Goal: Task Accomplishment & Management: Manage account settings

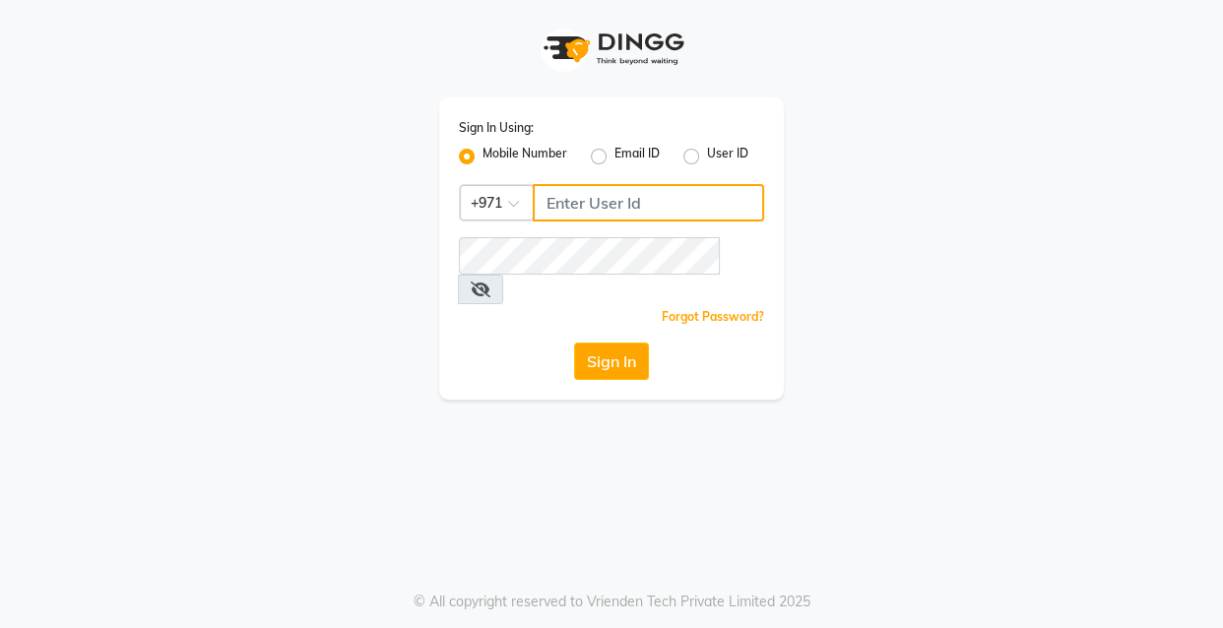
click at [607, 212] on input "Username" at bounding box center [648, 202] width 231 height 37
type input "524313703"
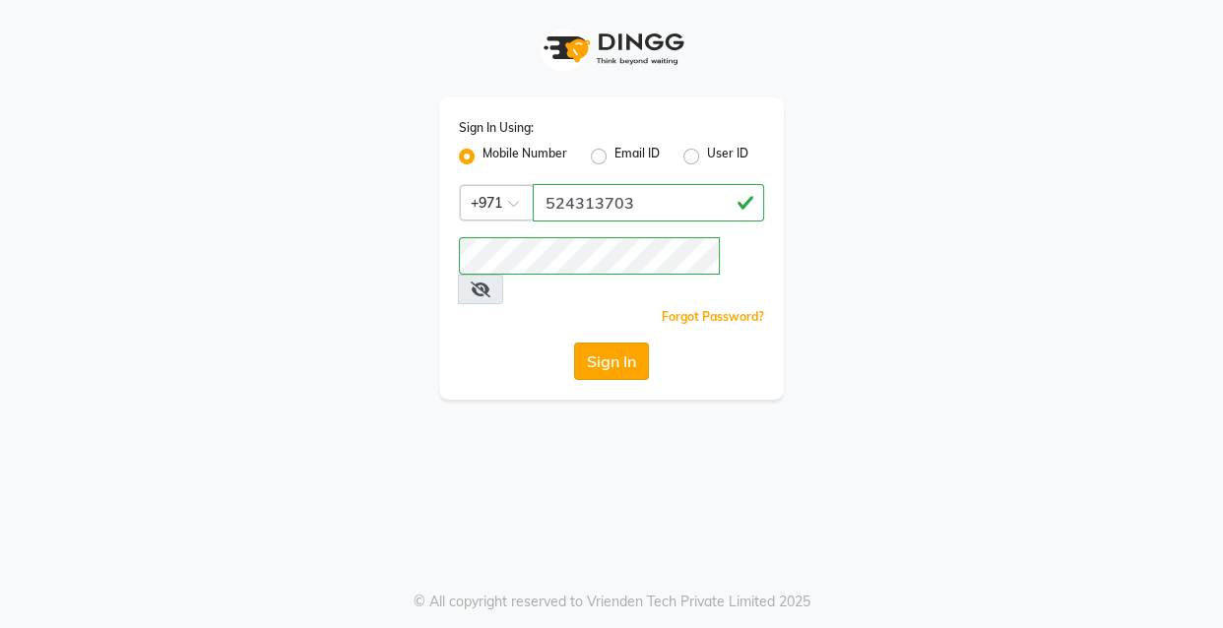
click at [612, 346] on button "Sign In" at bounding box center [611, 361] width 75 height 37
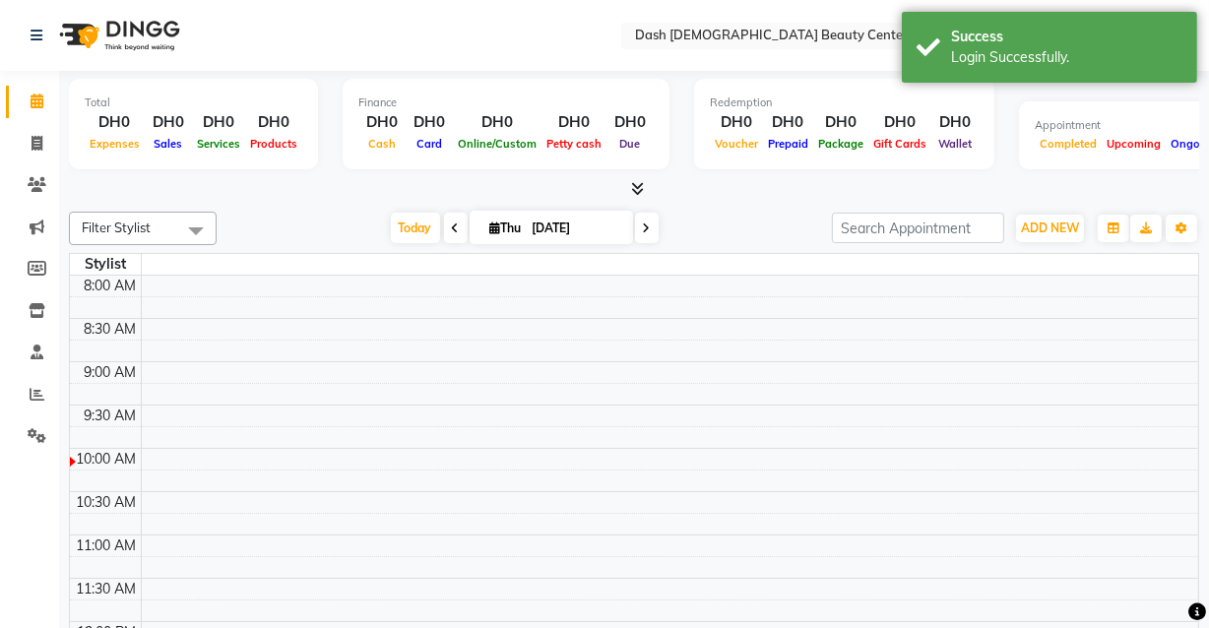
select select "en"
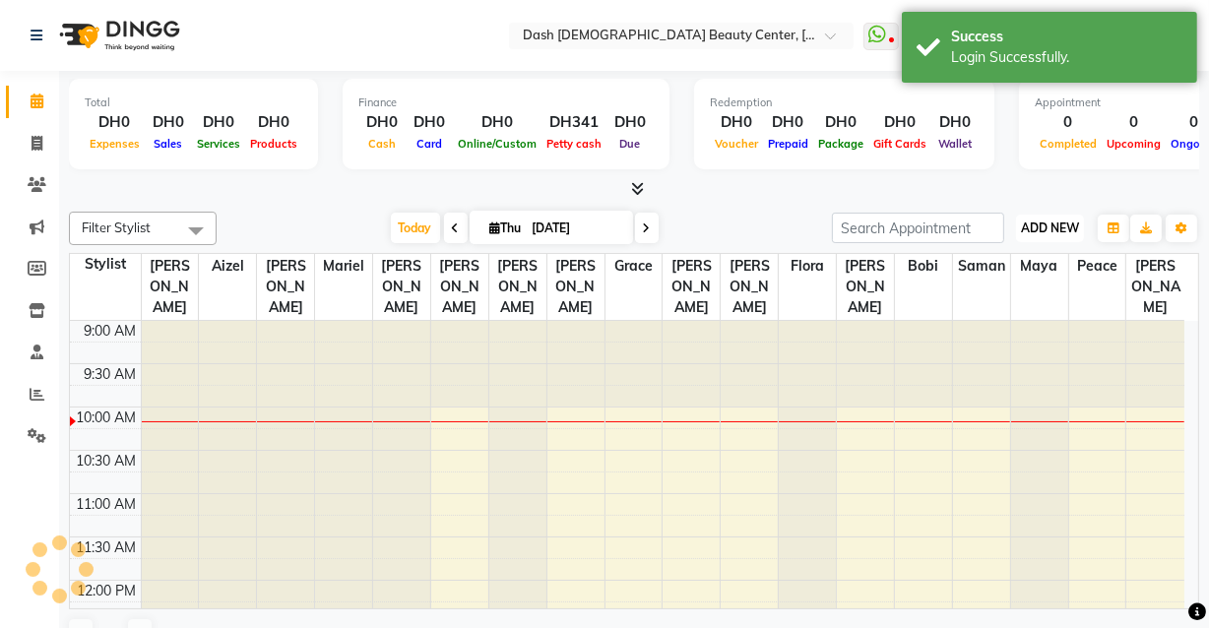
click at [1056, 229] on span "ADD NEW" at bounding box center [1050, 227] width 58 height 15
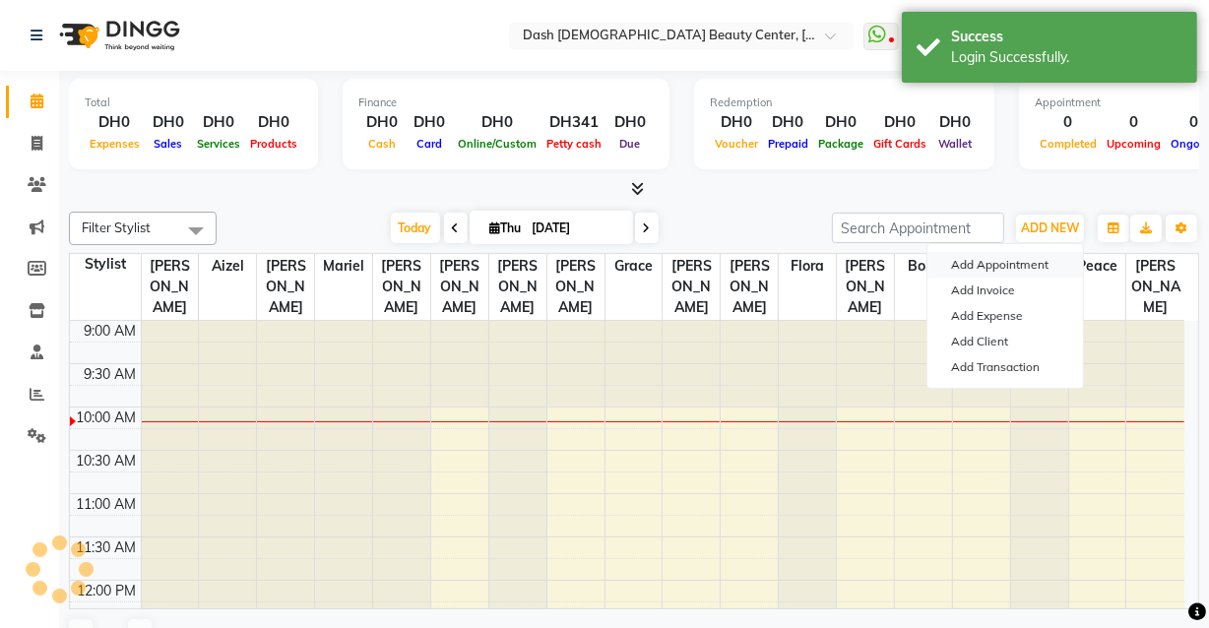
click at [1002, 267] on button "Add Appointment" at bounding box center [1005, 265] width 156 height 26
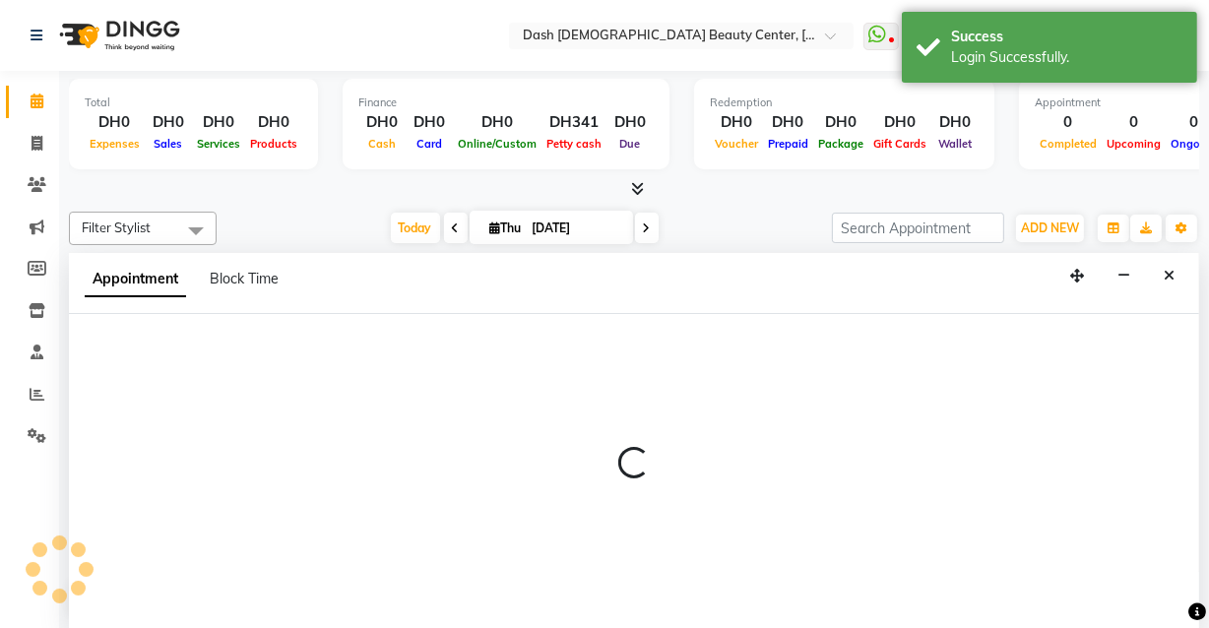
scroll to position [88, 0]
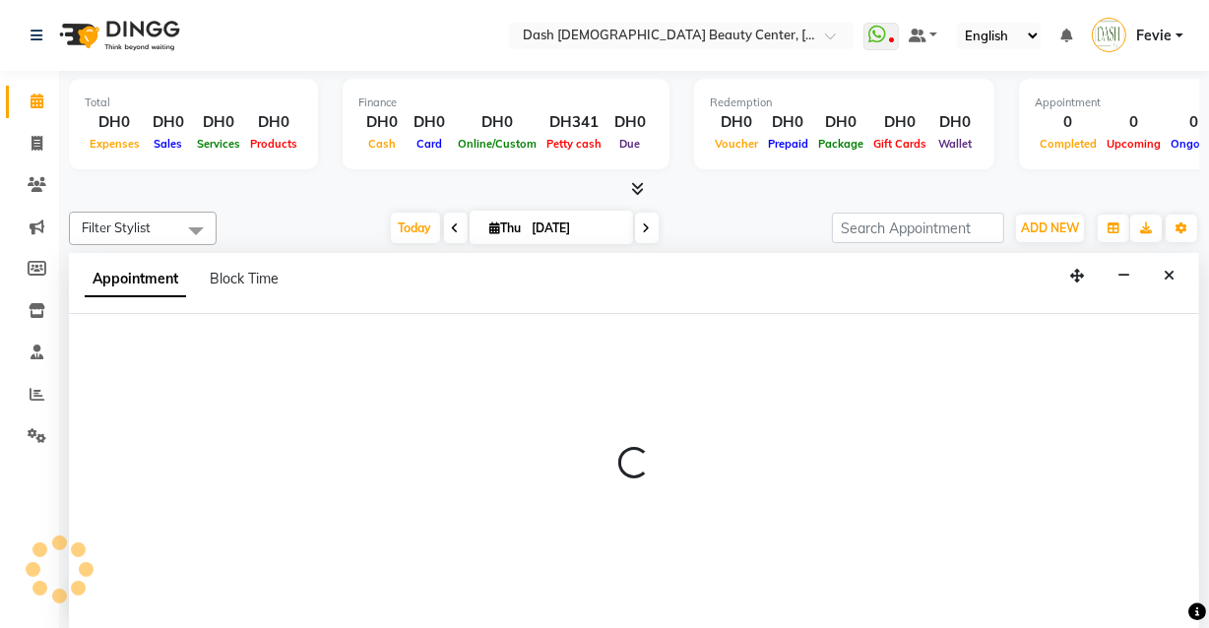
select select "tentative"
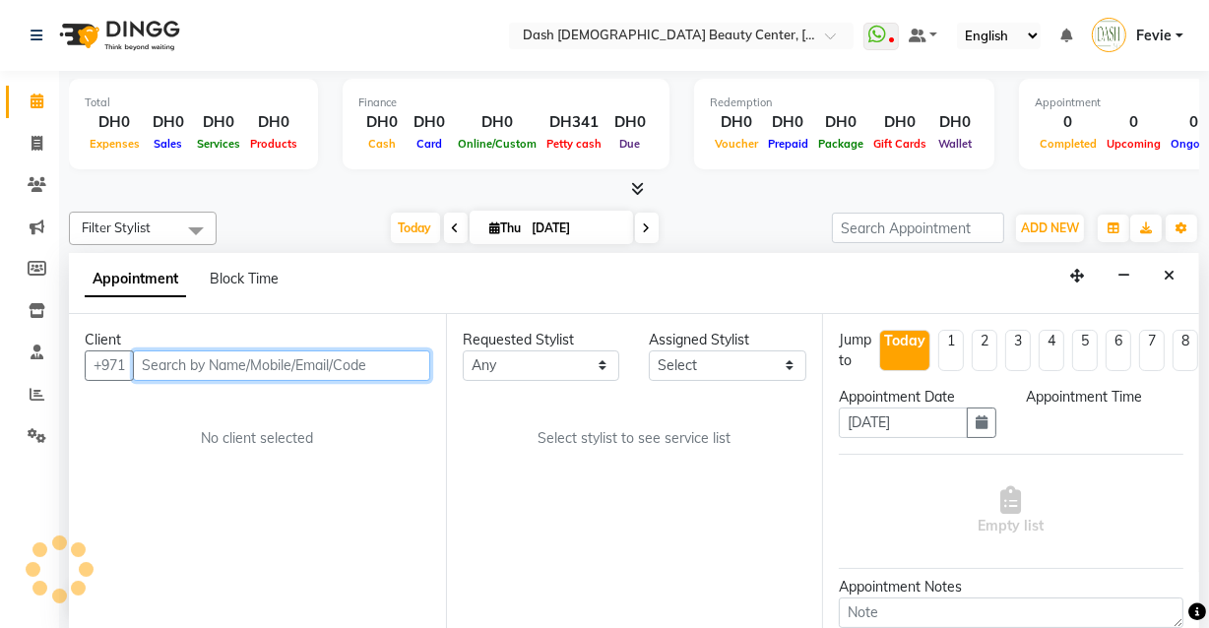
select select "600"
click at [250, 366] on input "text" at bounding box center [281, 365] width 297 height 31
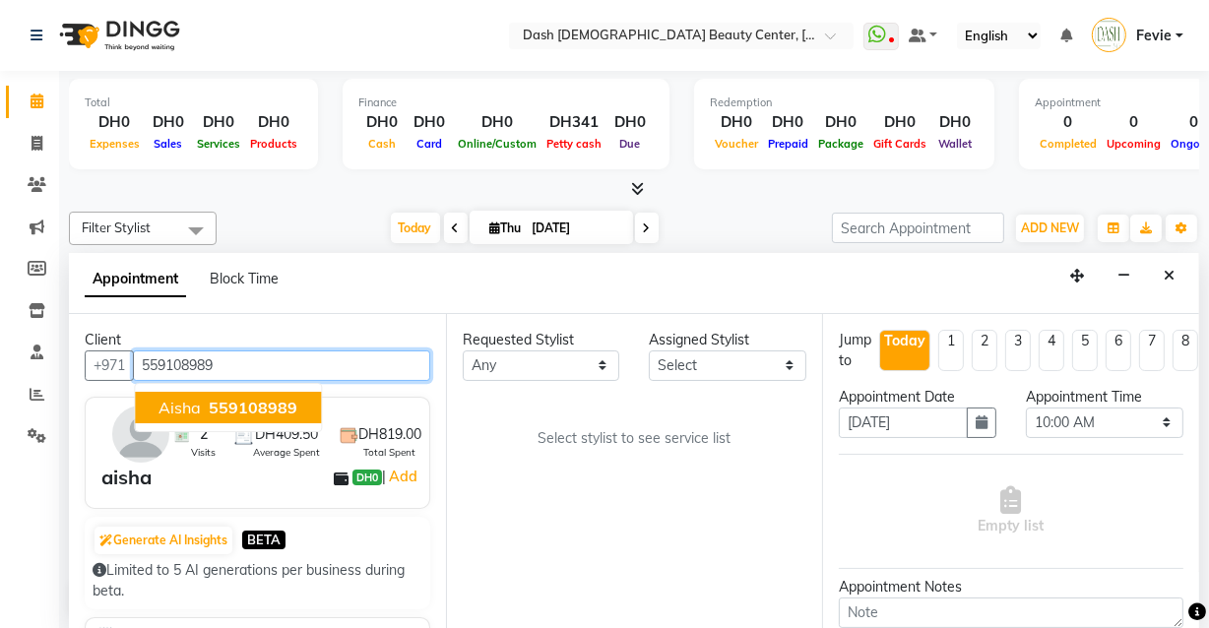
click at [276, 398] on span "559108989" at bounding box center [253, 408] width 89 height 20
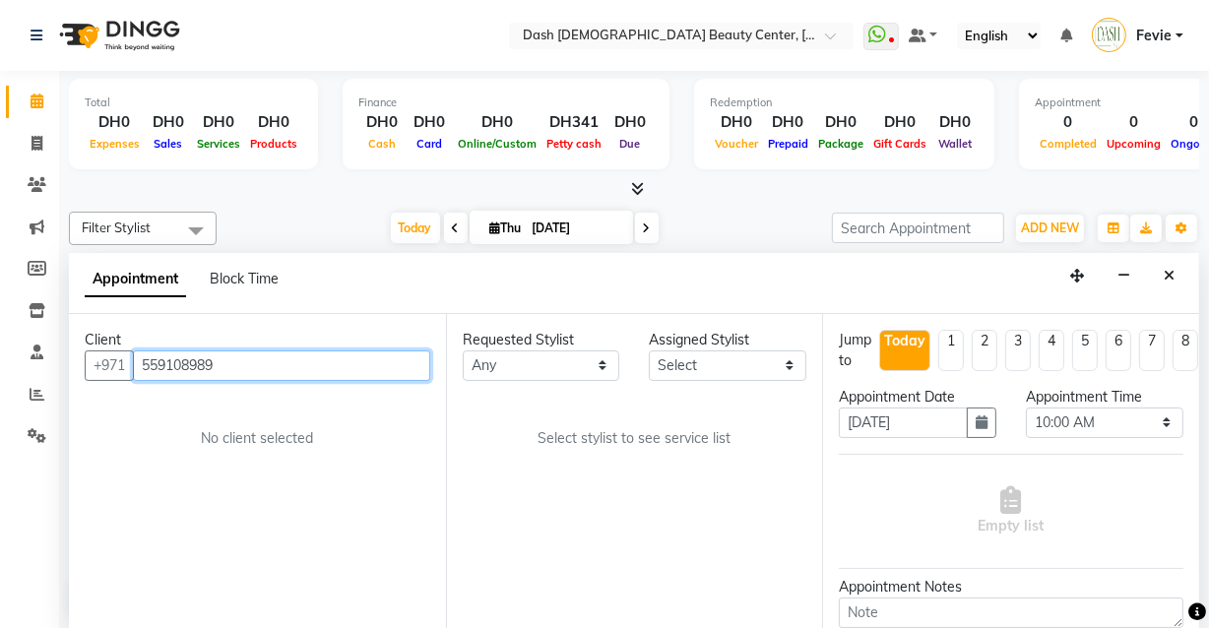
type input "559108989"
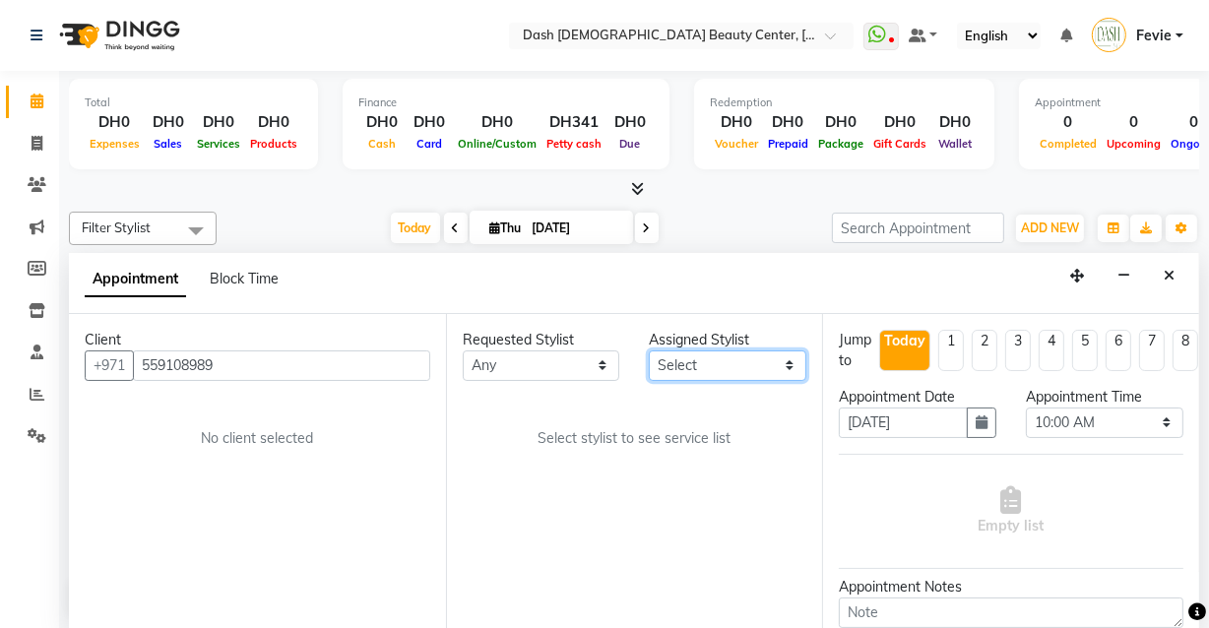
click at [731, 355] on select "Select [PERSON_NAME] [PERSON_NAME] [PERSON_NAME] [PERSON_NAME] [PERSON_NAME] [P…" at bounding box center [727, 365] width 157 height 31
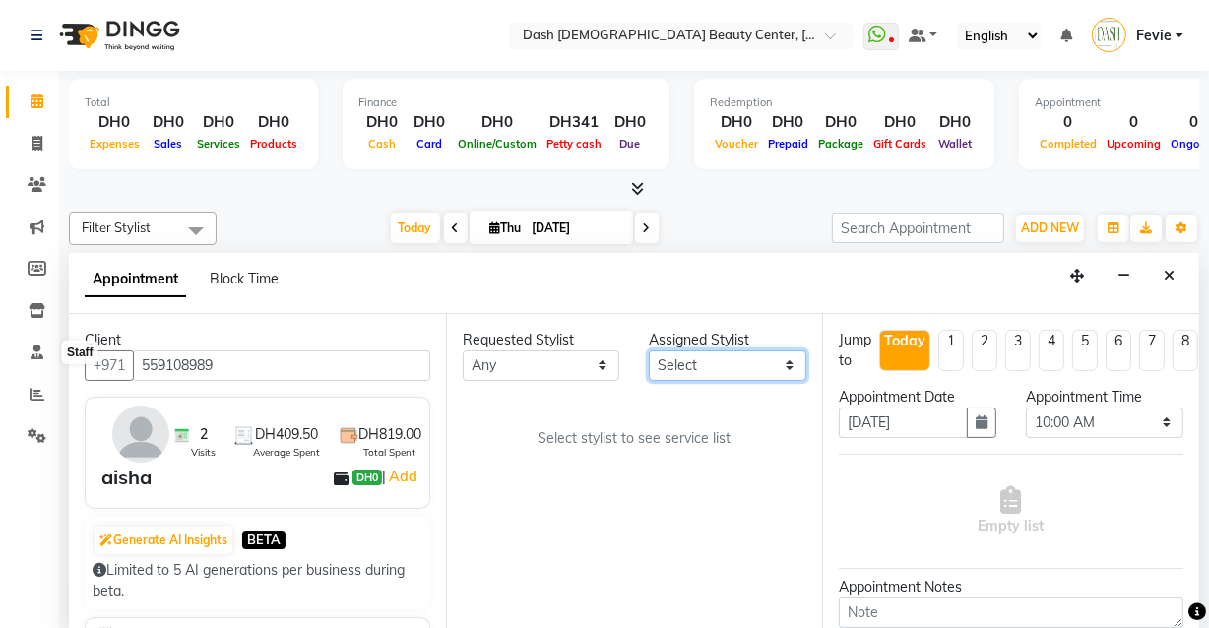
select select "81114"
click at [649, 350] on select "Select [PERSON_NAME] [PERSON_NAME] [PERSON_NAME] [PERSON_NAME] [PERSON_NAME] [P…" at bounding box center [727, 365] width 157 height 31
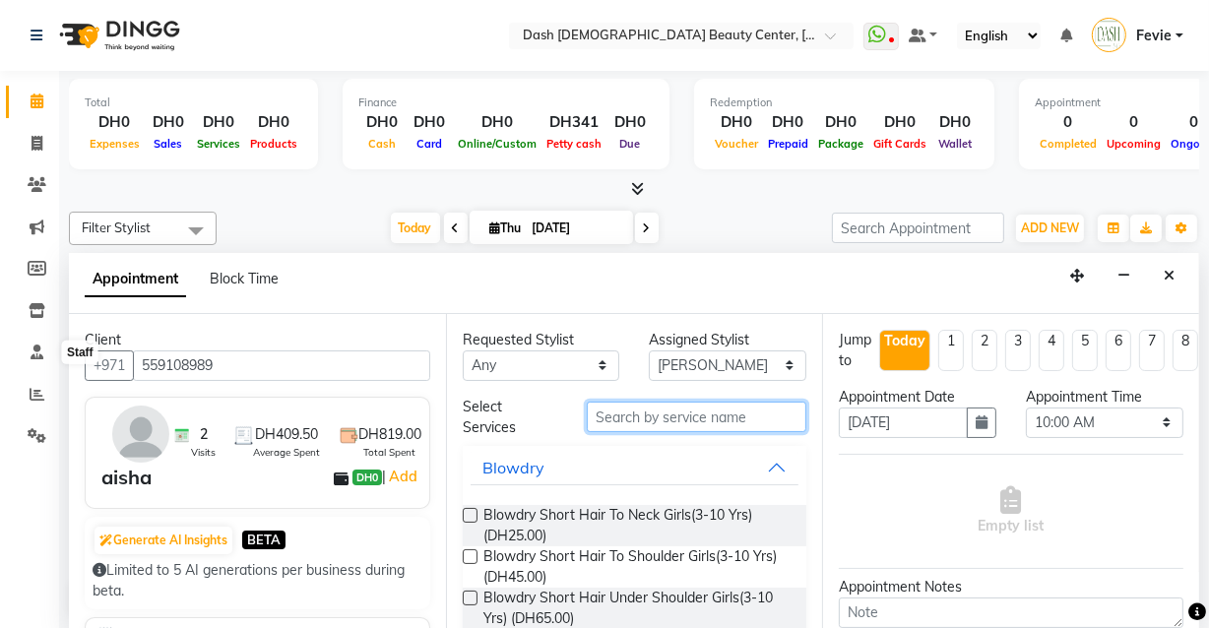
click at [670, 421] on input "text" at bounding box center [697, 417] width 220 height 31
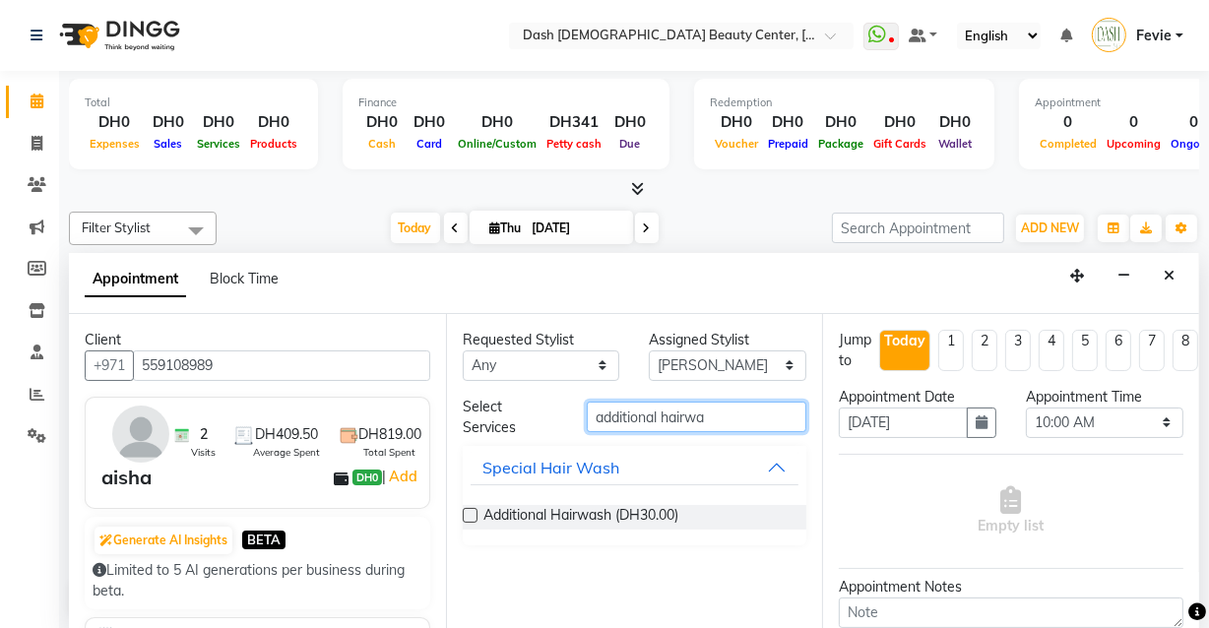
type input "additional hairwa"
click at [471, 513] on label at bounding box center [470, 515] width 15 height 15
click at [471, 513] on input "checkbox" at bounding box center [469, 517] width 13 height 13
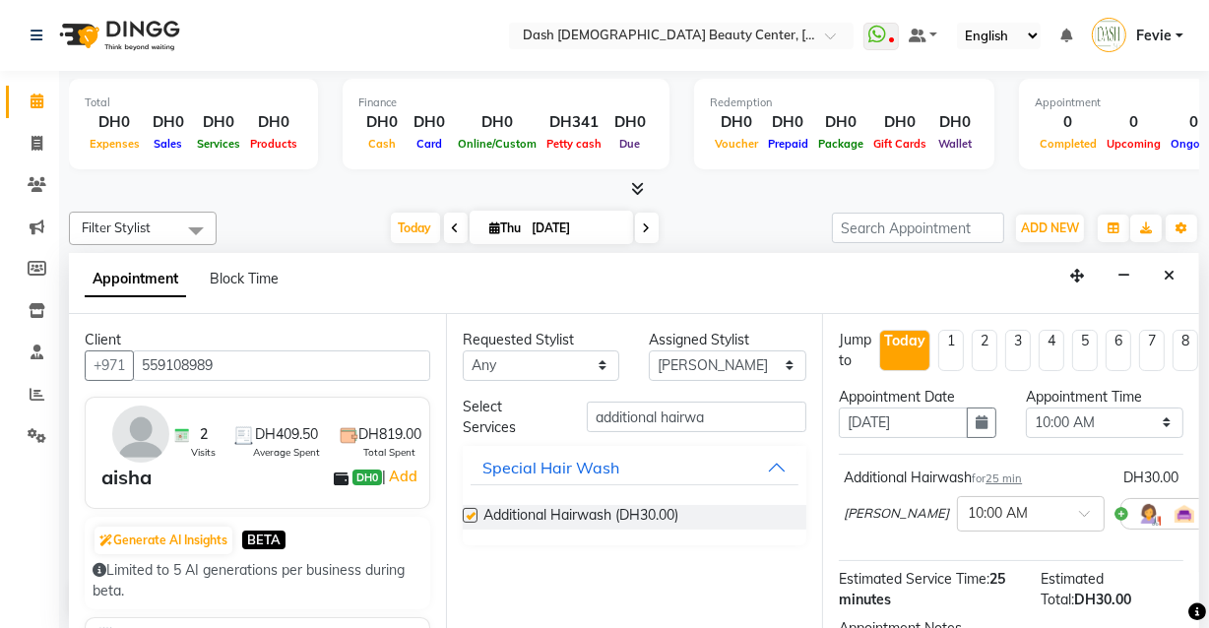
checkbox input "false"
click at [1087, 422] on select "Select 10:00 AM 10:15 AM 10:30 AM 10:45 AM 11:00 AM 11:15 AM 11:30 AM 11:45 AM …" at bounding box center [1104, 423] width 157 height 31
select select "615"
click at [1026, 408] on select "Select 10:00 AM 10:15 AM 10:30 AM 10:45 AM 11:00 AM 11:15 AM 11:30 AM 11:45 AM …" at bounding box center [1104, 423] width 157 height 31
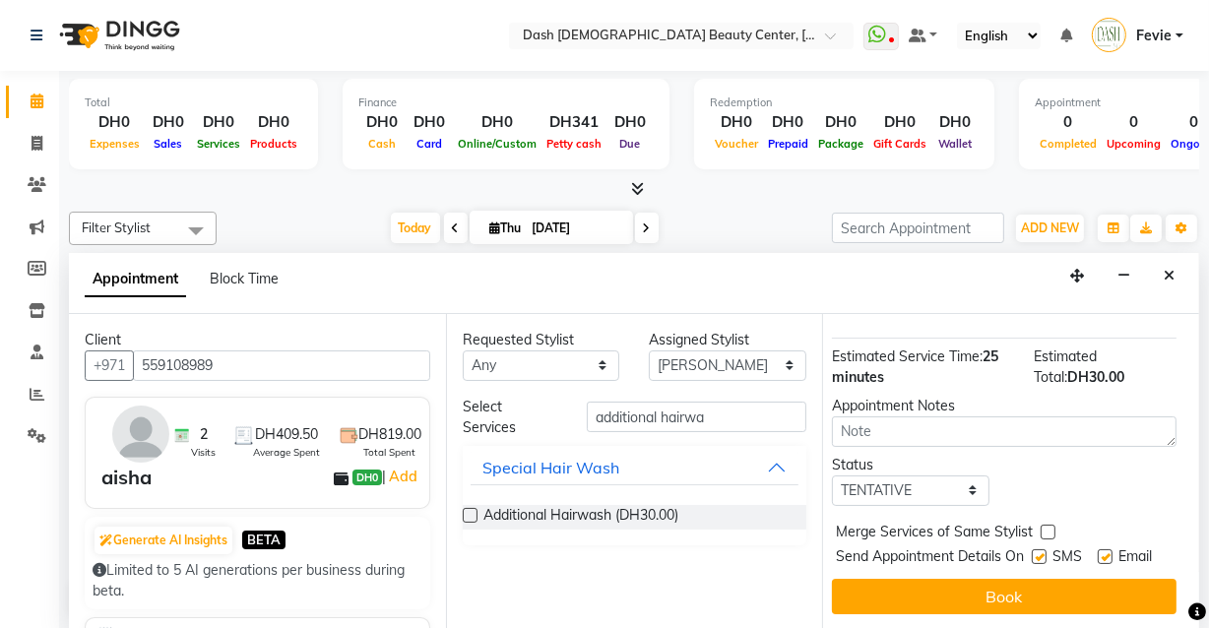
scroll to position [226, 7]
click at [940, 484] on select "Select TENTATIVE CONFIRM CHECK-IN UPCOMING" at bounding box center [910, 490] width 157 height 31
select select "check-in"
click at [832, 475] on select "Select TENTATIVE CONFIRM CHECK-IN UPCOMING" at bounding box center [910, 490] width 157 height 31
click at [1053, 528] on label at bounding box center [1047, 532] width 15 height 15
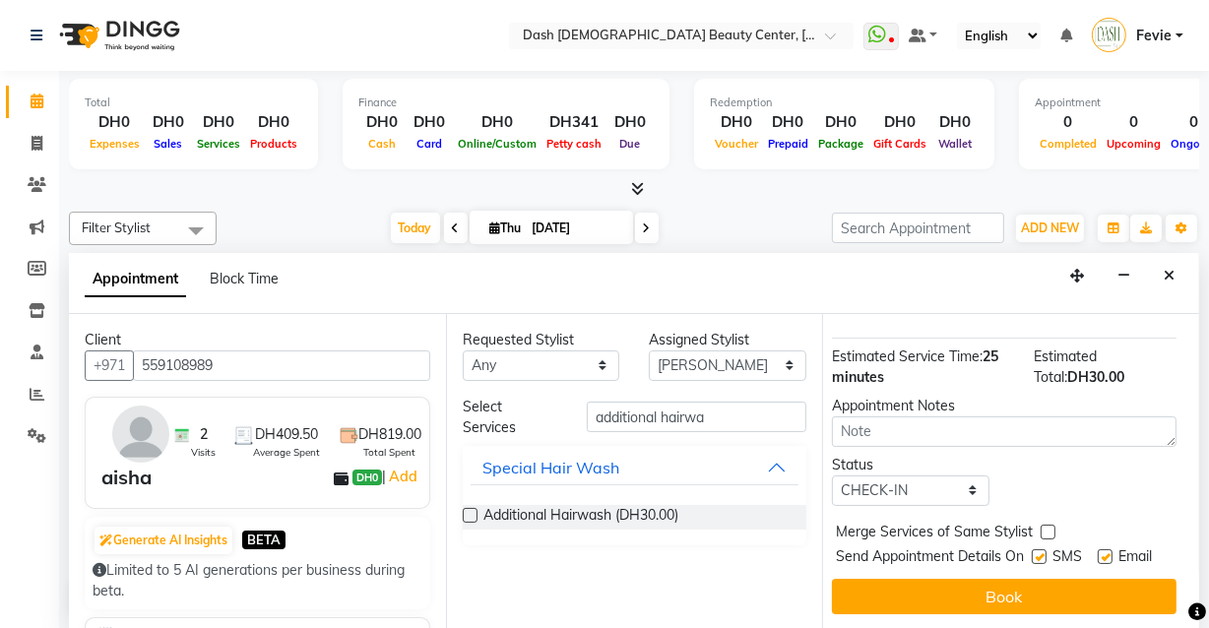
click at [1053, 528] on input "checkbox" at bounding box center [1046, 534] width 13 height 13
checkbox input "true"
click at [1033, 551] on label at bounding box center [1039, 556] width 15 height 15
click at [1033, 552] on input "checkbox" at bounding box center [1038, 558] width 13 height 13
checkbox input "false"
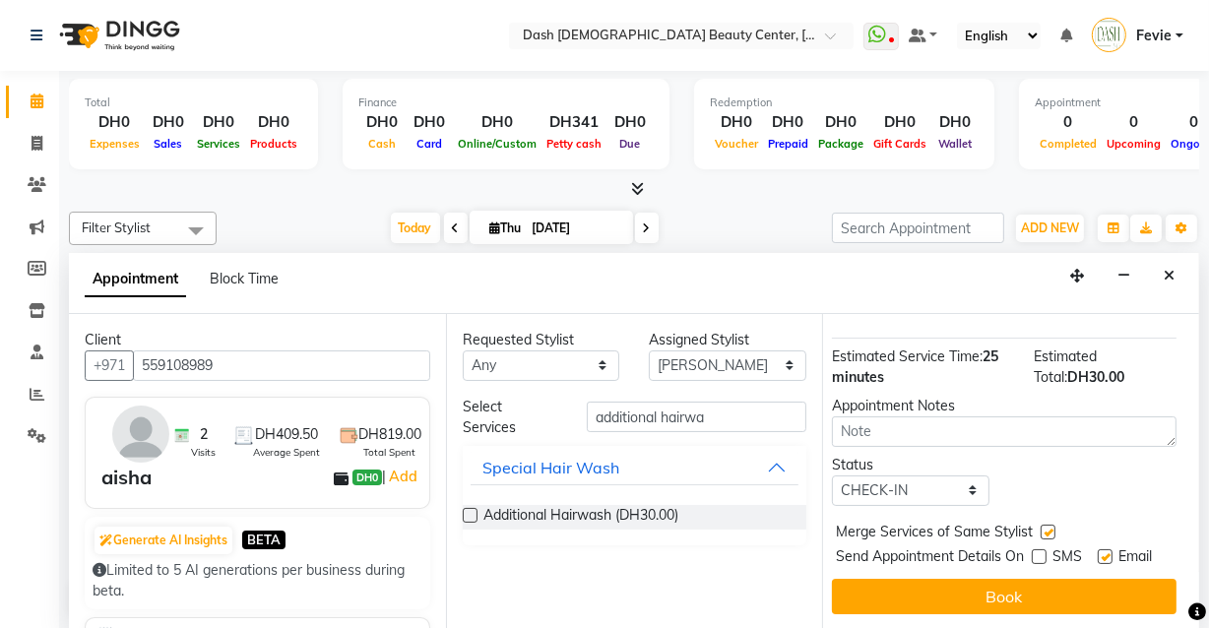
click at [1099, 550] on label at bounding box center [1105, 556] width 15 height 15
click at [1099, 552] on input "checkbox" at bounding box center [1104, 558] width 13 height 13
checkbox input "false"
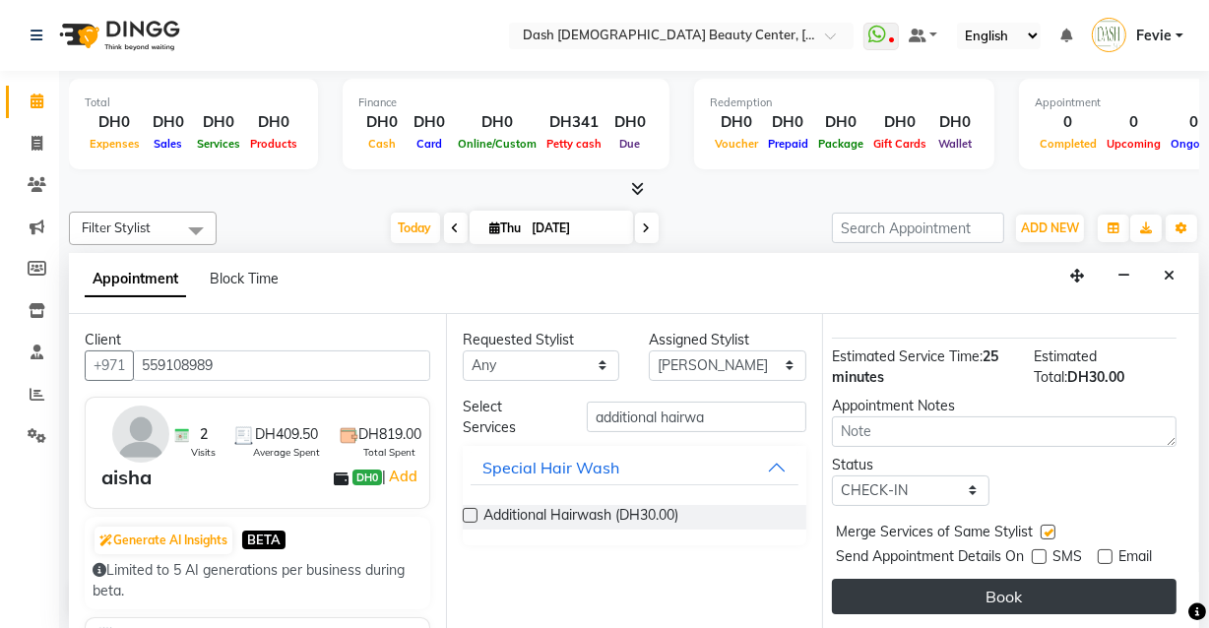
click at [1001, 607] on button "Book" at bounding box center [1004, 596] width 345 height 35
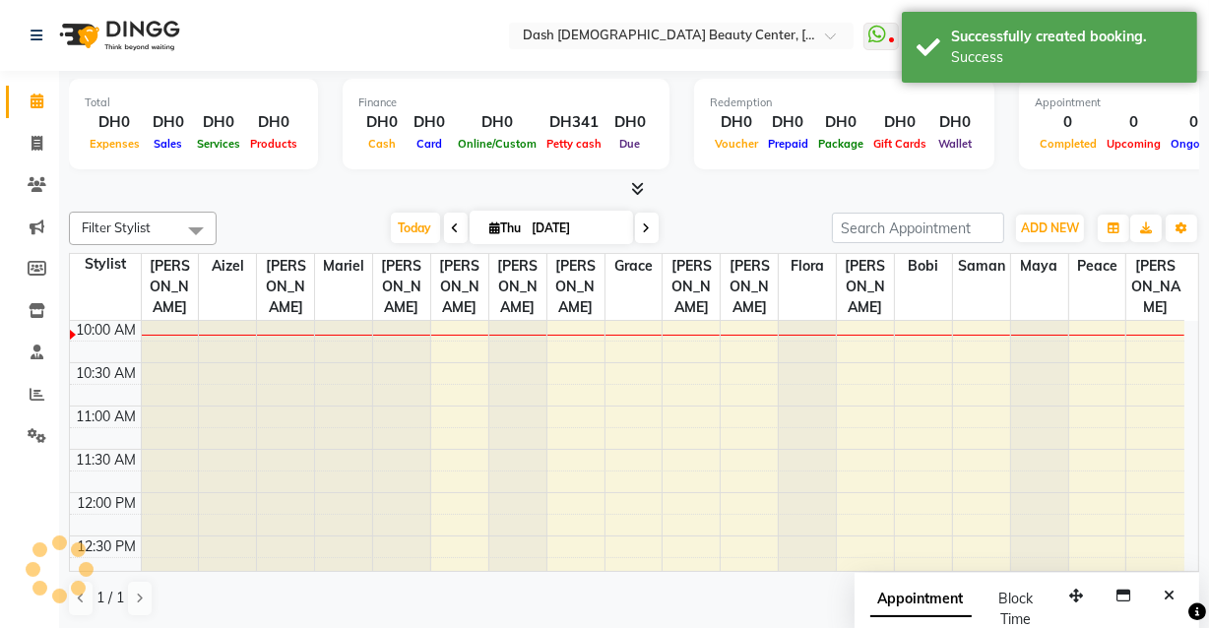
scroll to position [0, 0]
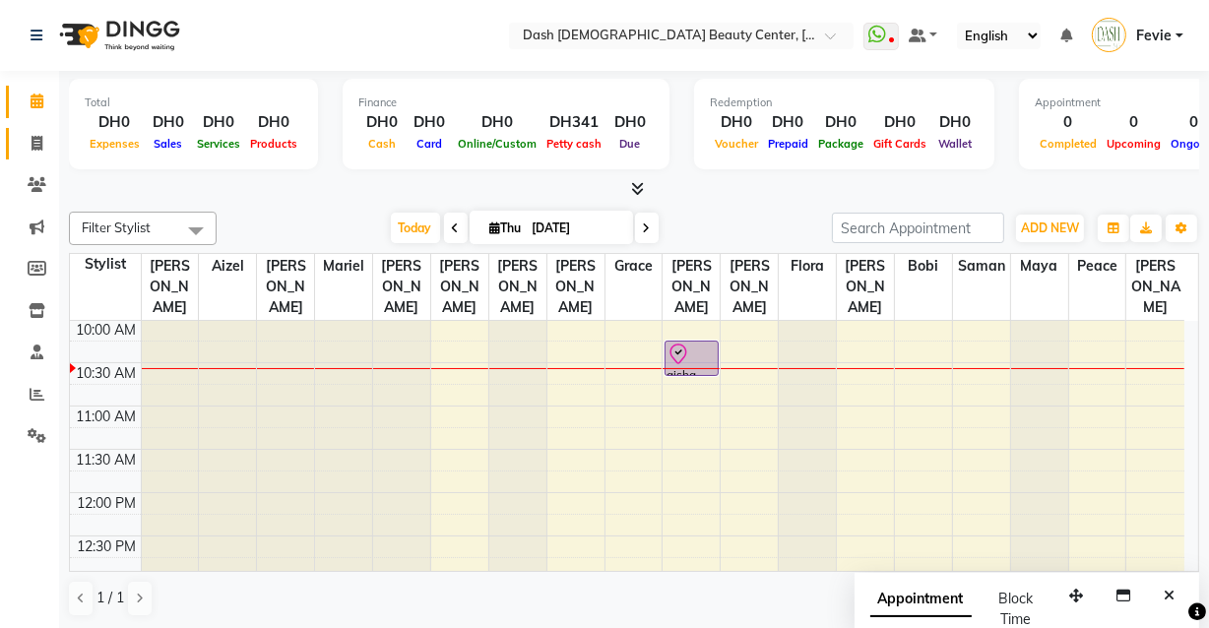
click at [39, 148] on icon at bounding box center [36, 143] width 11 height 15
select select "service"
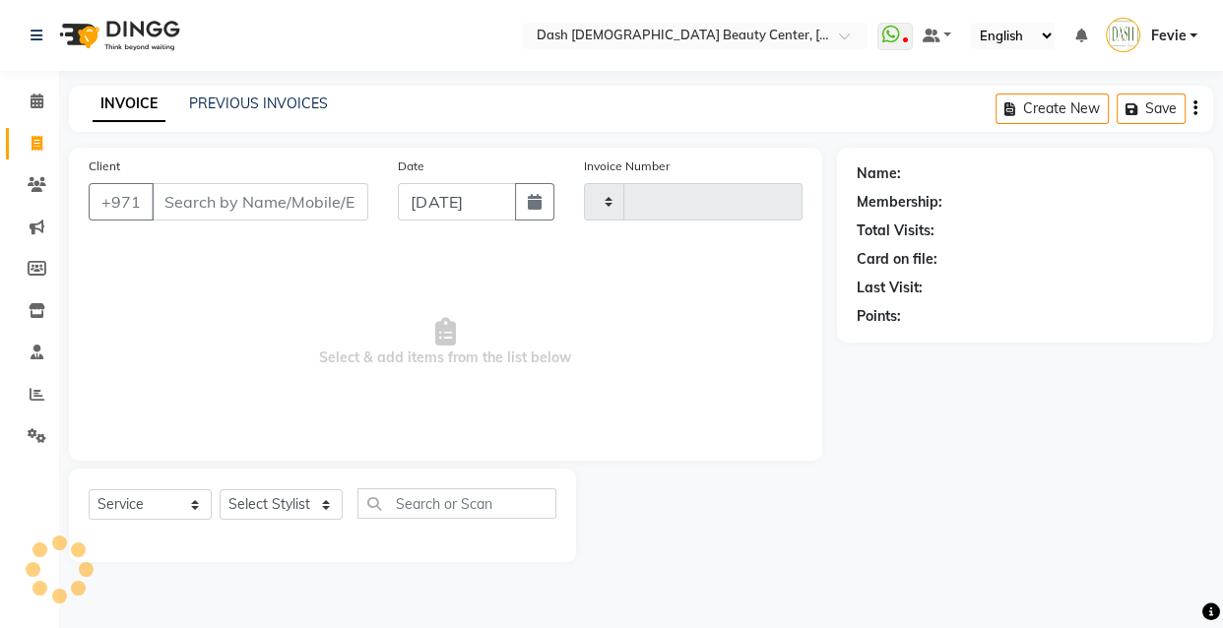
click at [240, 202] on input "Client" at bounding box center [260, 201] width 217 height 37
type input "3616"
select select "8372"
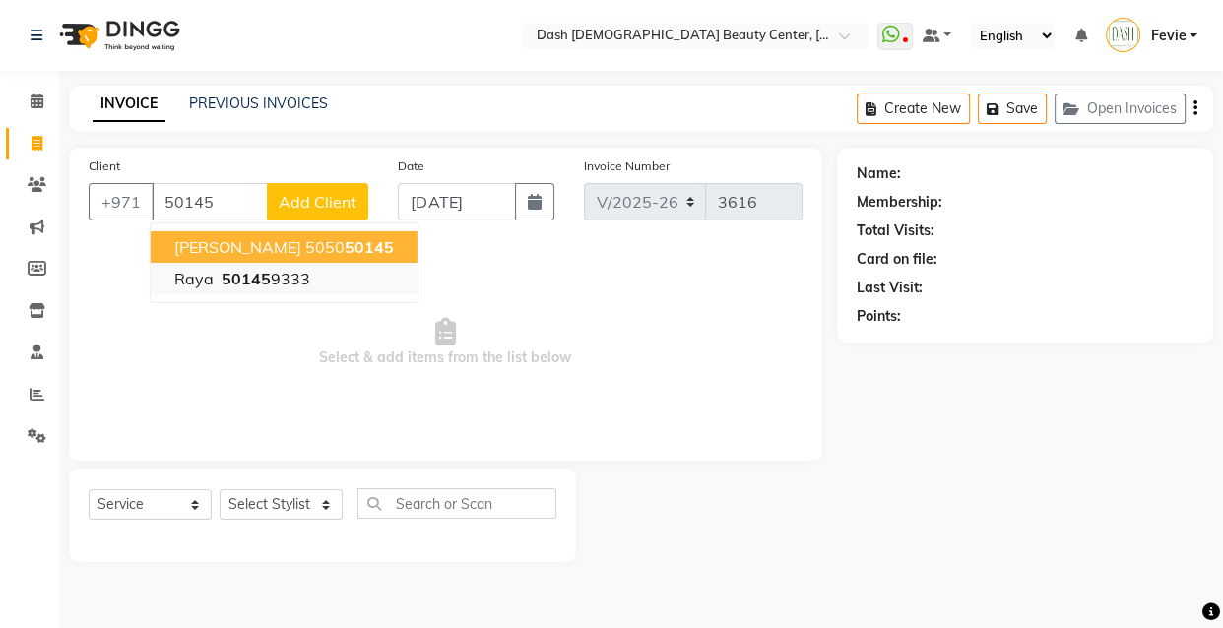
click at [284, 280] on ngb-highlight "50145 9333" at bounding box center [264, 279] width 93 height 20
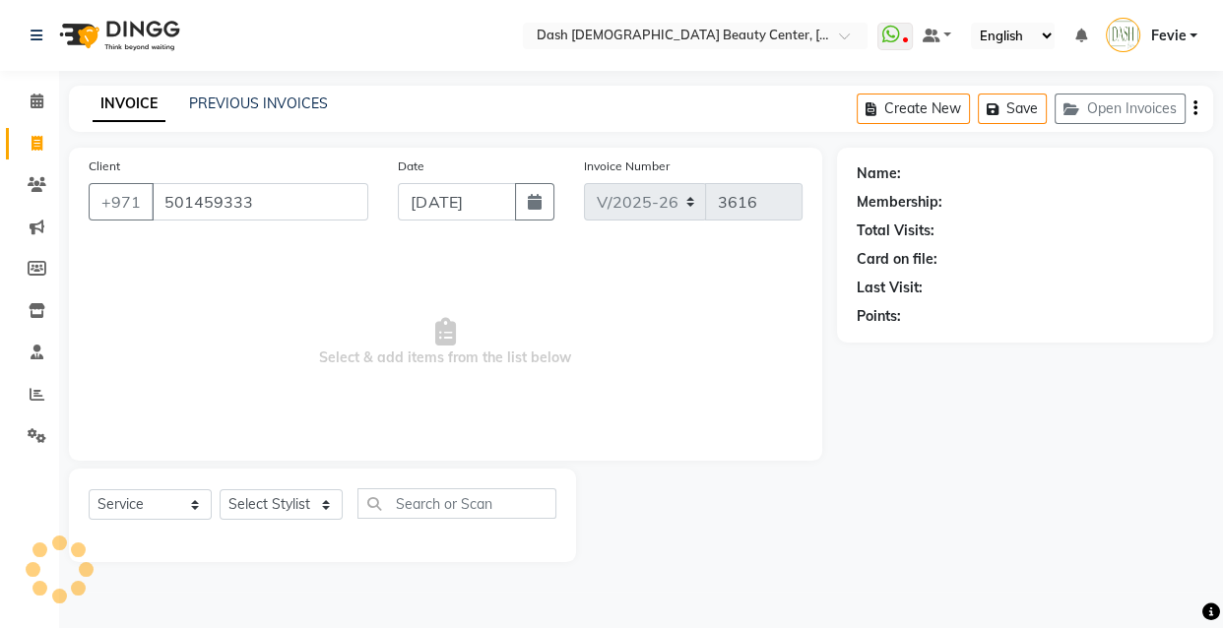
type input "501459333"
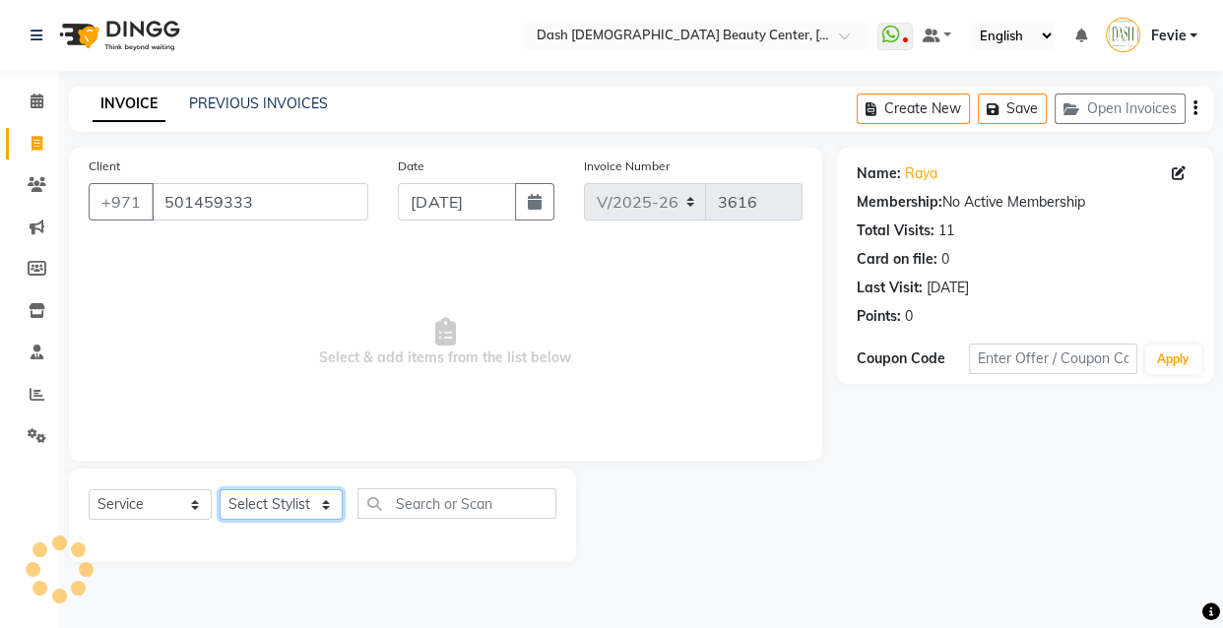
click at [287, 489] on select "Select Stylist [PERSON_NAME] [PERSON_NAME] [PERSON_NAME] [PERSON_NAME] [PERSON_…" at bounding box center [281, 504] width 123 height 31
select select "81110"
click at [220, 489] on select "Select Stylist [PERSON_NAME] [PERSON_NAME] [PERSON_NAME] [PERSON_NAME] [PERSON_…" at bounding box center [281, 504] width 123 height 31
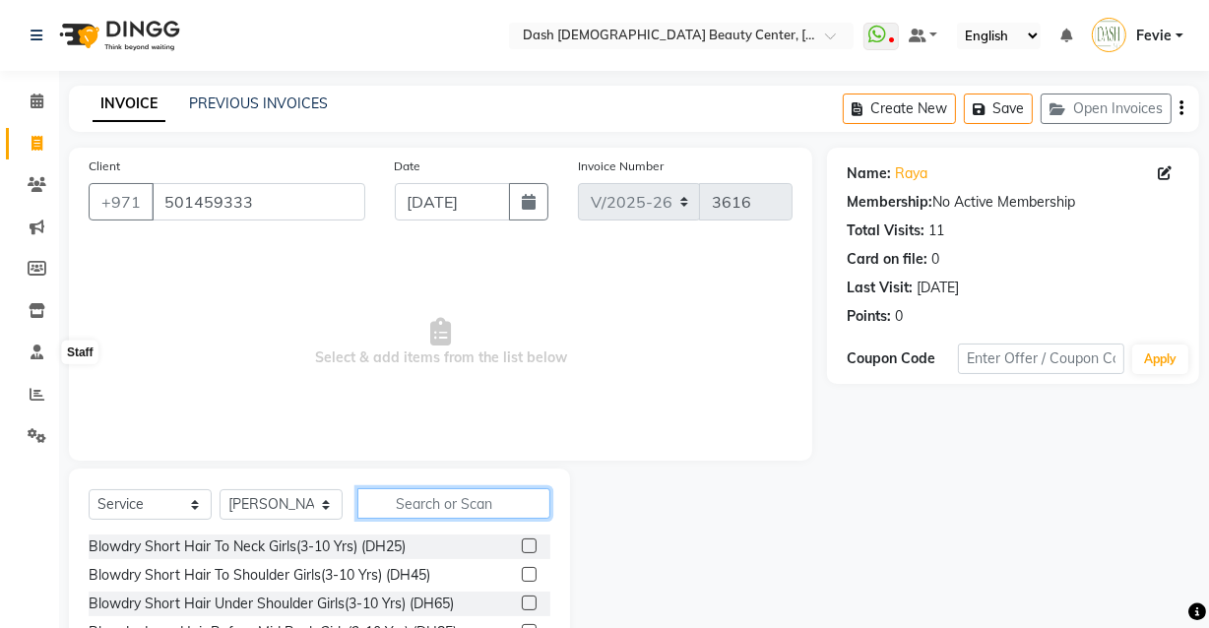
click at [460, 503] on input "text" at bounding box center [453, 503] width 193 height 31
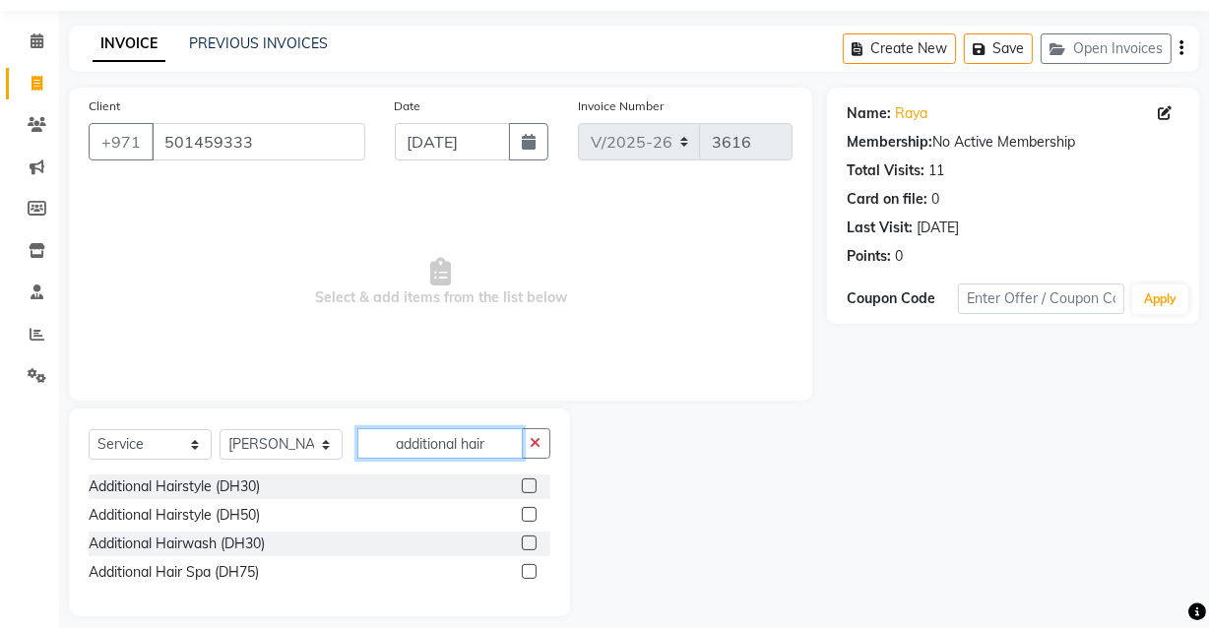
scroll to position [78, 0]
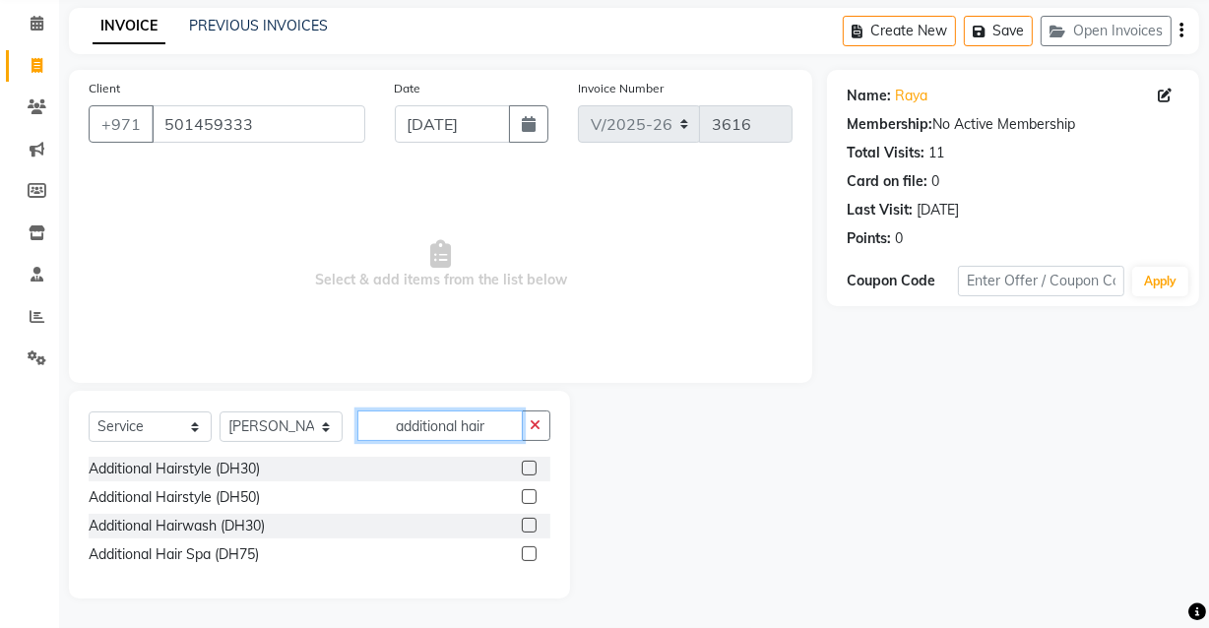
type input "additional hair"
click at [530, 526] on label at bounding box center [529, 525] width 15 height 15
click at [530, 526] on input "checkbox" at bounding box center [528, 526] width 13 height 13
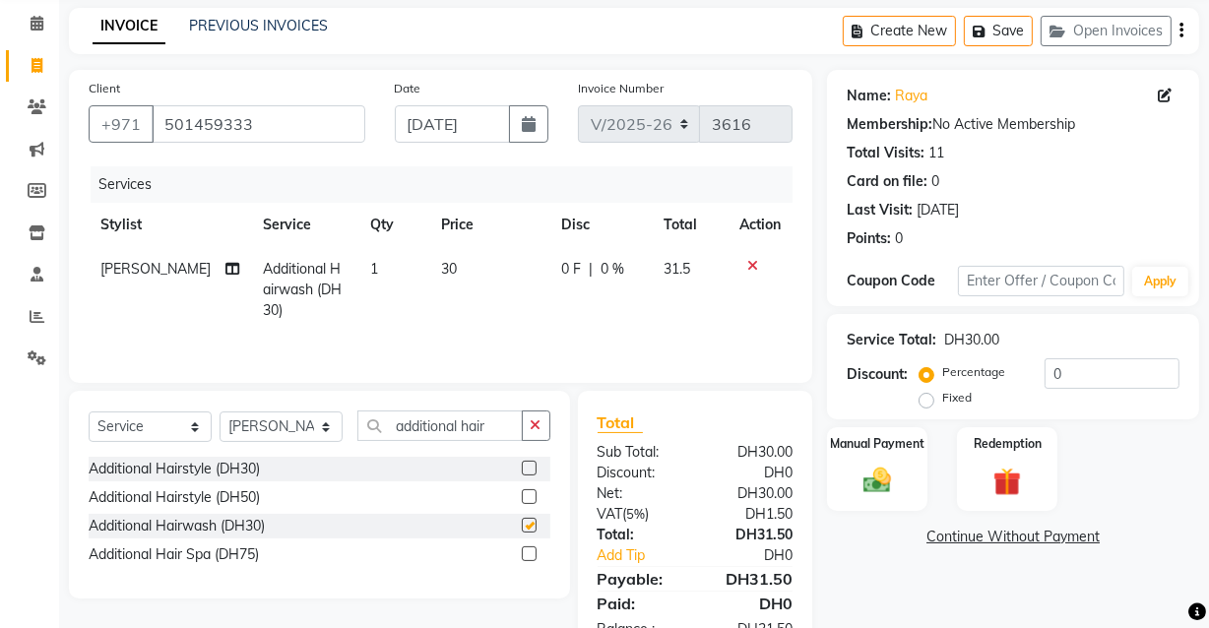
checkbox input "false"
click at [511, 429] on input "additional hair" at bounding box center [439, 425] width 165 height 31
click at [535, 427] on icon "button" at bounding box center [536, 425] width 11 height 14
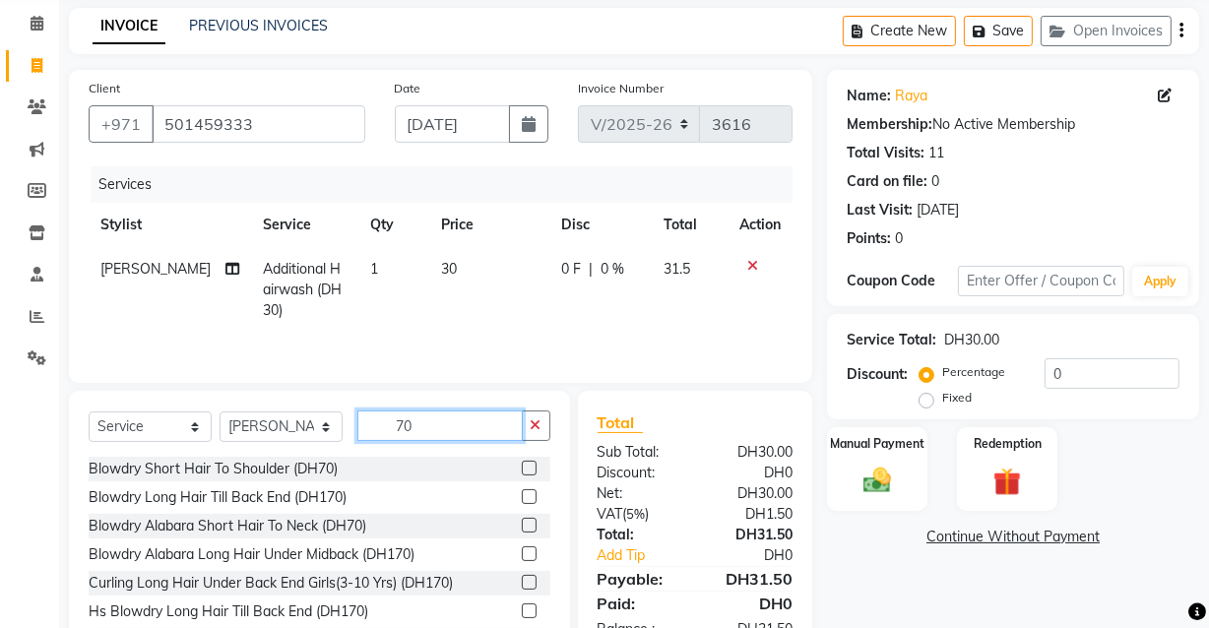
type input "70"
click at [522, 469] on label at bounding box center [529, 468] width 15 height 15
click at [522, 469] on input "checkbox" at bounding box center [528, 469] width 13 height 13
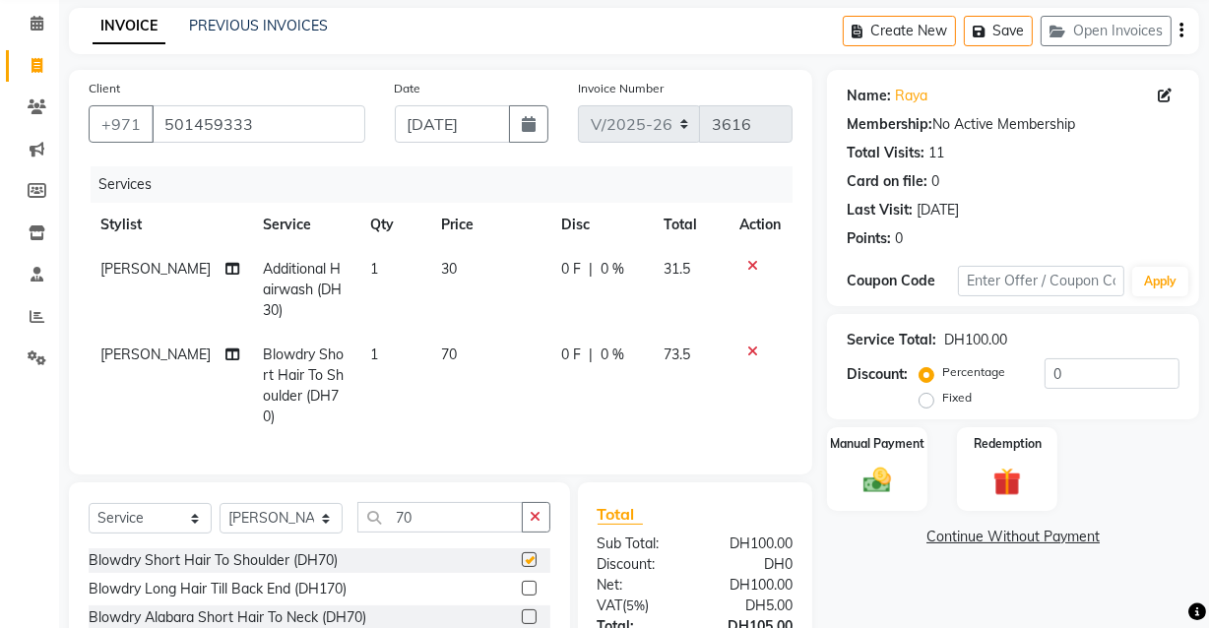
checkbox input "false"
click at [875, 501] on div "Manual Payment" at bounding box center [877, 469] width 104 height 88
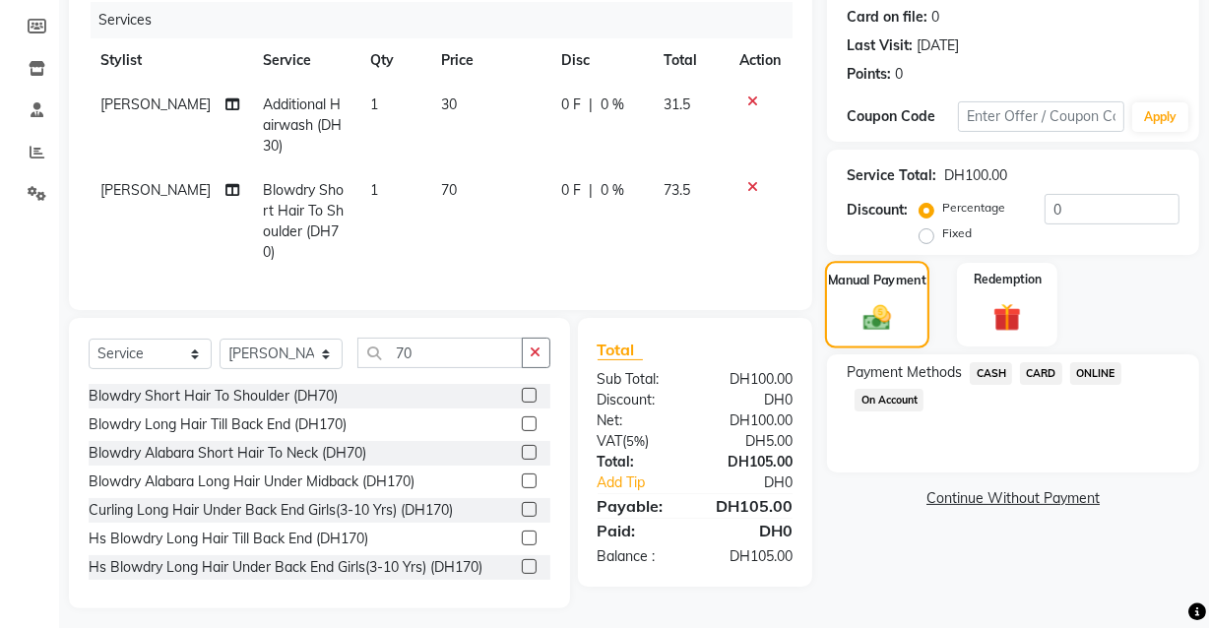
scroll to position [245, 0]
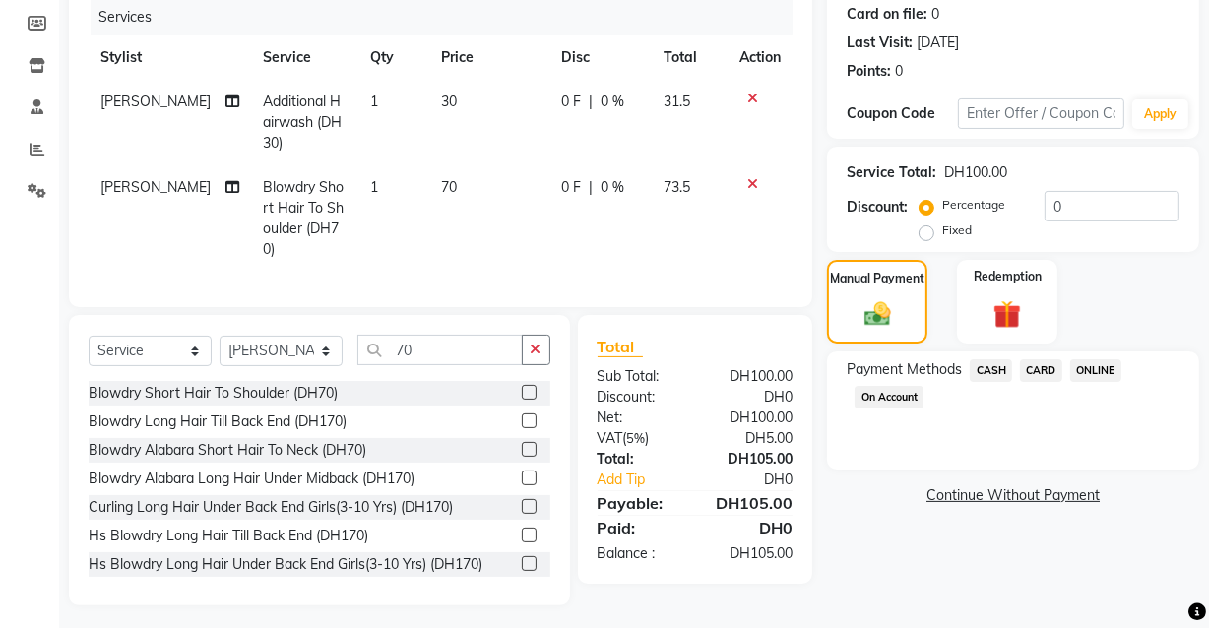
click at [994, 367] on span "CASH" at bounding box center [991, 370] width 42 height 23
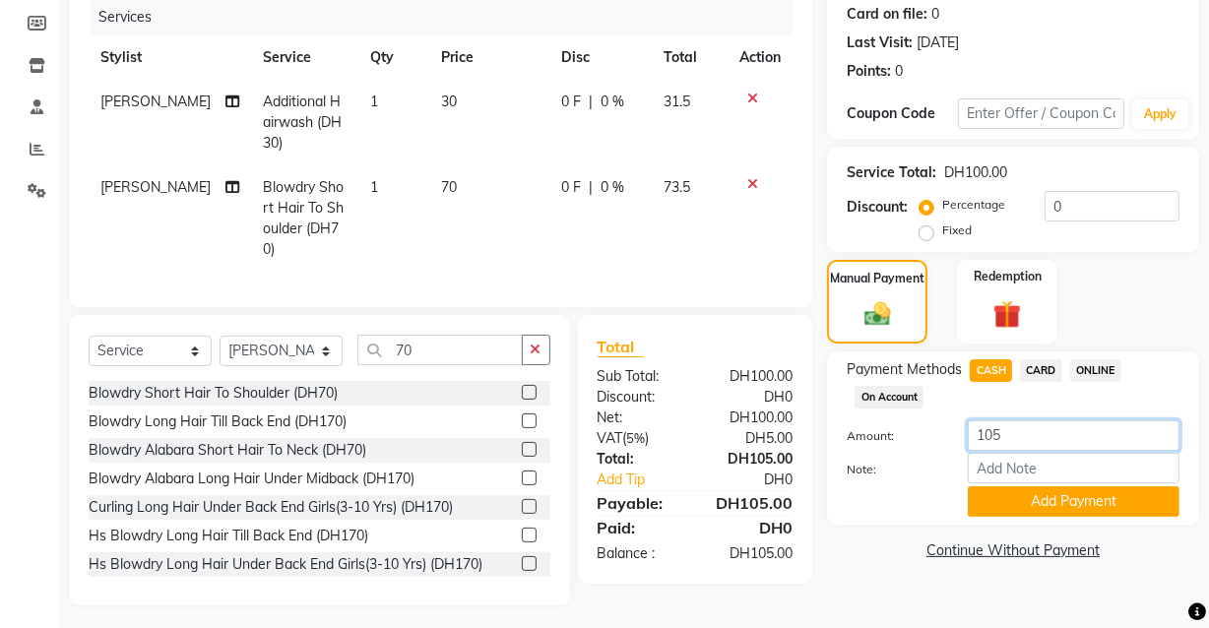
click at [1058, 432] on input "105" at bounding box center [1074, 435] width 212 height 31
type input "150"
click at [1038, 510] on button "Add Payment" at bounding box center [1074, 501] width 212 height 31
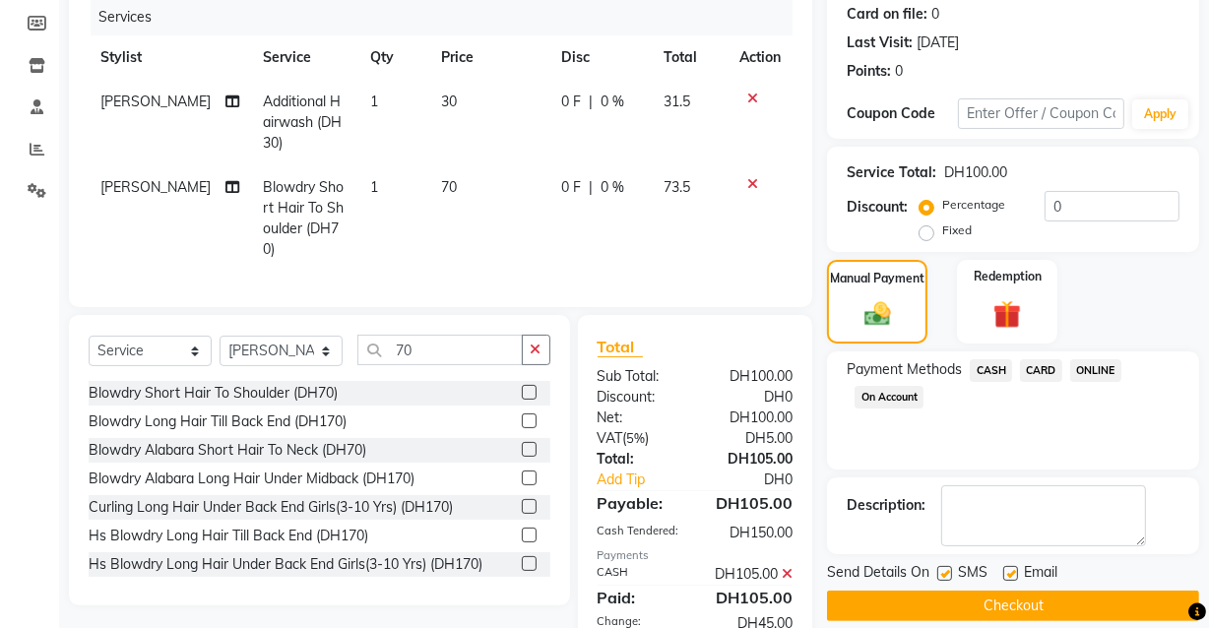
scroll to position [354, 0]
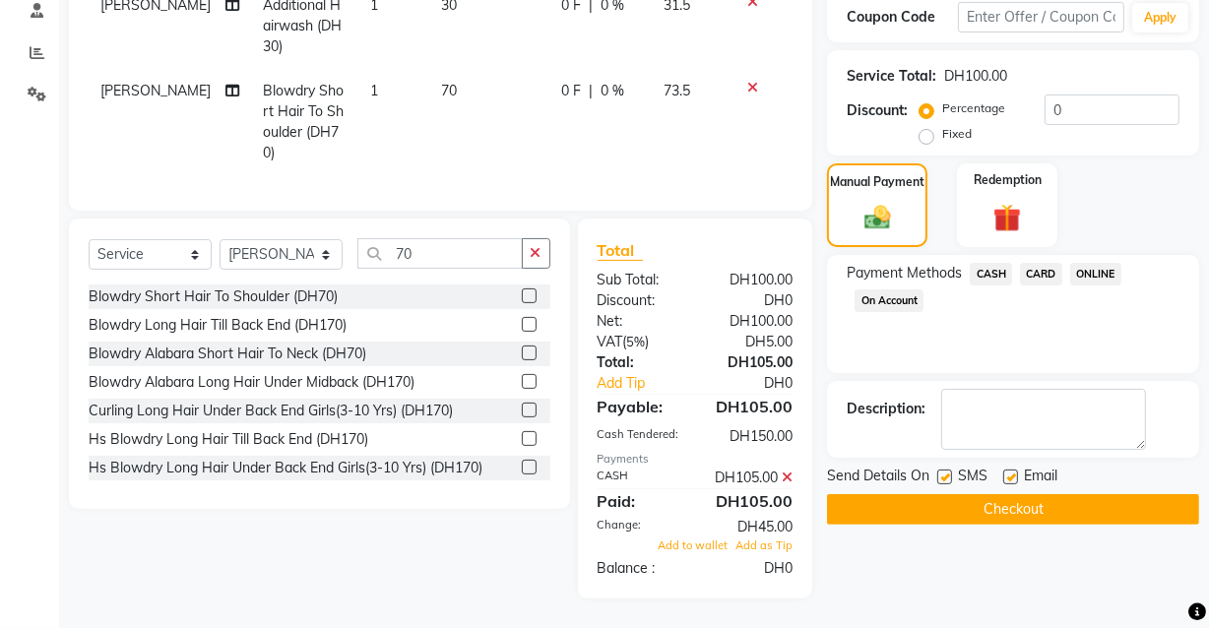
click at [967, 495] on button "Checkout" at bounding box center [1013, 509] width 372 height 31
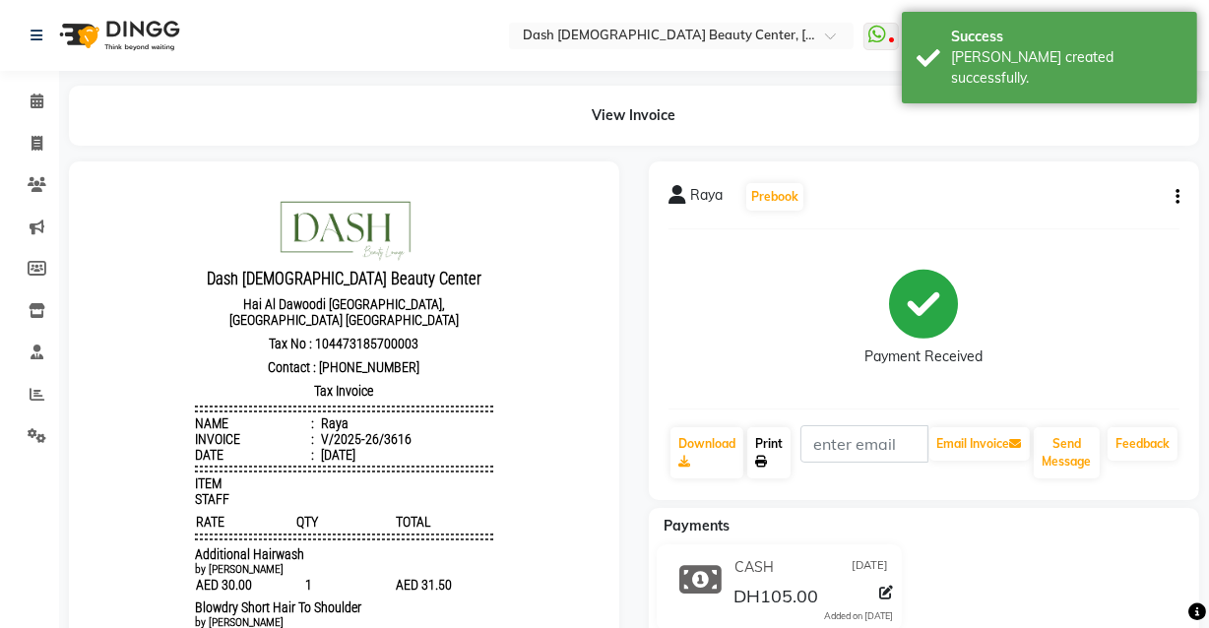
click at [763, 439] on link "Print" at bounding box center [768, 452] width 43 height 51
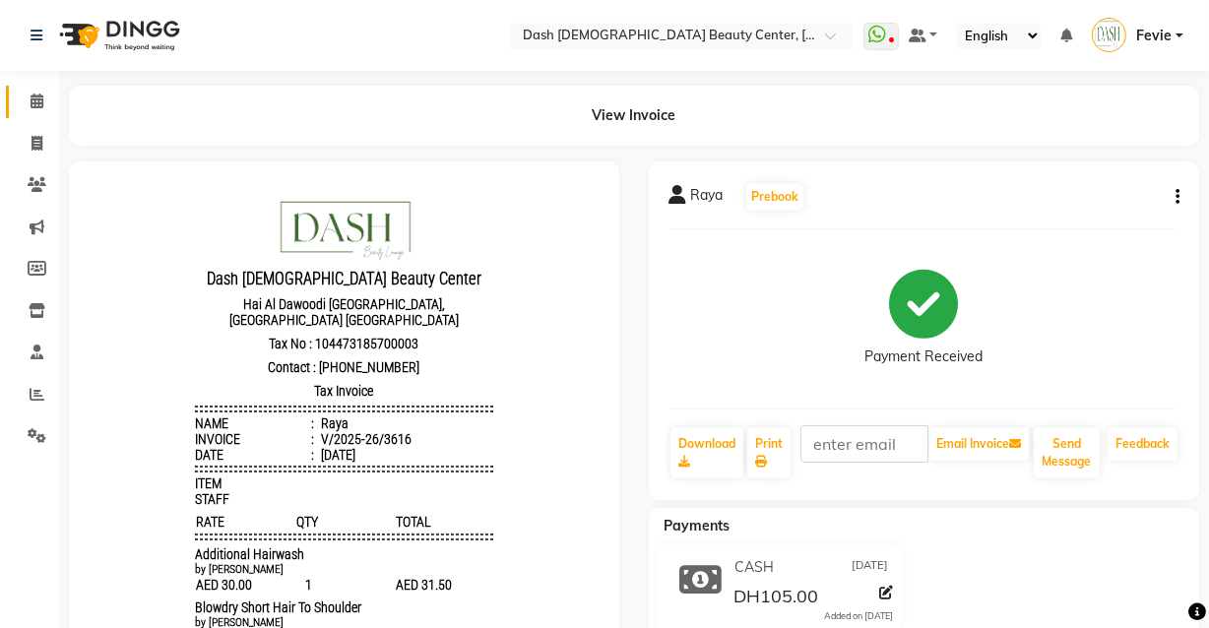
click at [45, 114] on link "Calendar" at bounding box center [29, 102] width 47 height 32
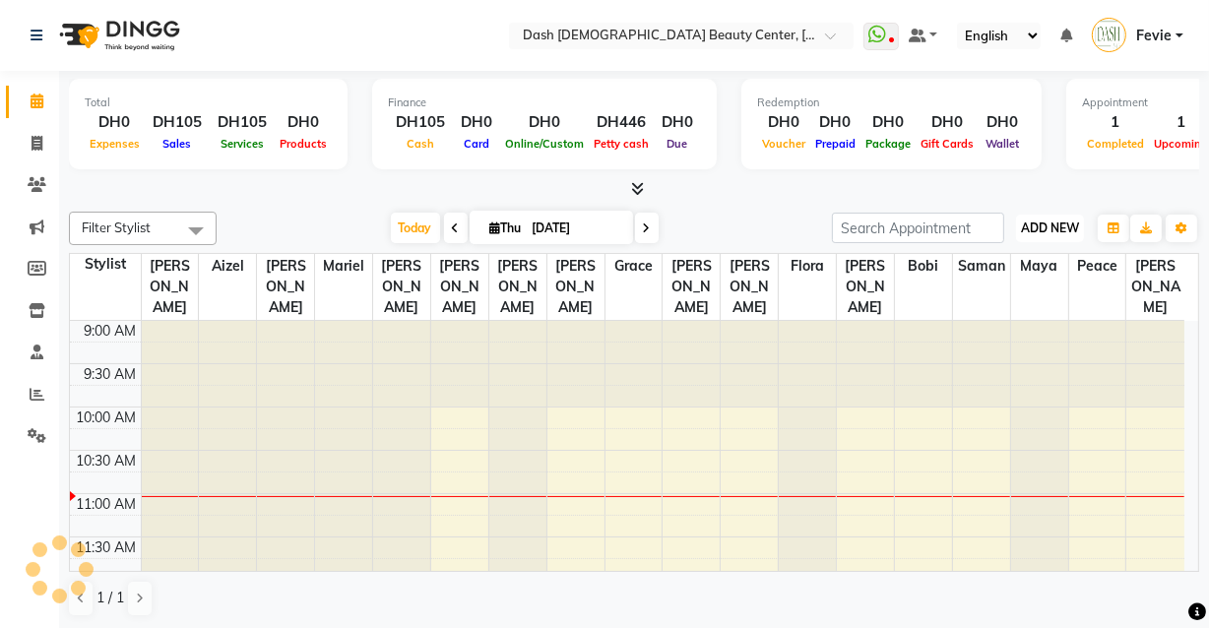
click at [1074, 230] on span "ADD NEW" at bounding box center [1050, 227] width 58 height 15
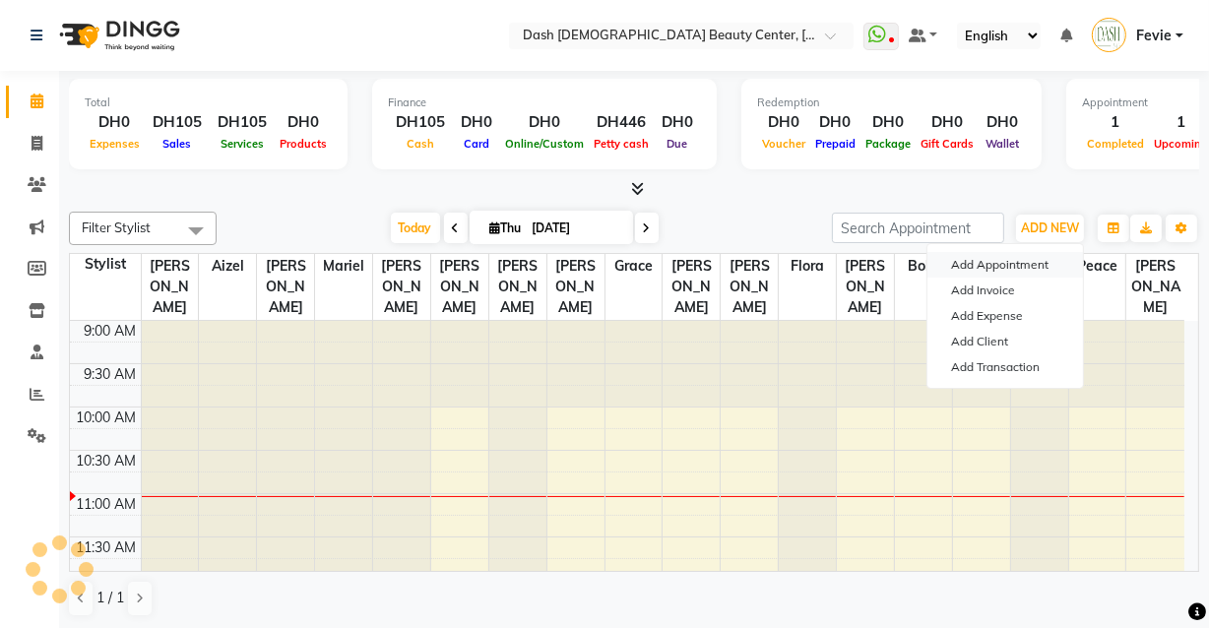
click at [1035, 256] on button "Add Appointment" at bounding box center [1005, 265] width 156 height 26
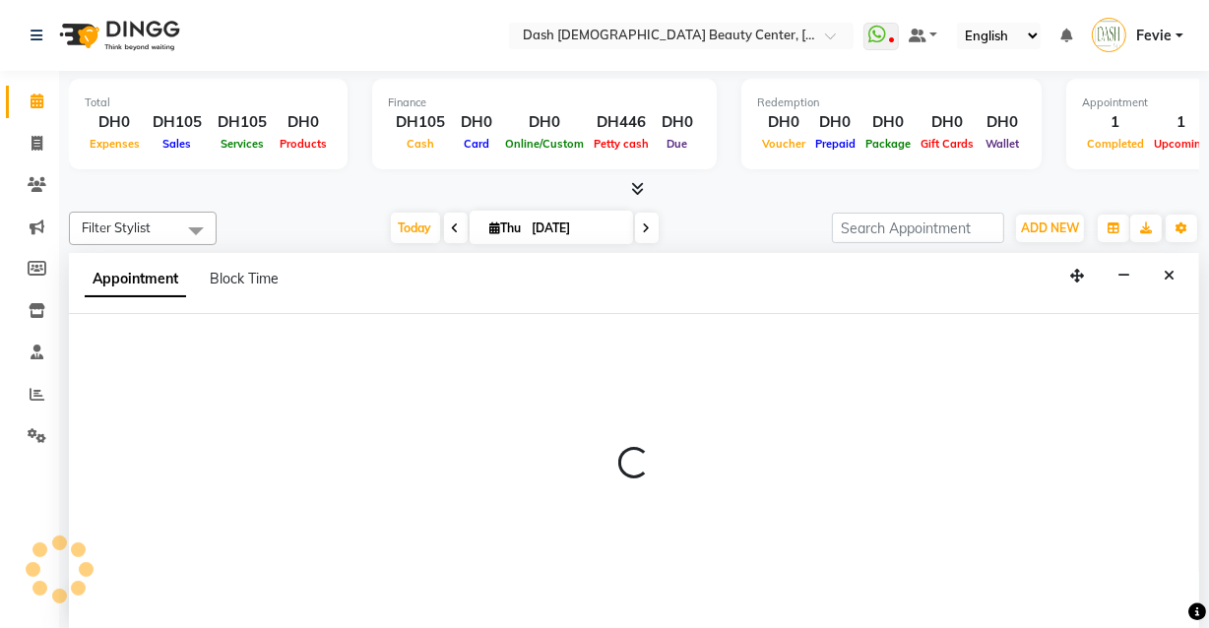
select select "tentative"
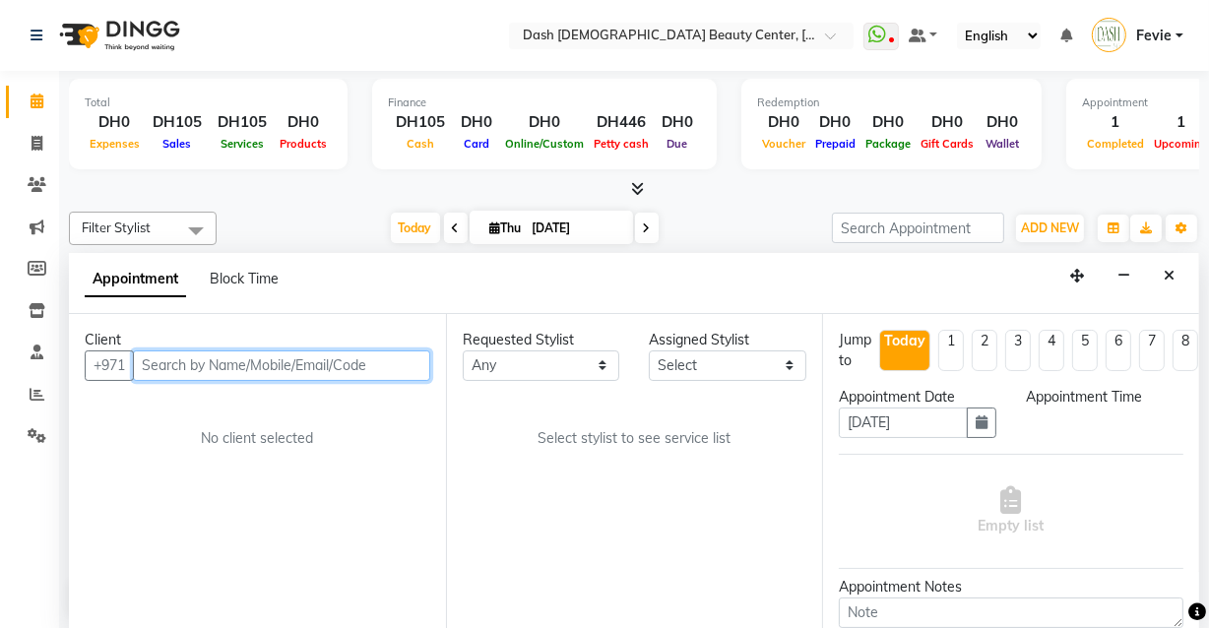
select select "600"
click at [219, 358] on input "text" at bounding box center [281, 365] width 297 height 31
click at [273, 365] on input "text" at bounding box center [281, 365] width 297 height 31
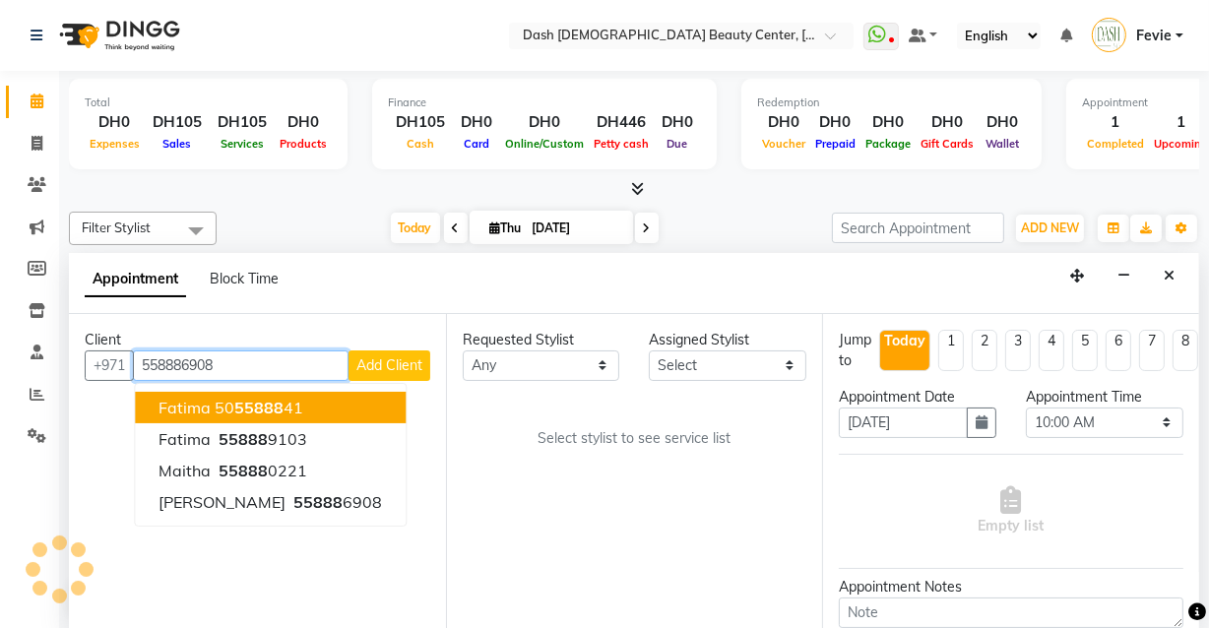
click at [322, 366] on input "558886908" at bounding box center [241, 365] width 216 height 31
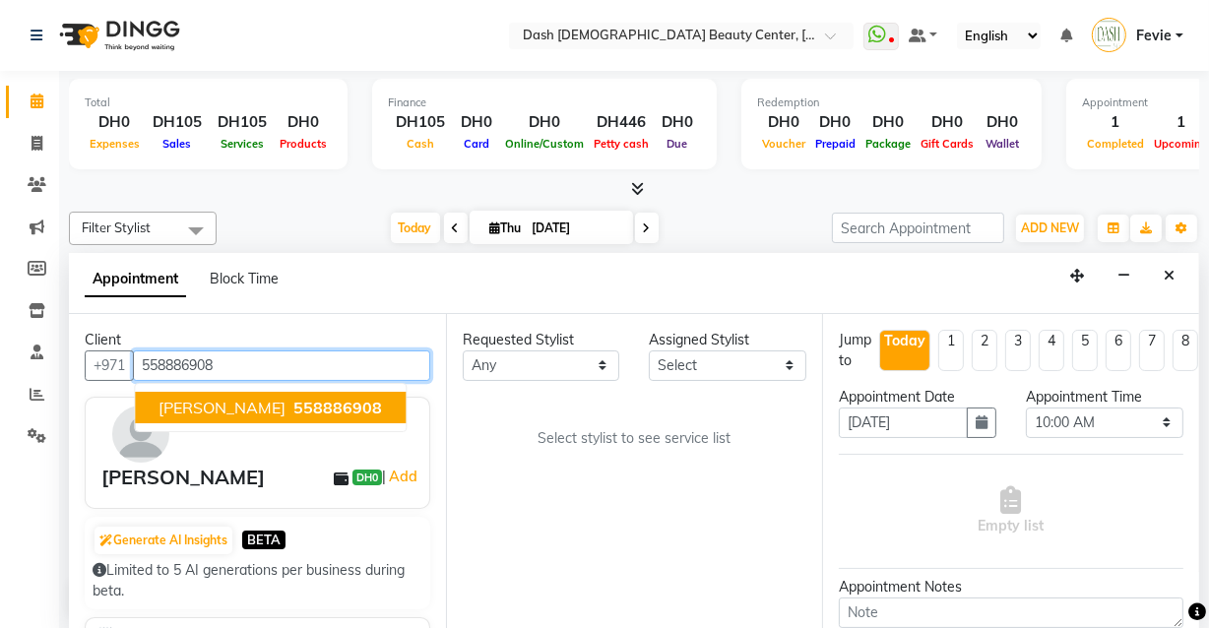
click at [293, 411] on span "558886908" at bounding box center [337, 408] width 89 height 20
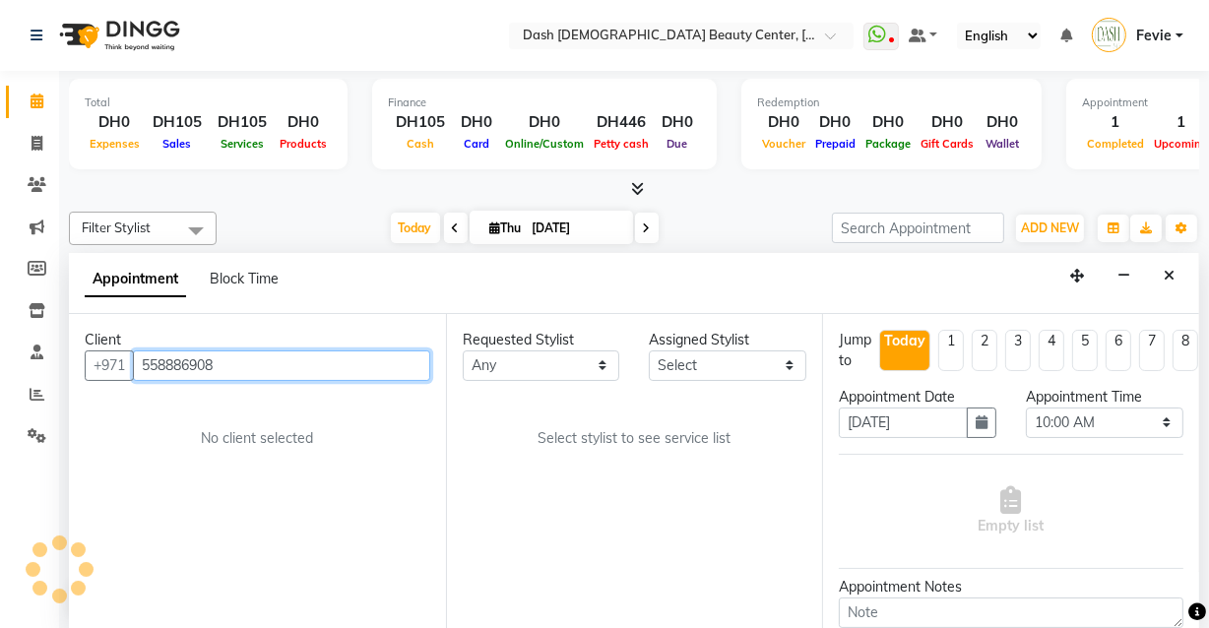
type input "558886908"
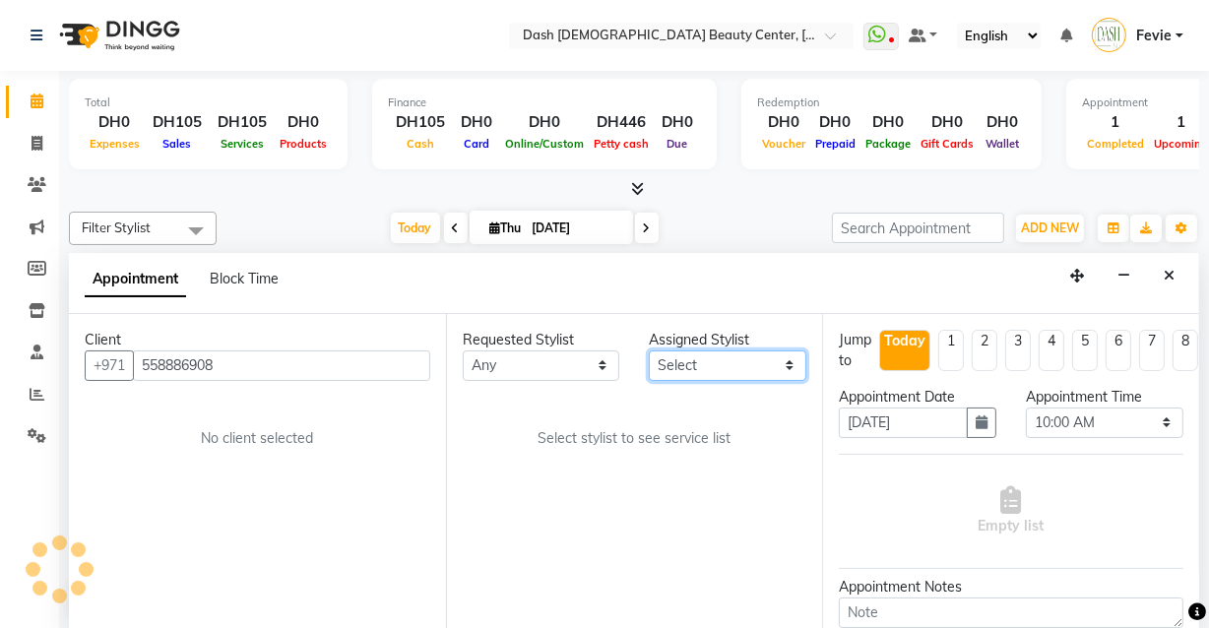
click at [760, 353] on select "Select [PERSON_NAME] [PERSON_NAME] [PERSON_NAME] [PERSON_NAME] [PERSON_NAME] [P…" at bounding box center [727, 365] width 157 height 31
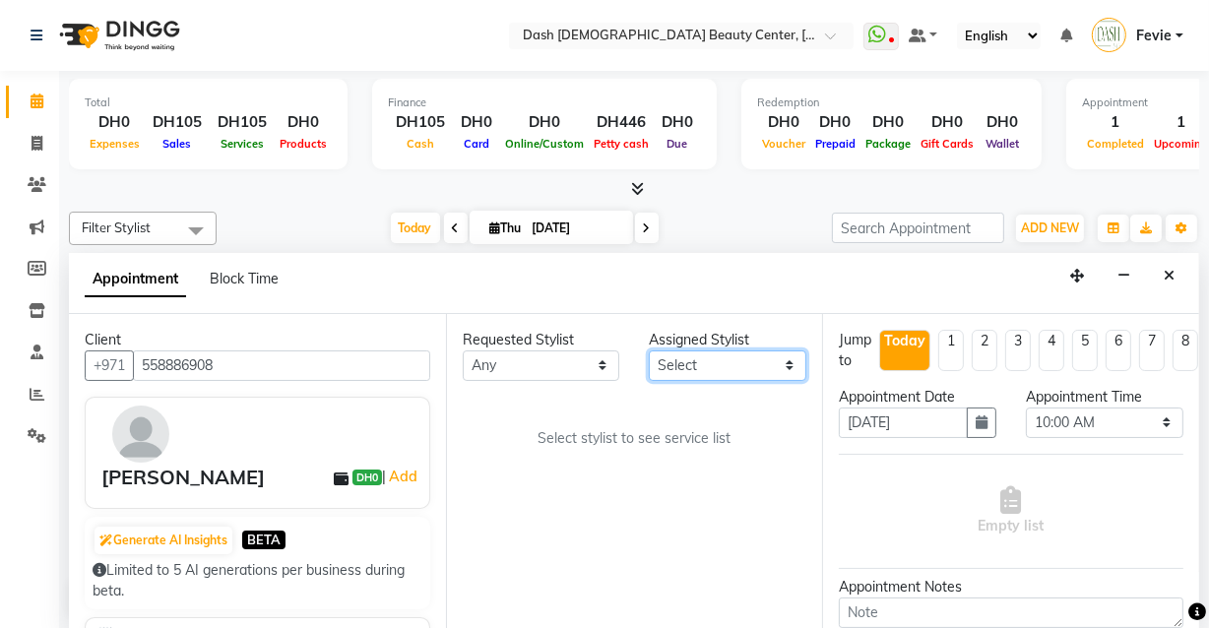
select select "81114"
click at [649, 350] on select "Select [PERSON_NAME] [PERSON_NAME] [PERSON_NAME] [PERSON_NAME] [PERSON_NAME] [P…" at bounding box center [727, 365] width 157 height 31
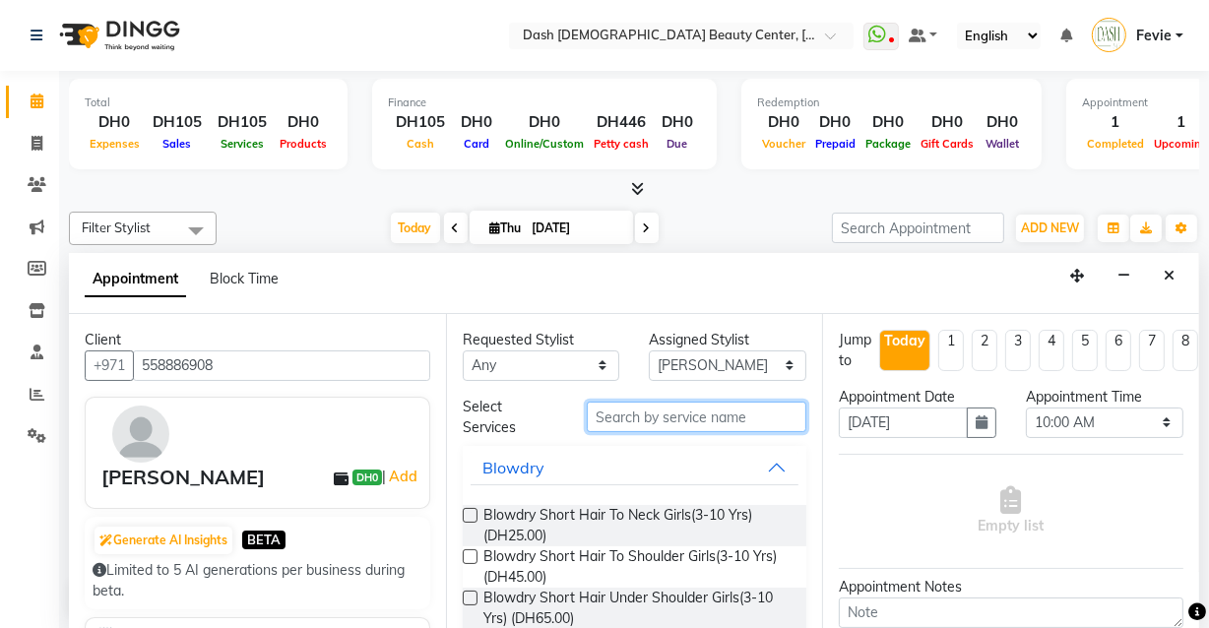
click at [700, 421] on input "text" at bounding box center [697, 417] width 220 height 31
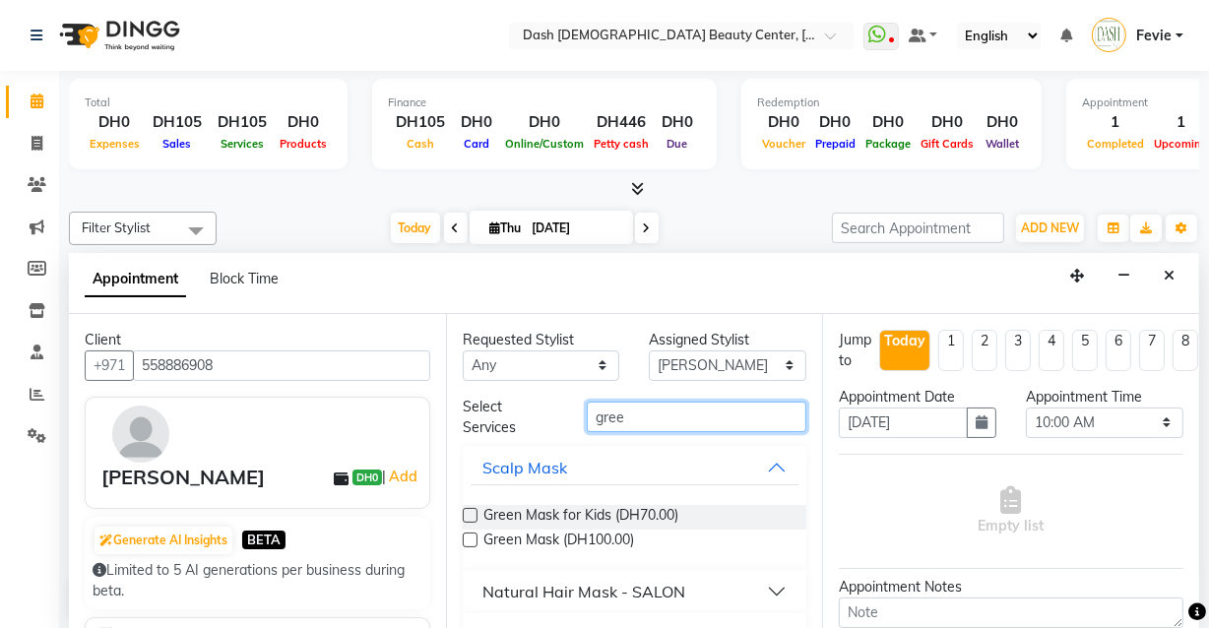
type input "gree"
click at [471, 538] on label at bounding box center [470, 540] width 15 height 15
click at [471, 538] on input "checkbox" at bounding box center [469, 541] width 13 height 13
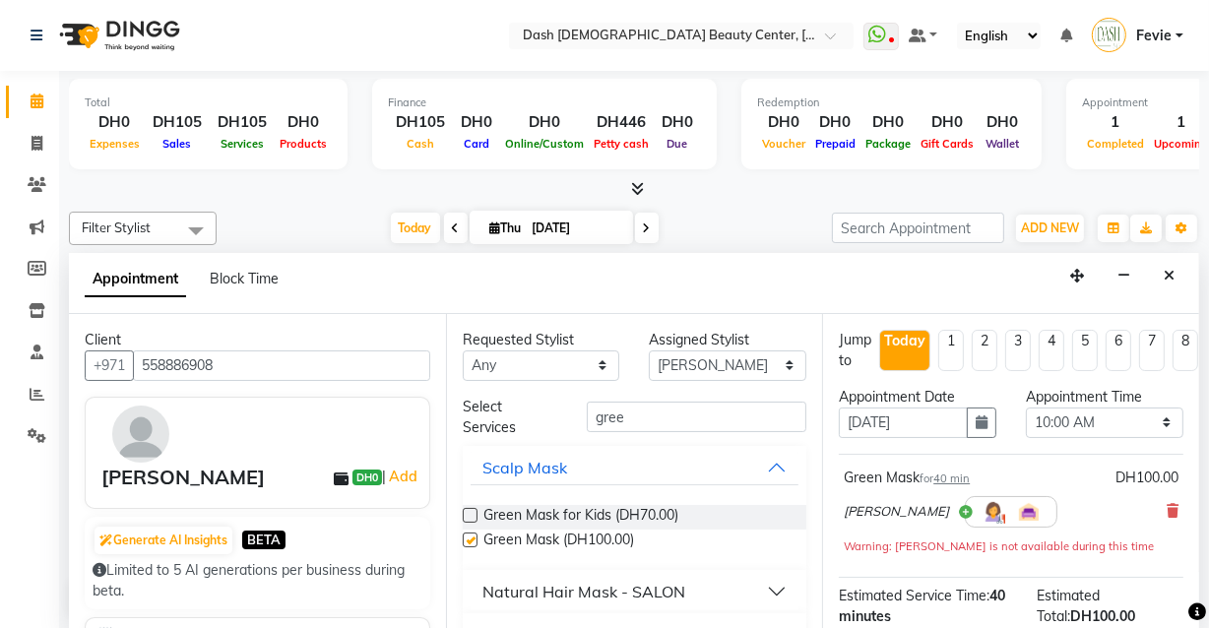
checkbox input "false"
click at [1089, 429] on select "Select 10:00 AM 10:15 AM 10:30 AM 10:45 AM 11:00 AM 11:15 AM 11:30 AM 11:45 AM …" at bounding box center [1104, 423] width 157 height 31
click at [1026, 408] on select "Select 10:00 AM 10:15 AM 10:30 AM 10:45 AM 11:00 AM 11:15 AM 11:30 AM 11:45 AM …" at bounding box center [1104, 423] width 157 height 31
click at [1095, 430] on select "Select 10:00 AM 10:15 AM 10:30 AM 10:45 AM 11:00 AM 11:15 AM 11:30 AM 11:45 AM …" at bounding box center [1104, 423] width 157 height 31
select select "660"
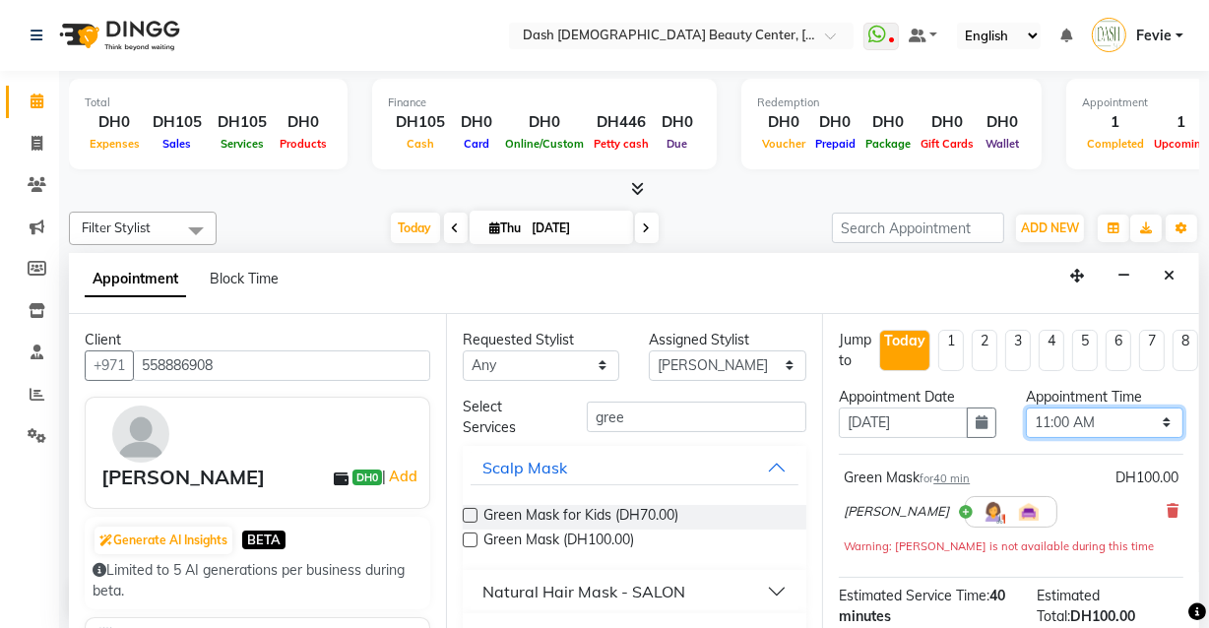
click at [1026, 408] on select "Select 10:00 AM 10:15 AM 10:30 AM 10:45 AM 11:00 AM 11:15 AM 11:30 AM 11:45 AM …" at bounding box center [1104, 423] width 157 height 31
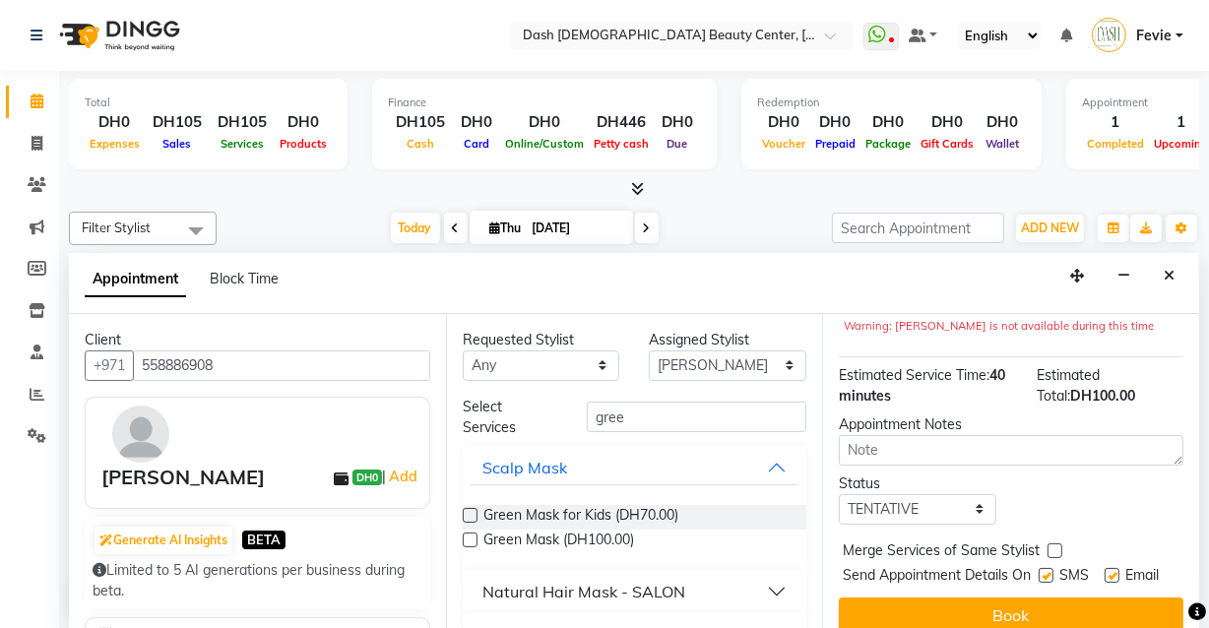
scroll to position [268, 0]
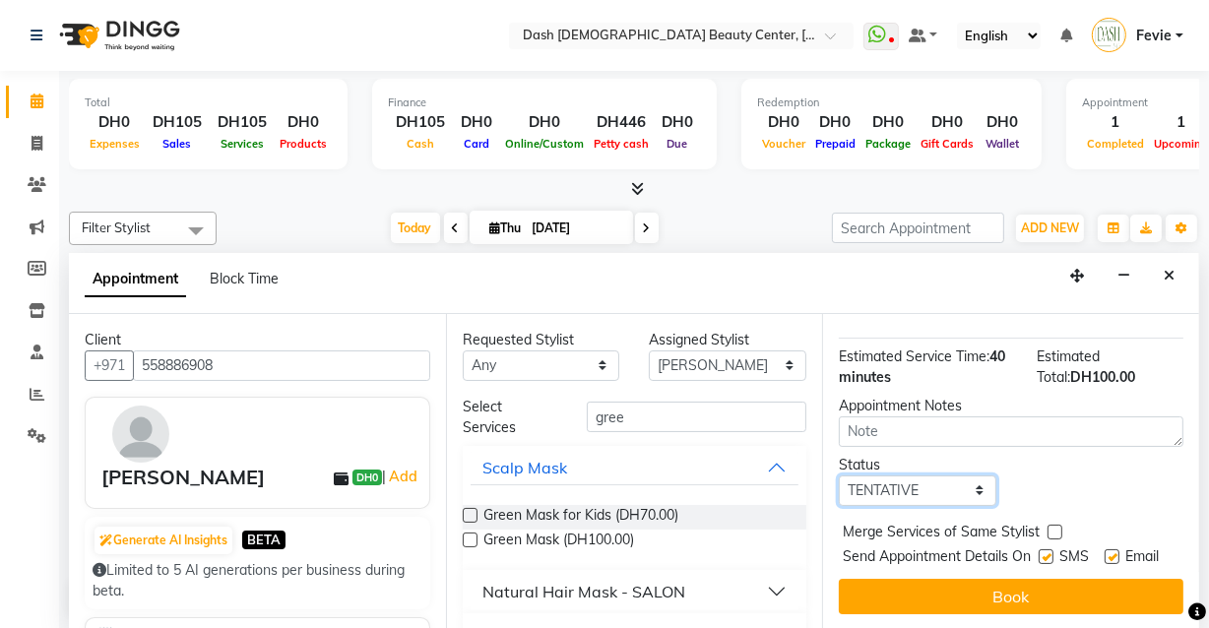
click at [948, 475] on select "Select TENTATIVE CONFIRM CHECK-IN UPCOMING" at bounding box center [917, 490] width 157 height 31
select select "check-in"
click at [839, 475] on select "Select TENTATIVE CONFIRM CHECK-IN UPCOMING" at bounding box center [917, 490] width 157 height 31
click at [1057, 525] on label at bounding box center [1054, 532] width 15 height 15
click at [1057, 528] on input "checkbox" at bounding box center [1053, 534] width 13 height 13
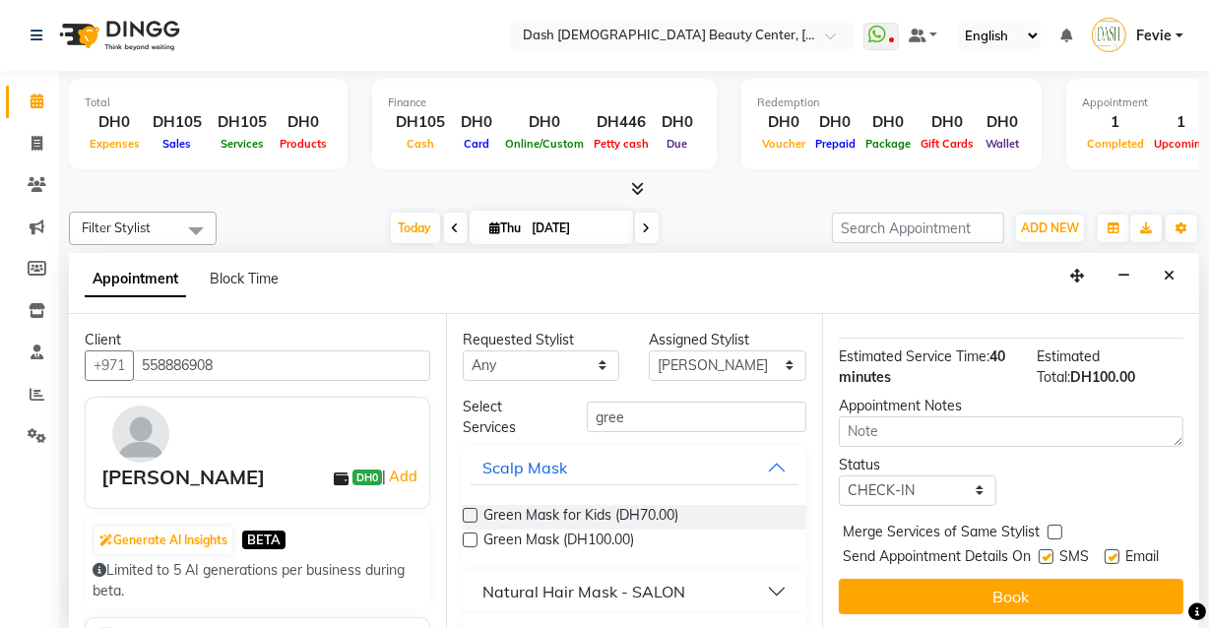
checkbox input "true"
click at [1041, 549] on label at bounding box center [1045, 556] width 15 height 15
click at [1041, 552] on input "checkbox" at bounding box center [1044, 558] width 13 height 13
checkbox input "false"
click at [1106, 549] on label at bounding box center [1111, 556] width 15 height 15
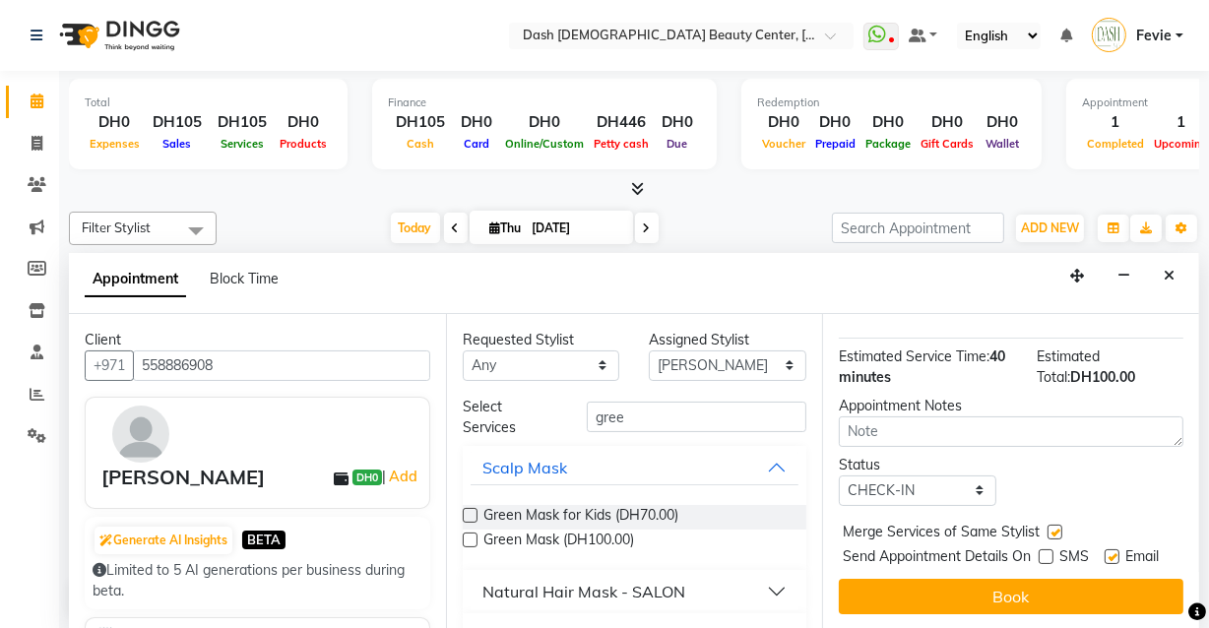
click at [1106, 552] on input "checkbox" at bounding box center [1110, 558] width 13 height 13
checkbox input "false"
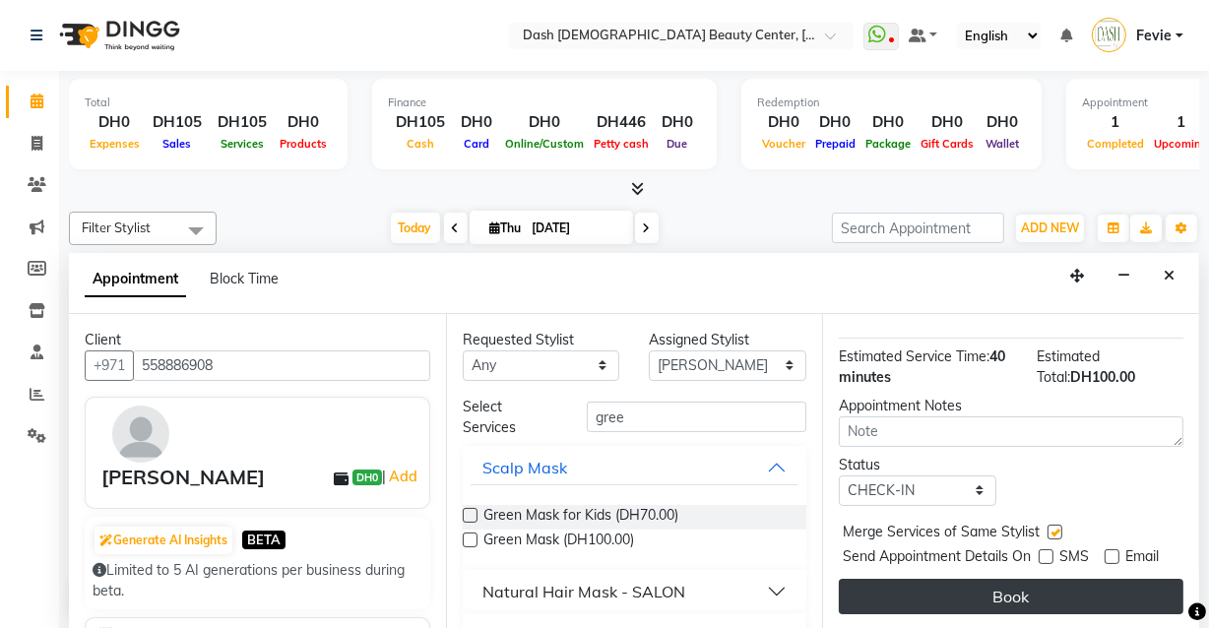
click at [1047, 589] on button "Book" at bounding box center [1011, 596] width 345 height 35
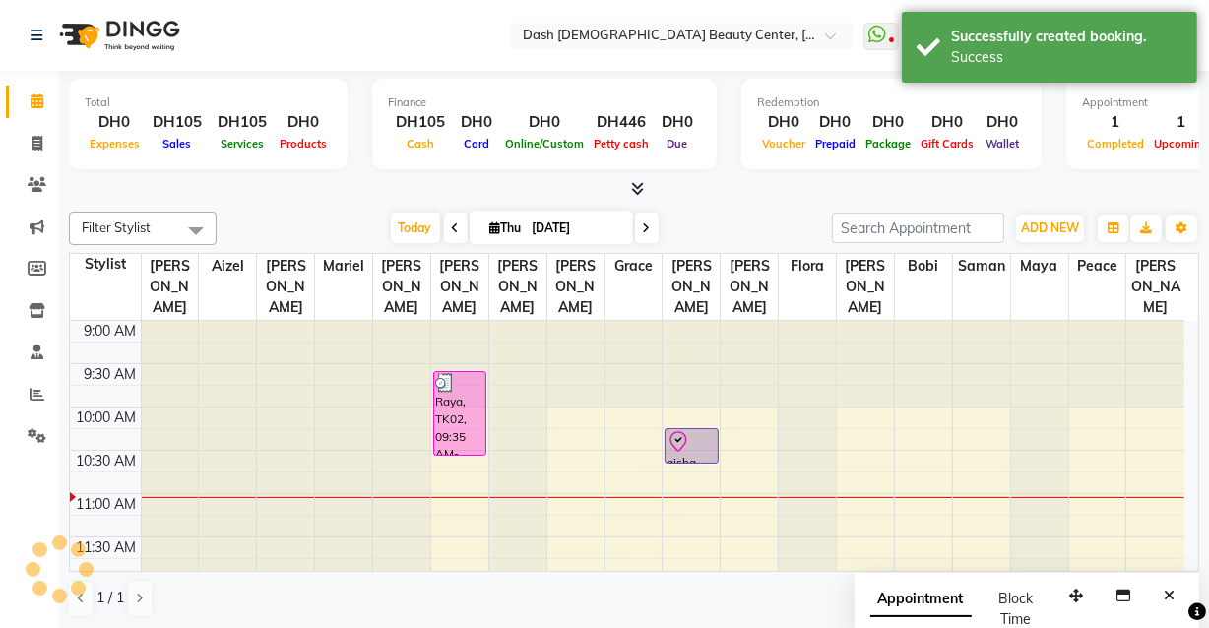
scroll to position [0, 0]
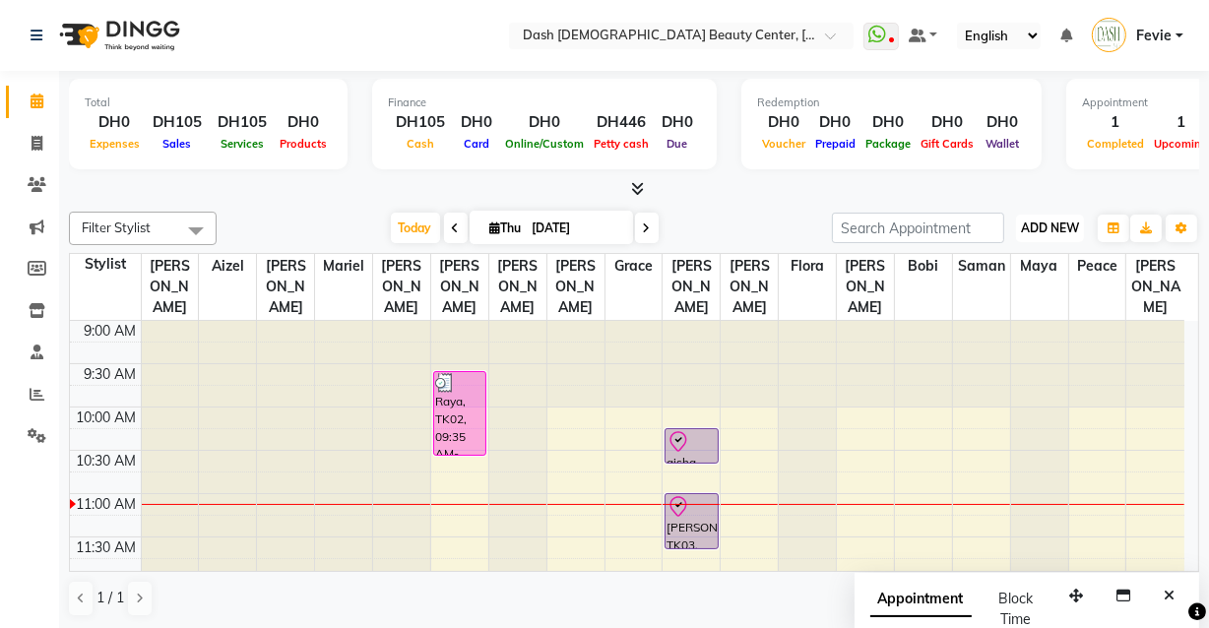
click at [1060, 226] on span "ADD NEW" at bounding box center [1050, 227] width 58 height 15
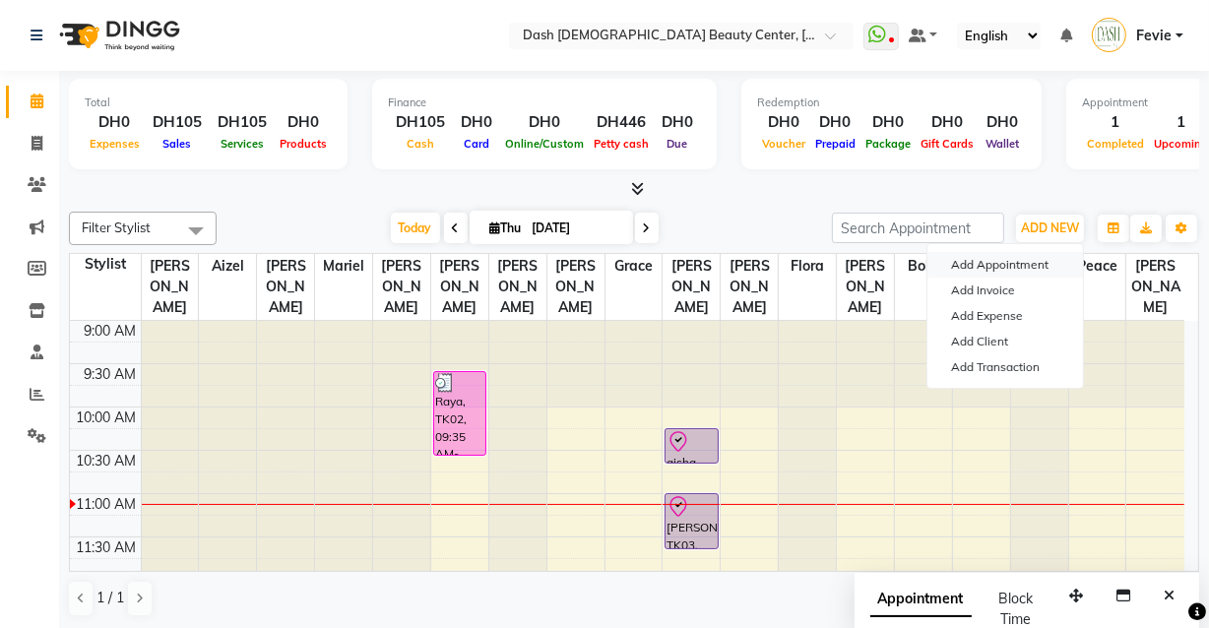
click at [1014, 262] on button "Add Appointment" at bounding box center [1005, 265] width 156 height 26
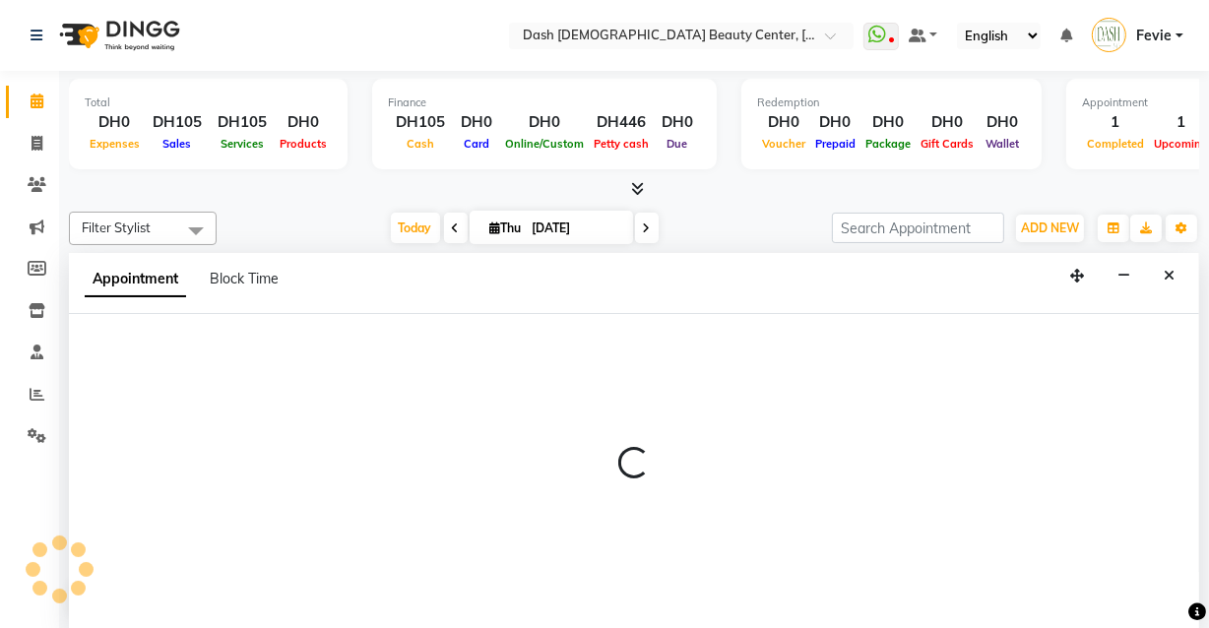
select select "600"
select select "tentative"
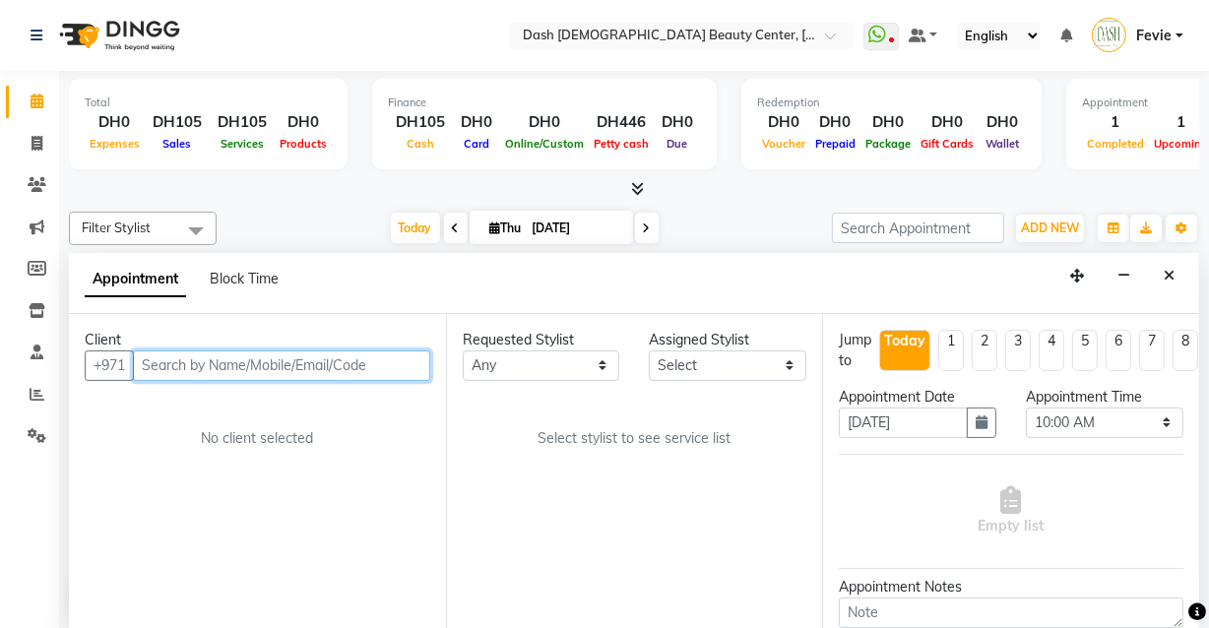
click at [276, 350] on input "text" at bounding box center [281, 365] width 297 height 31
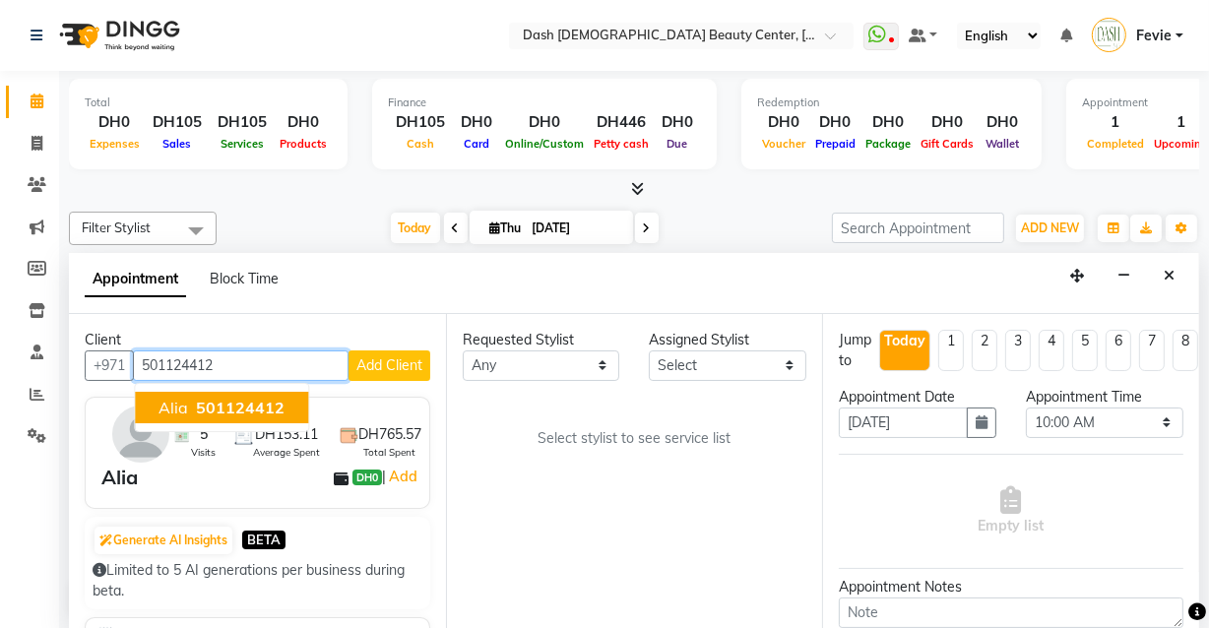
click at [256, 404] on span "501124412" at bounding box center [240, 408] width 89 height 20
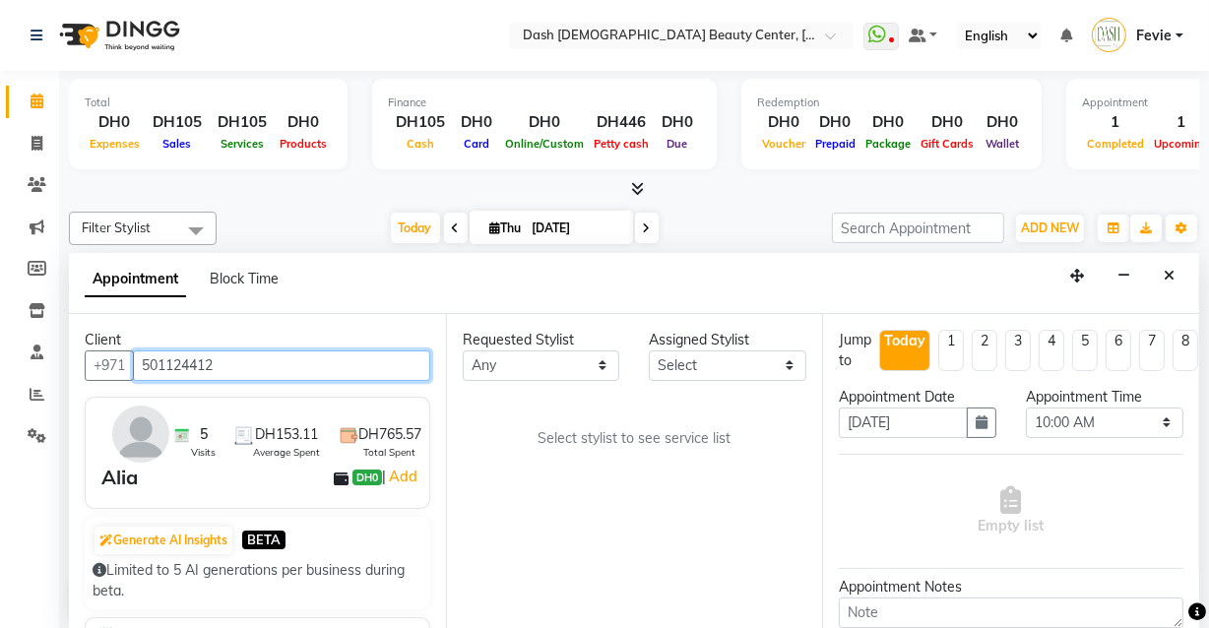
type input "501124412"
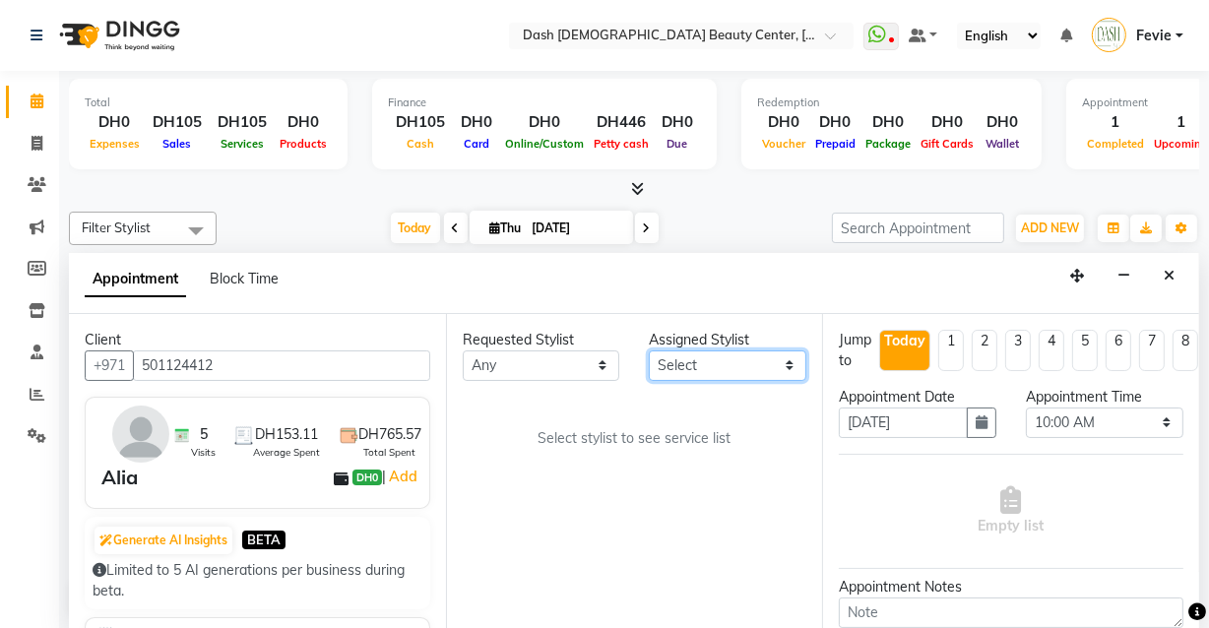
click at [702, 356] on select "Select [PERSON_NAME] [PERSON_NAME] [PERSON_NAME] [PERSON_NAME] [PERSON_NAME] [P…" at bounding box center [727, 365] width 157 height 31
click at [649, 350] on select "Select [PERSON_NAME] [PERSON_NAME] [PERSON_NAME] [PERSON_NAME] [PERSON_NAME] [P…" at bounding box center [727, 365] width 157 height 31
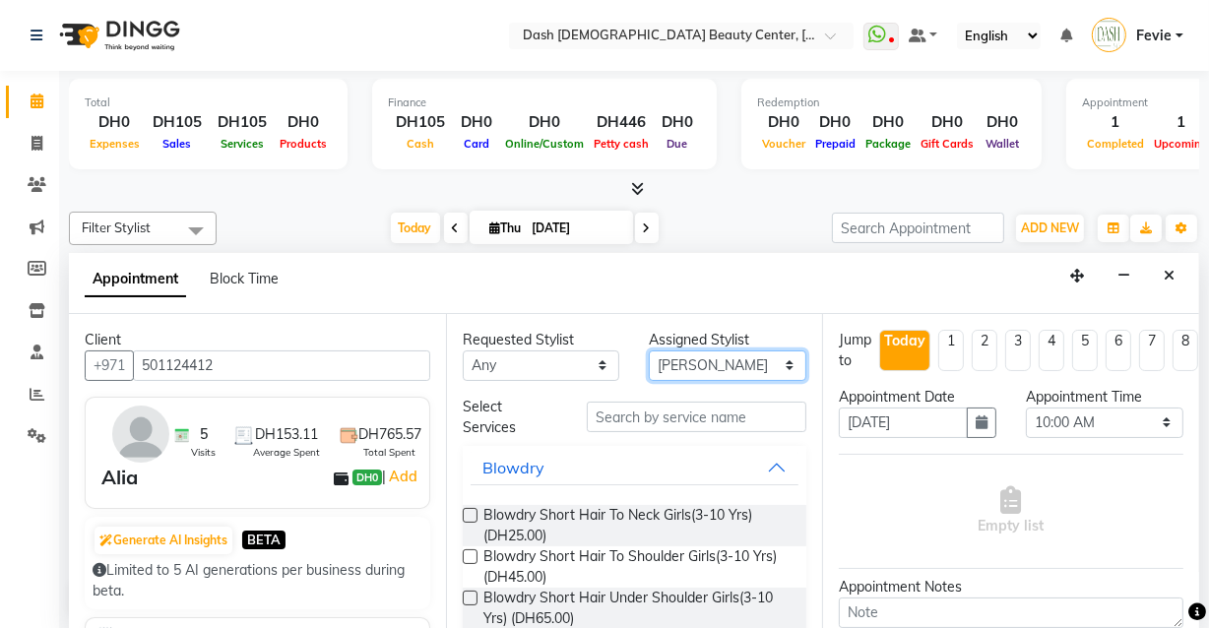
click at [724, 369] on select "Select [PERSON_NAME] [PERSON_NAME] [PERSON_NAME] [PERSON_NAME] [PERSON_NAME] [P…" at bounding box center [727, 365] width 157 height 31
click at [649, 350] on select "Select [PERSON_NAME] [PERSON_NAME] [PERSON_NAME] [PERSON_NAME] [PERSON_NAME] [P…" at bounding box center [727, 365] width 157 height 31
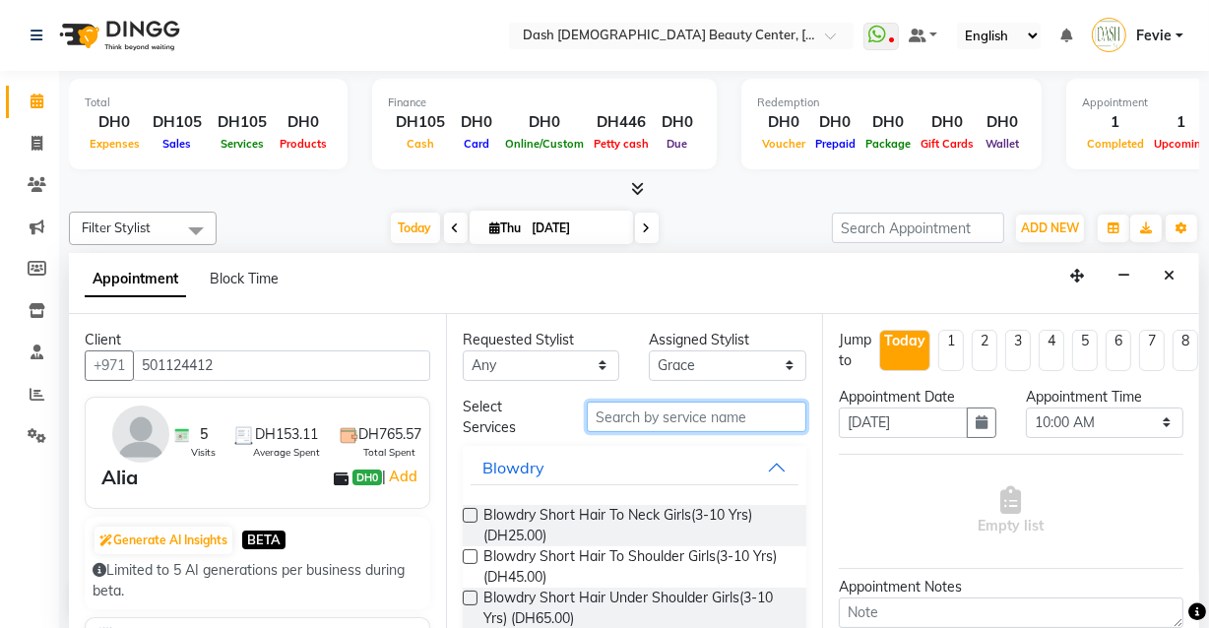
click at [722, 414] on input "text" at bounding box center [697, 417] width 220 height 31
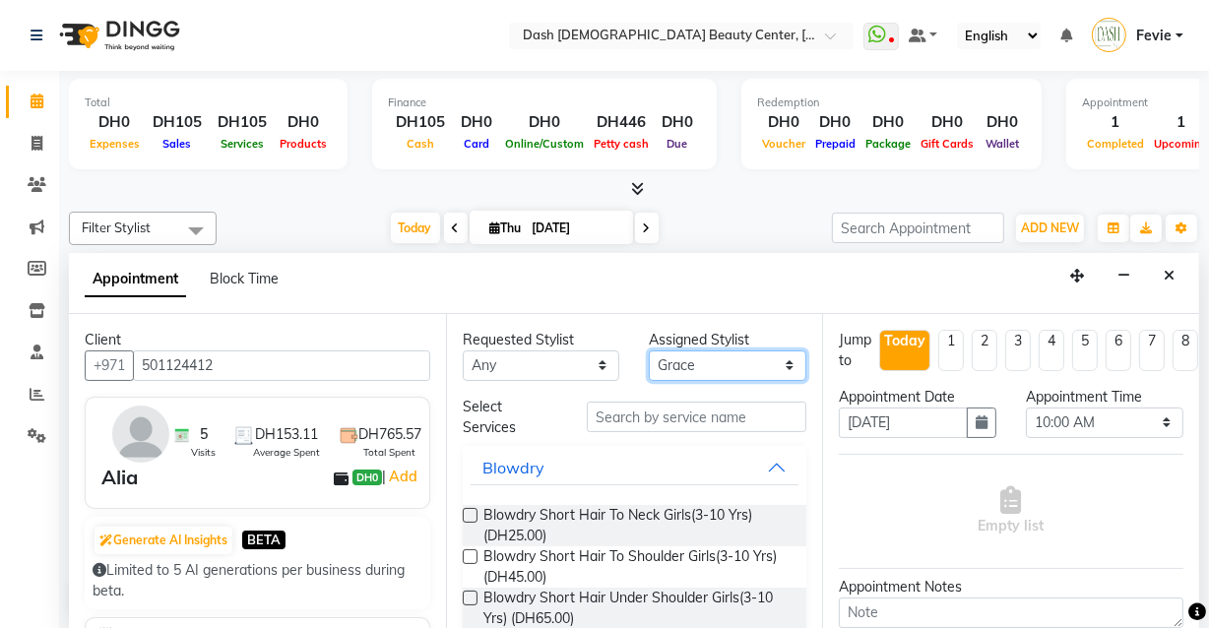
click at [705, 372] on select "Select [PERSON_NAME] [PERSON_NAME] [PERSON_NAME] [PERSON_NAME] [PERSON_NAME] [P…" at bounding box center [727, 365] width 157 height 31
select select "81107"
click at [649, 350] on select "Select [PERSON_NAME] [PERSON_NAME] [PERSON_NAME] [PERSON_NAME] [PERSON_NAME] [P…" at bounding box center [727, 365] width 157 height 31
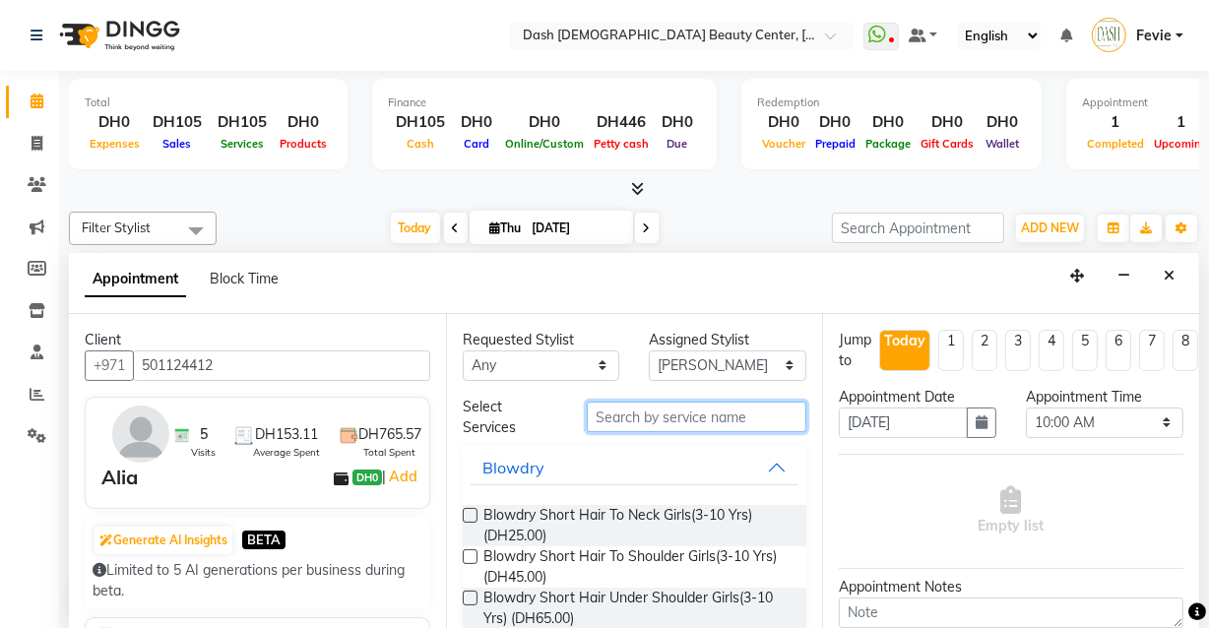
click at [694, 416] on input "text" at bounding box center [697, 417] width 220 height 31
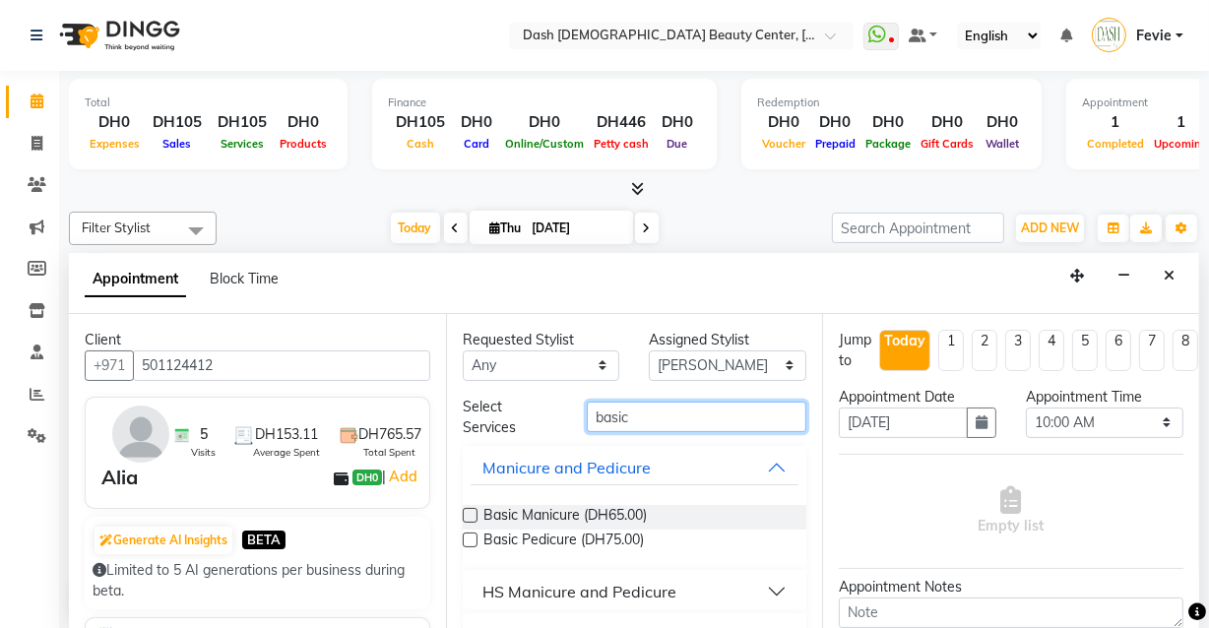
type input "basic"
click at [471, 513] on label at bounding box center [470, 515] width 15 height 15
click at [471, 513] on input "checkbox" at bounding box center [469, 517] width 13 height 13
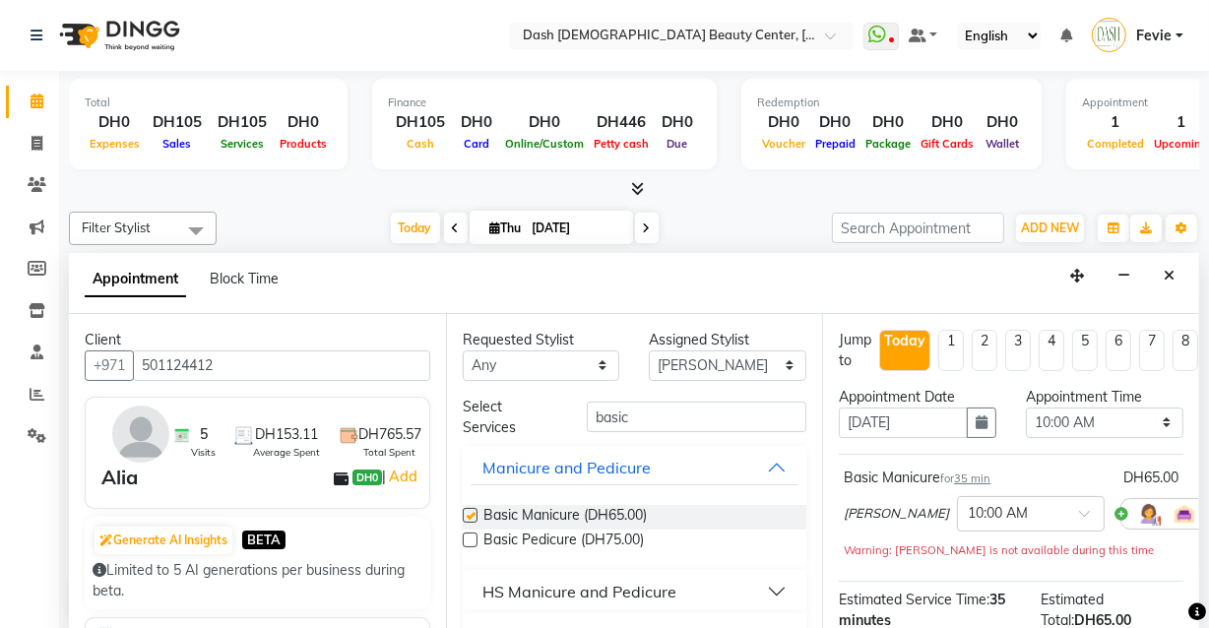
checkbox input "false"
click at [1087, 415] on select "Select 10:00 AM 10:15 AM 10:30 AM 10:45 AM 11:00 AM 11:15 AM 11:30 AM 11:45 AM …" at bounding box center [1104, 423] width 157 height 31
select select "675"
click at [1026, 408] on select "Select 10:00 AM 10:15 AM 10:30 AM 10:45 AM 11:00 AM 11:15 AM 11:30 AM 11:45 AM …" at bounding box center [1104, 423] width 157 height 31
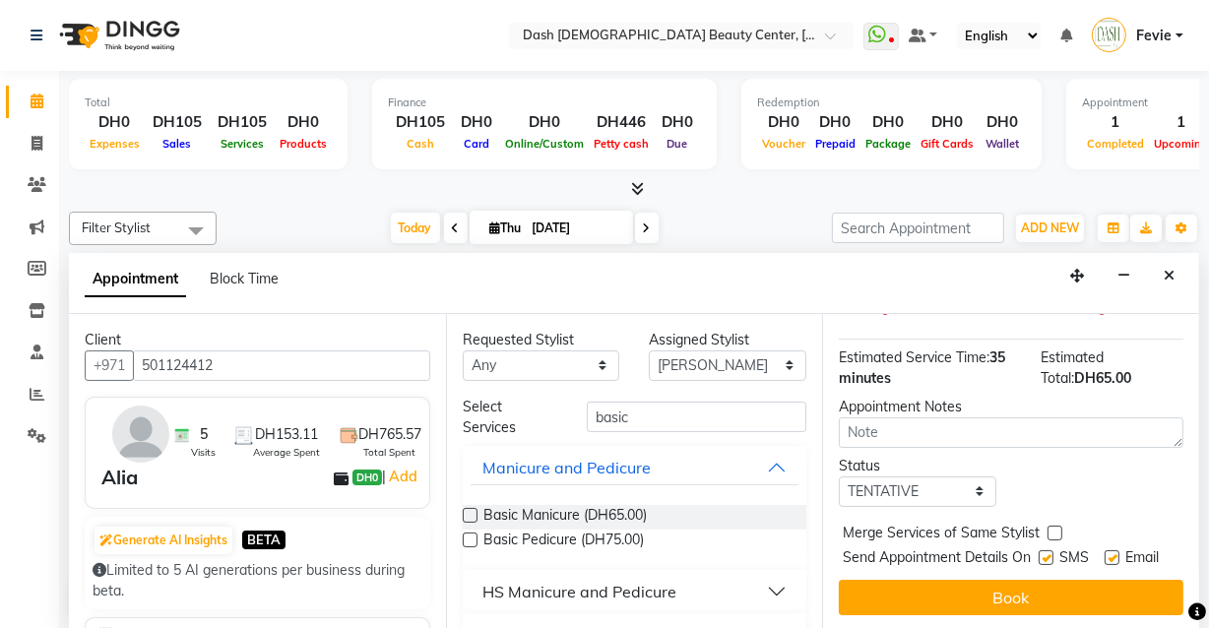
scroll to position [241, 0]
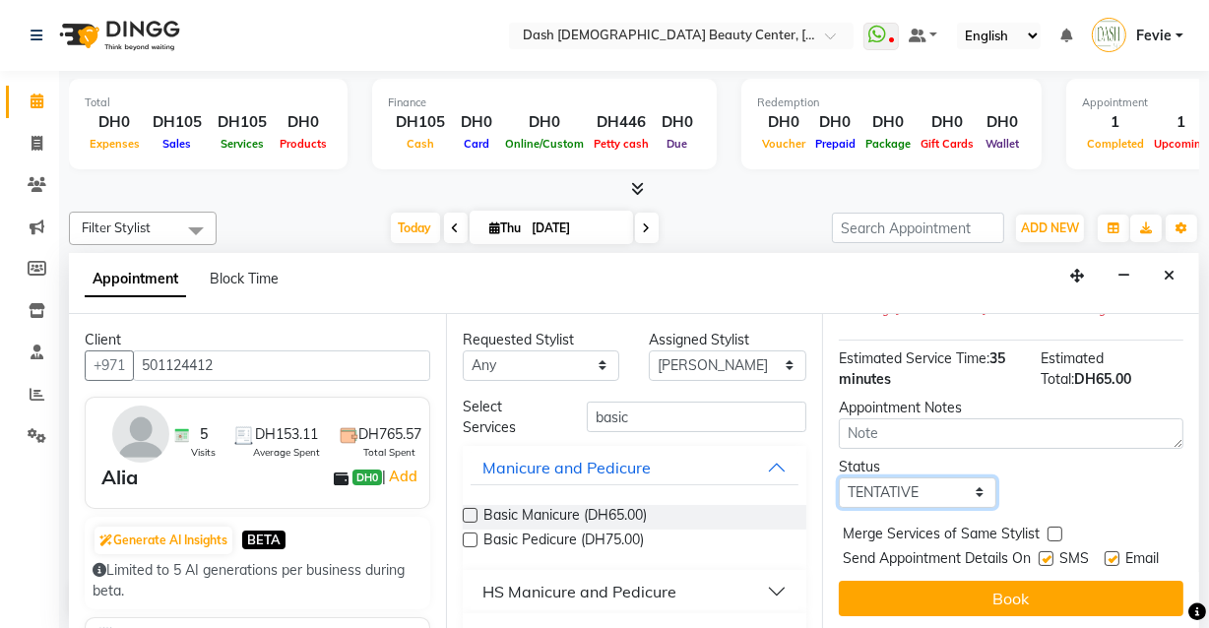
click at [944, 491] on select "Select TENTATIVE CONFIRM CHECK-IN UPCOMING" at bounding box center [917, 492] width 157 height 31
select select "check-in"
click at [839, 477] on select "Select TENTATIVE CONFIRM CHECK-IN UPCOMING" at bounding box center [917, 492] width 157 height 31
click at [1054, 532] on label at bounding box center [1054, 534] width 15 height 15
click at [1054, 532] on input "checkbox" at bounding box center [1053, 536] width 13 height 13
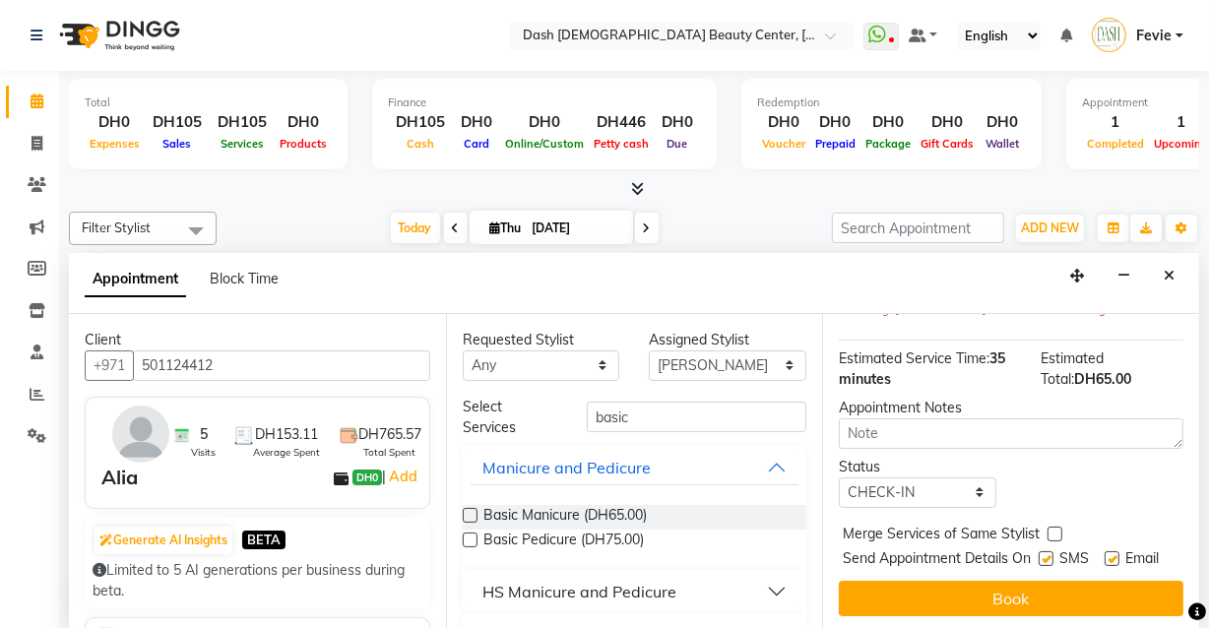
checkbox input "true"
click at [1041, 552] on label at bounding box center [1045, 558] width 15 height 15
click at [1041, 554] on input "checkbox" at bounding box center [1044, 560] width 13 height 13
checkbox input "false"
click at [1106, 556] on label at bounding box center [1111, 558] width 15 height 15
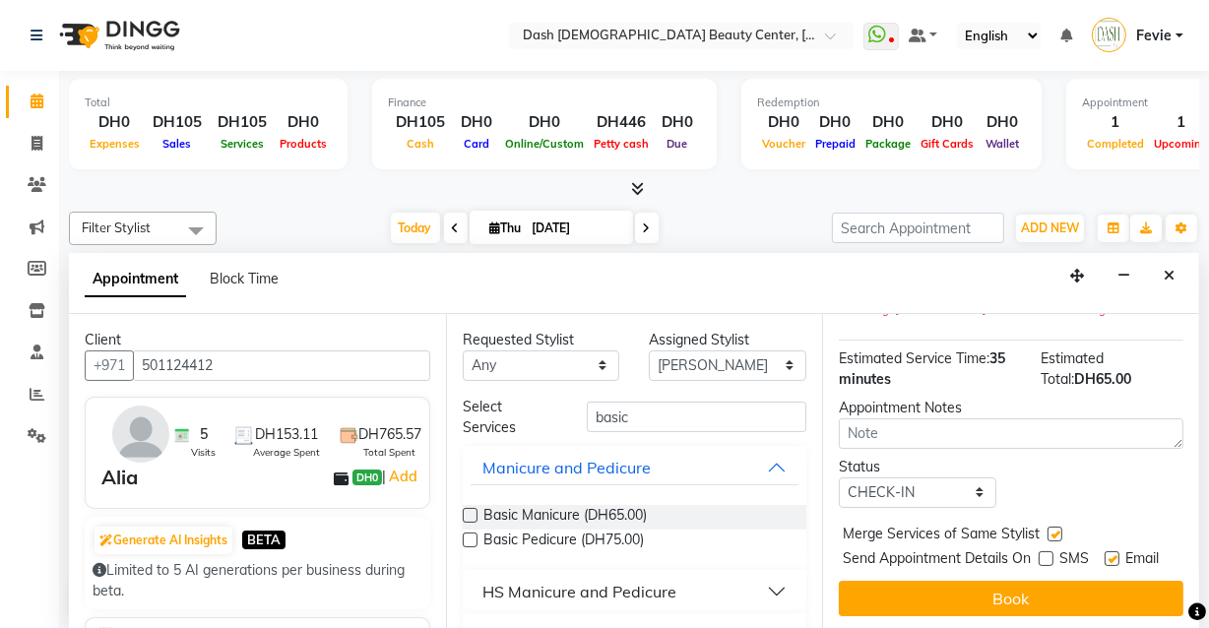
click at [1106, 556] on input "checkbox" at bounding box center [1110, 560] width 13 height 13
checkbox input "false"
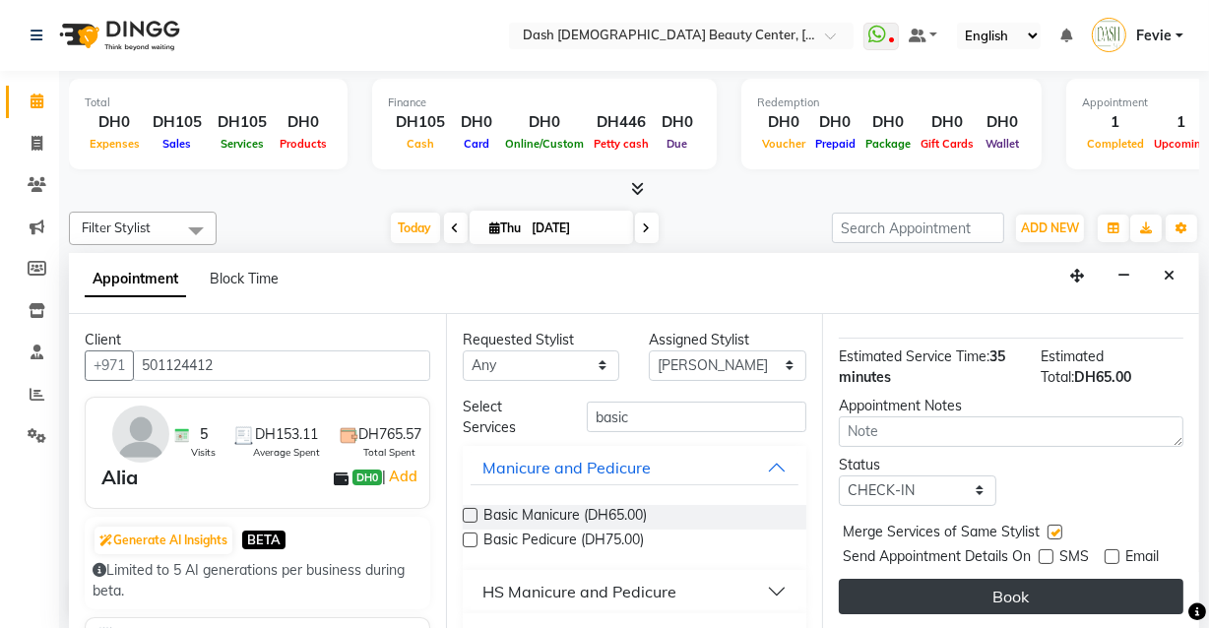
click at [1035, 590] on button "Book" at bounding box center [1011, 596] width 345 height 35
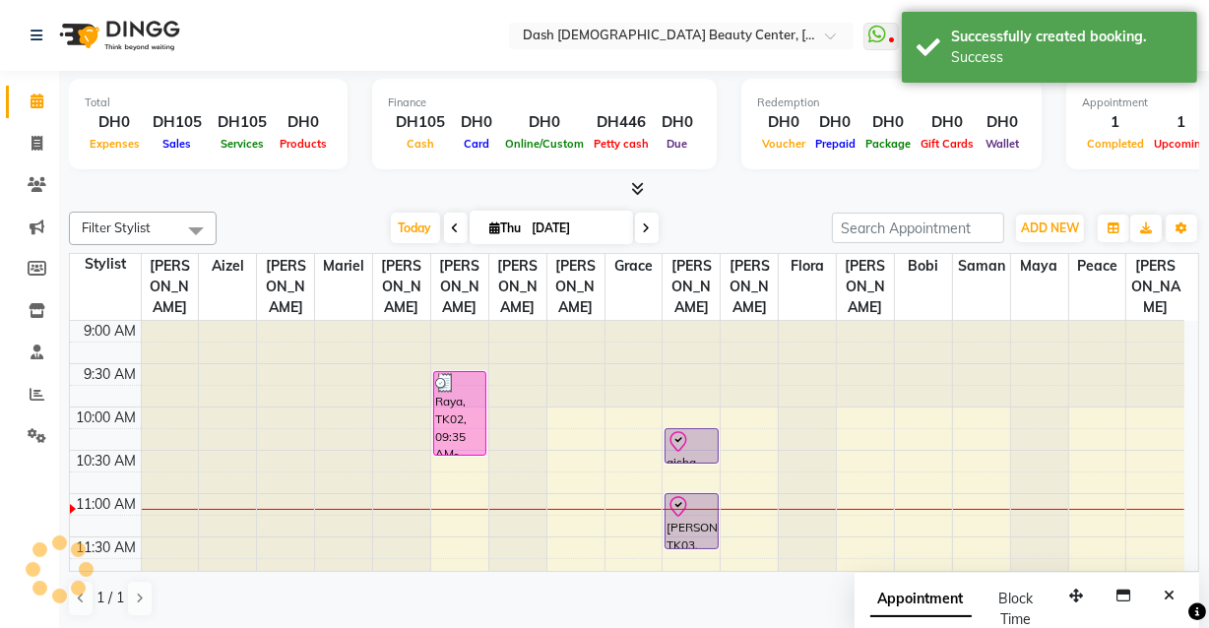
scroll to position [0, 0]
click at [1032, 238] on button "ADD NEW Toggle Dropdown" at bounding box center [1050, 229] width 68 height 28
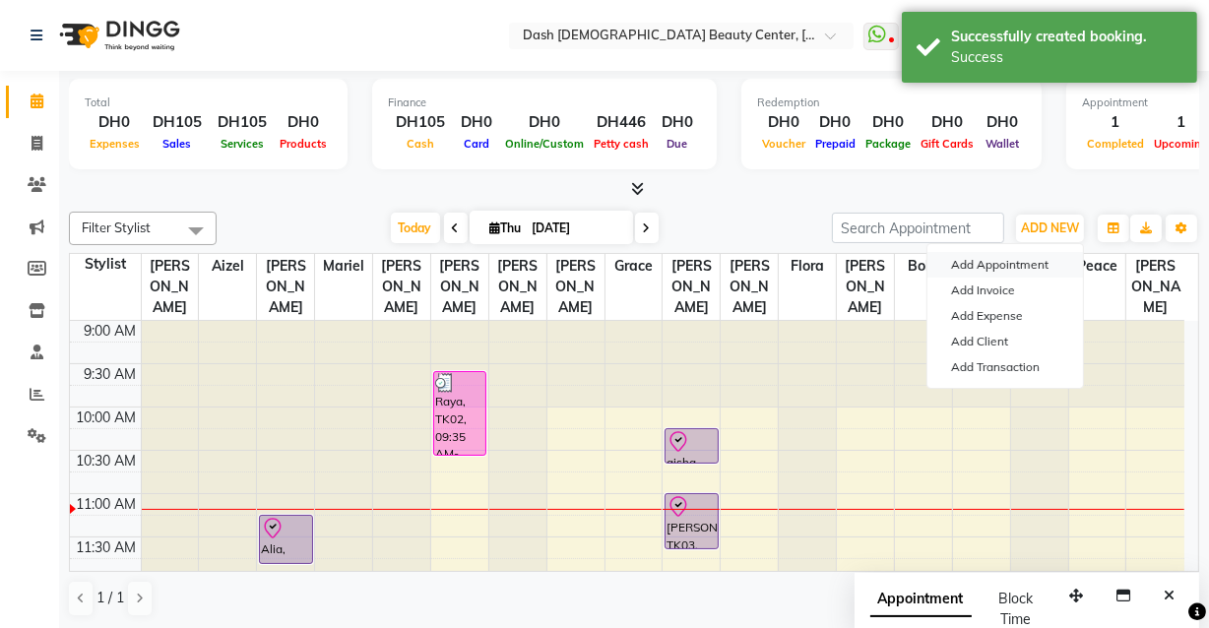
click at [1004, 266] on button "Add Appointment" at bounding box center [1005, 265] width 156 height 26
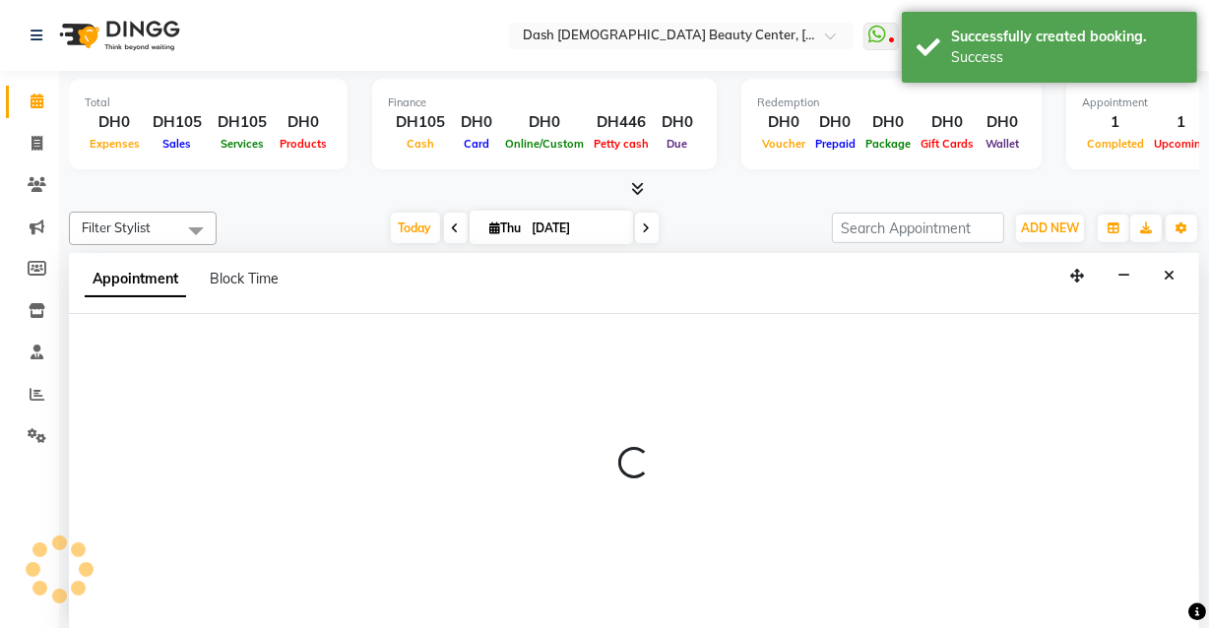
click at [218, 386] on div at bounding box center [634, 472] width 1130 height 316
click at [215, 389] on div at bounding box center [634, 472] width 1130 height 316
click at [219, 384] on div at bounding box center [634, 472] width 1130 height 316
select select "600"
select select "tentative"
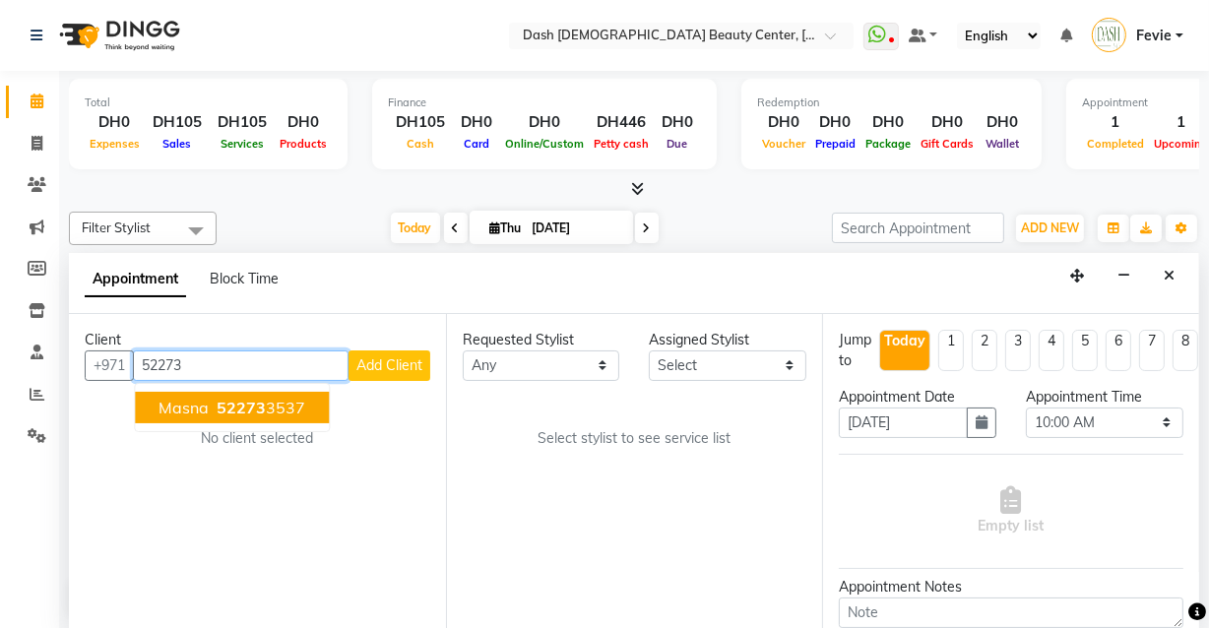
click at [267, 418] on button "Masna 52273 3537" at bounding box center [232, 407] width 194 height 31
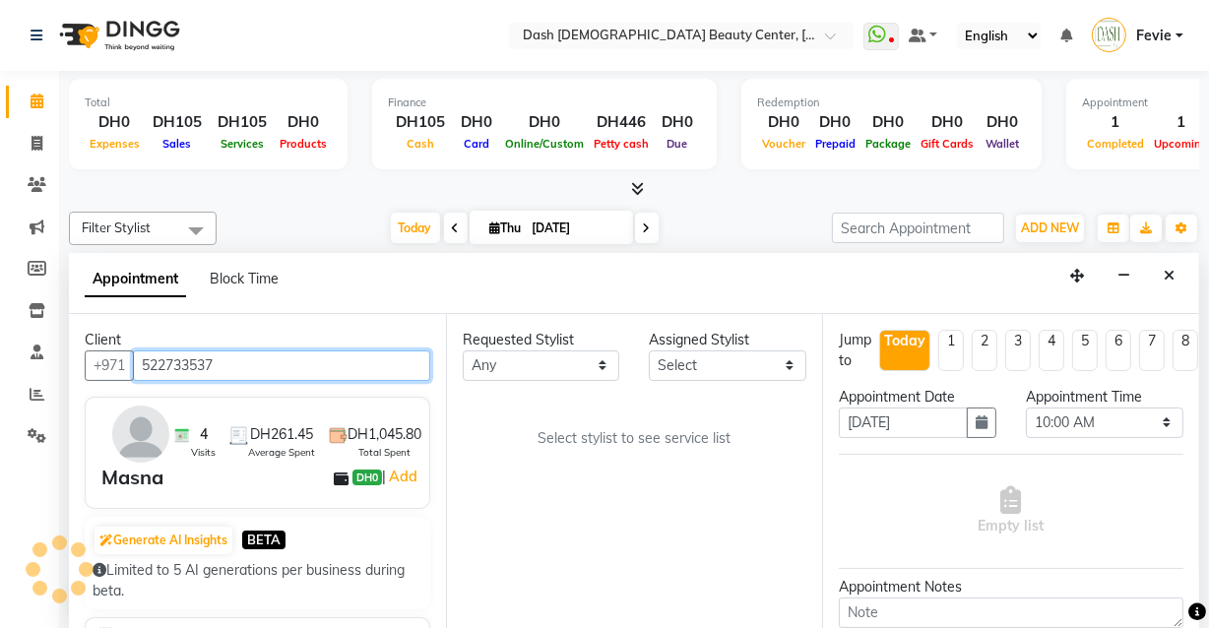
type input "522733537"
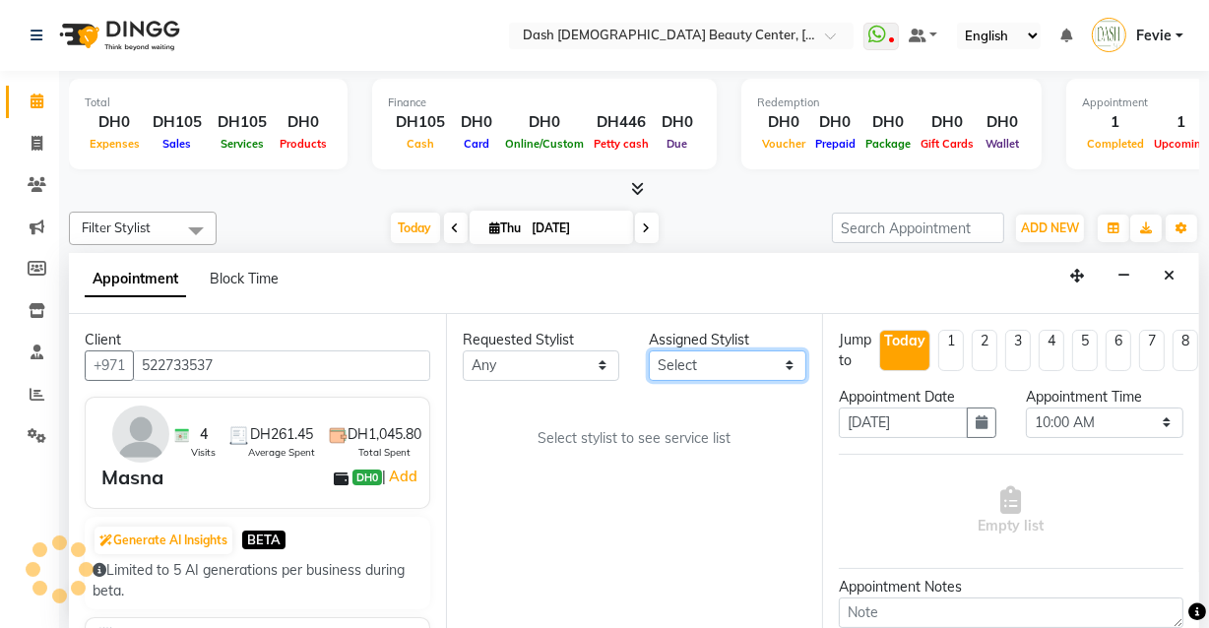
click at [674, 364] on select "Select [PERSON_NAME] [PERSON_NAME] [PERSON_NAME] [PERSON_NAME] [PERSON_NAME] [P…" at bounding box center [727, 365] width 157 height 31
select select "81113"
click at [649, 350] on select "Select [PERSON_NAME] [PERSON_NAME] [PERSON_NAME] [PERSON_NAME] [PERSON_NAME] [P…" at bounding box center [727, 365] width 157 height 31
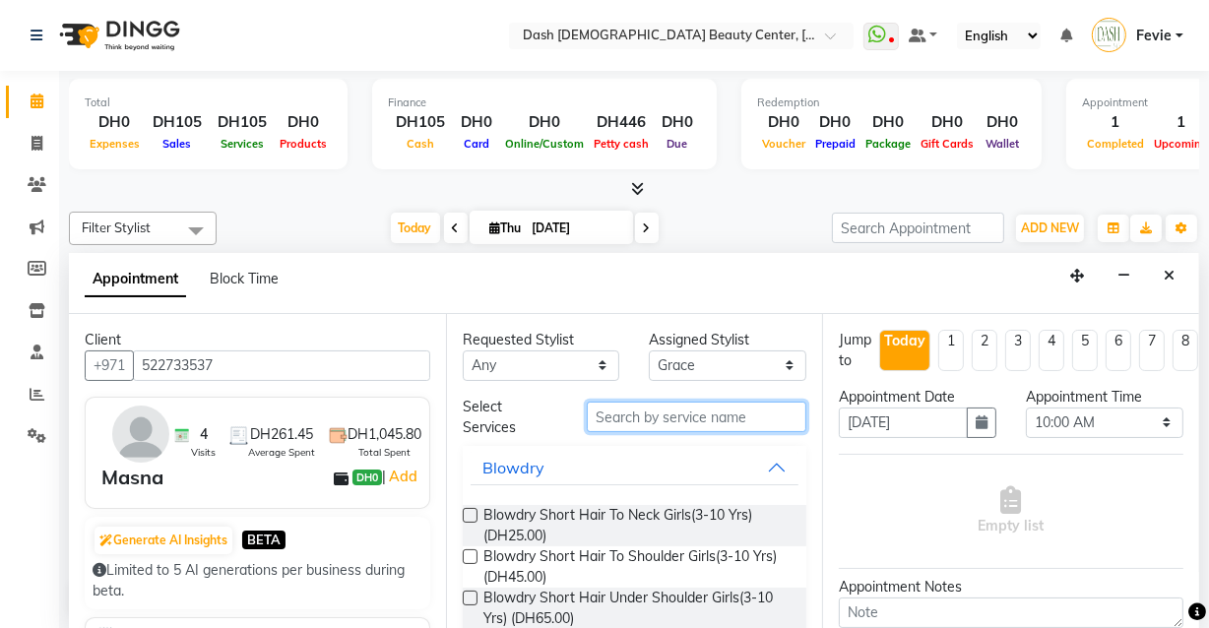
click at [700, 419] on input "text" at bounding box center [697, 417] width 220 height 31
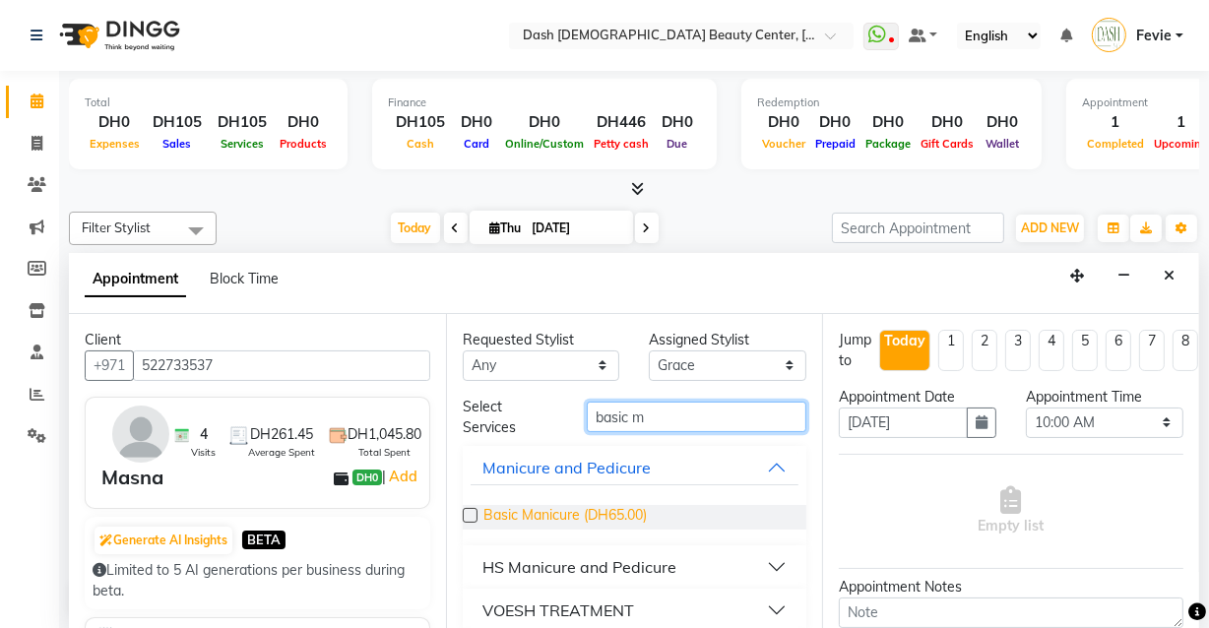
type input "basic m"
click at [488, 522] on span "Basic Manicure (DH65.00)" at bounding box center [564, 517] width 163 height 25
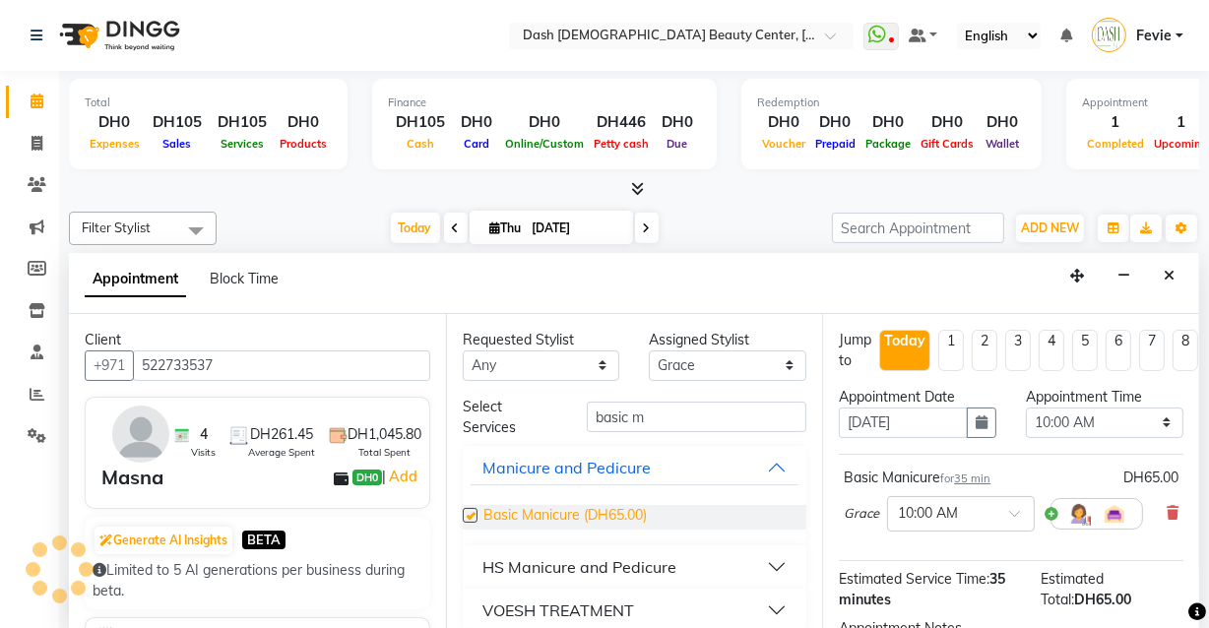
checkbox input "false"
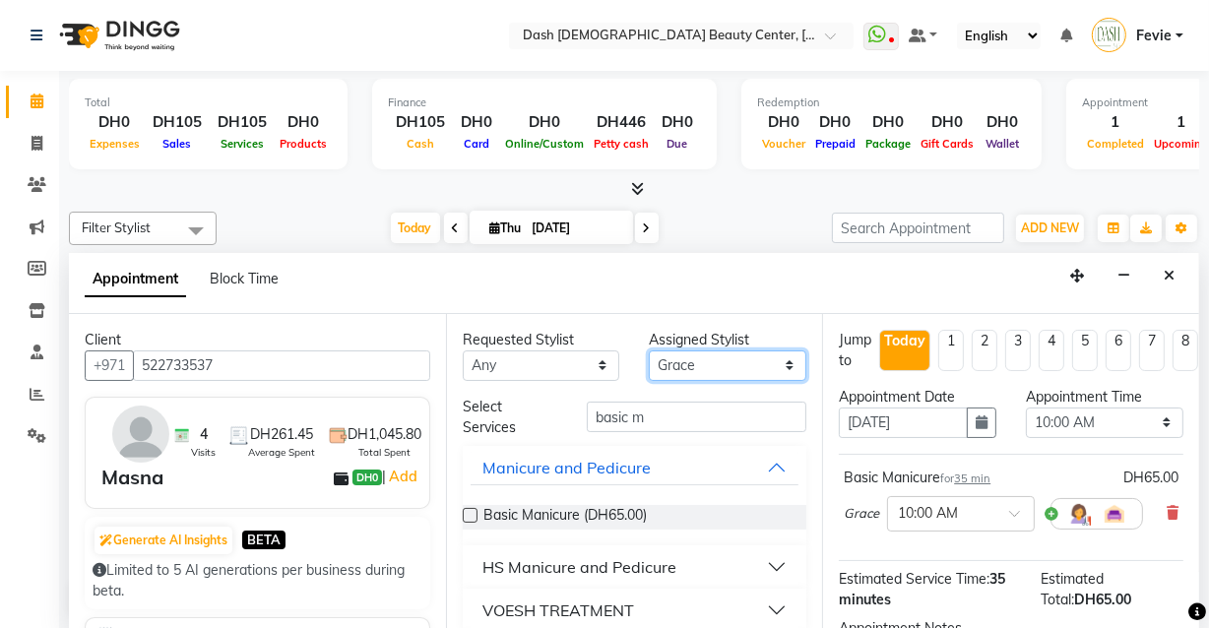
click at [726, 377] on select "Select [PERSON_NAME] [PERSON_NAME] [PERSON_NAME] [PERSON_NAME] [PERSON_NAME] [P…" at bounding box center [727, 365] width 157 height 31
select select "82782"
click at [649, 350] on select "Select [PERSON_NAME] [PERSON_NAME] [PERSON_NAME] [PERSON_NAME] [PERSON_NAME] [P…" at bounding box center [727, 365] width 157 height 31
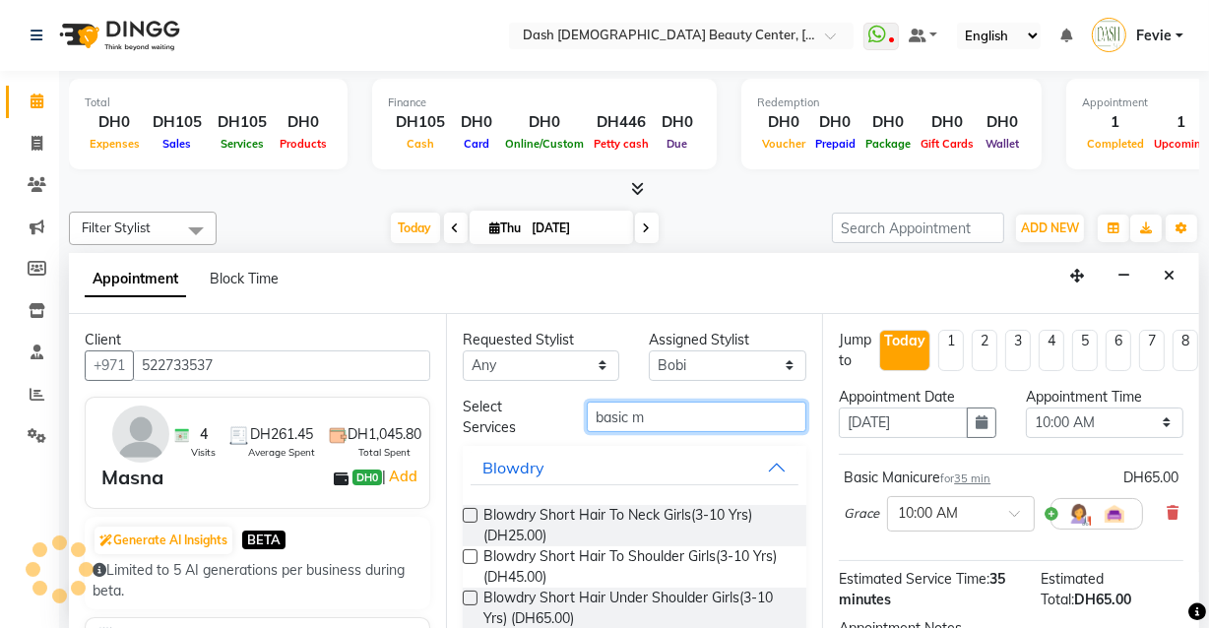
click at [716, 422] on input "basic m" at bounding box center [697, 417] width 220 height 31
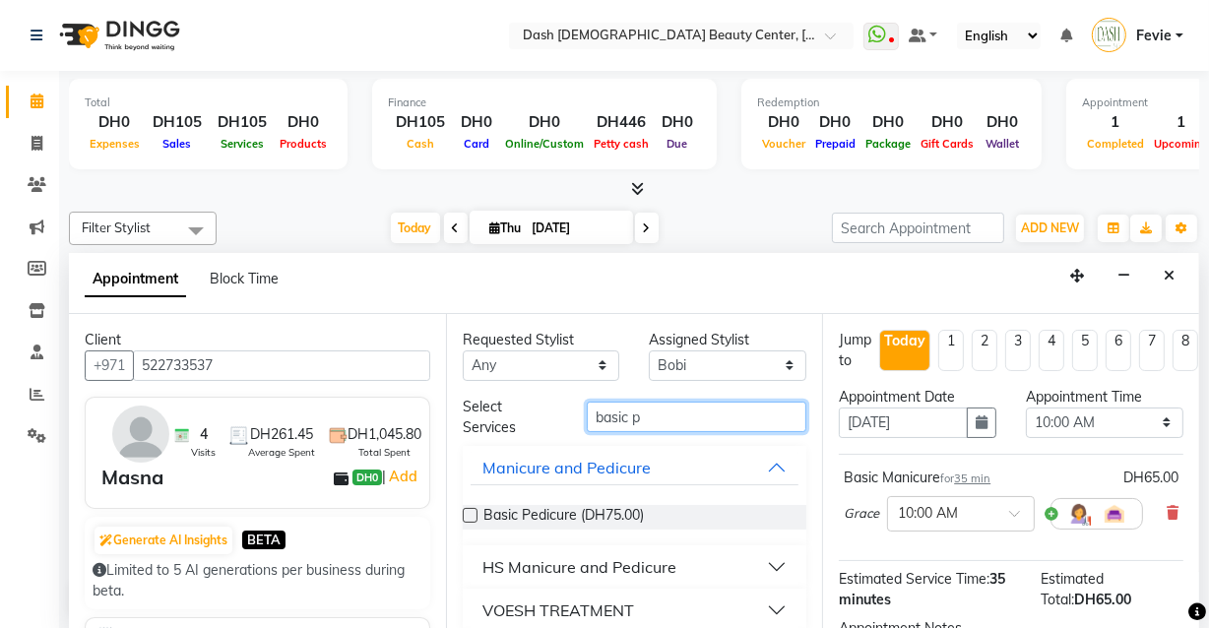
type input "basic p"
click at [471, 513] on label at bounding box center [470, 515] width 15 height 15
click at [471, 513] on input "checkbox" at bounding box center [469, 517] width 13 height 13
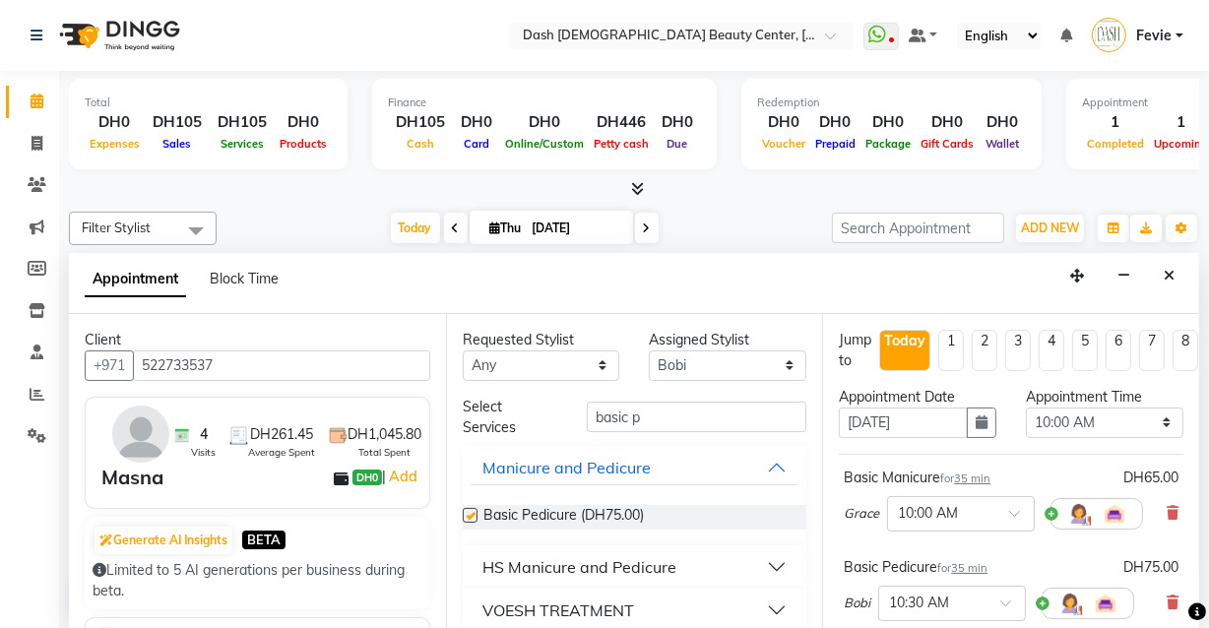
checkbox input "false"
click at [1089, 413] on select "Select 10:00 AM 10:15 AM 10:30 AM 10:45 AM 11:00 AM 11:15 AM 11:30 AM 11:45 AM …" at bounding box center [1104, 423] width 157 height 31
select select "675"
click at [1026, 408] on select "Select 10:00 AM 10:15 AM 10:30 AM 10:45 AM 11:00 AM 11:15 AM 11:30 AM 11:45 AM …" at bounding box center [1104, 423] width 157 height 31
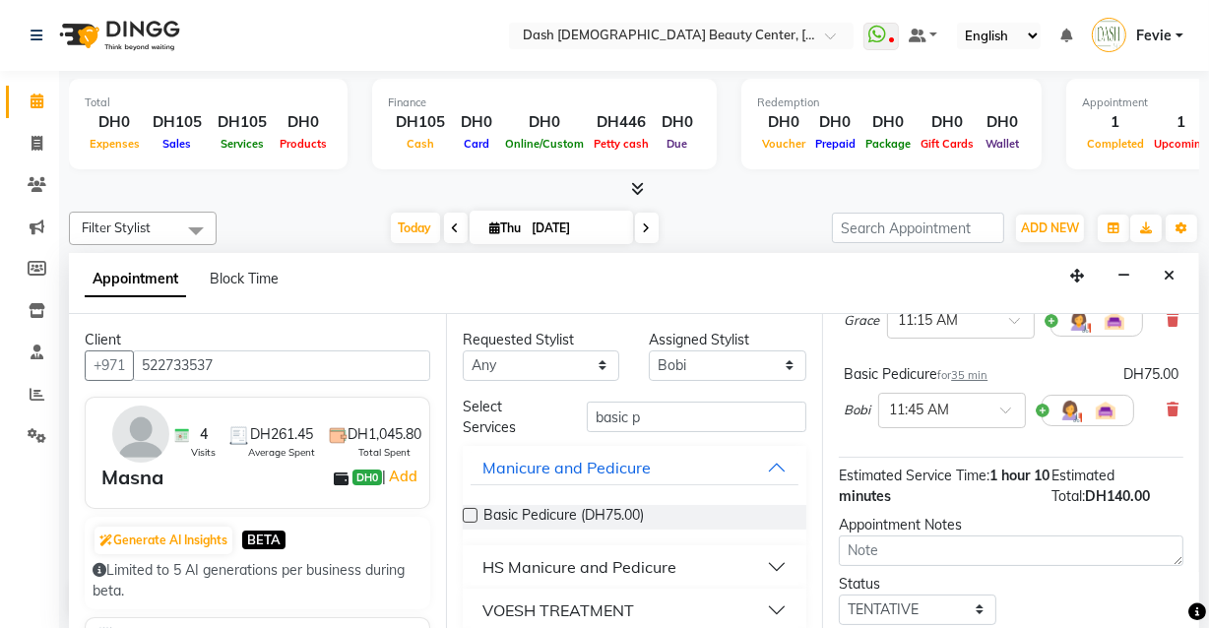
scroll to position [194, 0]
click at [964, 413] on input "text" at bounding box center [932, 408] width 87 height 21
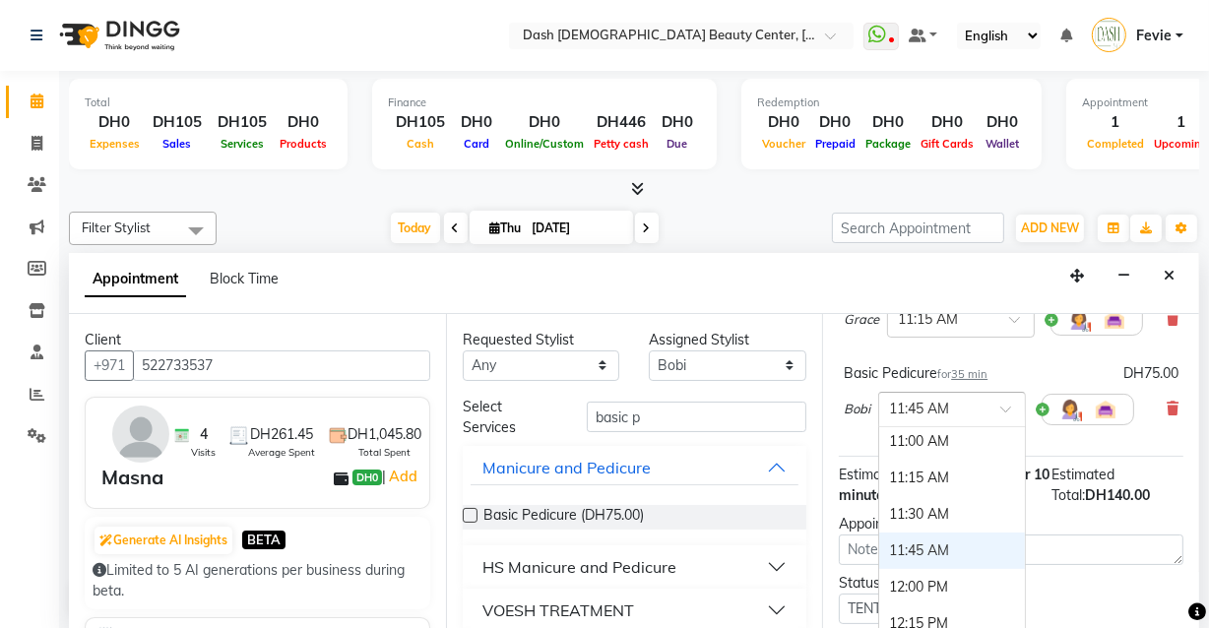
scroll to position [147, 0]
click at [944, 469] on div "11:15 AM" at bounding box center [952, 481] width 146 height 36
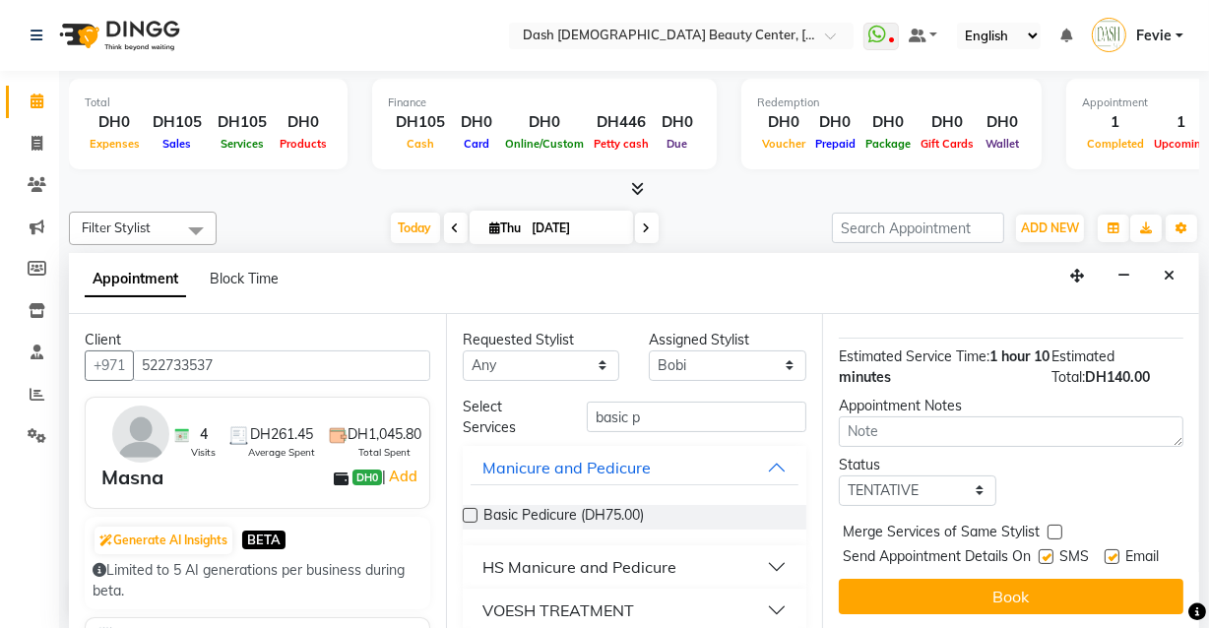
scroll to position [349, 0]
click at [941, 475] on select "Select TENTATIVE CONFIRM CHECK-IN UPCOMING" at bounding box center [917, 490] width 157 height 31
select select "check-in"
click at [839, 475] on select "Select TENTATIVE CONFIRM CHECK-IN UPCOMING" at bounding box center [917, 490] width 157 height 31
click at [1054, 525] on label at bounding box center [1054, 532] width 15 height 15
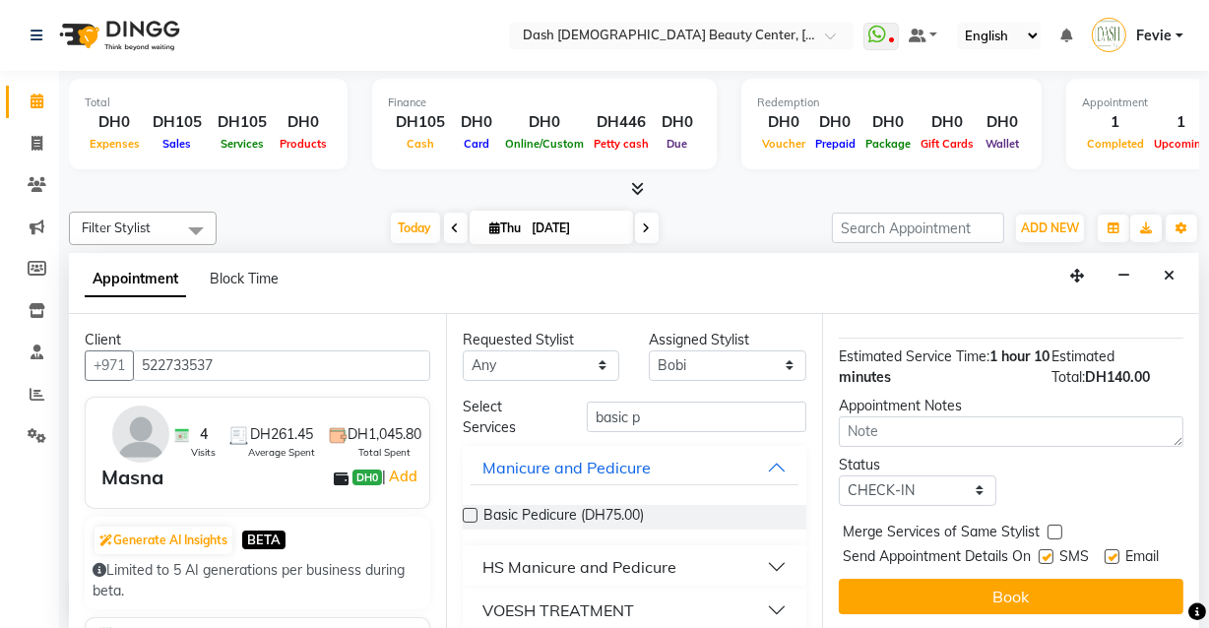
click at [1054, 528] on input "checkbox" at bounding box center [1053, 534] width 13 height 13
checkbox input "true"
click at [1043, 549] on label at bounding box center [1045, 556] width 15 height 15
click at [1043, 552] on input "checkbox" at bounding box center [1044, 558] width 13 height 13
checkbox input "false"
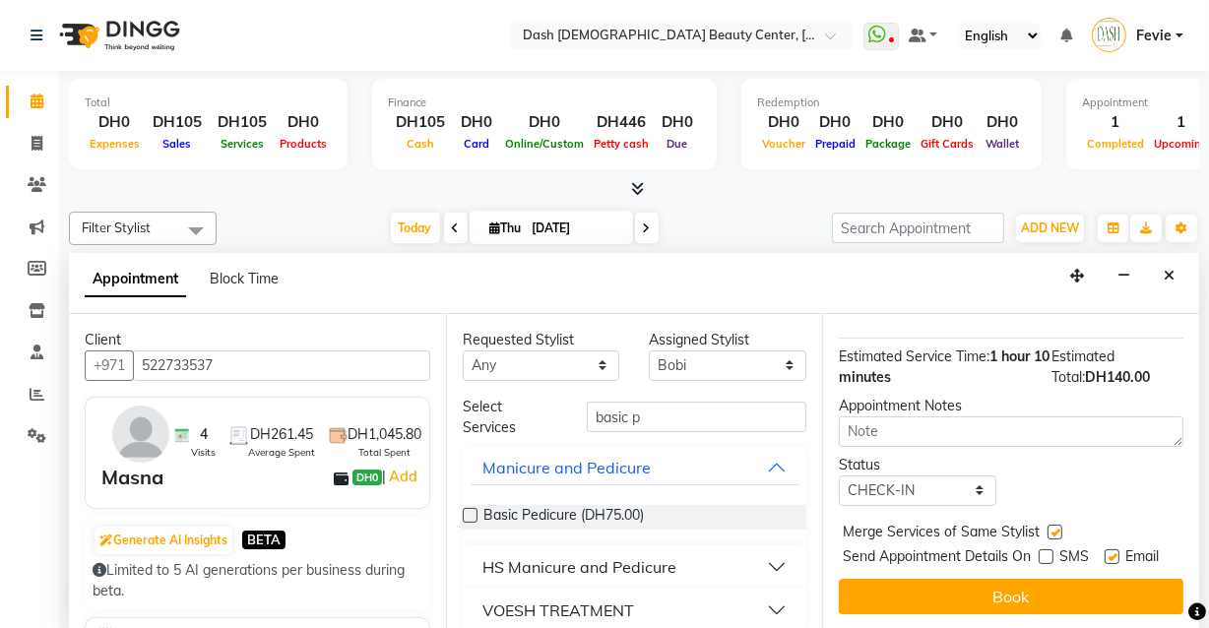
click at [1111, 549] on label at bounding box center [1111, 556] width 15 height 15
click at [1111, 552] on input "checkbox" at bounding box center [1110, 558] width 13 height 13
checkbox input "false"
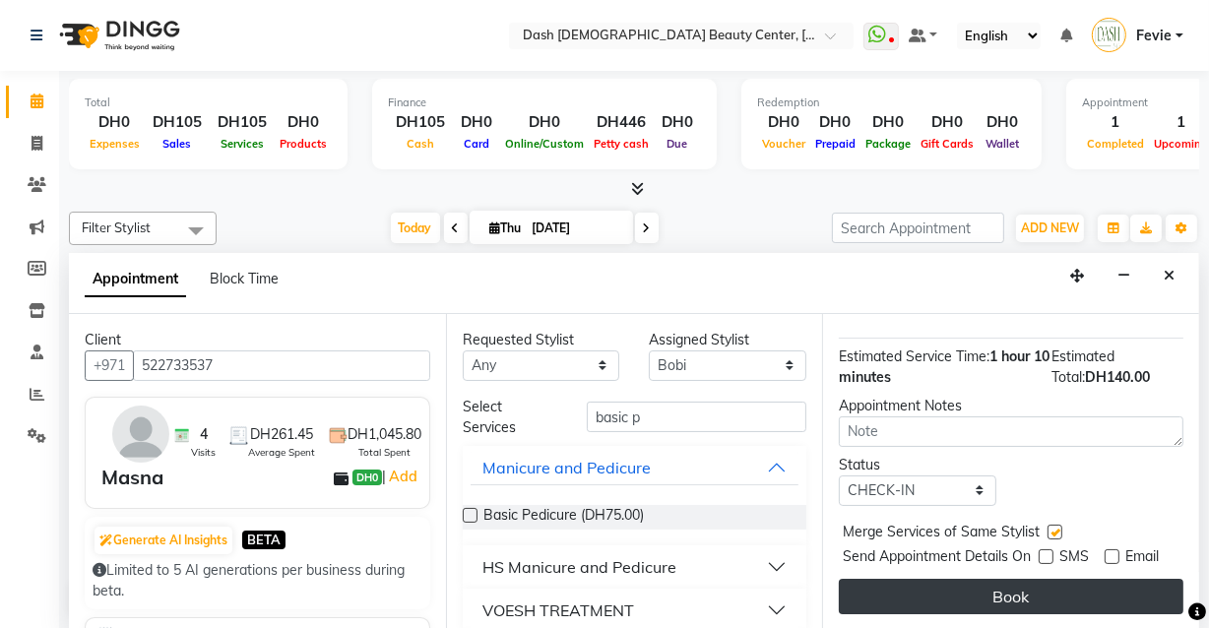
click at [1042, 590] on button "Book" at bounding box center [1011, 596] width 345 height 35
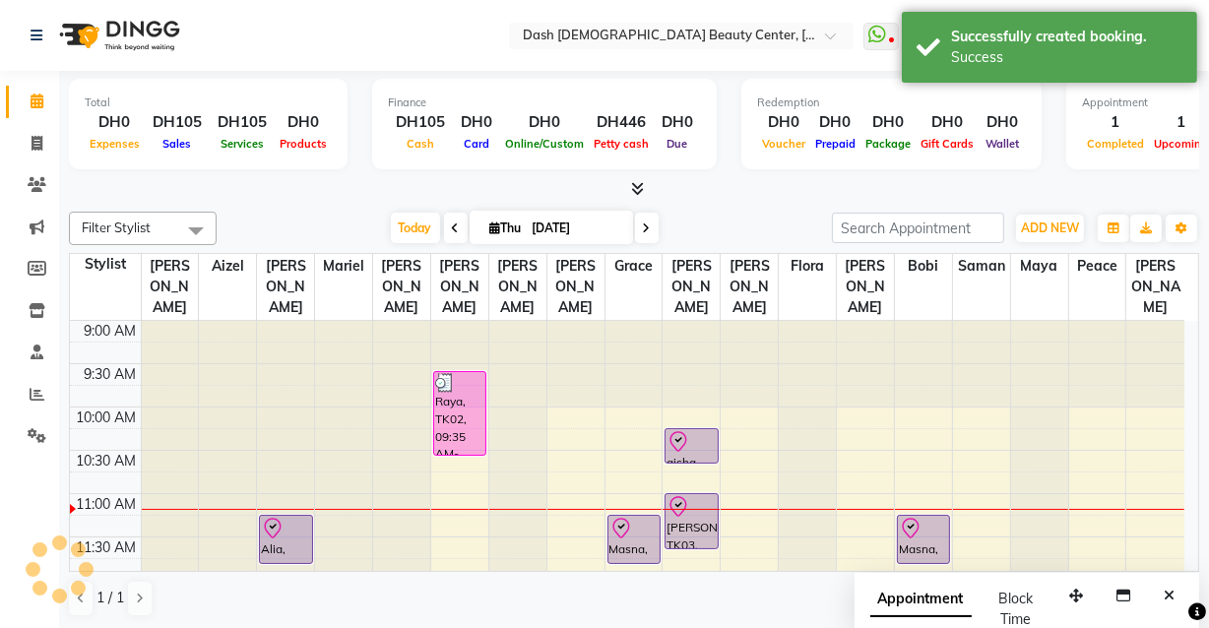
scroll to position [0, 0]
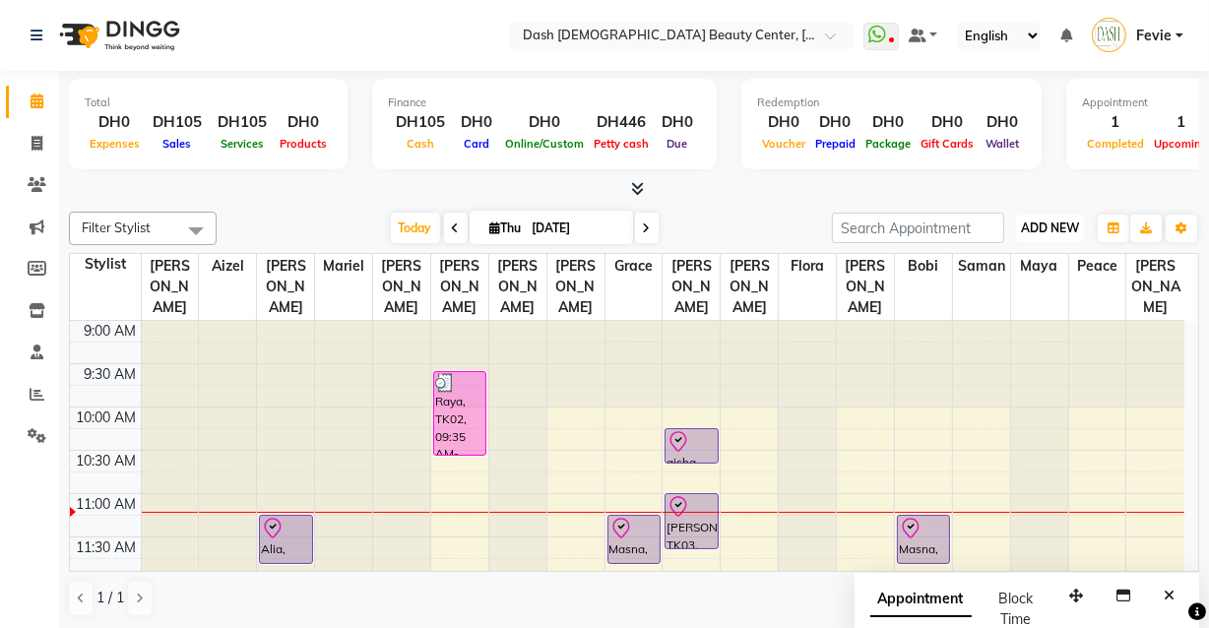
click at [1060, 222] on span "ADD NEW" at bounding box center [1050, 227] width 58 height 15
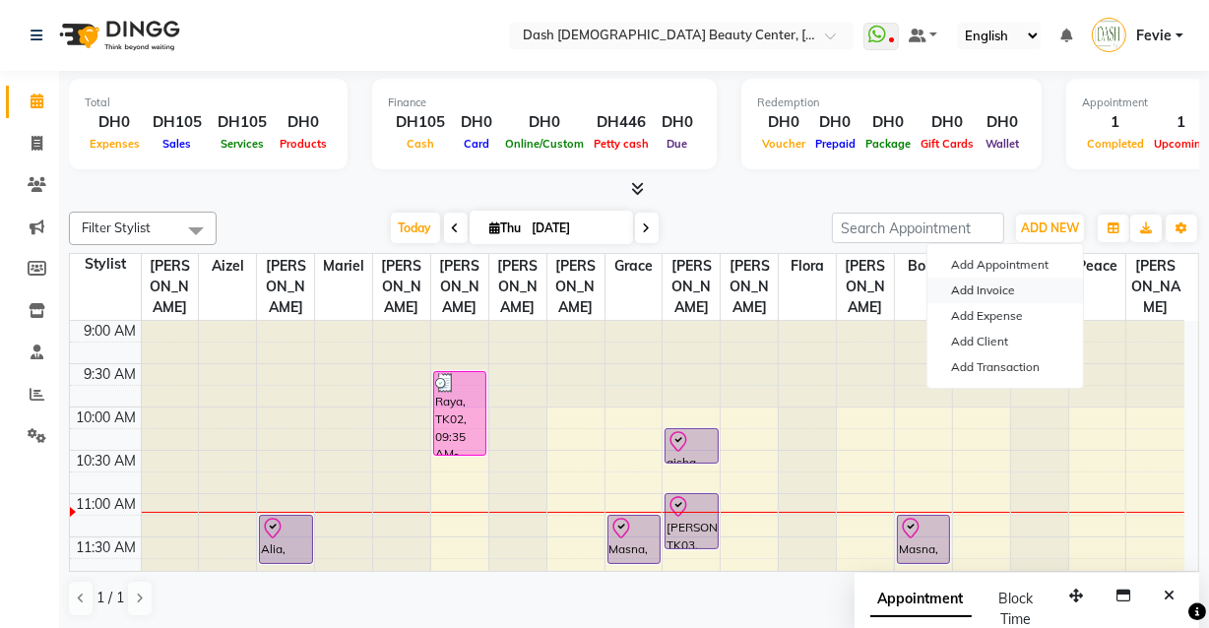
click at [1025, 279] on link "Add Invoice" at bounding box center [1005, 291] width 156 height 26
select select "service"
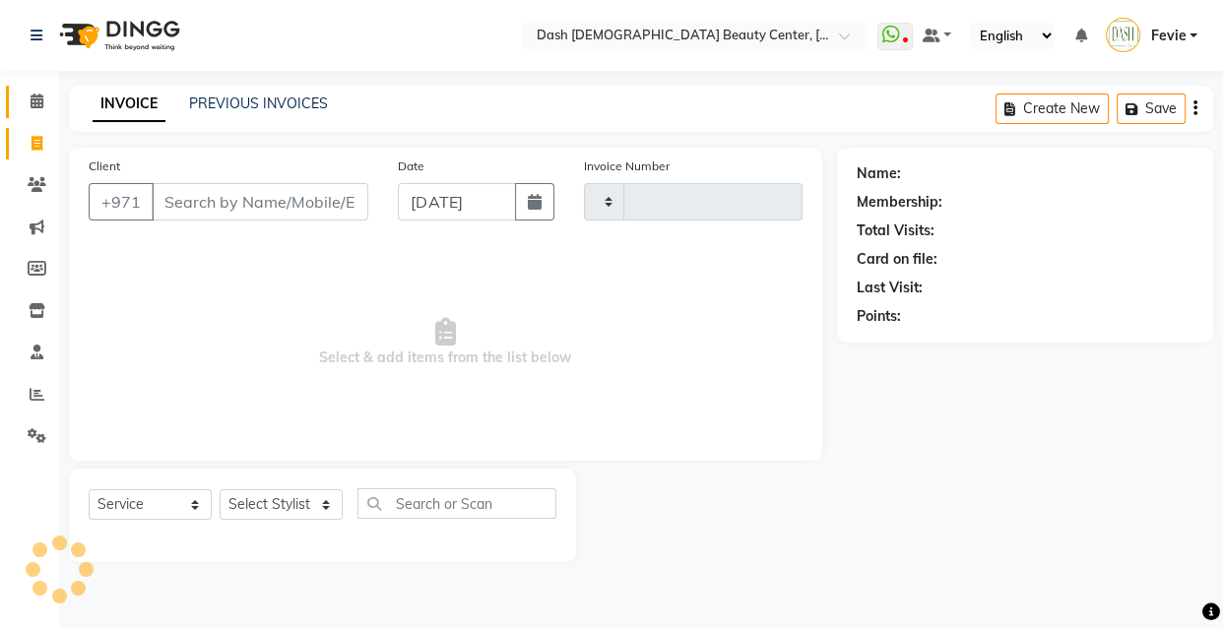
click at [8, 107] on link "Calendar" at bounding box center [29, 102] width 47 height 32
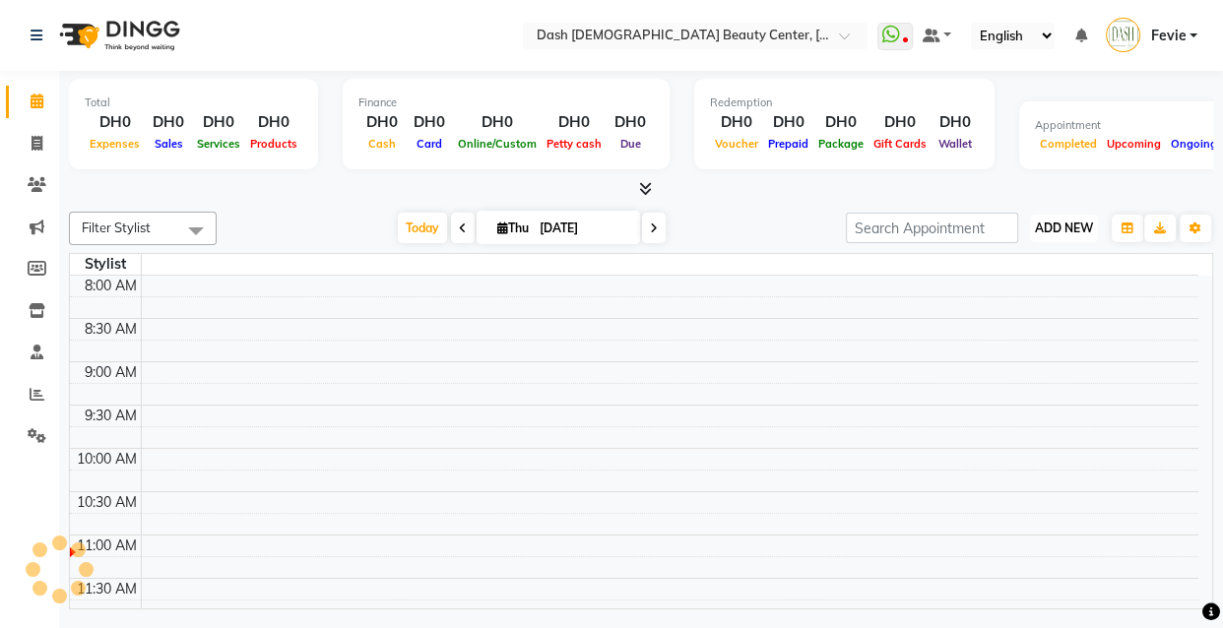
click at [1063, 225] on span "ADD NEW" at bounding box center [1064, 227] width 58 height 15
click at [754, 207] on div "Filter Stylist No data available [DATE] [DATE] Toggle Dropdown Add Appointment …" at bounding box center [641, 407] width 1144 height 406
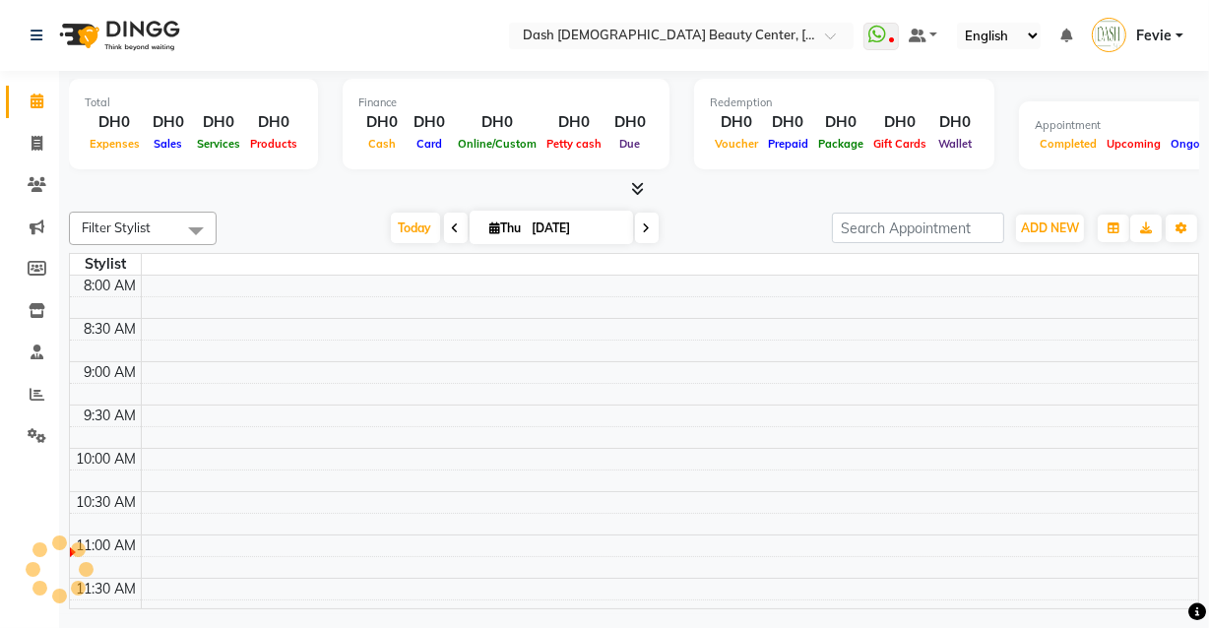
scroll to position [259, 0]
click at [42, 97] on icon at bounding box center [37, 101] width 13 height 15
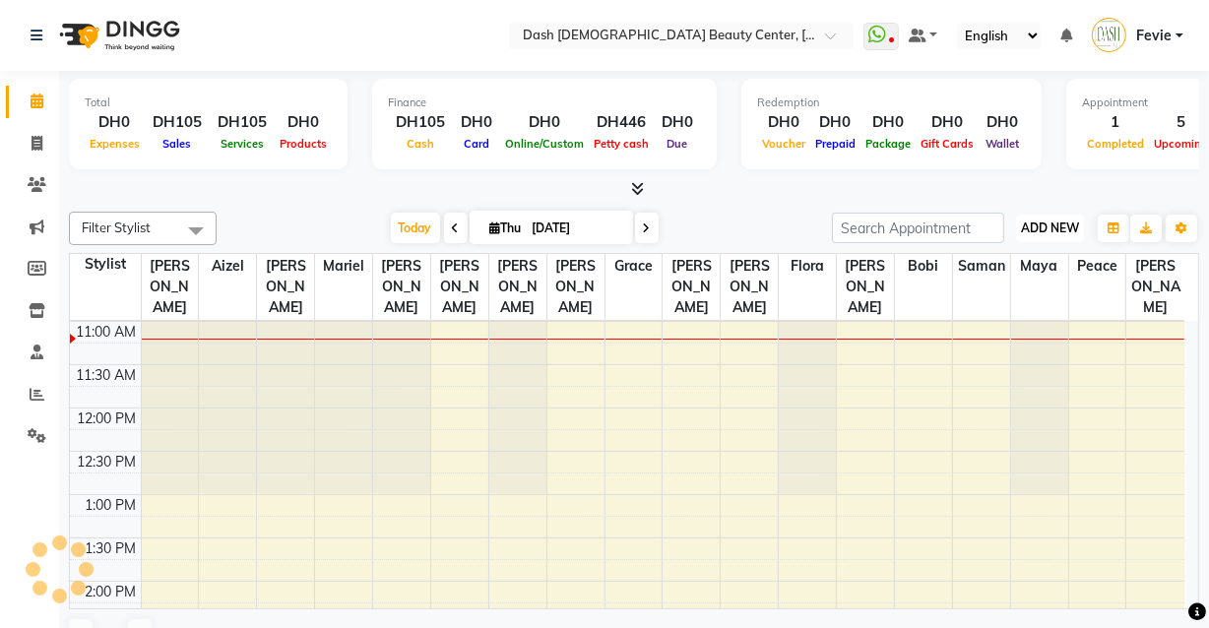
click at [1036, 222] on span "ADD NEW" at bounding box center [1050, 227] width 58 height 15
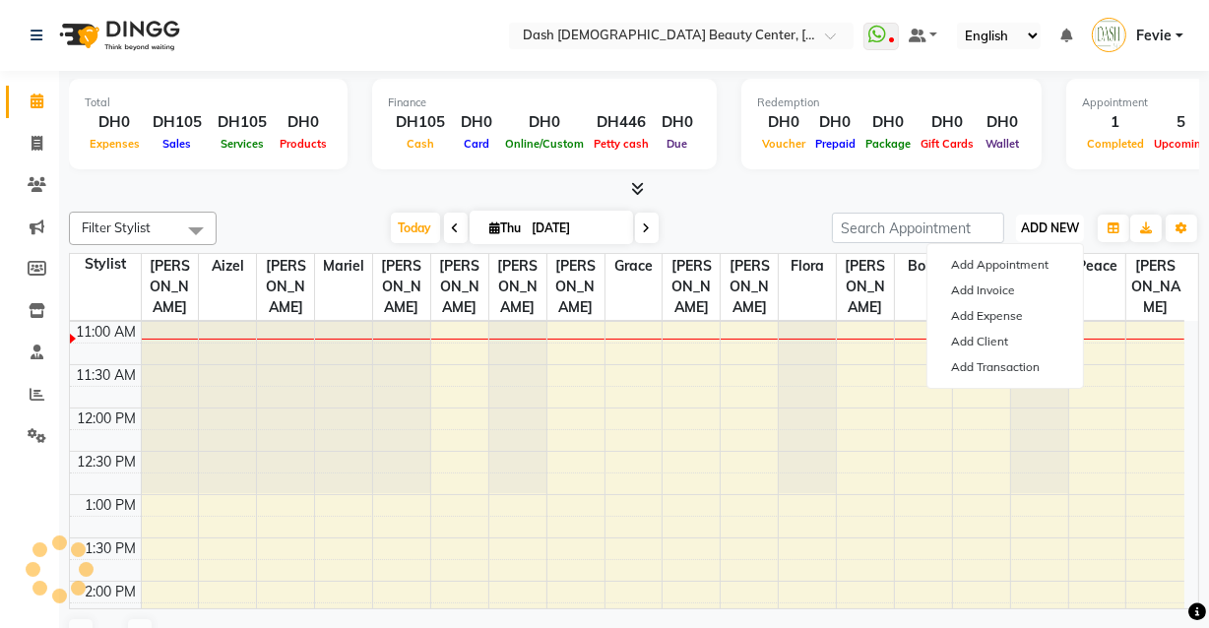
scroll to position [0, 0]
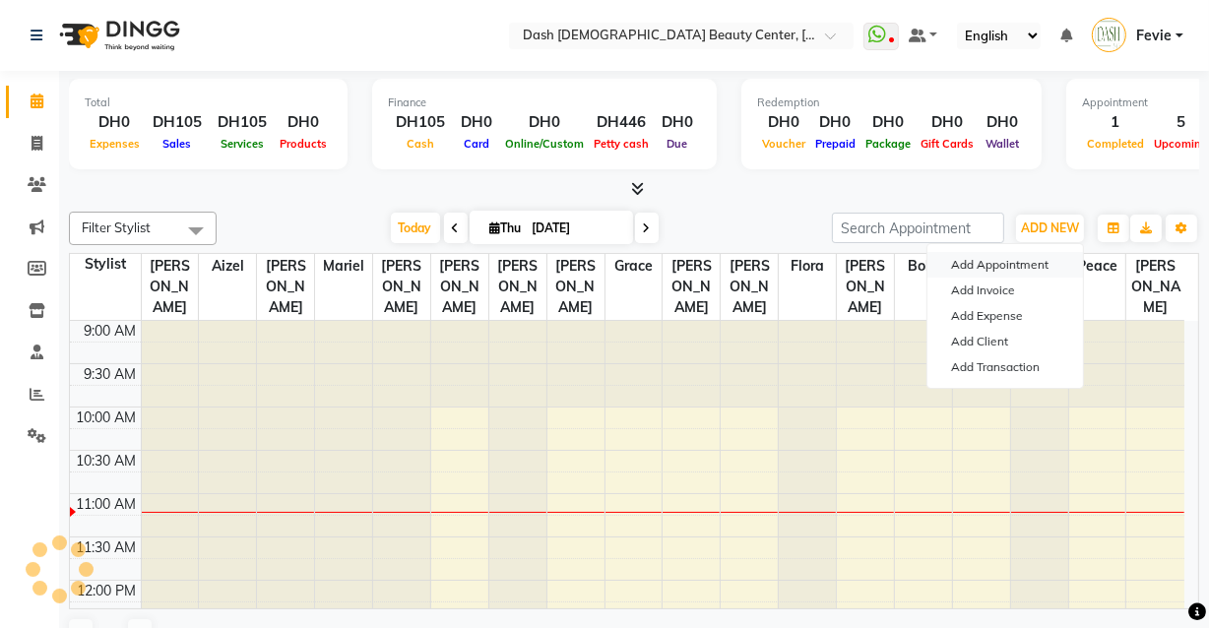
click at [1003, 261] on button "Add Appointment" at bounding box center [1005, 265] width 156 height 26
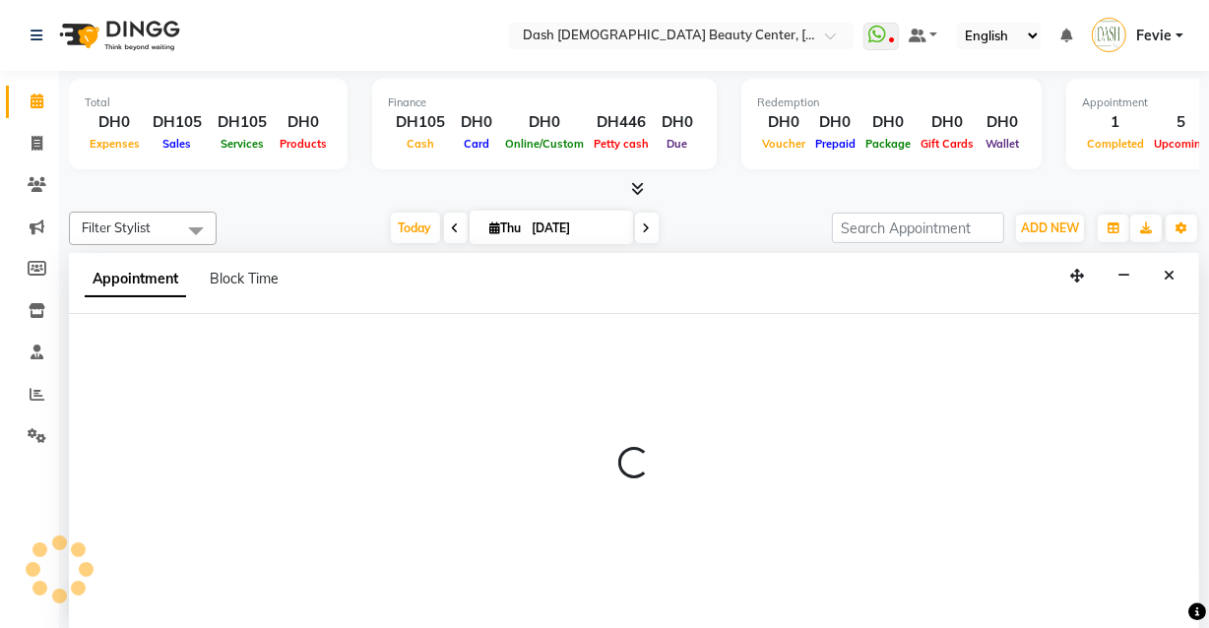
select select "tentative"
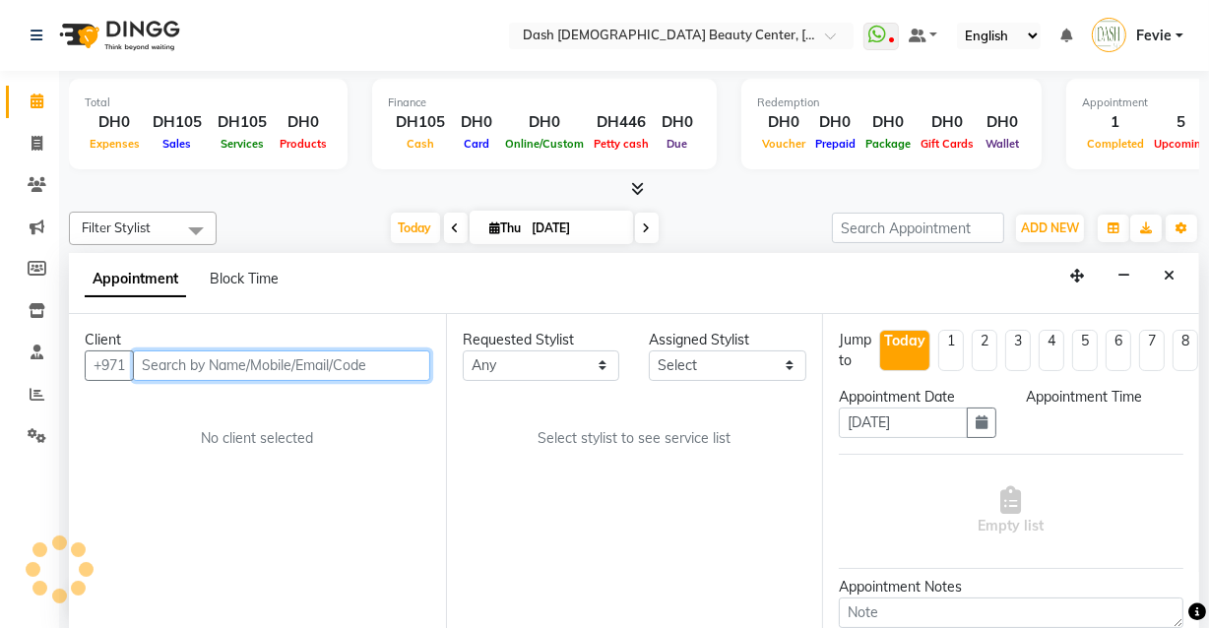
select select "600"
click at [288, 367] on input "text" at bounding box center [281, 365] width 297 height 31
type input "509036464"
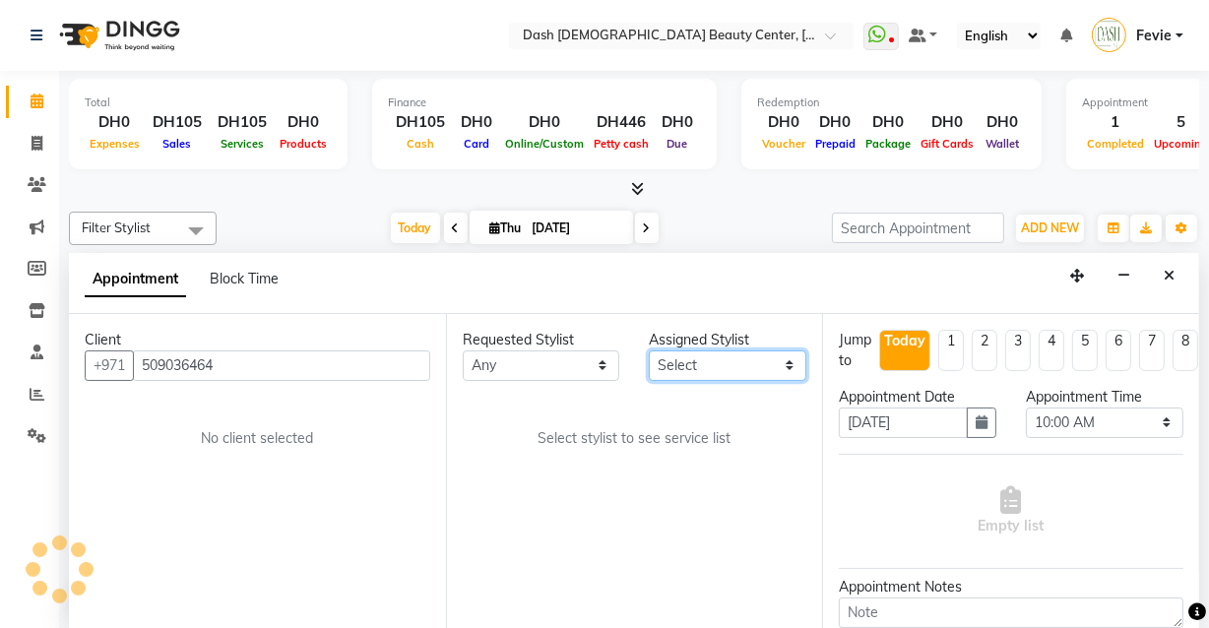
click at [701, 366] on select "Select [PERSON_NAME] [PERSON_NAME] [PERSON_NAME] [PERSON_NAME] [PERSON_NAME] [P…" at bounding box center [727, 365] width 157 height 31
select select "81110"
click at [649, 350] on select "Select [PERSON_NAME] [PERSON_NAME] [PERSON_NAME] [PERSON_NAME] [PERSON_NAME] [P…" at bounding box center [727, 365] width 157 height 31
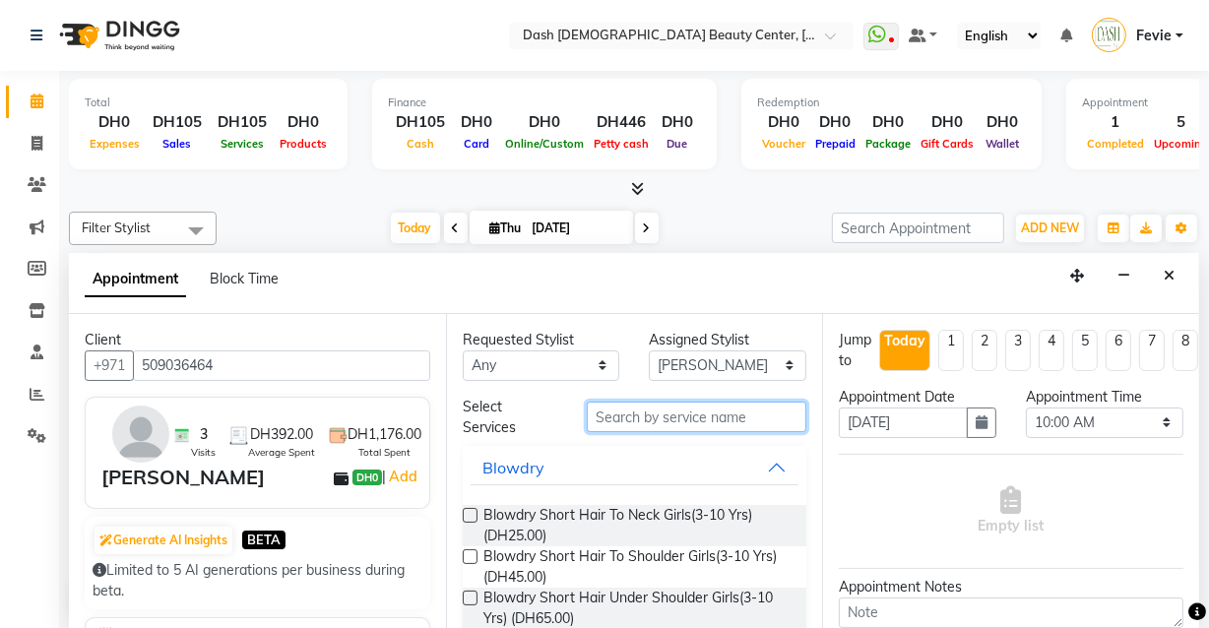
click at [706, 418] on input "text" at bounding box center [697, 417] width 220 height 31
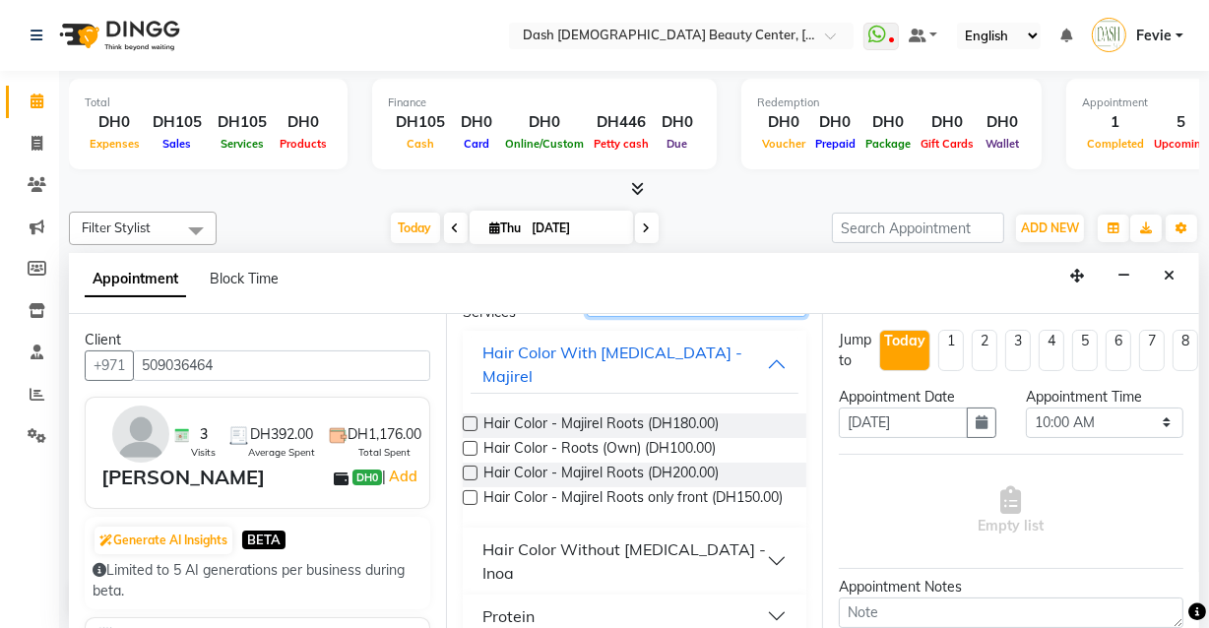
scroll to position [120, 0]
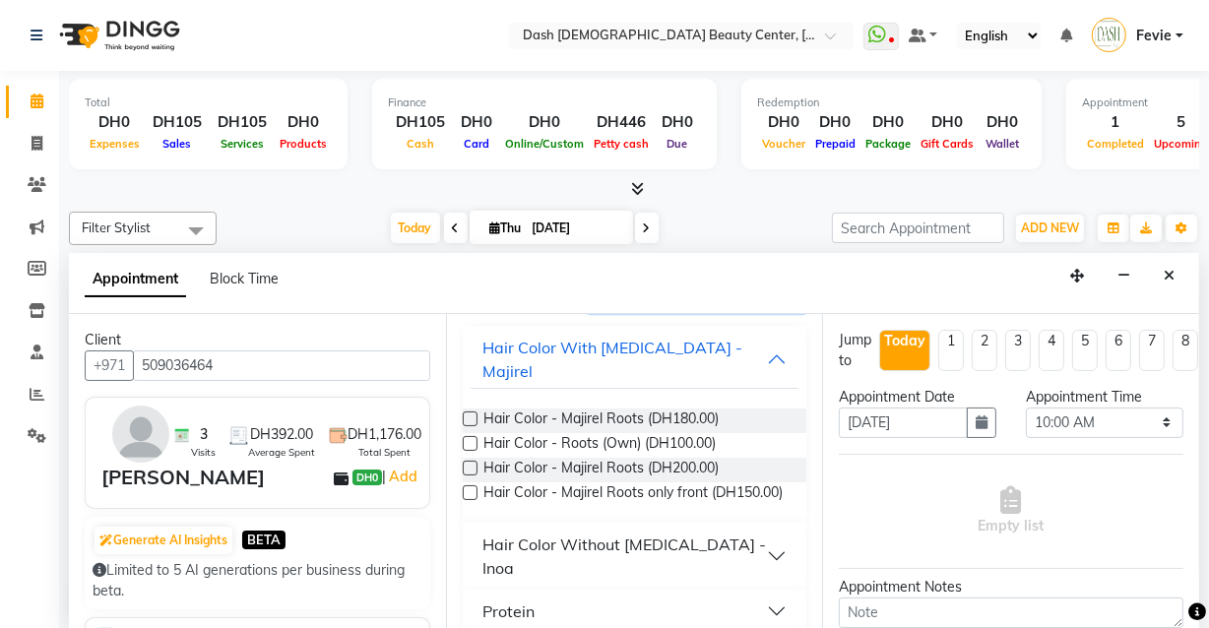
type input "roots"
click at [763, 539] on button "Hair Color Without [MEDICAL_DATA] - Inoa" at bounding box center [635, 556] width 329 height 59
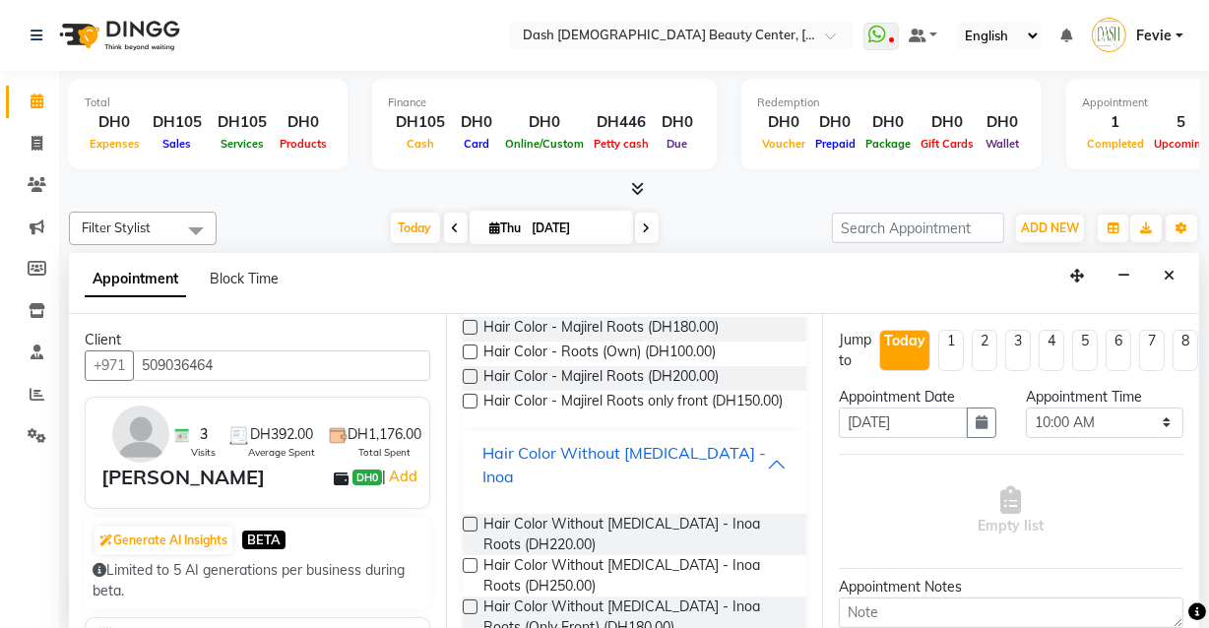
scroll to position [215, 0]
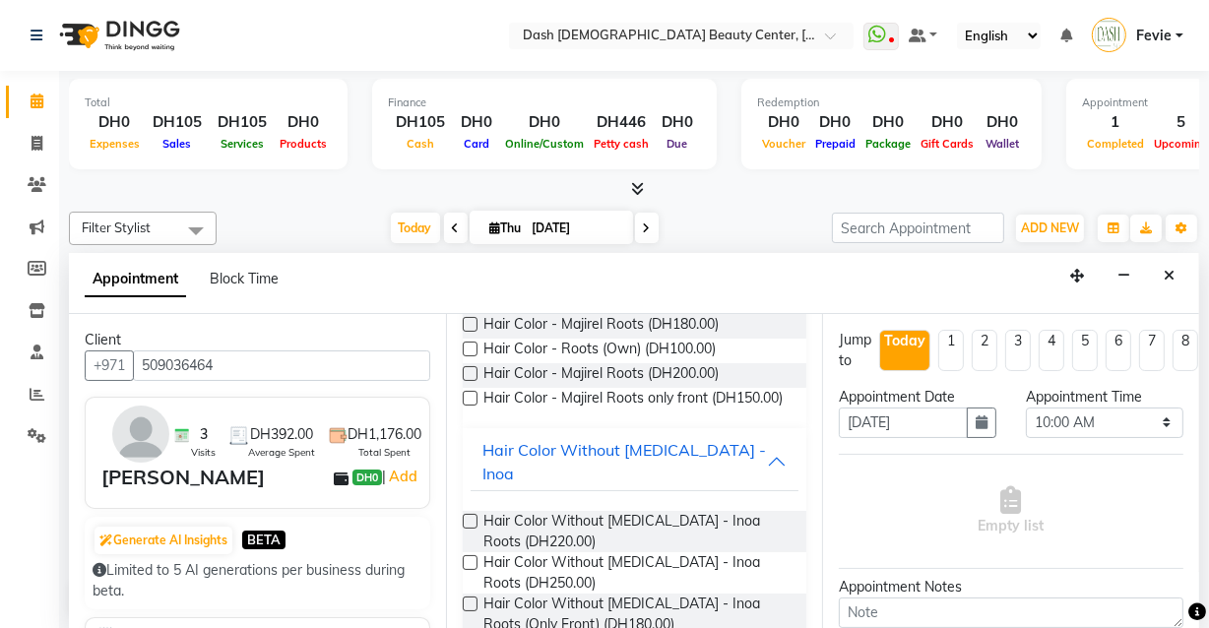
click at [466, 555] on label at bounding box center [470, 562] width 15 height 15
click at [466, 558] on input "checkbox" at bounding box center [469, 564] width 13 height 13
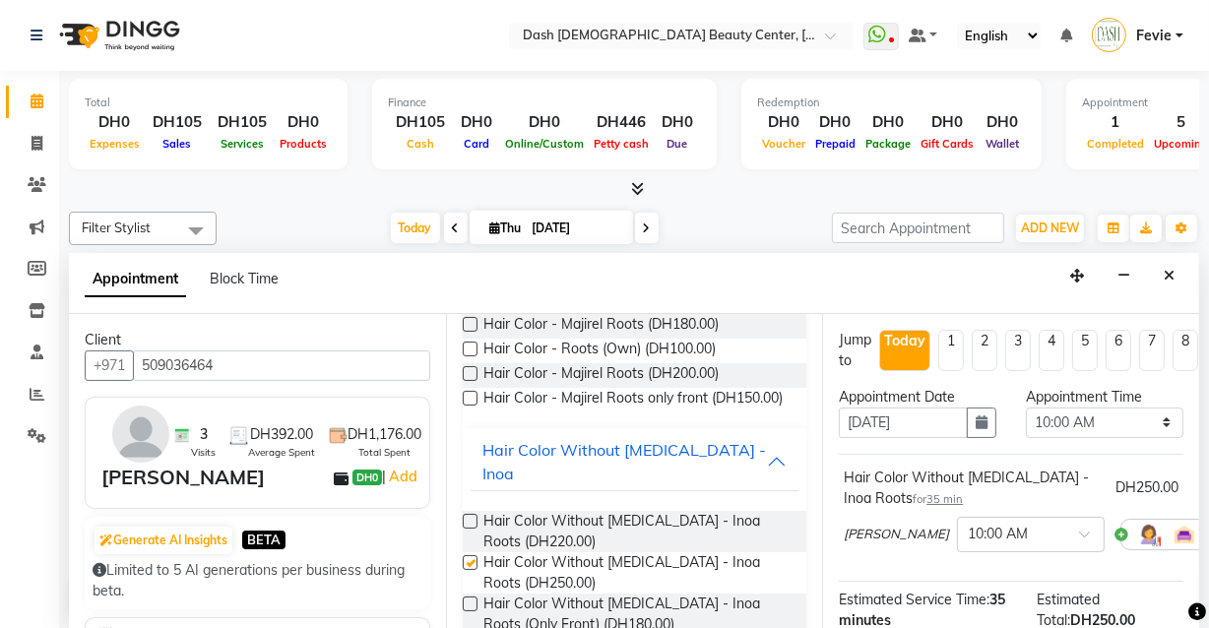
checkbox input "false"
click at [1087, 420] on select "Select 10:00 AM 10:15 AM 10:30 AM 10:45 AM 11:00 AM 11:15 AM 11:30 AM 11:45 AM …" at bounding box center [1104, 423] width 157 height 31
select select "675"
click at [1026, 408] on select "Select 10:00 AM 10:15 AM 10:30 AM 10:45 AM 11:00 AM 11:15 AM 11:30 AM 11:45 AM …" at bounding box center [1104, 423] width 157 height 31
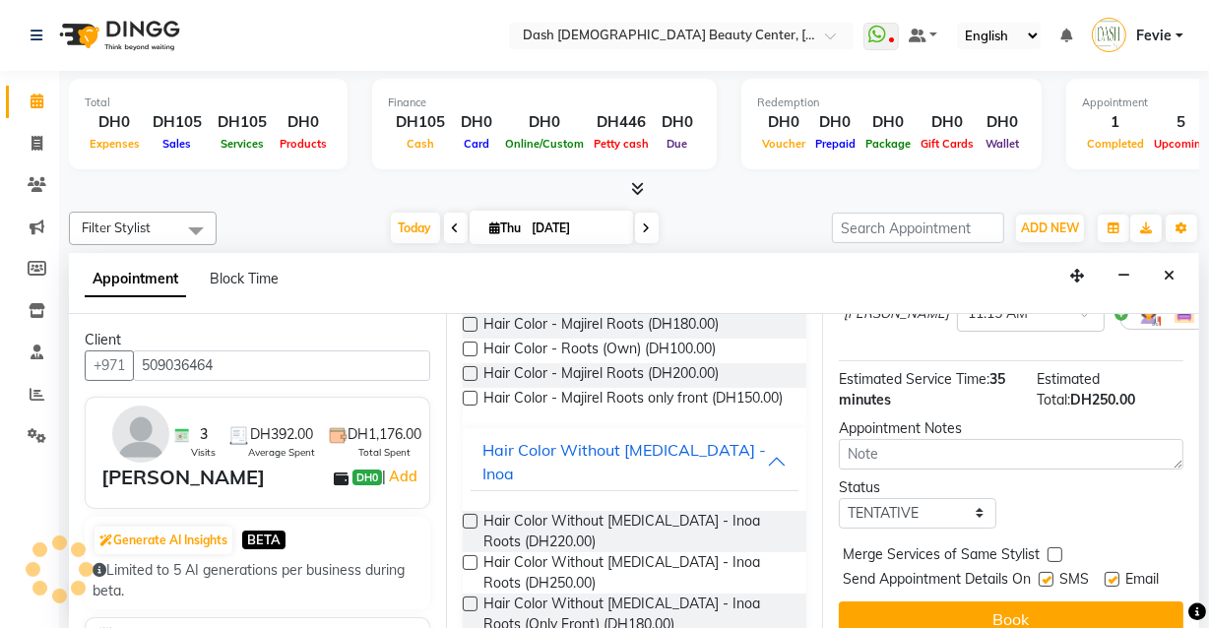
scroll to position [224, 0]
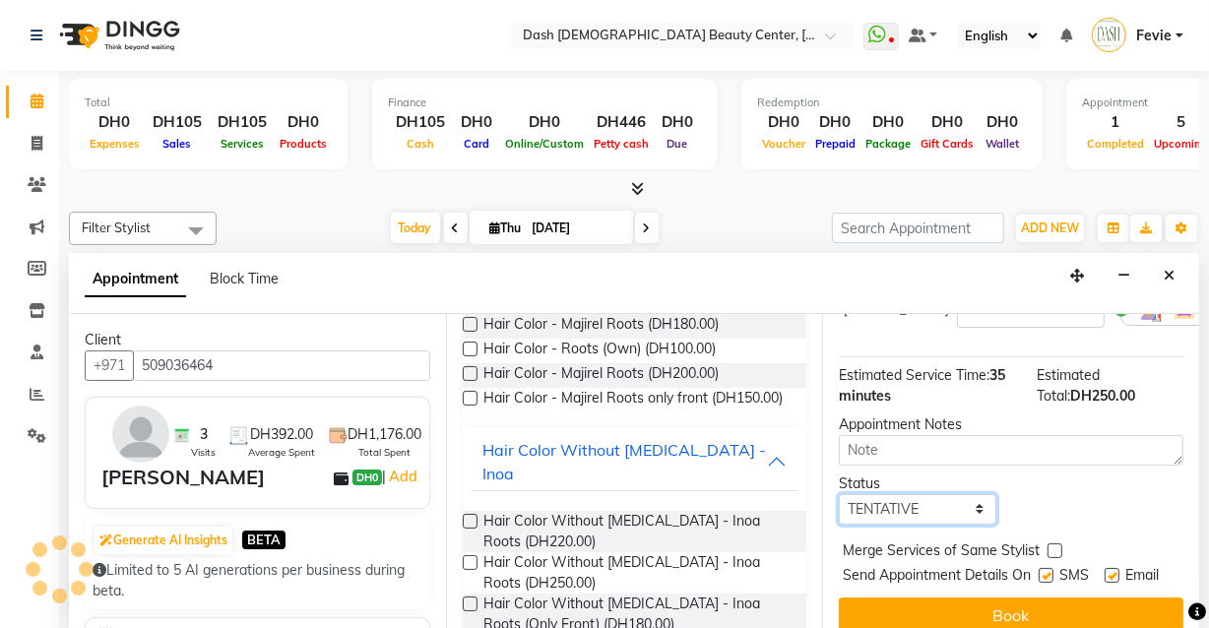
click at [960, 514] on select "Select TENTATIVE CONFIRM CHECK-IN UPCOMING" at bounding box center [917, 509] width 157 height 31
select select "check-in"
click at [839, 494] on select "Select TENTATIVE CONFIRM CHECK-IN UPCOMING" at bounding box center [917, 509] width 157 height 31
click at [1047, 548] on label at bounding box center [1054, 550] width 15 height 15
click at [1047, 548] on input "checkbox" at bounding box center [1053, 552] width 13 height 13
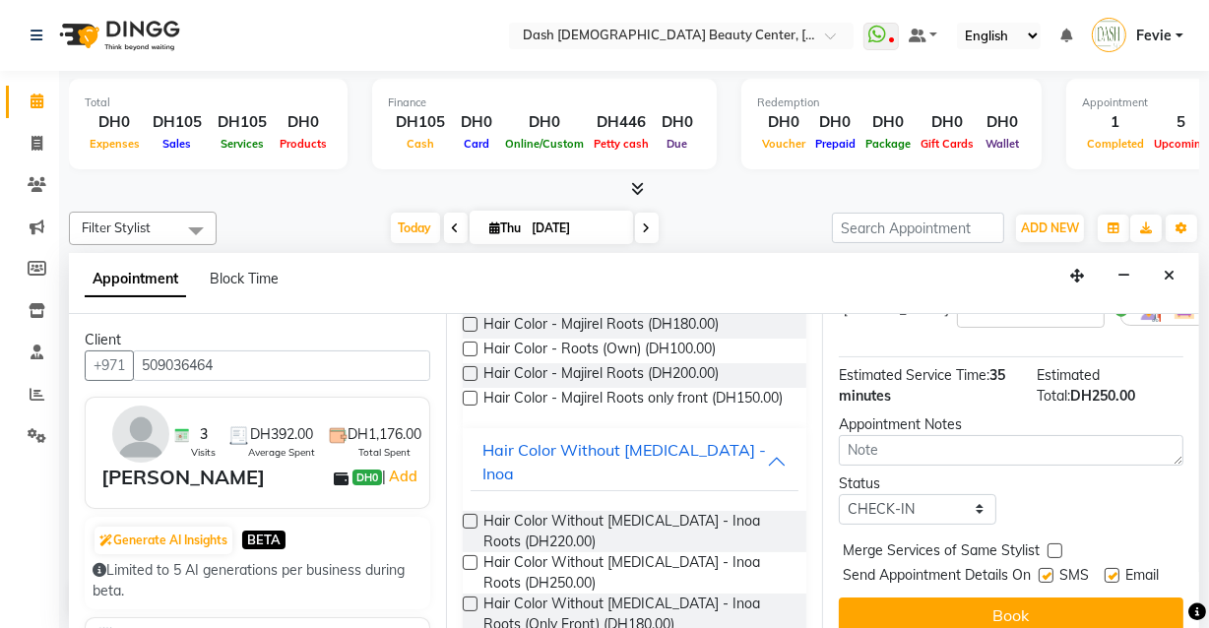
checkbox input "true"
click at [1041, 573] on label at bounding box center [1045, 575] width 15 height 15
click at [1041, 573] on input "checkbox" at bounding box center [1044, 577] width 13 height 13
checkbox input "false"
click at [1110, 572] on label at bounding box center [1111, 575] width 15 height 15
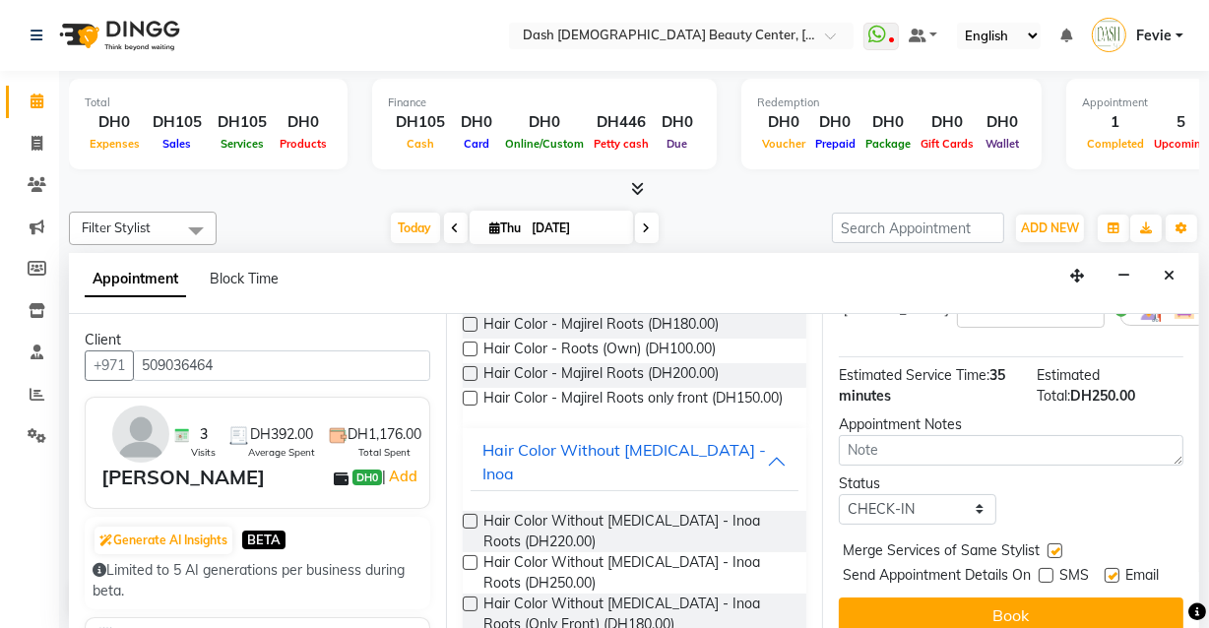
click at [1110, 572] on input "checkbox" at bounding box center [1110, 577] width 13 height 13
checkbox input "false"
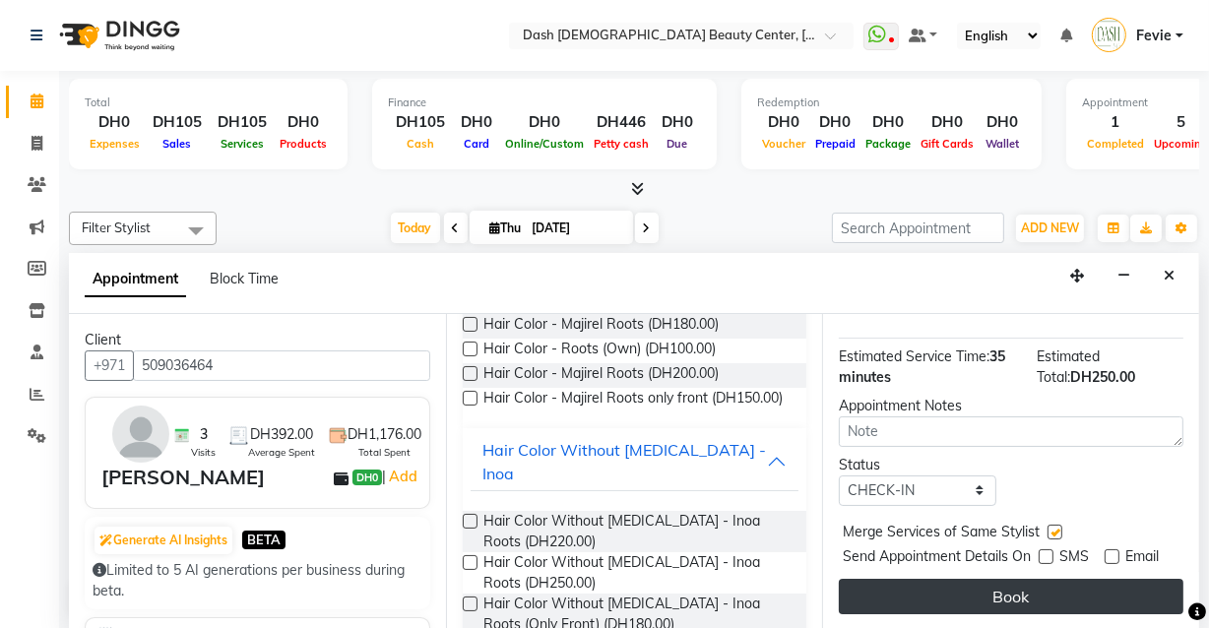
click at [1034, 583] on button "Book" at bounding box center [1011, 596] width 345 height 35
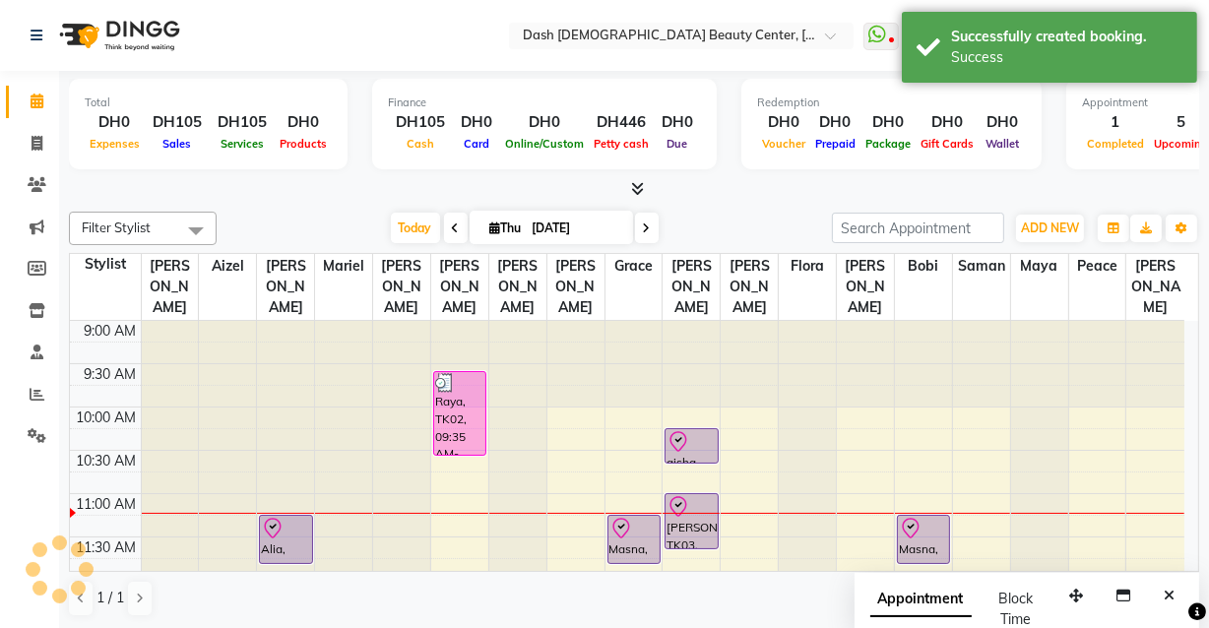
scroll to position [0, 0]
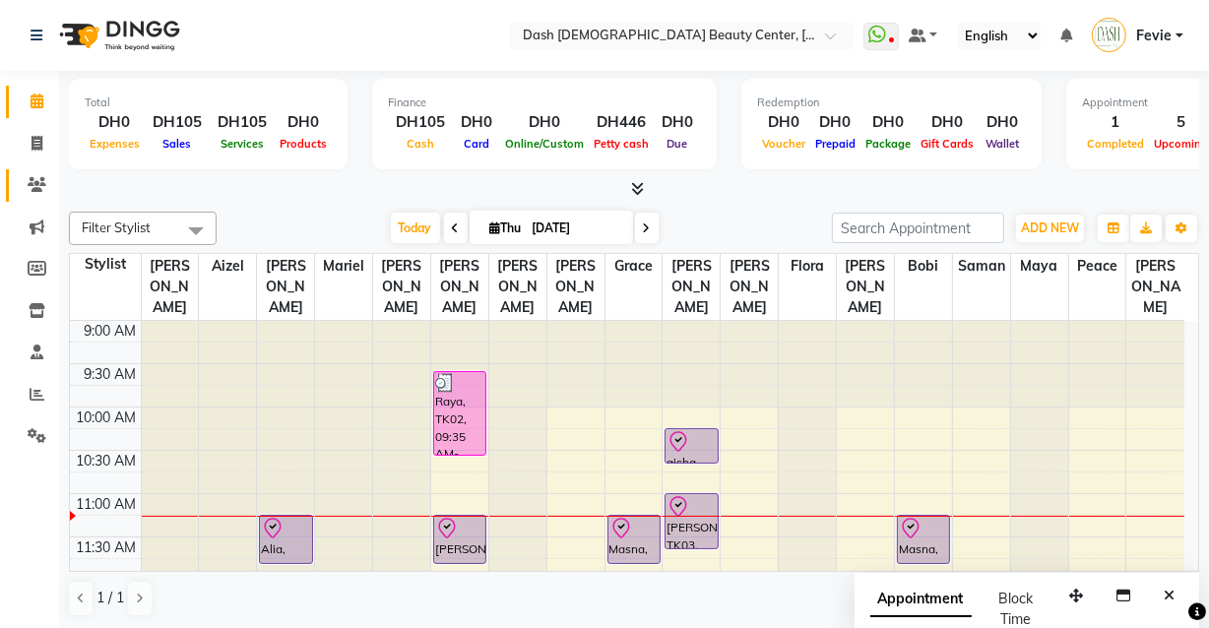
click at [28, 174] on span at bounding box center [37, 185] width 34 height 23
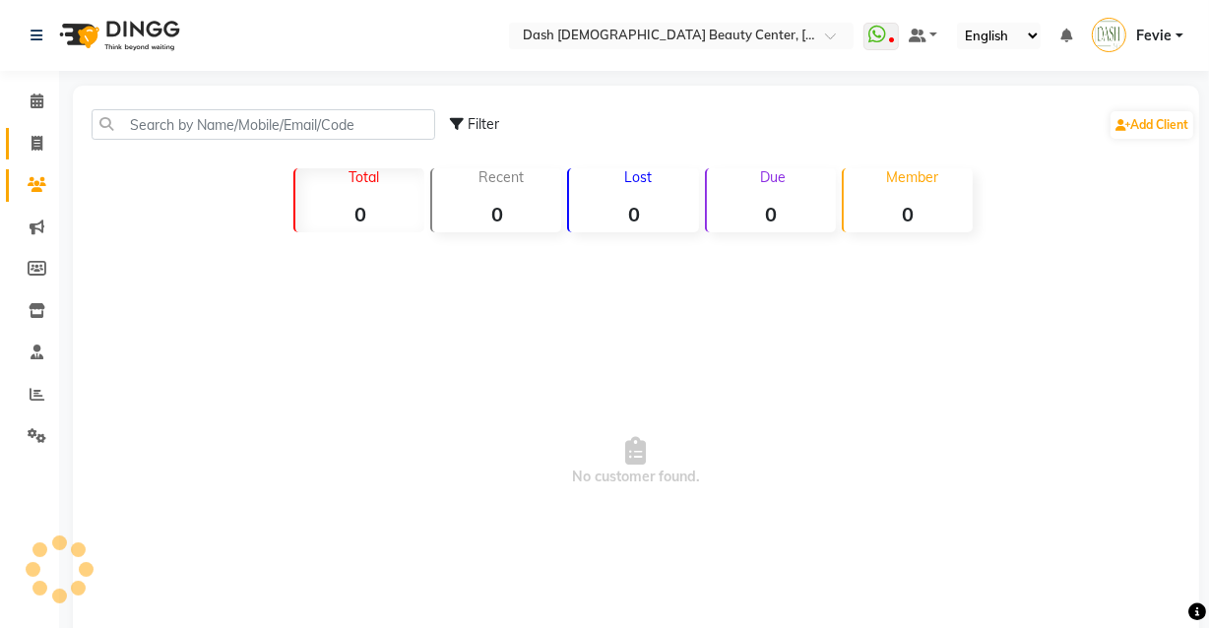
click at [44, 154] on span at bounding box center [37, 144] width 34 height 23
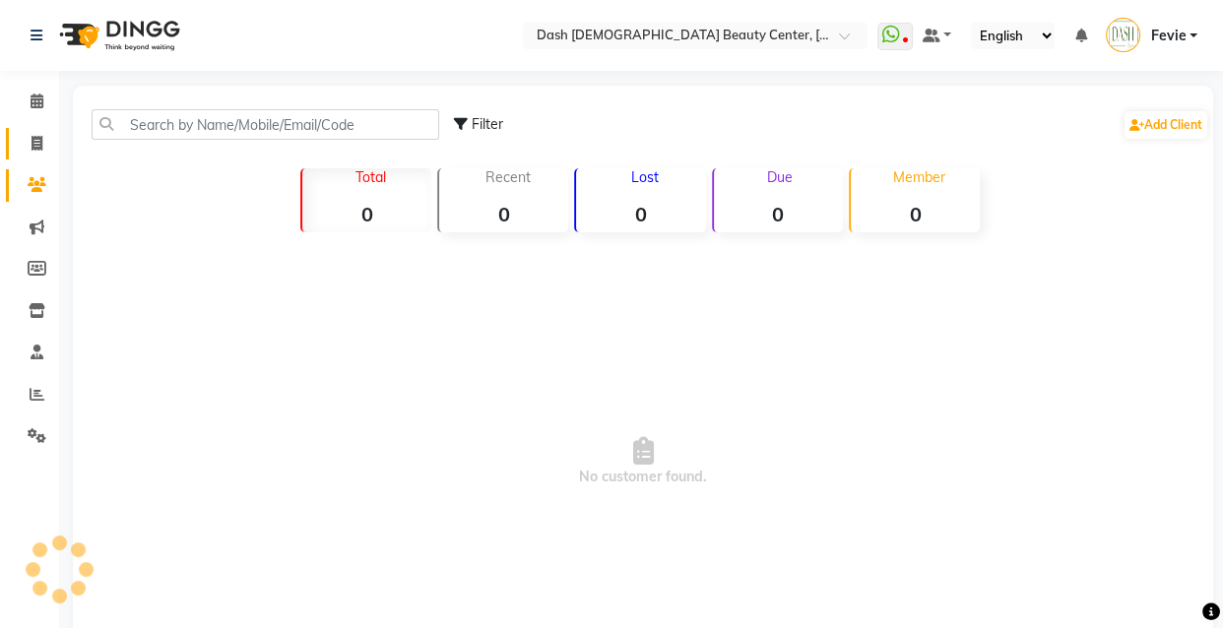
select select "service"
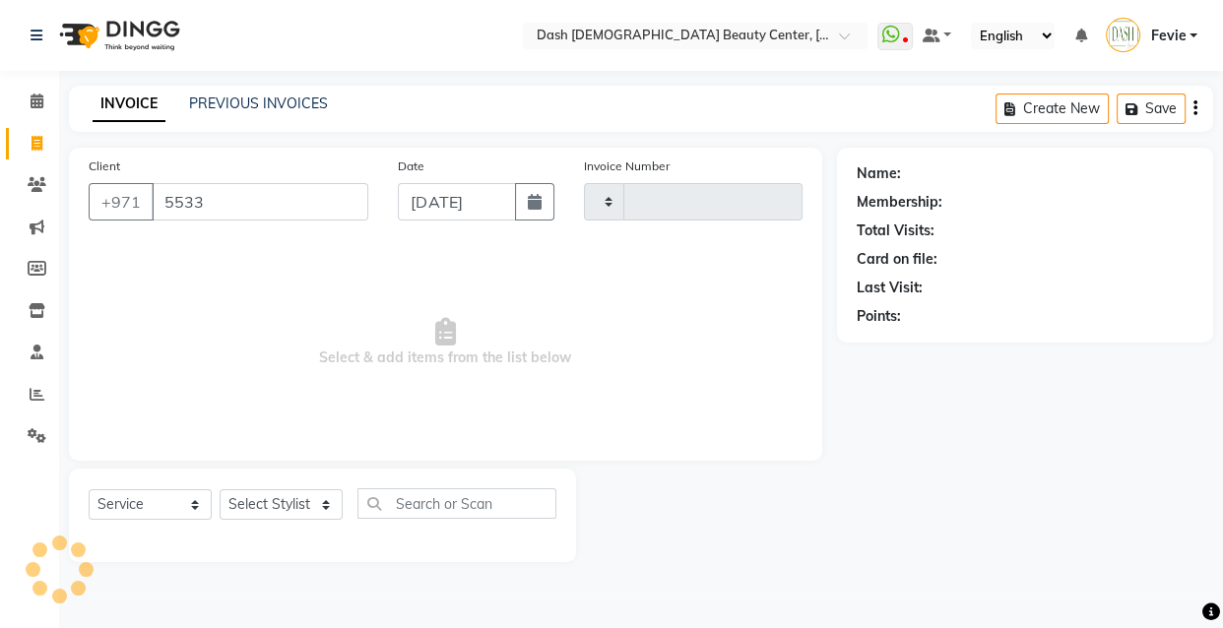
type input "55335"
type input "3617"
select select "8372"
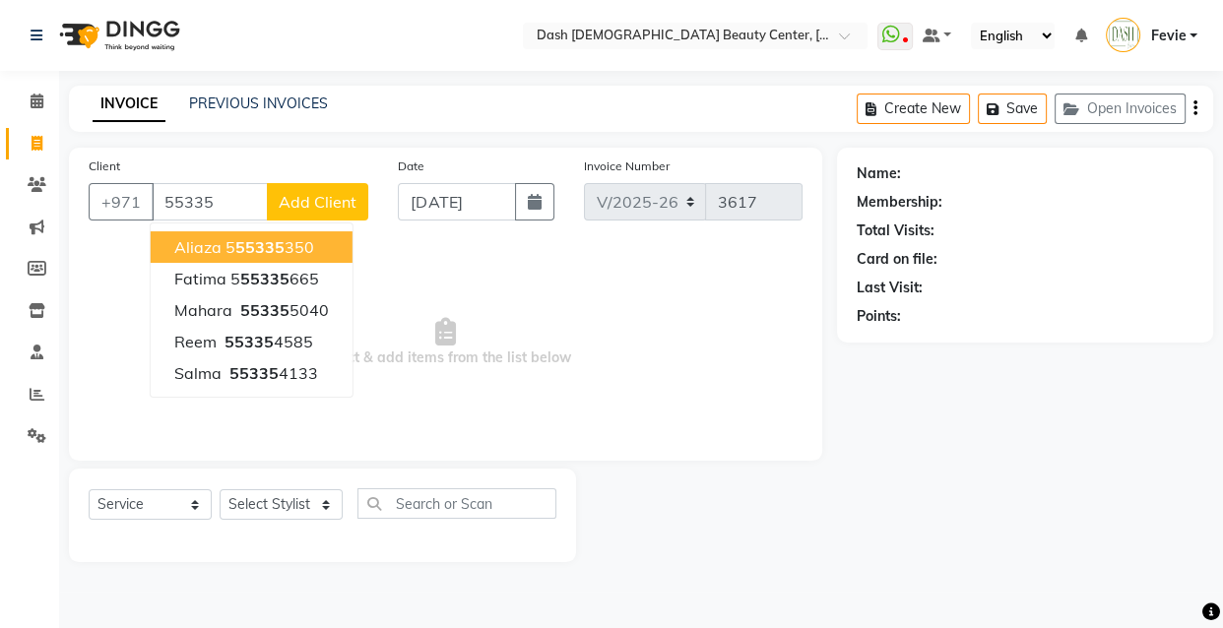
click at [170, 204] on input "55335" at bounding box center [210, 201] width 116 height 37
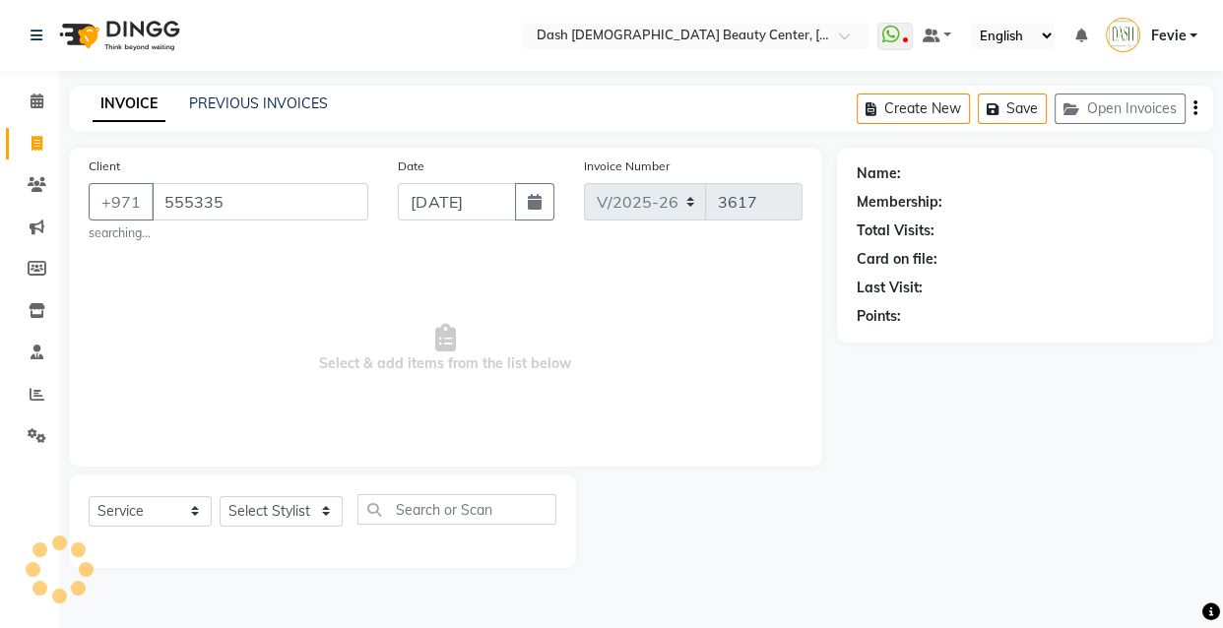
click at [300, 196] on input "555335" at bounding box center [260, 201] width 217 height 37
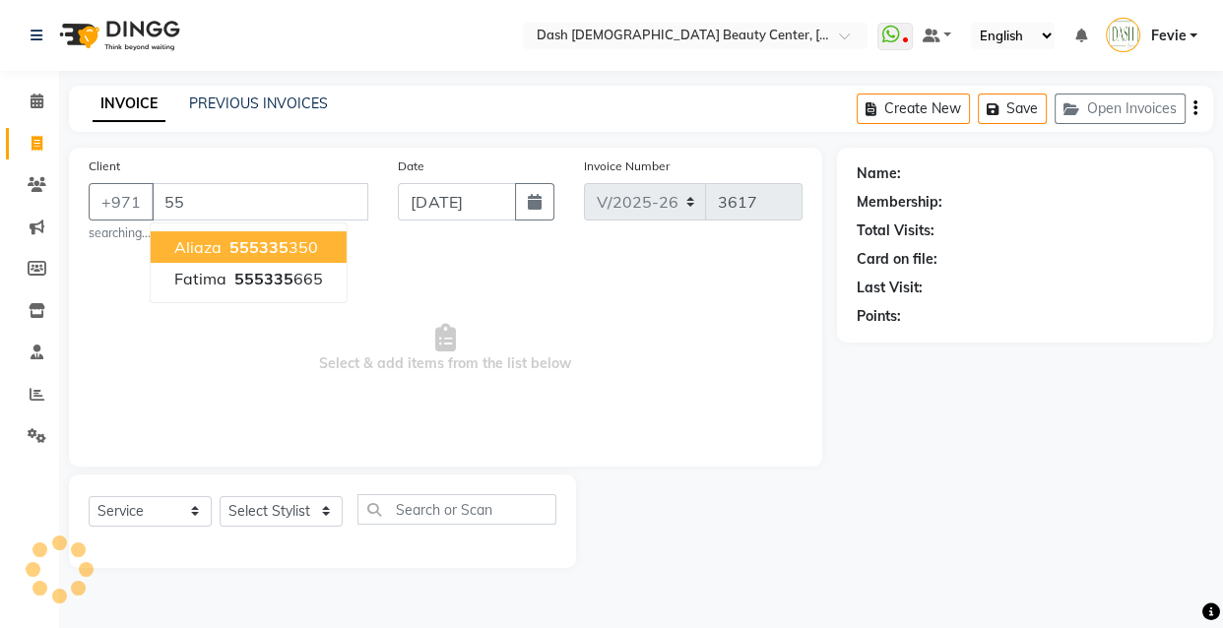
type input "5"
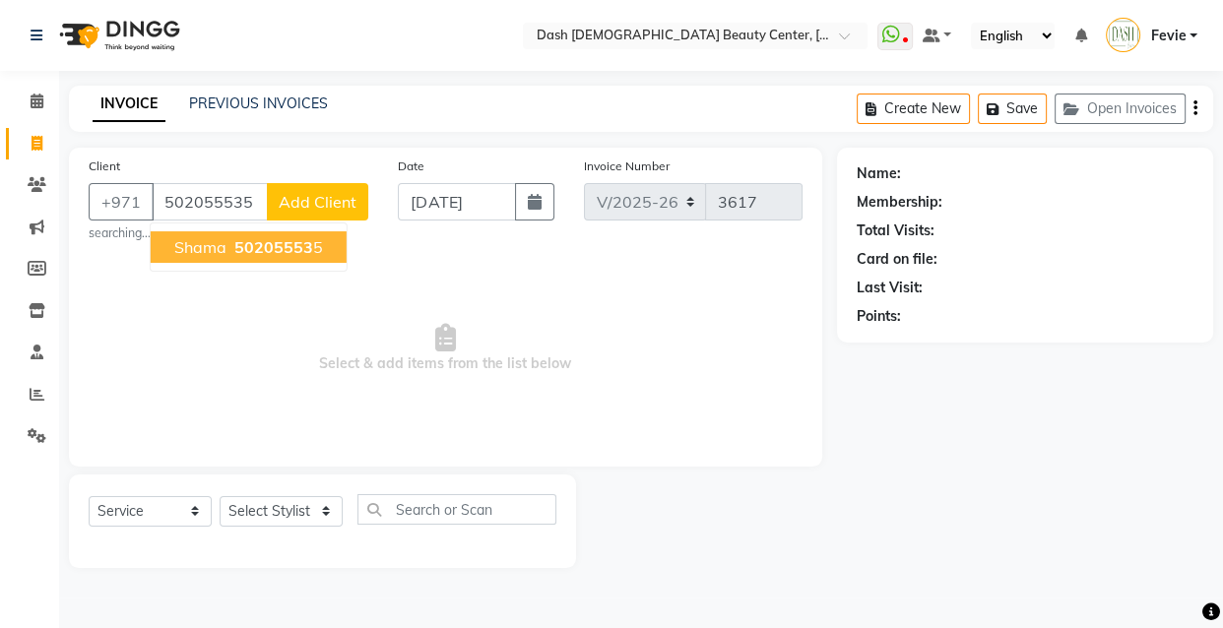
type input "502055535"
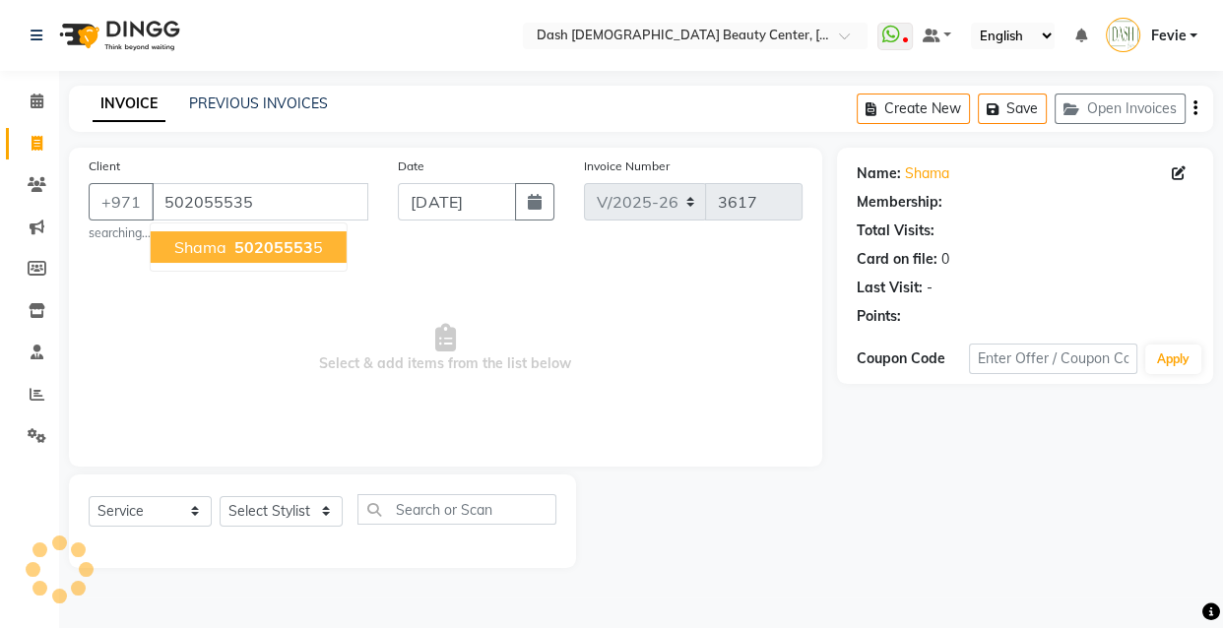
click at [272, 238] on span "50205553" at bounding box center [273, 247] width 79 height 20
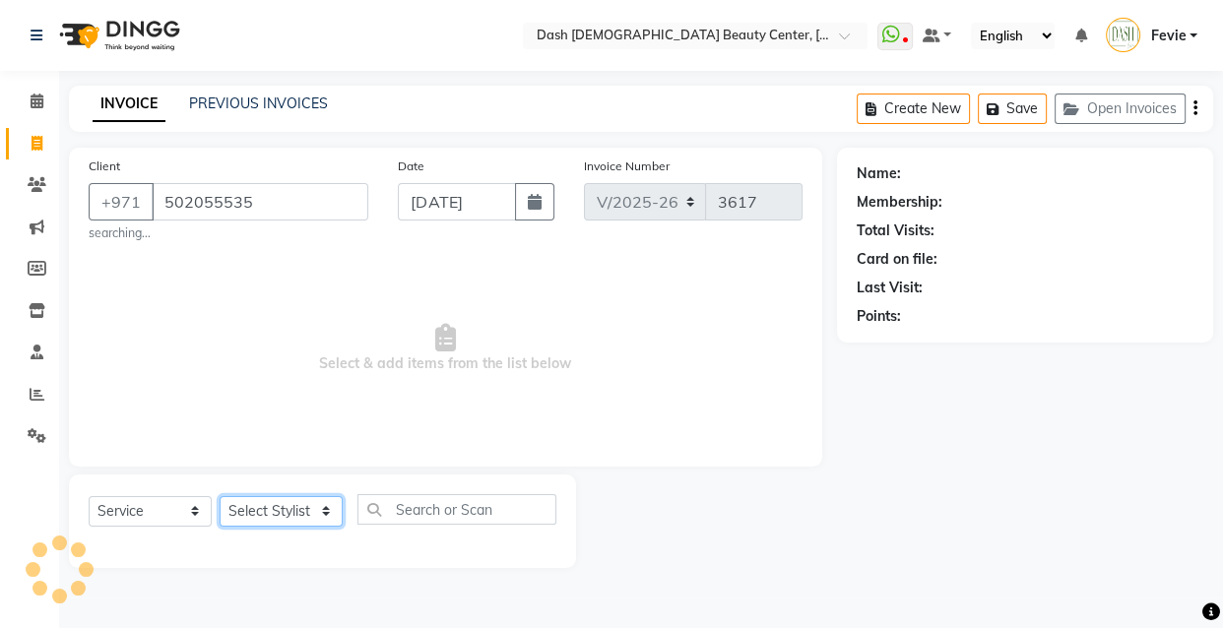
click at [284, 522] on select "Select Stylist [PERSON_NAME] [PERSON_NAME] [PERSON_NAME] [PERSON_NAME] [PERSON_…" at bounding box center [281, 511] width 123 height 31
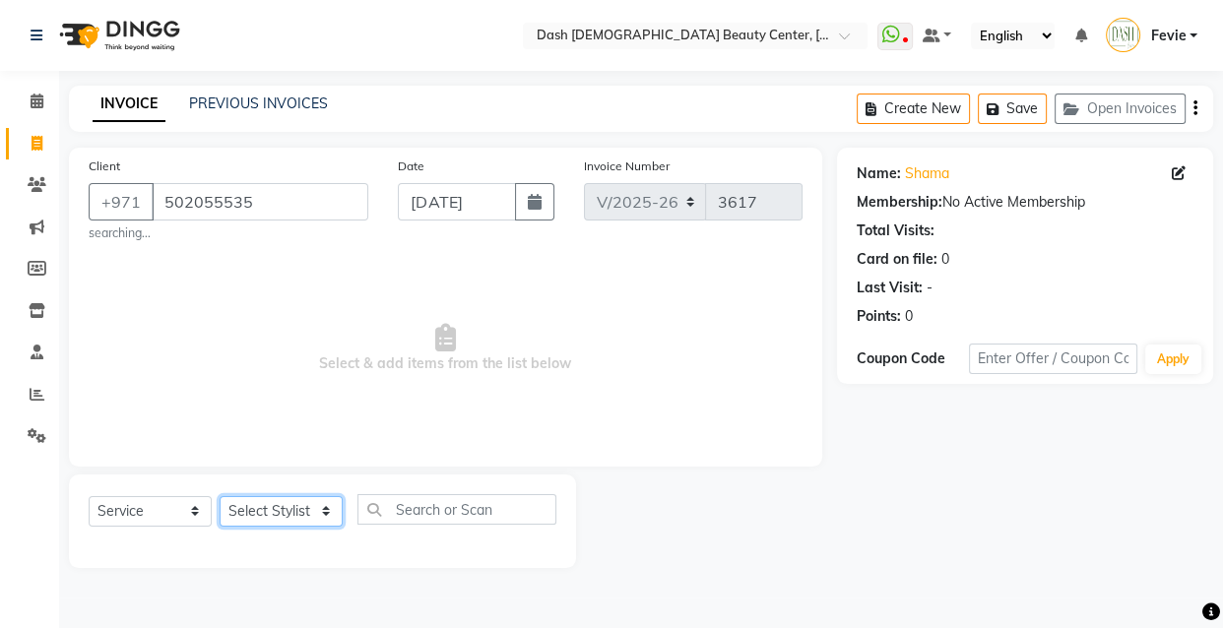
select select "82379"
click at [220, 496] on select "Select Stylist [PERSON_NAME] [PERSON_NAME] [PERSON_NAME] [PERSON_NAME] [PERSON_…" at bounding box center [281, 511] width 123 height 31
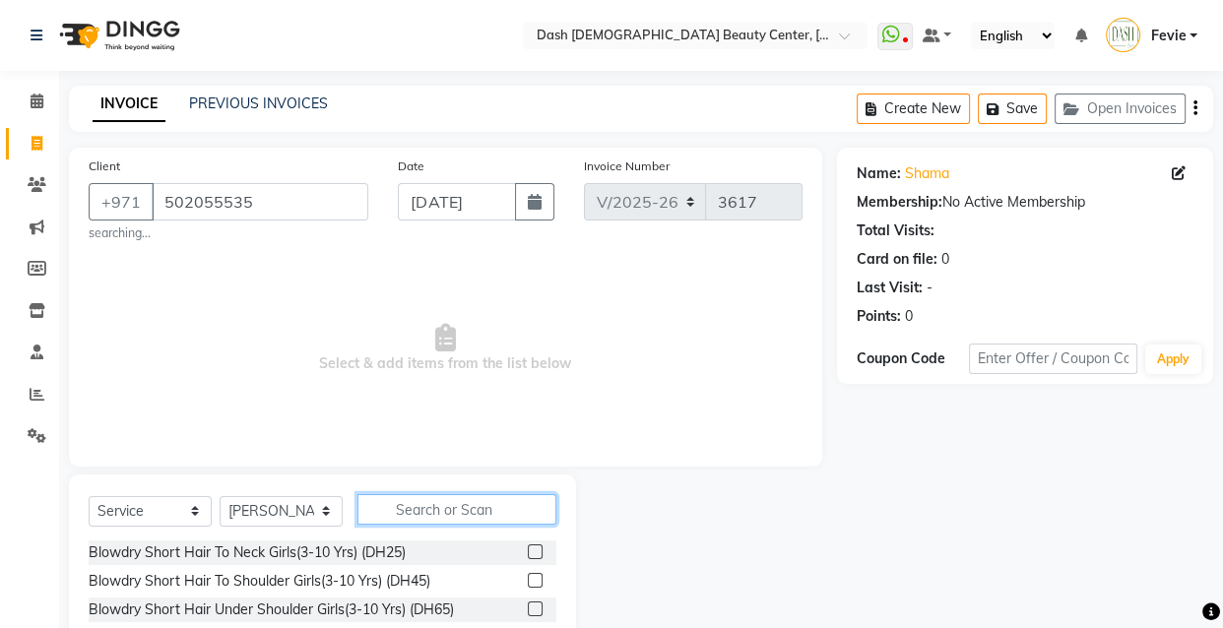
click at [466, 516] on input "text" at bounding box center [456, 509] width 199 height 31
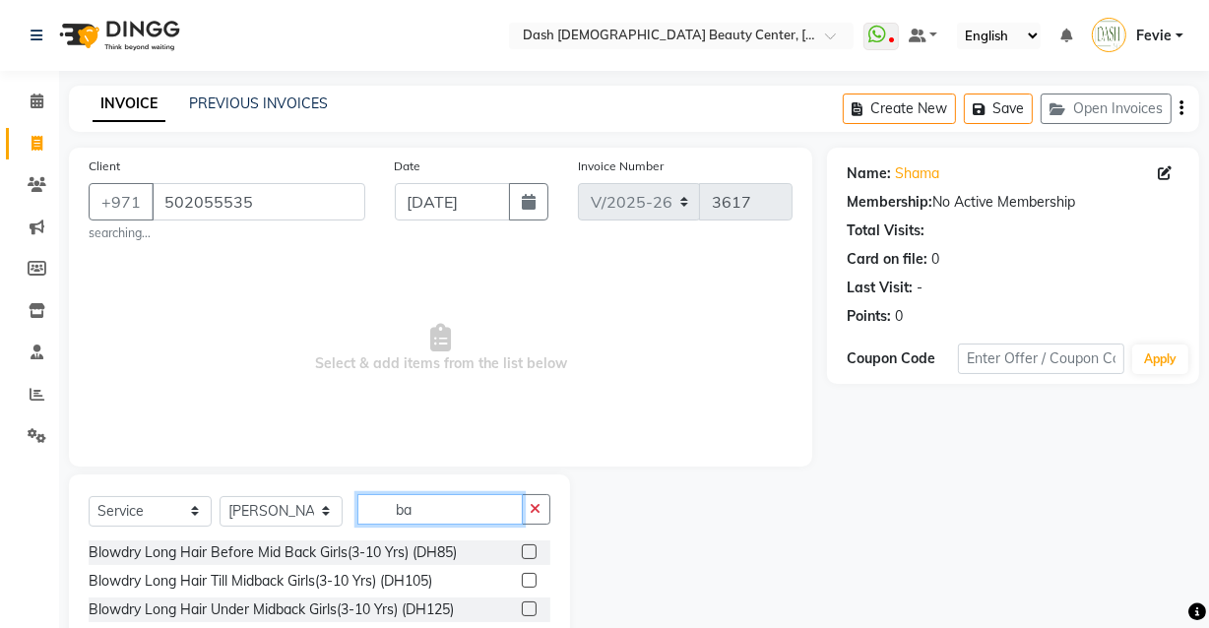
type input "b"
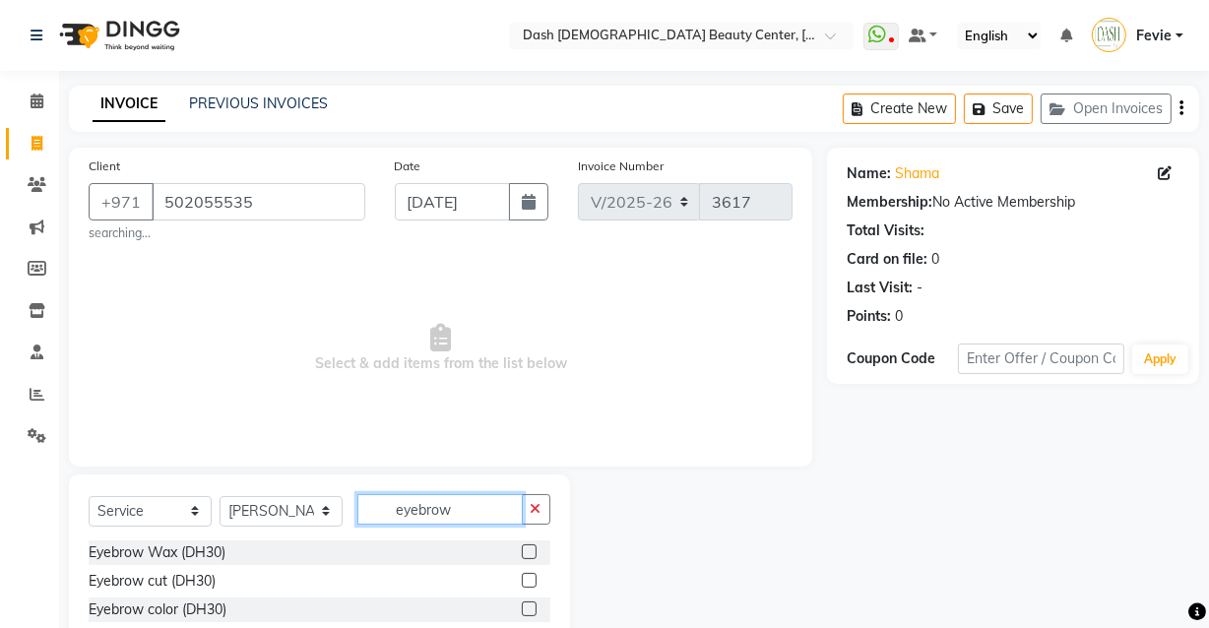
type input "eyebrow"
click at [522, 583] on label at bounding box center [529, 580] width 15 height 15
click at [522, 583] on input "checkbox" at bounding box center [528, 581] width 13 height 13
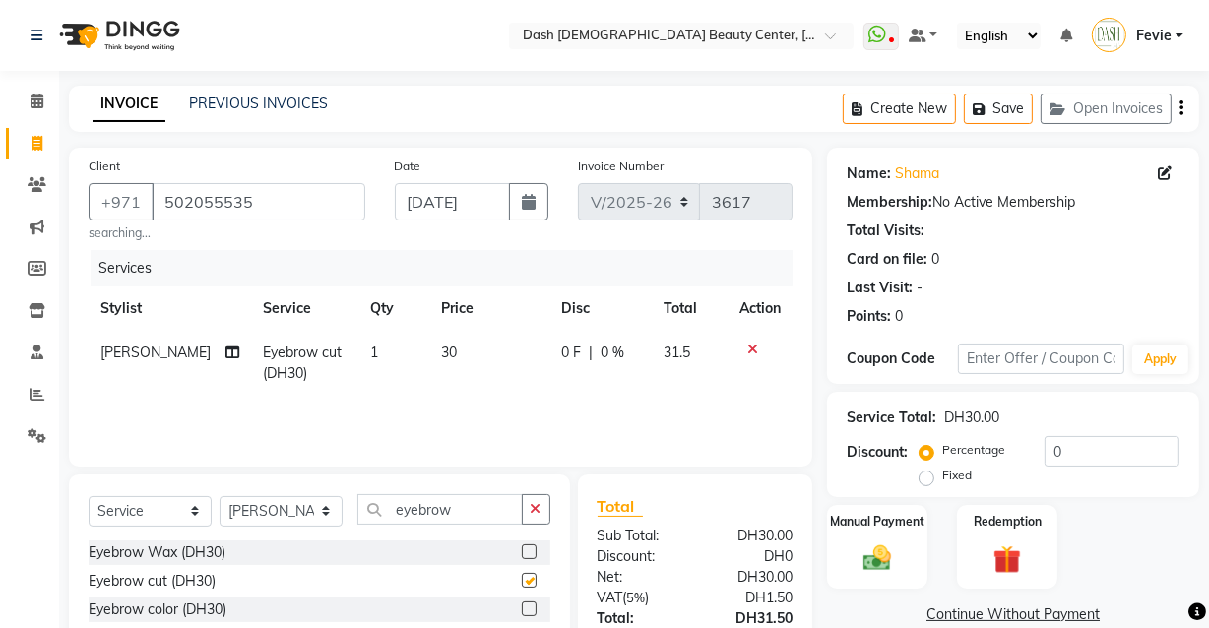
checkbox input "false"
click at [864, 554] on img at bounding box center [876, 557] width 47 height 33
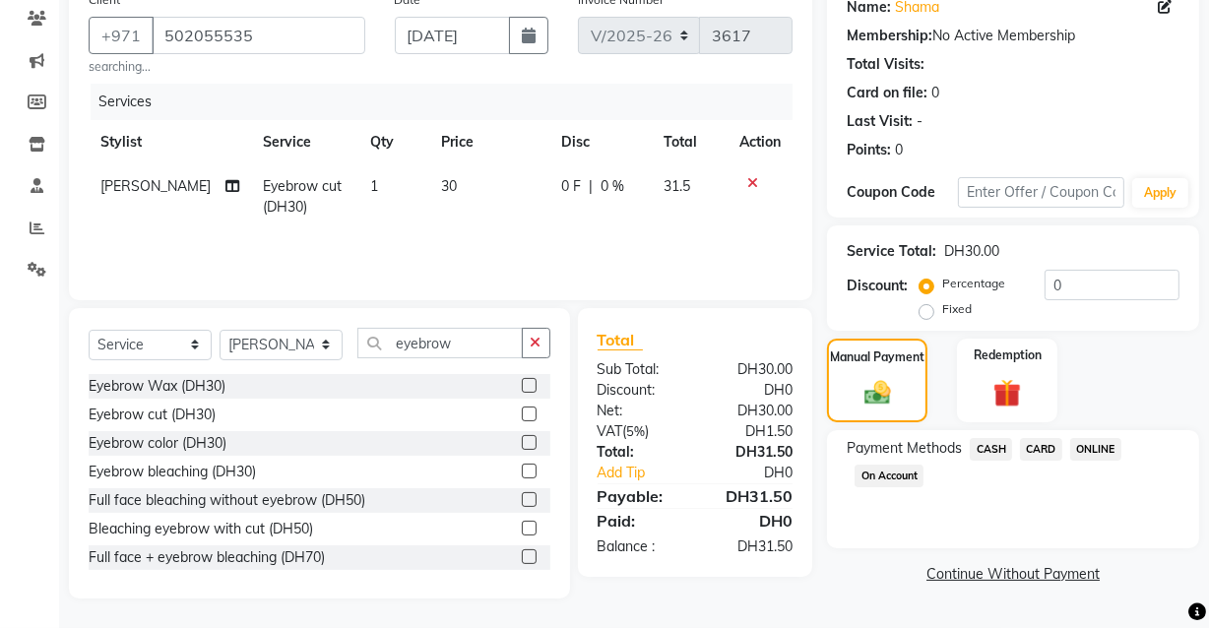
click at [1055, 458] on span "CARD" at bounding box center [1041, 449] width 42 height 23
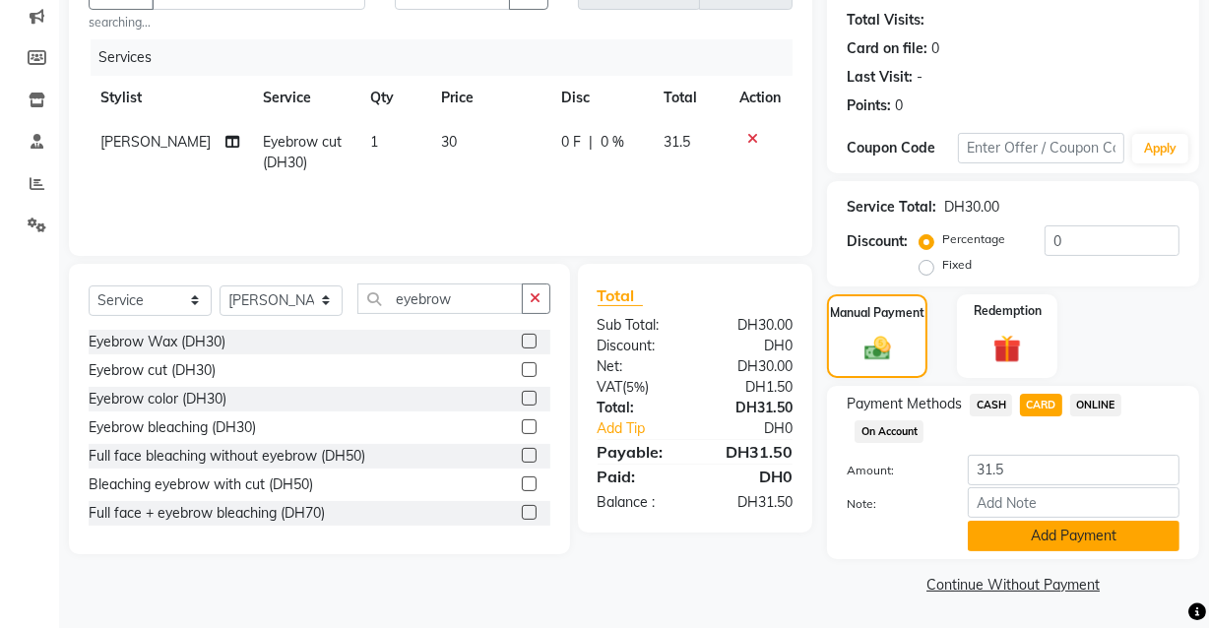
click at [1052, 550] on button "Add Payment" at bounding box center [1074, 536] width 212 height 31
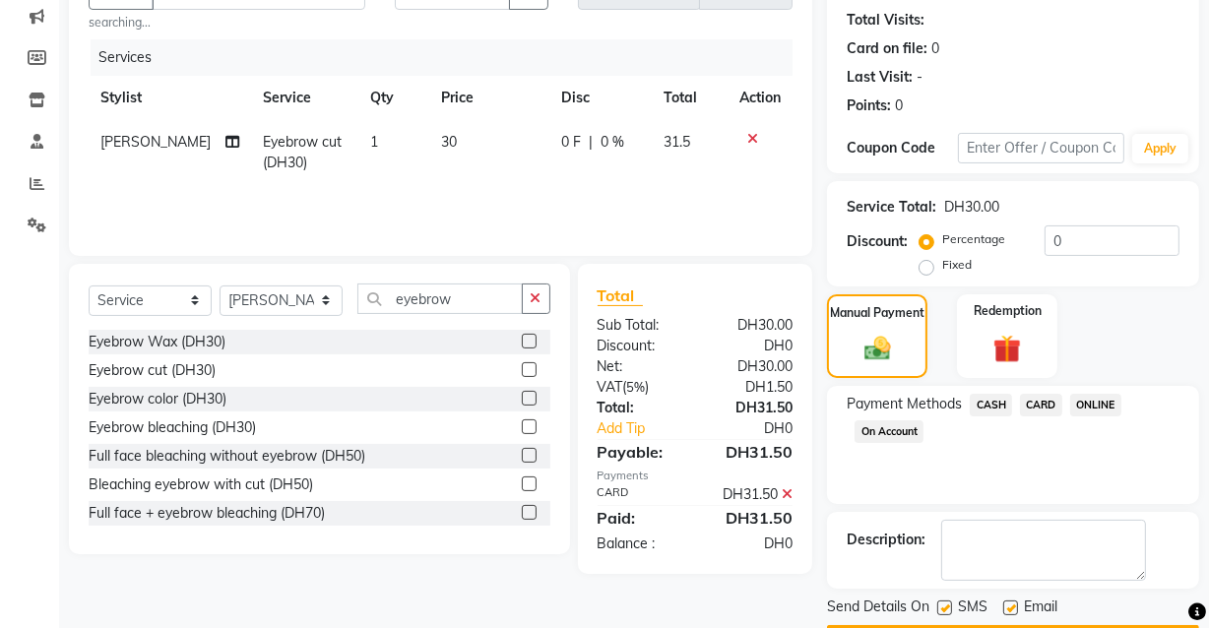
scroll to position [266, 0]
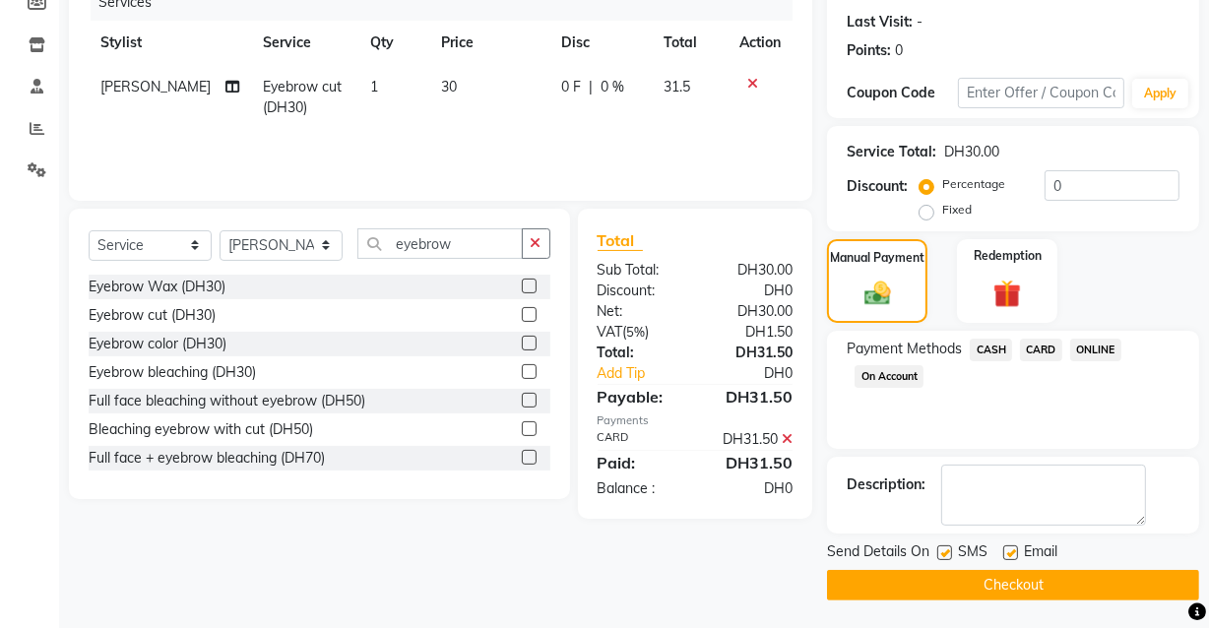
click at [1006, 592] on button "Checkout" at bounding box center [1013, 585] width 372 height 31
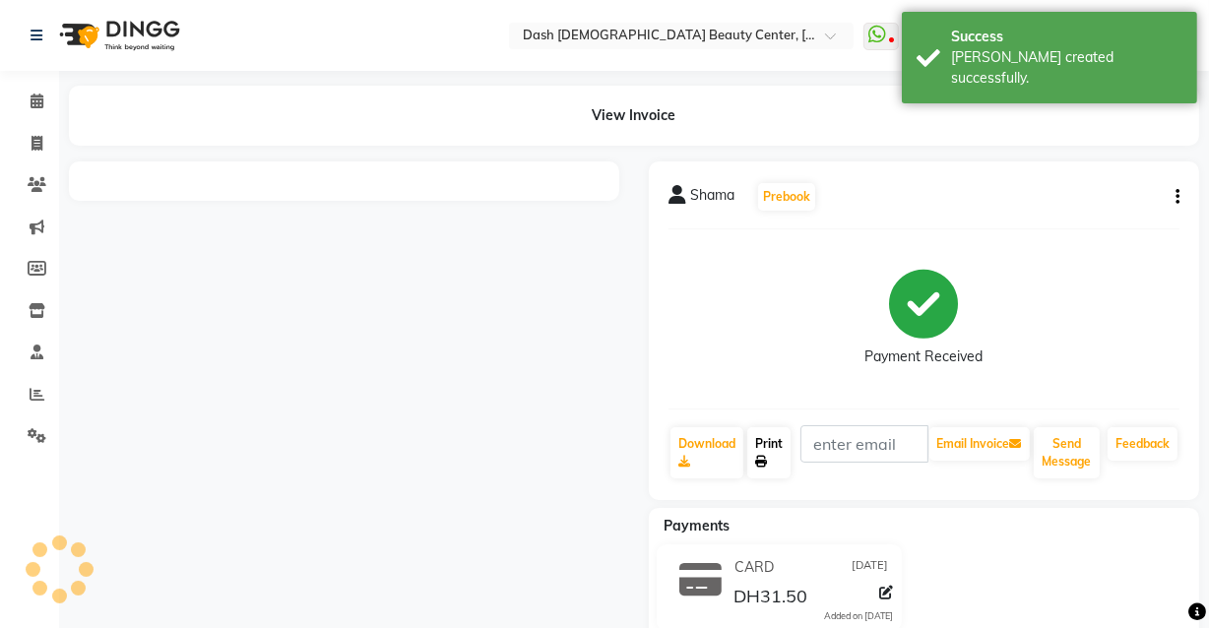
click at [776, 459] on link "Print" at bounding box center [768, 452] width 43 height 51
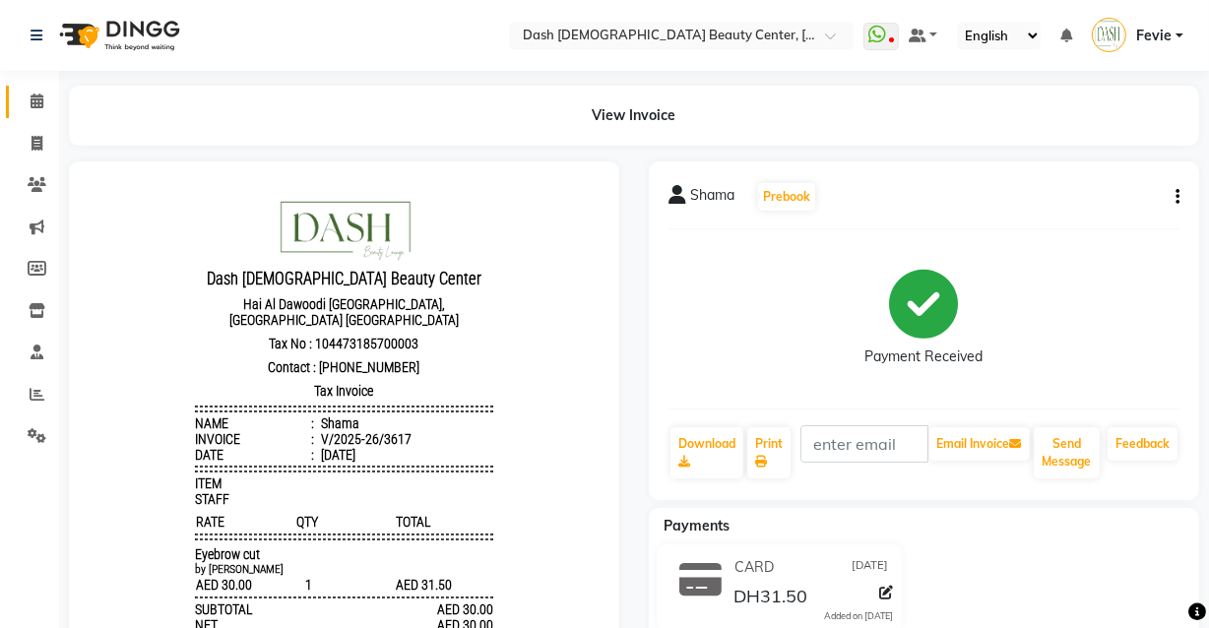
click at [11, 106] on link "Calendar" at bounding box center [29, 102] width 47 height 32
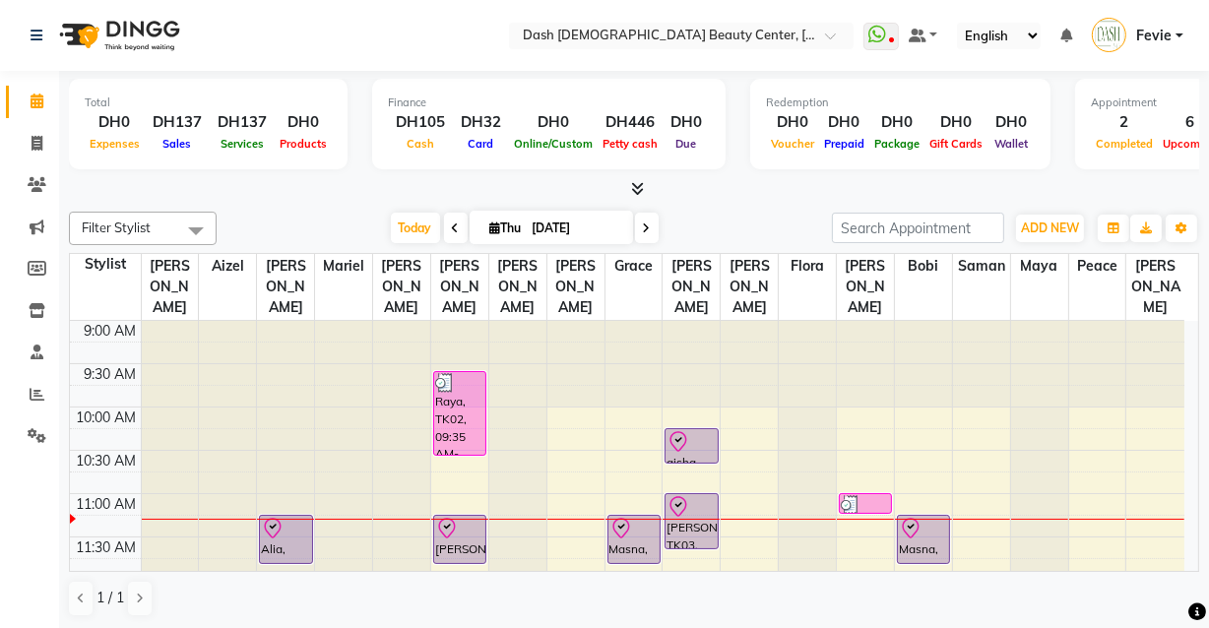
click at [703, 430] on div at bounding box center [690, 442] width 49 height 24
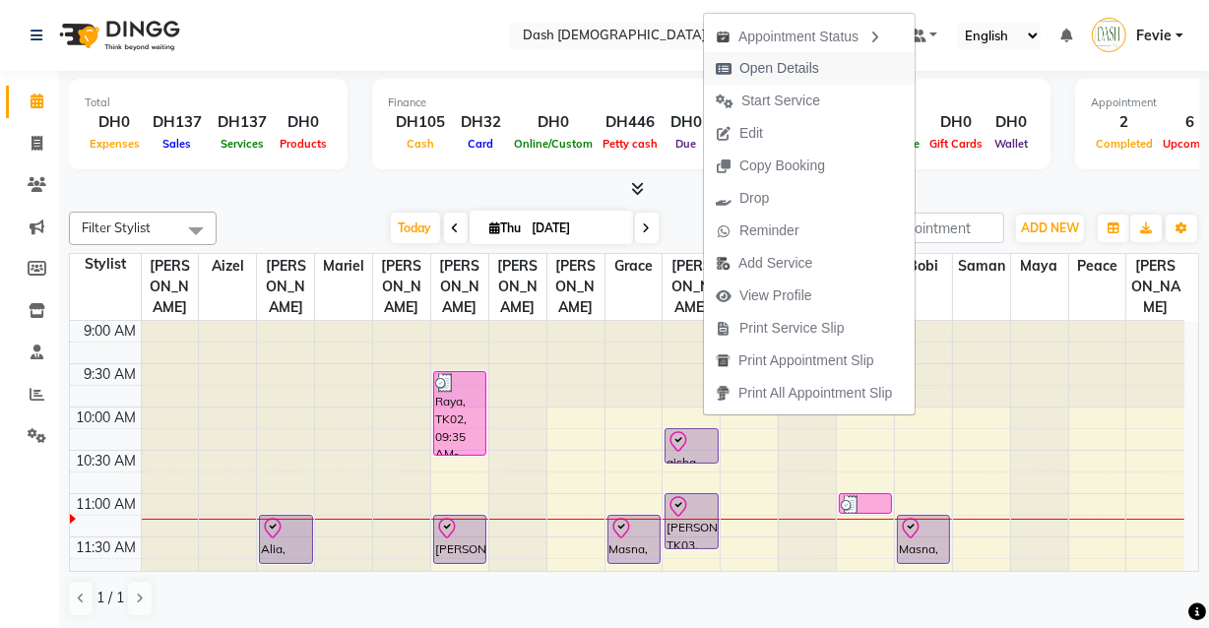
click at [795, 61] on span "Open Details" at bounding box center [779, 68] width 80 height 21
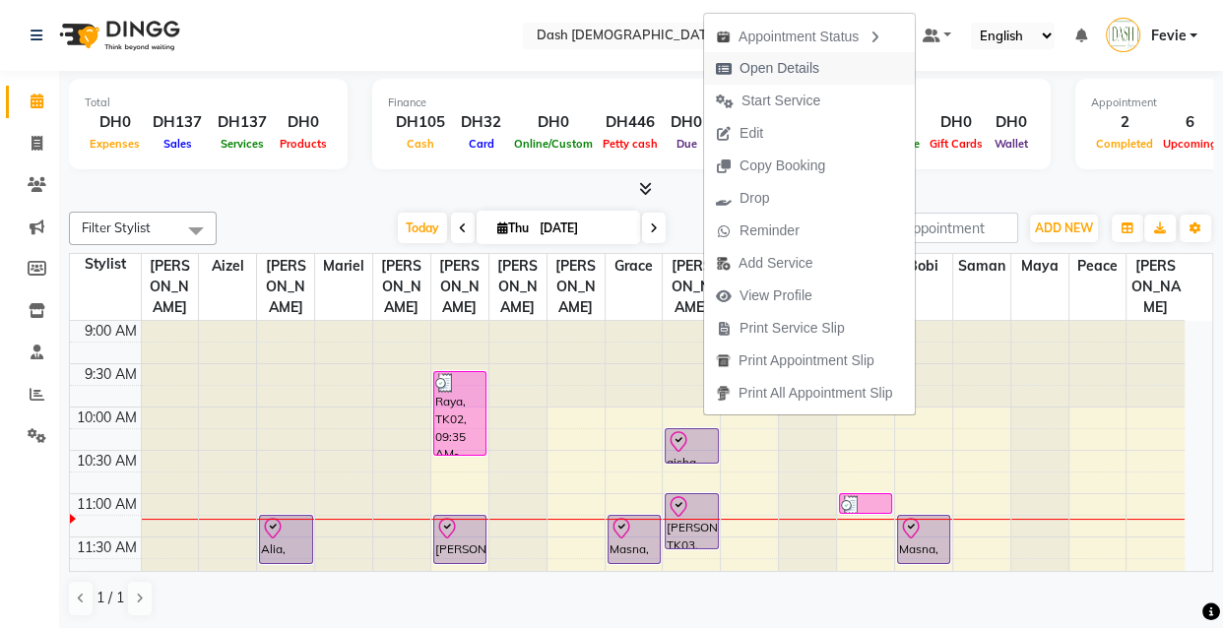
select select "8"
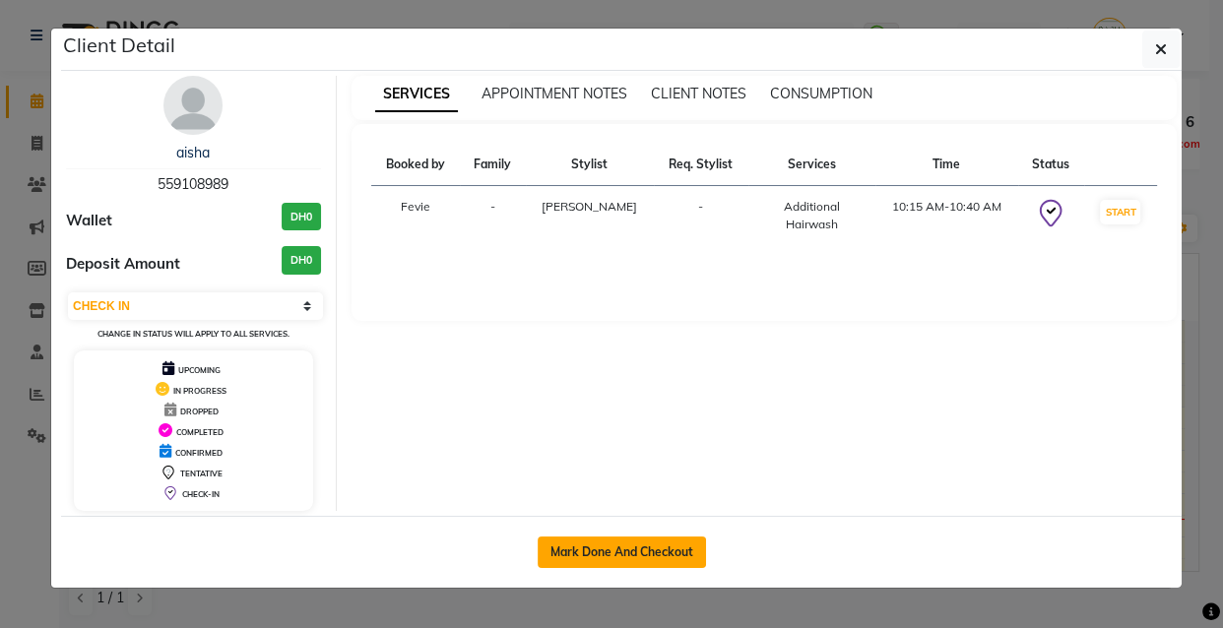
click at [611, 563] on button "Mark Done And Checkout" at bounding box center [621, 551] width 168 height 31
select select "service"
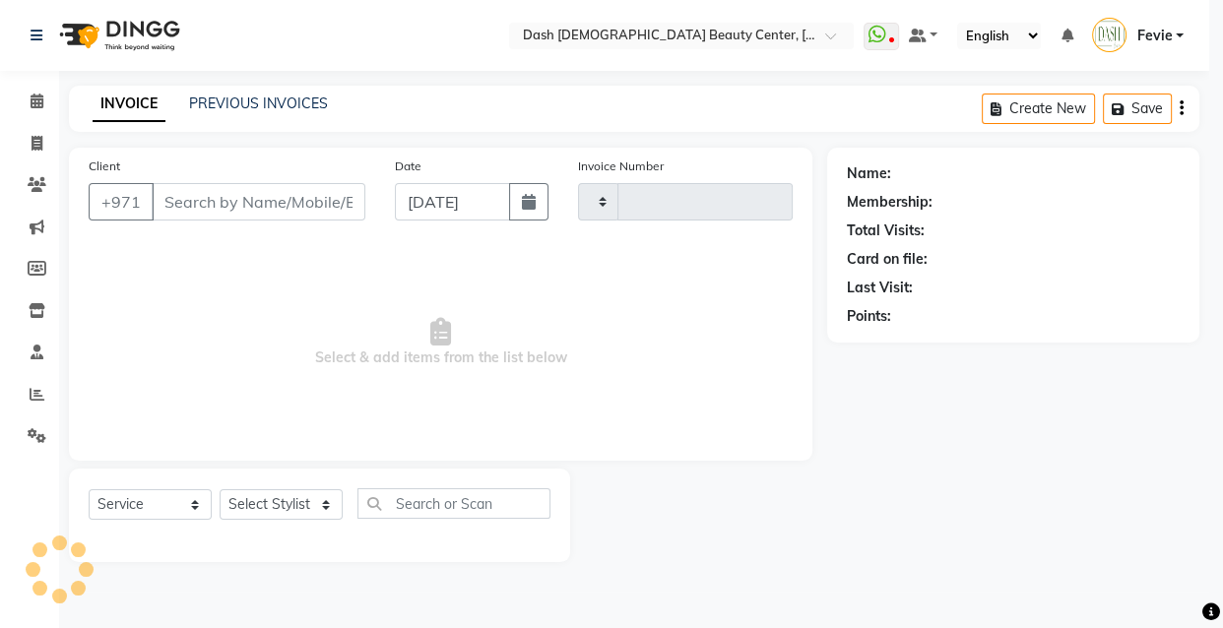
type input "3618"
select select "8372"
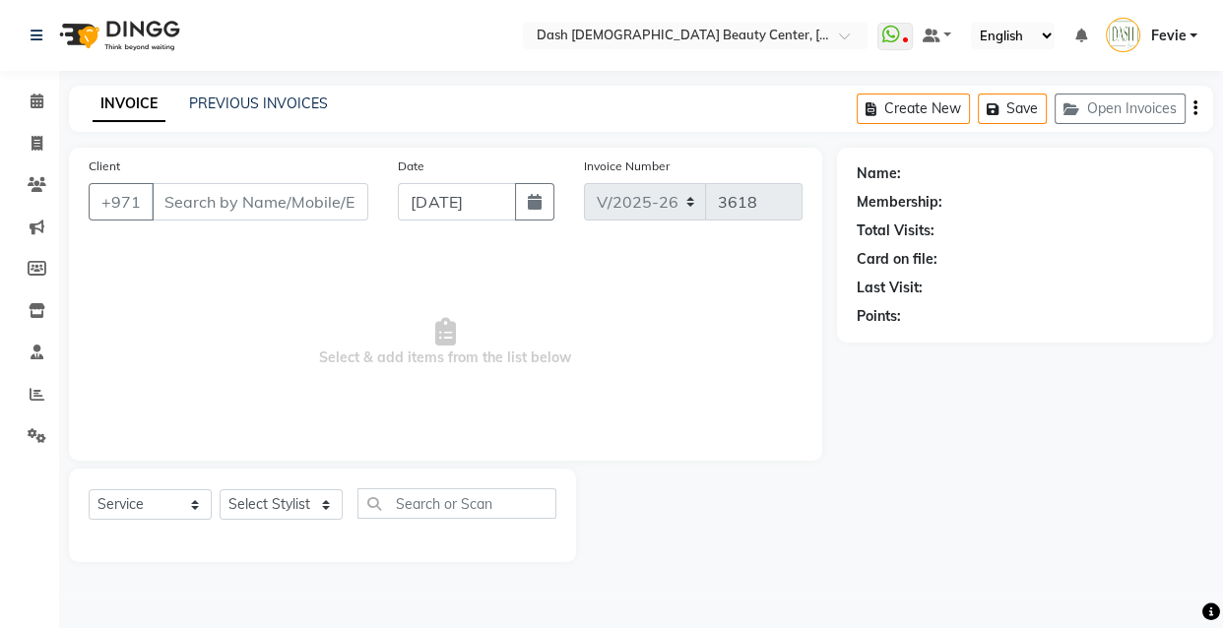
type input "559108989"
select select "81114"
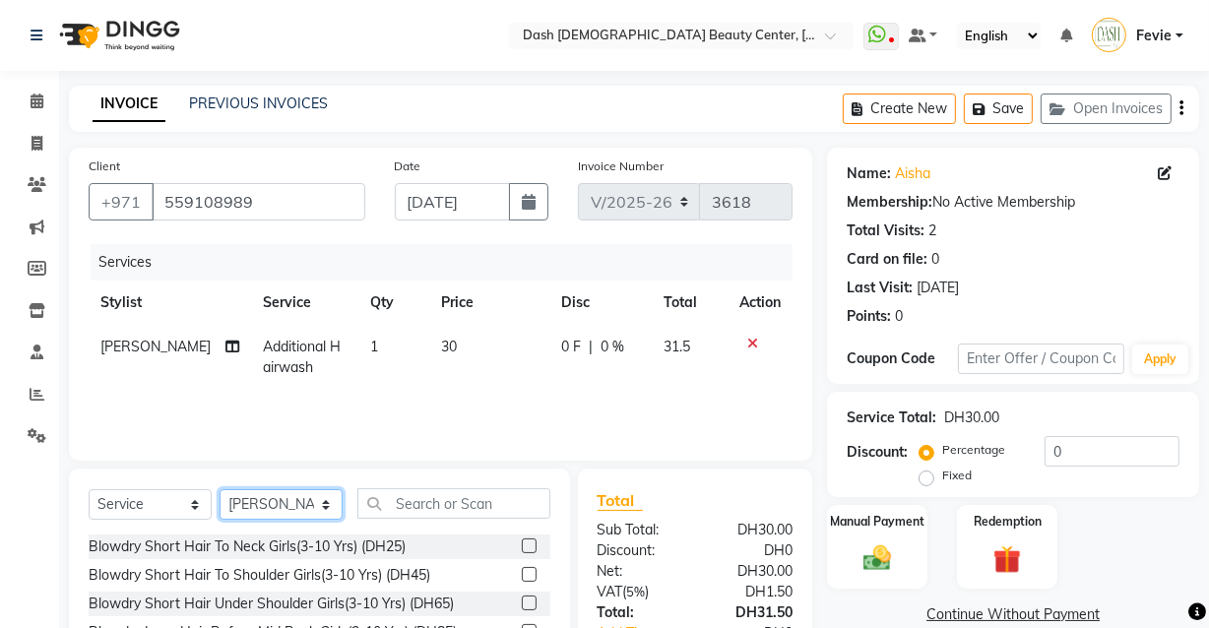
click at [281, 503] on select "Select Stylist [PERSON_NAME] [PERSON_NAME] [PERSON_NAME] [PERSON_NAME] [PERSON_…" at bounding box center [281, 504] width 123 height 31
click at [456, 360] on td "30" at bounding box center [489, 357] width 121 height 65
select select "81114"
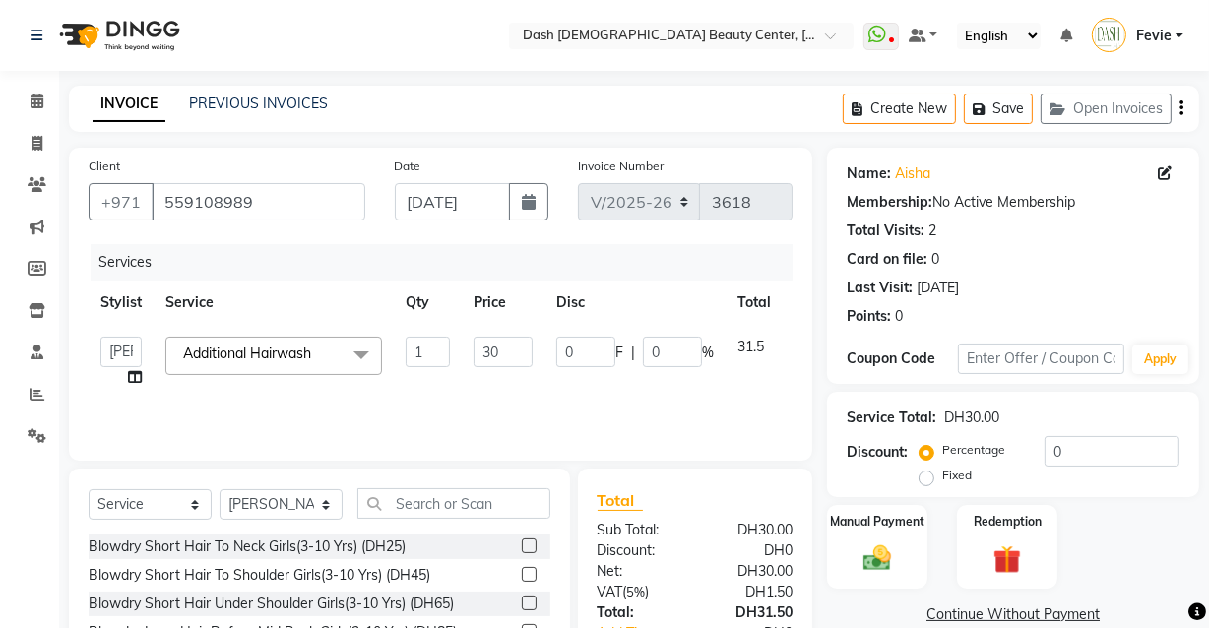
click at [287, 352] on span "Additional Hairwash" at bounding box center [247, 354] width 128 height 18
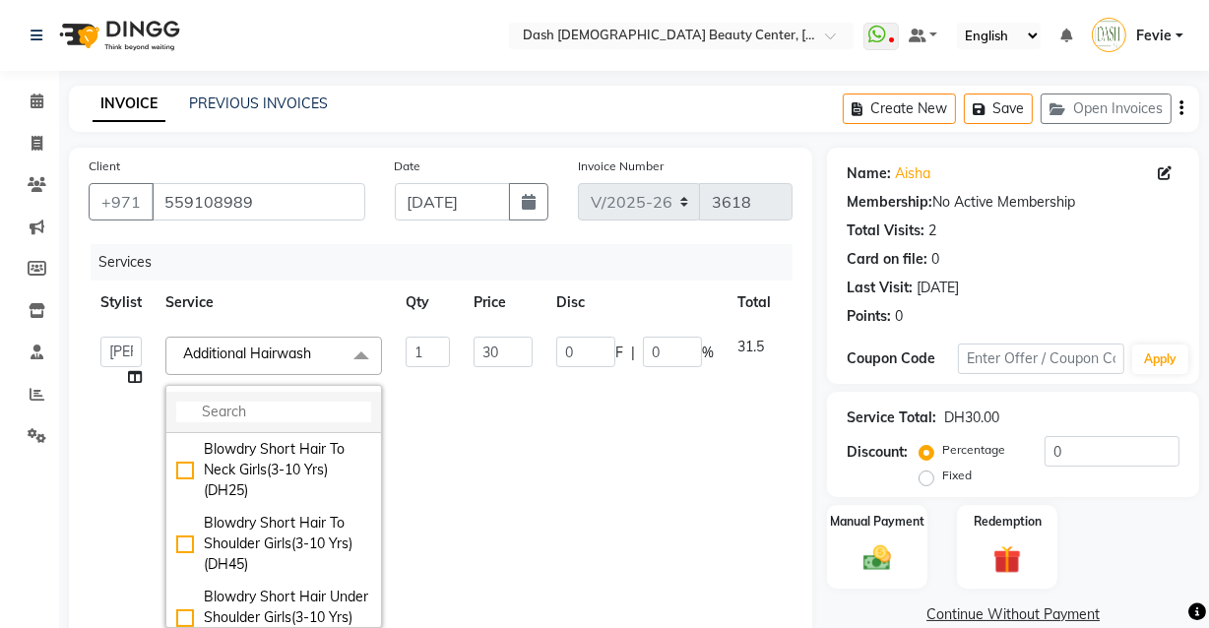
click at [305, 408] on input "multiselect-search" at bounding box center [273, 412] width 195 height 21
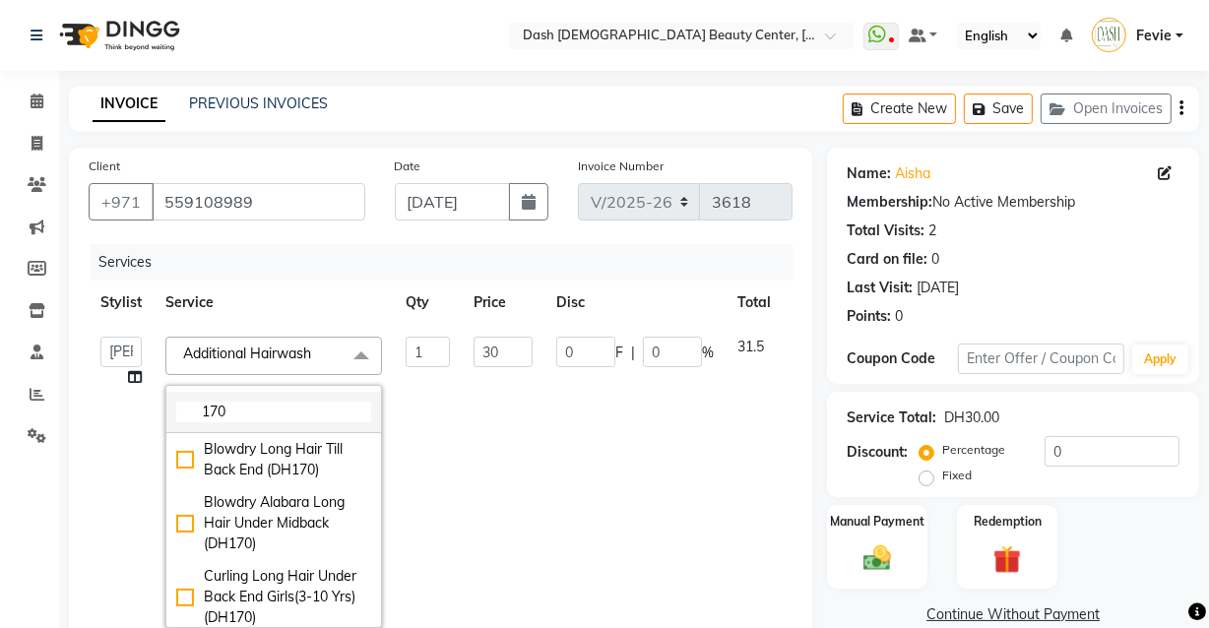
type input "170"
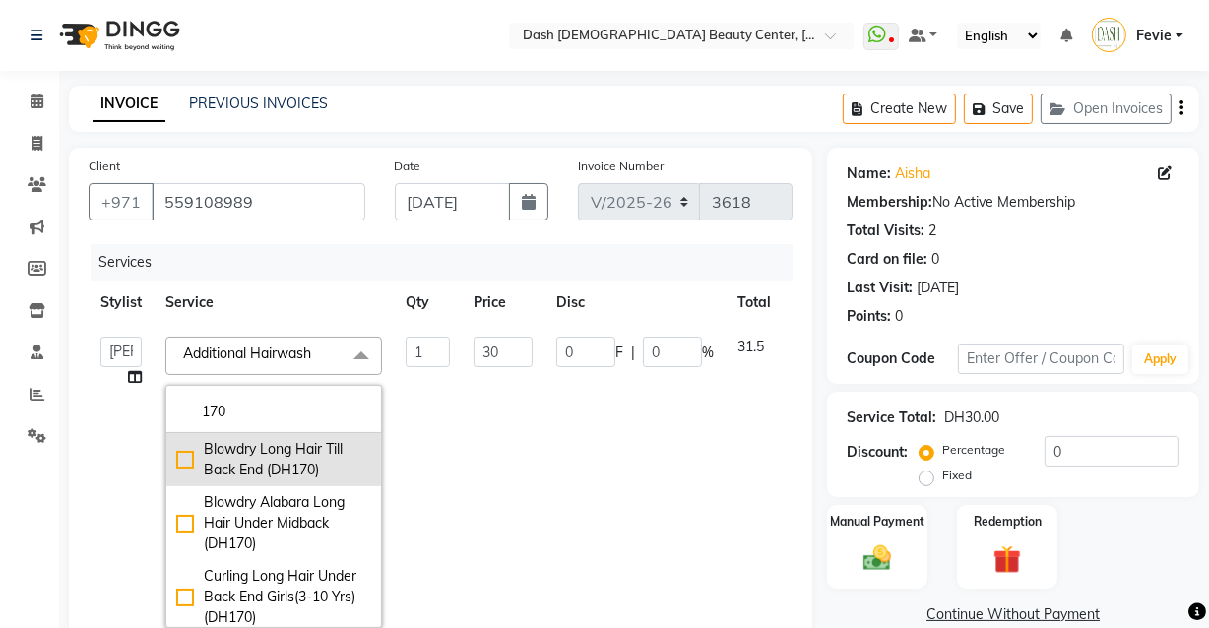
click at [186, 462] on div "Blowdry Long Hair Till Back End (DH170)" at bounding box center [273, 459] width 195 height 41
checkbox input "true"
type input "170"
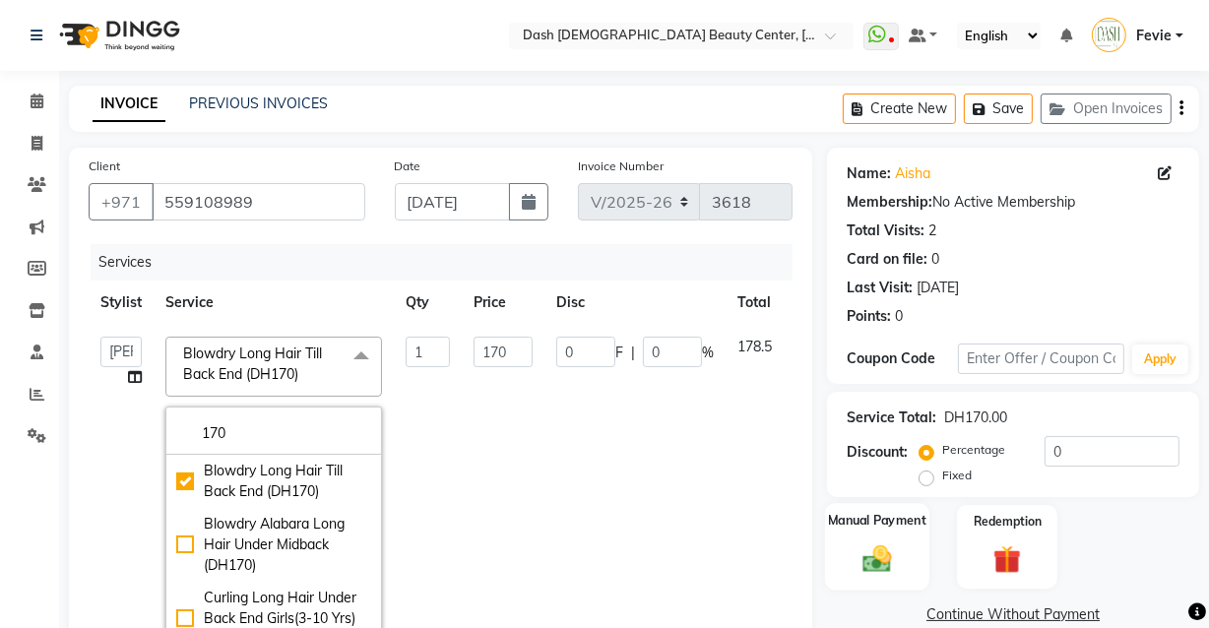
click at [885, 544] on img at bounding box center [876, 557] width 47 height 33
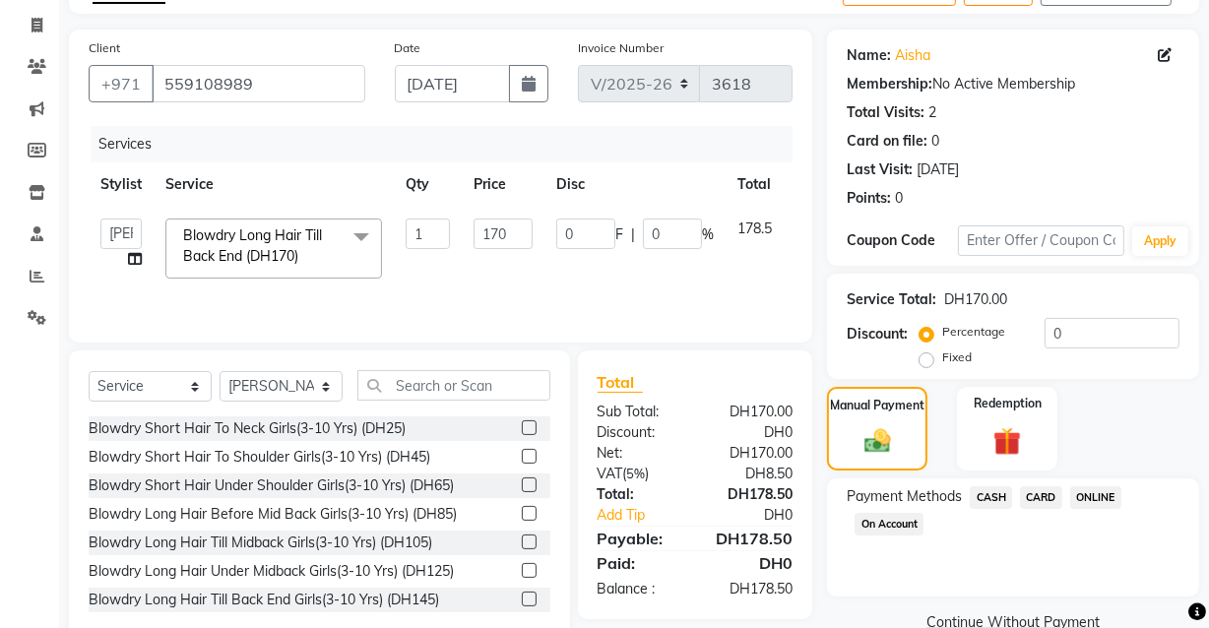
click at [1050, 490] on span "CARD" at bounding box center [1041, 497] width 42 height 23
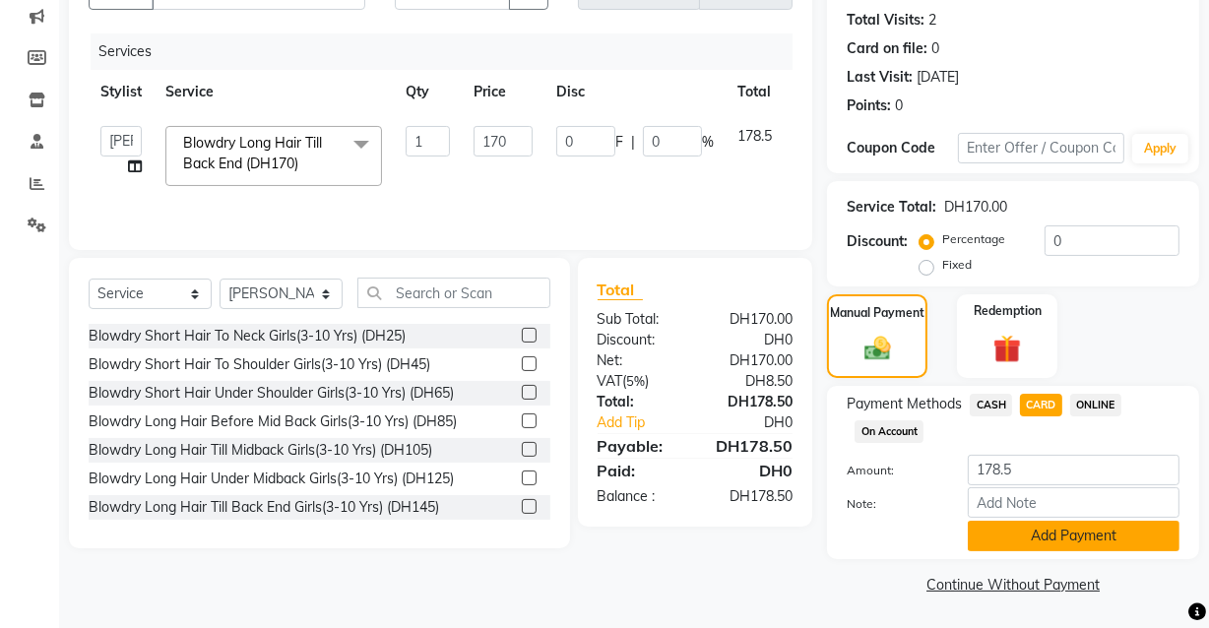
click at [1071, 538] on button "Add Payment" at bounding box center [1074, 536] width 212 height 31
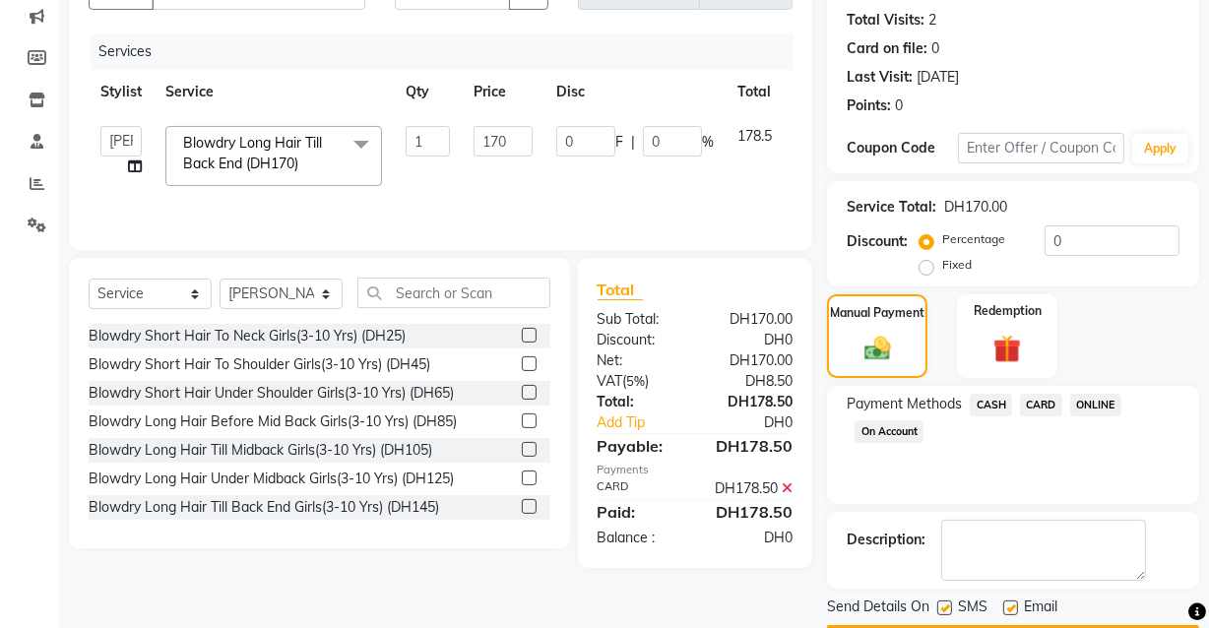
scroll to position [266, 0]
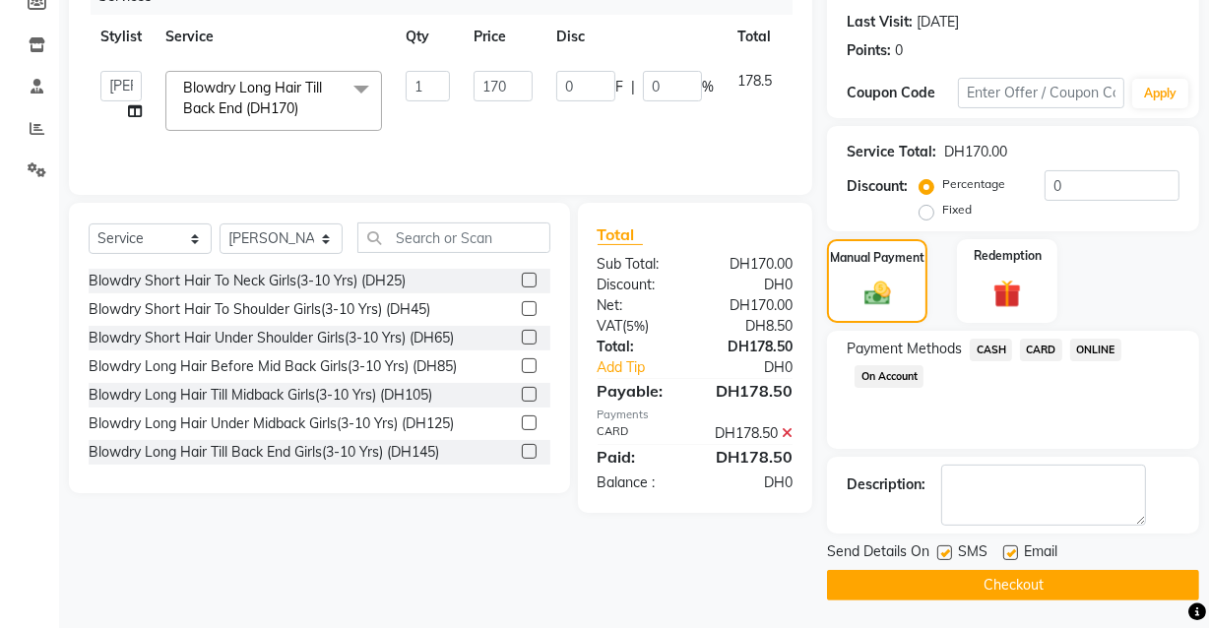
click at [1034, 576] on button "Checkout" at bounding box center [1013, 585] width 372 height 31
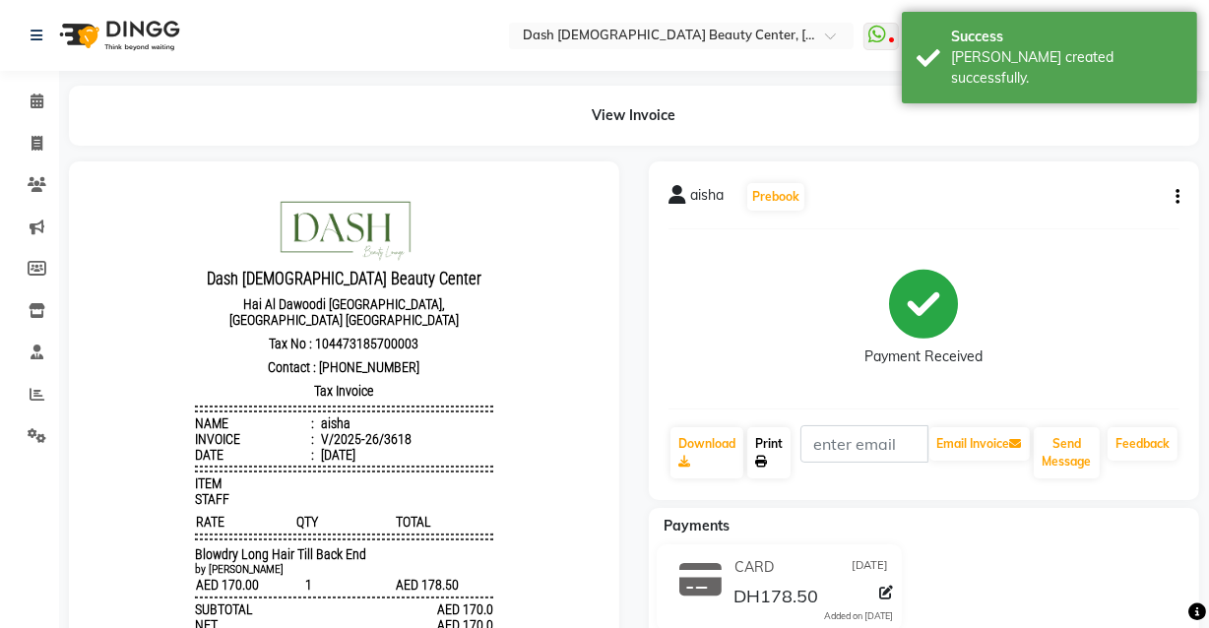
click at [767, 465] on icon at bounding box center [761, 462] width 12 height 12
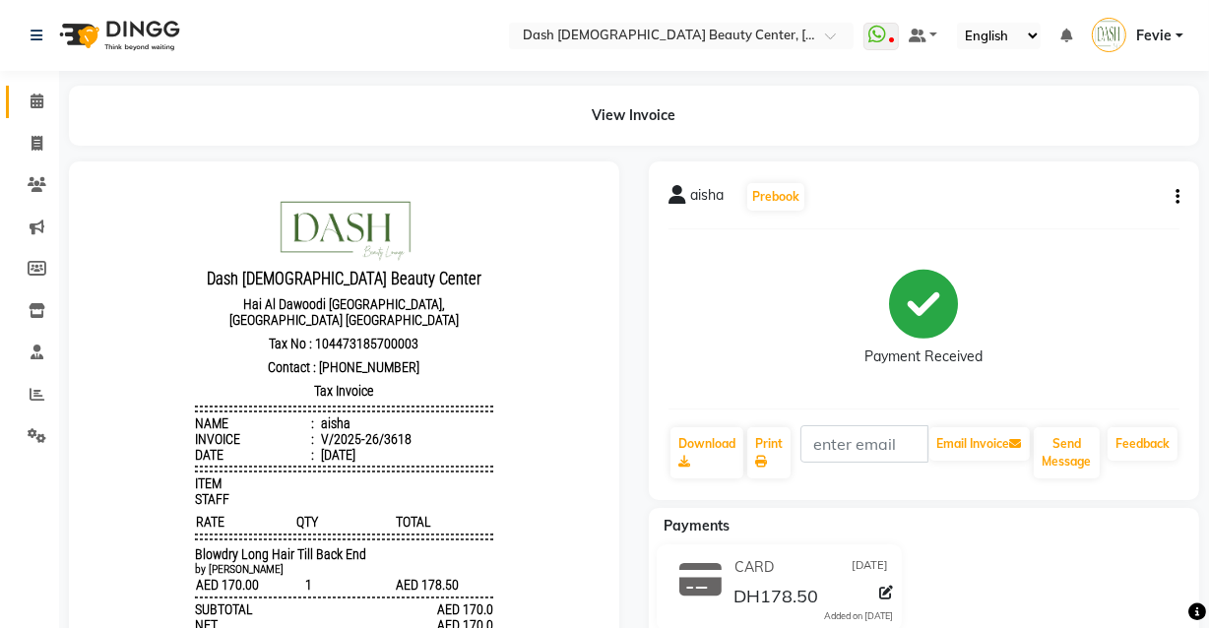
click at [40, 110] on span at bounding box center [37, 102] width 34 height 23
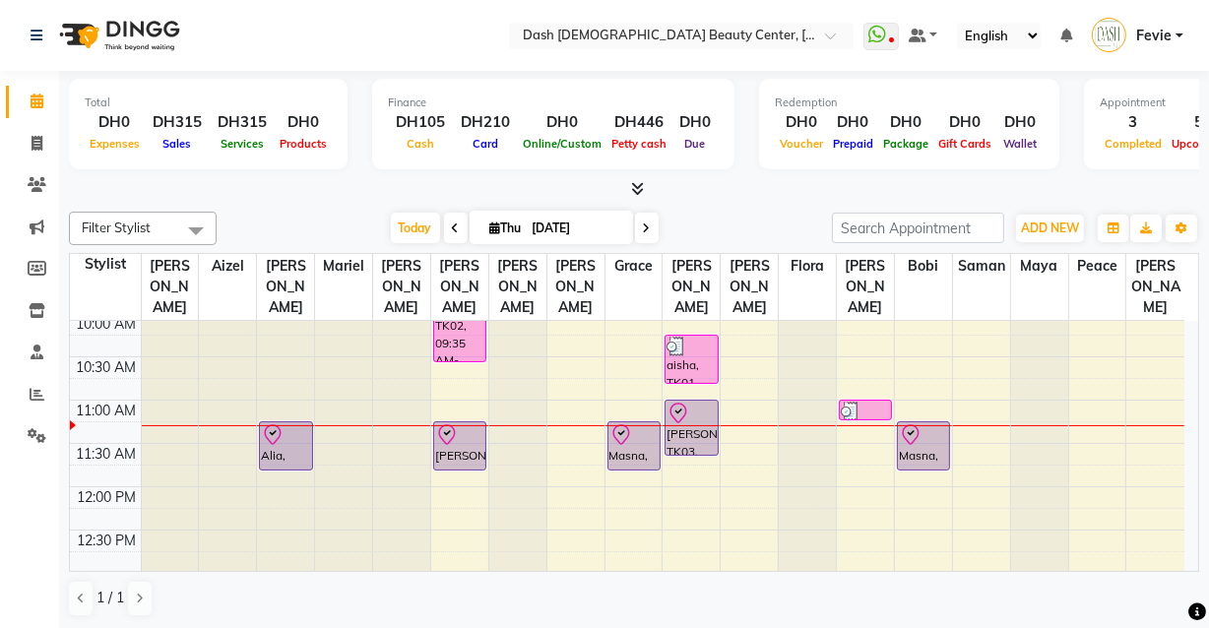
scroll to position [93, 0]
click at [286, 429] on div "Alia, TK04, 11:15 AM-11:50 AM, Basic Manicure" at bounding box center [285, 446] width 51 height 47
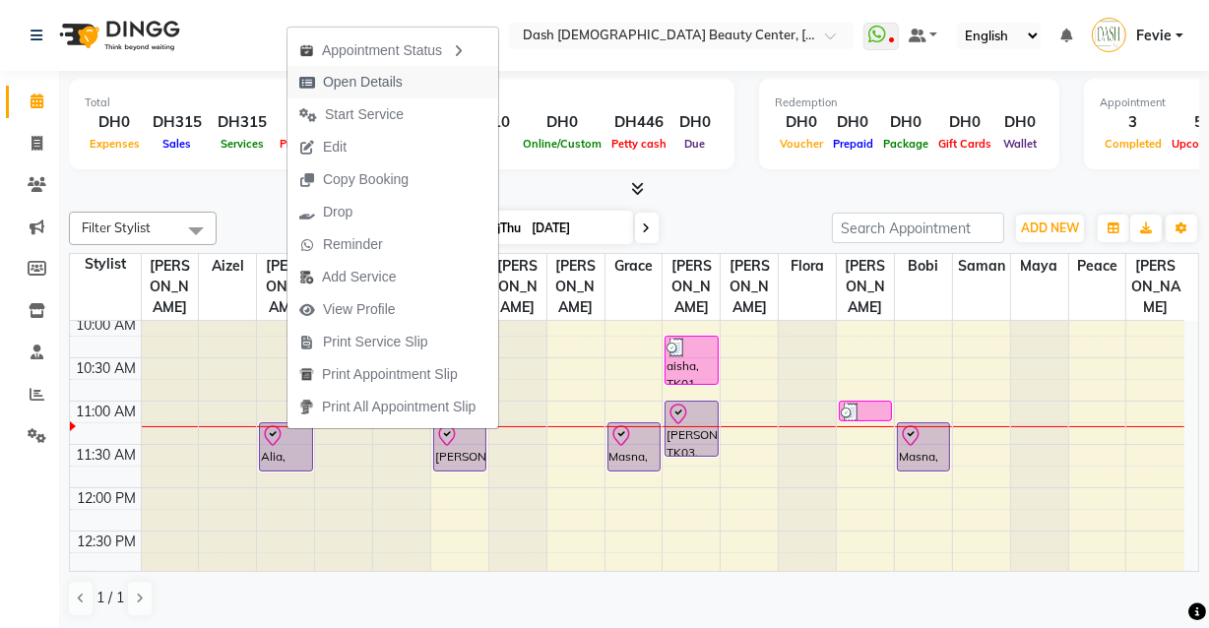
click at [377, 79] on span "Open Details" at bounding box center [363, 82] width 80 height 21
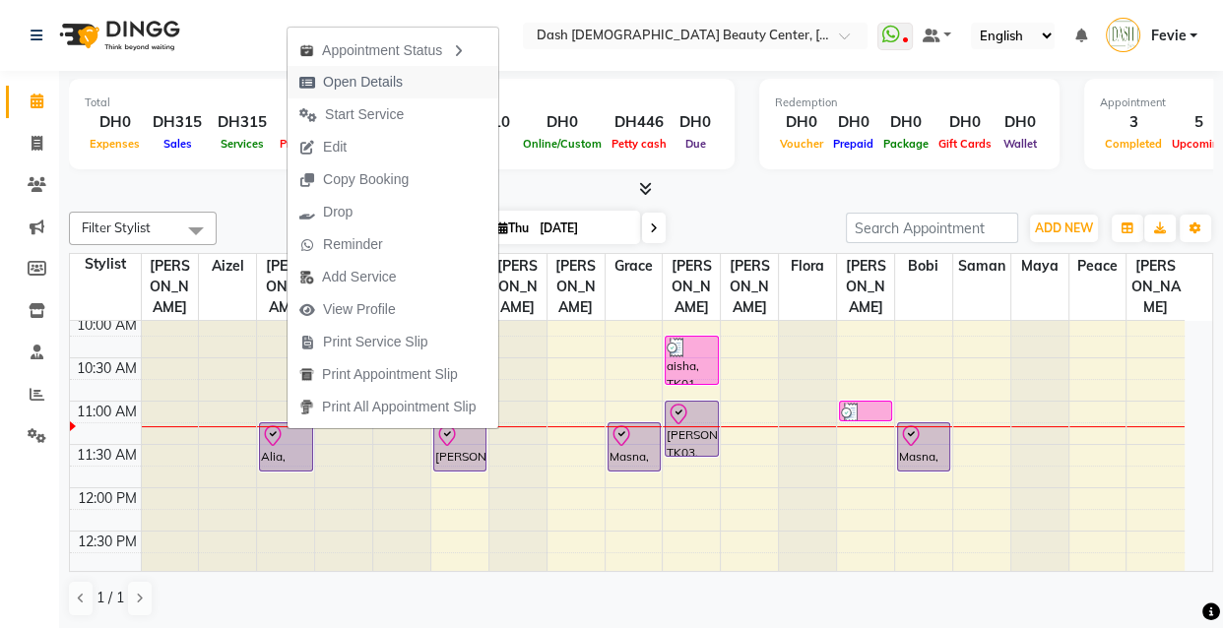
select select "8"
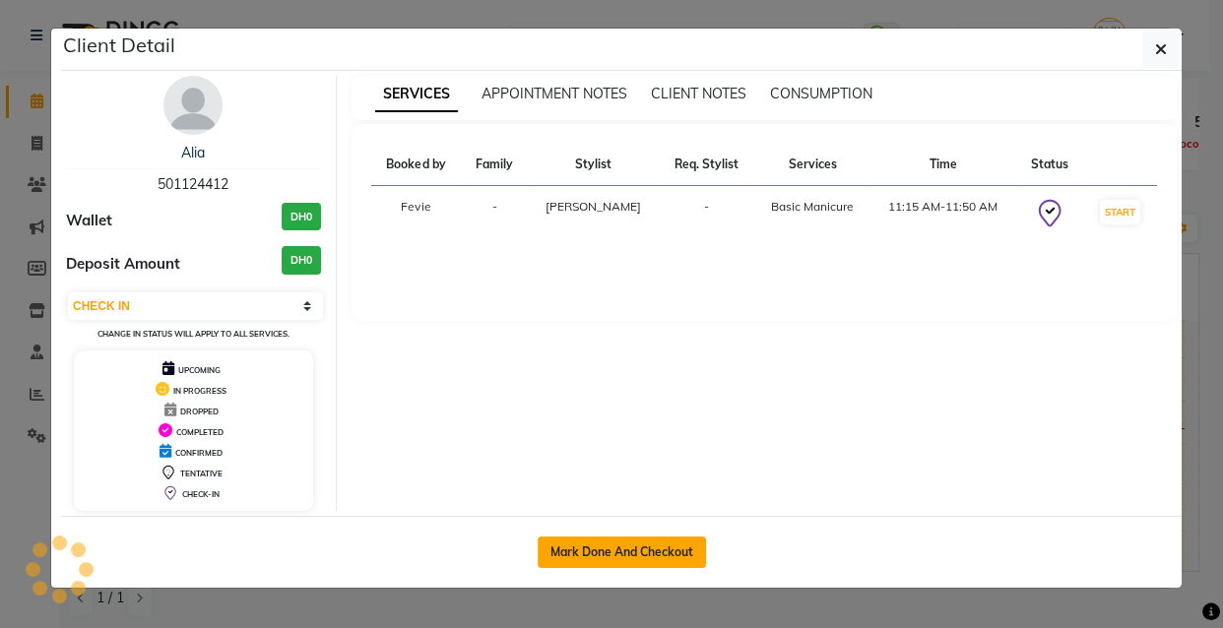
click at [660, 551] on button "Mark Done And Checkout" at bounding box center [621, 551] width 168 height 31
select select "service"
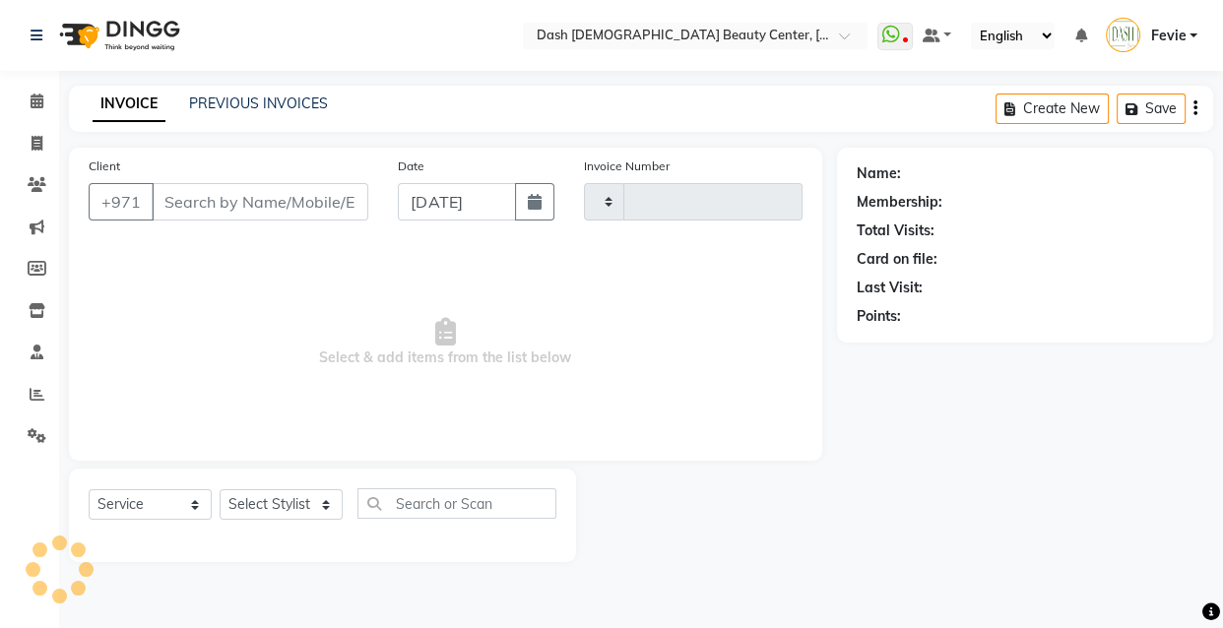
type input "3619"
select select "8372"
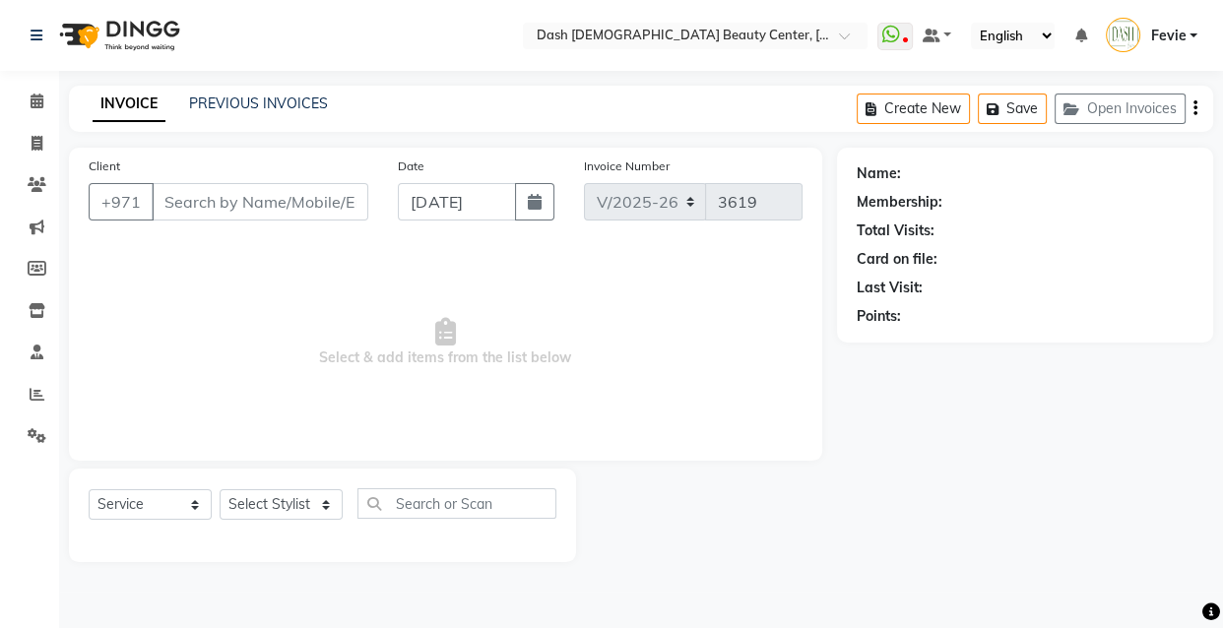
type input "501124412"
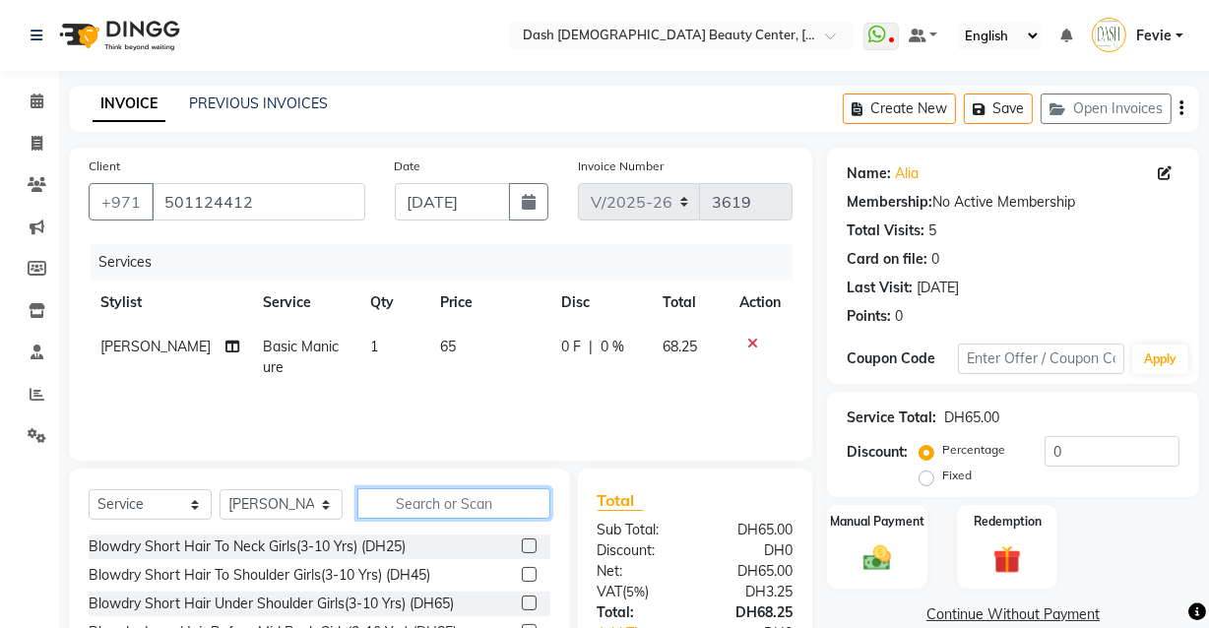
click at [433, 501] on input "text" at bounding box center [453, 503] width 193 height 31
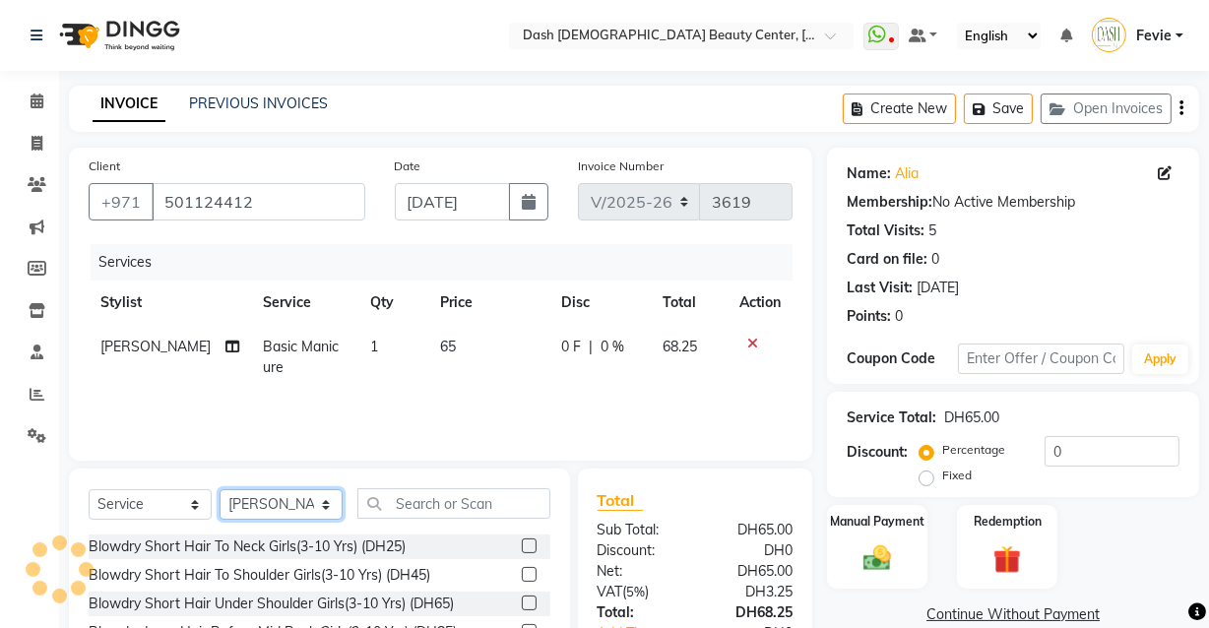
click at [276, 510] on select "Select Stylist [PERSON_NAME] [PERSON_NAME] [PERSON_NAME] [PERSON_NAME] [PERSON_…" at bounding box center [281, 504] width 123 height 31
select select "85614"
click at [220, 489] on select "Select Stylist [PERSON_NAME] [PERSON_NAME] [PERSON_NAME] [PERSON_NAME] [PERSON_…" at bounding box center [281, 504] width 123 height 31
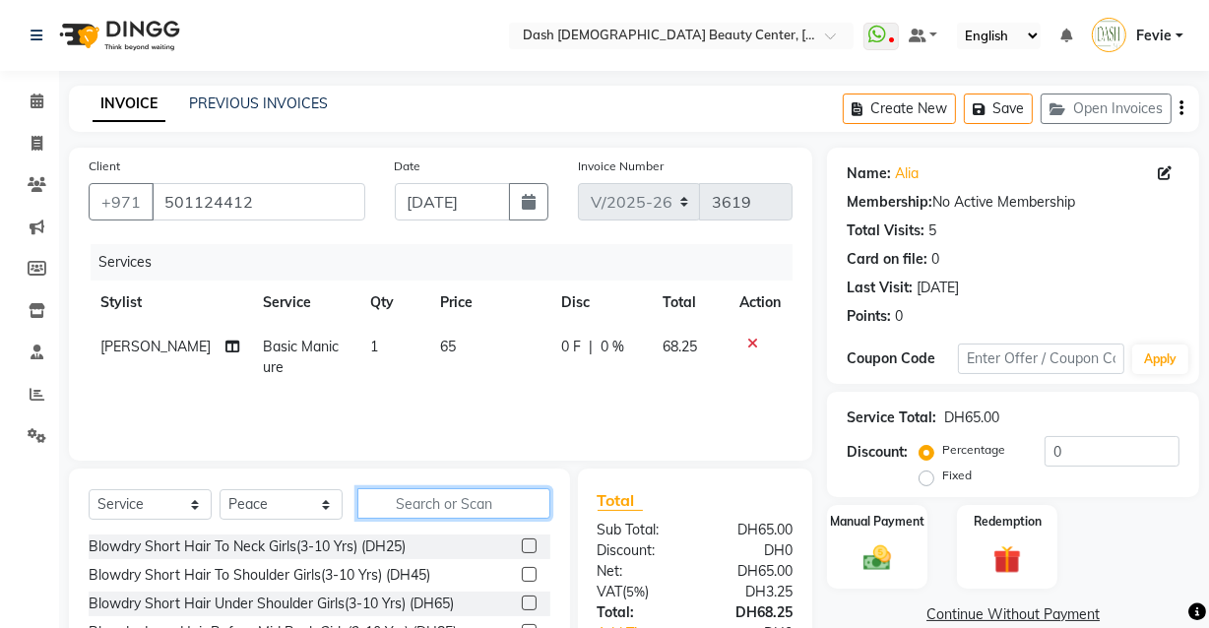
click at [469, 508] on input "text" at bounding box center [453, 503] width 193 height 31
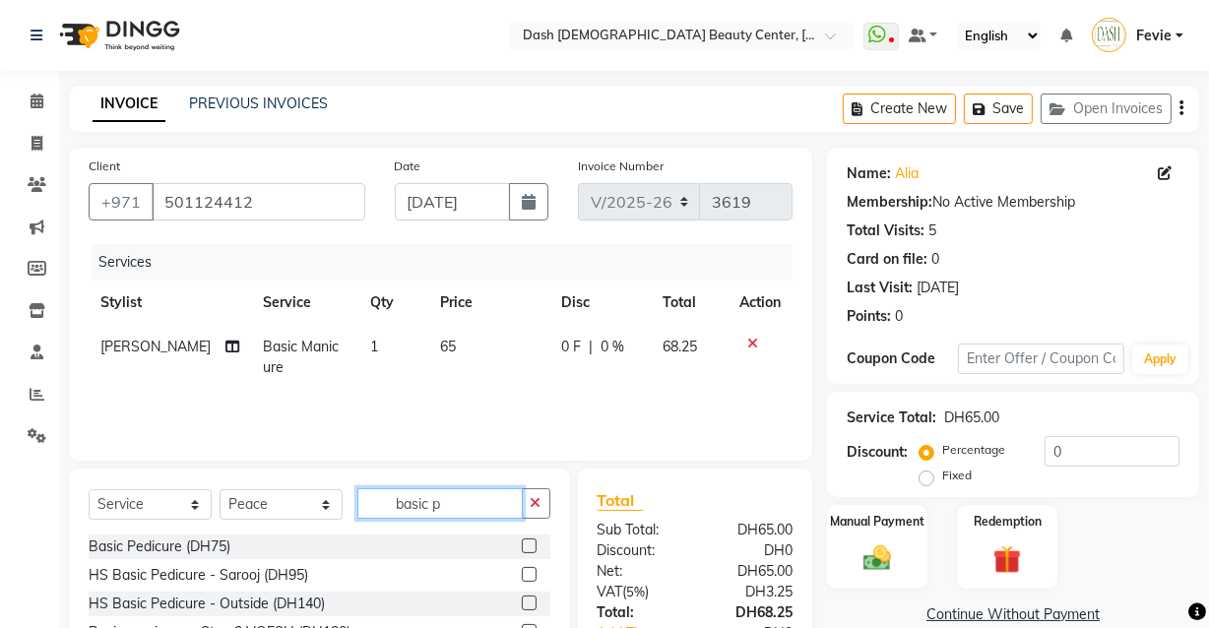
type input "basic p"
click at [522, 552] on label at bounding box center [529, 545] width 15 height 15
click at [522, 552] on input "checkbox" at bounding box center [528, 546] width 13 height 13
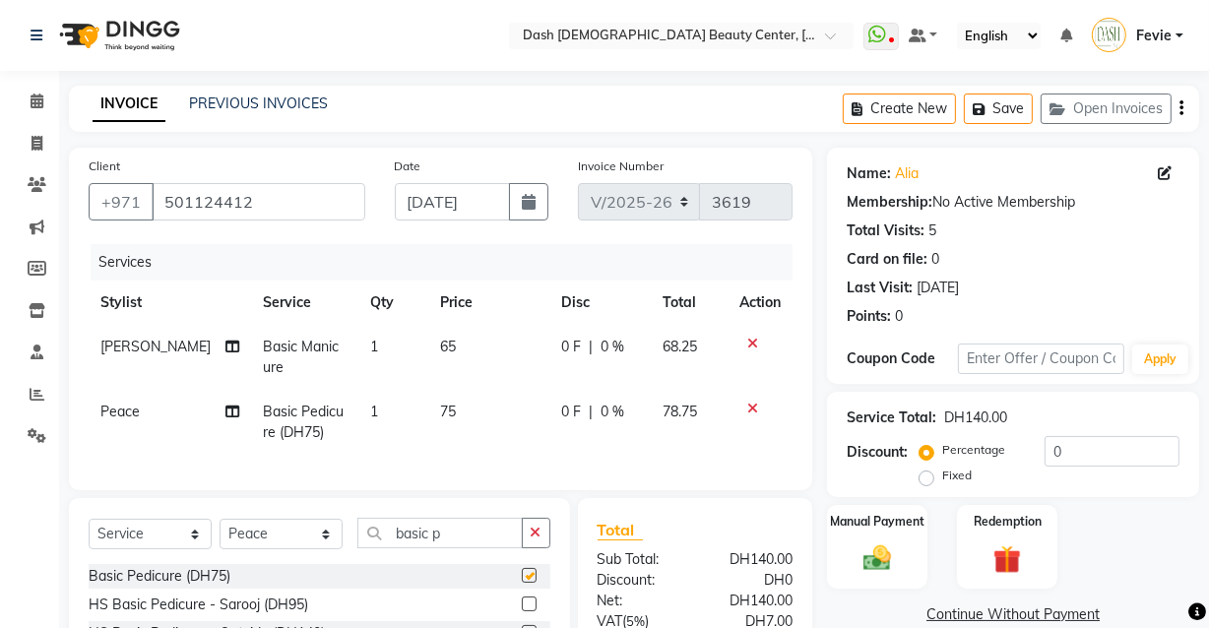
checkbox input "false"
click at [876, 535] on div "Manual Payment" at bounding box center [877, 547] width 104 height 88
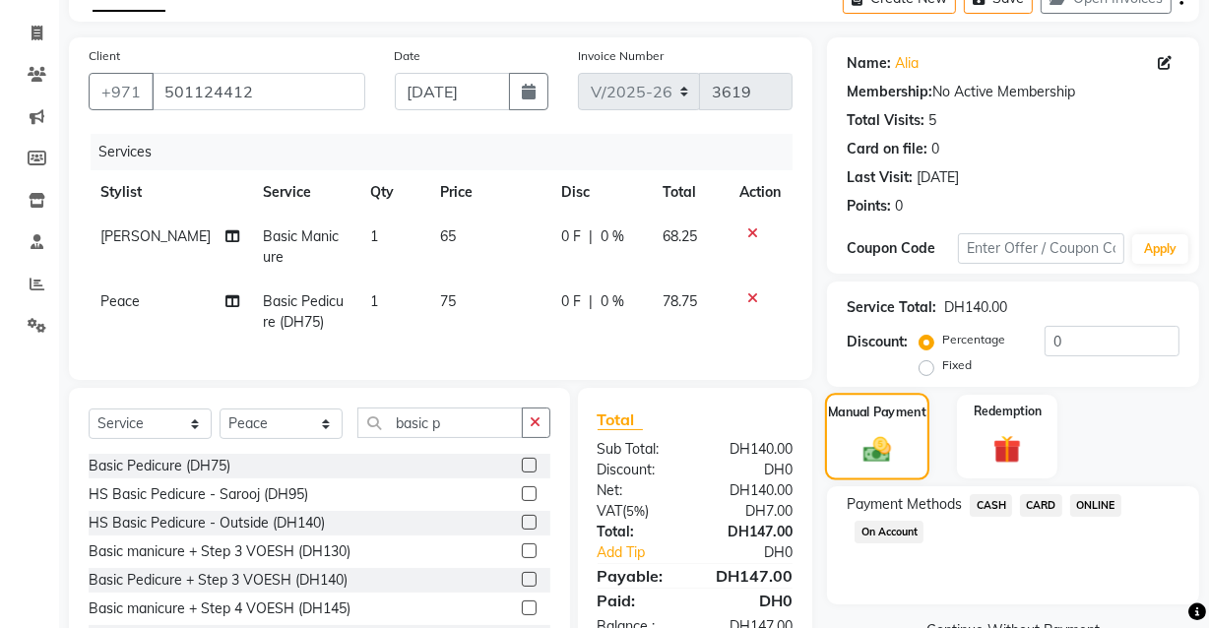
scroll to position [204, 0]
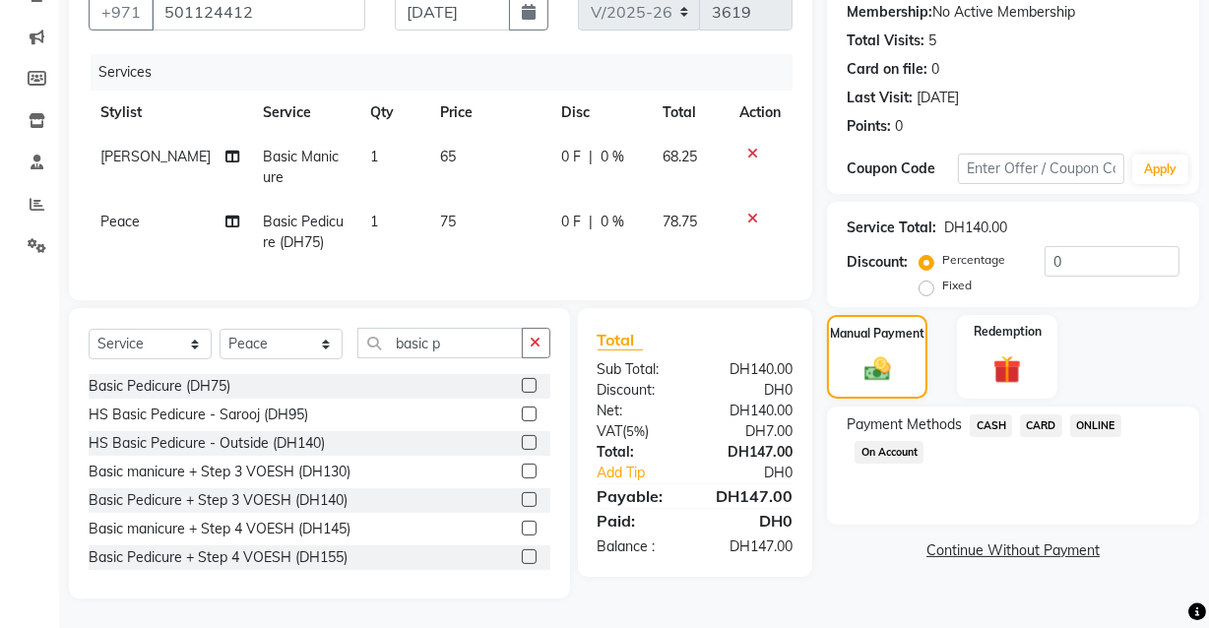
click at [1039, 414] on span "CARD" at bounding box center [1041, 425] width 42 height 23
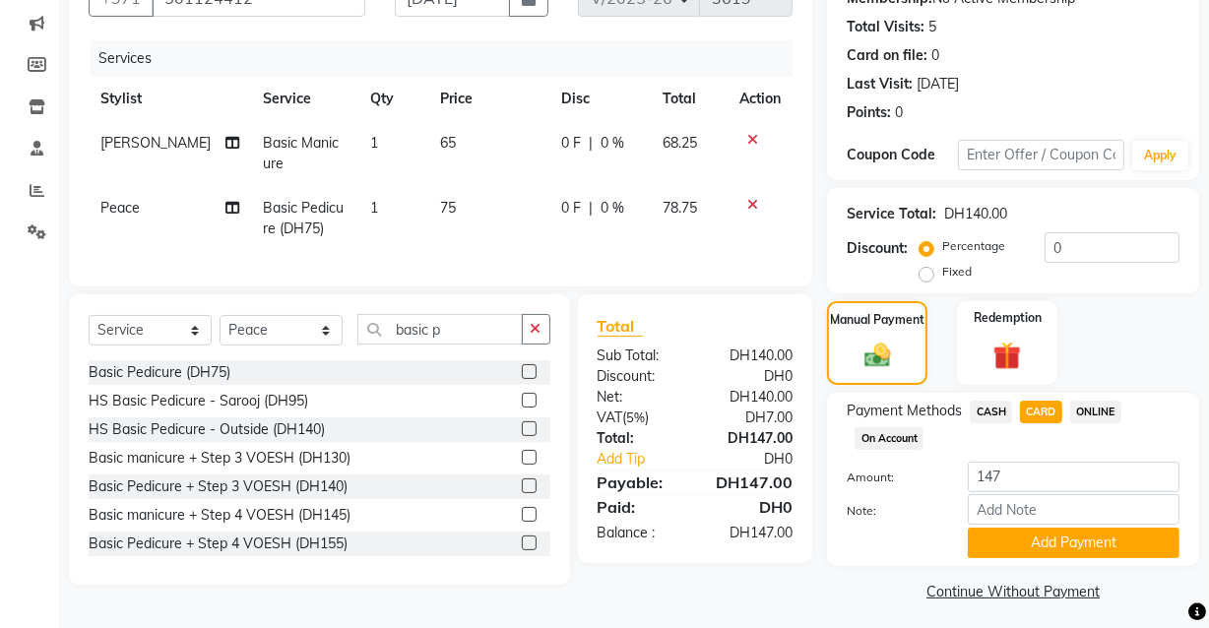
scroll to position [211, 0]
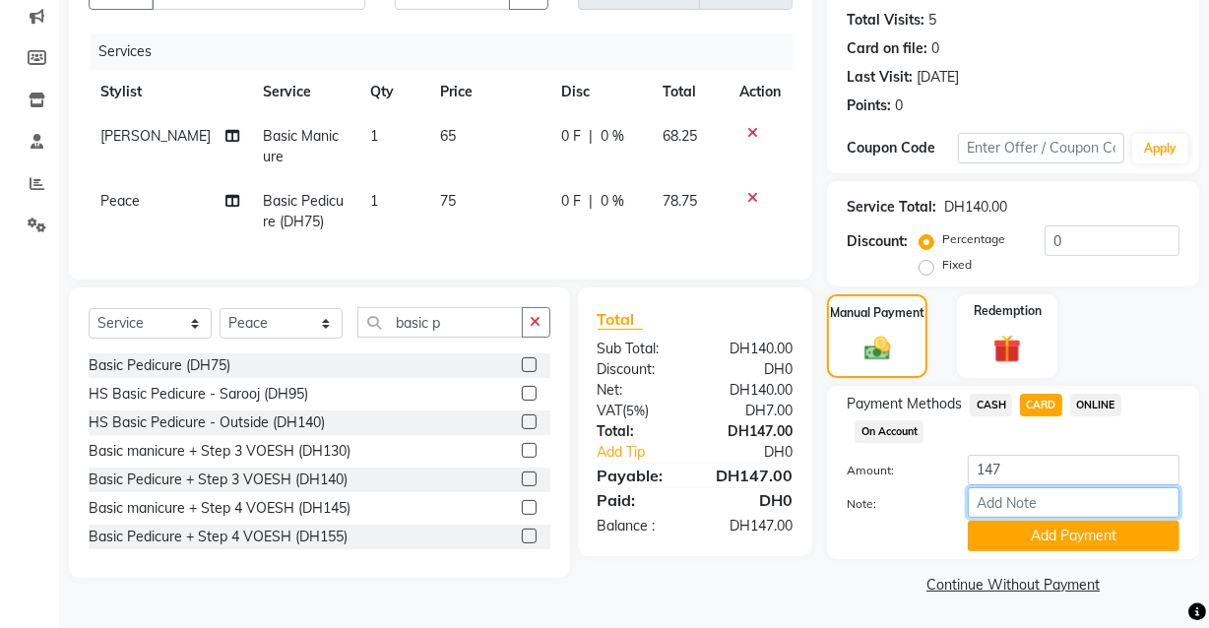
click at [1053, 499] on input "Note:" at bounding box center [1074, 502] width 212 height 31
click at [1061, 536] on button "Add Payment" at bounding box center [1074, 536] width 212 height 31
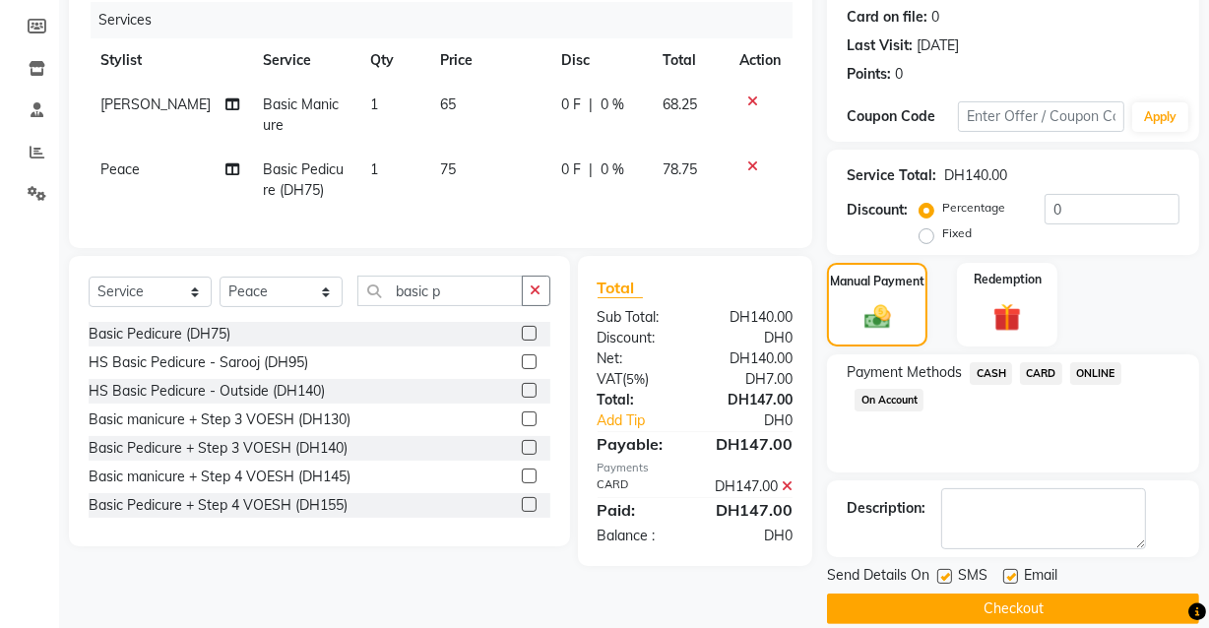
scroll to position [266, 0]
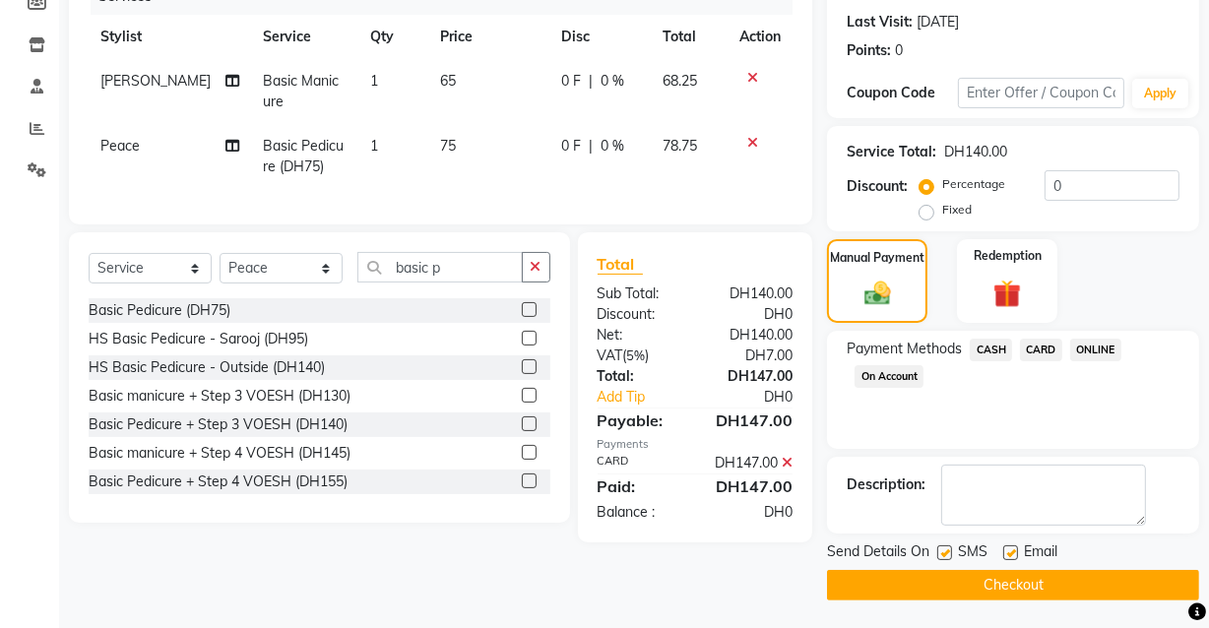
click at [943, 574] on button "Checkout" at bounding box center [1013, 585] width 372 height 31
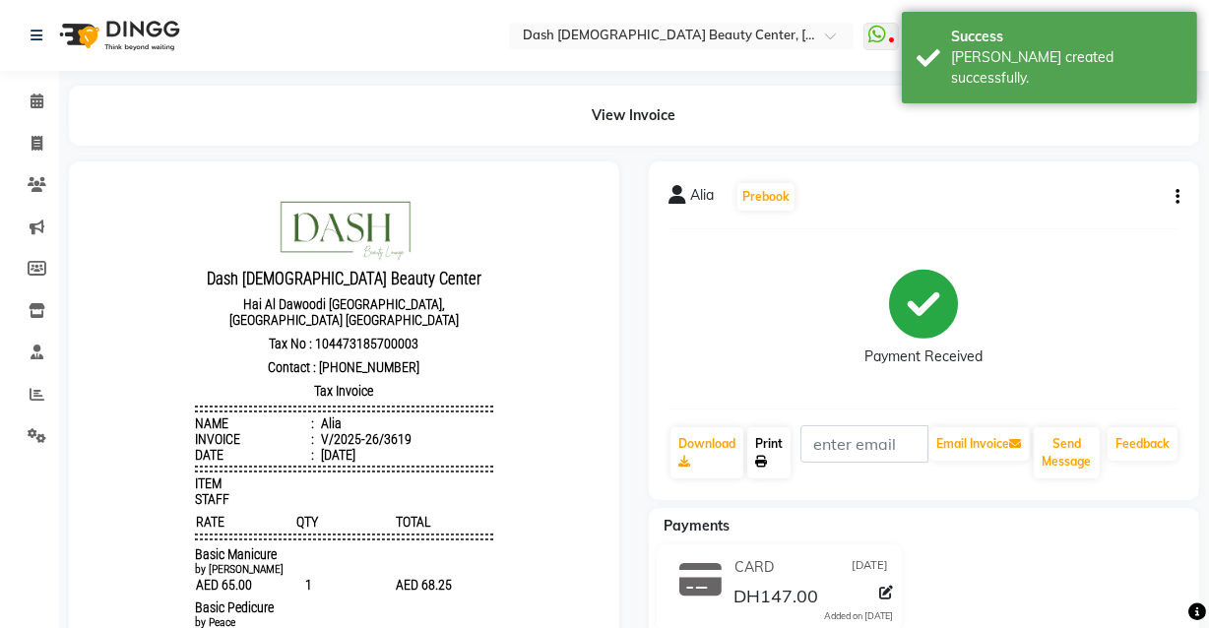
click at [765, 463] on icon at bounding box center [761, 462] width 12 height 12
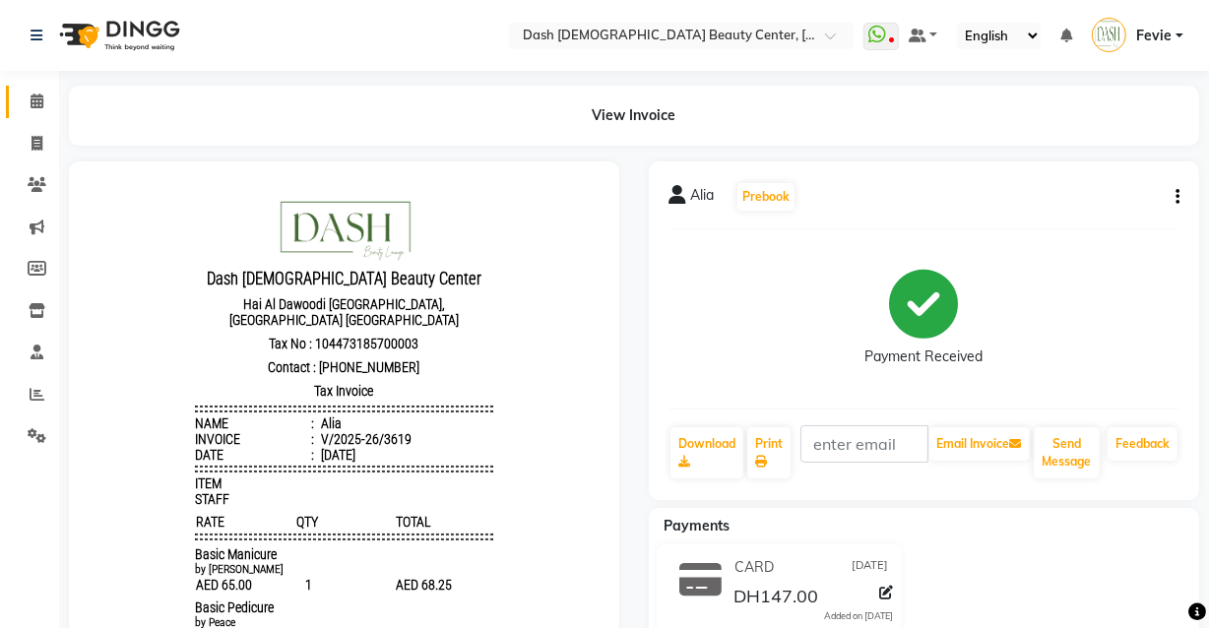
click at [36, 100] on icon at bounding box center [37, 101] width 13 height 15
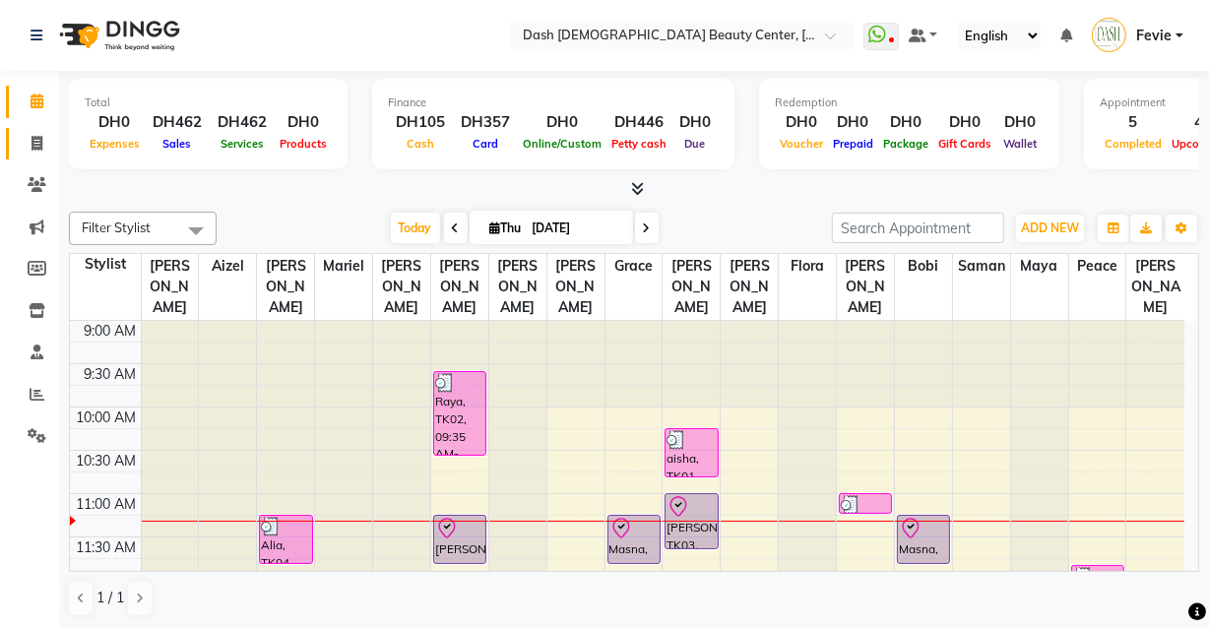
click at [39, 142] on icon at bounding box center [36, 143] width 11 height 15
select select "service"
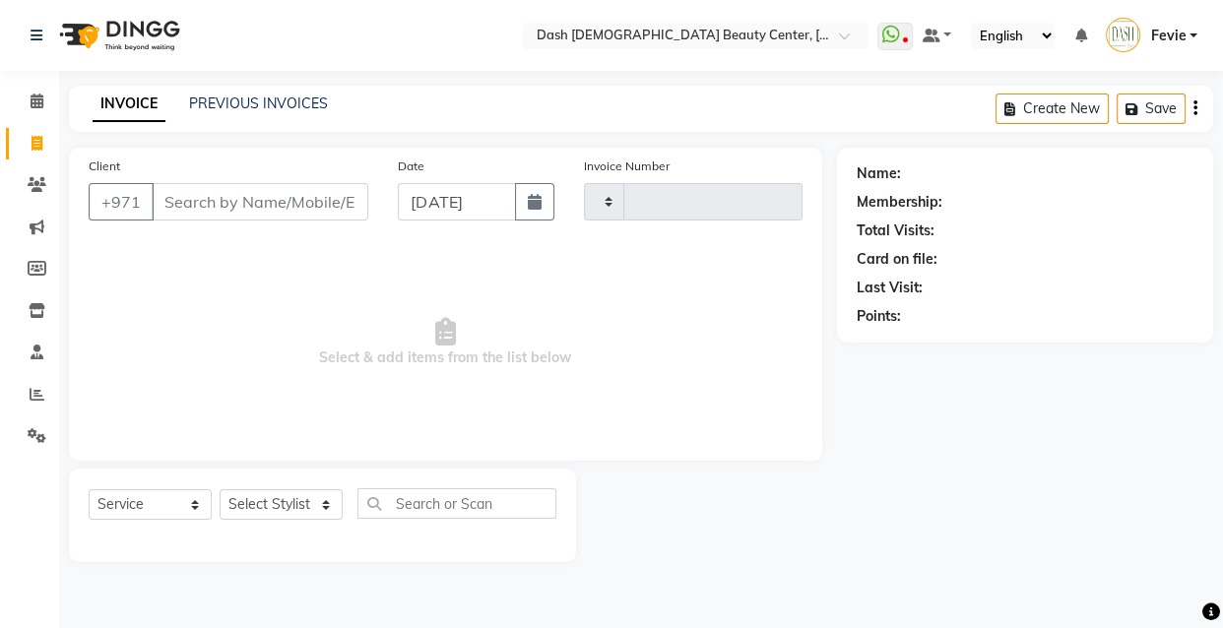
type input "3620"
select select "8372"
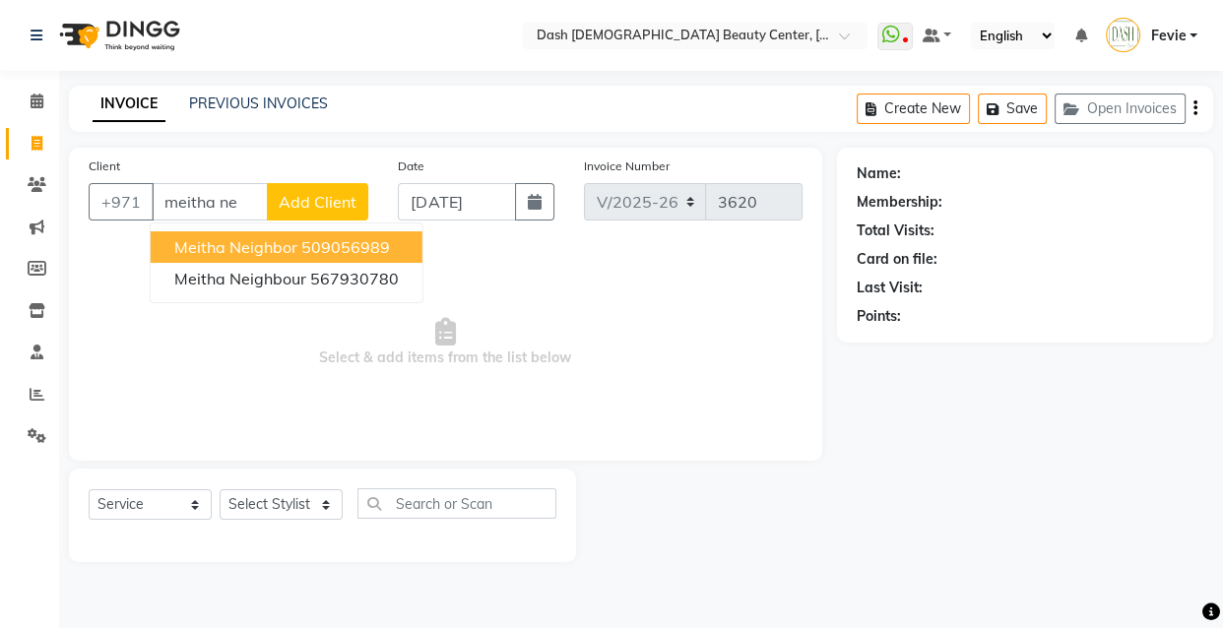
click at [341, 235] on button "Meitha neighbor 509056989" at bounding box center [287, 246] width 272 height 31
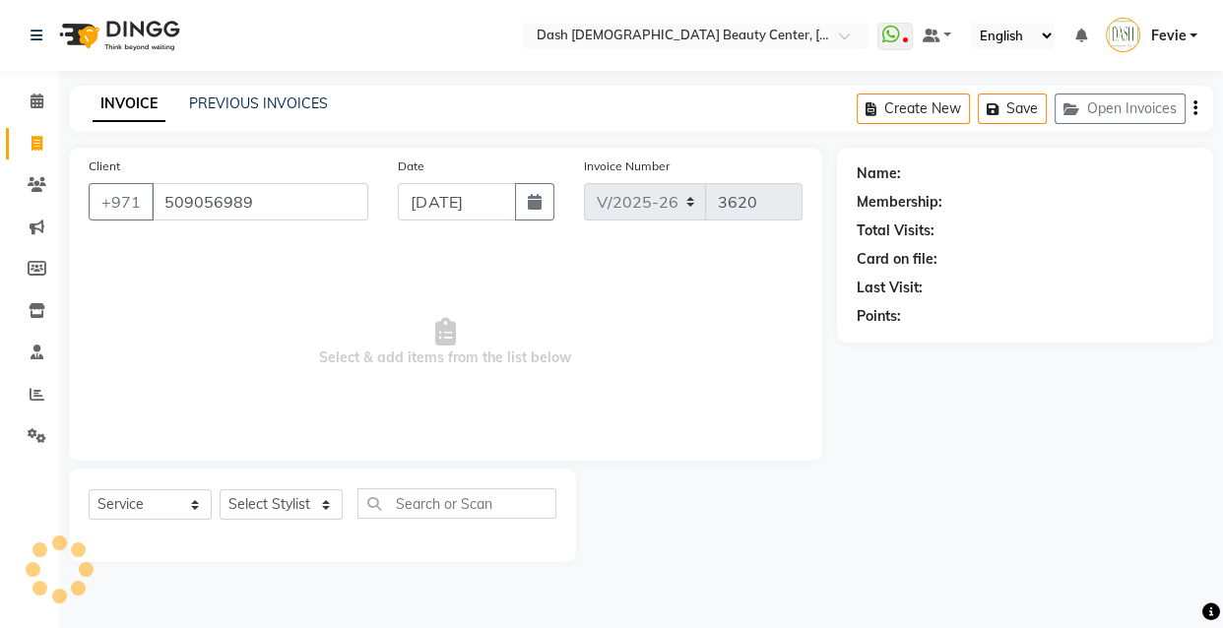
type input "509056989"
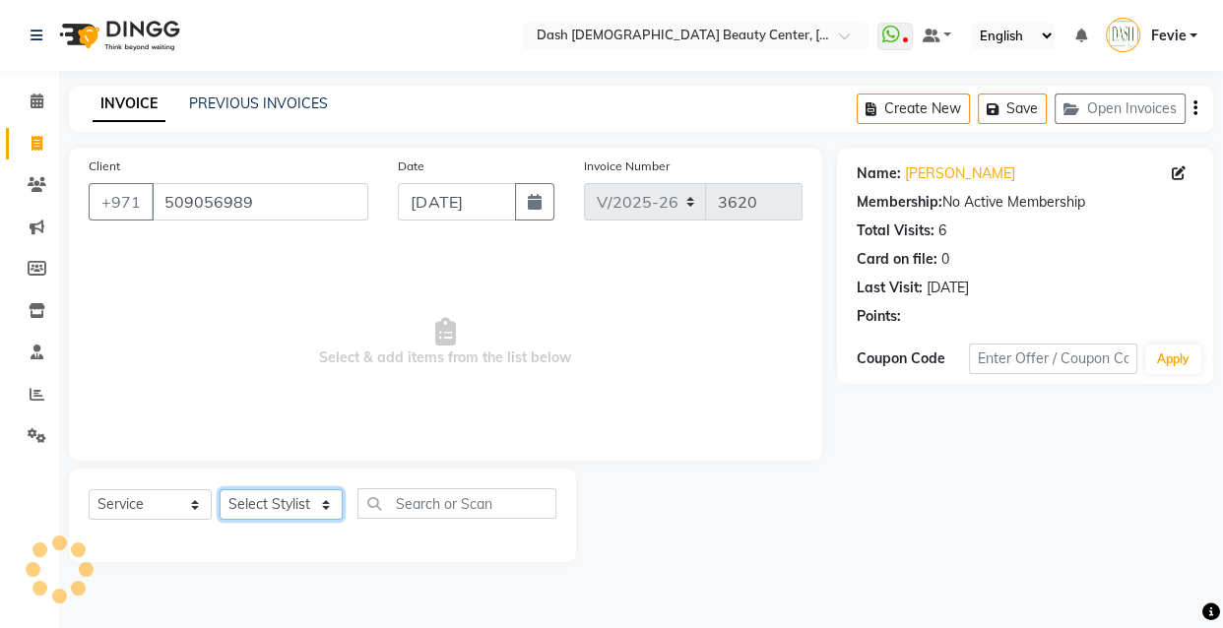
click at [284, 513] on select "Select Stylist [PERSON_NAME] [PERSON_NAME] [PERSON_NAME] [PERSON_NAME] [PERSON_…" at bounding box center [281, 504] width 123 height 31
select select "82379"
click at [220, 489] on select "Select Stylist [PERSON_NAME] [PERSON_NAME] [PERSON_NAME] [PERSON_NAME] [PERSON_…" at bounding box center [281, 504] width 123 height 31
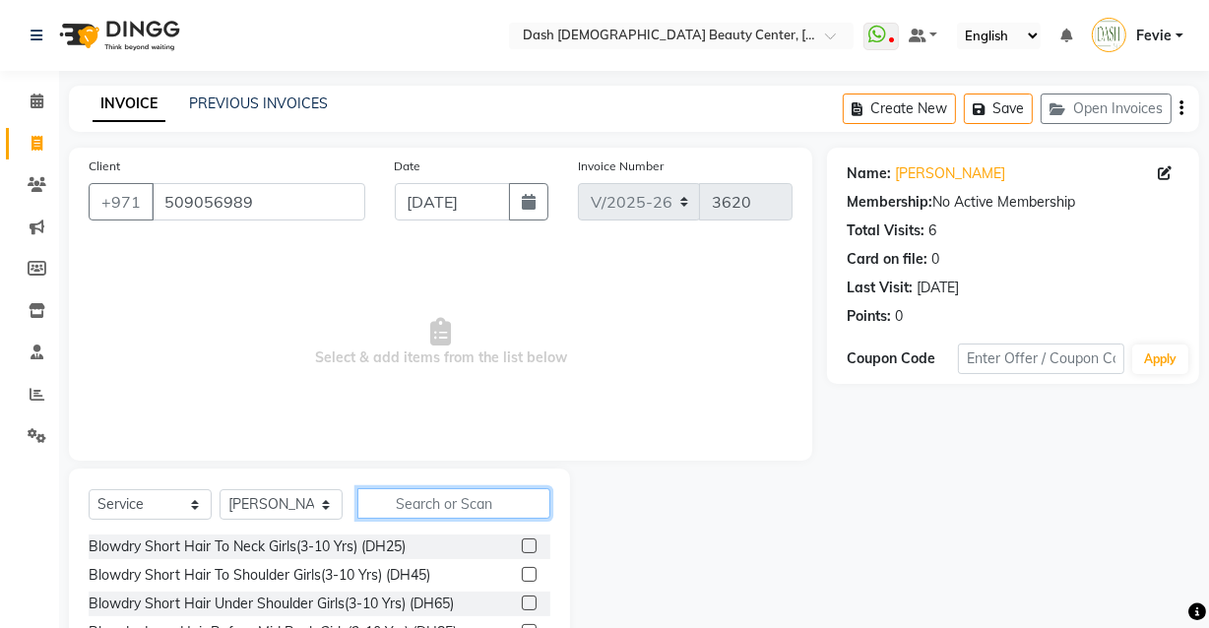
click at [489, 505] on input "text" at bounding box center [453, 503] width 193 height 31
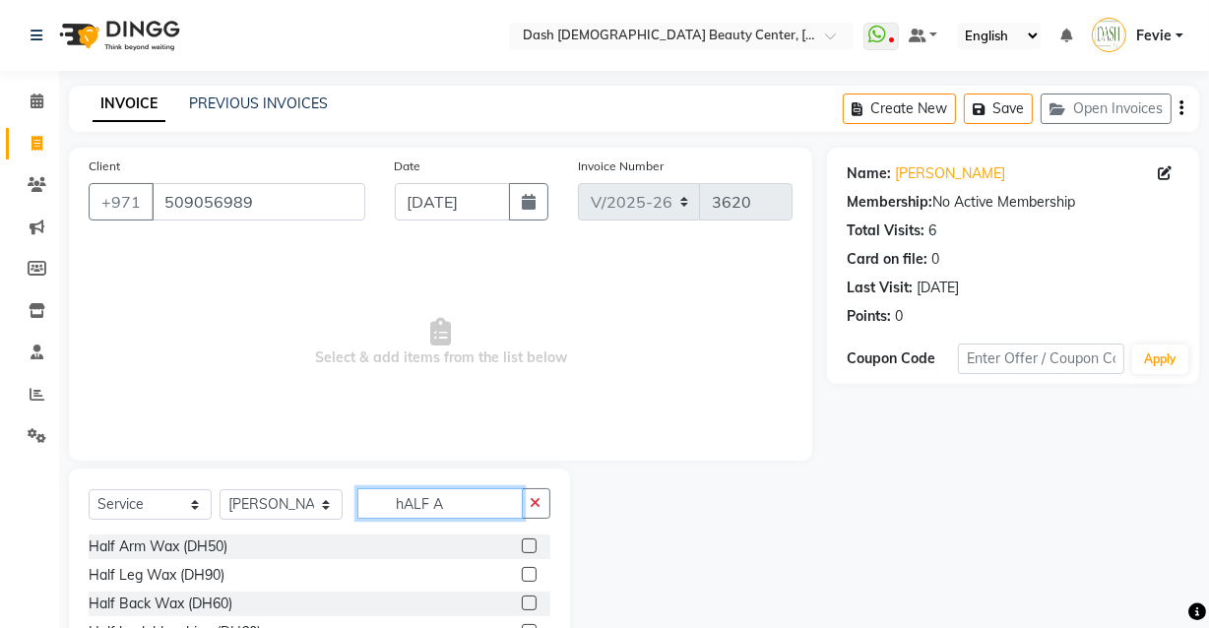
type input "hALF A"
click at [522, 548] on label at bounding box center [529, 545] width 15 height 15
click at [522, 548] on input "checkbox" at bounding box center [528, 546] width 13 height 13
checkbox input "true"
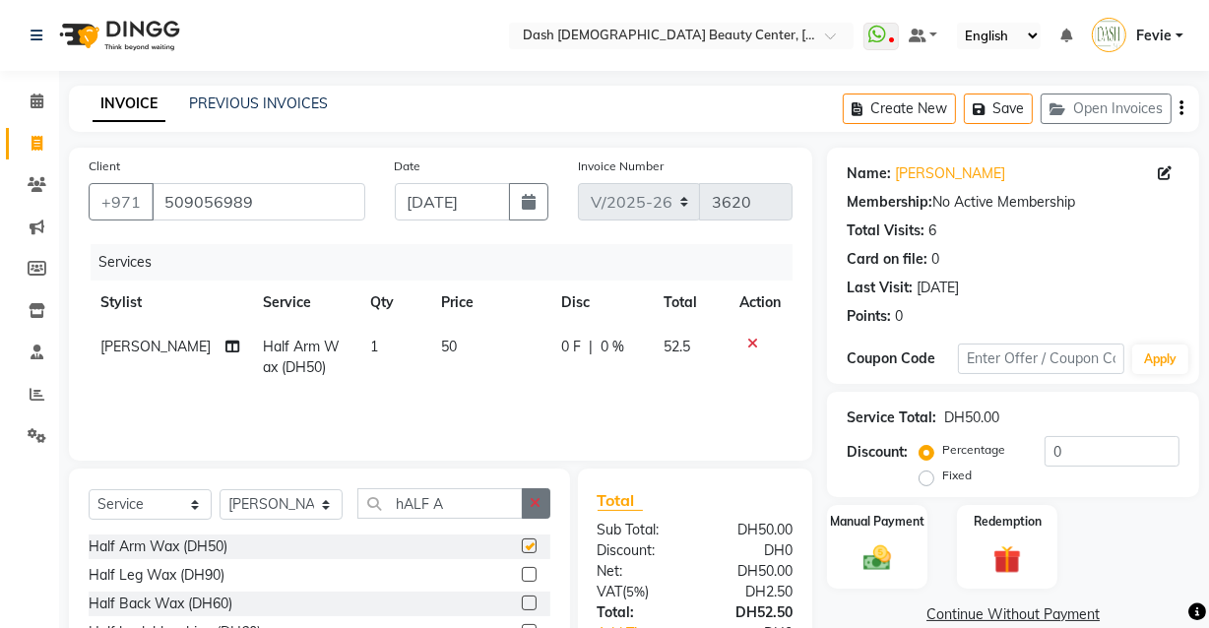
click at [532, 505] on icon "button" at bounding box center [536, 503] width 11 height 14
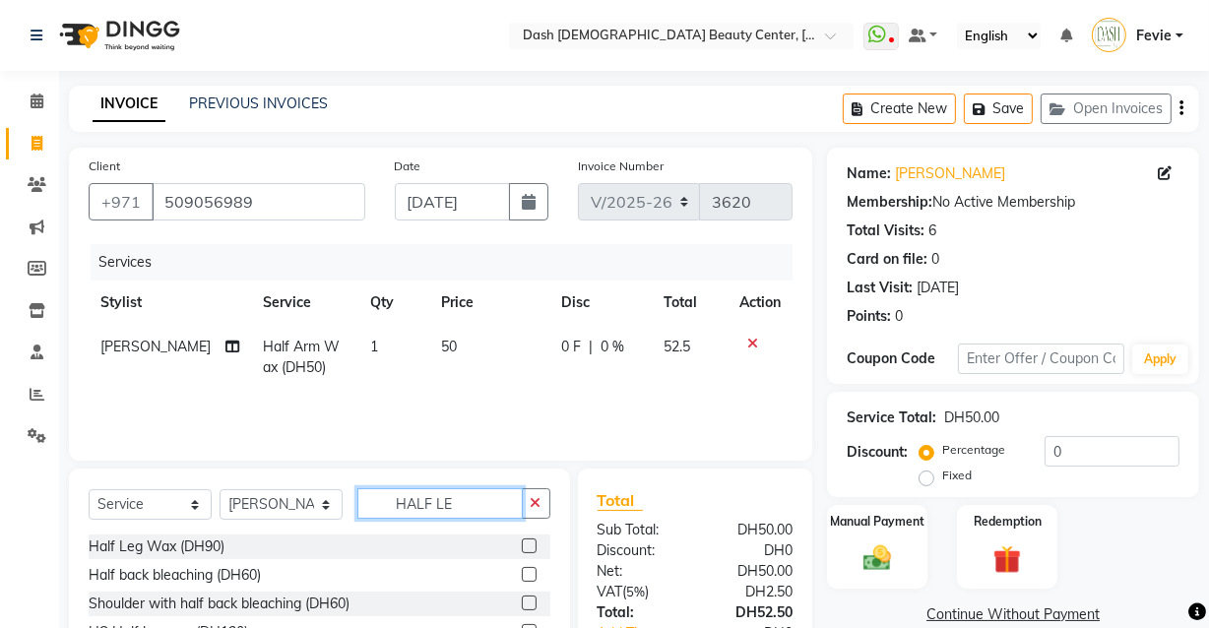
type input "HALF LE"
click at [529, 548] on label at bounding box center [529, 545] width 15 height 15
click at [529, 548] on input "checkbox" at bounding box center [528, 546] width 13 height 13
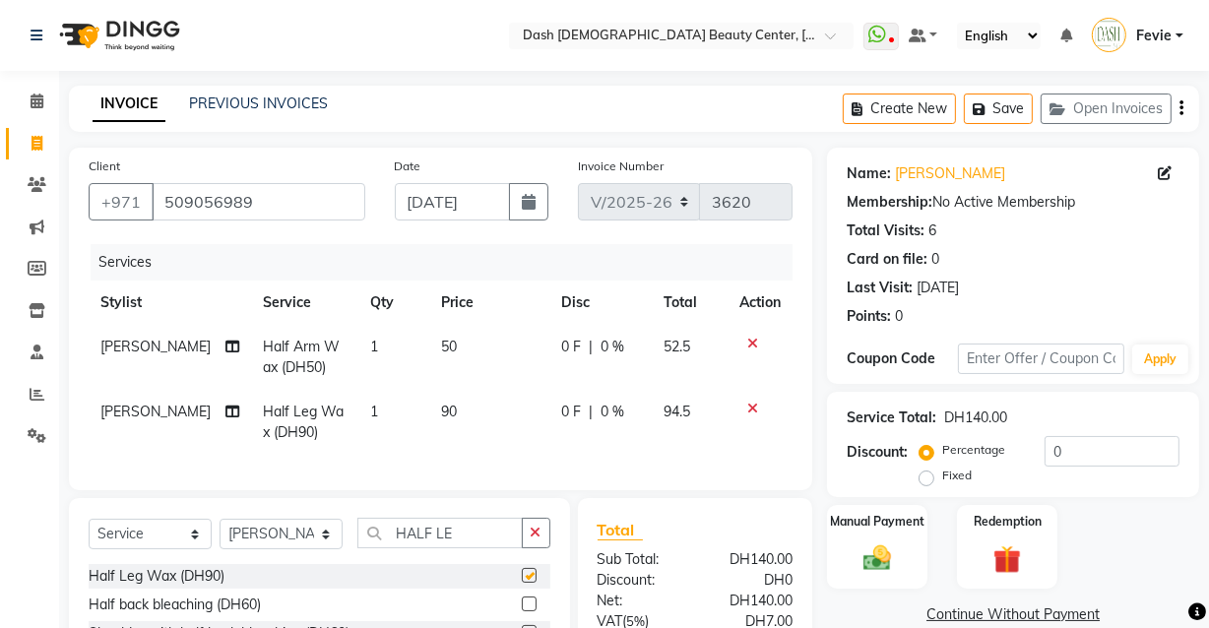
checkbox input "false"
click at [290, 549] on select "Select Stylist [PERSON_NAME] [PERSON_NAME] [PERSON_NAME] [PERSON_NAME] [PERSON_…" at bounding box center [281, 534] width 123 height 31
select select "81115"
click at [220, 533] on select "Select Stylist [PERSON_NAME] [PERSON_NAME] [PERSON_NAME] [PERSON_NAME] [PERSON_…" at bounding box center [281, 534] width 123 height 31
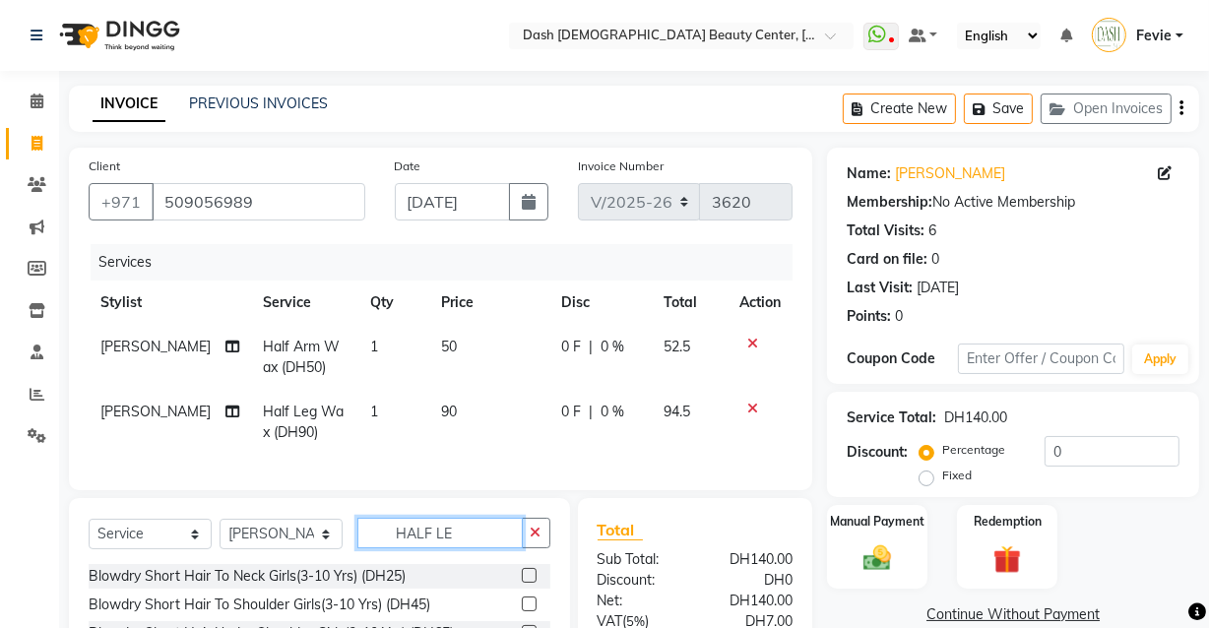
click at [495, 548] on input "HALF LE" at bounding box center [439, 533] width 165 height 31
click at [536, 539] on icon "button" at bounding box center [536, 533] width 11 height 14
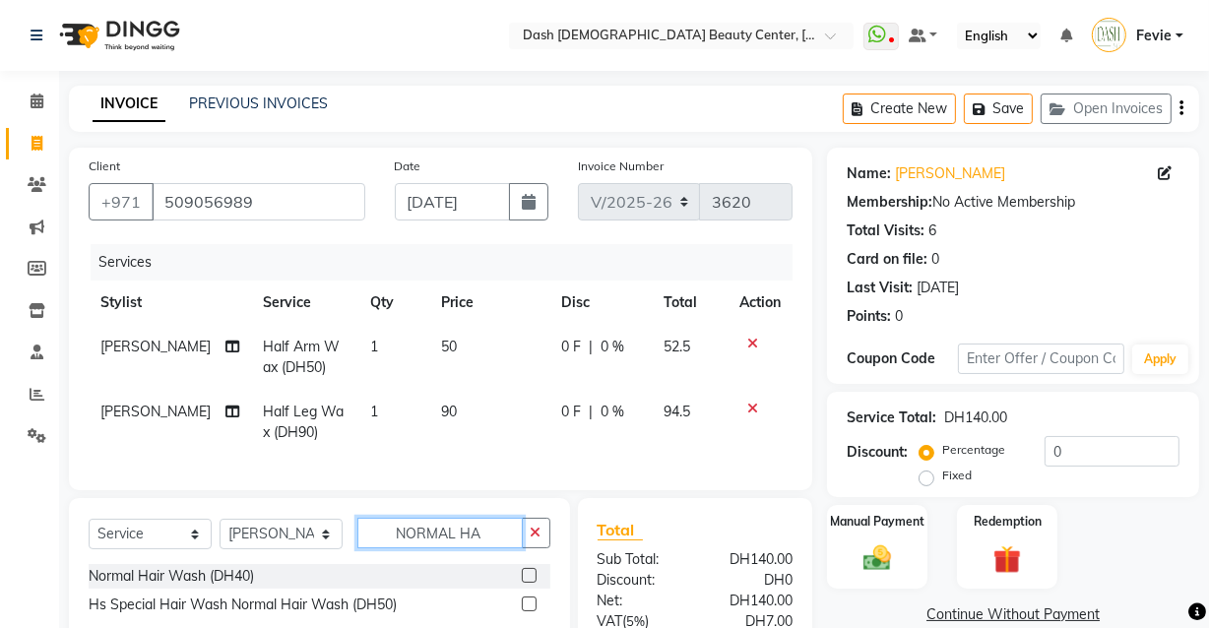
type input "NORMAL HA"
click at [530, 583] on label at bounding box center [529, 575] width 15 height 15
click at [530, 583] on input "checkbox" at bounding box center [528, 576] width 13 height 13
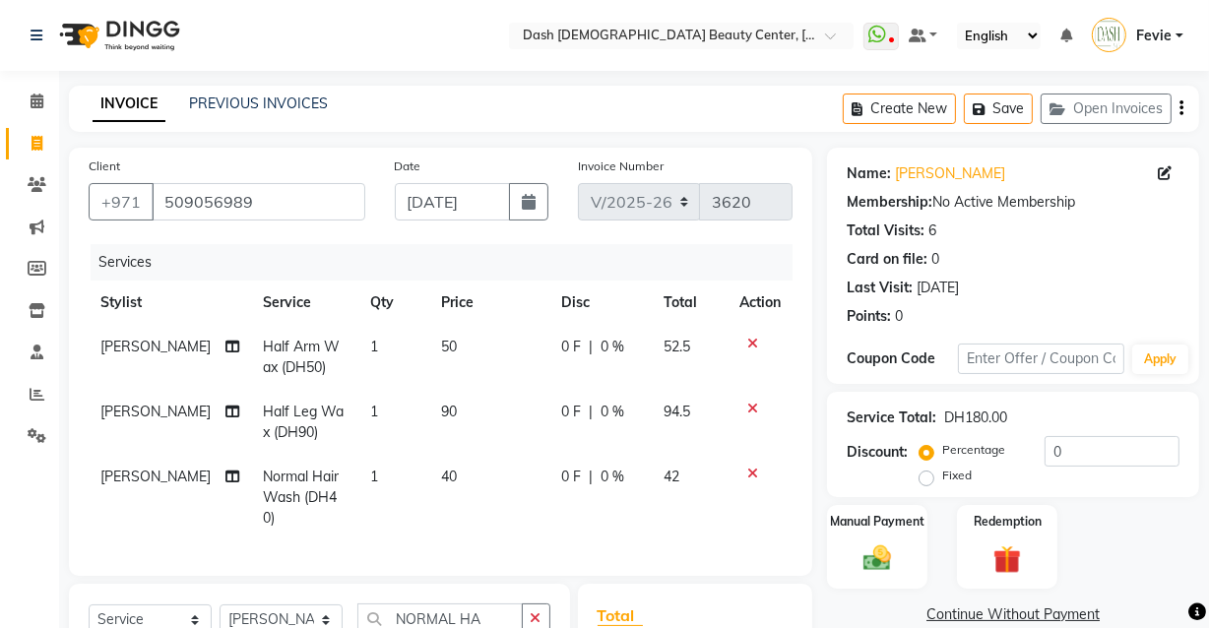
checkbox input "false"
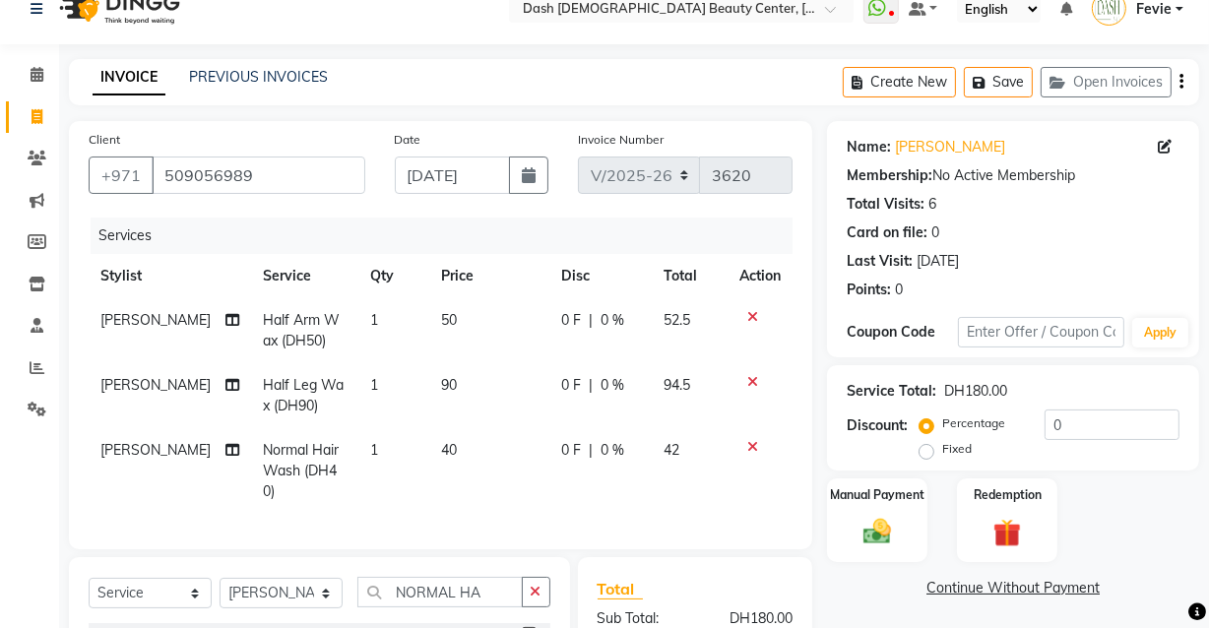
scroll to position [140, 0]
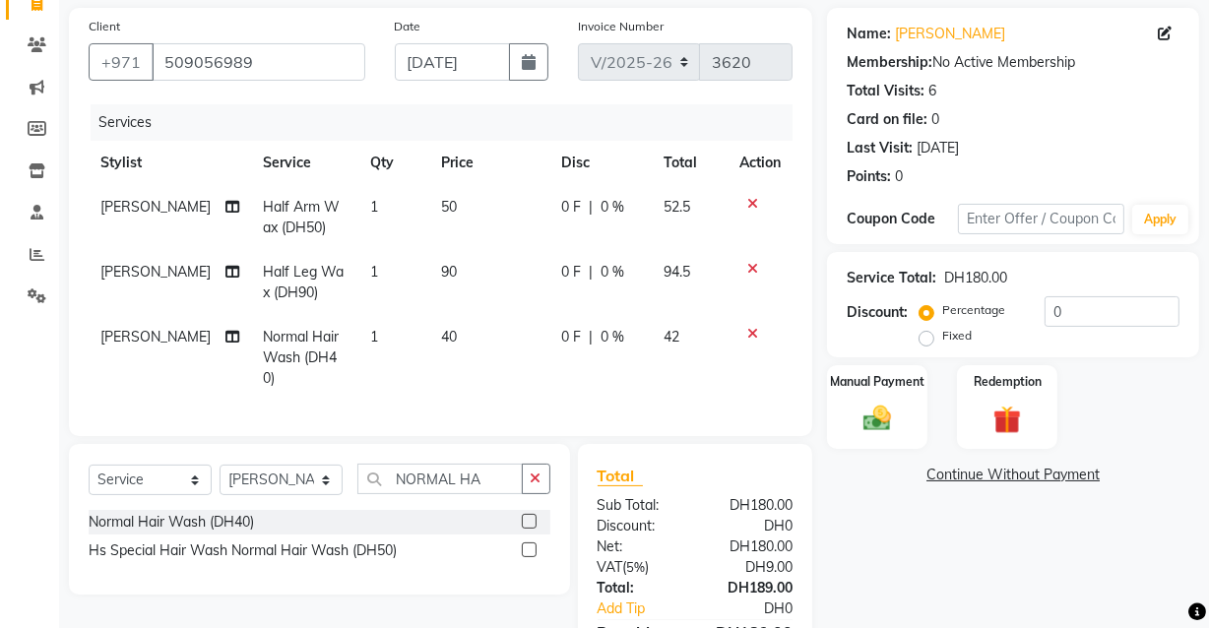
click at [880, 411] on img at bounding box center [876, 419] width 45 height 32
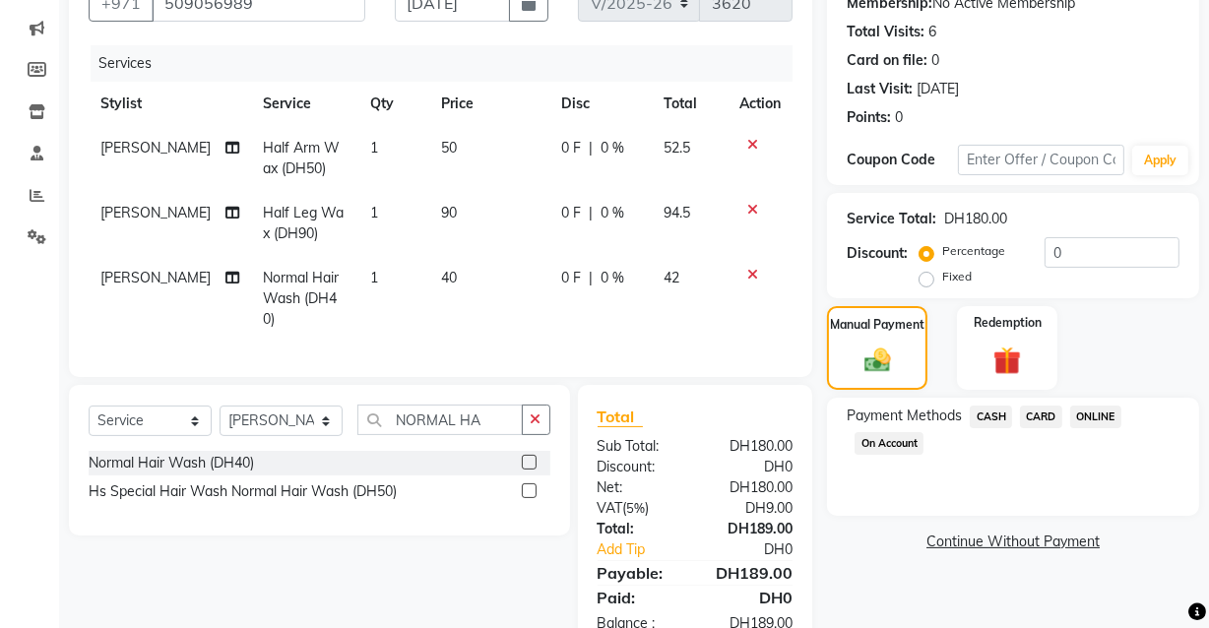
click at [1039, 410] on span "CARD" at bounding box center [1041, 417] width 42 height 23
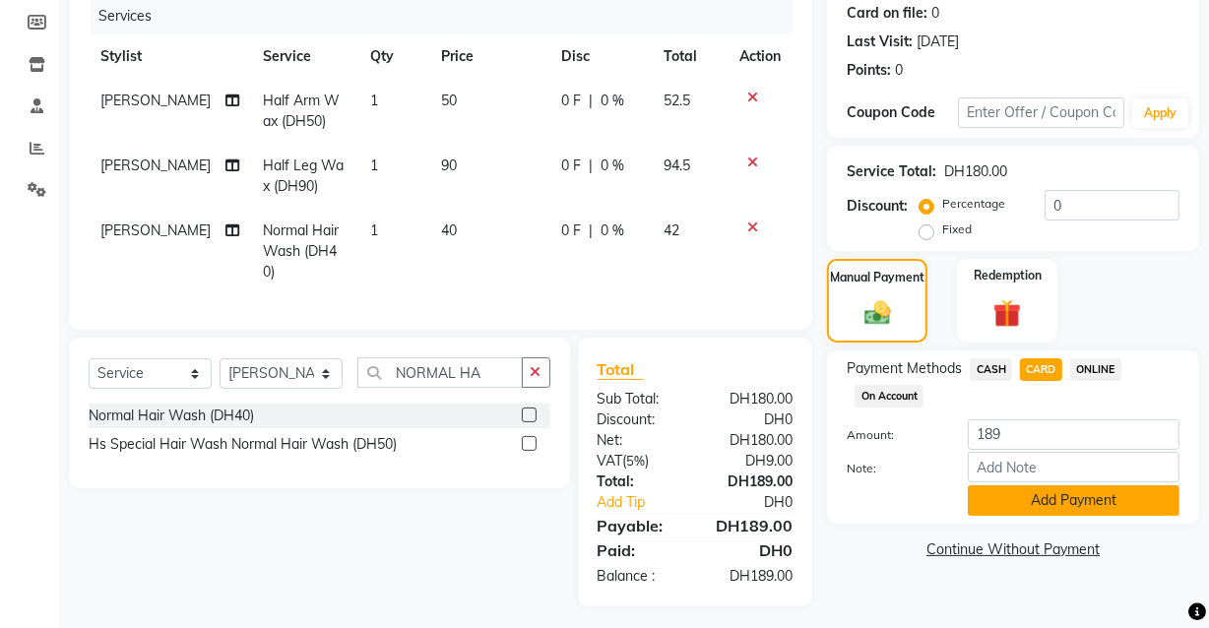
click at [1037, 490] on button "Add Payment" at bounding box center [1074, 500] width 212 height 31
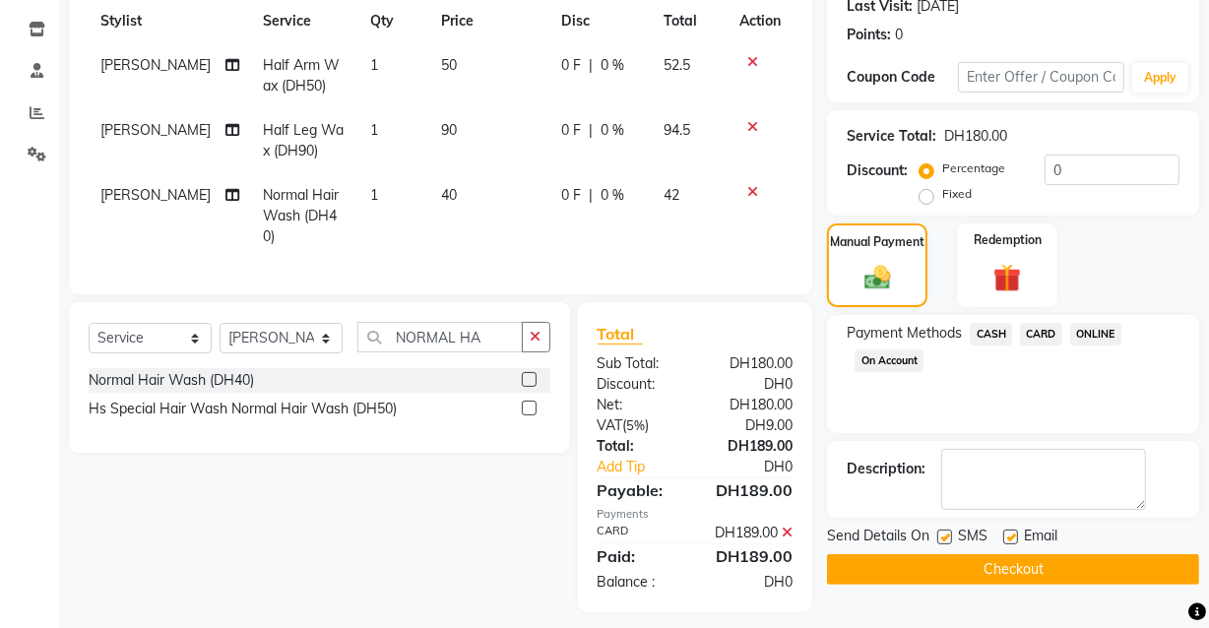
scroll to position [308, 0]
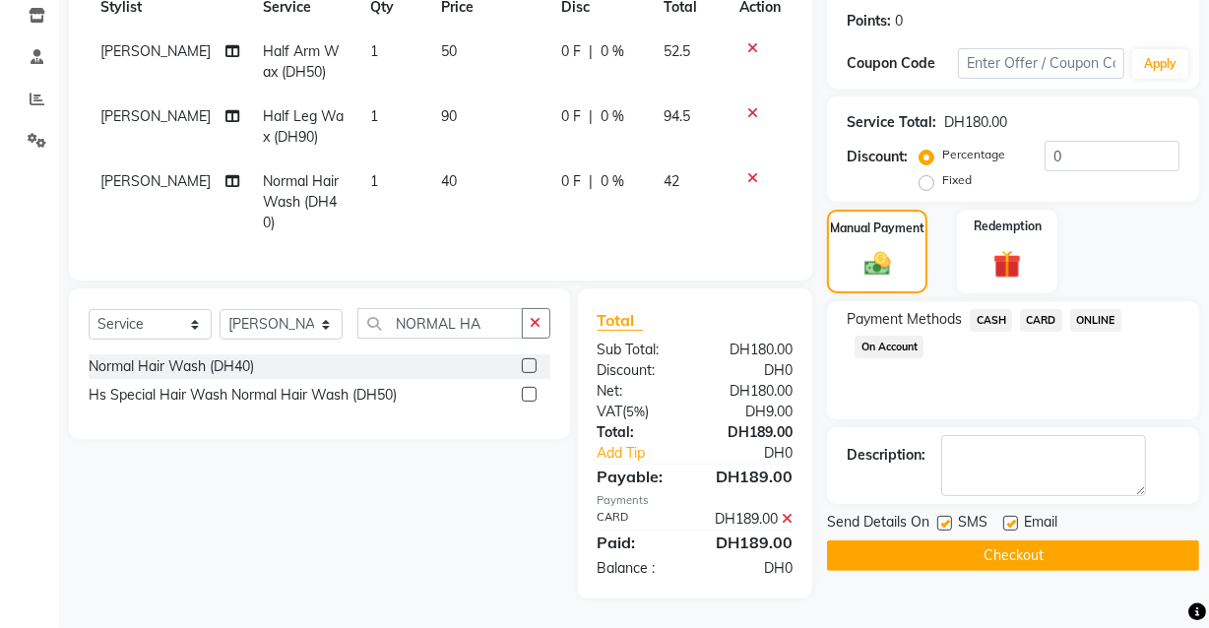
click at [990, 556] on button "Checkout" at bounding box center [1013, 555] width 372 height 31
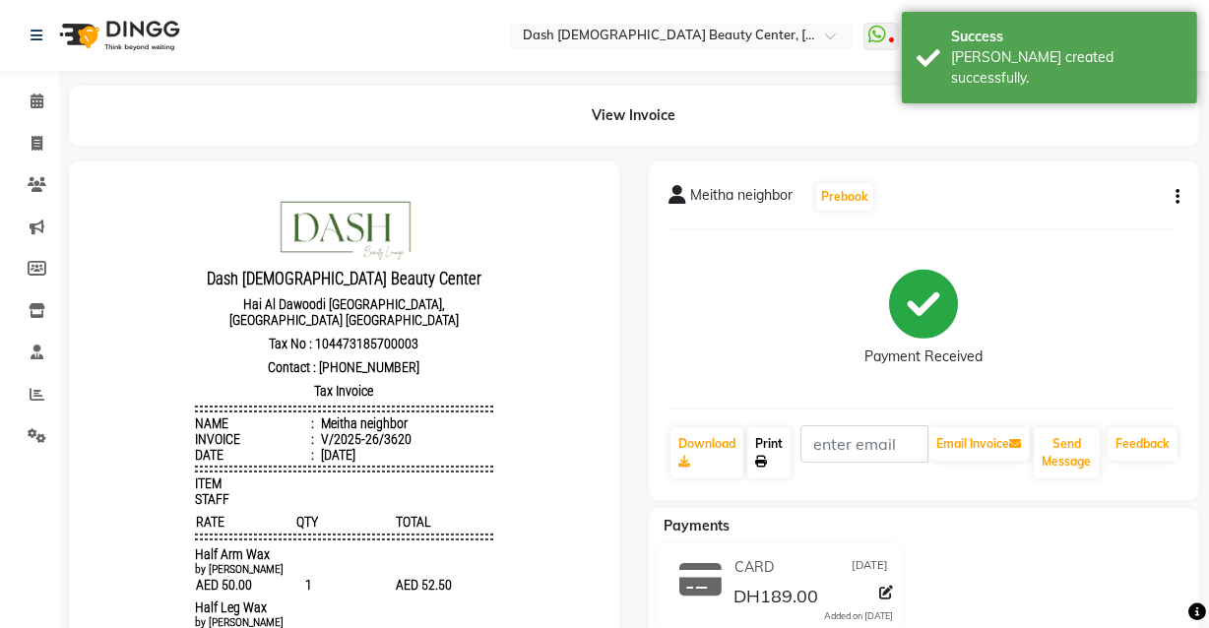
click at [786, 448] on link "Print" at bounding box center [768, 452] width 43 height 51
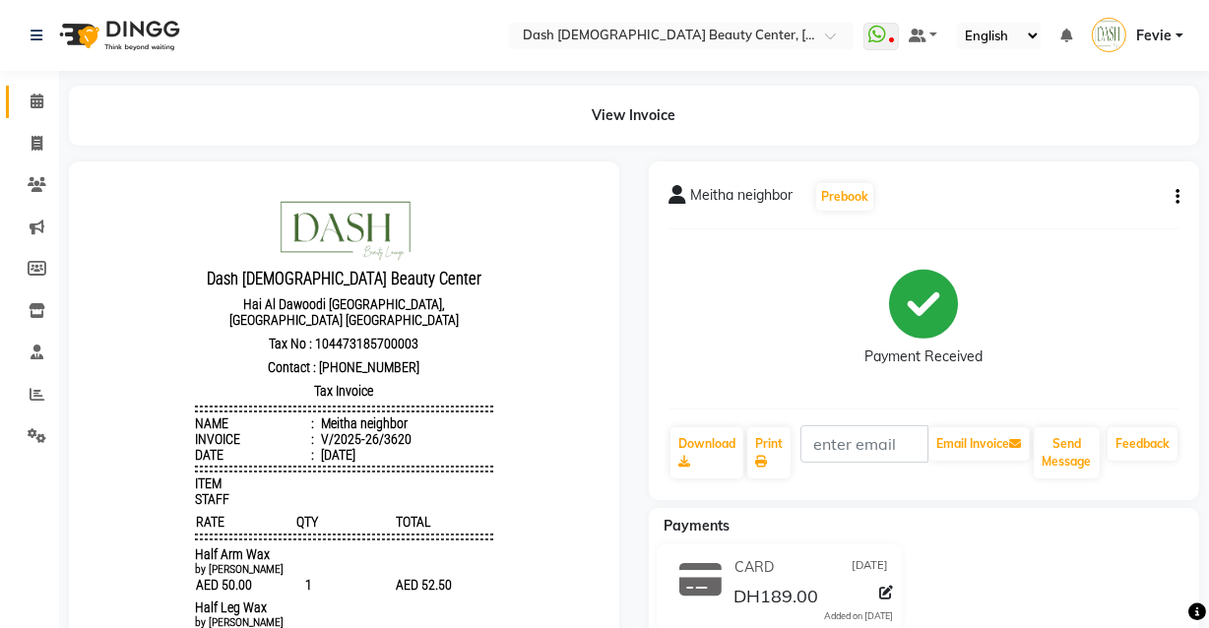
click at [38, 107] on icon at bounding box center [37, 101] width 13 height 15
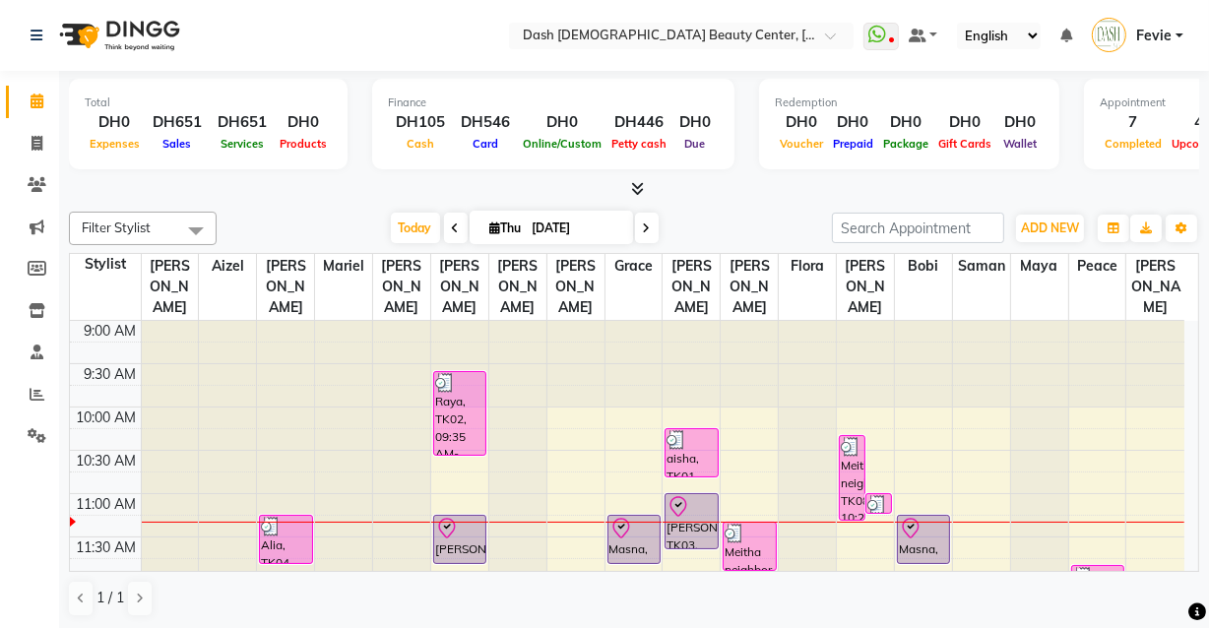
click at [460, 405] on div "Raya, TK02, 09:35 AM-10:35 AM, Additional Hairwash (DH30),Blowdry Short Hair To…" at bounding box center [459, 413] width 51 height 83
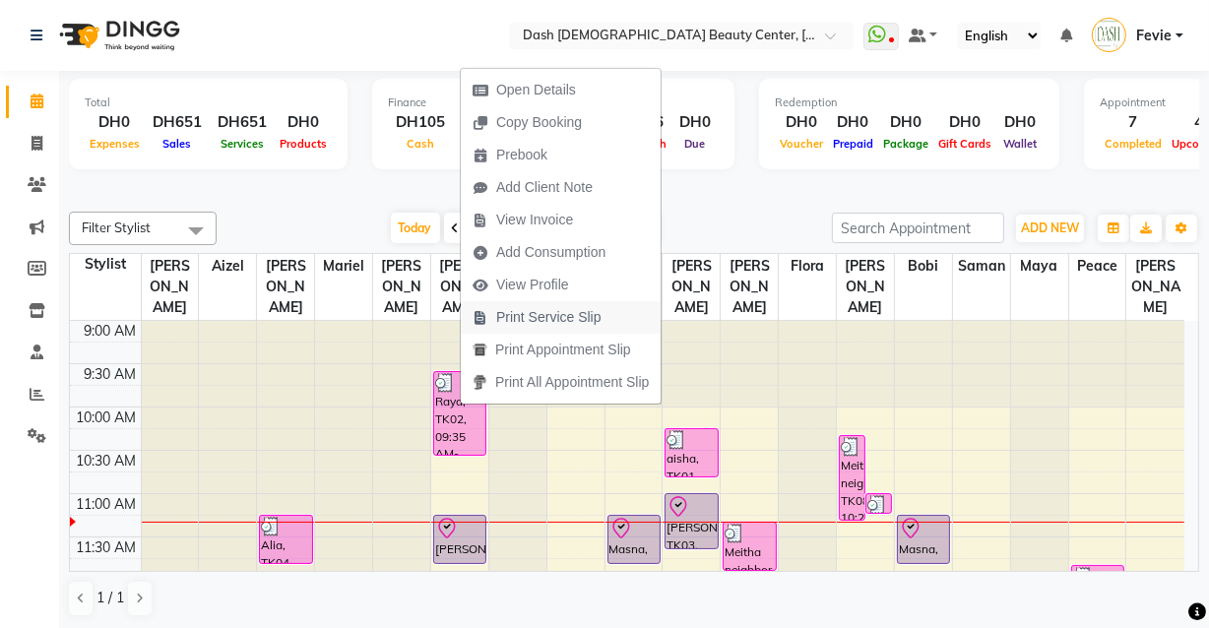
click at [579, 323] on span "Print Service Slip" at bounding box center [548, 317] width 105 height 21
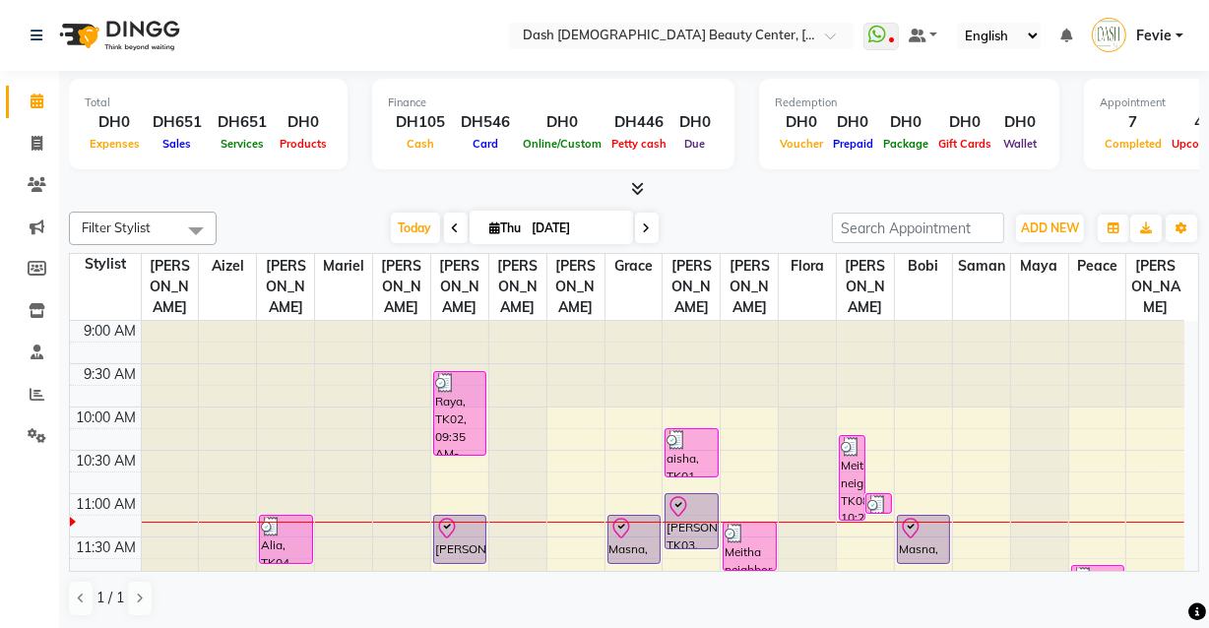
click at [473, 528] on div "[PERSON_NAME], TK06, 11:15 AM-11:50 AM, Hair Color Without [MEDICAL_DATA] - Ino…" at bounding box center [459, 539] width 51 height 47
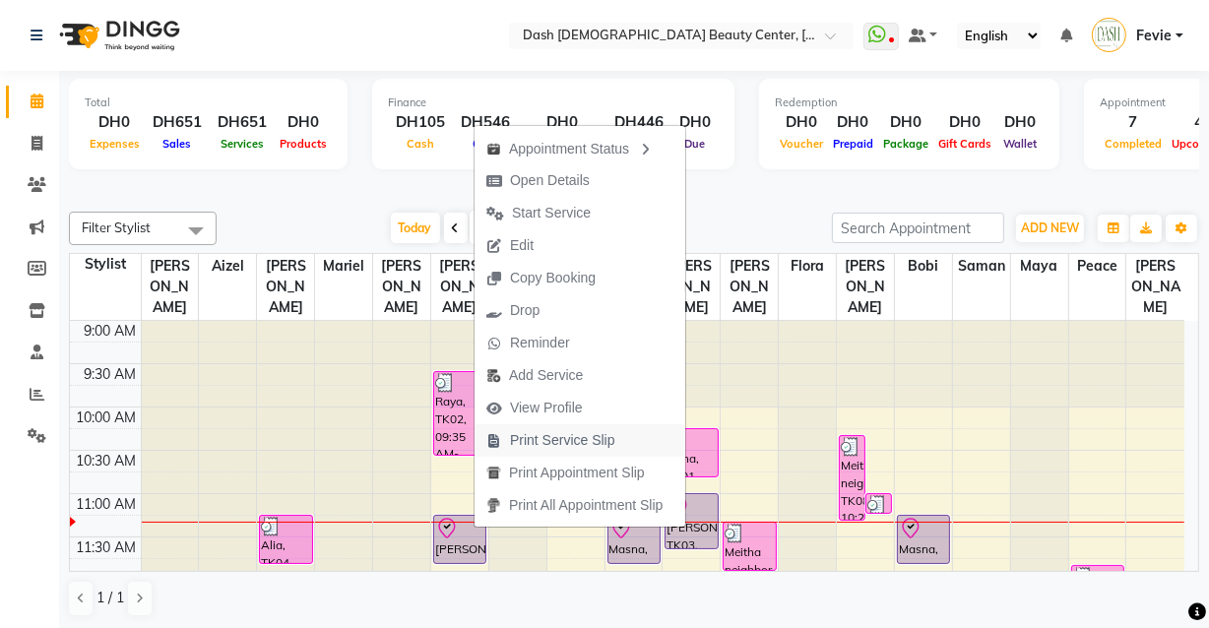
click at [612, 443] on span "Print Service Slip" at bounding box center [562, 440] width 105 height 21
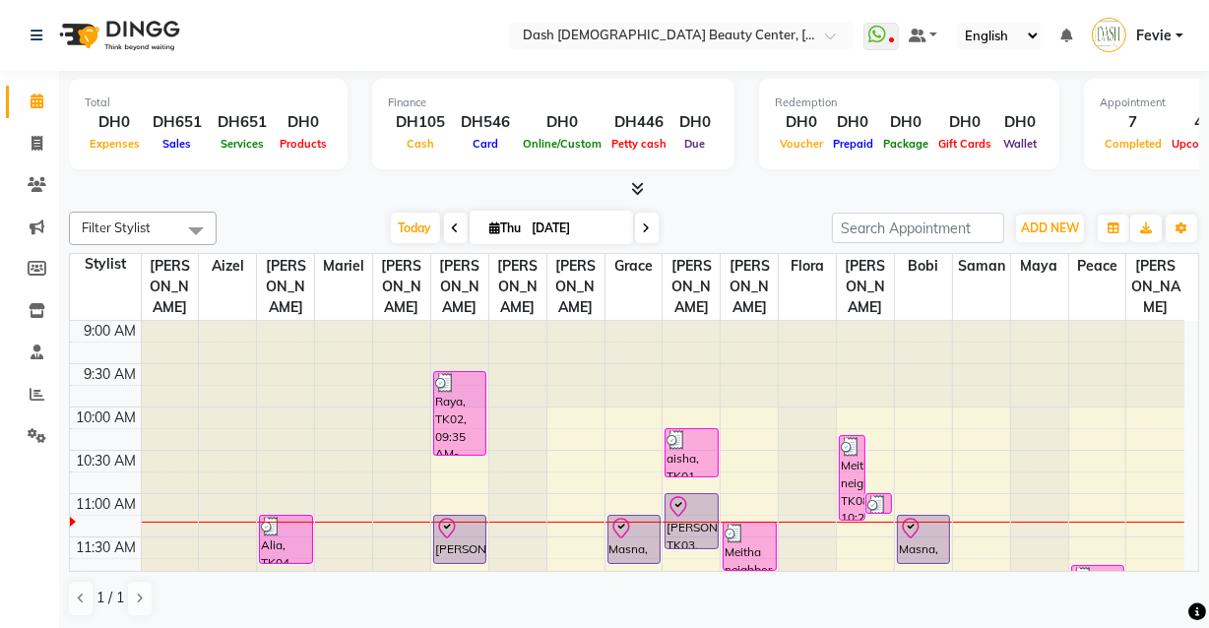
click at [285, 523] on div "Alia, TK04, 11:15 AM-11:50 AM, Basic Manicure" at bounding box center [285, 539] width 51 height 47
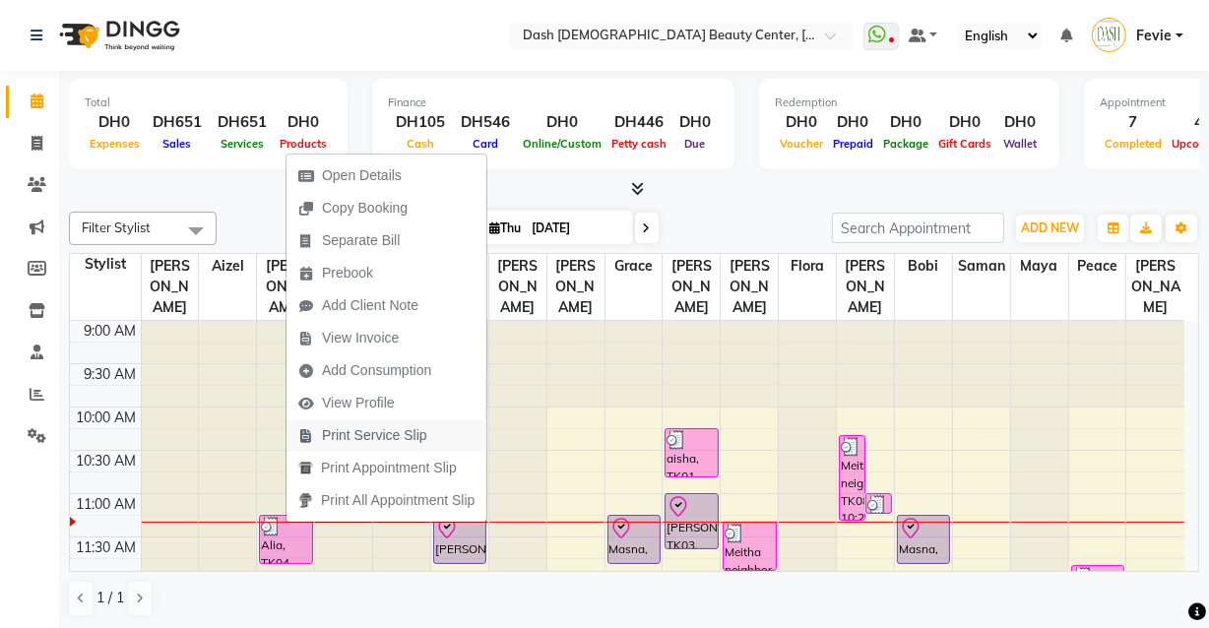
click at [425, 438] on span "Print Service Slip" at bounding box center [374, 435] width 105 height 21
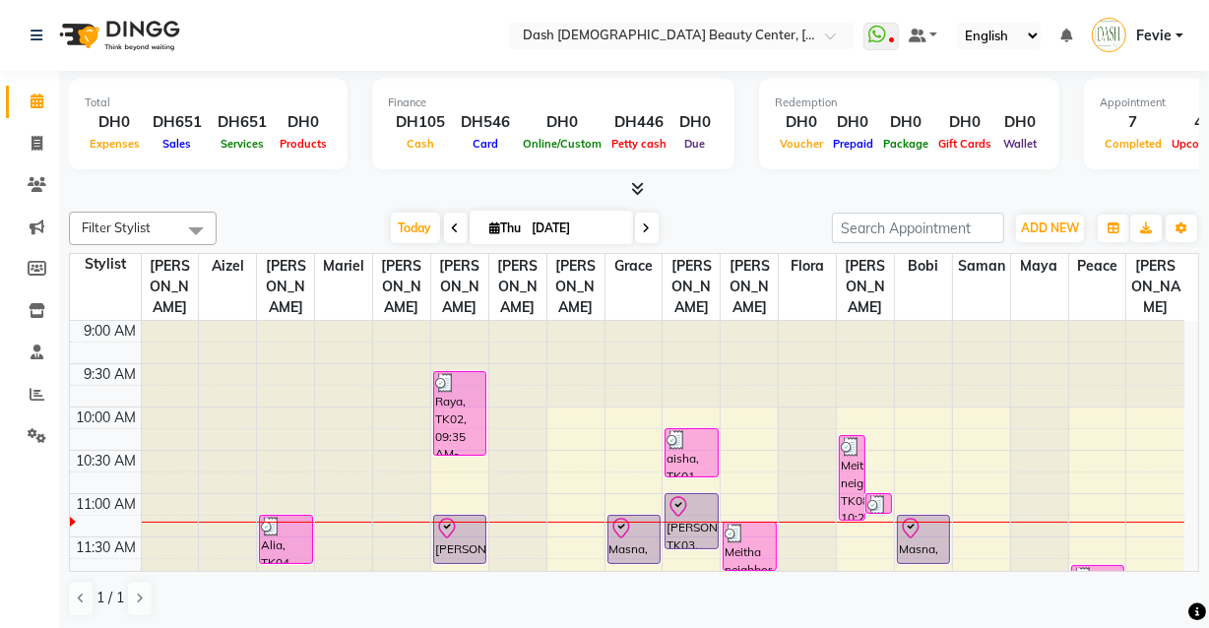
click at [642, 525] on div "Masna, TK05, 11:15 AM-11:50 AM, Basic Manicure" at bounding box center [633, 539] width 51 height 47
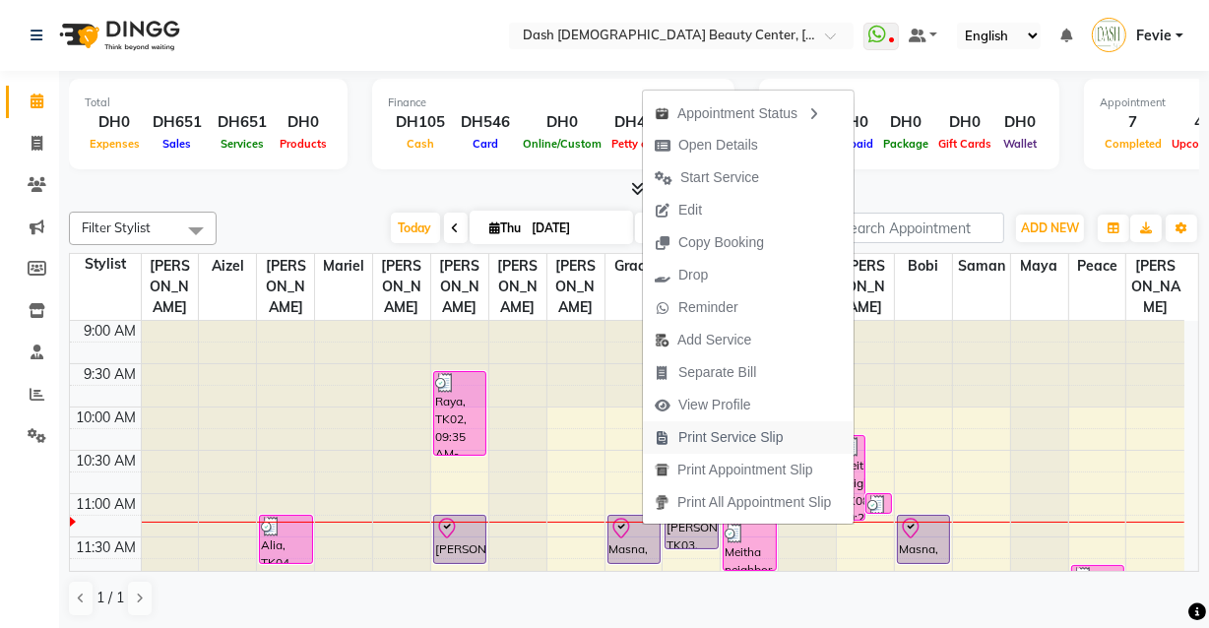
click at [754, 442] on span "Print Service Slip" at bounding box center [730, 437] width 105 height 21
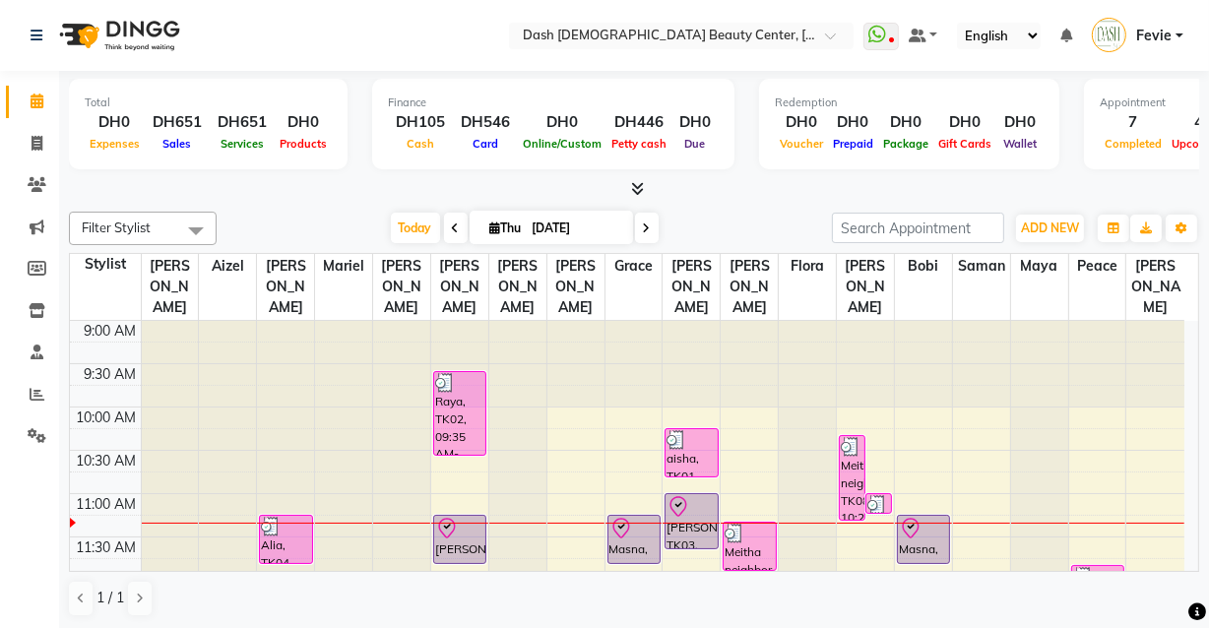
click at [700, 430] on div at bounding box center [690, 440] width 49 height 20
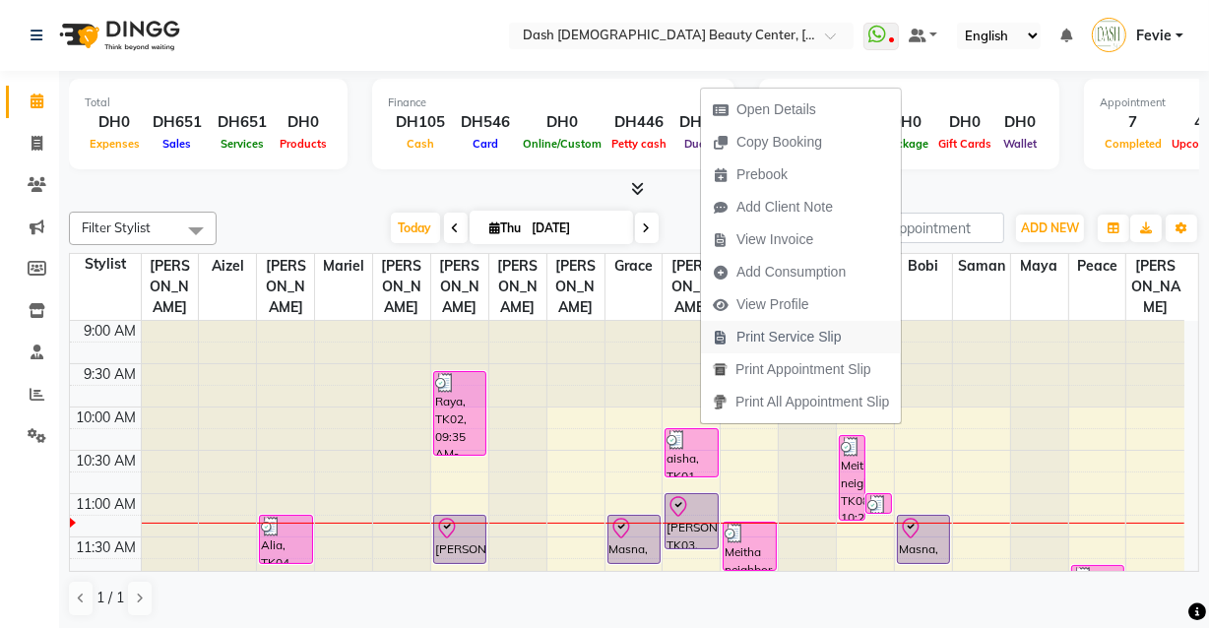
click at [838, 335] on span "Print Service Slip" at bounding box center [788, 337] width 105 height 21
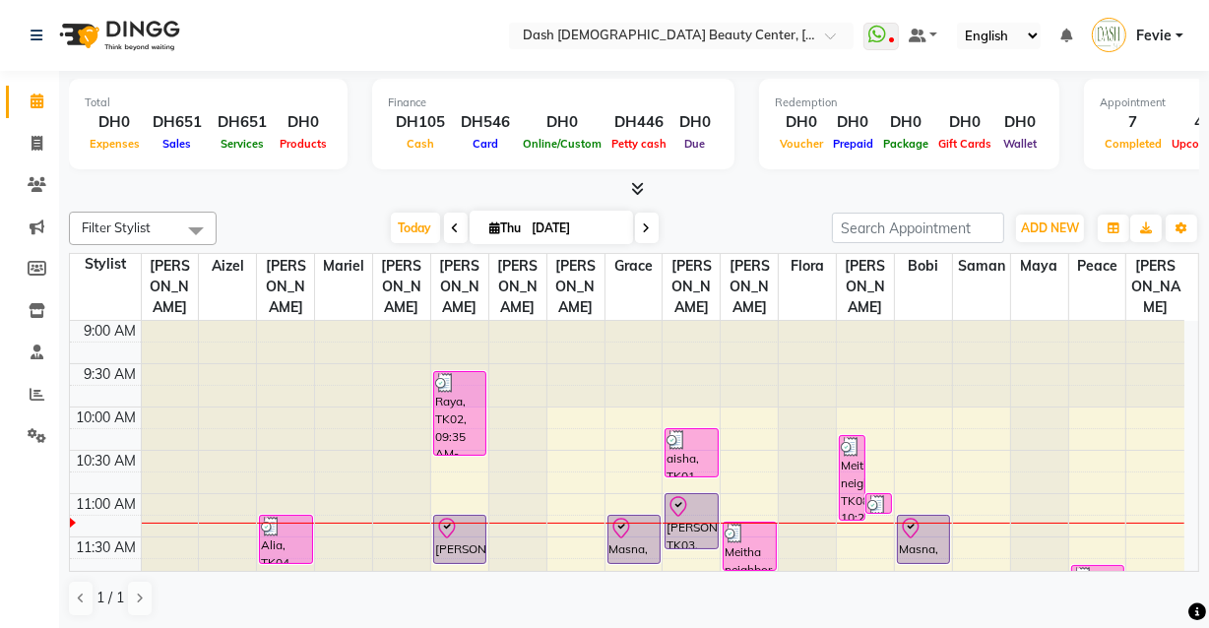
click at [699, 504] on div "[PERSON_NAME], TK03, 11:00 AM-11:40 AM, Green Mask" at bounding box center [690, 521] width 51 height 54
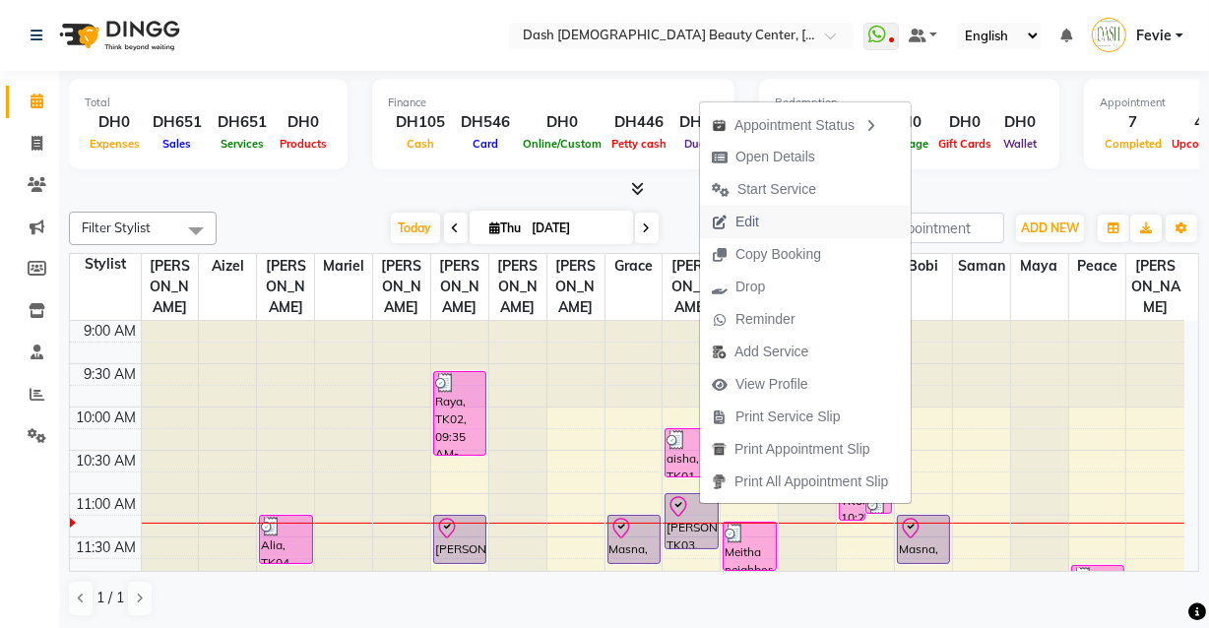
click at [791, 225] on button "Edit" at bounding box center [805, 222] width 211 height 32
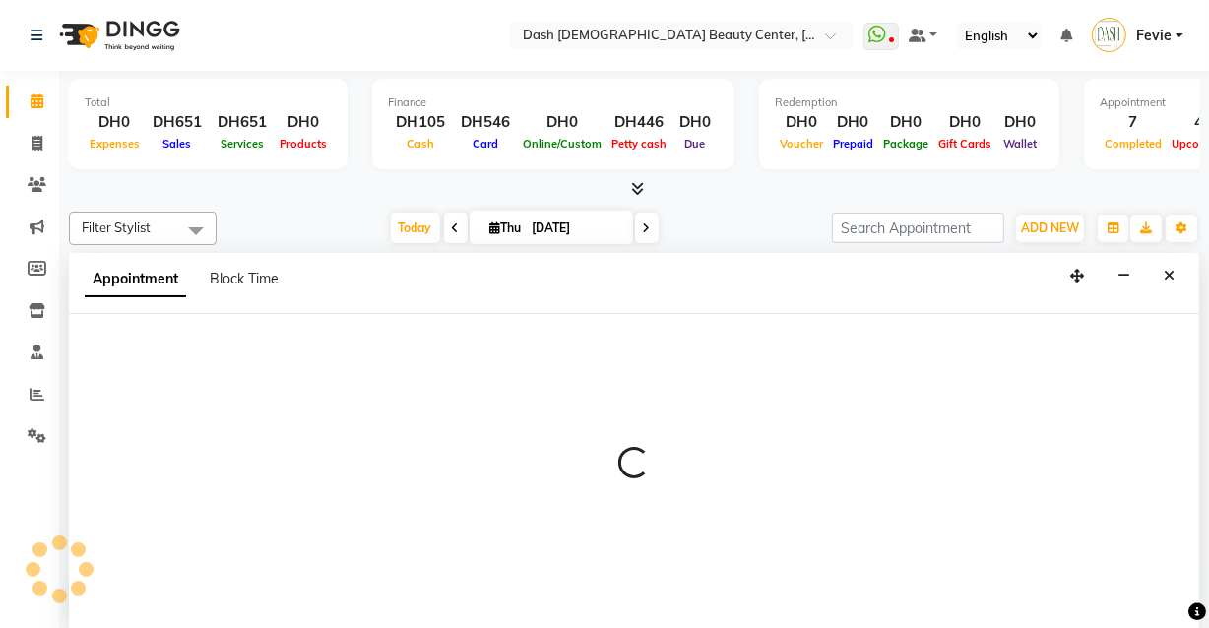
select select "tentative"
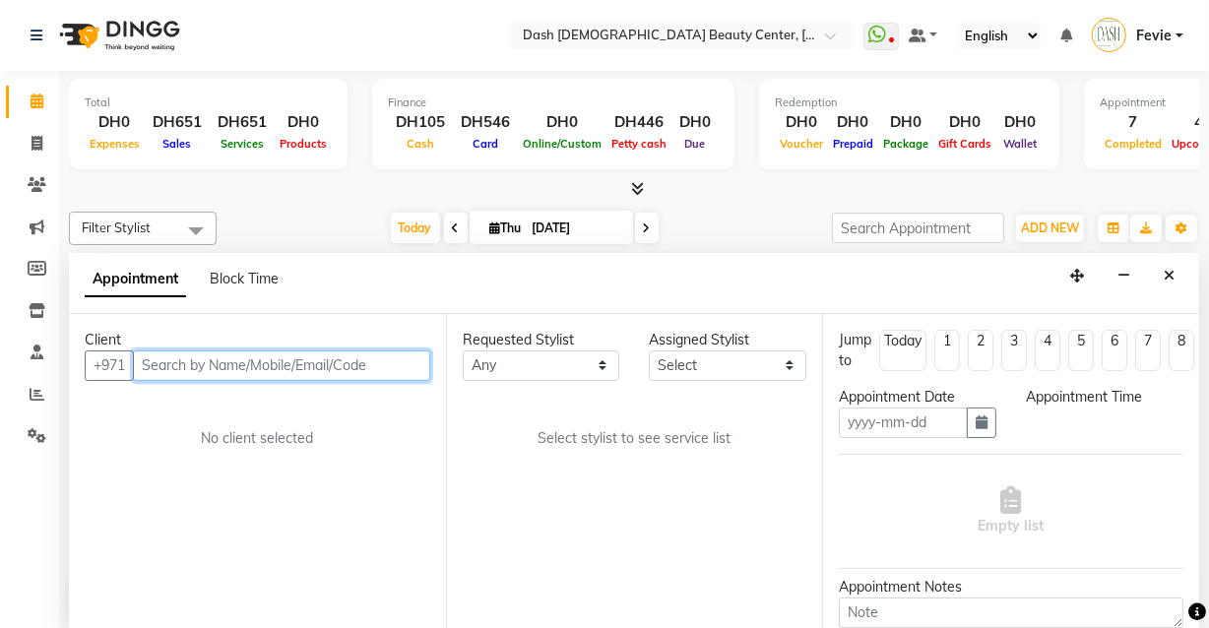
type input "[DATE]"
select select "check-in"
select select "81114"
select select "660"
select select "4202"
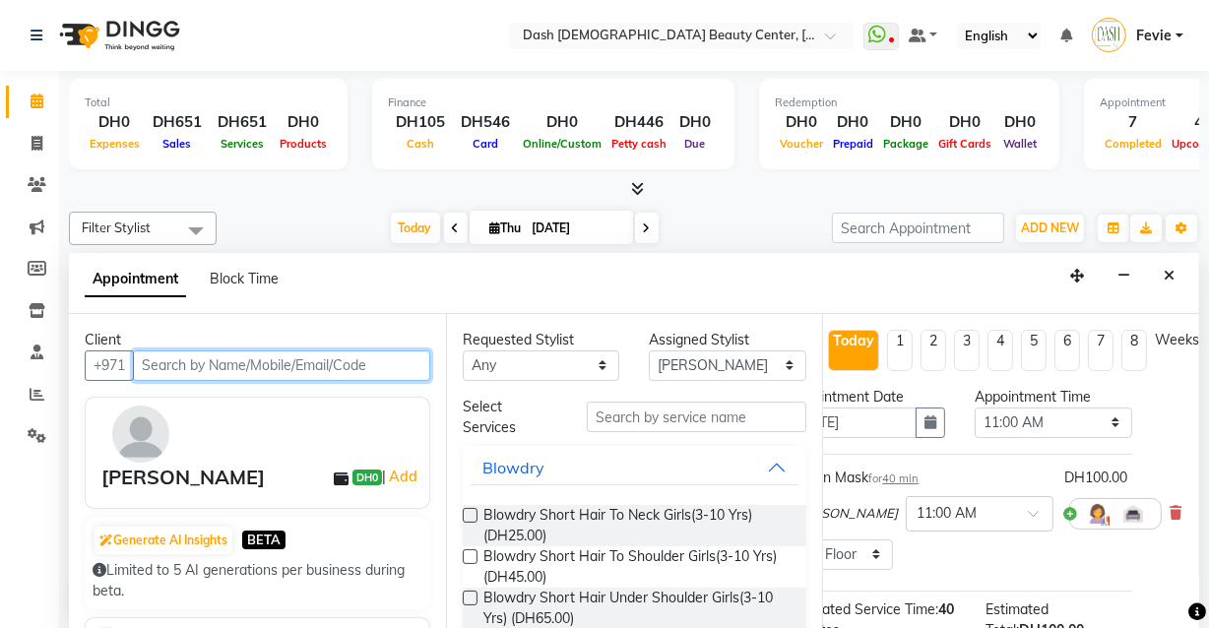
scroll to position [0, 63]
click at [1169, 513] on icon at bounding box center [1175, 513] width 12 height 14
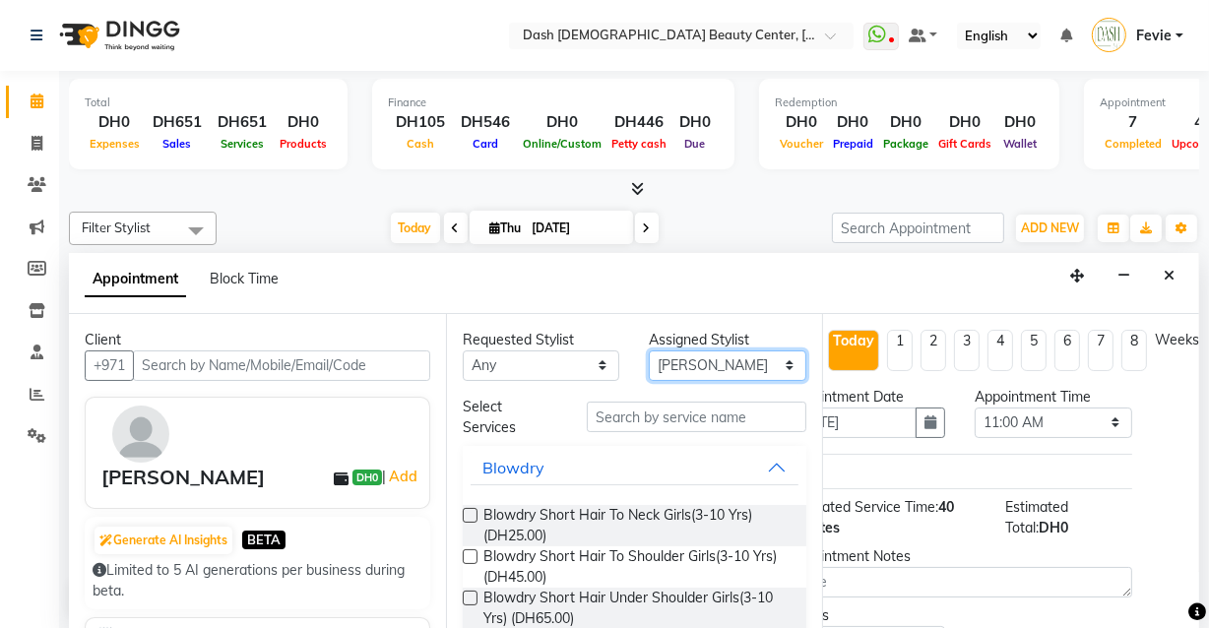
click at [723, 354] on select "Select [PERSON_NAME] [PERSON_NAME] [PERSON_NAME] [PERSON_NAME] [PERSON_NAME] [P…" at bounding box center [727, 365] width 157 height 31
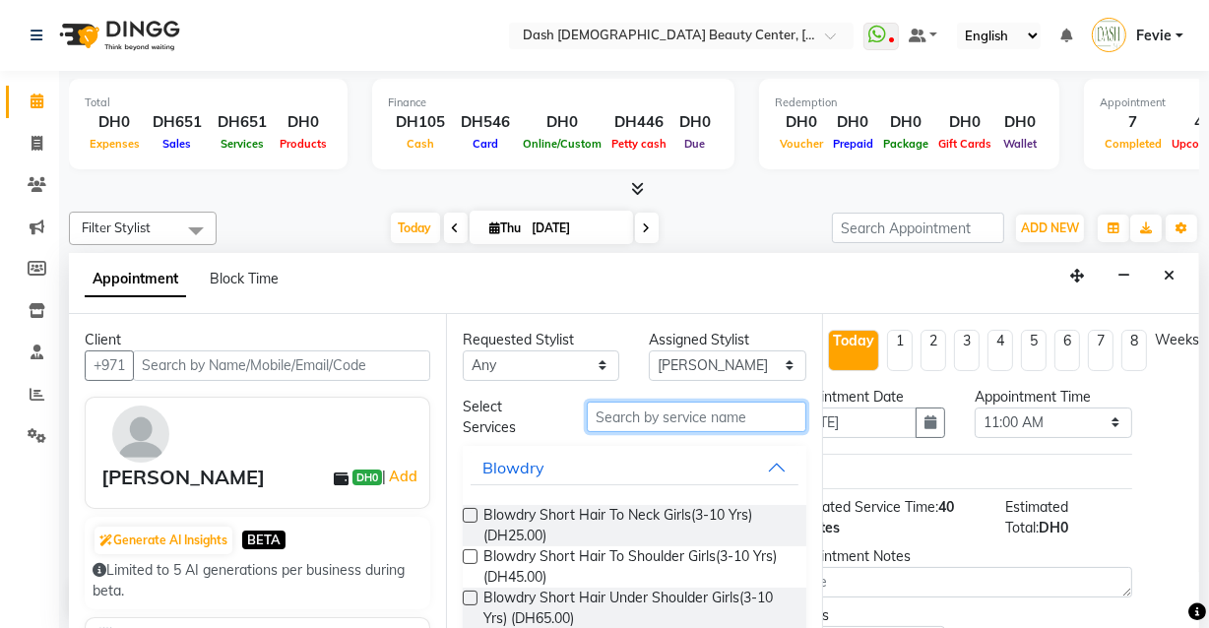
click at [719, 421] on input "text" at bounding box center [697, 417] width 220 height 31
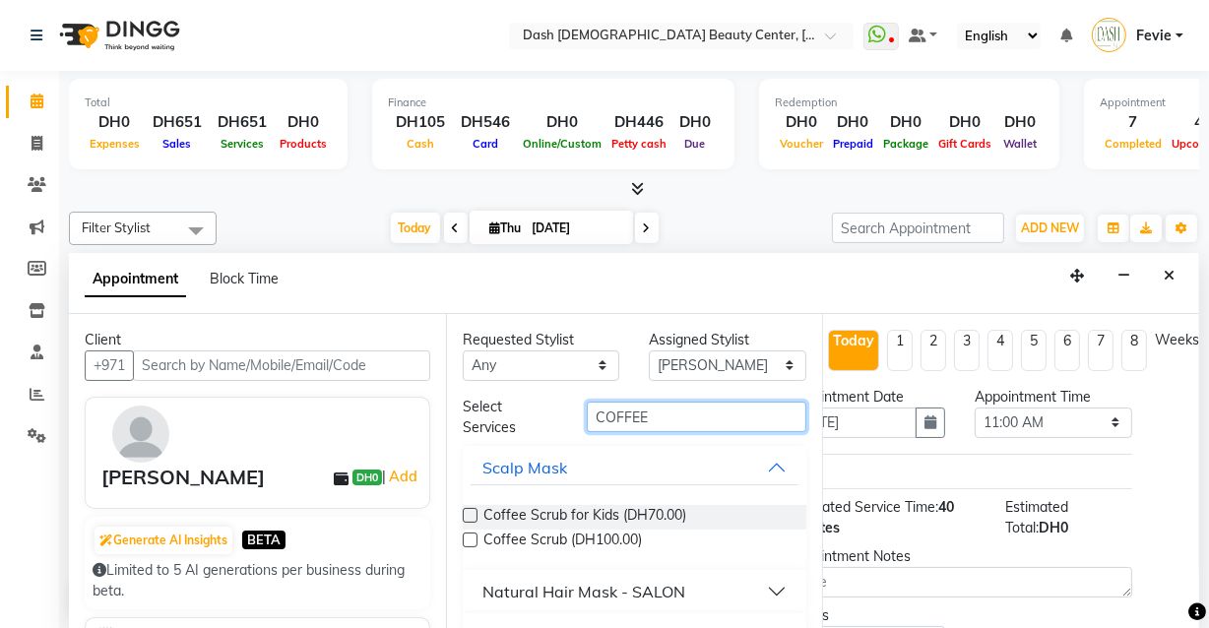
type input "COFFEE"
click at [471, 538] on label at bounding box center [470, 540] width 15 height 15
click at [471, 538] on input "checkbox" at bounding box center [469, 541] width 13 height 13
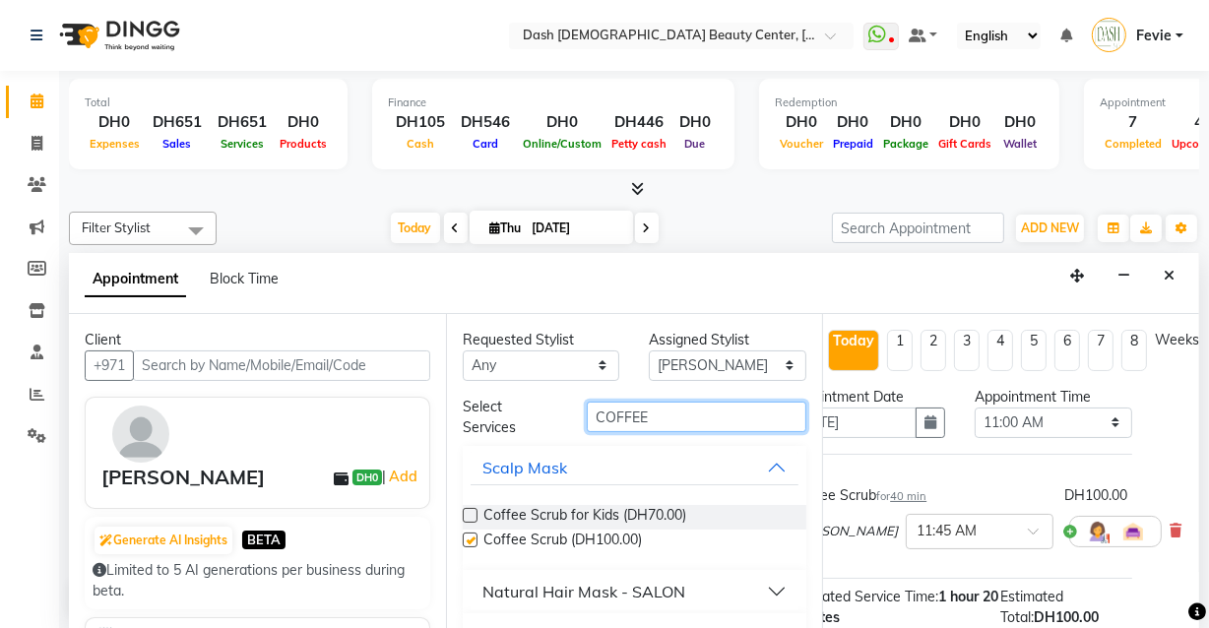
click at [705, 412] on input "COFFEE" at bounding box center [697, 417] width 220 height 31
checkbox input "false"
type input "C"
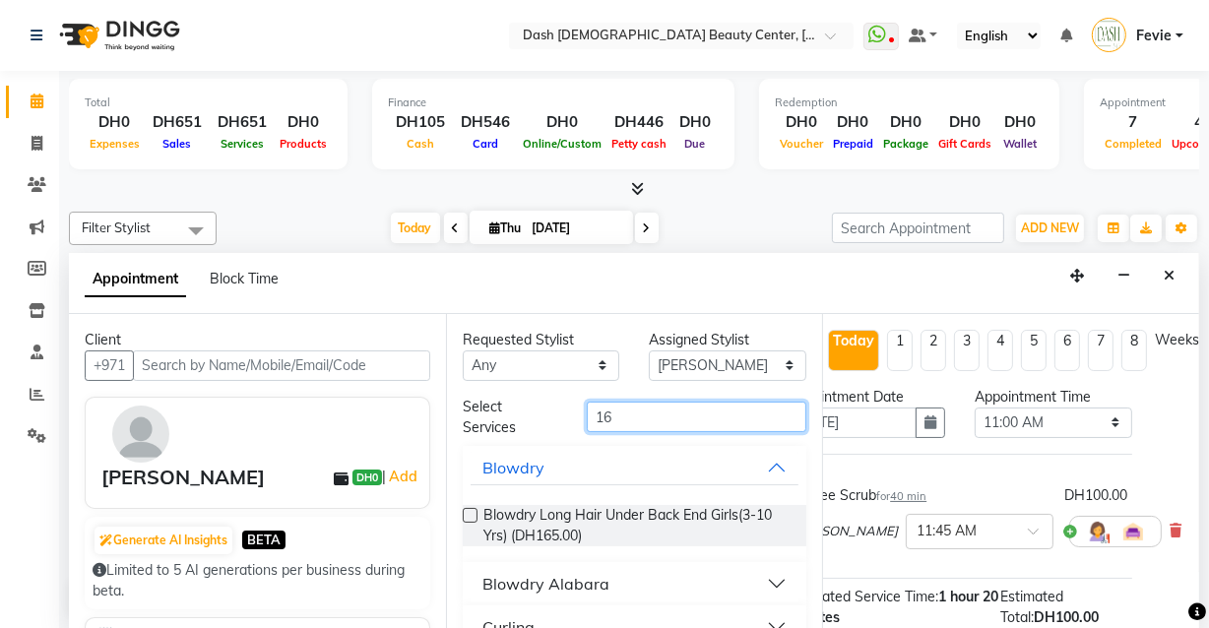
type input "1"
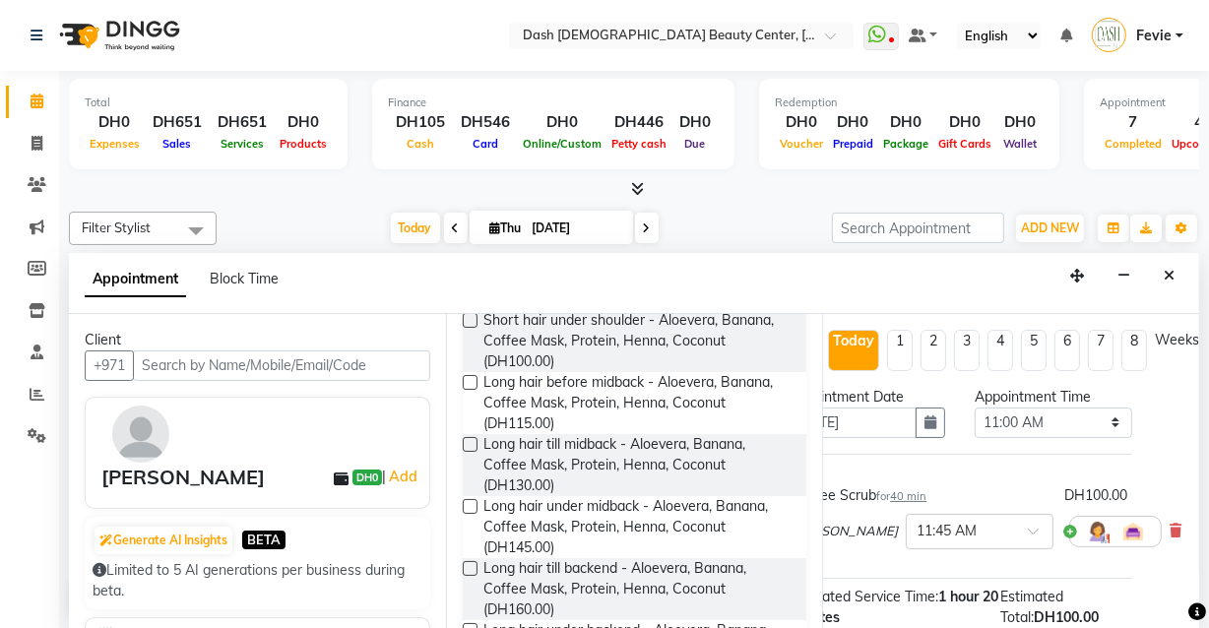
scroll to position [356, 0]
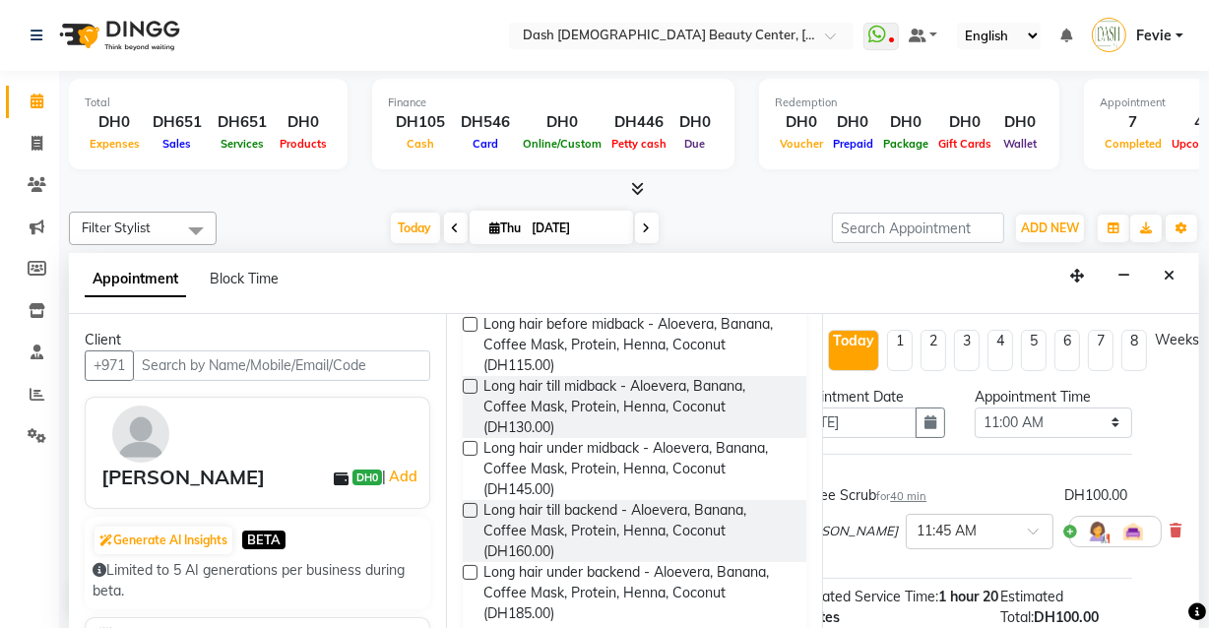
type input "ALOEVERA"
click at [471, 508] on label at bounding box center [470, 510] width 15 height 15
click at [471, 508] on input "checkbox" at bounding box center [469, 512] width 13 height 13
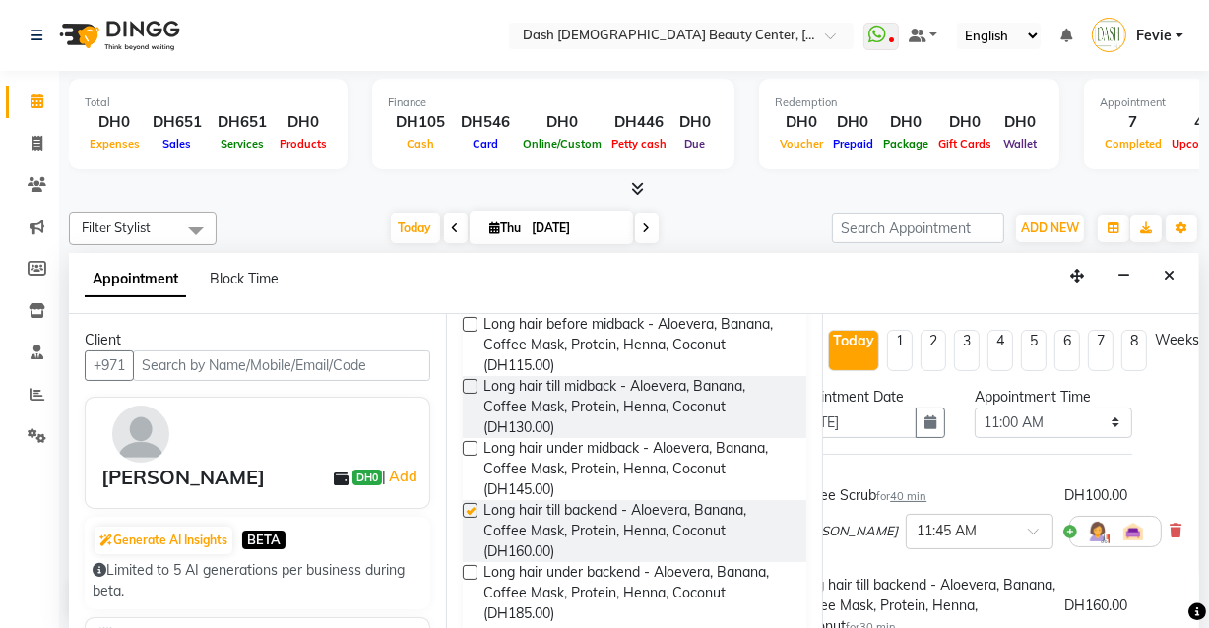
checkbox input "false"
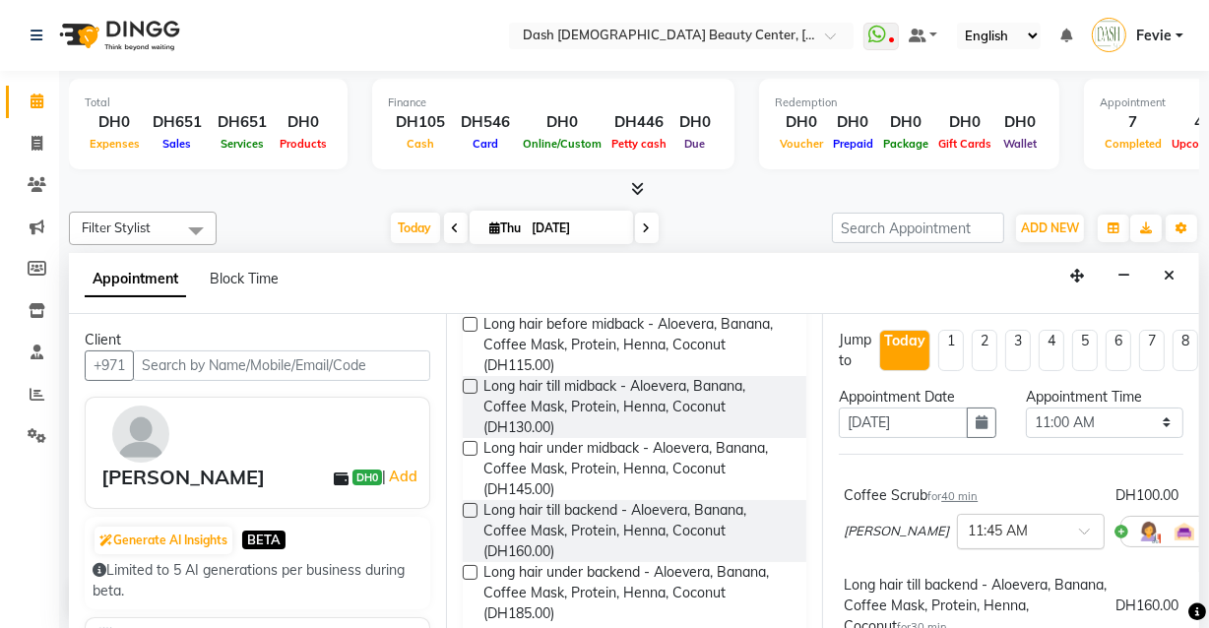
click at [979, 529] on input "text" at bounding box center [1011, 530] width 87 height 21
click at [958, 567] on div "11:00 AM" at bounding box center [1031, 561] width 146 height 36
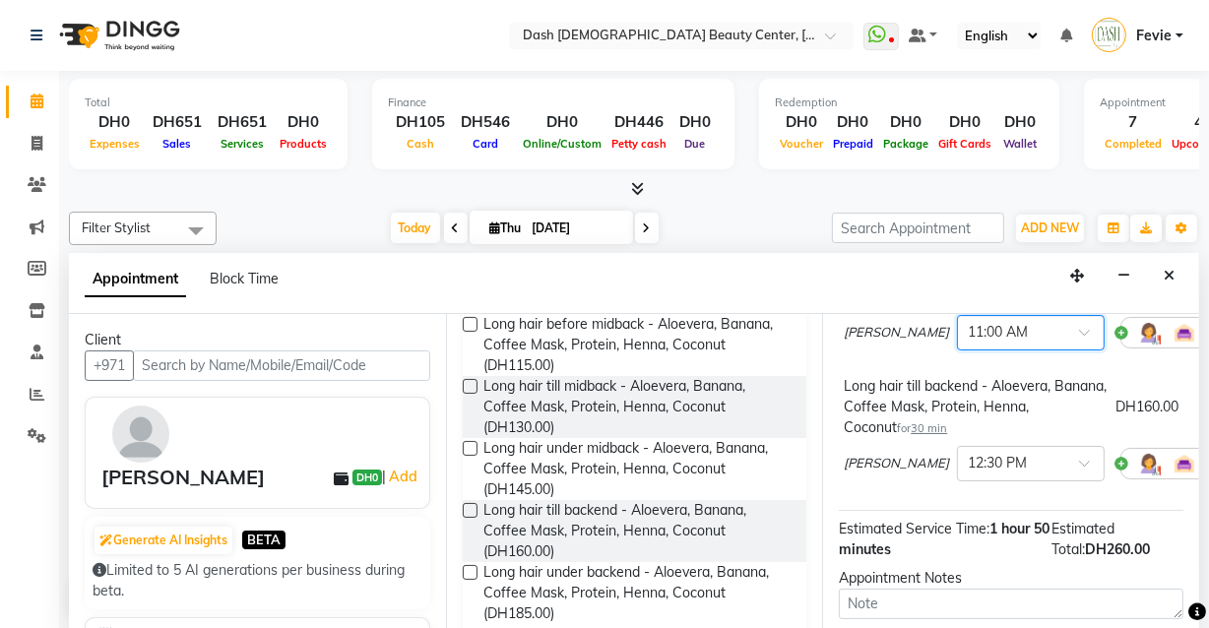
scroll to position [219, 0]
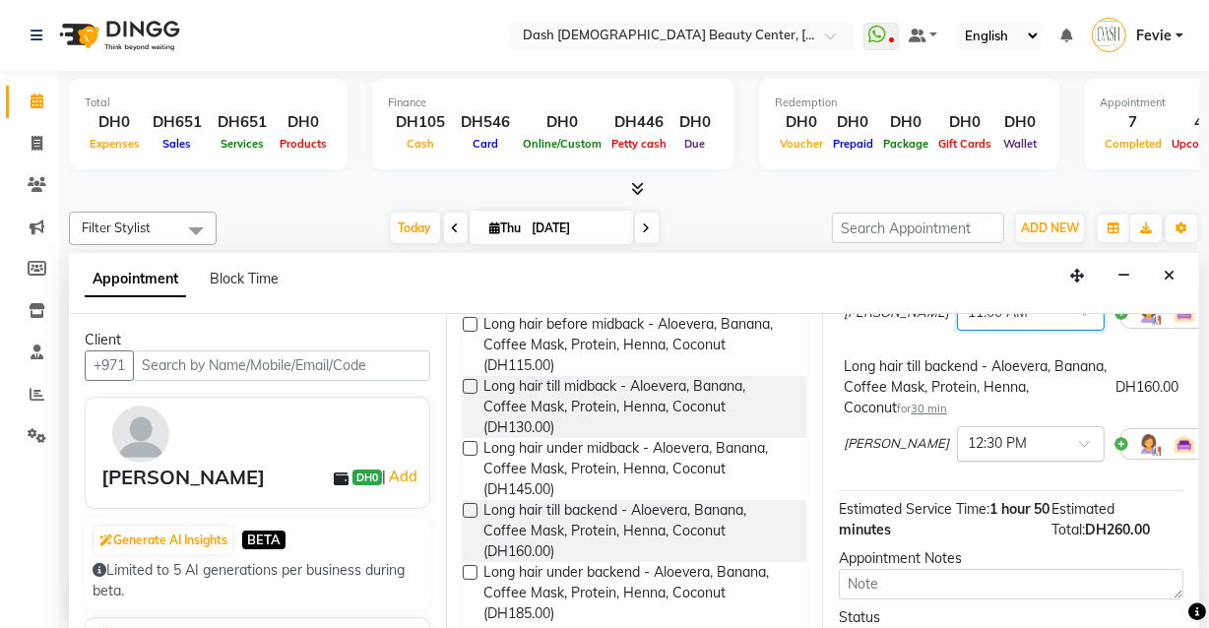
click at [974, 449] on input "text" at bounding box center [1011, 442] width 87 height 21
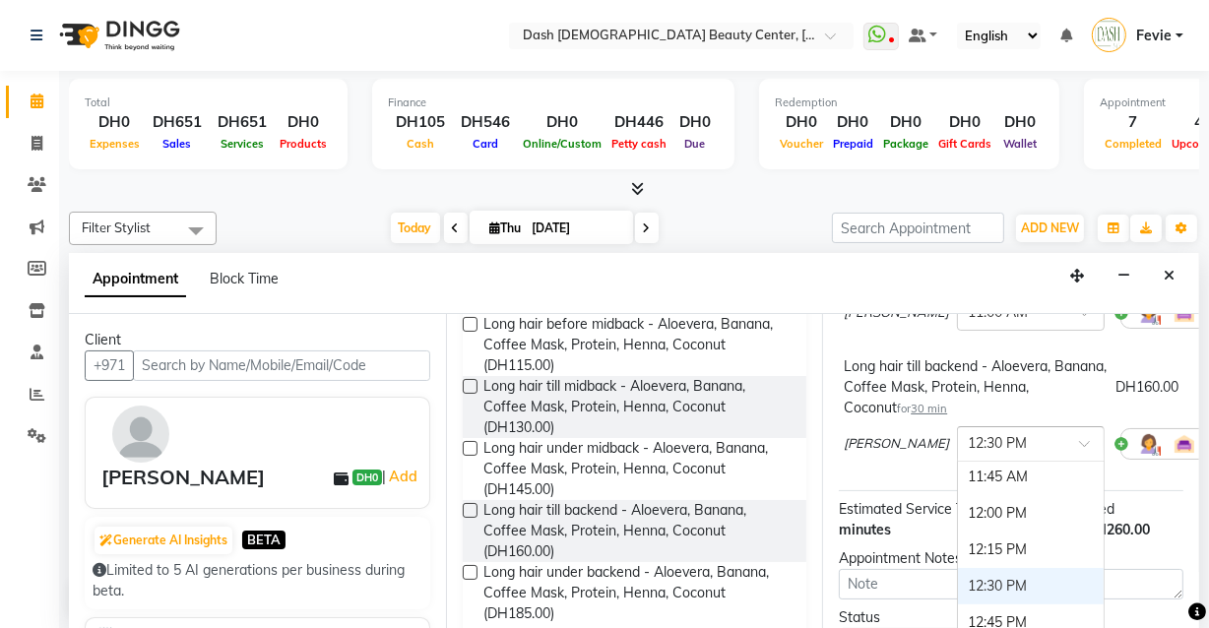
scroll to position [261, 0]
click at [958, 513] on div "12:00 PM" at bounding box center [1031, 516] width 146 height 36
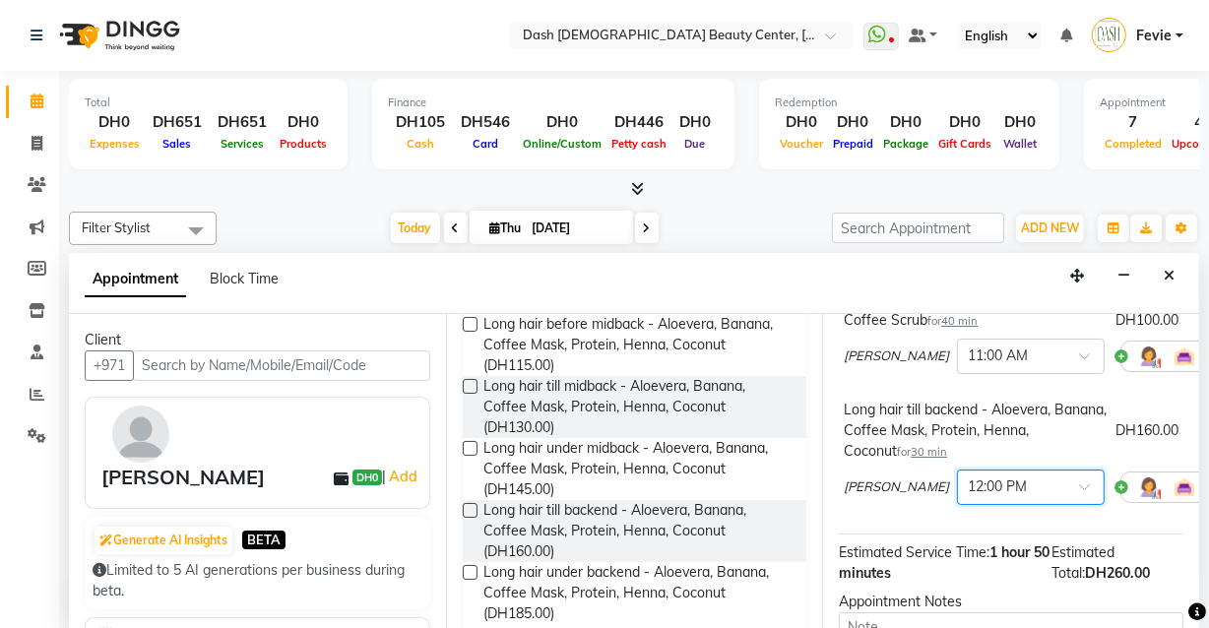
scroll to position [161, 0]
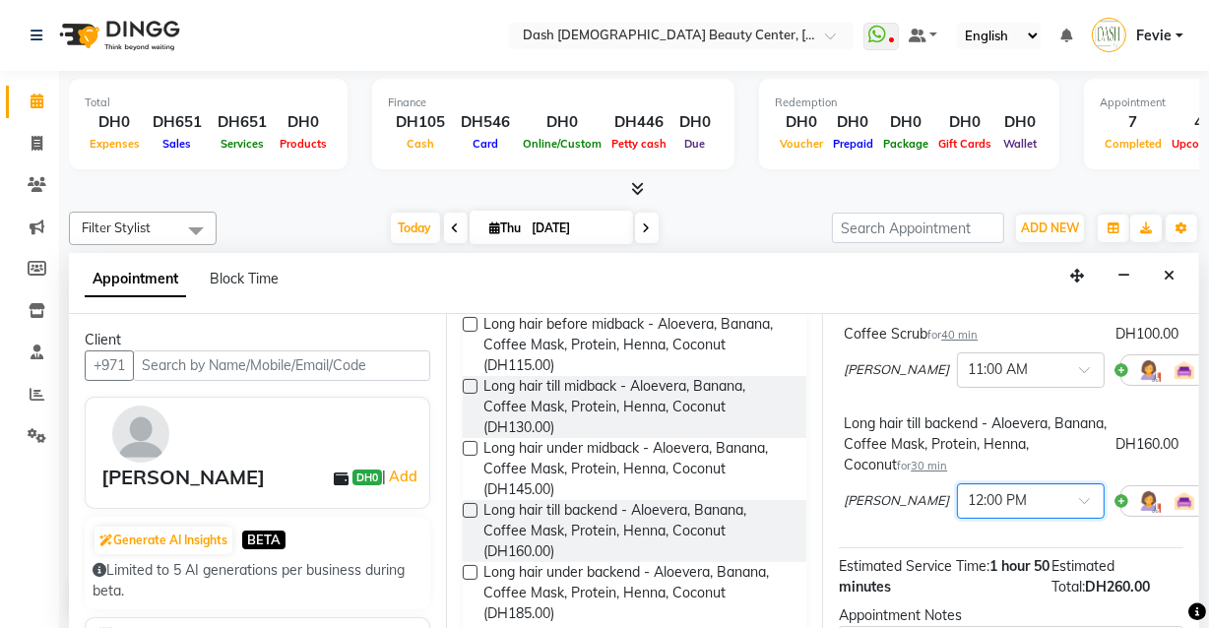
click at [975, 534] on div "Coffee Scrub for 40 min DH100.00 [PERSON_NAME] × 11:00 AM Long hair till backen…" at bounding box center [1011, 420] width 345 height 256
click at [971, 501] on input "text" at bounding box center [1011, 499] width 87 height 21
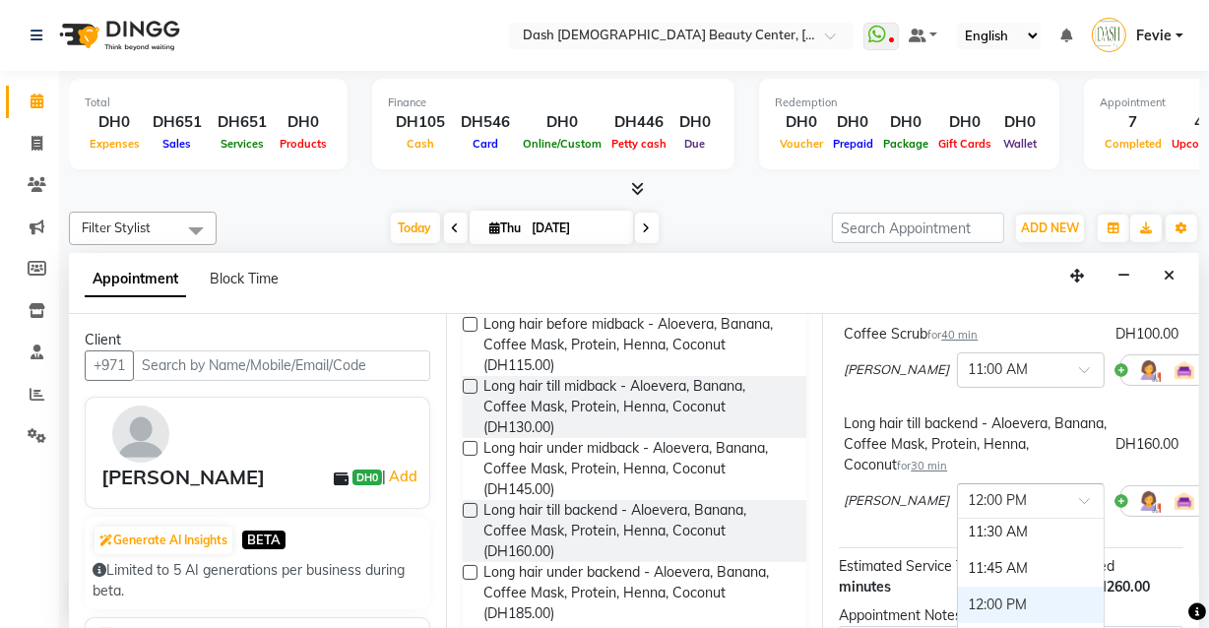
scroll to position [219, 0]
click at [958, 551] on div "11:30 AM" at bounding box center [1031, 543] width 146 height 36
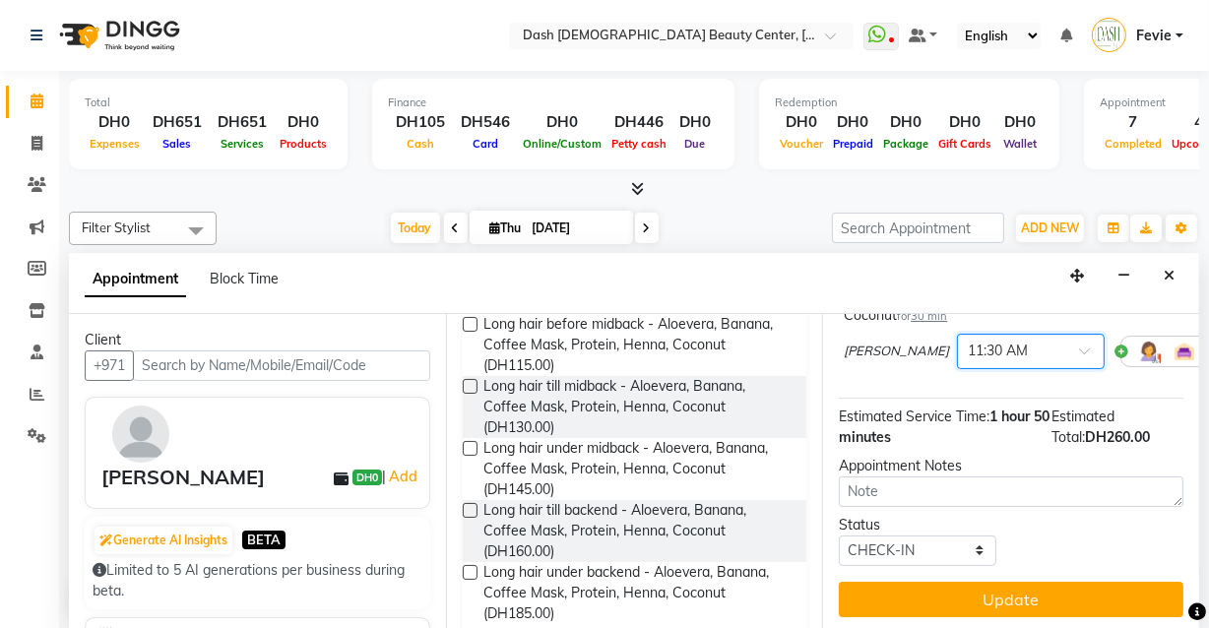
scroll to position [327, 0]
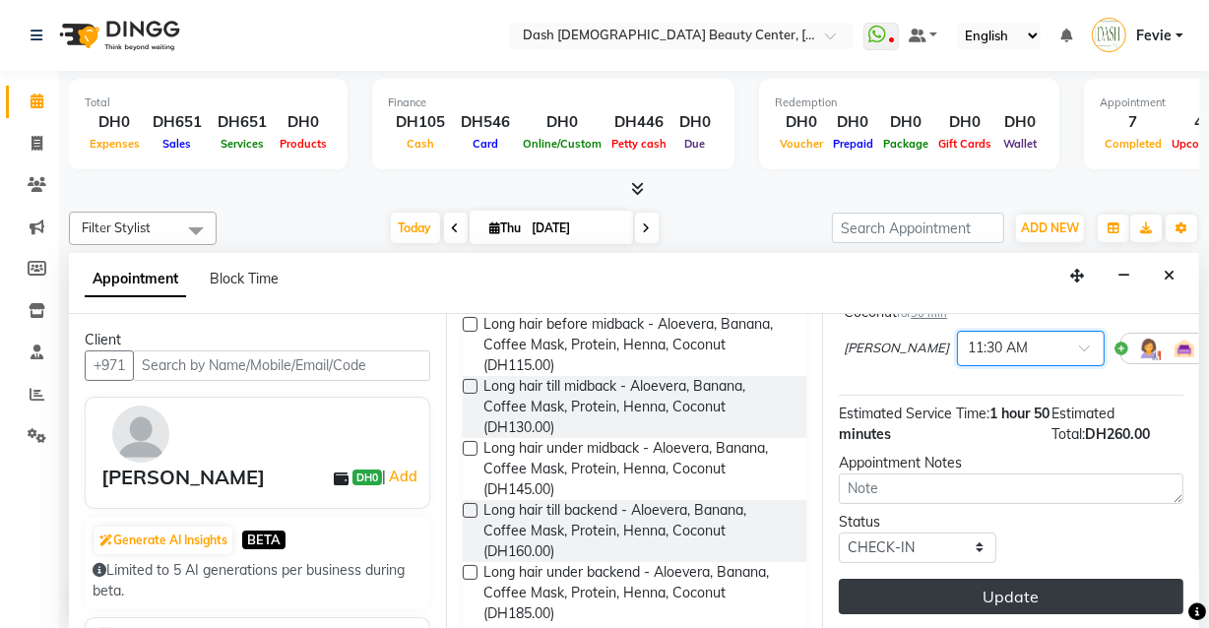
click at [962, 587] on button "Update" at bounding box center [1011, 596] width 345 height 35
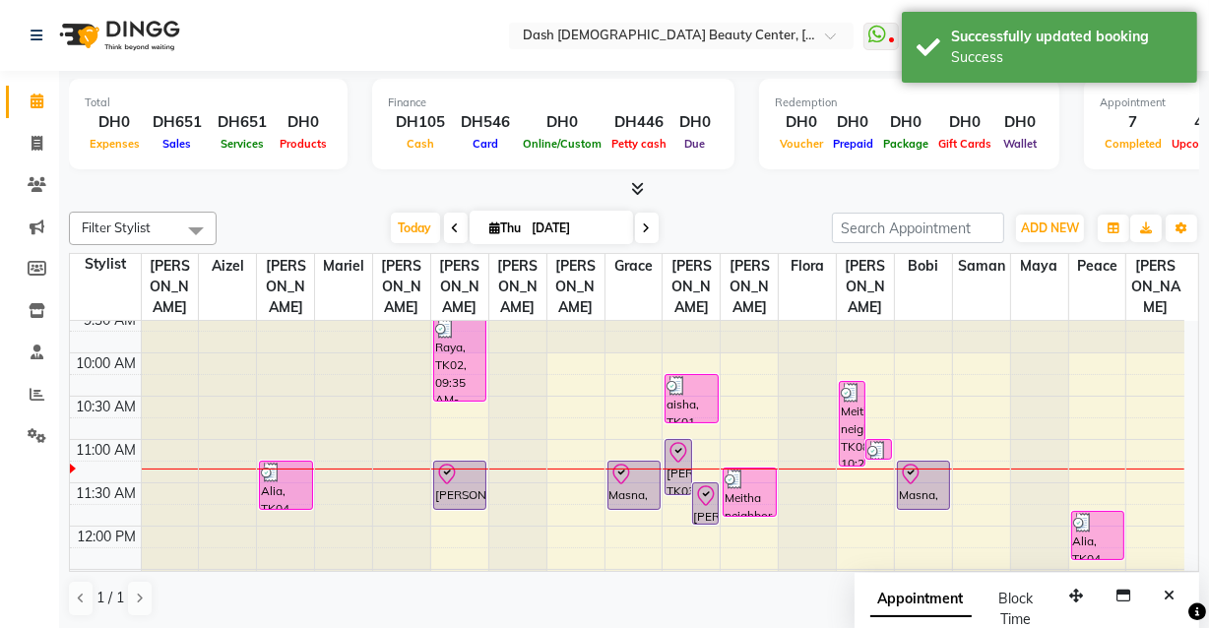
scroll to position [39, 0]
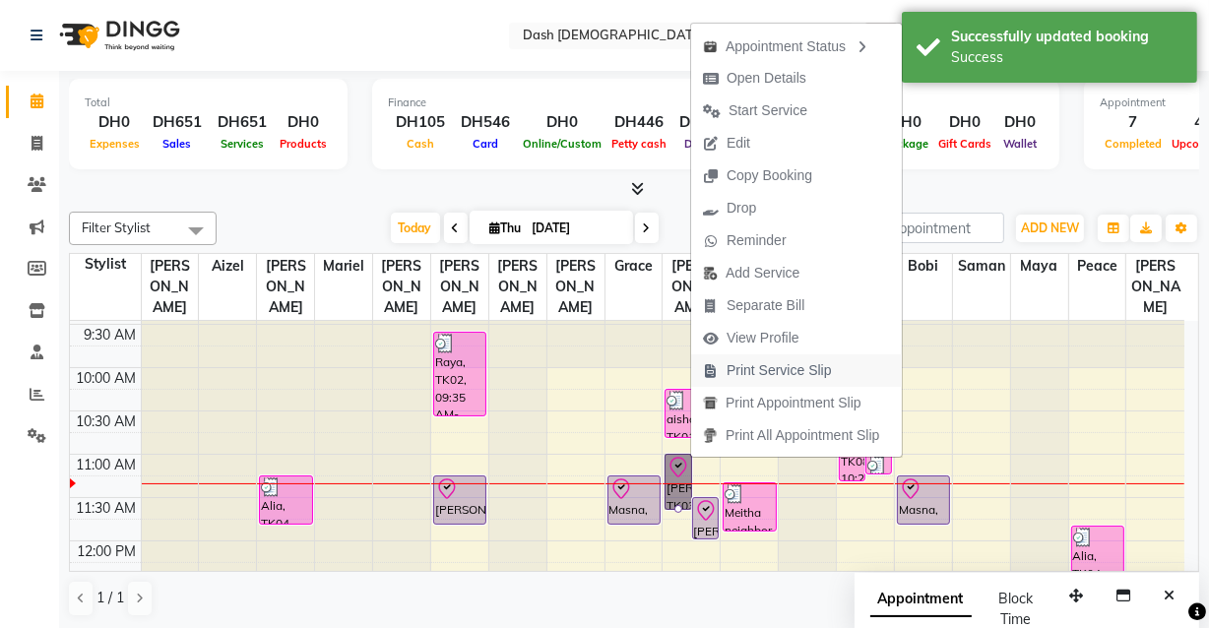
click at [822, 370] on span "Print Service Slip" at bounding box center [778, 370] width 105 height 21
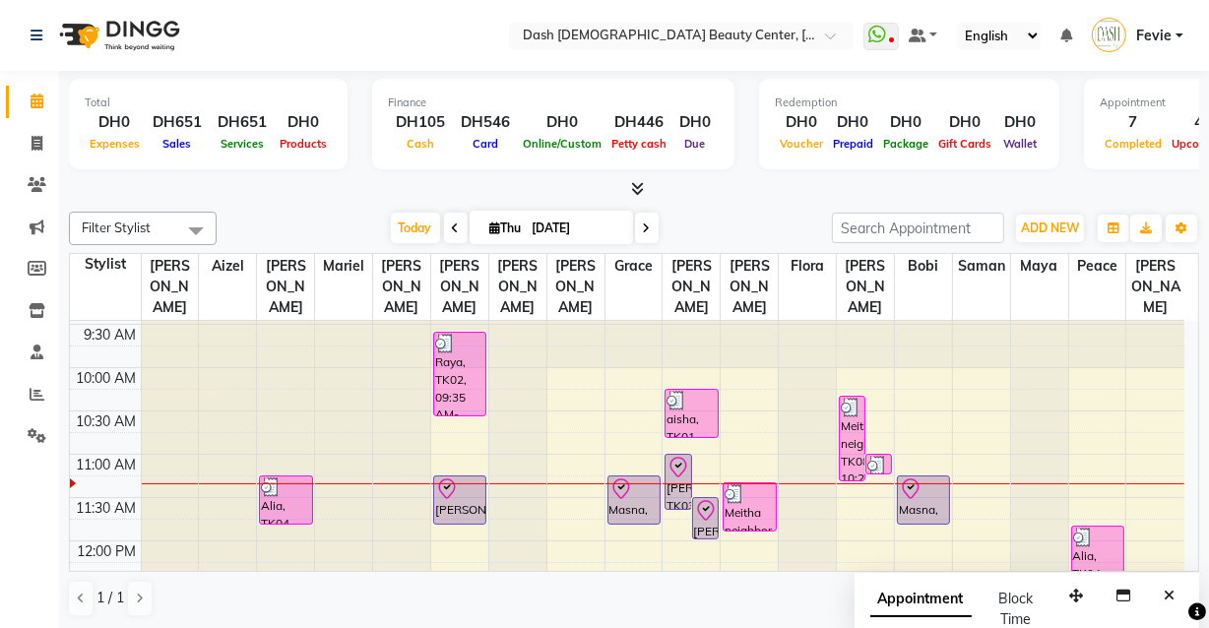
click at [753, 484] on div at bounding box center [748, 494] width 49 height 20
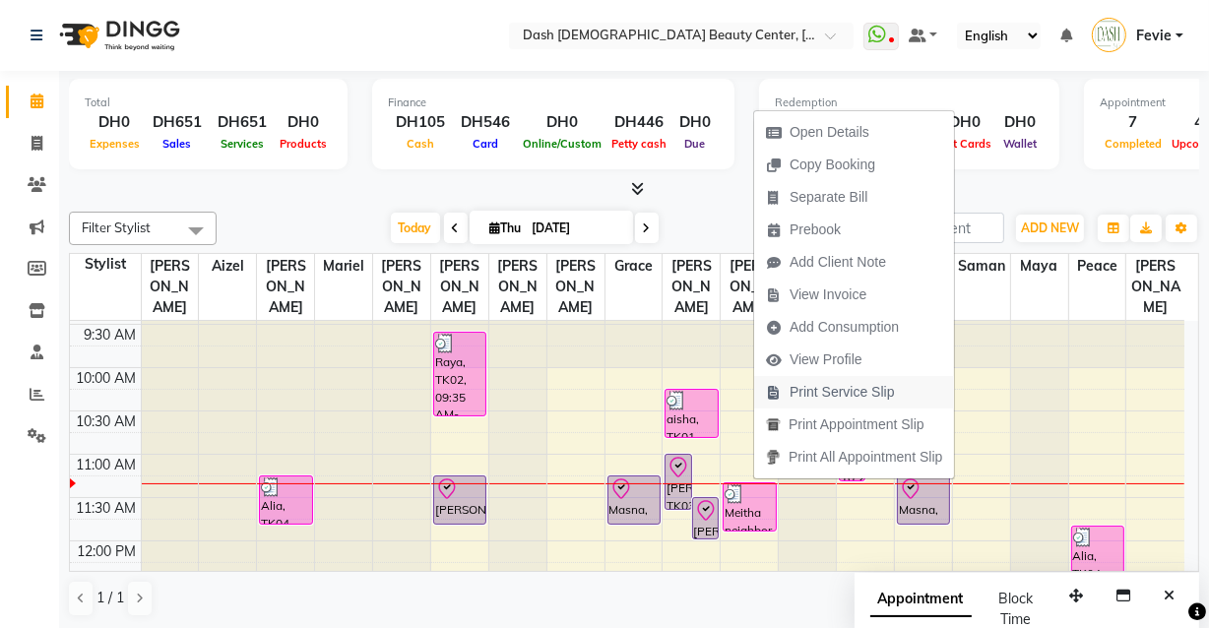
click at [854, 387] on span "Print Service Slip" at bounding box center [841, 392] width 105 height 21
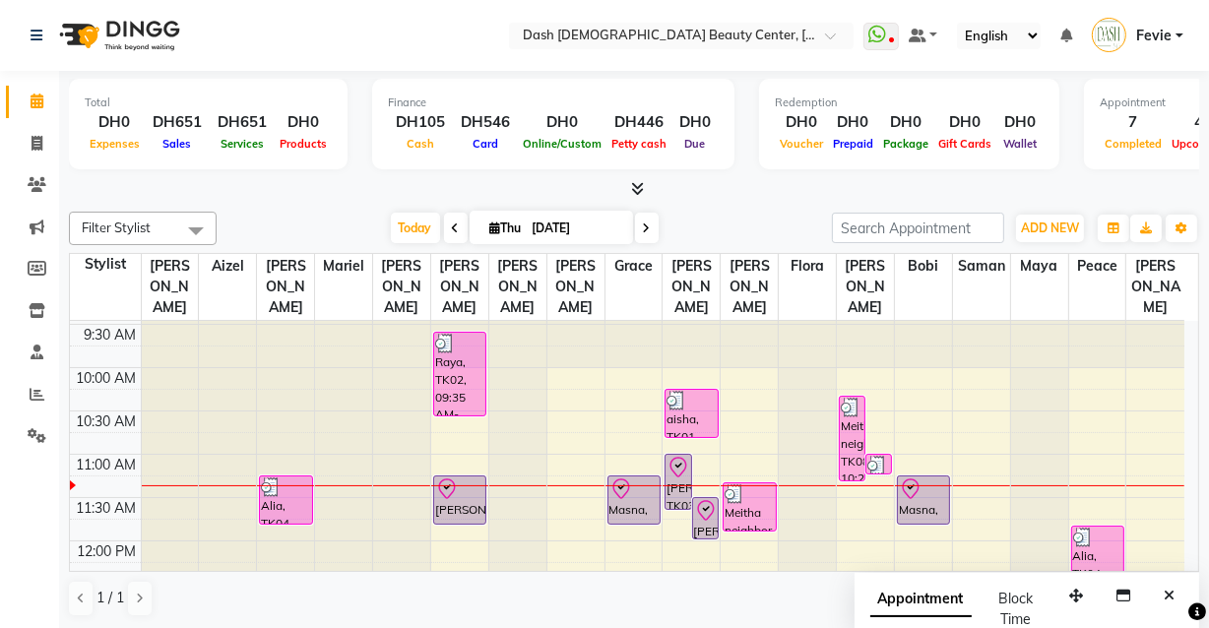
click at [851, 414] on div "Meitha neighbor, TK08, 10:20 AM-11:20 AM, Half Arm Wax (DH50),Half Leg Wax (DH9…" at bounding box center [852, 439] width 25 height 84
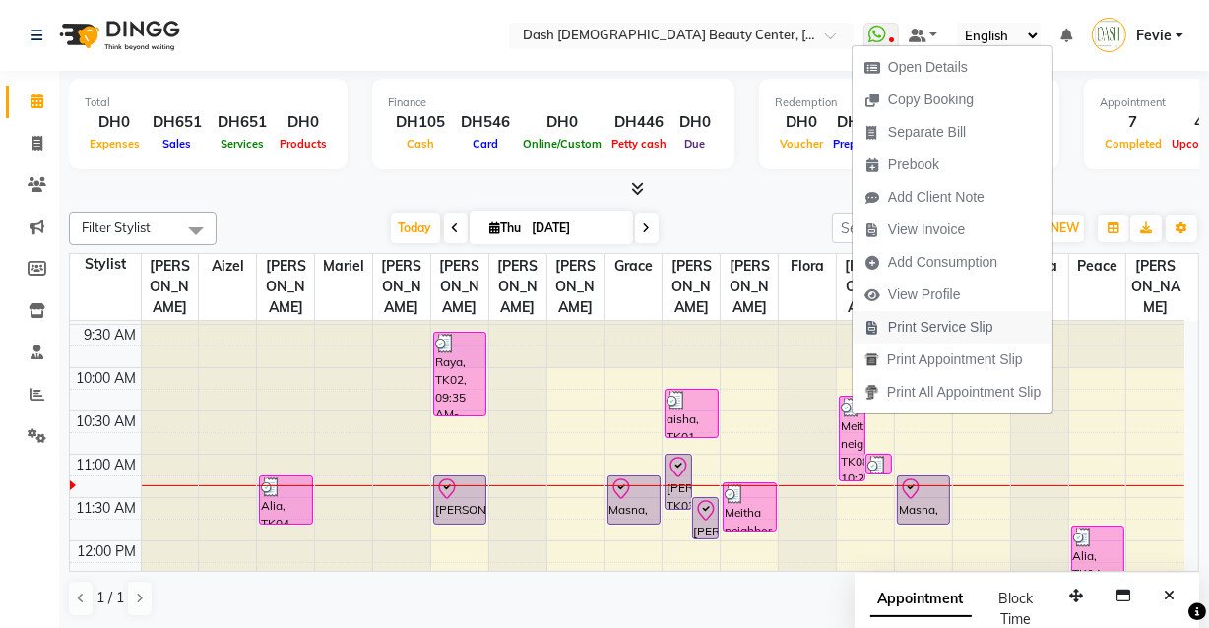
click at [973, 322] on span "Print Service Slip" at bounding box center [940, 327] width 105 height 21
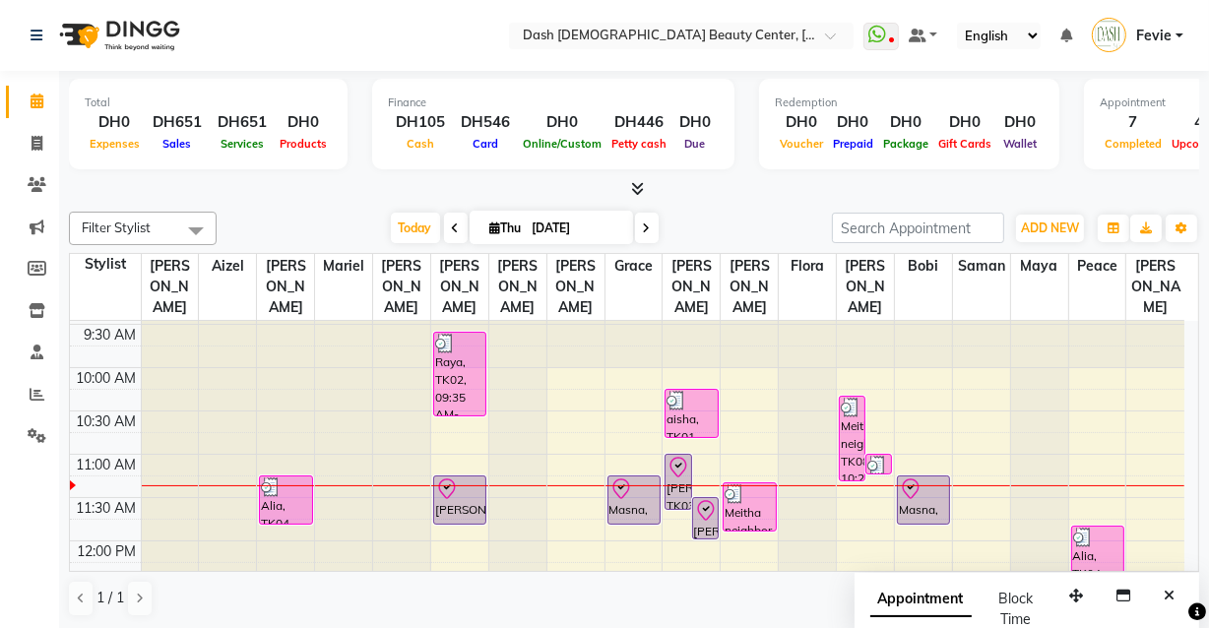
click at [885, 456] on img at bounding box center [877, 466] width 20 height 20
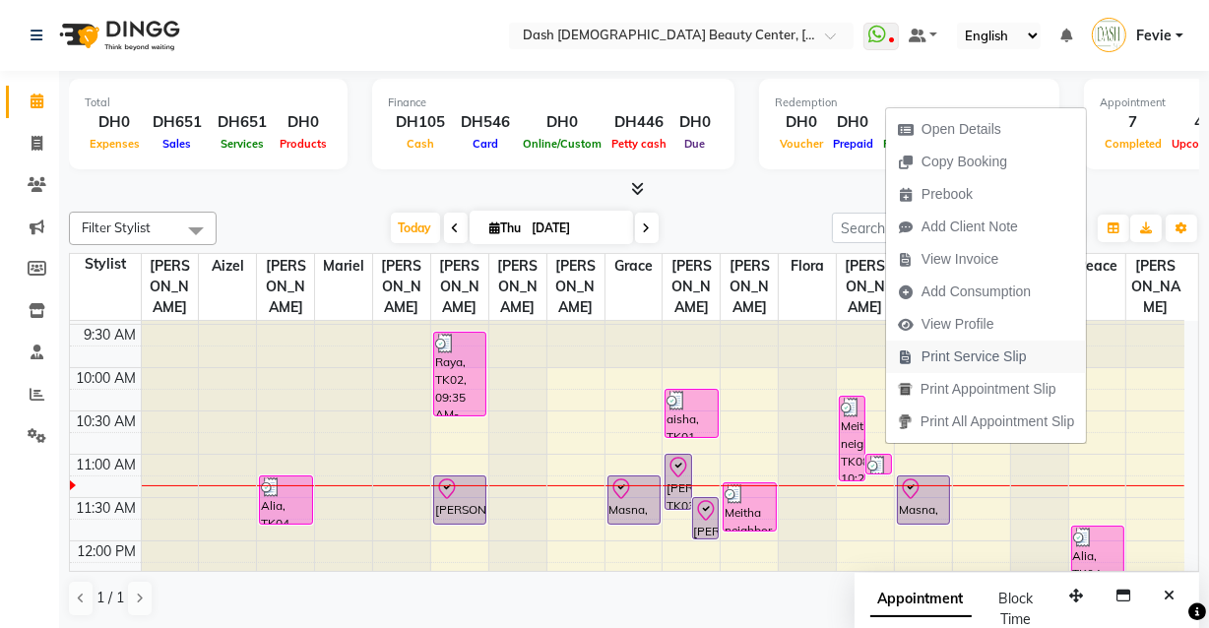
click at [1002, 360] on span "Print Service Slip" at bounding box center [973, 356] width 105 height 21
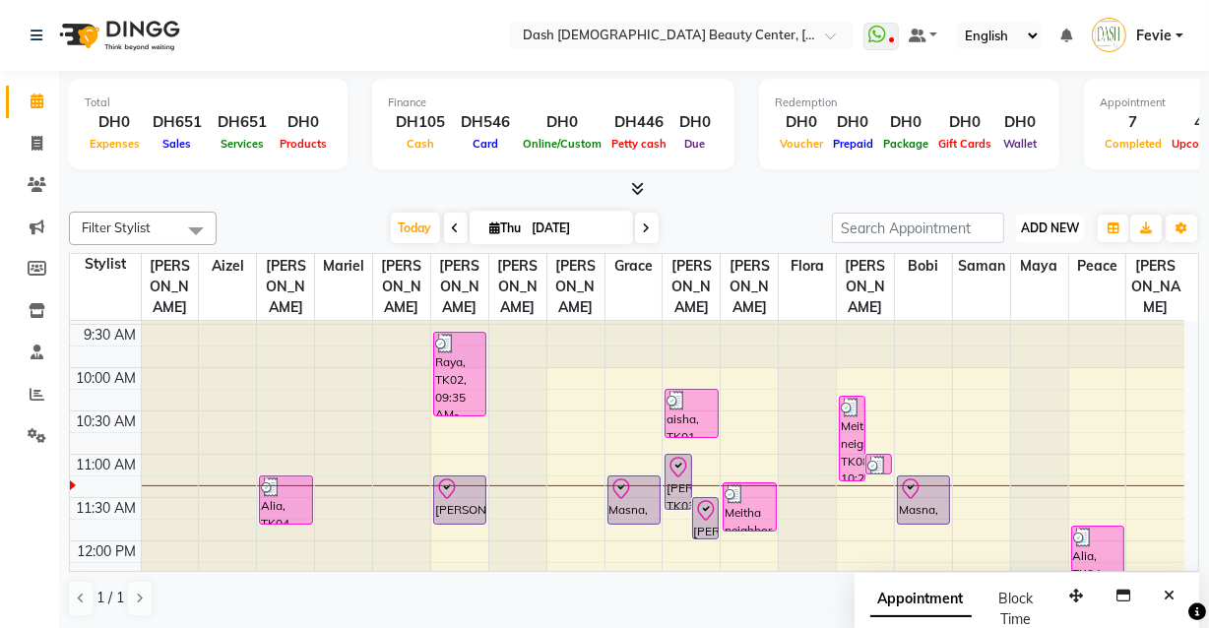
click at [1044, 224] on span "ADD NEW" at bounding box center [1050, 227] width 58 height 15
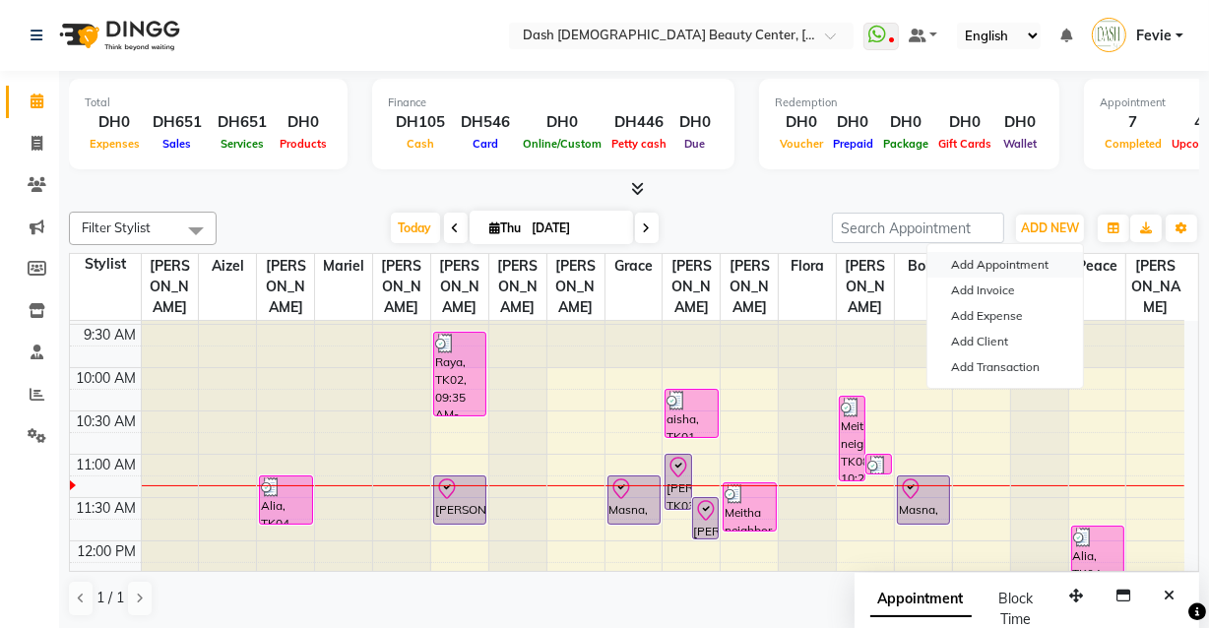
click at [1006, 260] on button "Add Appointment" at bounding box center [1005, 265] width 156 height 26
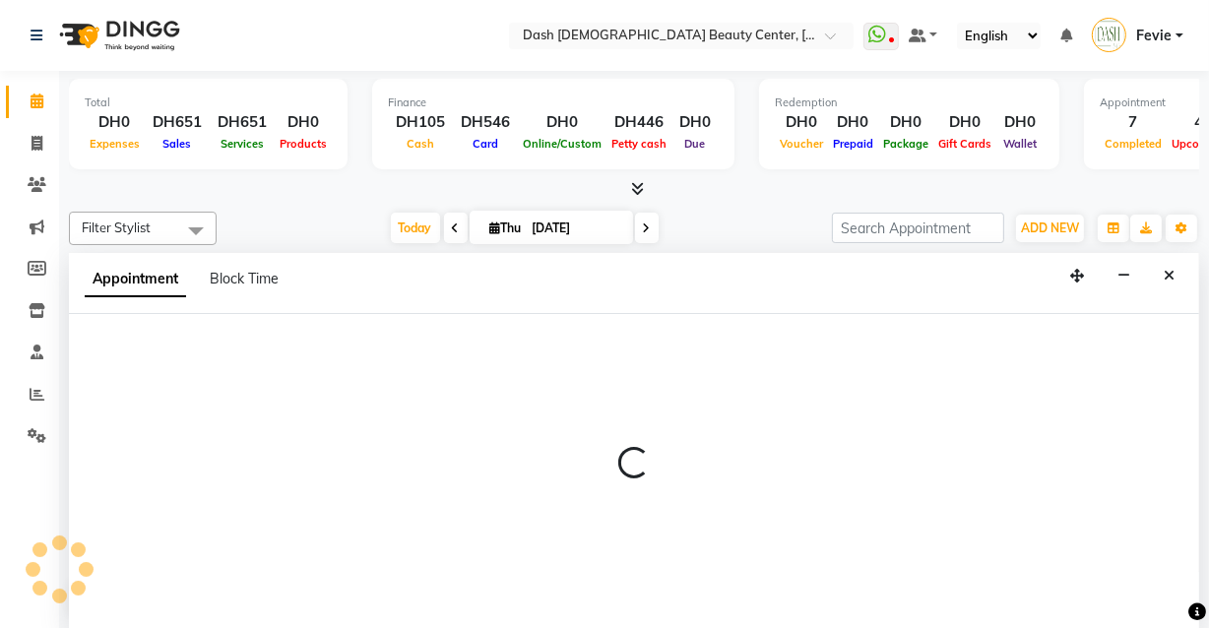
scroll to position [0, 0]
select select "600"
select select "tentative"
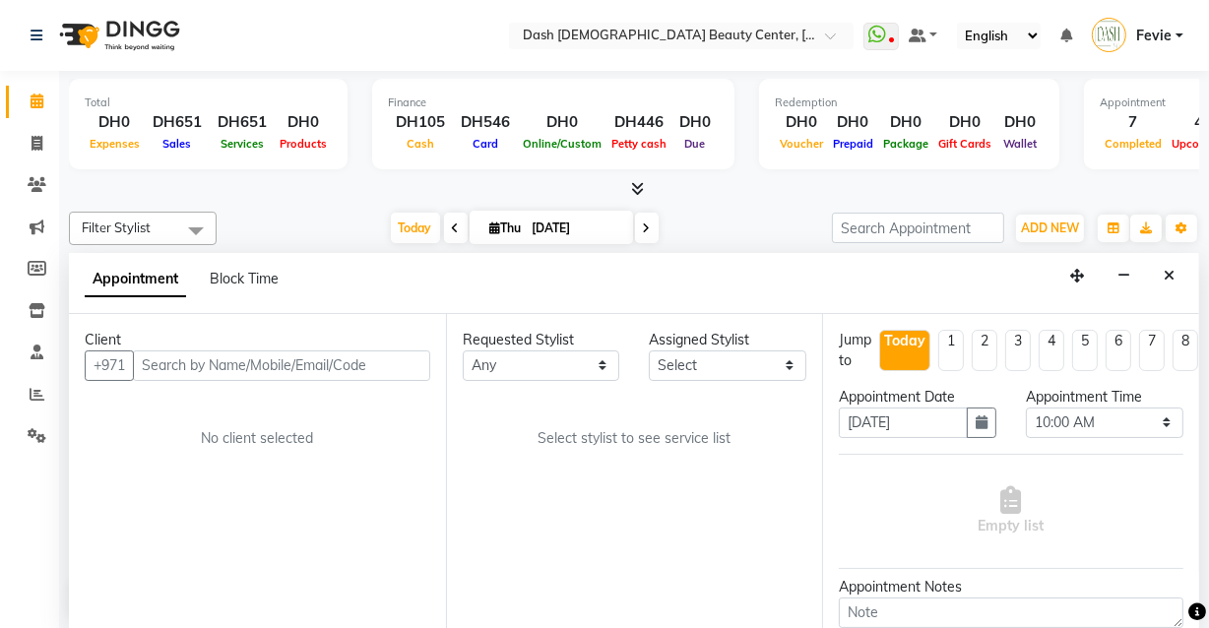
click at [263, 358] on input "text" at bounding box center [281, 365] width 297 height 31
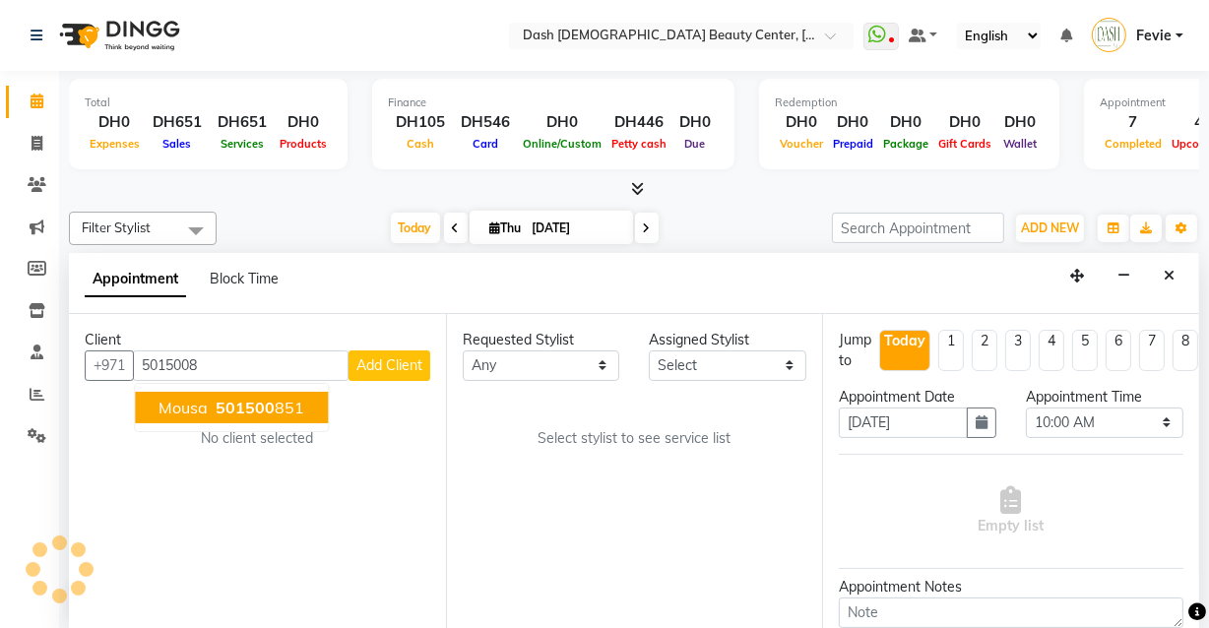
click at [285, 412] on ngb-highlight "501500 851" at bounding box center [258, 408] width 93 height 20
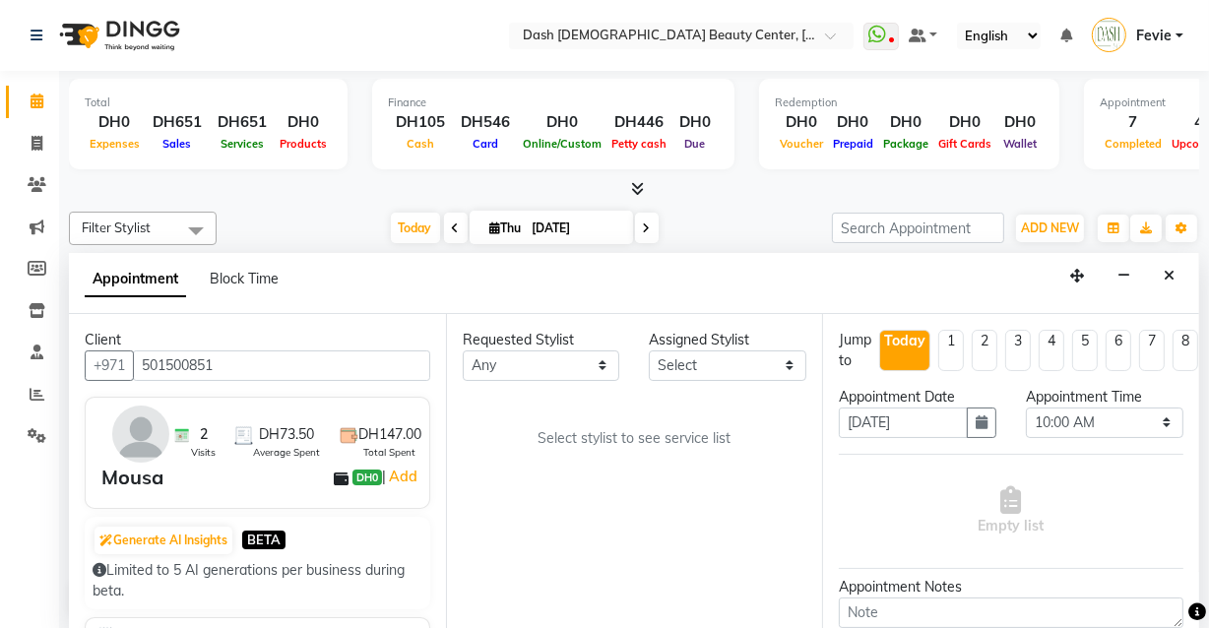
type input "501500851"
click at [650, 358] on select "Select [PERSON_NAME] [PERSON_NAME] [PERSON_NAME] [PERSON_NAME] [PERSON_NAME] [P…" at bounding box center [727, 365] width 157 height 31
select select "81114"
click at [649, 350] on select "Select [PERSON_NAME] [PERSON_NAME] [PERSON_NAME] [PERSON_NAME] [PERSON_NAME] [P…" at bounding box center [727, 365] width 157 height 31
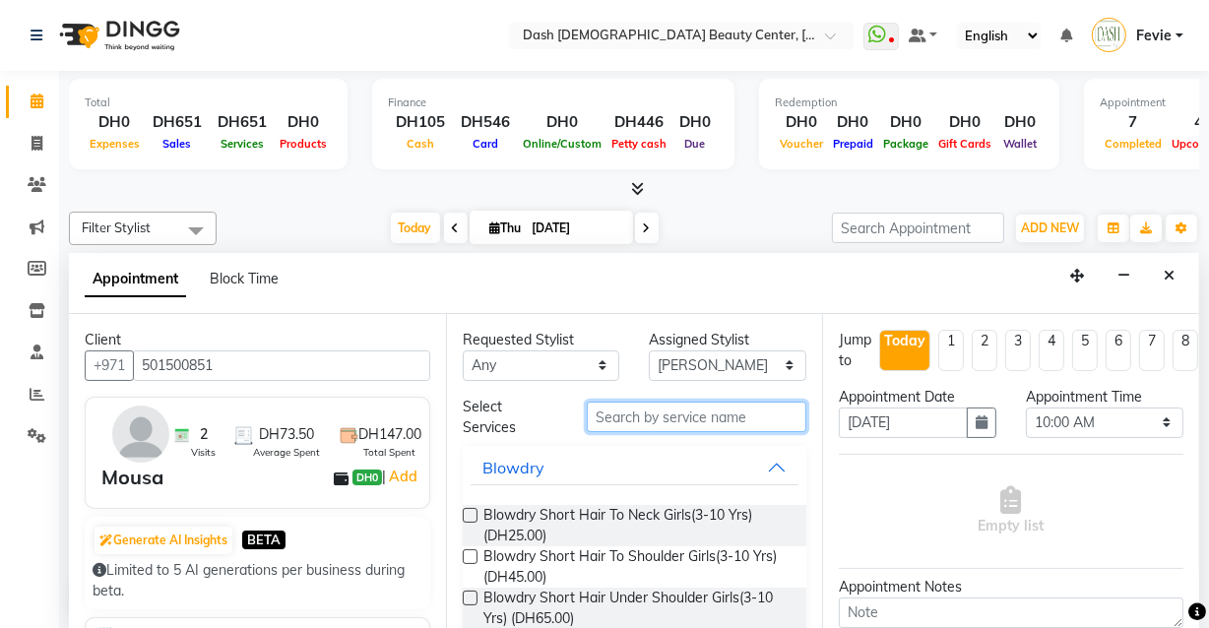
click at [658, 415] on input "text" at bounding box center [697, 417] width 220 height 31
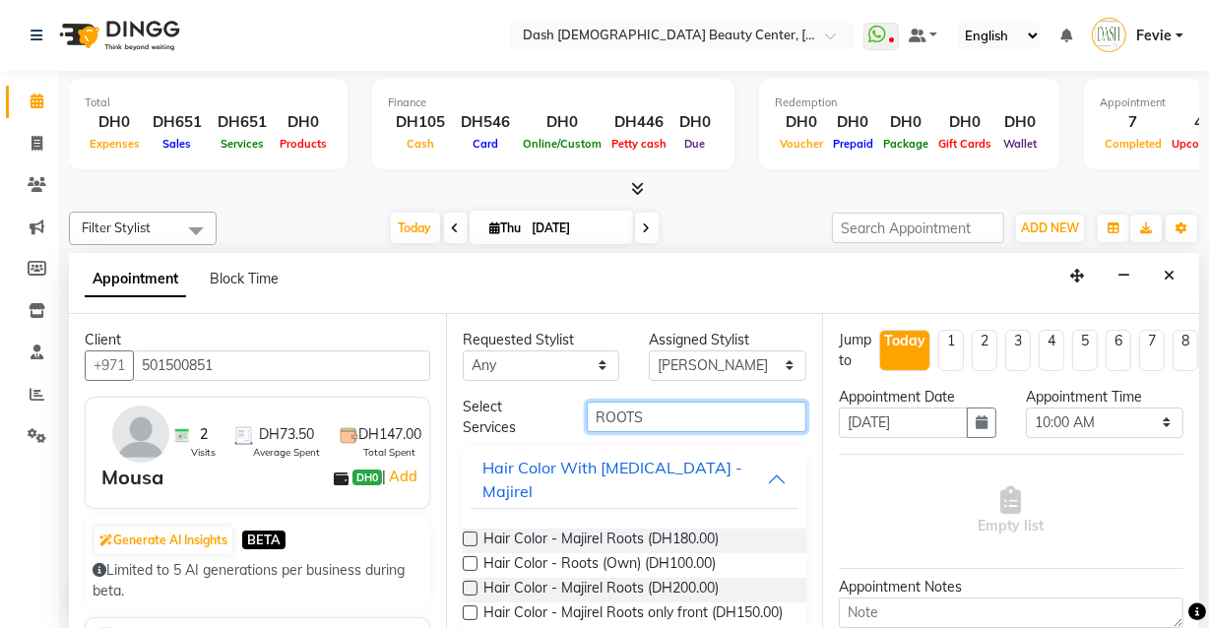
type input "ROOTS"
click at [471, 581] on label at bounding box center [470, 588] width 15 height 15
click at [471, 584] on input "checkbox" at bounding box center [469, 590] width 13 height 13
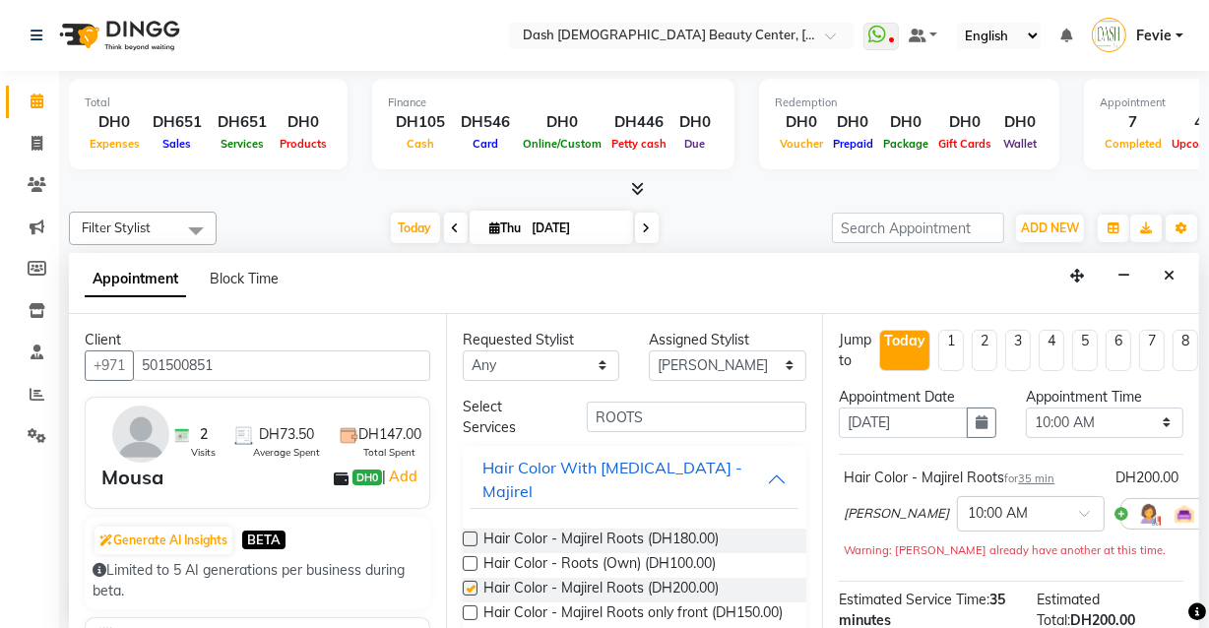
checkbox input "false"
click at [1096, 416] on select "Select 10:00 AM 10:15 AM 10:30 AM 10:45 AM 11:00 AM 11:15 AM 11:30 AM 11:45 AM …" at bounding box center [1104, 423] width 157 height 31
select select "690"
click at [1026, 408] on select "Select 10:00 AM 10:15 AM 10:30 AM 10:45 AM 11:00 AM 11:15 AM 11:30 AM 11:45 AM …" at bounding box center [1104, 423] width 157 height 31
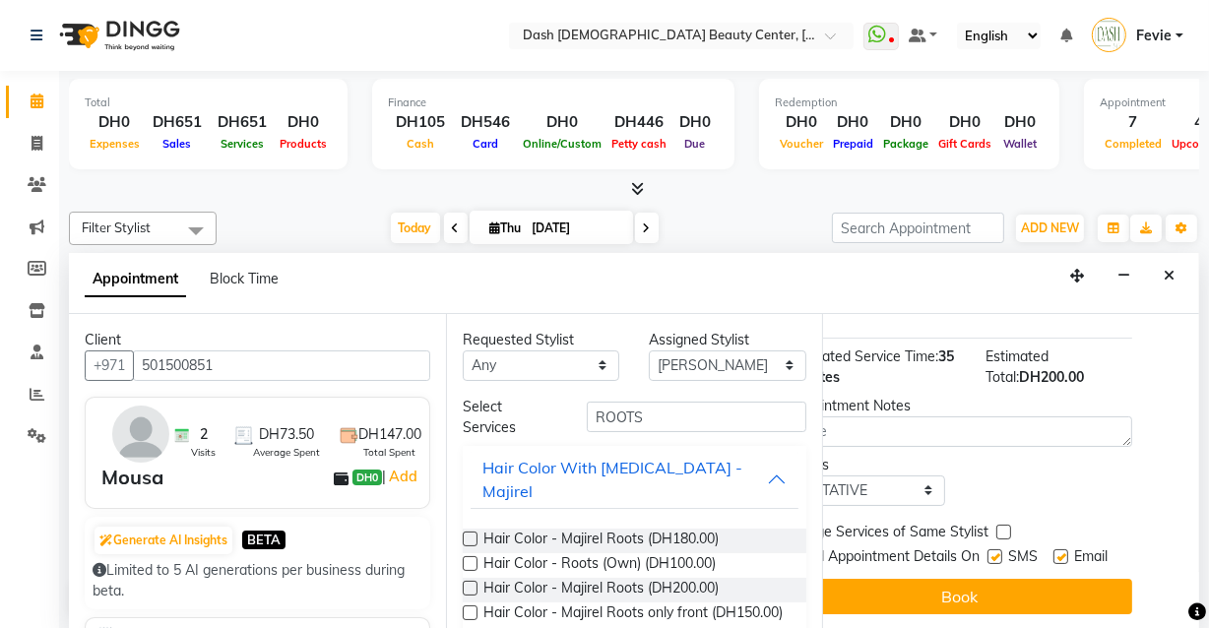
scroll to position [273, 0]
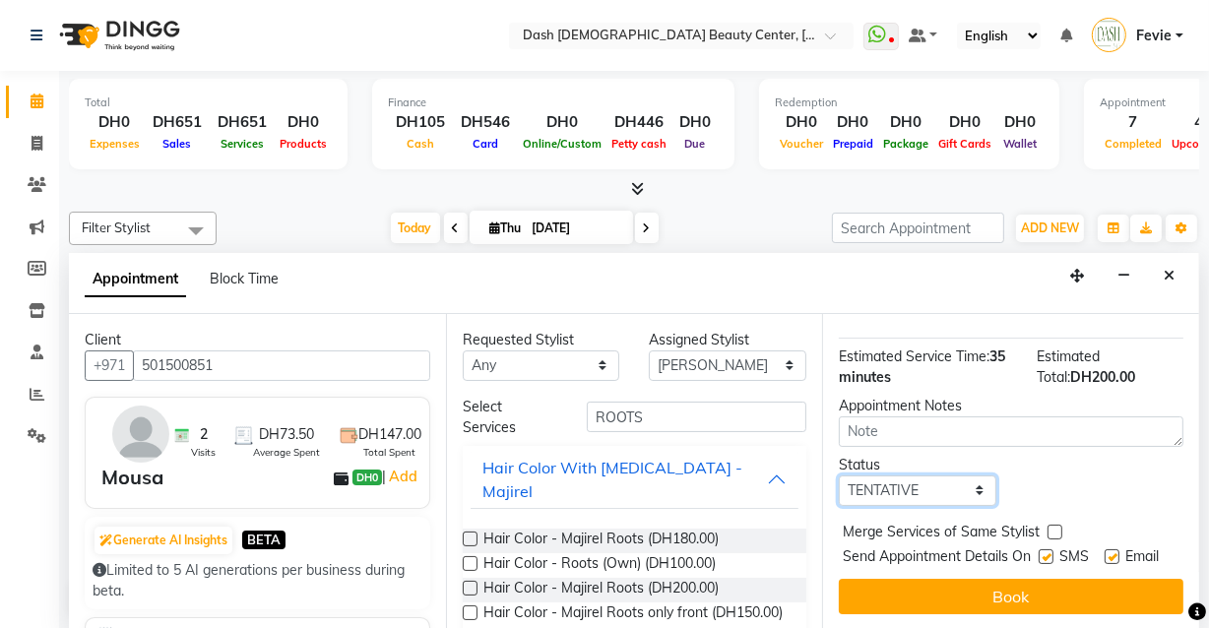
click at [941, 475] on select "Select TENTATIVE CONFIRM CHECK-IN UPCOMING" at bounding box center [917, 490] width 157 height 31
select select "check-in"
click at [839, 475] on select "Select TENTATIVE CONFIRM CHECK-IN UPCOMING" at bounding box center [917, 490] width 157 height 31
click at [1056, 525] on label at bounding box center [1054, 532] width 15 height 15
click at [1056, 528] on input "checkbox" at bounding box center [1053, 534] width 13 height 13
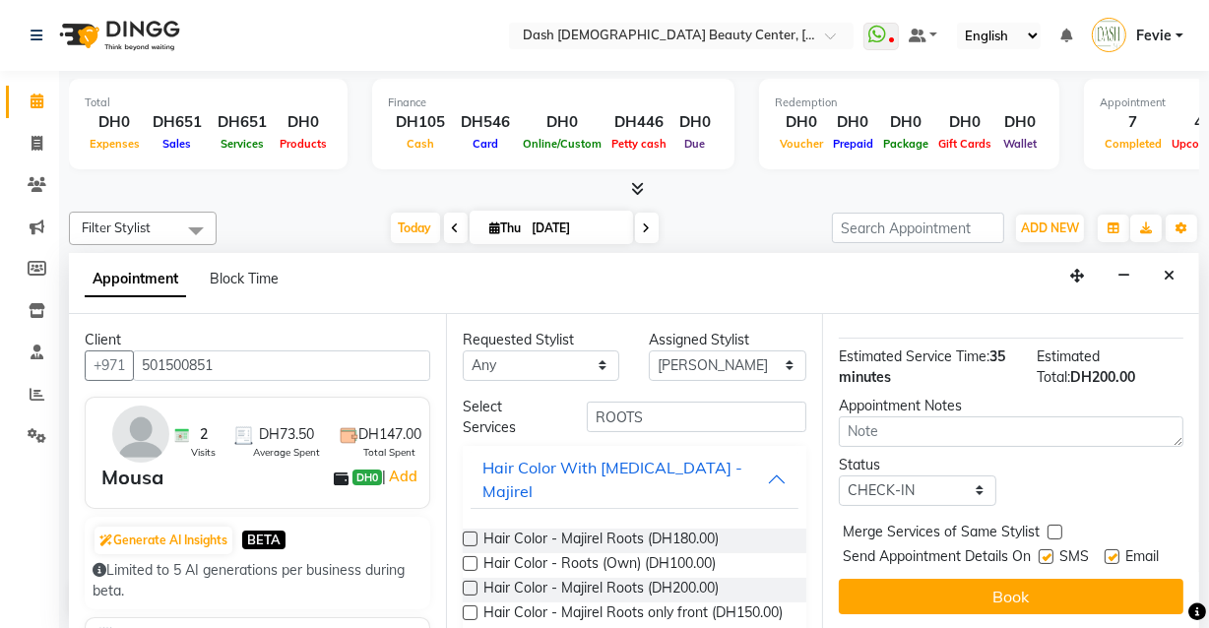
checkbox input "true"
click at [1041, 549] on label at bounding box center [1045, 556] width 15 height 15
click at [1041, 552] on input "checkbox" at bounding box center [1044, 558] width 13 height 13
checkbox input "false"
click at [1106, 549] on label at bounding box center [1111, 556] width 15 height 15
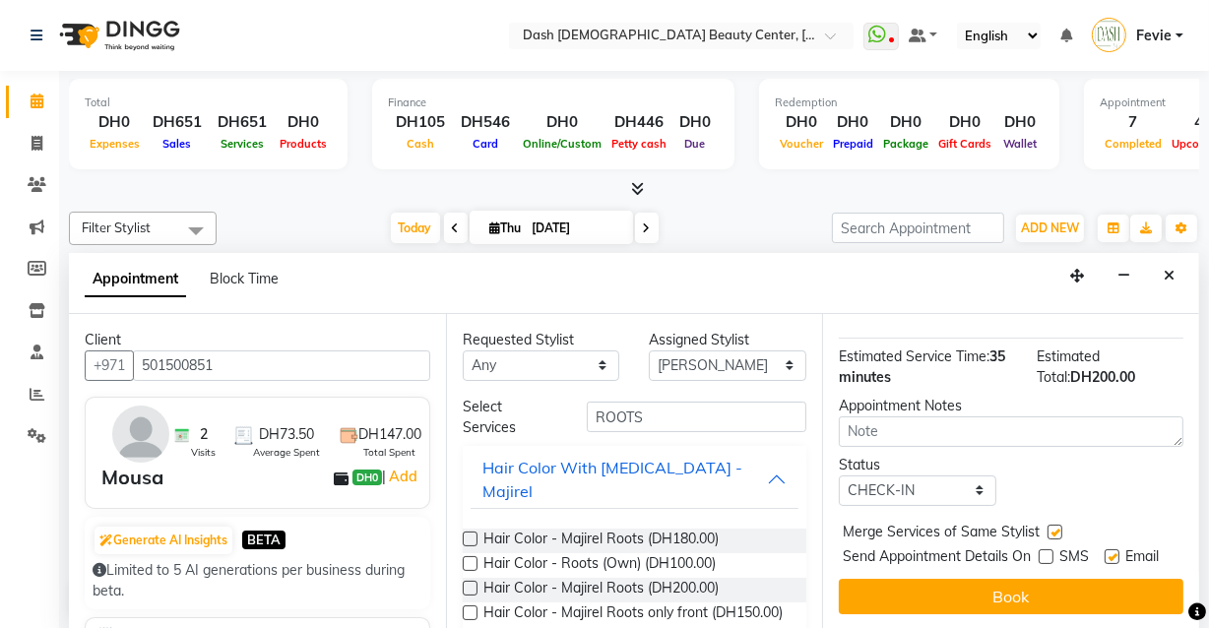
click at [1106, 552] on input "checkbox" at bounding box center [1110, 558] width 13 height 13
checkbox input "false"
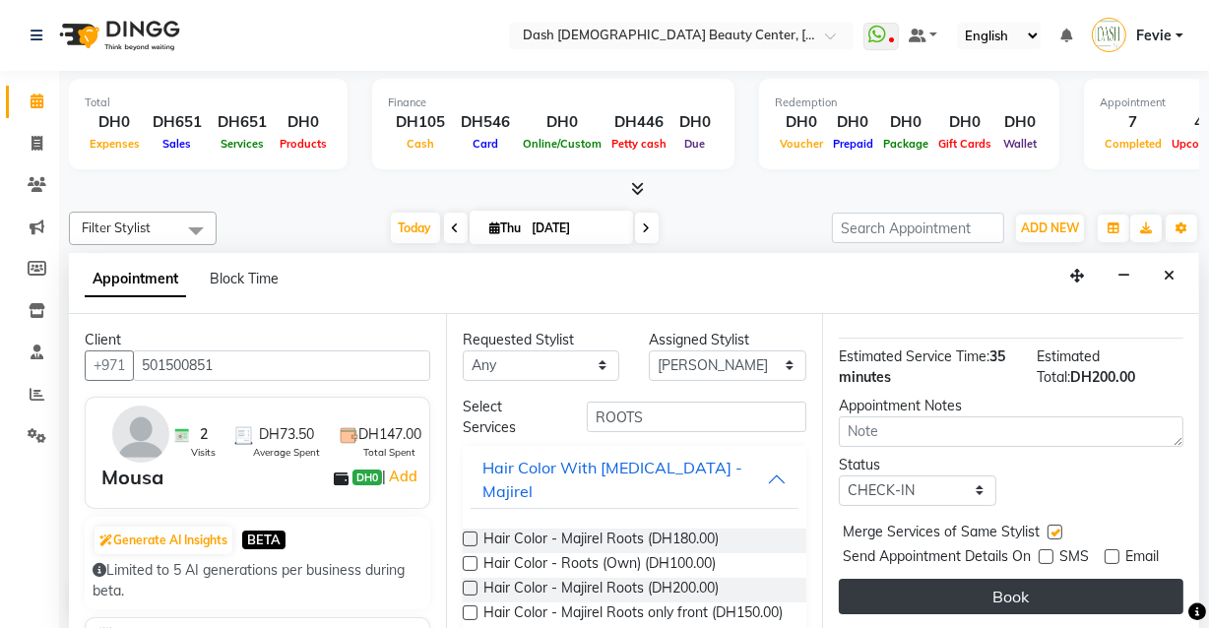
click at [1063, 593] on button "Book" at bounding box center [1011, 596] width 345 height 35
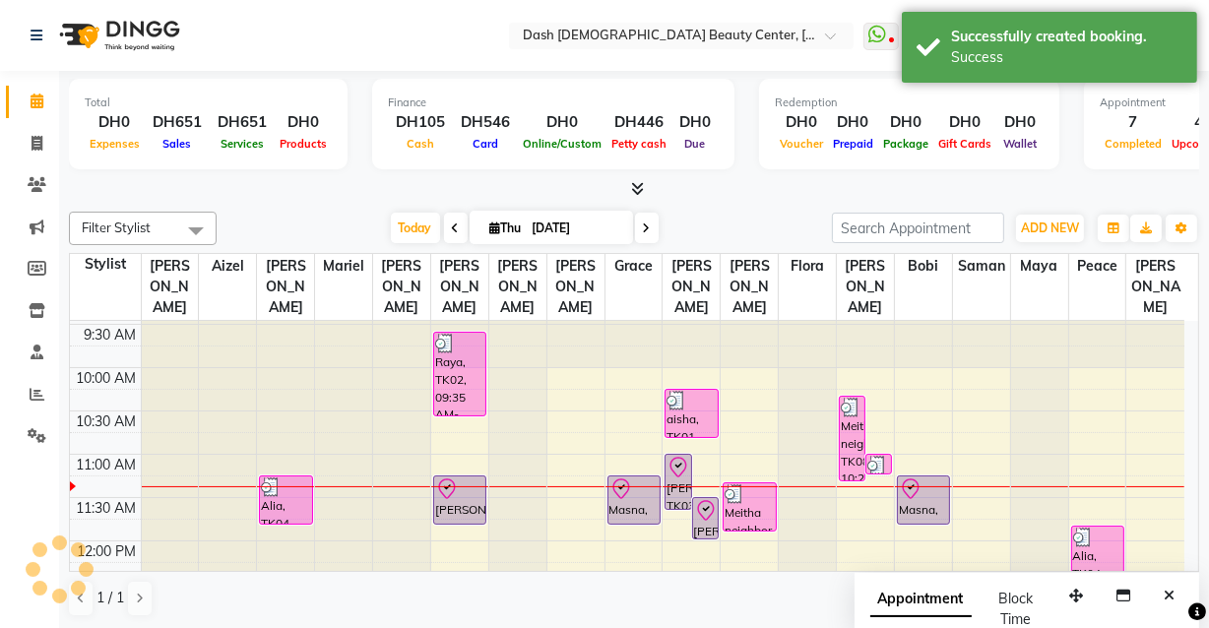
scroll to position [0, 0]
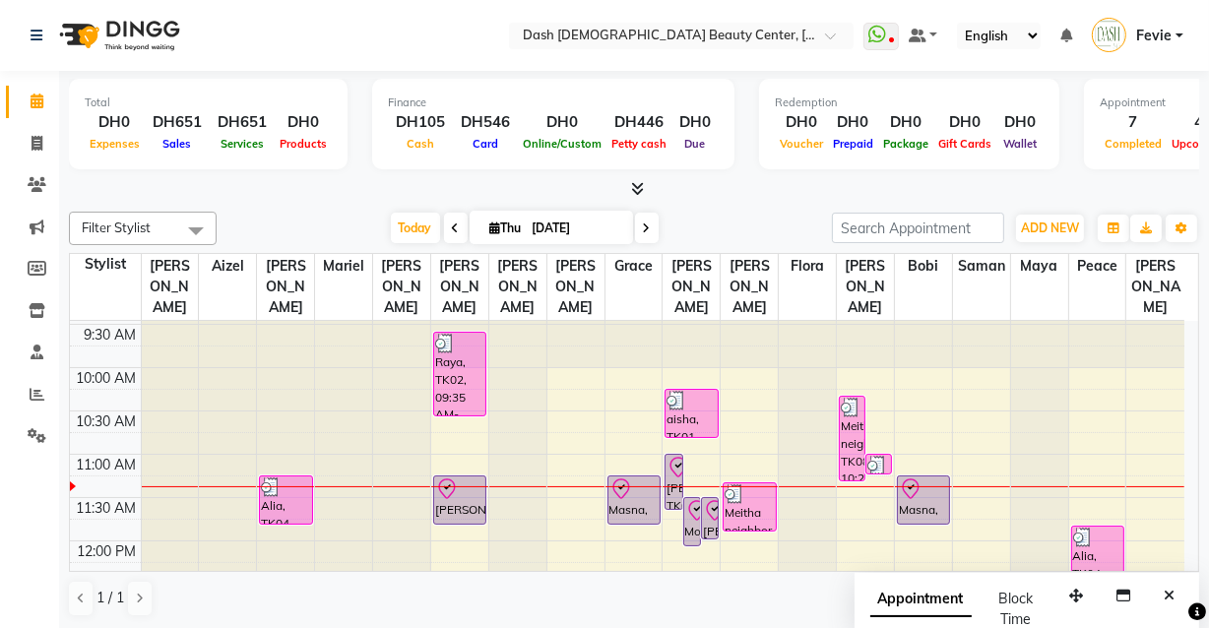
click at [684, 511] on div "Mousa, TK09, 11:30 AM-12:05 PM, Hair Color - Majirel Roots" at bounding box center [692, 521] width 16 height 47
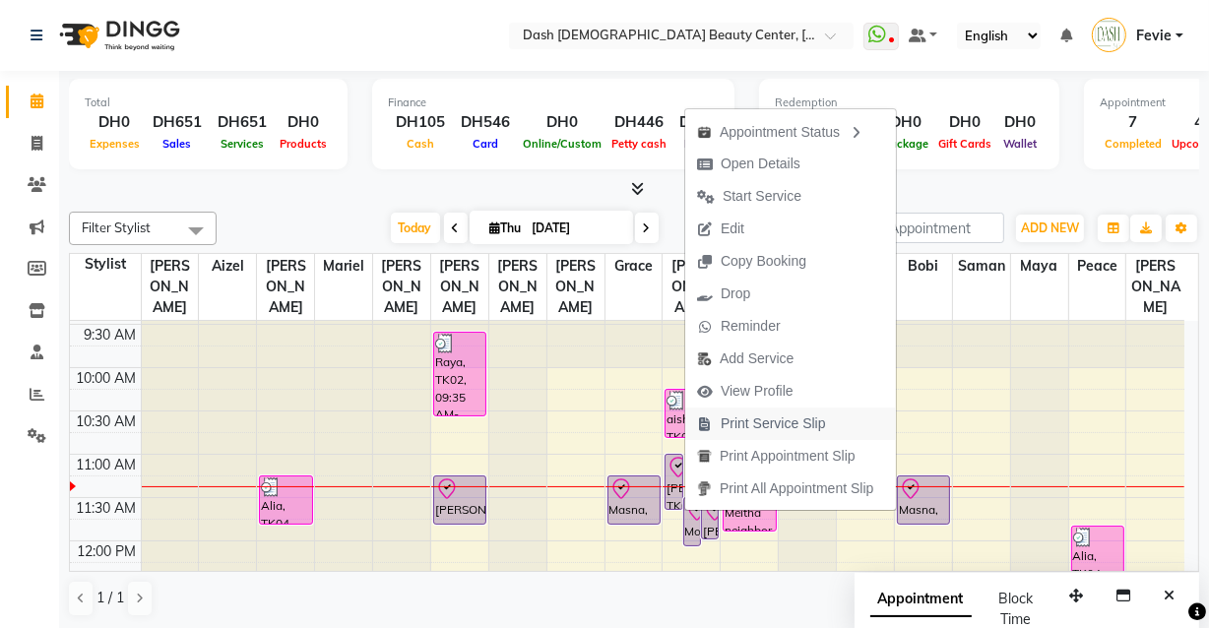
click at [815, 424] on span "Print Service Slip" at bounding box center [773, 423] width 105 height 21
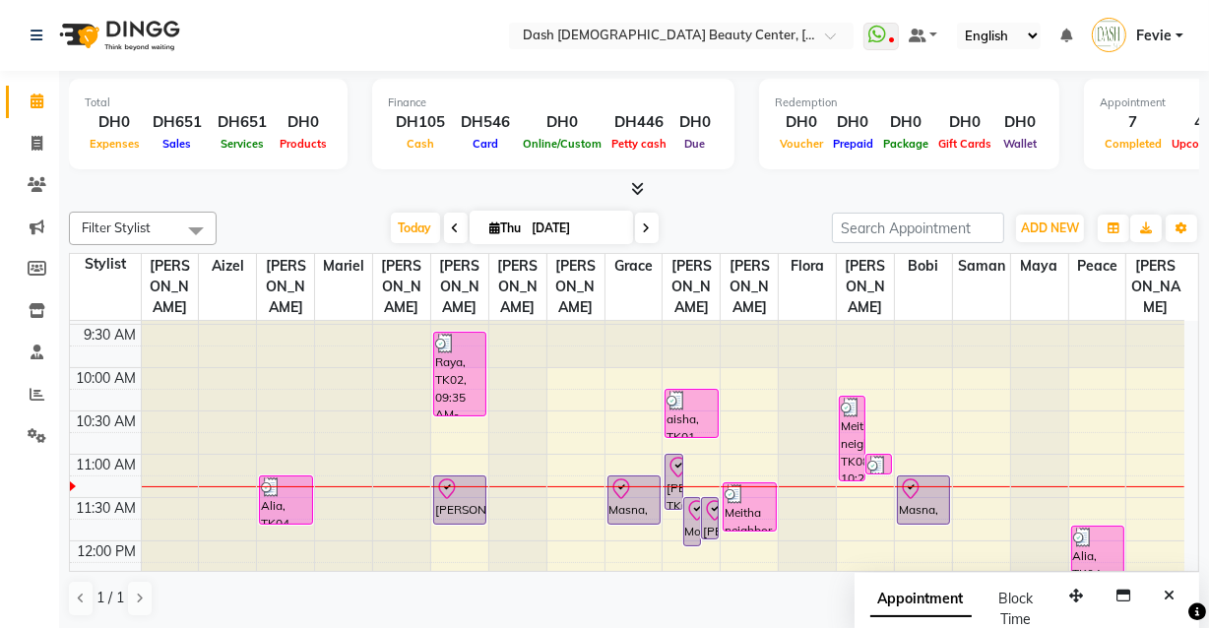
click at [688, 540] on td at bounding box center [662, 551] width 1043 height 22
click at [692, 512] on div "Mousa, TK09, 11:30 AM-12:05 PM, Hair Color - Majirel Roots" at bounding box center [692, 521] width 16 height 47
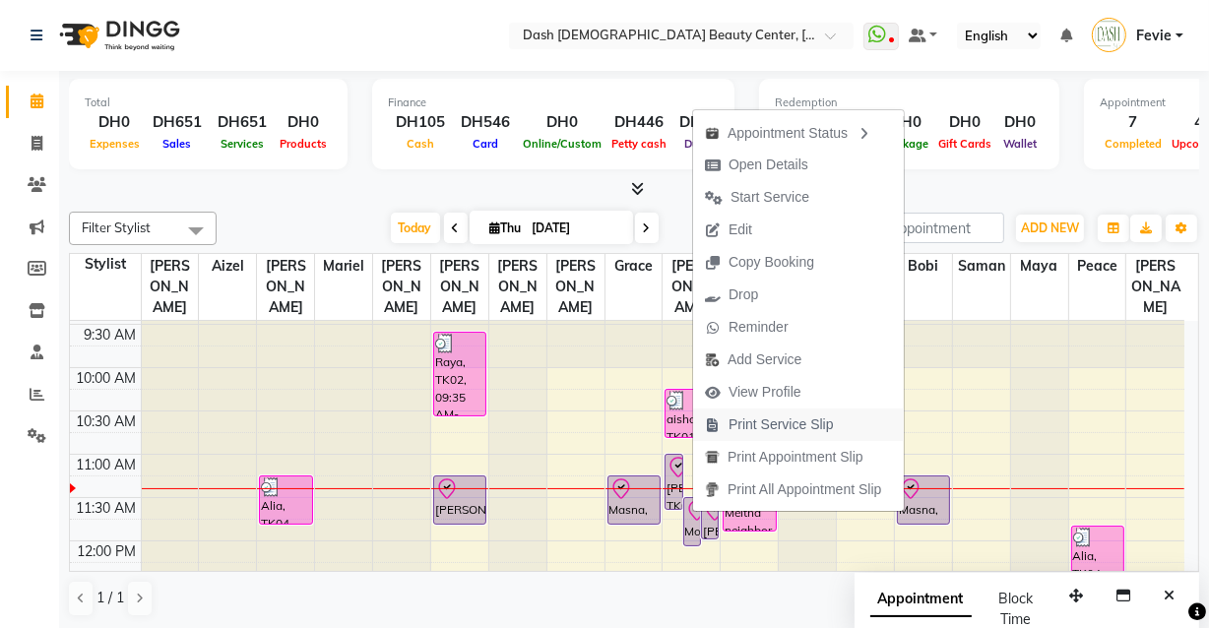
click at [820, 431] on span "Print Service Slip" at bounding box center [780, 424] width 105 height 21
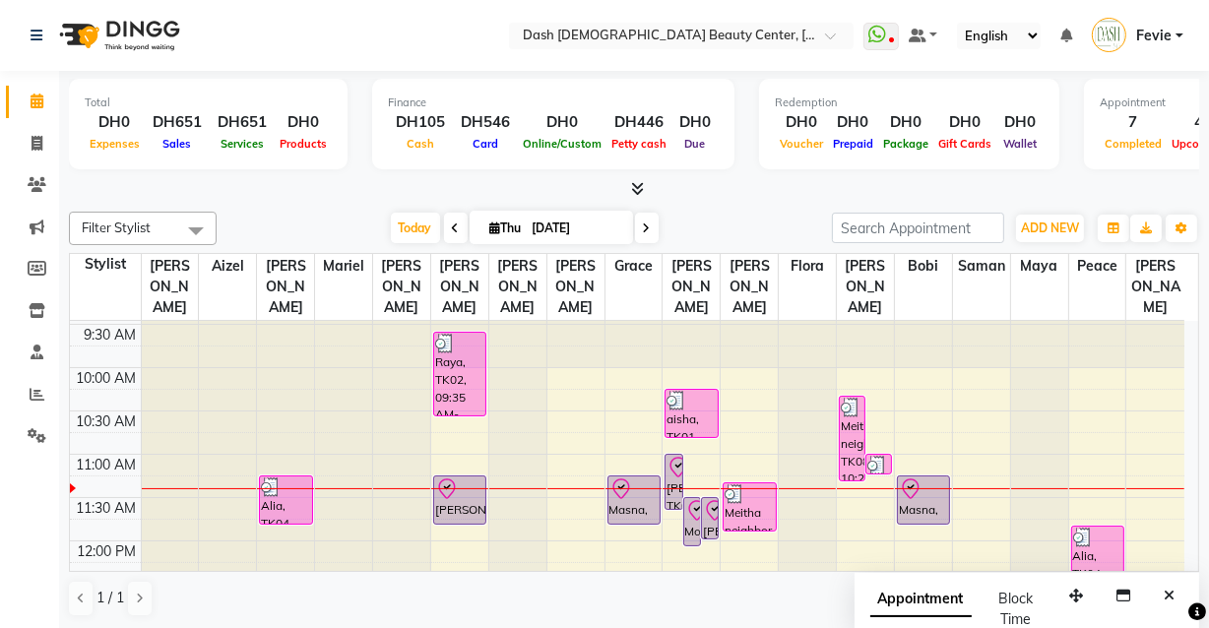
click at [457, 520] on div at bounding box center [459, 524] width 51 height 8
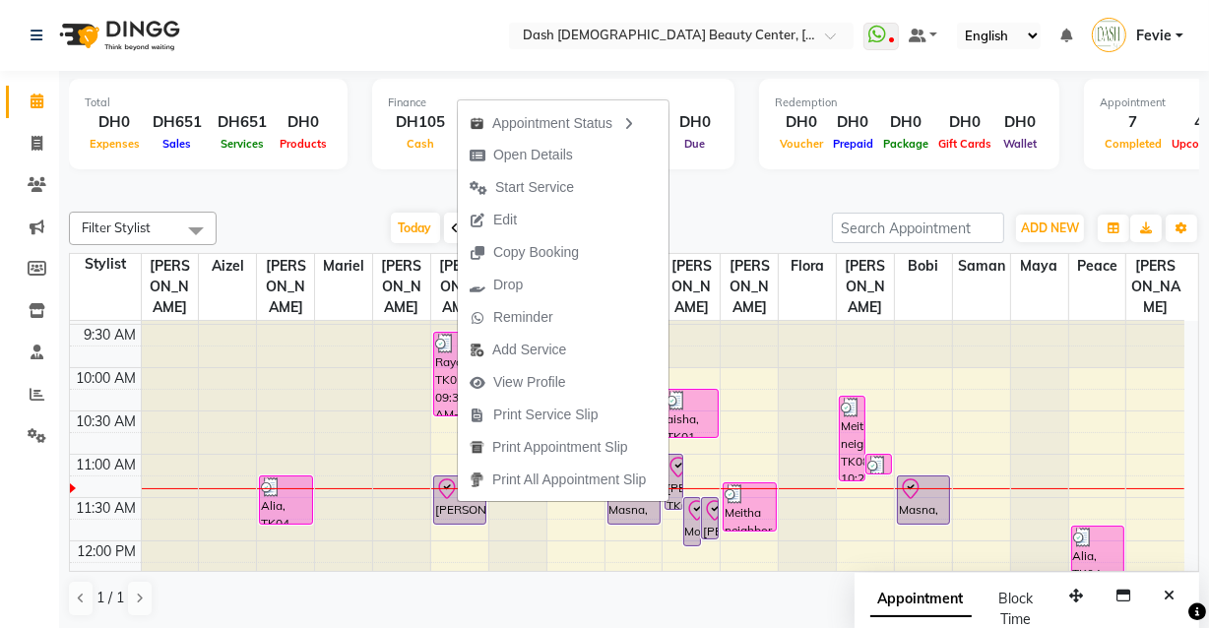
click at [791, 412] on div at bounding box center [807, 454] width 57 height 345
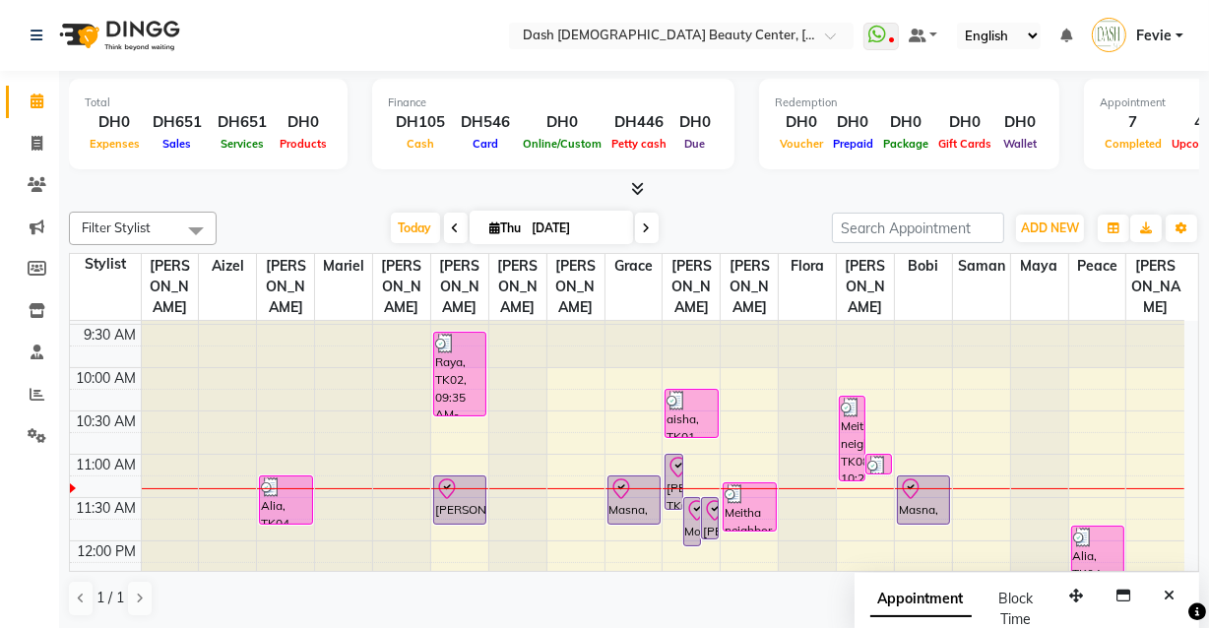
click at [673, 456] on icon at bounding box center [678, 468] width 24 height 24
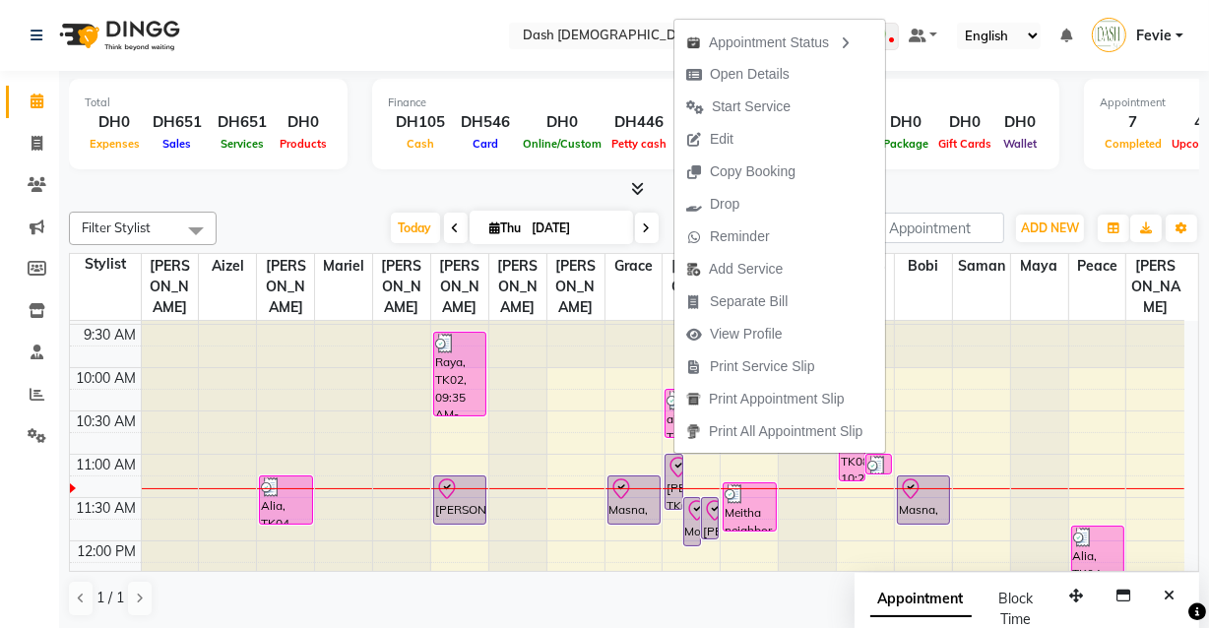
click at [927, 483] on div "Masna, TK05, 11:15 AM-11:50 AM, Basic Pedicure" at bounding box center [923, 499] width 51 height 47
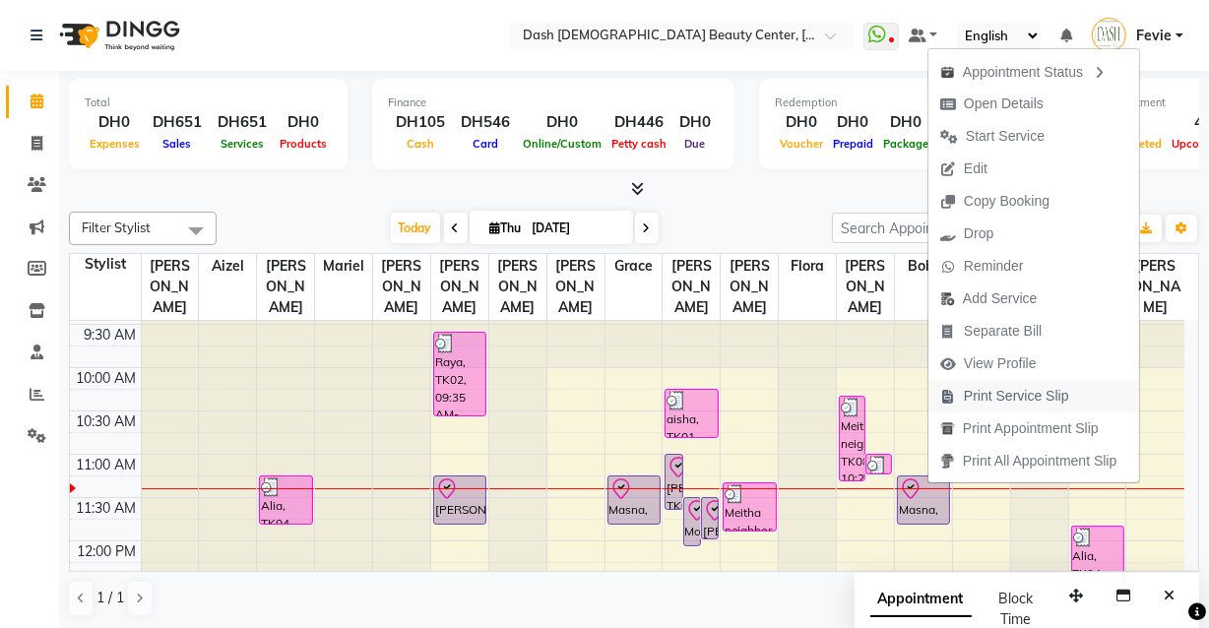
click at [1044, 399] on span "Print Service Slip" at bounding box center [1016, 396] width 105 height 21
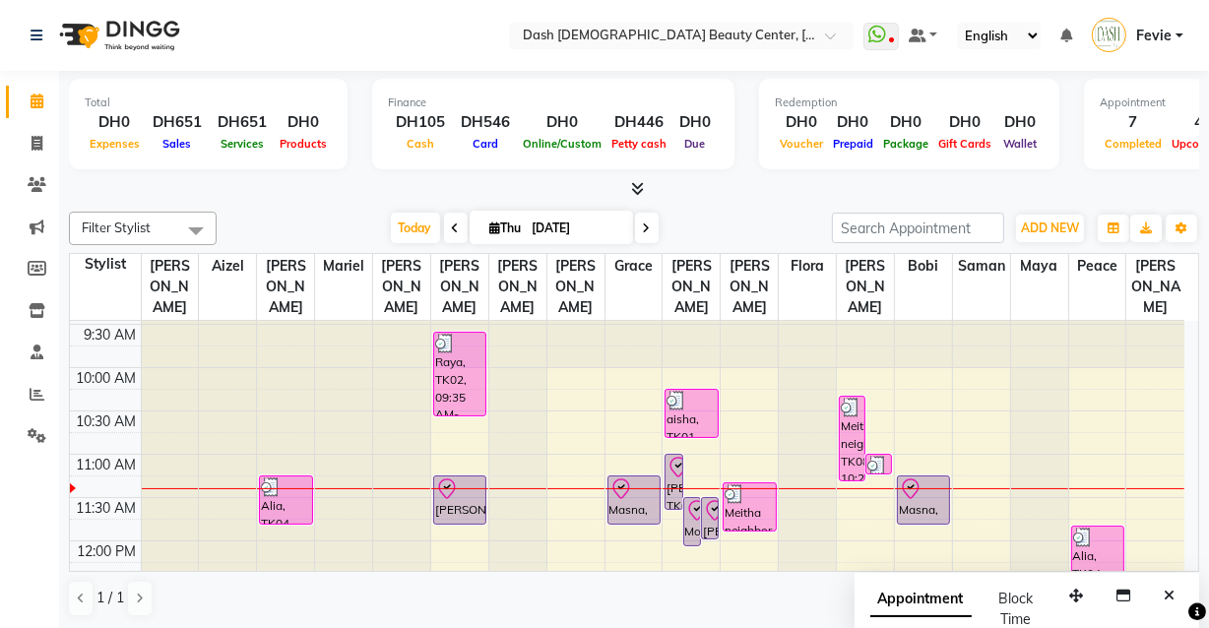
click at [920, 488] on div "Masna, TK05, 11:15 AM-11:50 AM, Basic Pedicure" at bounding box center [923, 499] width 51 height 47
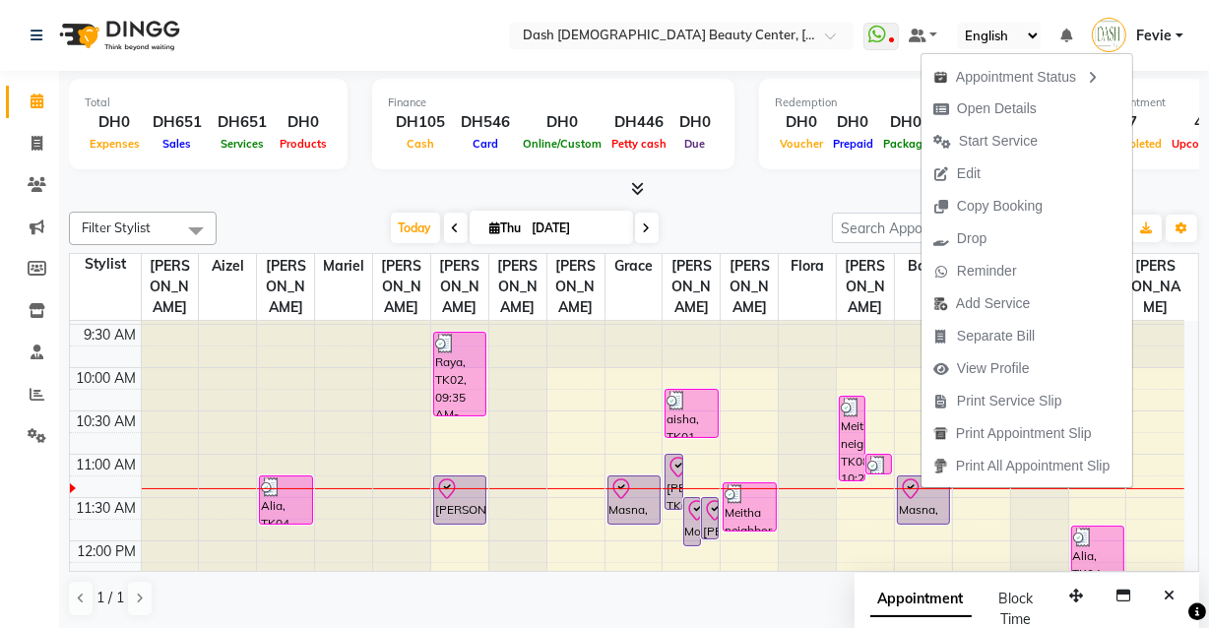
click at [758, 204] on div "Filter Stylist Select All [PERSON_NAME] [PERSON_NAME] [PERSON_NAME] [PERSON_NAM…" at bounding box center [634, 414] width 1130 height 421
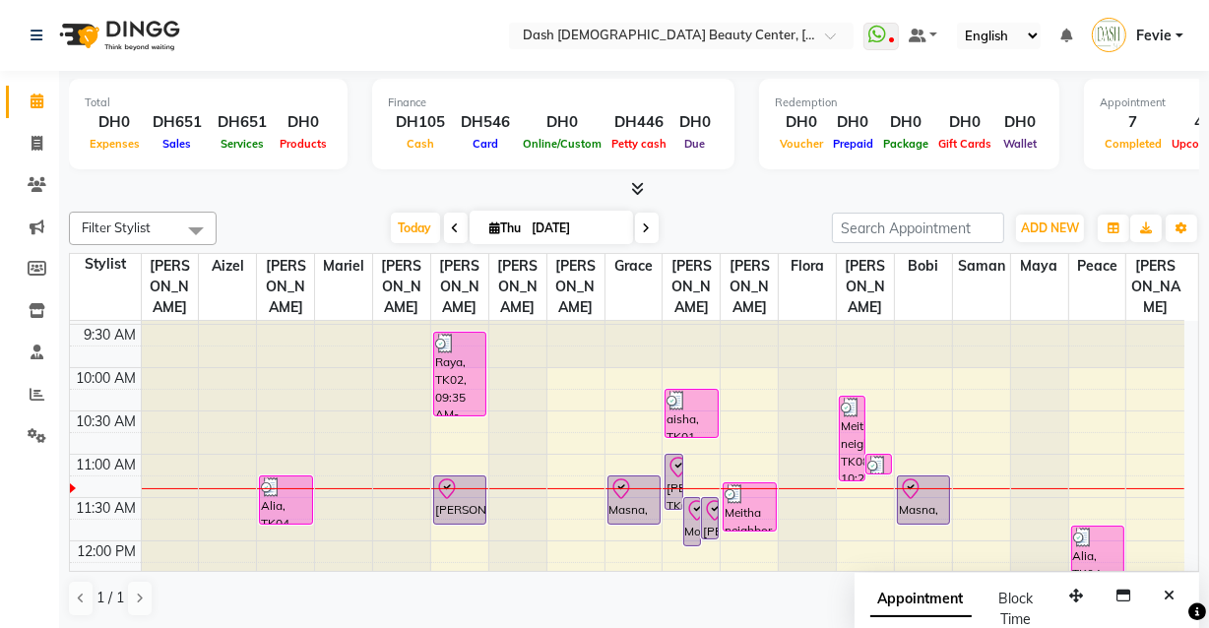
click at [1105, 536] on div "Alia, TK04, 11:50 AM-12:25 PM, Basic Pedicure (DH75)" at bounding box center [1097, 550] width 51 height 47
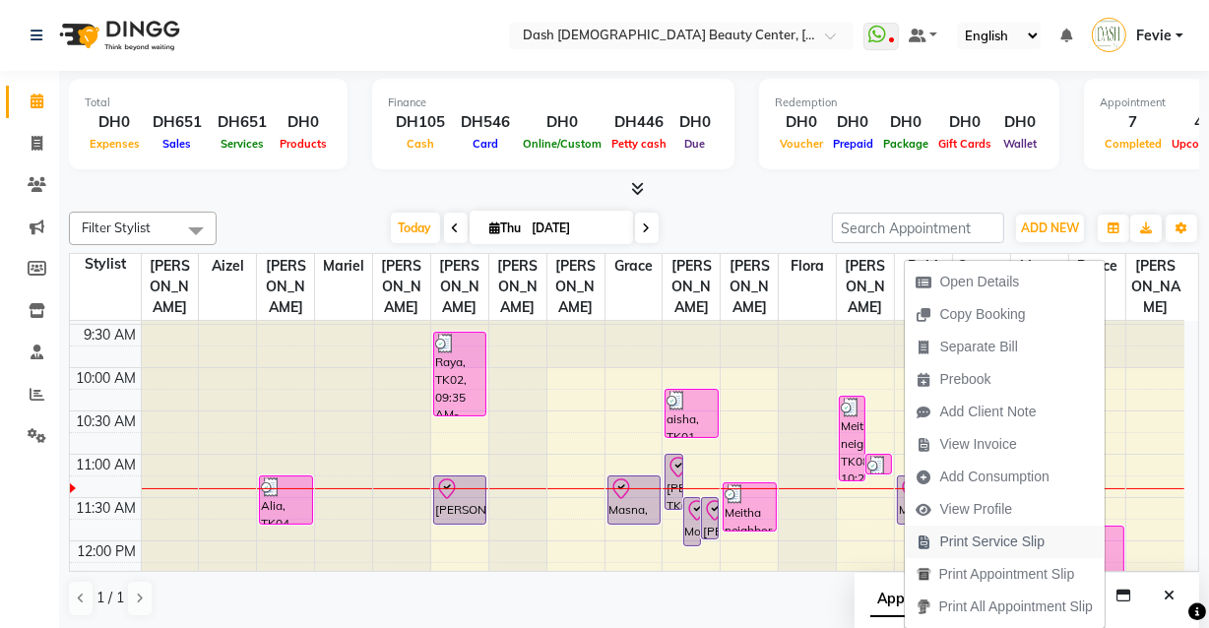
click at [1034, 548] on span "Print Service Slip" at bounding box center [992, 542] width 105 height 21
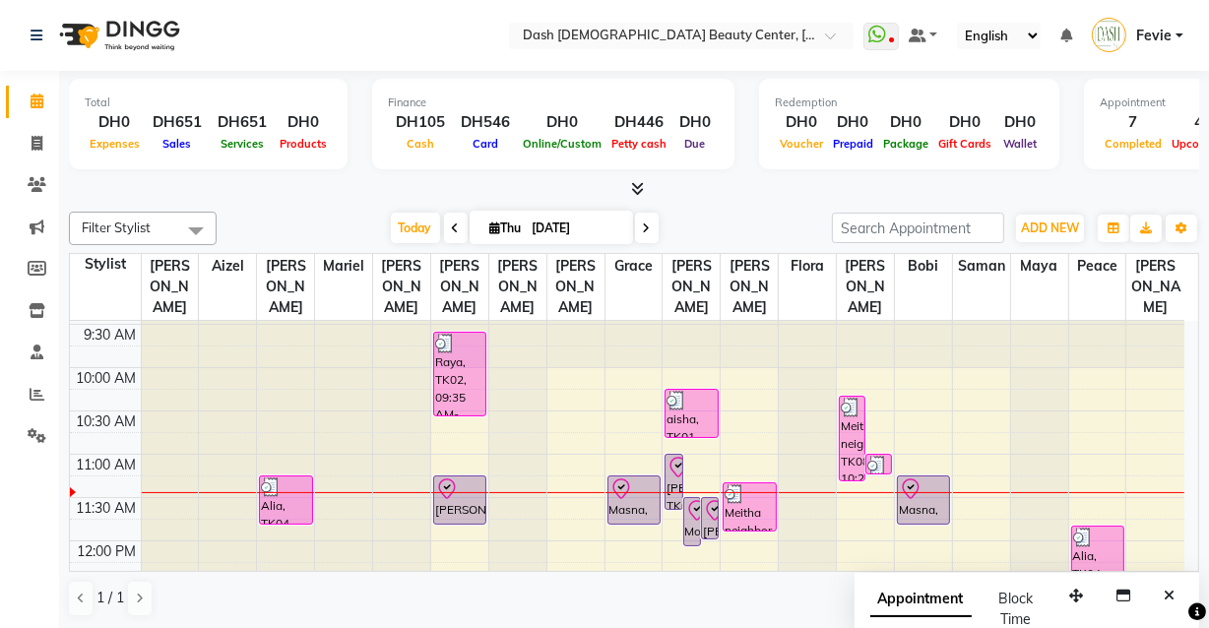
click at [631, 492] on div at bounding box center [633, 492] width 57 height 1
click at [669, 456] on icon at bounding box center [678, 468] width 24 height 24
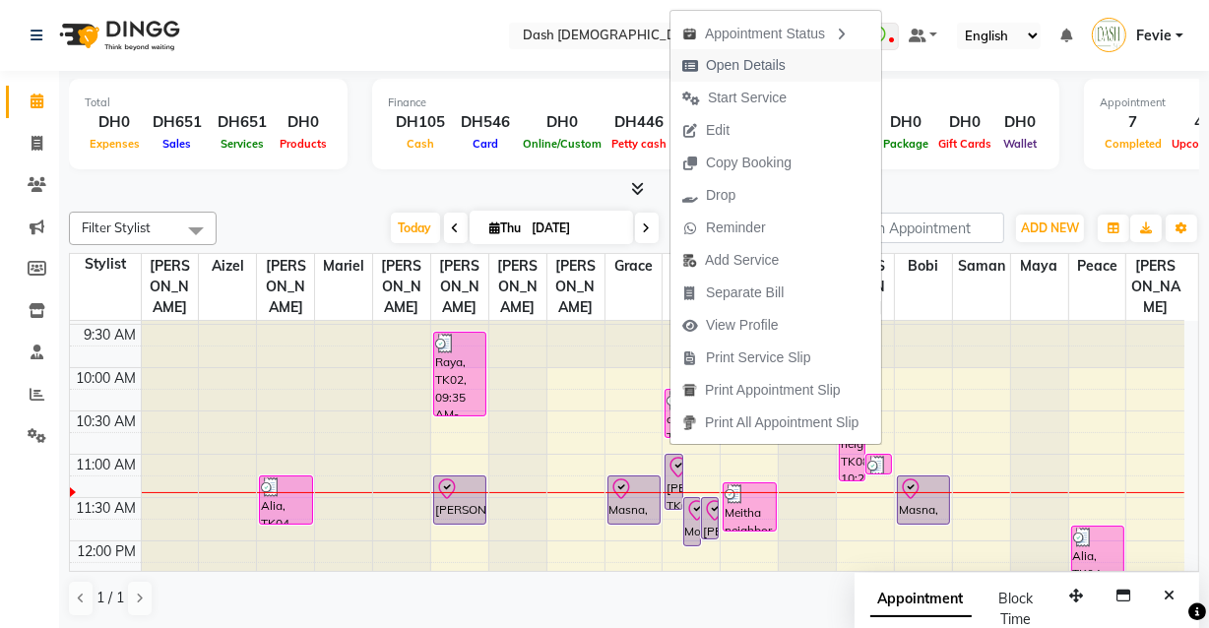
click at [758, 62] on span "Open Details" at bounding box center [746, 65] width 80 height 21
select select "8"
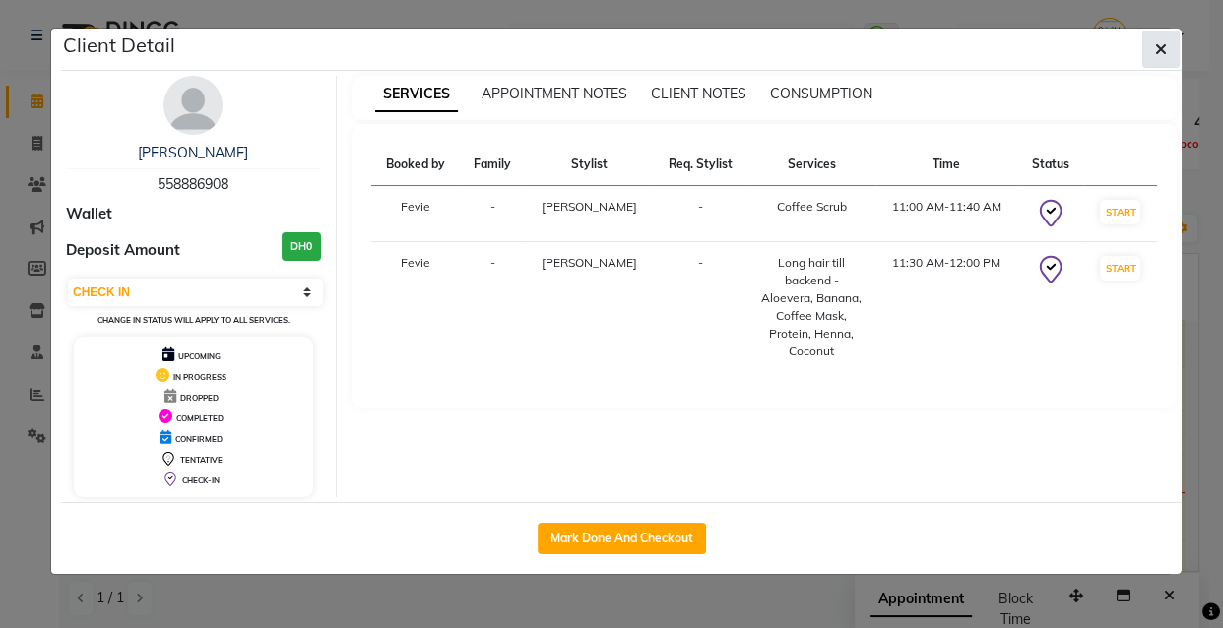
click at [1160, 39] on span "button" at bounding box center [1161, 49] width 12 height 20
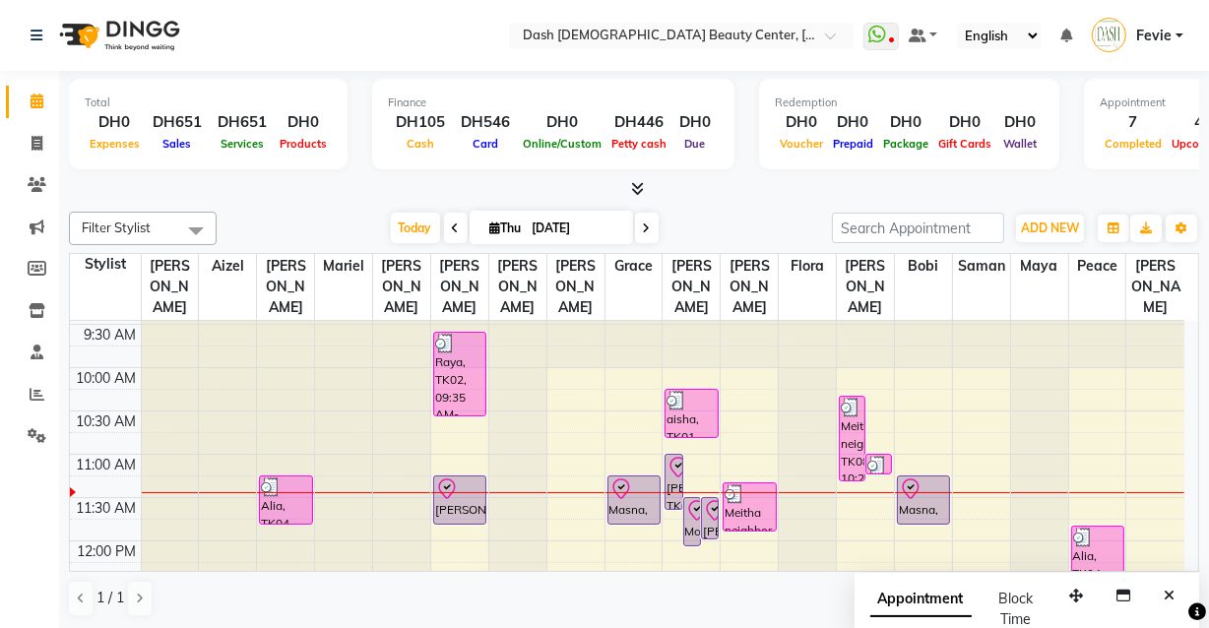
click at [676, 456] on icon at bounding box center [678, 468] width 24 height 24
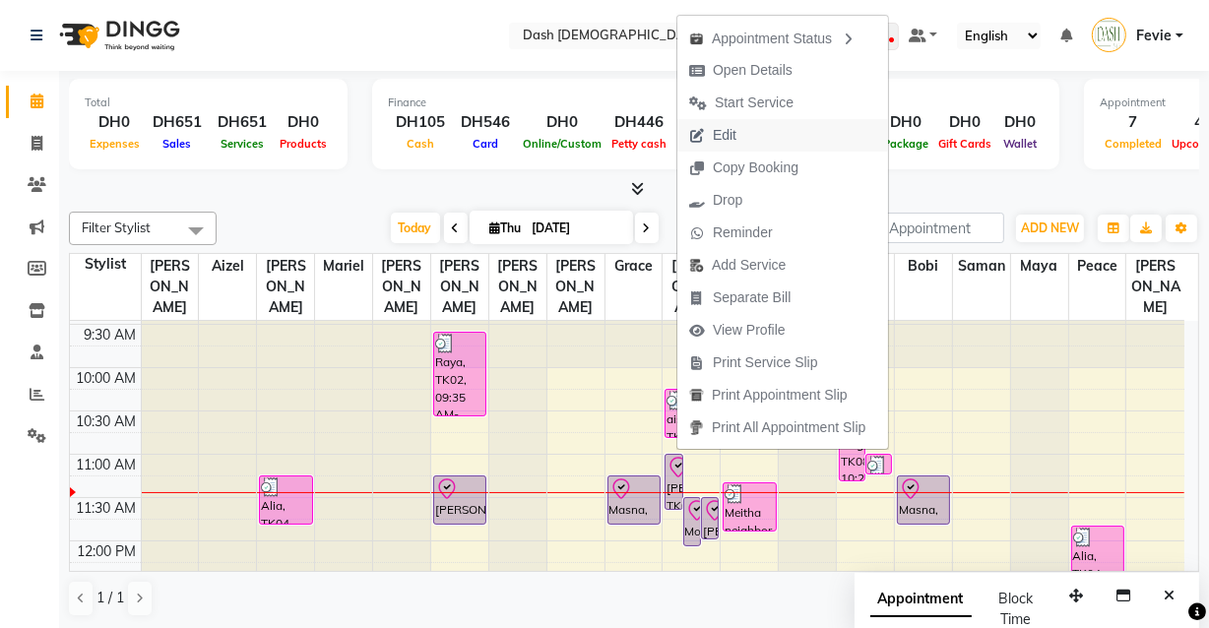
click at [753, 132] on button "Edit" at bounding box center [782, 135] width 211 height 32
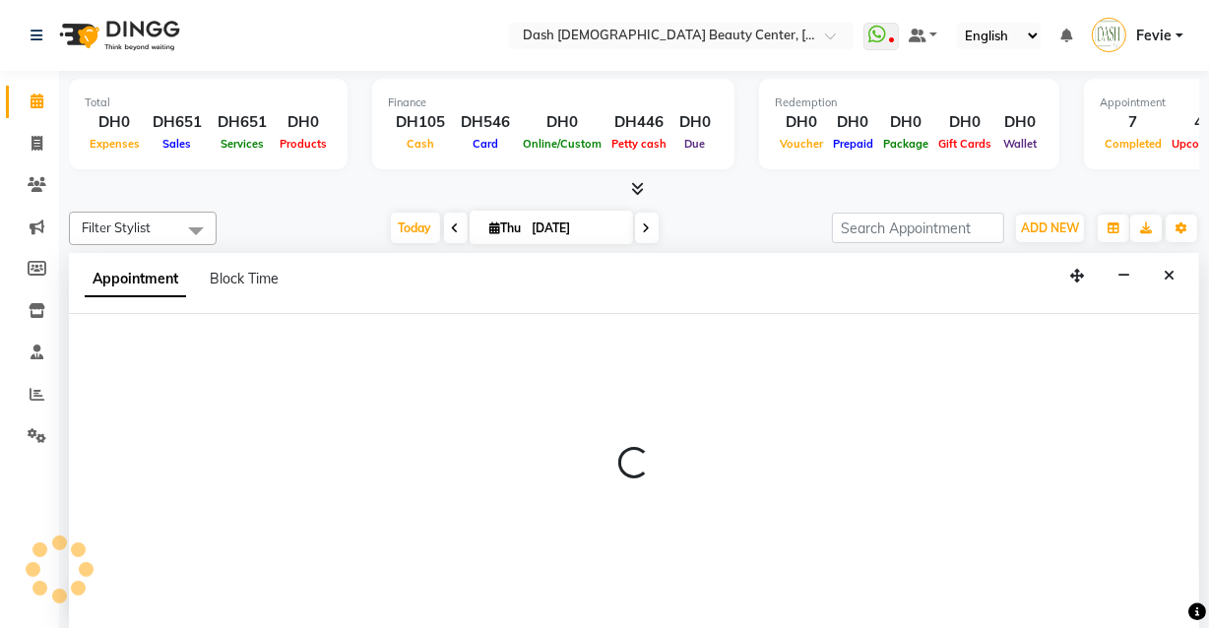
select select "tentative"
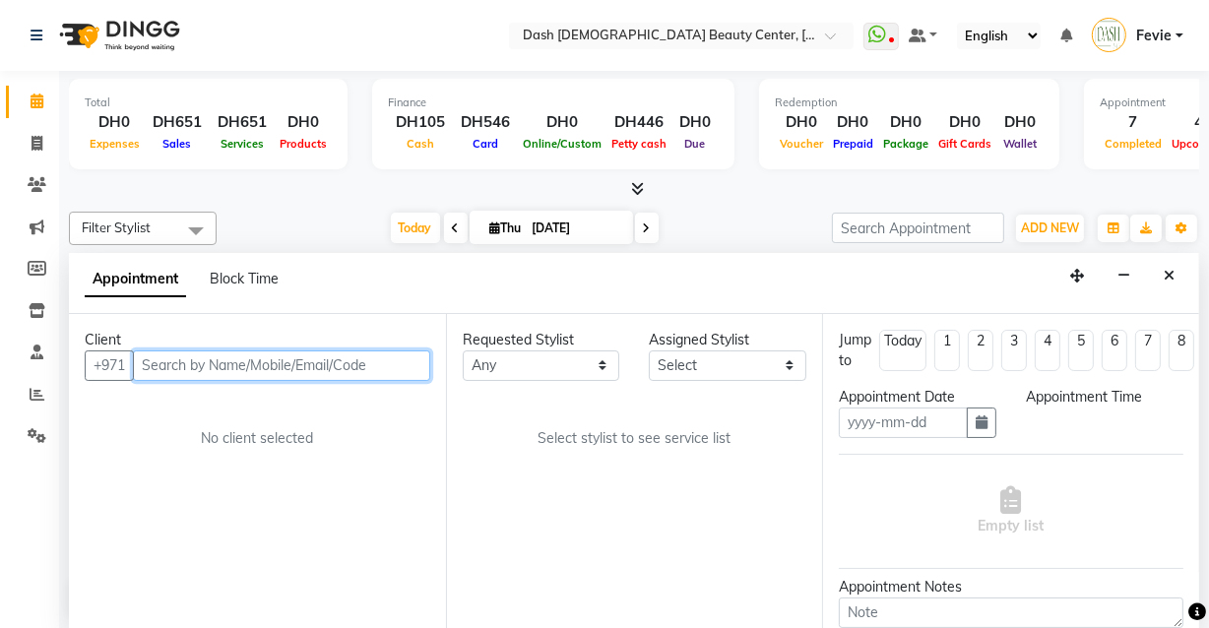
type input "[DATE]"
select select "check-in"
select select "660"
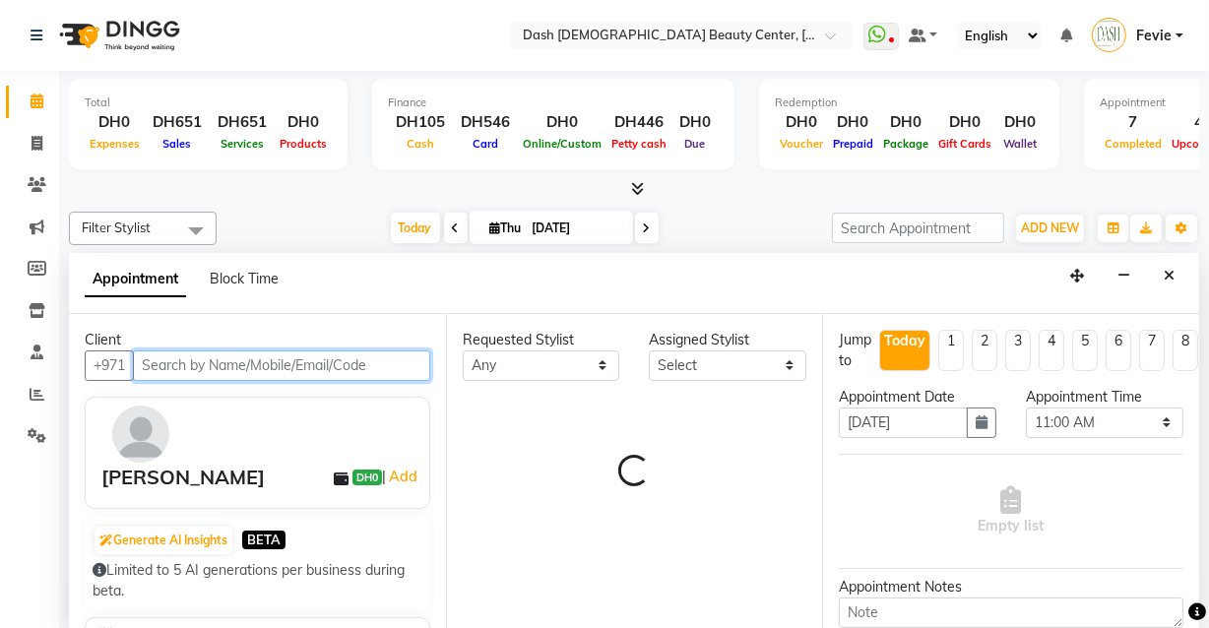
scroll to position [173, 0]
select select "81114"
select select "4202"
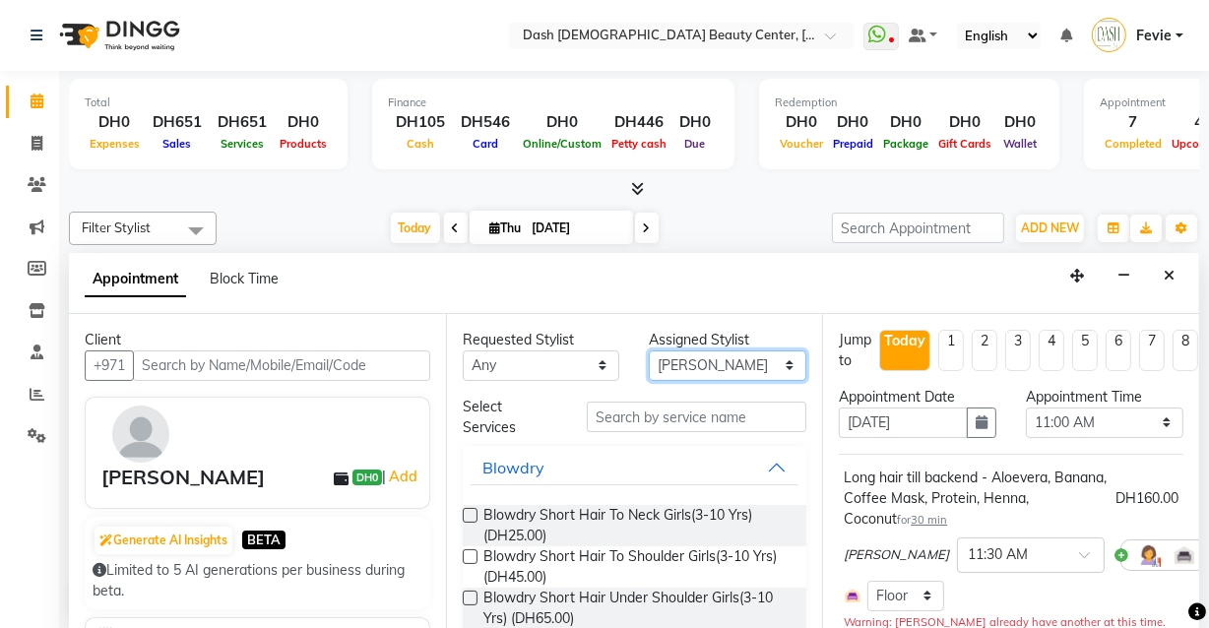
click at [666, 364] on select "Select [PERSON_NAME] [PERSON_NAME] [PERSON_NAME] [PERSON_NAME] [PERSON_NAME] [P…" at bounding box center [727, 365] width 157 height 31
select select "82379"
click at [649, 350] on select "Select [PERSON_NAME] [PERSON_NAME] [PERSON_NAME] [PERSON_NAME] [PERSON_NAME] [P…" at bounding box center [727, 365] width 157 height 31
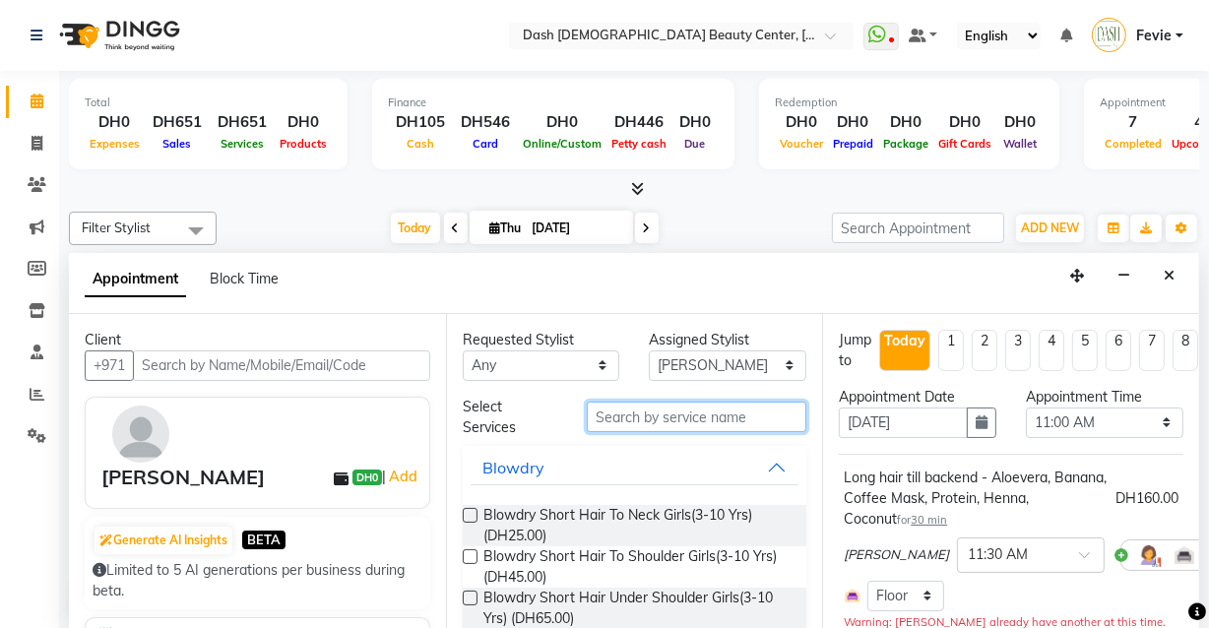
click at [644, 416] on input "text" at bounding box center [697, 417] width 220 height 31
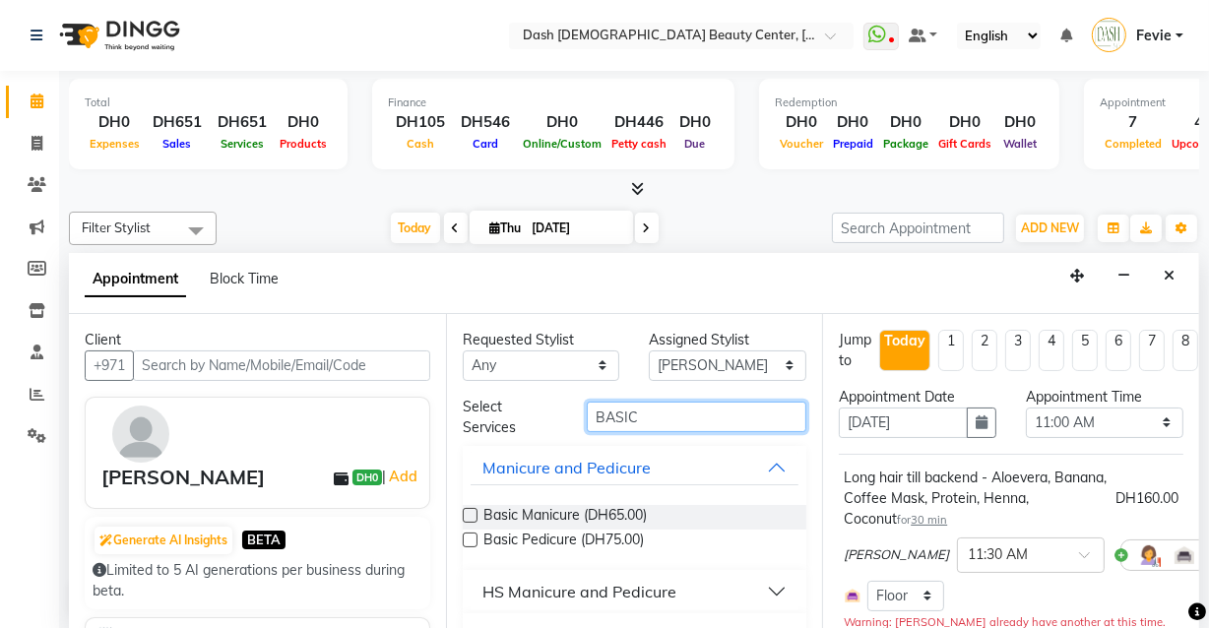
type input "BASIC"
click at [467, 537] on label at bounding box center [470, 540] width 15 height 15
click at [467, 537] on input "checkbox" at bounding box center [469, 541] width 13 height 13
checkbox input "false"
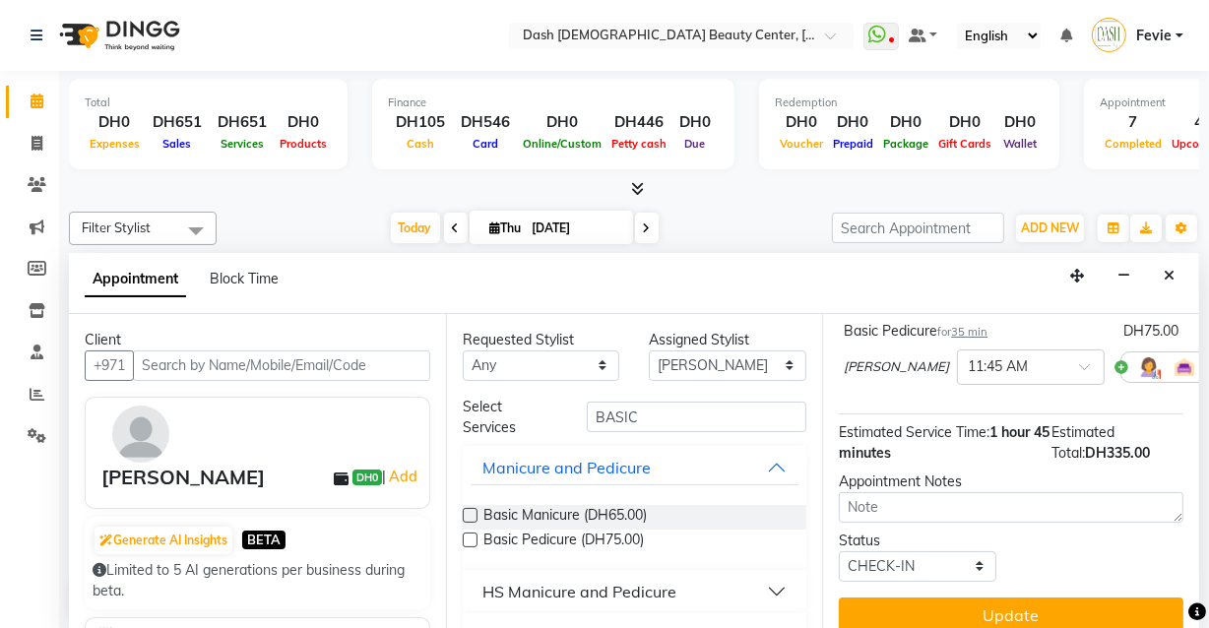
scroll to position [420, 0]
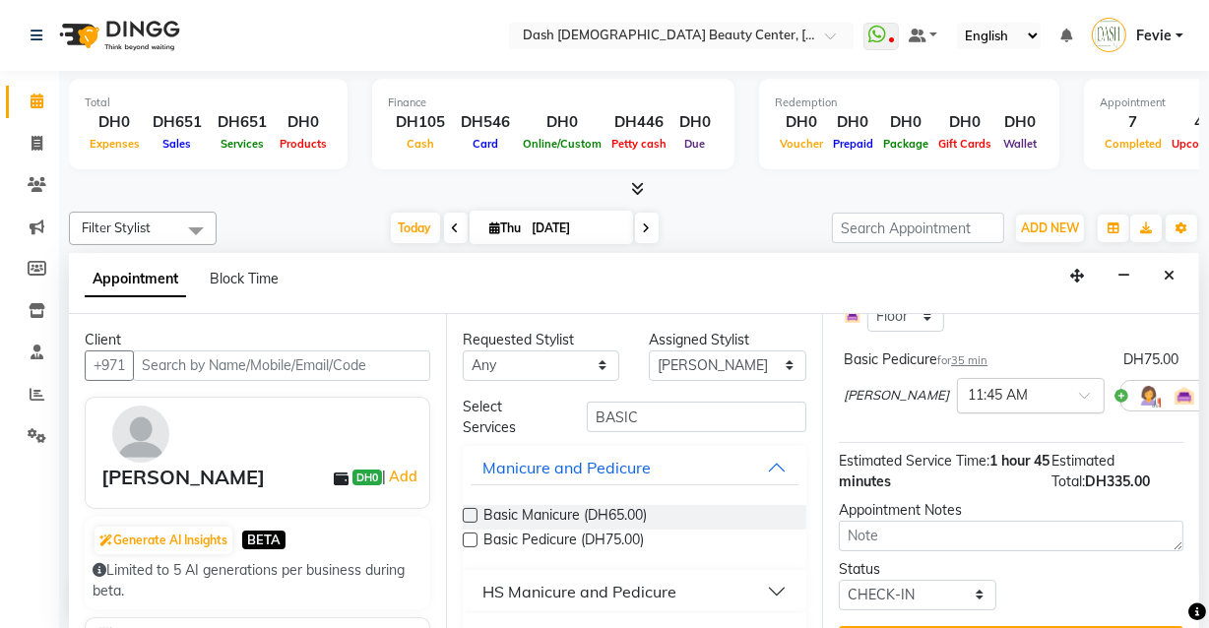
click at [972, 398] on input "text" at bounding box center [1011, 394] width 87 height 21
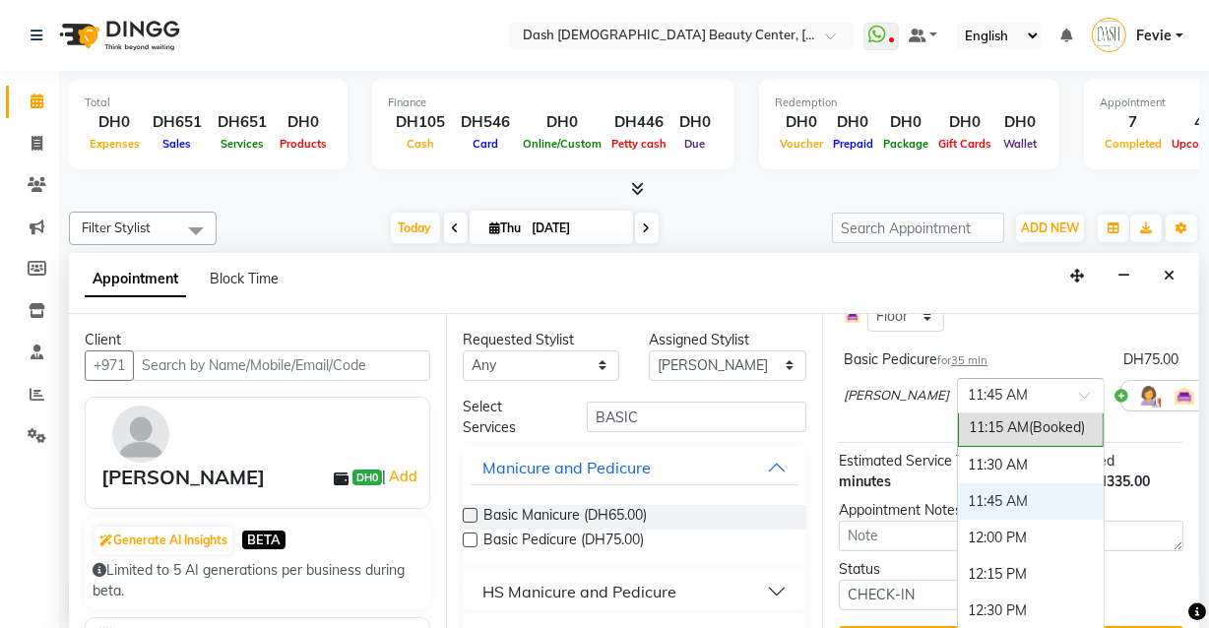
scroll to position [193, 0]
click at [965, 469] on div "11:30 AM" at bounding box center [1031, 467] width 146 height 36
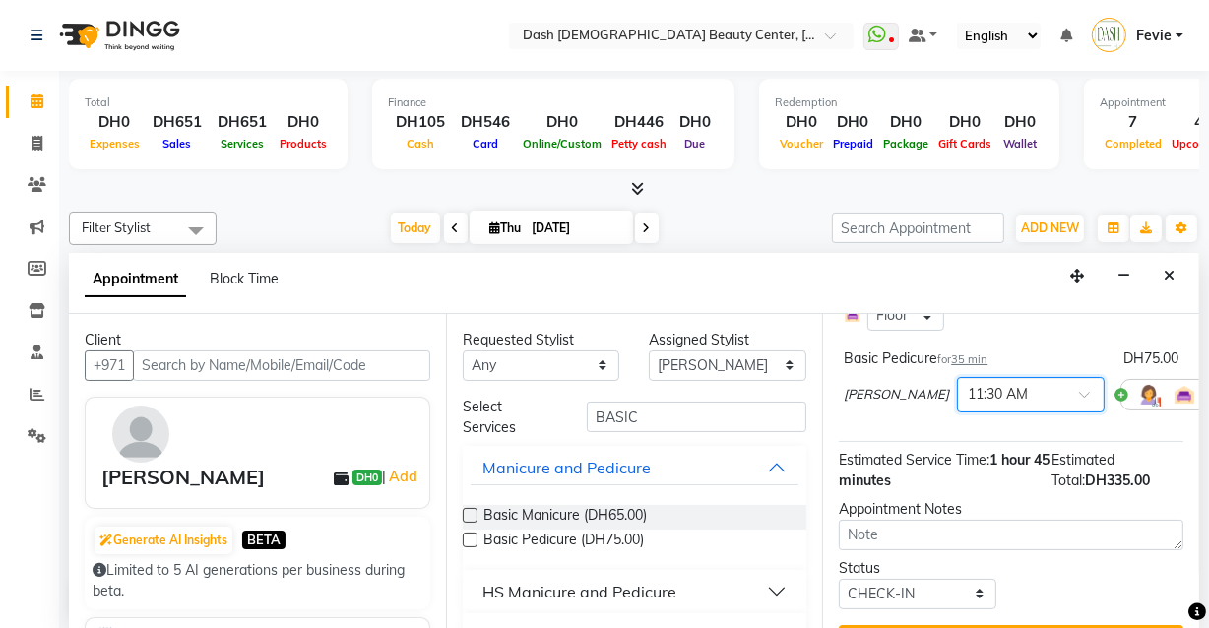
scroll to position [501, 0]
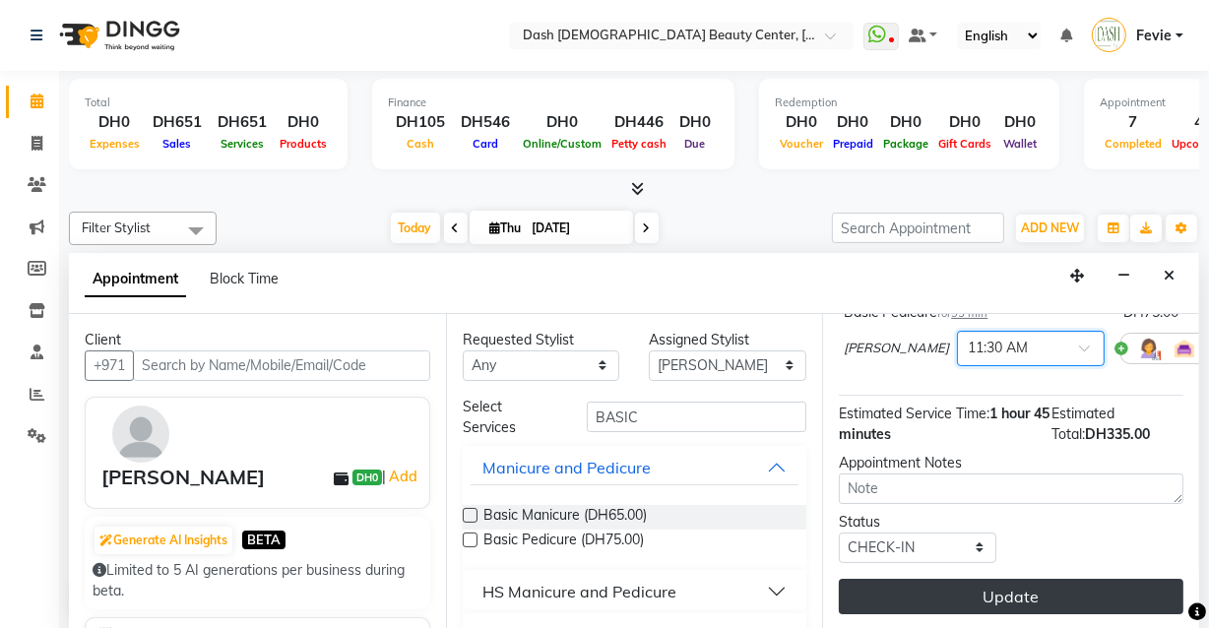
click at [983, 583] on button "Update" at bounding box center [1011, 596] width 345 height 35
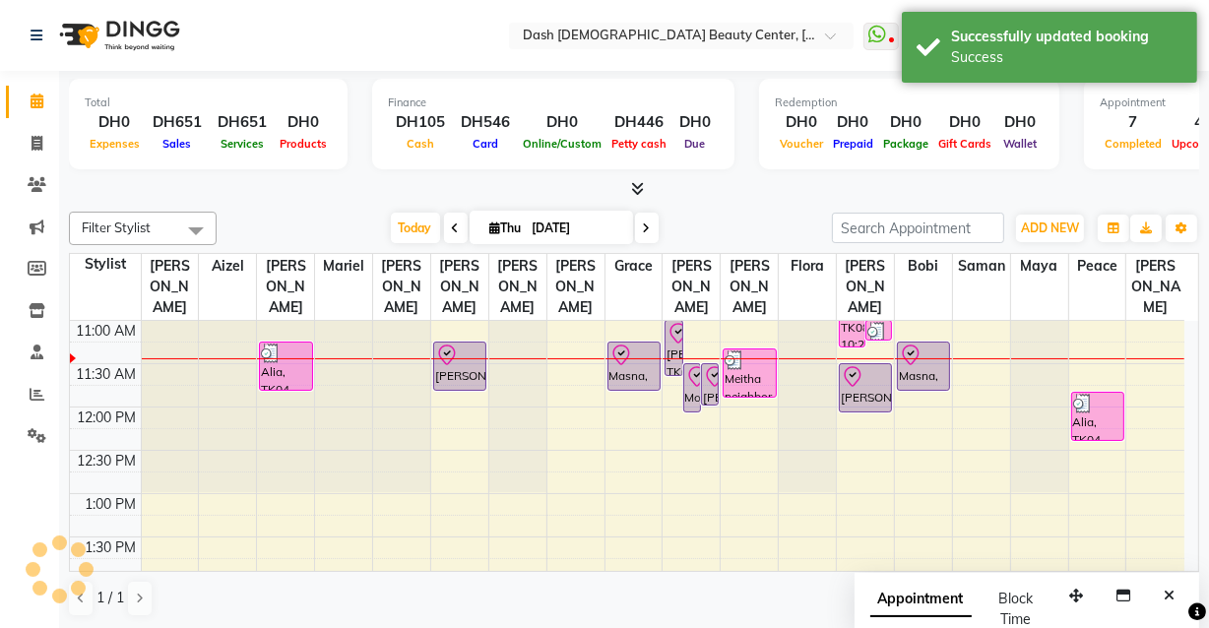
scroll to position [0, 0]
click at [858, 408] on div at bounding box center [865, 412] width 51 height 8
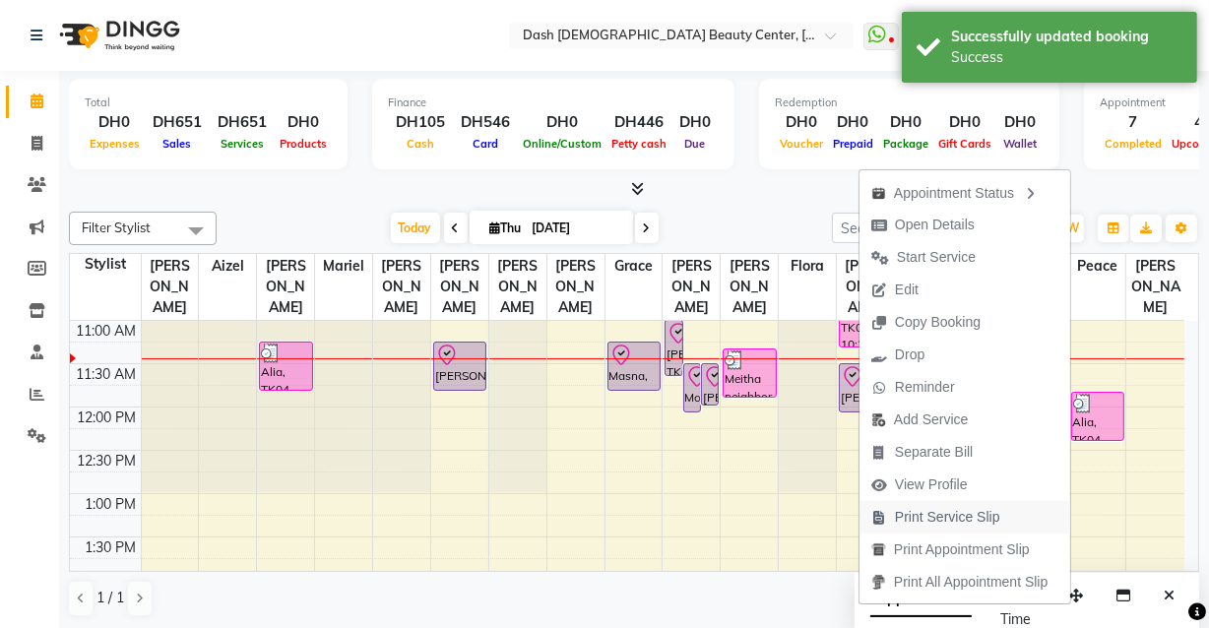
click at [949, 516] on span "Print Service Slip" at bounding box center [947, 517] width 105 height 21
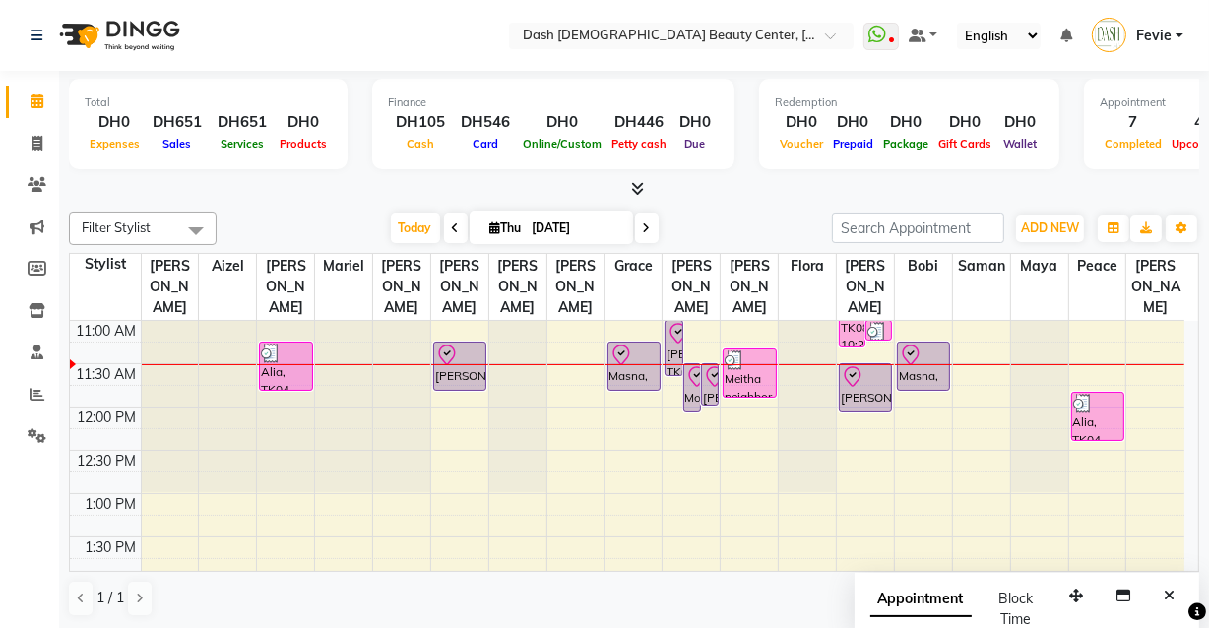
click at [874, 368] on div "[PERSON_NAME], TK03, 11:30 AM-12:05 PM, Basic Pedicure" at bounding box center [865, 387] width 51 height 47
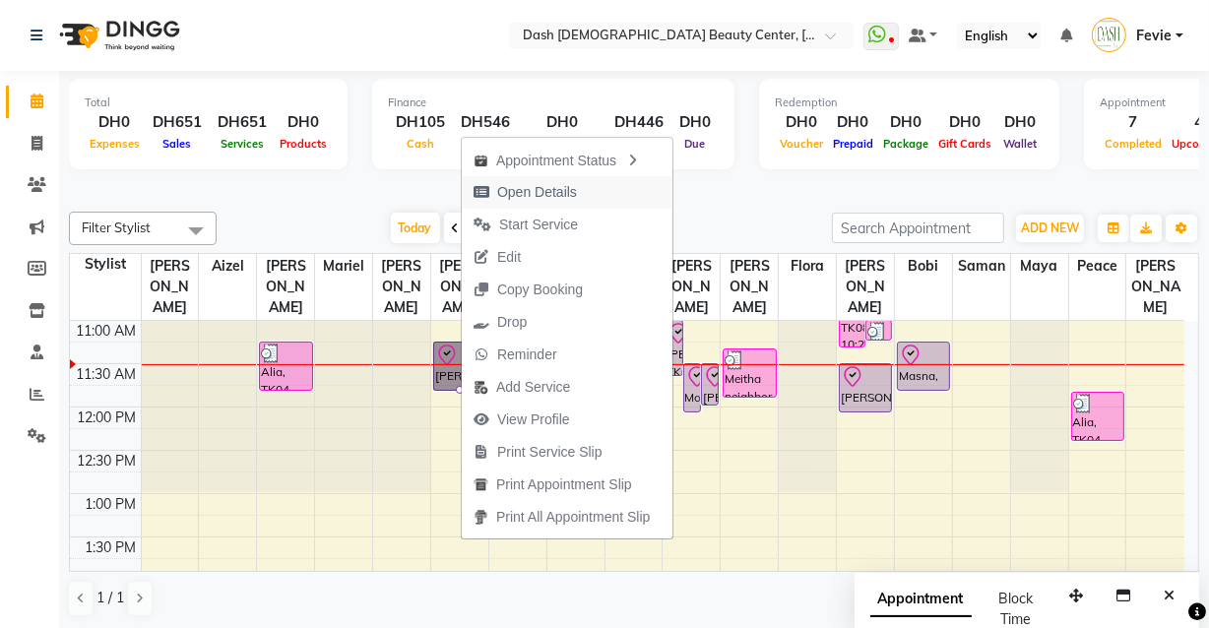
click at [507, 197] on span "Open Details" at bounding box center [537, 192] width 80 height 21
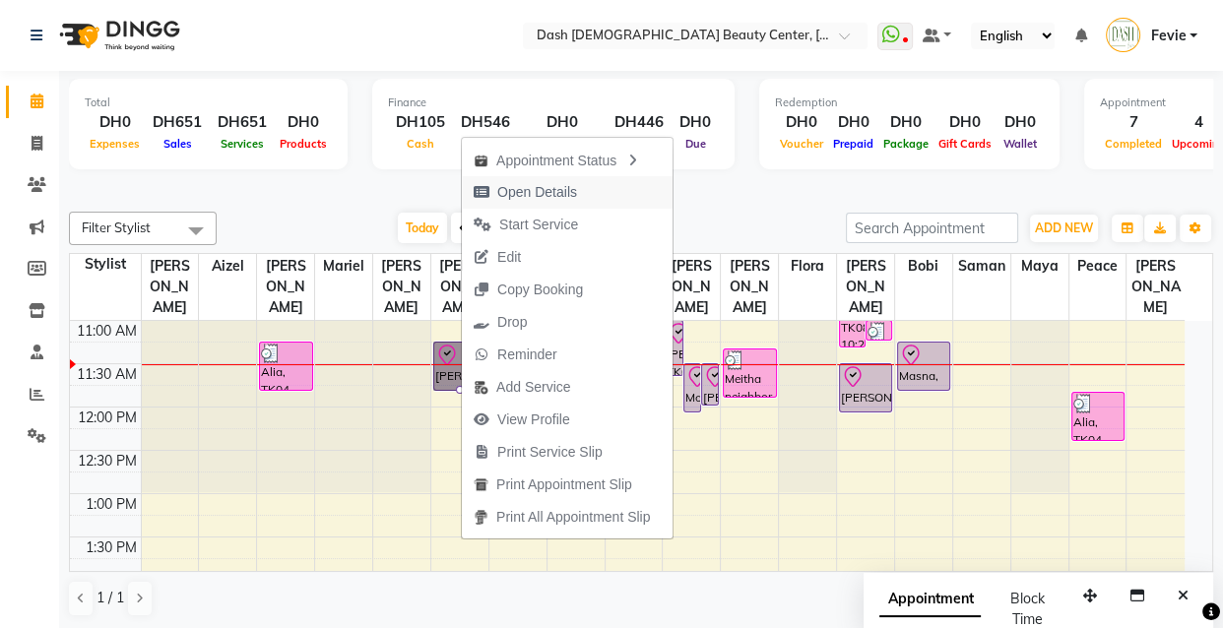
select select "8"
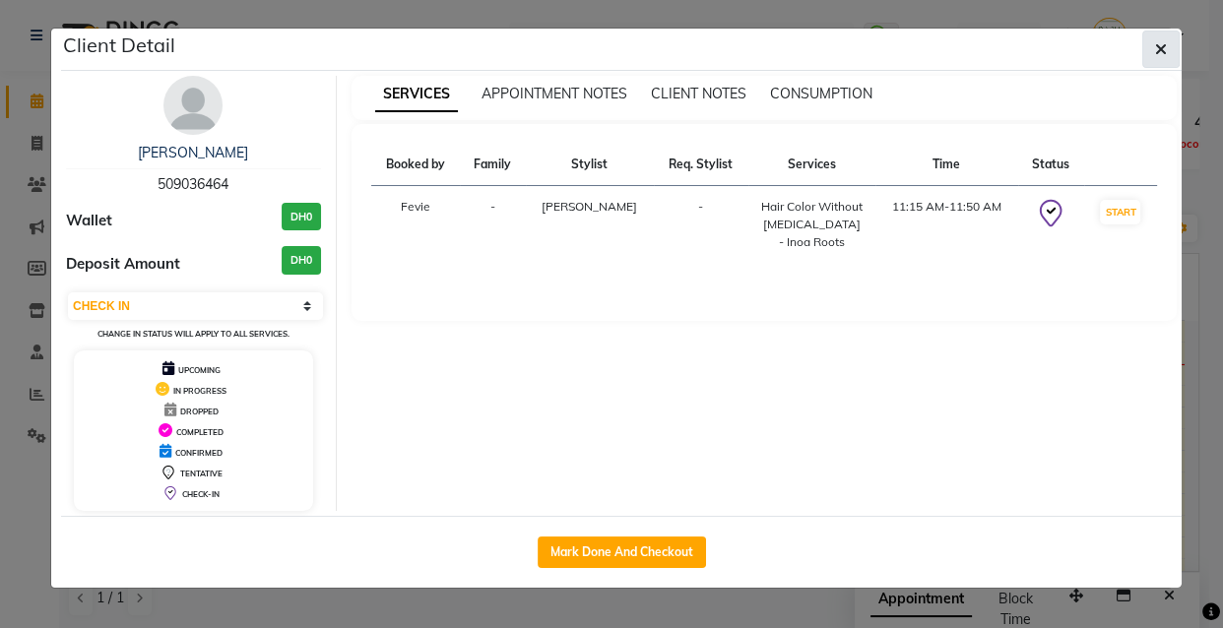
click at [1171, 53] on button "button" at bounding box center [1160, 49] width 37 height 37
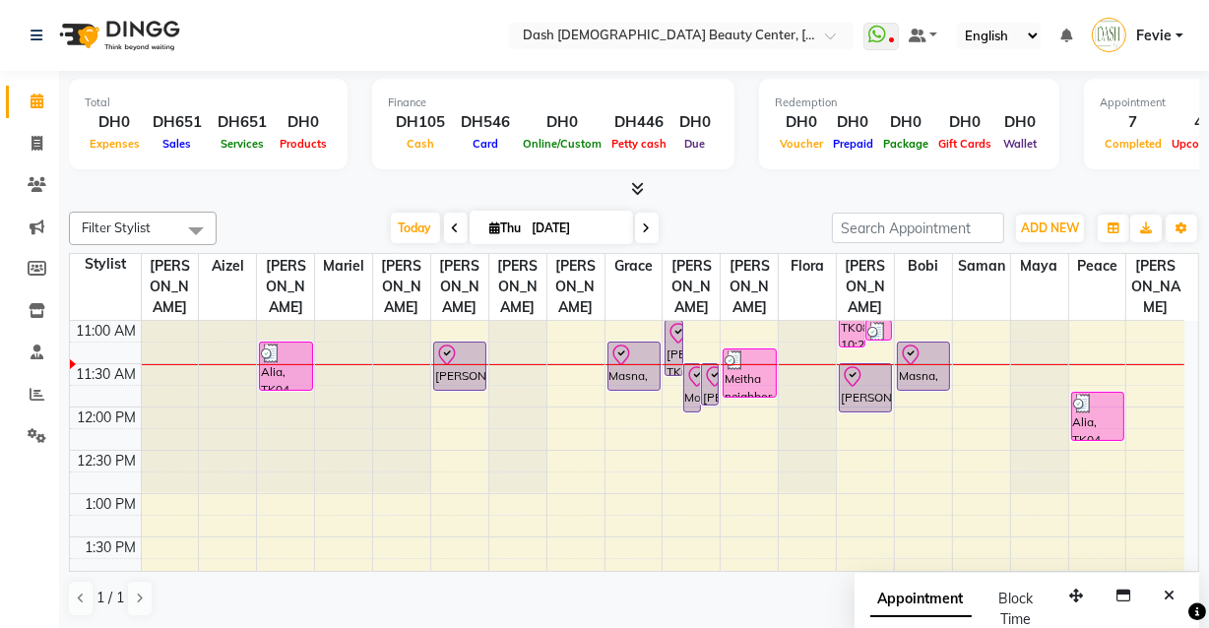
click at [461, 350] on div "[PERSON_NAME], TK06, 11:15 AM-11:50 AM, Hair Color Without [MEDICAL_DATA] - Ino…" at bounding box center [459, 366] width 51 height 47
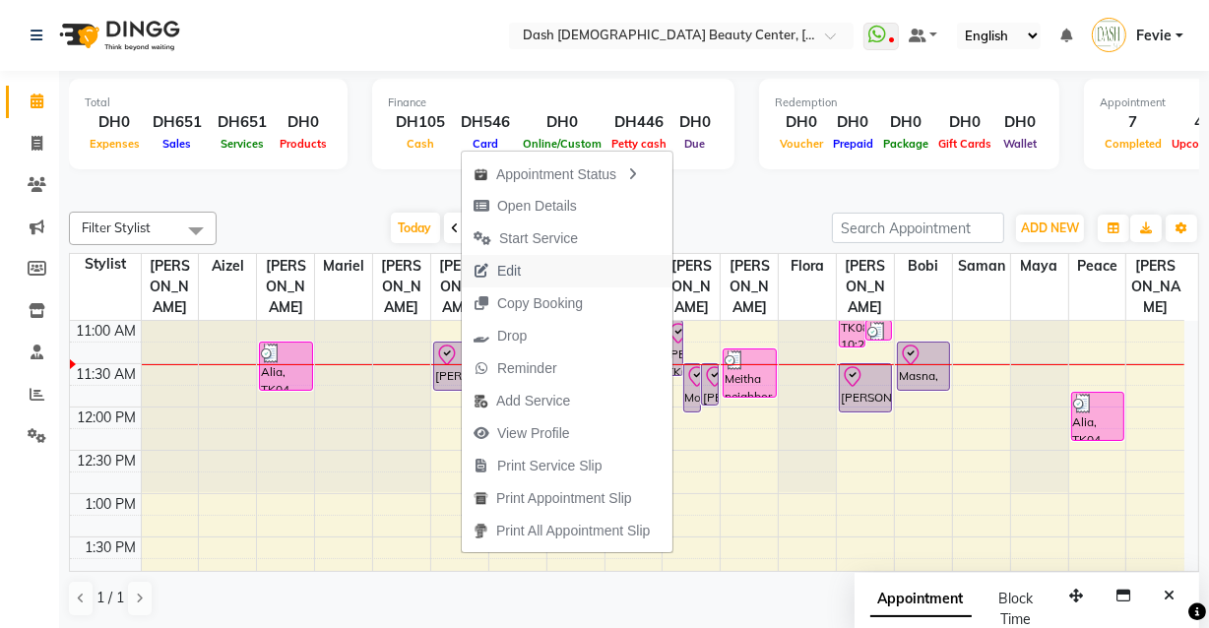
click at [508, 268] on span "Edit" at bounding box center [509, 271] width 24 height 21
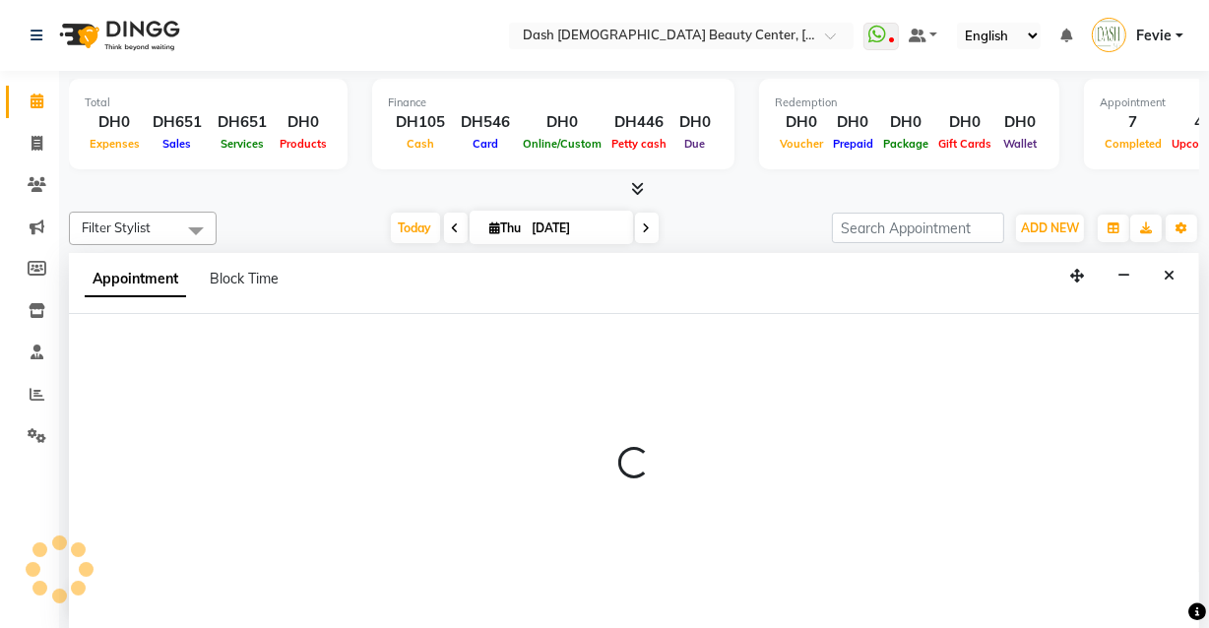
select select "tentative"
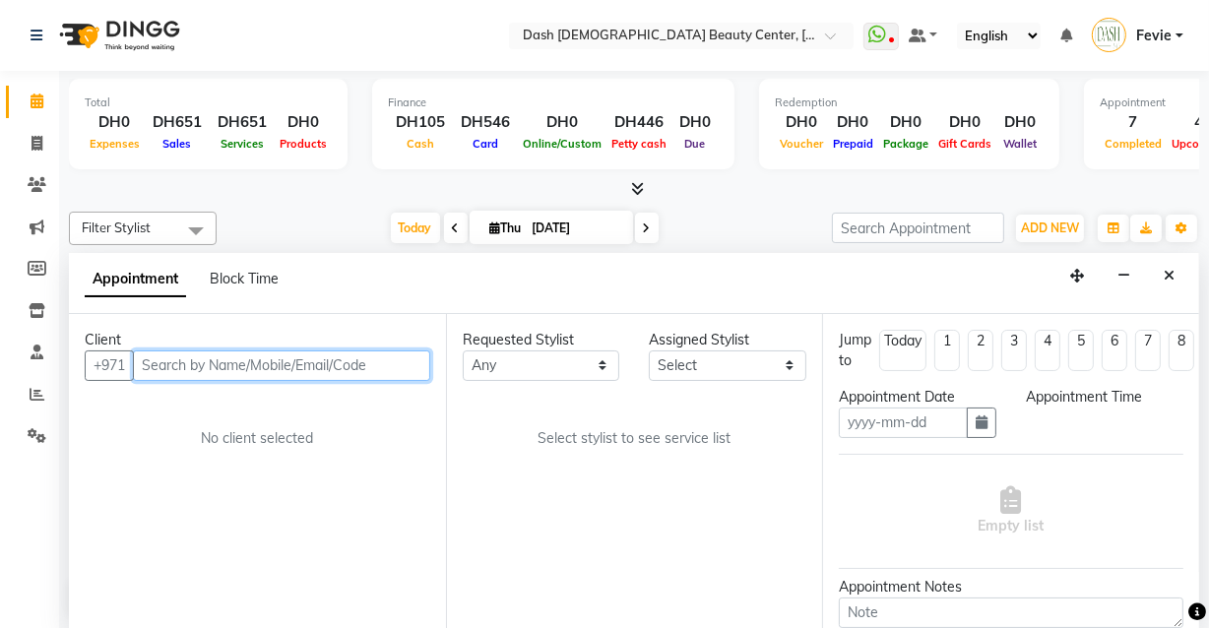
type input "[DATE]"
select select "81110"
select select "check-in"
select select "675"
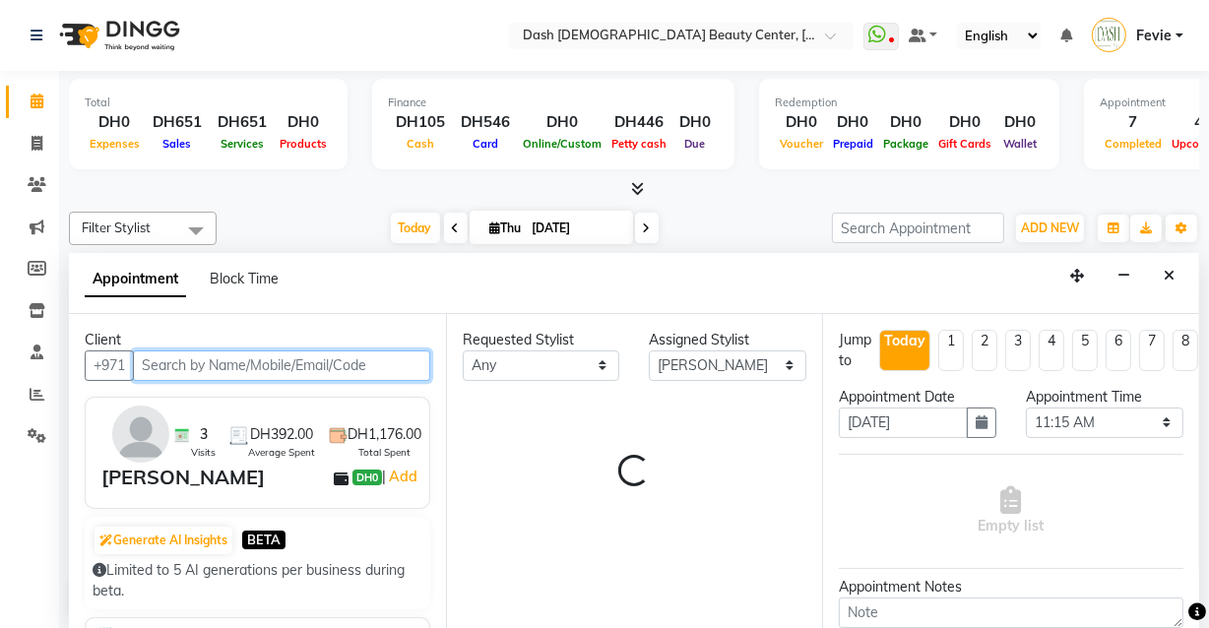
select select "4202"
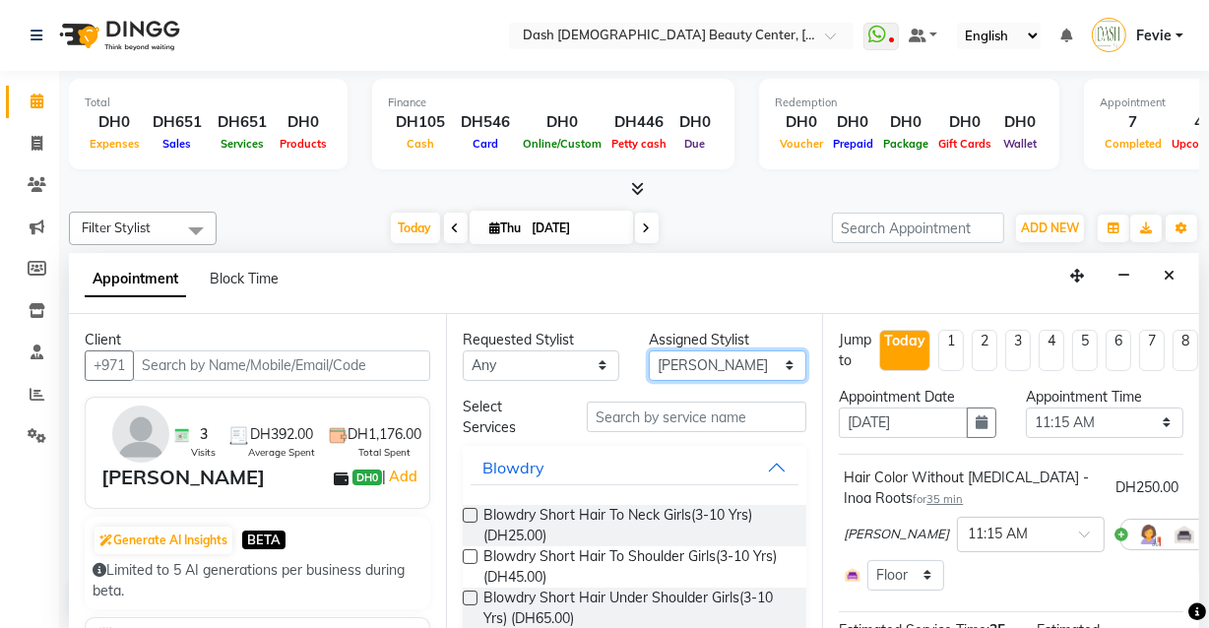
click at [714, 371] on select "Select [PERSON_NAME] [PERSON_NAME] [PERSON_NAME] [PERSON_NAME] [PERSON_NAME] [P…" at bounding box center [727, 365] width 157 height 31
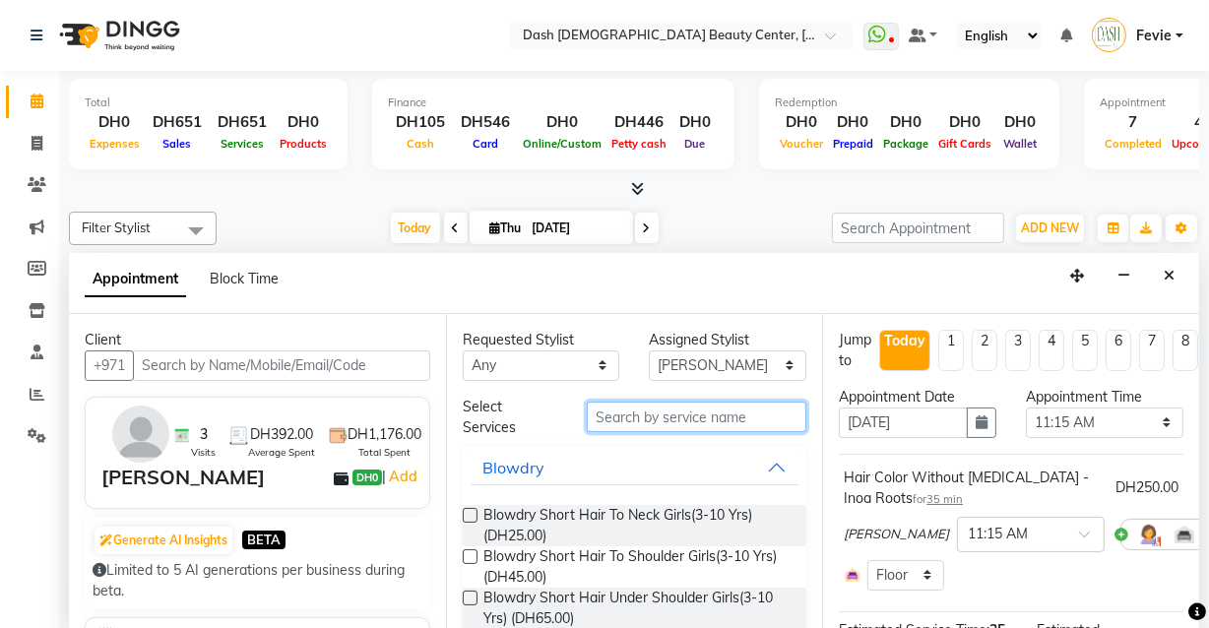
click at [699, 409] on input "text" at bounding box center [697, 417] width 220 height 31
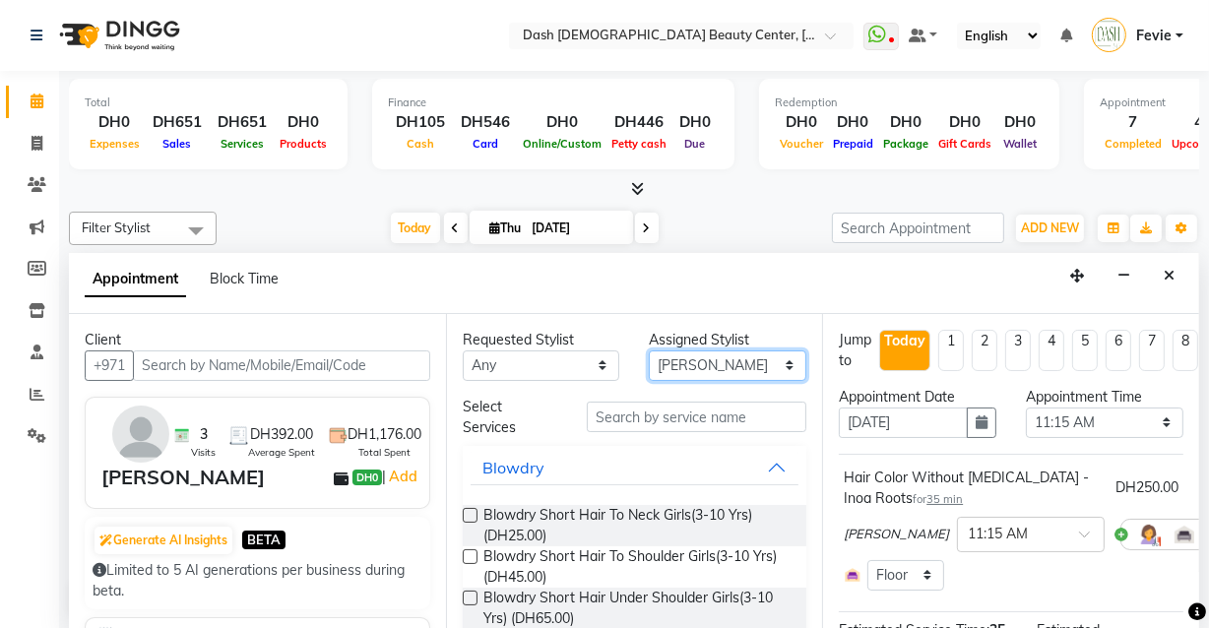
click at [709, 372] on select "Select [PERSON_NAME] [PERSON_NAME] [PERSON_NAME] [PERSON_NAME] [PERSON_NAME] [P…" at bounding box center [727, 365] width 157 height 31
select select "82379"
click at [649, 350] on select "Select [PERSON_NAME] [PERSON_NAME] [PERSON_NAME] [PERSON_NAME] [PERSON_NAME] [P…" at bounding box center [727, 365] width 157 height 31
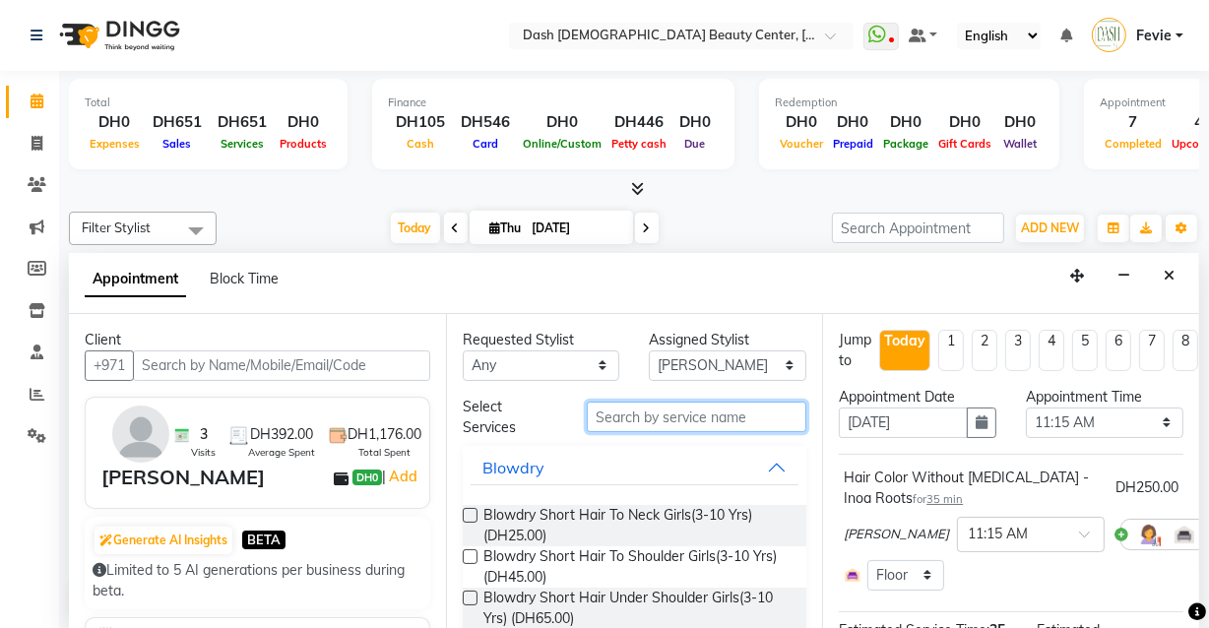
click at [675, 419] on input "text" at bounding box center [697, 417] width 220 height 31
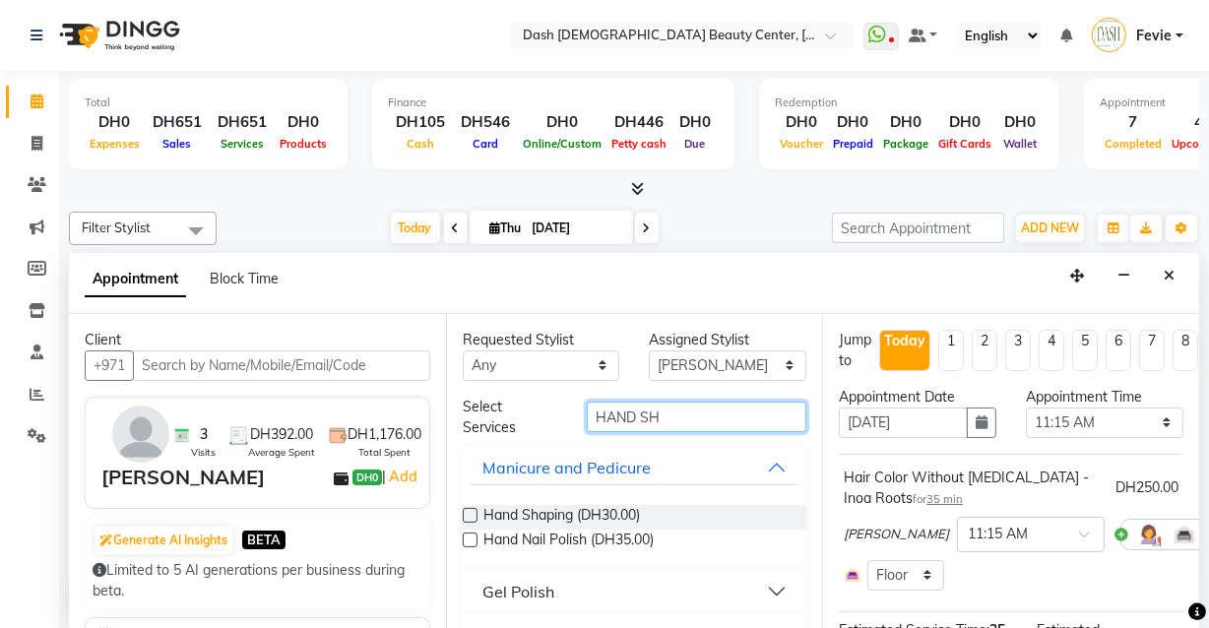
type input "HAND SH"
click at [471, 513] on label at bounding box center [470, 515] width 15 height 15
click at [471, 513] on input "checkbox" at bounding box center [469, 517] width 13 height 13
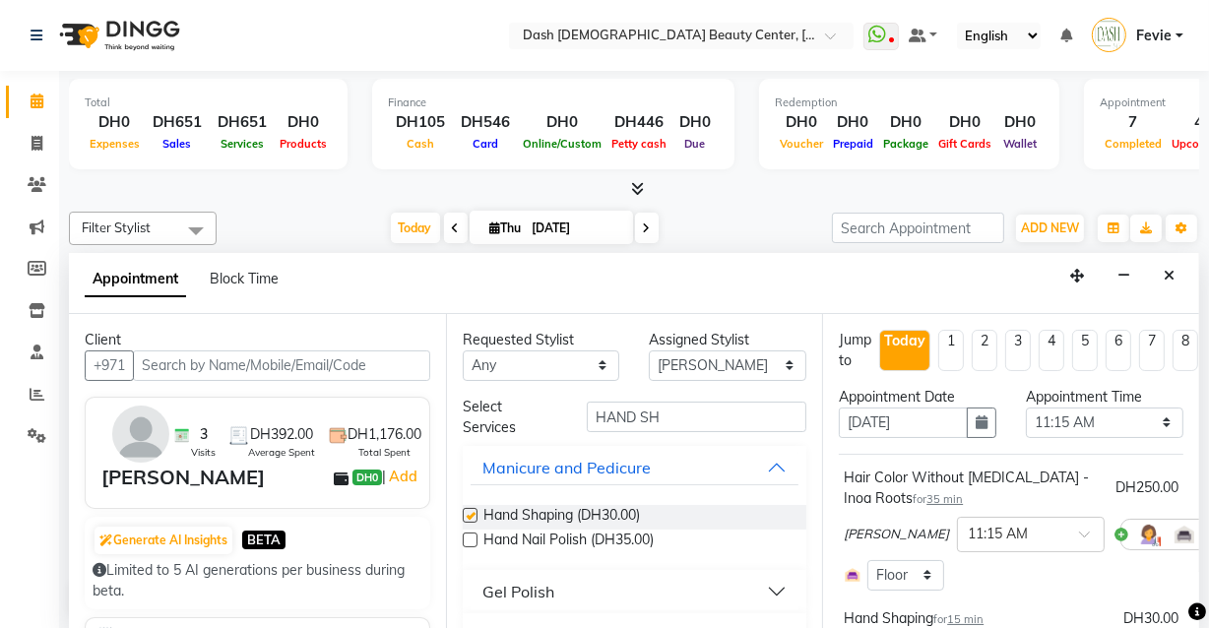
checkbox input "false"
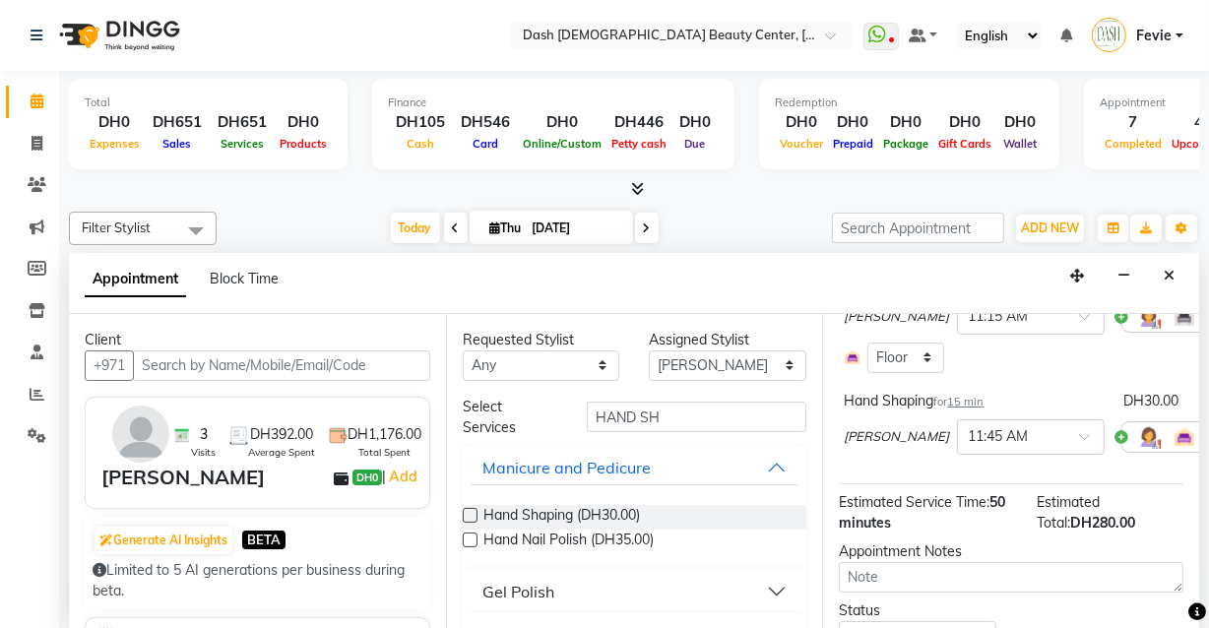
scroll to position [266, 0]
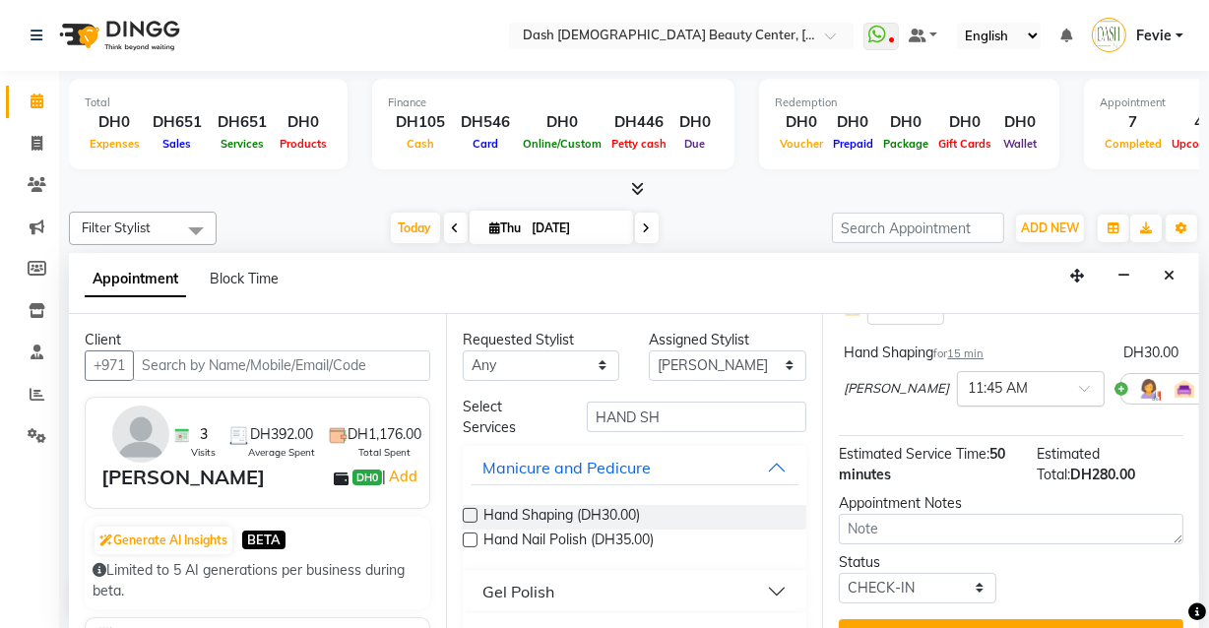
click at [968, 389] on input "text" at bounding box center [1011, 387] width 87 height 21
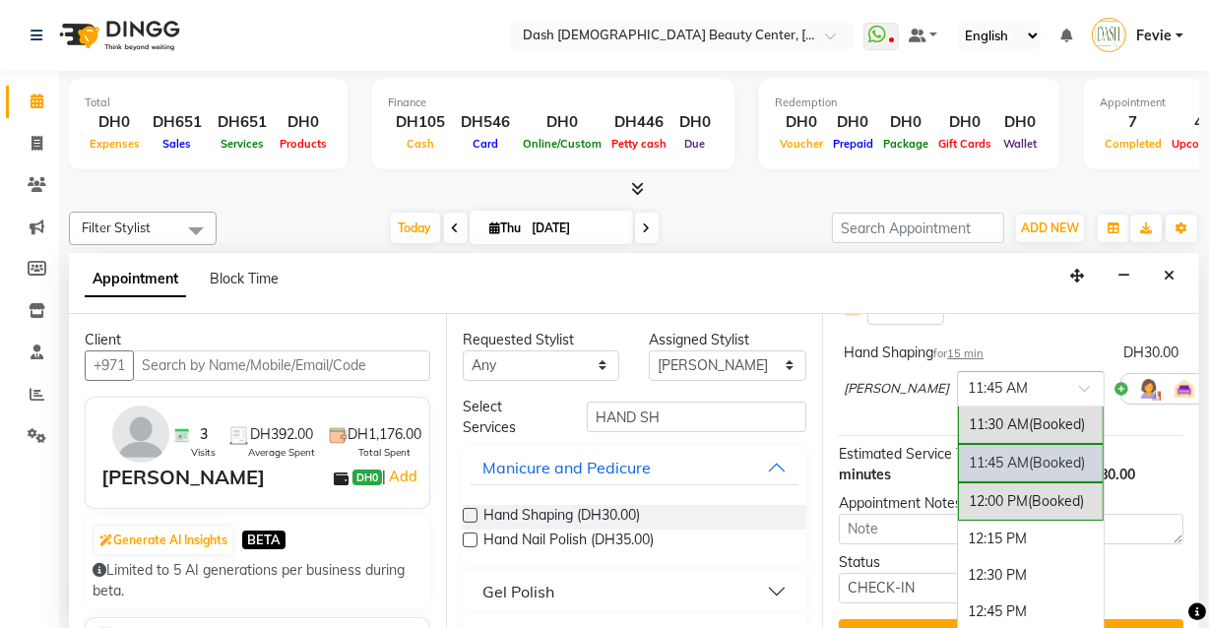
scroll to position [222, 0]
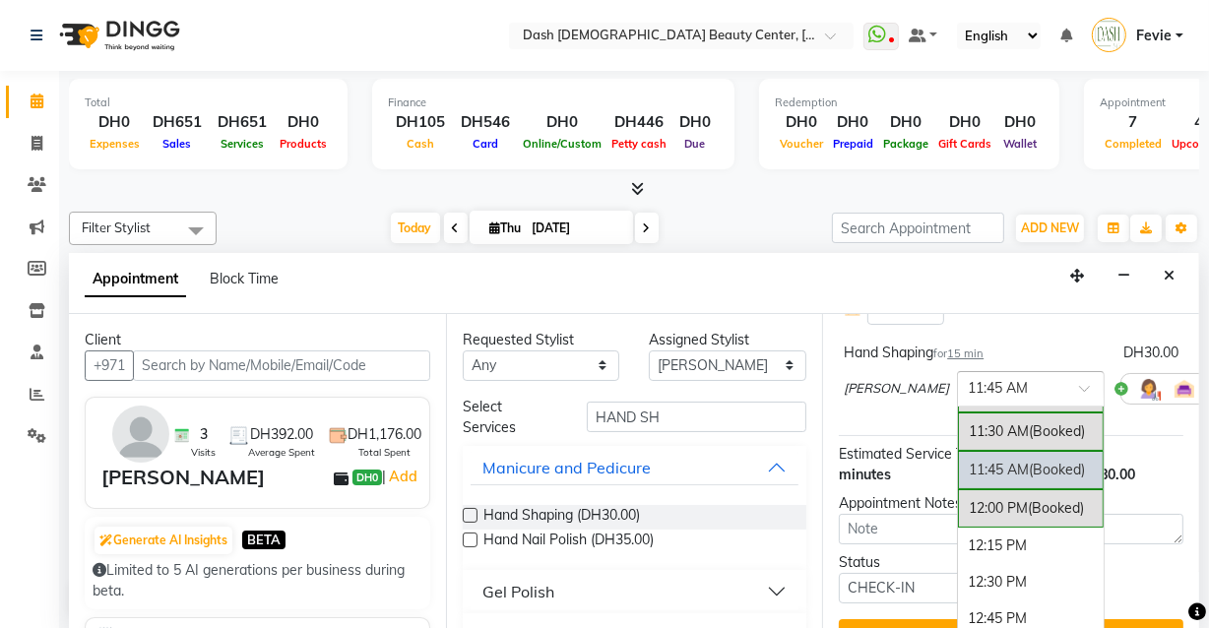
click at [977, 442] on div "11:30 AM (Booked)" at bounding box center [1031, 431] width 146 height 38
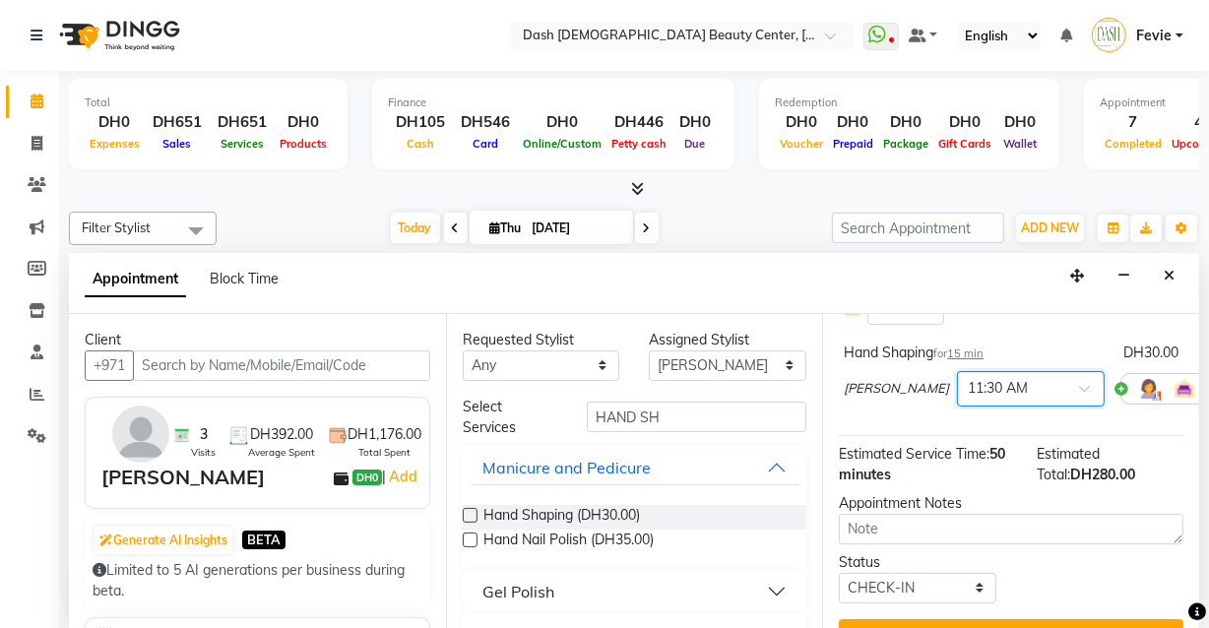
scroll to position [319, 0]
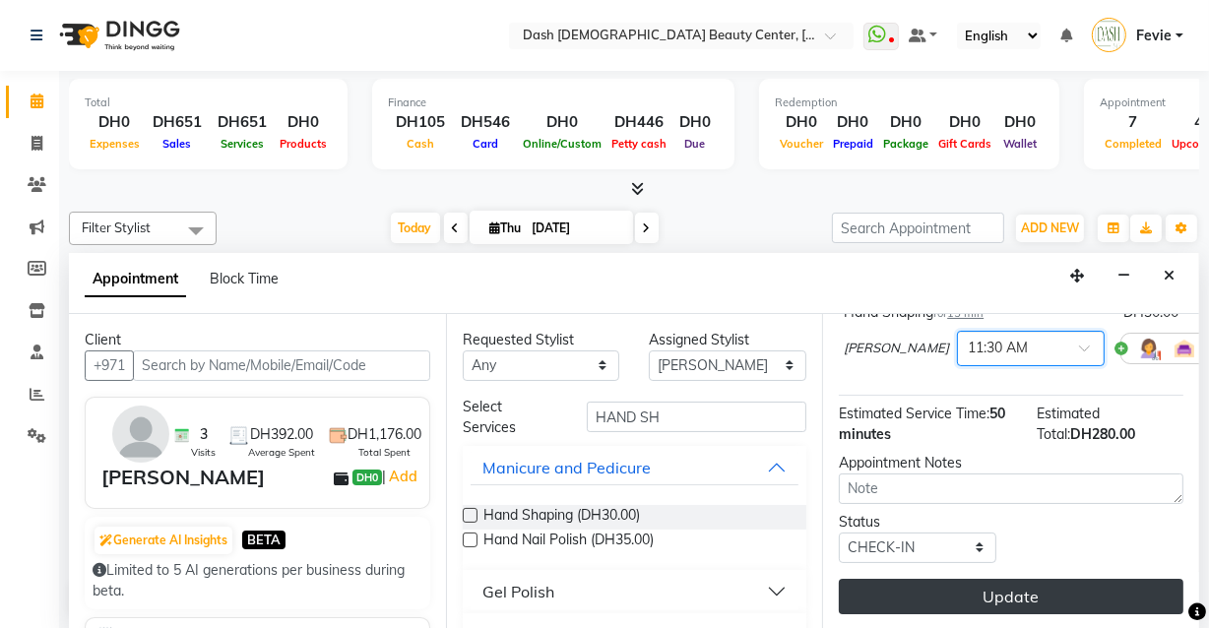
click at [975, 581] on button "Update" at bounding box center [1011, 596] width 345 height 35
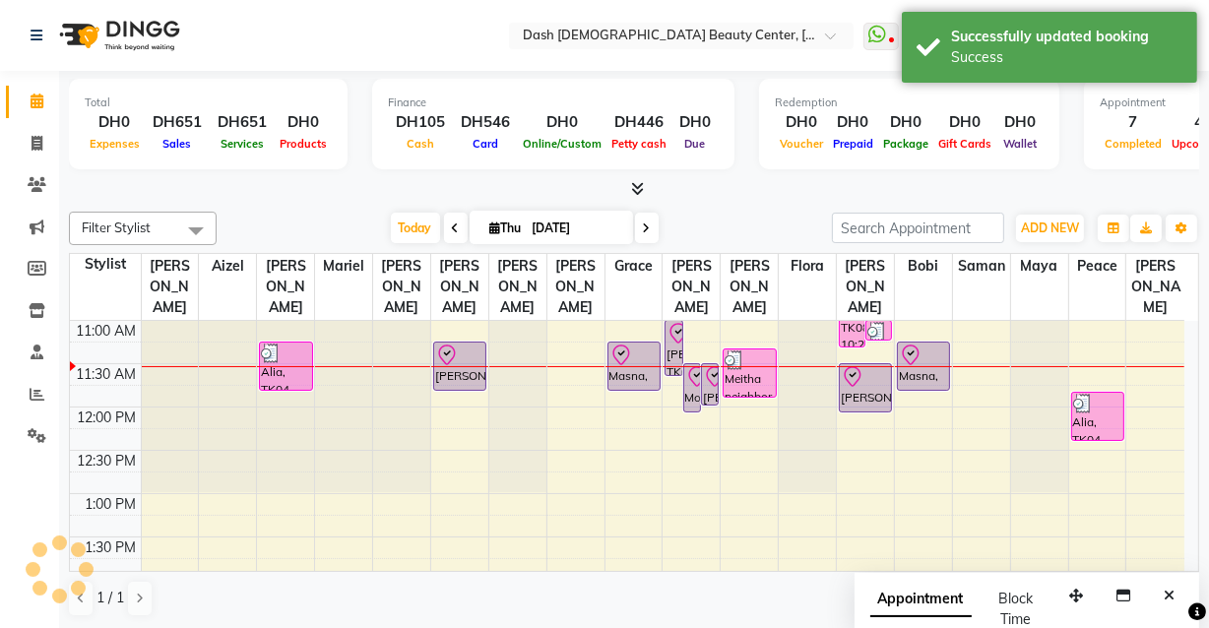
scroll to position [0, 0]
click at [849, 365] on icon at bounding box center [853, 377] width 24 height 24
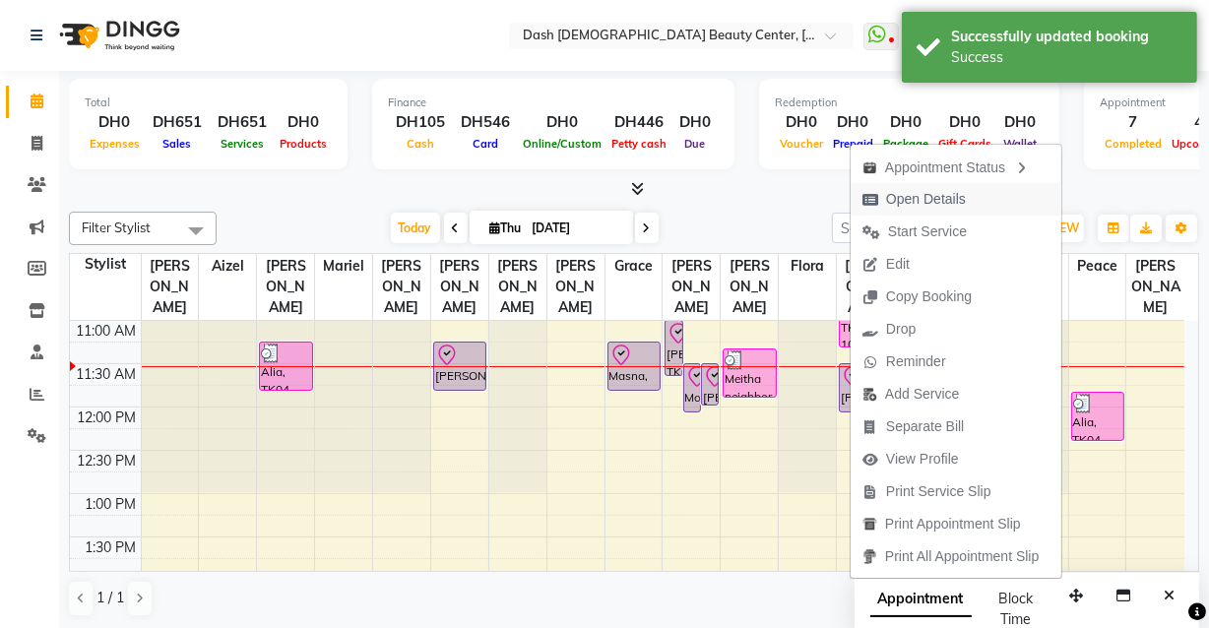
click at [944, 193] on span "Open Details" at bounding box center [926, 199] width 80 height 21
select select "8"
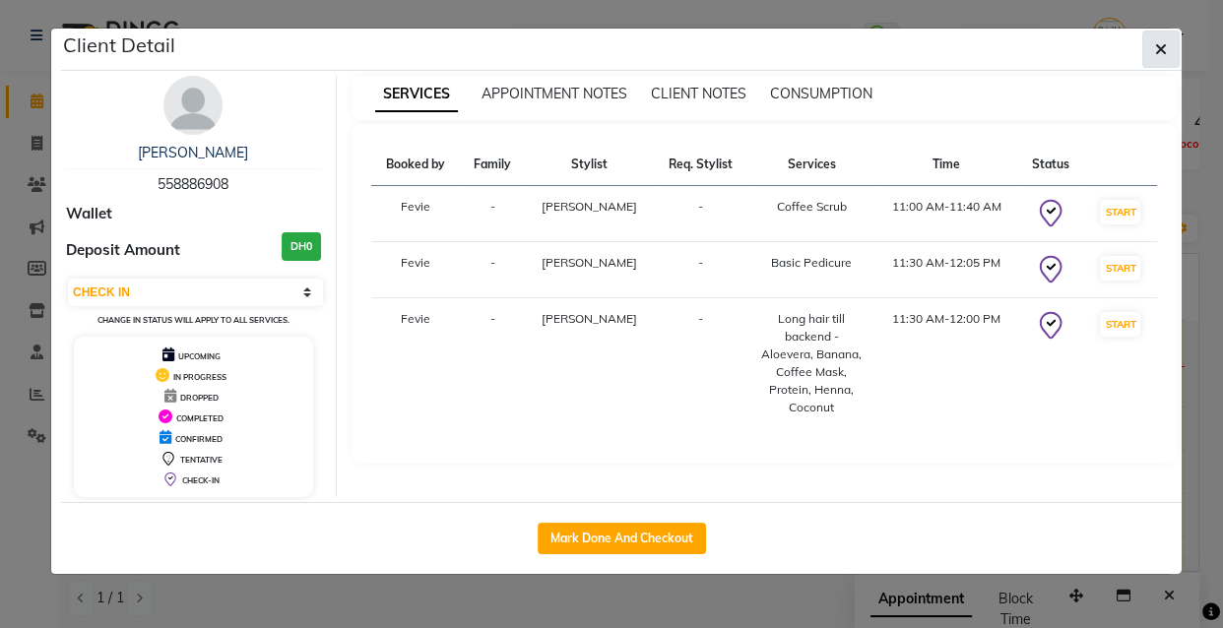
click at [1174, 49] on button "button" at bounding box center [1160, 49] width 37 height 37
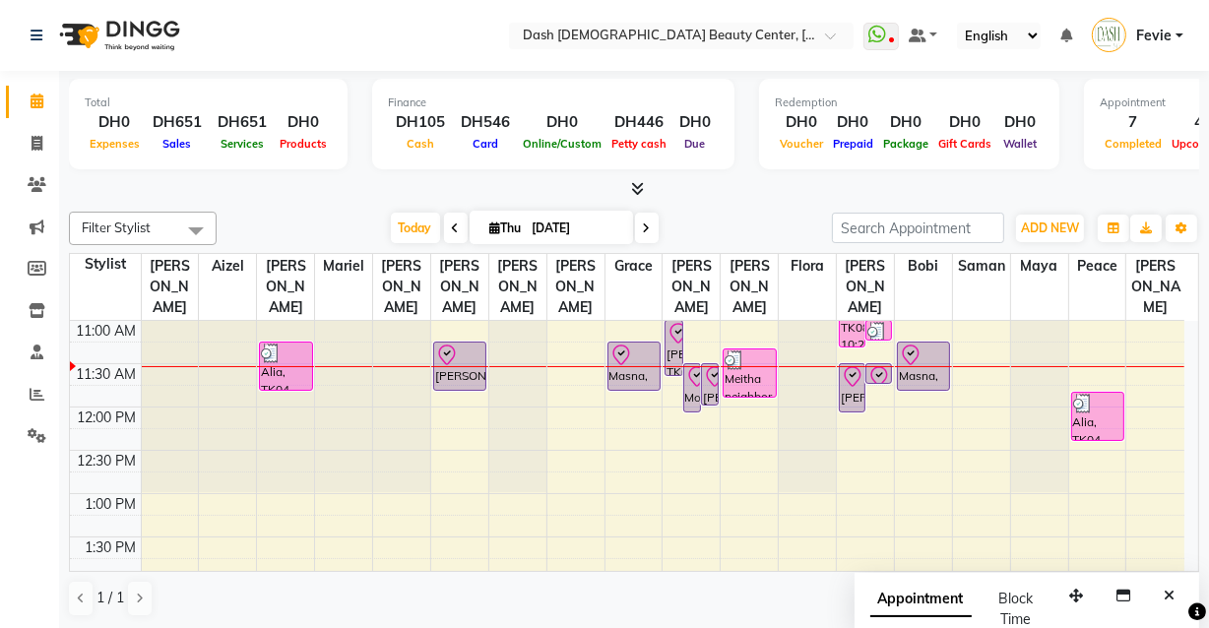
click at [854, 373] on div "[PERSON_NAME], TK03, 11:30 AM-12:05 PM, Basic Pedicure" at bounding box center [852, 387] width 25 height 47
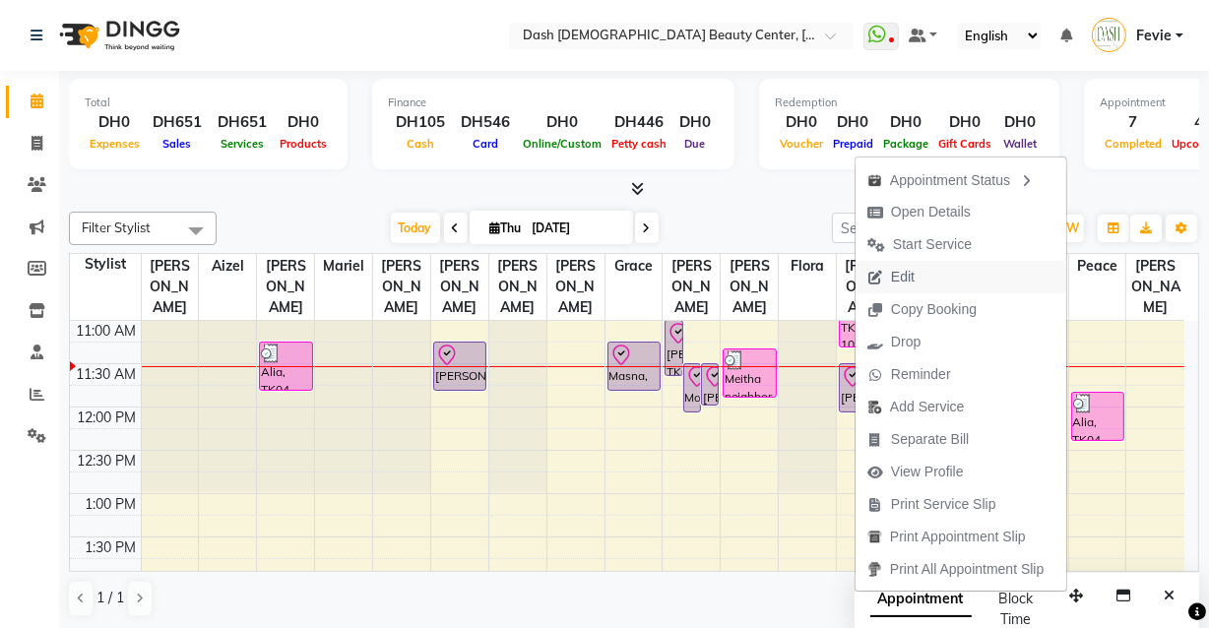
click at [934, 276] on button "Edit" at bounding box center [960, 277] width 211 height 32
select select "tentative"
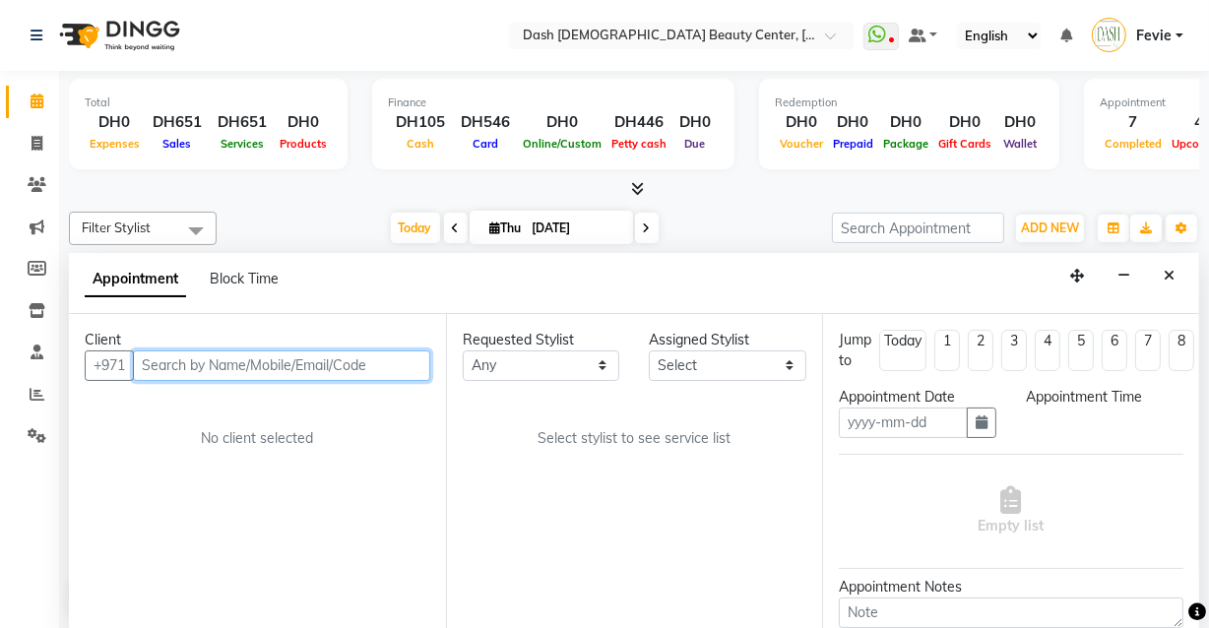
type input "[DATE]"
select select "check-in"
select select "660"
select select "81114"
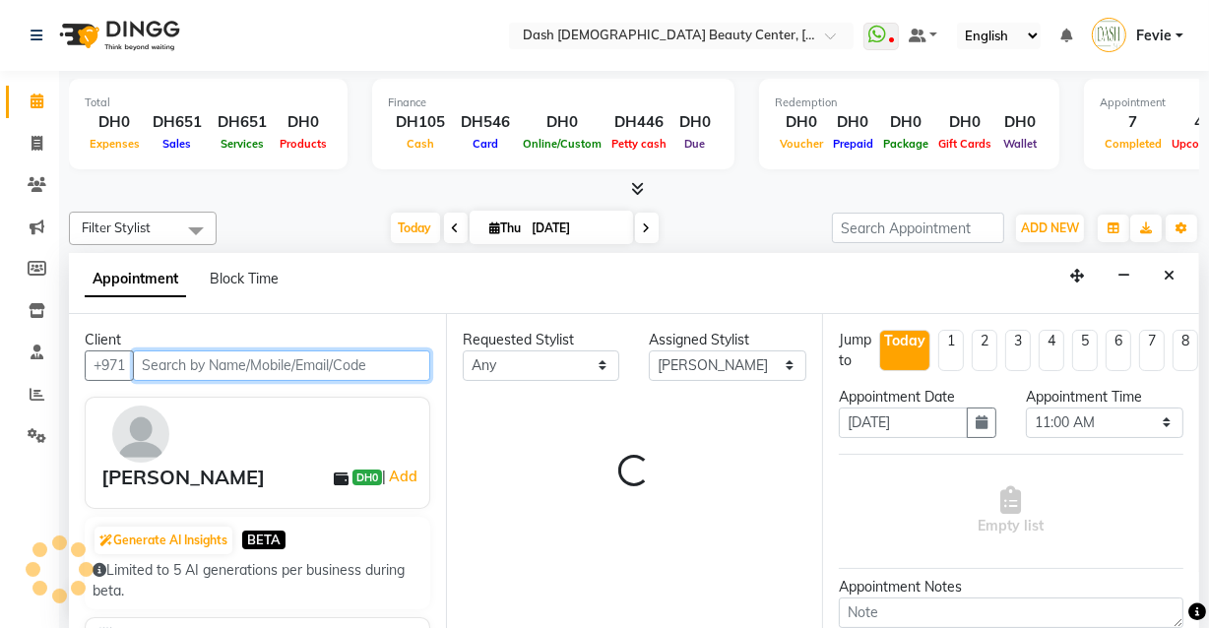
select select "4202"
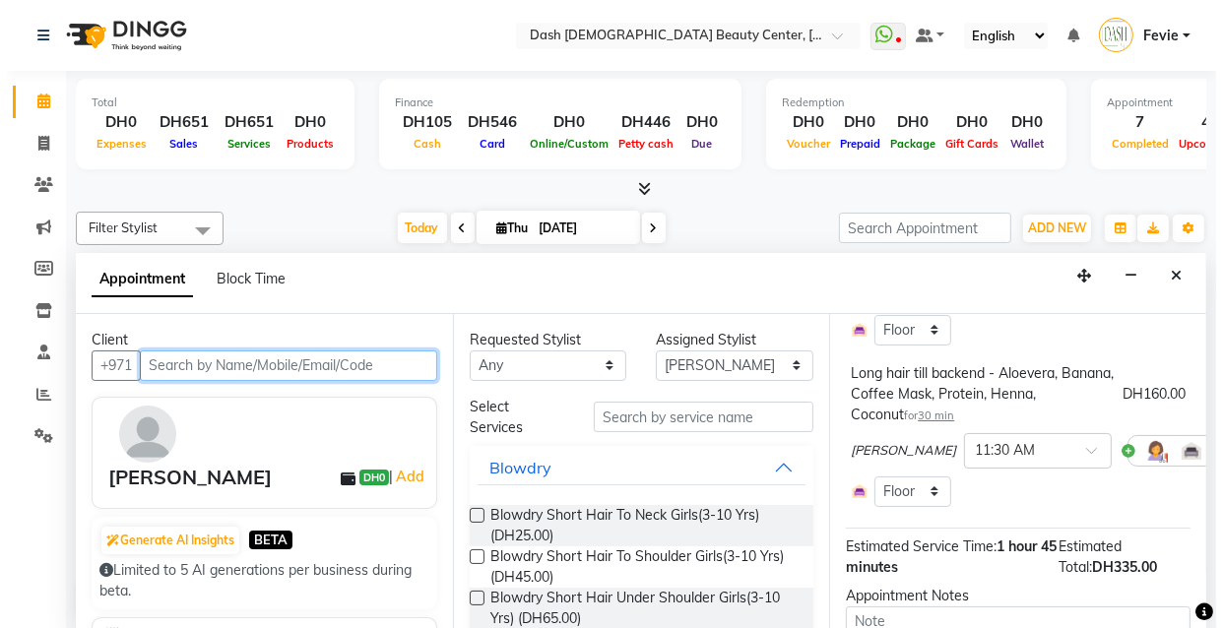
scroll to position [385, 0]
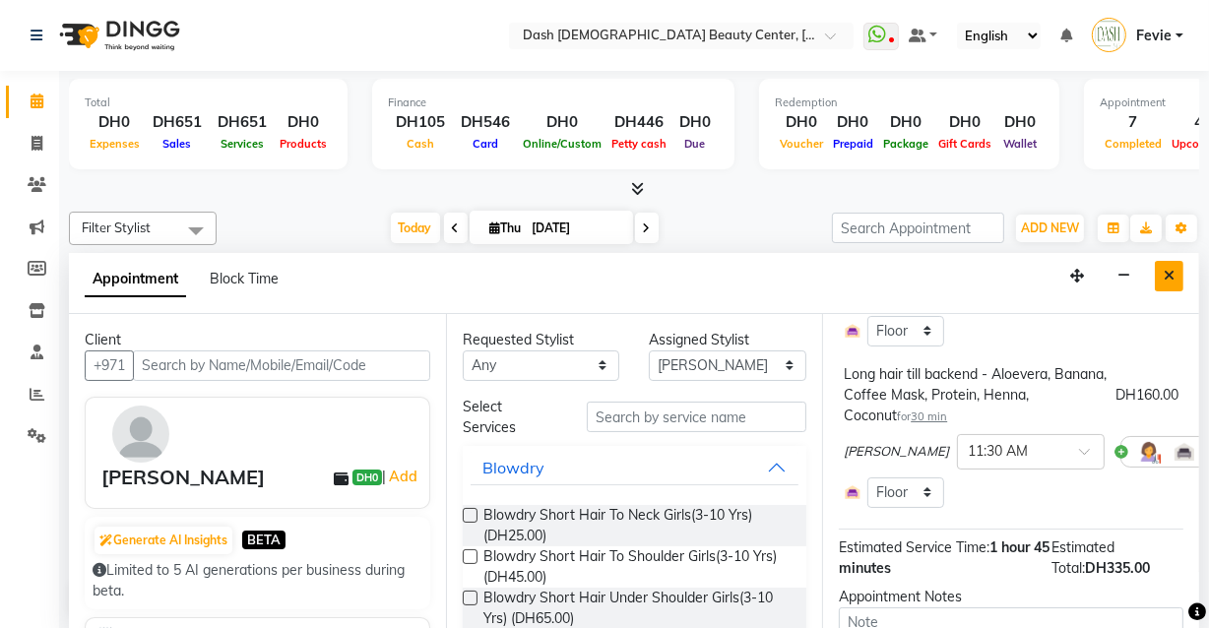
click at [1169, 275] on icon "Close" at bounding box center [1168, 276] width 11 height 14
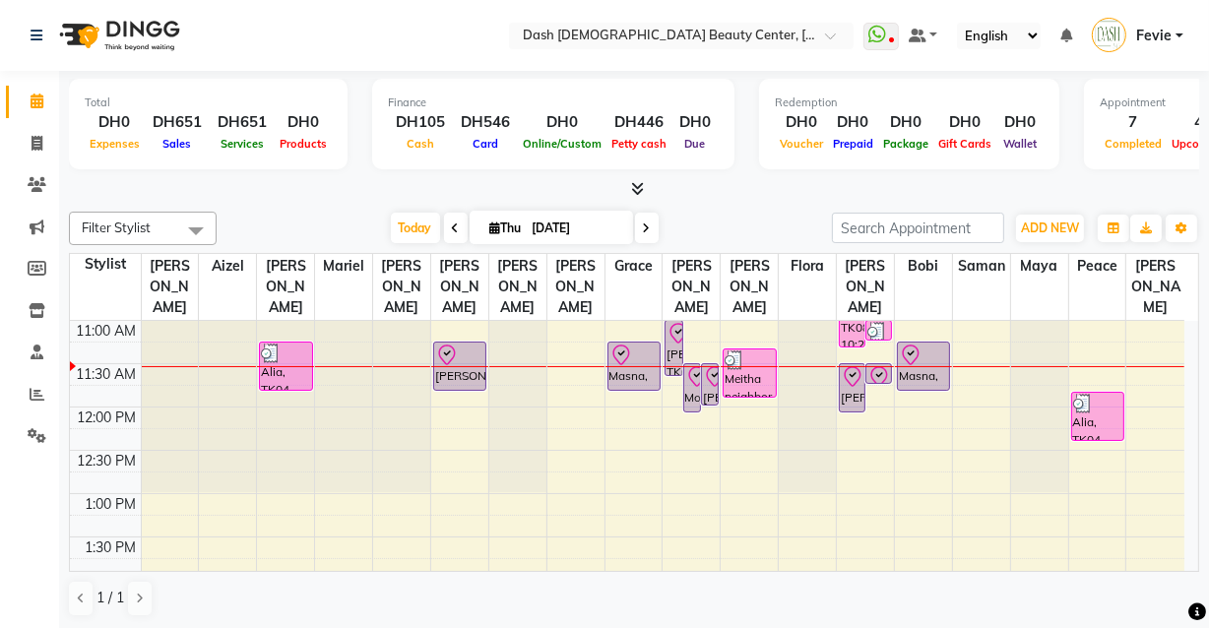
click at [882, 365] on icon at bounding box center [879, 377] width 24 height 24
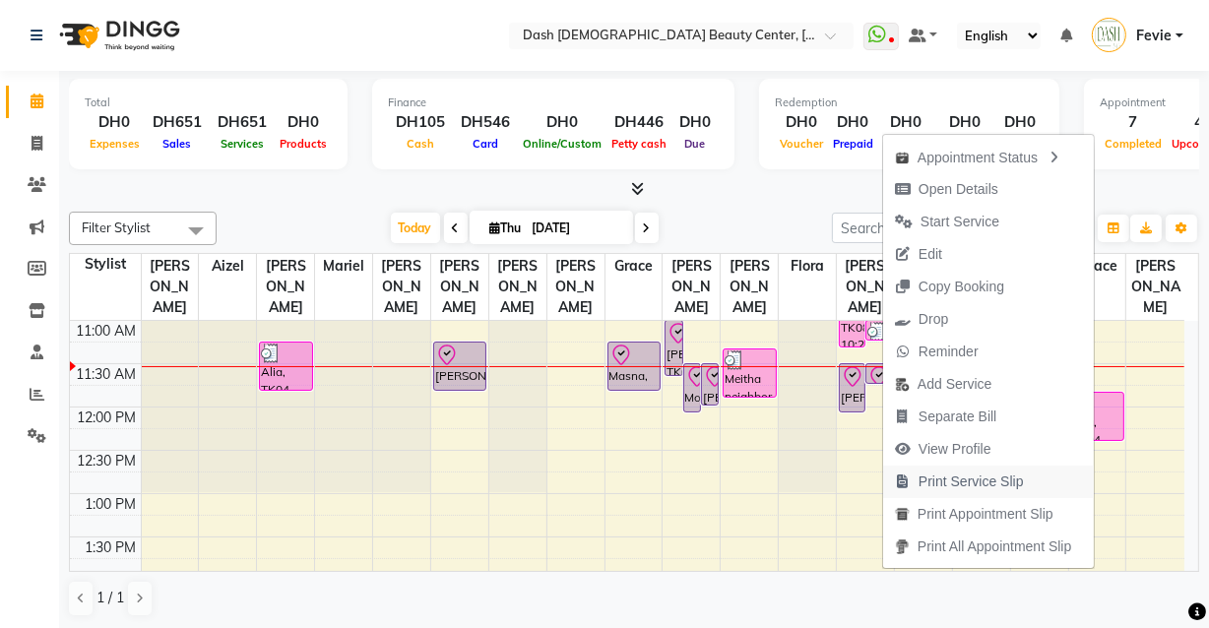
click at [942, 479] on span "Print Service Slip" at bounding box center [970, 481] width 105 height 21
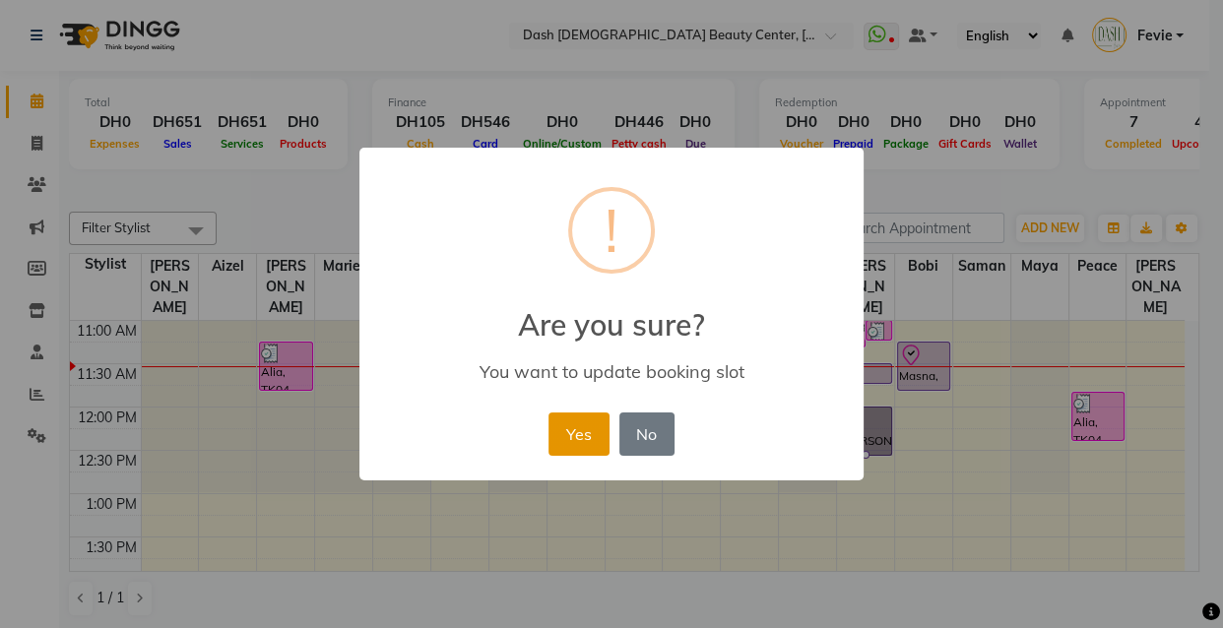
click at [581, 445] on button "Yes" at bounding box center [578, 433] width 60 height 43
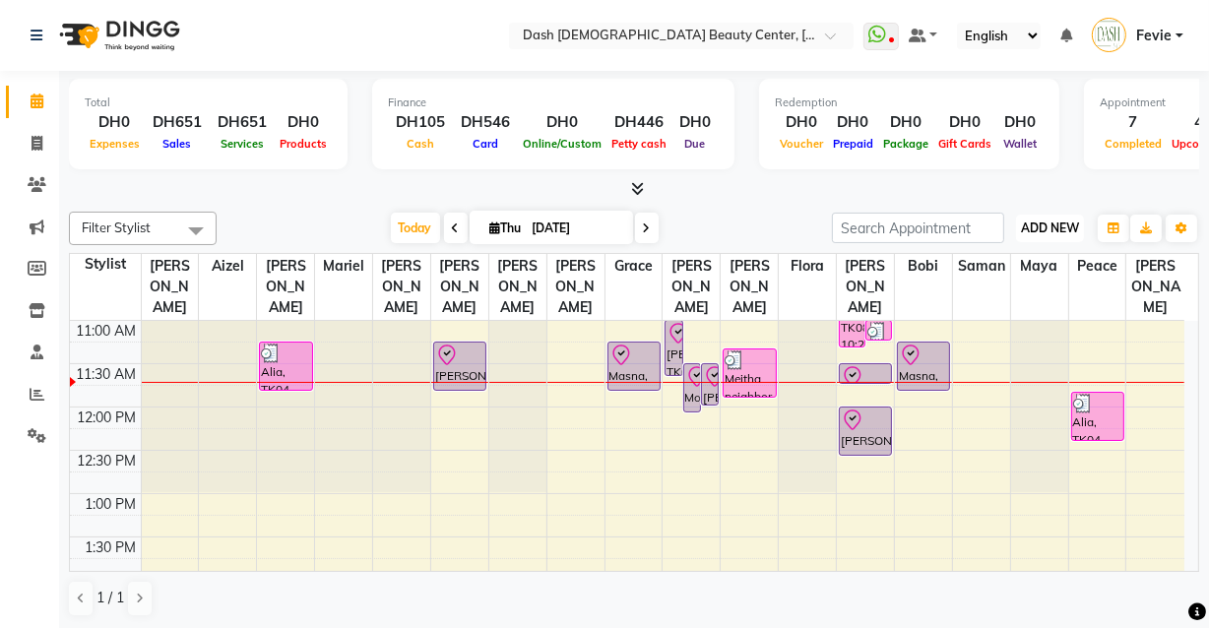
click at [1037, 225] on span "ADD NEW" at bounding box center [1050, 227] width 58 height 15
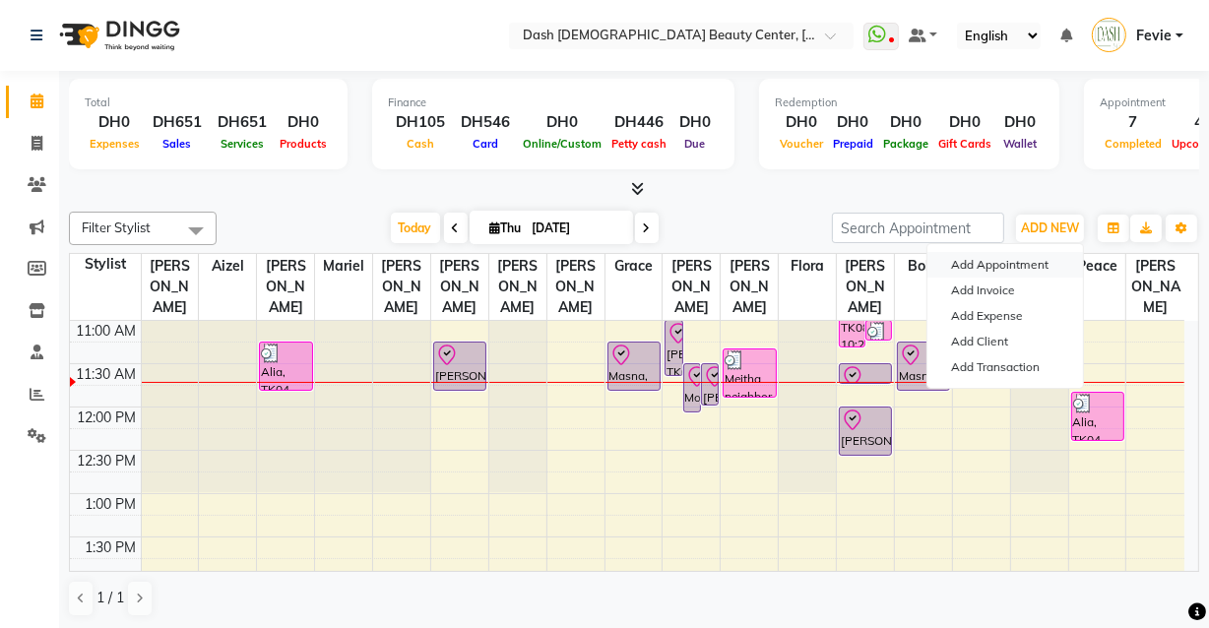
click at [1015, 264] on button "Add Appointment" at bounding box center [1005, 265] width 156 height 26
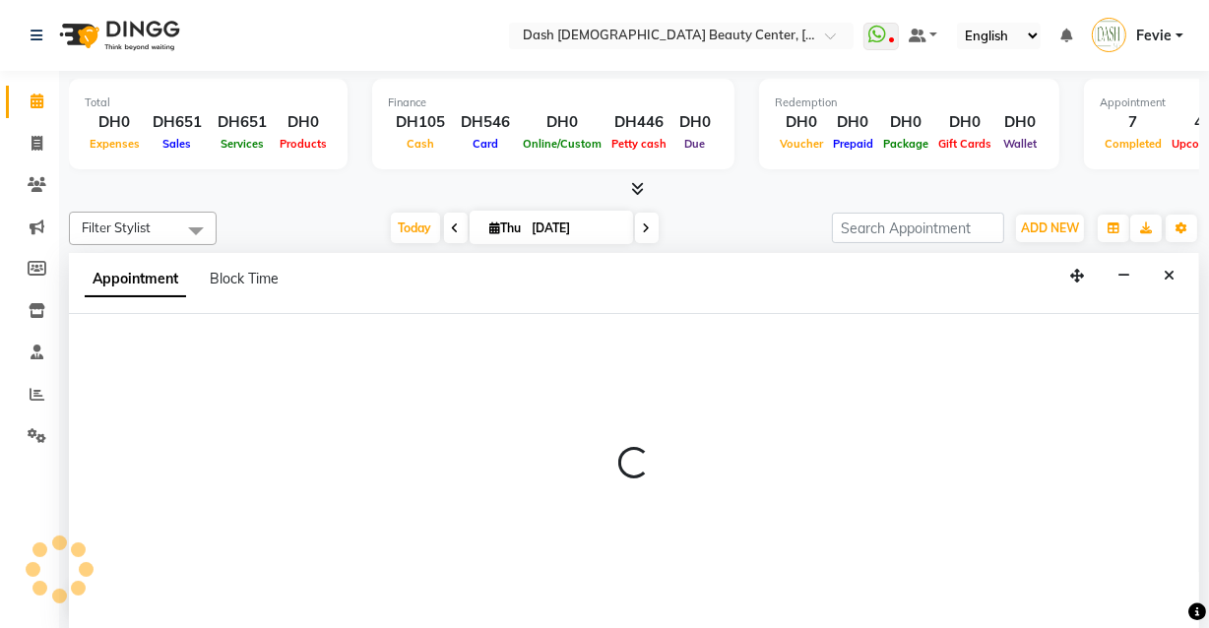
select select "600"
select select "tentative"
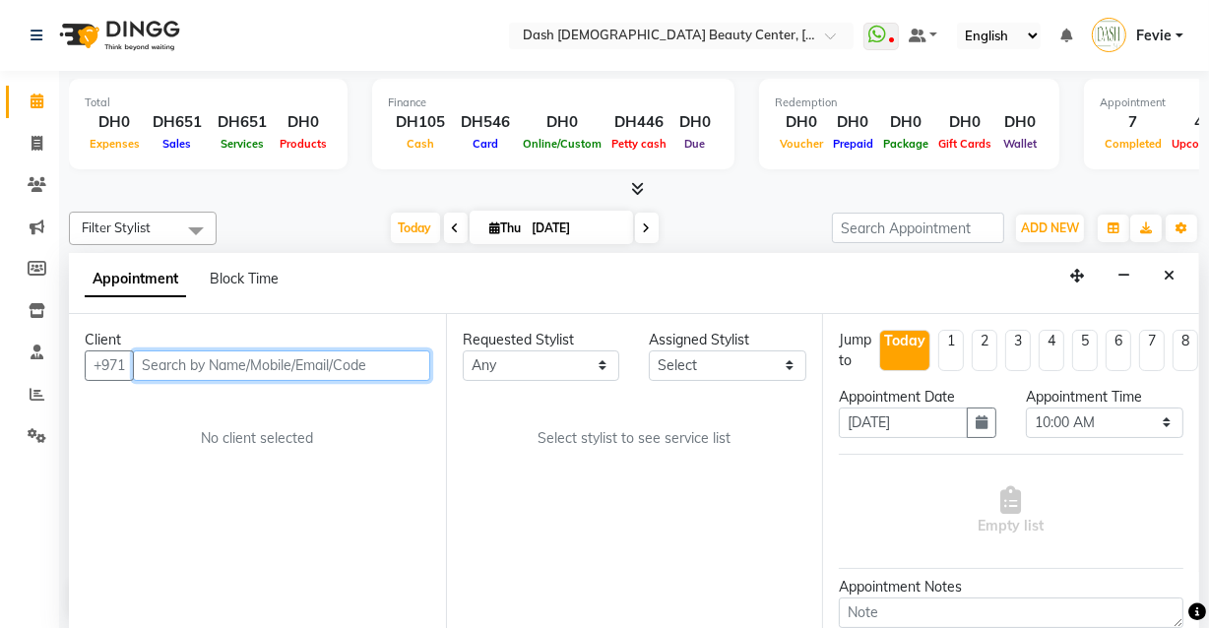
click at [224, 364] on input "text" at bounding box center [281, 365] width 297 height 31
click at [188, 363] on input "503008048" at bounding box center [241, 365] width 216 height 31
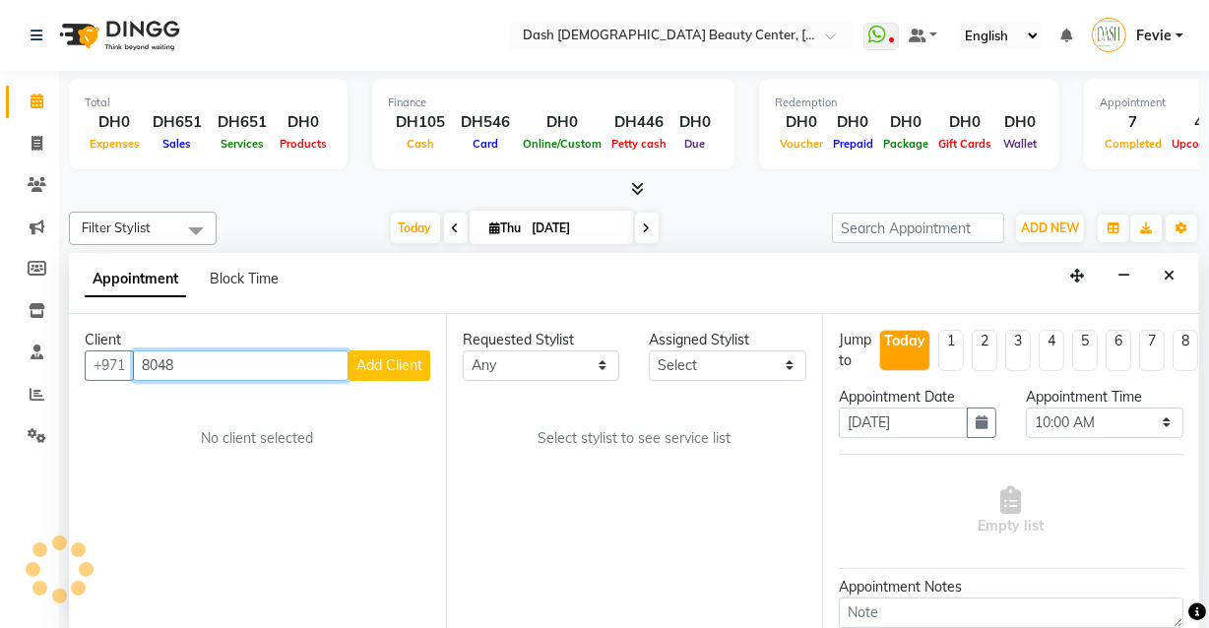
click at [282, 363] on input "8048" at bounding box center [241, 365] width 216 height 31
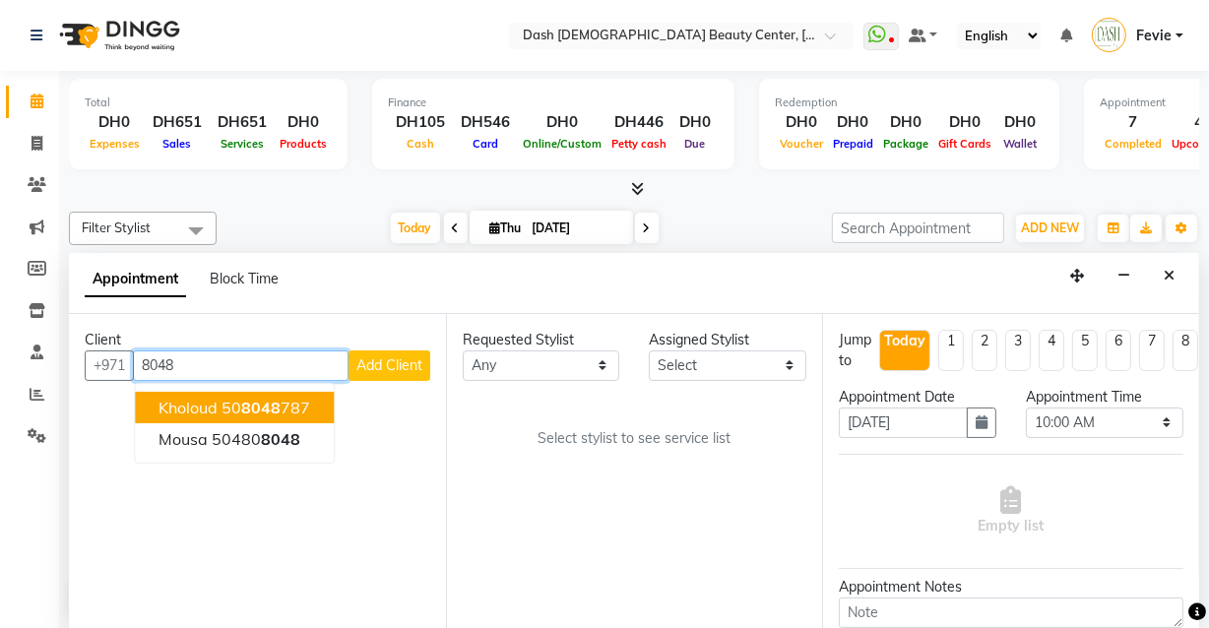
click at [247, 363] on input "8048" at bounding box center [241, 365] width 216 height 31
type input "8"
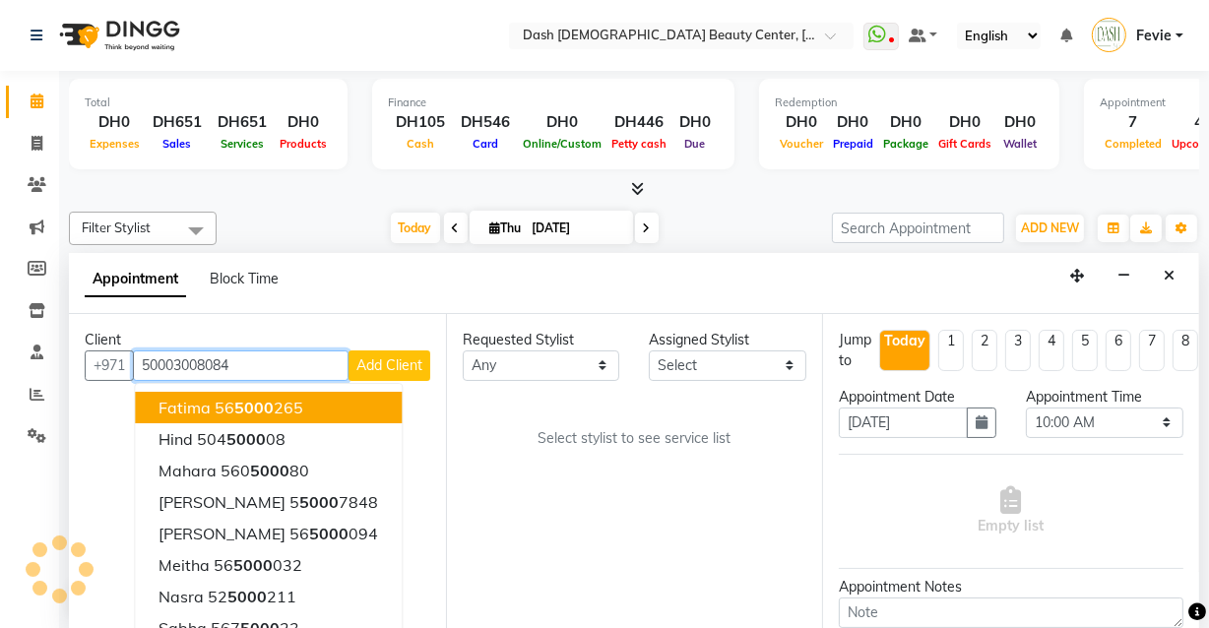
click at [164, 362] on input "50003008084" at bounding box center [241, 365] width 216 height 31
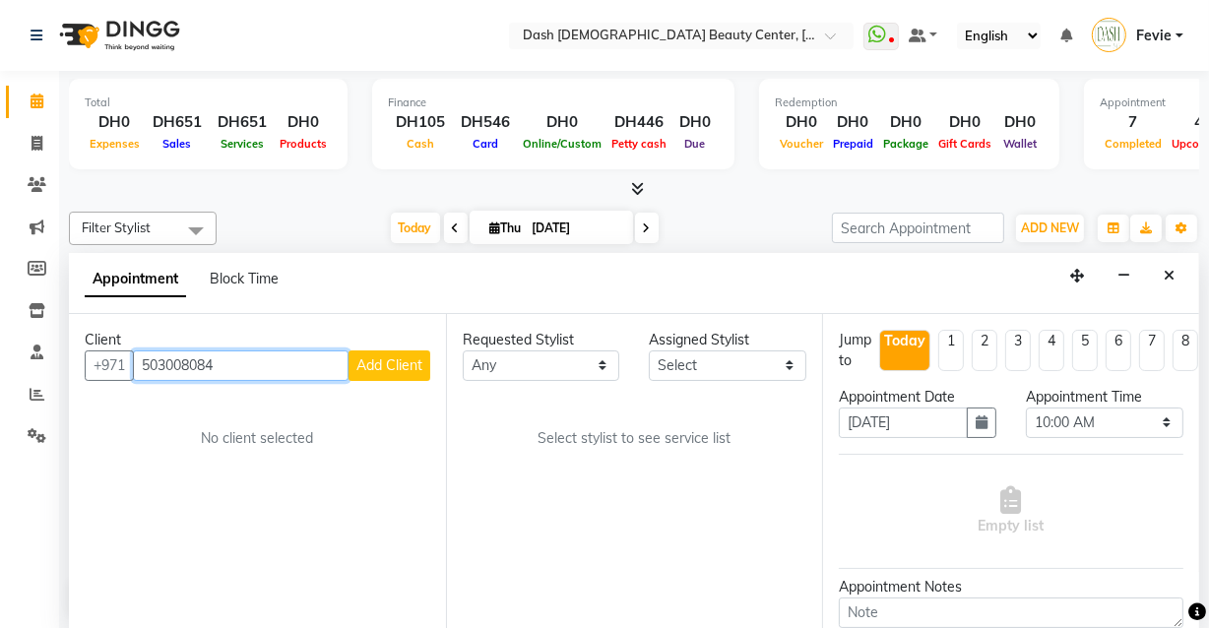
type input "503008084"
click at [394, 356] on span "Add Client" at bounding box center [389, 365] width 66 height 18
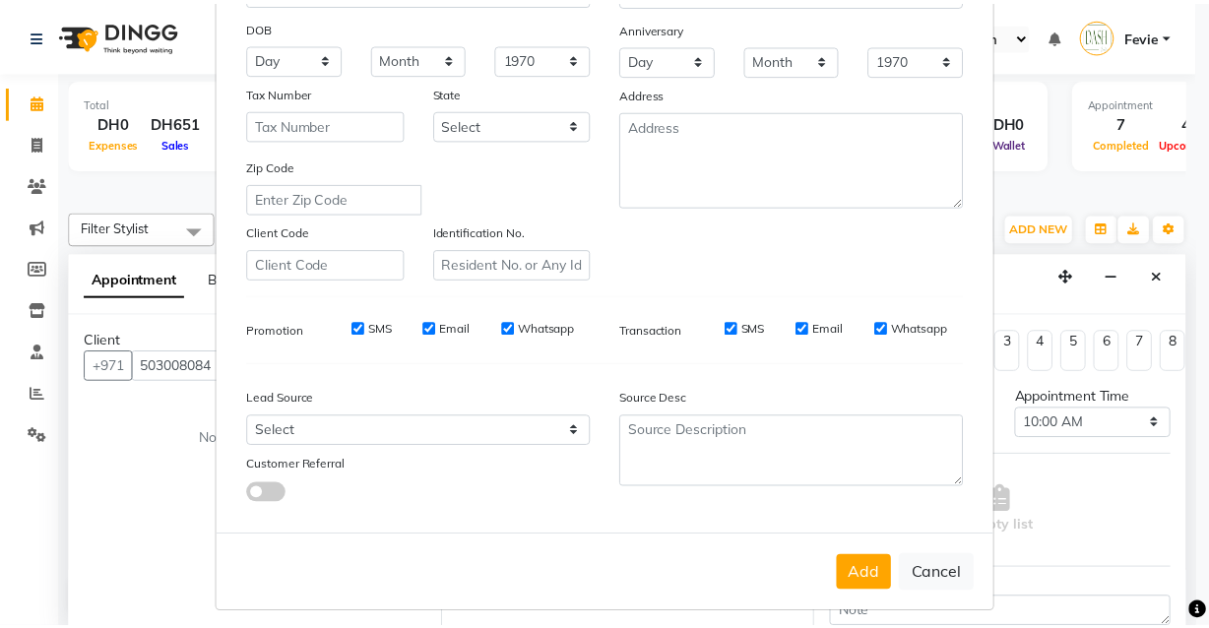
scroll to position [285, 0]
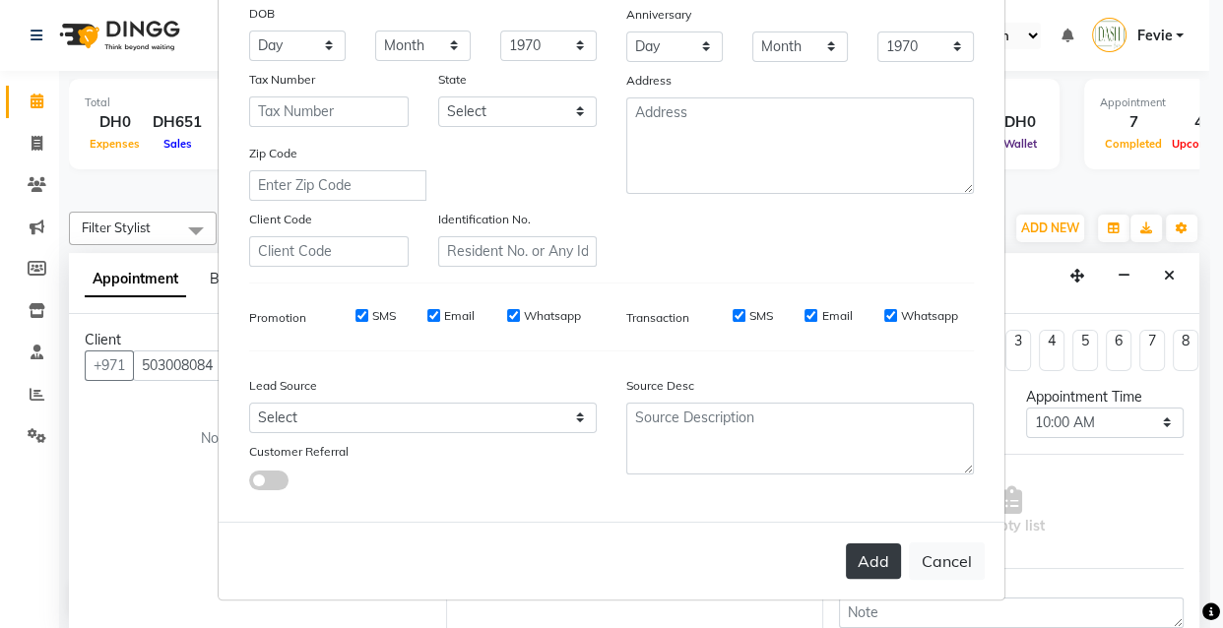
type input "ALIAZA"
click at [873, 571] on button "Add" at bounding box center [873, 560] width 55 height 35
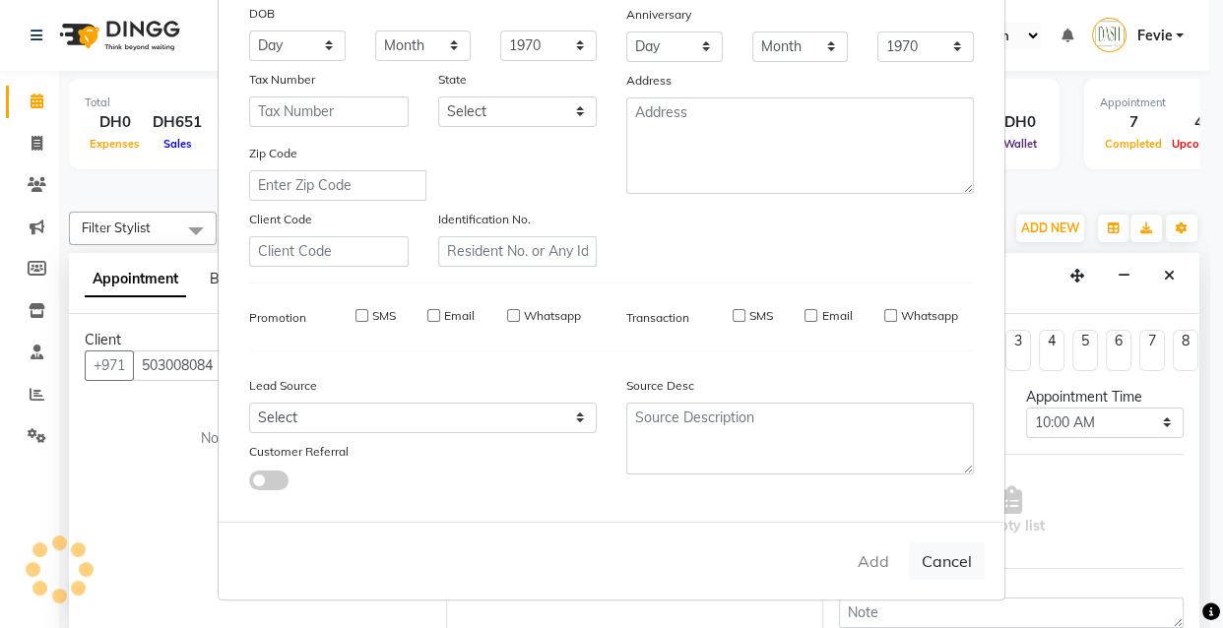
select select
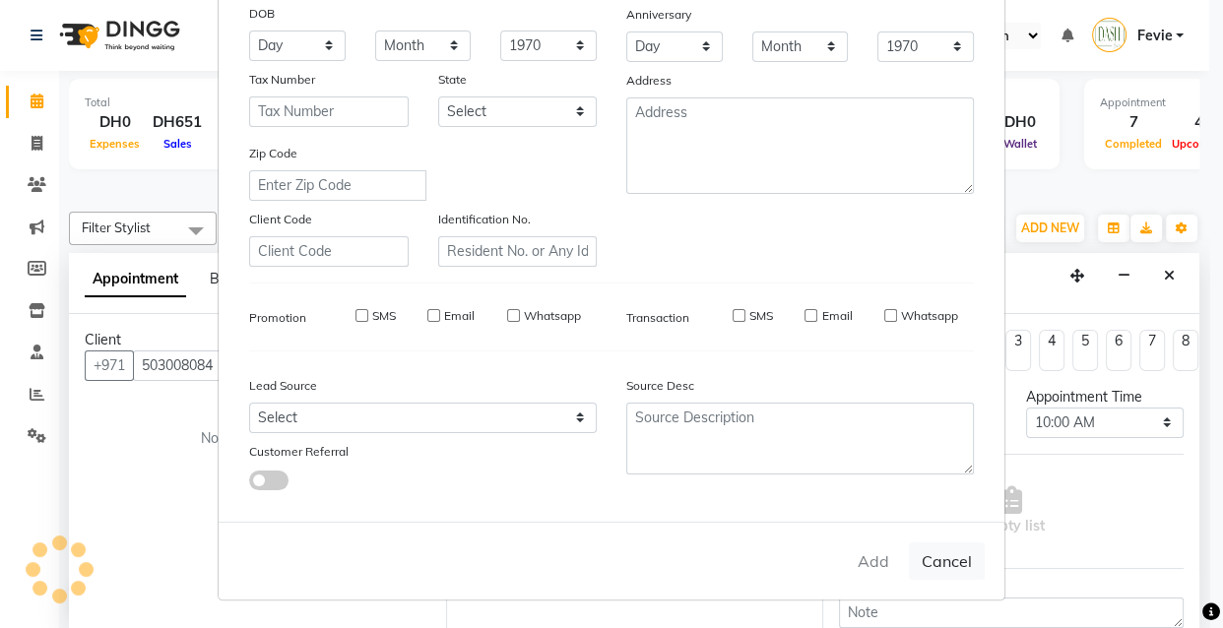
select select
checkbox input "false"
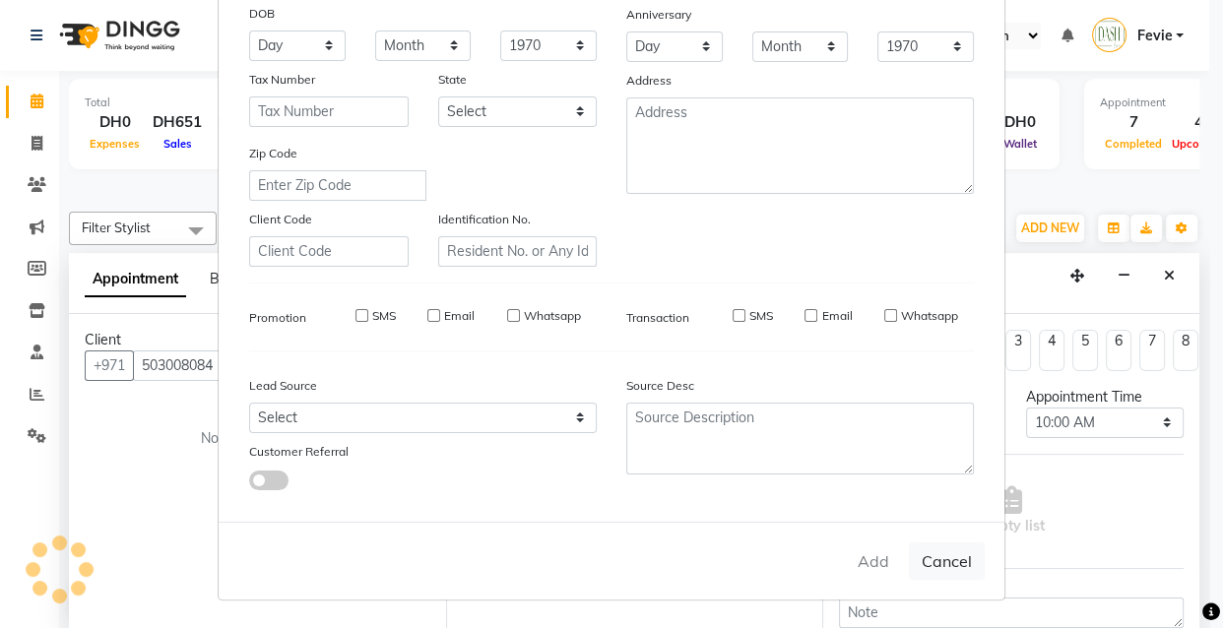
checkbox input "false"
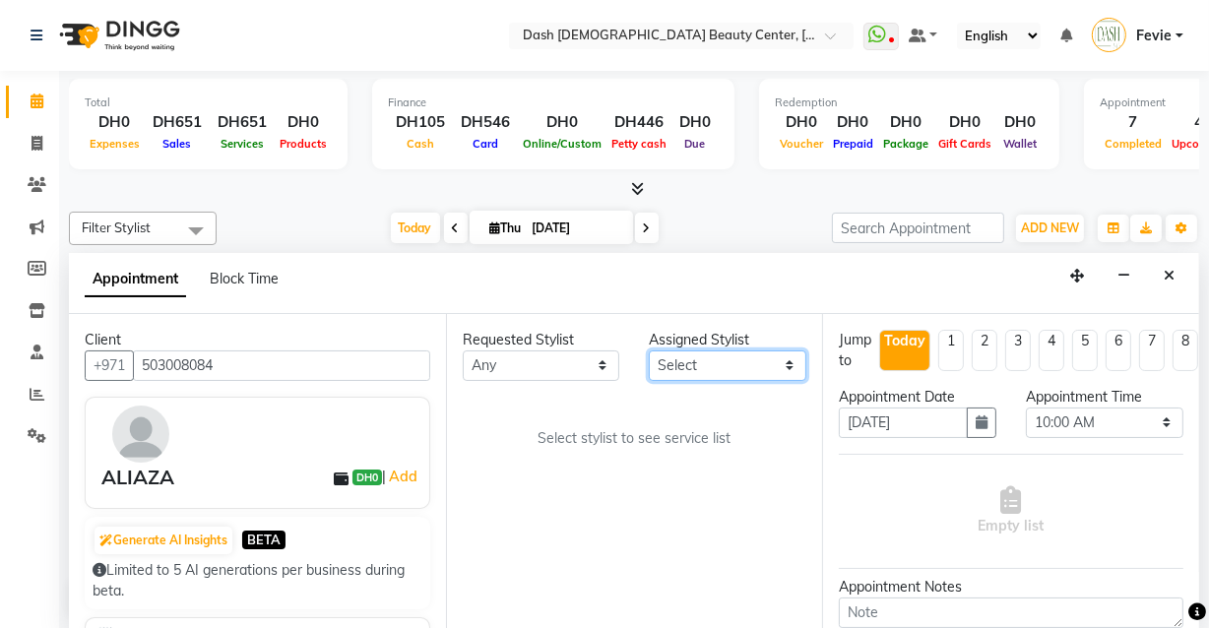
click at [731, 373] on select "Select [PERSON_NAME] [PERSON_NAME] [PERSON_NAME] [PERSON_NAME] [PERSON_NAME] [P…" at bounding box center [727, 365] width 157 height 31
select select "81113"
click at [649, 350] on select "Select [PERSON_NAME] [PERSON_NAME] [PERSON_NAME] [PERSON_NAME] [PERSON_NAME] [P…" at bounding box center [727, 365] width 157 height 31
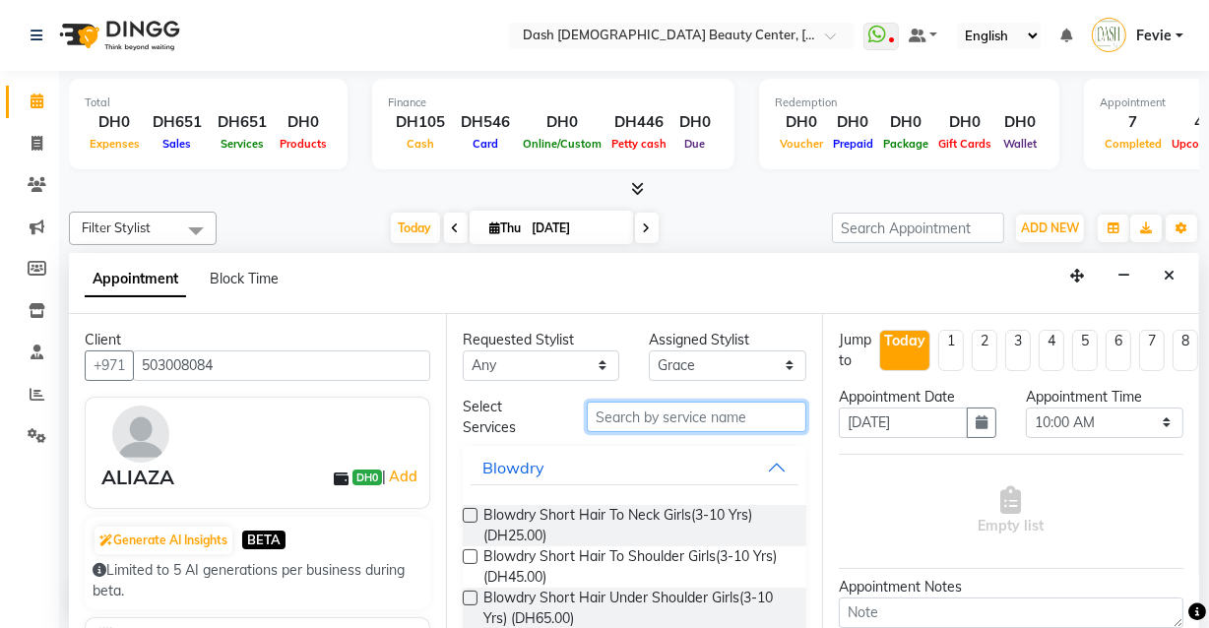
click at [626, 419] on input "text" at bounding box center [697, 417] width 220 height 31
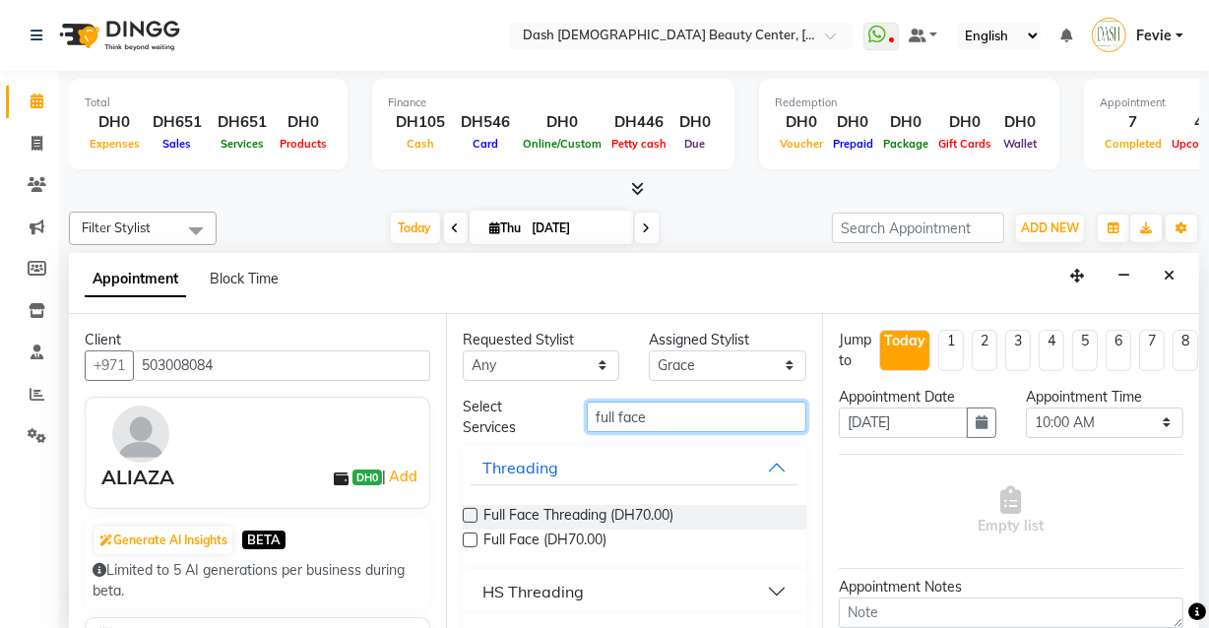
scroll to position [41, 0]
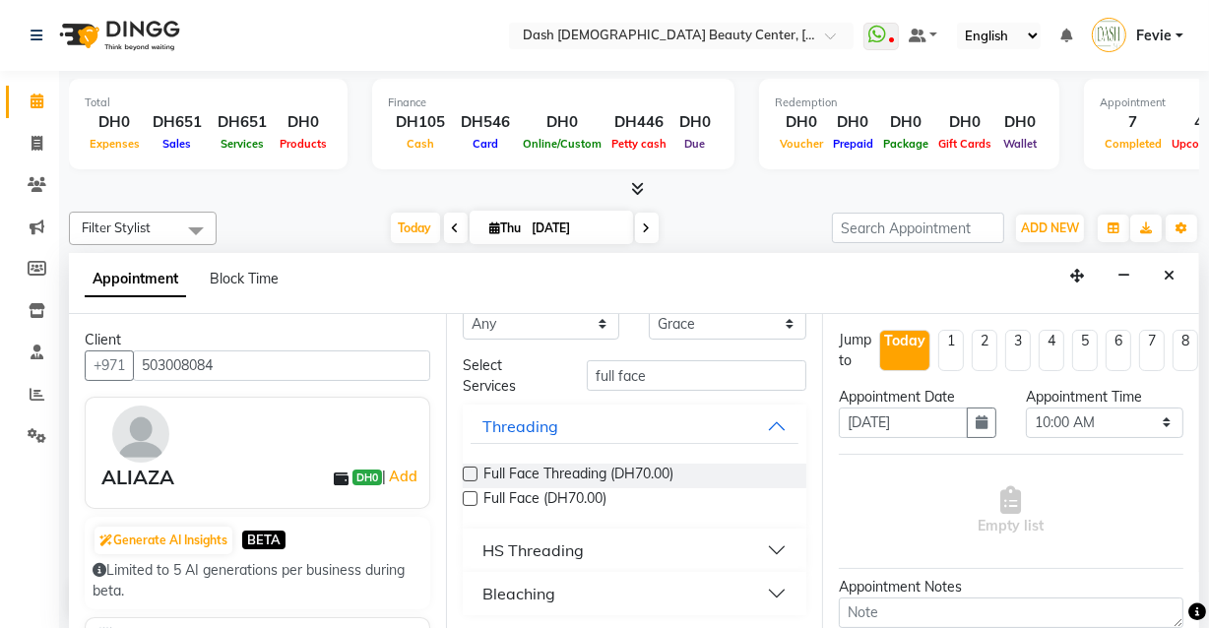
click at [757, 594] on button "Bleaching" at bounding box center [635, 593] width 329 height 35
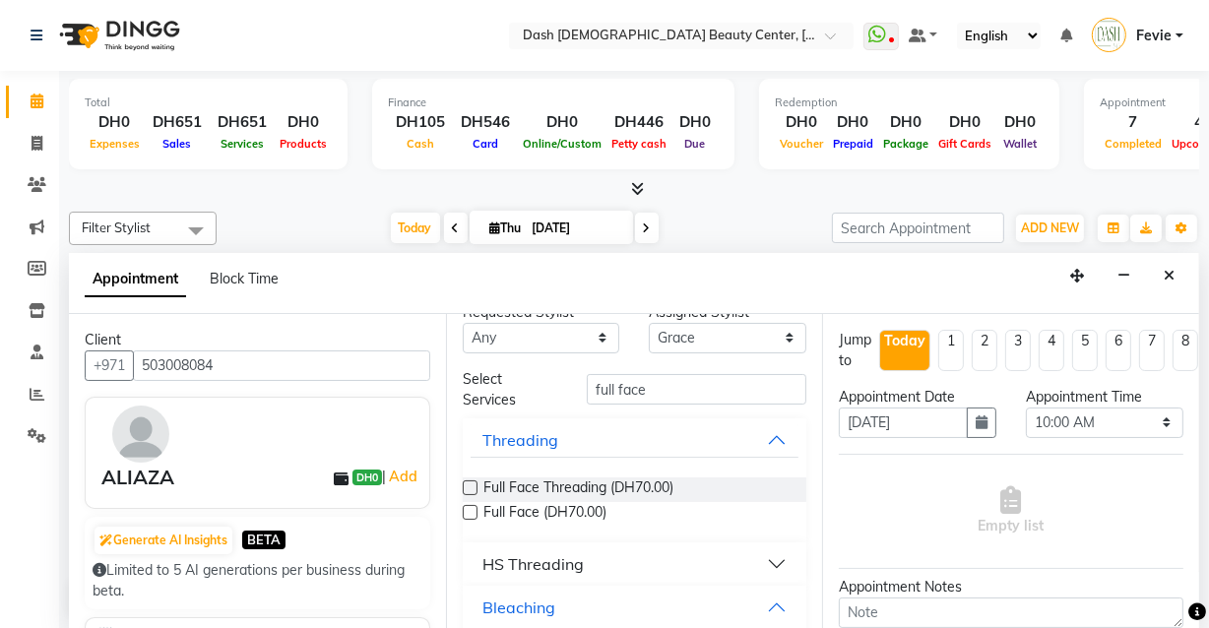
scroll to position [0, 0]
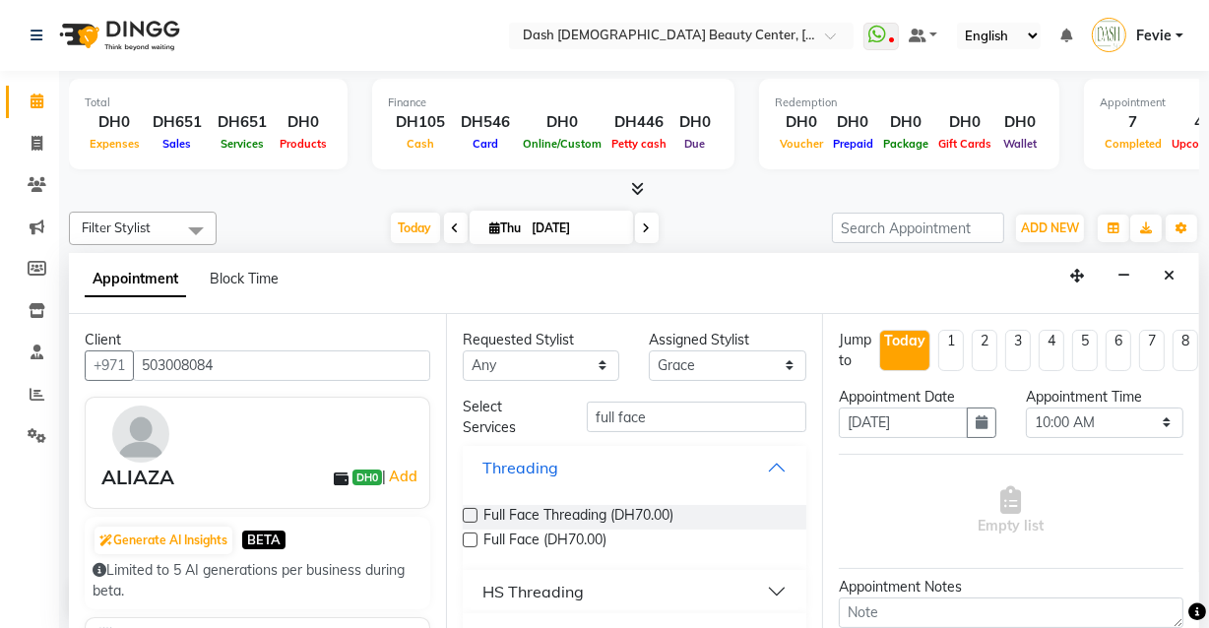
click at [691, 450] on button "Threading" at bounding box center [635, 467] width 329 height 35
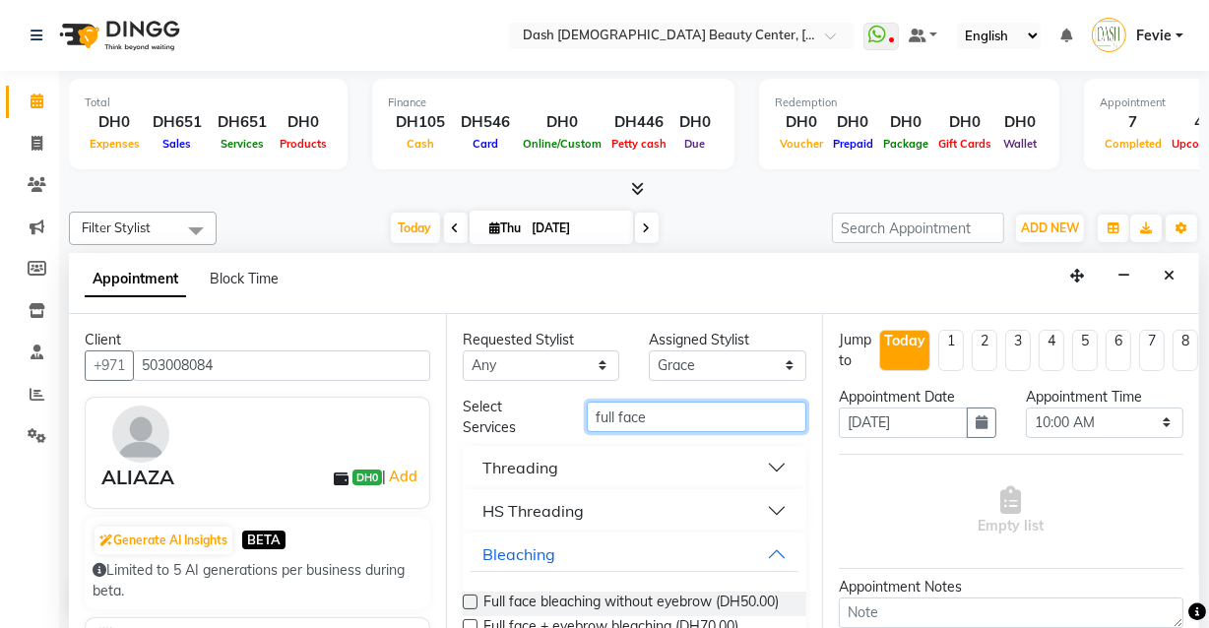
click at [694, 416] on input "full face" at bounding box center [697, 417] width 220 height 31
type input "f"
type input "basic ma"
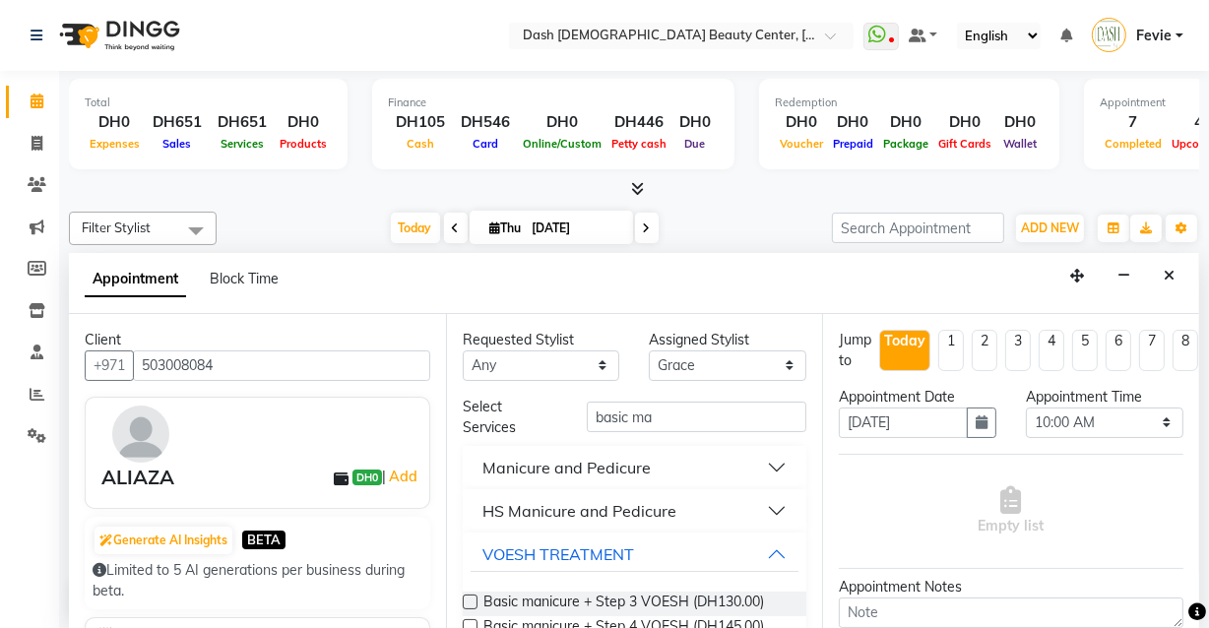
click at [764, 467] on button "Manicure and Pedicure" at bounding box center [635, 467] width 329 height 35
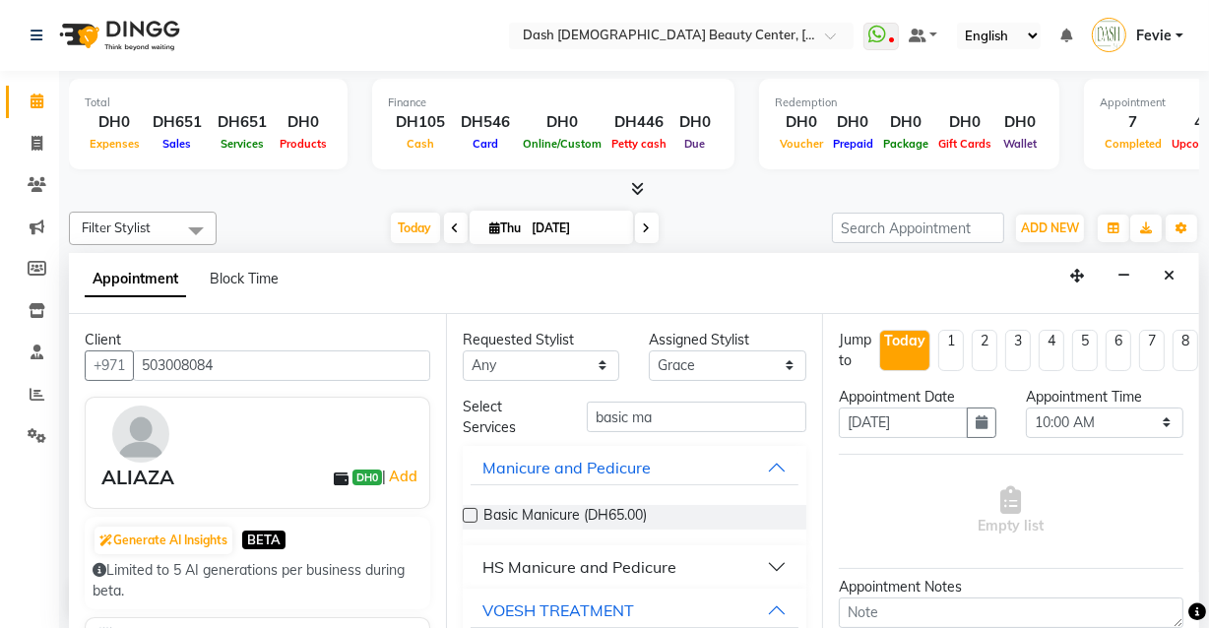
click at [464, 513] on label at bounding box center [470, 515] width 15 height 15
click at [464, 513] on input "checkbox" at bounding box center [469, 517] width 13 height 13
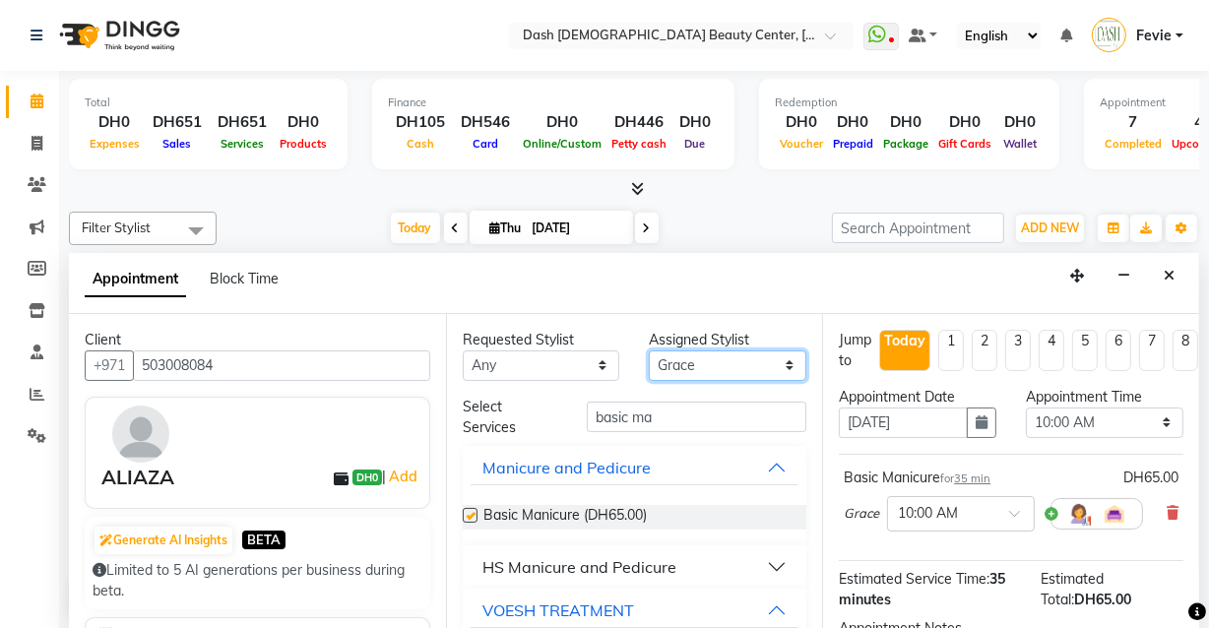
click at [708, 365] on select "Select [PERSON_NAME] [PERSON_NAME] [PERSON_NAME] [PERSON_NAME] [PERSON_NAME] [P…" at bounding box center [727, 365] width 157 height 31
checkbox input "false"
select select "85614"
click at [649, 350] on select "Select [PERSON_NAME] [PERSON_NAME] [PERSON_NAME] [PERSON_NAME] [PERSON_NAME] [P…" at bounding box center [727, 365] width 157 height 31
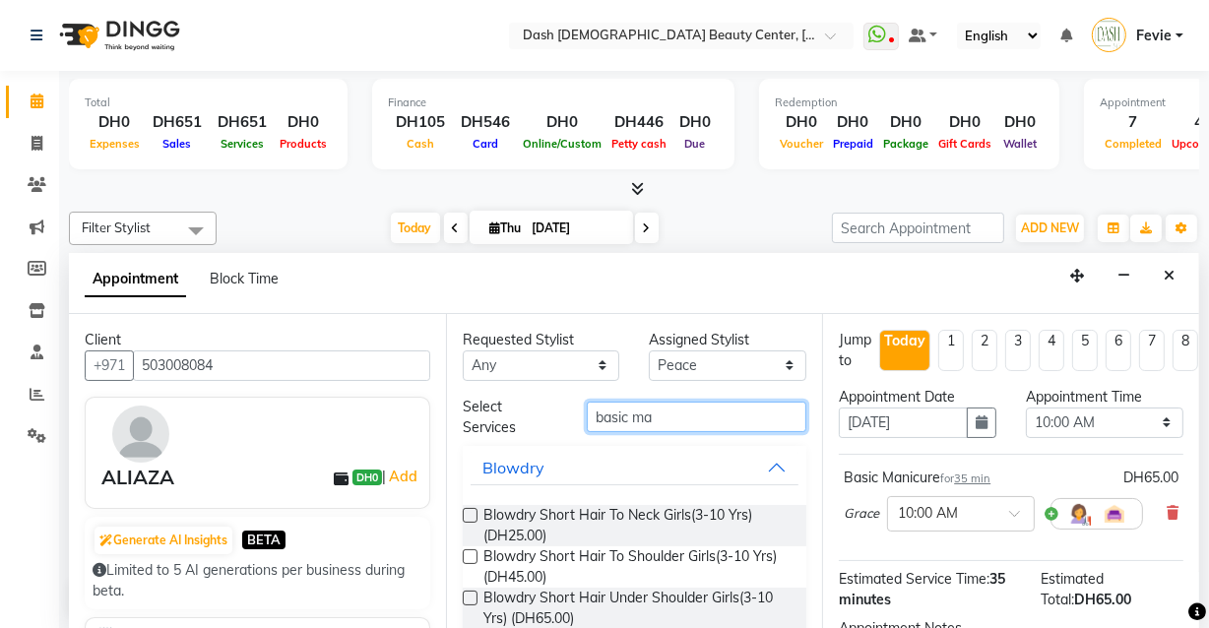
click at [704, 417] on input "basic ma" at bounding box center [697, 417] width 220 height 31
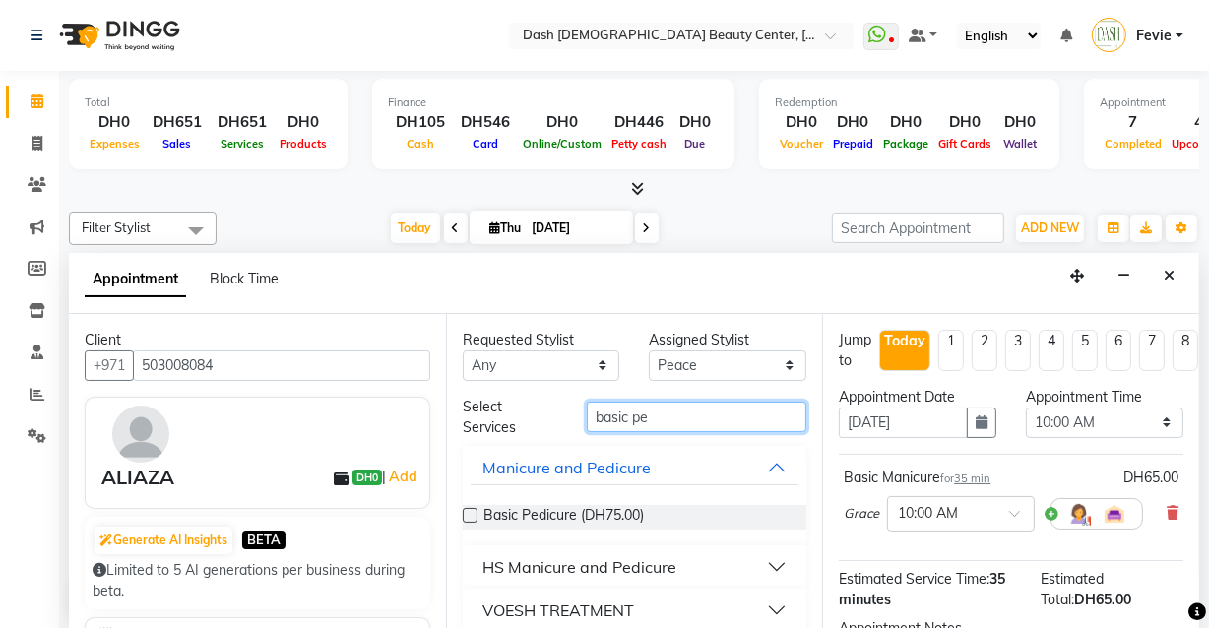
type input "basic pe"
click at [471, 513] on label at bounding box center [470, 515] width 15 height 15
click at [471, 513] on input "checkbox" at bounding box center [469, 517] width 13 height 13
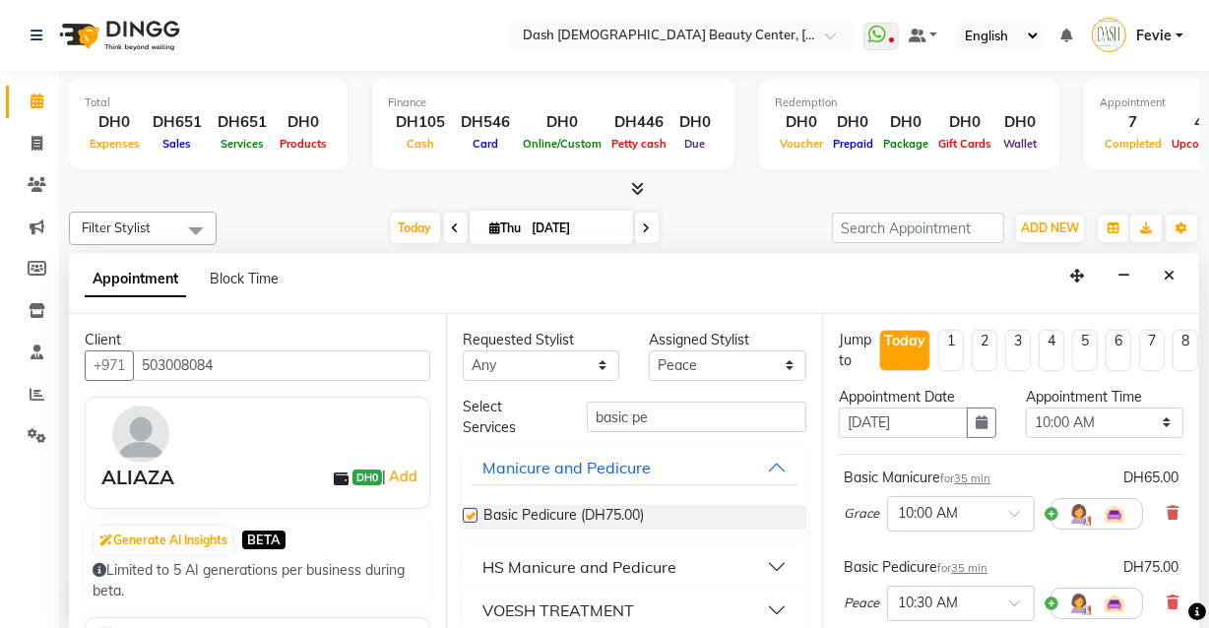
checkbox input "false"
click at [1086, 424] on select "Select 10:00 AM 10:15 AM 10:30 AM 10:45 AM 11:00 AM 11:15 AM 11:30 AM 11:45 AM …" at bounding box center [1104, 423] width 157 height 31
click at [1026, 408] on select "Select 10:00 AM 10:15 AM 10:30 AM 10:45 AM 11:00 AM 11:15 AM 11:30 AM 11:45 AM …" at bounding box center [1104, 423] width 157 height 31
click at [1061, 425] on select "Select 10:00 AM 10:15 AM 10:30 AM 10:45 AM 11:00 AM 11:15 AM 11:30 AM 11:45 AM …" at bounding box center [1104, 423] width 157 height 31
select select "705"
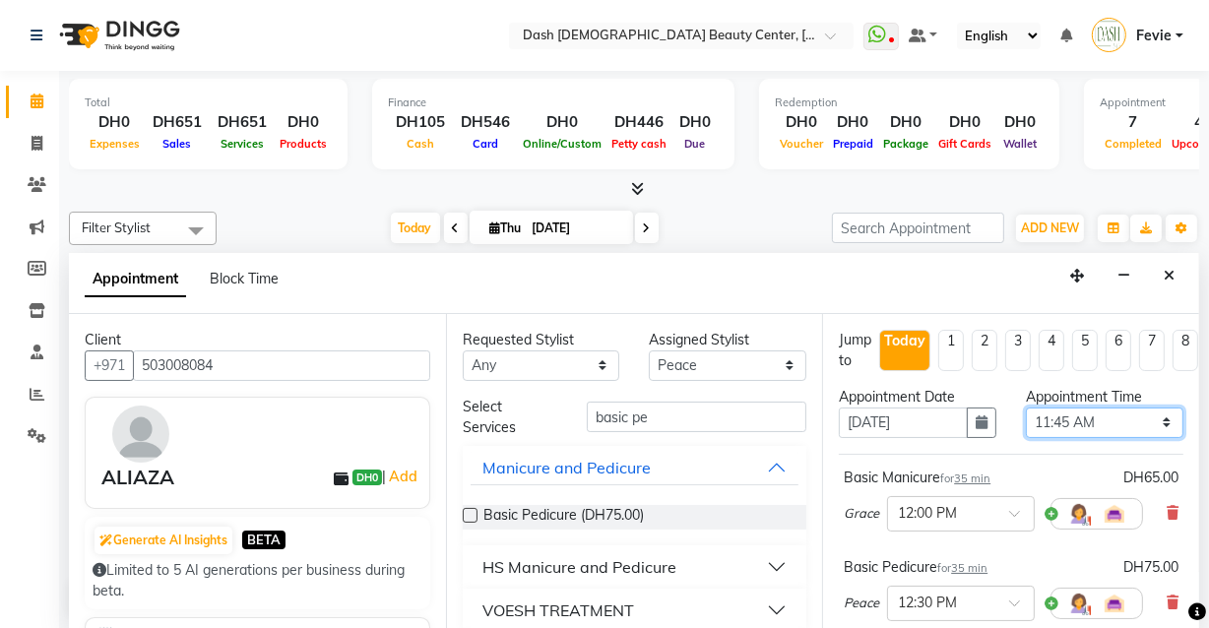
click at [1026, 408] on select "Select 10:00 AM 10:15 AM 10:30 AM 10:45 AM 11:00 AM 11:15 AM 11:30 AM 11:45 AM …" at bounding box center [1104, 423] width 157 height 31
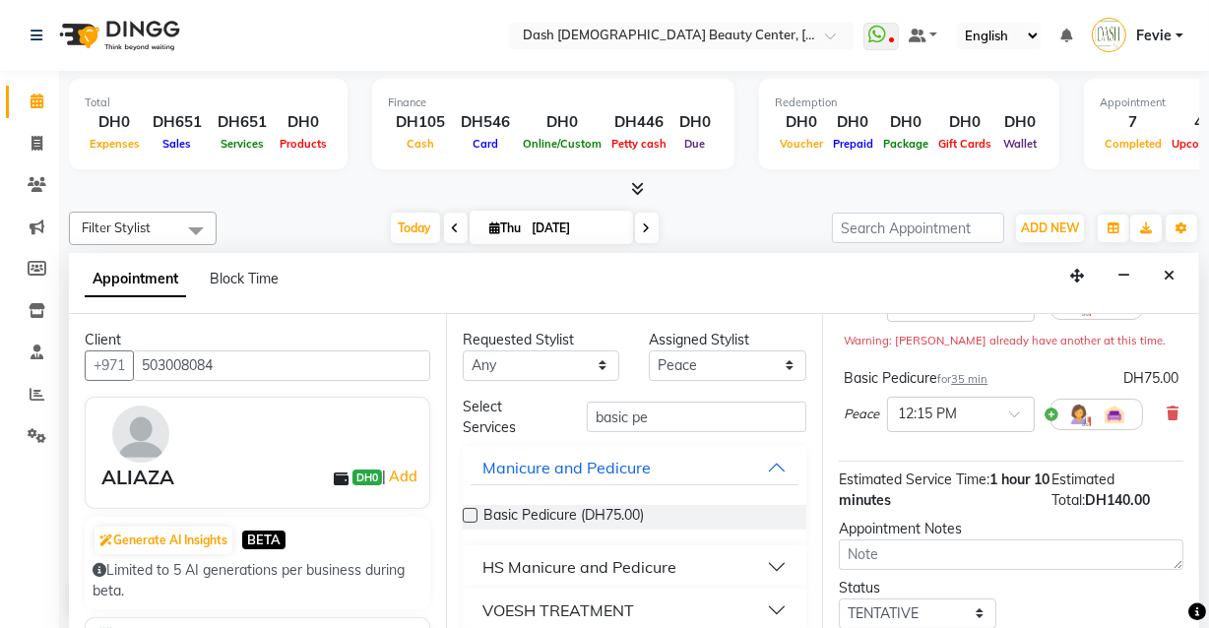
scroll to position [209, 0]
click at [969, 407] on input "text" at bounding box center [941, 414] width 87 height 21
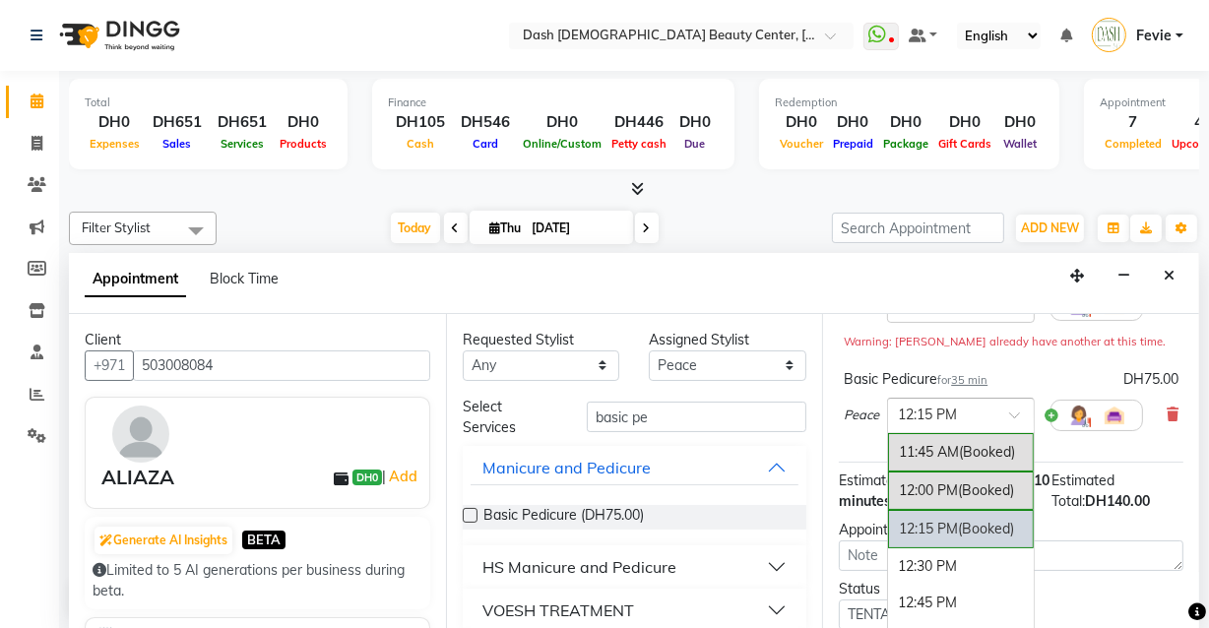
scroll to position [239, 0]
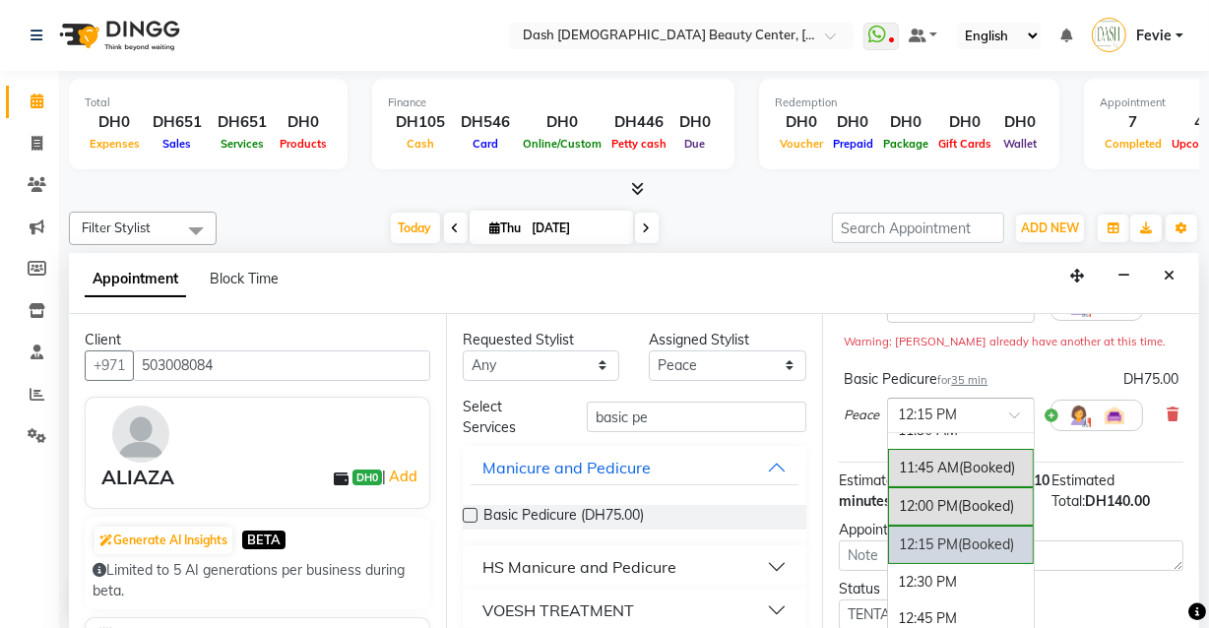
click at [970, 467] on span "(Booked)" at bounding box center [987, 468] width 56 height 18
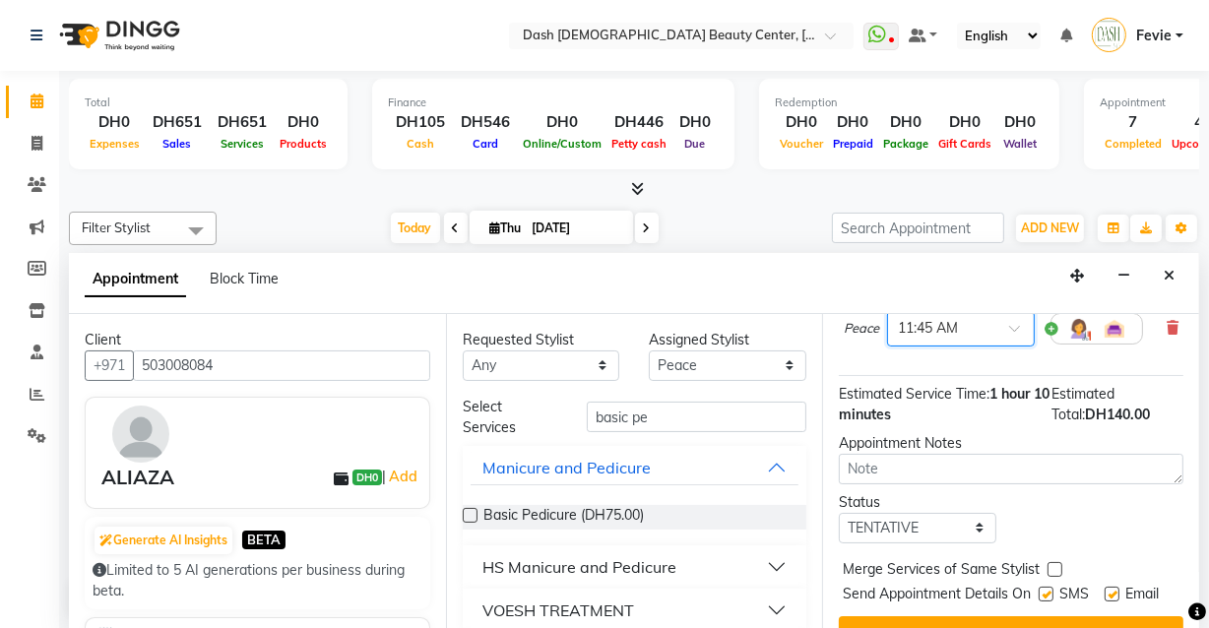
scroll to position [383, 0]
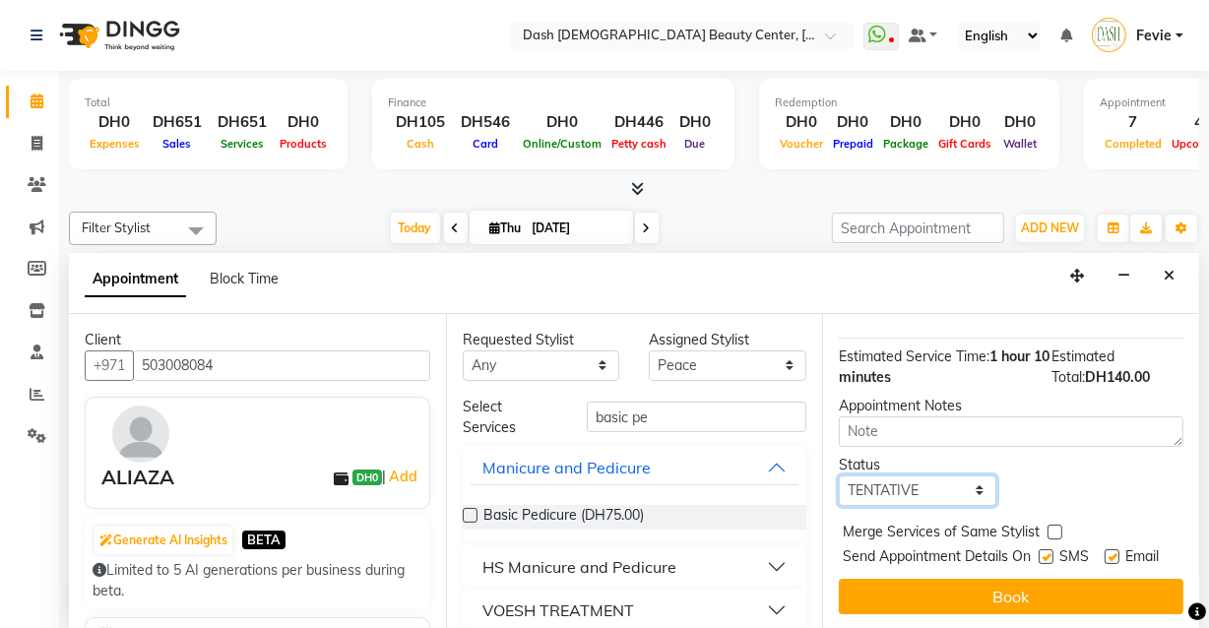
click at [944, 475] on select "Select TENTATIVE CONFIRM CHECK-IN UPCOMING" at bounding box center [917, 490] width 157 height 31
select select "check-in"
click at [839, 475] on select "Select TENTATIVE CONFIRM CHECK-IN UPCOMING" at bounding box center [917, 490] width 157 height 31
click at [1053, 525] on label at bounding box center [1054, 532] width 15 height 15
click at [1053, 528] on input "checkbox" at bounding box center [1053, 534] width 13 height 13
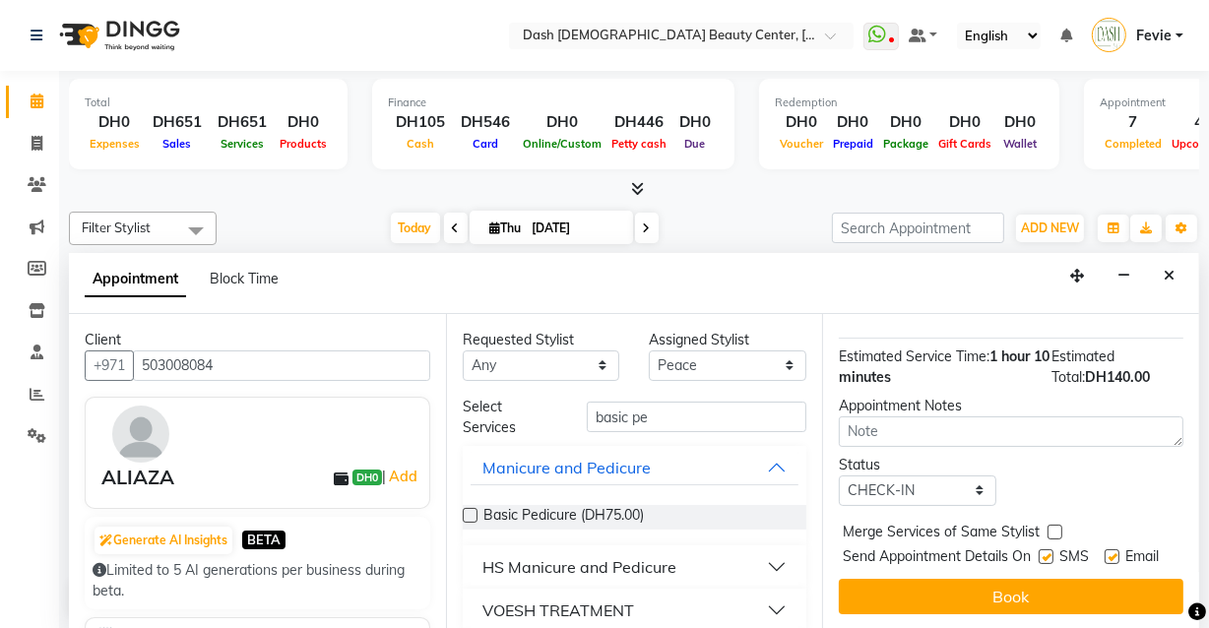
checkbox input "true"
click at [1041, 549] on label at bounding box center [1045, 556] width 15 height 15
click at [1041, 552] on input "checkbox" at bounding box center [1044, 558] width 13 height 13
checkbox input "false"
click at [1104, 549] on label at bounding box center [1111, 556] width 15 height 15
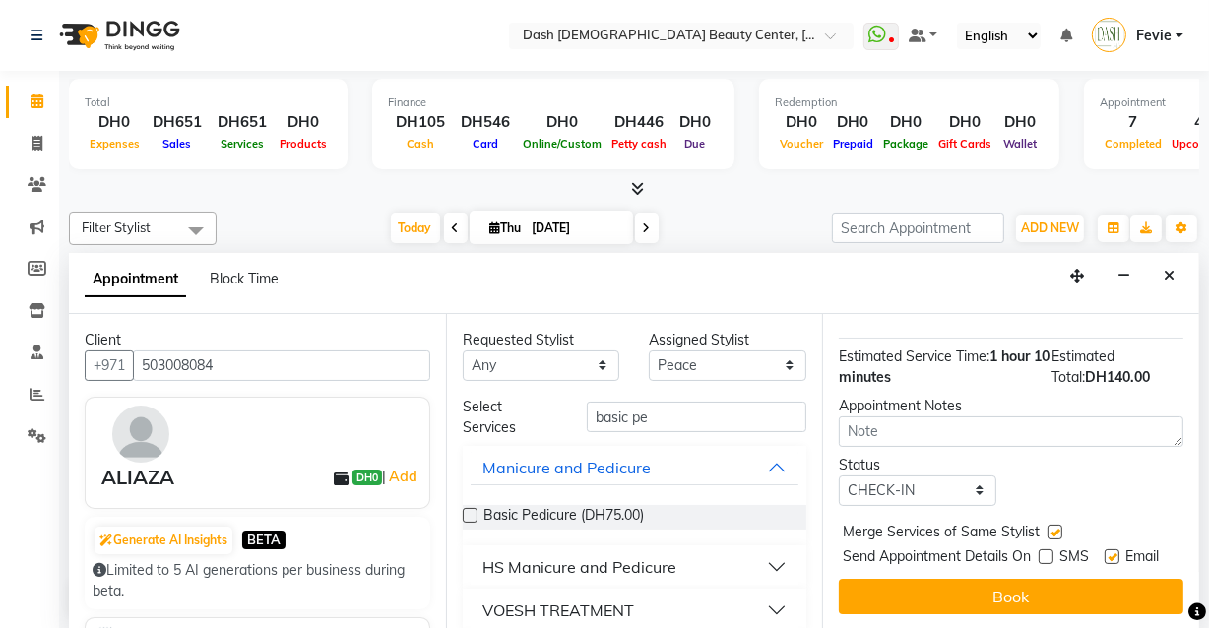
click at [1104, 552] on input "checkbox" at bounding box center [1110, 558] width 13 height 13
checkbox input "false"
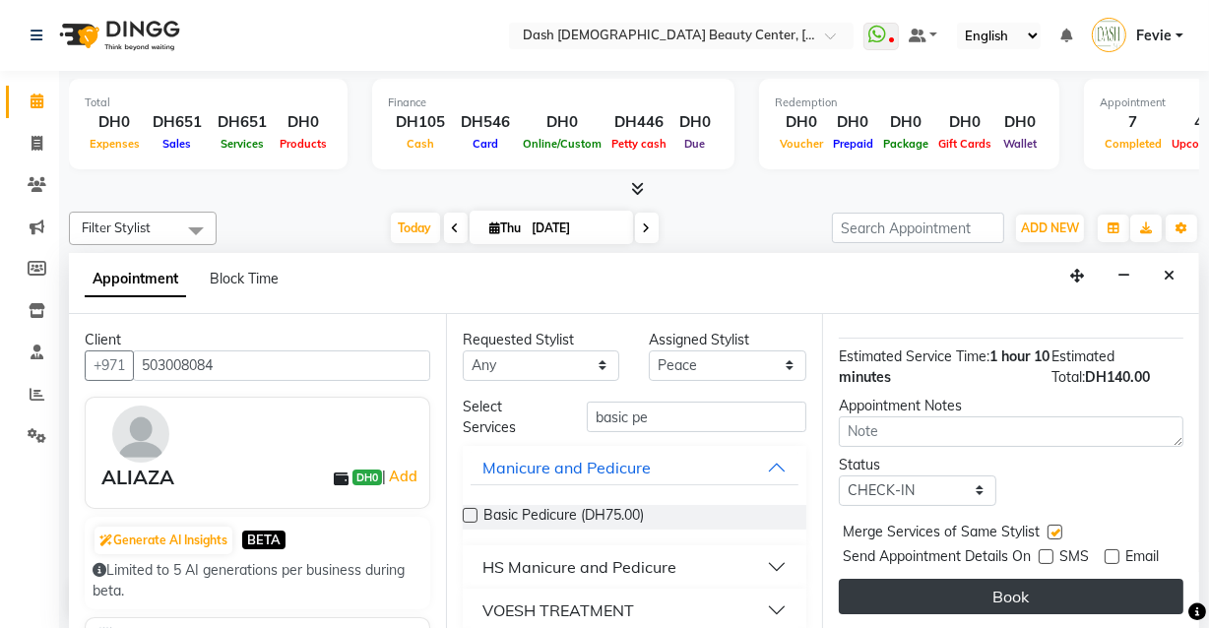
click at [1036, 591] on button "Book" at bounding box center [1011, 596] width 345 height 35
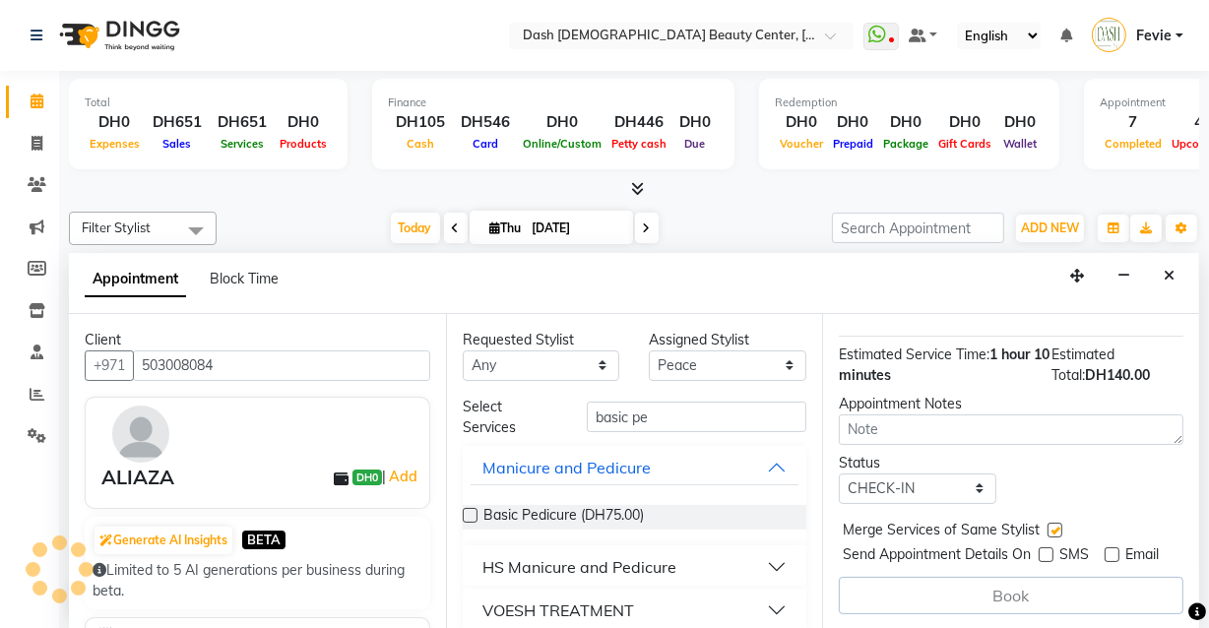
scroll to position [0, 0]
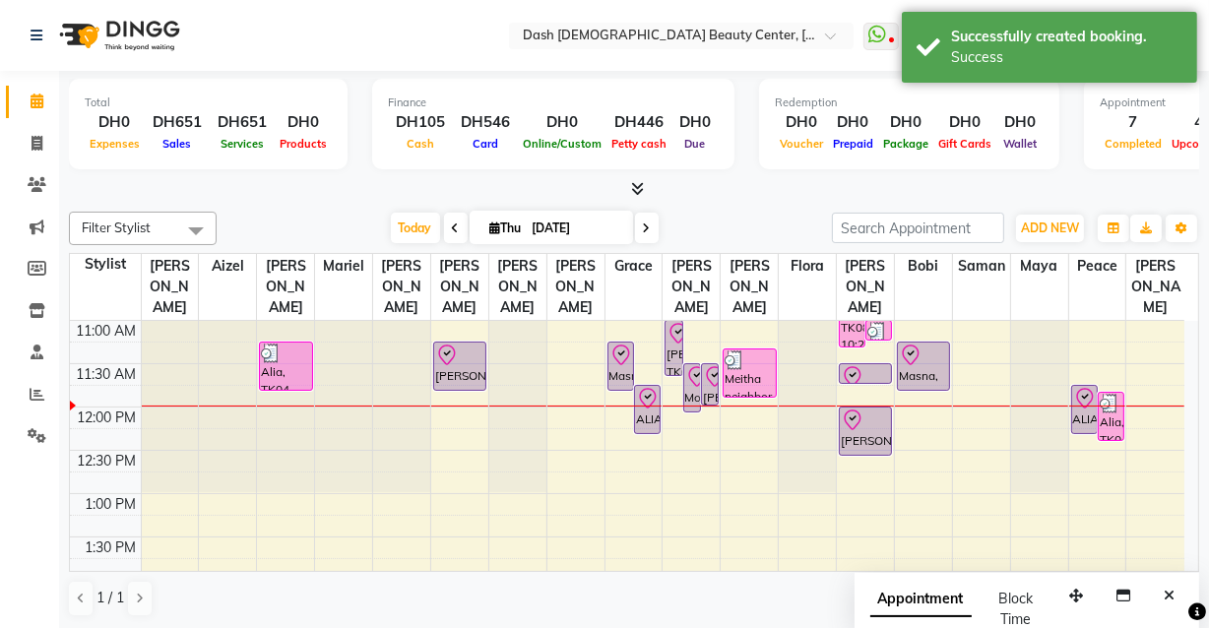
click at [859, 419] on div "[PERSON_NAME], TK03, 12:00 PM-12:35 PM, Basic Pedicure" at bounding box center [865, 431] width 51 height 47
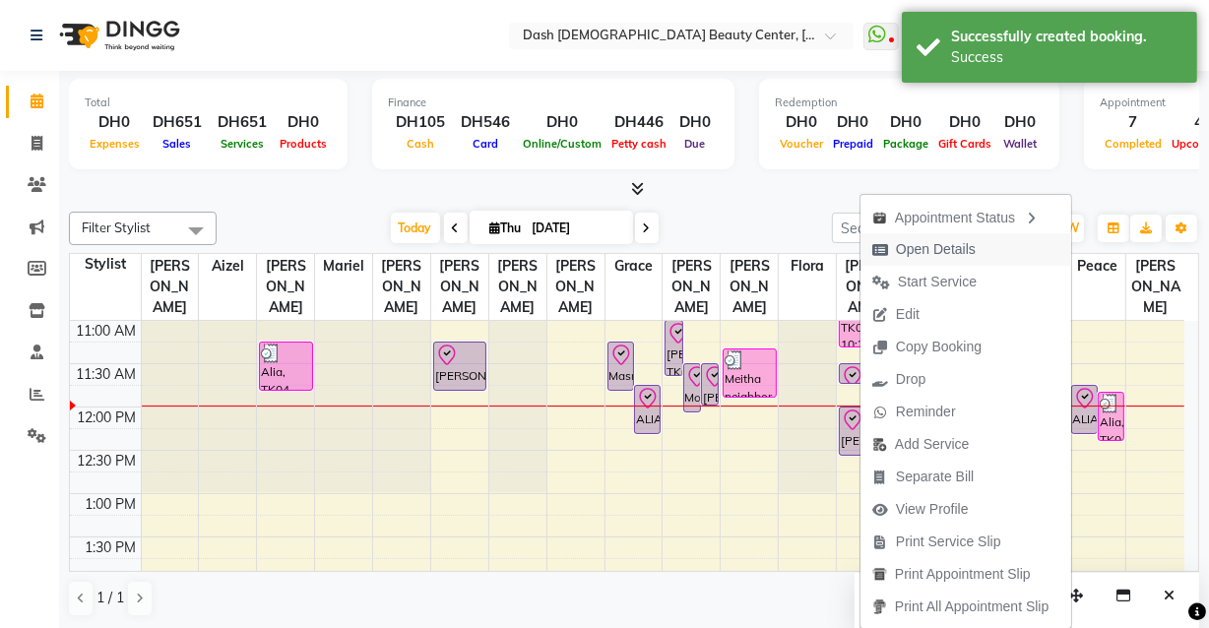
click at [944, 256] on span "Open Details" at bounding box center [936, 249] width 80 height 21
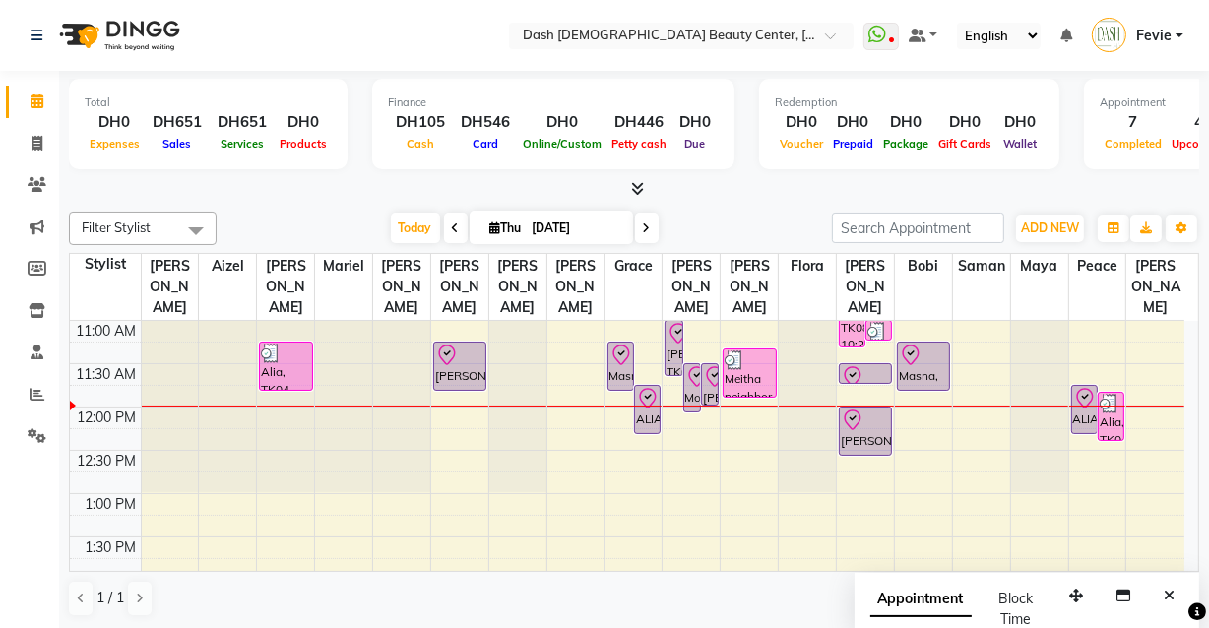
click at [872, 409] on div "[PERSON_NAME], TK03, 12:00 PM-12:35 PM, Basic Pedicure" at bounding box center [865, 431] width 51 height 47
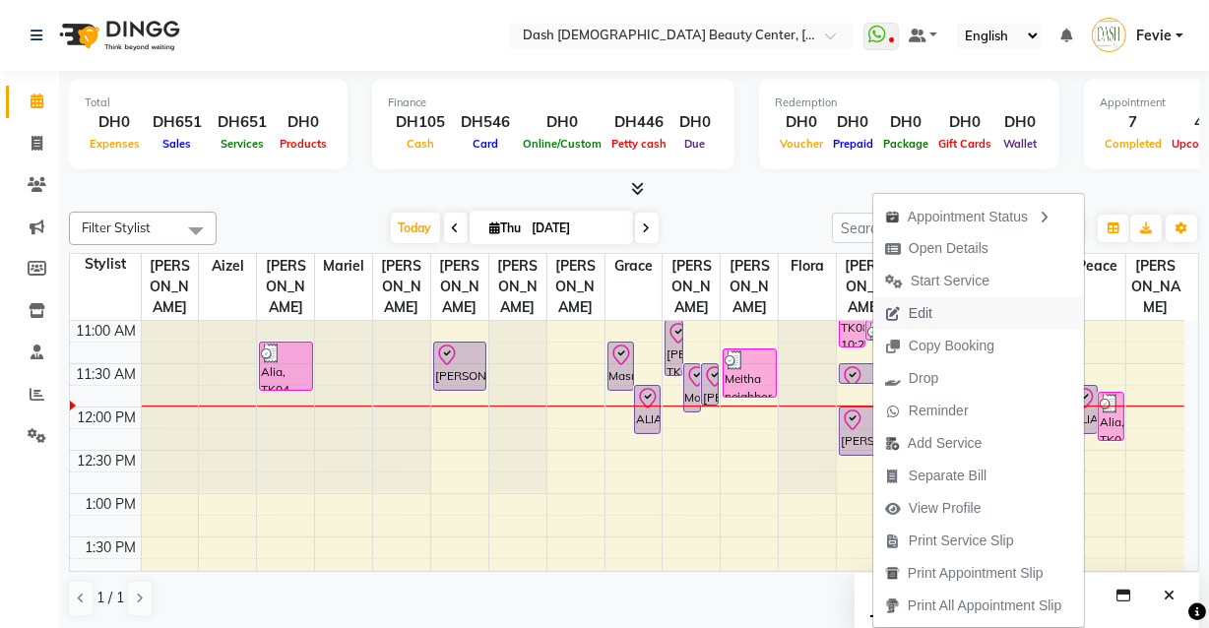
click at [968, 315] on button "Edit" at bounding box center [978, 313] width 211 height 32
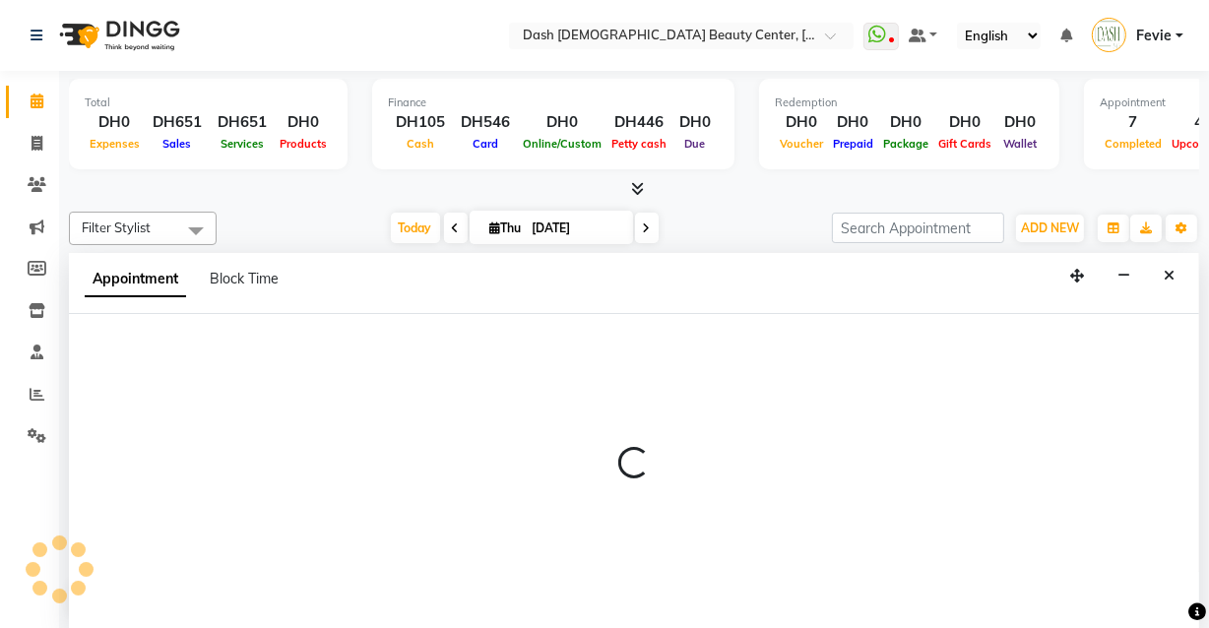
select select "tentative"
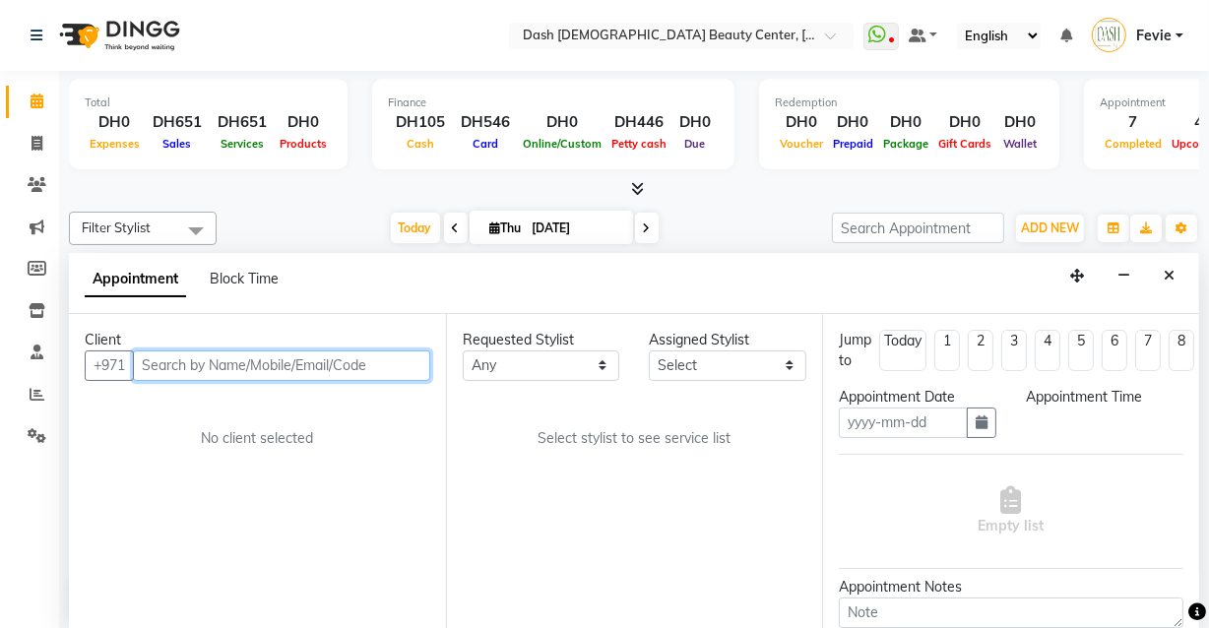
type input "[DATE]"
select select "check-in"
select select "82379"
select select "660"
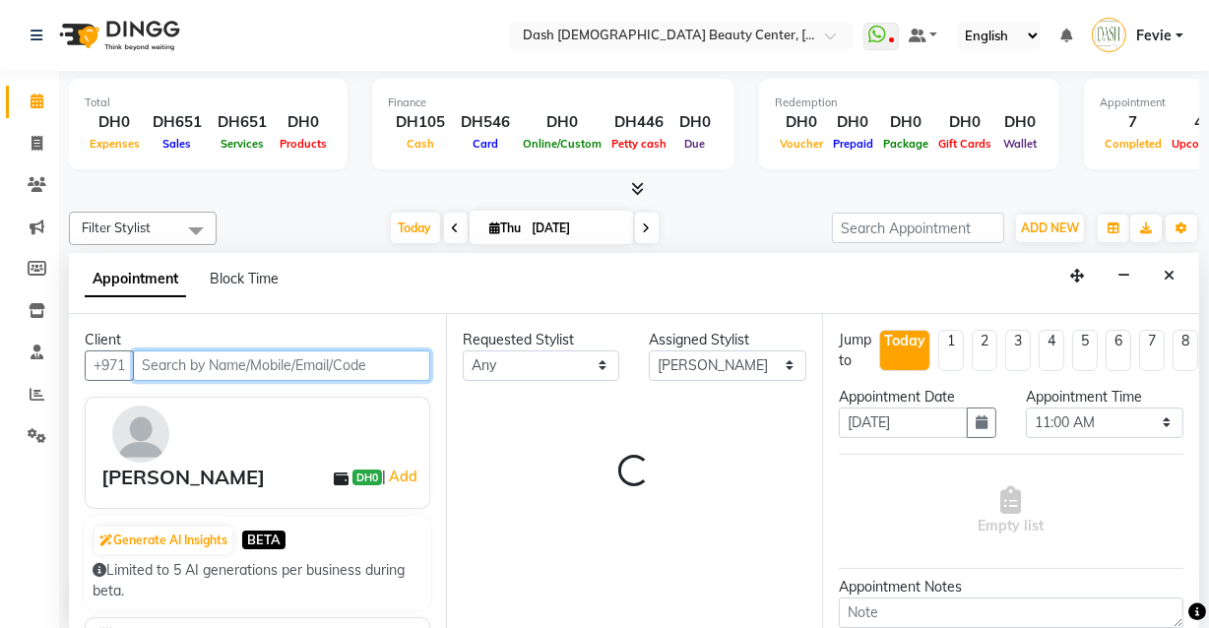
scroll to position [259, 0]
select select "4202"
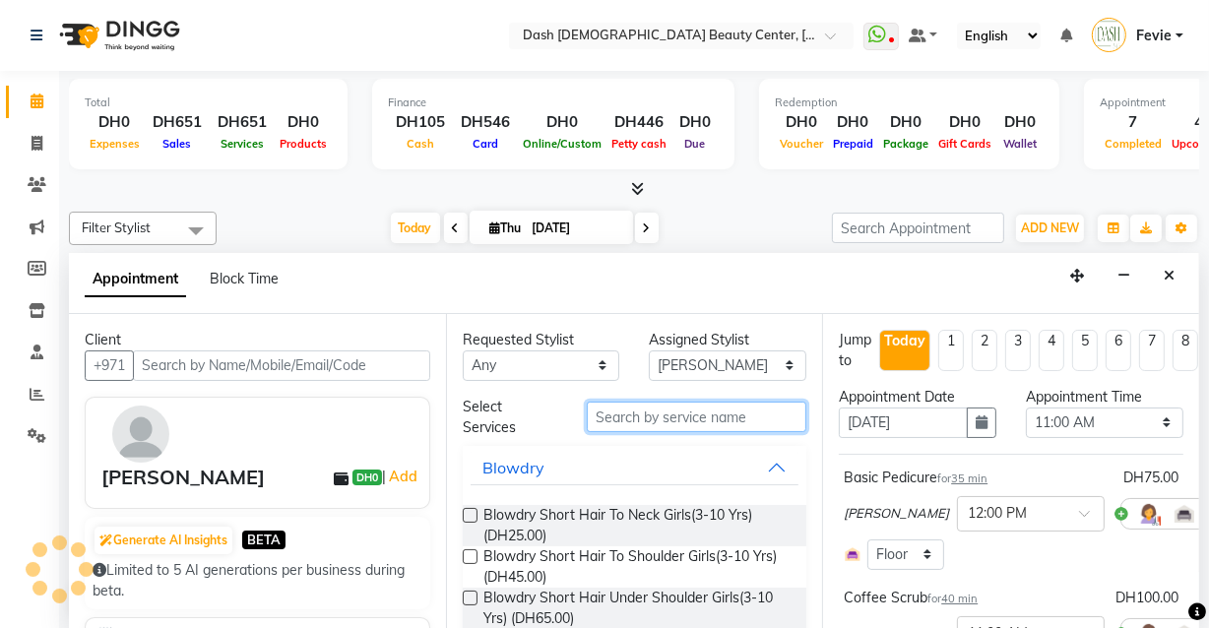
click at [684, 415] on input "text" at bounding box center [697, 417] width 220 height 31
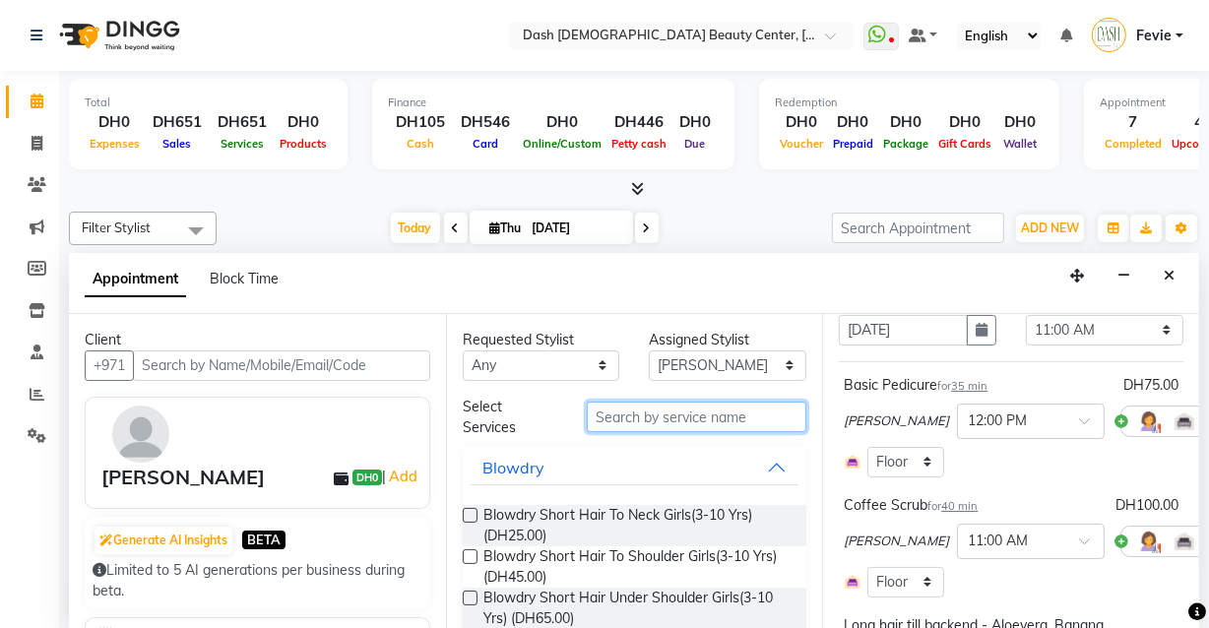
scroll to position [94, 0]
click at [1221, 415] on icon at bounding box center [1227, 419] width 12 height 14
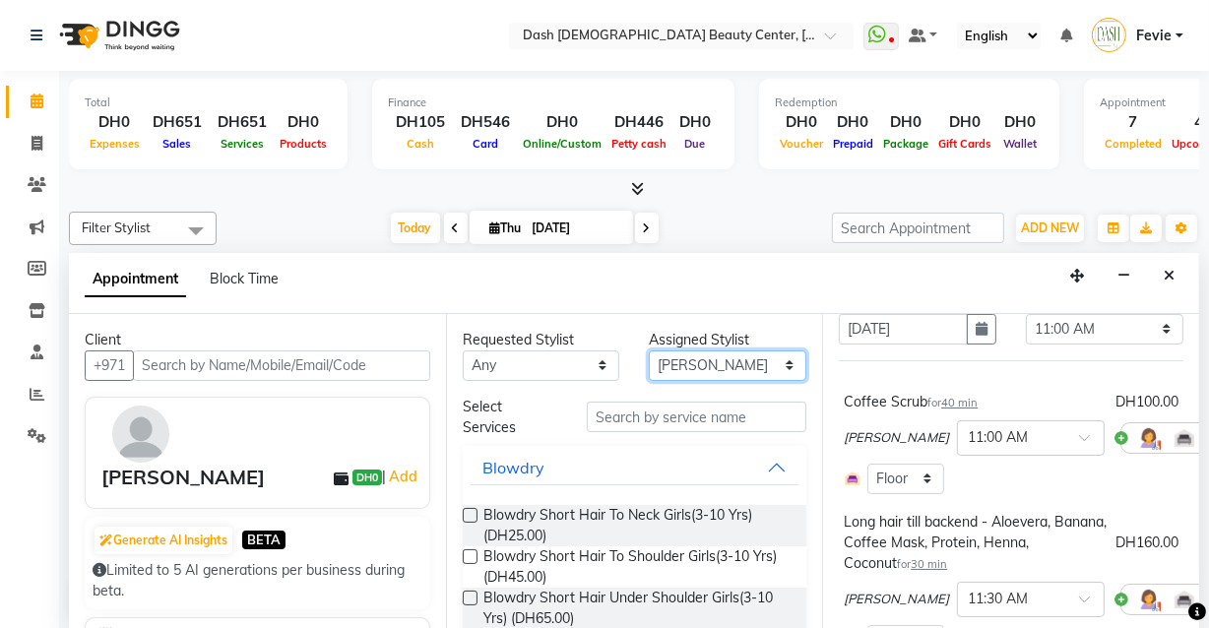
click at [727, 362] on select "Select [PERSON_NAME] [PERSON_NAME] [PERSON_NAME] [PERSON_NAME] [PERSON_NAME] [P…" at bounding box center [727, 365] width 157 height 31
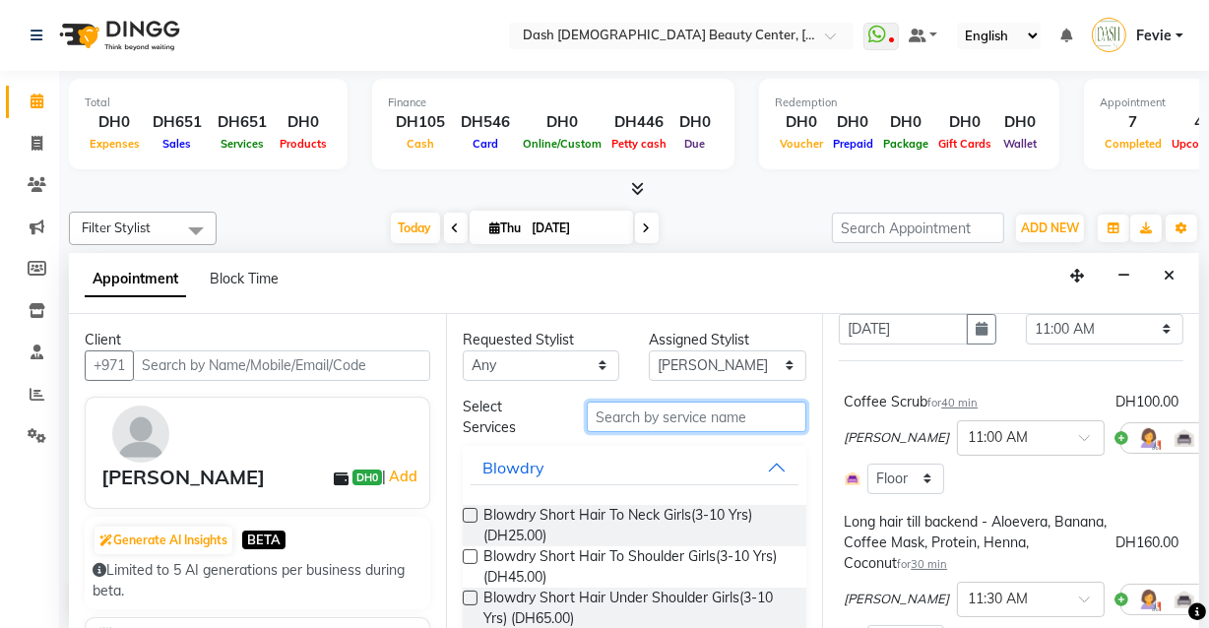
click at [666, 418] on input "text" at bounding box center [697, 417] width 220 height 31
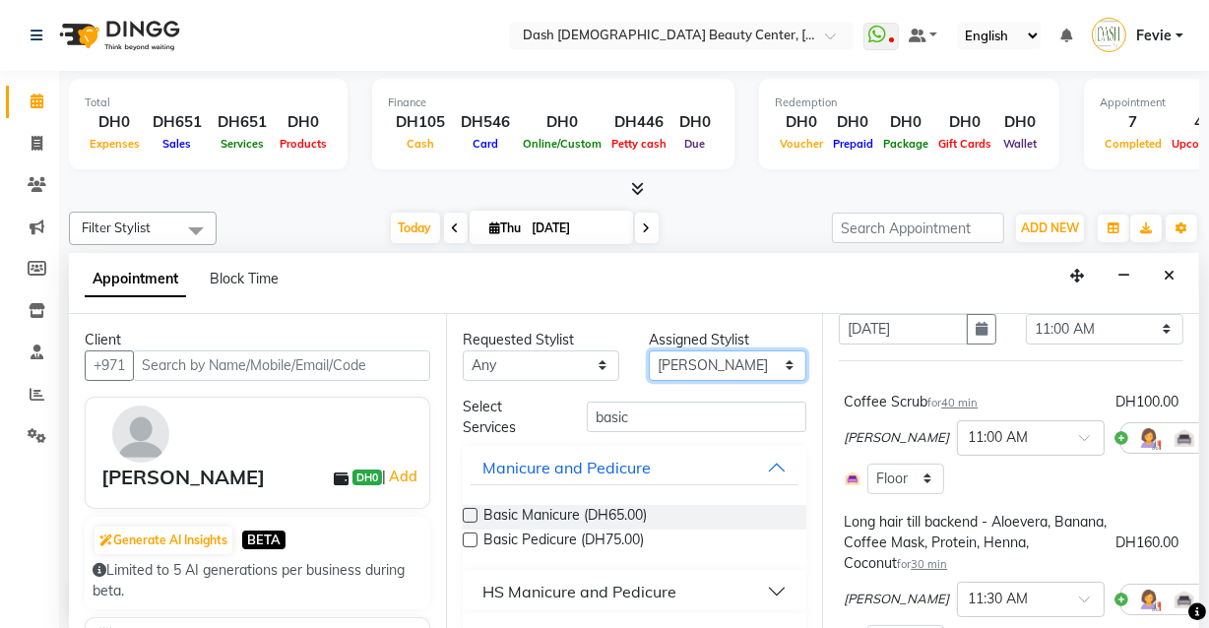
click at [722, 352] on select "Select [PERSON_NAME] [PERSON_NAME] [PERSON_NAME] [PERSON_NAME] [PERSON_NAME] [P…" at bounding box center [727, 365] width 157 height 31
click at [649, 350] on select "Select [PERSON_NAME] [PERSON_NAME] [PERSON_NAME] [PERSON_NAME] [PERSON_NAME] [P…" at bounding box center [727, 365] width 157 height 31
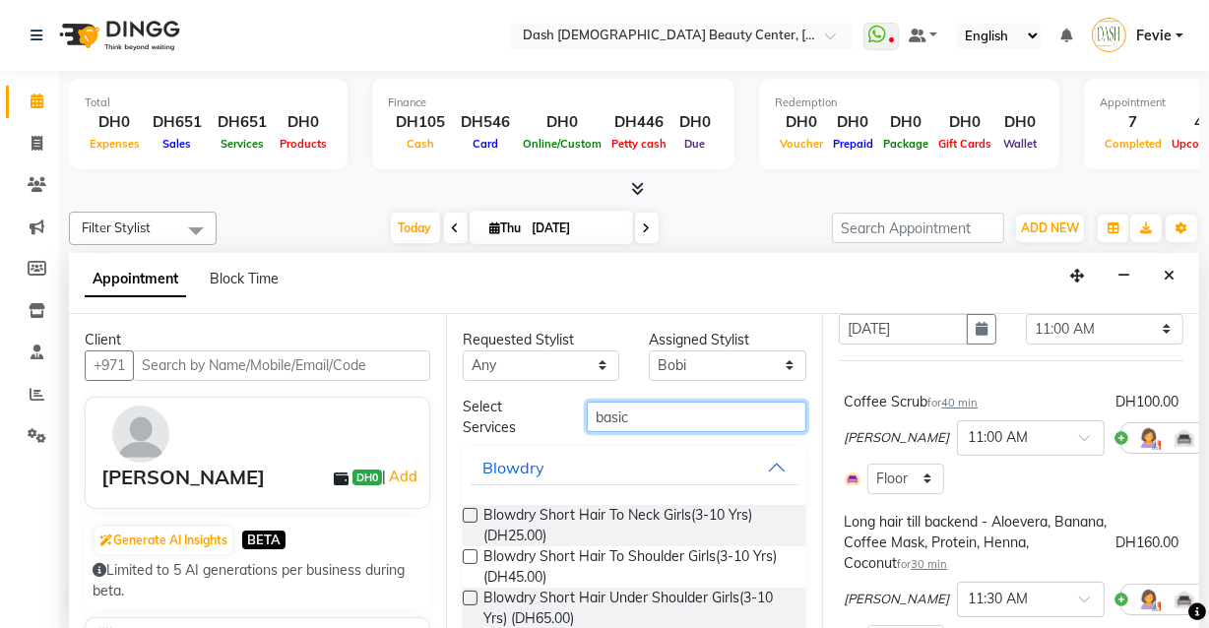
click at [692, 417] on input "basic" at bounding box center [697, 417] width 220 height 31
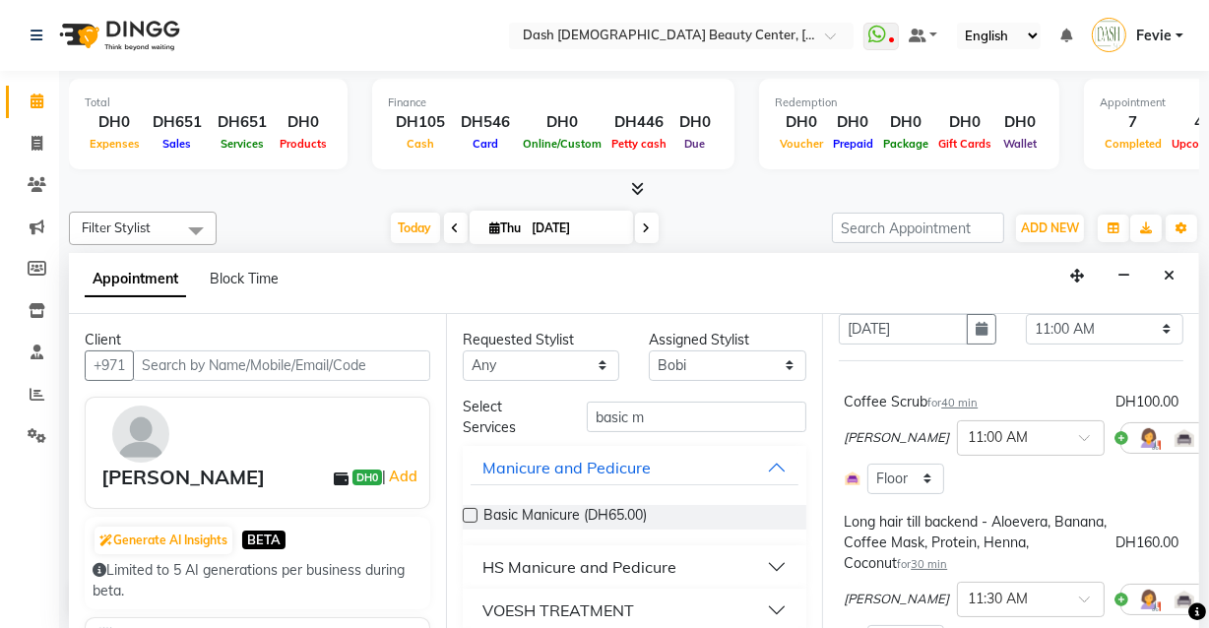
click at [471, 513] on label at bounding box center [470, 515] width 15 height 15
click at [471, 513] on input "checkbox" at bounding box center [469, 517] width 13 height 13
click at [719, 416] on input "basic m" at bounding box center [697, 417] width 220 height 31
click at [726, 361] on select "Select [PERSON_NAME] [PERSON_NAME] [PERSON_NAME] [PERSON_NAME] [PERSON_NAME] [P…" at bounding box center [727, 365] width 157 height 31
click at [649, 350] on select "Select [PERSON_NAME] [PERSON_NAME] [PERSON_NAME] [PERSON_NAME] [PERSON_NAME] [P…" at bounding box center [727, 365] width 157 height 31
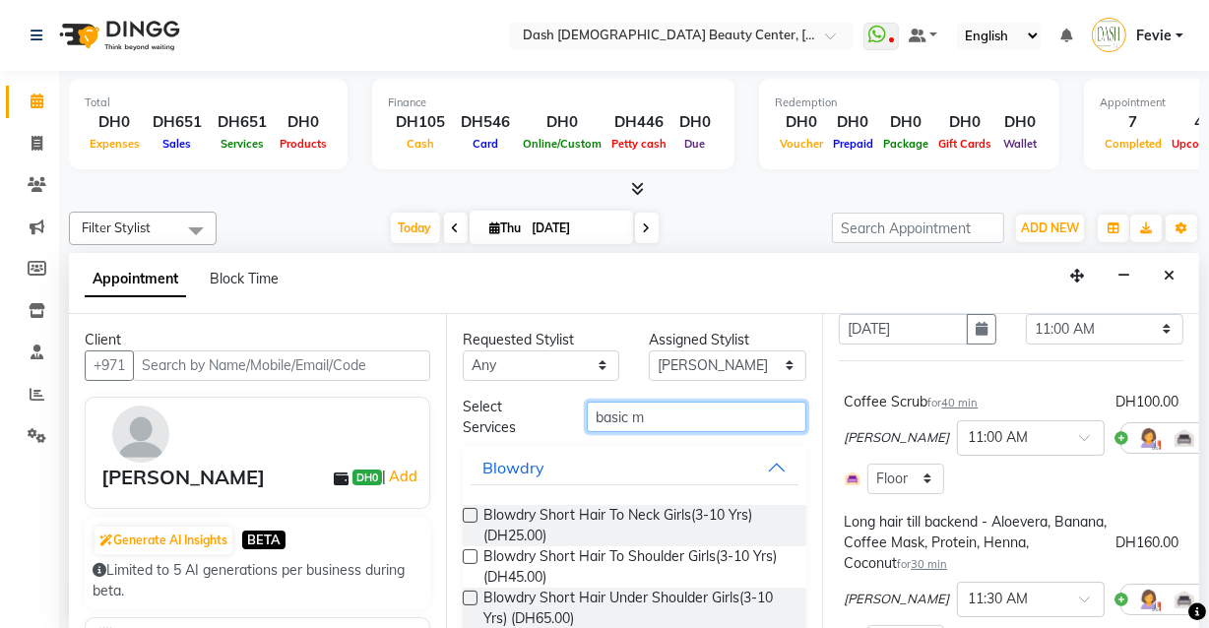
click at [698, 419] on input "basic m" at bounding box center [697, 417] width 220 height 31
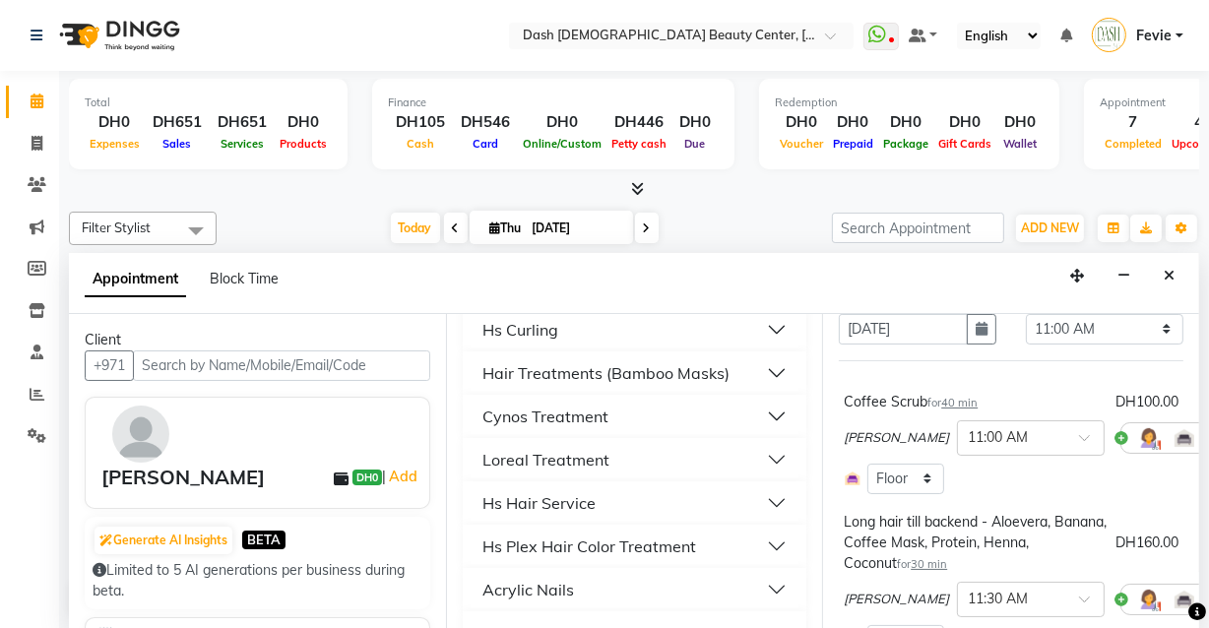
scroll to position [296, 0]
click at [755, 517] on button "Hs Hair Service" at bounding box center [635, 503] width 329 height 35
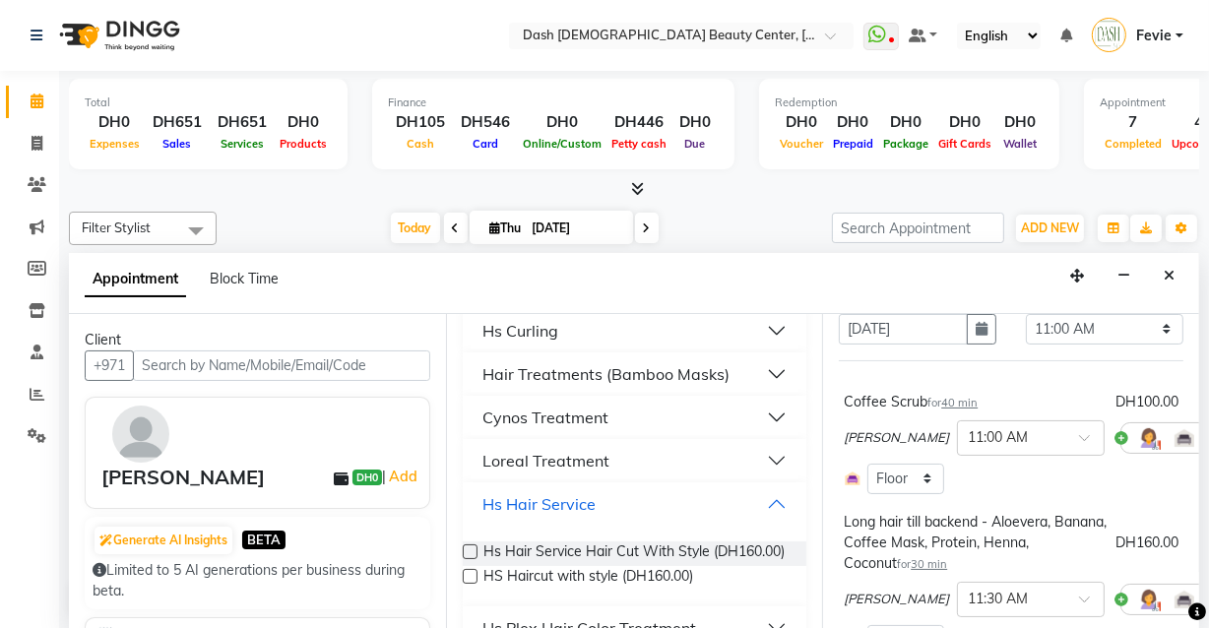
scroll to position [350, 0]
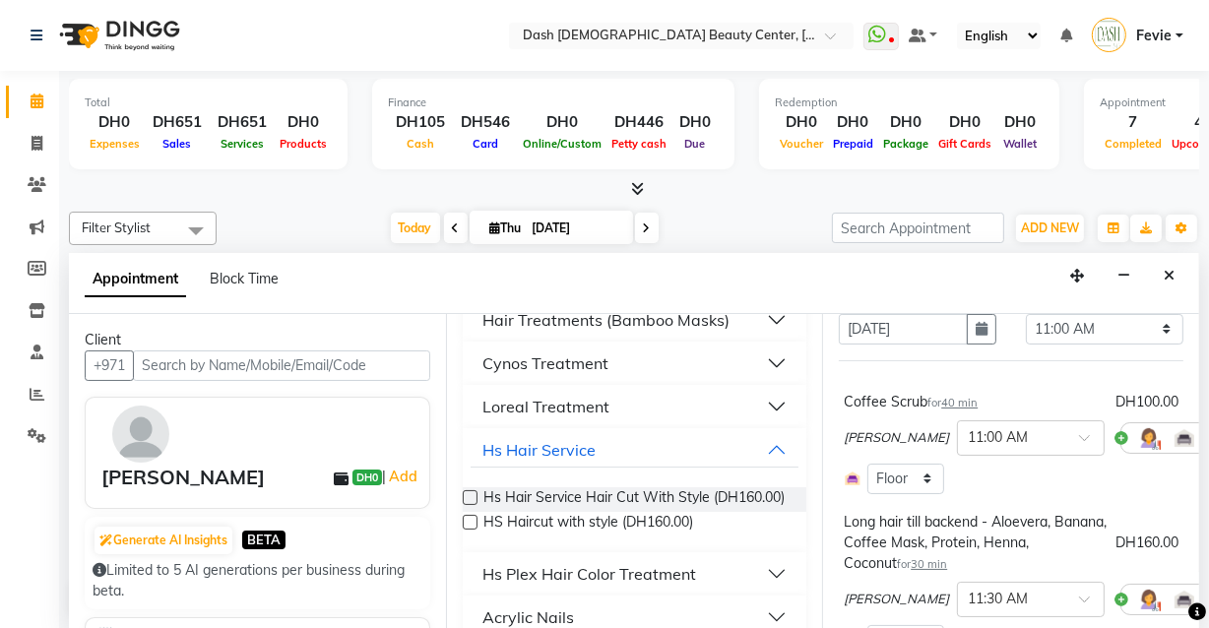
click at [470, 498] on label at bounding box center [470, 497] width 15 height 15
click at [470, 498] on input "checkbox" at bounding box center [469, 499] width 13 height 13
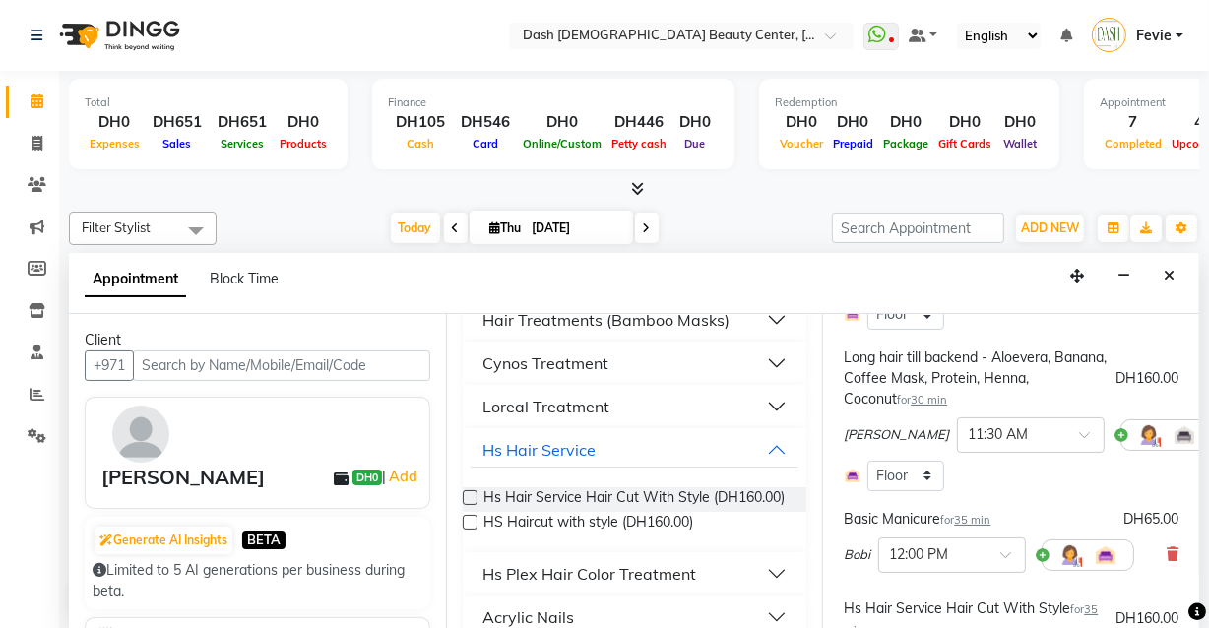
scroll to position [289, 0]
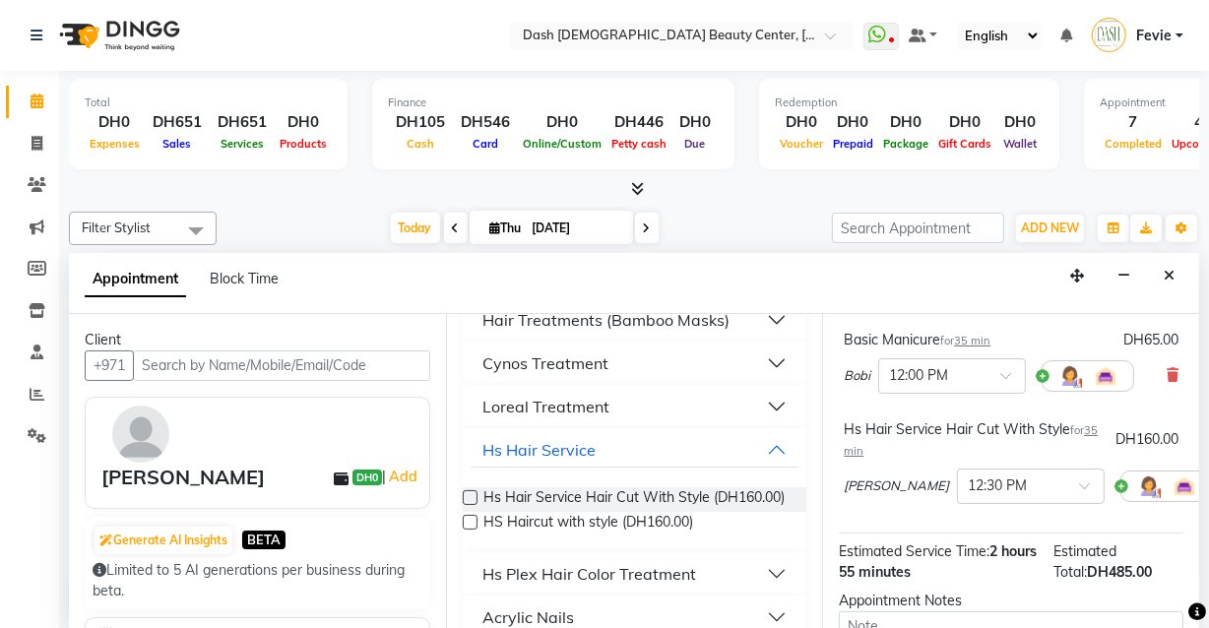
click at [1221, 480] on icon at bounding box center [1227, 485] width 12 height 14
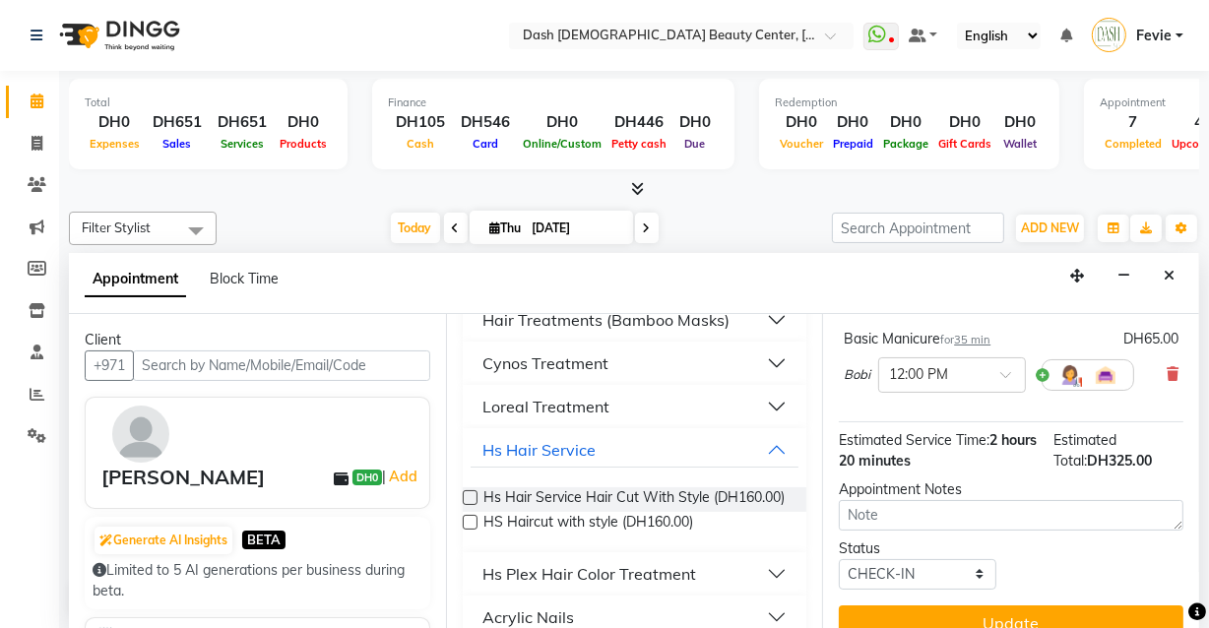
scroll to position [477, 0]
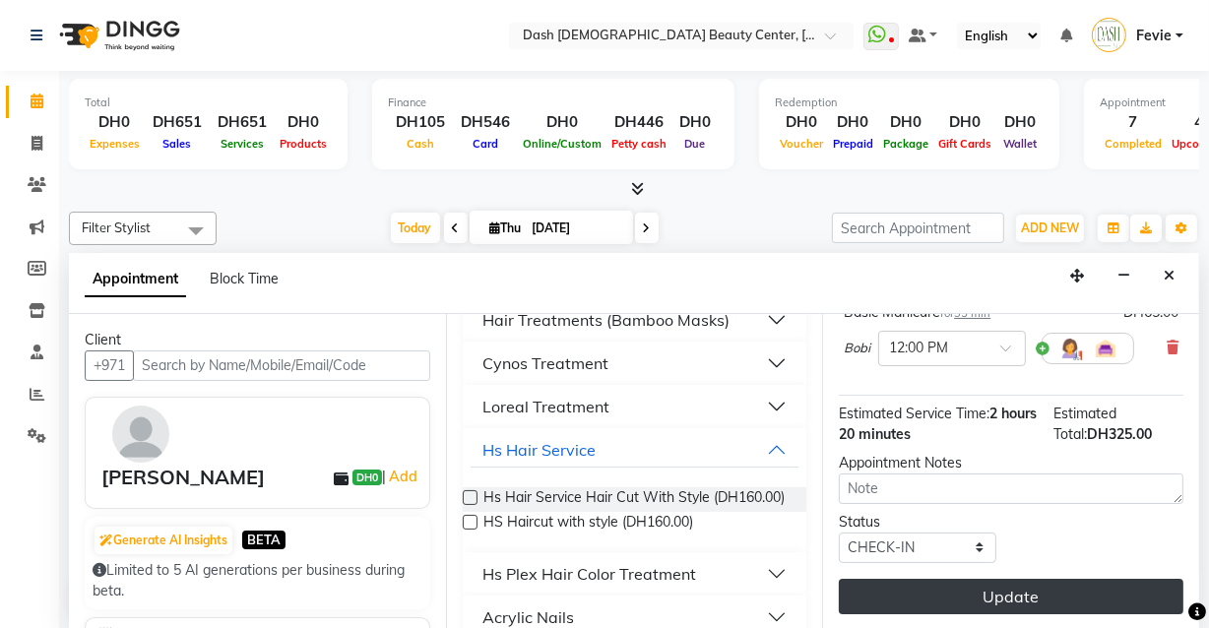
click at [992, 589] on button "Update" at bounding box center [1011, 596] width 345 height 35
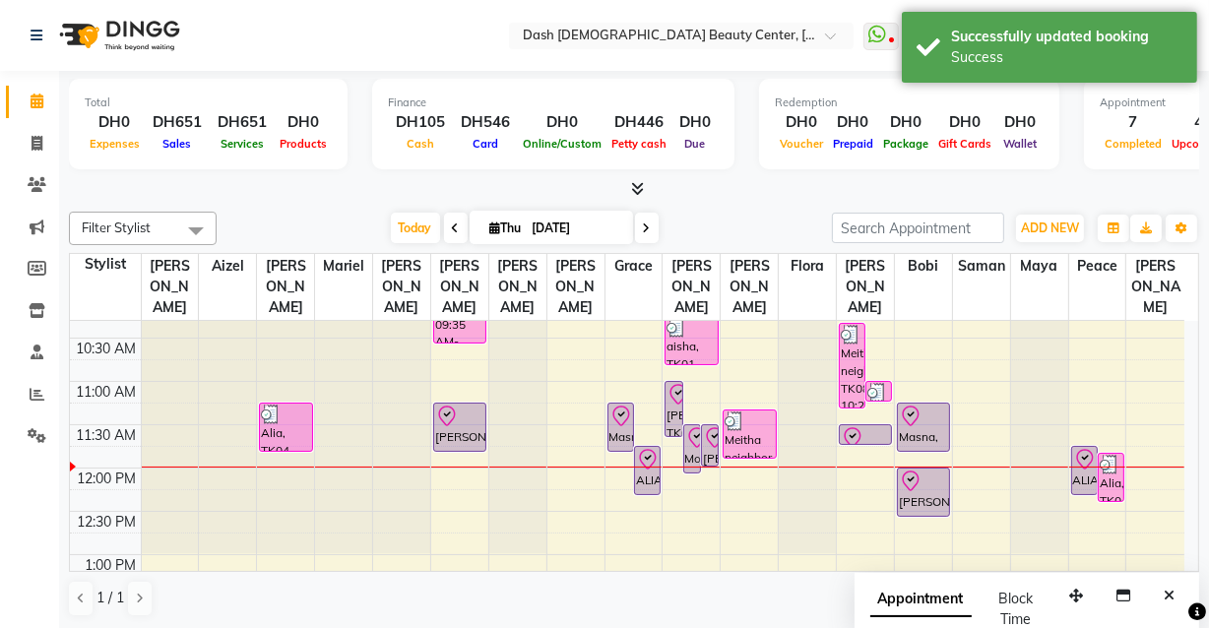
scroll to position [113, 0]
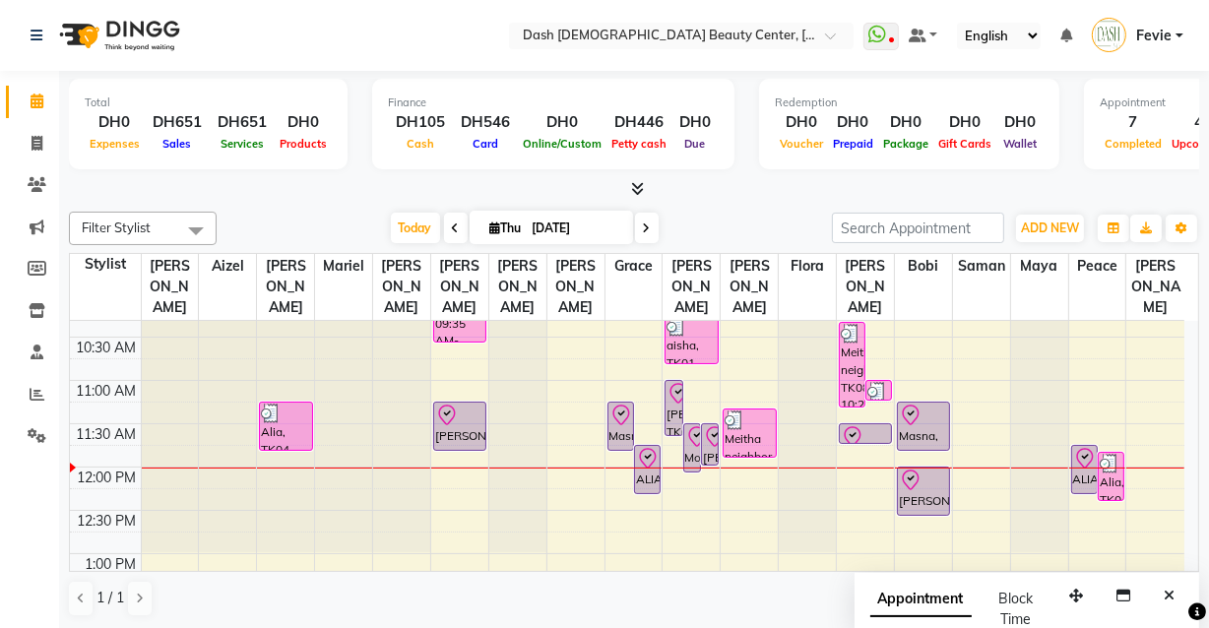
click at [911, 408] on div "Masna, TK05, 11:15 AM-11:50 AM, Basic Pedicure" at bounding box center [923, 426] width 51 height 47
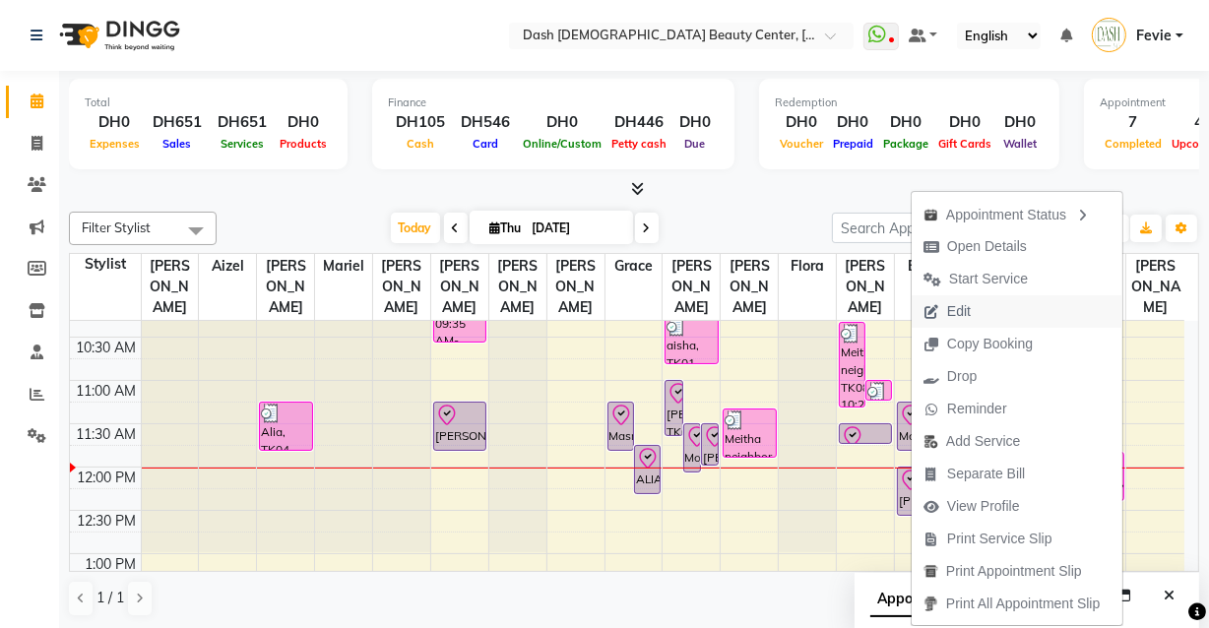
click at [996, 311] on button "Edit" at bounding box center [1016, 311] width 211 height 32
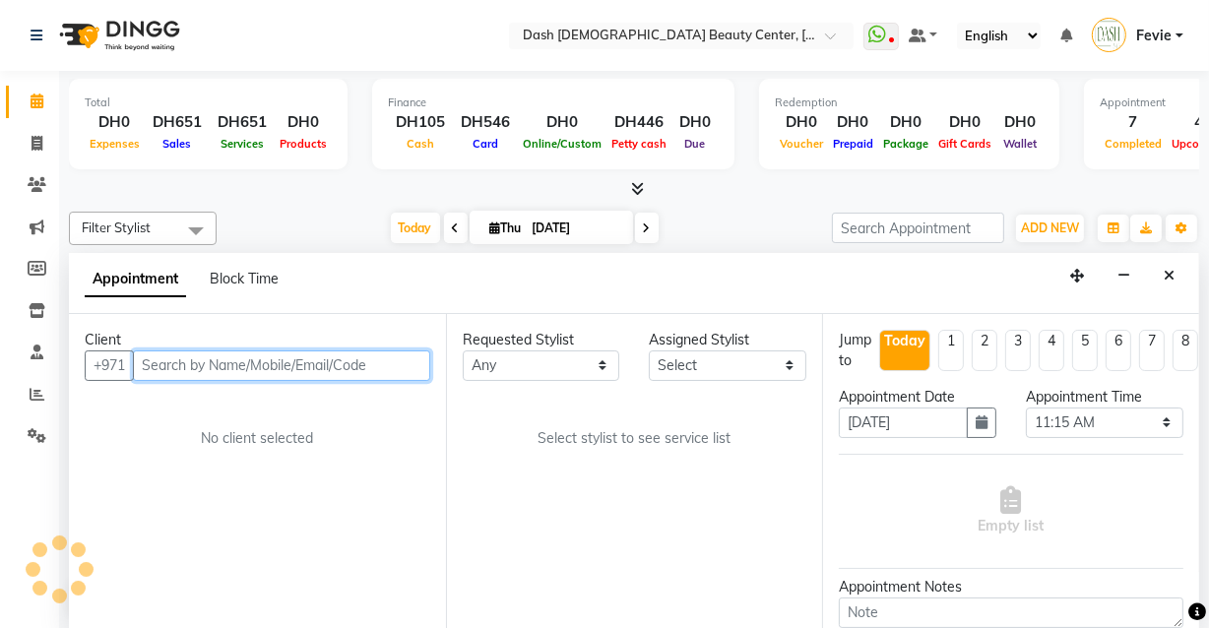
scroll to position [259, 0]
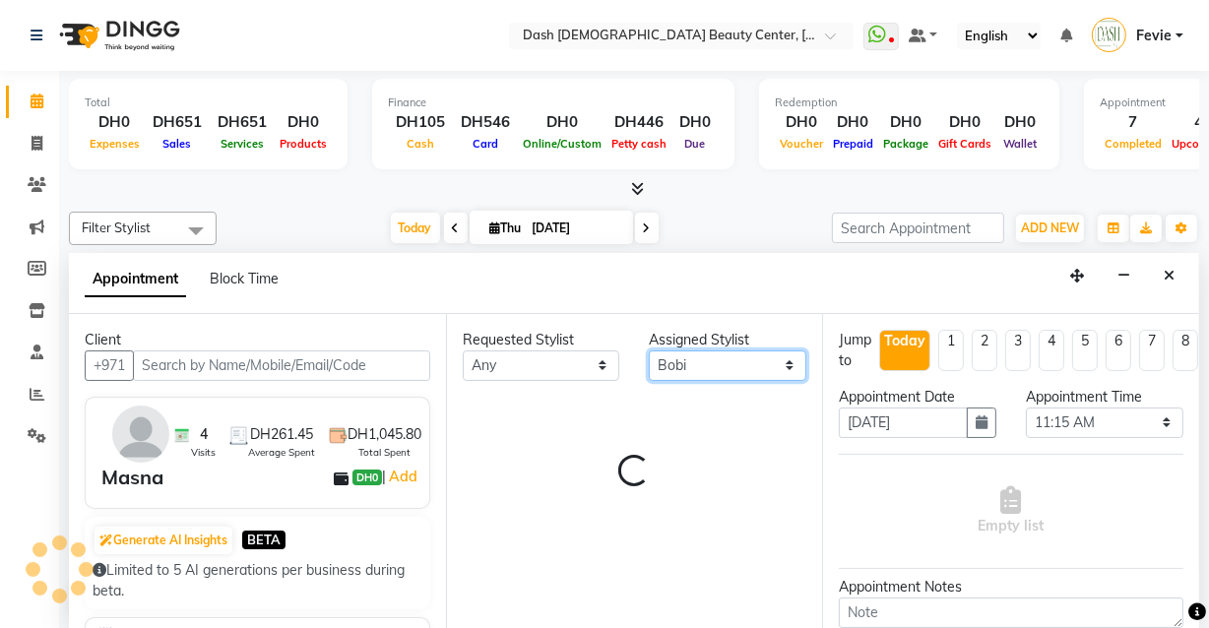
click at [735, 363] on select "Select [PERSON_NAME] [PERSON_NAME] [PERSON_NAME] [PERSON_NAME] [PERSON_NAME] [P…" at bounding box center [727, 365] width 157 height 31
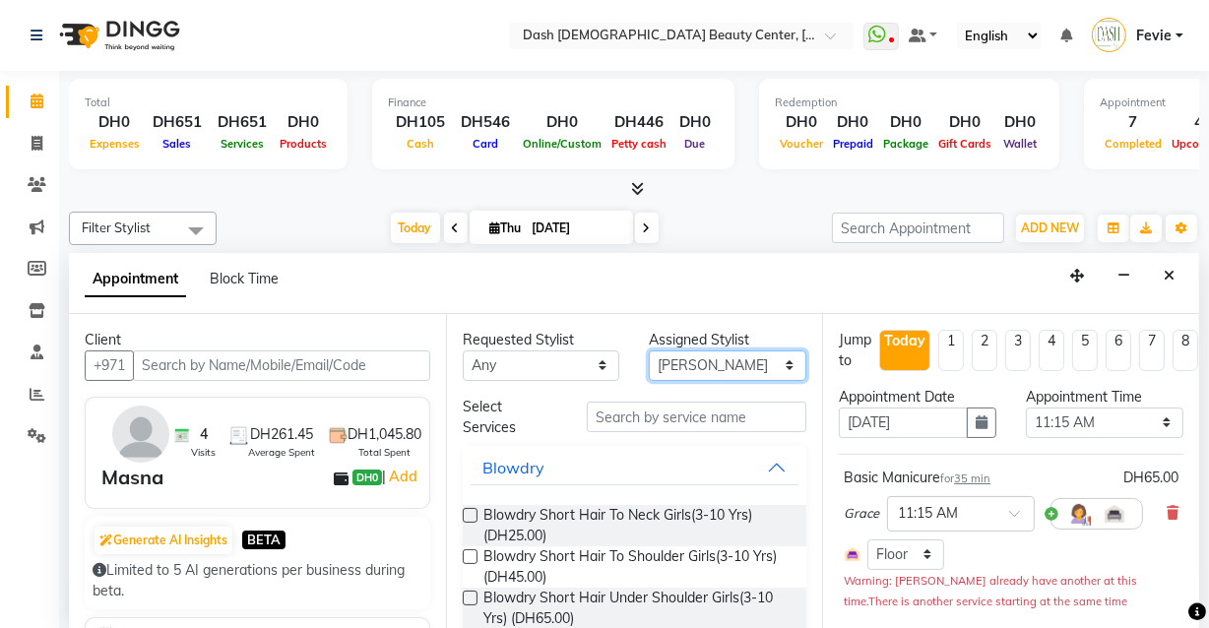
click at [649, 350] on select "Select [PERSON_NAME] [PERSON_NAME] [PERSON_NAME] [PERSON_NAME] [PERSON_NAME] [P…" at bounding box center [727, 365] width 157 height 31
click at [725, 365] on select "Select [PERSON_NAME] [PERSON_NAME] [PERSON_NAME] [PERSON_NAME] [PERSON_NAME] [P…" at bounding box center [727, 365] width 157 height 31
click at [649, 350] on select "Select [PERSON_NAME] [PERSON_NAME] [PERSON_NAME] [PERSON_NAME] [PERSON_NAME] [P…" at bounding box center [727, 365] width 157 height 31
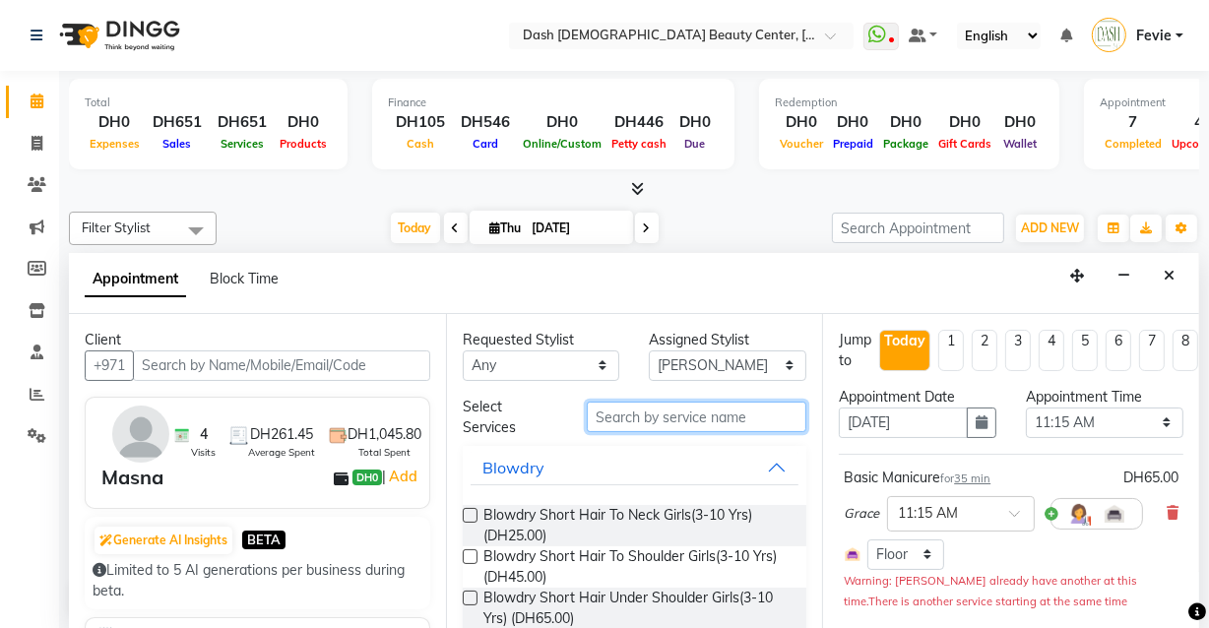
click at [694, 413] on input "text" at bounding box center [697, 417] width 220 height 31
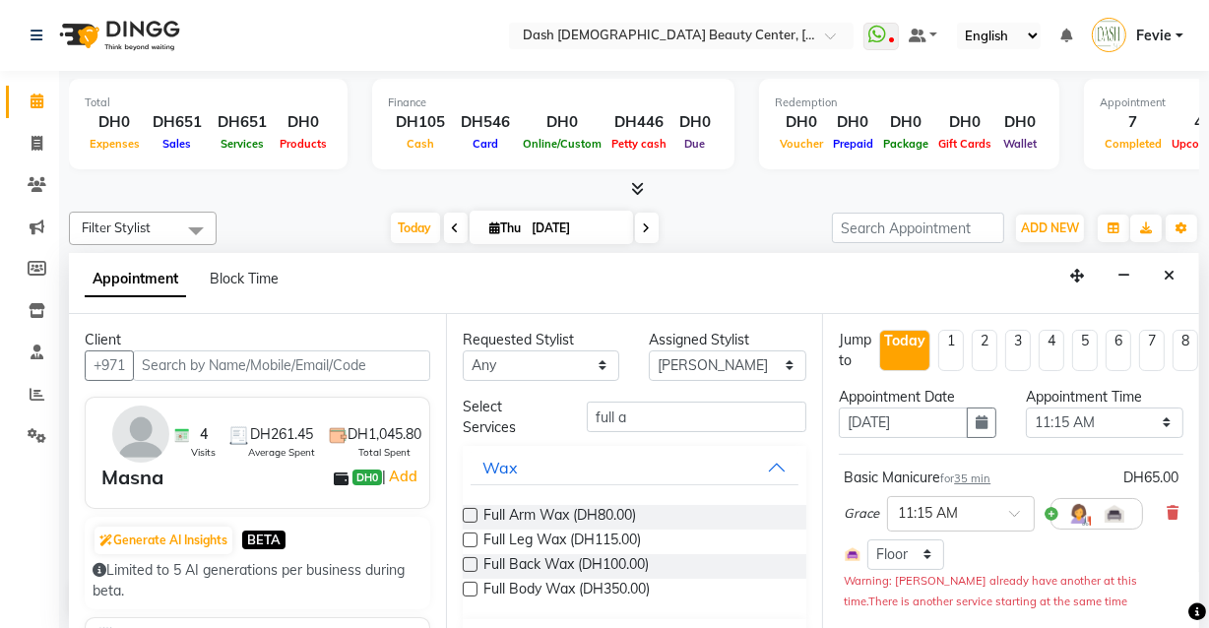
click at [471, 513] on label at bounding box center [470, 515] width 15 height 15
click at [471, 513] on input "checkbox" at bounding box center [469, 517] width 13 height 13
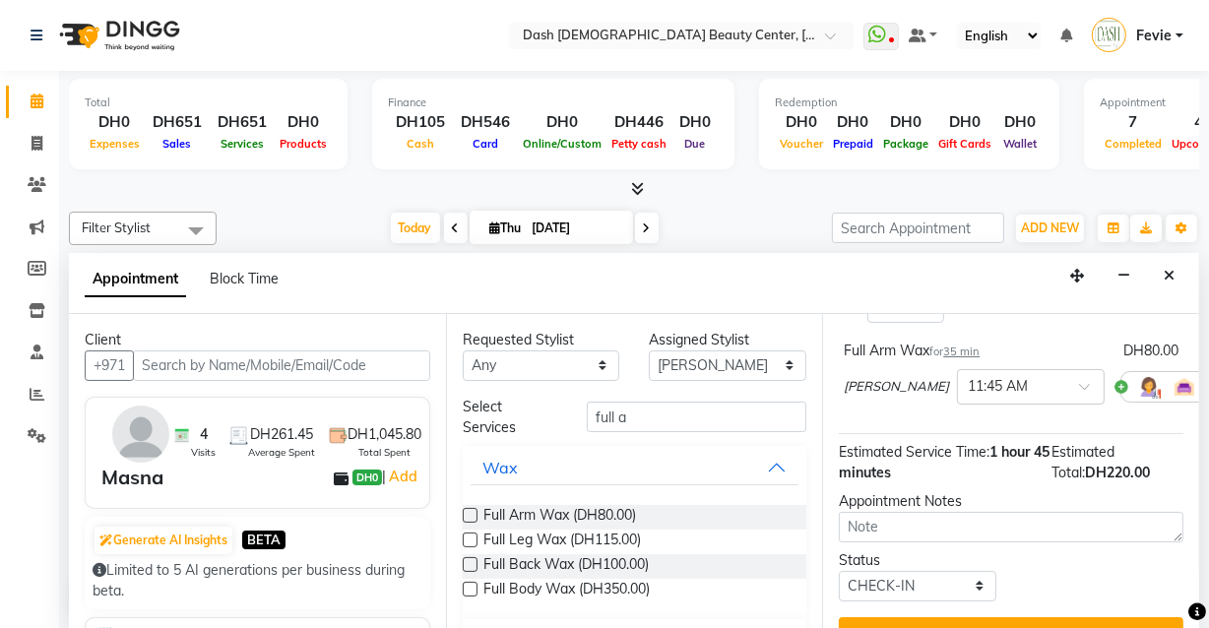
click at [1029, 494] on div "Appointment Notes" at bounding box center [1011, 501] width 345 height 21
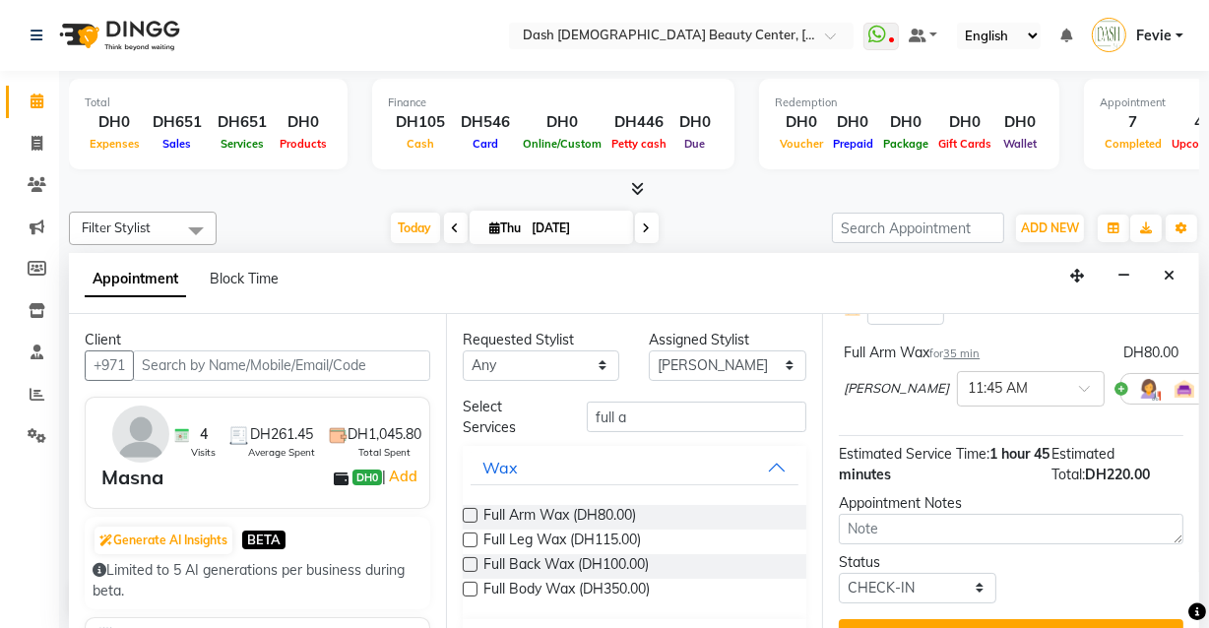
scroll to position [439, 0]
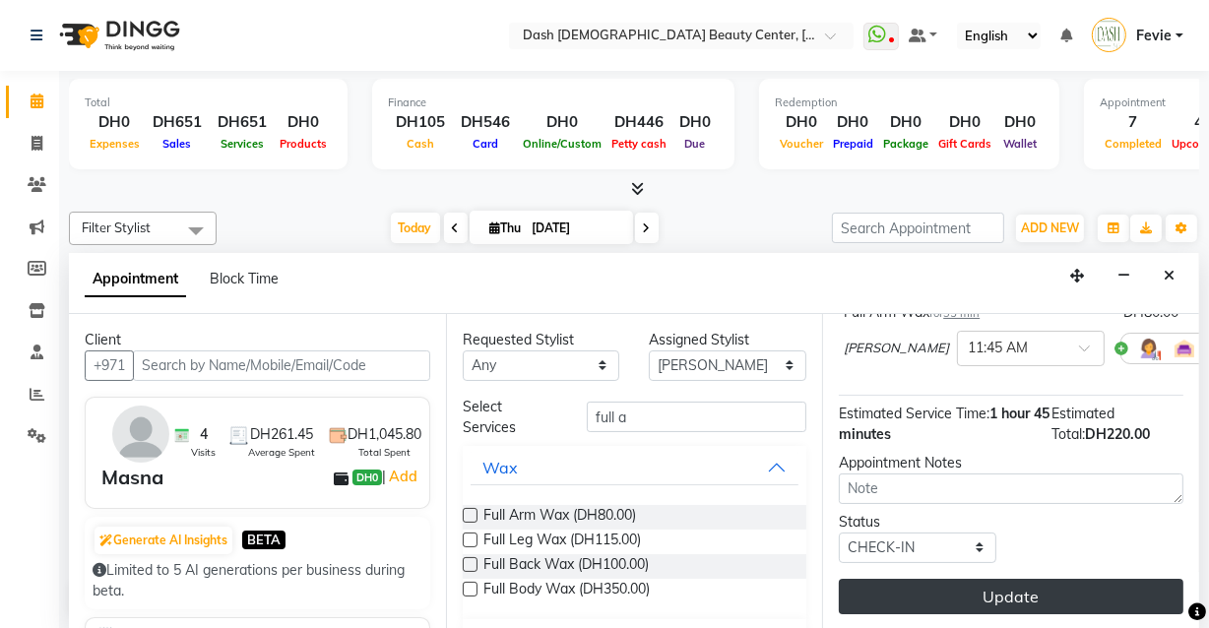
click at [999, 579] on button "Update" at bounding box center [1011, 596] width 345 height 35
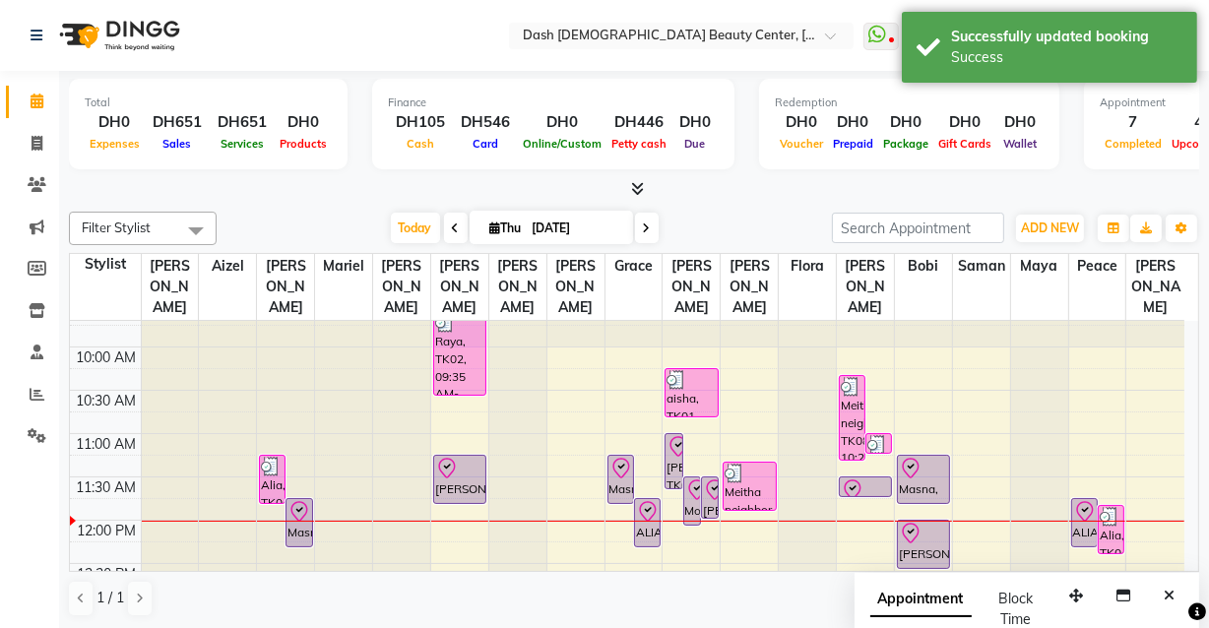
scroll to position [64, 0]
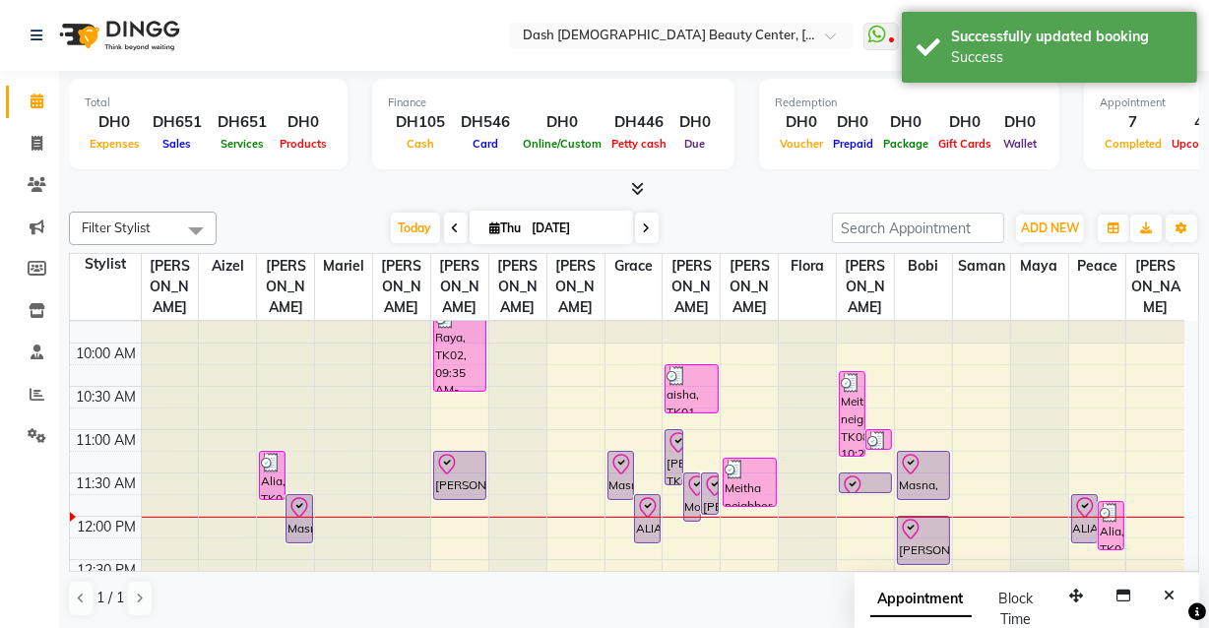
click at [464, 453] on div at bounding box center [459, 465] width 49 height 24
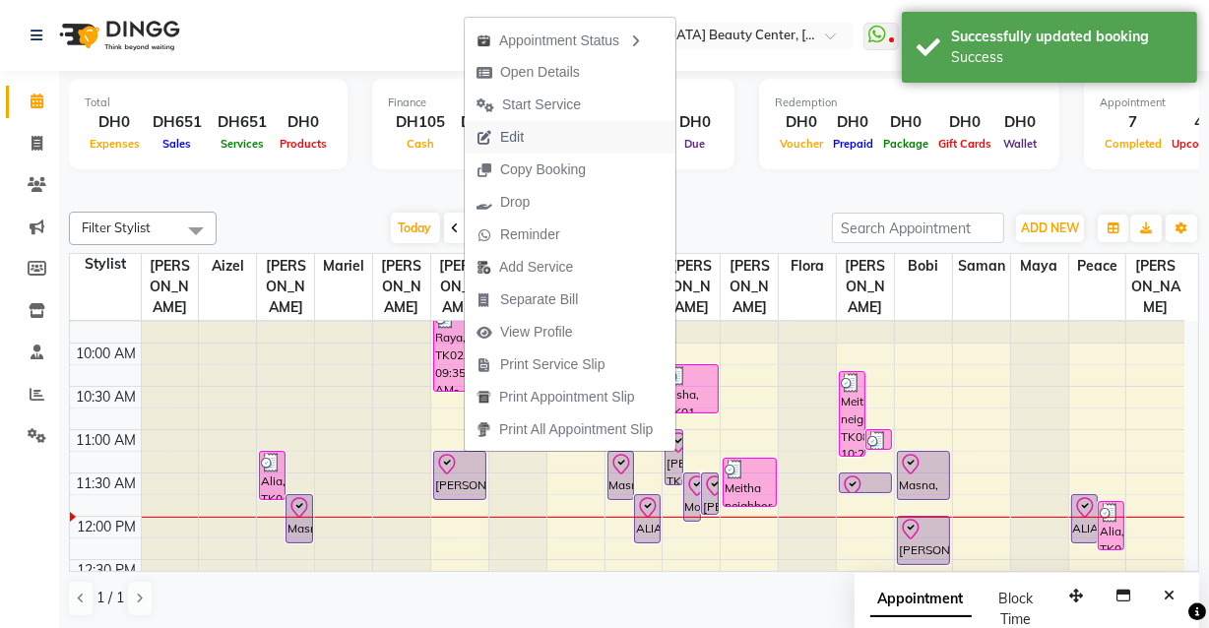
click at [533, 140] on span "Edit" at bounding box center [500, 137] width 71 height 32
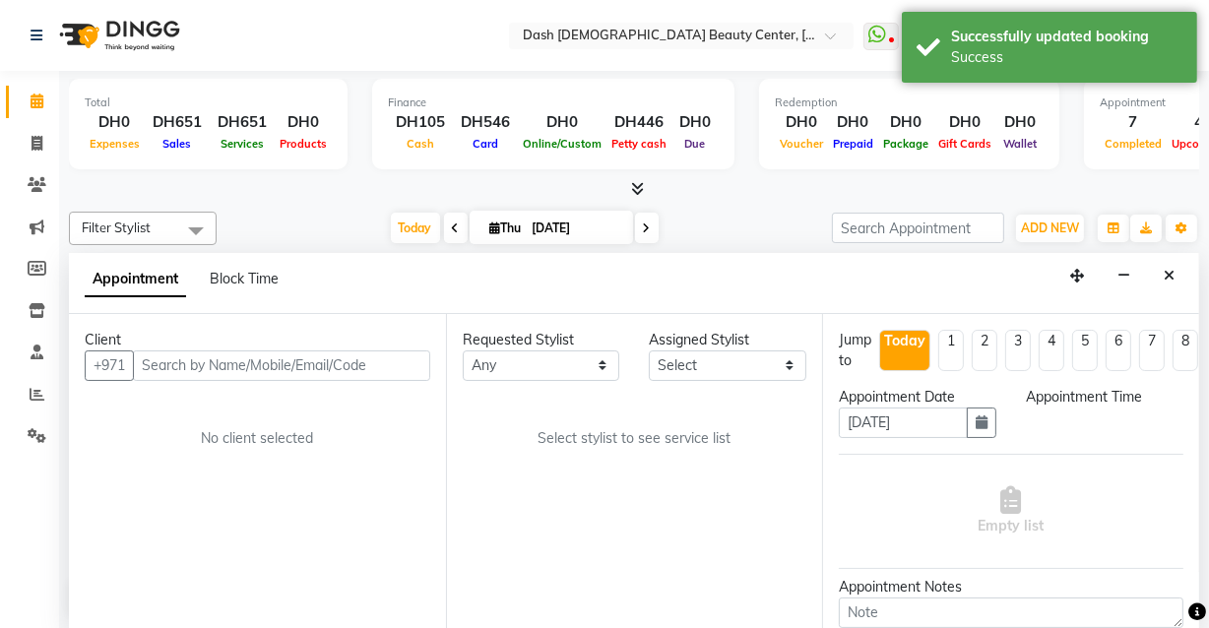
scroll to position [259, 0]
click at [1178, 276] on button "Close" at bounding box center [1169, 276] width 29 height 31
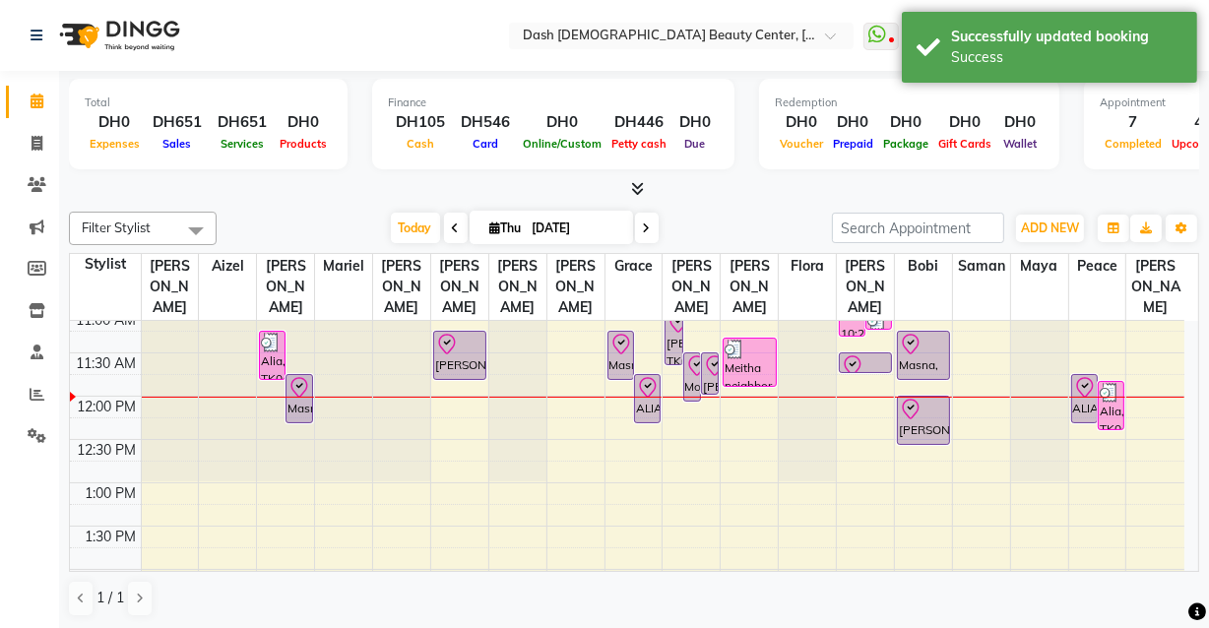
scroll to position [177, 0]
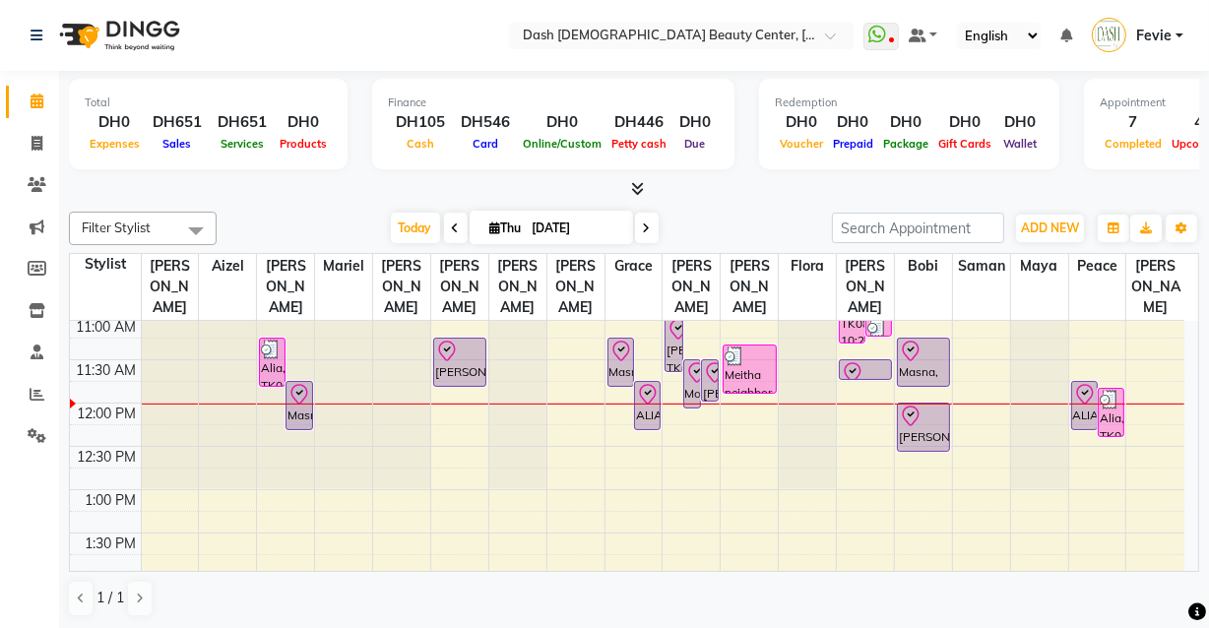
click at [460, 351] on div "[PERSON_NAME], TK06, 11:15 AM-11:50 AM, Hair Color Without [MEDICAL_DATA] - Ino…" at bounding box center [459, 362] width 51 height 47
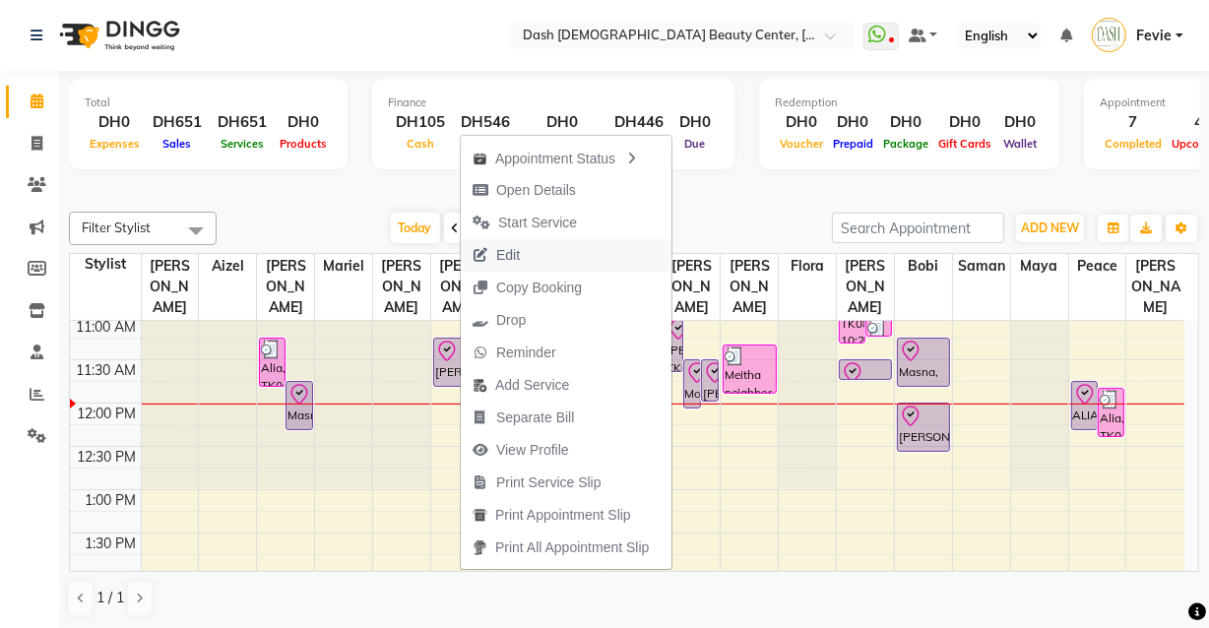
click at [558, 254] on button "Edit" at bounding box center [566, 255] width 211 height 32
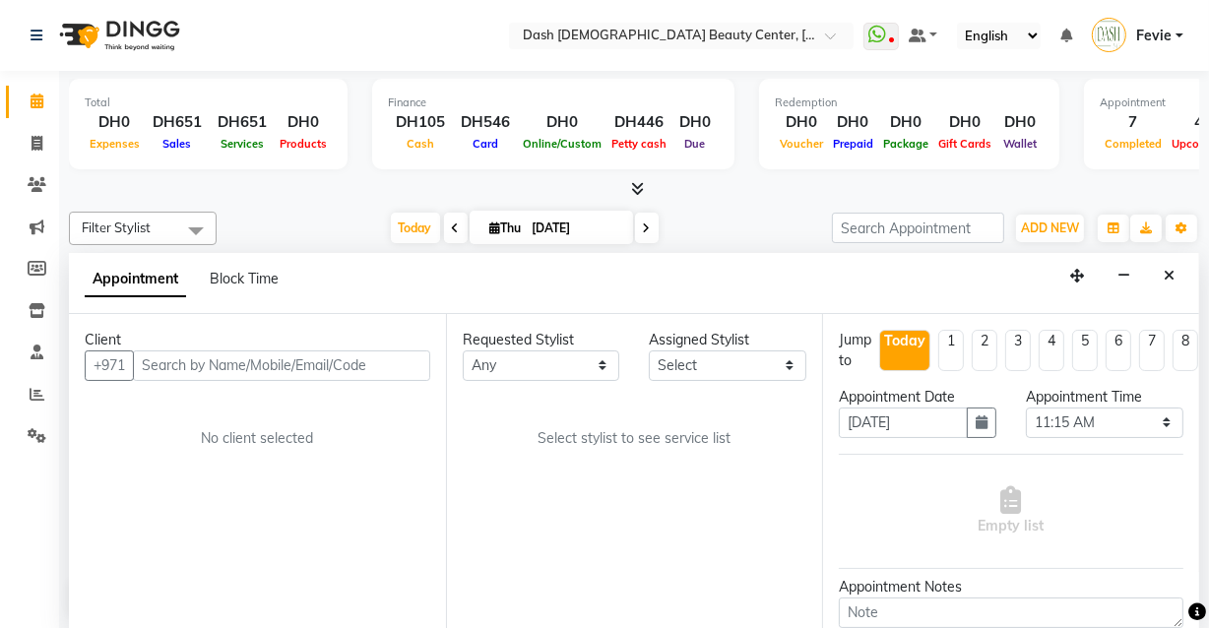
scroll to position [259, 0]
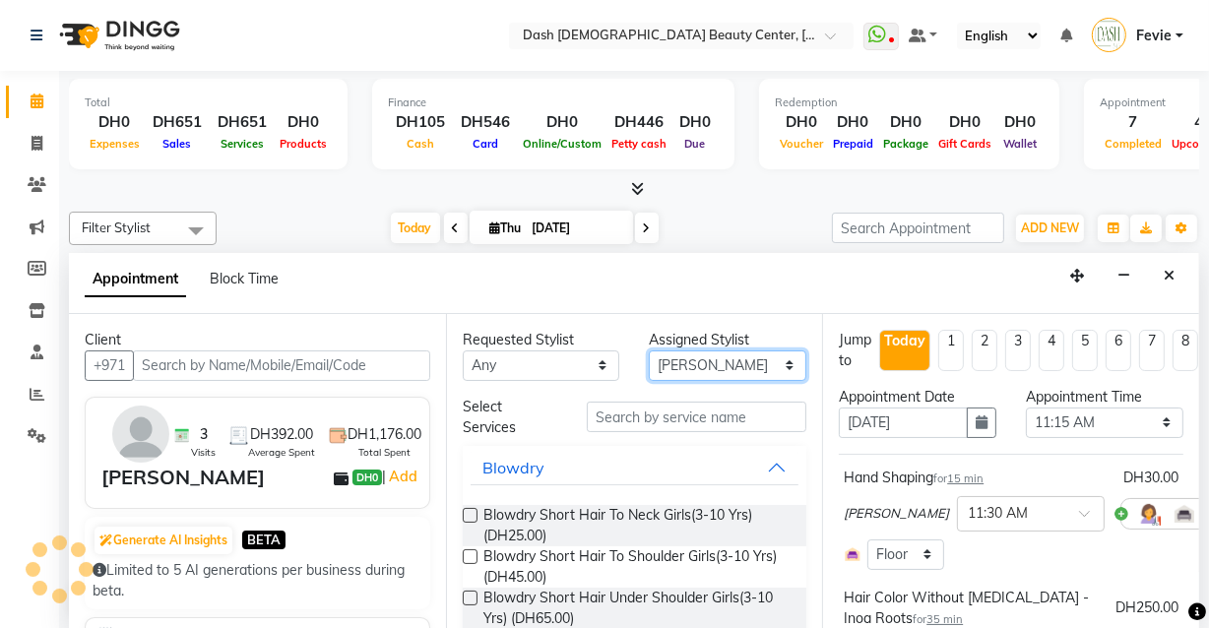
click at [760, 366] on select "Select [PERSON_NAME] [PERSON_NAME] [PERSON_NAME] [PERSON_NAME] [PERSON_NAME] [P…" at bounding box center [727, 365] width 157 height 31
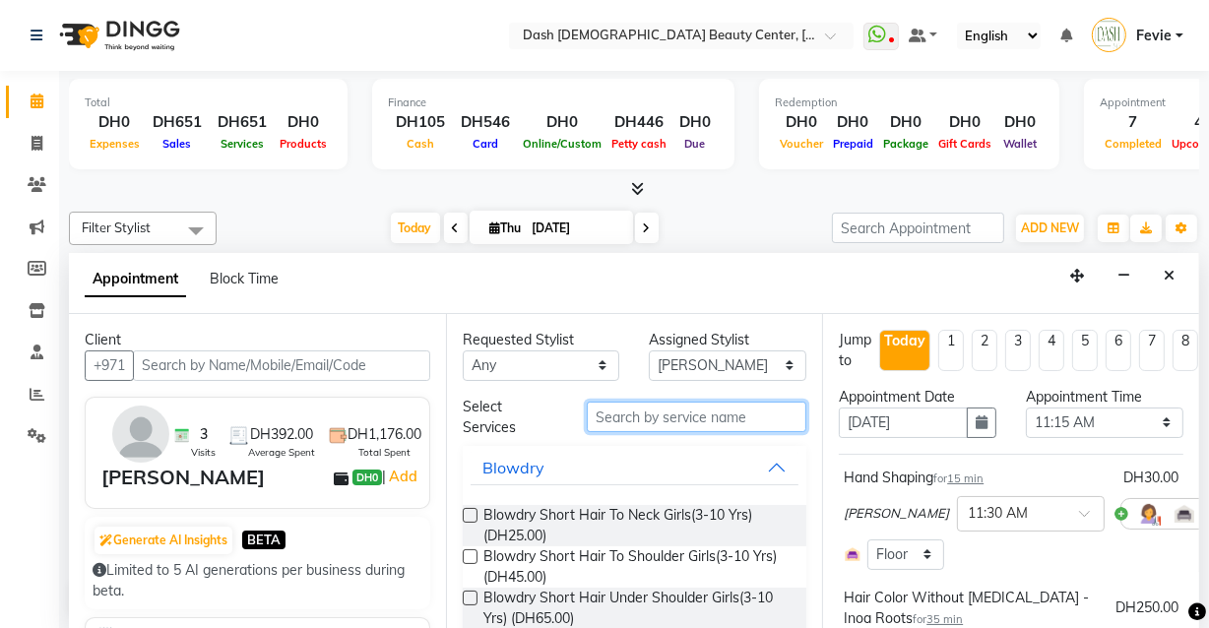
click at [699, 420] on input "text" at bounding box center [697, 417] width 220 height 31
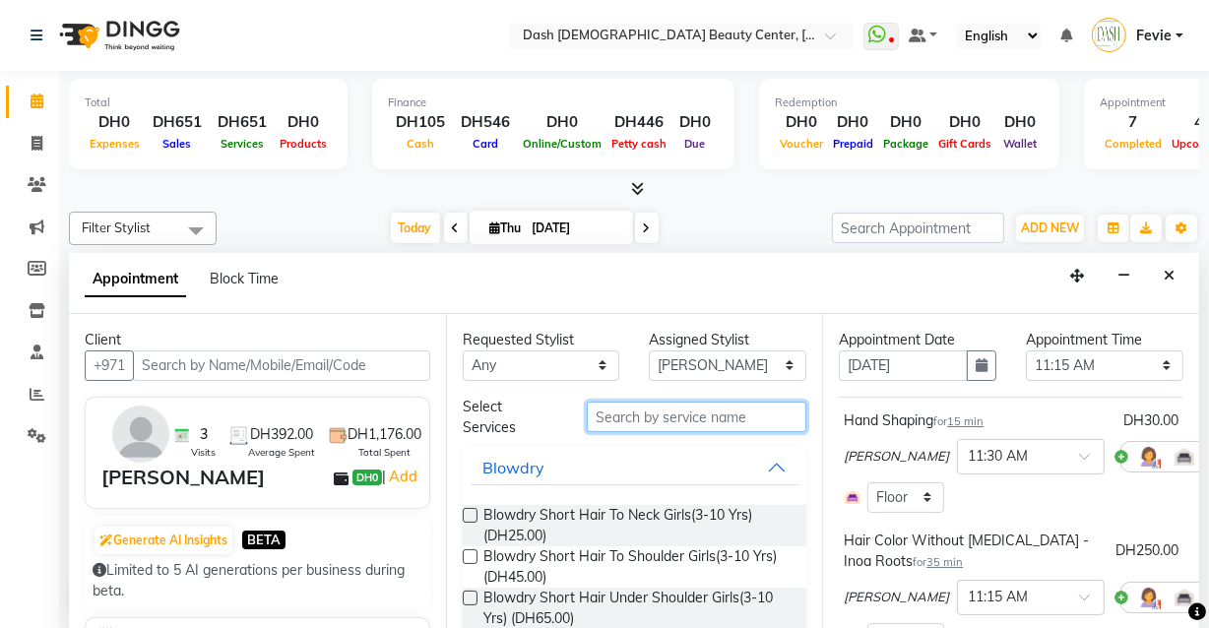
scroll to position [55, 0]
click at [669, 422] on input "text" at bounding box center [697, 417] width 220 height 31
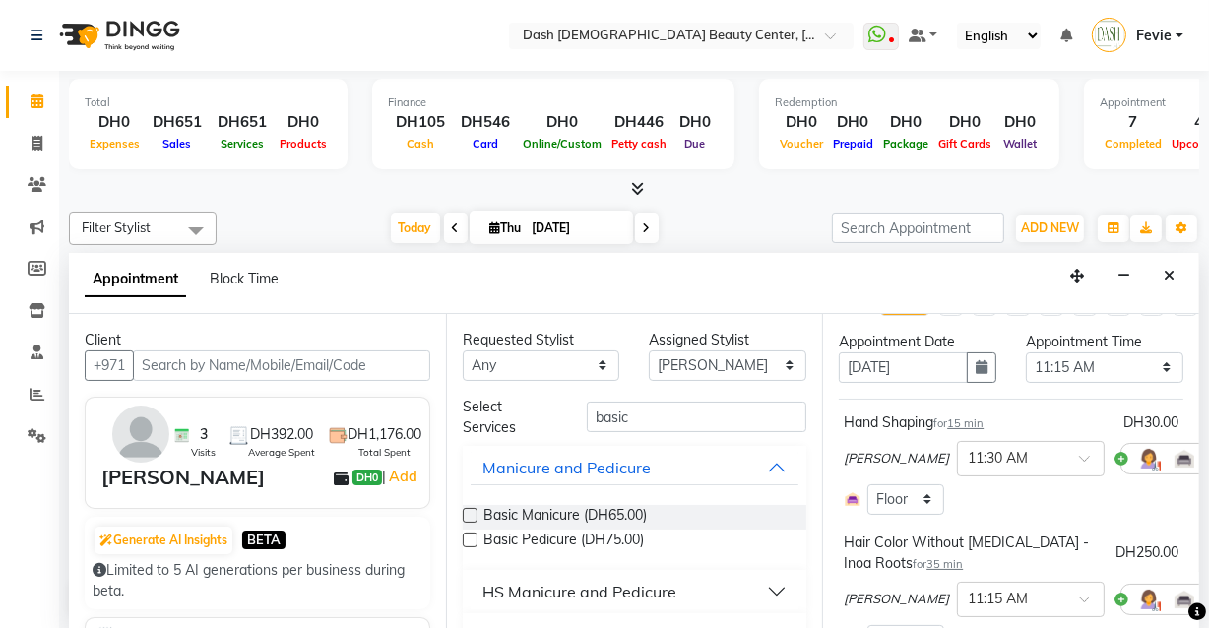
click at [471, 538] on label at bounding box center [470, 540] width 15 height 15
click at [471, 538] on input "checkbox" at bounding box center [469, 541] width 13 height 13
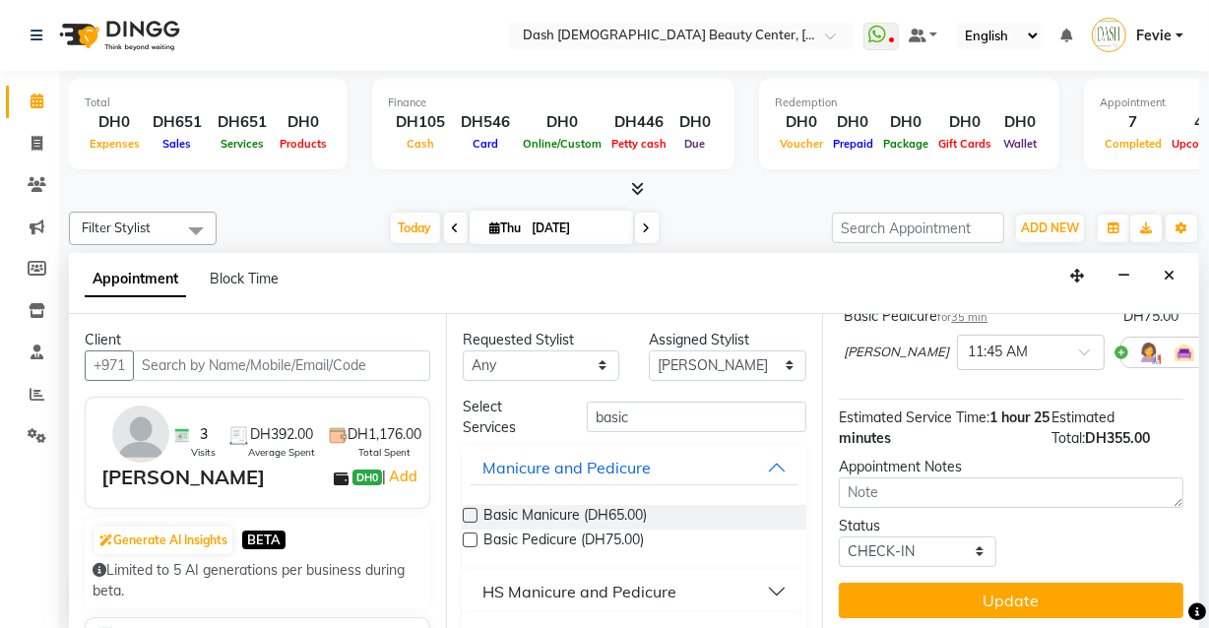
scroll to position [439, 0]
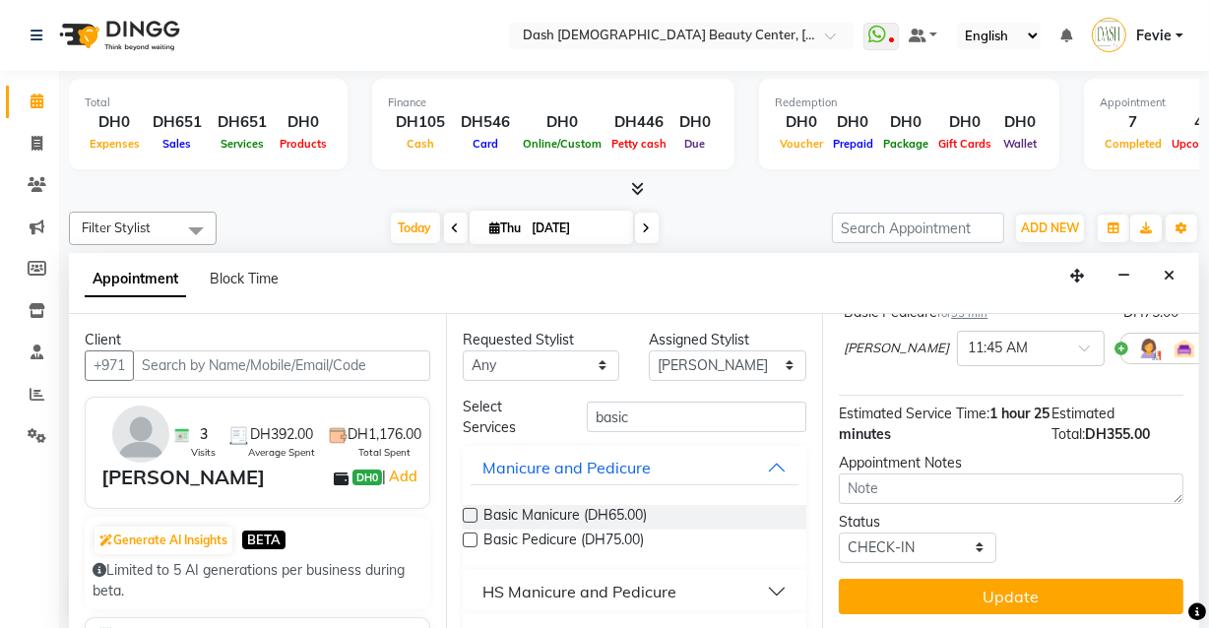
click at [1035, 535] on div "Status Select TENTATIVE CONFIRM CHECK-IN UPCOMING" at bounding box center [1011, 537] width 374 height 51
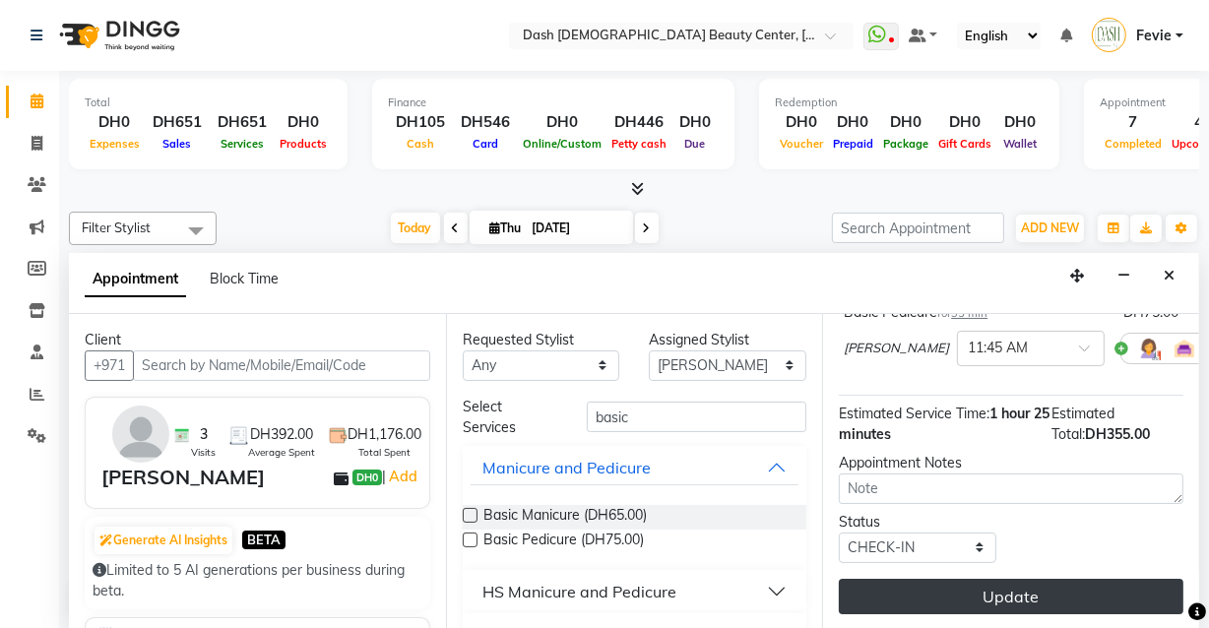
click at [1004, 583] on button "Update" at bounding box center [1011, 596] width 345 height 35
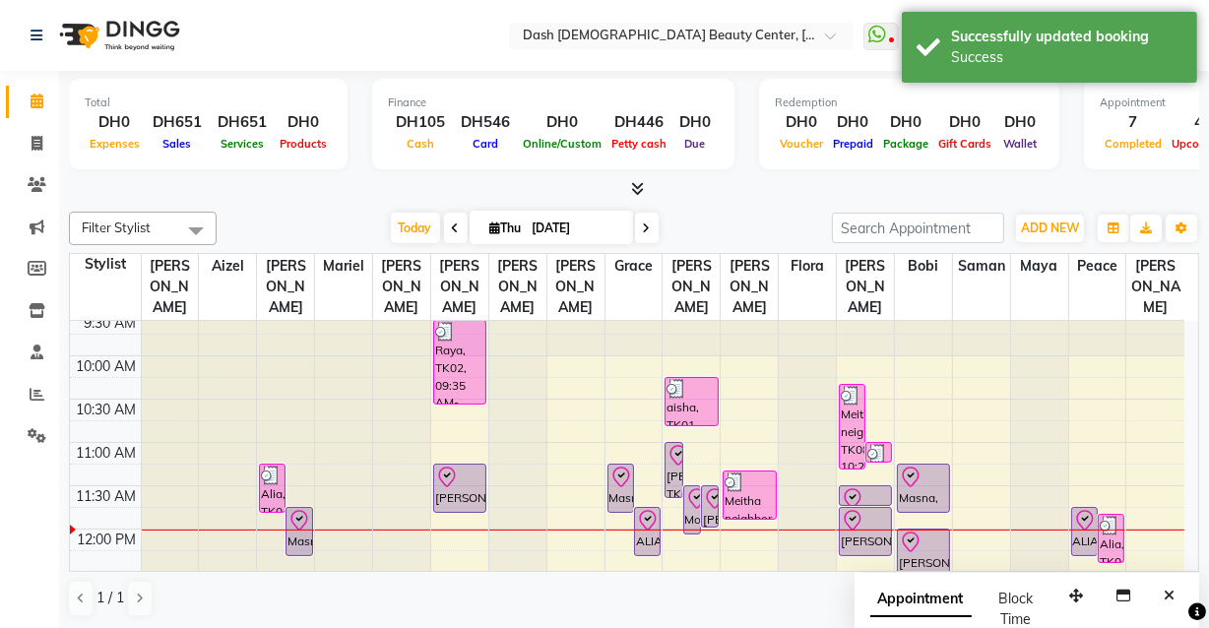
scroll to position [52, 0]
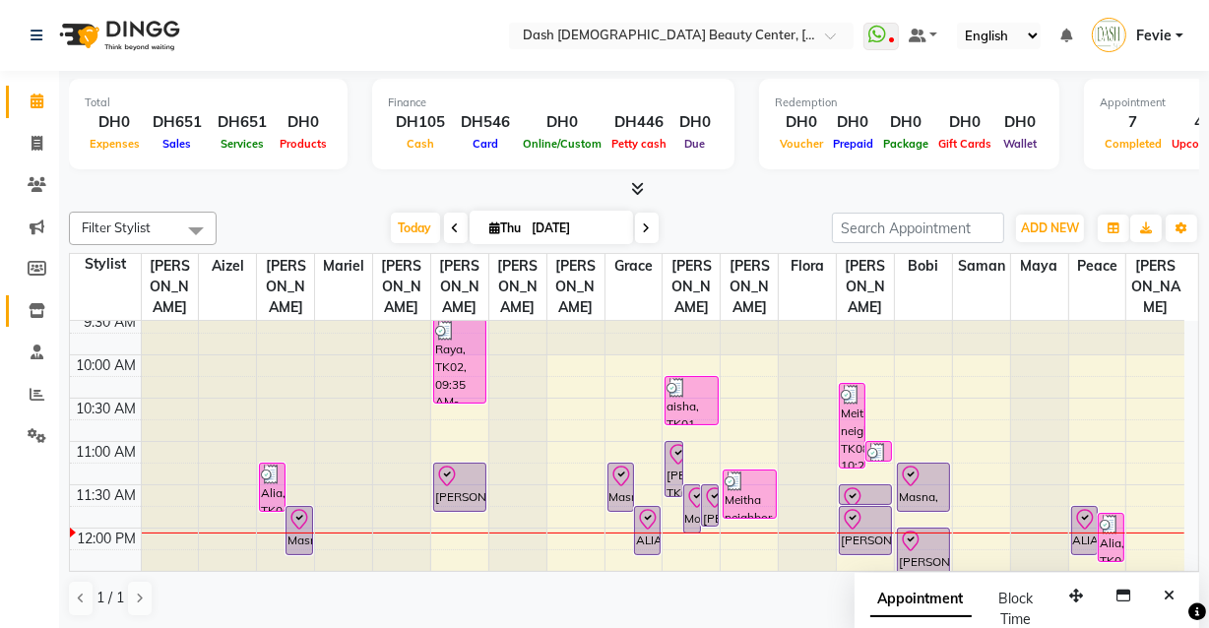
click at [34, 315] on icon at bounding box center [37, 310] width 17 height 15
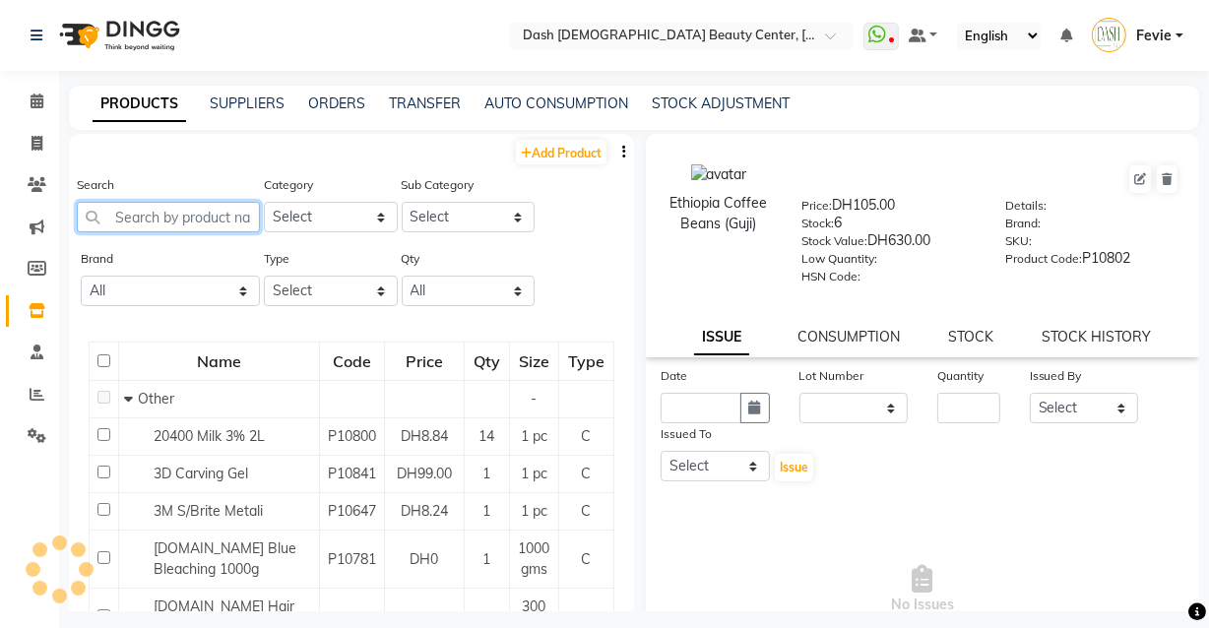
click at [170, 219] on input "text" at bounding box center [168, 217] width 183 height 31
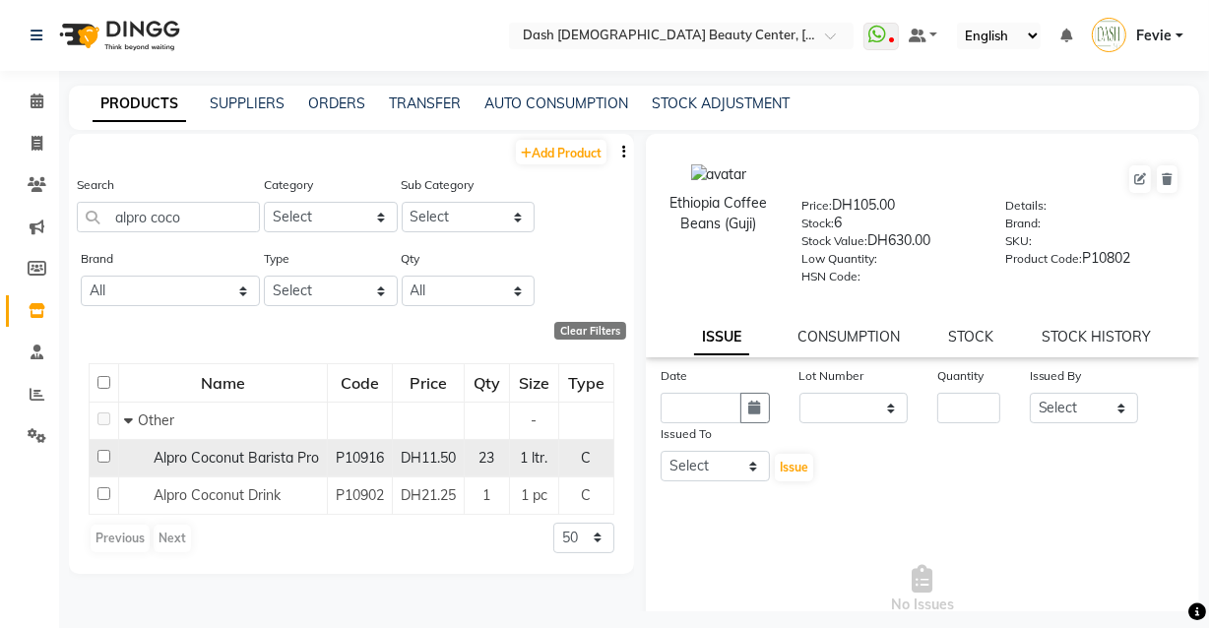
click at [296, 456] on span "Alpro Coconut Barista Pro" at bounding box center [236, 458] width 165 height 18
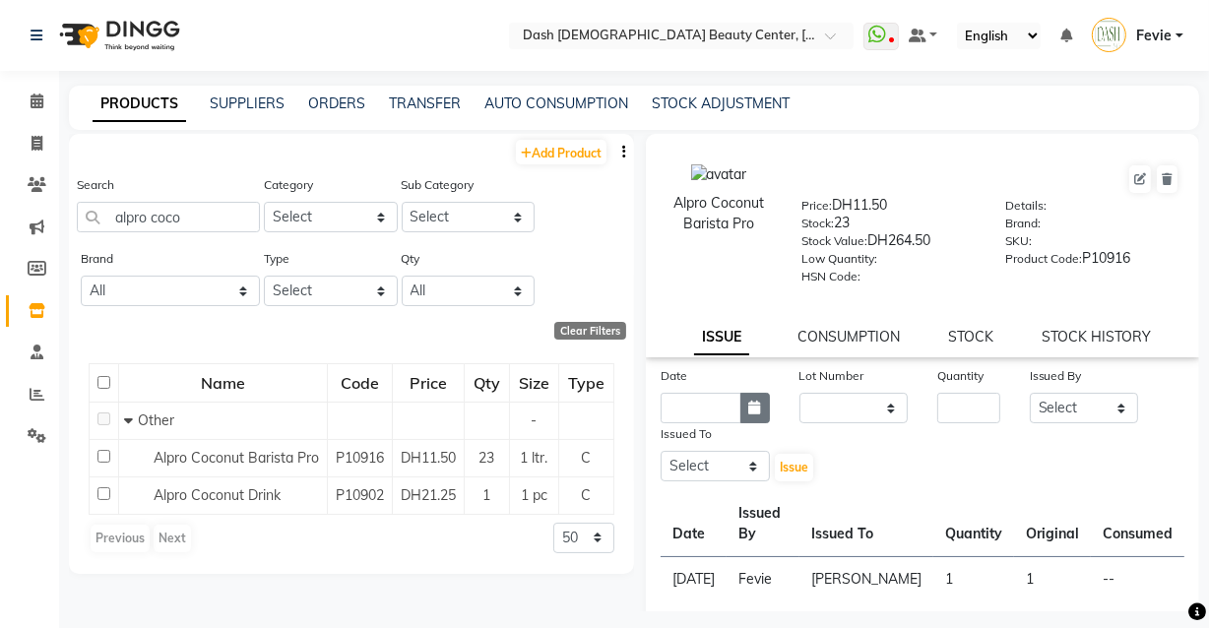
click at [751, 411] on icon "button" at bounding box center [755, 408] width 12 height 14
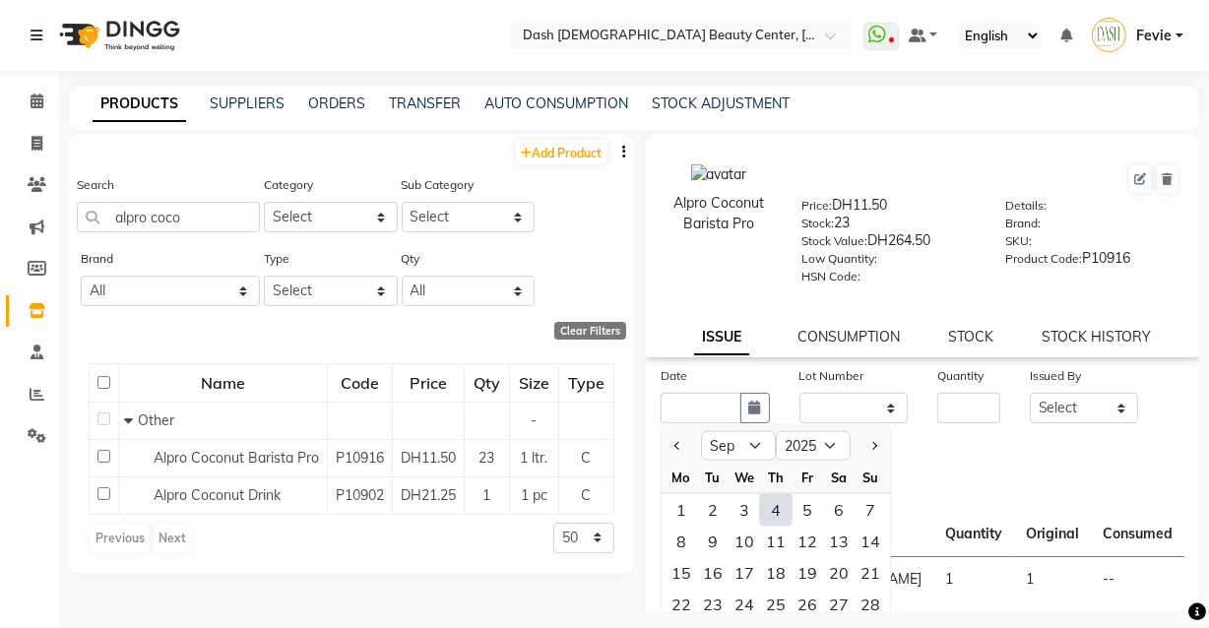
click at [779, 510] on div "4" at bounding box center [775, 509] width 31 height 31
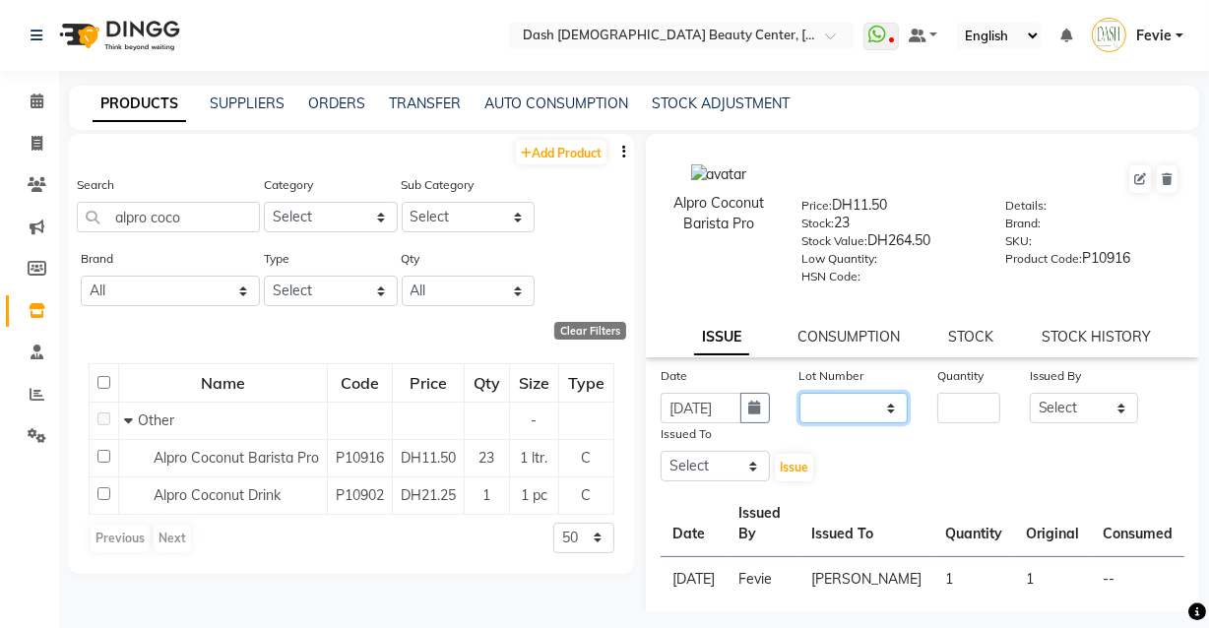
click at [851, 407] on select "None" at bounding box center [853, 408] width 109 height 31
click at [799, 397] on select "None" at bounding box center [853, 408] width 109 height 31
click at [964, 404] on input "number" at bounding box center [968, 408] width 63 height 31
click at [1065, 404] on select "Select [PERSON_NAME] [PERSON_NAME] [PERSON_NAME] [PERSON_NAME] [PERSON_NAME] [P…" at bounding box center [1084, 408] width 109 height 31
click at [1030, 397] on select "Select [PERSON_NAME] [PERSON_NAME] [PERSON_NAME] [PERSON_NAME] [PERSON_NAME] [P…" at bounding box center [1084, 408] width 109 height 31
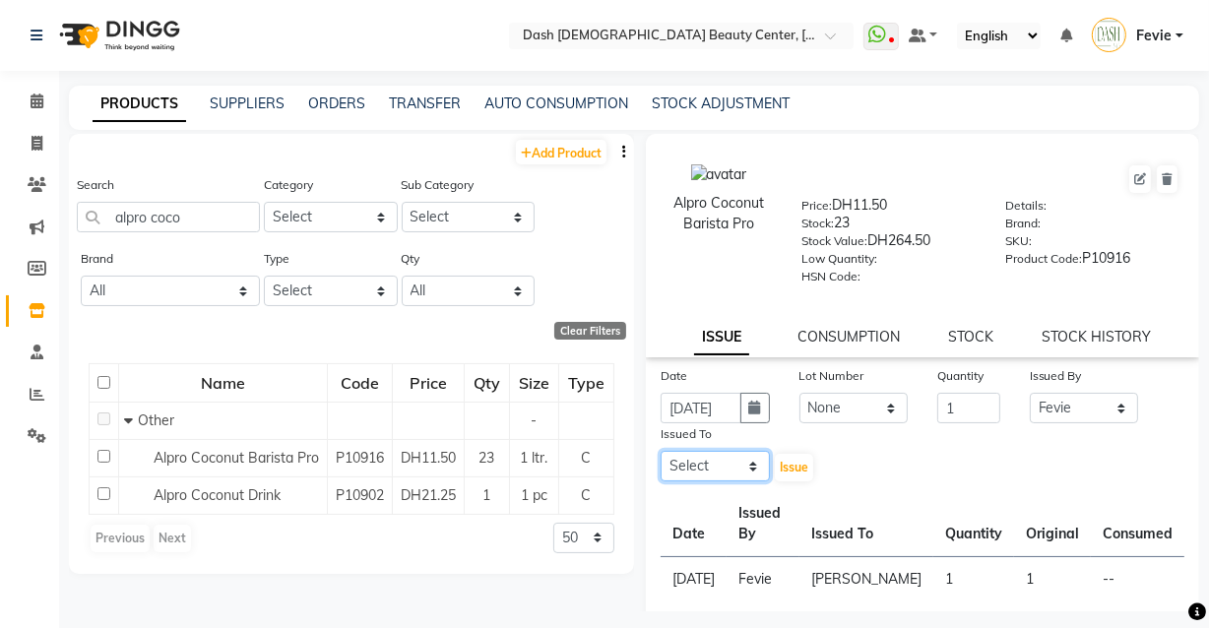
click at [718, 471] on select "Select [PERSON_NAME] [PERSON_NAME] [PERSON_NAME] [PERSON_NAME] [PERSON_NAME] [P…" at bounding box center [714, 466] width 109 height 31
click at [660, 455] on select "Select [PERSON_NAME] [PERSON_NAME] [PERSON_NAME] [PERSON_NAME] [PERSON_NAME] [P…" at bounding box center [714, 466] width 109 height 31
click at [730, 471] on select "Select [PERSON_NAME] [PERSON_NAME] [PERSON_NAME] [PERSON_NAME] [PERSON_NAME] [P…" at bounding box center [714, 466] width 109 height 31
click at [660, 455] on select "Select [PERSON_NAME] [PERSON_NAME] [PERSON_NAME] [PERSON_NAME] [PERSON_NAME] [P…" at bounding box center [714, 466] width 109 height 31
click at [790, 474] on span "Issue" at bounding box center [794, 467] width 29 height 15
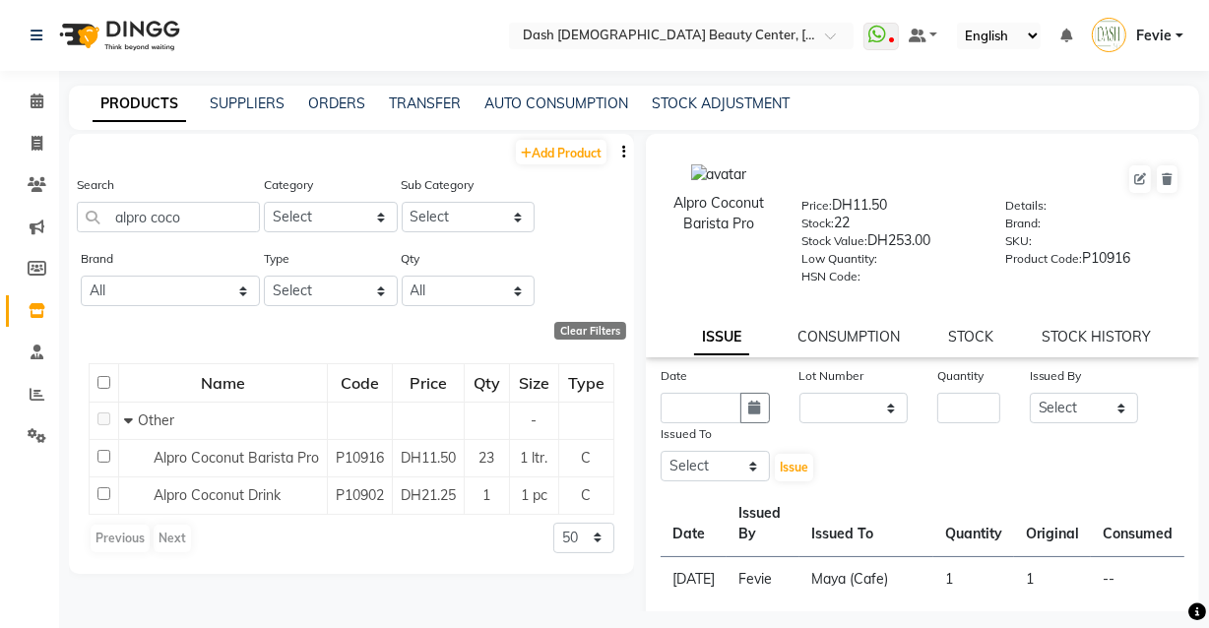
click at [250, 571] on div "Name Code Price Qty Size Type Other - Alpro Coconut Barista Pro P10916 DH11.50 …" at bounding box center [351, 459] width 565 height 230
click at [36, 101] on icon at bounding box center [37, 101] width 13 height 15
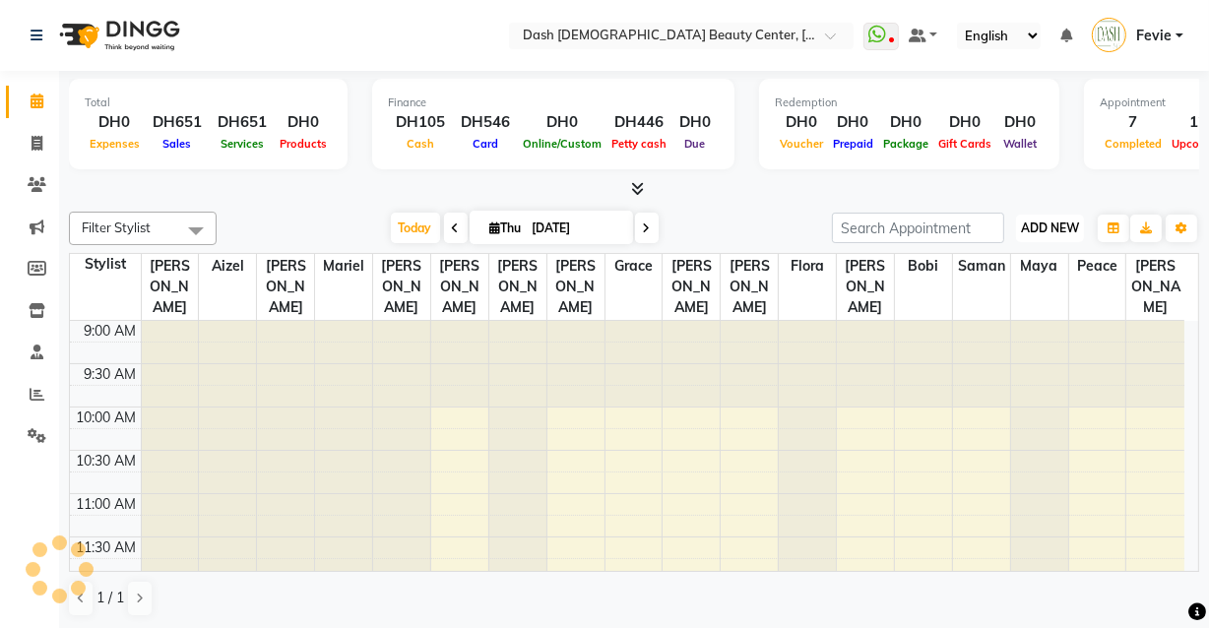
click at [1049, 217] on button "ADD NEW Toggle Dropdown" at bounding box center [1050, 229] width 68 height 28
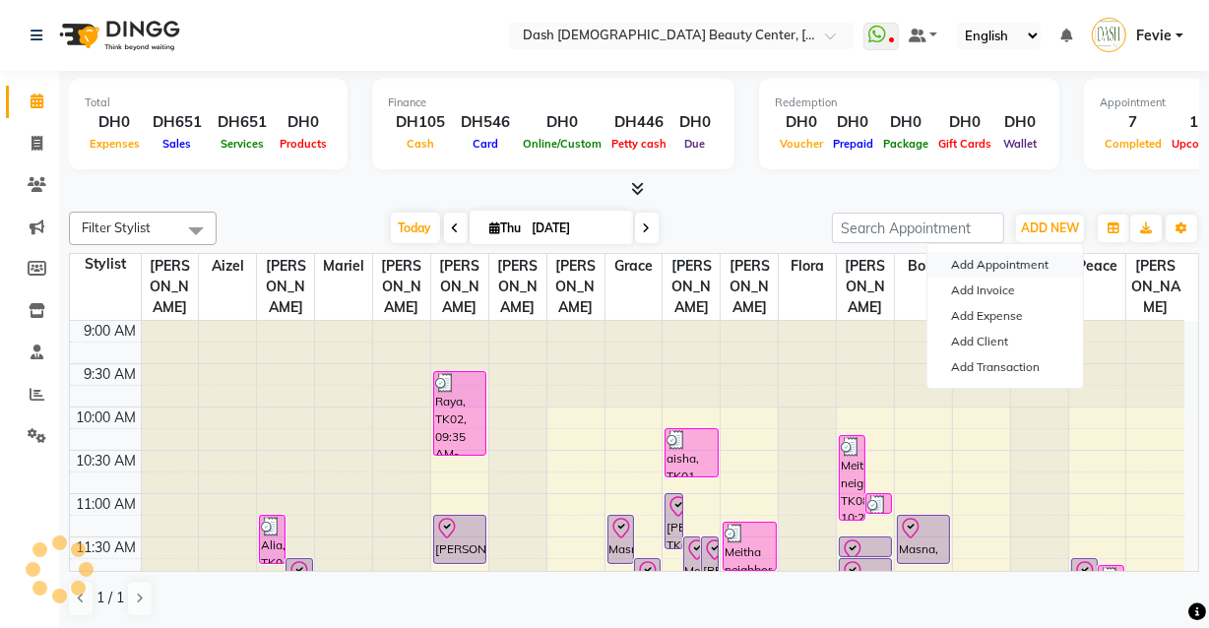
click at [994, 264] on button "Add Appointment" at bounding box center [1005, 265] width 156 height 26
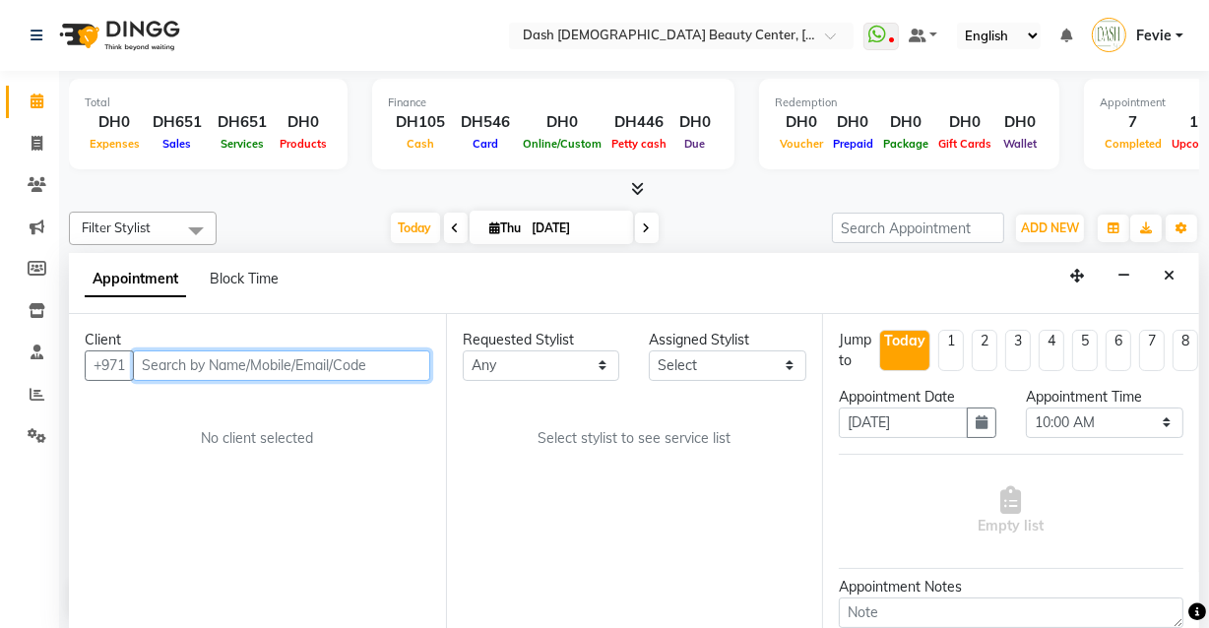
click at [273, 367] on input "text" at bounding box center [281, 365] width 297 height 31
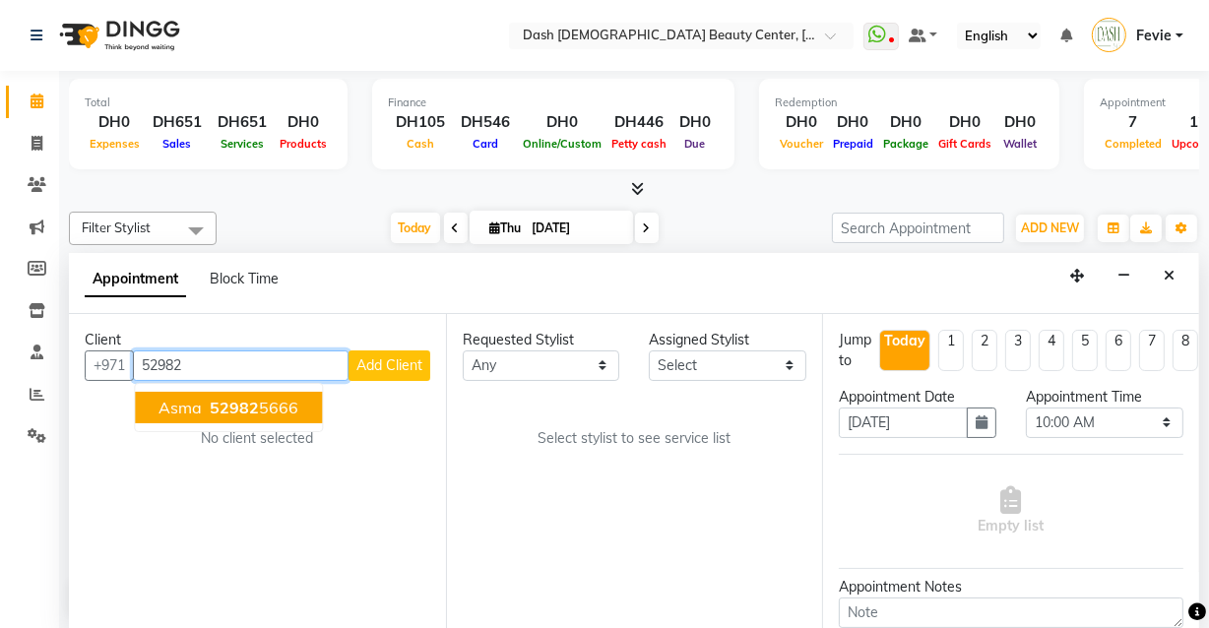
click at [261, 402] on ngb-highlight "52982 5666" at bounding box center [252, 408] width 93 height 20
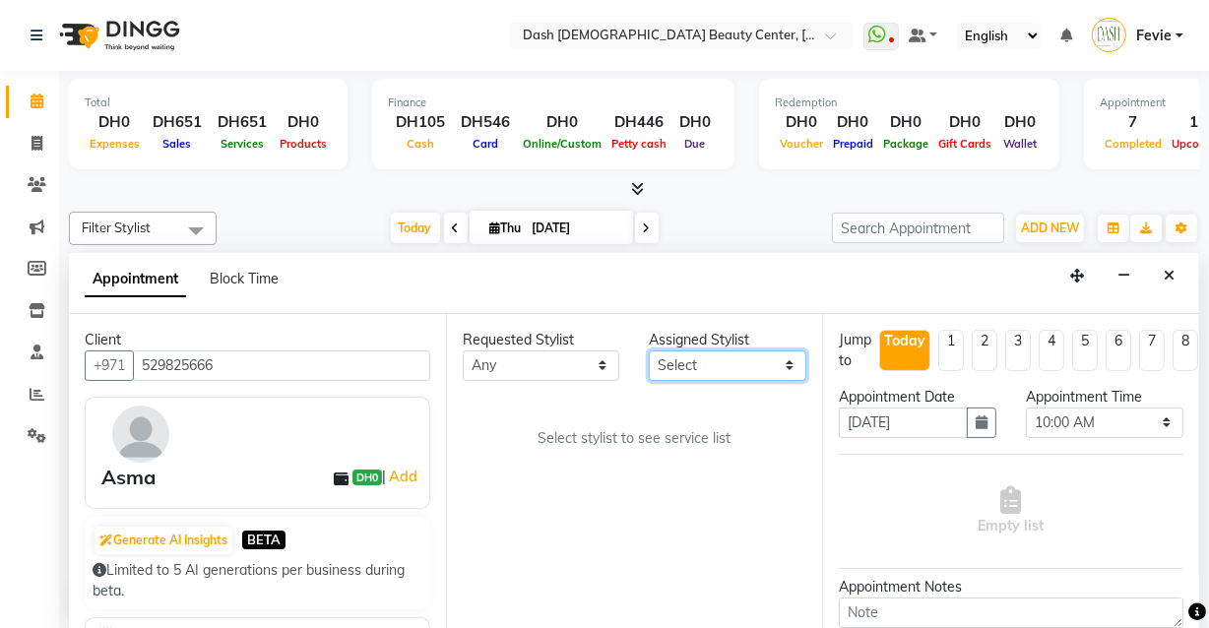
click at [699, 353] on select "Select [PERSON_NAME] [PERSON_NAME] [PERSON_NAME] [PERSON_NAME] [PERSON_NAME] [P…" at bounding box center [727, 365] width 157 height 31
click at [649, 350] on select "Select [PERSON_NAME] [PERSON_NAME] [PERSON_NAME] [PERSON_NAME] [PERSON_NAME] [P…" at bounding box center [727, 365] width 157 height 31
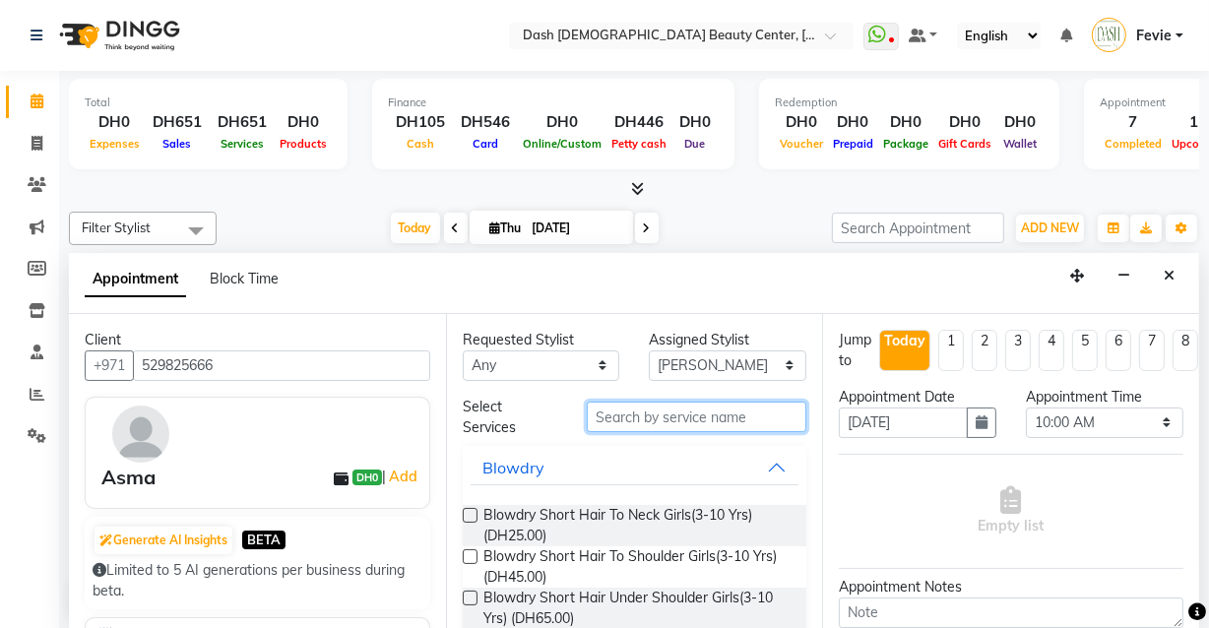
click at [677, 410] on input "text" at bounding box center [697, 417] width 220 height 31
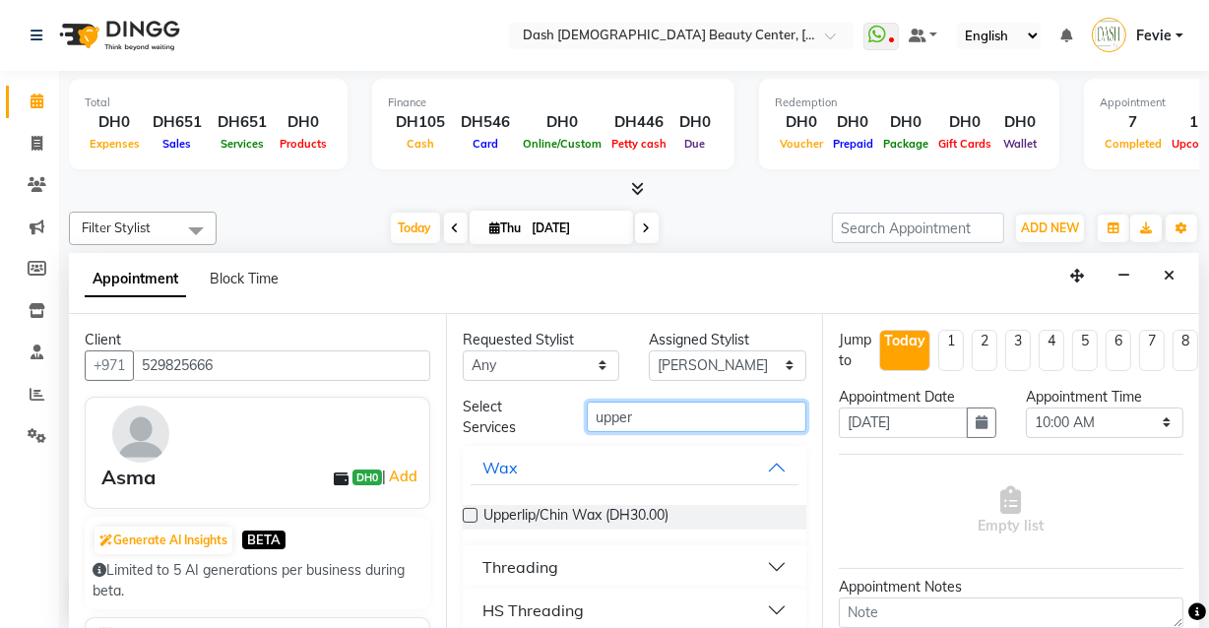
scroll to position [18, 0]
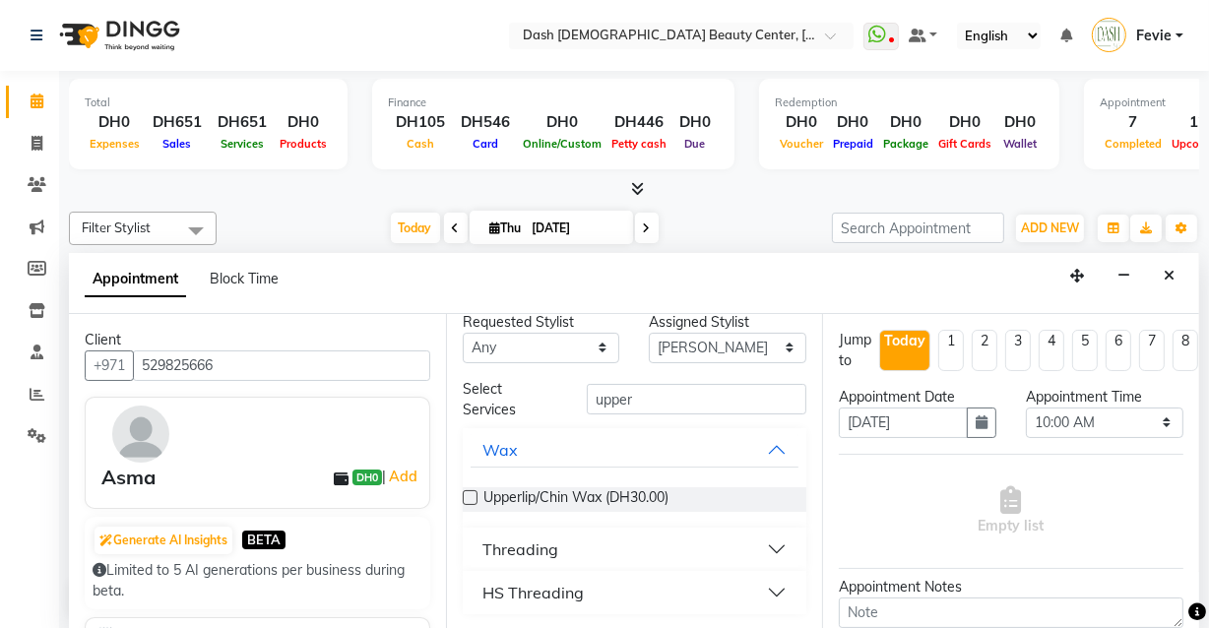
click at [665, 539] on button "Threading" at bounding box center [635, 549] width 329 height 35
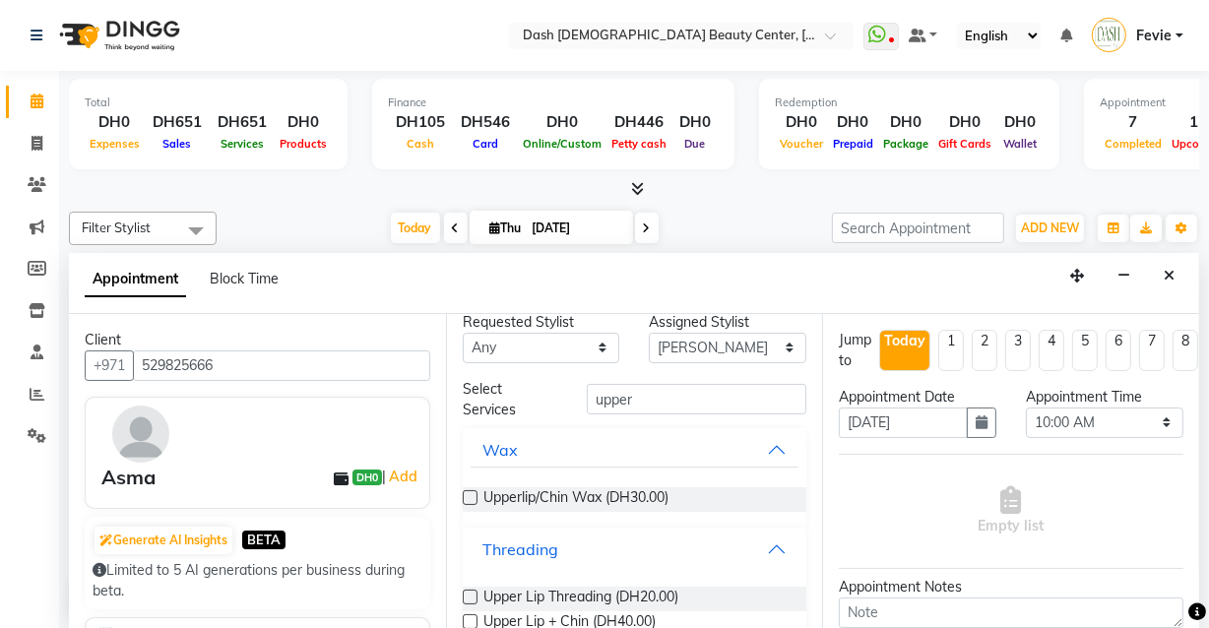
scroll to position [98, 0]
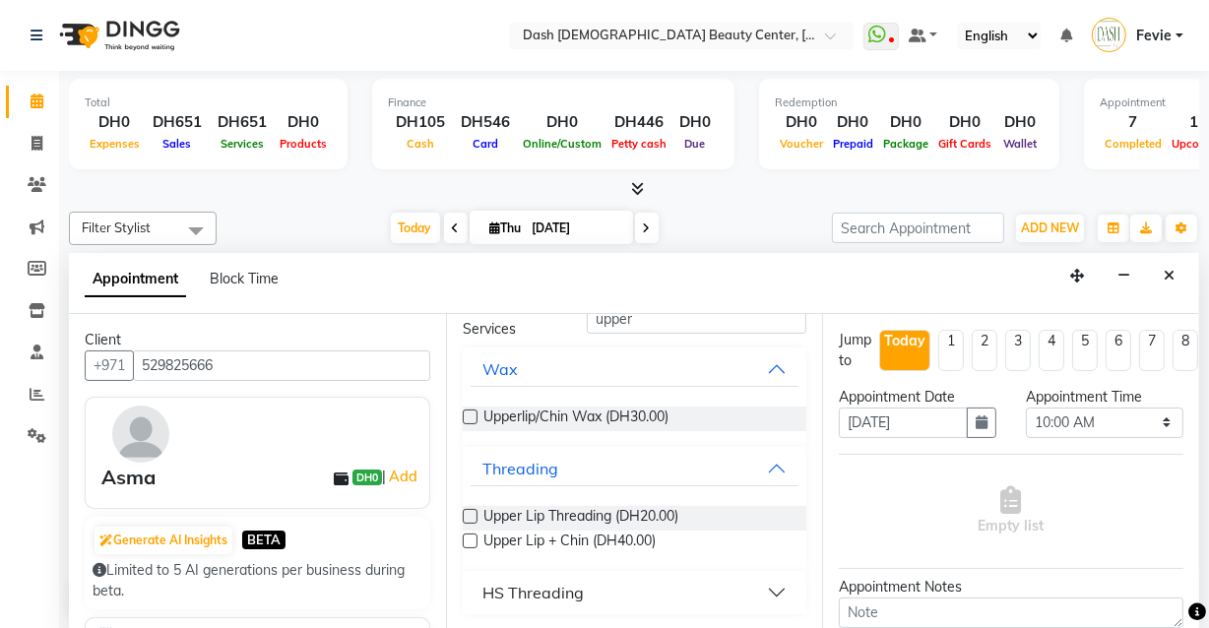
click at [467, 517] on label at bounding box center [470, 516] width 15 height 15
click at [467, 517] on input "checkbox" at bounding box center [469, 518] width 13 height 13
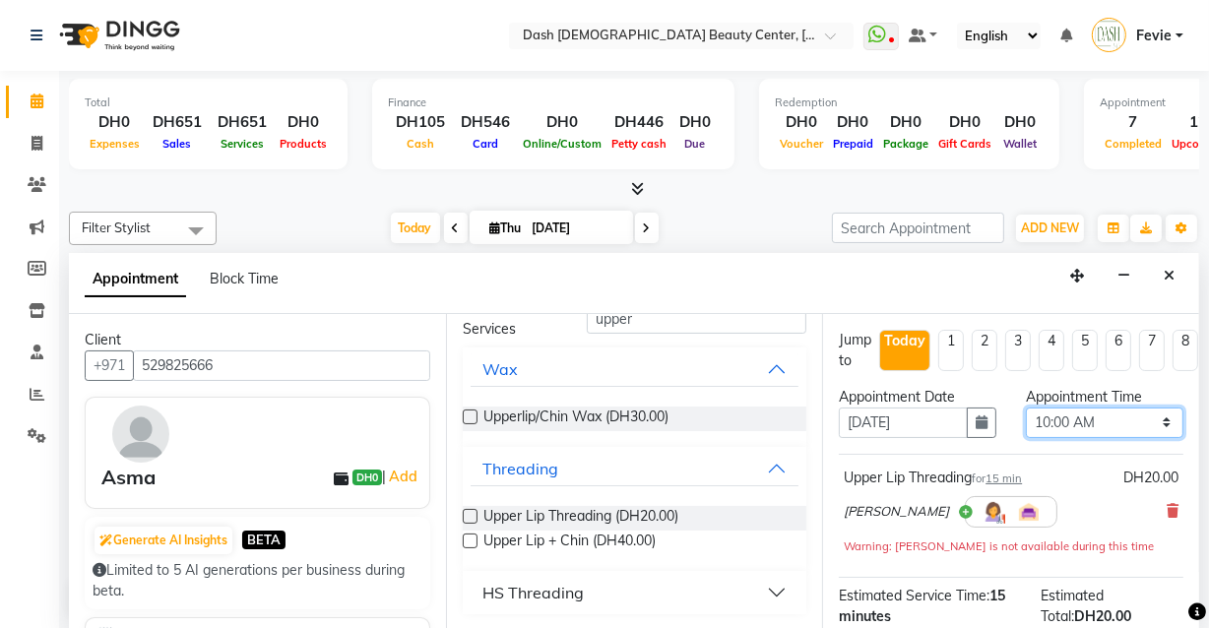
click at [1114, 409] on select "Select 10:00 AM 10:15 AM 10:30 AM 10:45 AM 11:00 AM 11:15 AM 11:30 AM 11:45 AM …" at bounding box center [1104, 423] width 157 height 31
click at [1026, 408] on select "Select 10:00 AM 10:15 AM 10:30 AM 10:45 AM 11:00 AM 11:15 AM 11:30 AM 11:45 AM …" at bounding box center [1104, 423] width 157 height 31
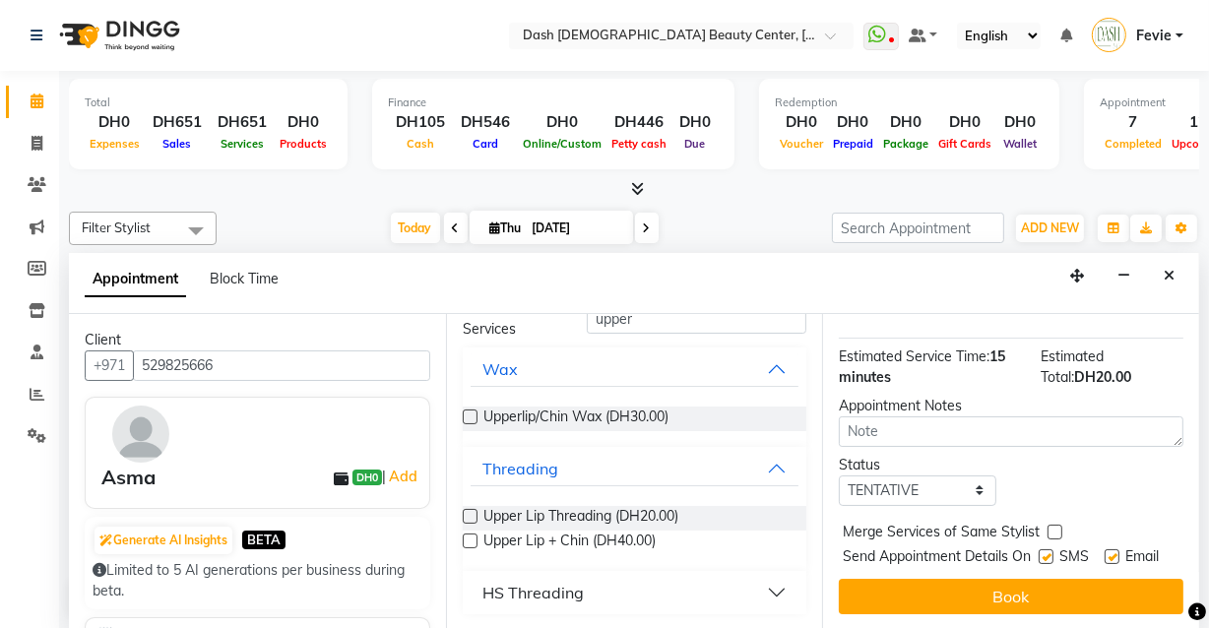
scroll to position [268, 0]
click at [913, 475] on select "Select TENTATIVE CONFIRM CHECK-IN UPCOMING" at bounding box center [917, 490] width 157 height 31
click at [839, 475] on select "Select TENTATIVE CONFIRM CHECK-IN UPCOMING" at bounding box center [917, 490] width 157 height 31
click at [1054, 525] on label at bounding box center [1054, 532] width 15 height 15
click at [1054, 528] on input "checkbox" at bounding box center [1053, 534] width 13 height 13
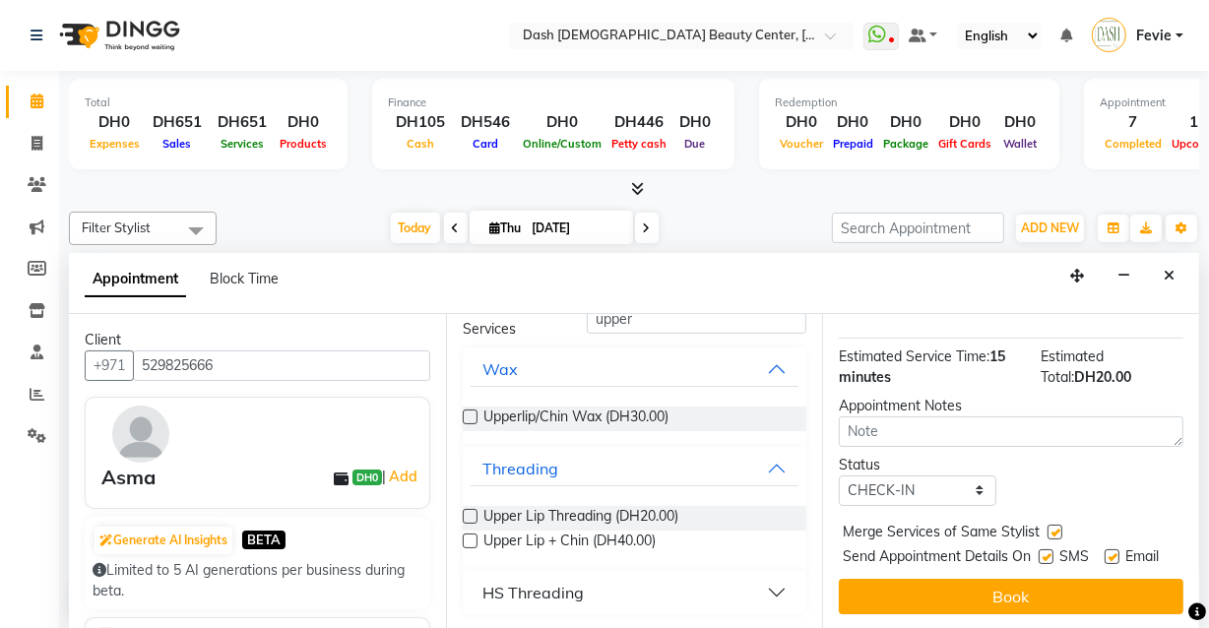
click at [1038, 549] on label at bounding box center [1045, 556] width 15 height 15
click at [1038, 552] on input "checkbox" at bounding box center [1044, 558] width 13 height 13
click at [1109, 549] on label at bounding box center [1111, 556] width 15 height 15
click at [1109, 552] on input "checkbox" at bounding box center [1110, 558] width 13 height 13
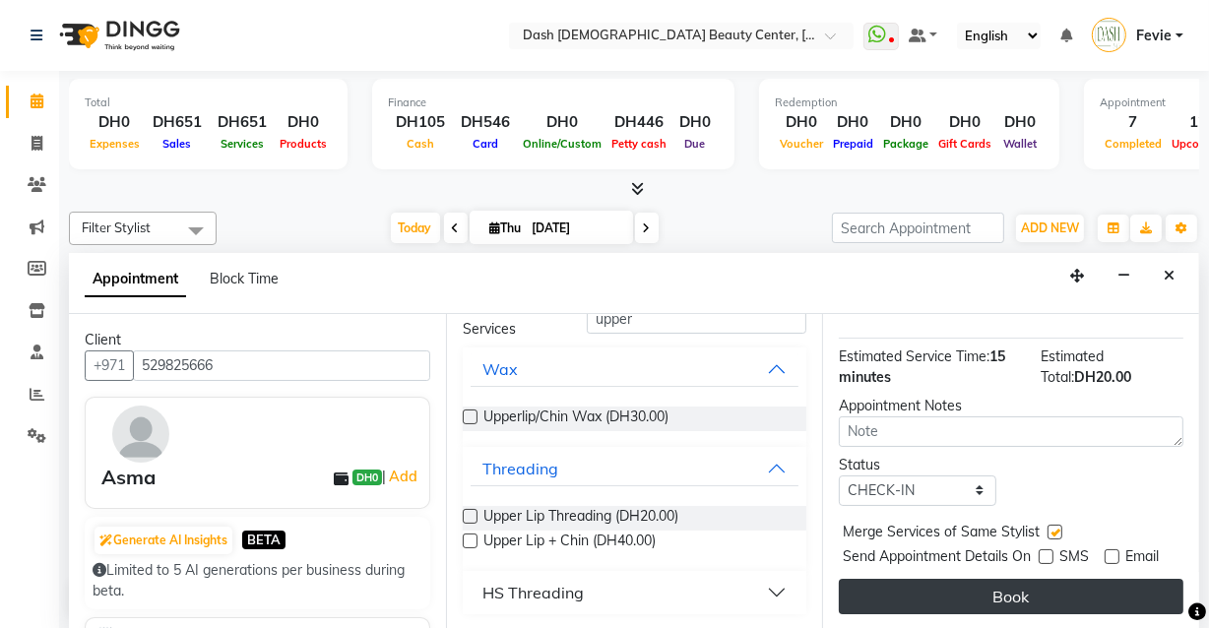
click at [1037, 589] on button "Book" at bounding box center [1011, 596] width 345 height 35
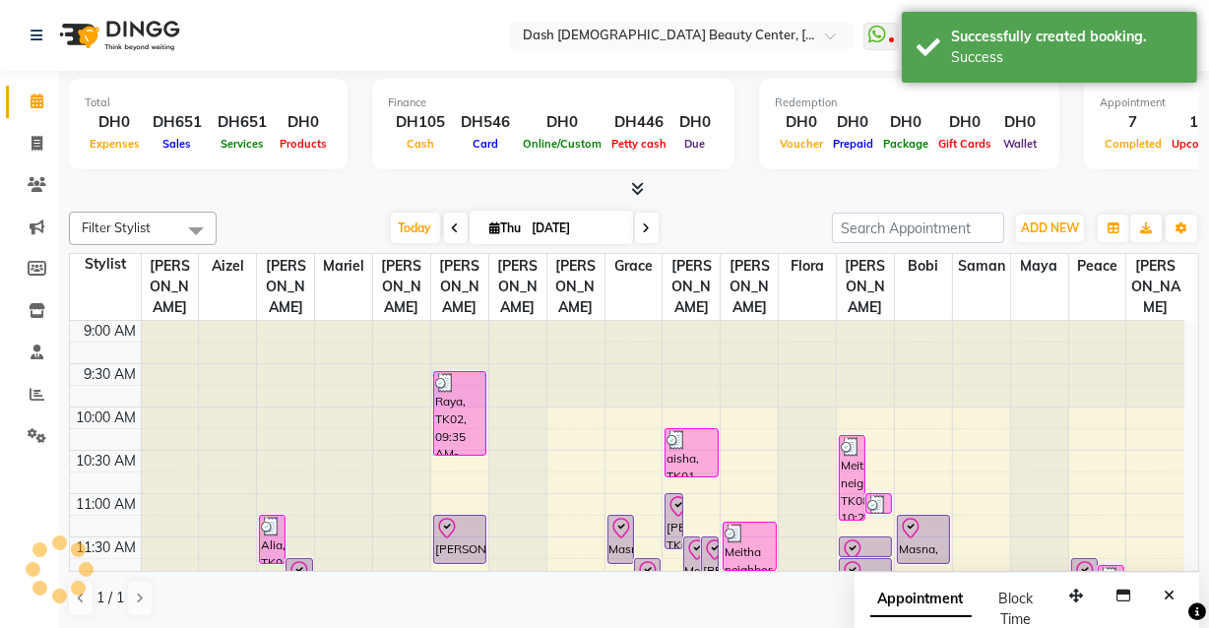
scroll to position [0, 0]
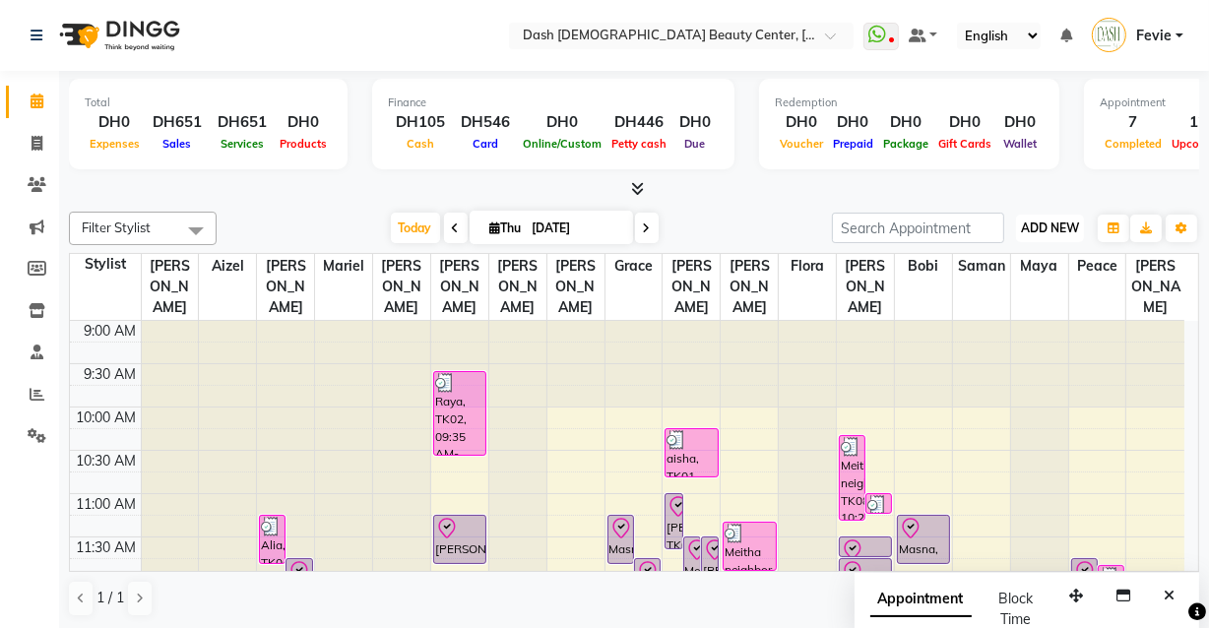
click at [1053, 231] on span "ADD NEW" at bounding box center [1050, 227] width 58 height 15
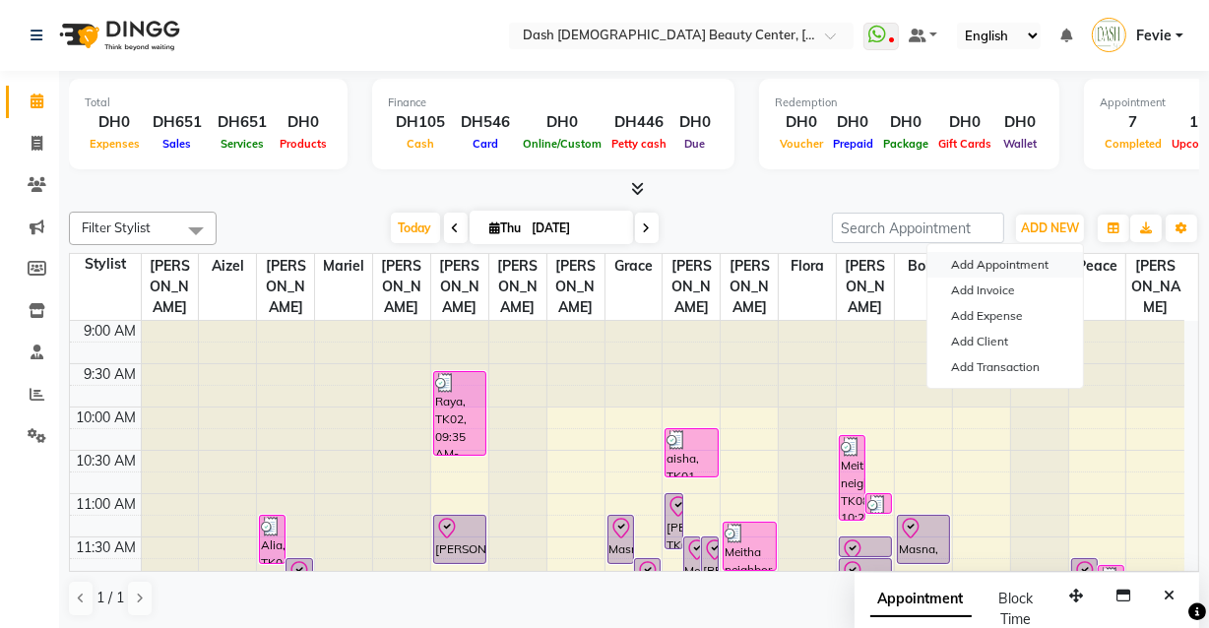
click at [1021, 270] on button "Add Appointment" at bounding box center [1005, 265] width 156 height 26
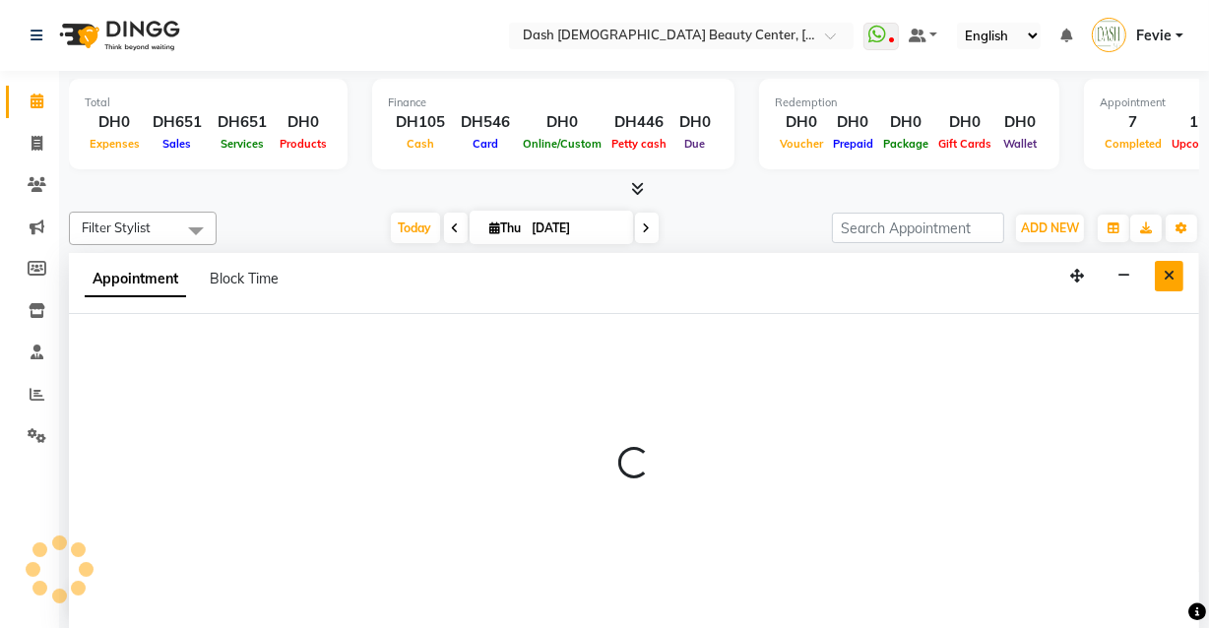
click at [1170, 273] on icon "Close" at bounding box center [1168, 276] width 11 height 14
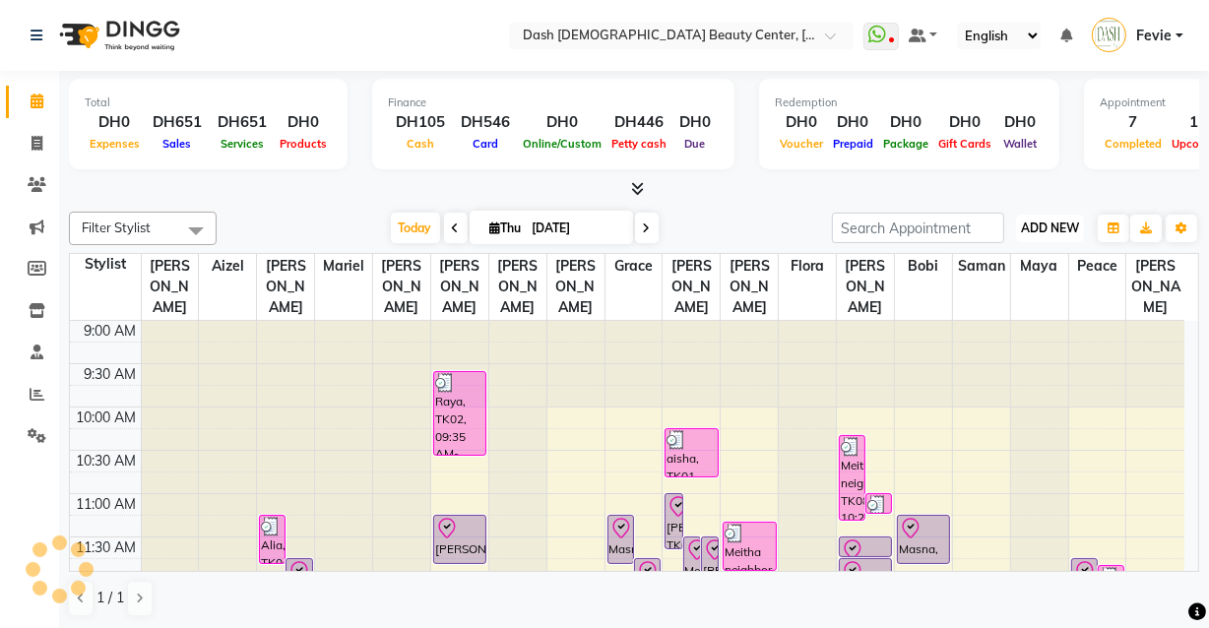
click at [1065, 226] on span "ADD NEW" at bounding box center [1050, 227] width 58 height 15
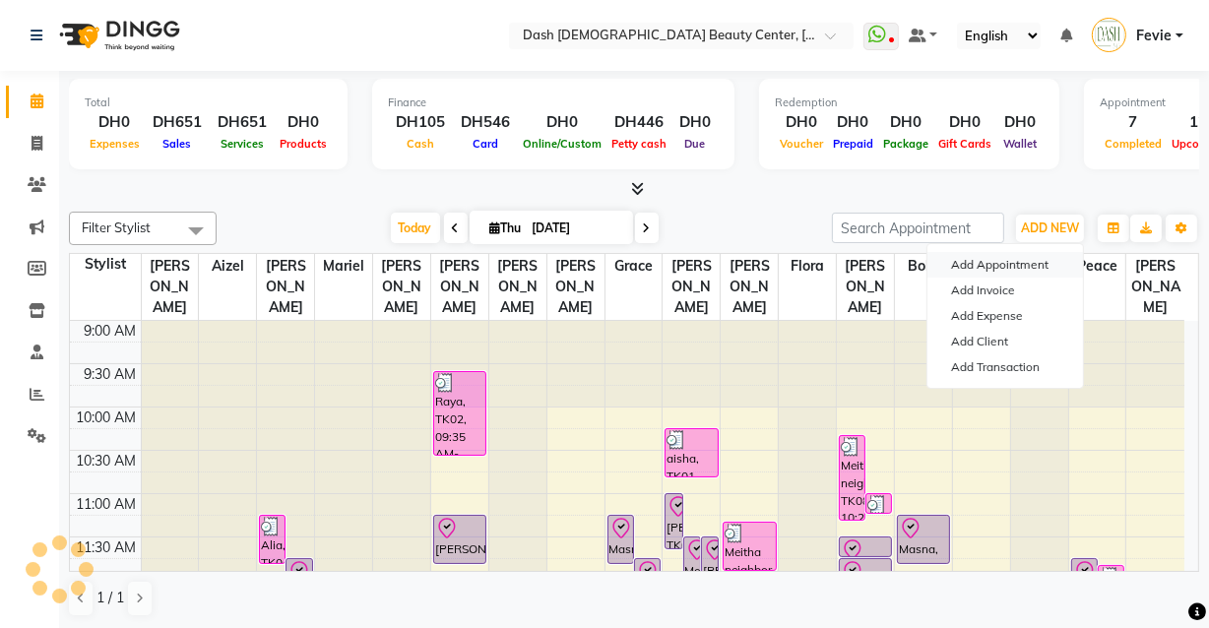
click at [1031, 264] on button "Add Appointment" at bounding box center [1005, 265] width 156 height 26
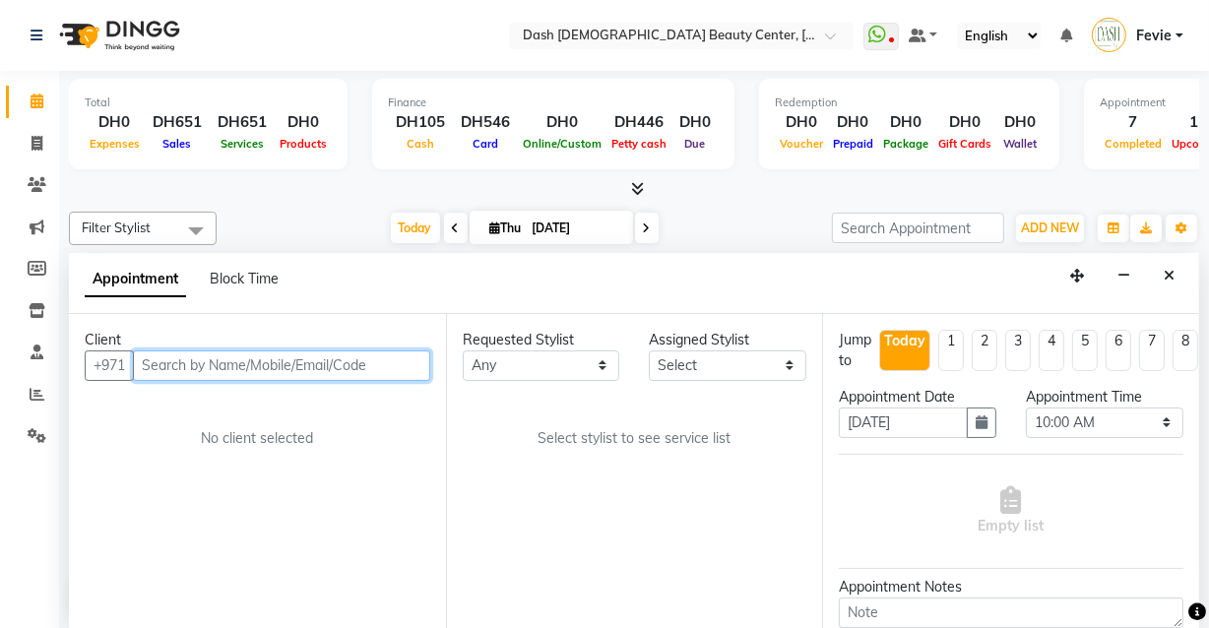
click at [266, 354] on input "text" at bounding box center [281, 365] width 297 height 31
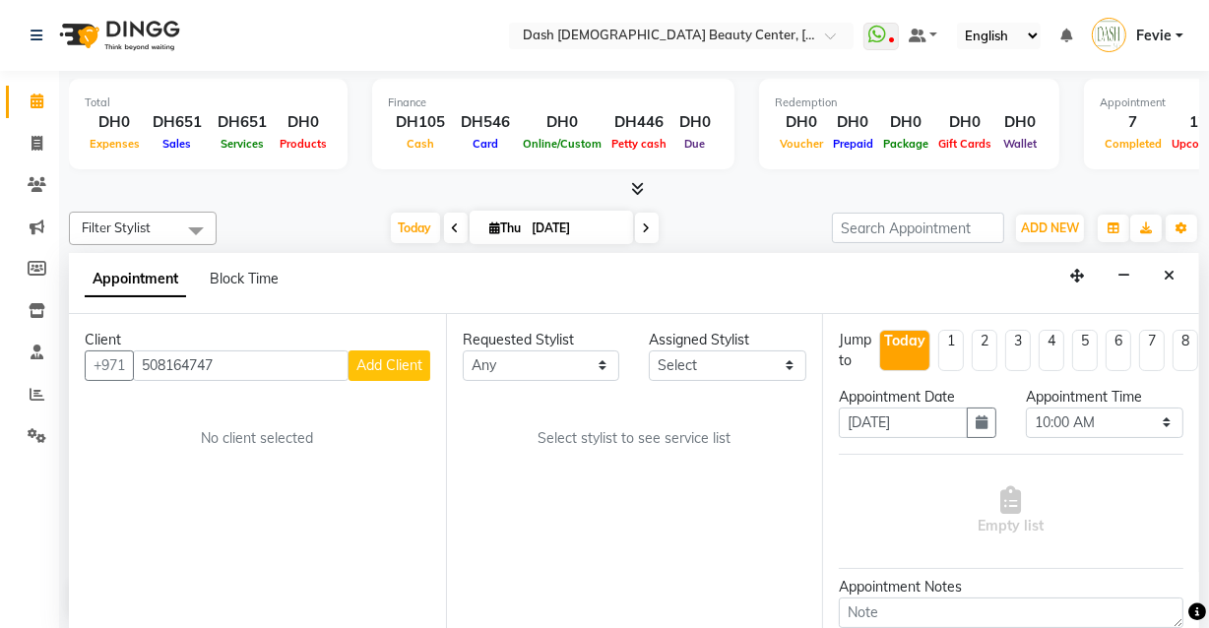
click at [403, 356] on span "Add Client" at bounding box center [389, 365] width 66 height 18
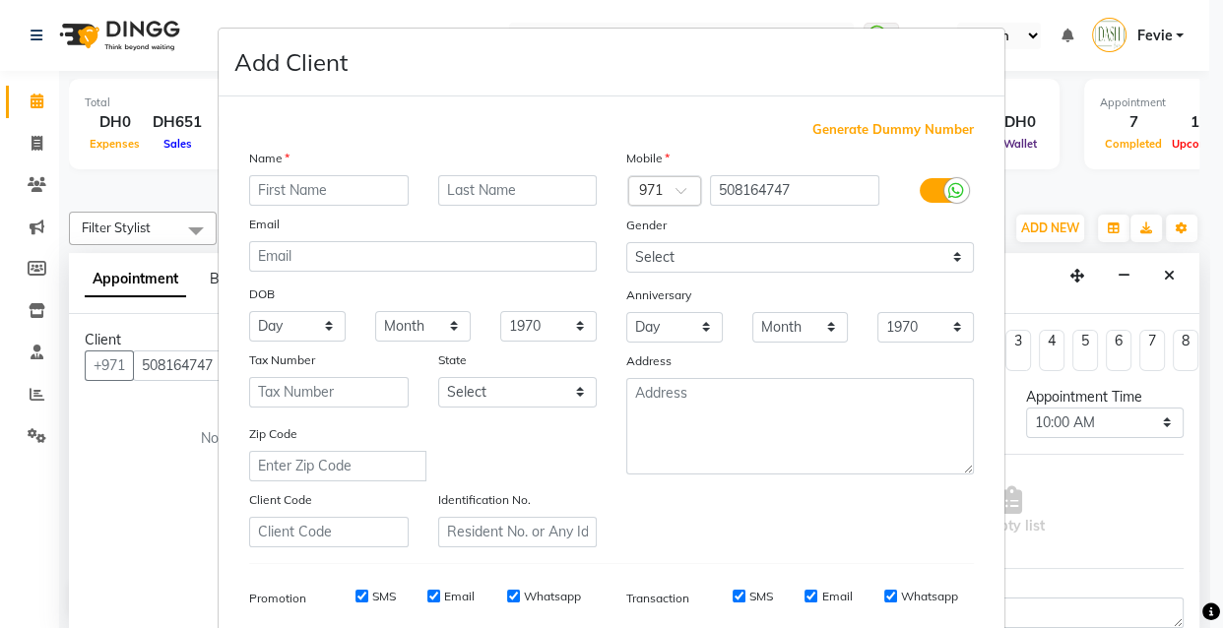
click at [347, 192] on input "text" at bounding box center [328, 190] width 159 height 31
click at [517, 192] on input "text" at bounding box center [517, 190] width 159 height 31
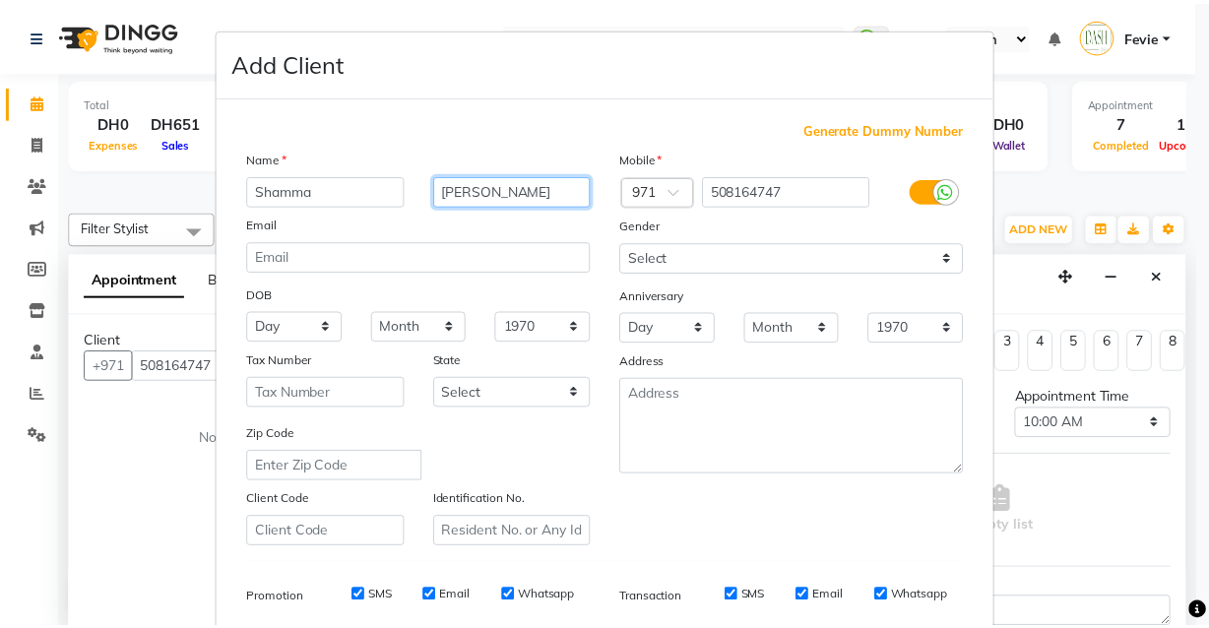
scroll to position [285, 0]
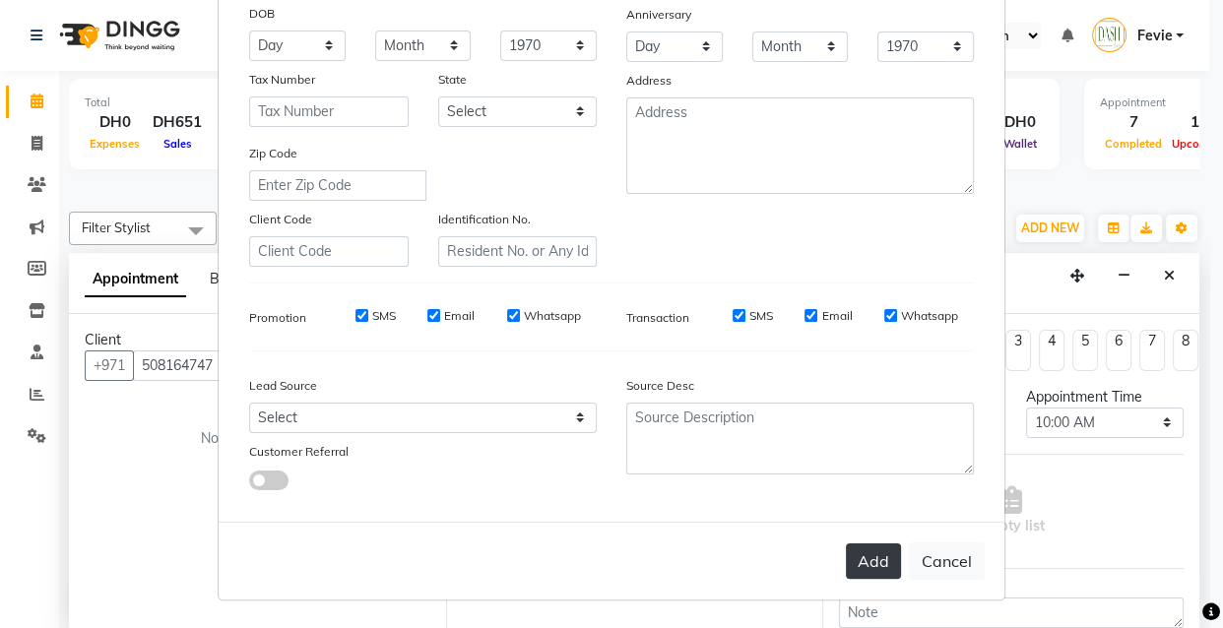
click at [882, 565] on button "Add" at bounding box center [873, 560] width 55 height 35
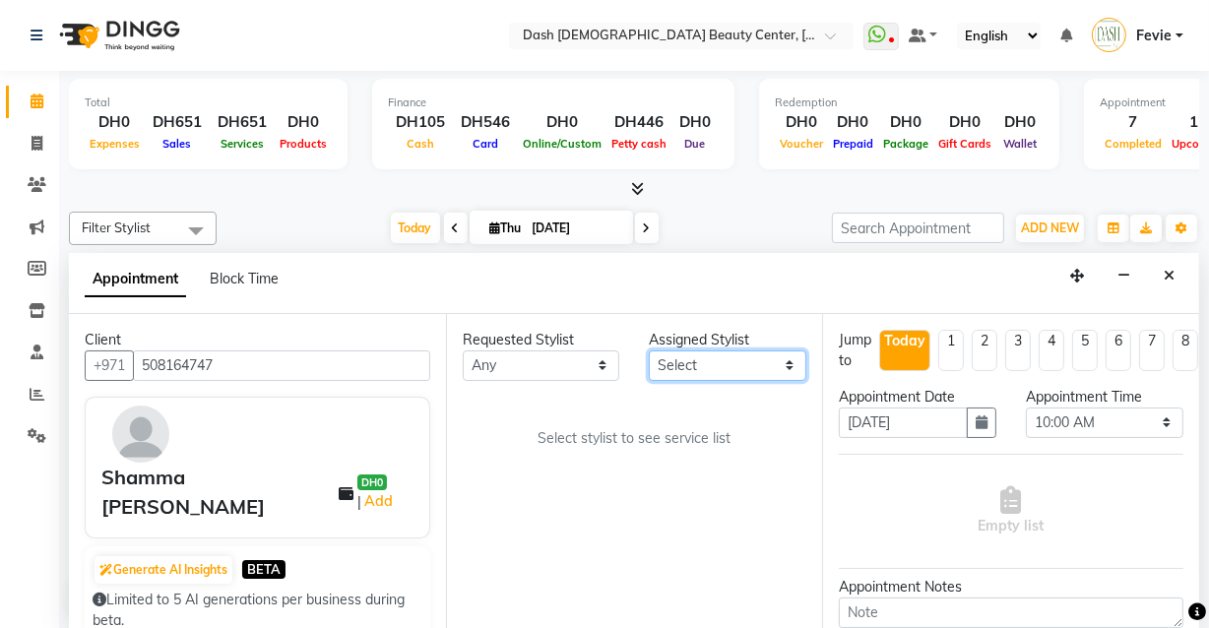
click at [723, 367] on select "Select [PERSON_NAME] [PERSON_NAME] [PERSON_NAME] [PERSON_NAME] [PERSON_NAME] [P…" at bounding box center [727, 365] width 157 height 31
click at [649, 350] on select "Select [PERSON_NAME] [PERSON_NAME] [PERSON_NAME] [PERSON_NAME] [PERSON_NAME] [P…" at bounding box center [727, 365] width 157 height 31
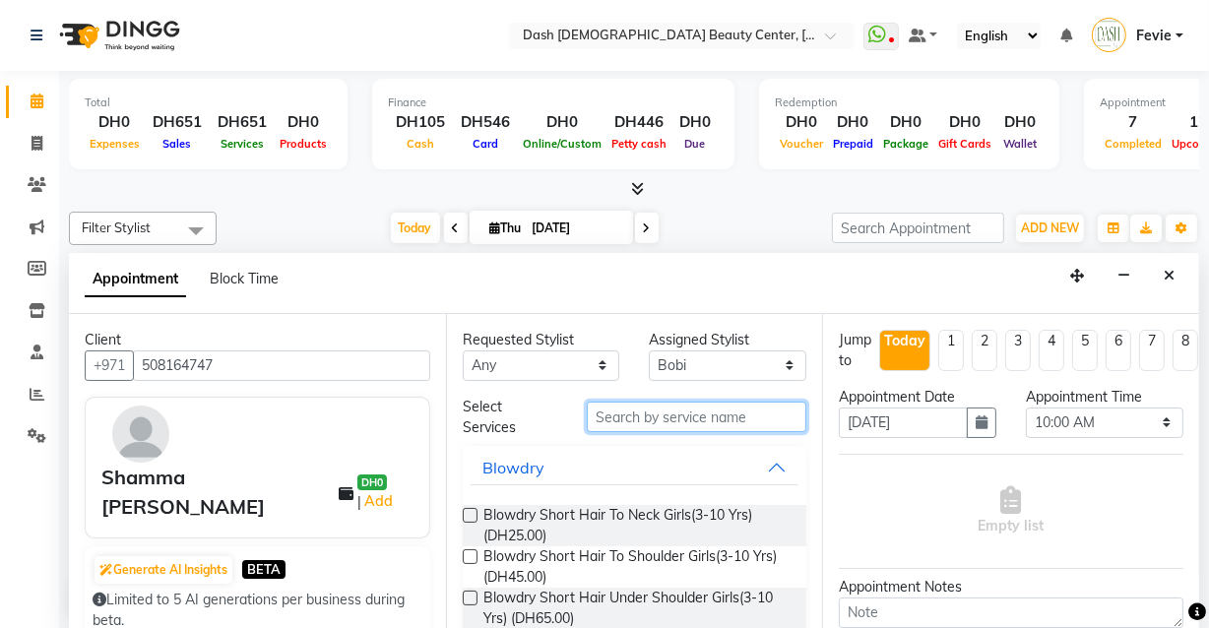
click at [702, 416] on input "text" at bounding box center [697, 417] width 220 height 31
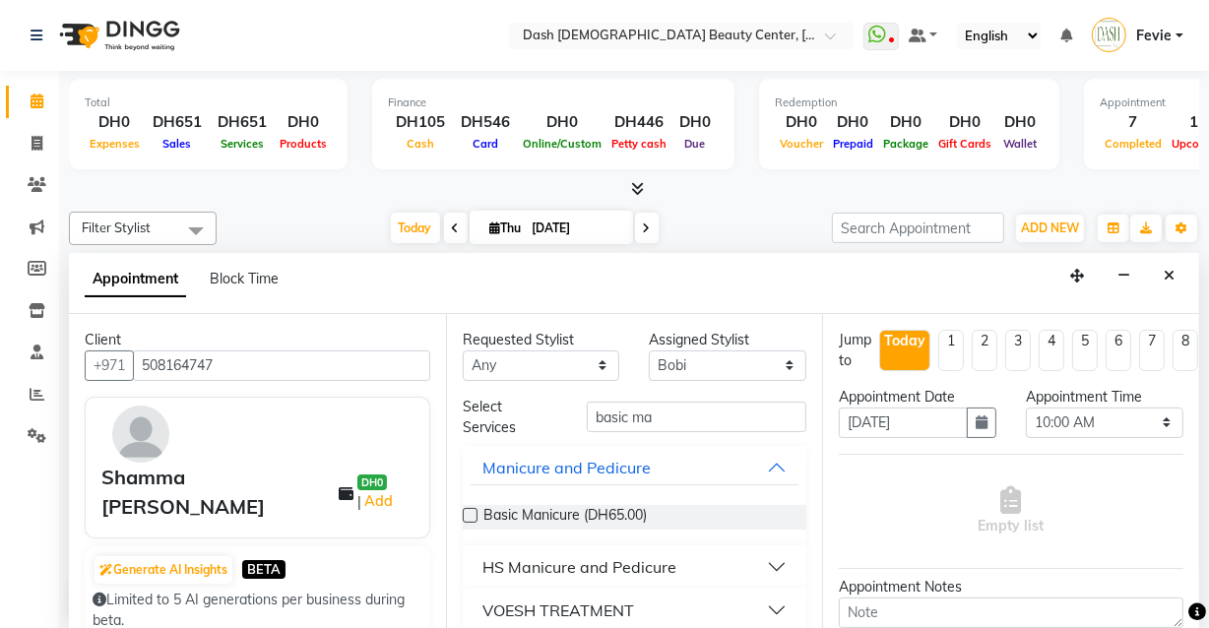
click at [471, 513] on label at bounding box center [470, 515] width 15 height 15
click at [471, 513] on input "checkbox" at bounding box center [469, 517] width 13 height 13
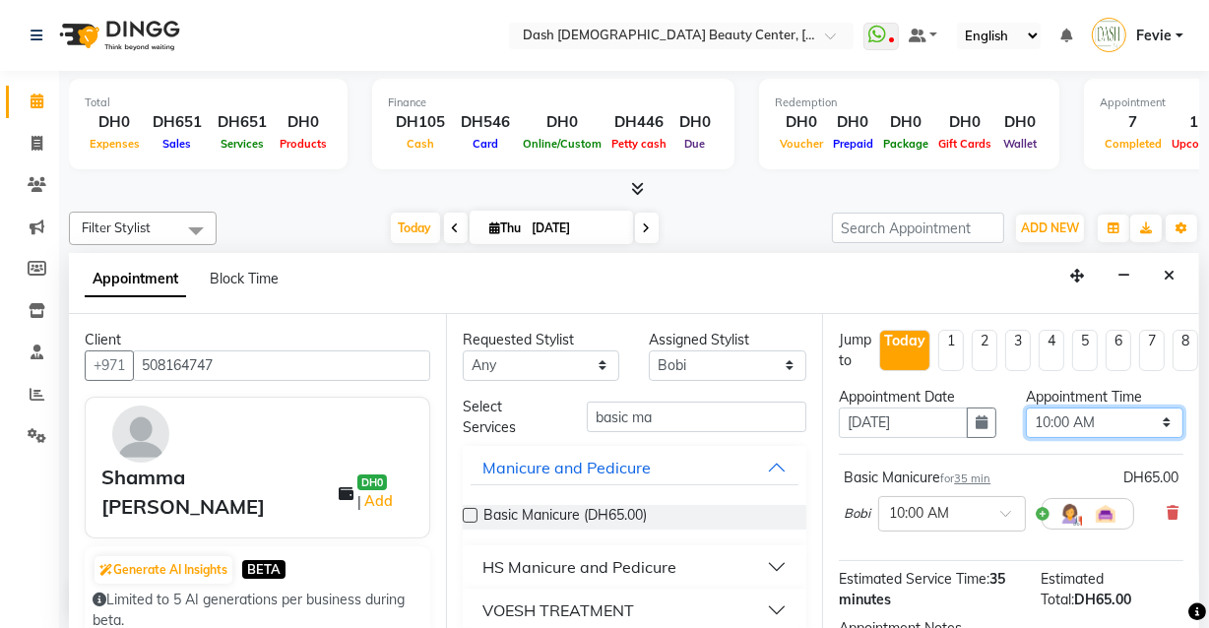
click at [1107, 413] on select "Select 10:00 AM 10:15 AM 10:30 AM 10:45 AM 11:00 AM 11:15 AM 11:30 AM 11:45 AM …" at bounding box center [1104, 423] width 157 height 31
click at [1026, 408] on select "Select 10:00 AM 10:15 AM 10:30 AM 10:45 AM 11:00 AM 11:15 AM 11:30 AM 11:45 AM …" at bounding box center [1104, 423] width 157 height 31
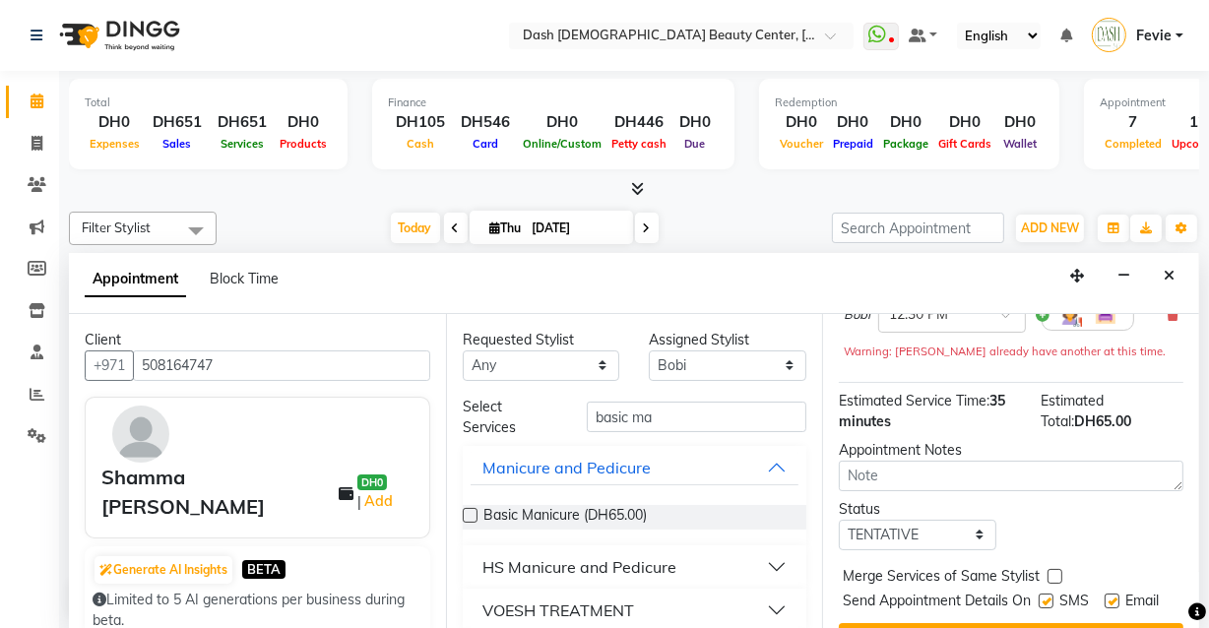
scroll to position [220, 0]
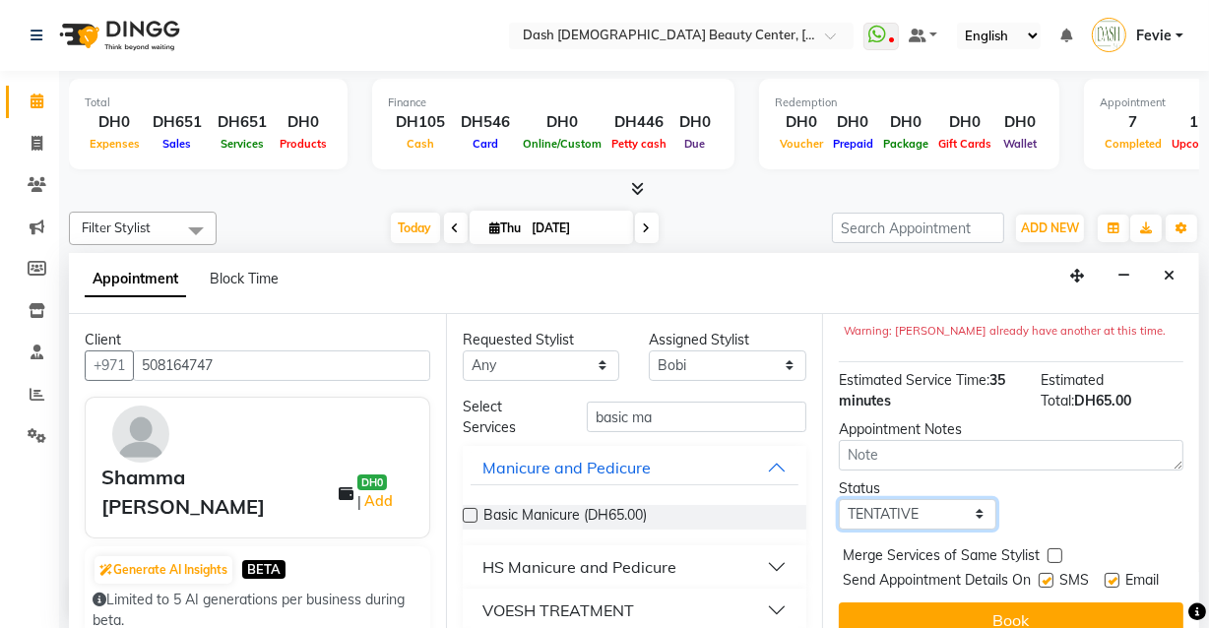
click at [959, 514] on select "Select TENTATIVE CONFIRM CHECK-IN UPCOMING" at bounding box center [917, 514] width 157 height 31
click at [839, 499] on select "Select TENTATIVE CONFIRM CHECK-IN UPCOMING" at bounding box center [917, 514] width 157 height 31
click at [1059, 551] on label at bounding box center [1054, 555] width 15 height 15
click at [1059, 551] on input "checkbox" at bounding box center [1053, 557] width 13 height 13
click at [1038, 579] on label at bounding box center [1045, 580] width 15 height 15
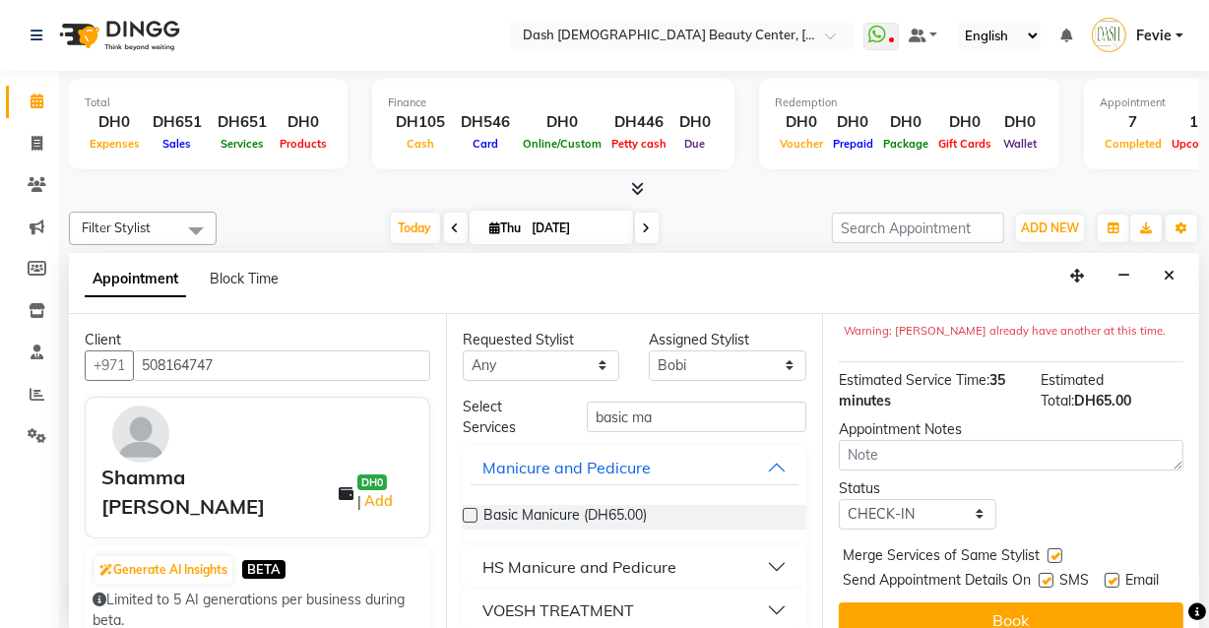
click at [1038, 579] on input "checkbox" at bounding box center [1044, 582] width 13 height 13
click at [1109, 573] on label at bounding box center [1111, 580] width 15 height 15
click at [1109, 576] on input "checkbox" at bounding box center [1110, 582] width 13 height 13
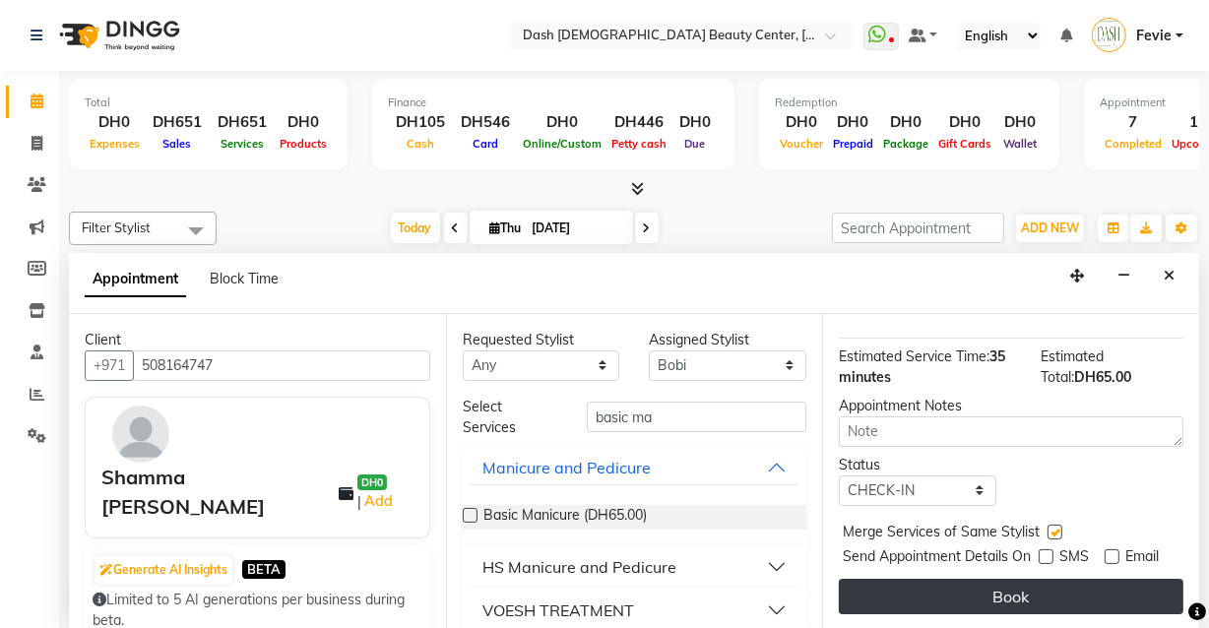
click at [1042, 579] on button "Book" at bounding box center [1011, 596] width 345 height 35
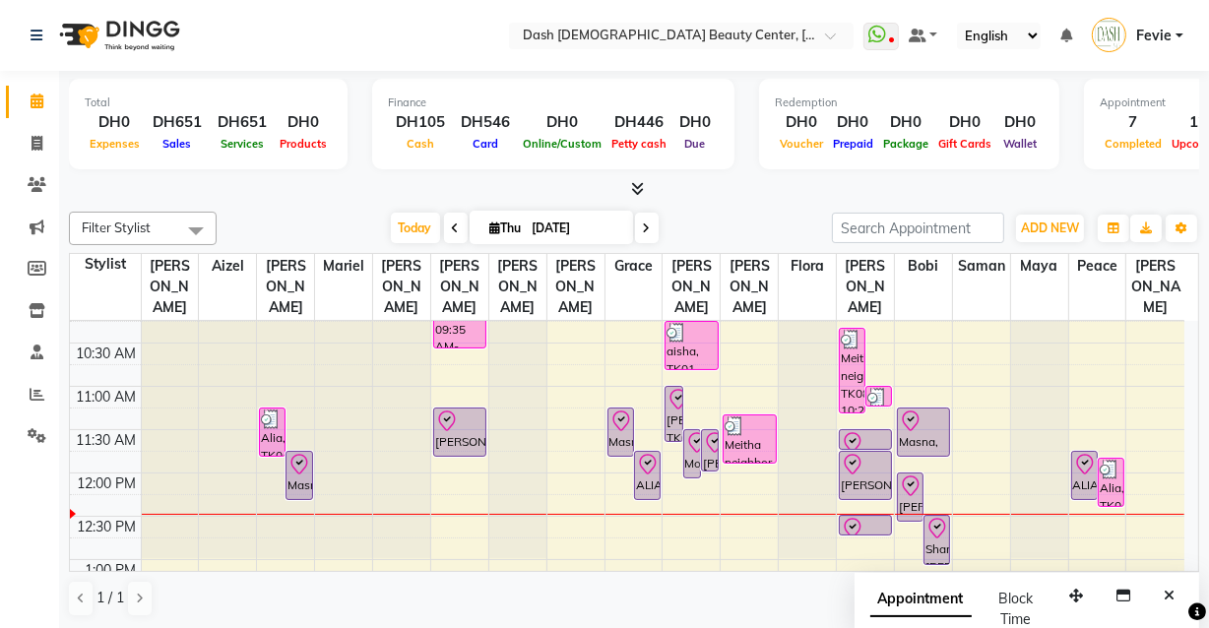
scroll to position [108, 0]
click at [723, 438] on div "Meitha neighbor, TK08, 11:20 AM-11:55 AM, Normal Hair Wash (DH40)" at bounding box center [749, 438] width 53 height 50
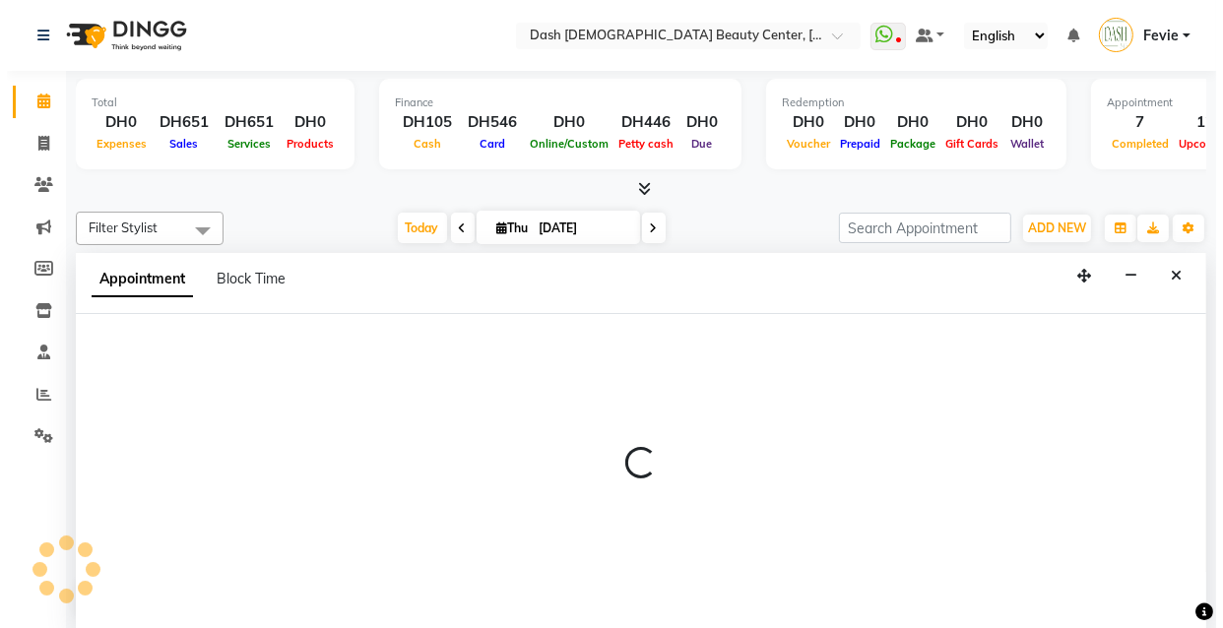
scroll to position [0, 0]
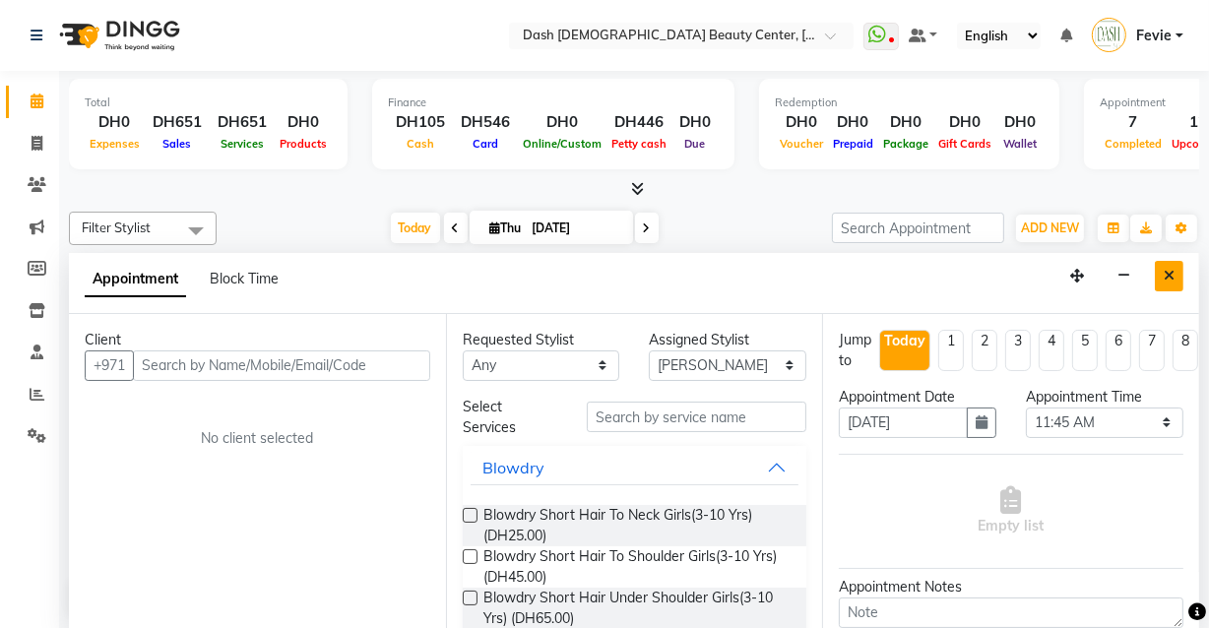
click at [1173, 281] on icon "Close" at bounding box center [1168, 276] width 11 height 14
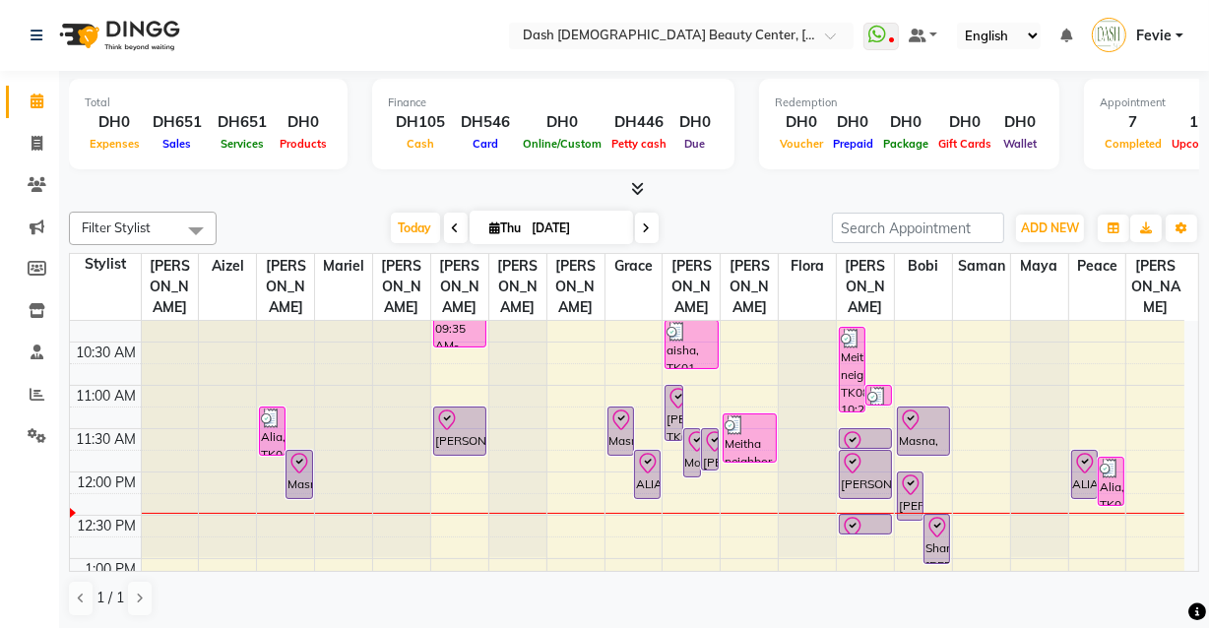
click at [706, 434] on div "[PERSON_NAME], TK03, 11:30 AM-12:00 PM, Long hair till backend - Aloevera, Bana…" at bounding box center [710, 449] width 16 height 40
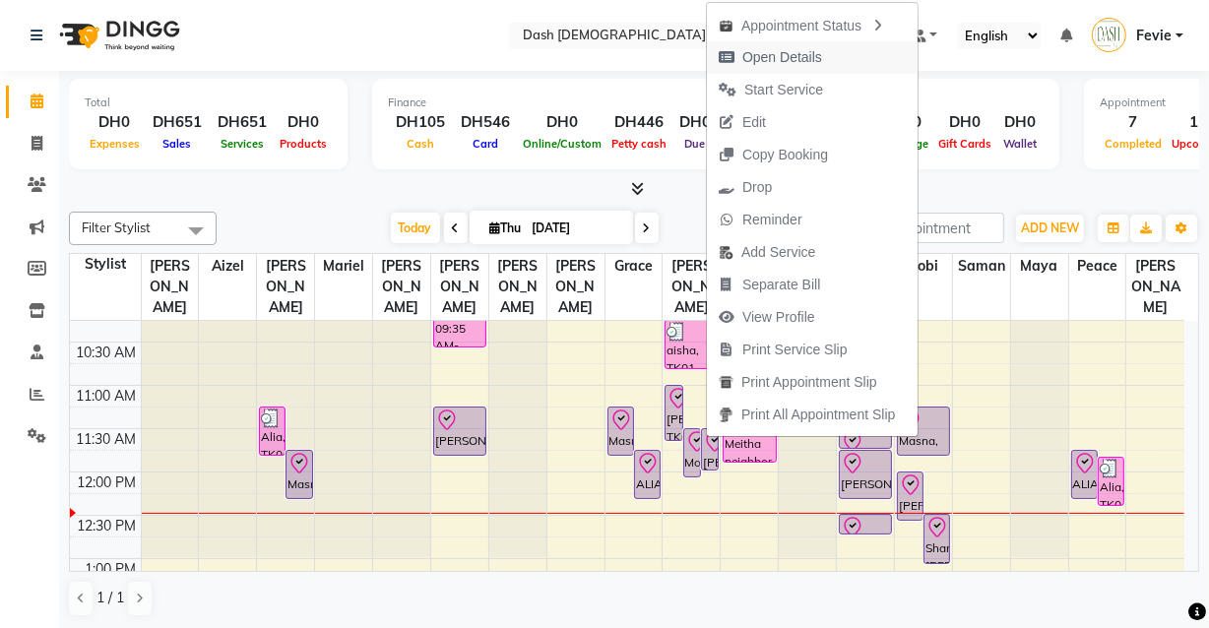
click at [798, 58] on span "Open Details" at bounding box center [782, 57] width 80 height 21
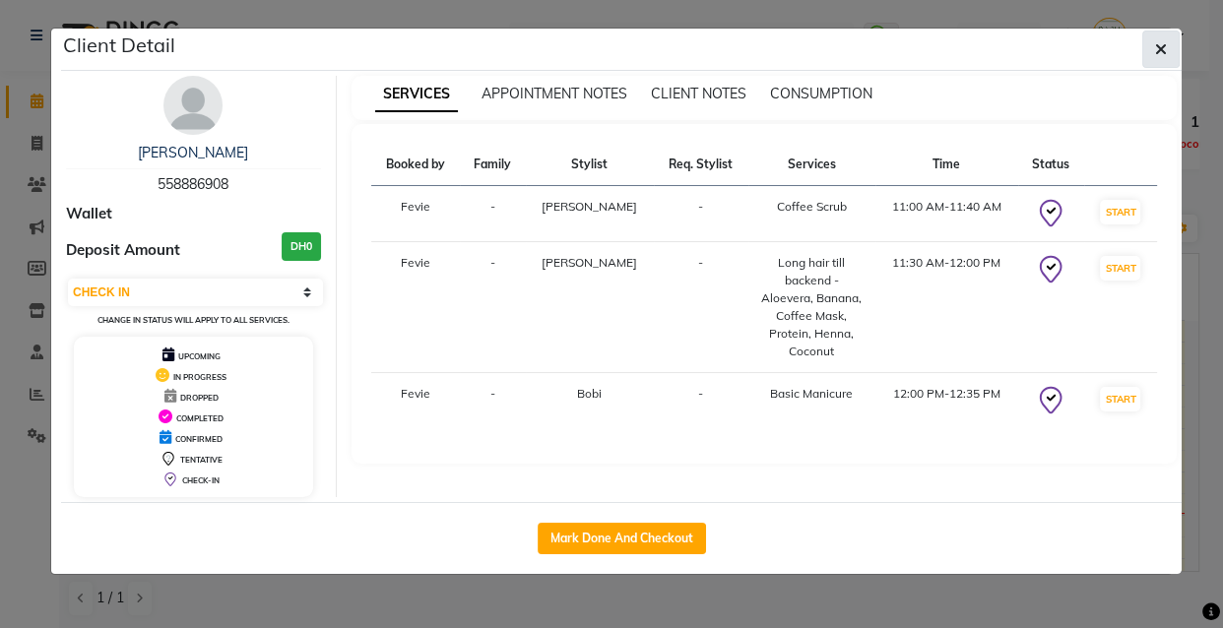
click at [1149, 43] on button "button" at bounding box center [1160, 49] width 37 height 37
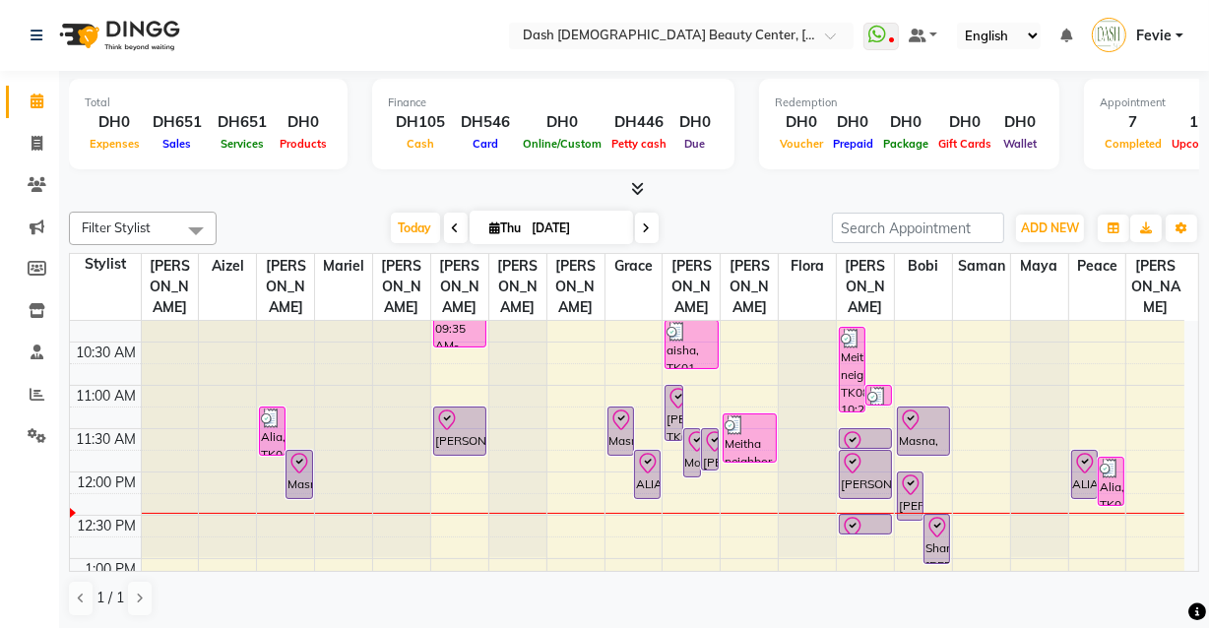
click at [689, 444] on div "Mousa, TK09, 11:30 AM-12:05 PM, Hair Color - Majirel Roots" at bounding box center [692, 452] width 16 height 47
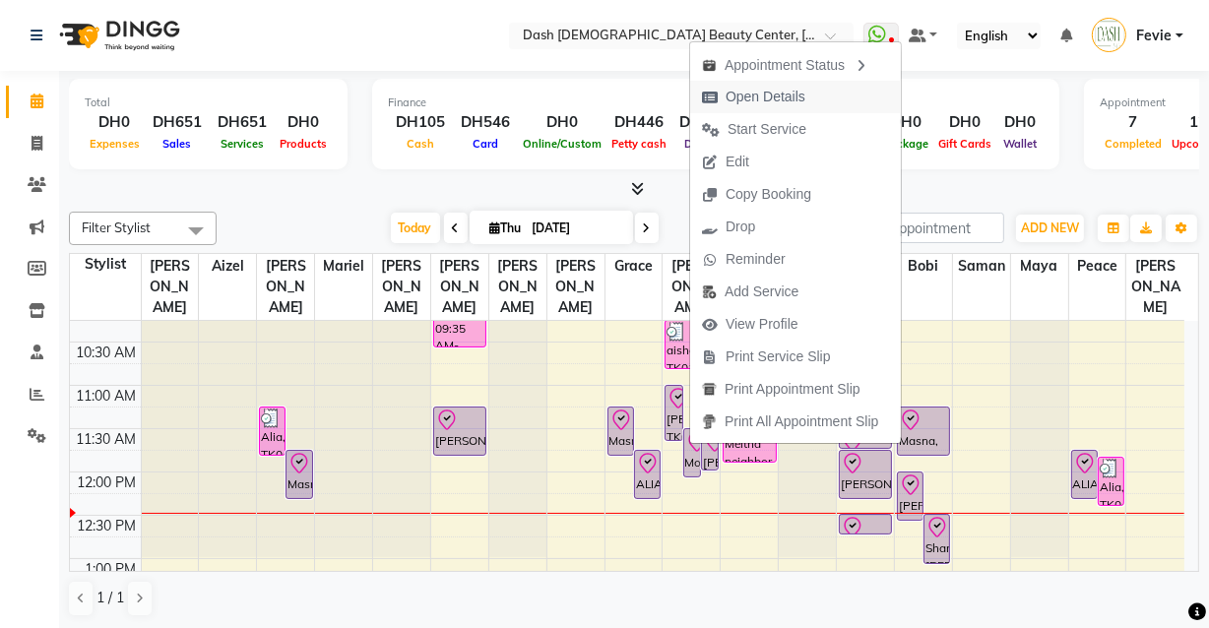
click at [792, 91] on span "Open Details" at bounding box center [765, 97] width 80 height 21
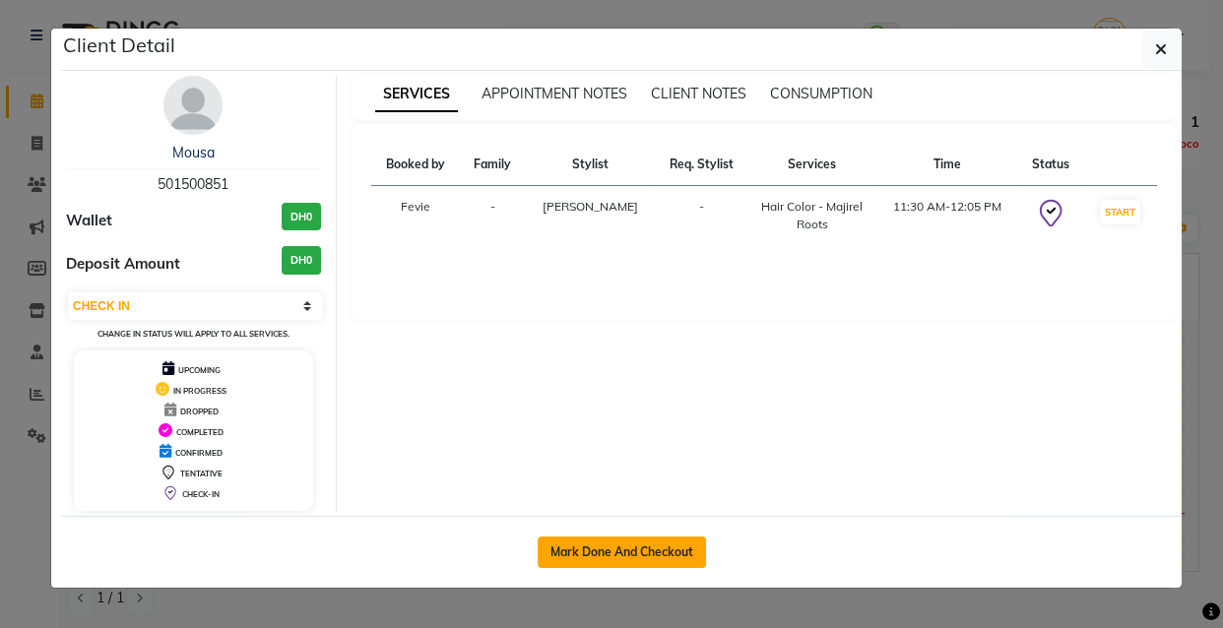
click at [623, 560] on button "Mark Done And Checkout" at bounding box center [621, 551] width 168 height 31
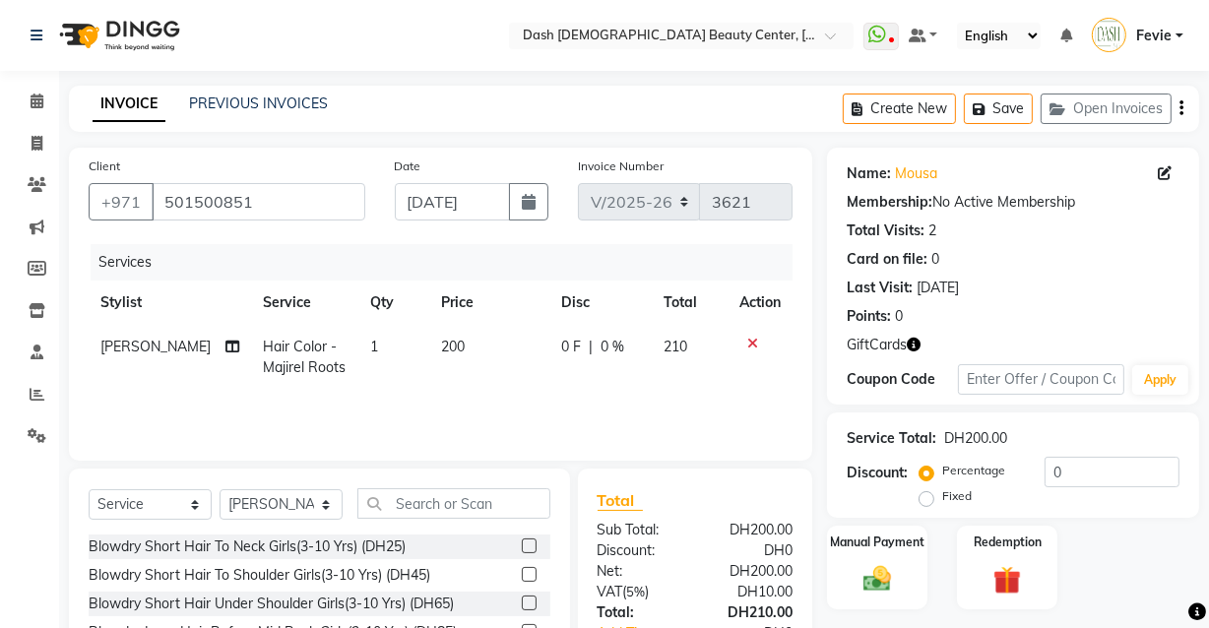
click at [285, 354] on span "Hair Color - Majirel Roots" at bounding box center [304, 357] width 83 height 38
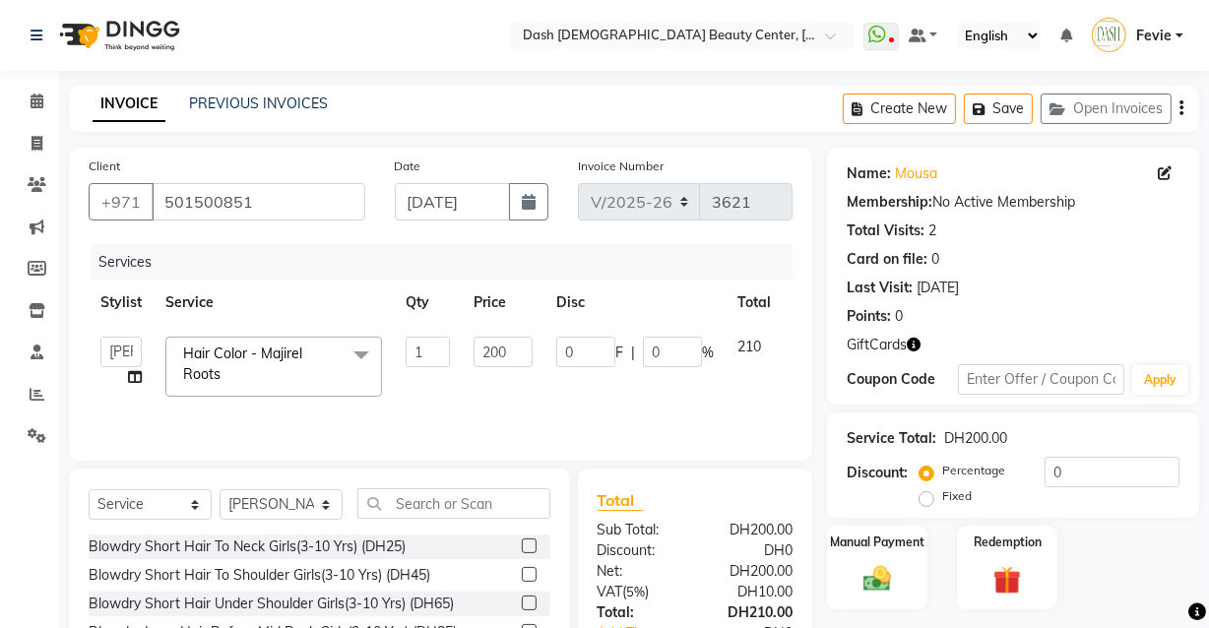
click at [337, 373] on span "Hair Color - Majirel Roots x" at bounding box center [264, 365] width 173 height 42
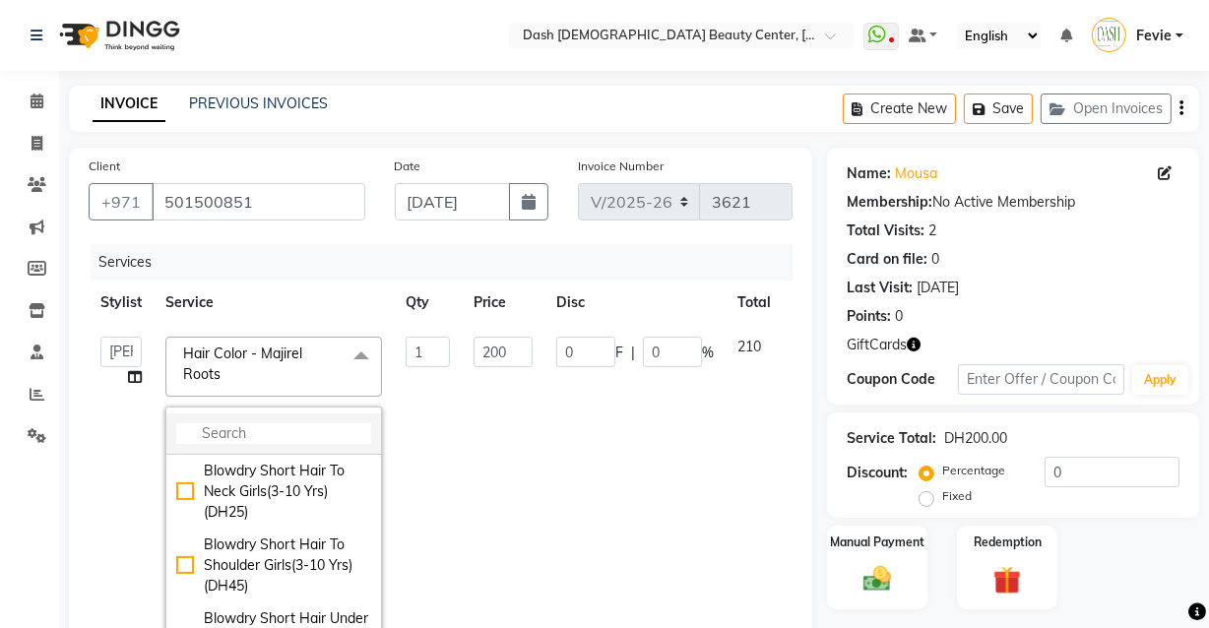
click at [306, 442] on input "multiselect-search" at bounding box center [273, 433] width 195 height 21
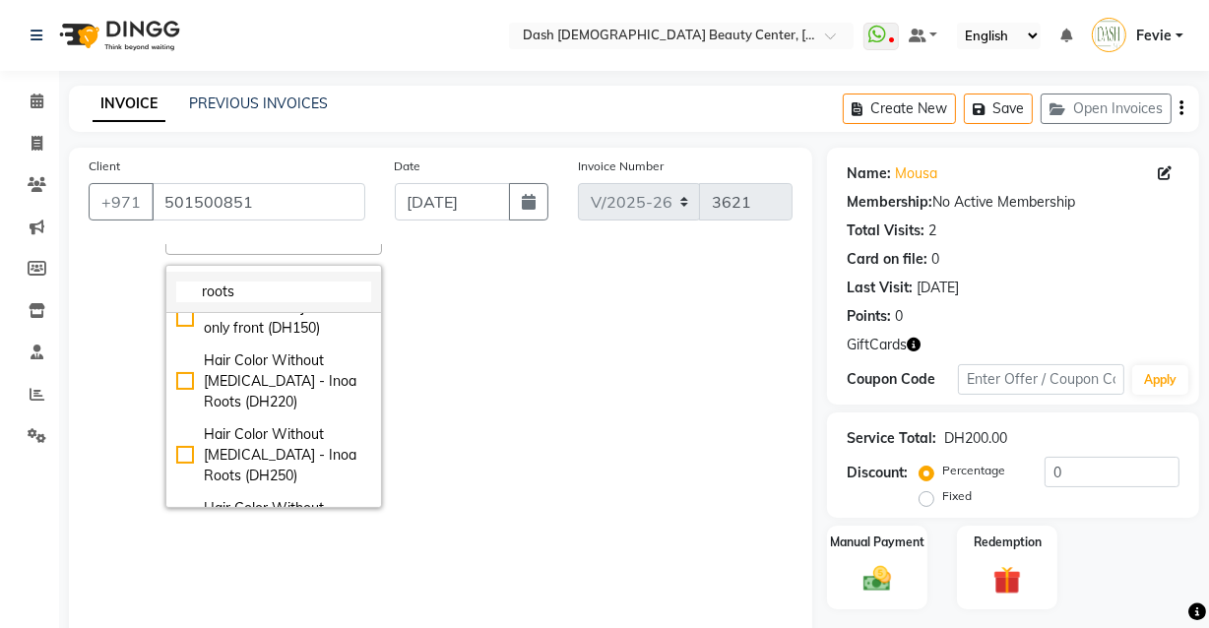
scroll to position [190, 0]
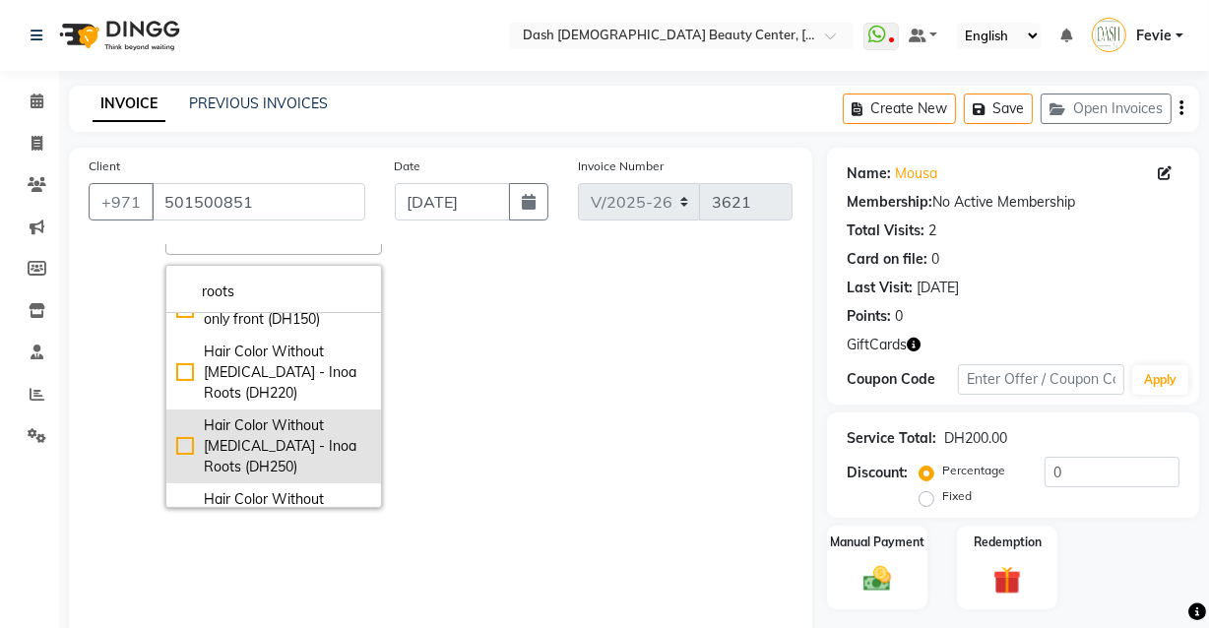
click at [188, 470] on div "Hair Color Without [MEDICAL_DATA] - Inoa Roots (DH250)" at bounding box center [273, 446] width 195 height 62
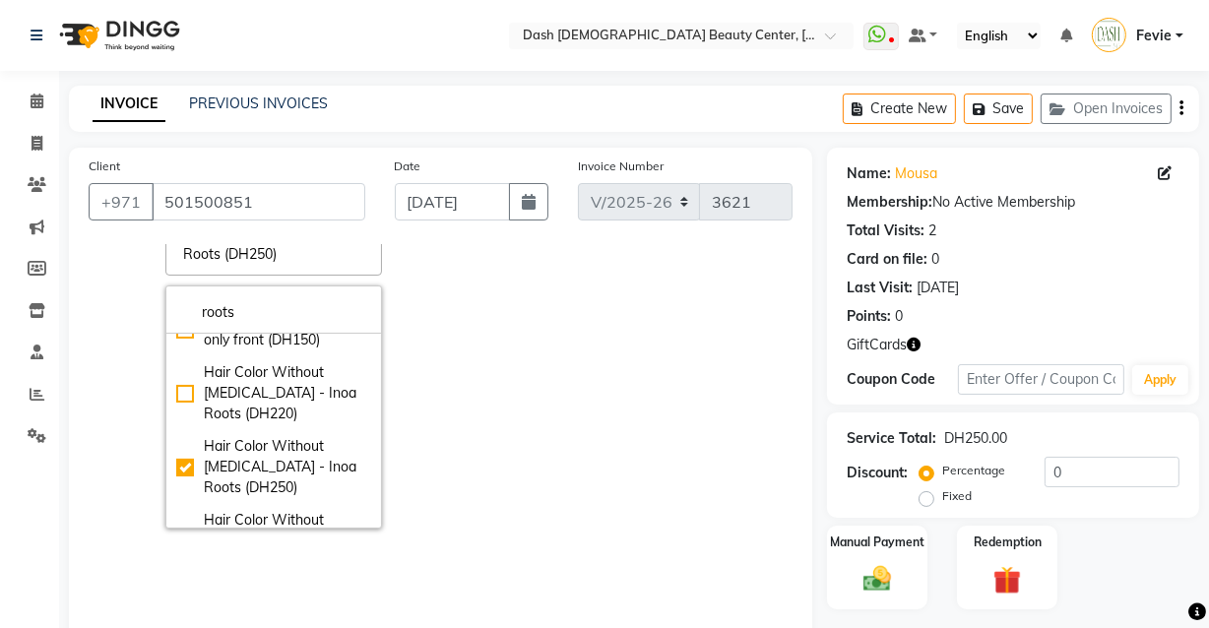
click at [493, 352] on td "250" at bounding box center [503, 361] width 83 height 357
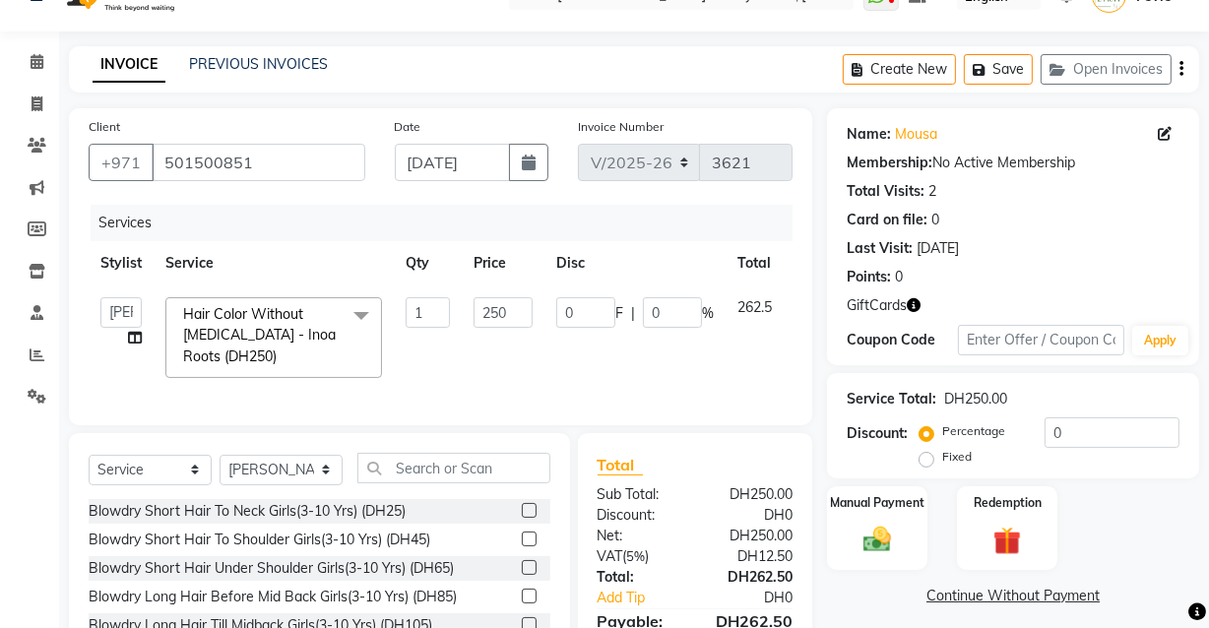
scroll to position [160, 0]
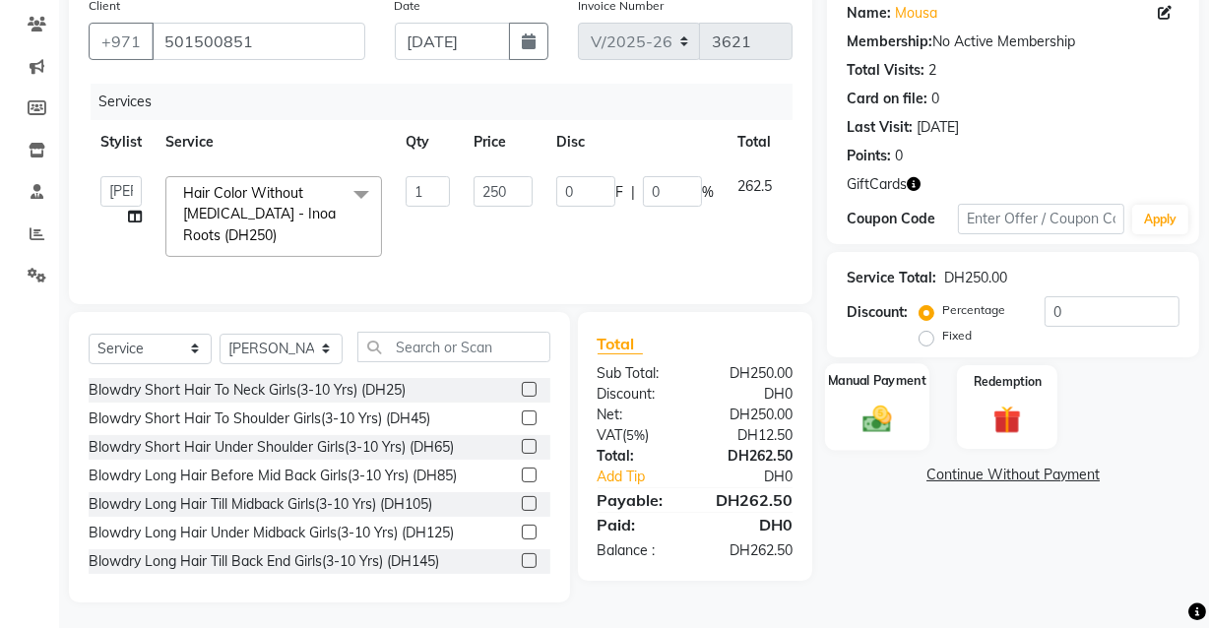
click at [887, 399] on div "Manual Payment" at bounding box center [877, 407] width 104 height 88
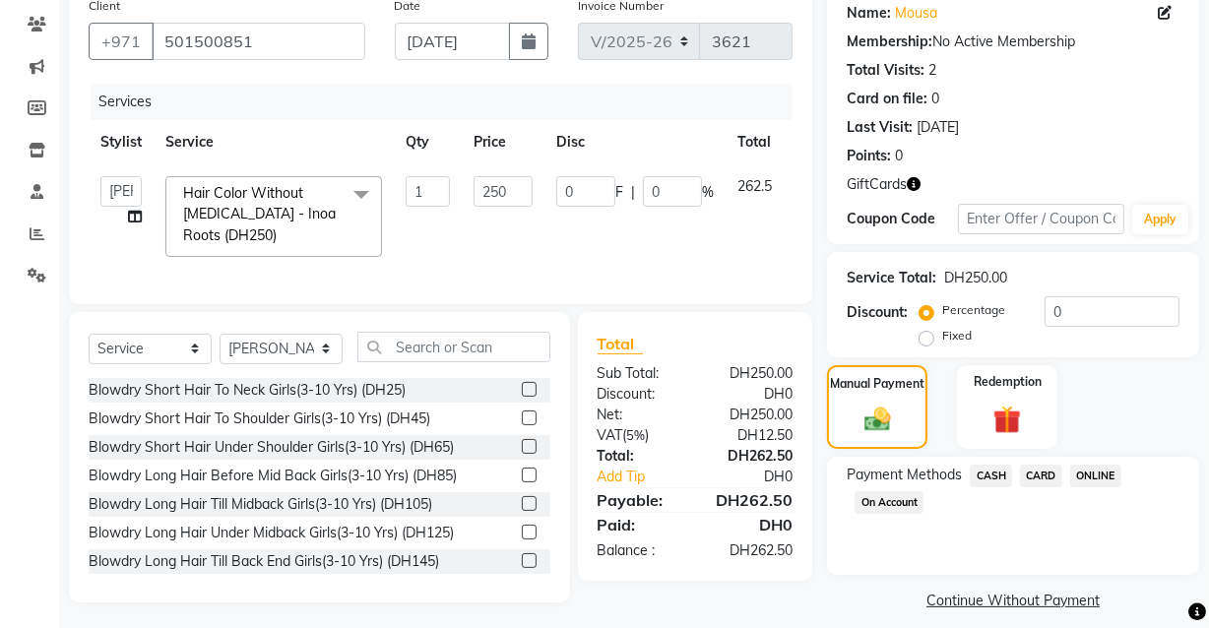
click at [1049, 466] on span "CARD" at bounding box center [1041, 476] width 42 height 23
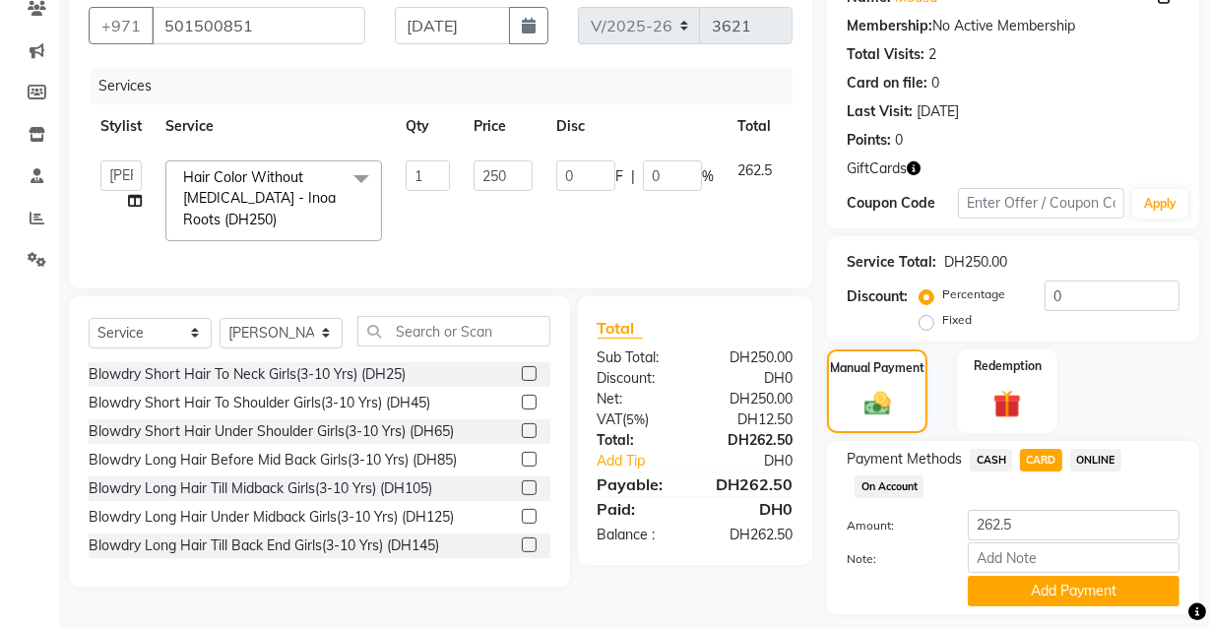
scroll to position [231, 0]
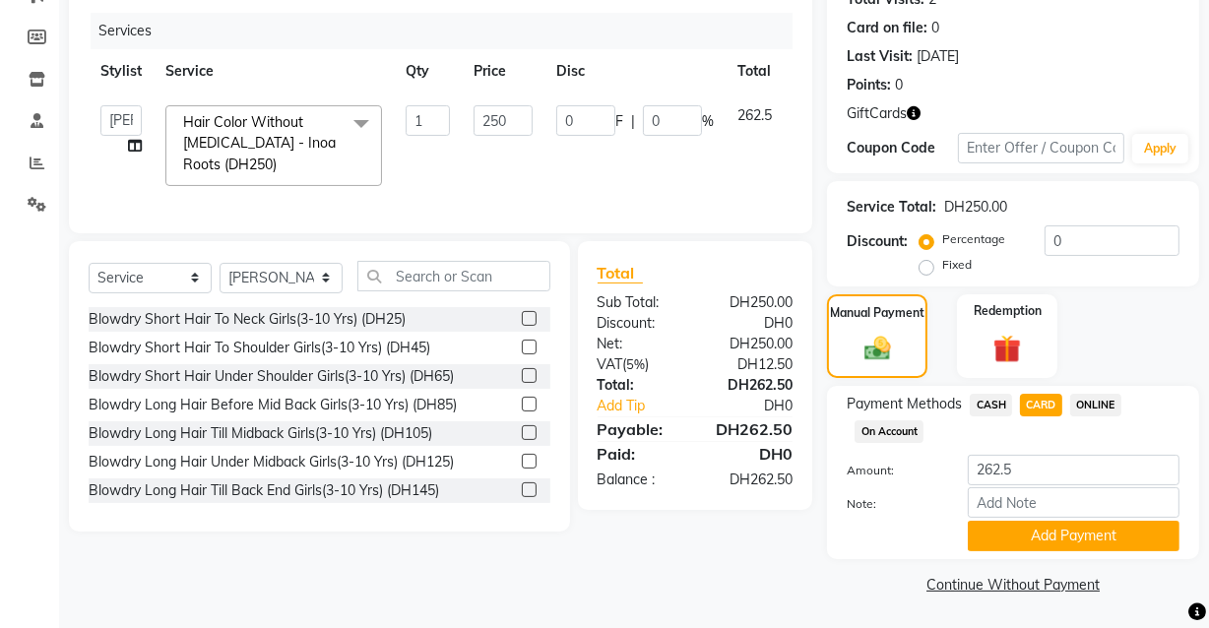
click at [990, 407] on span "CASH" at bounding box center [991, 405] width 42 height 23
click at [1043, 466] on input "262.5" at bounding box center [1074, 470] width 212 height 31
click at [1043, 408] on span "CARD" at bounding box center [1041, 405] width 42 height 23
click at [992, 404] on span "CASH" at bounding box center [991, 405] width 42 height 23
click at [1037, 470] on input "262.5" at bounding box center [1074, 470] width 212 height 31
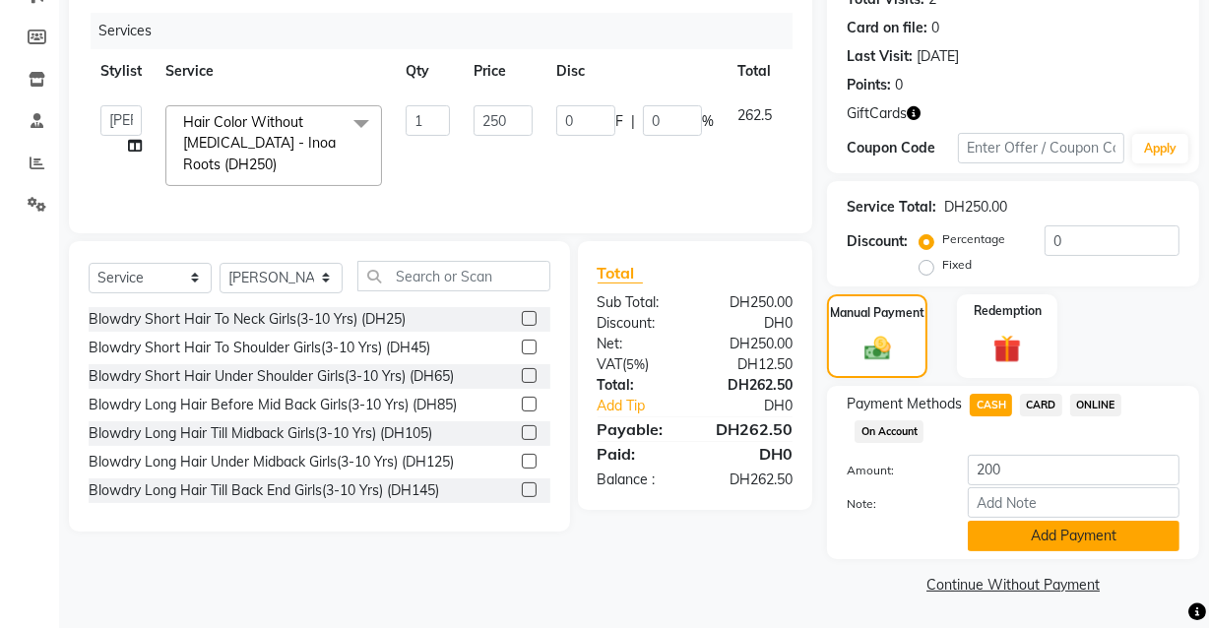
click at [1039, 540] on button "Add Payment" at bounding box center [1074, 536] width 212 height 31
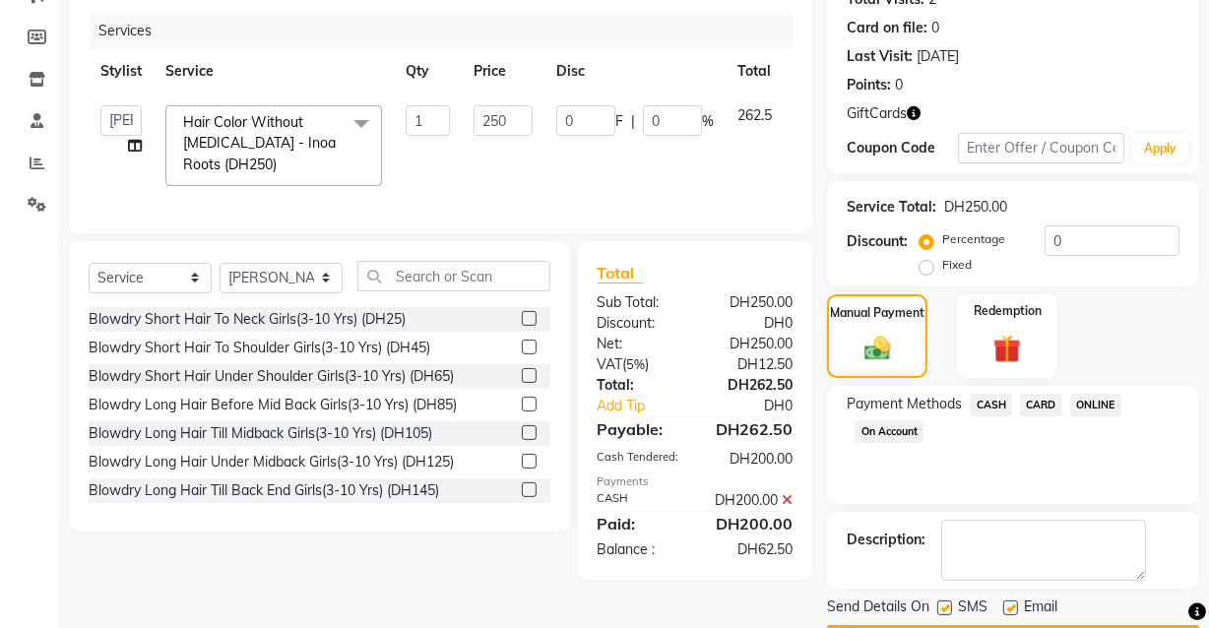
click at [1038, 403] on span "CARD" at bounding box center [1041, 405] width 42 height 23
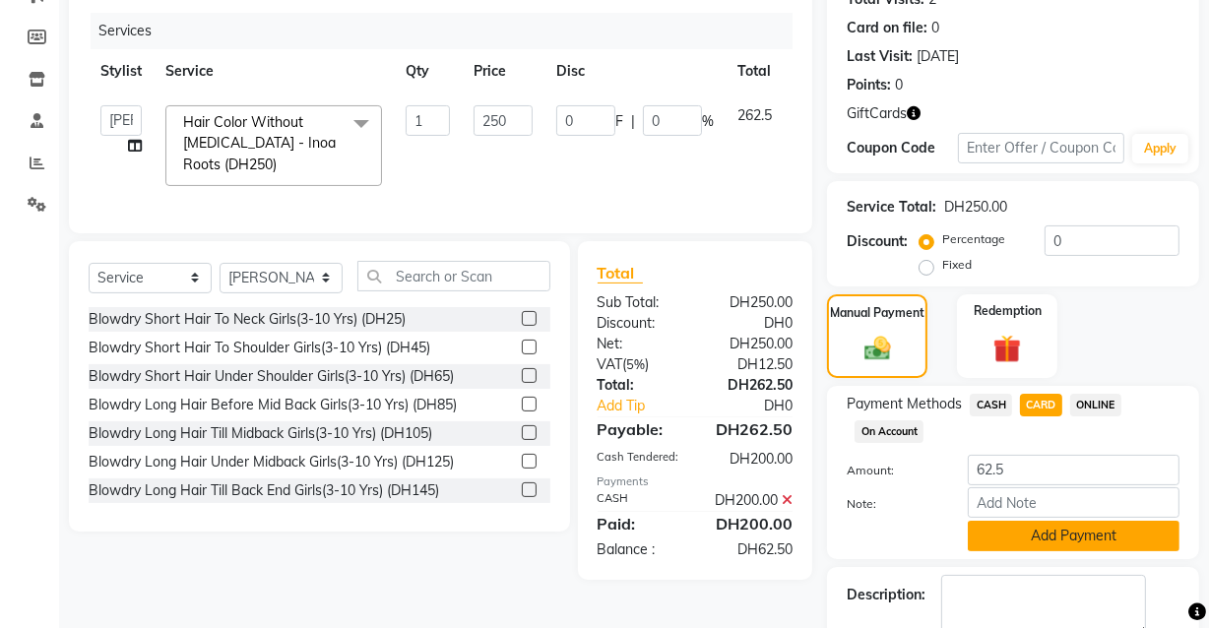
click at [1053, 537] on button "Add Payment" at bounding box center [1074, 536] width 212 height 31
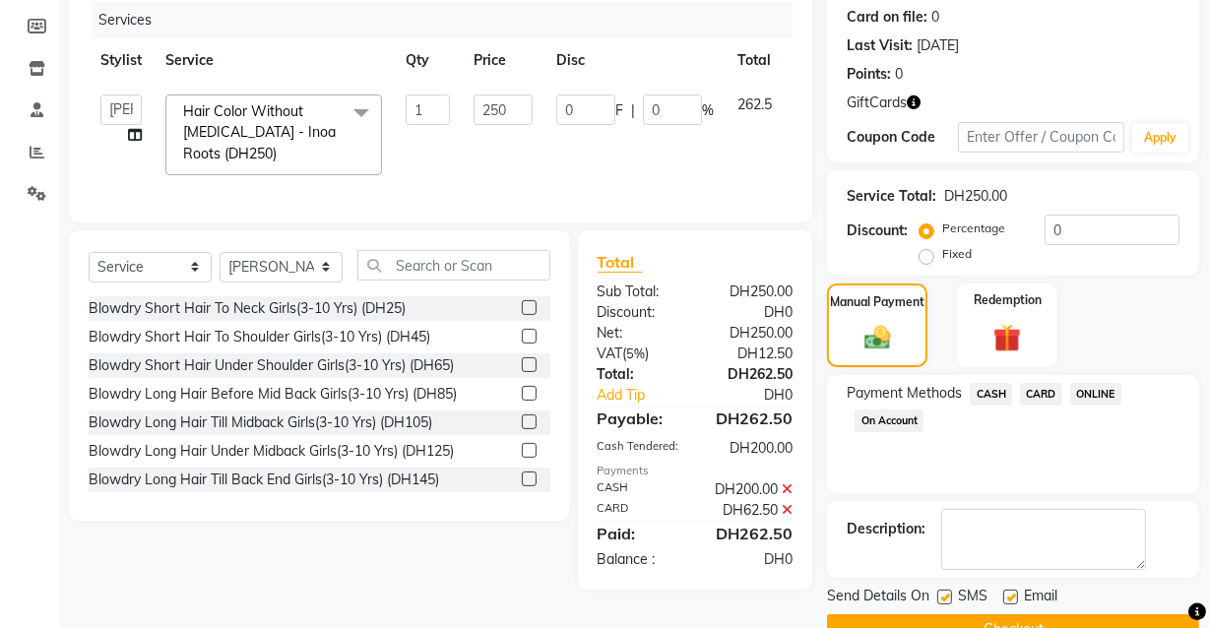
scroll to position [286, 0]
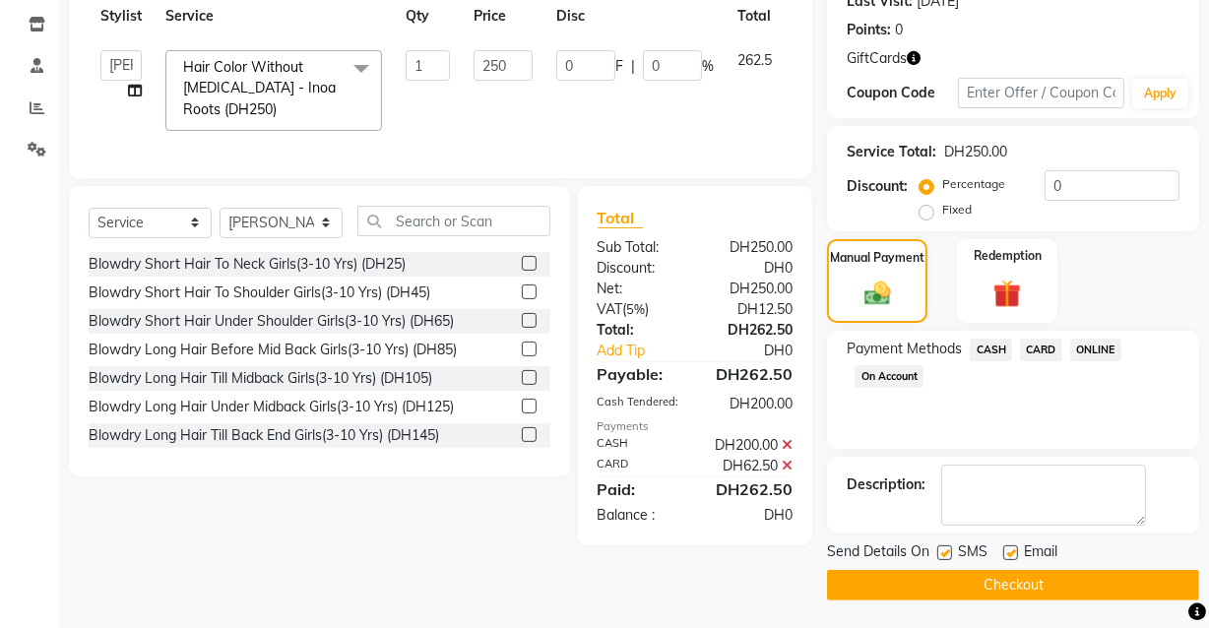
click at [946, 551] on label at bounding box center [944, 552] width 15 height 15
click at [946, 551] on input "checkbox" at bounding box center [943, 553] width 13 height 13
click at [1012, 551] on label at bounding box center [1010, 552] width 15 height 15
click at [1012, 551] on input "checkbox" at bounding box center [1009, 553] width 13 height 13
click at [972, 614] on main "INVOICE PREVIOUS INVOICES Create New Save Open Invoices Client [PHONE_NUMBER] D…" at bounding box center [634, 214] width 1150 height 831
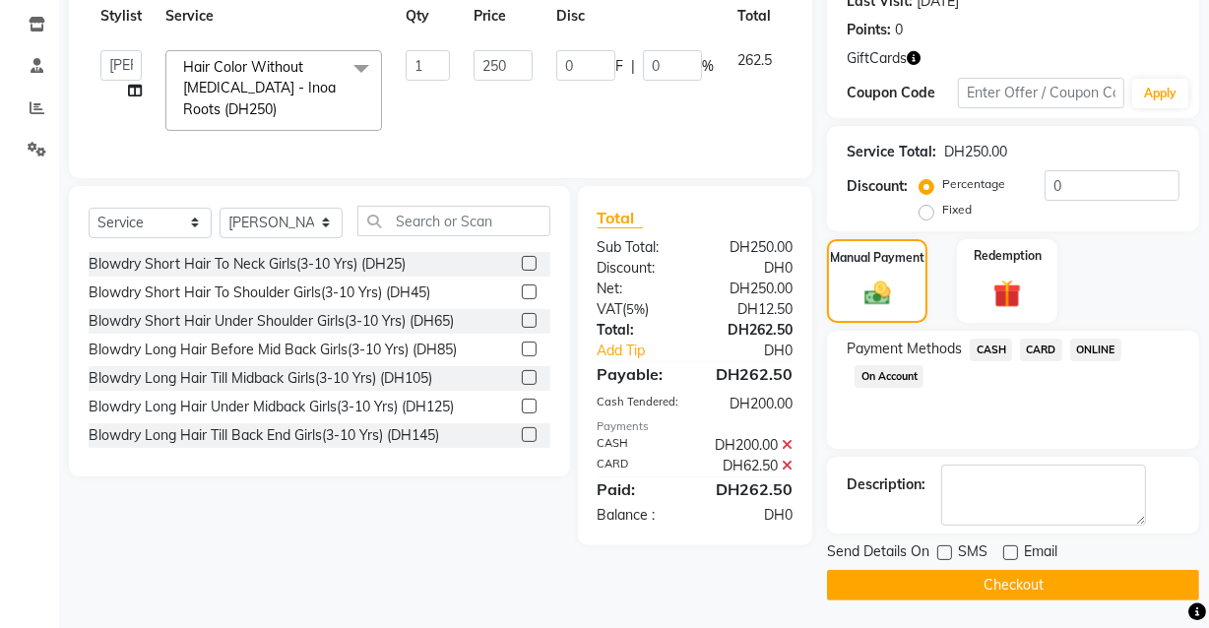
click at [969, 624] on main "INVOICE PREVIOUS INVOICES Create New Save Open Invoices Client [PHONE_NUMBER] D…" at bounding box center [634, 214] width 1150 height 831
click at [943, 582] on button "Checkout" at bounding box center [1013, 585] width 372 height 31
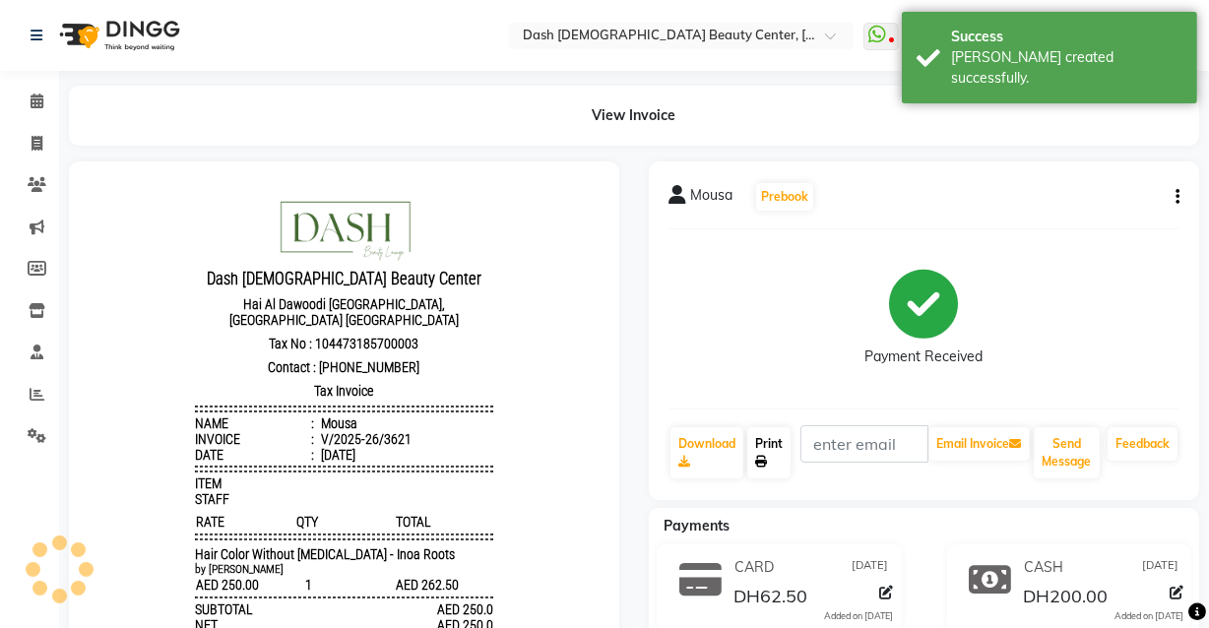
click at [780, 458] on link "Print" at bounding box center [768, 452] width 43 height 51
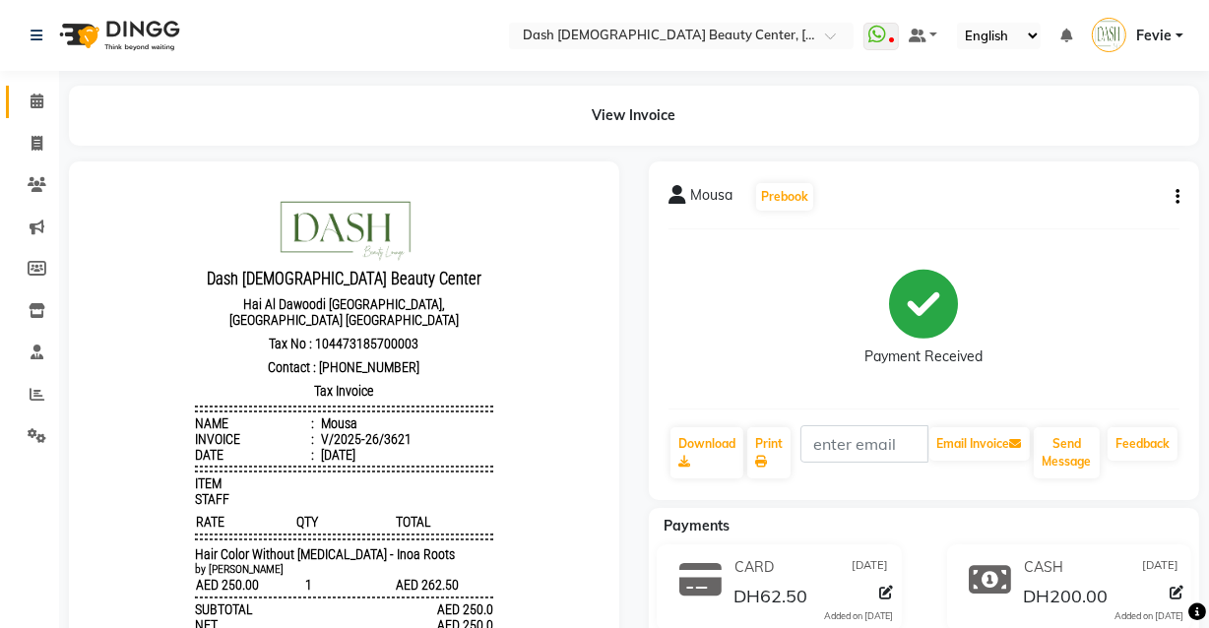
click at [36, 101] on icon at bounding box center [37, 101] width 13 height 15
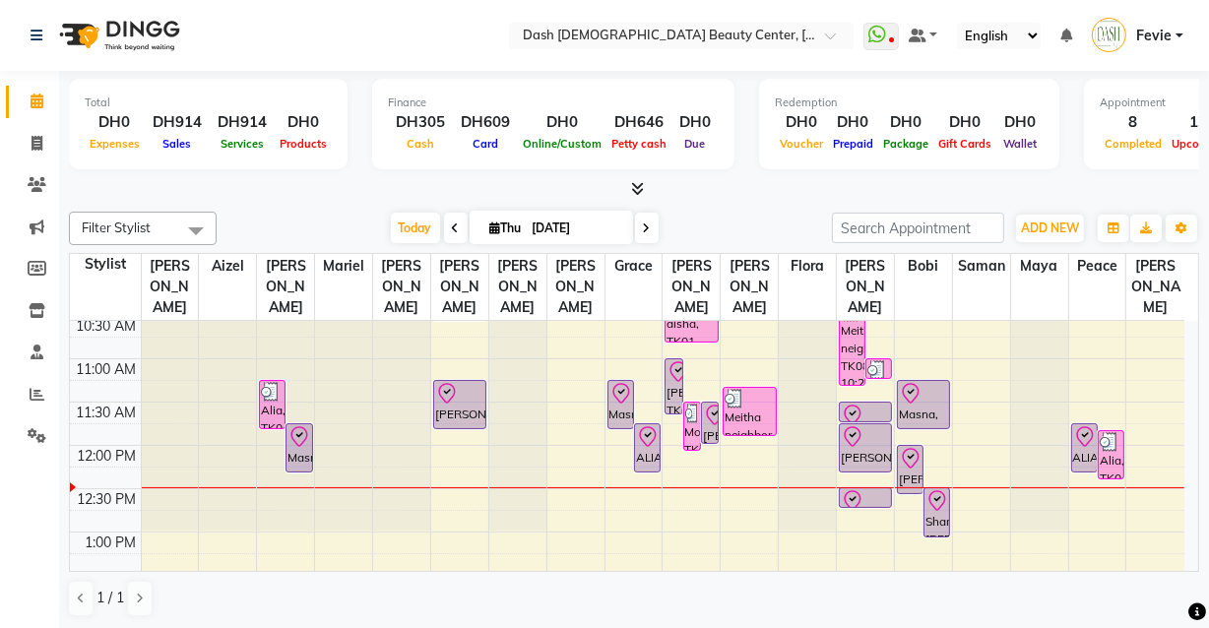
scroll to position [136, 0]
click at [928, 395] on div "Masna, TK05, 11:15 AM-11:50 AM, Basic Pedicure" at bounding box center [923, 403] width 51 height 47
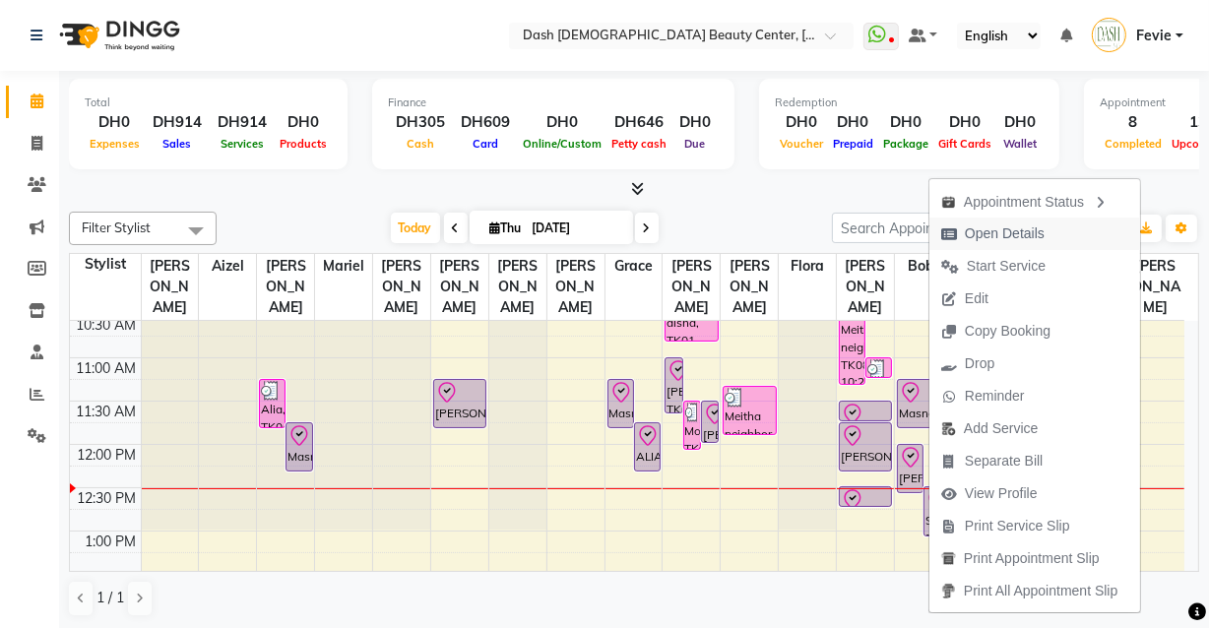
click at [1007, 234] on span "Open Details" at bounding box center [1005, 233] width 80 height 21
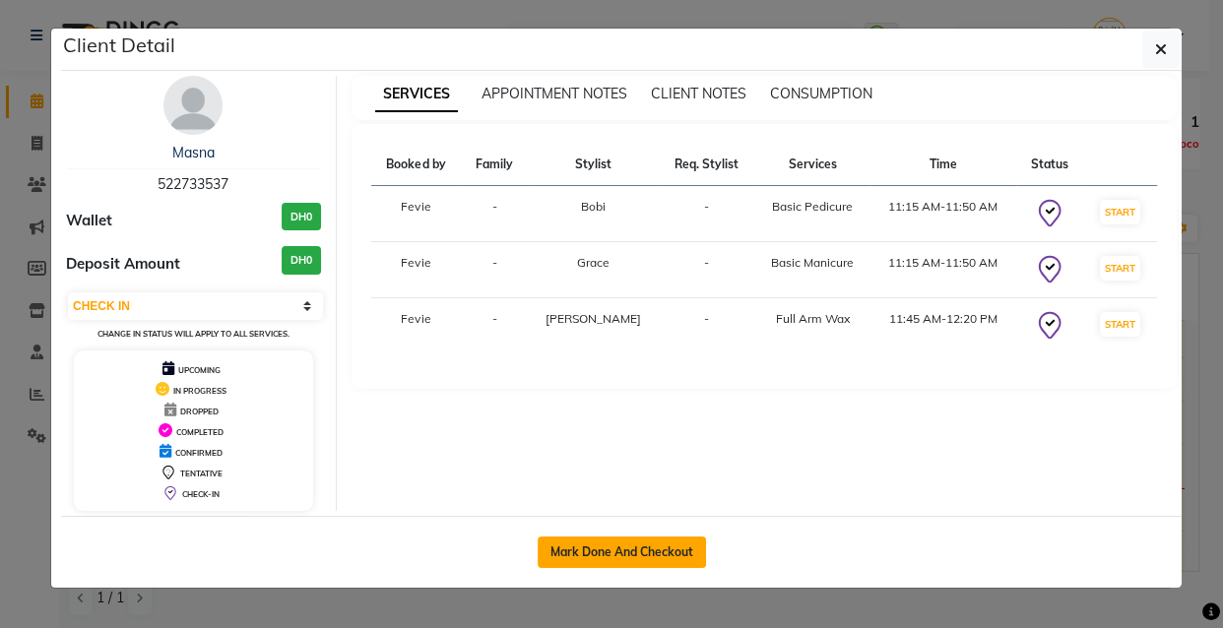
click at [609, 565] on button "Mark Done And Checkout" at bounding box center [621, 551] width 168 height 31
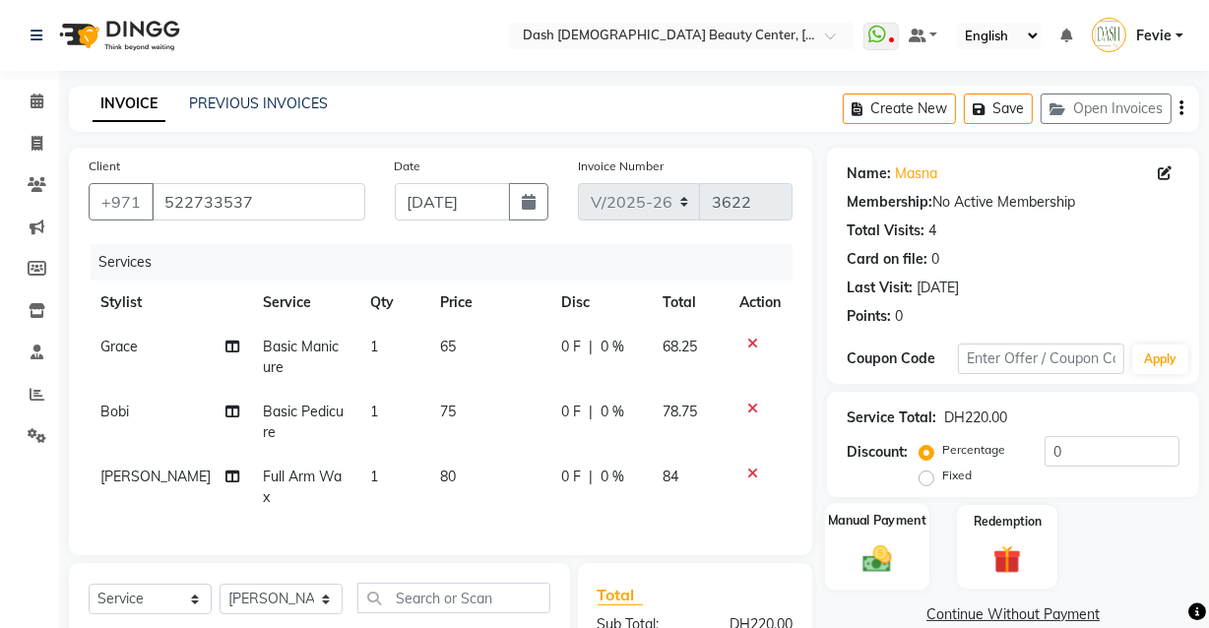
click at [875, 570] on img at bounding box center [876, 557] width 47 height 33
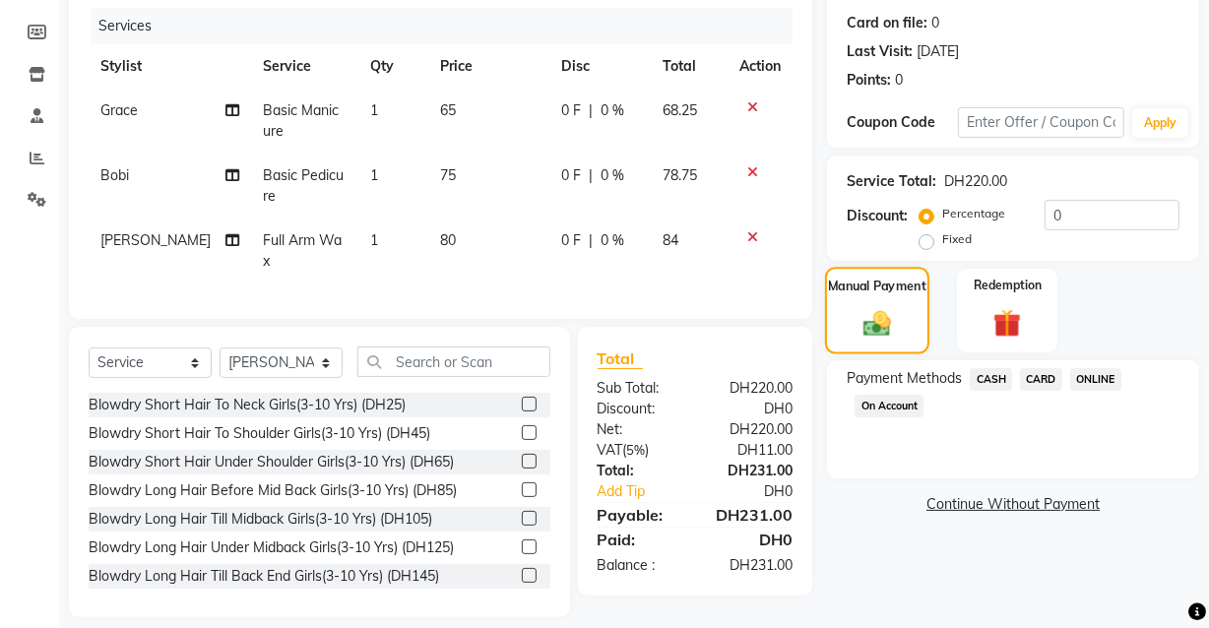
scroll to position [246, 0]
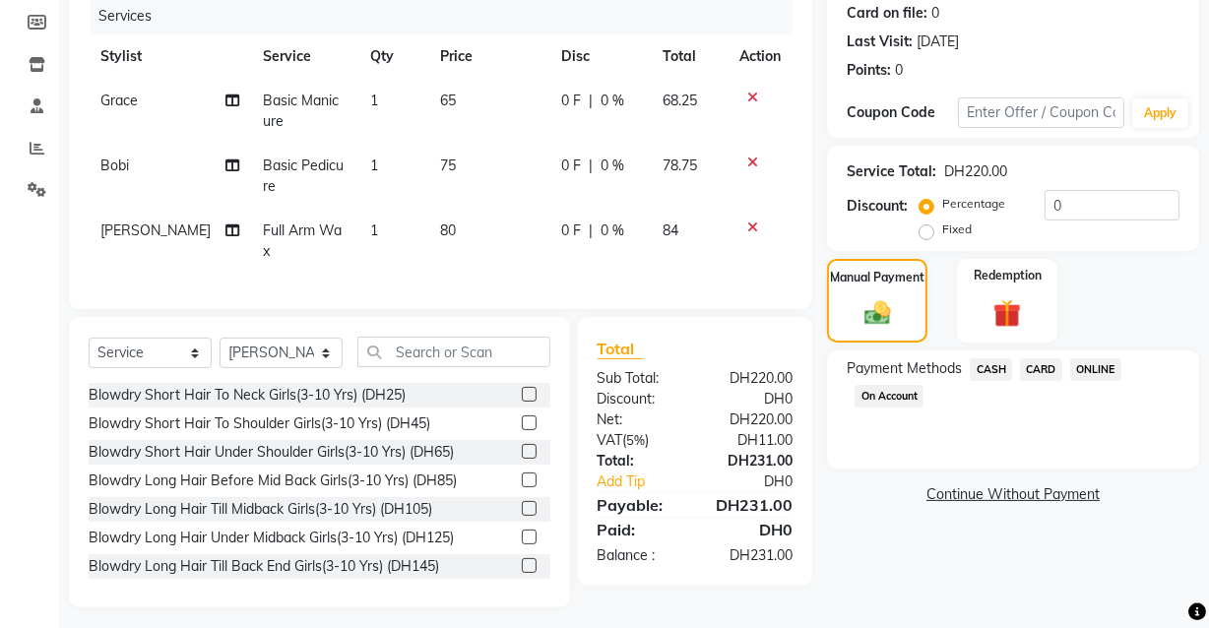
click at [1035, 372] on span "CARD" at bounding box center [1041, 369] width 42 height 23
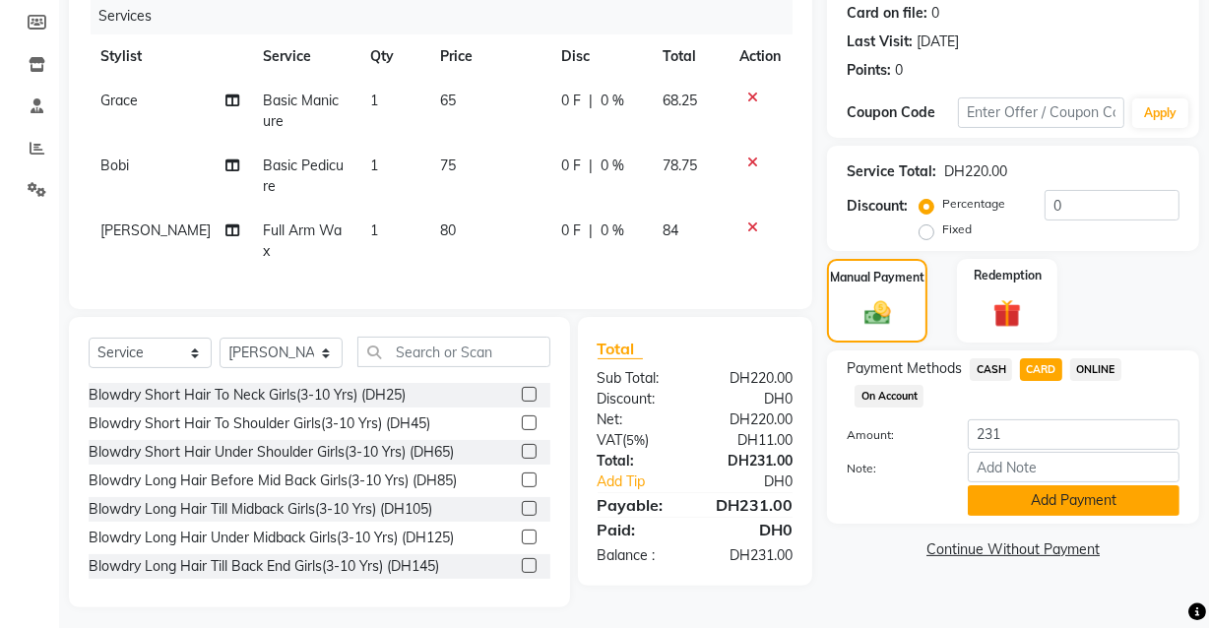
click at [1057, 490] on button "Add Payment" at bounding box center [1074, 500] width 212 height 31
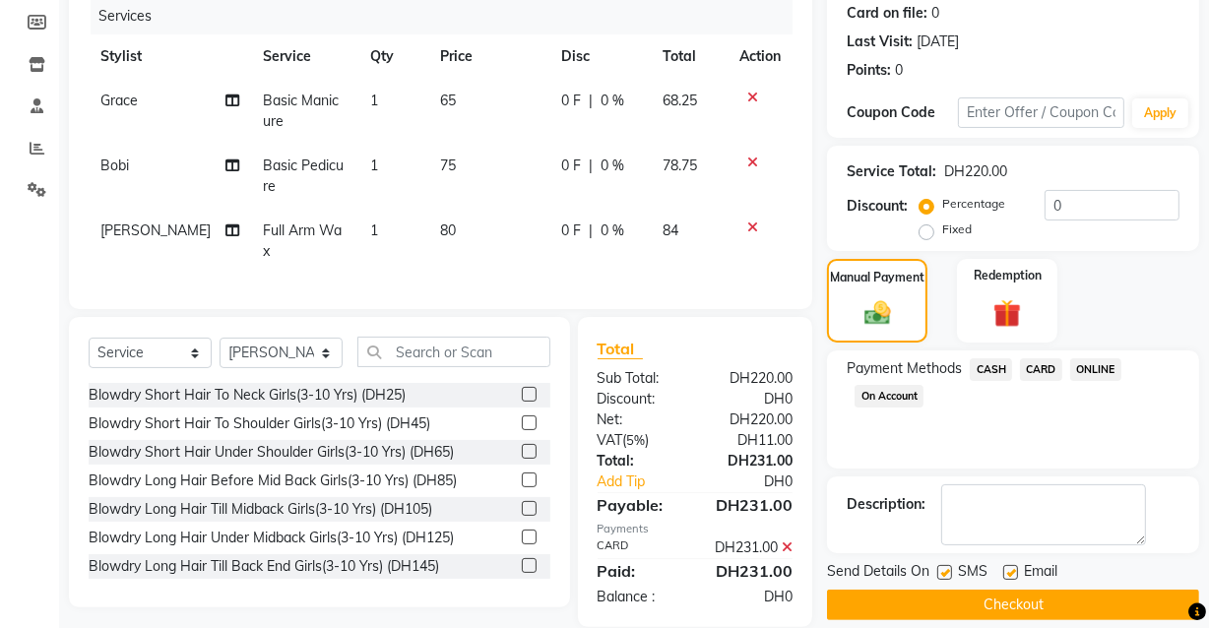
scroll to position [287, 0]
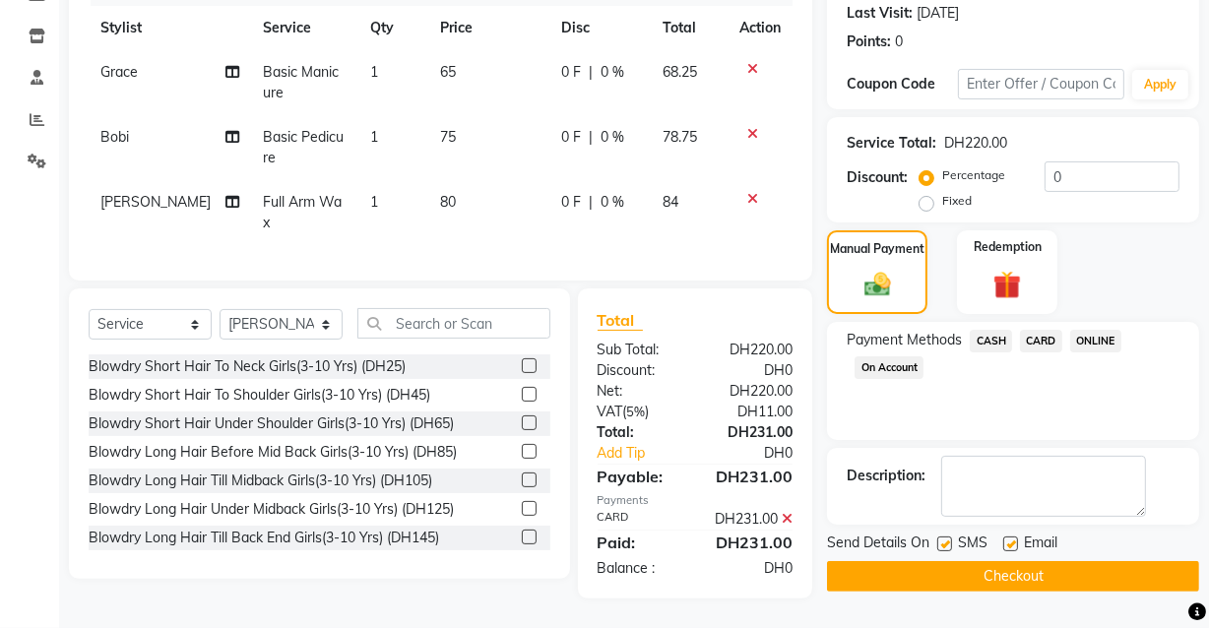
click at [1001, 562] on button "Checkout" at bounding box center [1013, 576] width 372 height 31
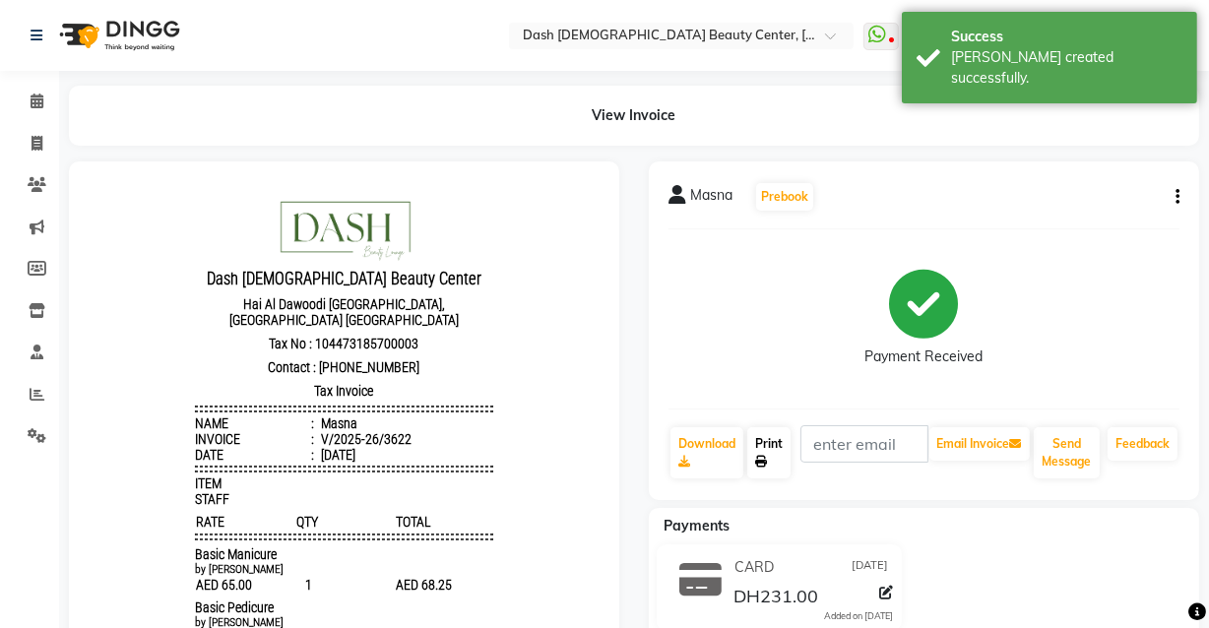
click at [763, 458] on icon at bounding box center [761, 462] width 12 height 12
click at [41, 110] on span at bounding box center [37, 102] width 34 height 23
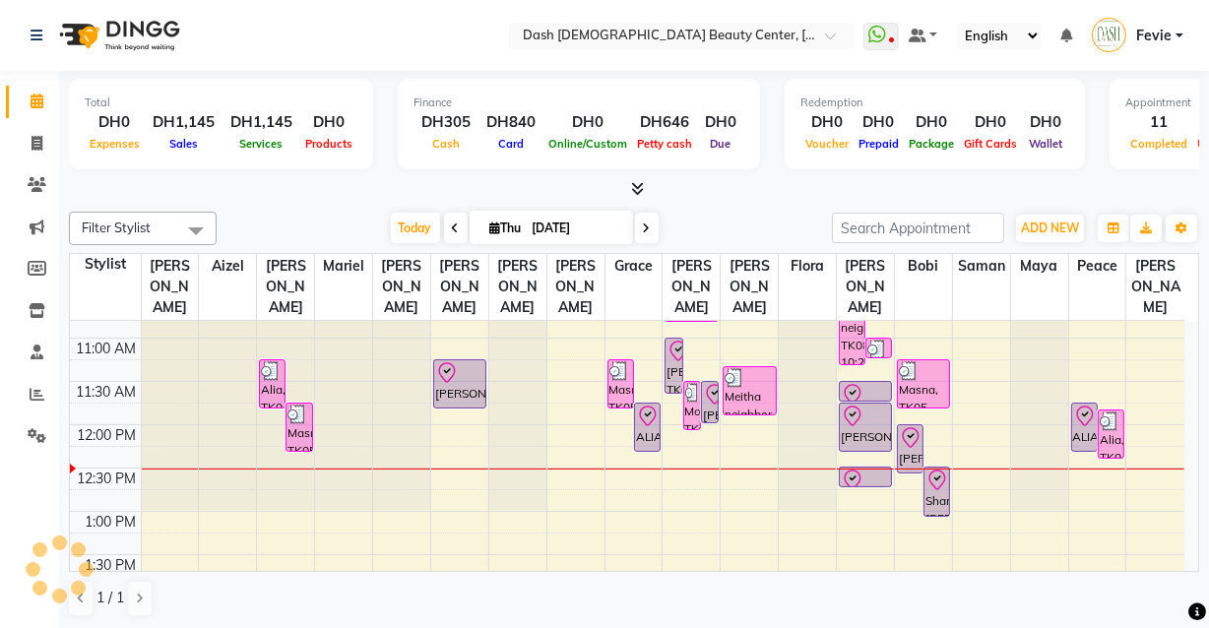
scroll to position [167, 0]
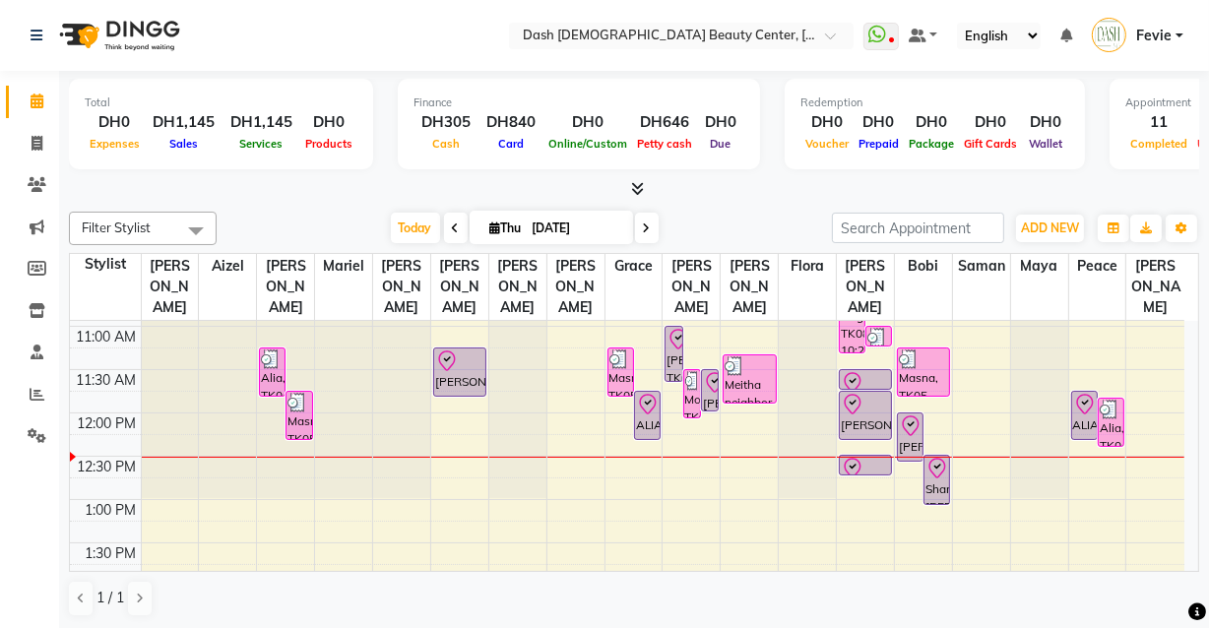
click at [863, 400] on div "[PERSON_NAME], TK06, 11:45 AM-12:20 PM, Basic Pedicure" at bounding box center [865, 415] width 51 height 47
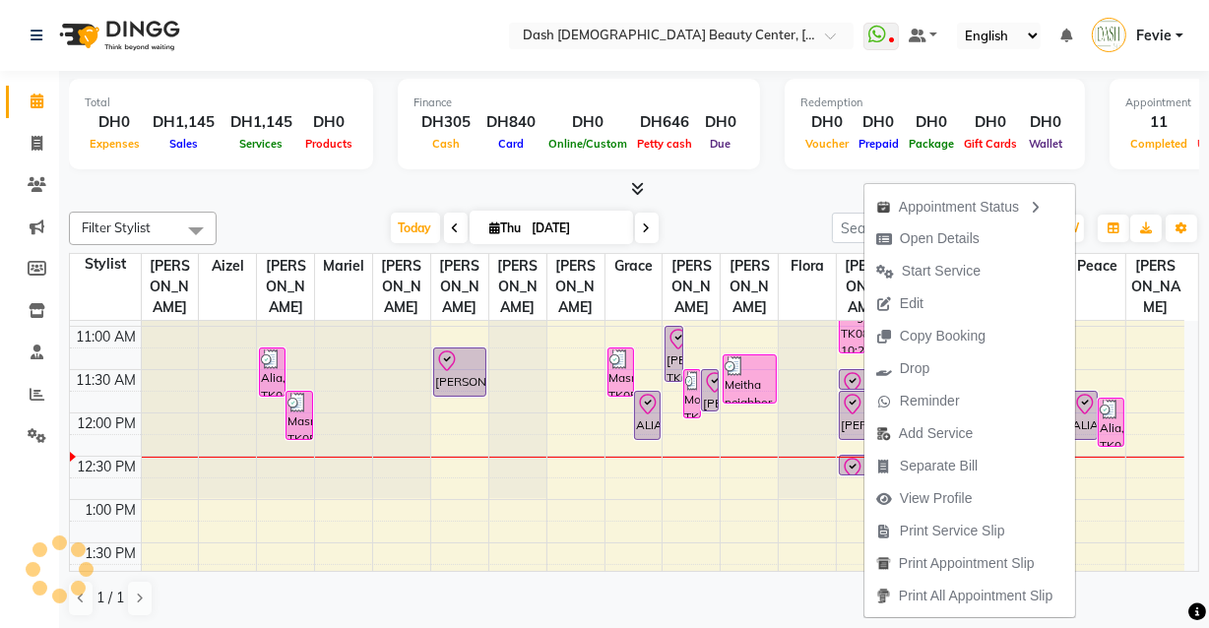
click at [95, 477] on td at bounding box center [105, 488] width 71 height 22
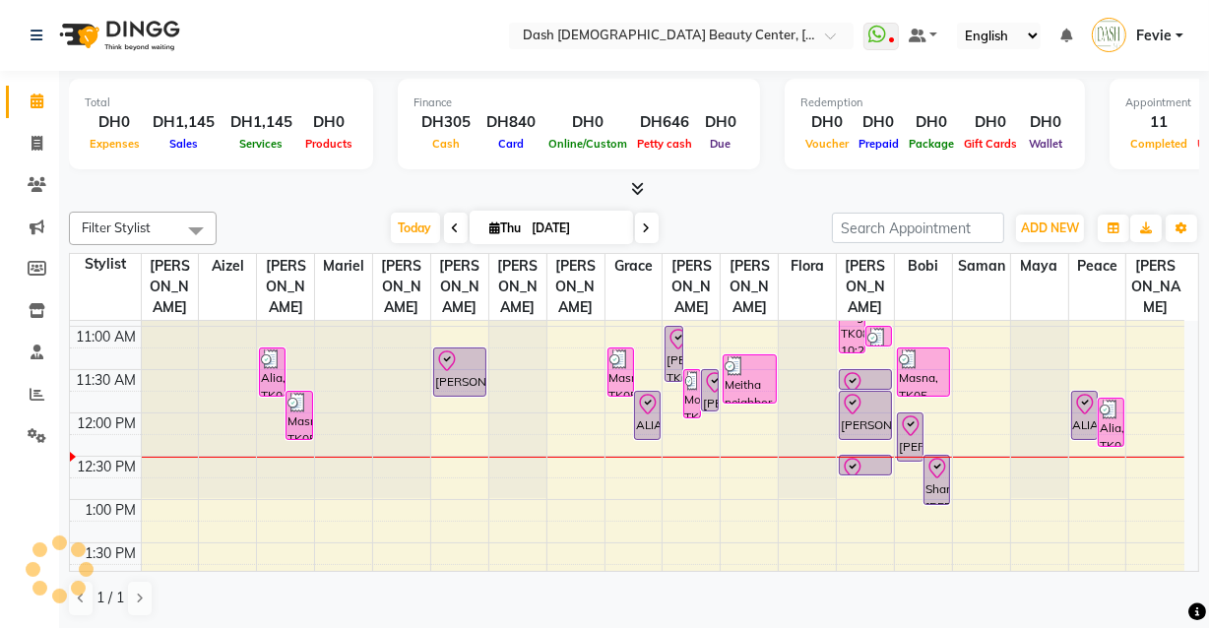
click at [871, 457] on div at bounding box center [865, 469] width 49 height 24
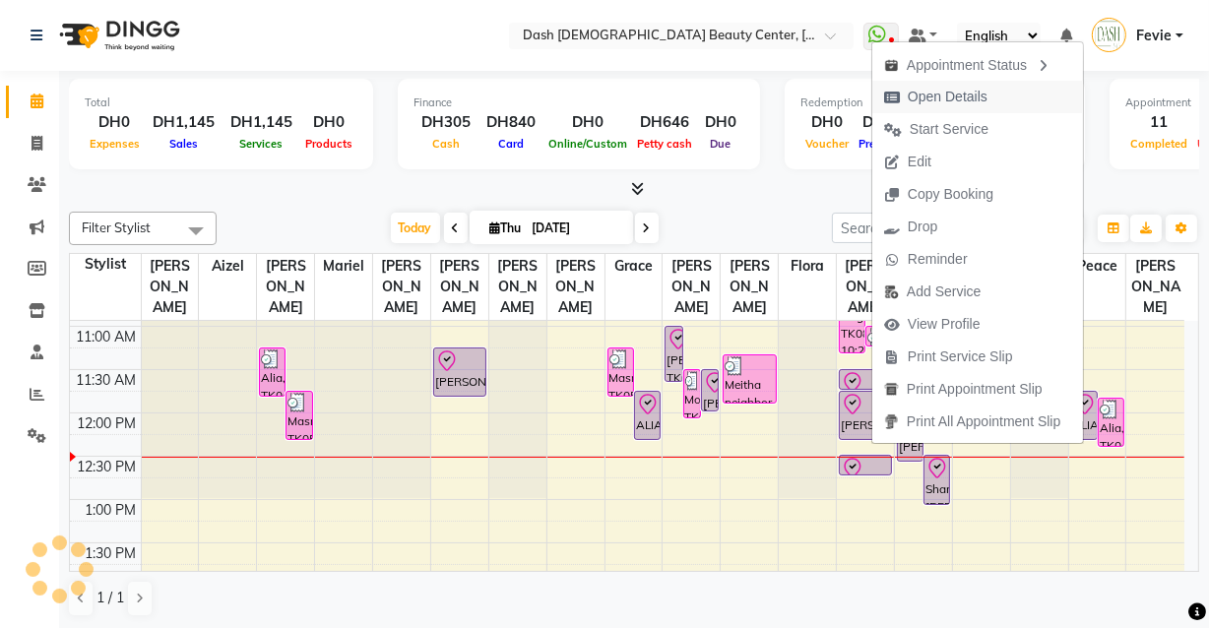
click at [949, 95] on span "Open Details" at bounding box center [948, 97] width 80 height 21
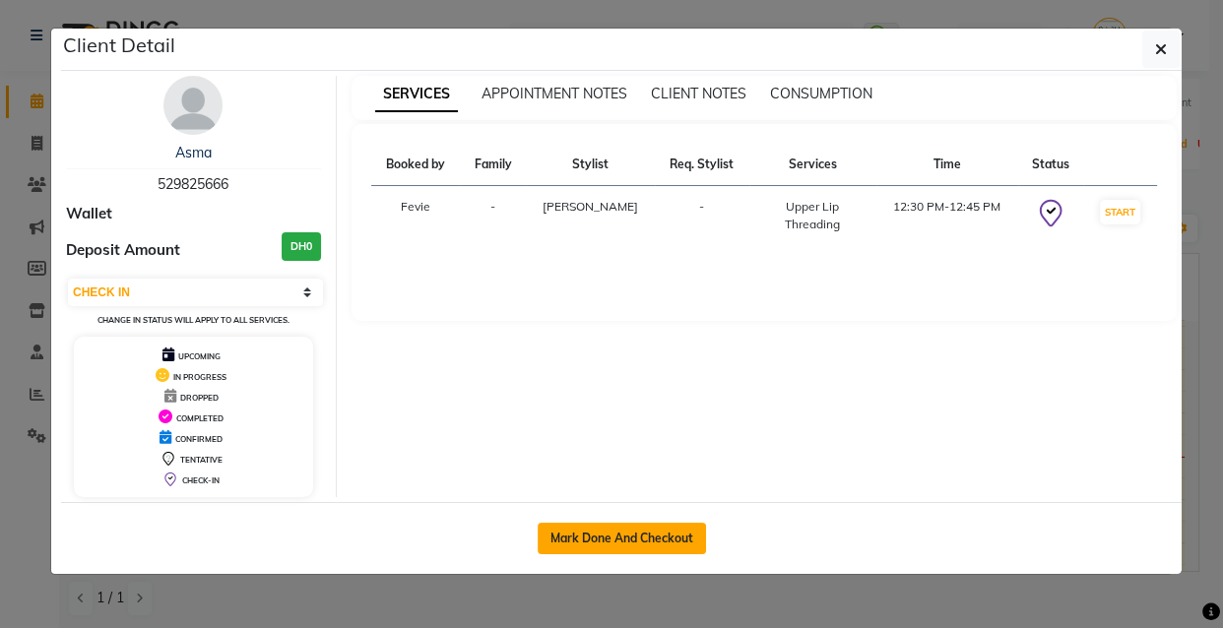
click at [662, 548] on button "Mark Done And Checkout" at bounding box center [621, 538] width 168 height 31
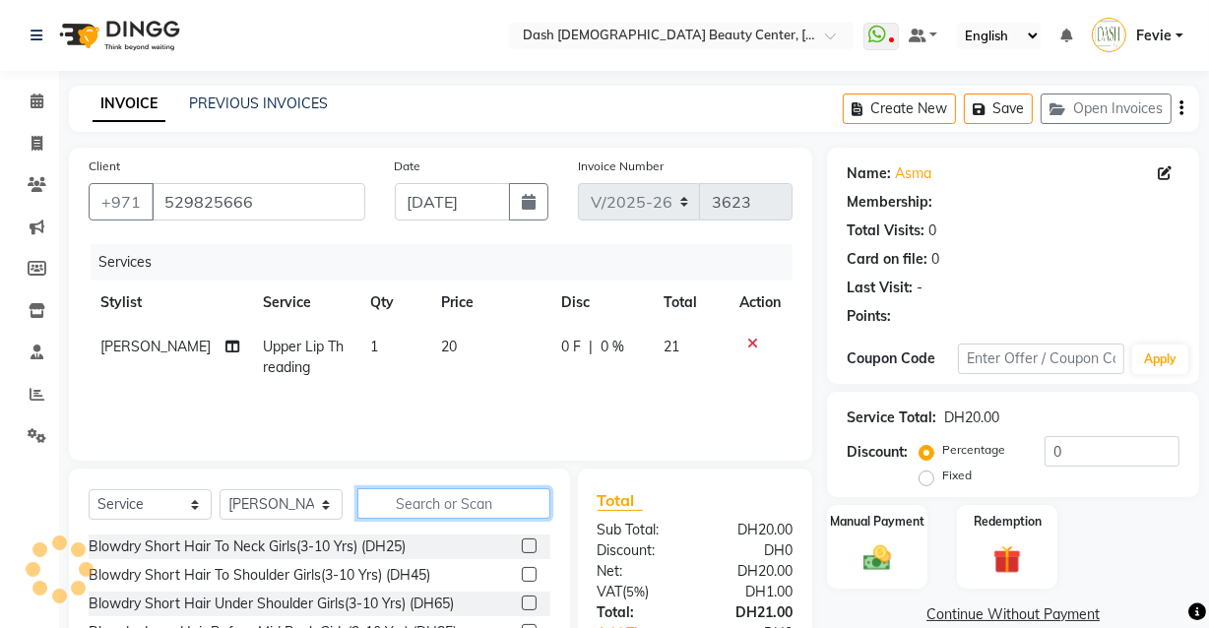
click at [428, 498] on input "text" at bounding box center [453, 503] width 193 height 31
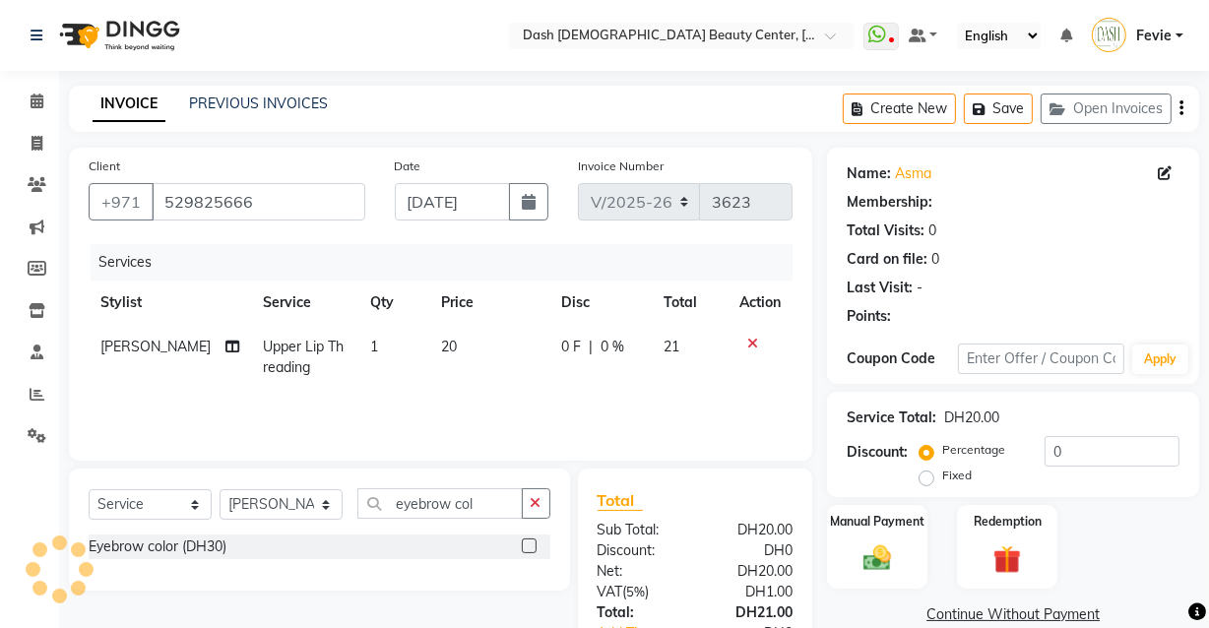
click at [530, 546] on label at bounding box center [529, 545] width 15 height 15
click at [530, 546] on input "checkbox" at bounding box center [528, 546] width 13 height 13
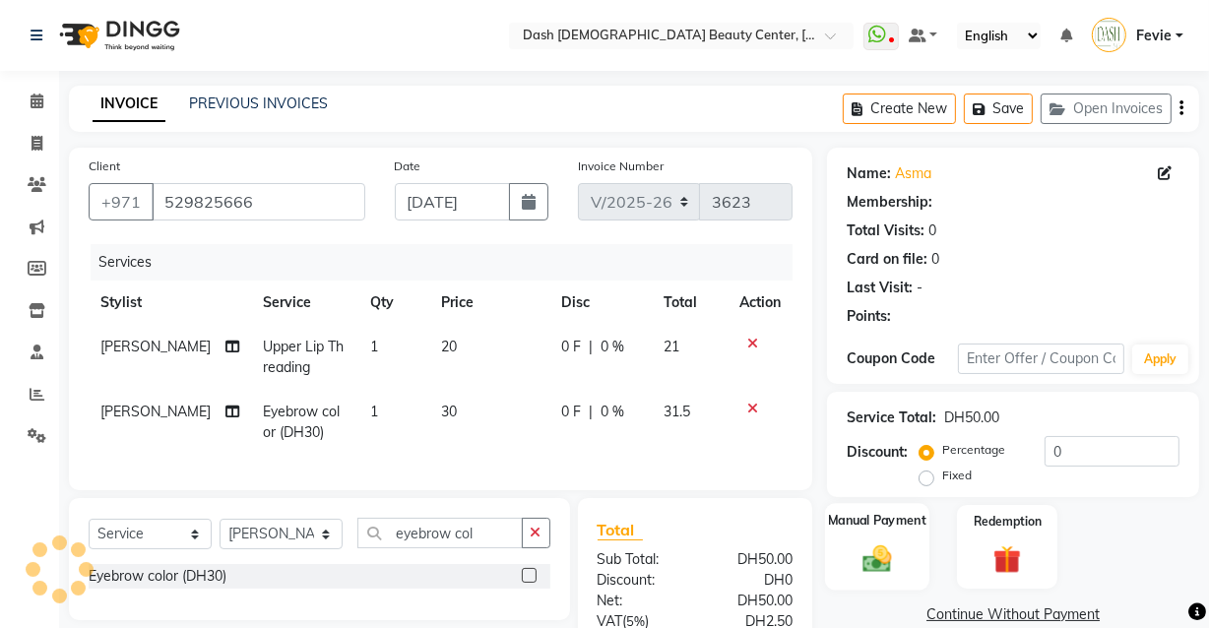
click at [875, 563] on img at bounding box center [876, 557] width 47 height 33
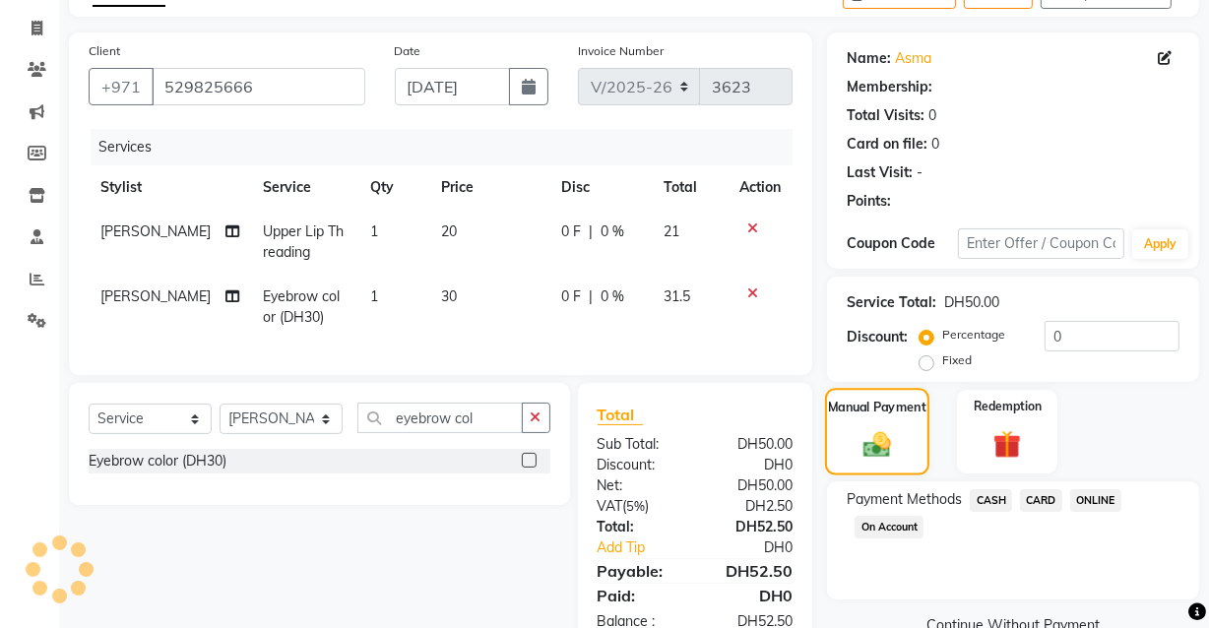
scroll to position [182, 0]
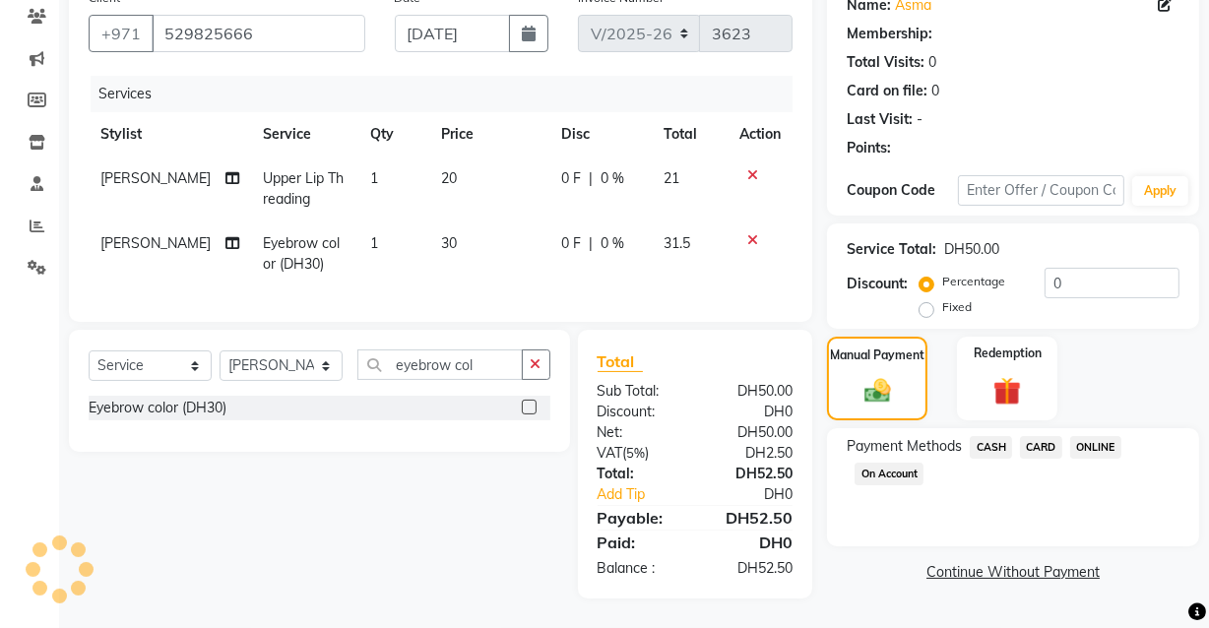
click at [1038, 436] on span "CARD" at bounding box center [1041, 447] width 42 height 23
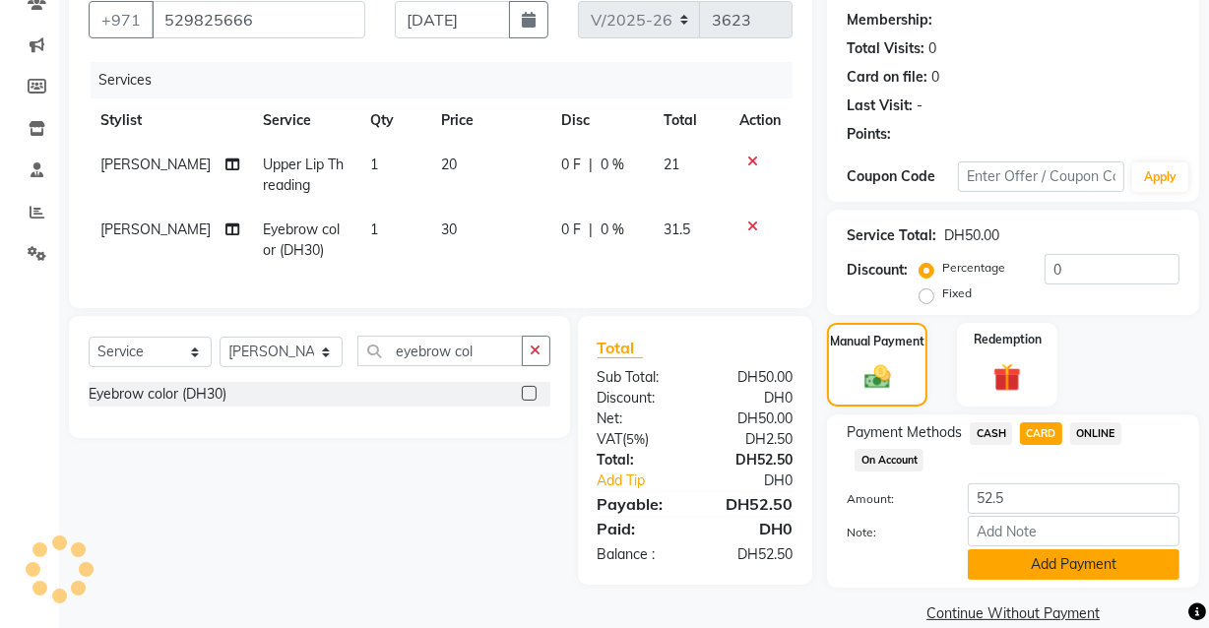
click at [1032, 574] on button "Add Payment" at bounding box center [1074, 564] width 212 height 31
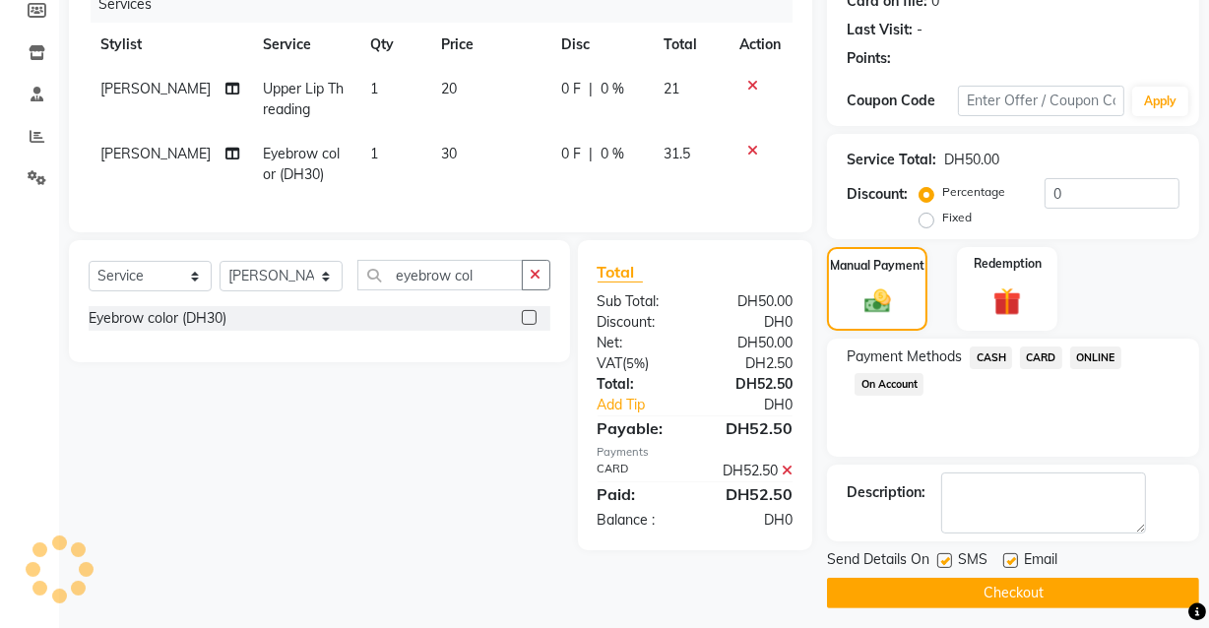
scroll to position [266, 0]
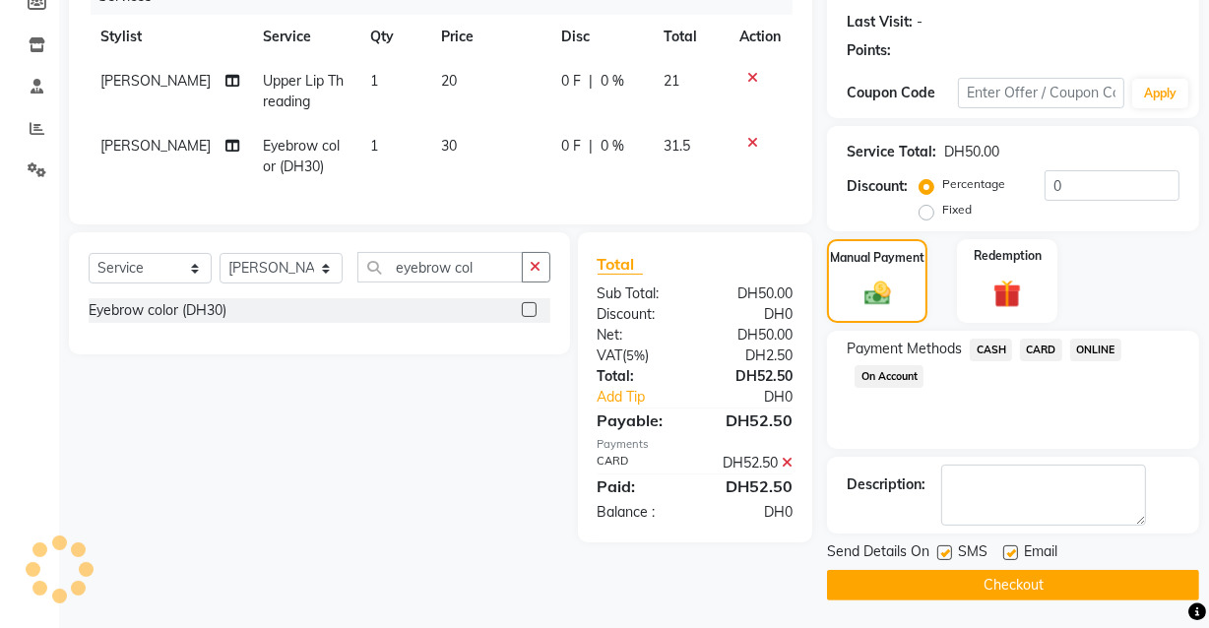
click at [1014, 587] on button "Checkout" at bounding box center [1013, 585] width 372 height 31
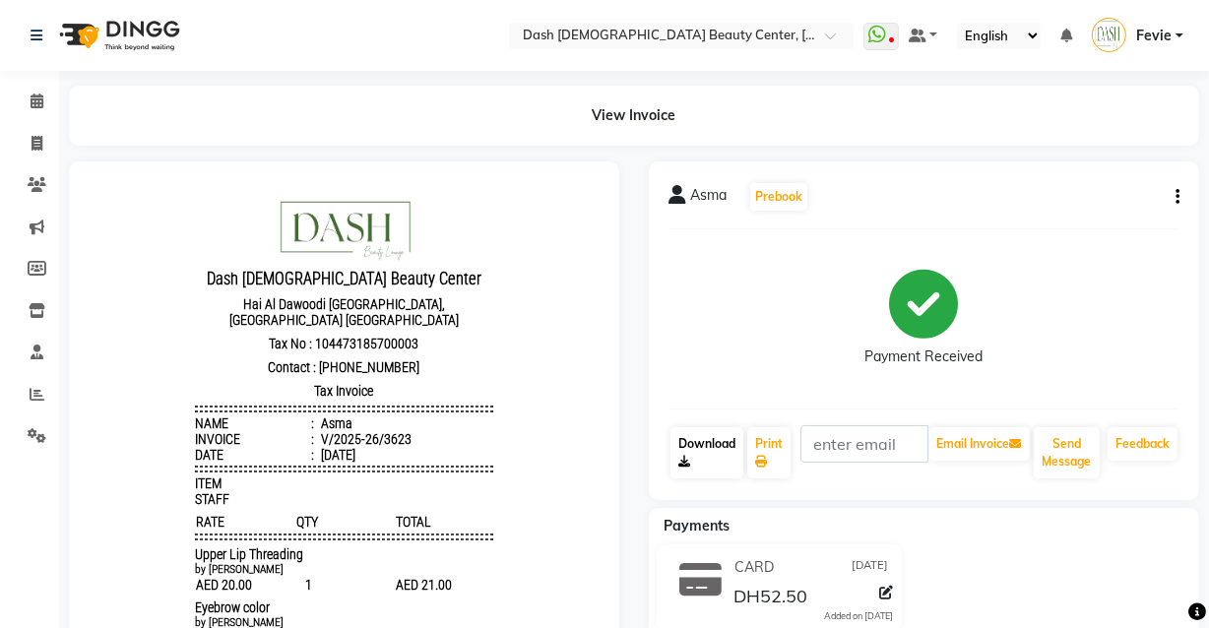
click at [743, 452] on link "Download" at bounding box center [706, 452] width 73 height 51
click at [764, 456] on icon at bounding box center [761, 462] width 12 height 12
click at [44, 86] on link "Calendar" at bounding box center [29, 102] width 47 height 32
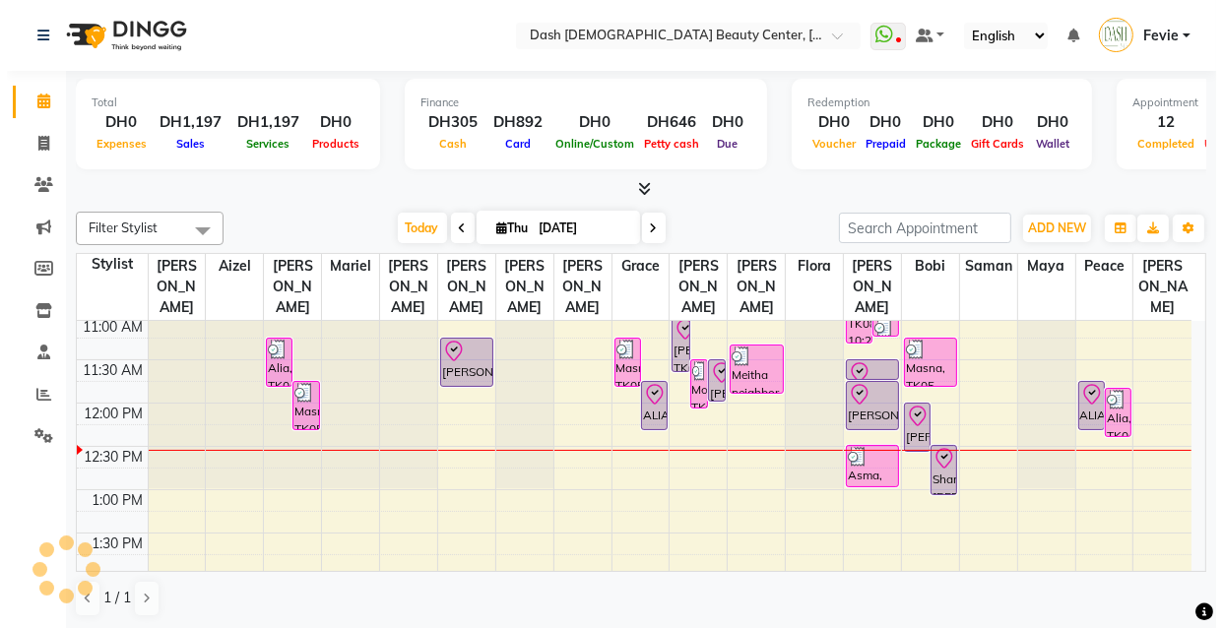
scroll to position [176, 0]
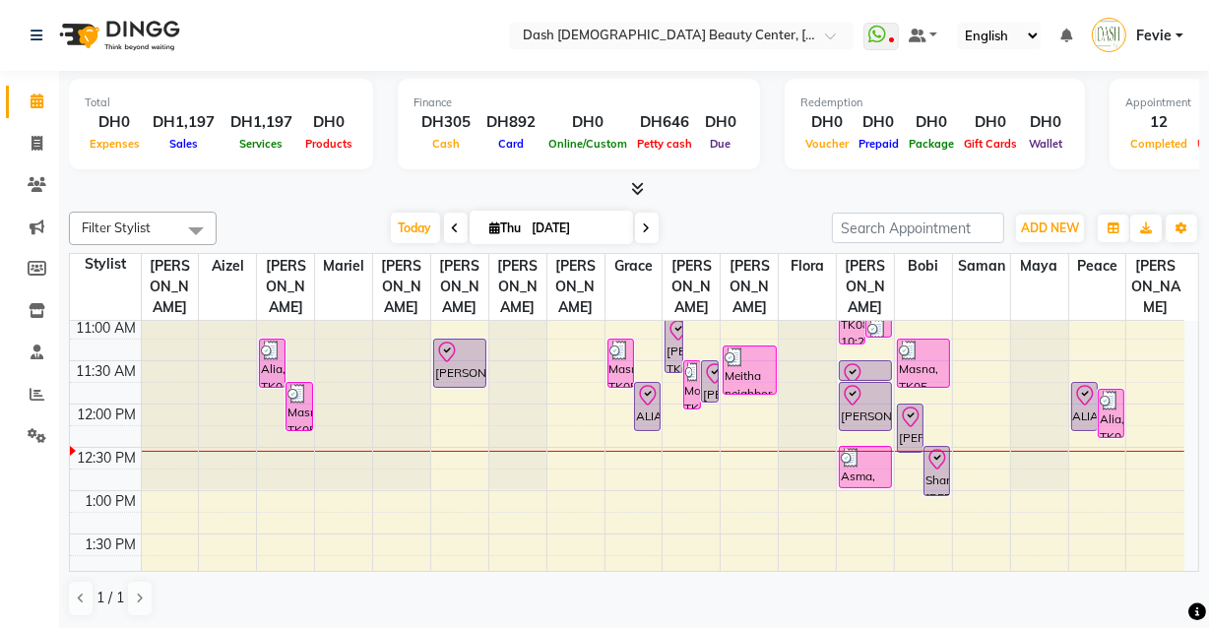
click at [938, 453] on div "Shamma [PERSON_NAME], TK12, 12:30 PM-01:05 PM, Basic Manicure" at bounding box center [936, 471] width 25 height 48
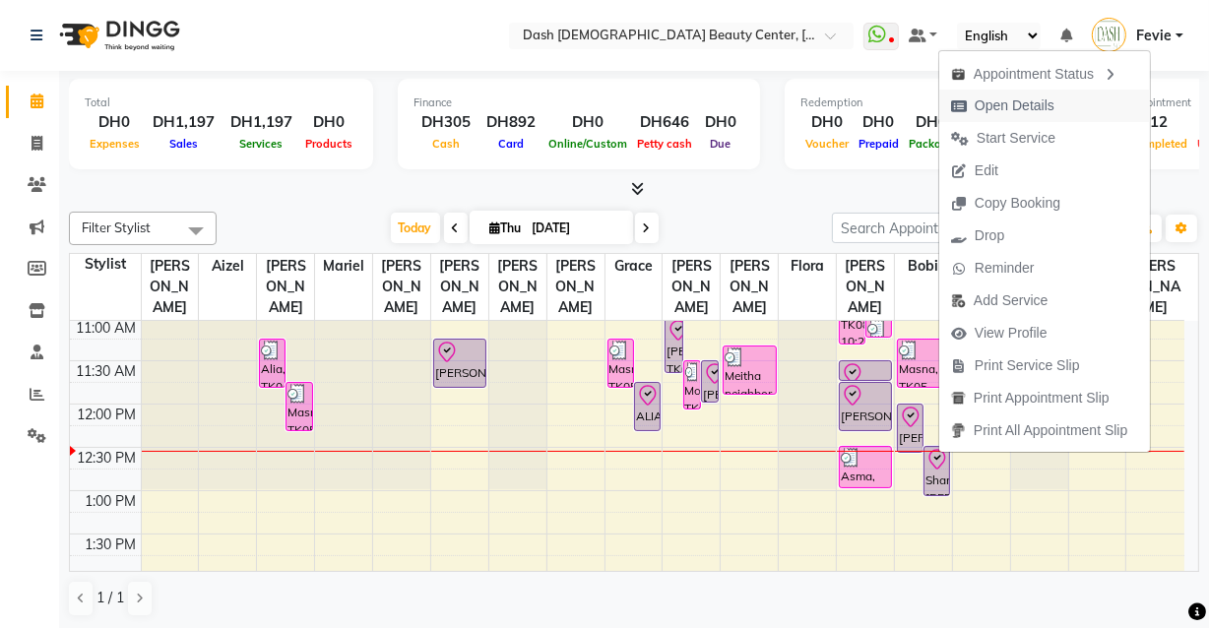
click at [1003, 105] on span "Open Details" at bounding box center [1014, 105] width 80 height 21
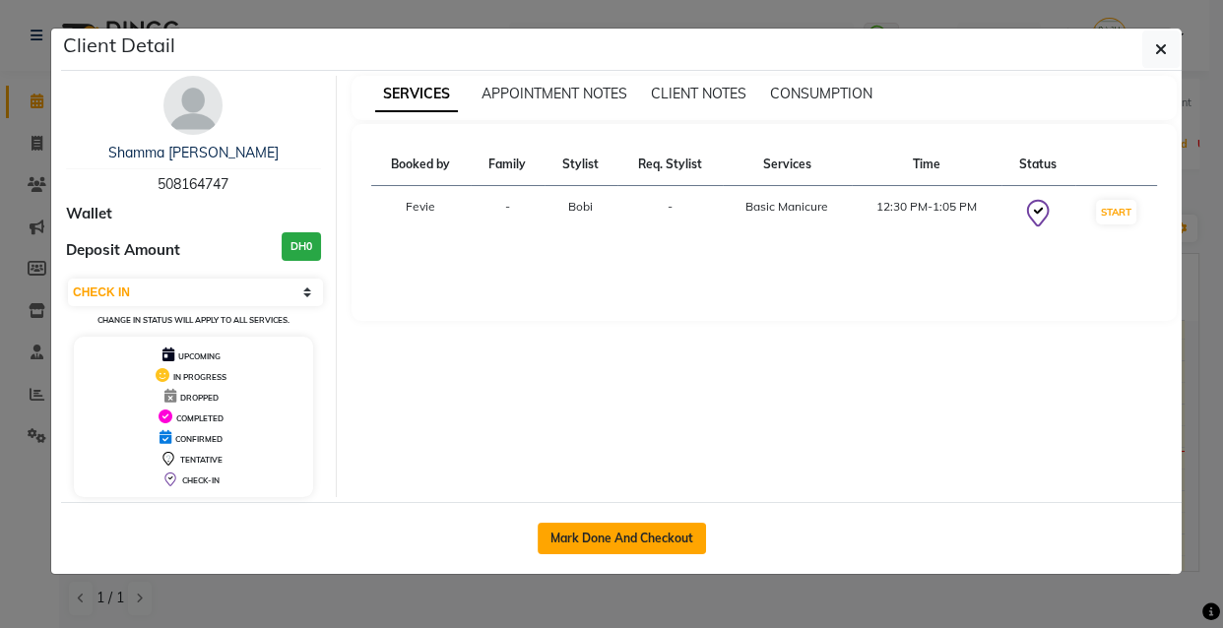
click at [648, 533] on button "Mark Done And Checkout" at bounding box center [621, 538] width 168 height 31
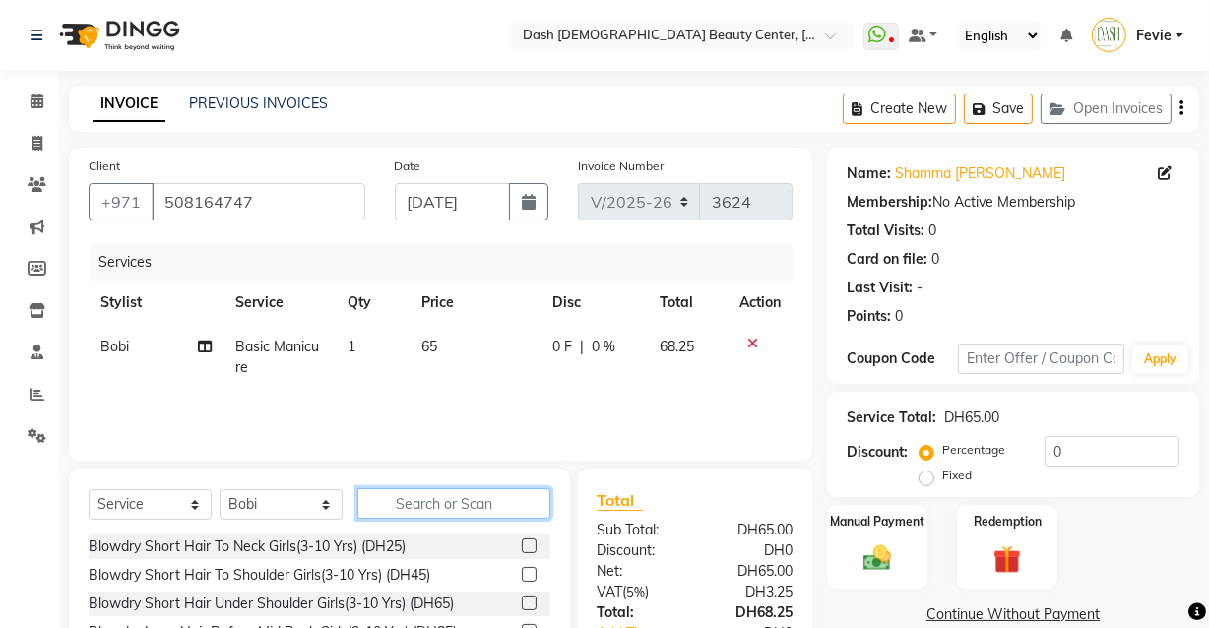
click at [423, 501] on input "text" at bounding box center [453, 503] width 193 height 31
click at [278, 358] on td "Basic Manicure" at bounding box center [279, 357] width 112 height 65
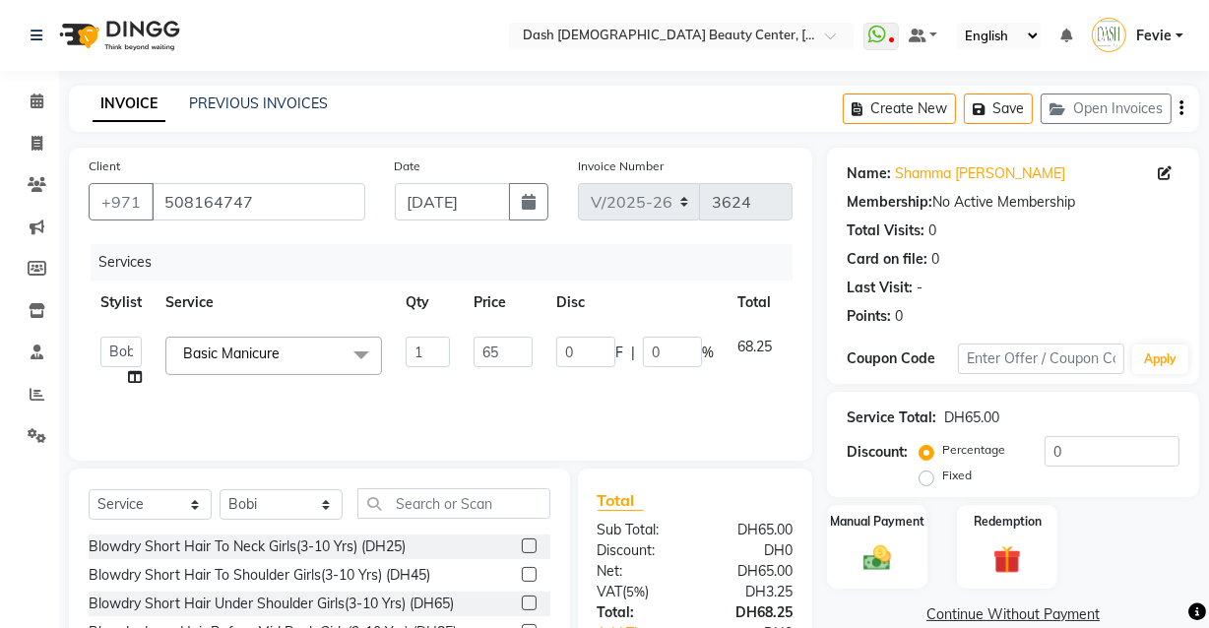
click at [313, 350] on span "Basic Manicure x" at bounding box center [273, 356] width 217 height 38
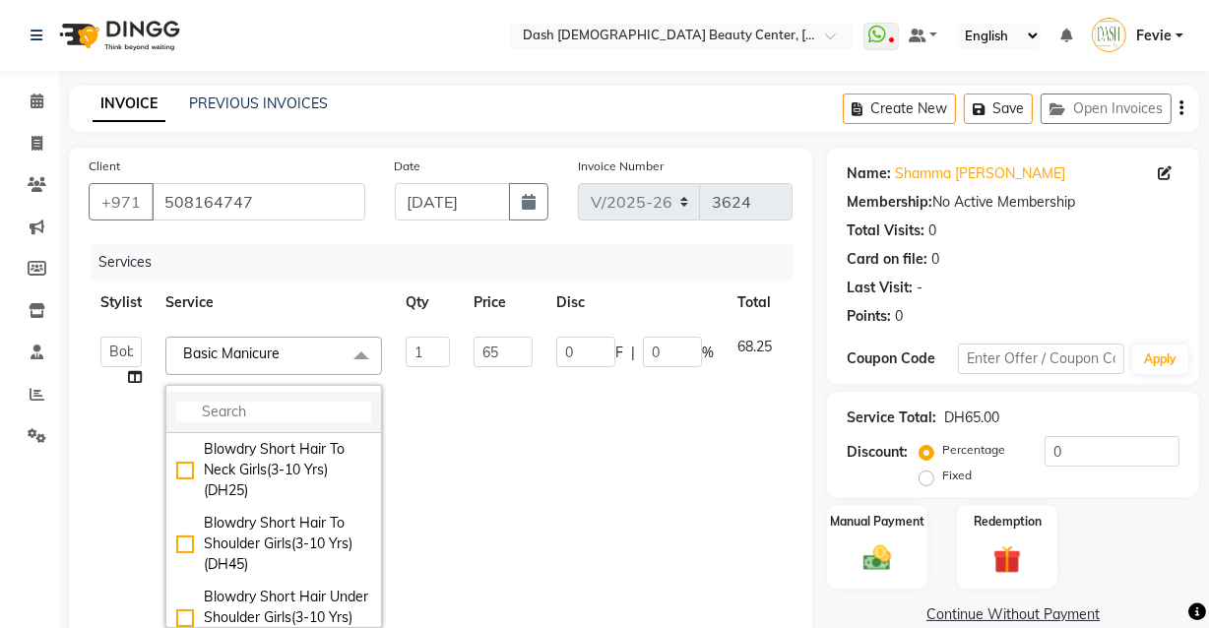
click at [311, 409] on input "multiselect-search" at bounding box center [273, 412] width 195 height 21
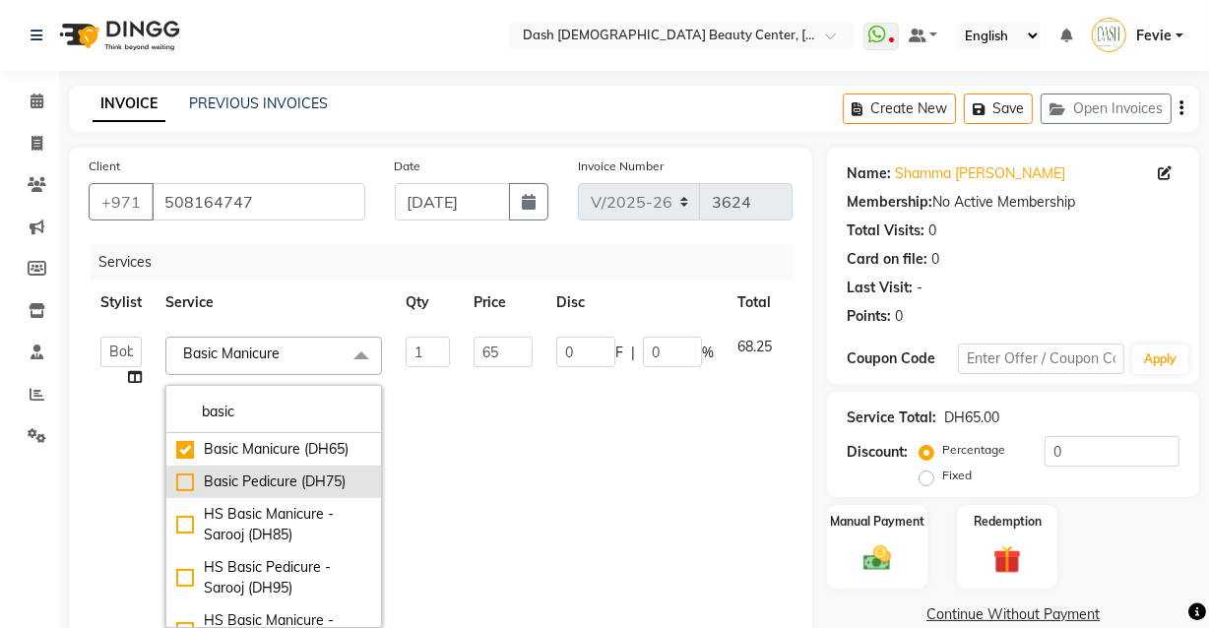
click at [187, 479] on div "Basic Pedicure (DH75)" at bounding box center [273, 481] width 195 height 21
click at [522, 443] on td "75" at bounding box center [503, 482] width 83 height 315
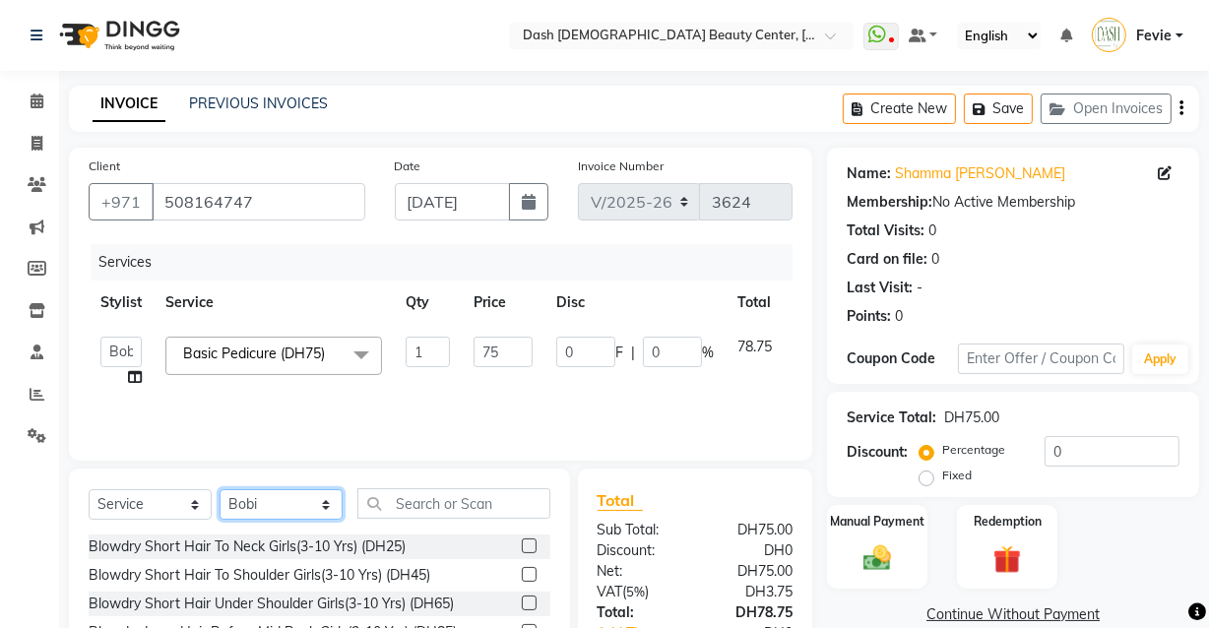
click at [297, 518] on select "Select Stylist [PERSON_NAME] [PERSON_NAME] [PERSON_NAME] [PERSON_NAME] [PERSON_…" at bounding box center [281, 504] width 123 height 31
click at [220, 489] on select "Select Stylist [PERSON_NAME] [PERSON_NAME] [PERSON_NAME] [PERSON_NAME] [PERSON_…" at bounding box center [281, 504] width 123 height 31
click at [464, 501] on input "text" at bounding box center [453, 503] width 193 height 31
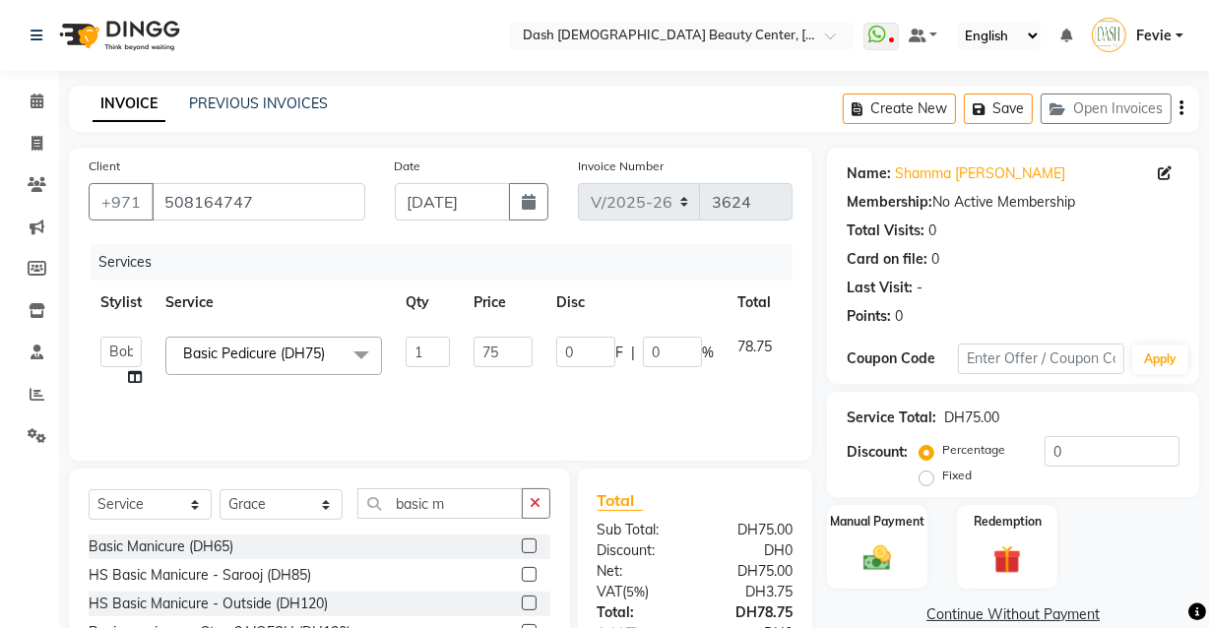
click at [522, 546] on label at bounding box center [529, 545] width 15 height 15
click at [522, 546] on input "checkbox" at bounding box center [528, 546] width 13 height 13
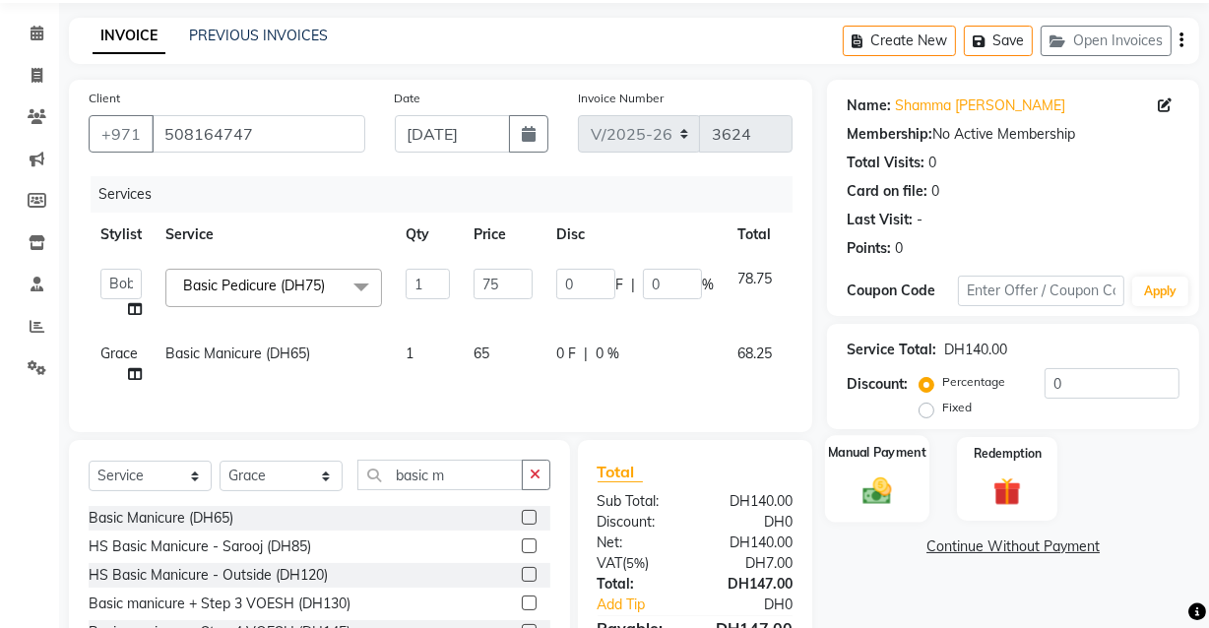
click at [894, 482] on img at bounding box center [876, 489] width 47 height 33
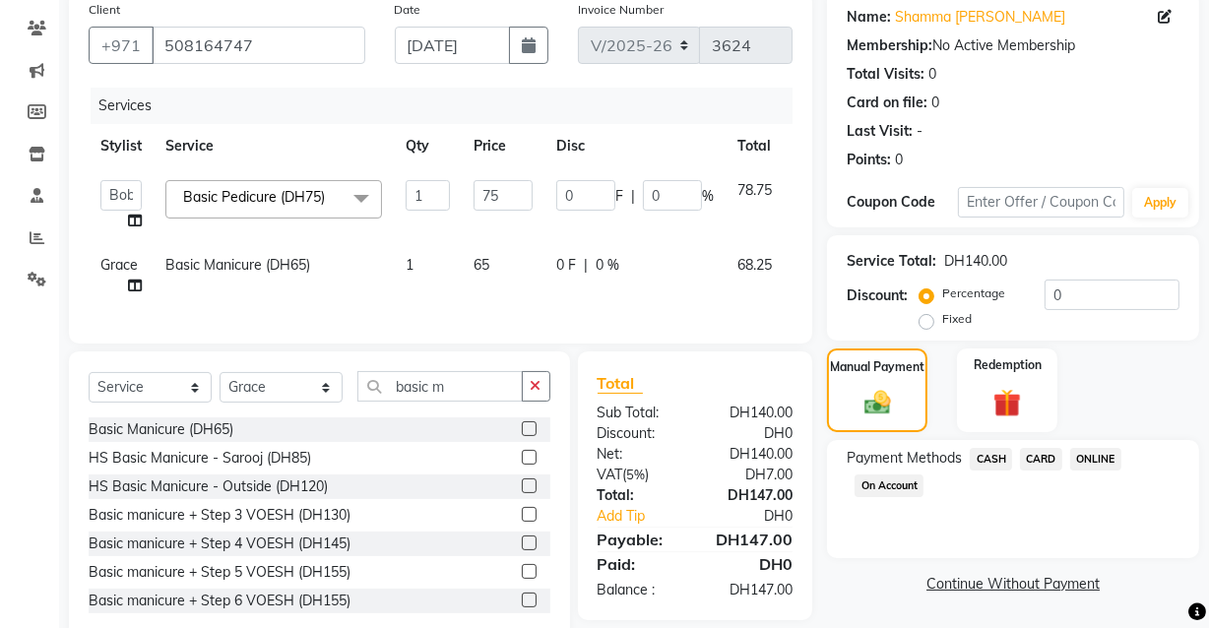
click at [1050, 464] on span "CARD" at bounding box center [1041, 459] width 42 height 23
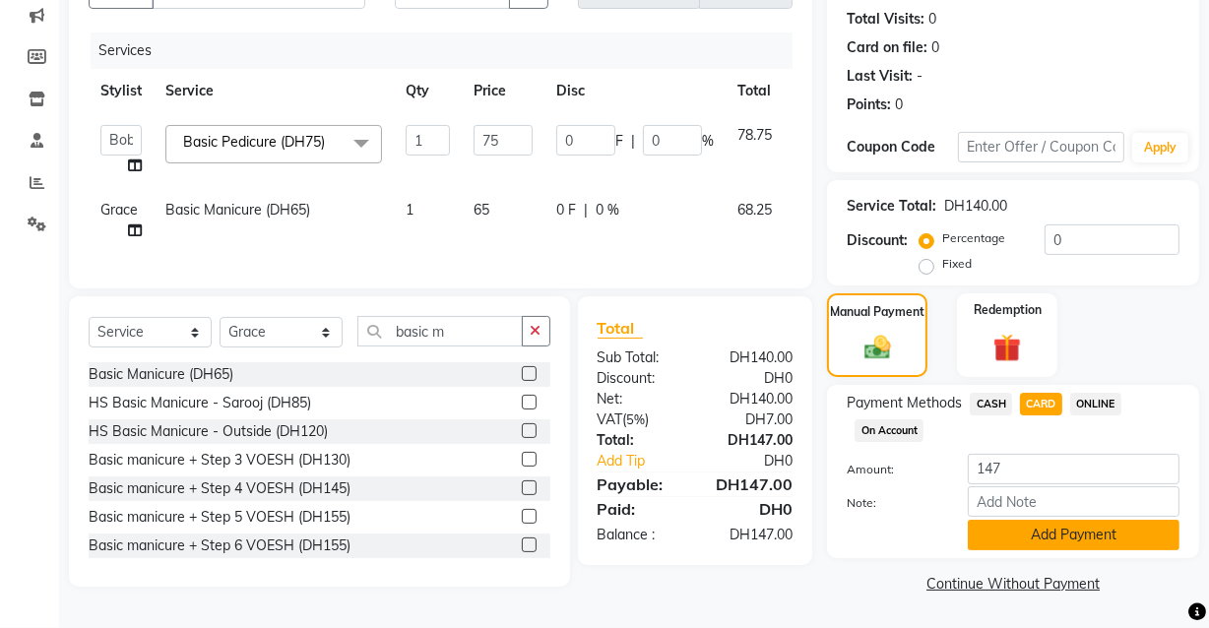
click at [1035, 542] on button "Add Payment" at bounding box center [1074, 535] width 212 height 31
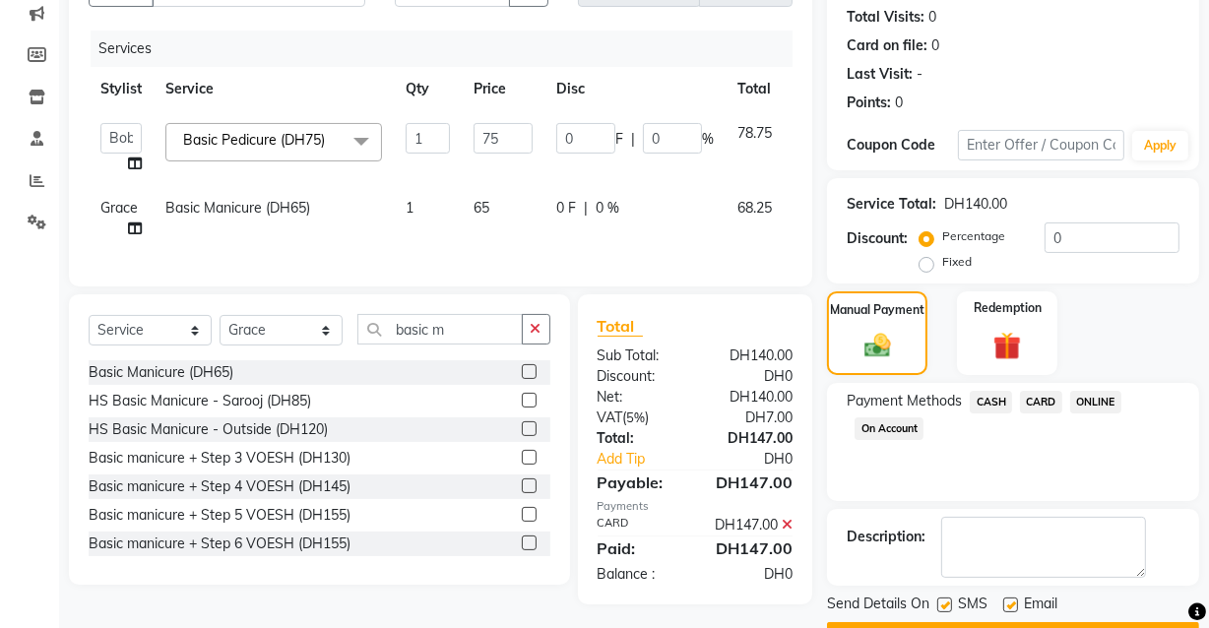
scroll to position [266, 0]
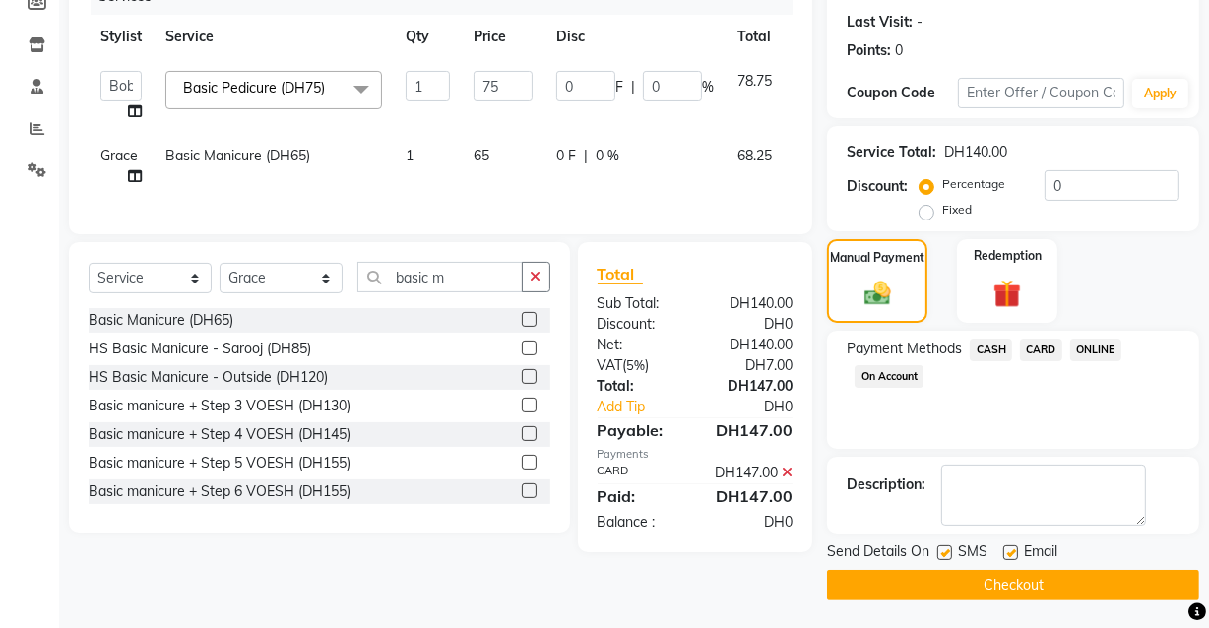
click at [1006, 585] on button "Checkout" at bounding box center [1013, 585] width 372 height 31
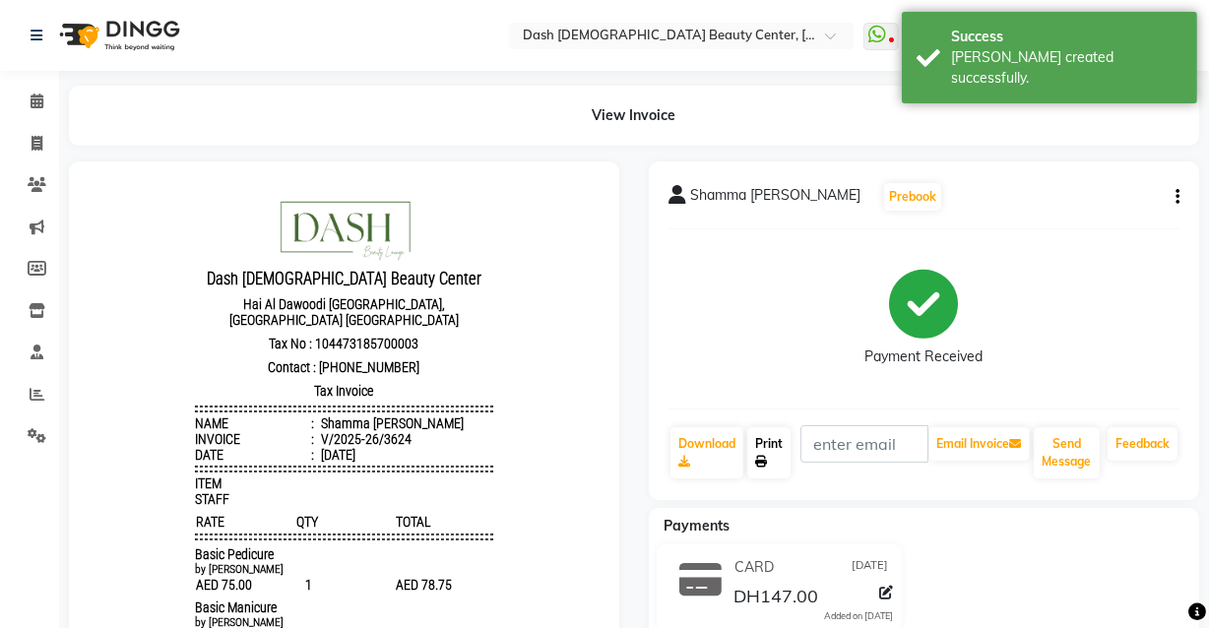
click at [767, 456] on icon at bounding box center [761, 462] width 12 height 12
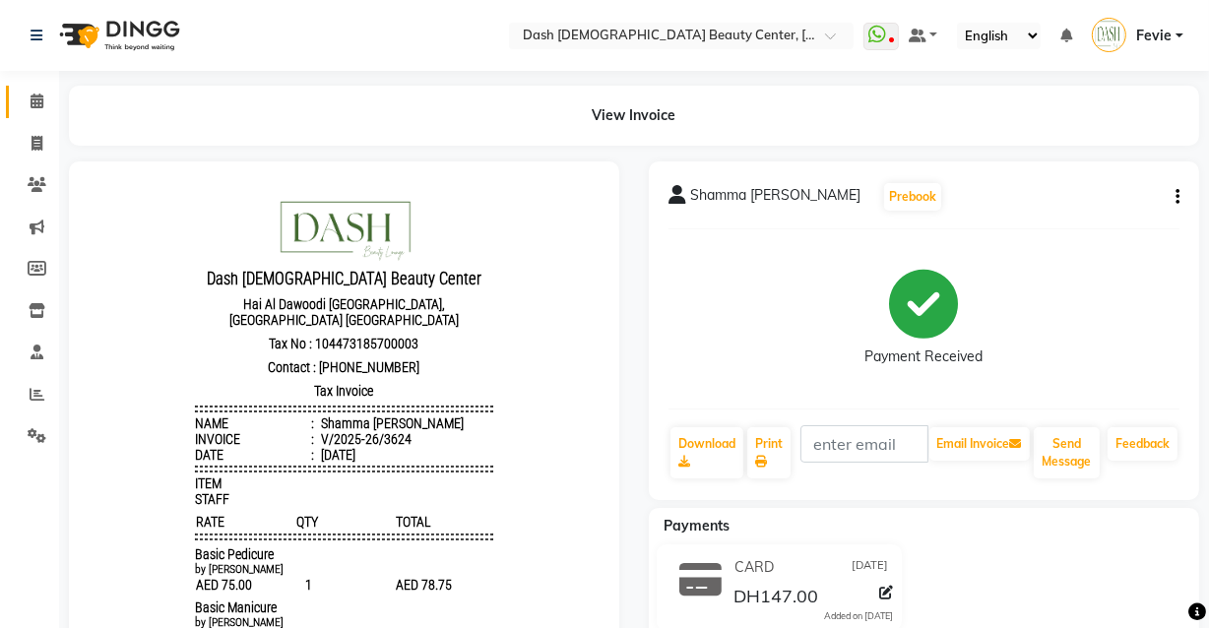
click at [39, 101] on icon at bounding box center [37, 101] width 13 height 15
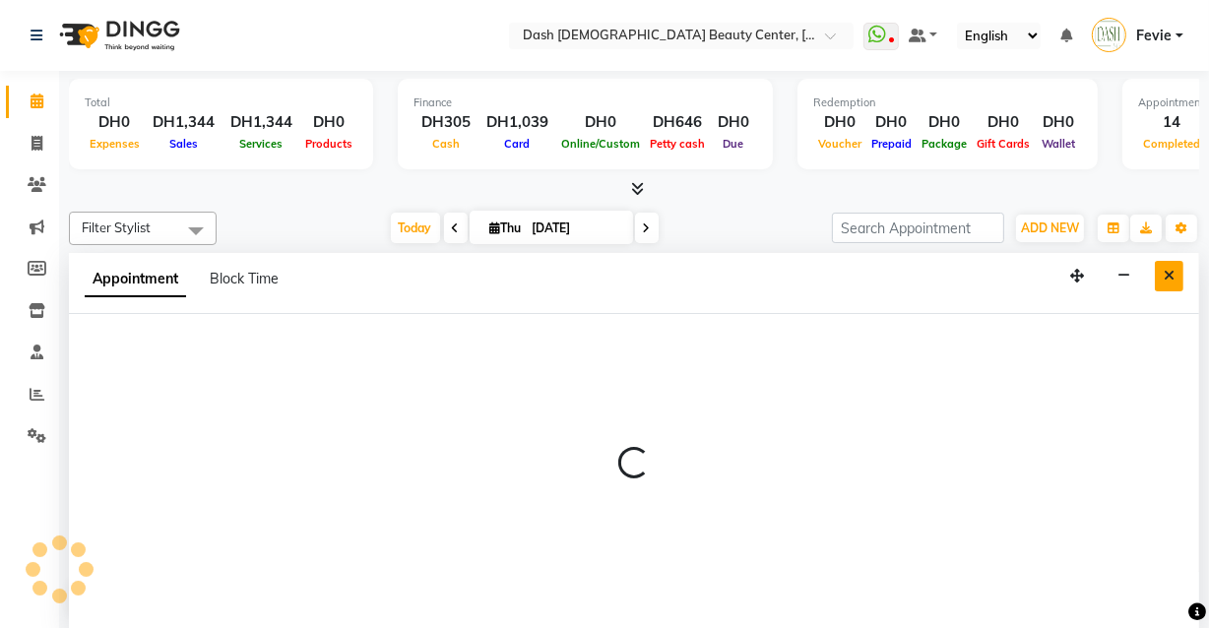
click at [1169, 273] on icon "Close" at bounding box center [1168, 276] width 11 height 14
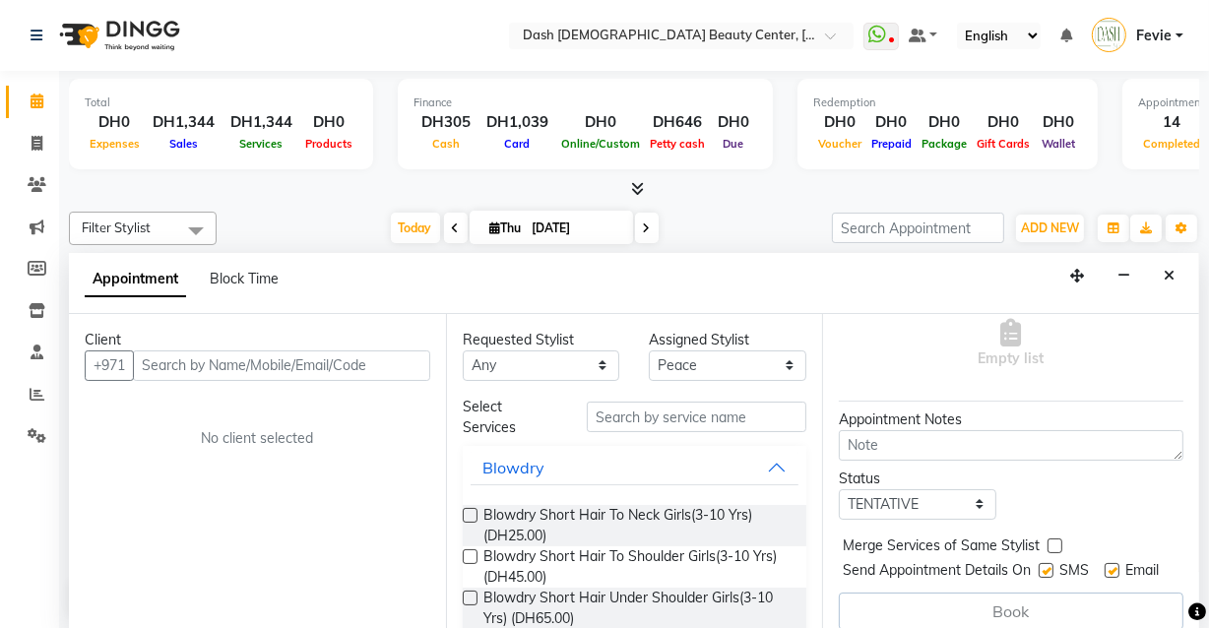
scroll to position [193, 0]
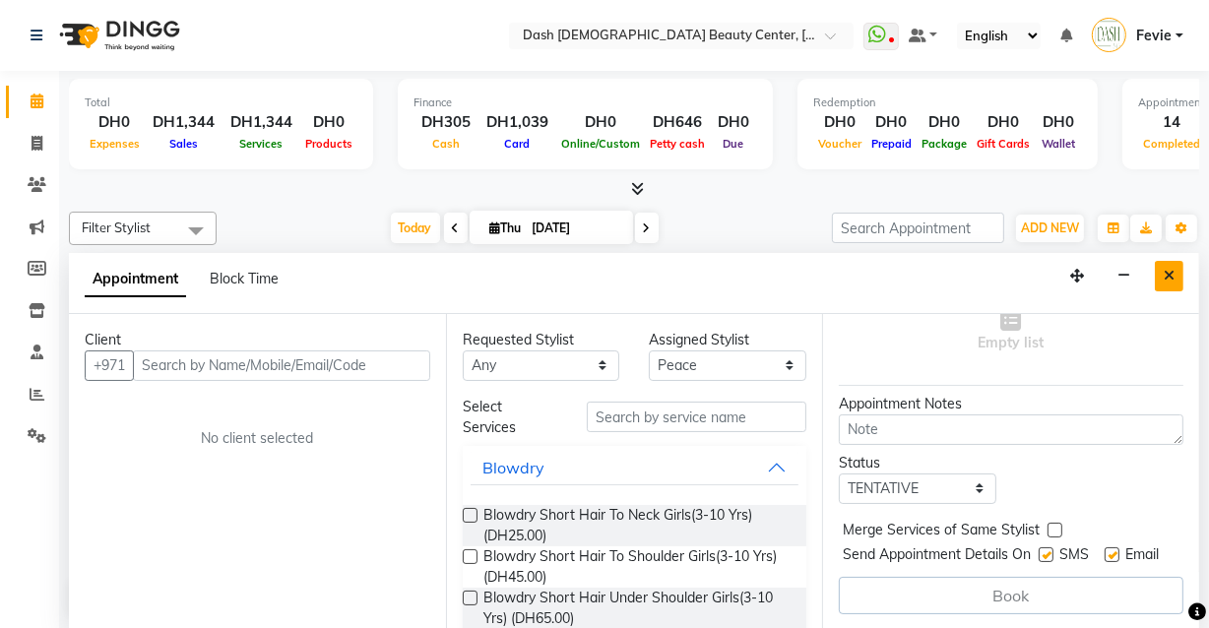
click at [1169, 273] on icon "Close" at bounding box center [1168, 276] width 11 height 14
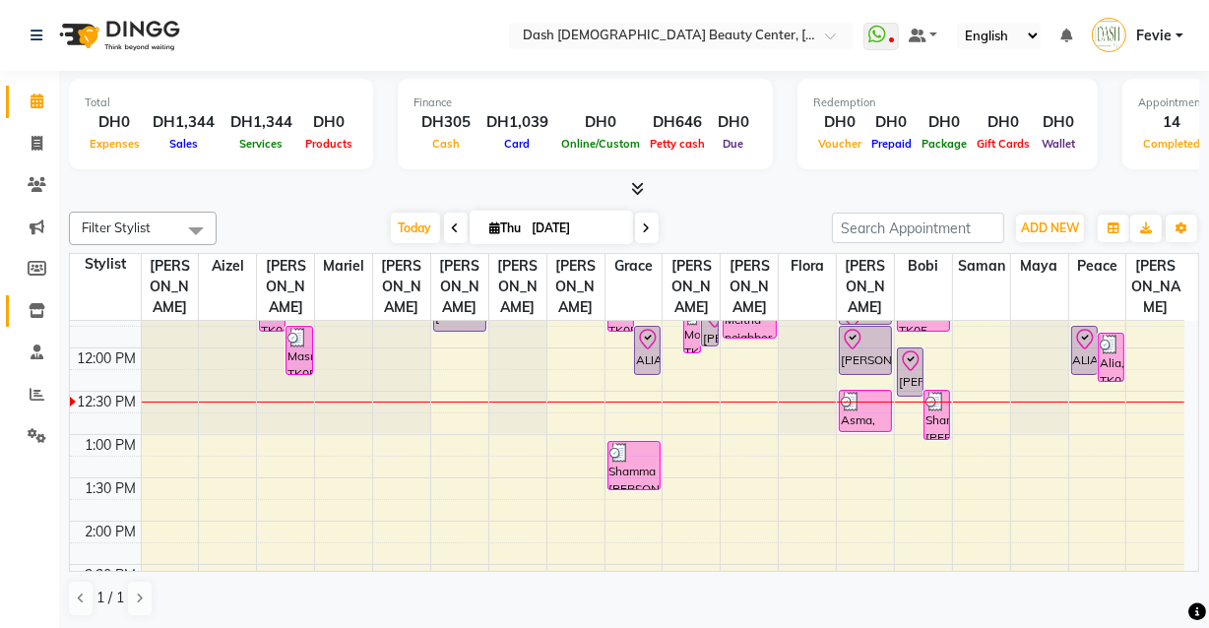
click at [52, 300] on span at bounding box center [37, 311] width 34 height 23
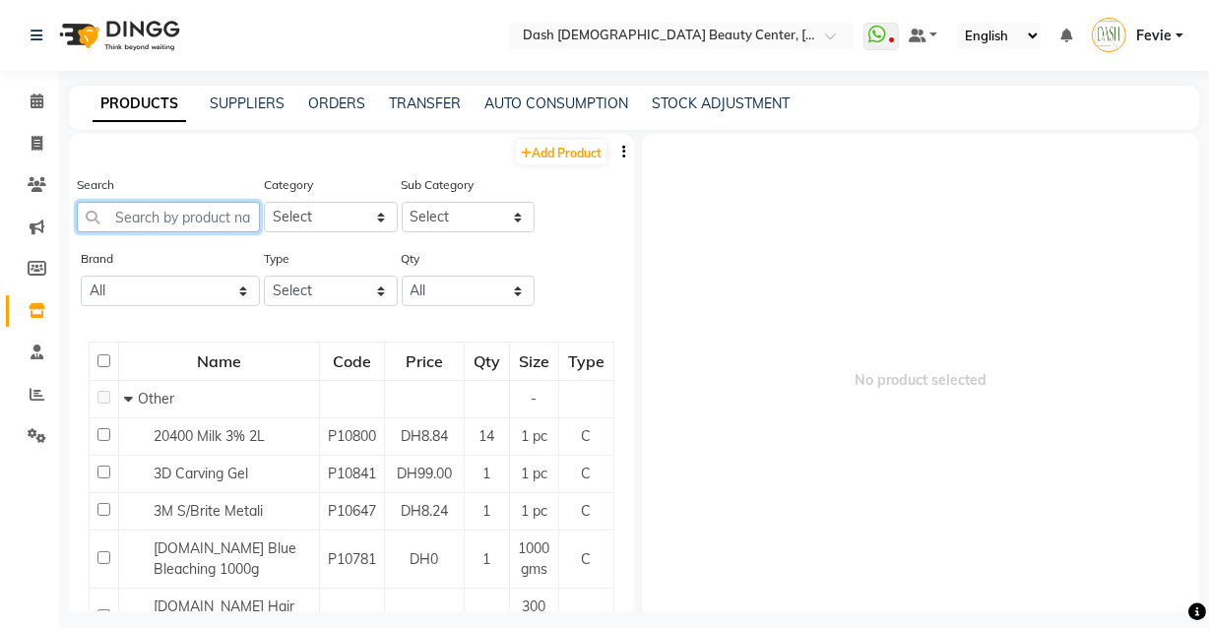
click at [143, 220] on input "text" at bounding box center [168, 217] width 183 height 31
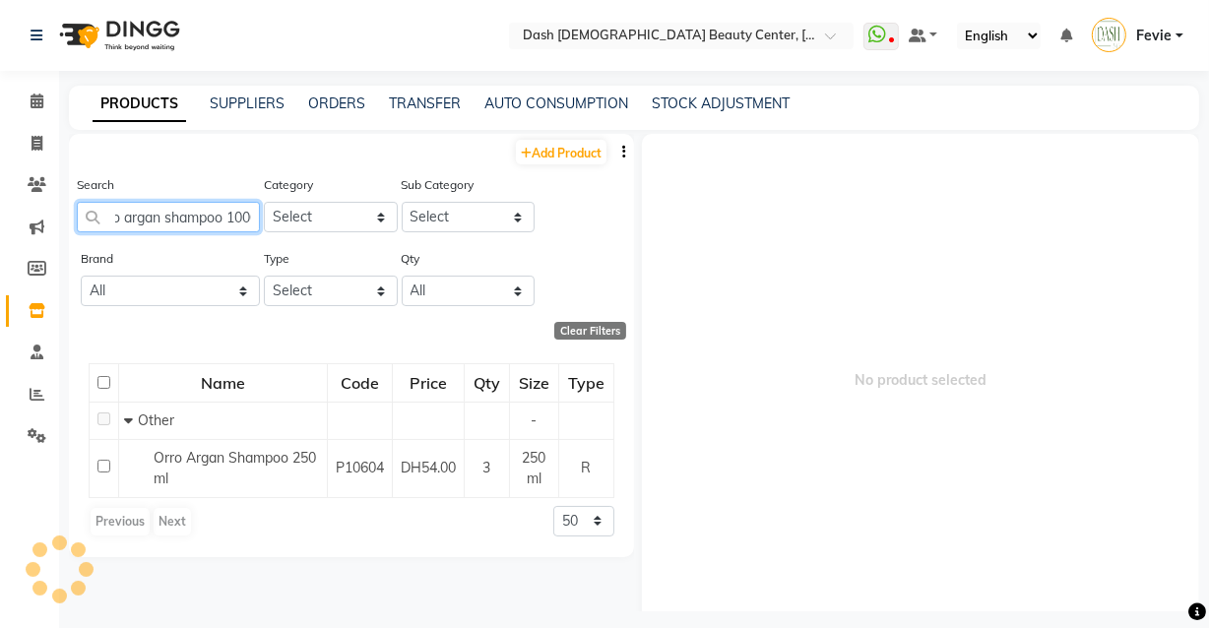
scroll to position [0, 30]
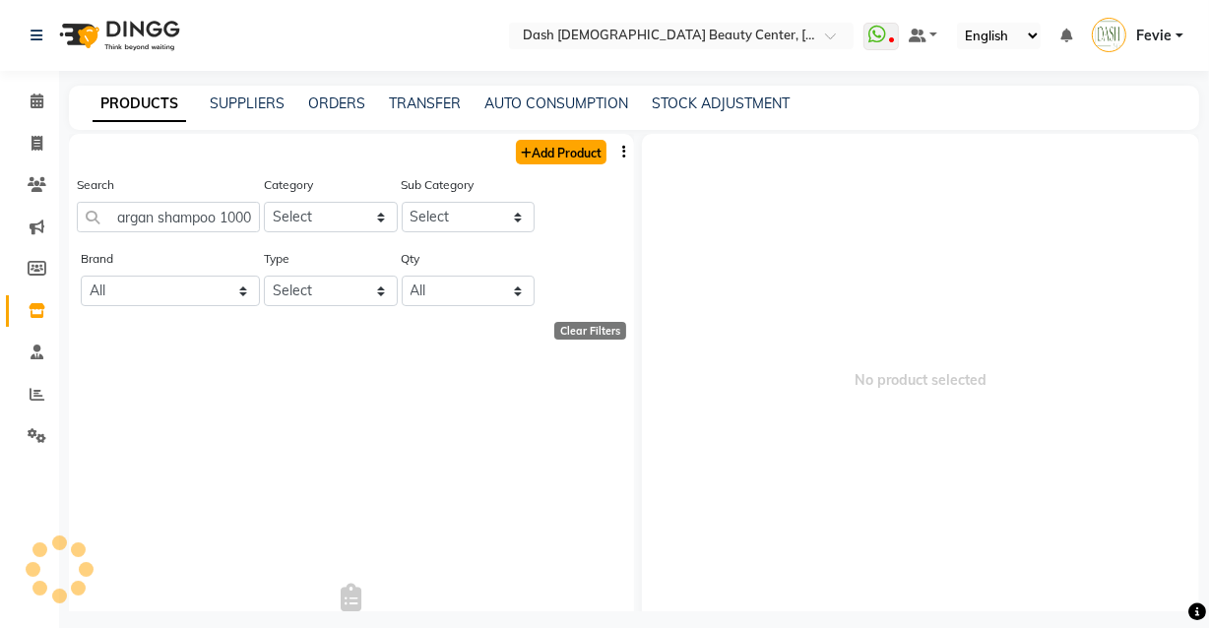
click at [547, 147] on link "Add Product" at bounding box center [561, 152] width 91 height 25
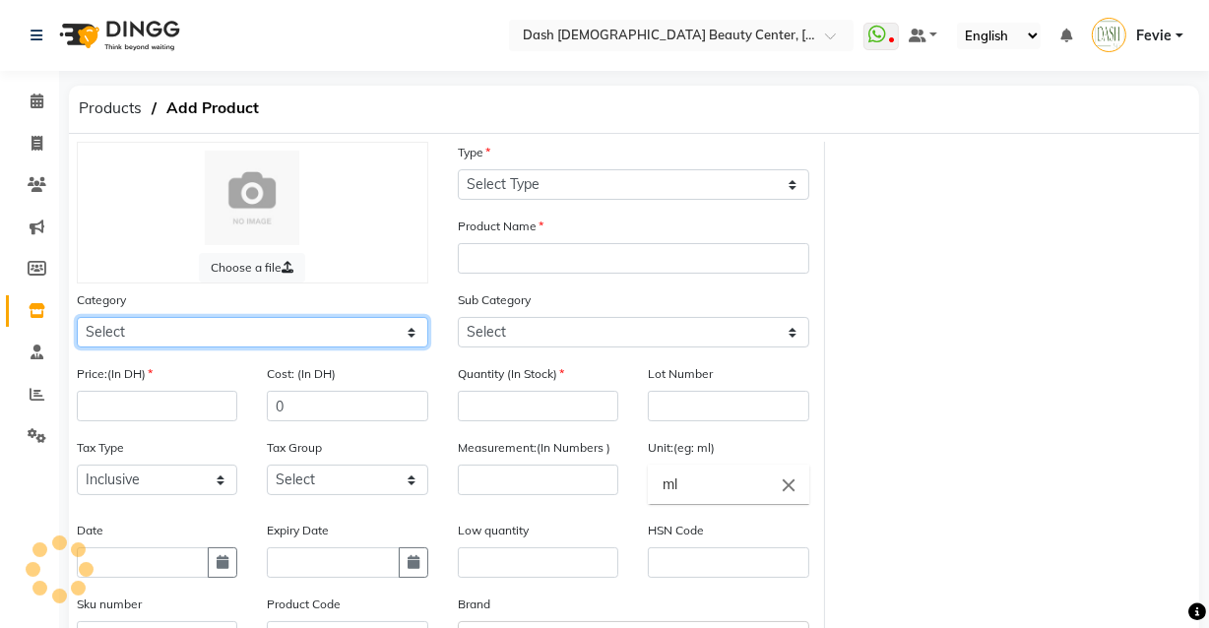
click at [253, 344] on select "Select" at bounding box center [252, 332] width 351 height 31
click at [77, 318] on select "Select Hair Skin Makeup Personal Care Appliances [PERSON_NAME] Waxing Disposabl…" at bounding box center [252, 332] width 351 height 31
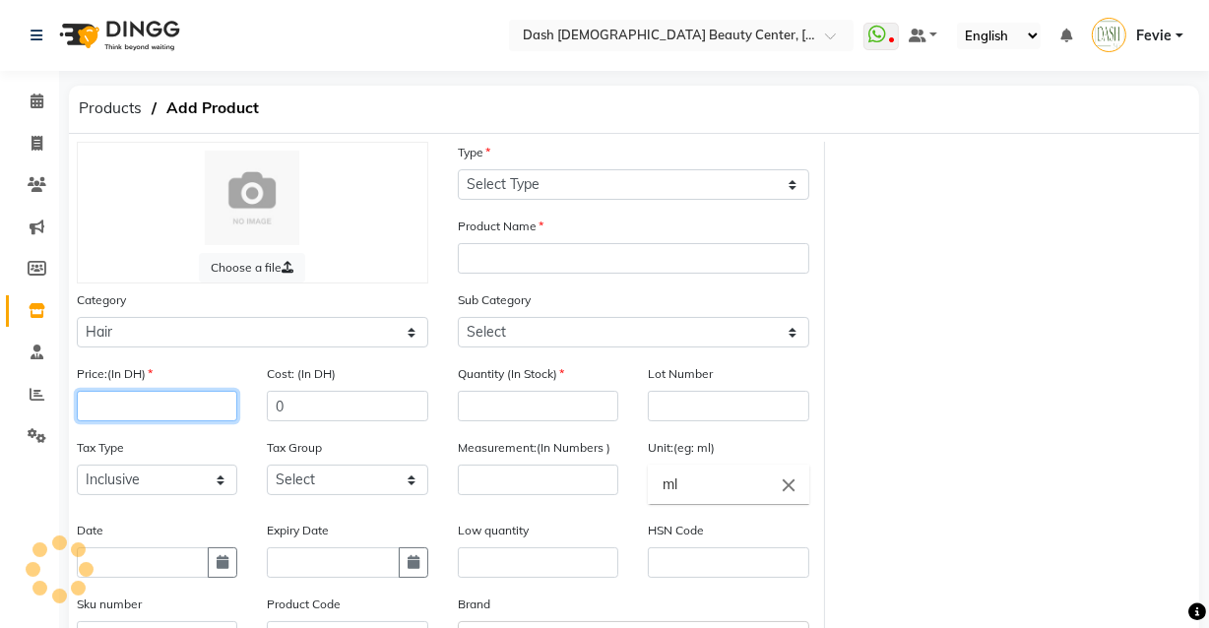
click at [179, 415] on input "number" at bounding box center [157, 406] width 160 height 31
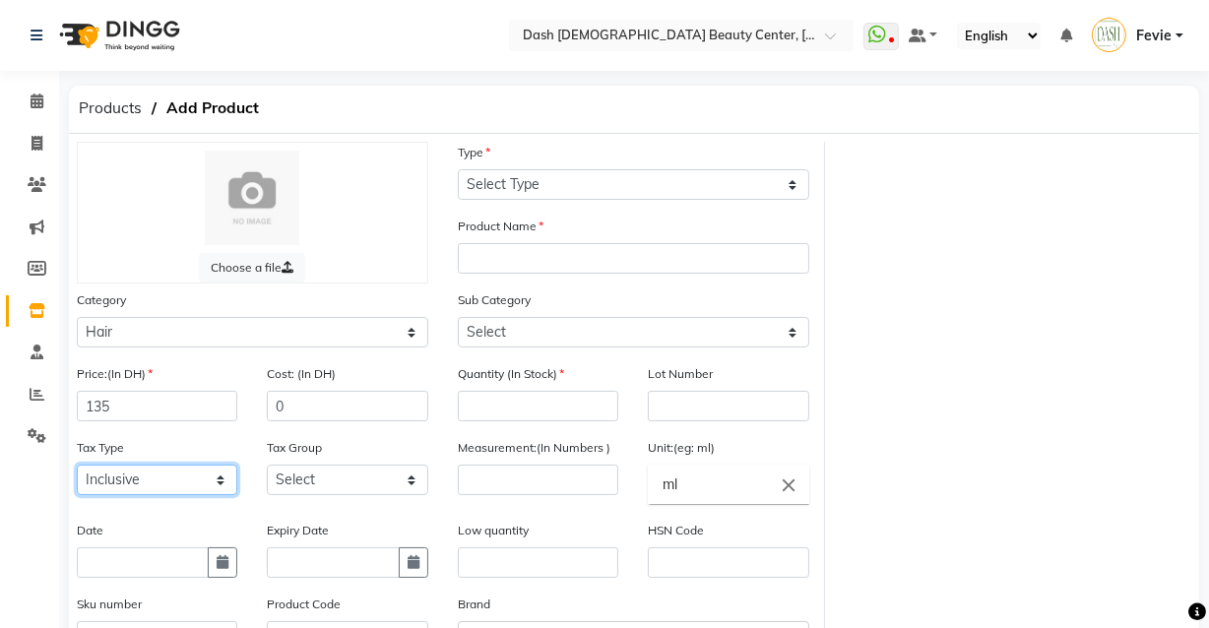
click at [157, 491] on select "Select Inclusive Exclusive" at bounding box center [157, 480] width 160 height 31
click at [77, 467] on select "Select Inclusive Exclusive" at bounding box center [157, 480] width 160 height 31
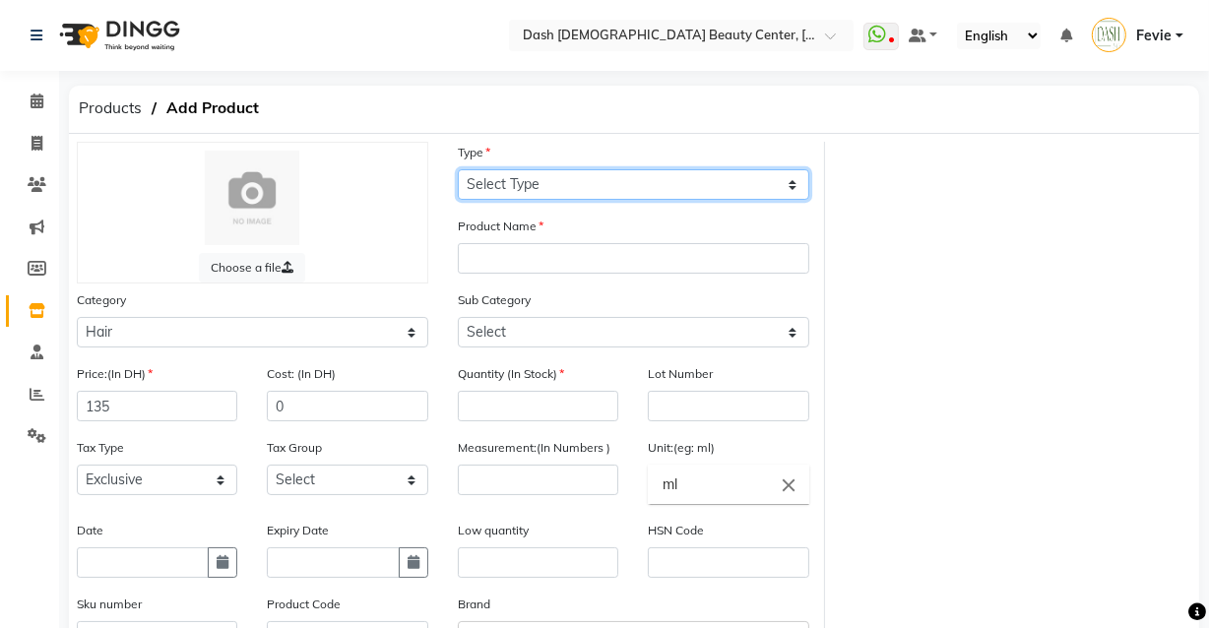
click at [669, 189] on select "Select Type Both Retail Consumable" at bounding box center [633, 184] width 351 height 31
click at [458, 169] on select "Select Type Both Retail Consumable" at bounding box center [633, 184] width 351 height 31
click at [634, 173] on select "Select Type Both Retail Consumable" at bounding box center [633, 184] width 351 height 31
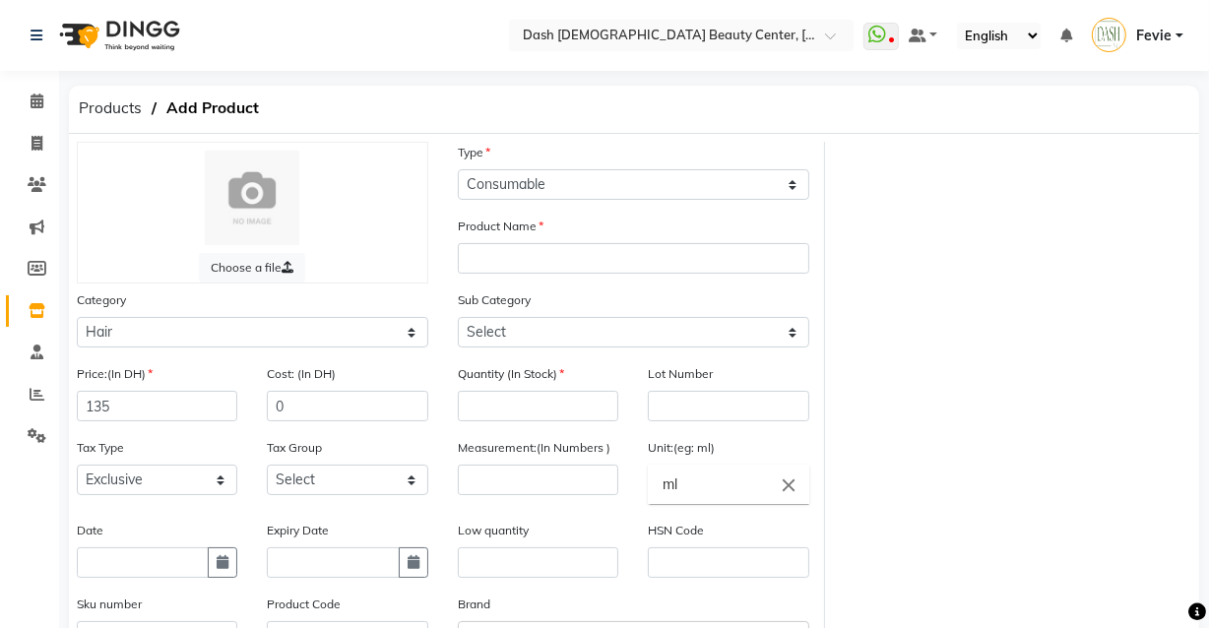
click at [914, 233] on div "Choose a file Type Select Type Both Retail Consumable Product Name Category Sel…" at bounding box center [634, 454] width 1144 height 625
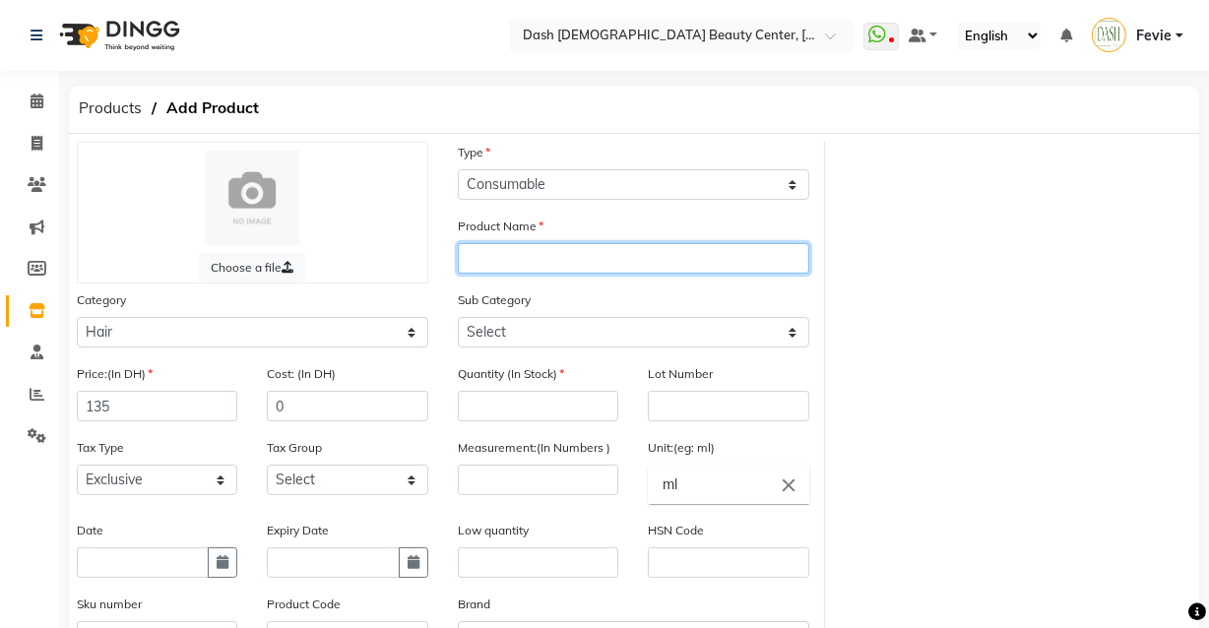
click at [641, 266] on input "text" at bounding box center [633, 258] width 351 height 31
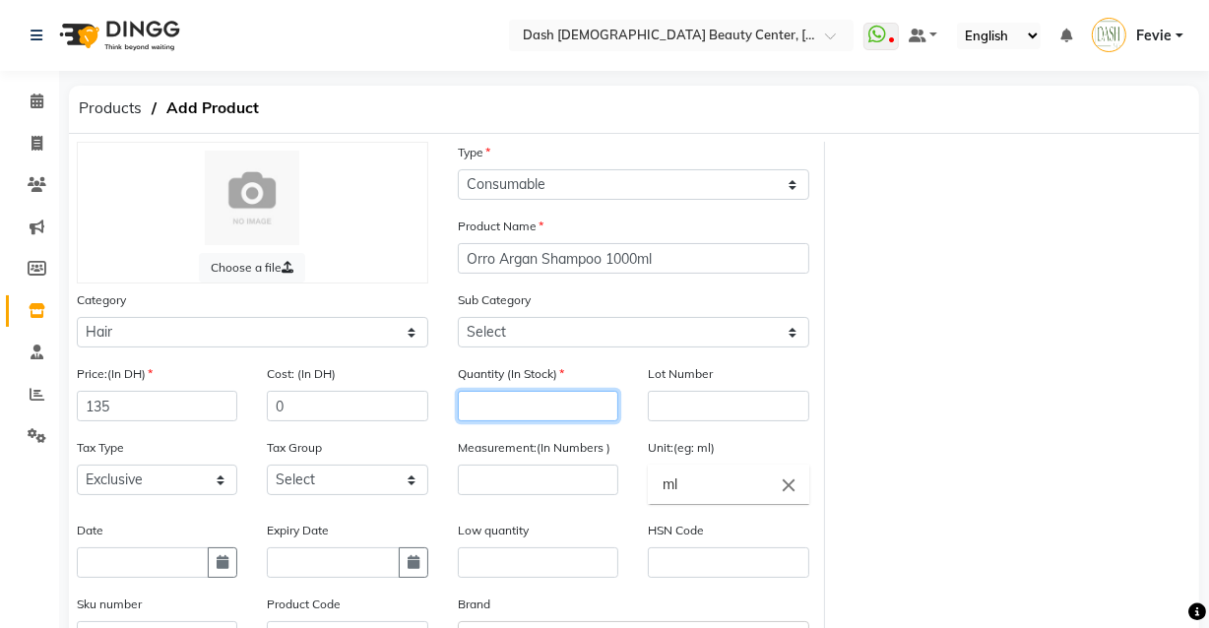
click at [564, 411] on input "number" at bounding box center [538, 406] width 160 height 31
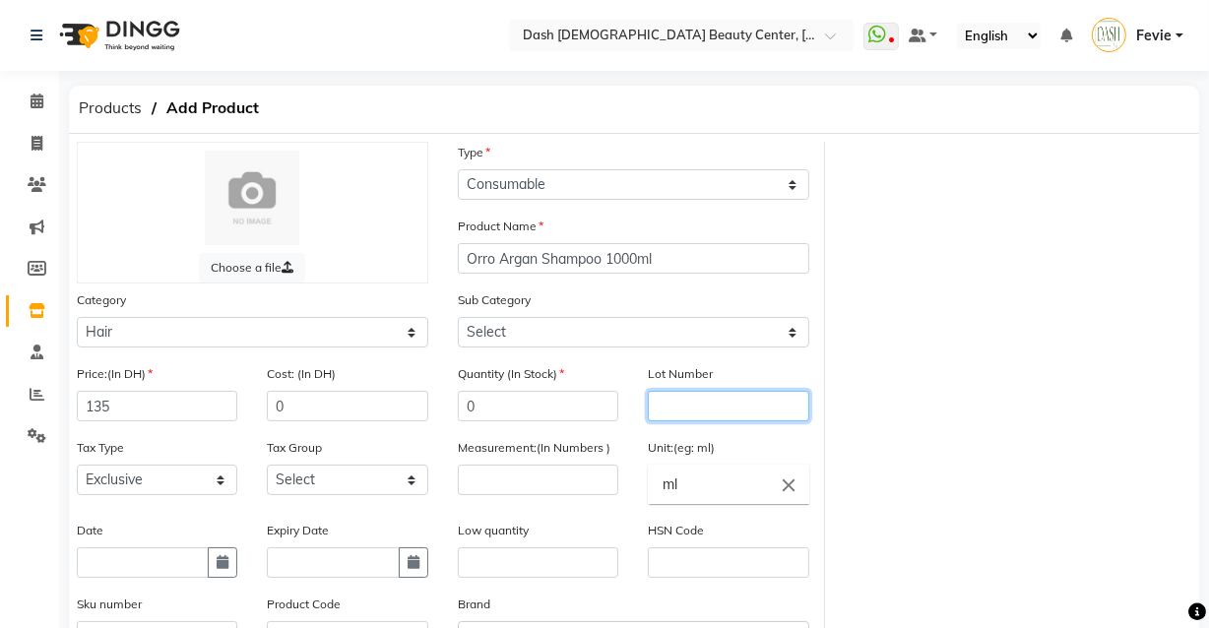
click at [716, 409] on input "text" at bounding box center [728, 406] width 160 height 31
click at [704, 471] on input "ml" at bounding box center [728, 484] width 160 height 39
click at [561, 491] on div at bounding box center [604, 314] width 1209 height 628
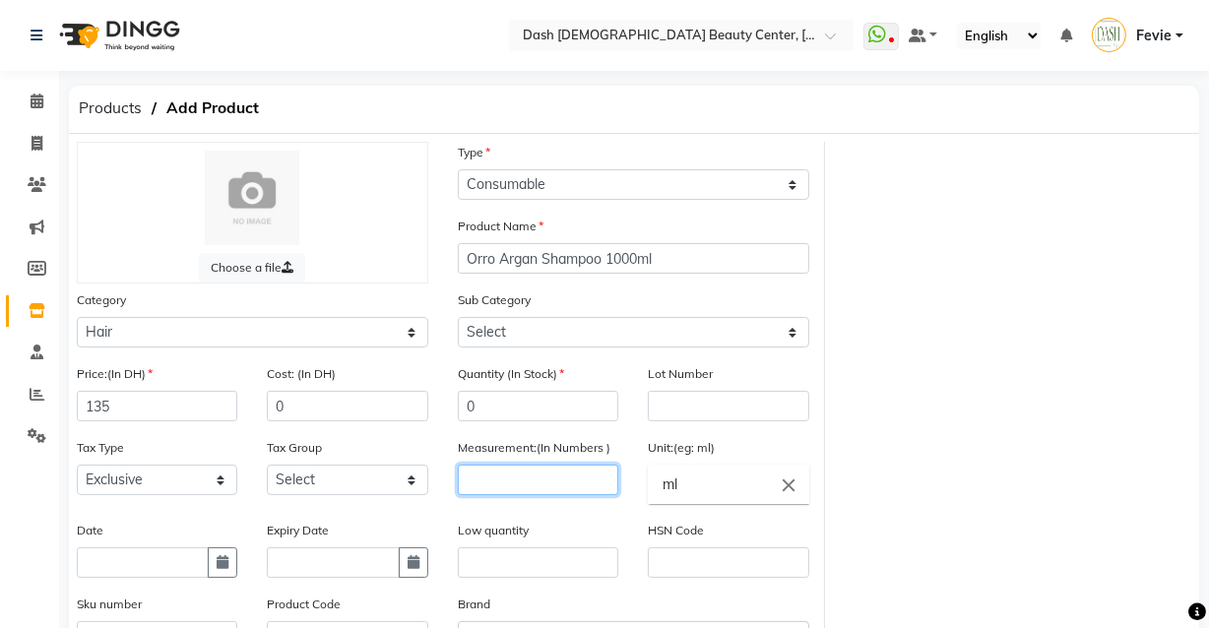
click at [489, 486] on input "number" at bounding box center [538, 480] width 160 height 31
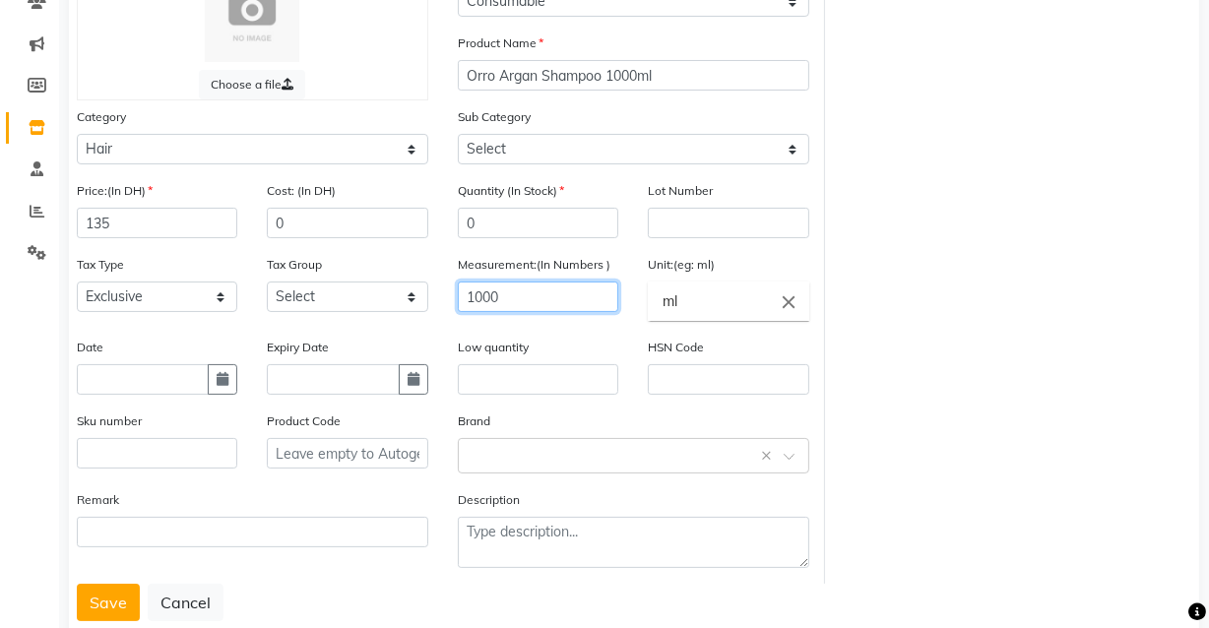
scroll to position [237, 0]
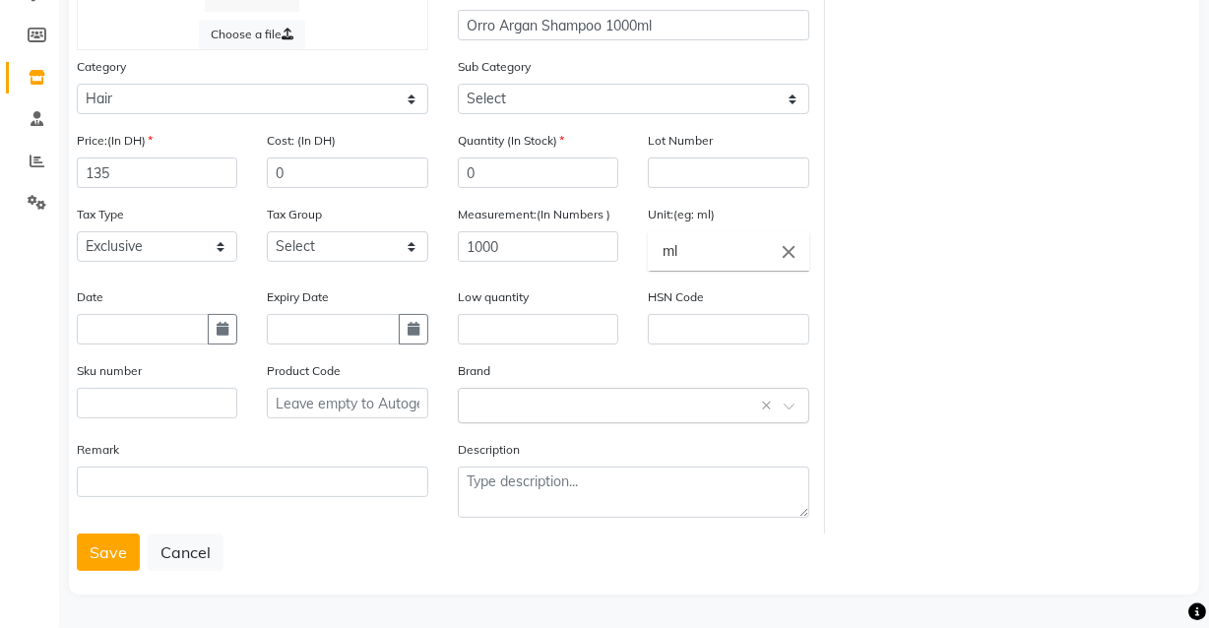
click at [564, 405] on input "text" at bounding box center [614, 404] width 290 height 21
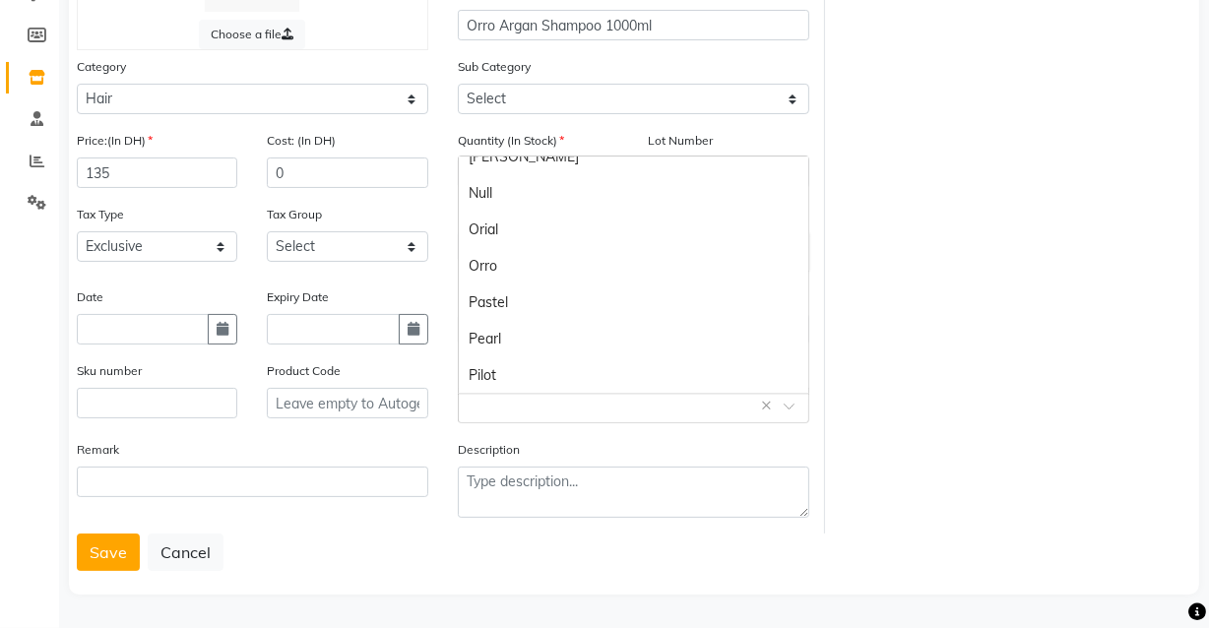
scroll to position [895, 0]
click at [500, 270] on div "Orro" at bounding box center [633, 263] width 349 height 36
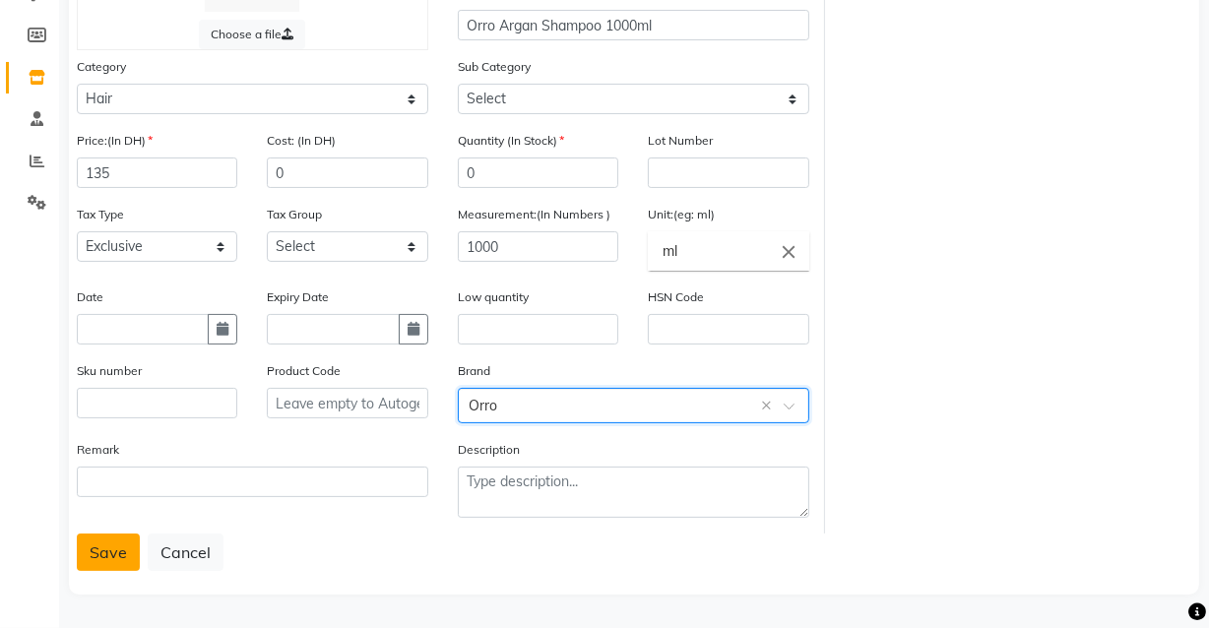
click at [122, 560] on button "Save" at bounding box center [108, 552] width 63 height 37
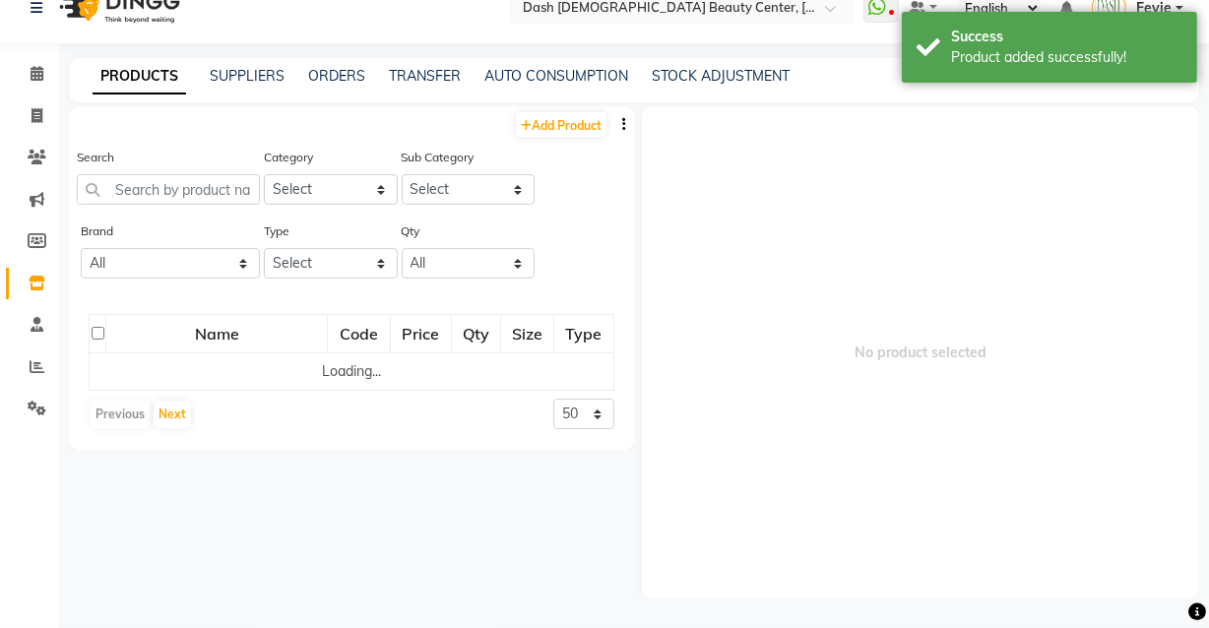
scroll to position [12, 0]
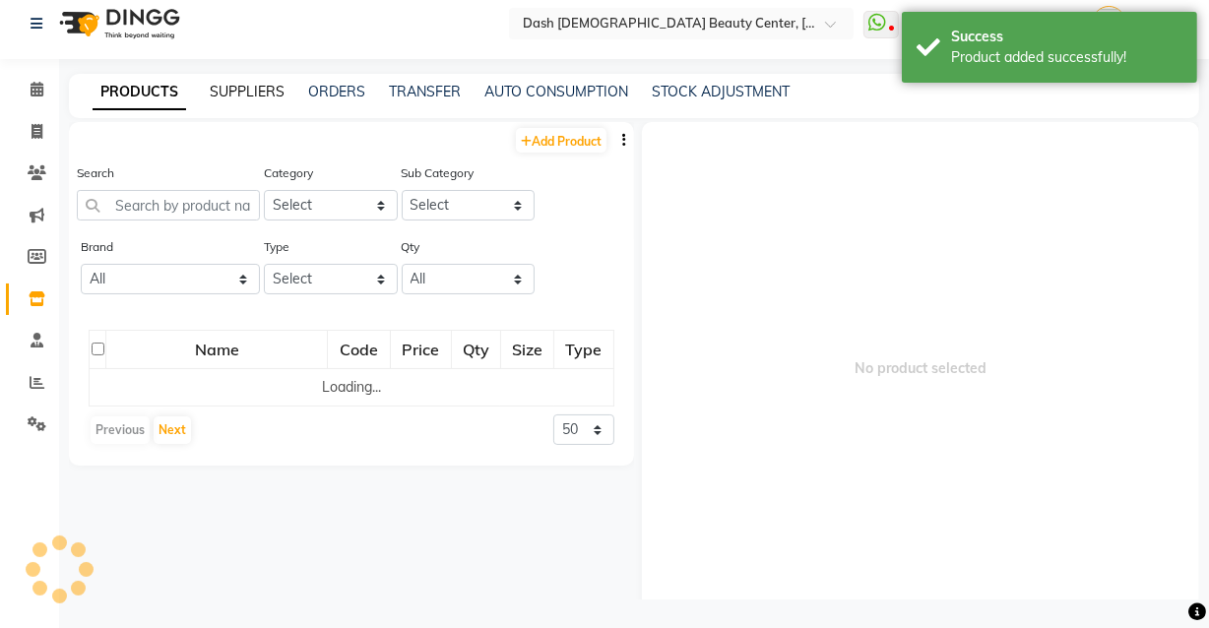
click at [249, 83] on link "SUPPLIERS" at bounding box center [247, 92] width 75 height 18
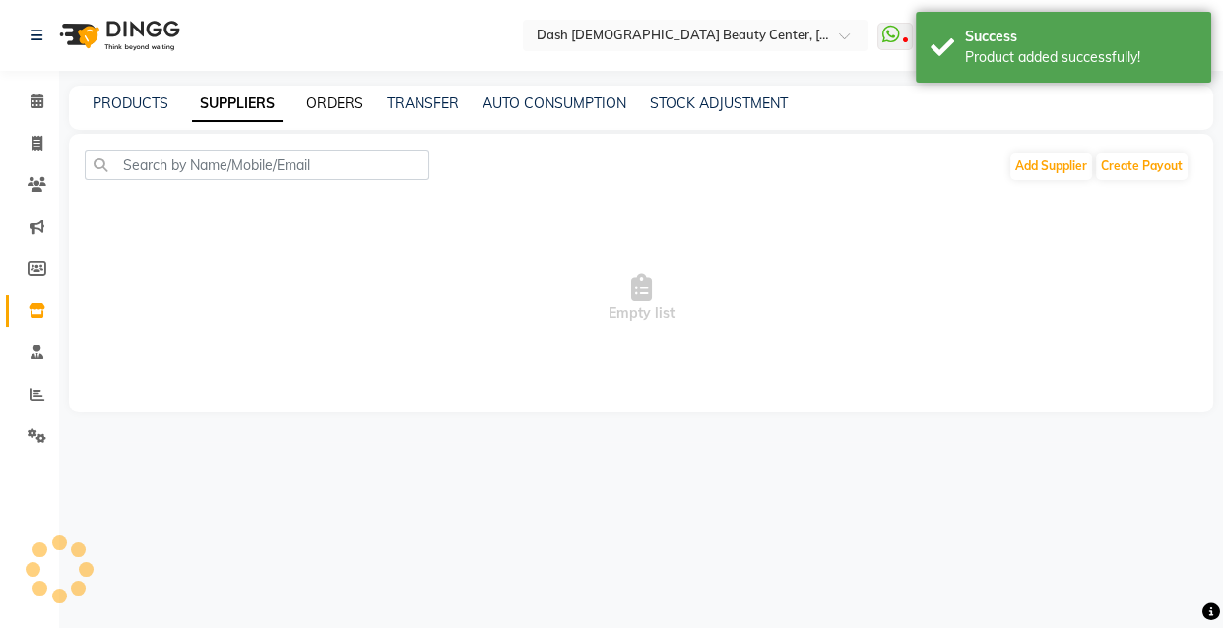
click at [344, 106] on link "ORDERS" at bounding box center [334, 103] width 57 height 18
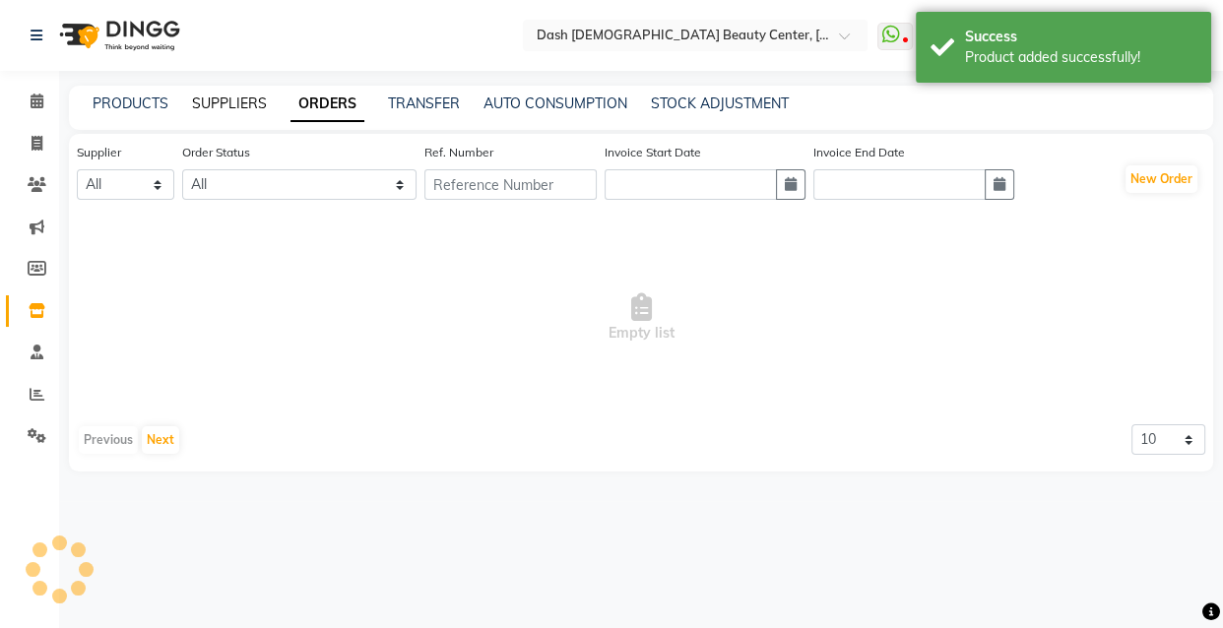
click at [221, 100] on link "SUPPLIERS" at bounding box center [229, 103] width 75 height 18
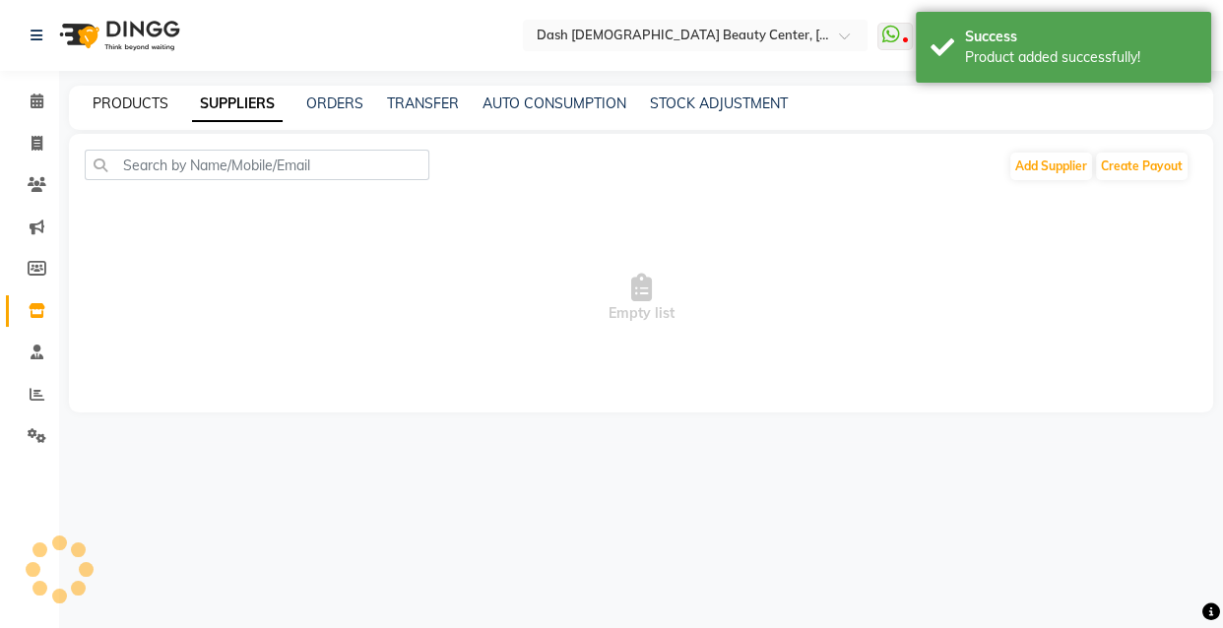
click at [128, 101] on link "PRODUCTS" at bounding box center [131, 103] width 76 height 18
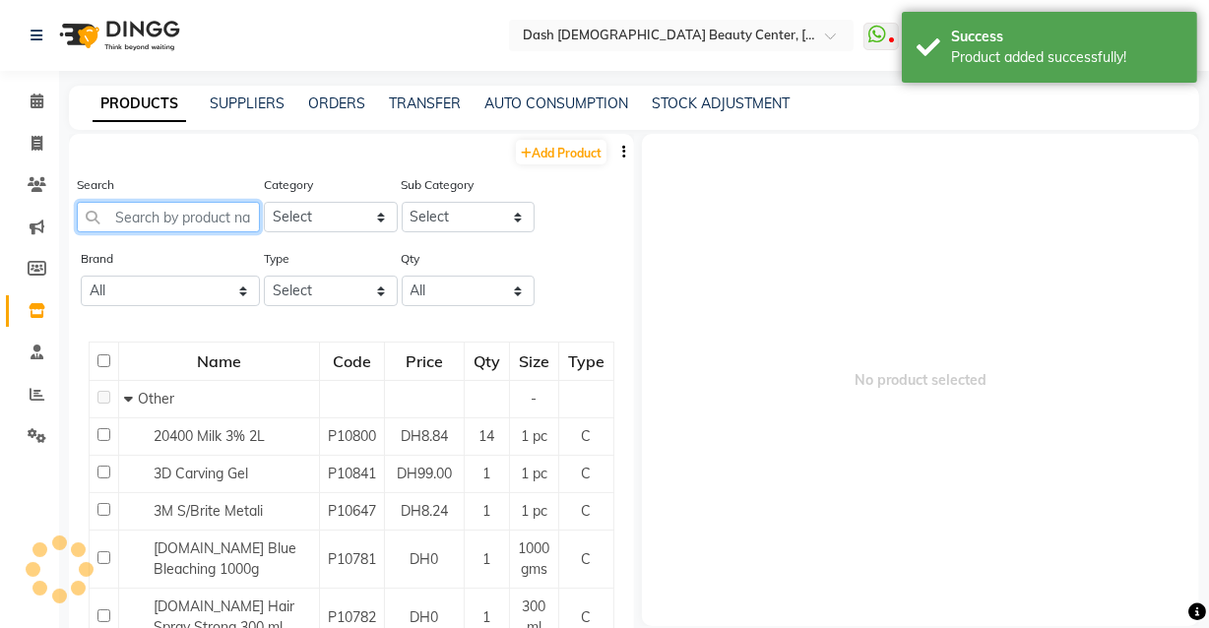
click at [191, 220] on input "text" at bounding box center [168, 217] width 183 height 31
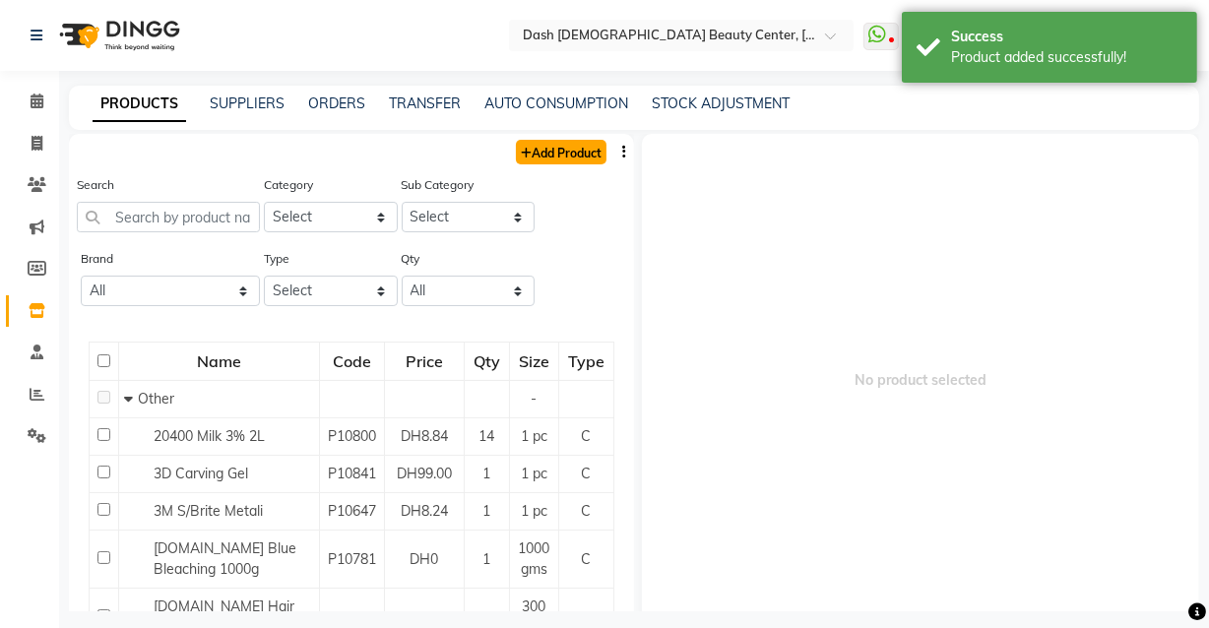
click at [580, 157] on link "Add Product" at bounding box center [561, 152] width 91 height 25
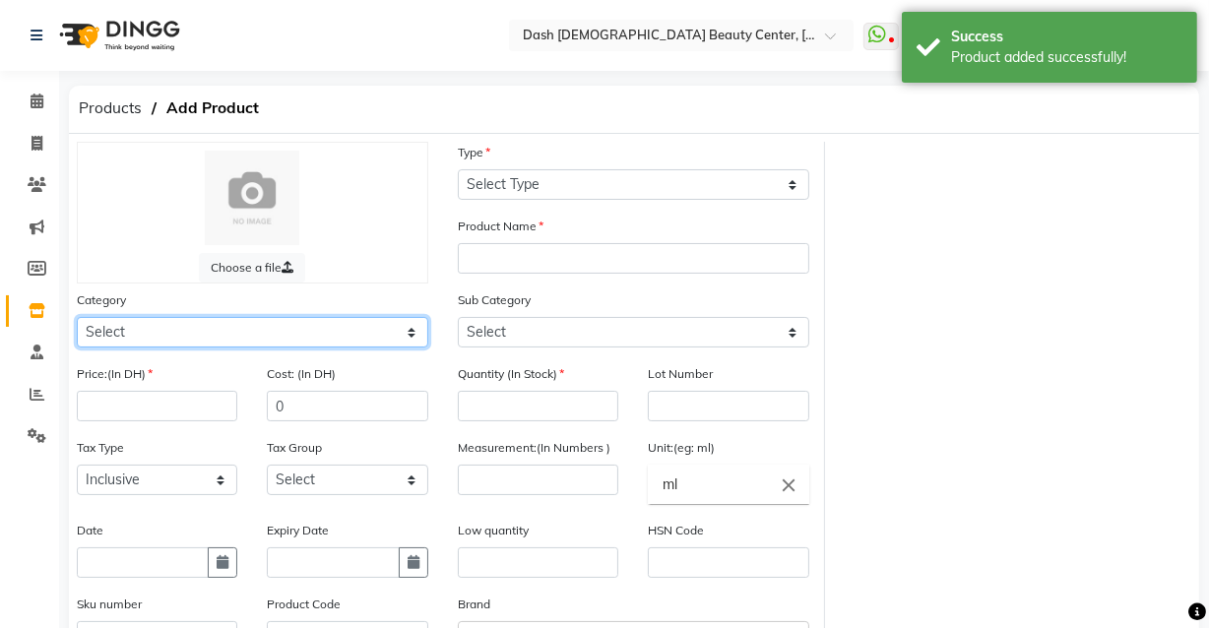
click at [243, 334] on select "Select Hair Skin Makeup Personal Care Appliances [PERSON_NAME] Waxing Disposabl…" at bounding box center [252, 332] width 351 height 31
click at [77, 319] on select "Select Hair Skin Makeup Personal Care Appliances [PERSON_NAME] Waxing Disposabl…" at bounding box center [252, 332] width 351 height 31
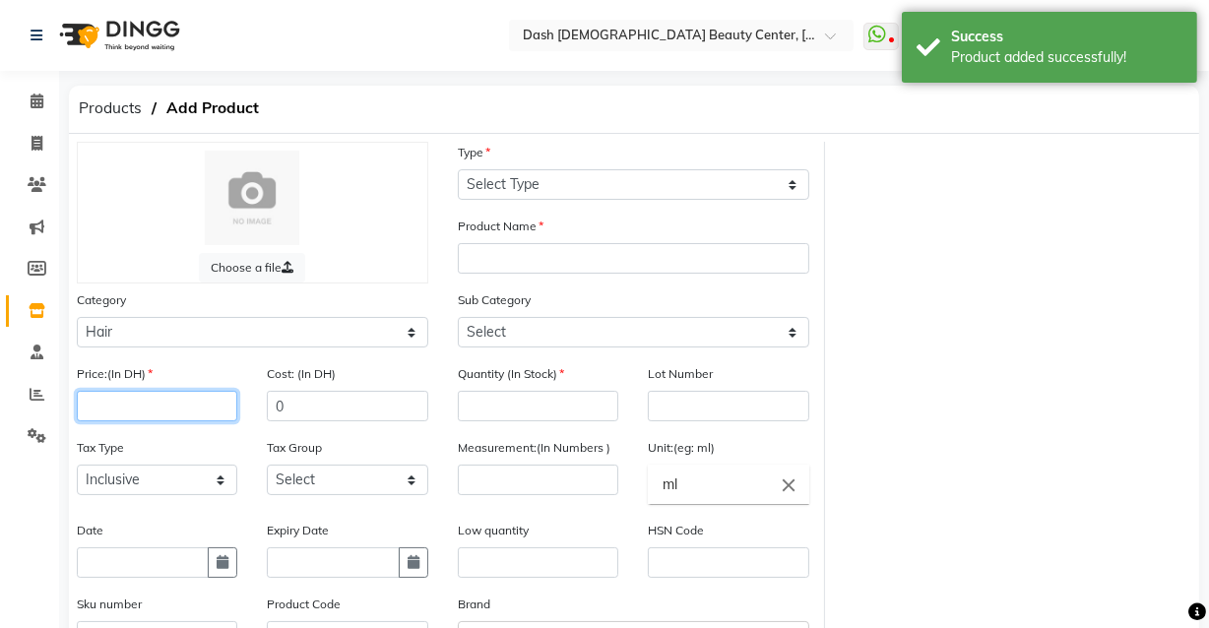
click at [193, 411] on input "number" at bounding box center [157, 406] width 160 height 31
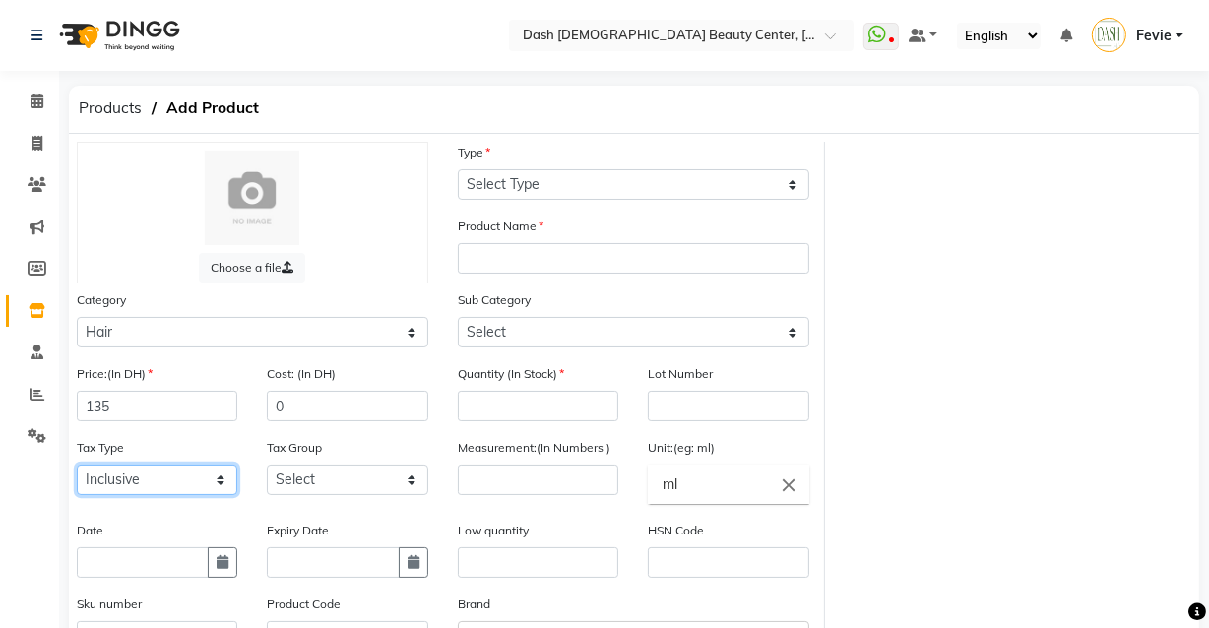
click at [127, 495] on select "Select Inclusive Exclusive" at bounding box center [157, 480] width 160 height 31
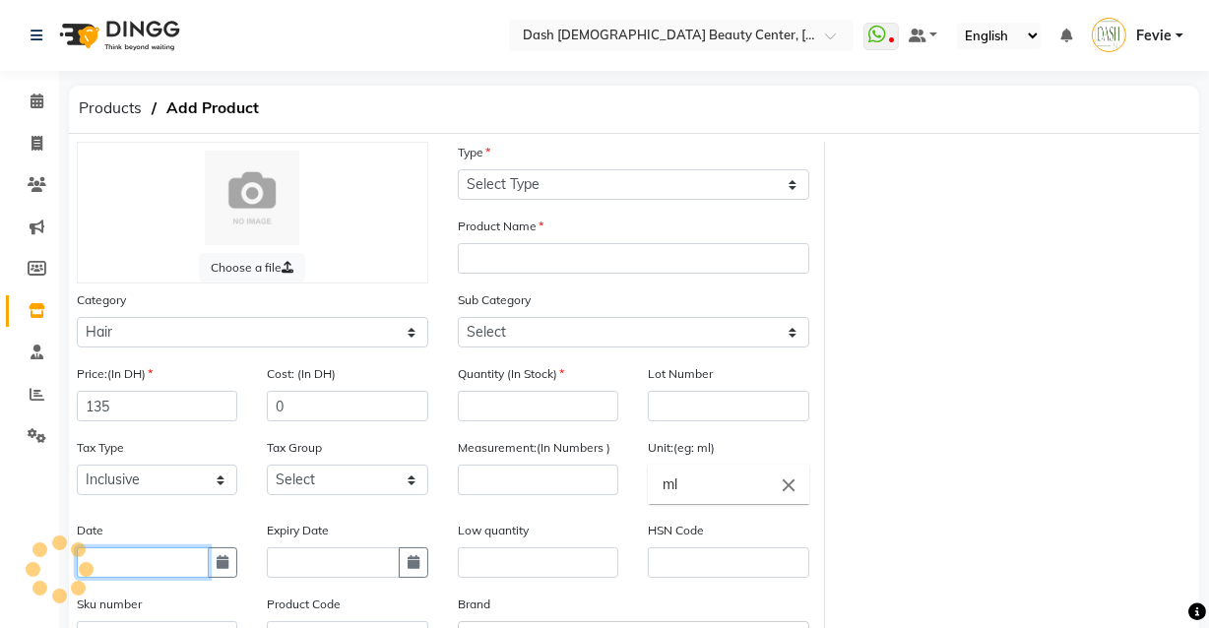
click at [132, 573] on input "text" at bounding box center [143, 562] width 132 height 31
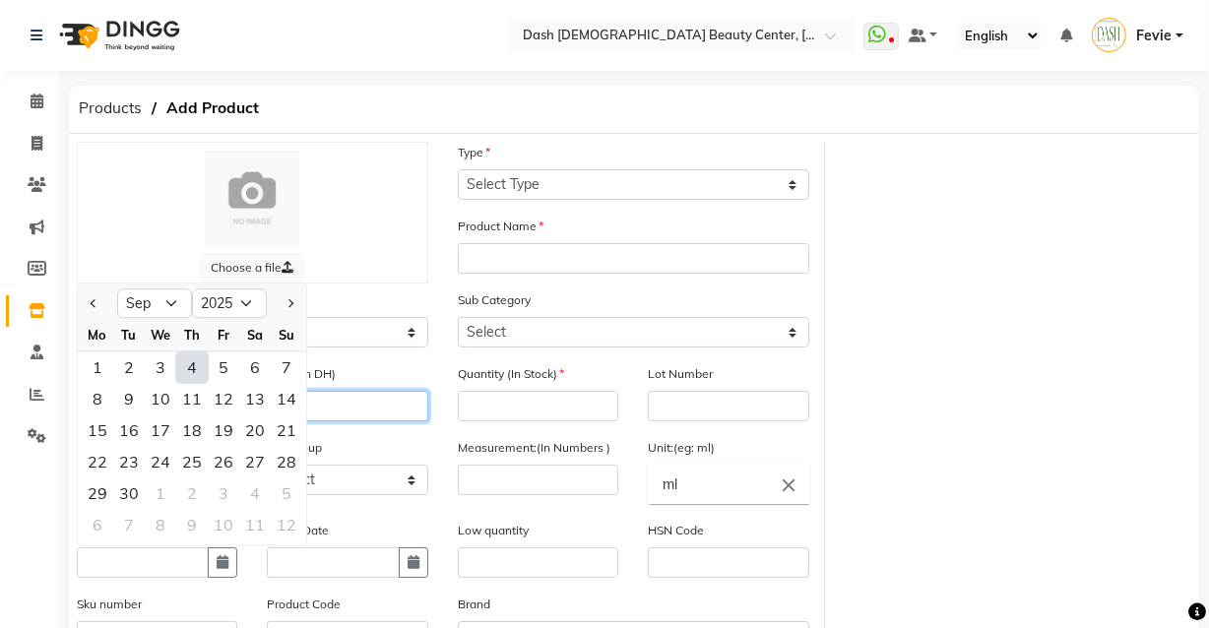
click at [393, 421] on input "0" at bounding box center [347, 406] width 160 height 31
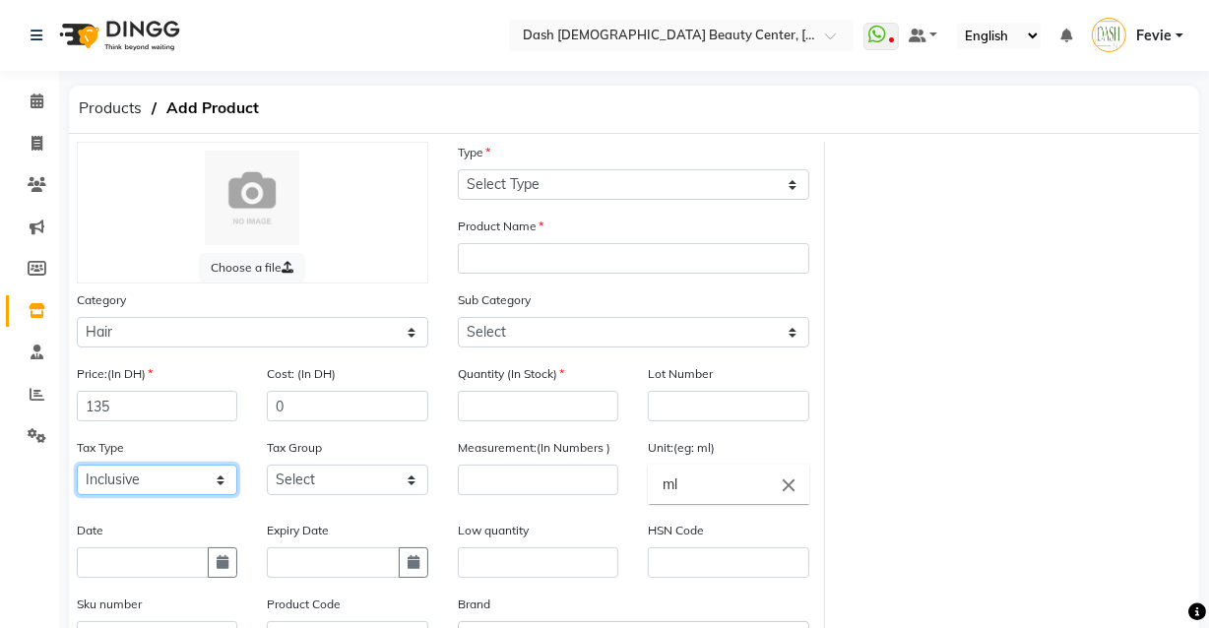
click at [130, 469] on select "Select Inclusive Exclusive" at bounding box center [157, 480] width 160 height 31
click at [77, 468] on select "Select Inclusive Exclusive" at bounding box center [157, 480] width 160 height 31
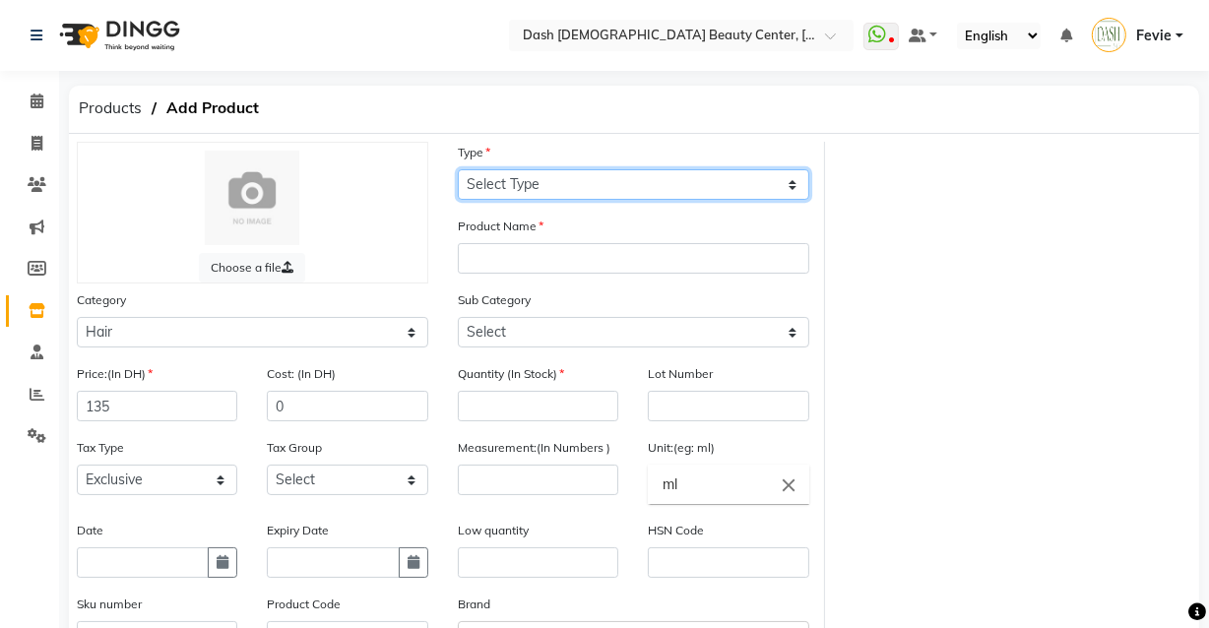
click at [584, 187] on select "Select Type Both Retail Consumable" at bounding box center [633, 184] width 351 height 31
click at [458, 169] on select "Select Type Both Retail Consumable" at bounding box center [633, 184] width 351 height 31
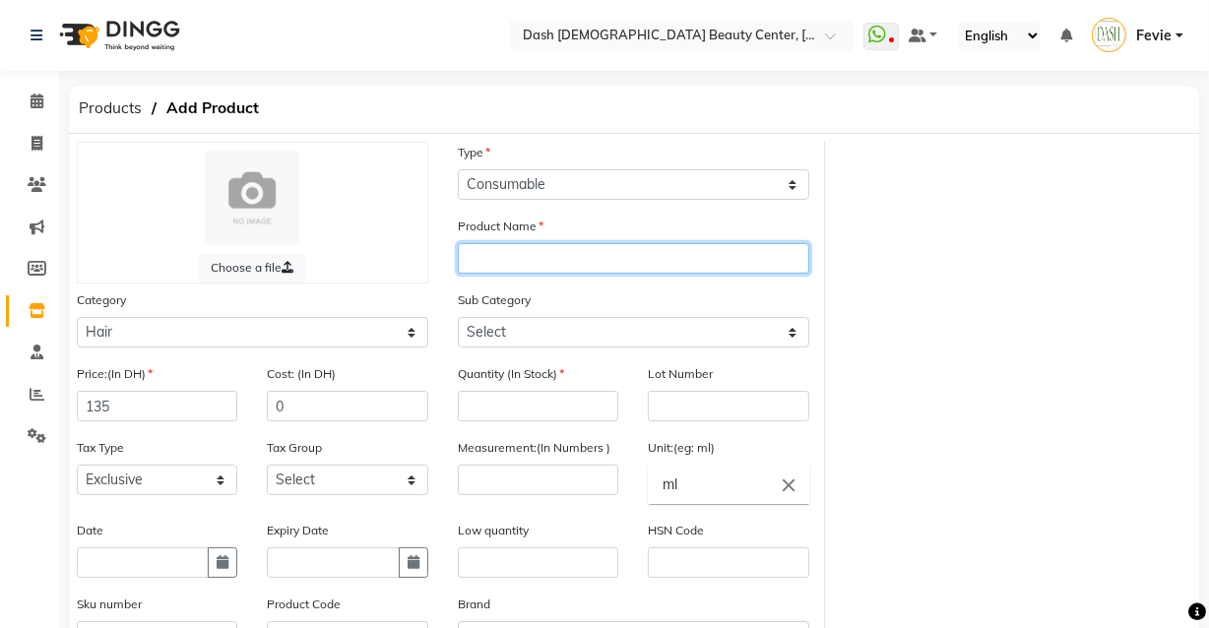
click at [602, 256] on input "text" at bounding box center [633, 258] width 351 height 31
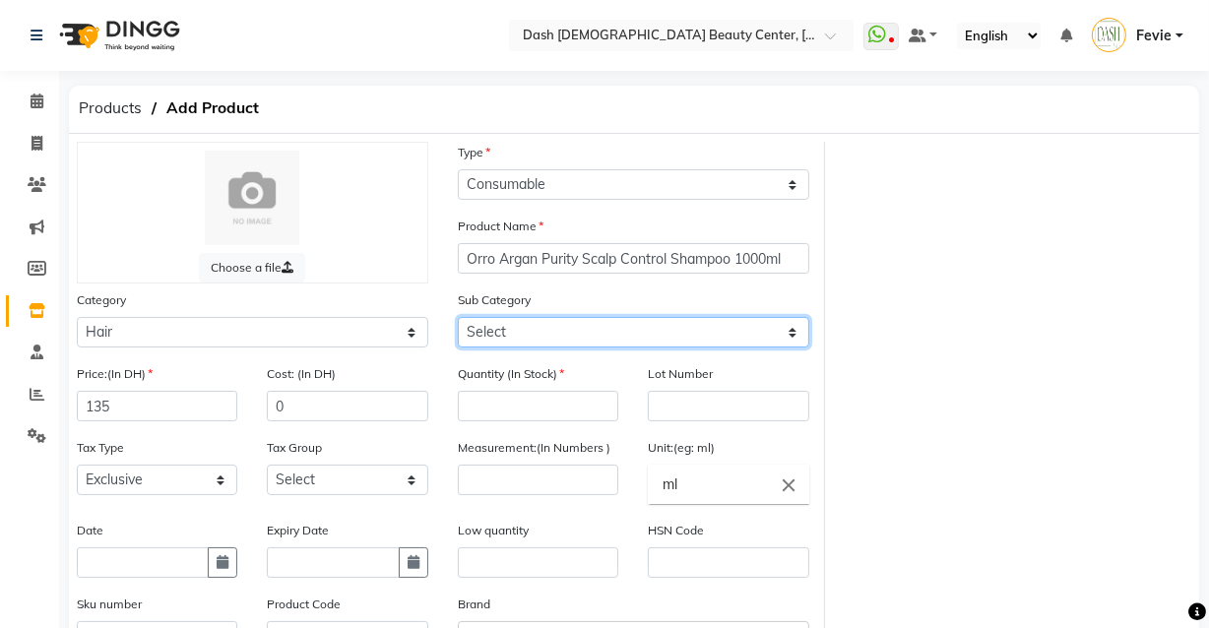
click at [686, 324] on select "Select Shampoo Conditioner Cream Mask Oil Serum Color Appliances Treatment Styl…" at bounding box center [633, 332] width 351 height 31
click at [967, 333] on div "Choose a file Type Select Type Both Retail Consumable Product Name Orro Argan P…" at bounding box center [634, 454] width 1144 height 625
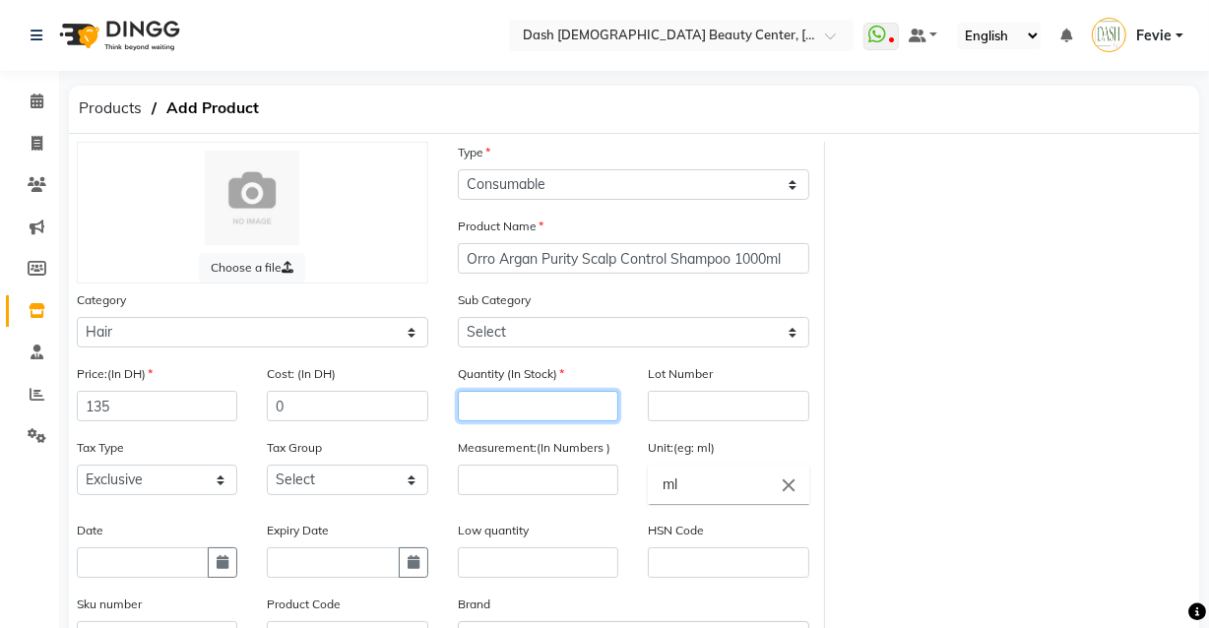
click at [540, 415] on input "number" at bounding box center [538, 406] width 160 height 31
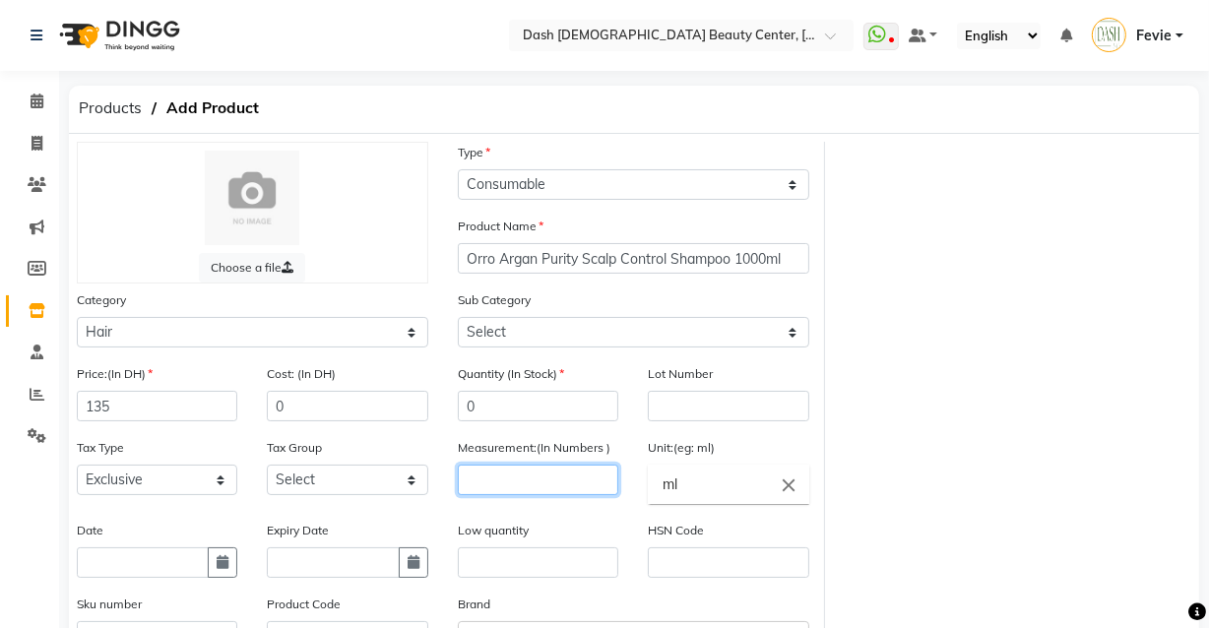
click at [534, 489] on input "number" at bounding box center [538, 480] width 160 height 31
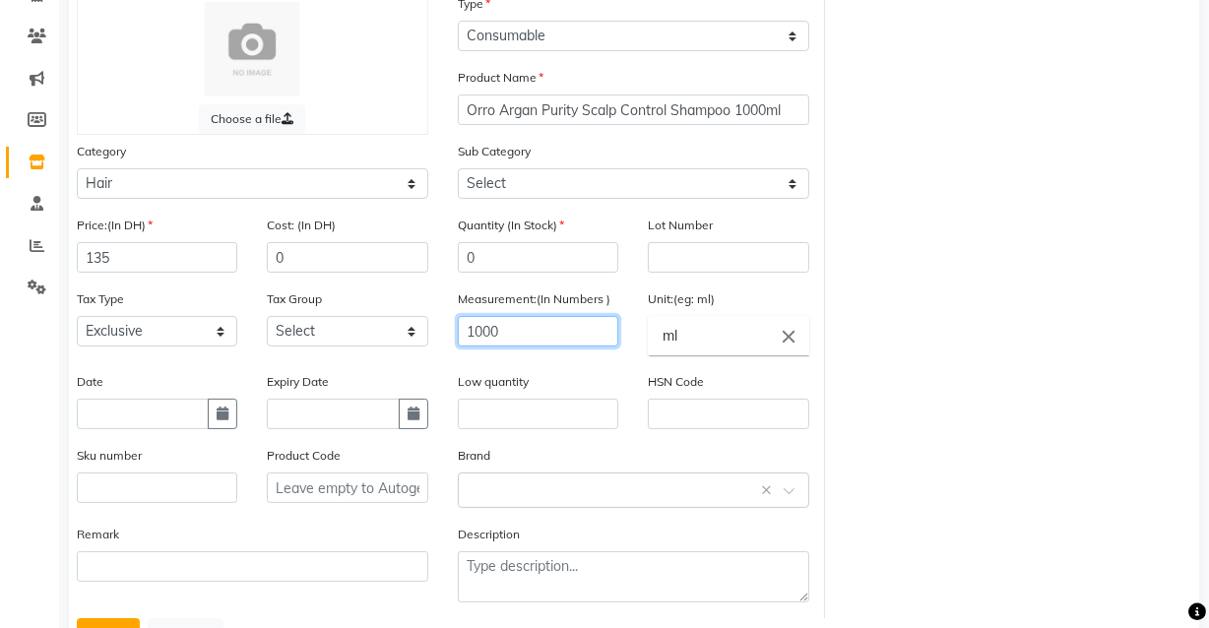
scroll to position [145, 0]
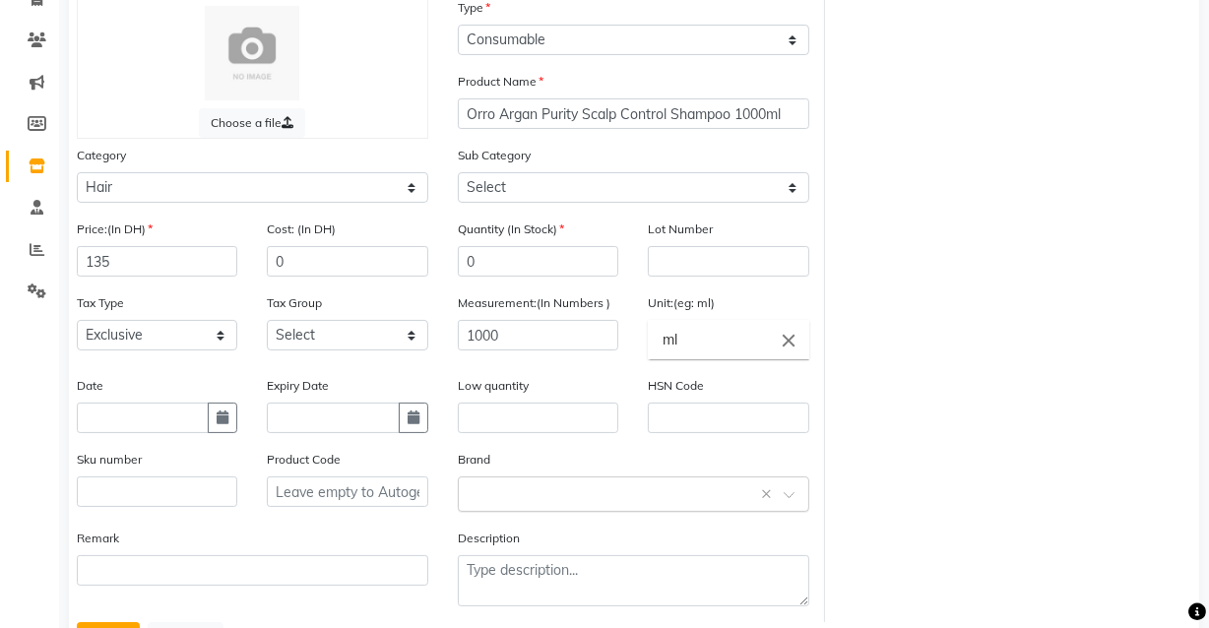
click at [498, 495] on input "text" at bounding box center [614, 492] width 290 height 21
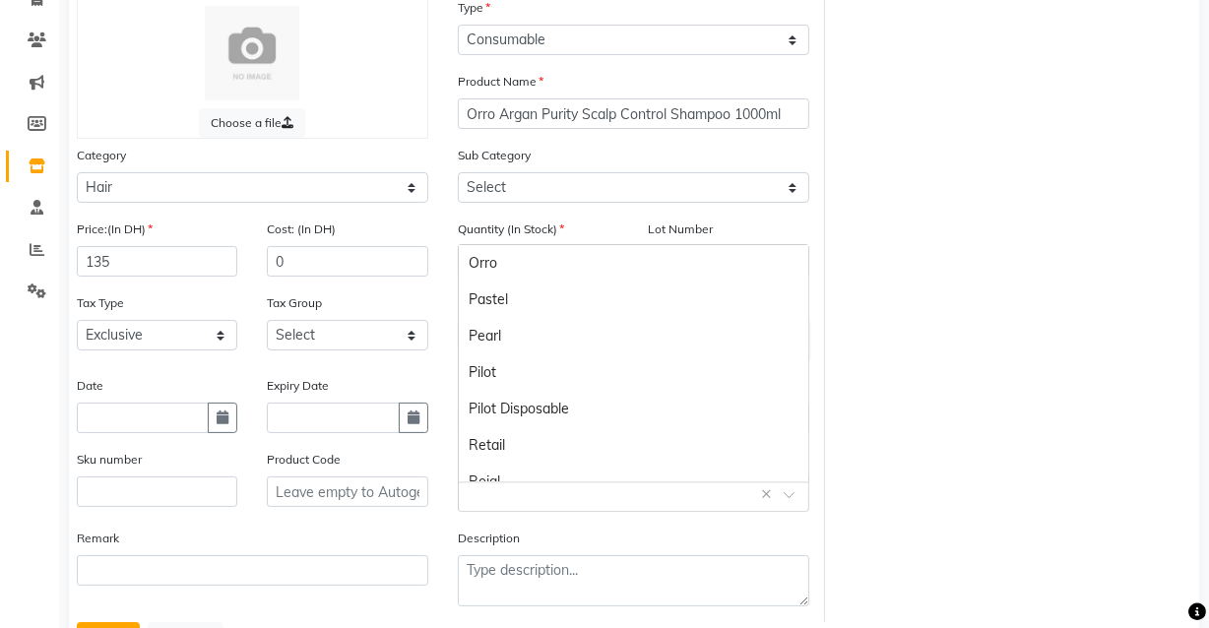
scroll to position [960, 0]
click at [490, 296] on div "Orro" at bounding box center [633, 287] width 349 height 36
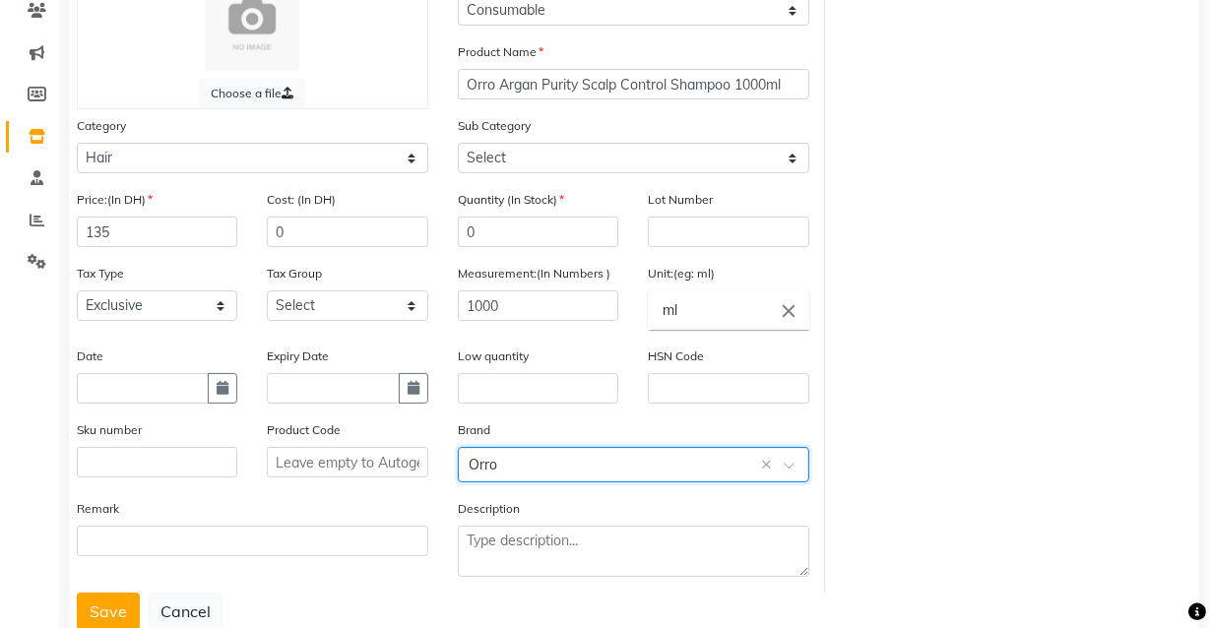
scroll to position [237, 0]
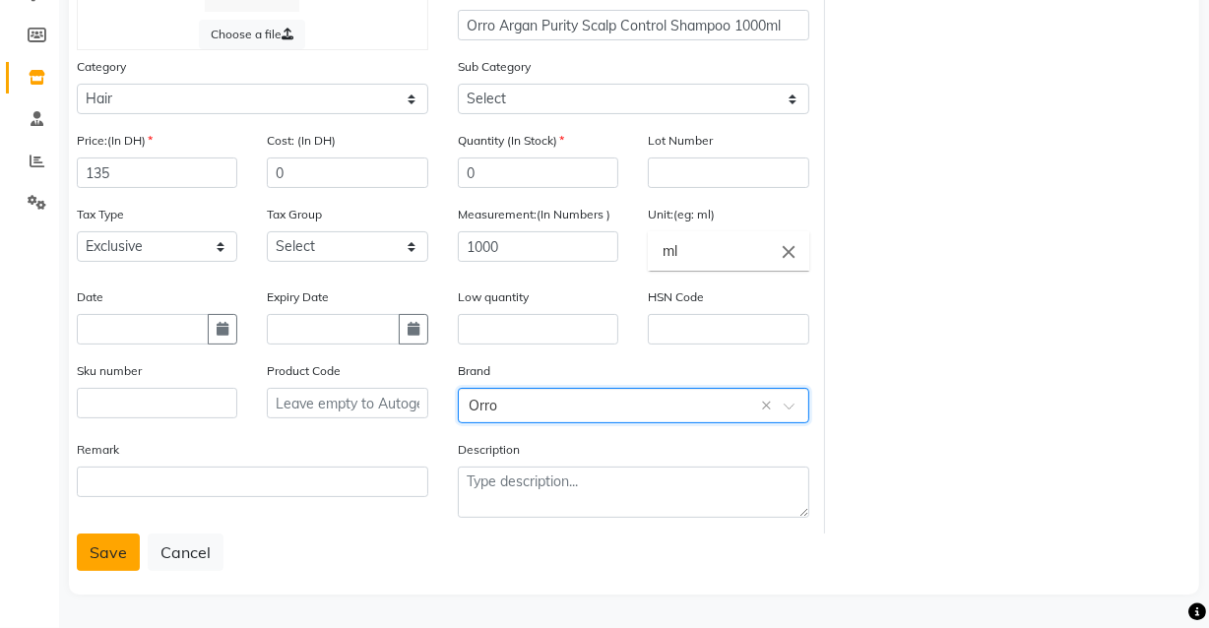
click at [107, 555] on button "Save" at bounding box center [108, 552] width 63 height 37
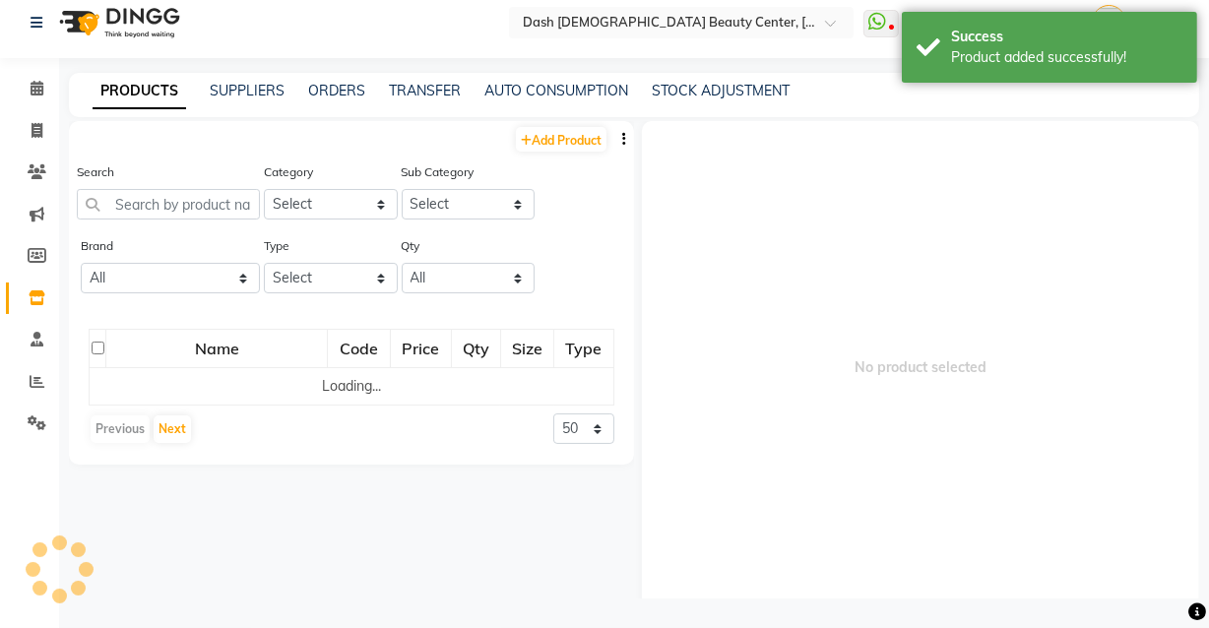
scroll to position [12, 0]
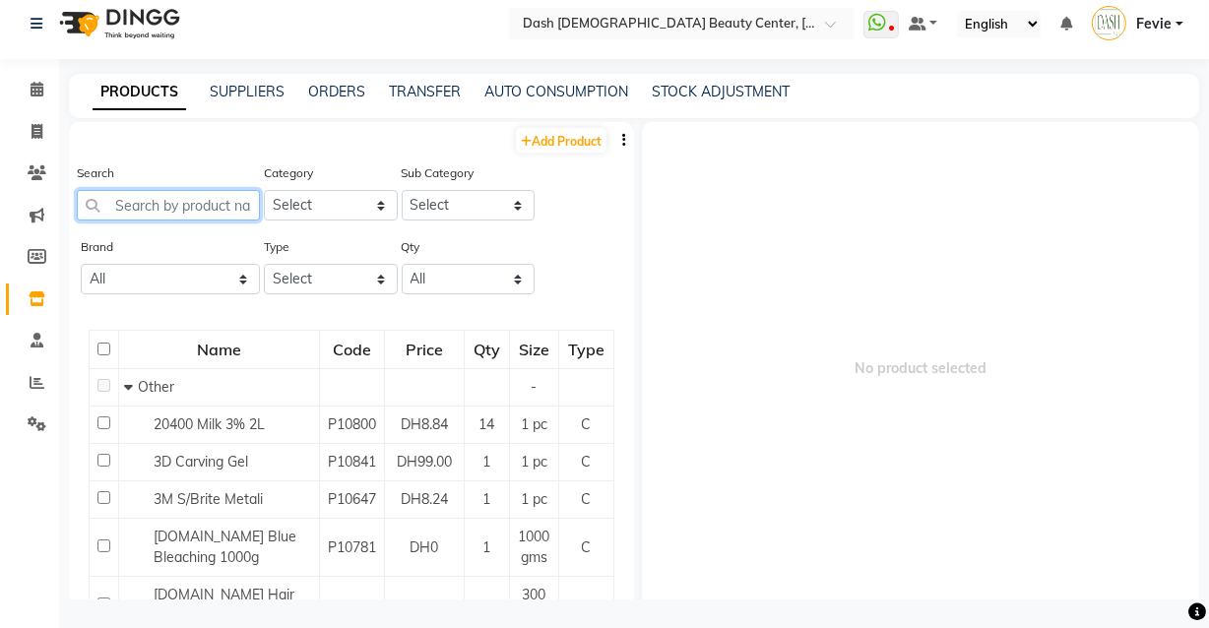
click at [168, 207] on input "text" at bounding box center [168, 205] width 183 height 31
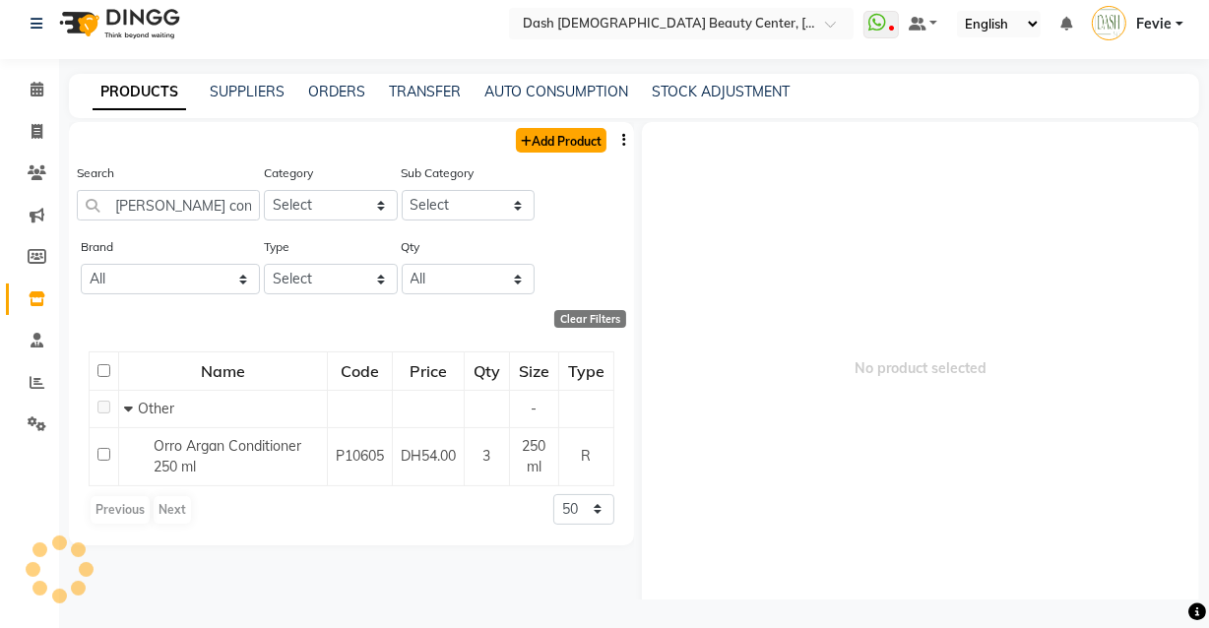
click at [552, 140] on link "Add Product" at bounding box center [561, 140] width 91 height 25
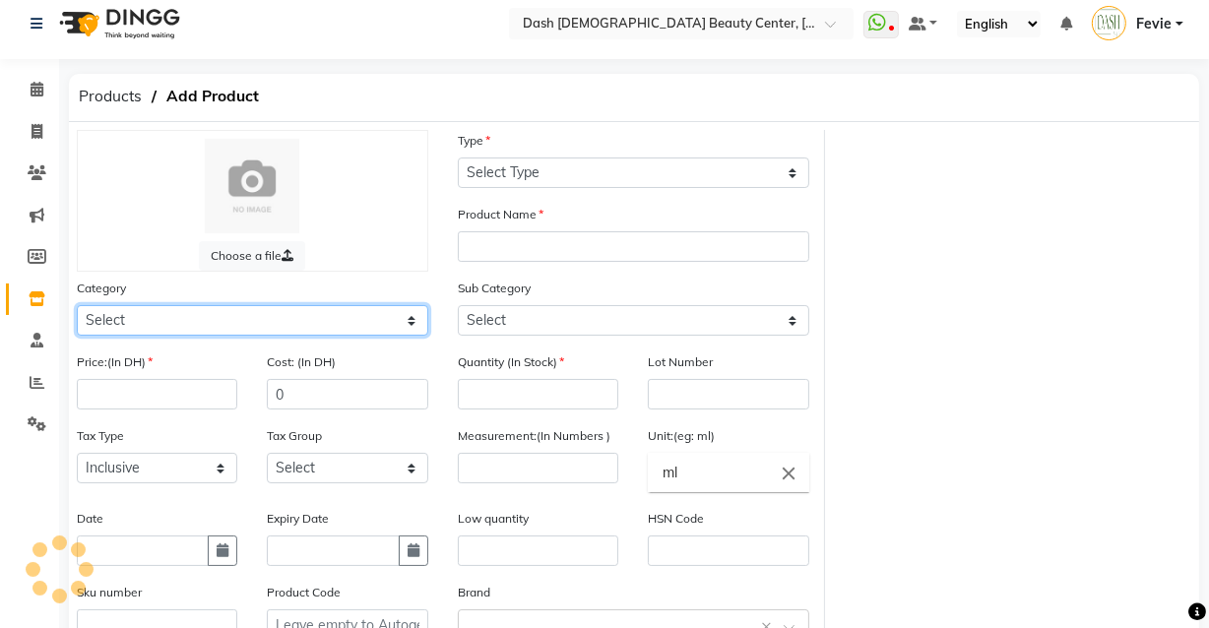
click at [268, 325] on select "Select" at bounding box center [252, 320] width 351 height 31
click at [77, 306] on select "Select Hair Skin Makeup Personal Care Appliances [PERSON_NAME] Waxing Disposabl…" at bounding box center [252, 320] width 351 height 31
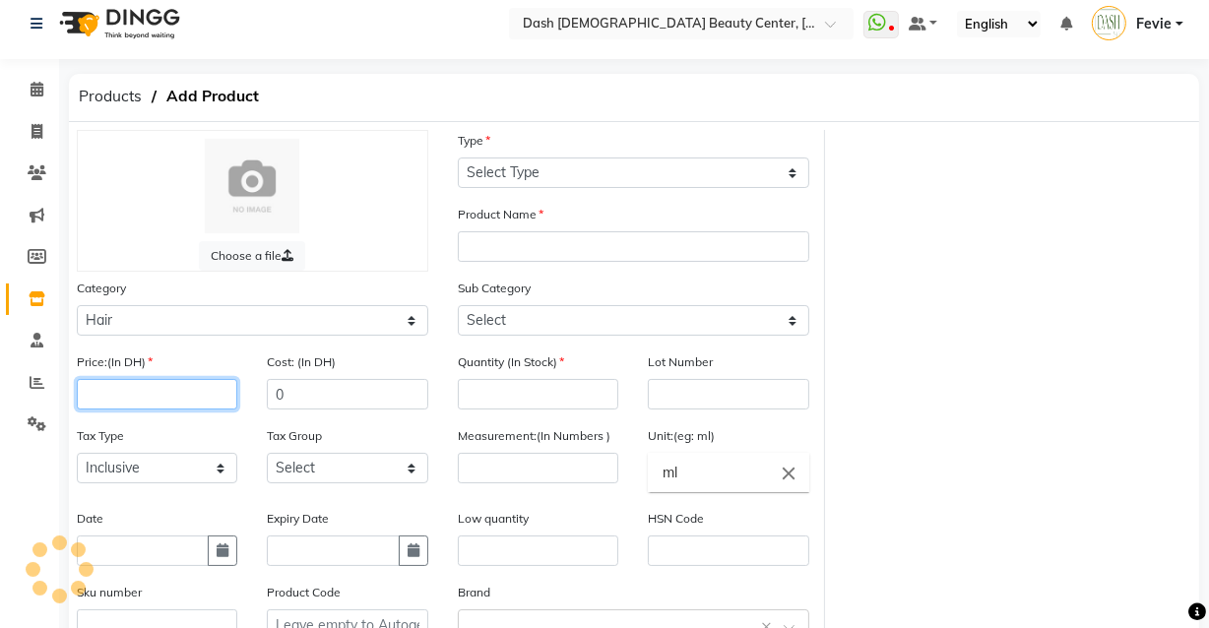
click at [188, 397] on input "number" at bounding box center [157, 394] width 160 height 31
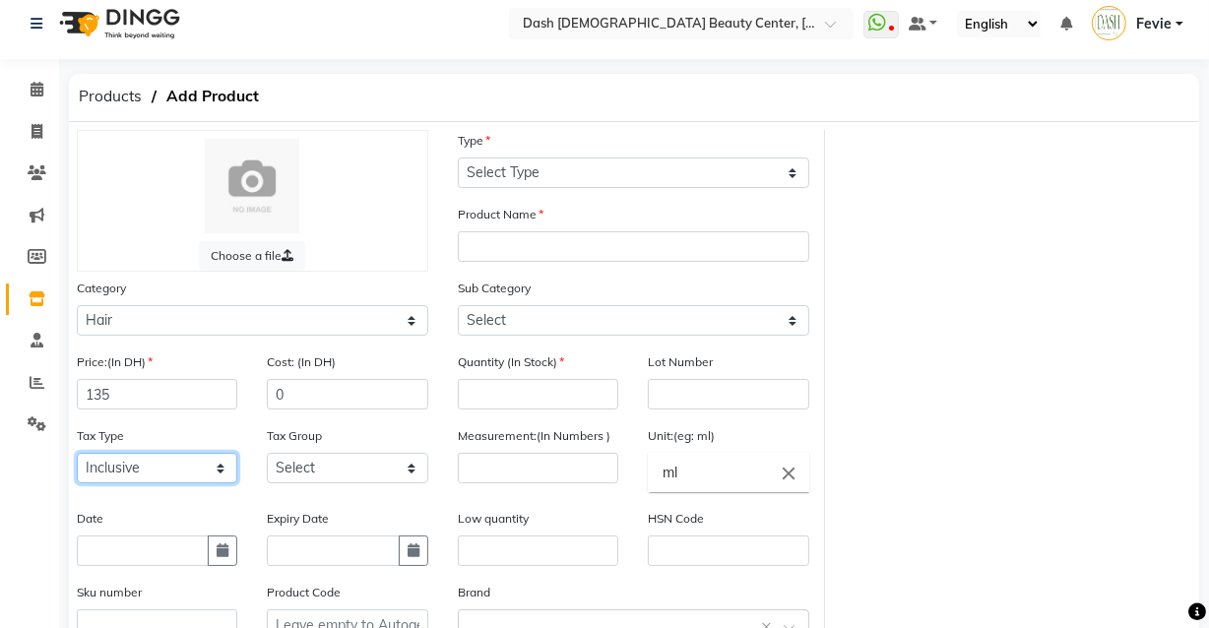
click at [138, 476] on select "Select Inclusive Exclusive" at bounding box center [157, 468] width 160 height 31
click at [77, 455] on select "Select Inclusive Exclusive" at bounding box center [157, 468] width 160 height 31
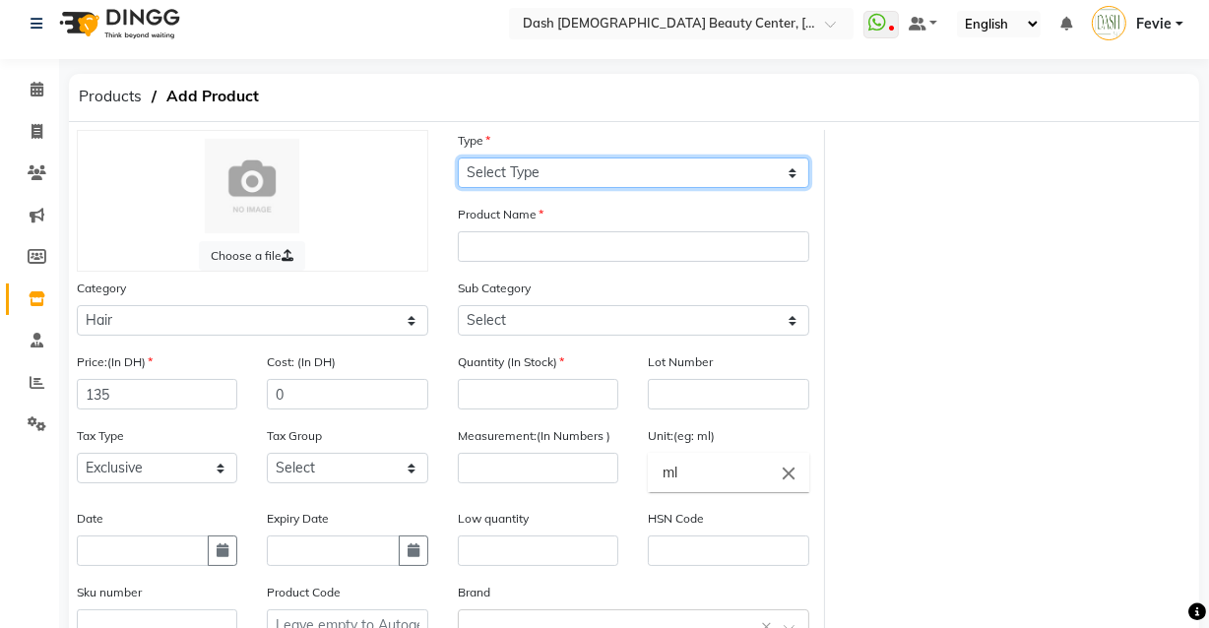
click at [612, 181] on select "Select Type Both Retail Consumable" at bounding box center [633, 172] width 351 height 31
click at [458, 157] on select "Select Type Both Retail Consumable" at bounding box center [633, 172] width 351 height 31
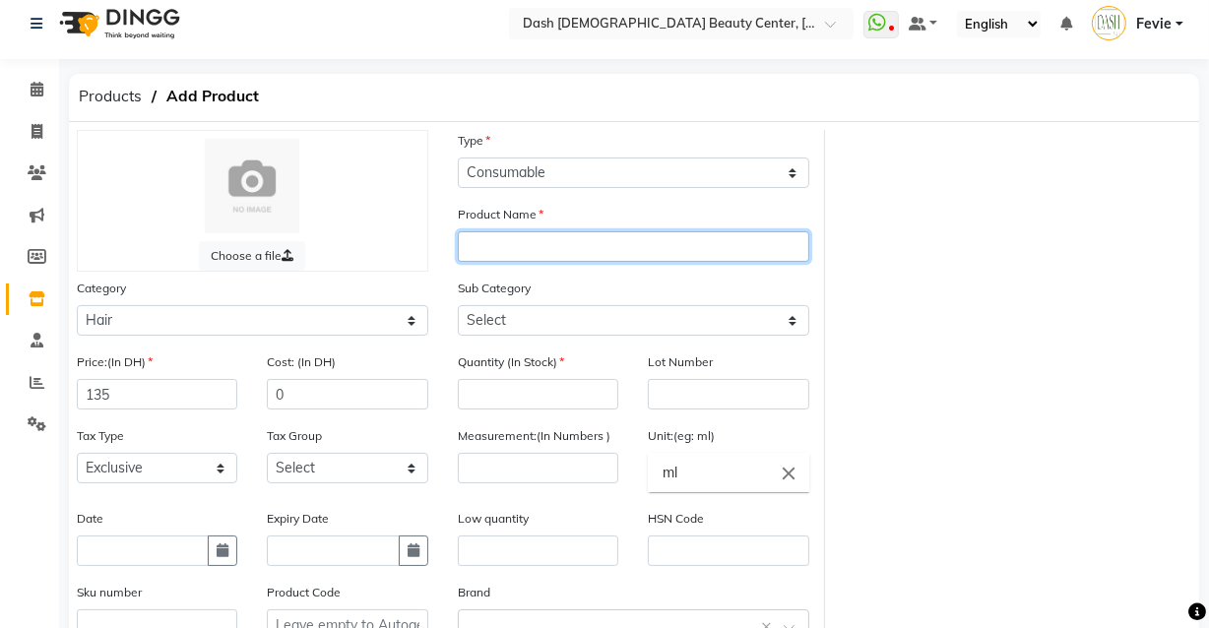
click at [600, 231] on input "text" at bounding box center [633, 246] width 351 height 31
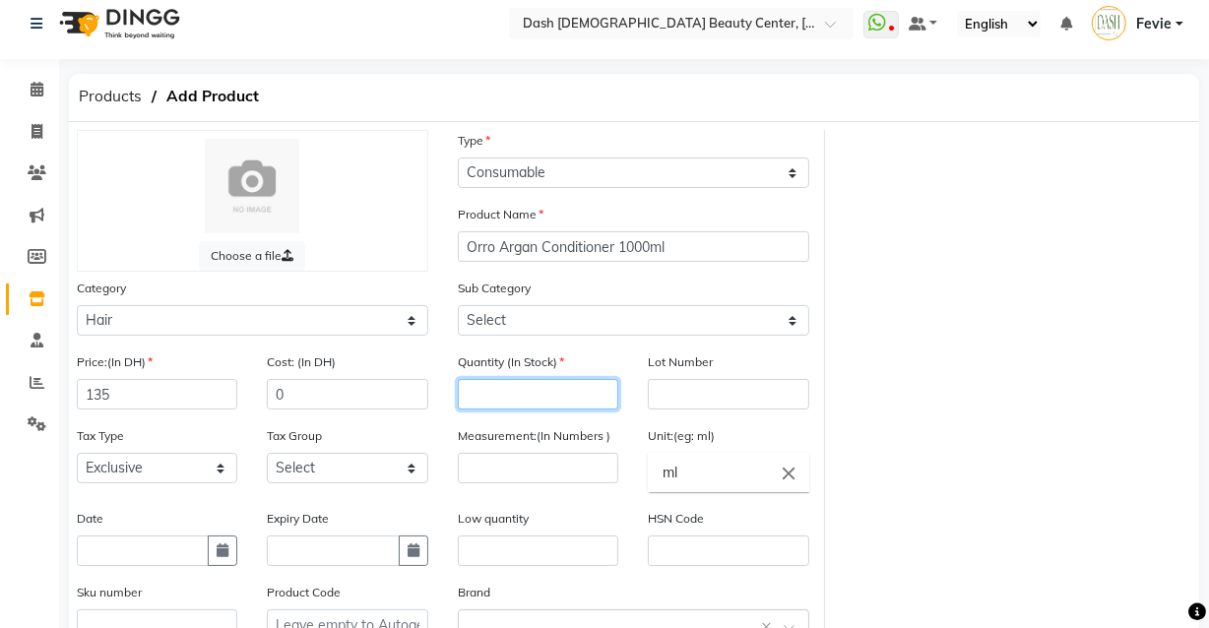
click at [550, 403] on input "number" at bounding box center [538, 394] width 160 height 31
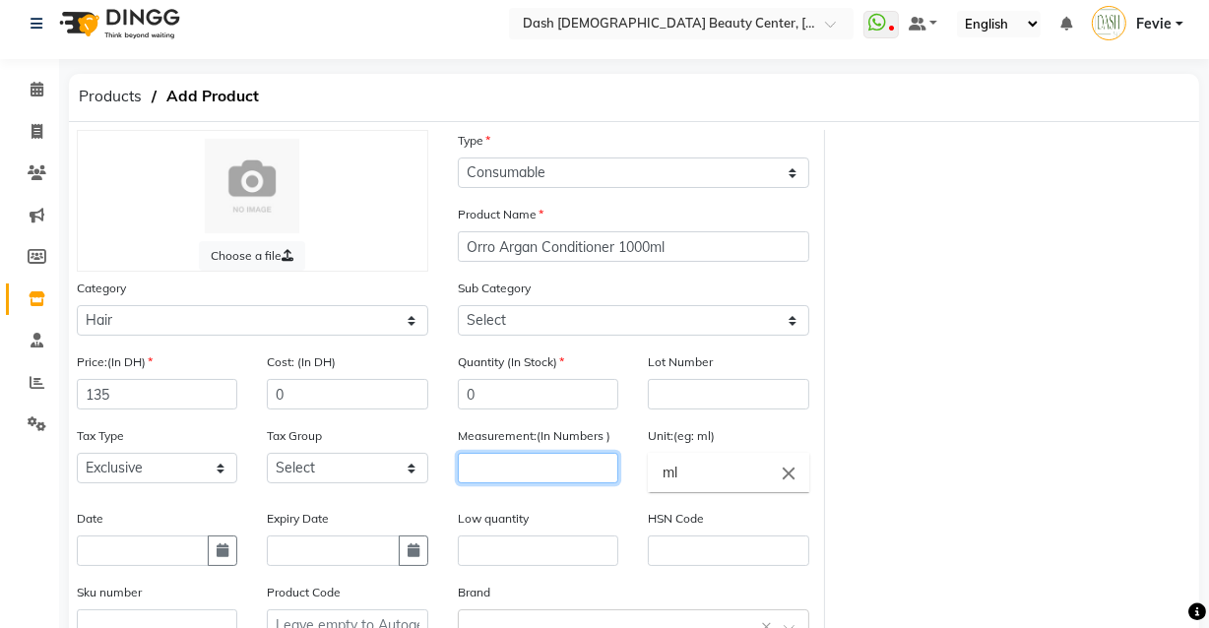
click at [551, 478] on input "number" at bounding box center [538, 468] width 160 height 31
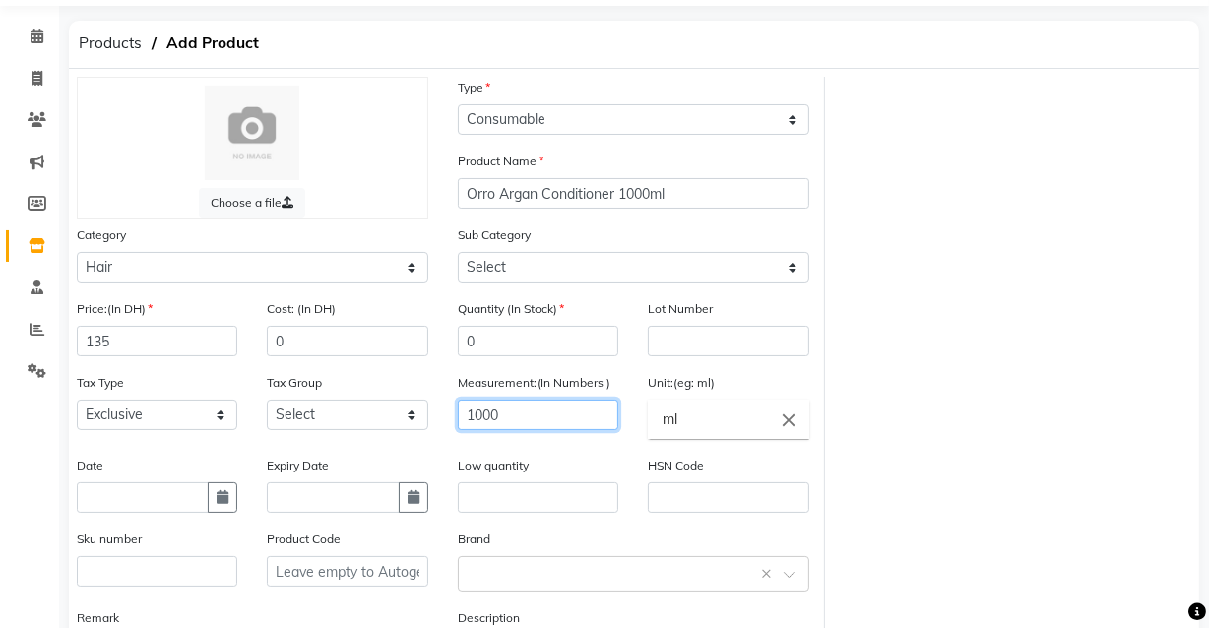
scroll to position [237, 0]
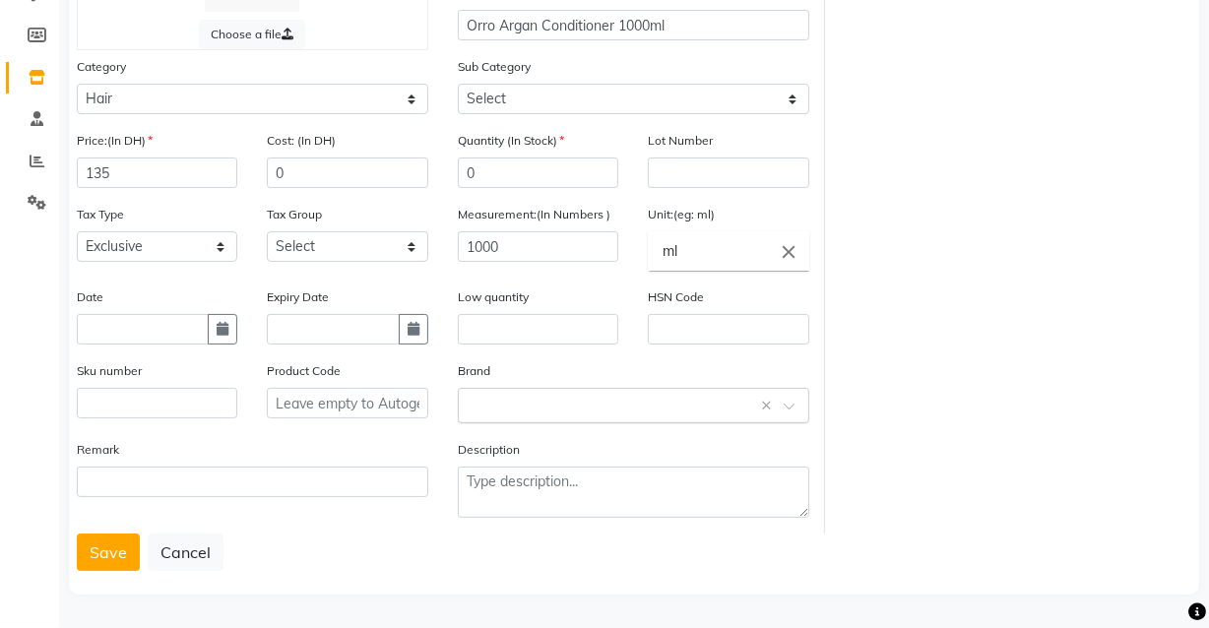
click at [593, 408] on input "text" at bounding box center [614, 404] width 290 height 21
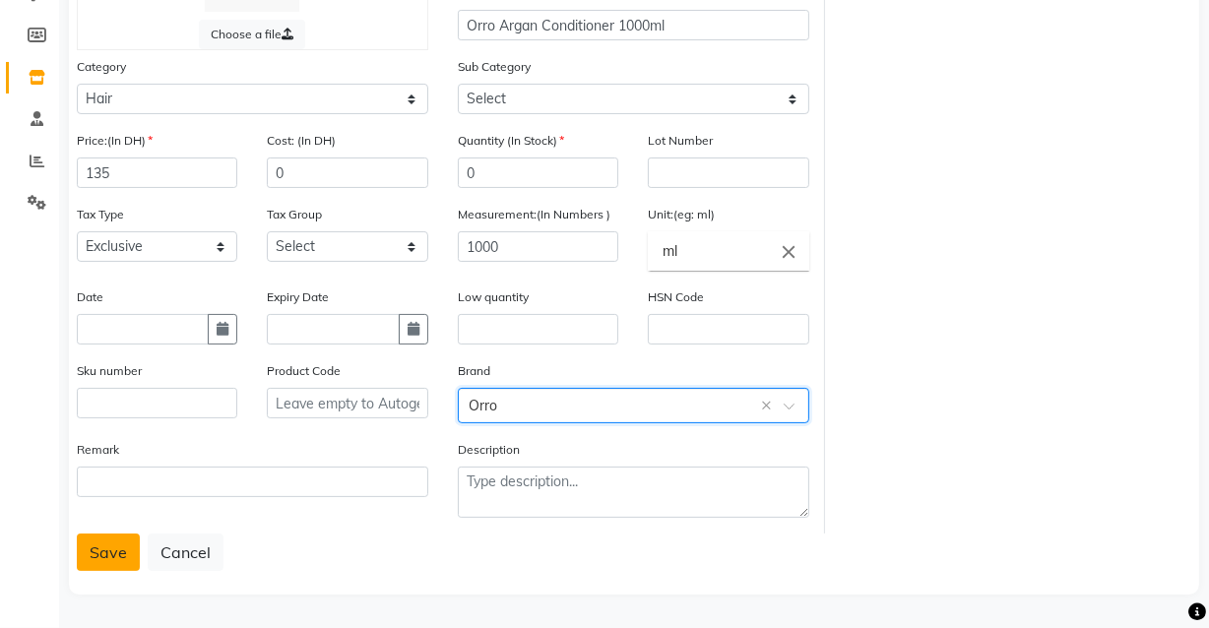
click at [128, 567] on button "Save" at bounding box center [108, 552] width 63 height 37
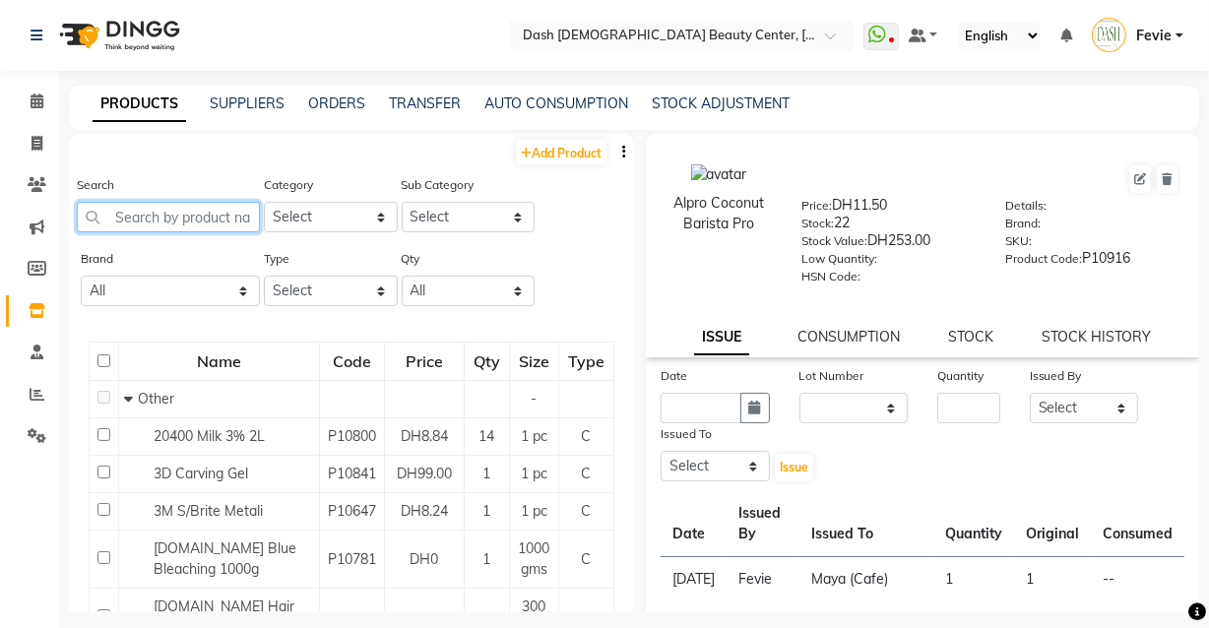
click at [174, 220] on input "text" at bounding box center [168, 217] width 183 height 31
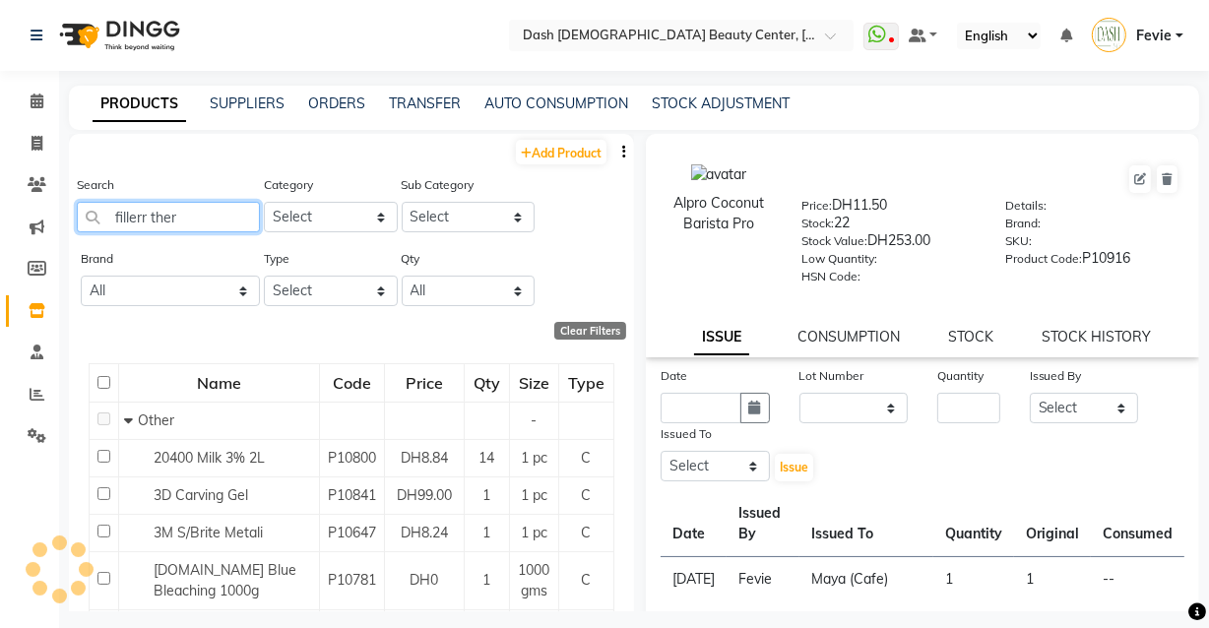
click at [145, 219] on input "fillerr ther" at bounding box center [168, 217] width 183 height 31
click at [193, 223] on input "filler ther" at bounding box center [168, 217] width 183 height 31
click at [196, 220] on input "filler" at bounding box center [168, 217] width 183 height 31
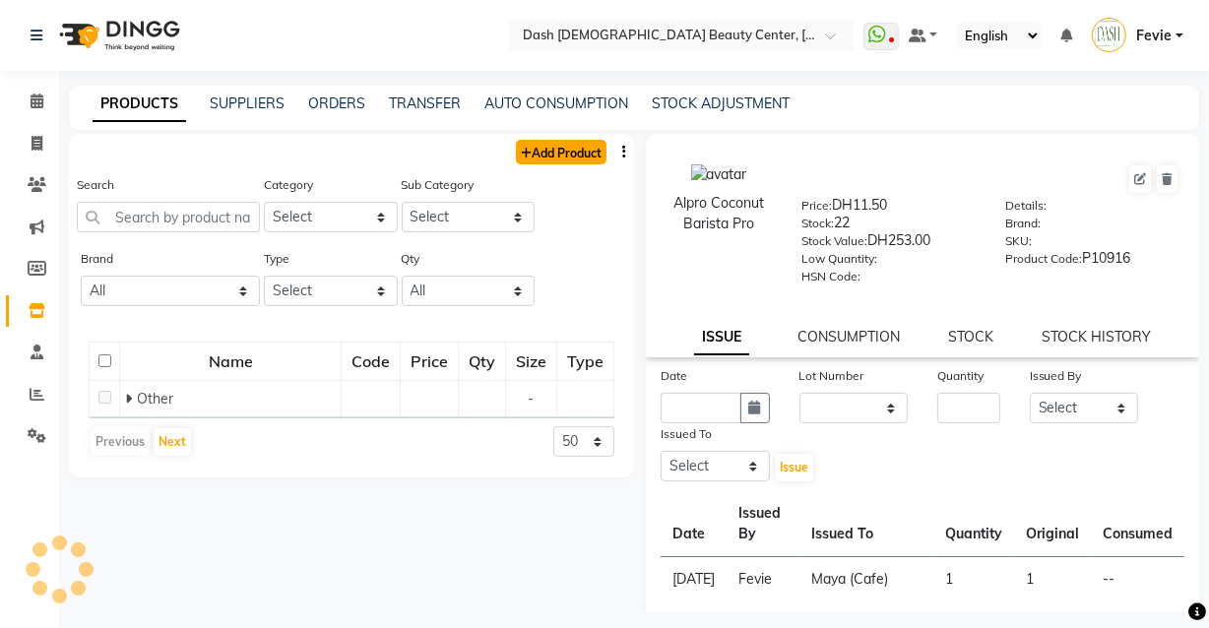
click at [539, 158] on link "Add Product" at bounding box center [561, 152] width 91 height 25
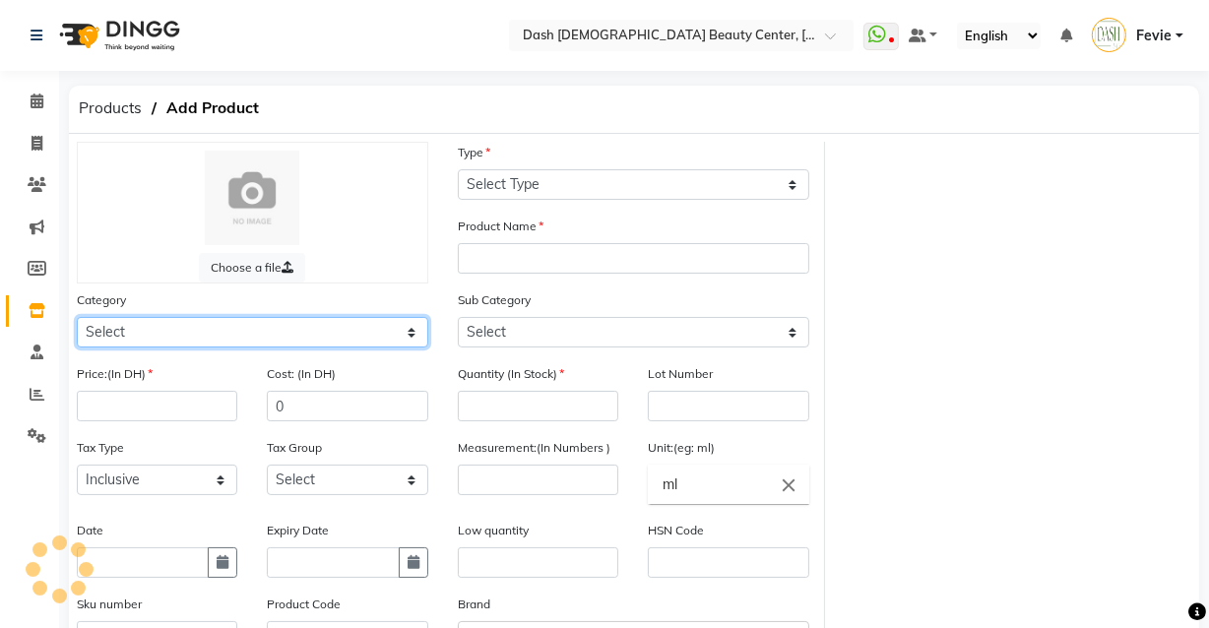
click at [226, 328] on select "Select" at bounding box center [252, 332] width 351 height 31
click at [77, 319] on select "Select Hair Skin Makeup Personal Care Appliances [PERSON_NAME] Waxing Disposabl…" at bounding box center [252, 332] width 351 height 31
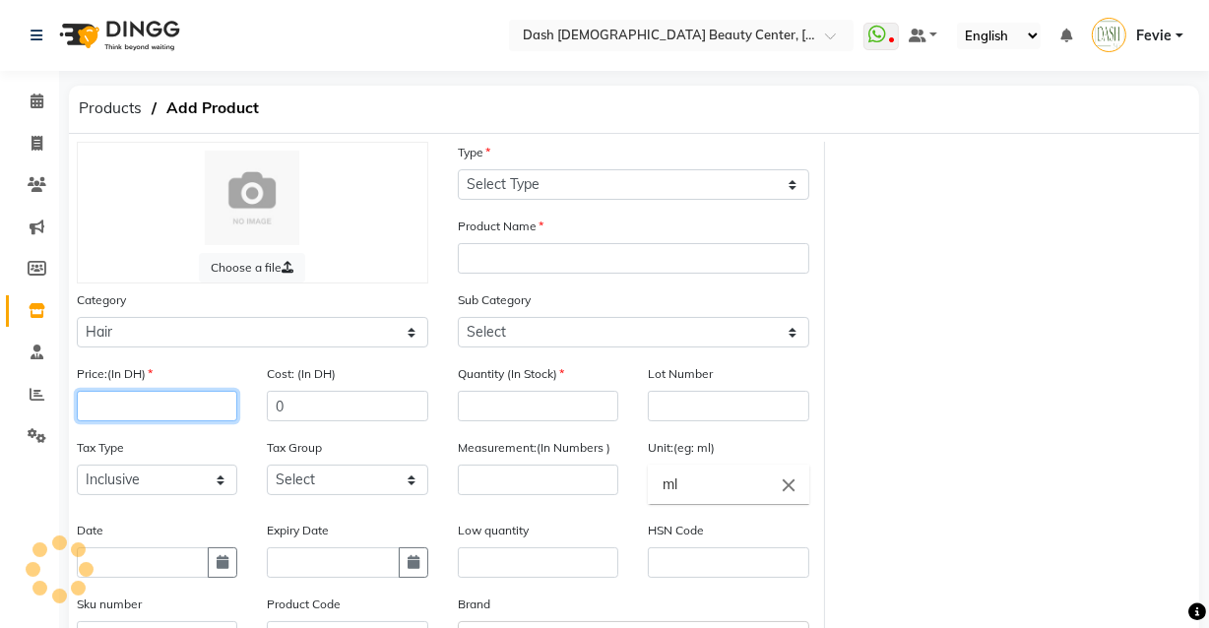
click at [189, 401] on input "number" at bounding box center [157, 406] width 160 height 31
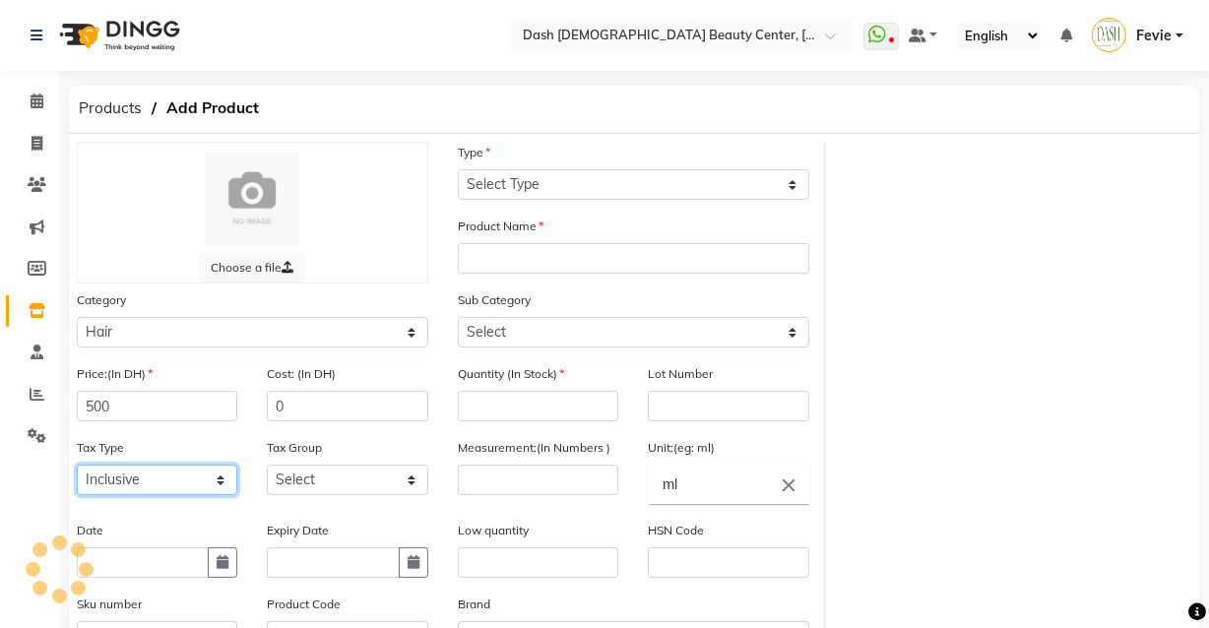
click at [172, 491] on select "Select Inclusive Exclusive" at bounding box center [157, 480] width 160 height 31
click at [77, 468] on select "Select Inclusive Exclusive" at bounding box center [157, 480] width 160 height 31
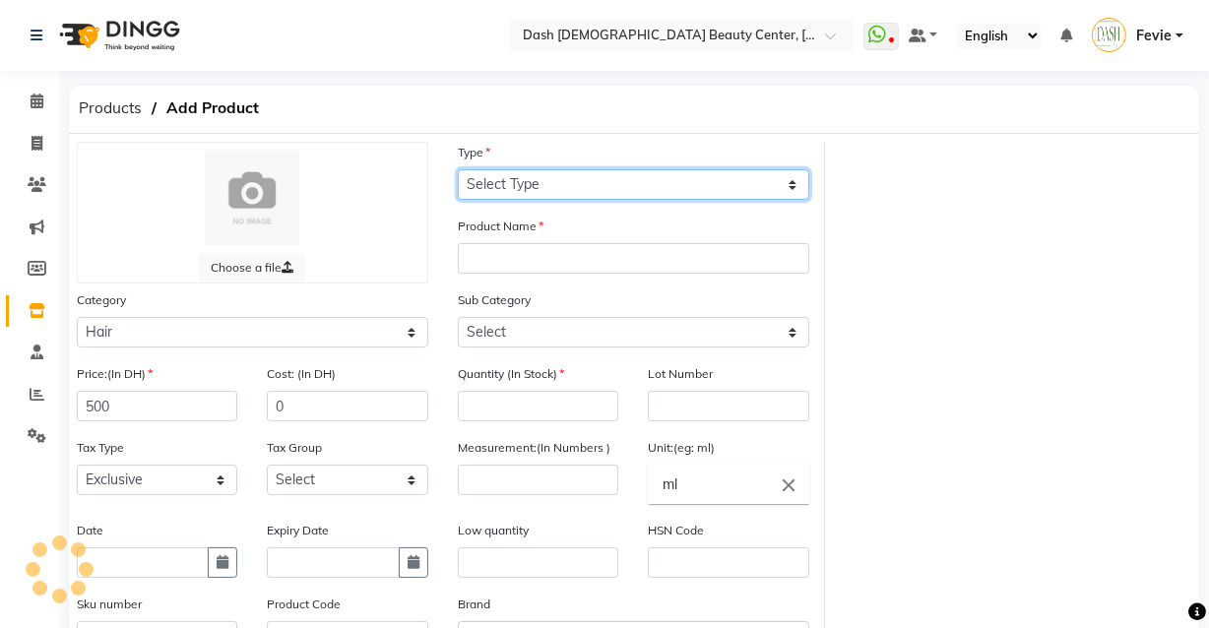
click at [639, 187] on select "Select Type Both Retail Consumable" at bounding box center [633, 184] width 351 height 31
click at [458, 169] on select "Select Type Both Retail Consumable" at bounding box center [633, 184] width 351 height 31
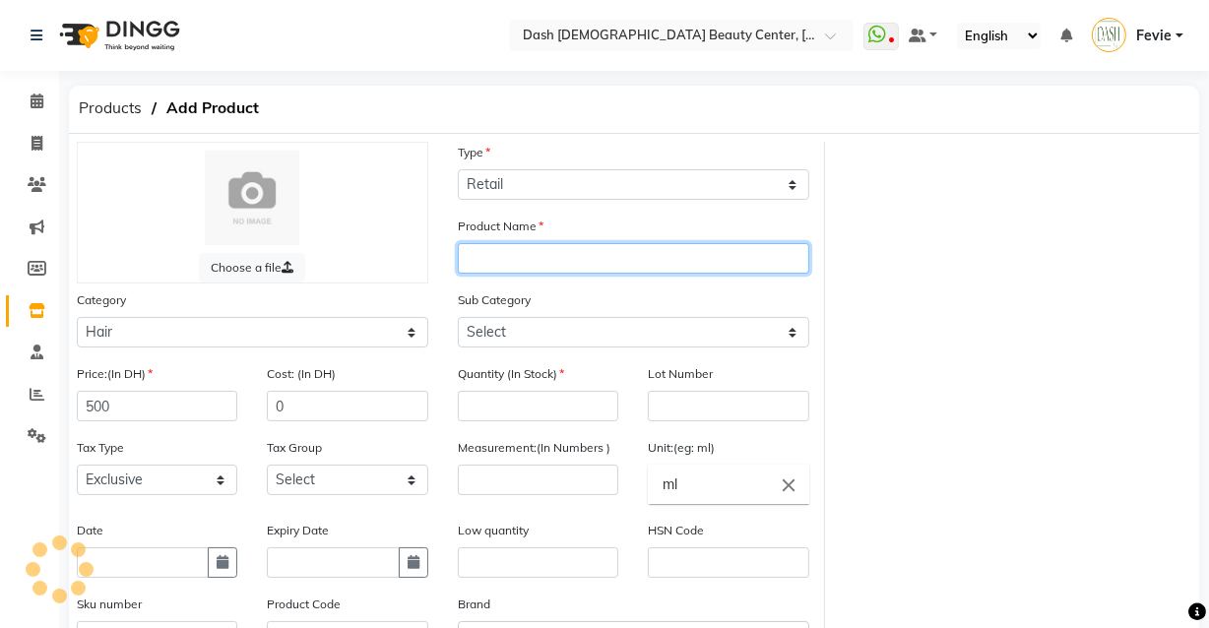
click at [640, 264] on input "text" at bounding box center [633, 258] width 351 height 31
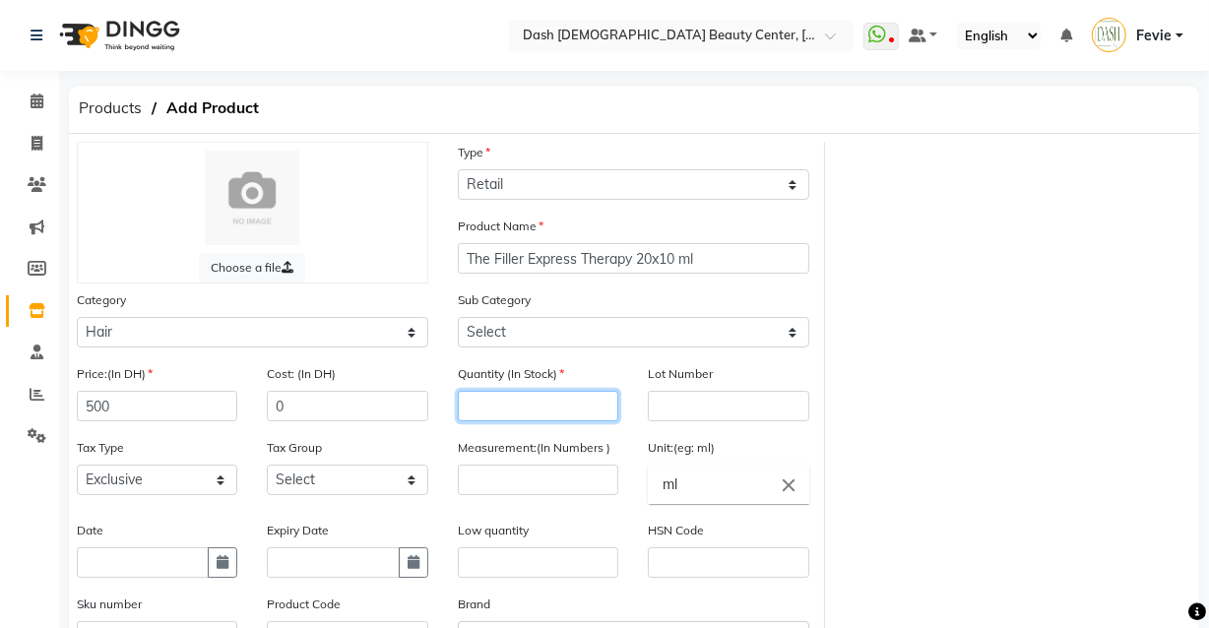
click at [521, 414] on input "number" at bounding box center [538, 406] width 160 height 31
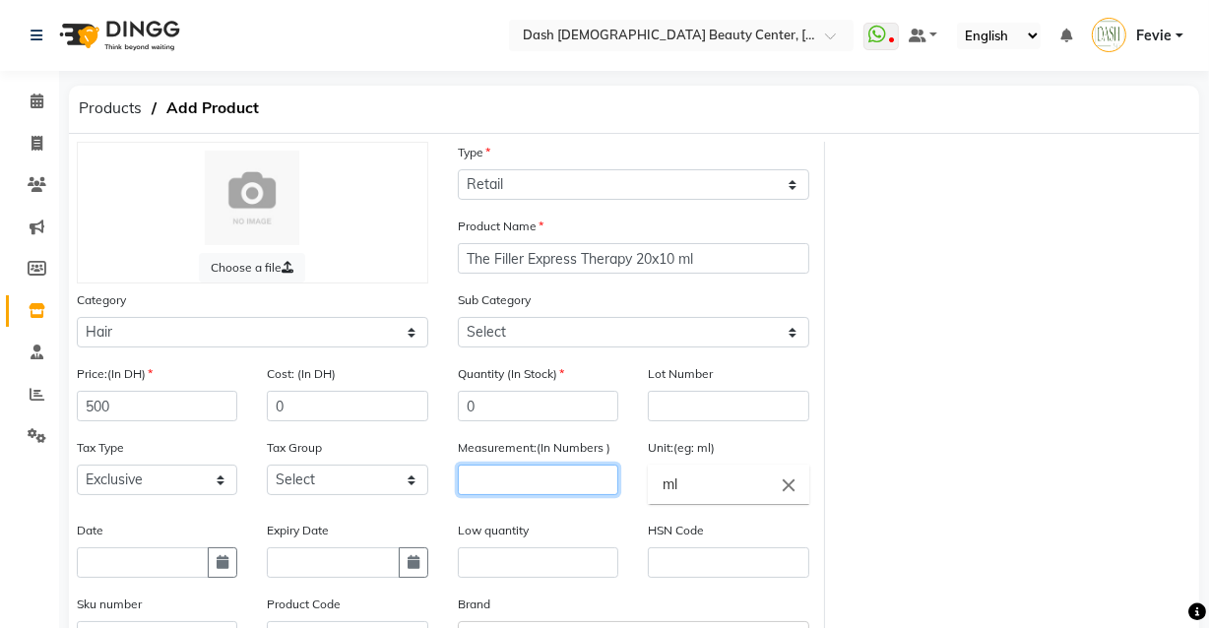
click at [561, 483] on input "number" at bounding box center [538, 480] width 160 height 31
click at [787, 493] on icon "close" at bounding box center [789, 484] width 22 height 22
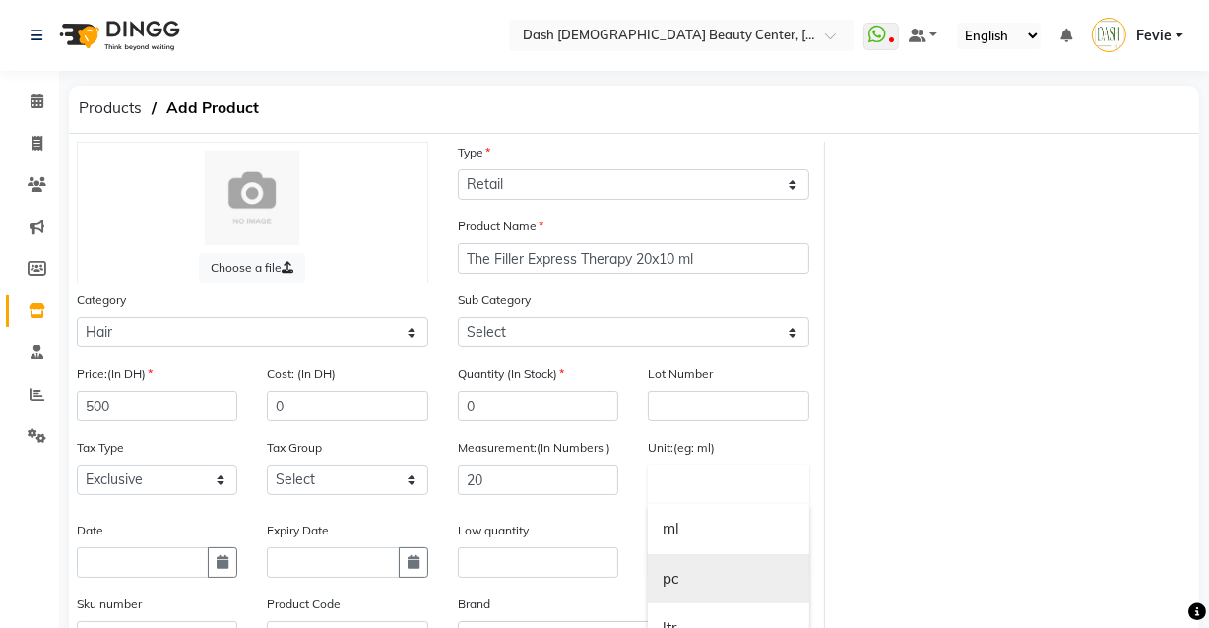
click at [700, 571] on link "pc" at bounding box center [728, 579] width 160 height 50
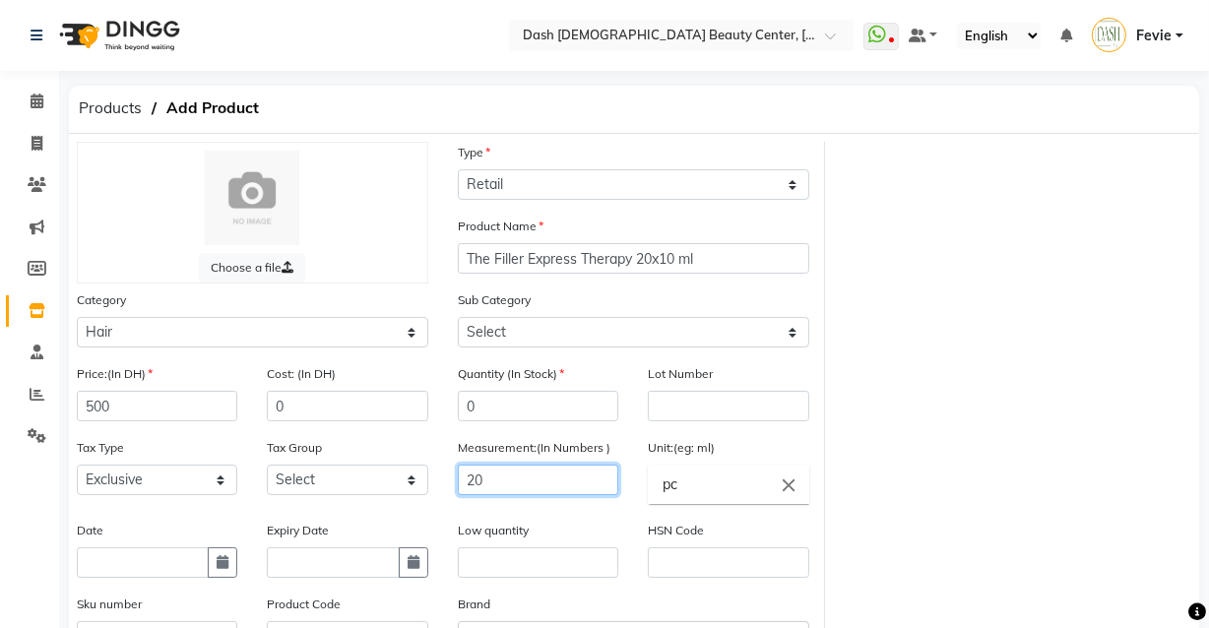
click at [577, 479] on input "20" at bounding box center [538, 480] width 160 height 31
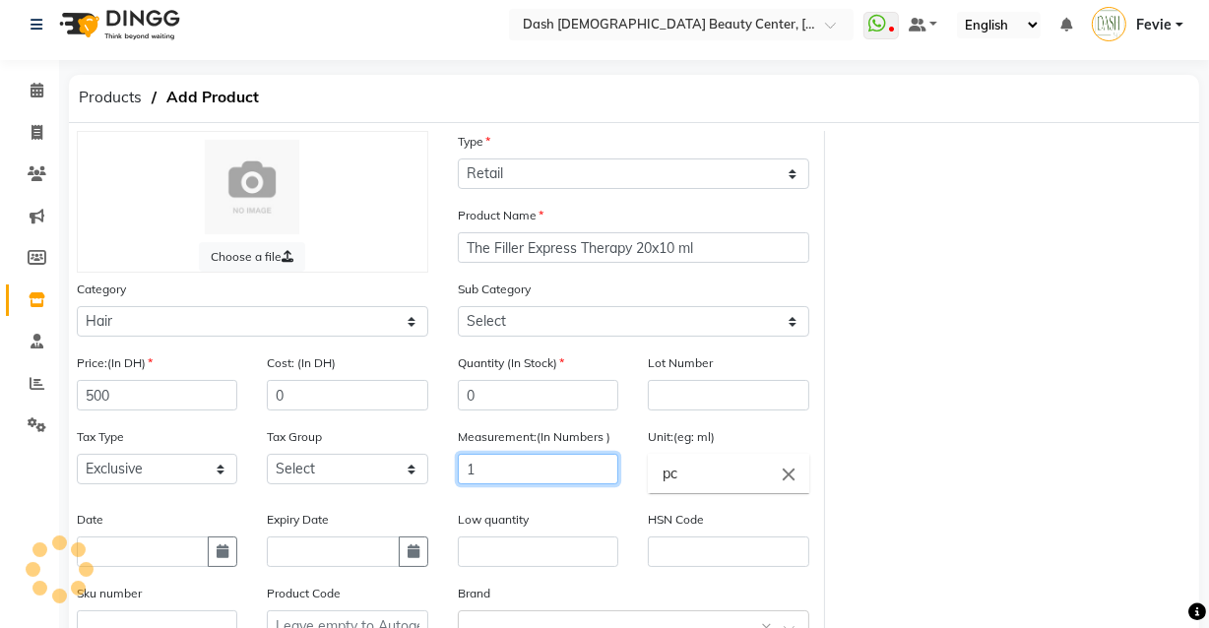
scroll to position [237, 0]
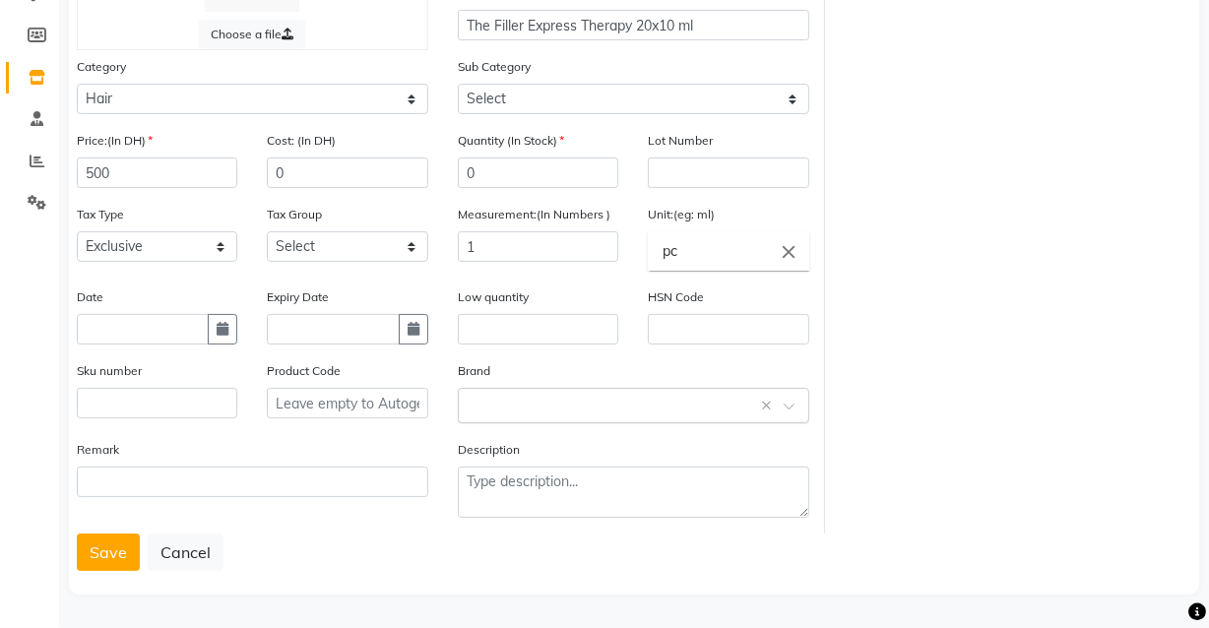
click at [595, 398] on input "text" at bounding box center [614, 404] width 290 height 21
click at [599, 374] on div "Orro" at bounding box center [633, 374] width 349 height 36
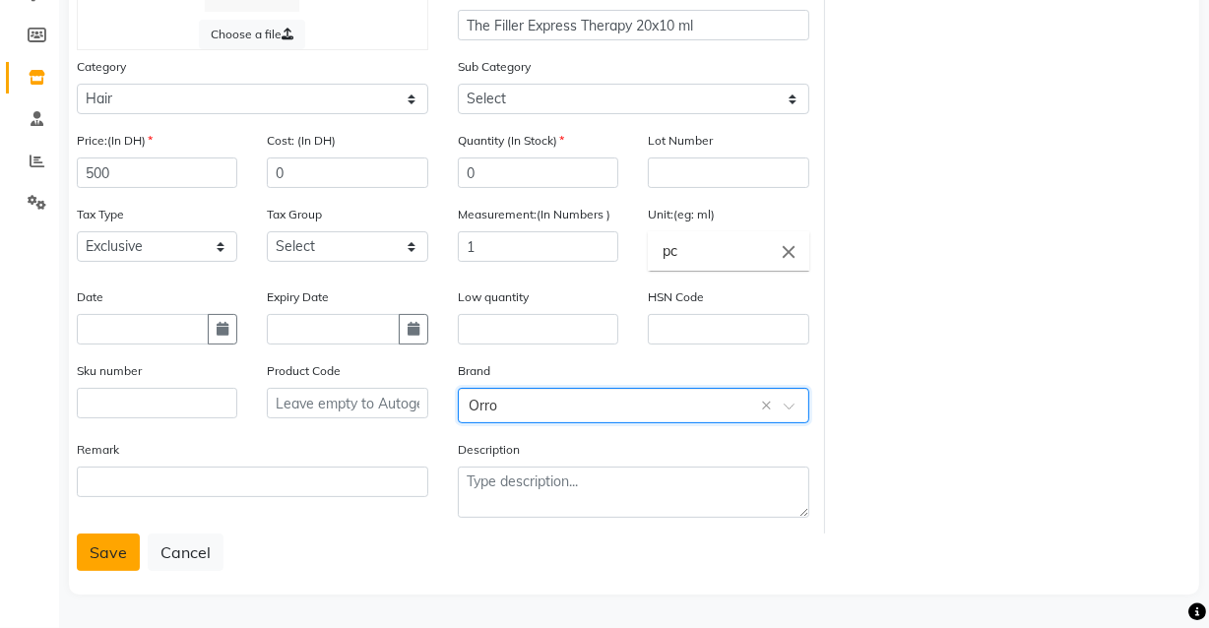
click at [101, 557] on button "Save" at bounding box center [108, 552] width 63 height 37
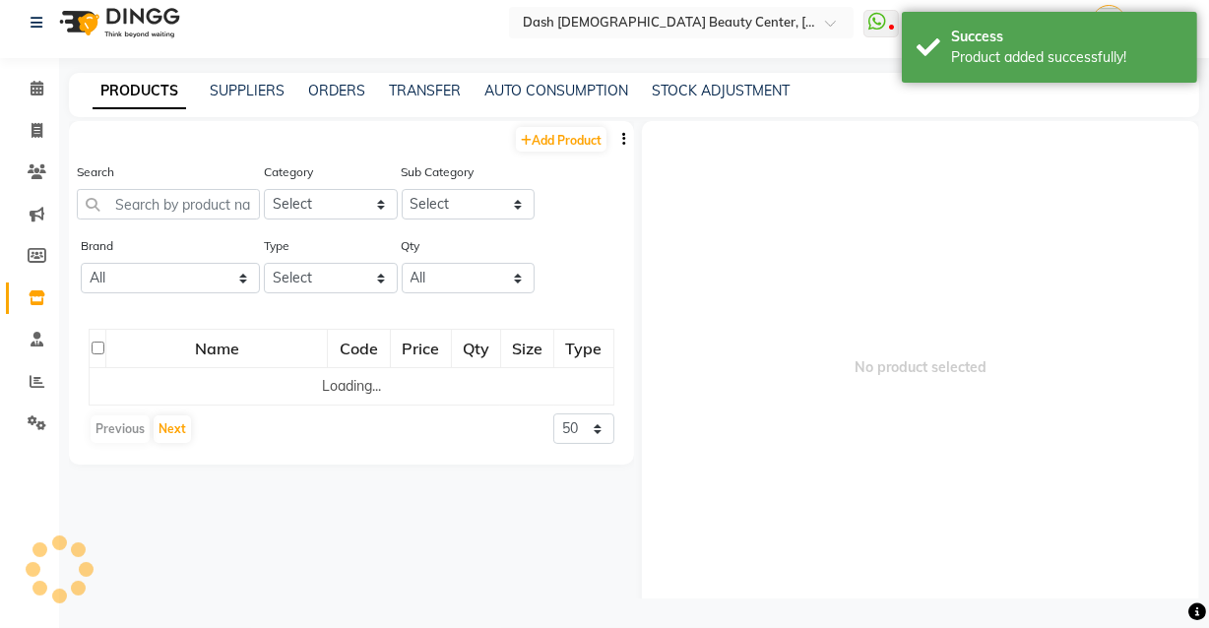
scroll to position [12, 0]
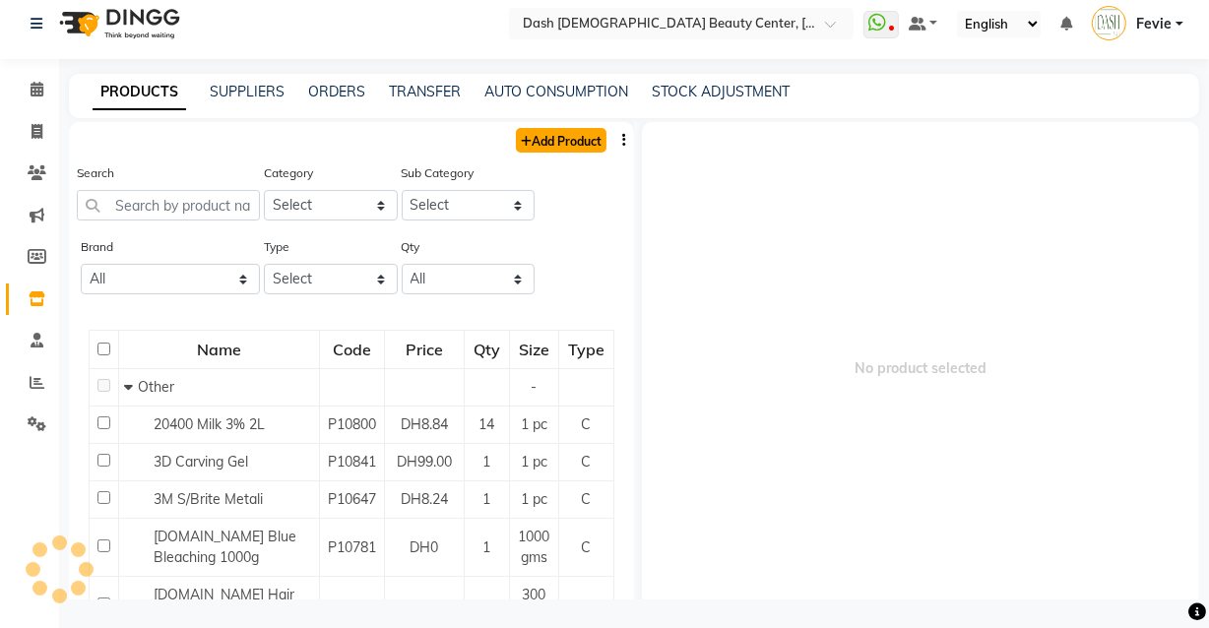
click at [555, 146] on link "Add Product" at bounding box center [561, 140] width 91 height 25
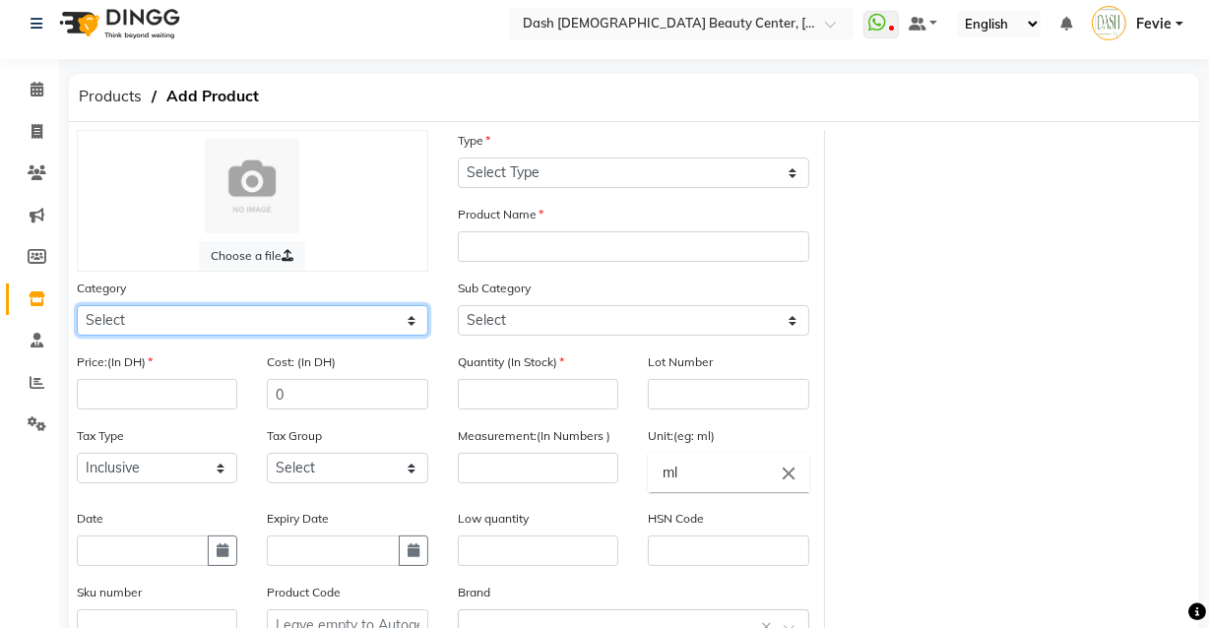
click at [231, 330] on select "Select Hair Skin Makeup Personal Care Appliances [PERSON_NAME] Waxing Disposabl…" at bounding box center [252, 320] width 351 height 31
click at [77, 306] on select "Select Hair Skin Makeup Personal Care Appliances [PERSON_NAME] Waxing Disposabl…" at bounding box center [252, 320] width 351 height 31
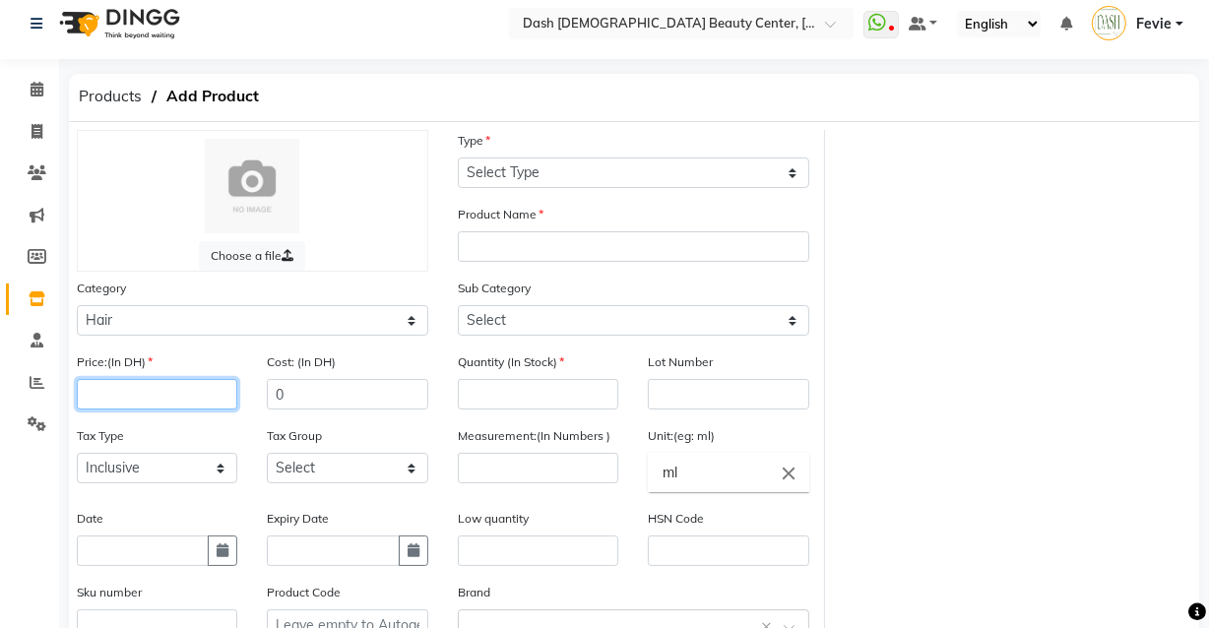
click at [187, 399] on input "number" at bounding box center [157, 394] width 160 height 31
click at [107, 99] on span "Products" at bounding box center [110, 96] width 83 height 35
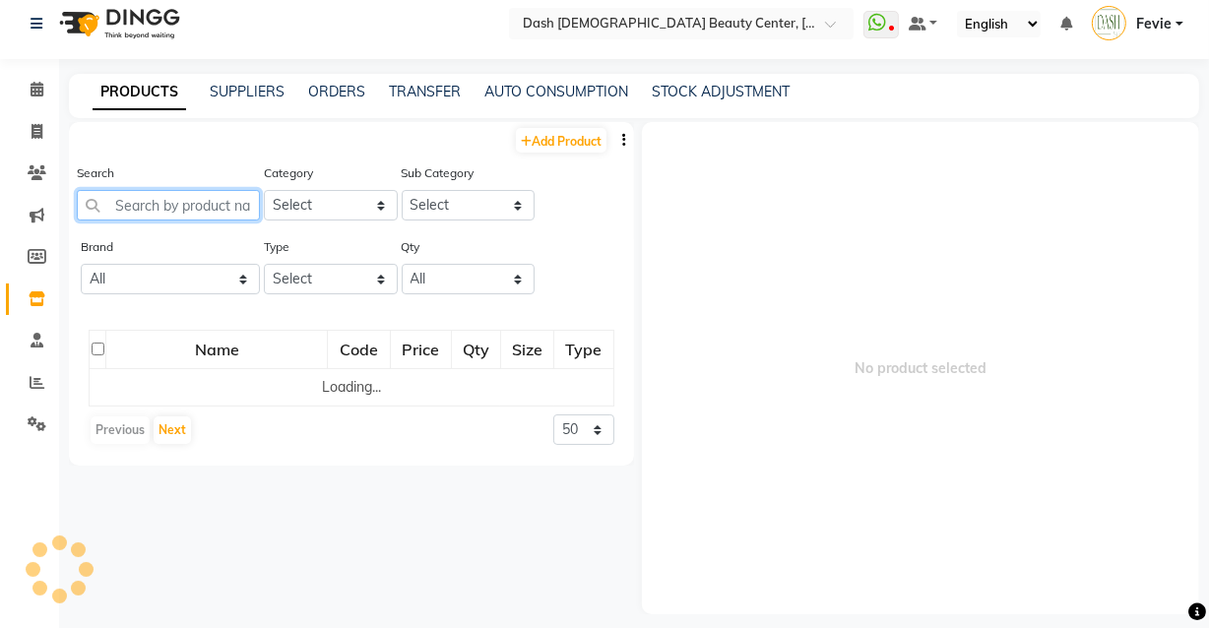
click at [158, 202] on input "text" at bounding box center [168, 205] width 183 height 31
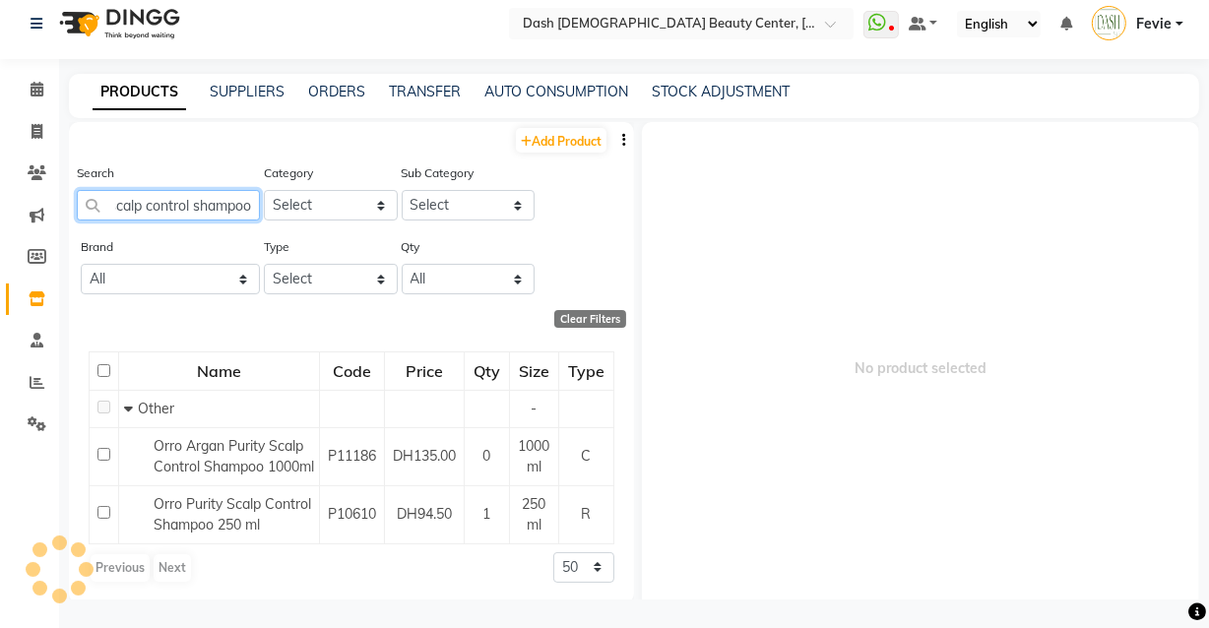
scroll to position [0, 48]
click at [138, 208] on input "purity scalp control shampoo" at bounding box center [168, 205] width 183 height 31
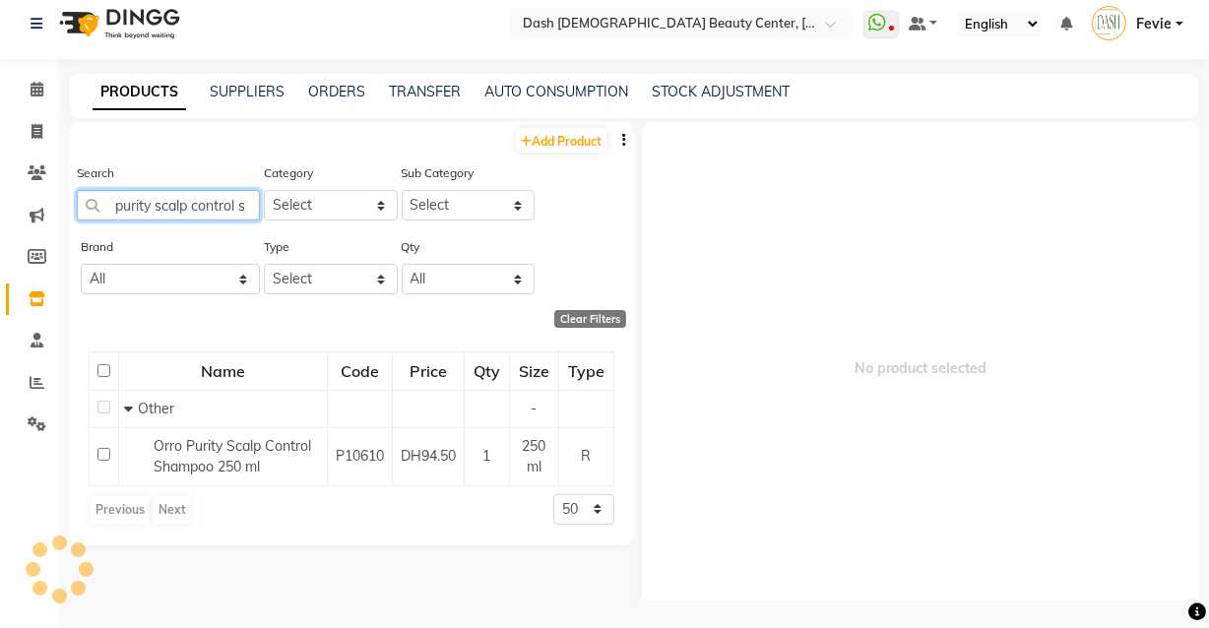
scroll to position [0, 0]
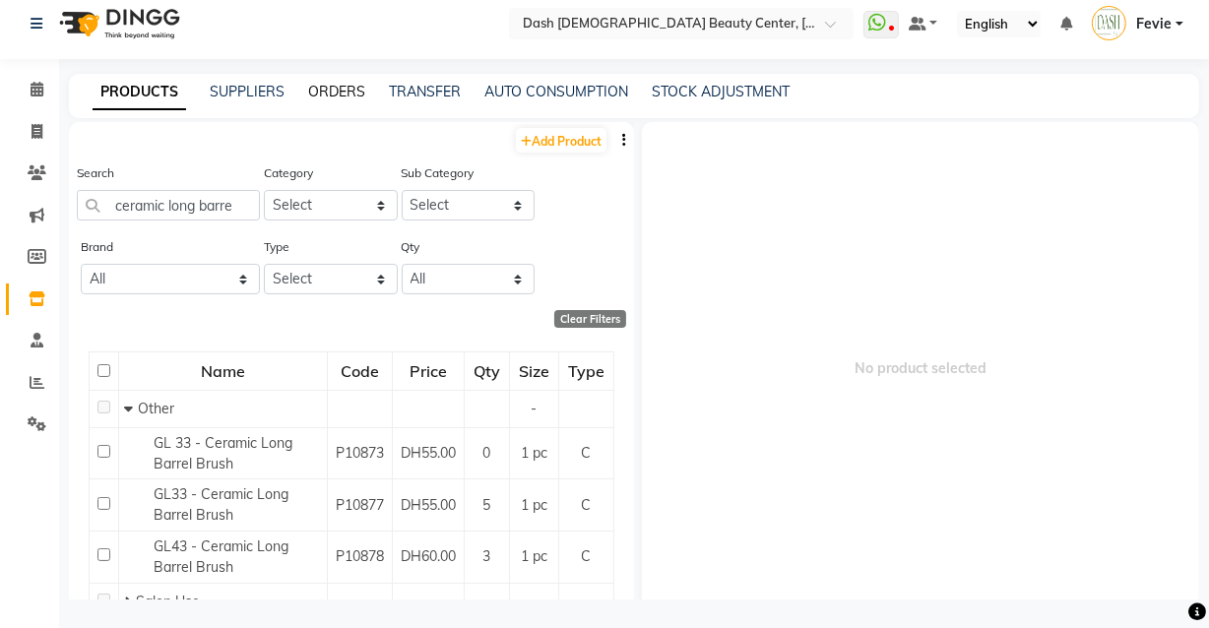
click at [329, 89] on link "ORDERS" at bounding box center [336, 92] width 57 height 18
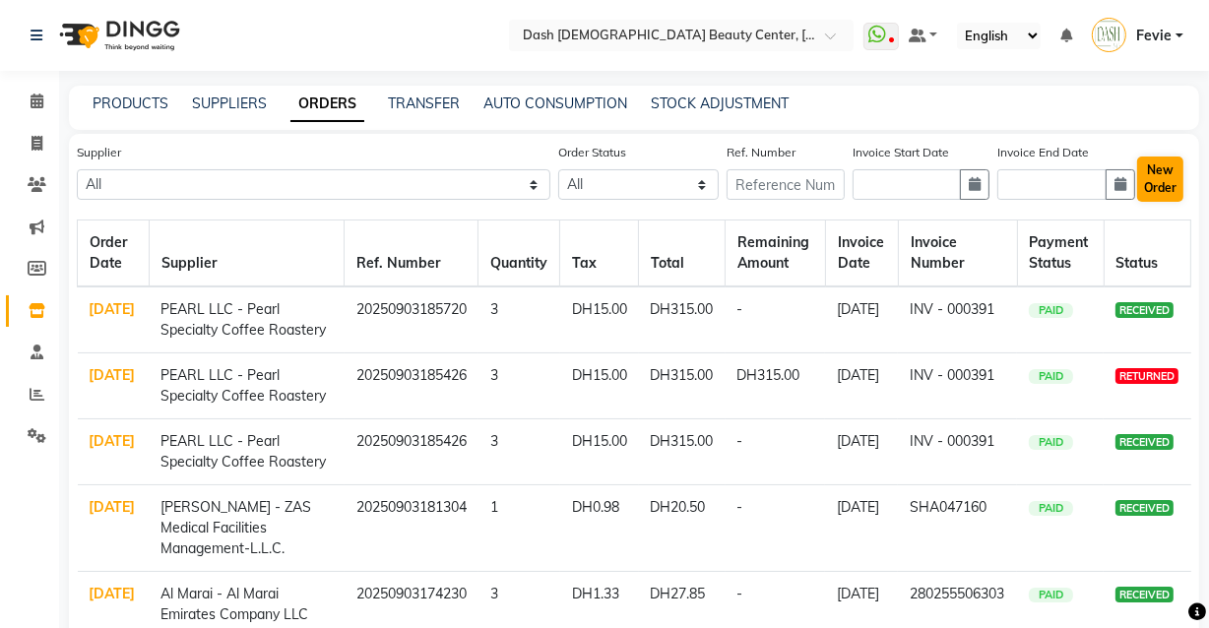
click at [1178, 173] on button "New Order" at bounding box center [1160, 179] width 46 height 45
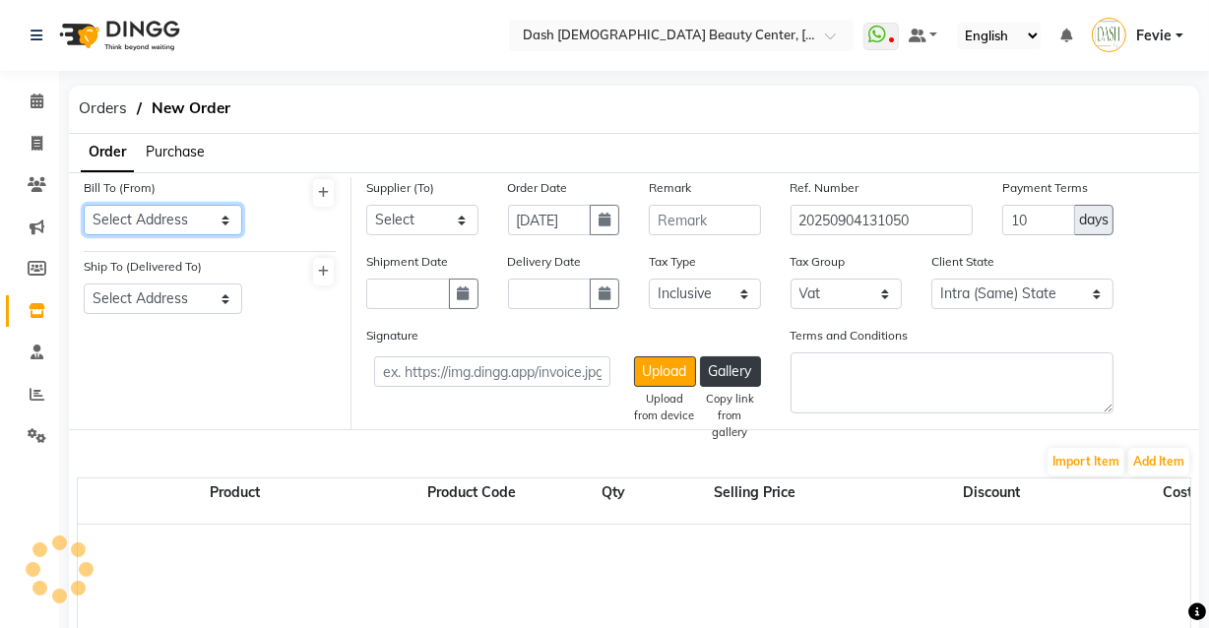
click at [201, 217] on select "Select Address [GEOGRAPHIC_DATA]" at bounding box center [163, 220] width 158 height 31
click at [84, 205] on select "Select Address [GEOGRAPHIC_DATA]" at bounding box center [163, 220] width 158 height 31
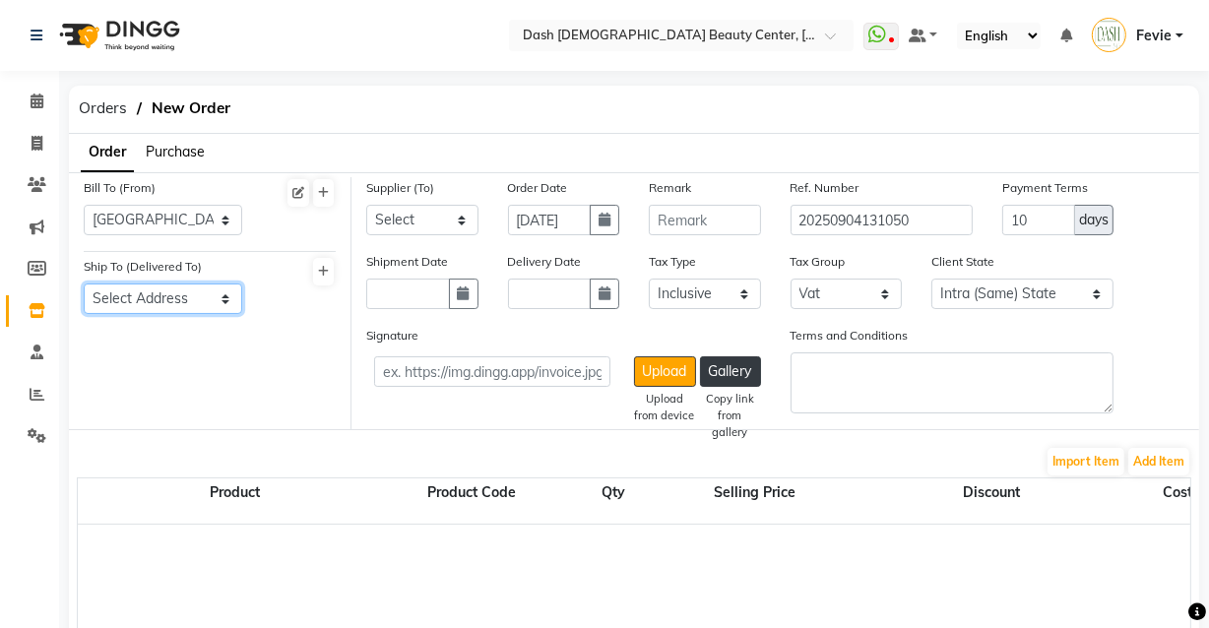
click at [190, 290] on select "Select Address [GEOGRAPHIC_DATA]" at bounding box center [163, 298] width 158 height 31
click at [84, 284] on select "Select Address [GEOGRAPHIC_DATA]" at bounding box center [163, 298] width 158 height 31
click at [428, 206] on select "Select SPAR - SPAR ADNOC DISTRIBUTION - ADNOC [PERSON_NAME] Millia Cosmetics - …" at bounding box center [422, 220] width 112 height 31
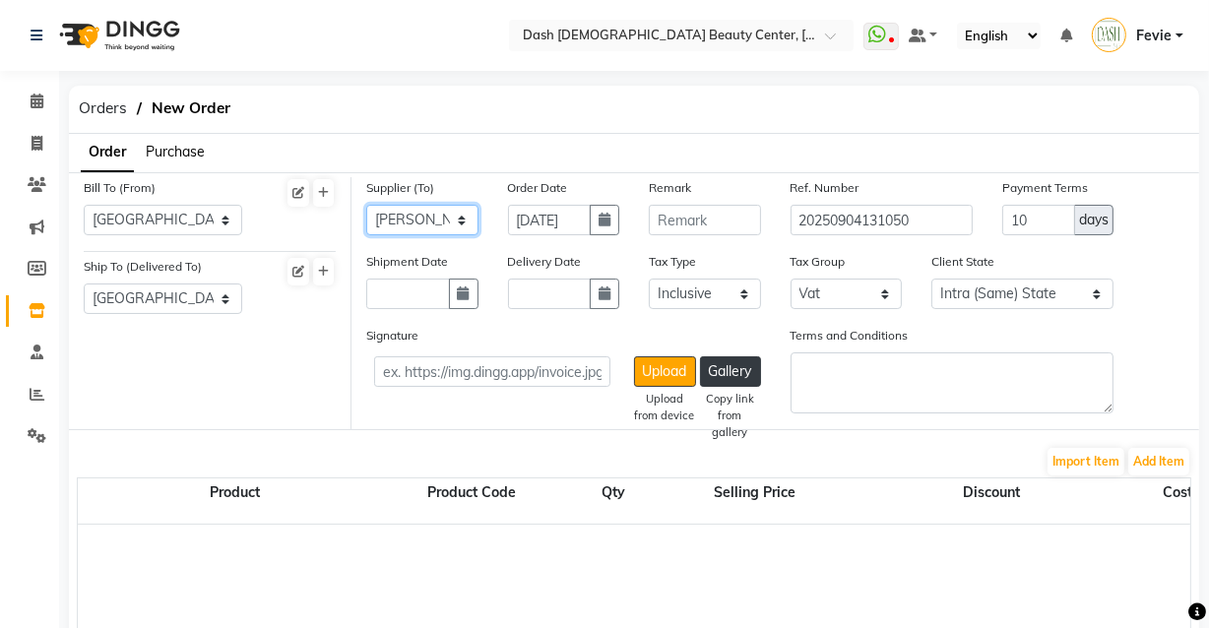
click at [366, 205] on select "Select SPAR - SPAR ADNOC DISTRIBUTION - ADNOC [PERSON_NAME] Millia Cosmetics - …" at bounding box center [422, 220] width 112 height 31
click at [600, 220] on icon "button" at bounding box center [604, 220] width 12 height 14
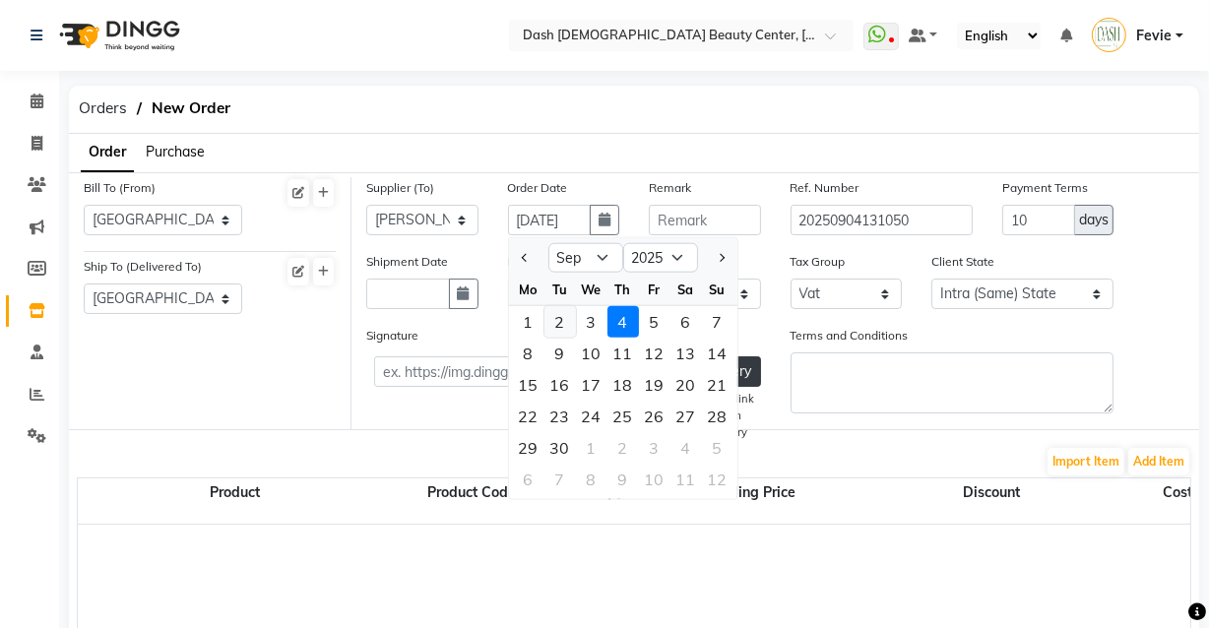
click at [555, 325] on div "2" at bounding box center [559, 321] width 31 height 31
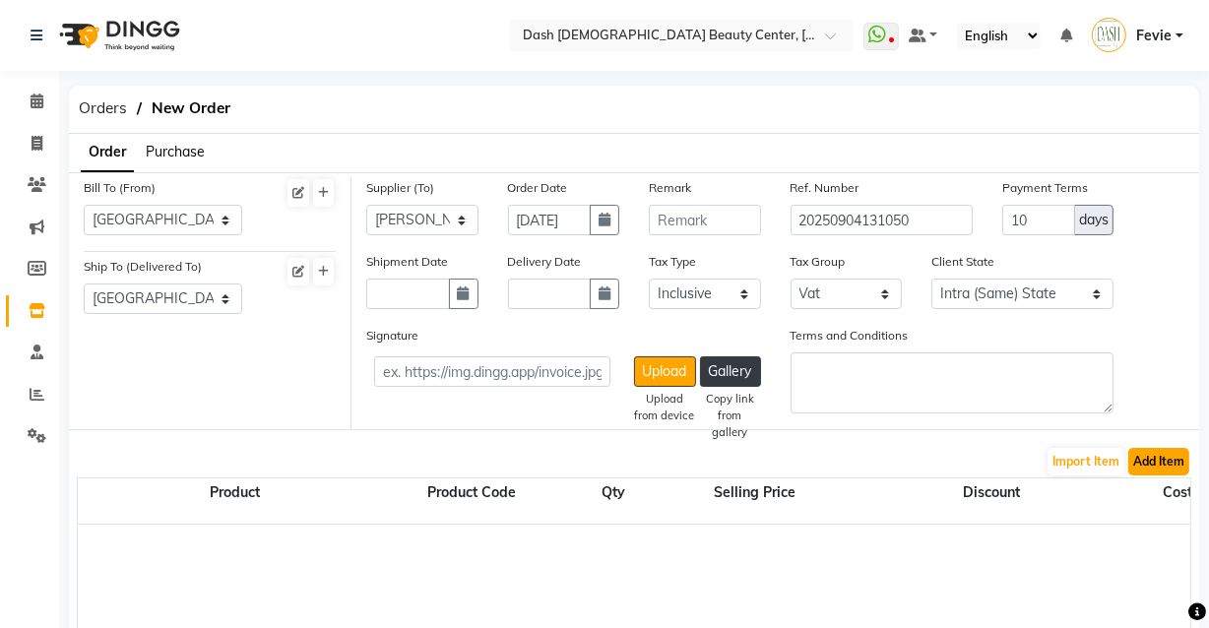
click at [1160, 454] on button "Add Item" at bounding box center [1158, 462] width 61 height 28
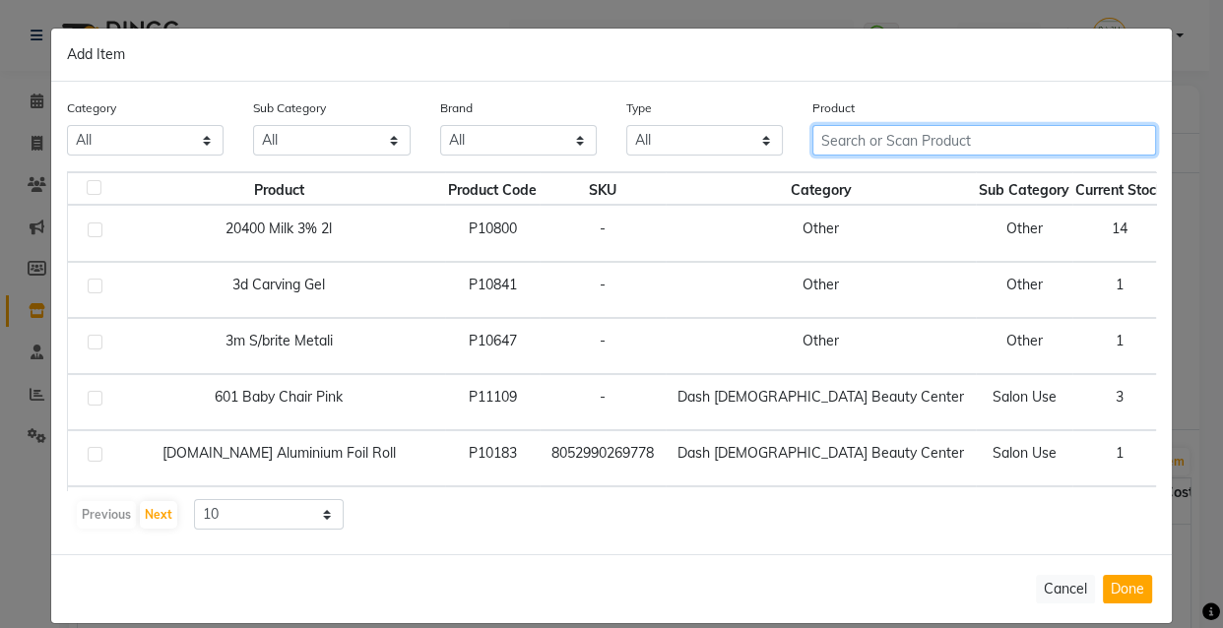
click at [1027, 134] on input "text" at bounding box center [984, 140] width 344 height 31
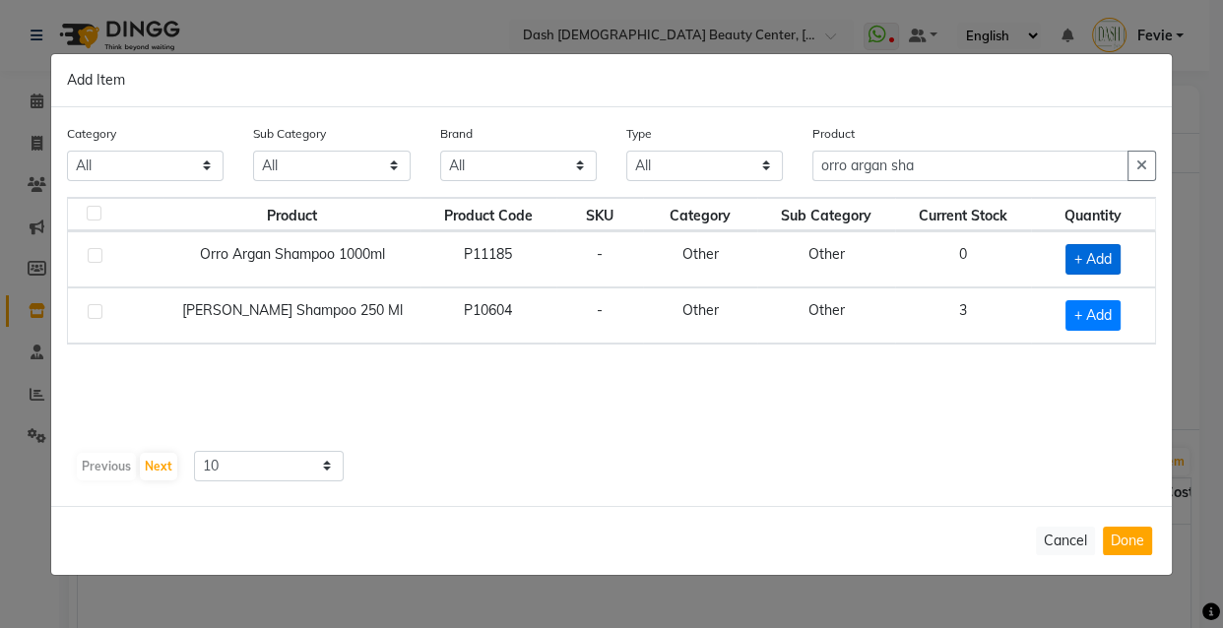
click at [1088, 266] on span "+ Add" at bounding box center [1092, 259] width 55 height 31
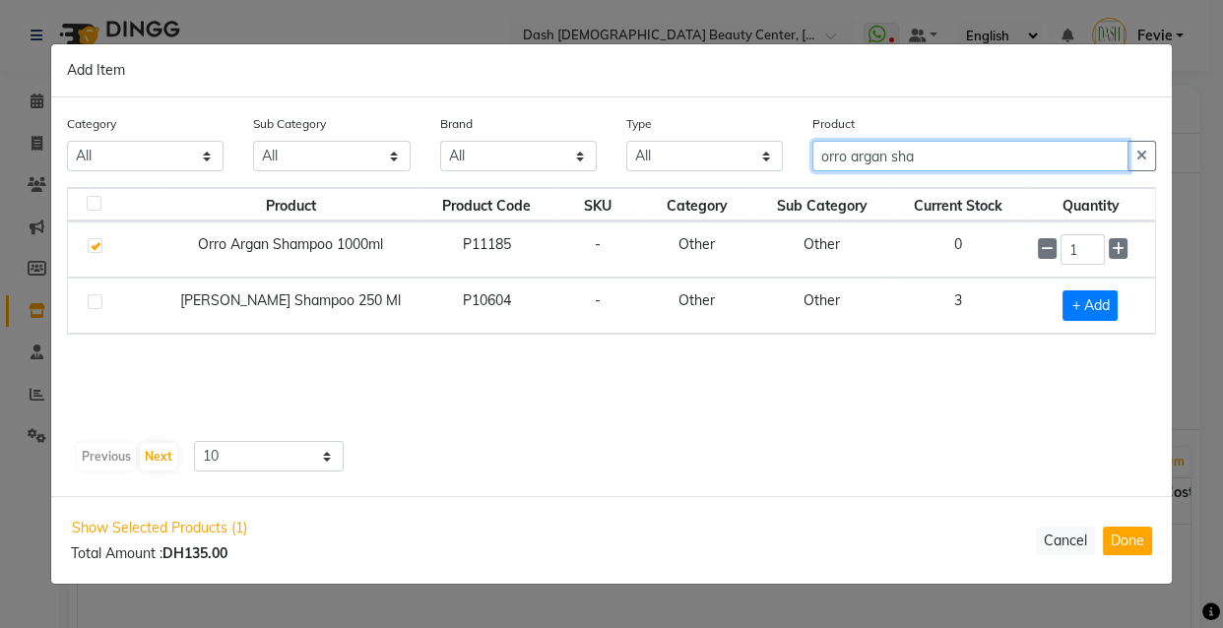
click at [1057, 158] on input "orro argan sha" at bounding box center [970, 156] width 316 height 31
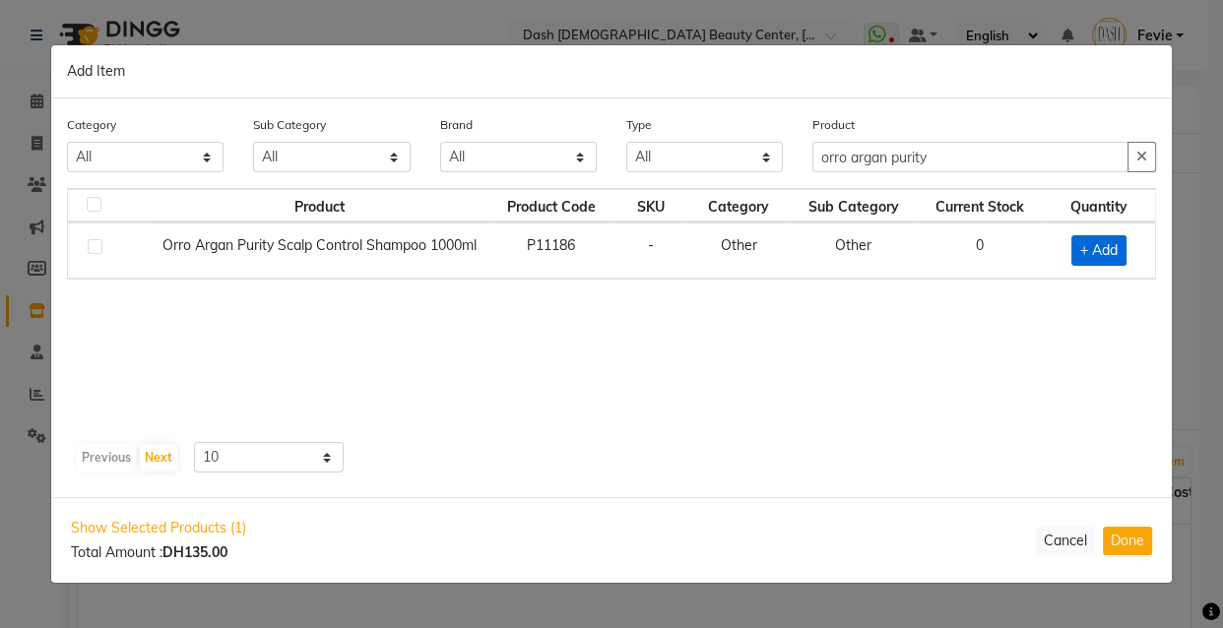
click at [1095, 256] on span "+ Add" at bounding box center [1098, 250] width 55 height 31
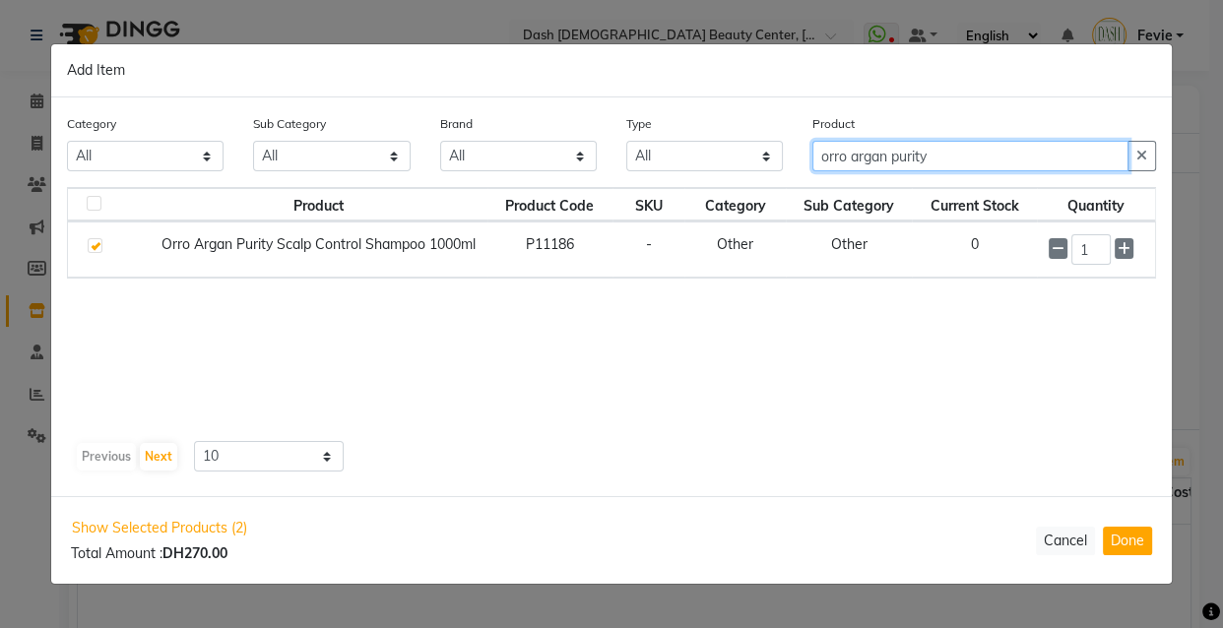
click at [993, 160] on input "orro argan purity" at bounding box center [970, 156] width 316 height 31
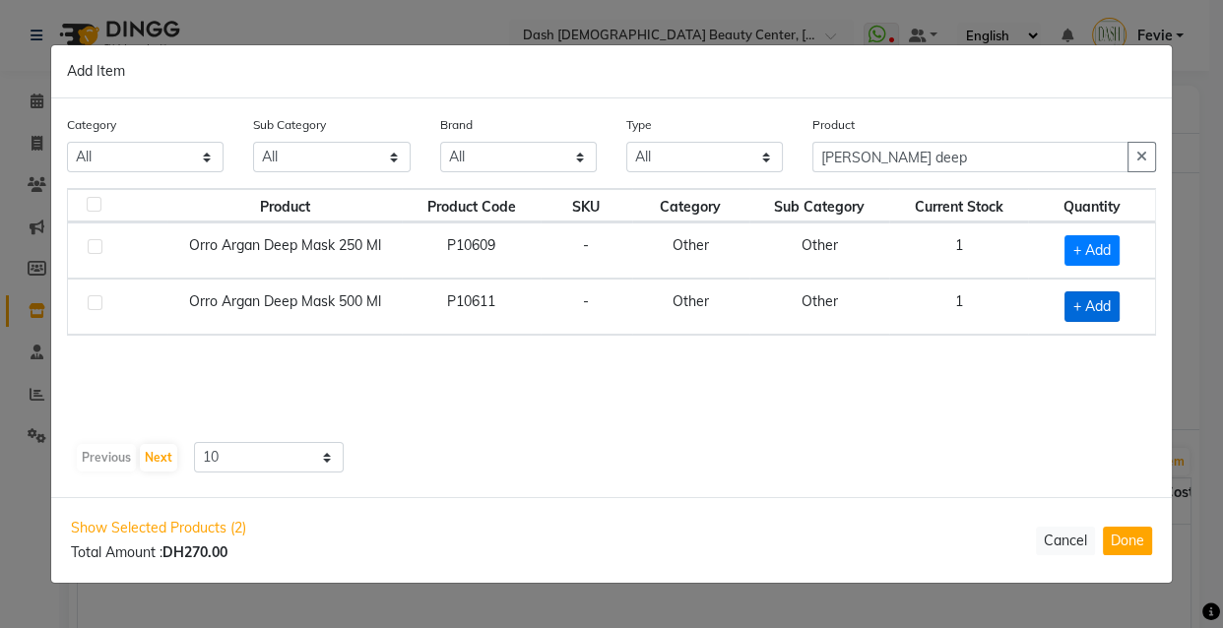
click at [1078, 317] on span "+ Add" at bounding box center [1091, 306] width 55 height 31
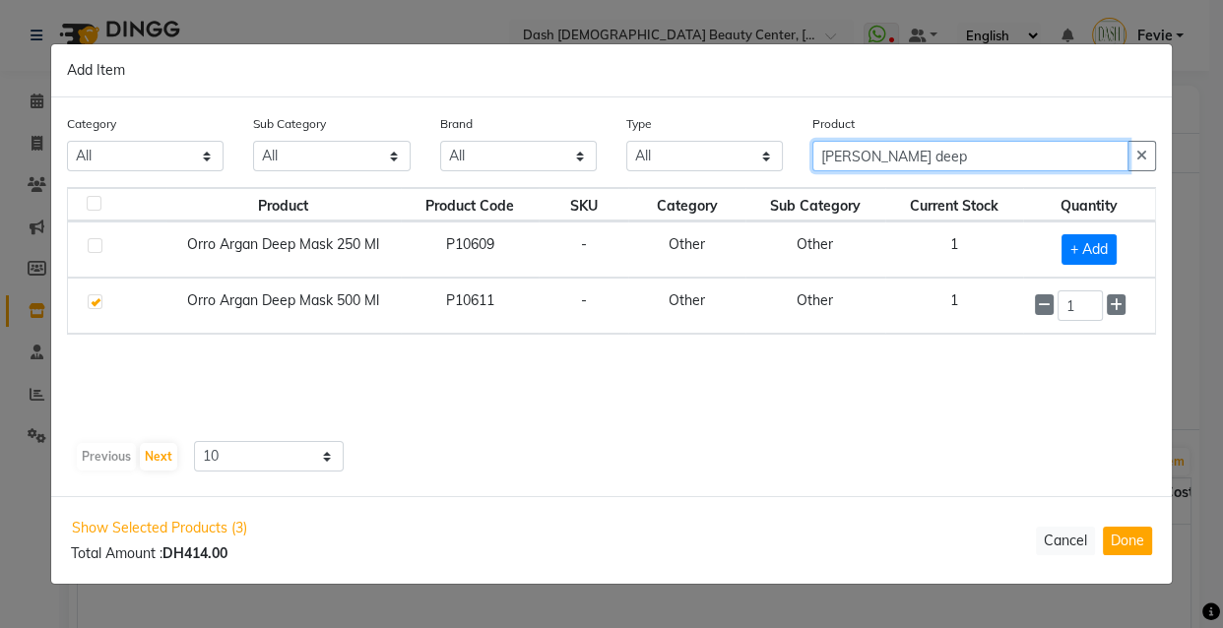
click at [1000, 163] on input "[PERSON_NAME] deep" at bounding box center [970, 156] width 316 height 31
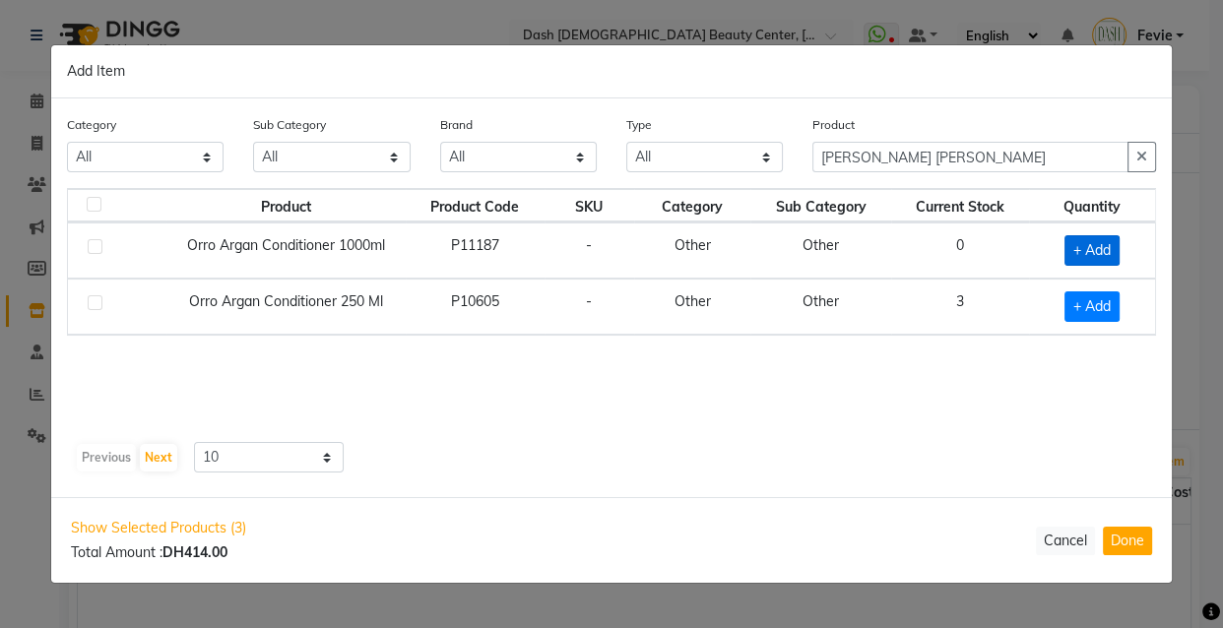
click at [1075, 237] on span "+ Add" at bounding box center [1091, 250] width 55 height 31
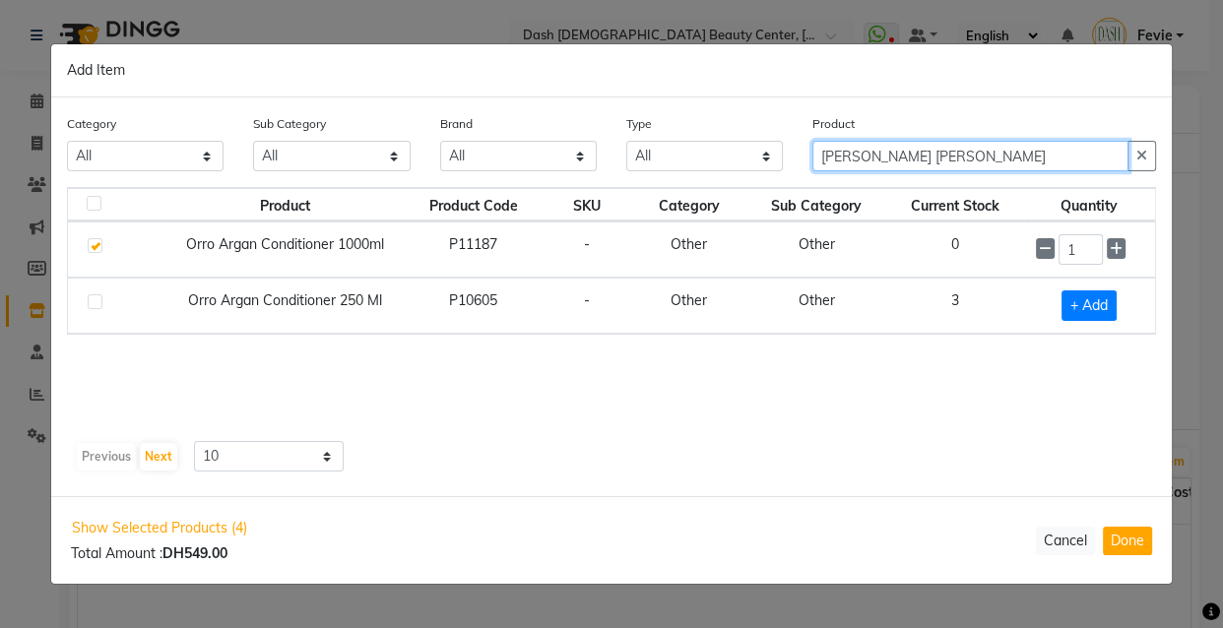
click at [1057, 150] on input "[PERSON_NAME] [PERSON_NAME]" at bounding box center [970, 156] width 316 height 31
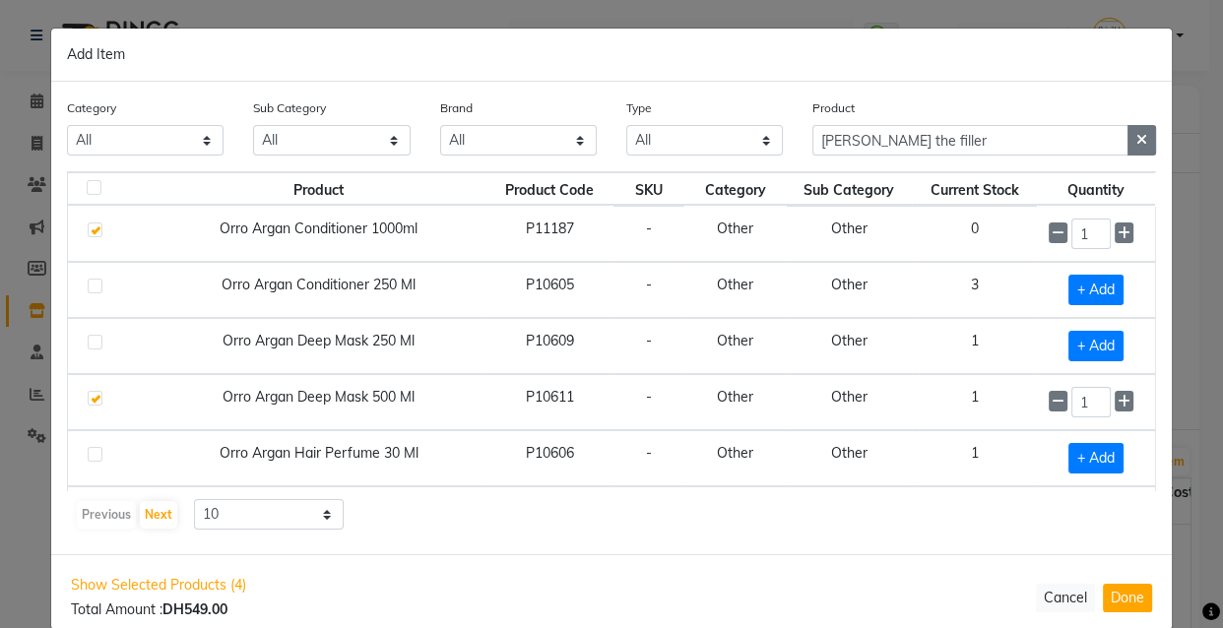
click at [1136, 147] on icon "button" at bounding box center [1141, 140] width 11 height 14
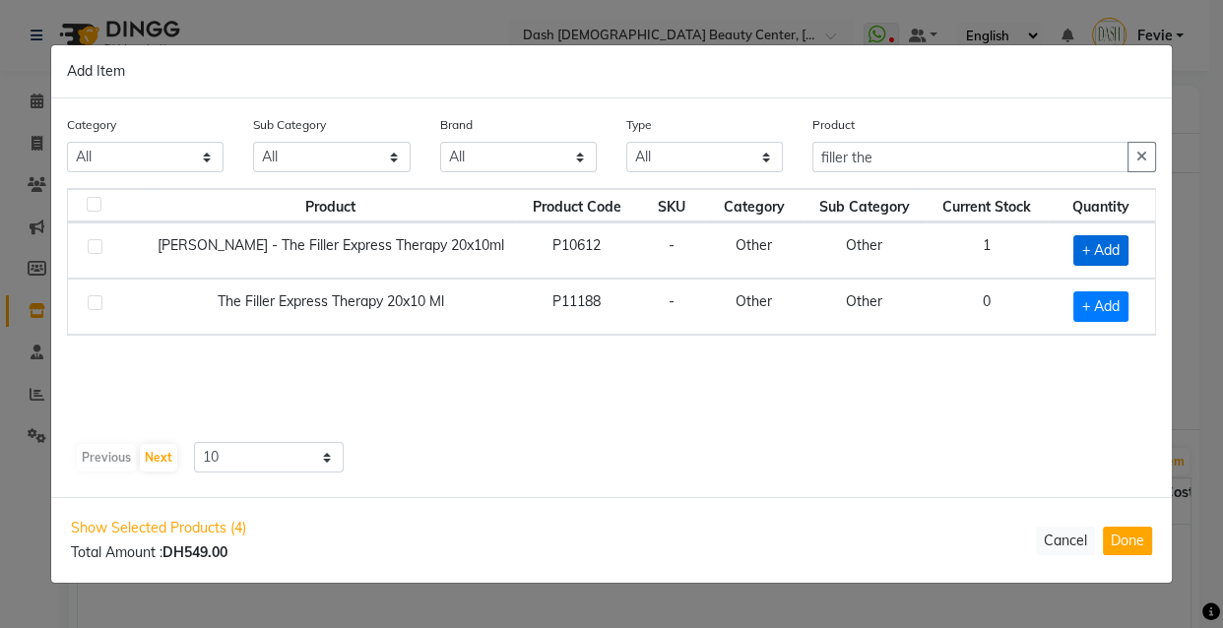
click at [1099, 248] on span "+ Add" at bounding box center [1100, 250] width 55 height 31
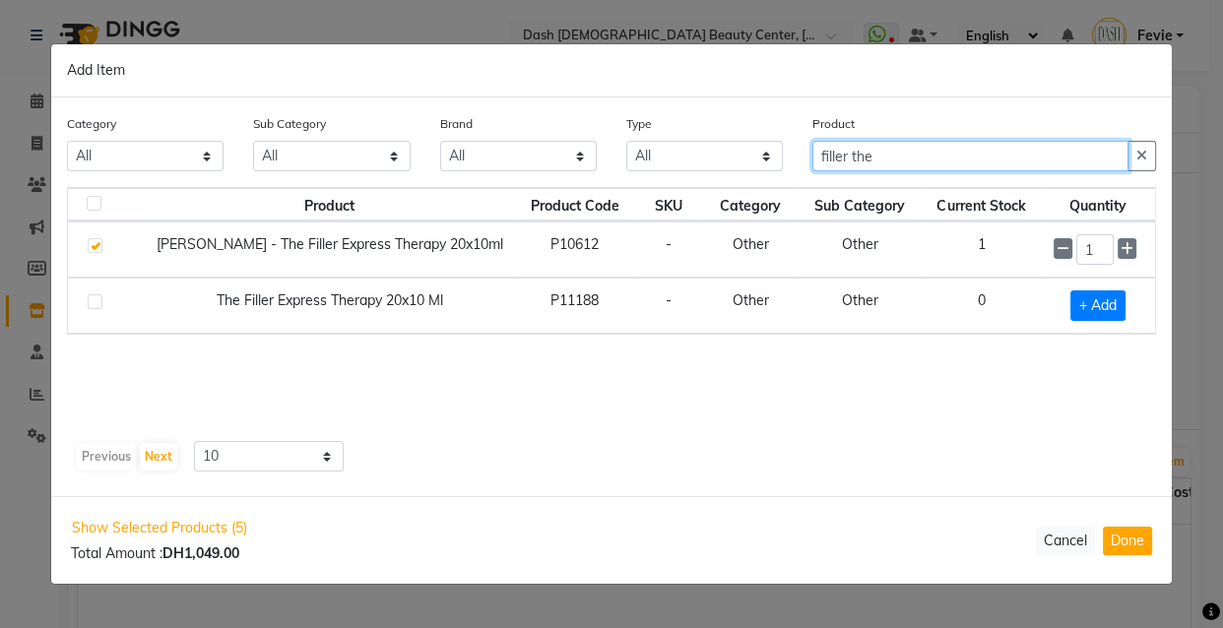
click at [972, 157] on input "filler the" at bounding box center [970, 156] width 316 height 31
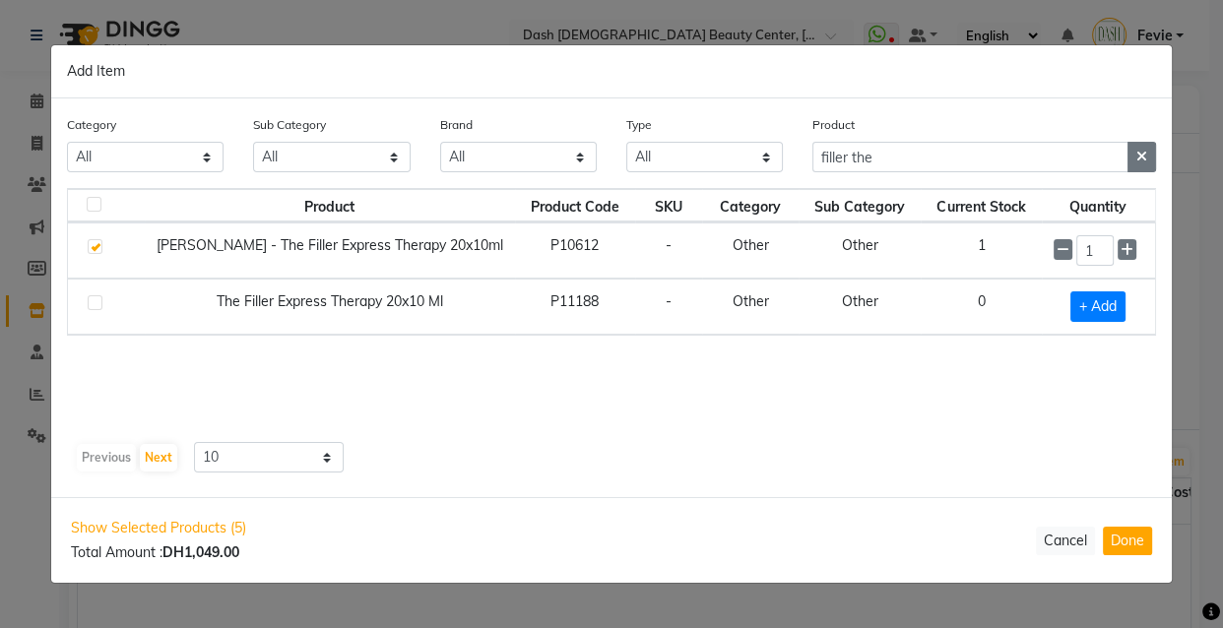
click at [1145, 156] on icon "button" at bounding box center [1141, 157] width 11 height 14
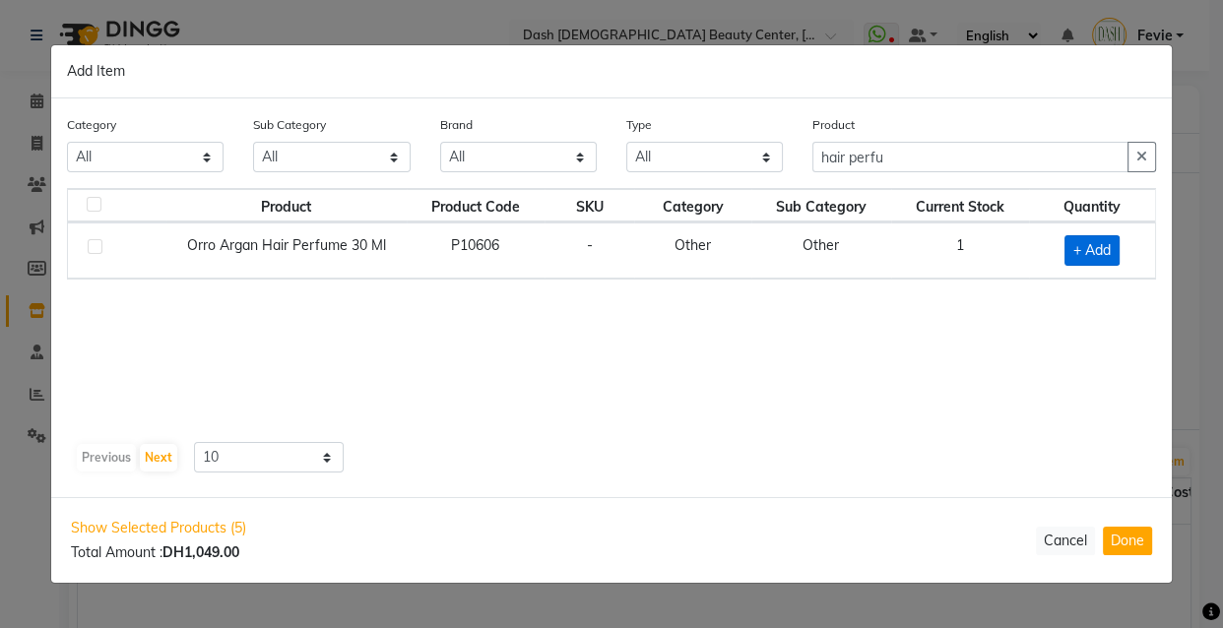
click at [1094, 256] on span "+ Add" at bounding box center [1091, 250] width 55 height 31
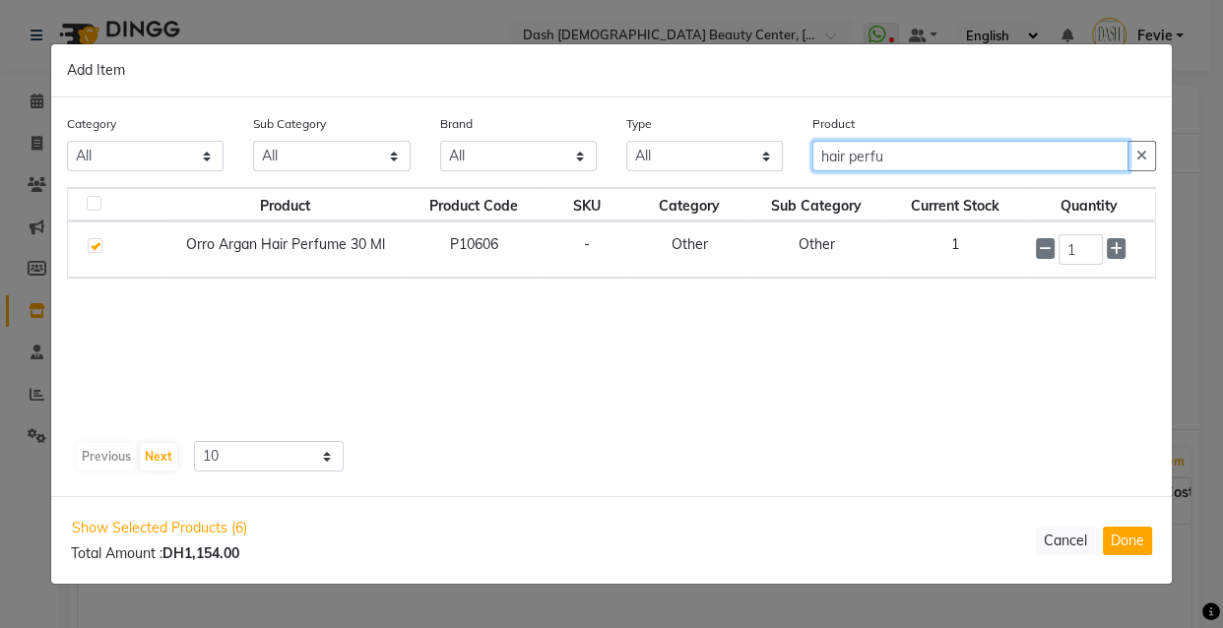
click at [1012, 159] on input "hair perfu" at bounding box center [970, 156] width 316 height 31
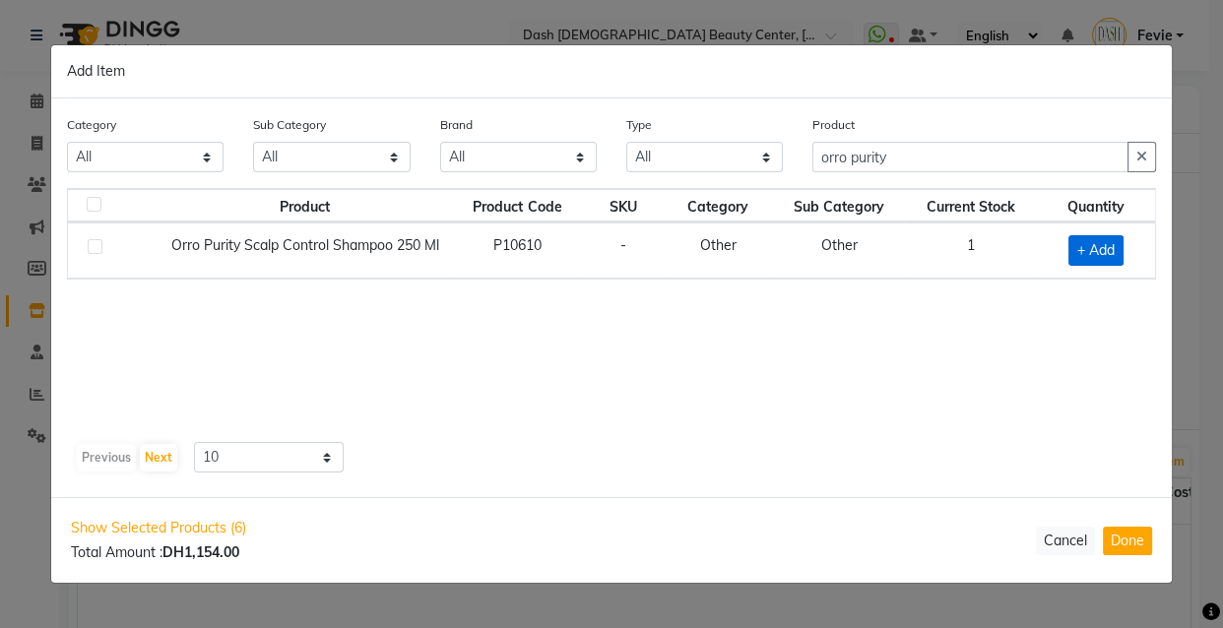
click at [1068, 256] on span "+ Add" at bounding box center [1095, 250] width 55 height 31
click at [1120, 248] on icon at bounding box center [1120, 250] width 13 height 14
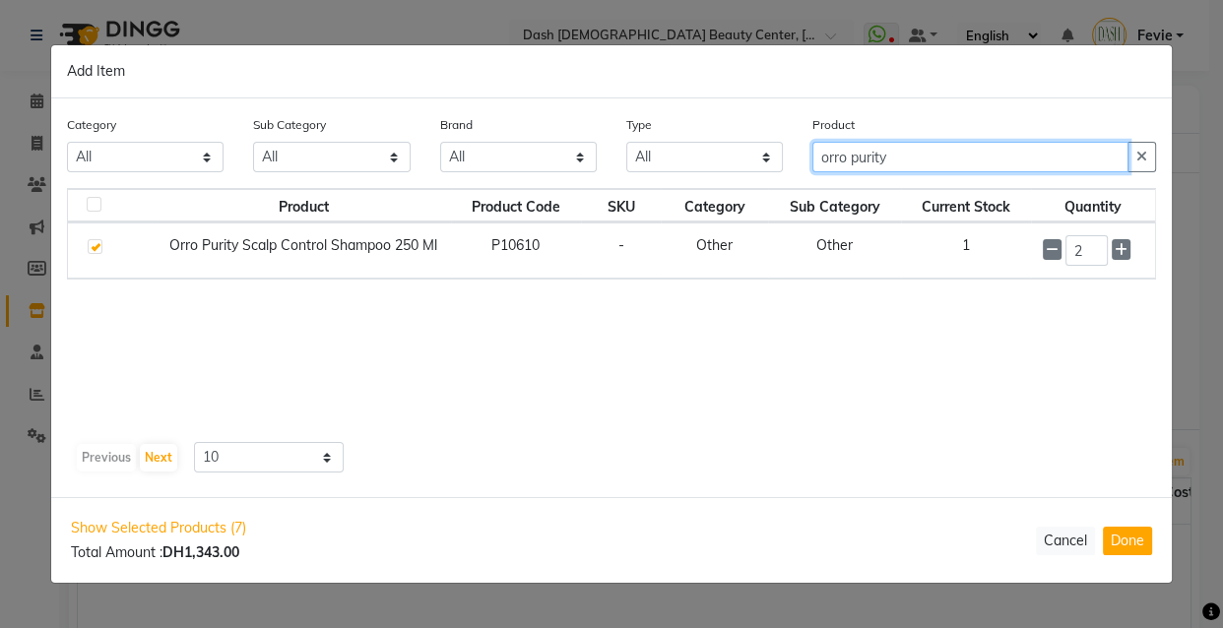
click at [1007, 162] on input "orro purity" at bounding box center [970, 157] width 316 height 31
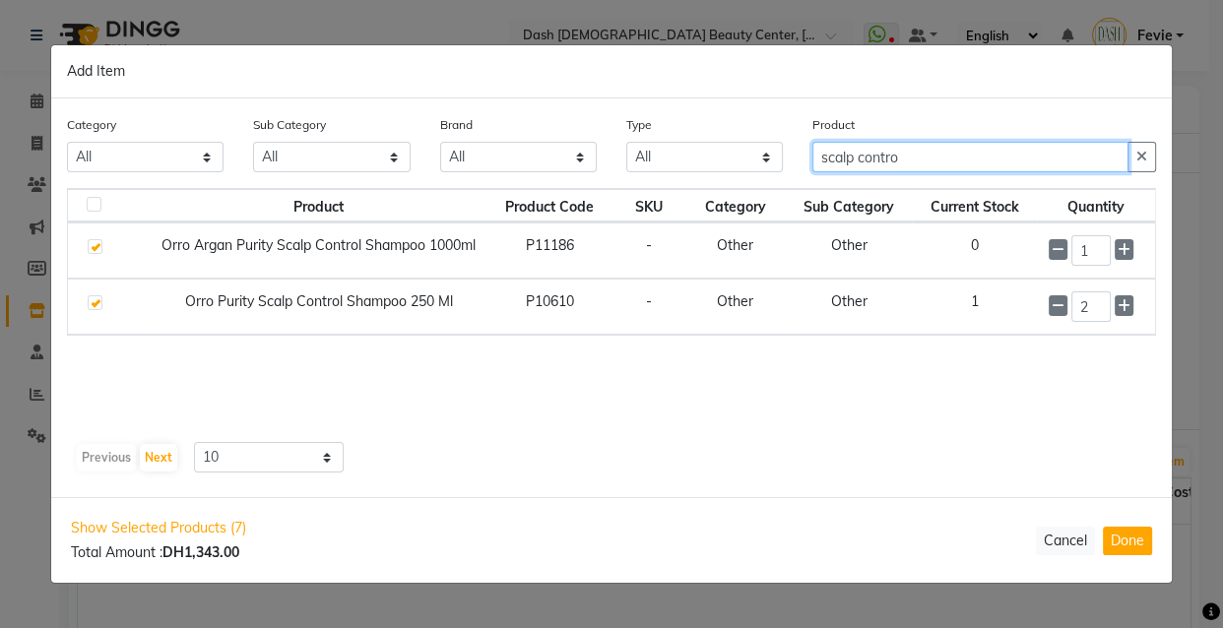
click at [1128, 147] on input "scalp contro" at bounding box center [970, 157] width 316 height 31
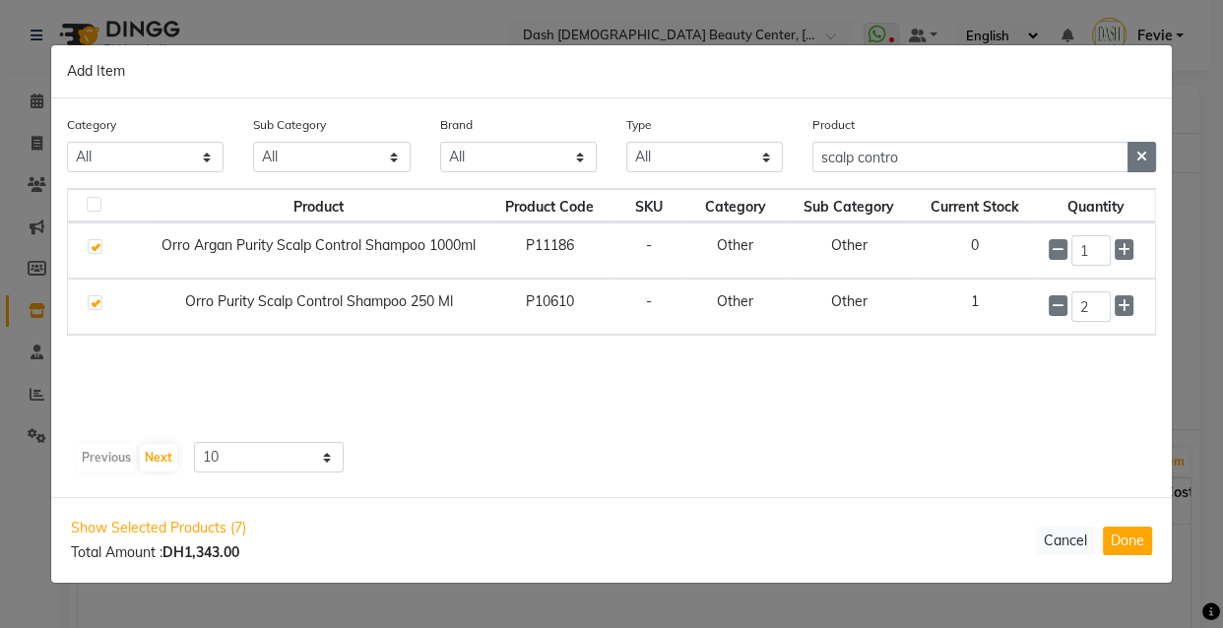
click at [1142, 156] on icon "button" at bounding box center [1141, 157] width 11 height 14
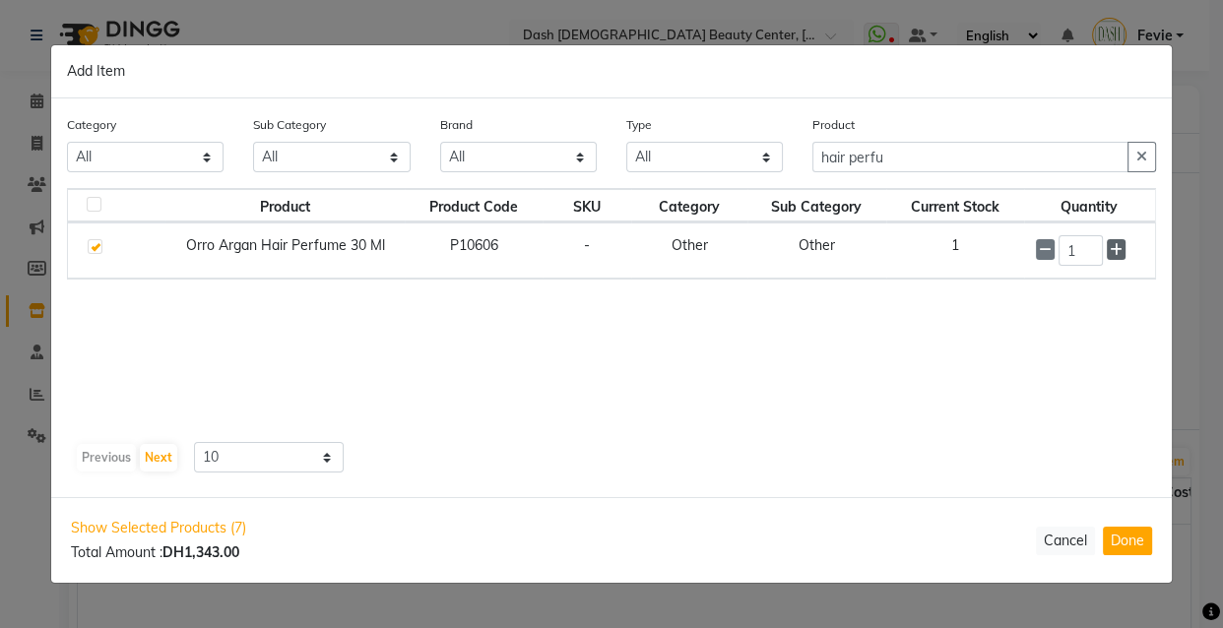
click at [1115, 249] on icon at bounding box center [1115, 250] width 13 height 14
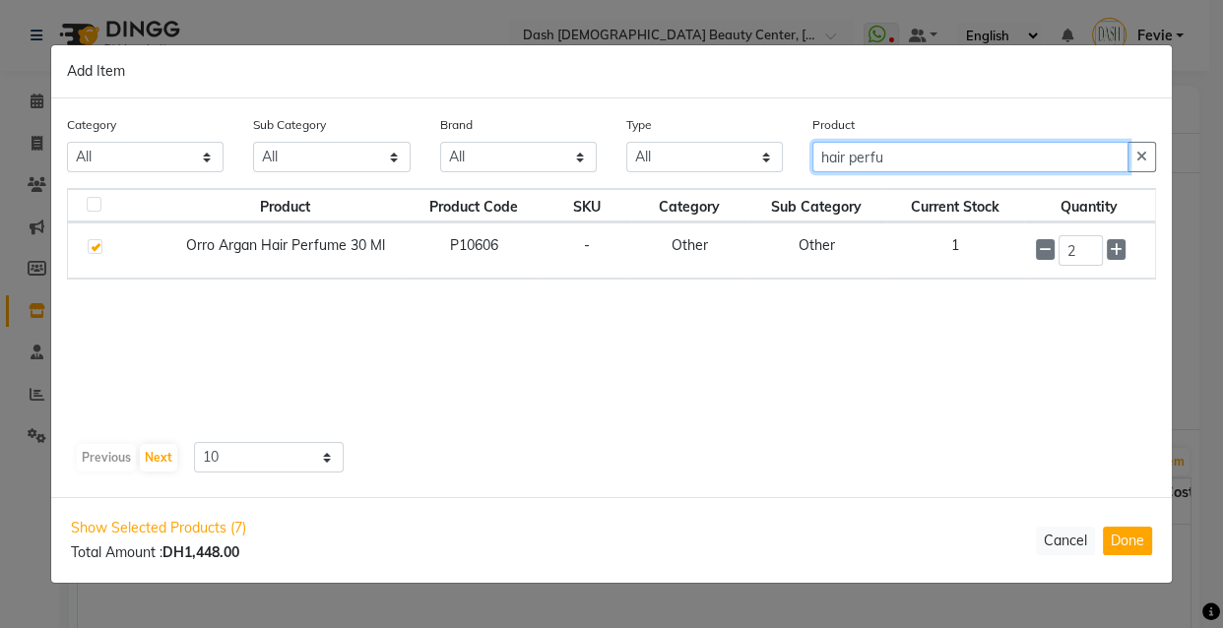
click at [1029, 165] on input "hair perfu" at bounding box center [970, 157] width 316 height 31
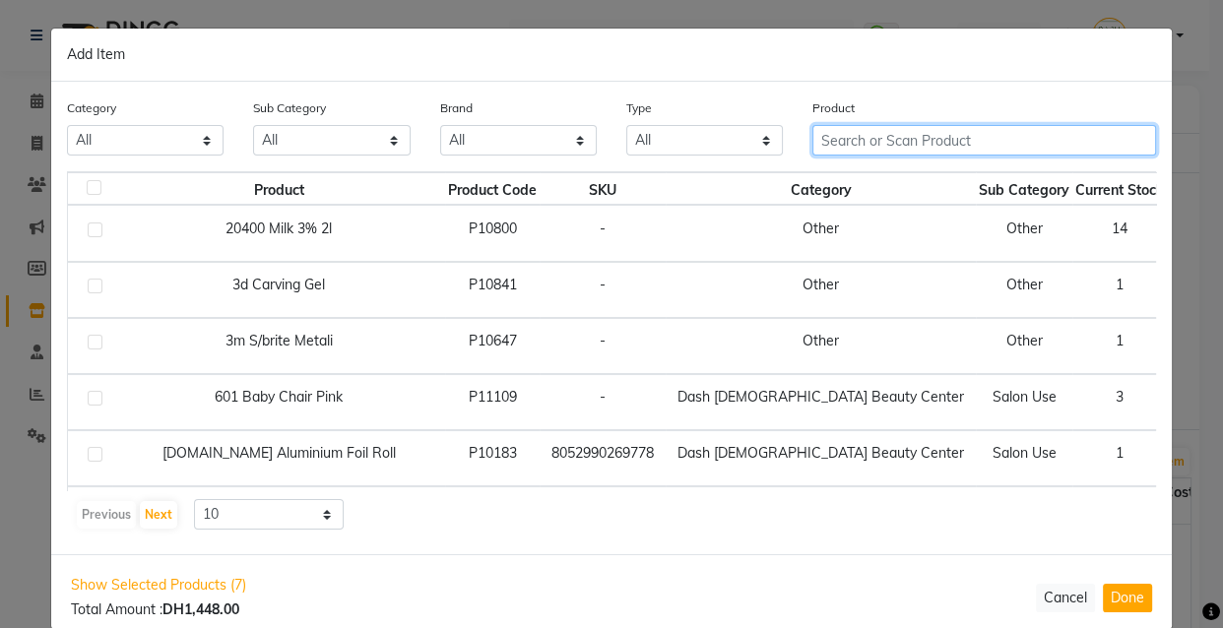
click at [975, 135] on input "text" at bounding box center [984, 140] width 344 height 31
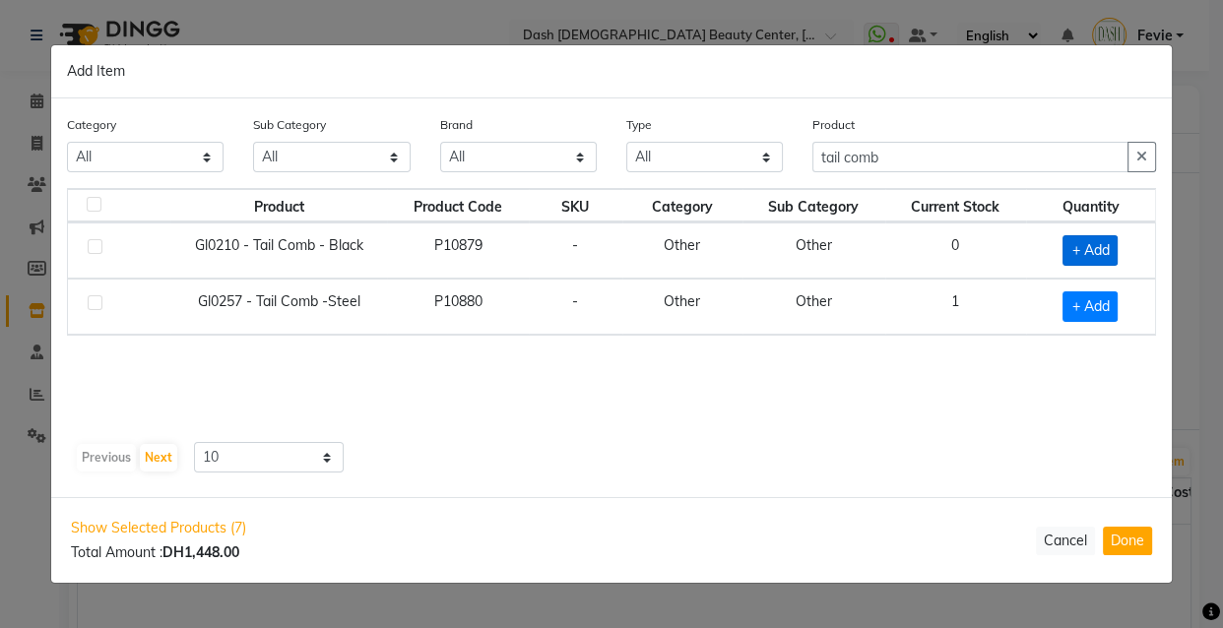
click at [1091, 249] on span "+ Add" at bounding box center [1089, 250] width 55 height 31
click at [1109, 252] on icon at bounding box center [1113, 250] width 13 height 14
click at [1113, 250] on icon at bounding box center [1113, 250] width 13 height 14
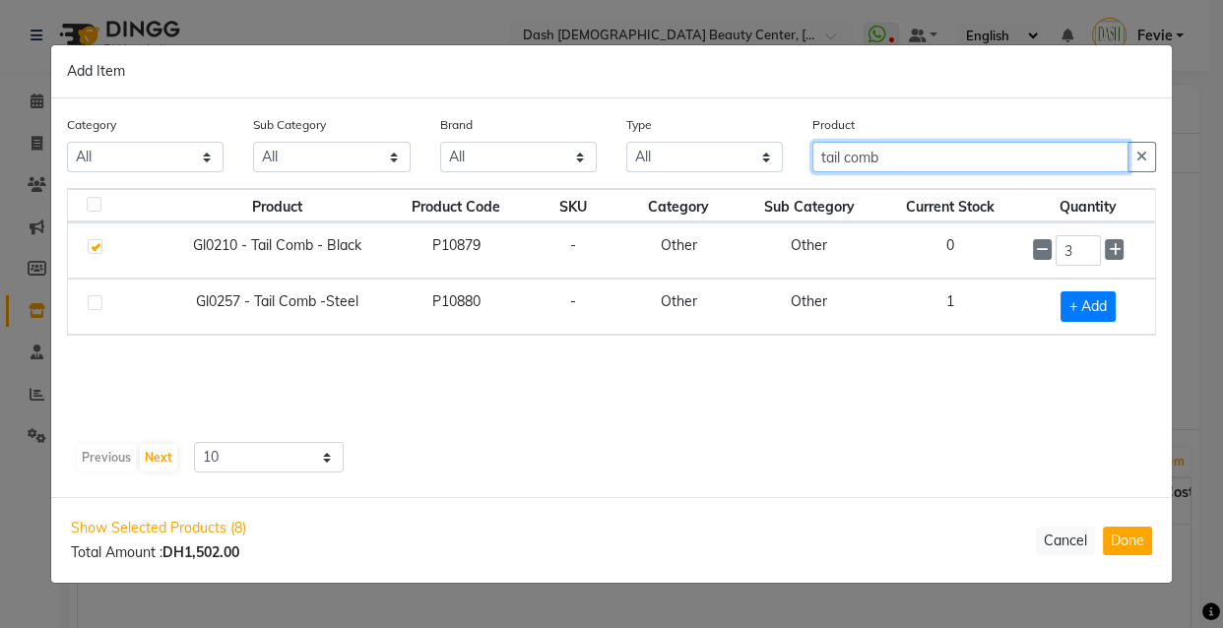
click at [980, 160] on input "tail comb" at bounding box center [970, 157] width 316 height 31
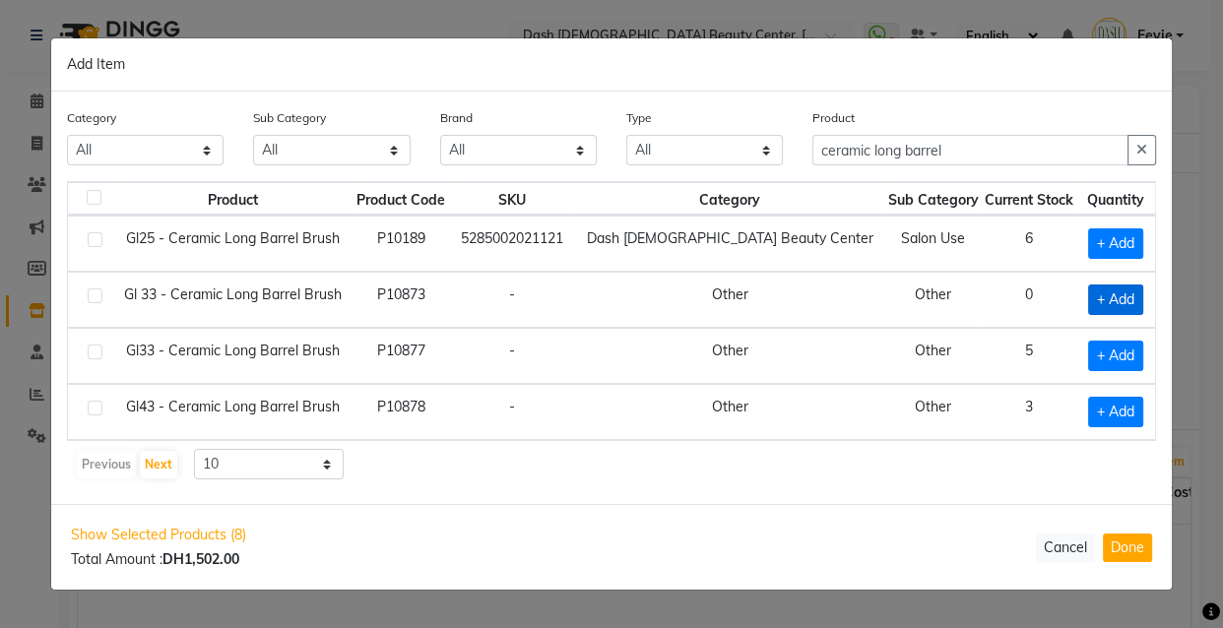
click at [1098, 296] on span "+ Add" at bounding box center [1115, 299] width 55 height 31
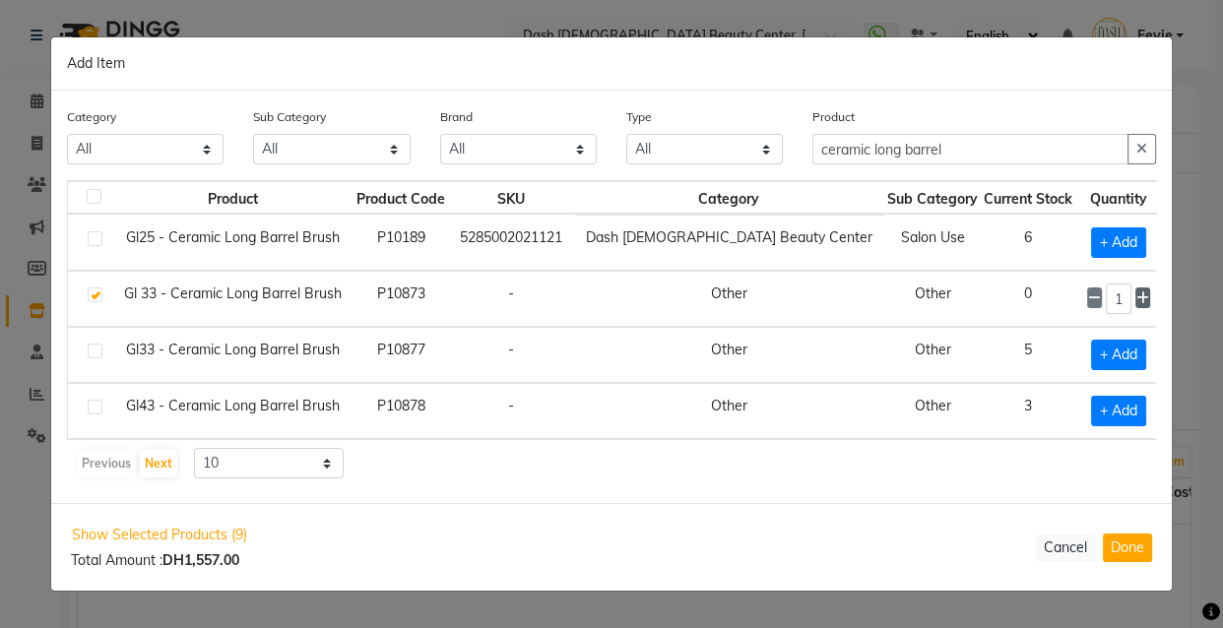
click at [1136, 296] on icon at bounding box center [1142, 298] width 13 height 14
click at [1087, 290] on span at bounding box center [1094, 298] width 15 height 21
click at [1136, 546] on button "Done" at bounding box center [1126, 548] width 49 height 29
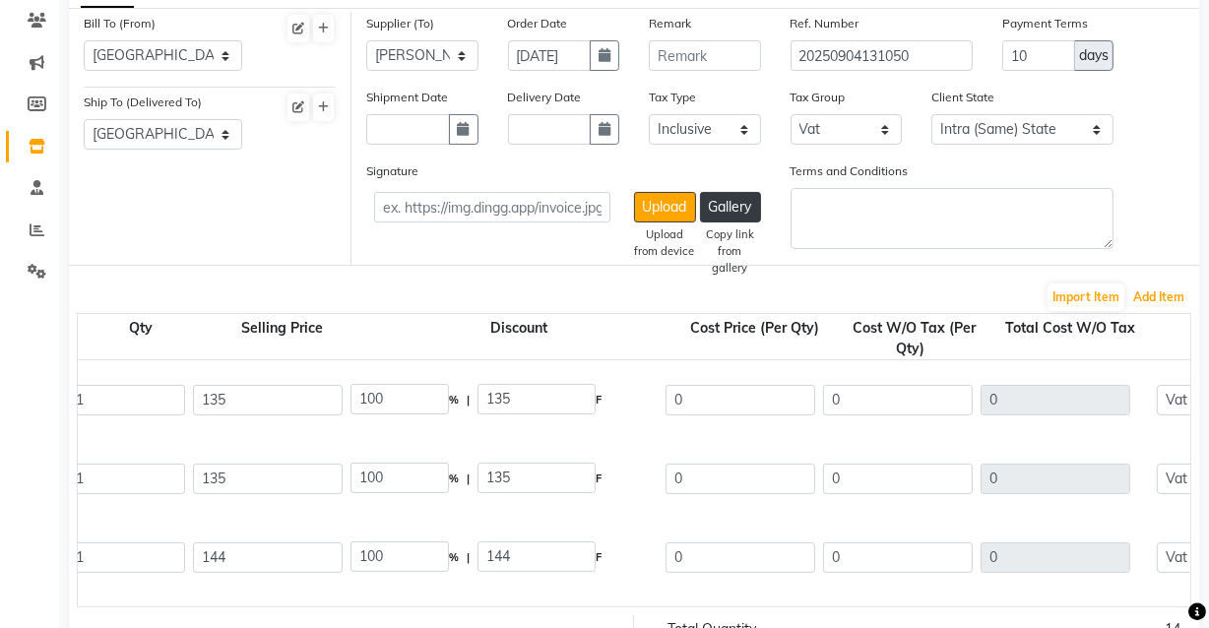
scroll to position [231, 0]
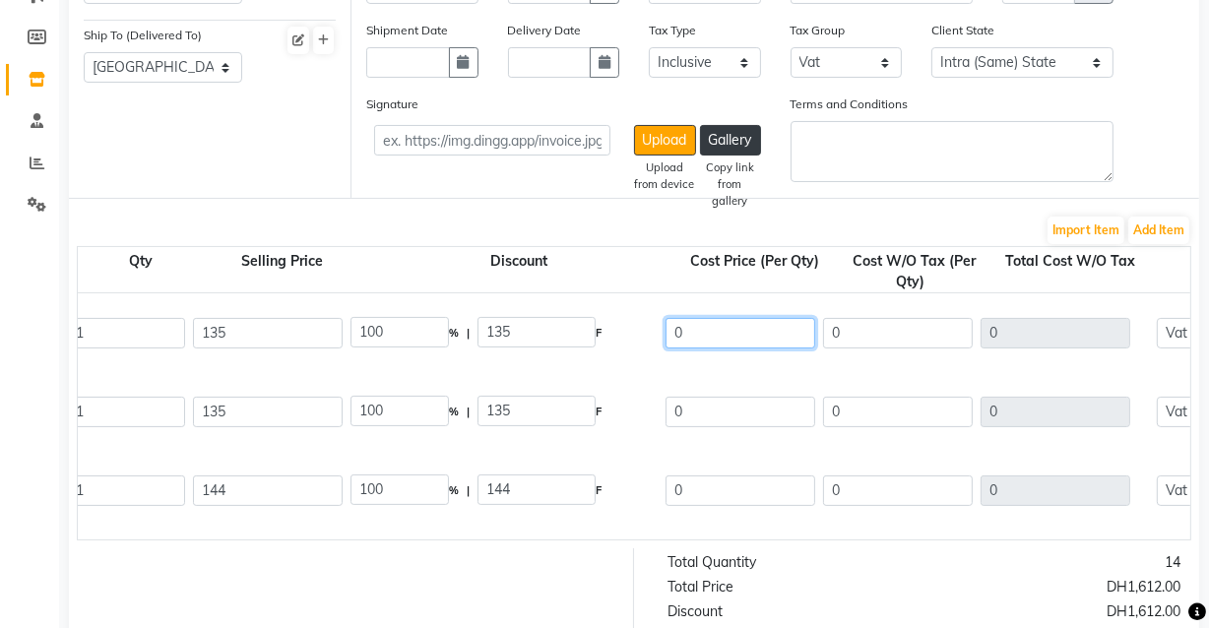
click at [749, 338] on input "0" at bounding box center [740, 333] width 150 height 31
click at [754, 410] on input "0" at bounding box center [740, 412] width 150 height 31
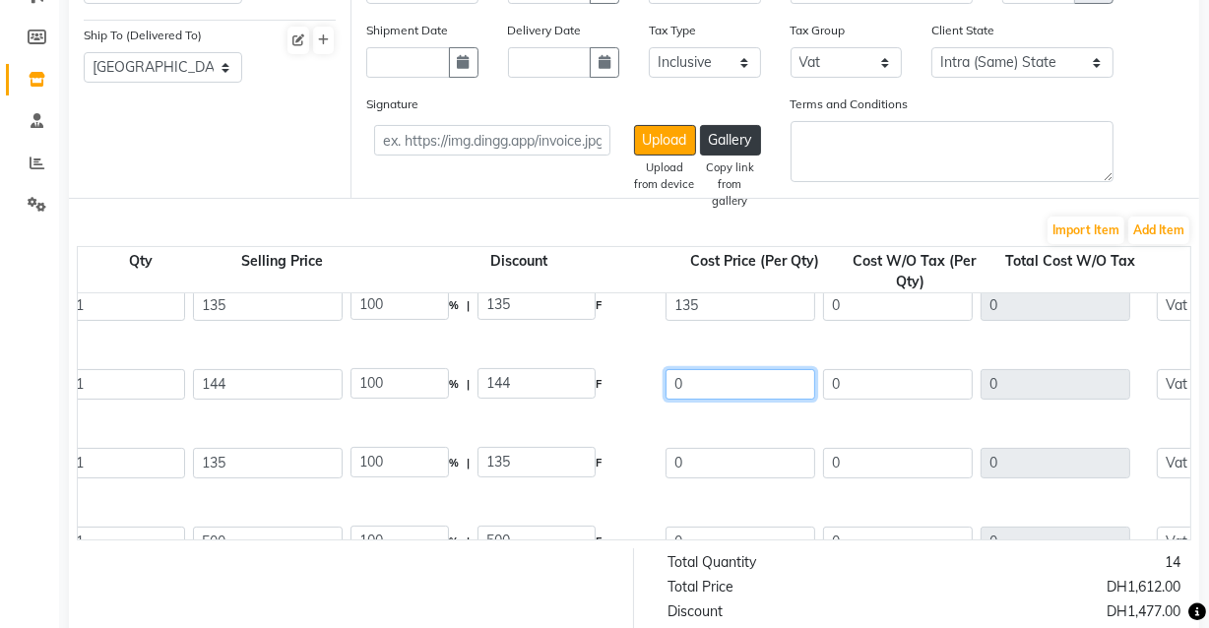
click at [750, 376] on input "0" at bounding box center [740, 384] width 150 height 31
click at [748, 388] on input "1440" at bounding box center [740, 384] width 150 height 31
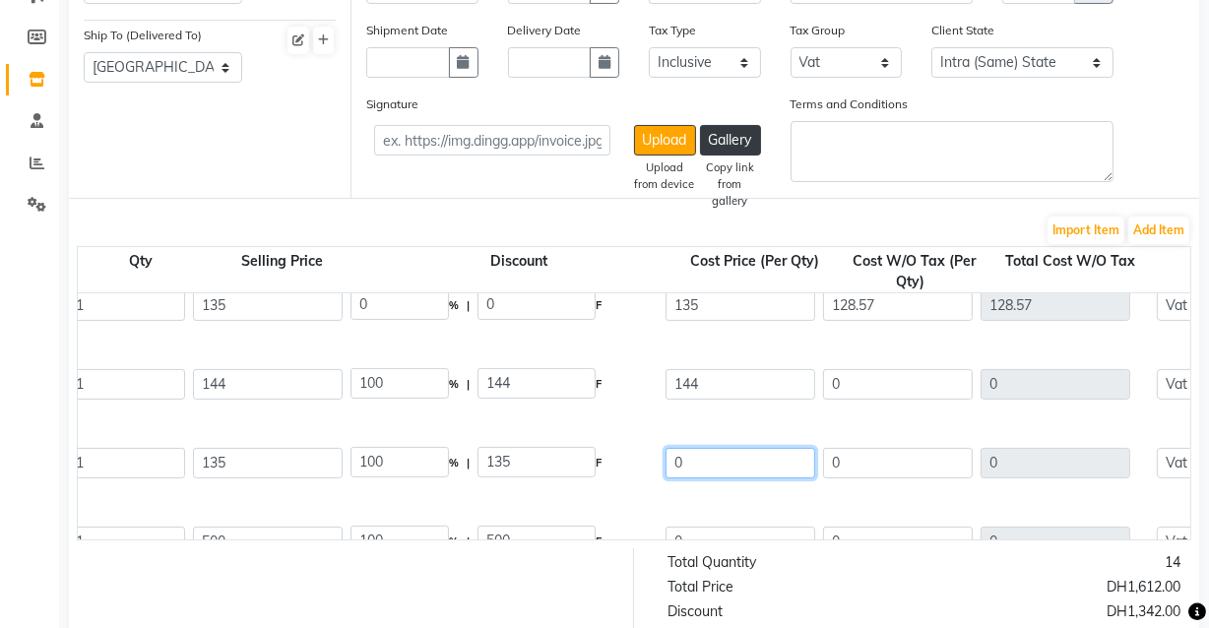
click at [744, 466] on input "0" at bounding box center [740, 463] width 150 height 31
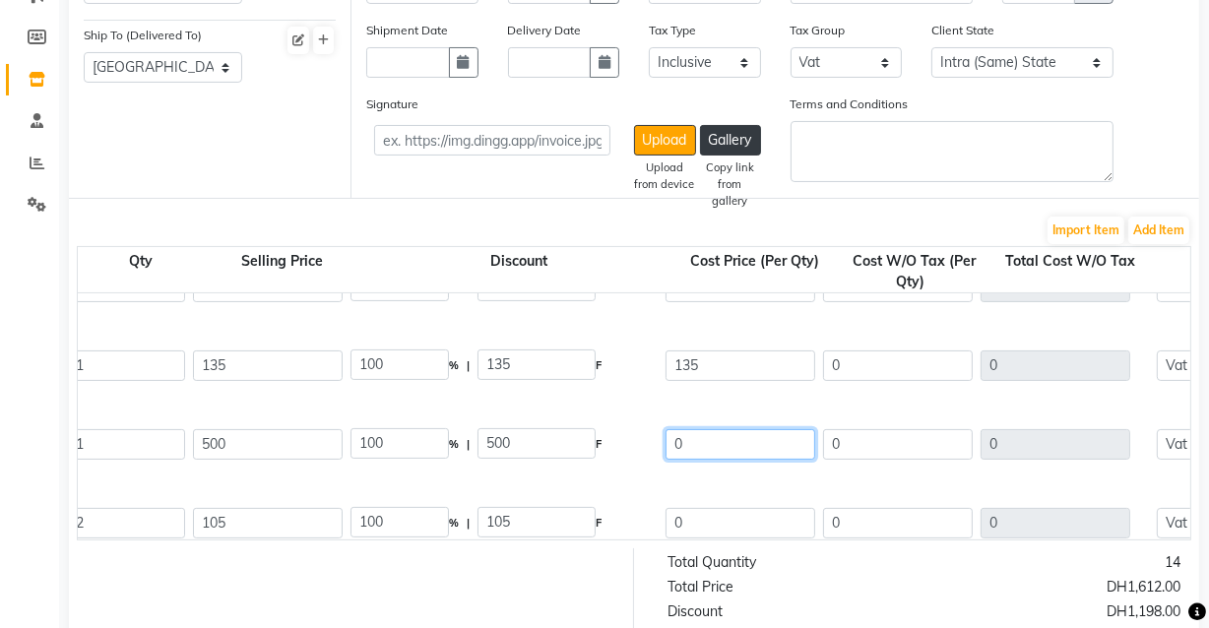
click at [741, 437] on input "0" at bounding box center [740, 444] width 150 height 31
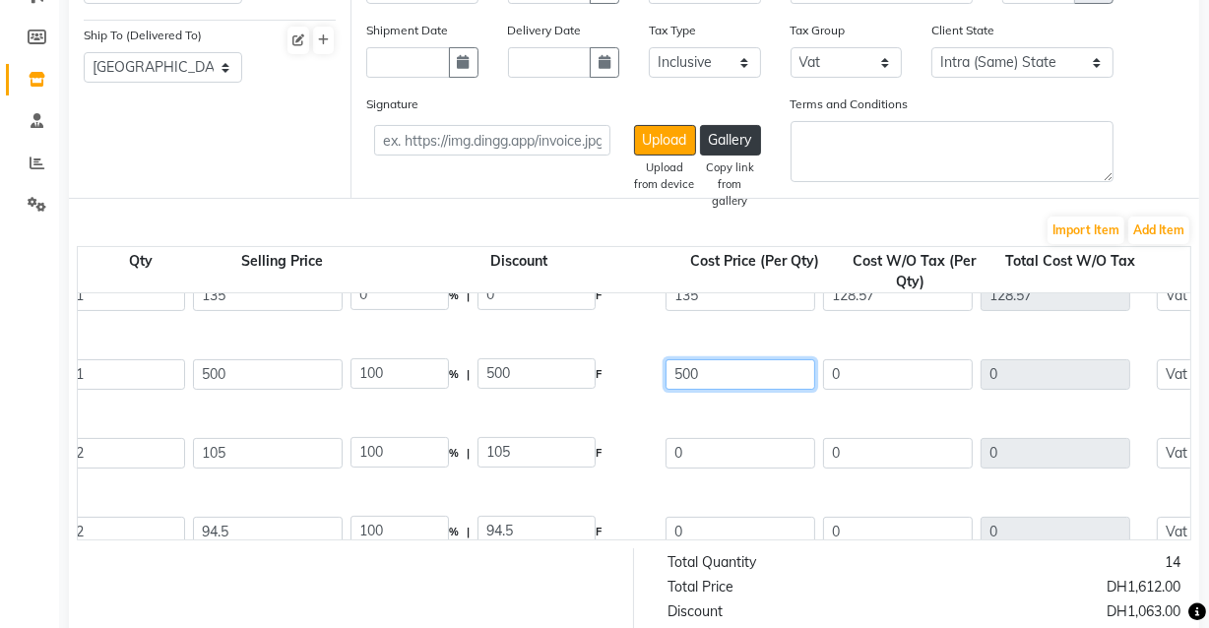
scroll to position [280, 0]
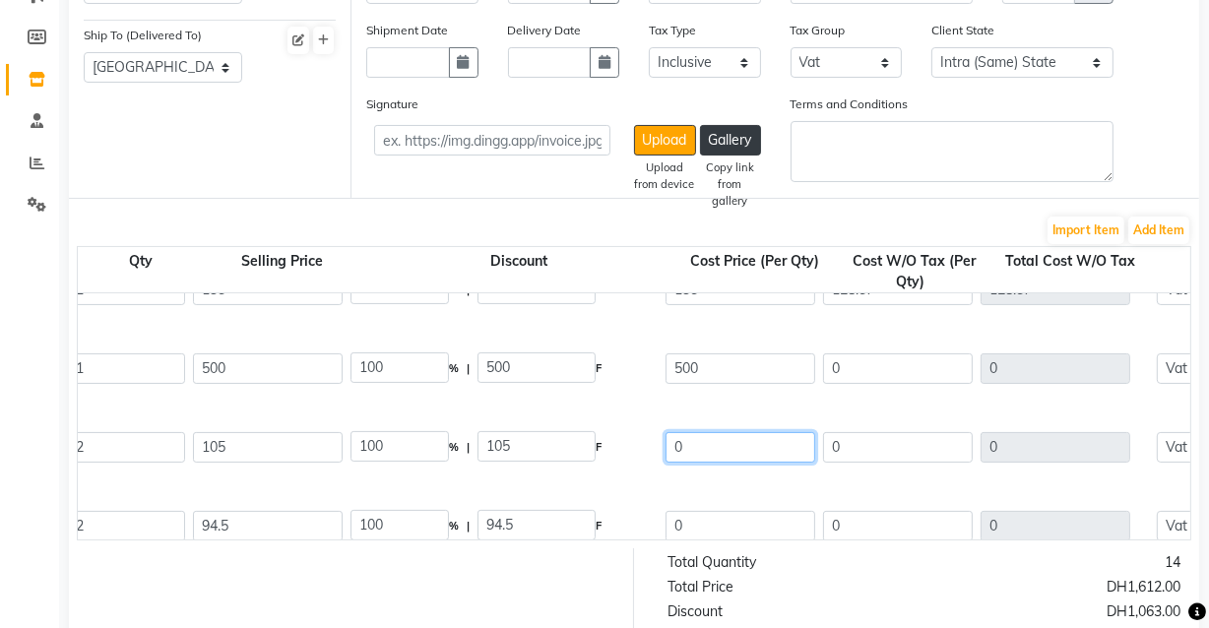
click at [757, 449] on input "0" at bounding box center [740, 447] width 150 height 31
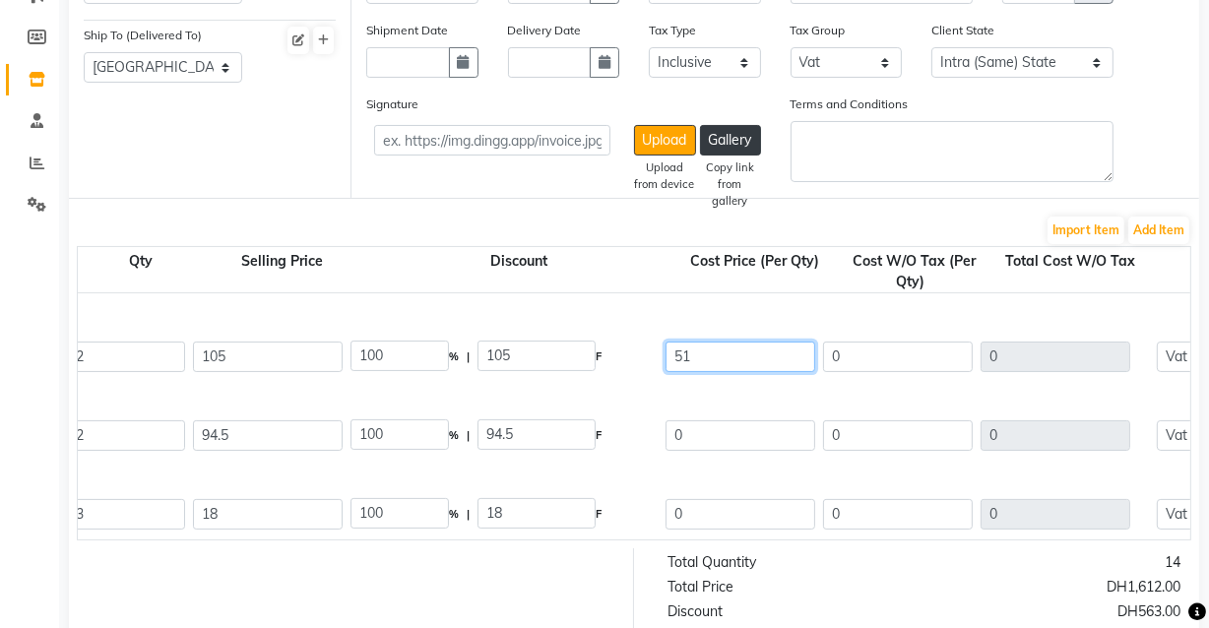
scroll to position [365, 0]
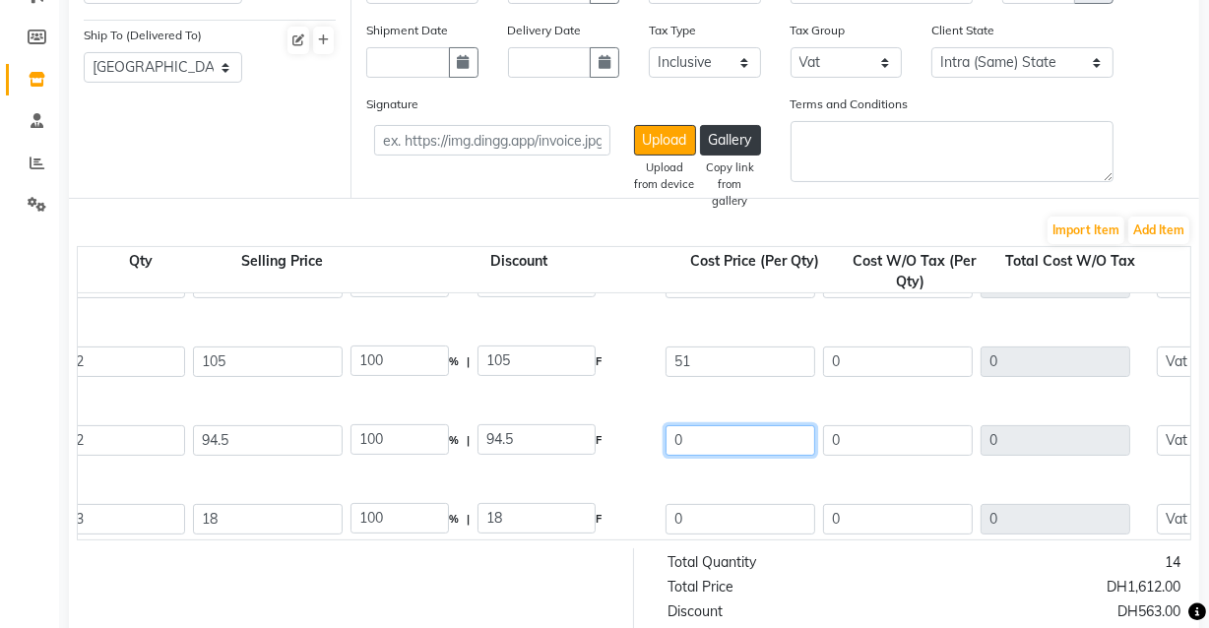
click at [743, 439] on input "0" at bounding box center [740, 440] width 150 height 31
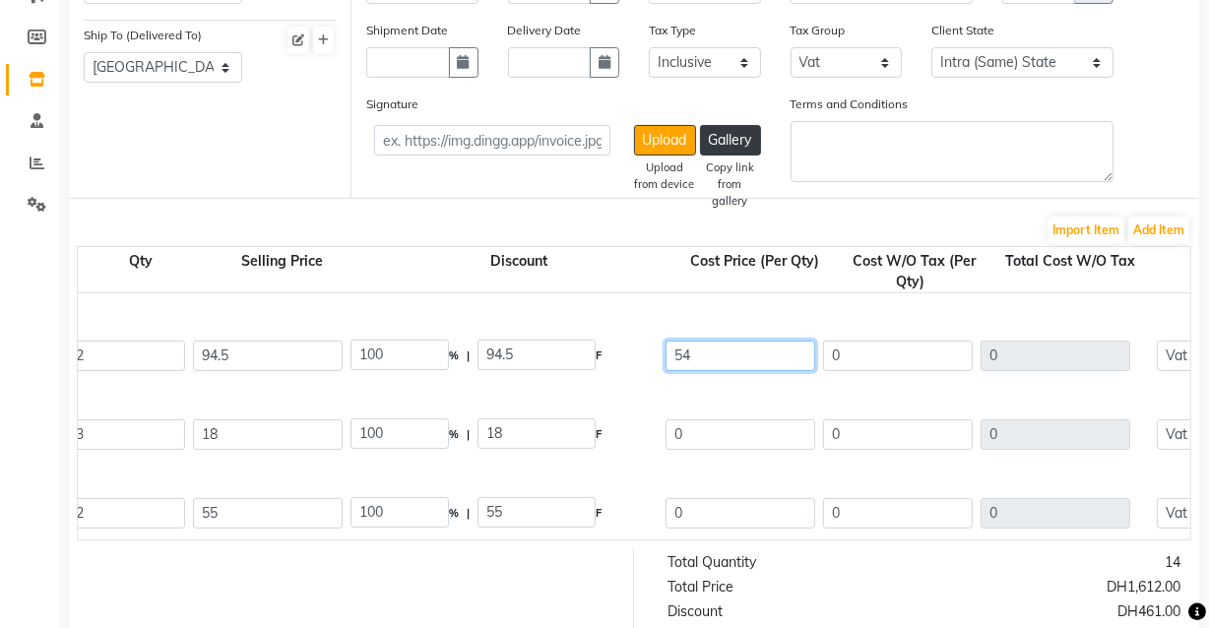
scroll to position [447, 0]
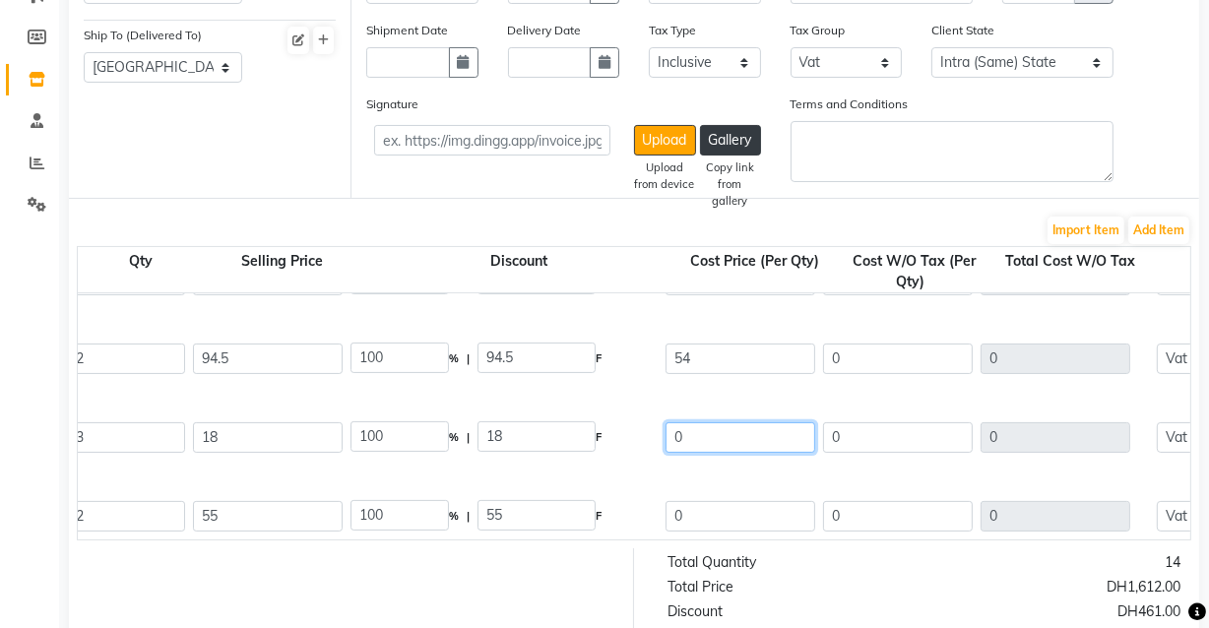
click at [744, 439] on input "0" at bounding box center [740, 437] width 150 height 31
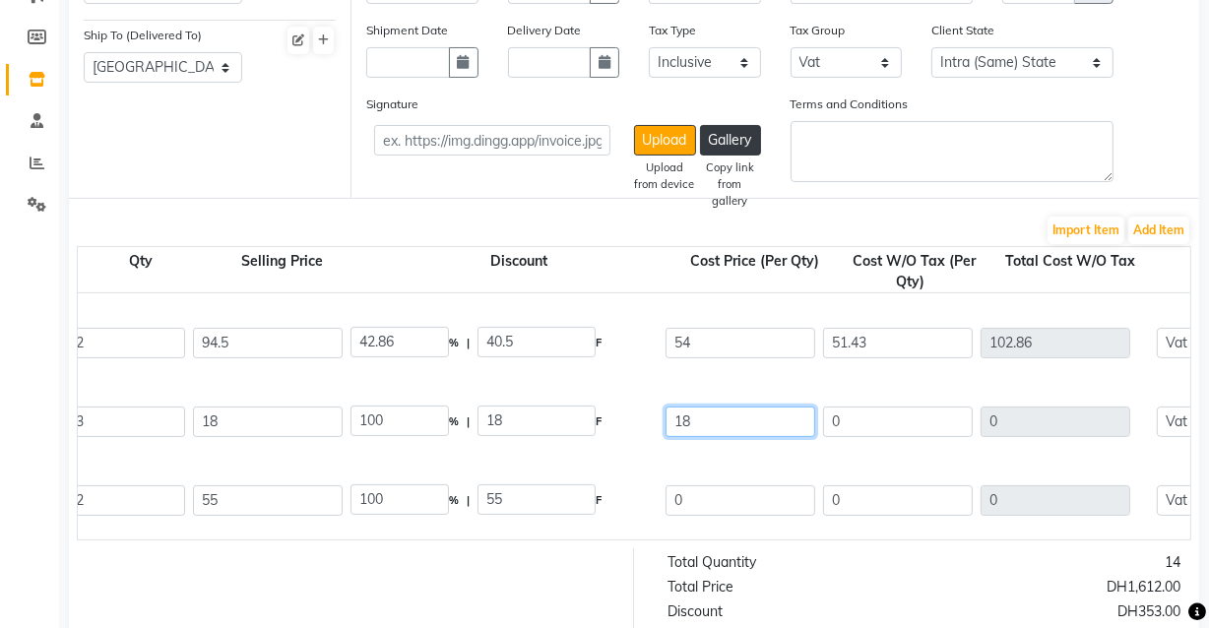
scroll to position [462, 0]
click at [734, 497] on input "0" at bounding box center [740, 501] width 150 height 31
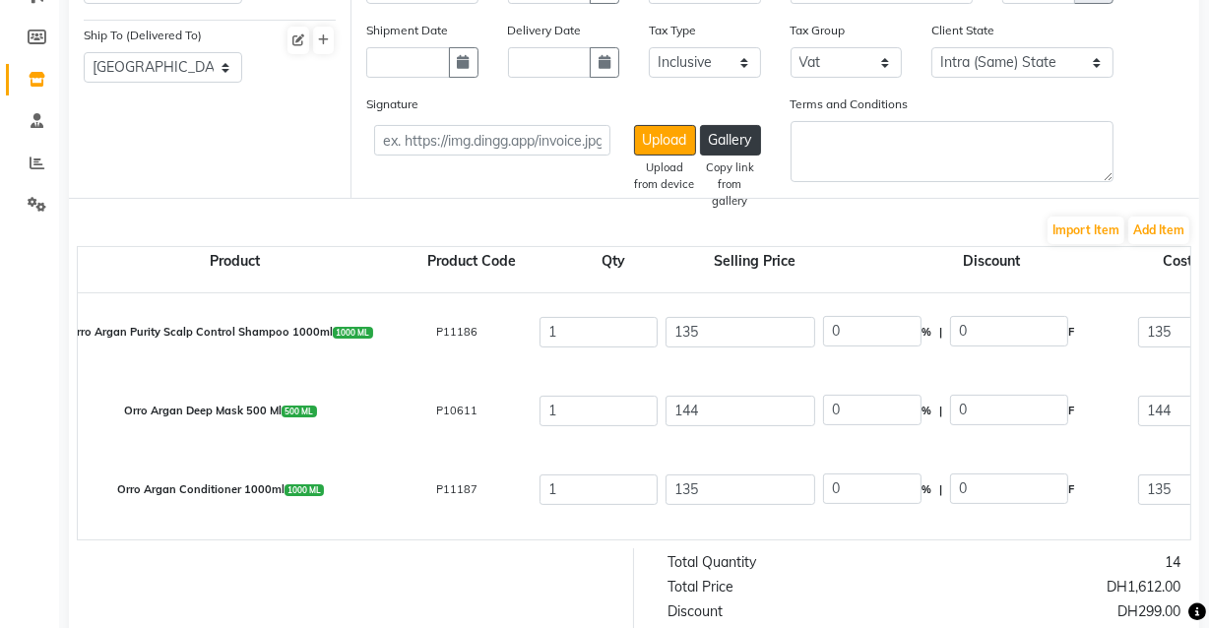
scroll to position [0, 0]
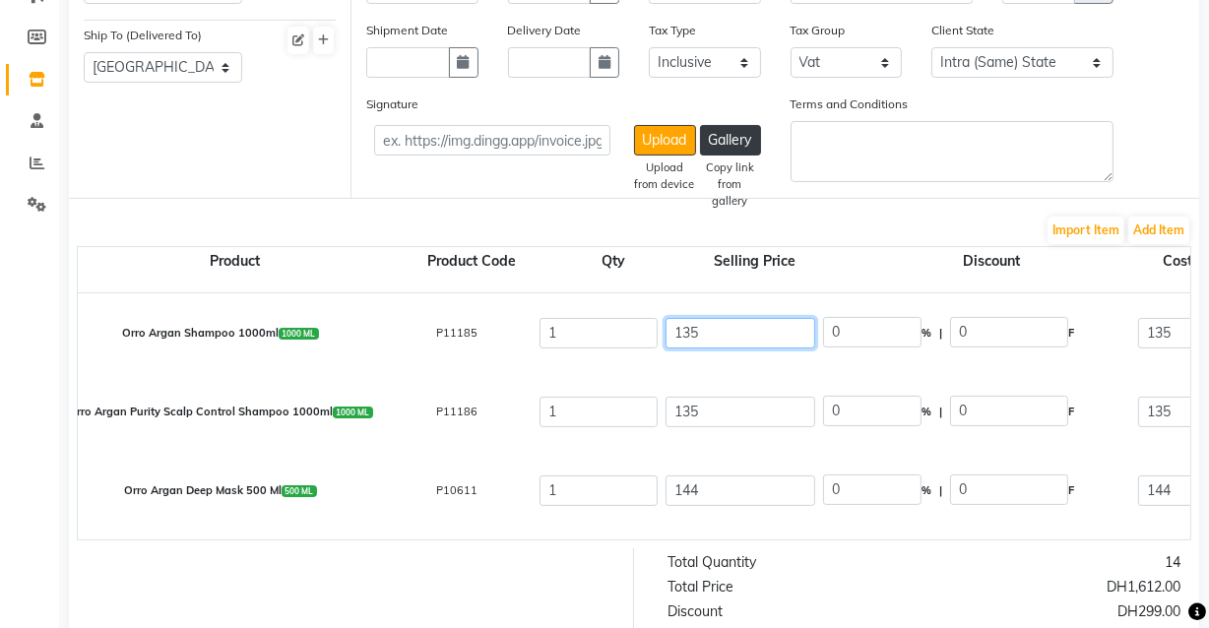
click at [757, 334] on input "135" at bounding box center [740, 333] width 150 height 31
click at [757, 405] on input "135" at bounding box center [740, 412] width 150 height 31
click at [792, 498] on input "144" at bounding box center [740, 490] width 150 height 31
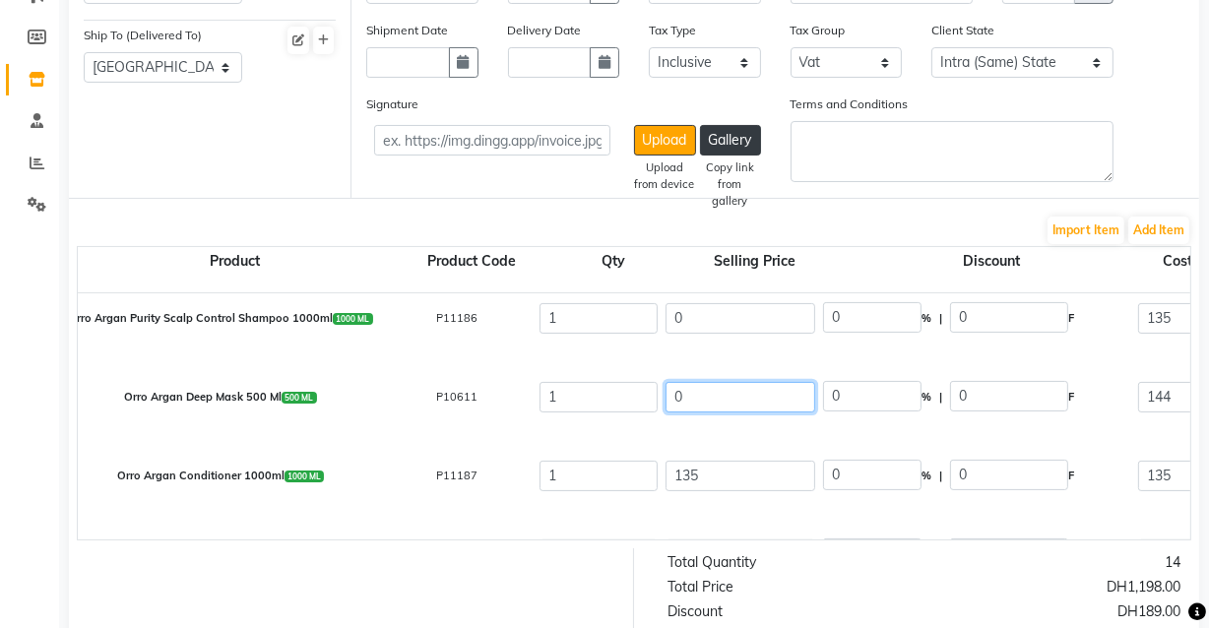
scroll to position [123, 0]
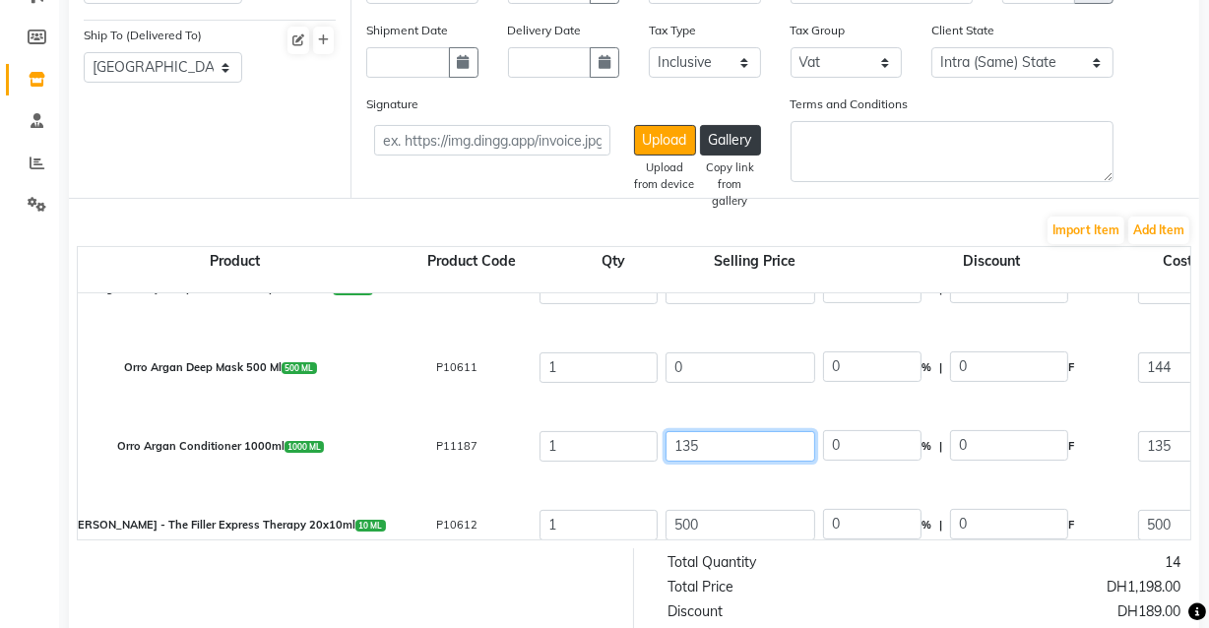
click at [745, 442] on input "135" at bounding box center [740, 446] width 150 height 31
click at [772, 531] on input "500" at bounding box center [740, 525] width 150 height 31
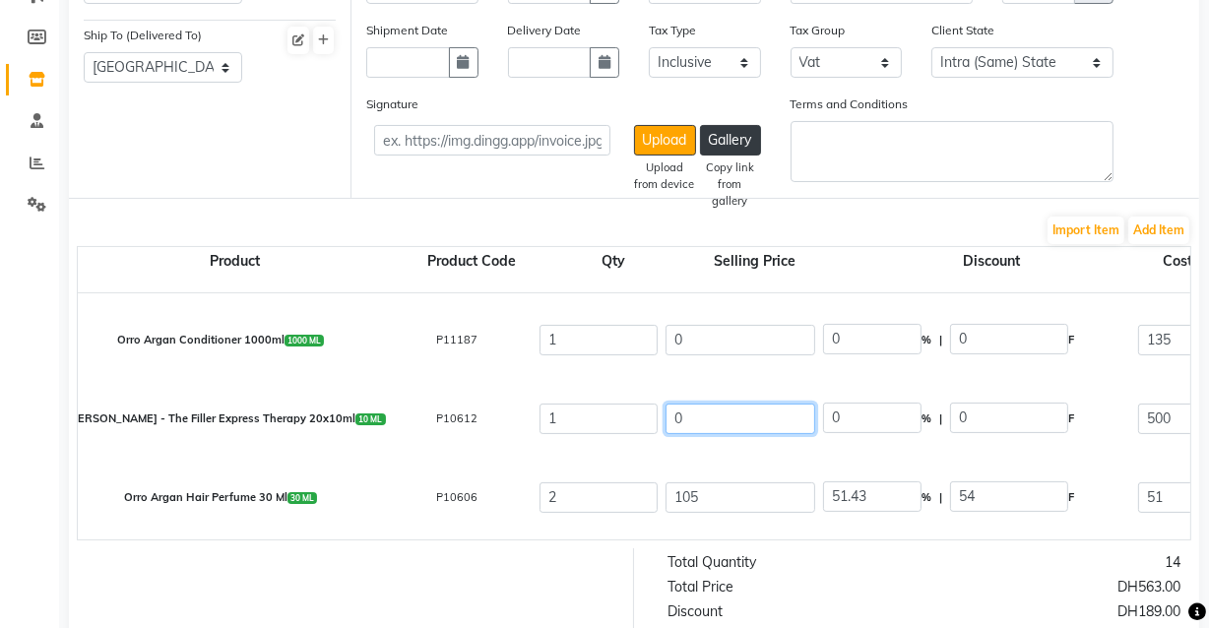
scroll to position [282, 0]
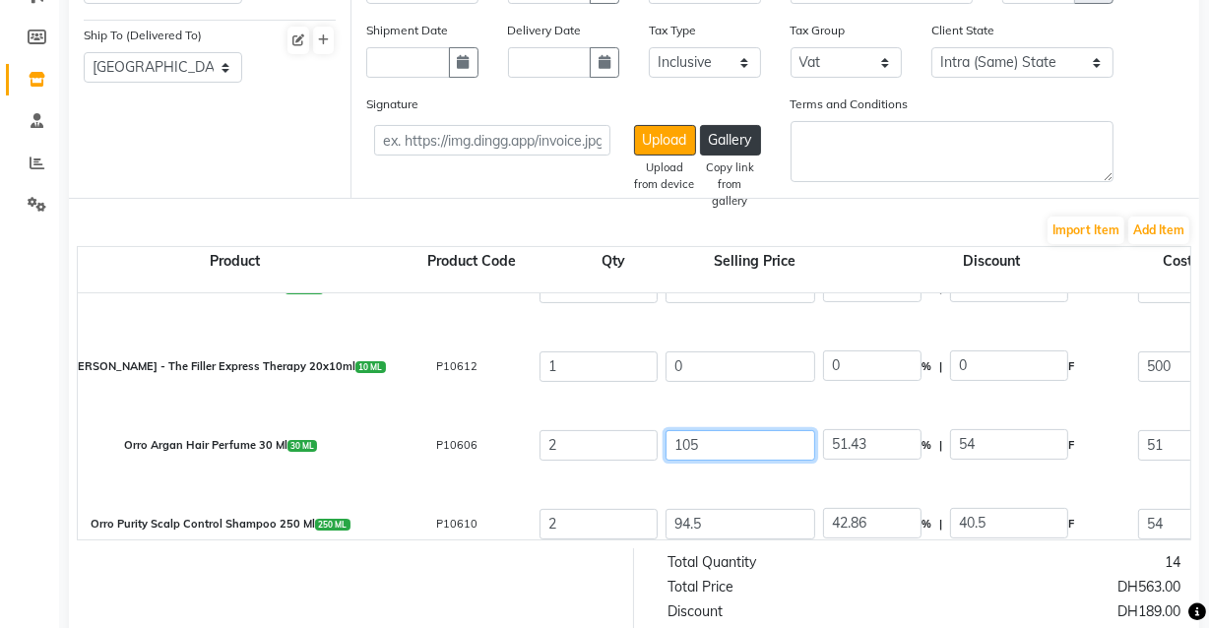
click at [759, 448] on input "105" at bounding box center [740, 445] width 150 height 31
click at [778, 521] on input "94.5" at bounding box center [740, 524] width 150 height 31
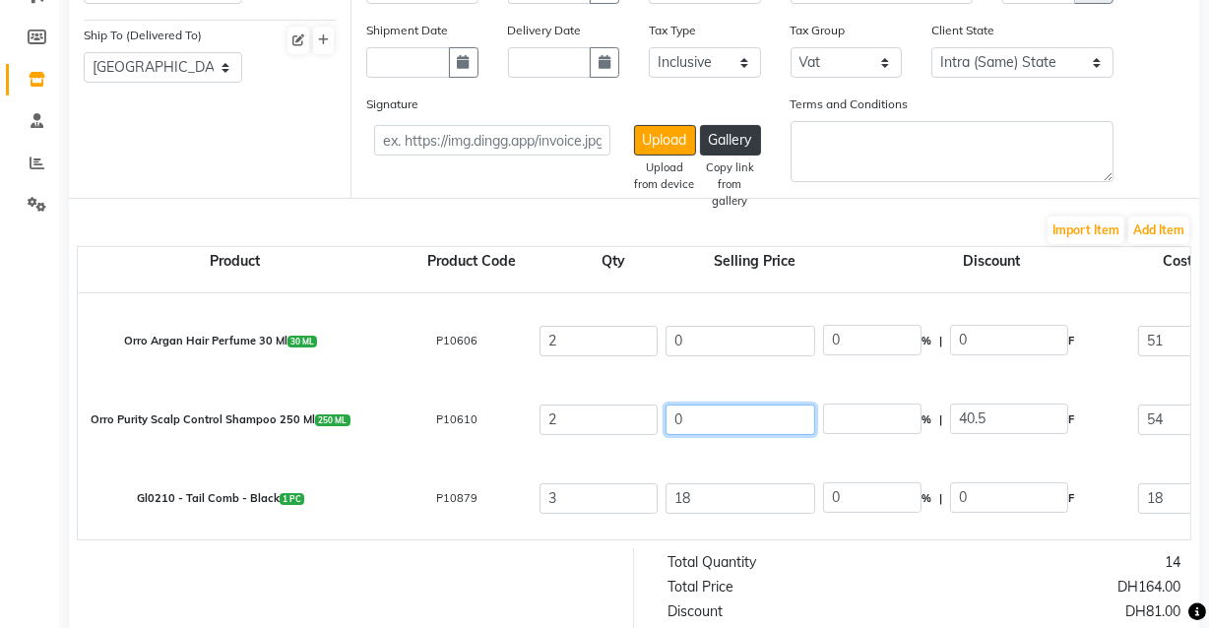
scroll to position [417, 0]
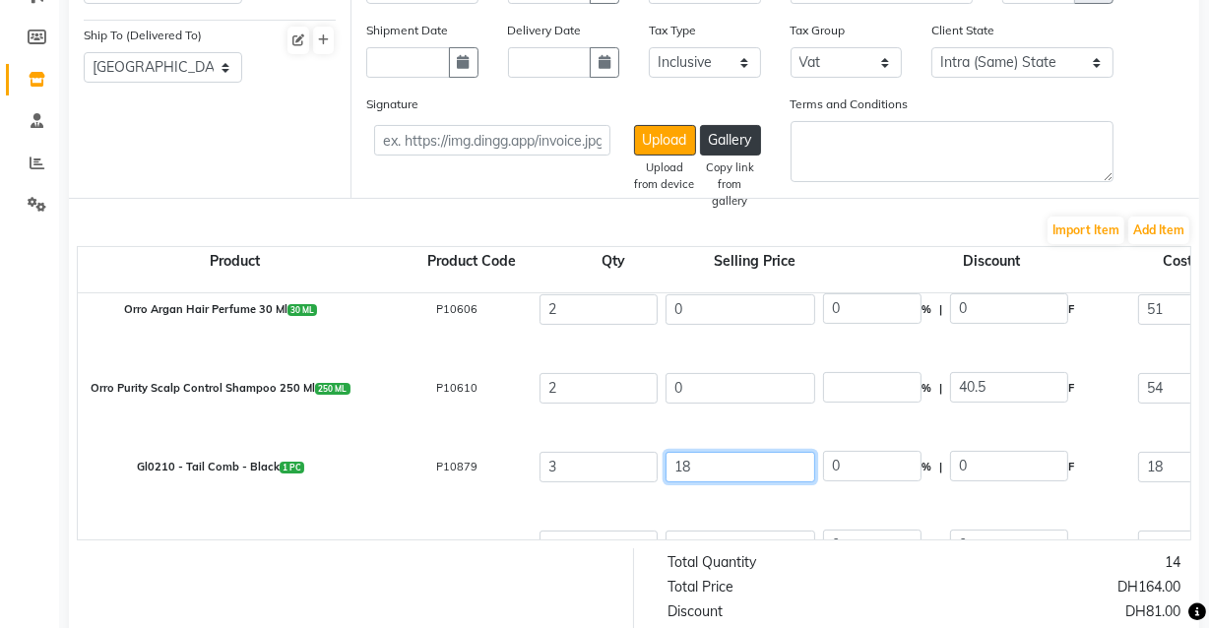
click at [755, 470] on input "18" at bounding box center [740, 467] width 150 height 31
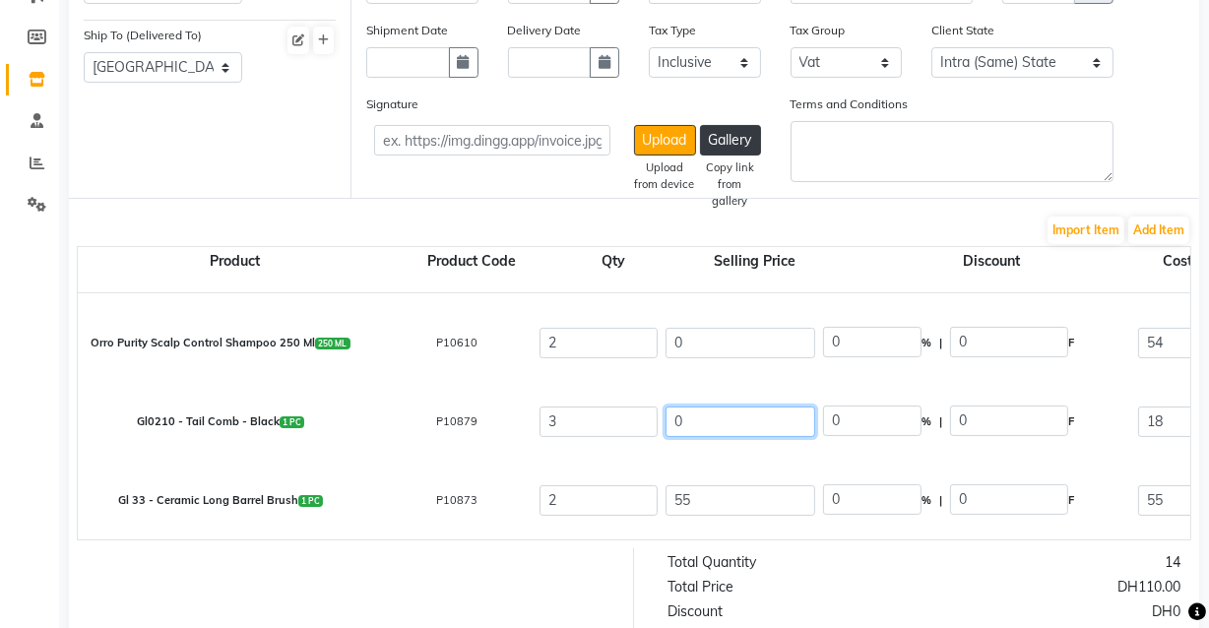
scroll to position [461, 0]
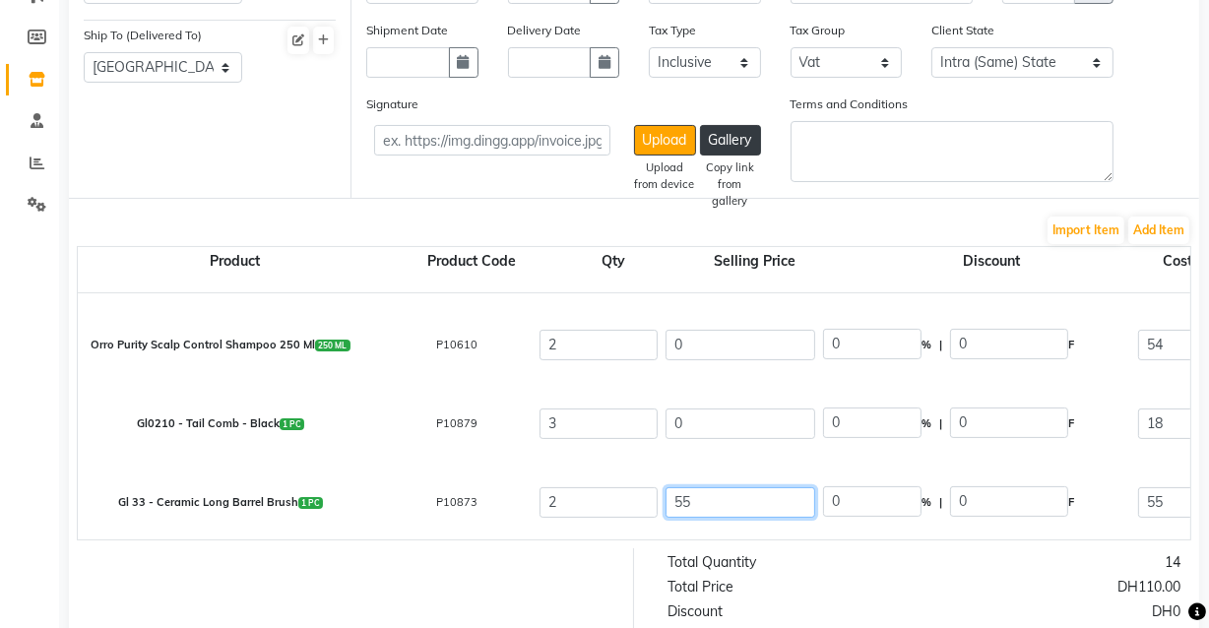
click at [742, 506] on input "55" at bounding box center [740, 502] width 150 height 31
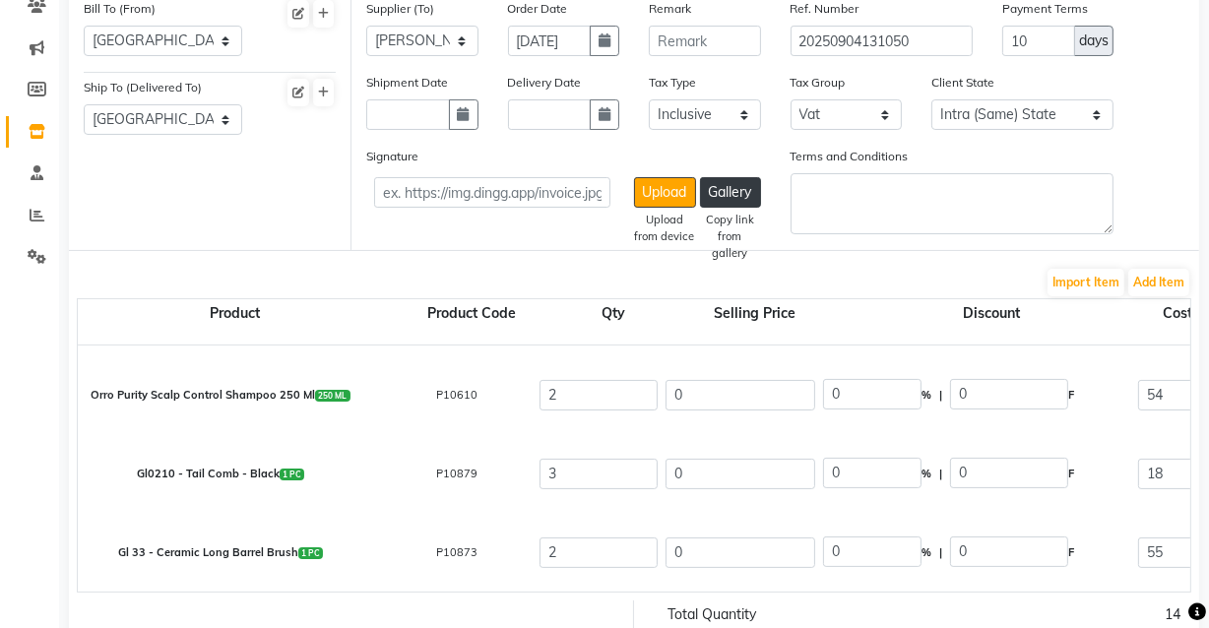
scroll to position [0, 0]
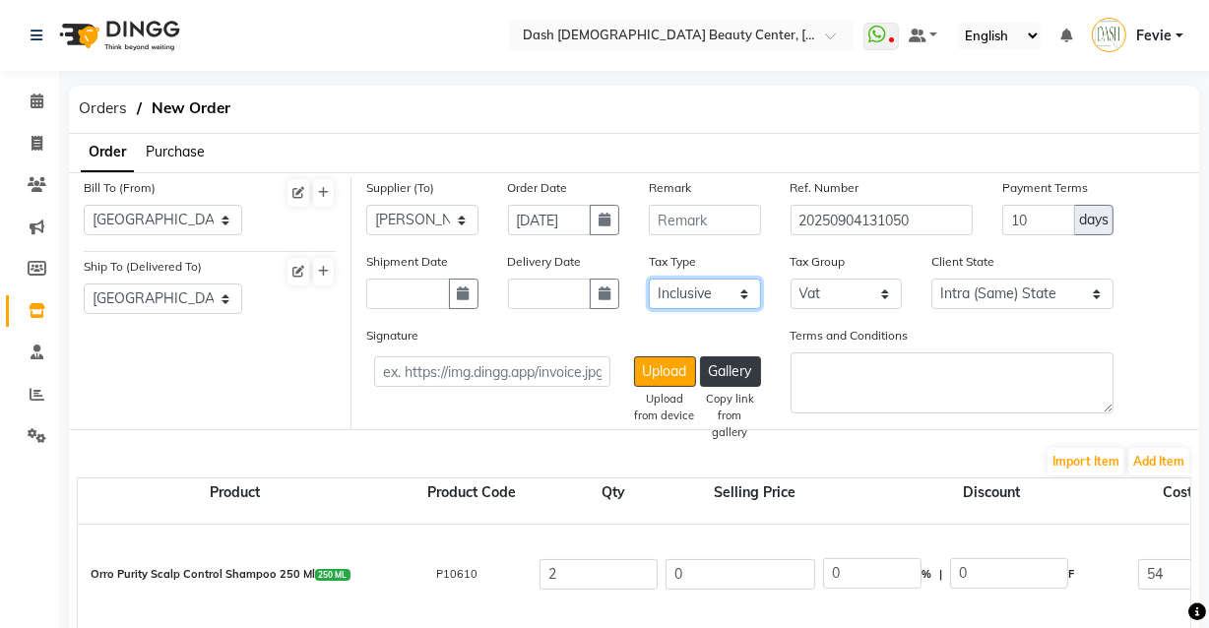
click at [728, 302] on select "Select Inclusive Exclusive" at bounding box center [705, 294] width 112 height 31
click at [649, 280] on select "Select Inclusive Exclusive" at bounding box center [705, 294] width 112 height 31
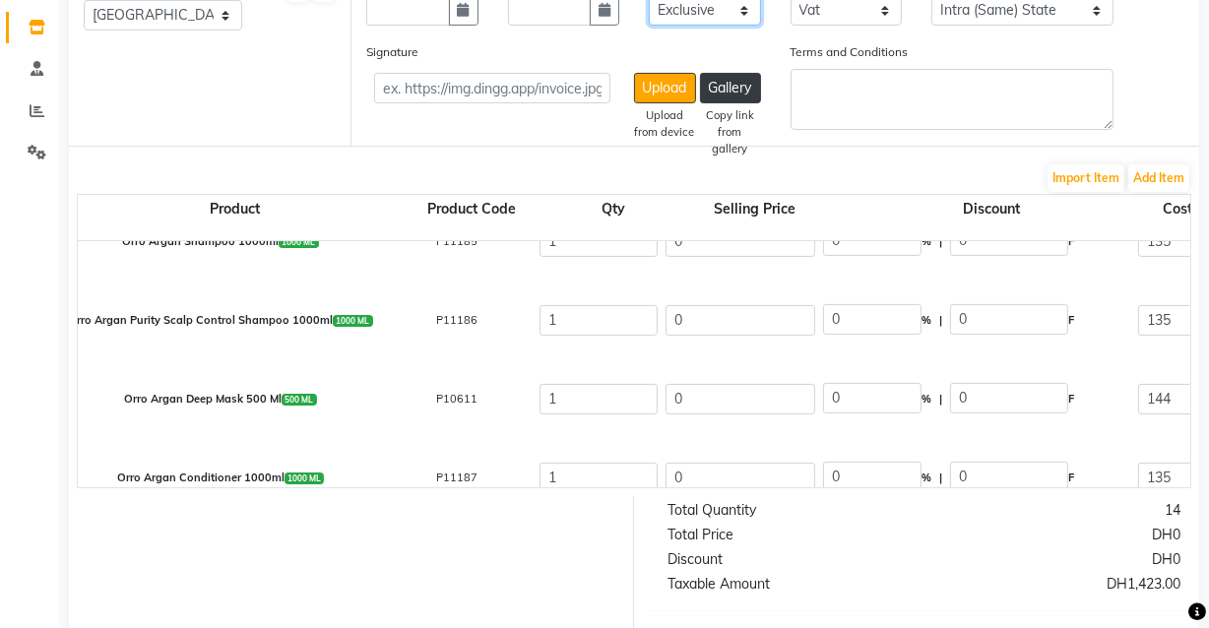
scroll to position [14, 0]
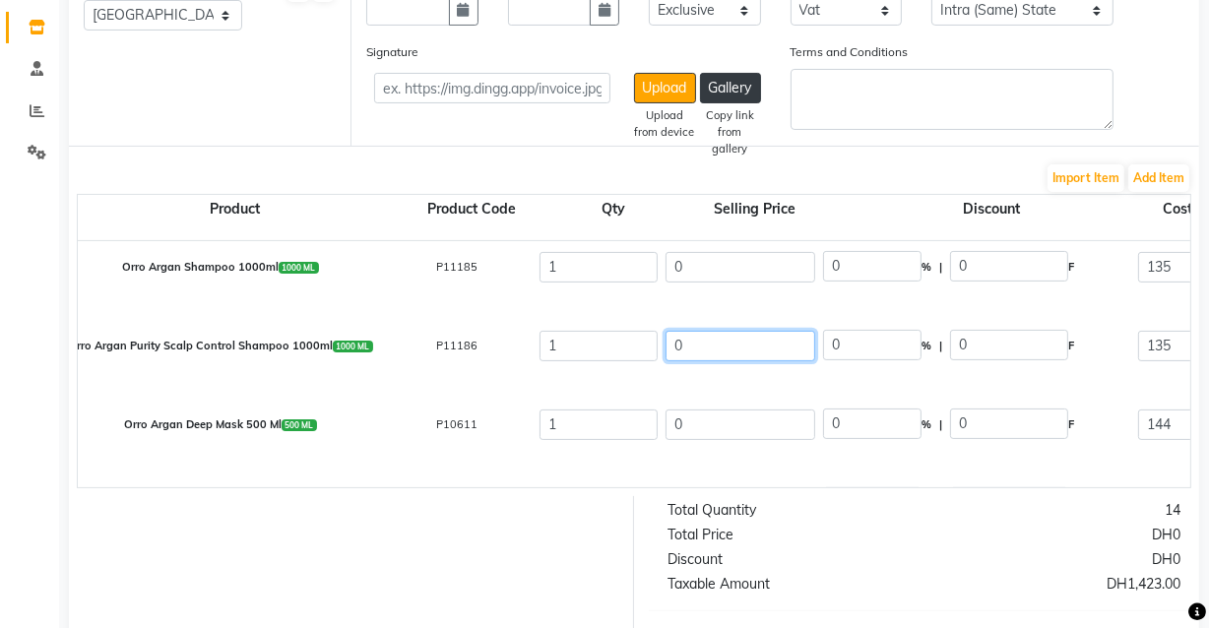
click at [793, 336] on input "0" at bounding box center [740, 346] width 150 height 31
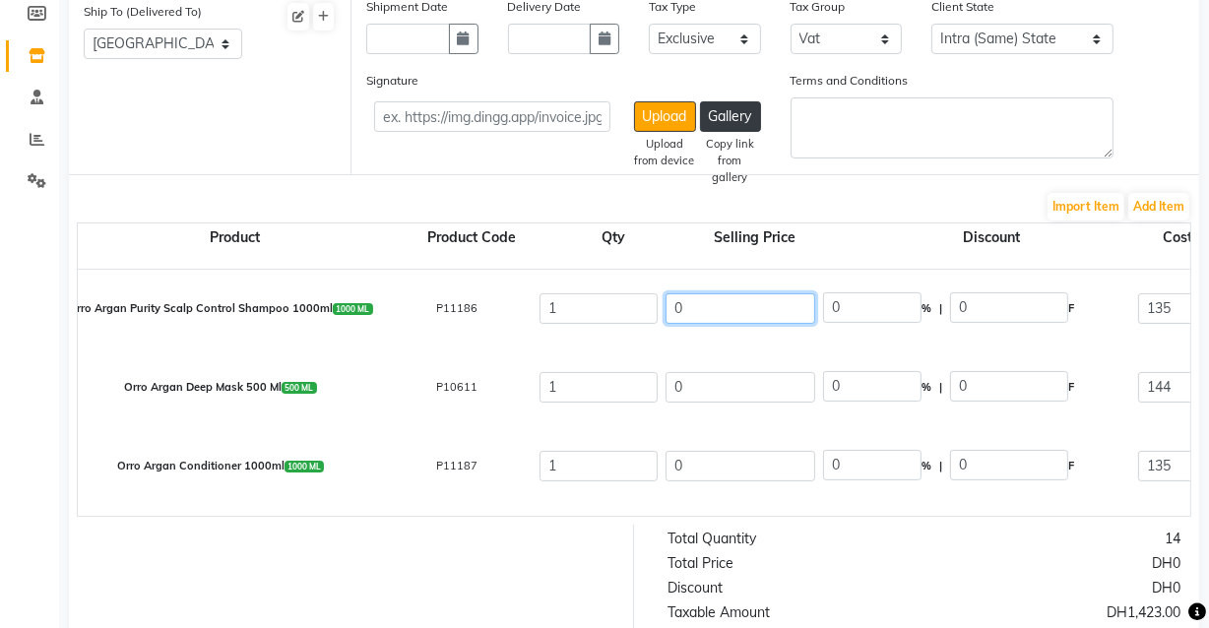
scroll to position [103, 0]
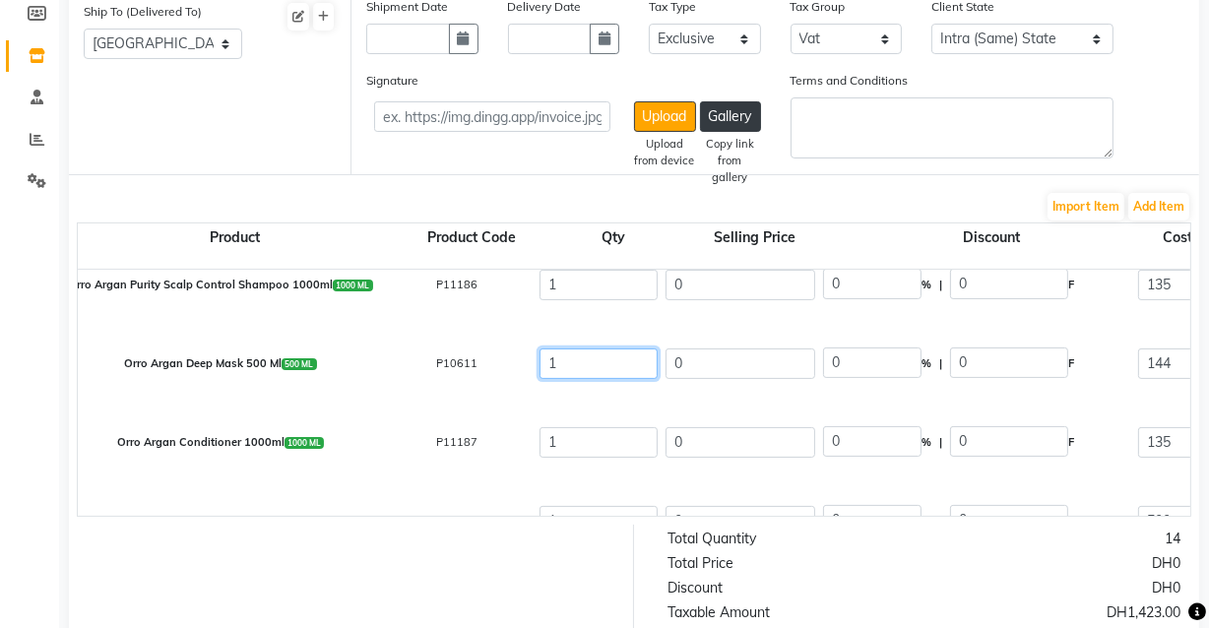
click at [603, 365] on input "1" at bounding box center [598, 363] width 118 height 31
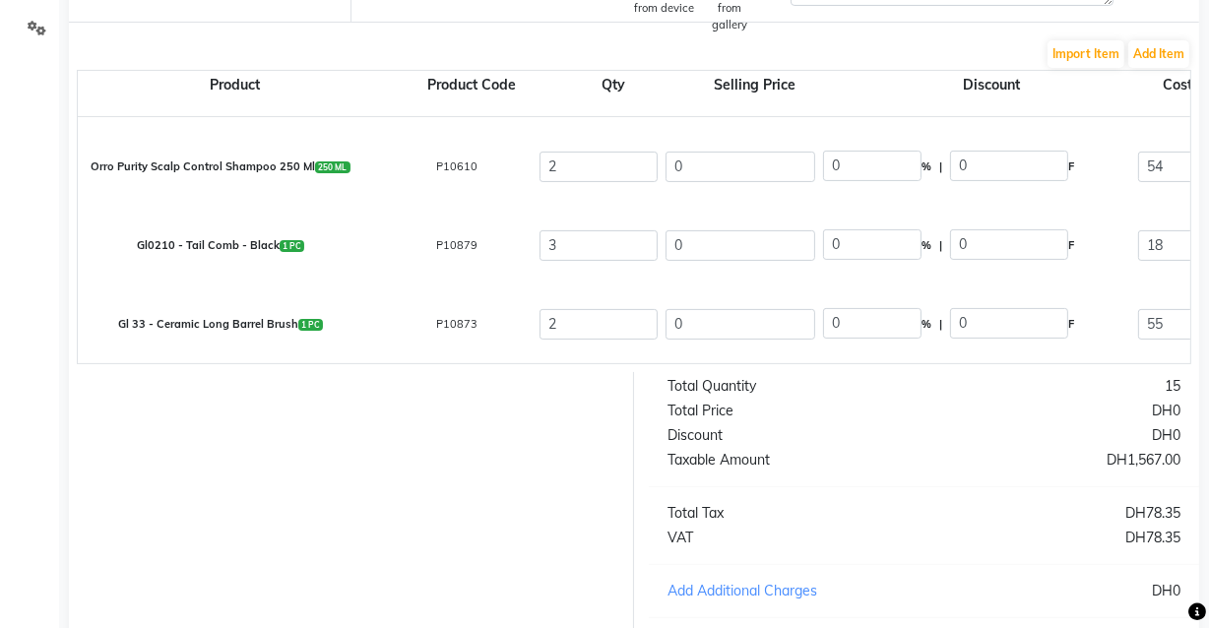
scroll to position [616, 0]
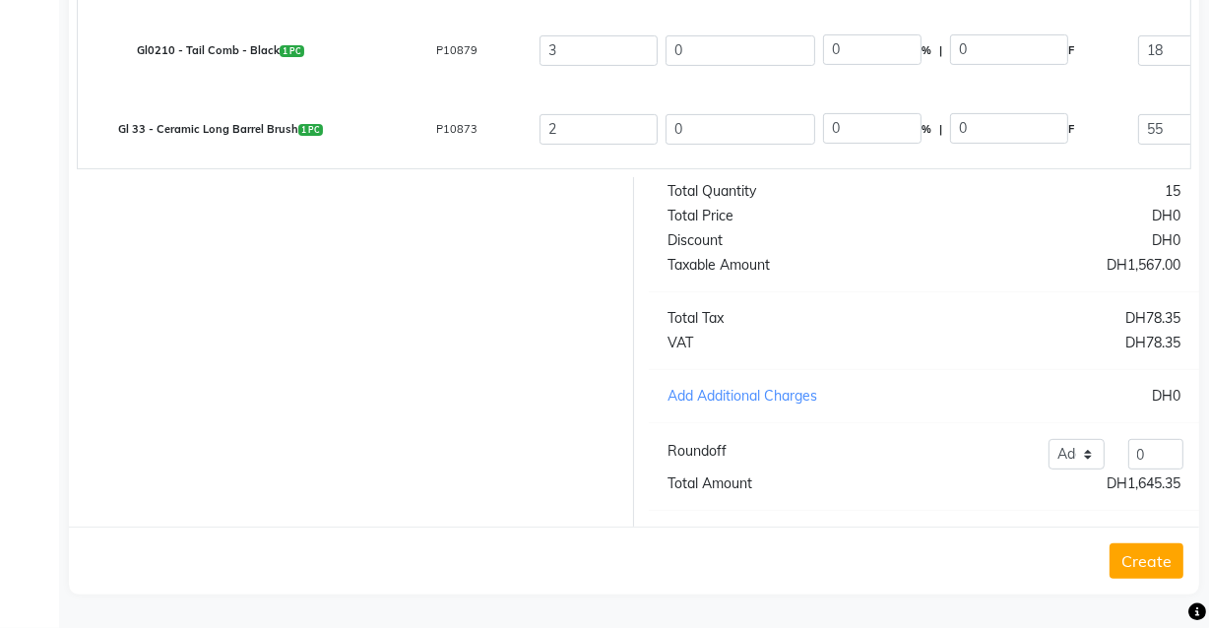
click at [1140, 578] on button "Create" at bounding box center [1146, 560] width 74 height 35
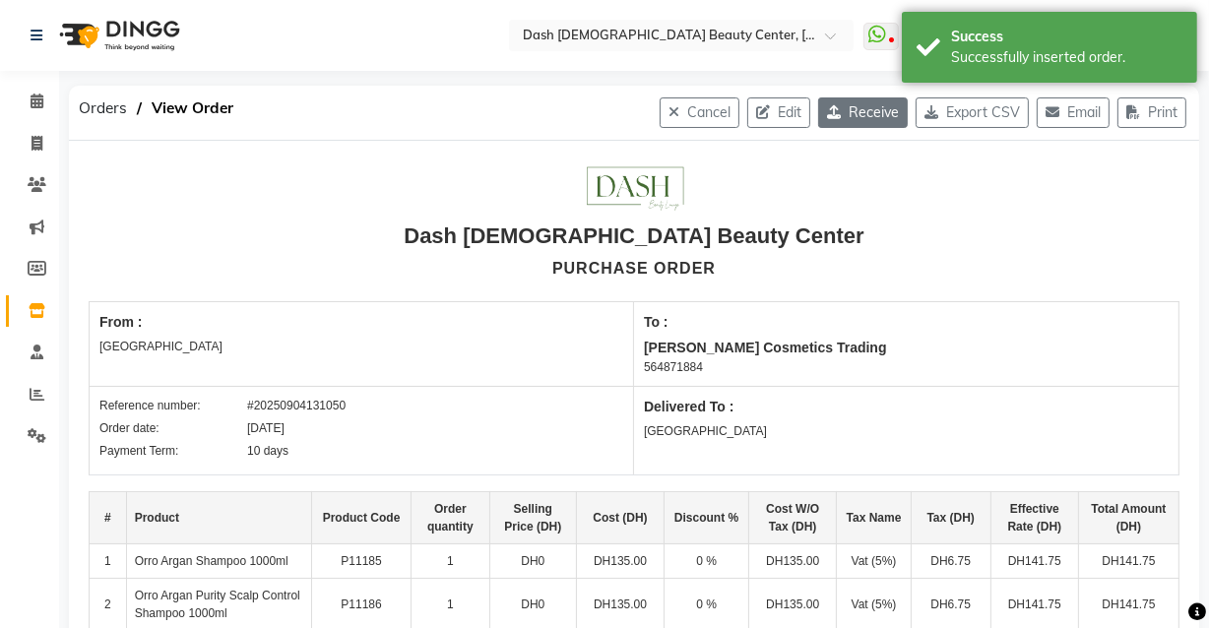
click at [869, 107] on button "Receive" at bounding box center [863, 112] width 90 height 31
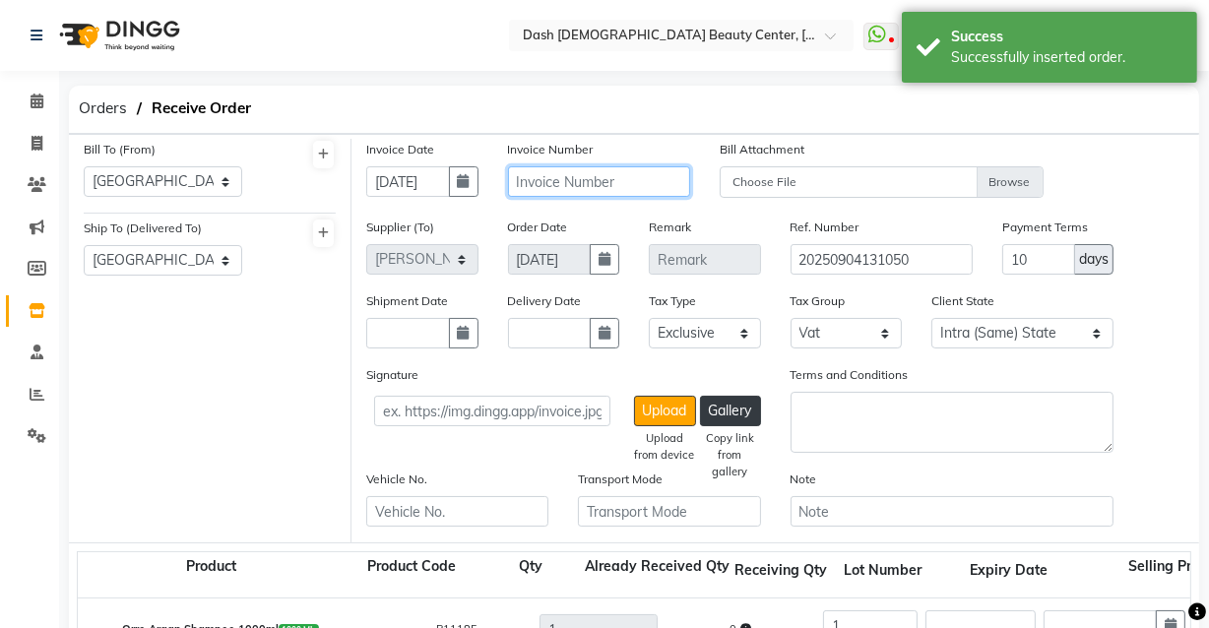
click at [620, 184] on input "text" at bounding box center [599, 181] width 182 height 31
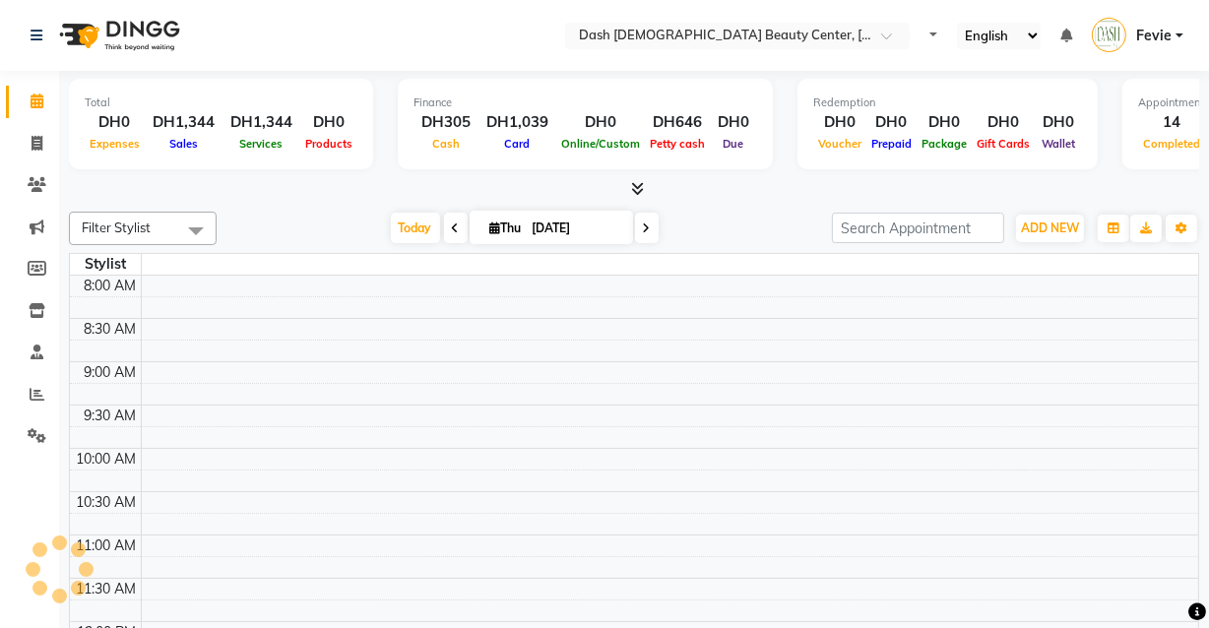
select select "en"
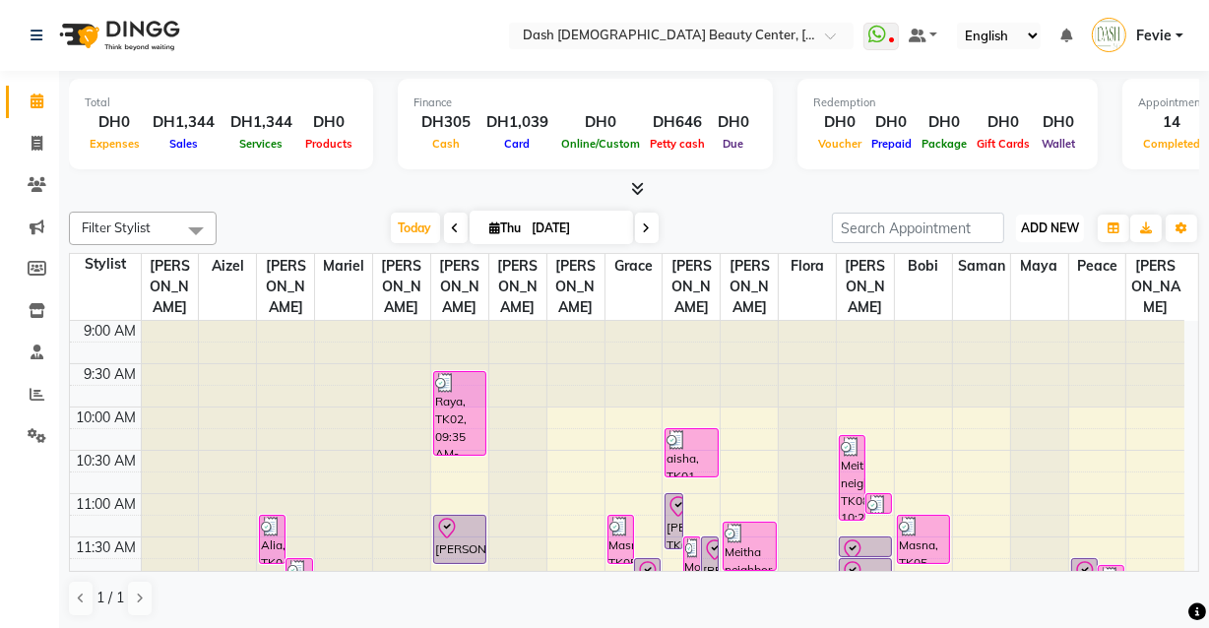
click at [1058, 226] on span "ADD NEW" at bounding box center [1050, 227] width 58 height 15
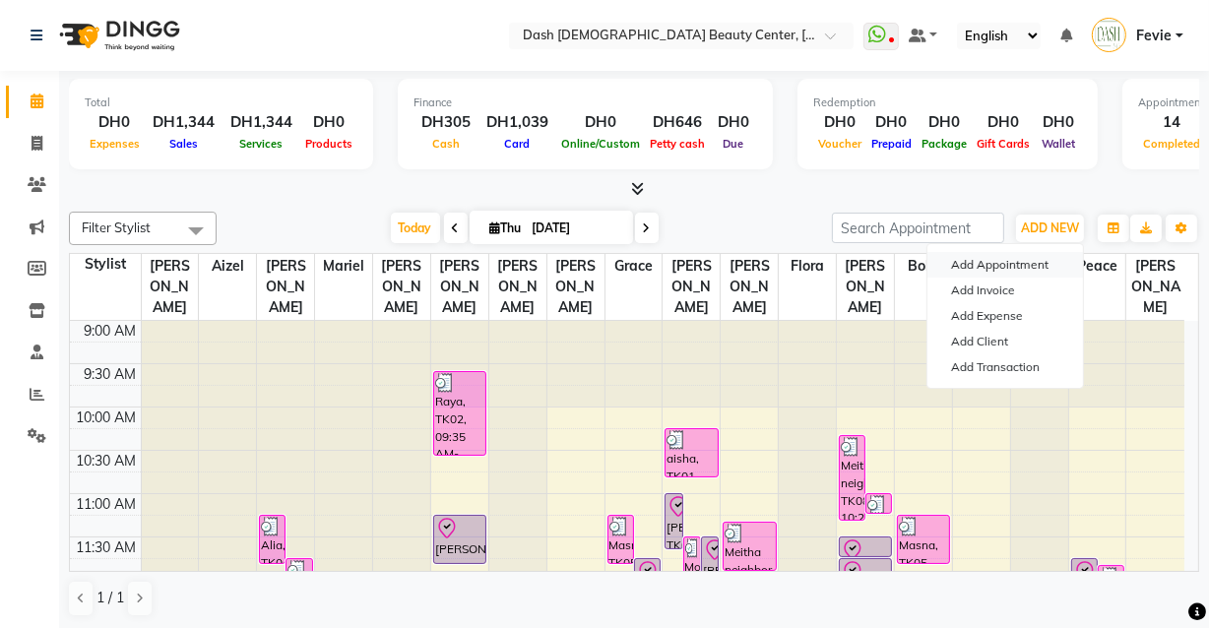
click at [1005, 265] on button "Add Appointment" at bounding box center [1005, 265] width 156 height 26
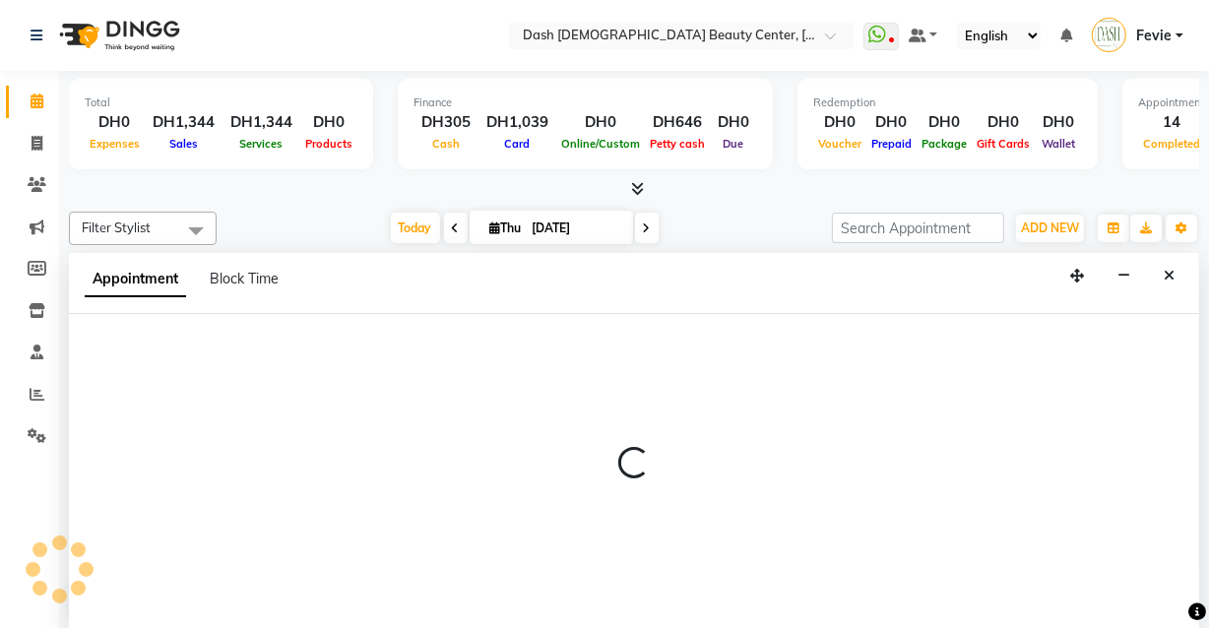
select select "tentative"
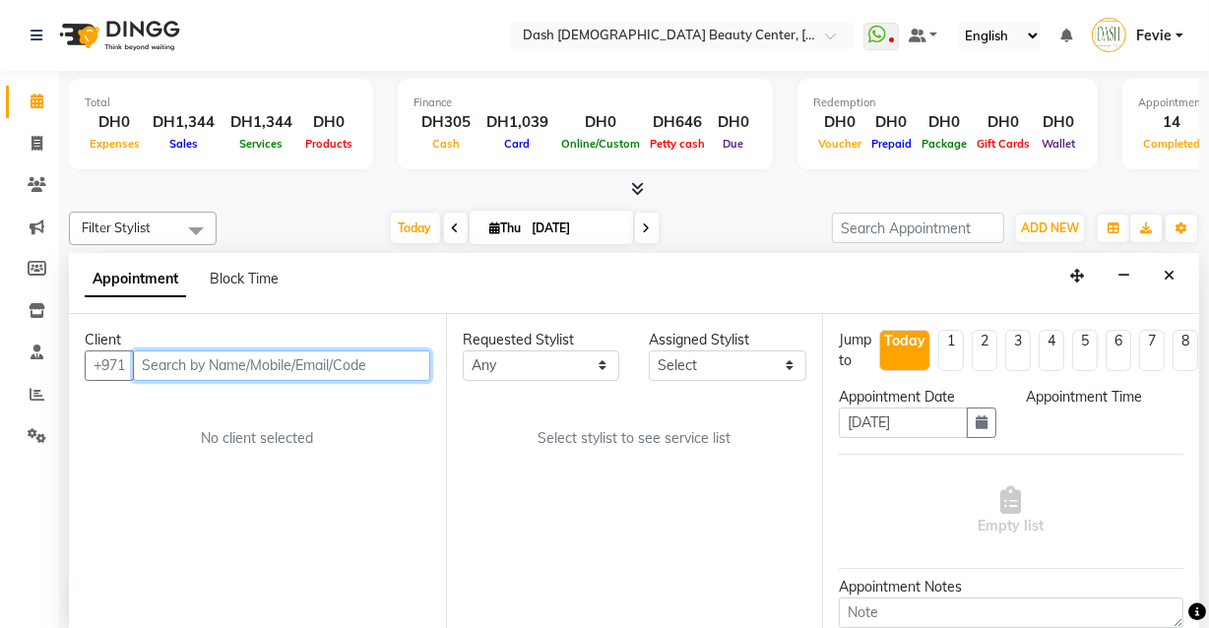
select select "600"
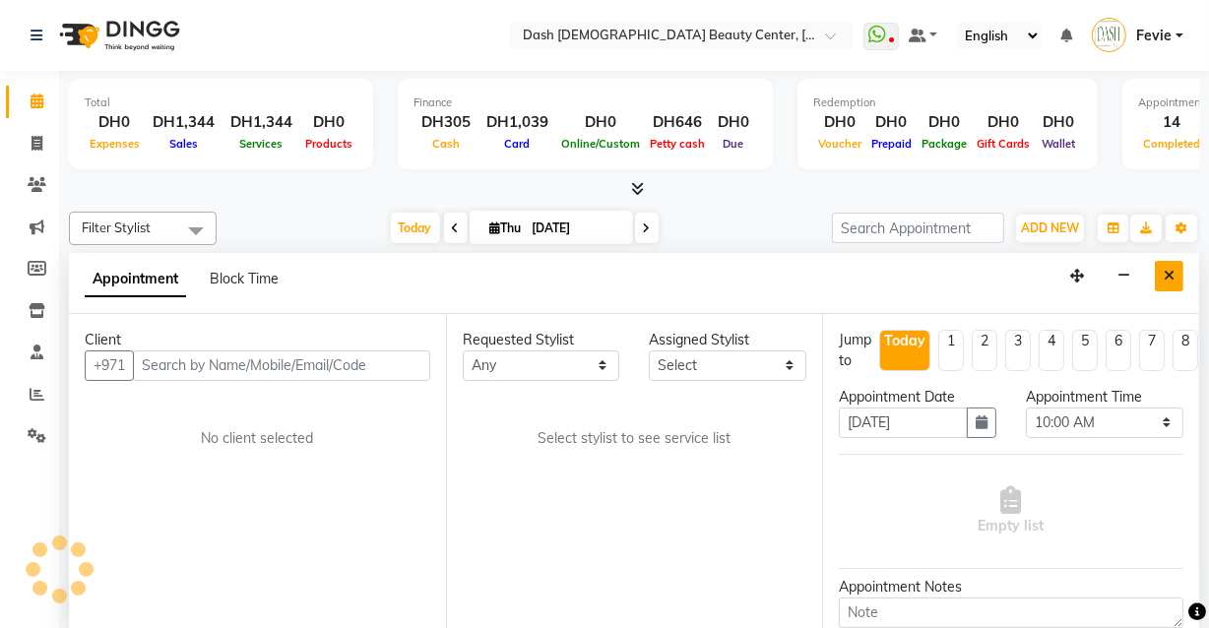
click at [1169, 273] on icon "Close" at bounding box center [1168, 276] width 11 height 14
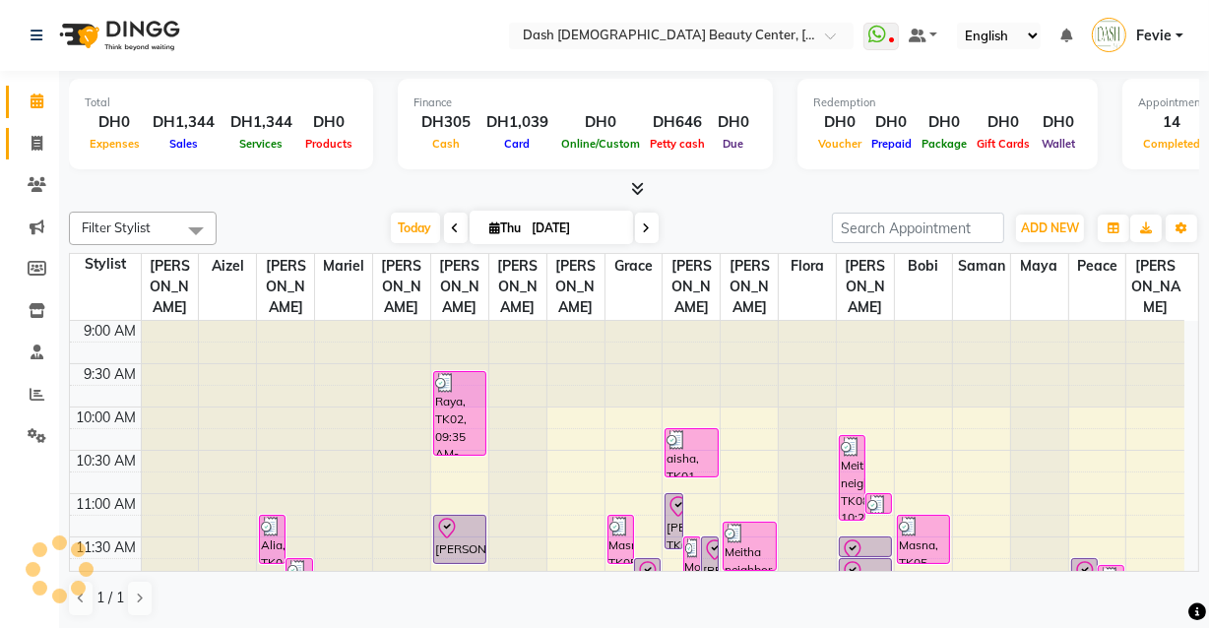
click at [36, 141] on icon at bounding box center [36, 143] width 11 height 15
select select "service"
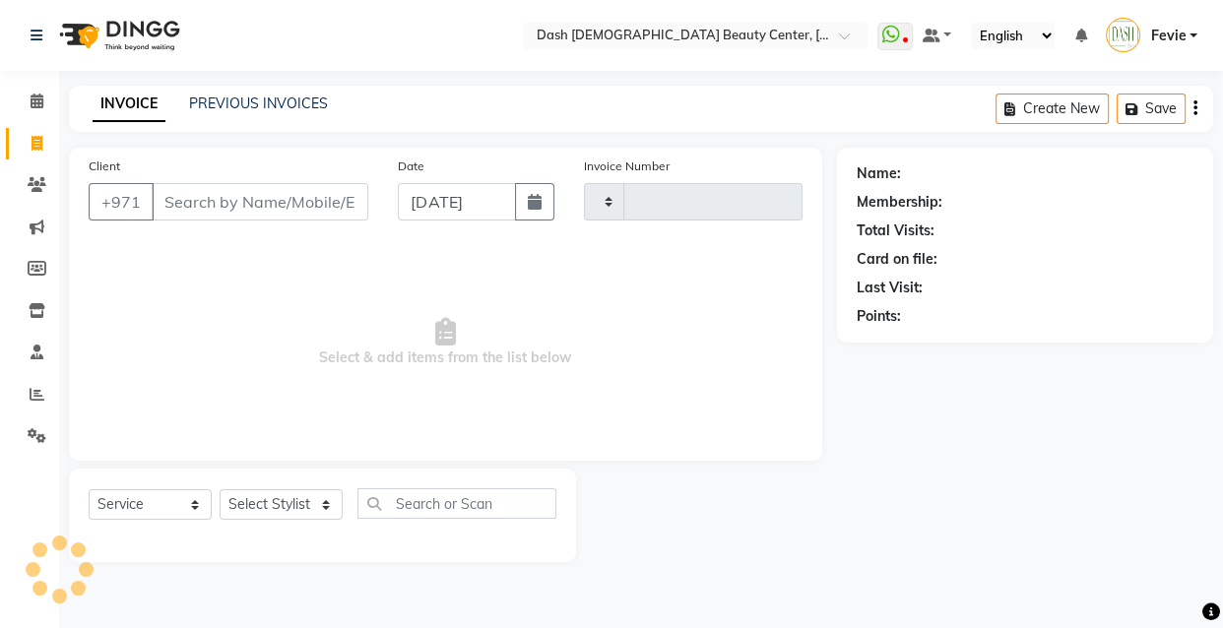
click at [237, 204] on input "Client" at bounding box center [260, 201] width 217 height 37
type input "3625"
select select "8372"
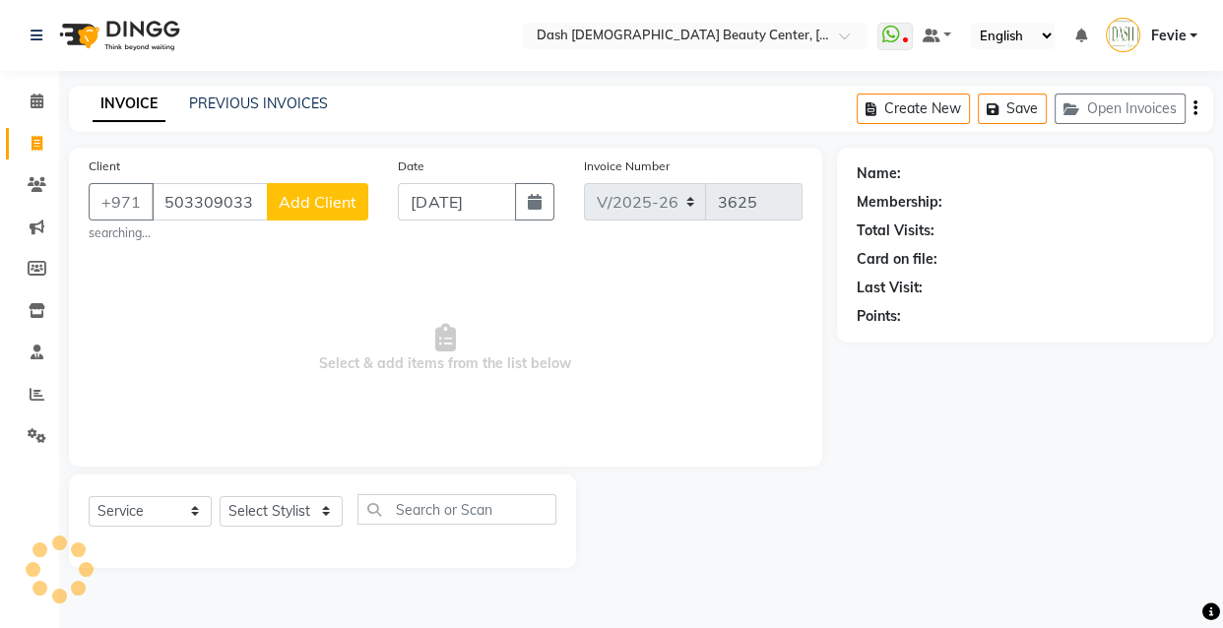
type input "503309033"
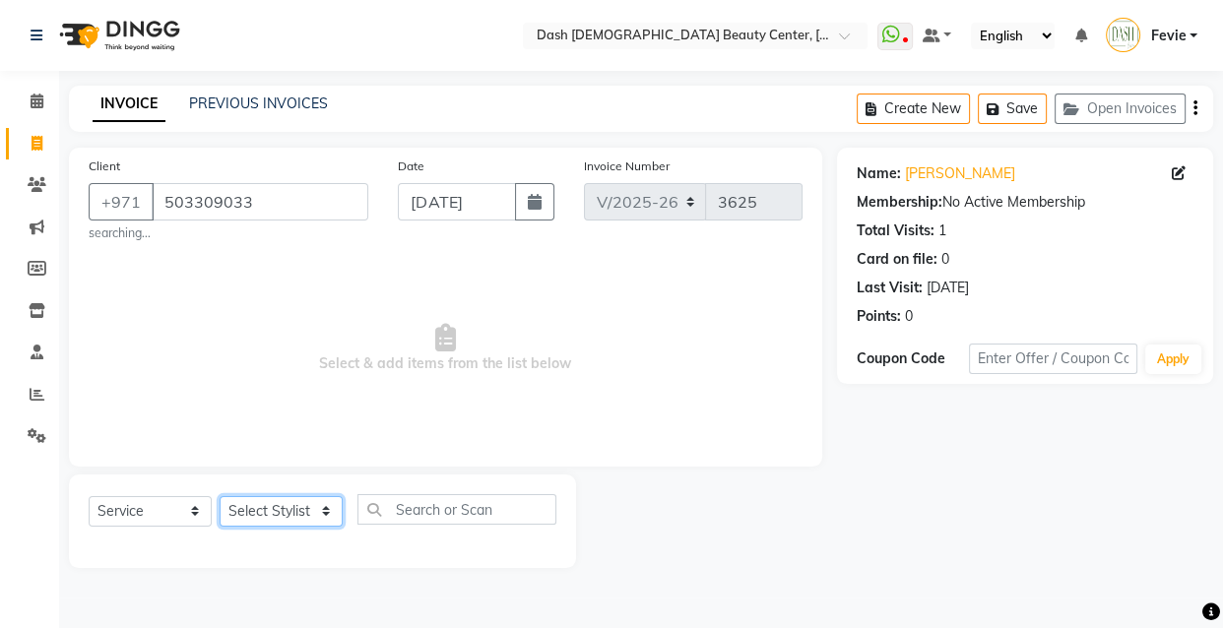
click at [277, 511] on select "Select Stylist [PERSON_NAME] [PERSON_NAME] [PERSON_NAME] [PERSON_NAME] [PERSON_…" at bounding box center [281, 511] width 123 height 31
select select "82379"
click at [220, 496] on select "Select Stylist [PERSON_NAME] [PERSON_NAME] [PERSON_NAME] [PERSON_NAME] [PERSON_…" at bounding box center [281, 511] width 123 height 31
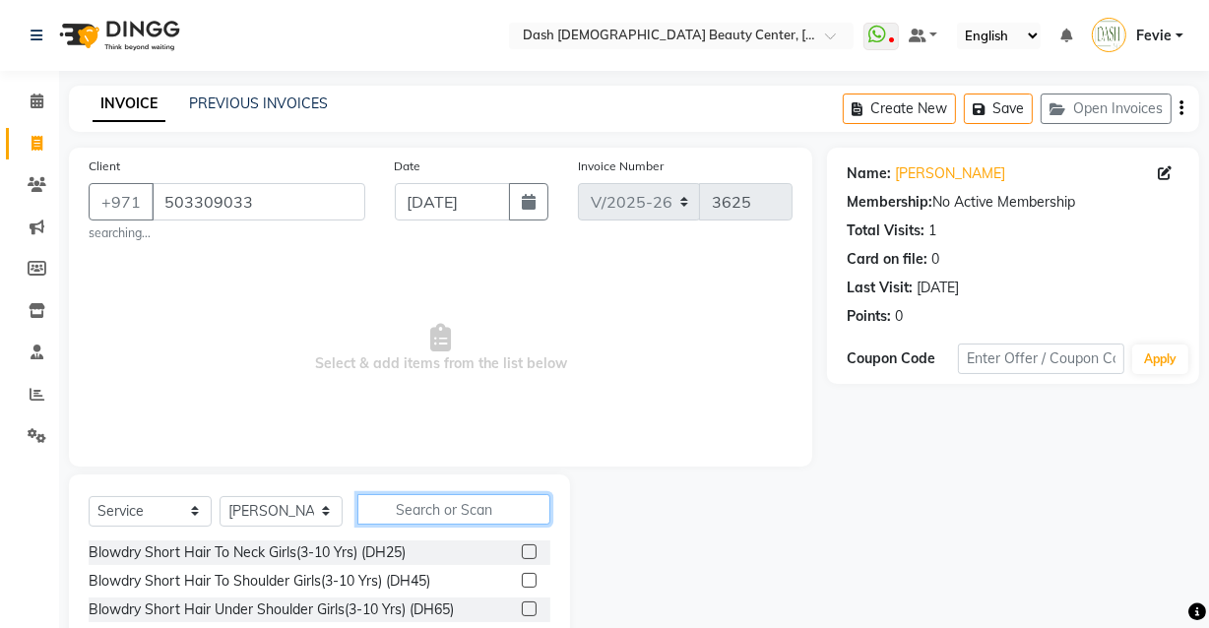
click at [468, 512] on input "text" at bounding box center [453, 509] width 193 height 31
type input "a"
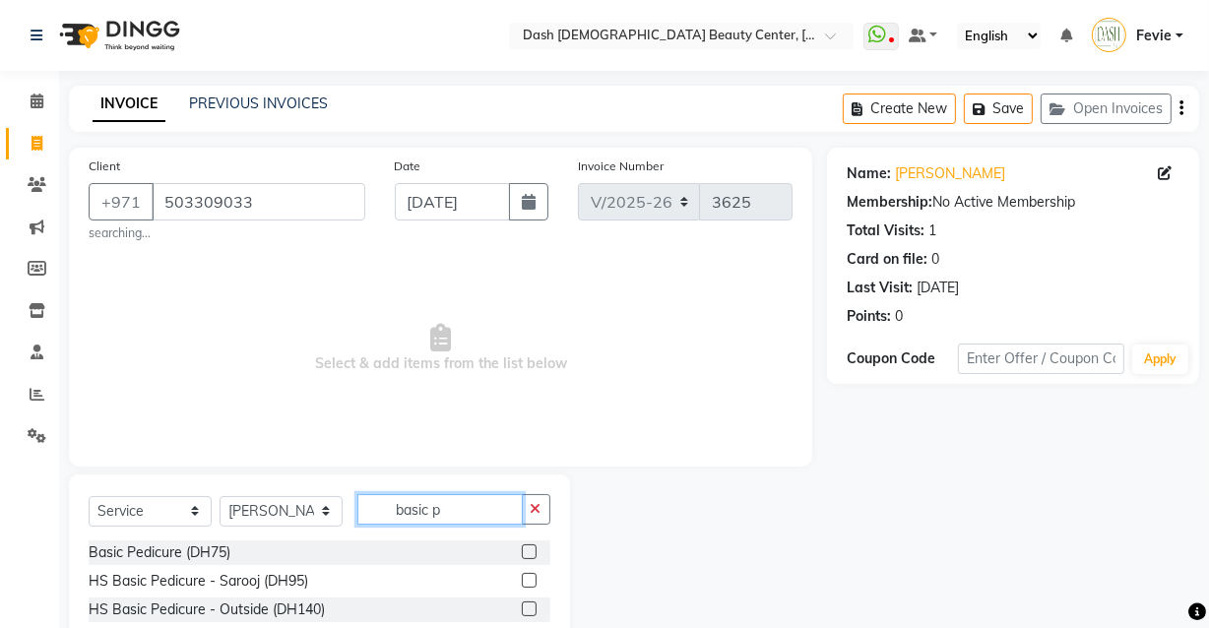
type input "basic p"
click at [558, 568] on div "Select Service Product Membership Package Voucher Prepaid Gift Card Select Styl…" at bounding box center [319, 619] width 501 height 290
click at [522, 551] on label at bounding box center [529, 551] width 15 height 15
click at [522, 551] on input "checkbox" at bounding box center [528, 552] width 13 height 13
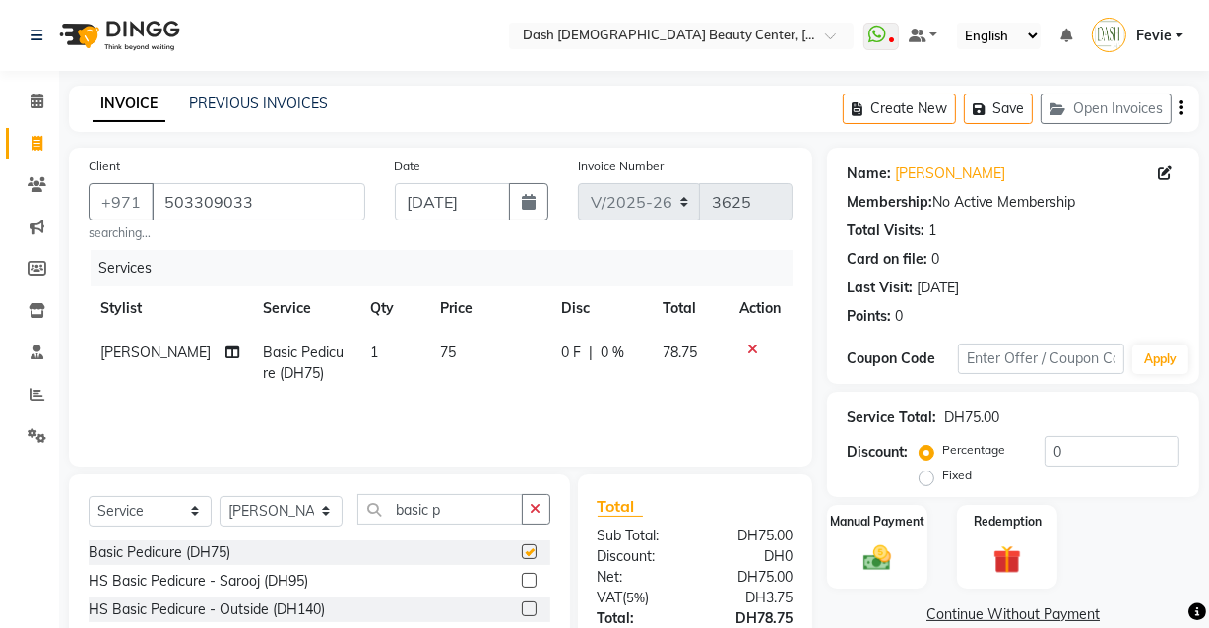
checkbox input "false"
click at [286, 521] on select "Select Stylist [PERSON_NAME] [PERSON_NAME] [PERSON_NAME] [PERSON_NAME] [PERSON_…" at bounding box center [281, 511] width 123 height 31
select select "81107"
click at [220, 496] on select "Select Stylist [PERSON_NAME] [PERSON_NAME] [PERSON_NAME] [PERSON_NAME] [PERSON_…" at bounding box center [281, 511] width 123 height 31
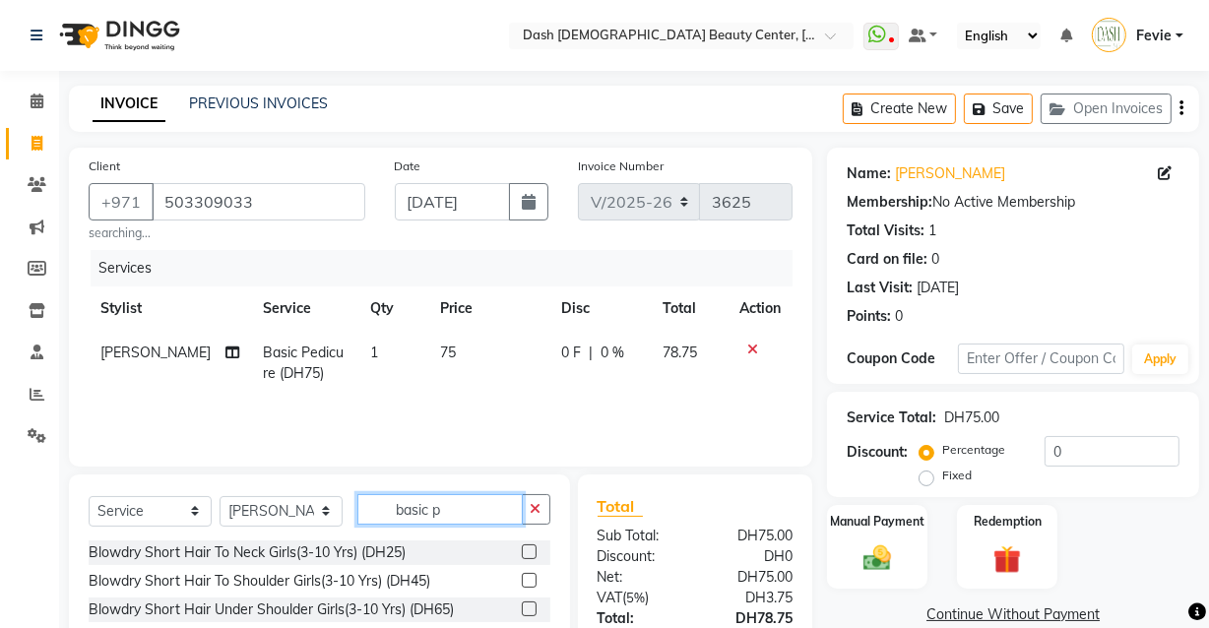
click at [485, 512] on input "basic p" at bounding box center [439, 509] width 165 height 31
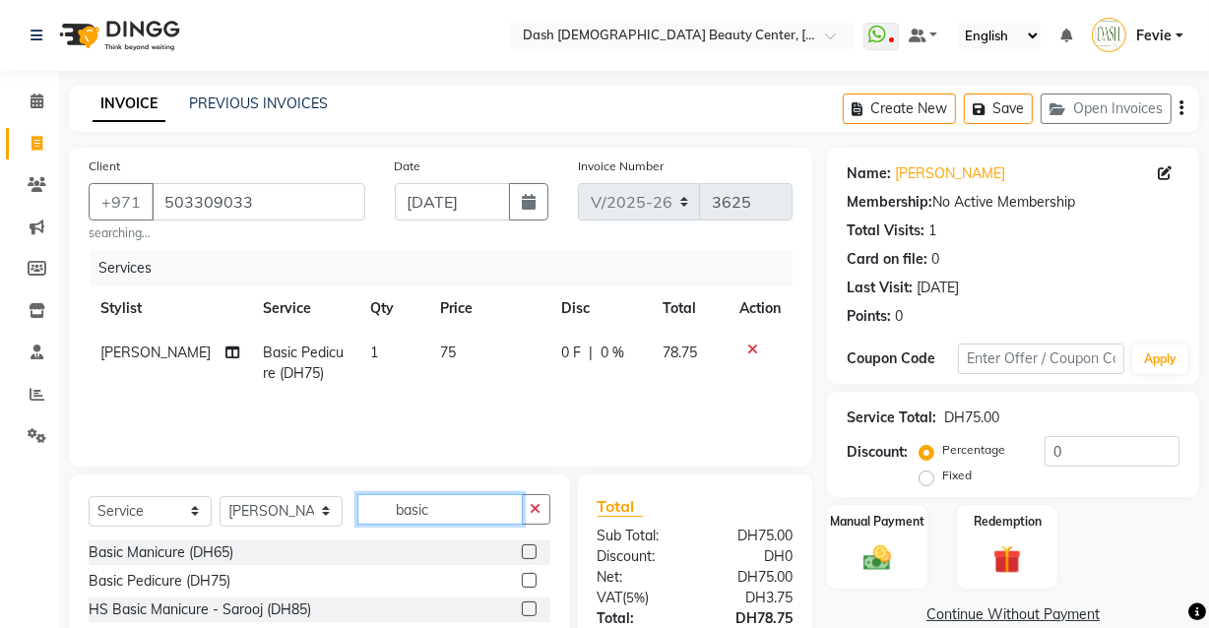
type input "basic"
click at [522, 587] on label at bounding box center [529, 580] width 15 height 15
click at [522, 587] on input "checkbox" at bounding box center [528, 581] width 13 height 13
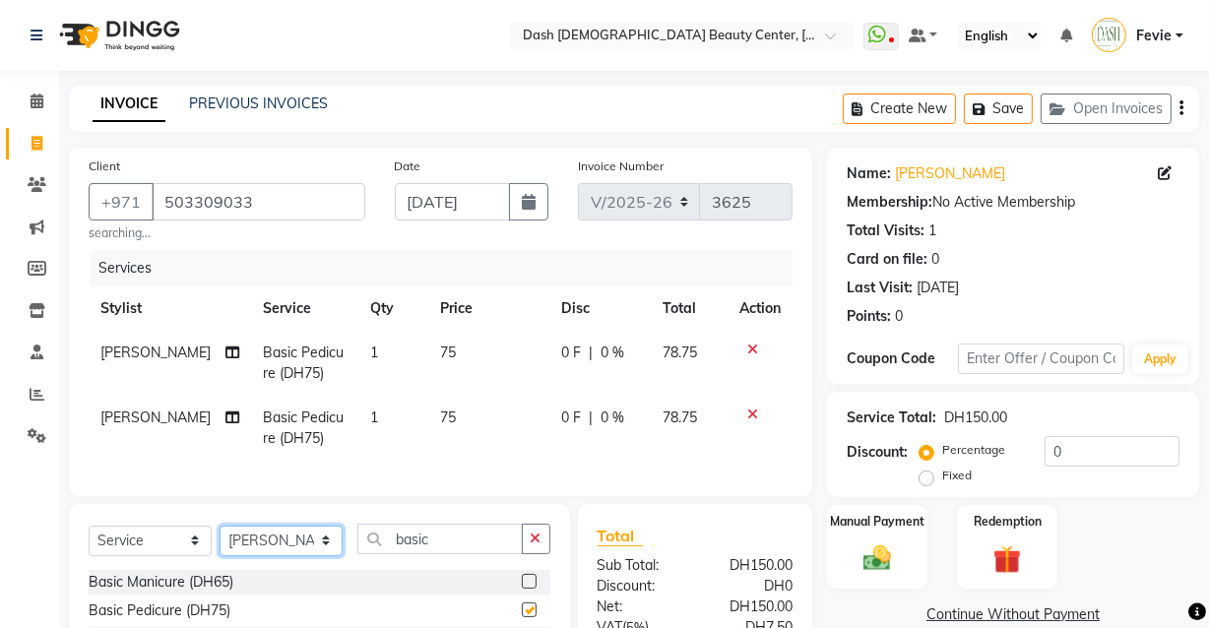
click at [276, 556] on select "Select Stylist [PERSON_NAME] [PERSON_NAME] [PERSON_NAME] [PERSON_NAME] [PERSON_…" at bounding box center [281, 541] width 123 height 31
checkbox input "false"
select select "81113"
click at [220, 538] on select "Select Stylist [PERSON_NAME] [PERSON_NAME] [PERSON_NAME] [PERSON_NAME] [PERSON_…" at bounding box center [281, 541] width 123 height 31
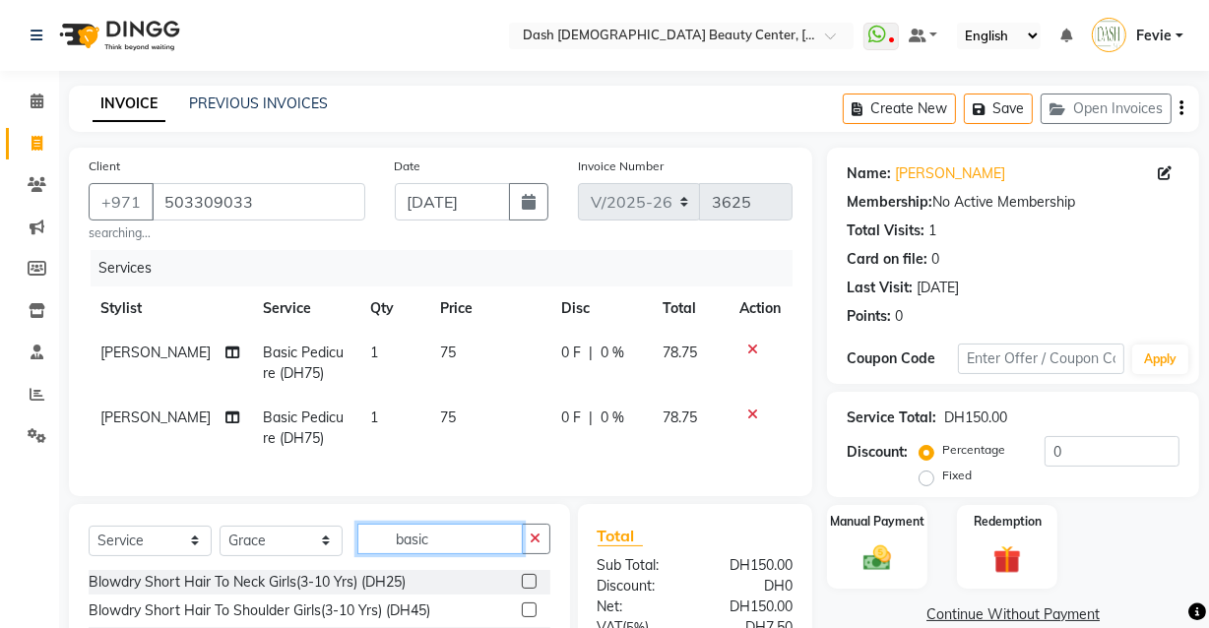
click at [466, 554] on input "basic" at bounding box center [439, 539] width 165 height 31
type input "basic m"
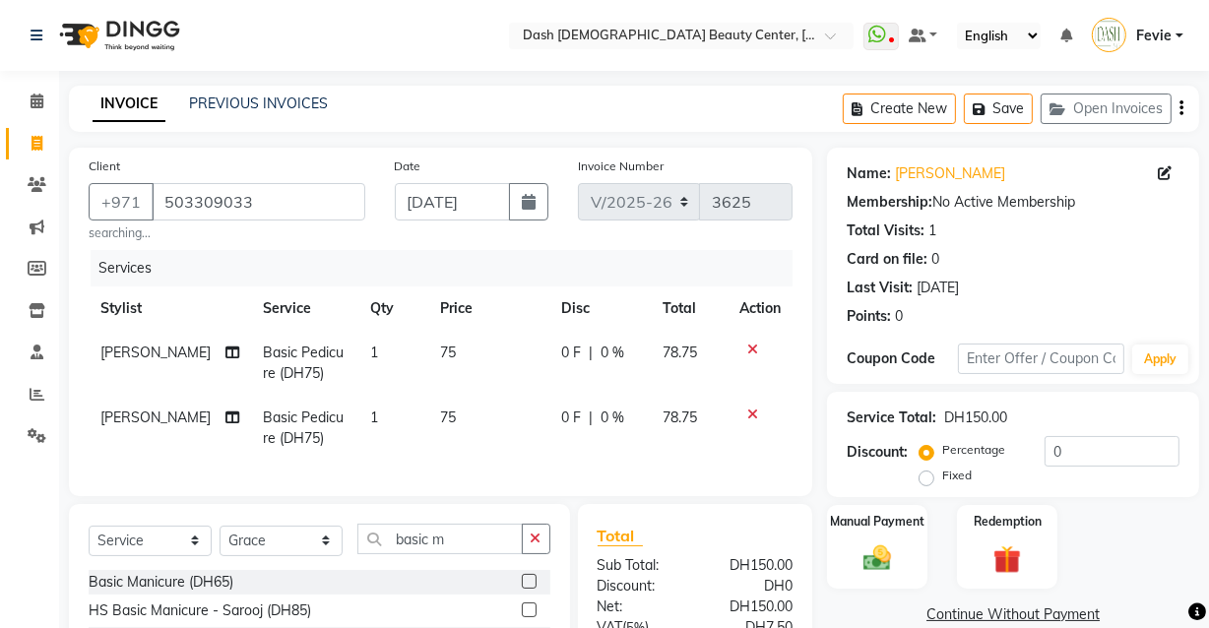
click at [522, 589] on label at bounding box center [529, 581] width 15 height 15
click at [522, 589] on input "checkbox" at bounding box center [528, 582] width 13 height 13
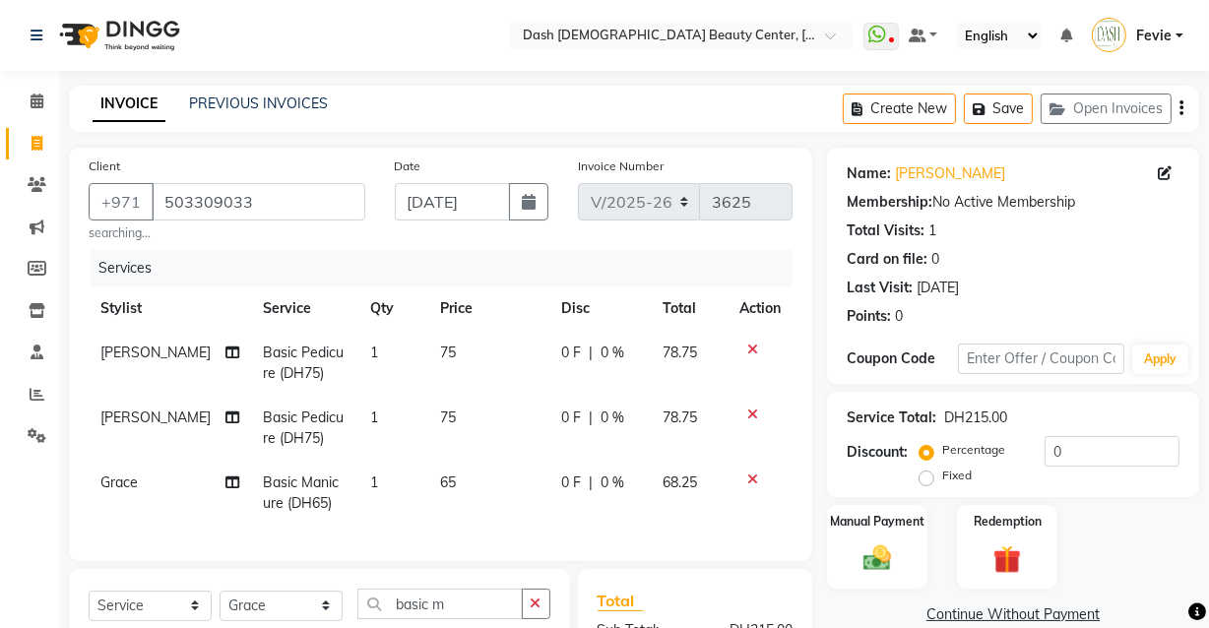
checkbox input "false"
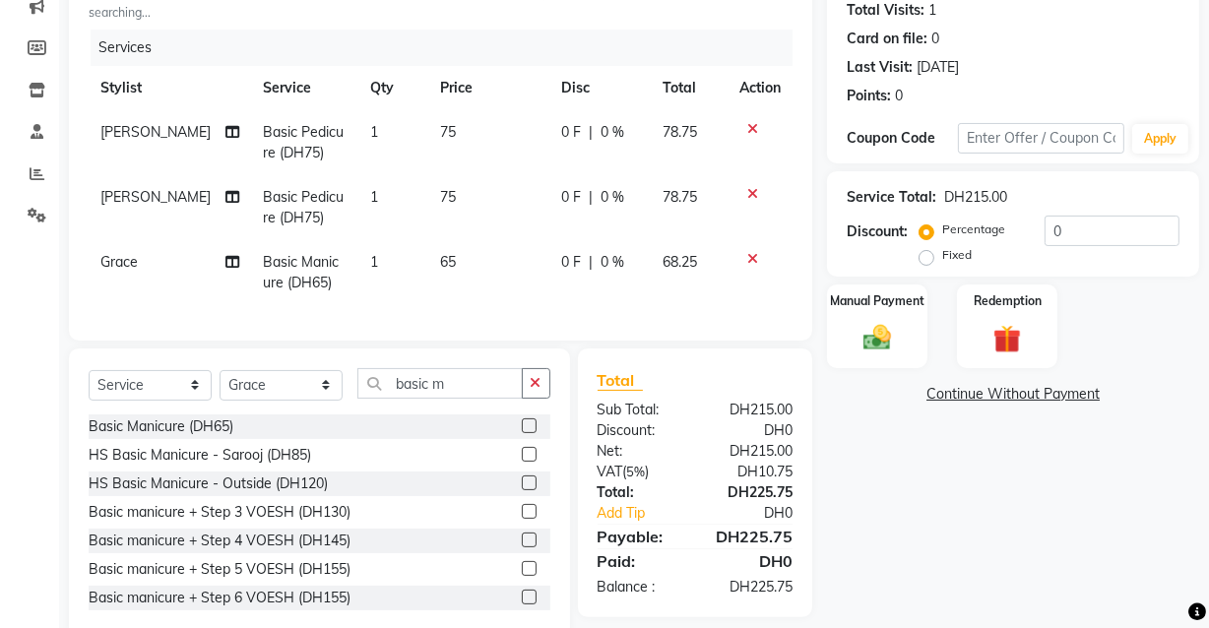
scroll to position [275, 0]
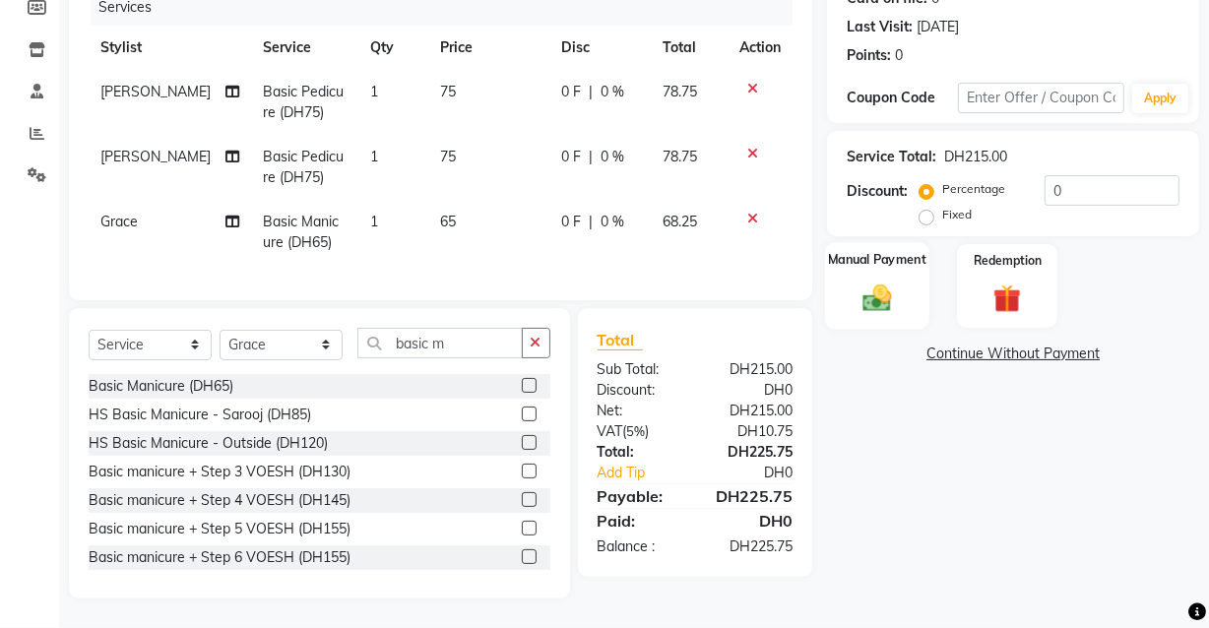
click at [875, 281] on img at bounding box center [876, 297] width 47 height 33
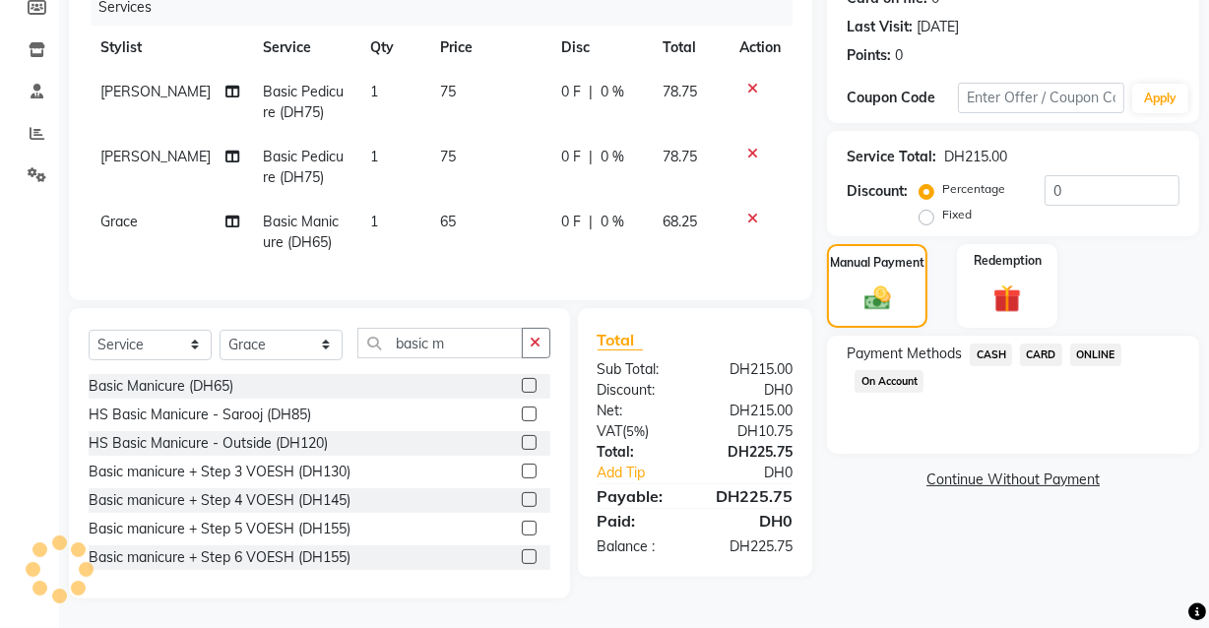
click at [1050, 344] on span "CARD" at bounding box center [1041, 355] width 42 height 23
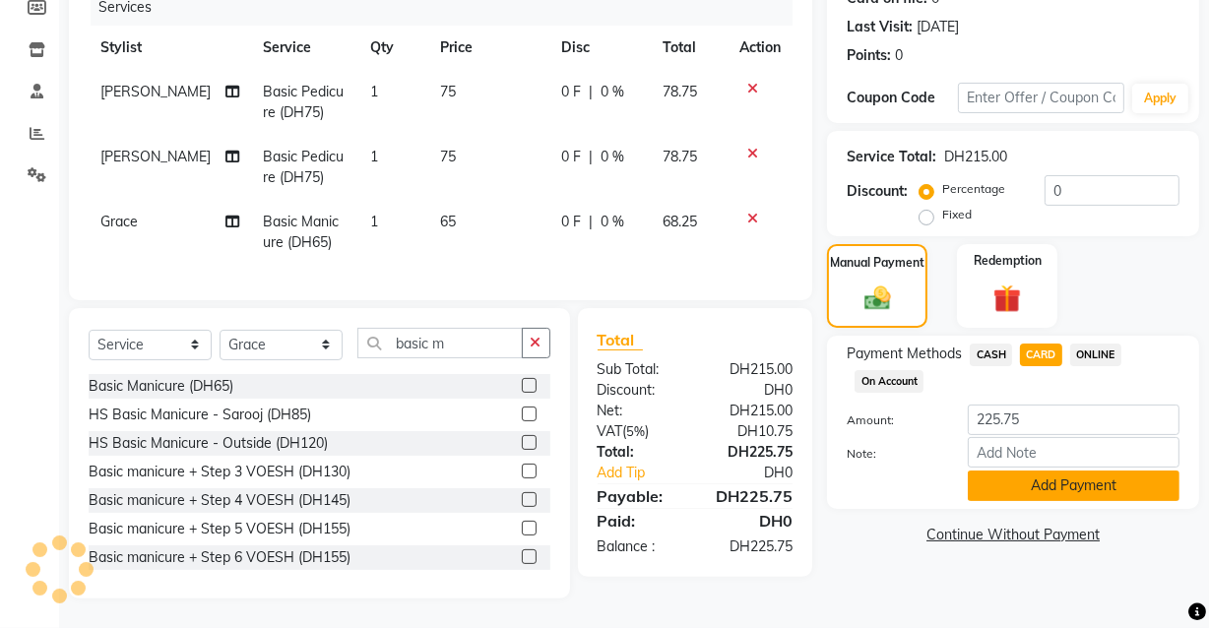
click at [1061, 473] on button "Add Payment" at bounding box center [1074, 486] width 212 height 31
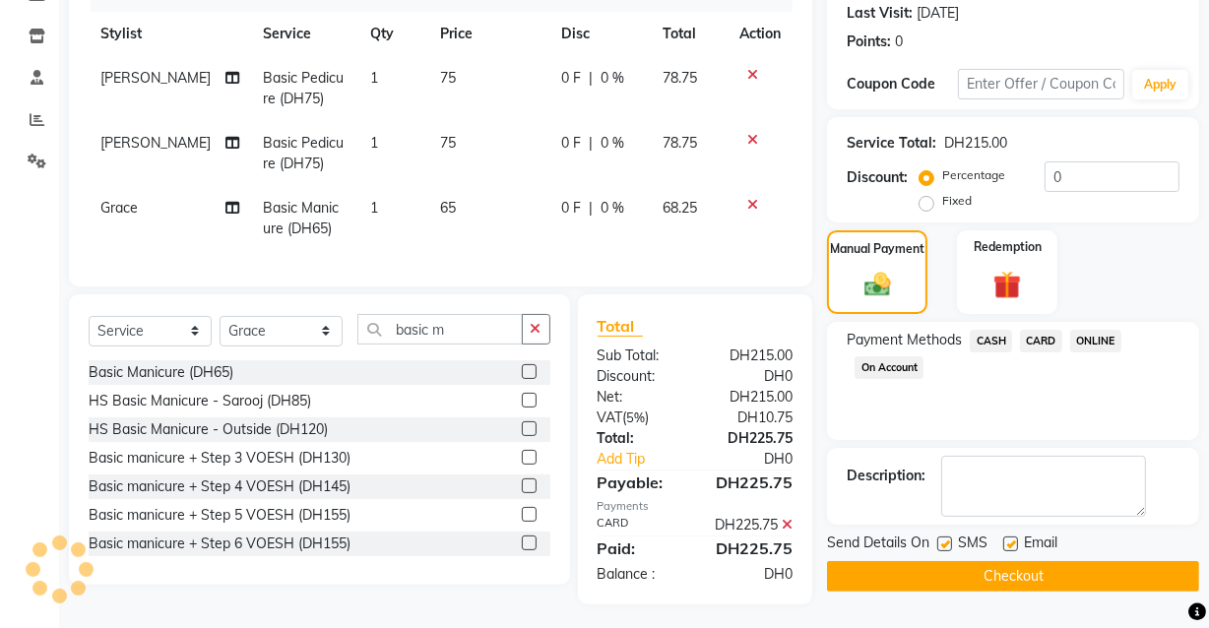
scroll to position [315, 0]
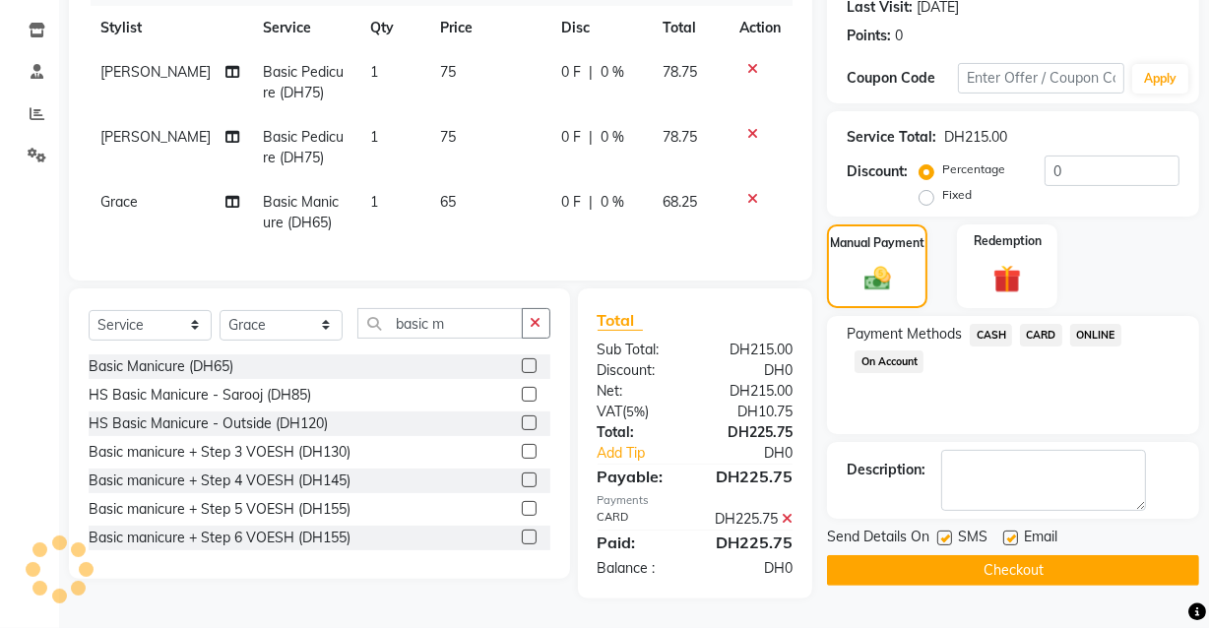
click at [1017, 555] on button "Checkout" at bounding box center [1013, 570] width 372 height 31
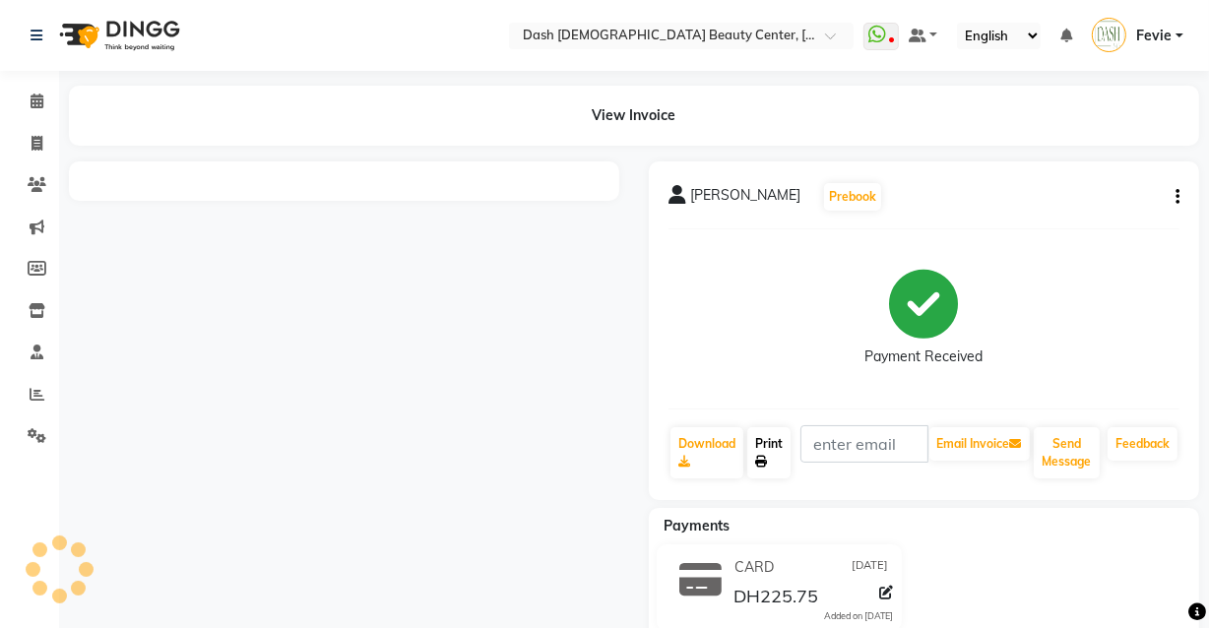
click at [773, 448] on link "Print" at bounding box center [768, 452] width 43 height 51
click at [762, 461] on icon at bounding box center [761, 462] width 12 height 12
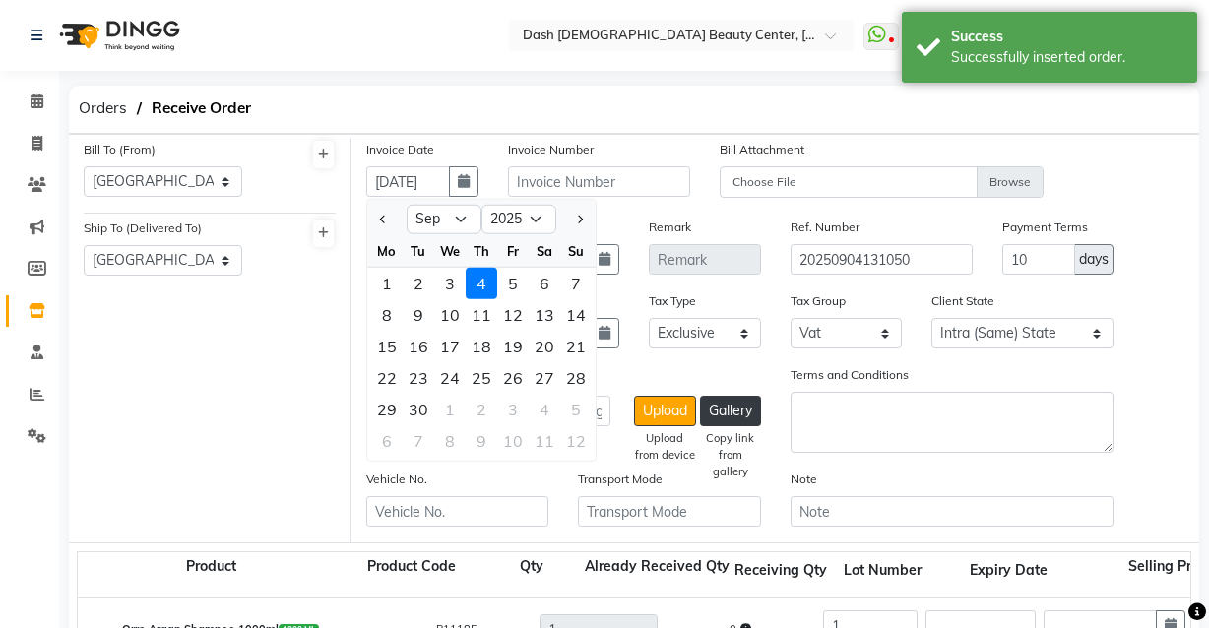
select select "1470"
select select "1471"
select select "9"
select select "2025"
select select "4910"
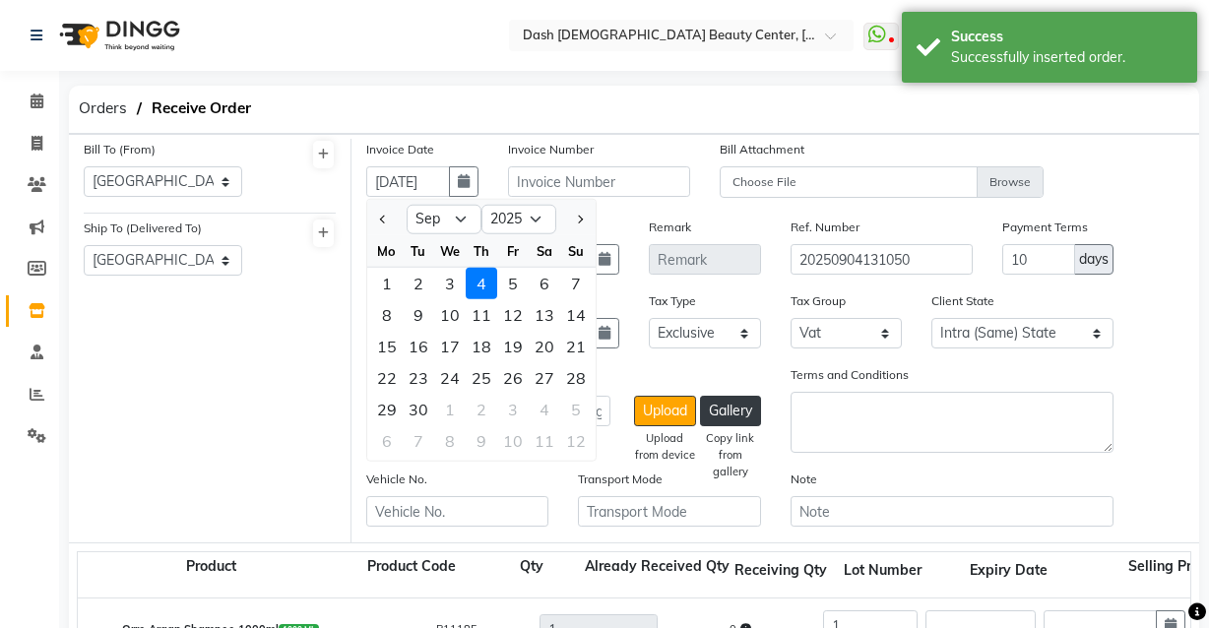
select select "false"
select select "3972"
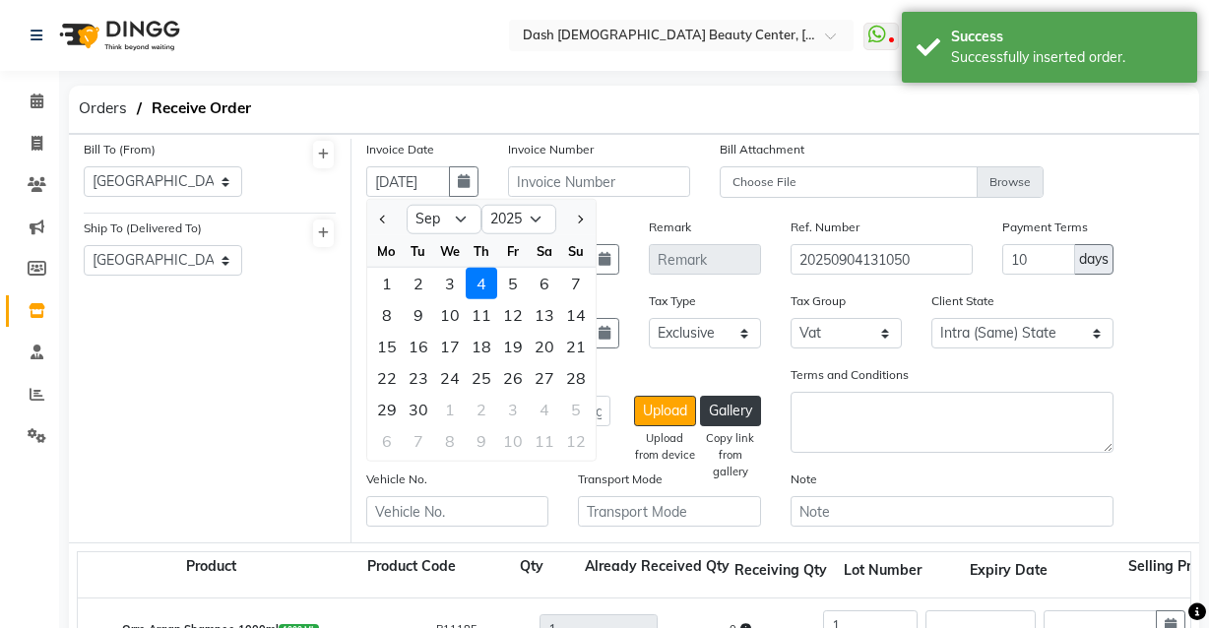
select select "3972"
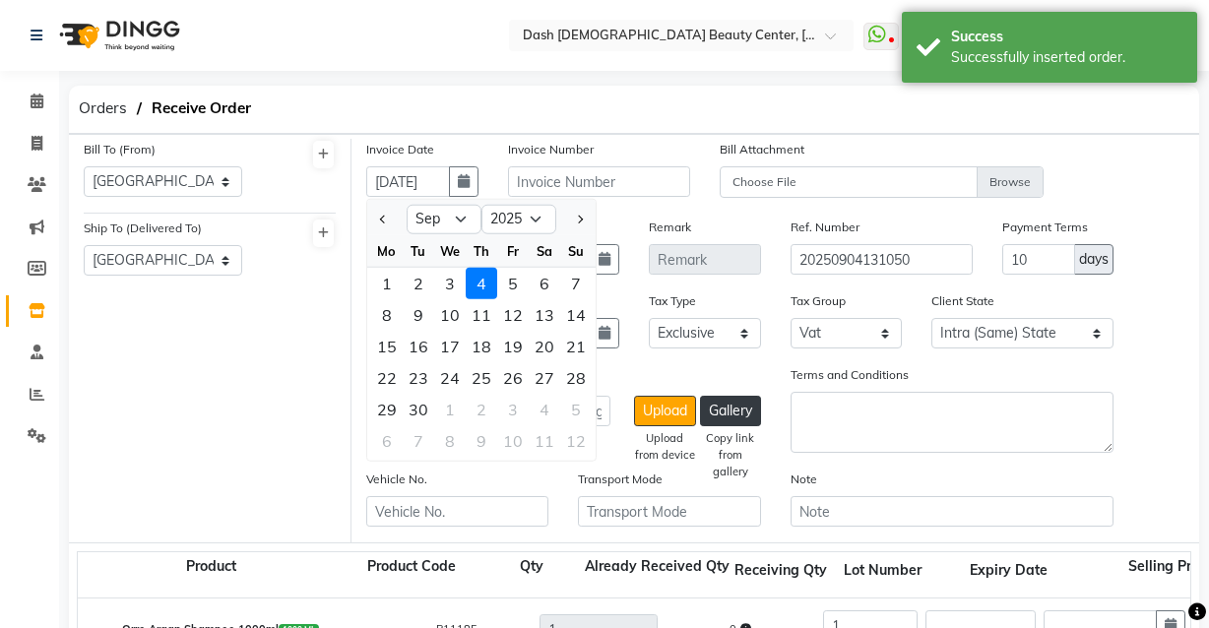
select select "3972"
click at [452, 289] on div "3" at bounding box center [449, 283] width 31 height 31
type input "[DATE]"
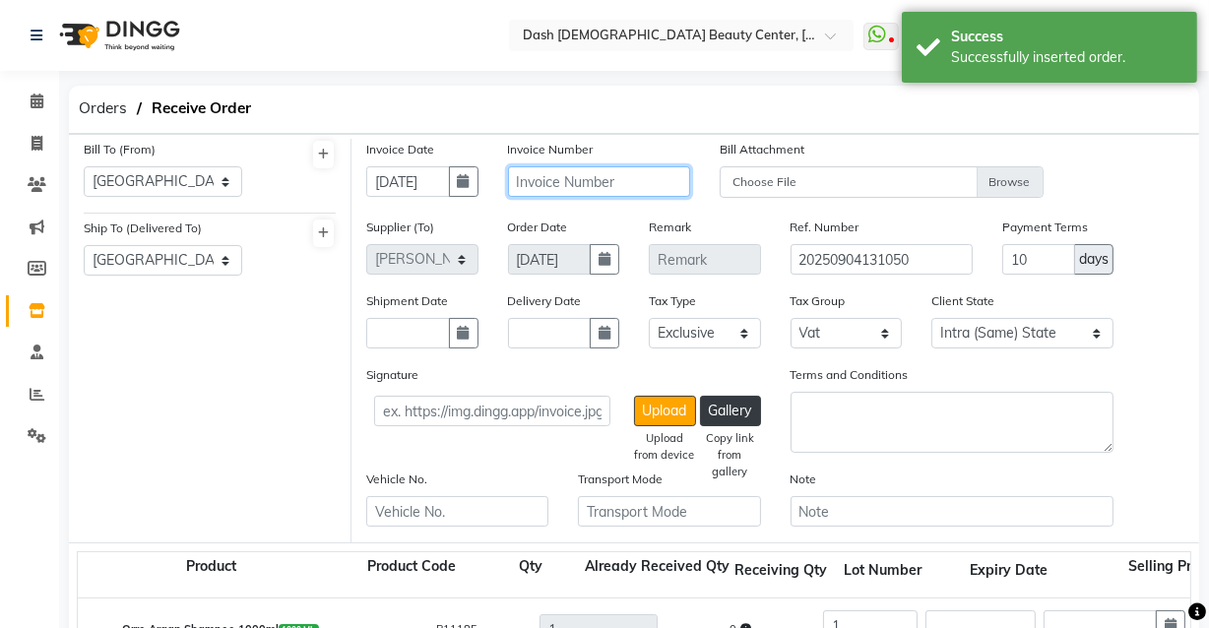
click at [621, 178] on input "text" at bounding box center [599, 181] width 182 height 31
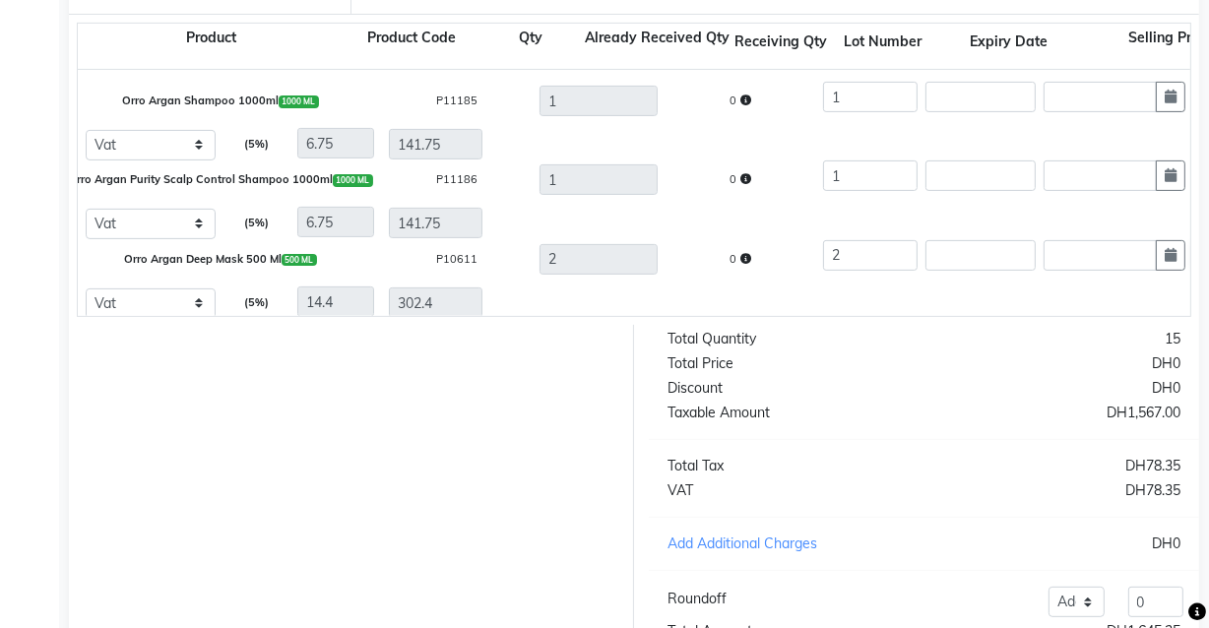
scroll to position [691, 0]
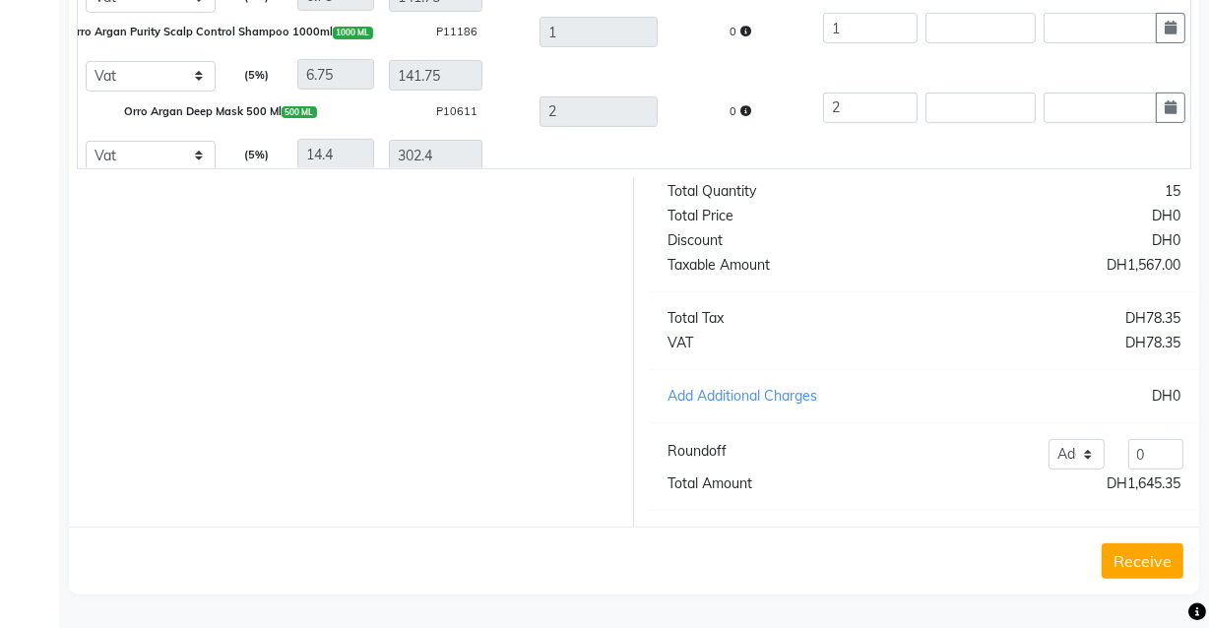
type input "INV3689"
click at [1141, 571] on button "Receive" at bounding box center [1142, 560] width 82 height 35
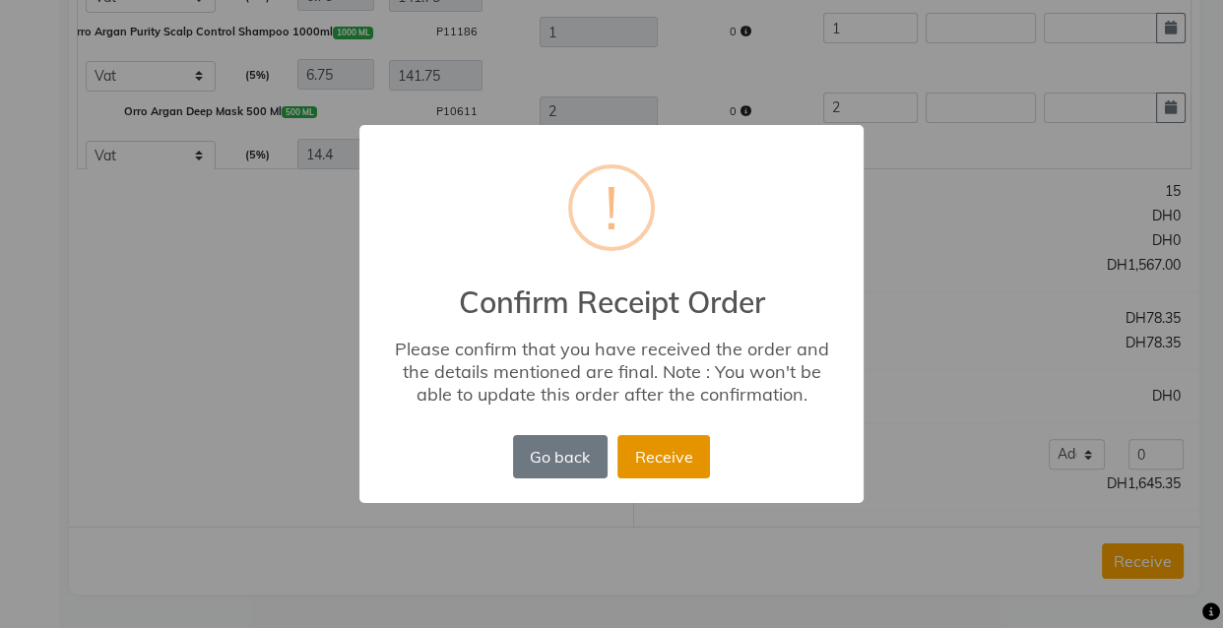
click at [660, 464] on button "Receive" at bounding box center [663, 456] width 93 height 43
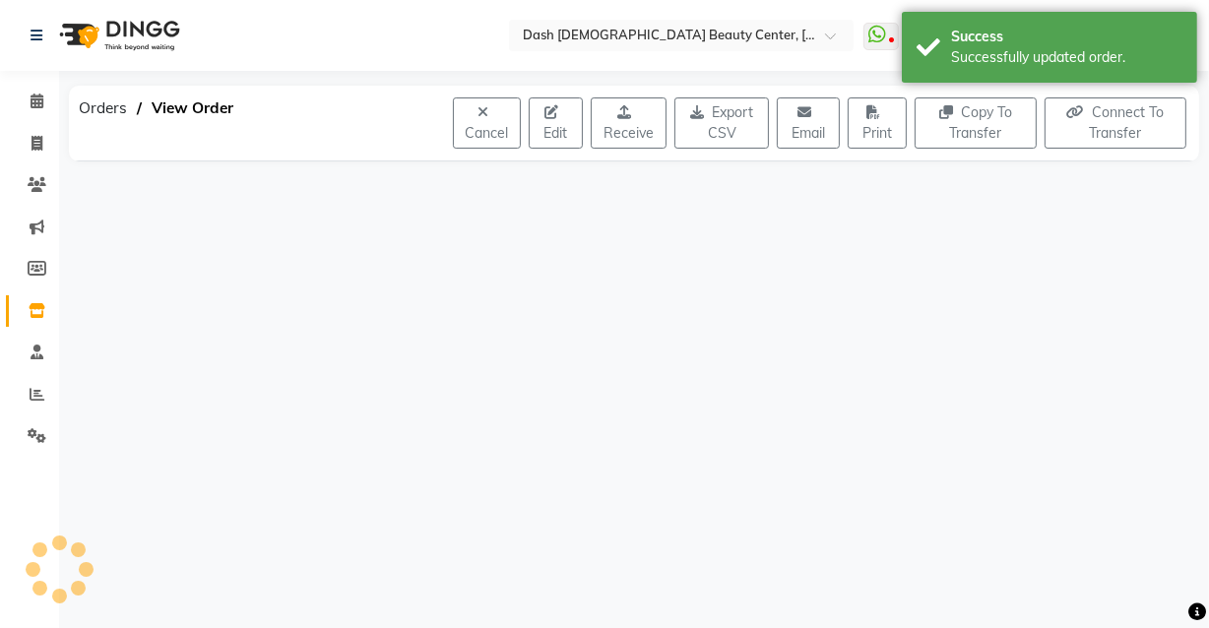
scroll to position [0, 0]
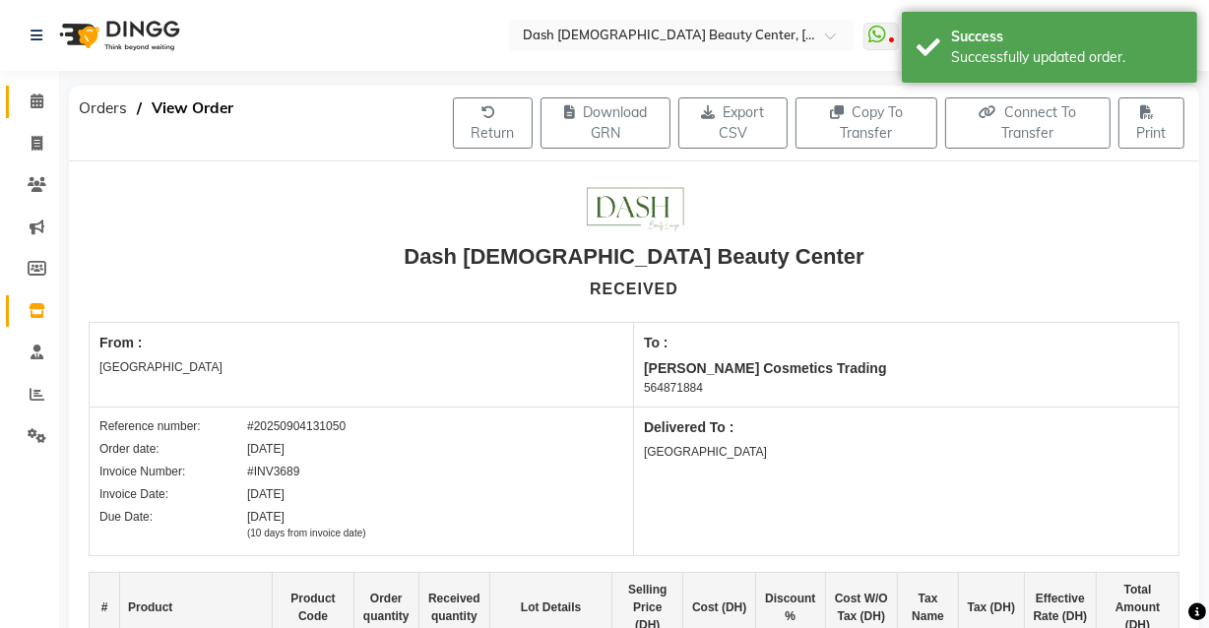
click at [36, 101] on icon at bounding box center [37, 101] width 13 height 15
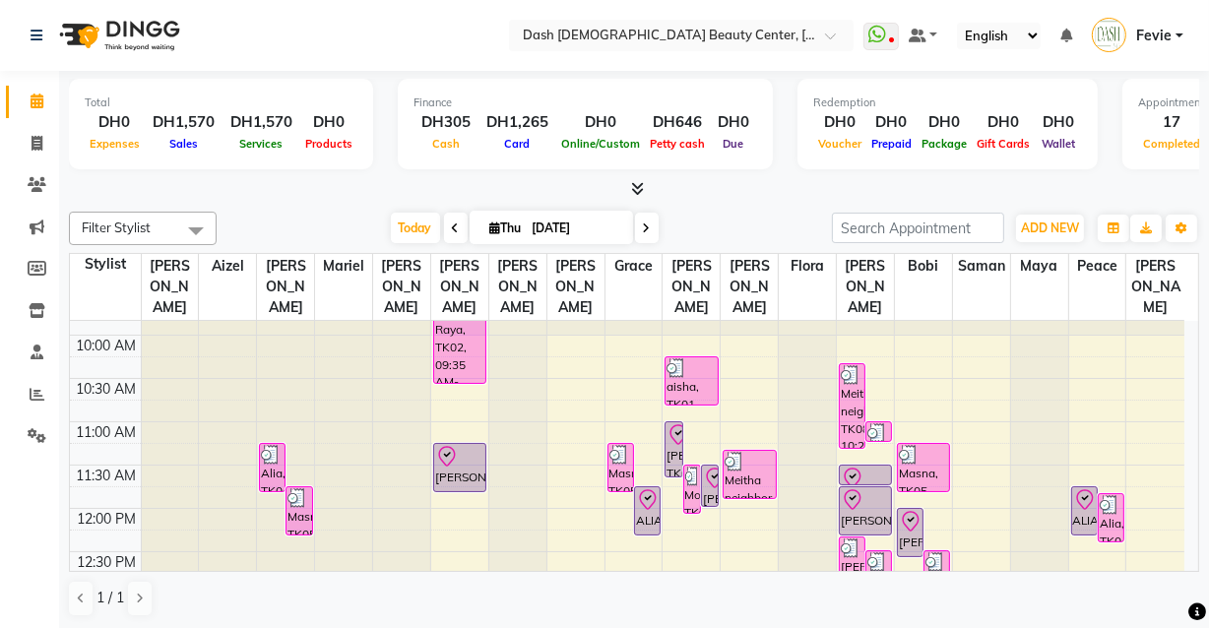
scroll to position [77, 0]
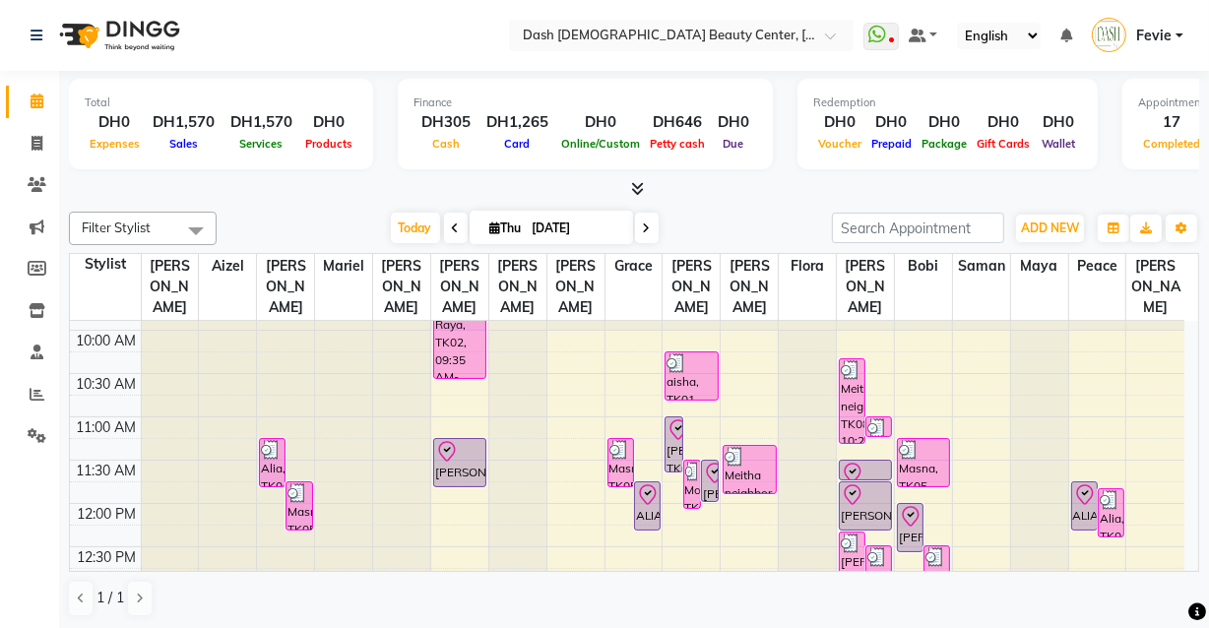
click at [454, 447] on div "[PERSON_NAME], TK06, 11:15 AM-11:50 AM, Hair Color Without [MEDICAL_DATA] - Ino…" at bounding box center [459, 462] width 51 height 47
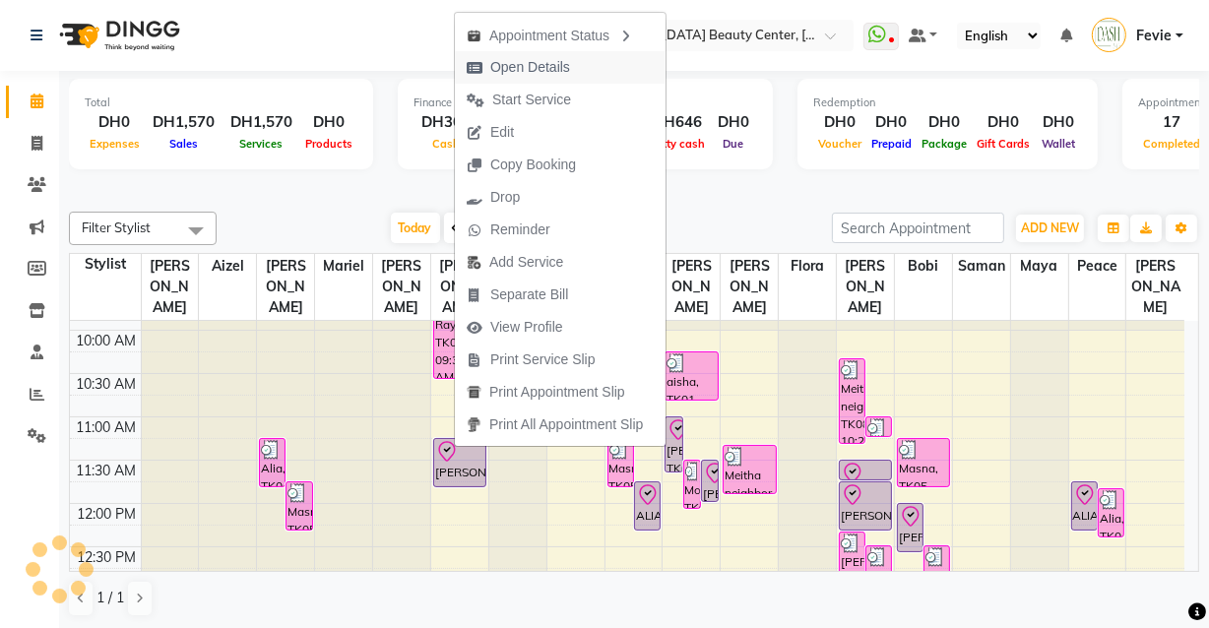
click at [551, 65] on span "Open Details" at bounding box center [530, 67] width 80 height 21
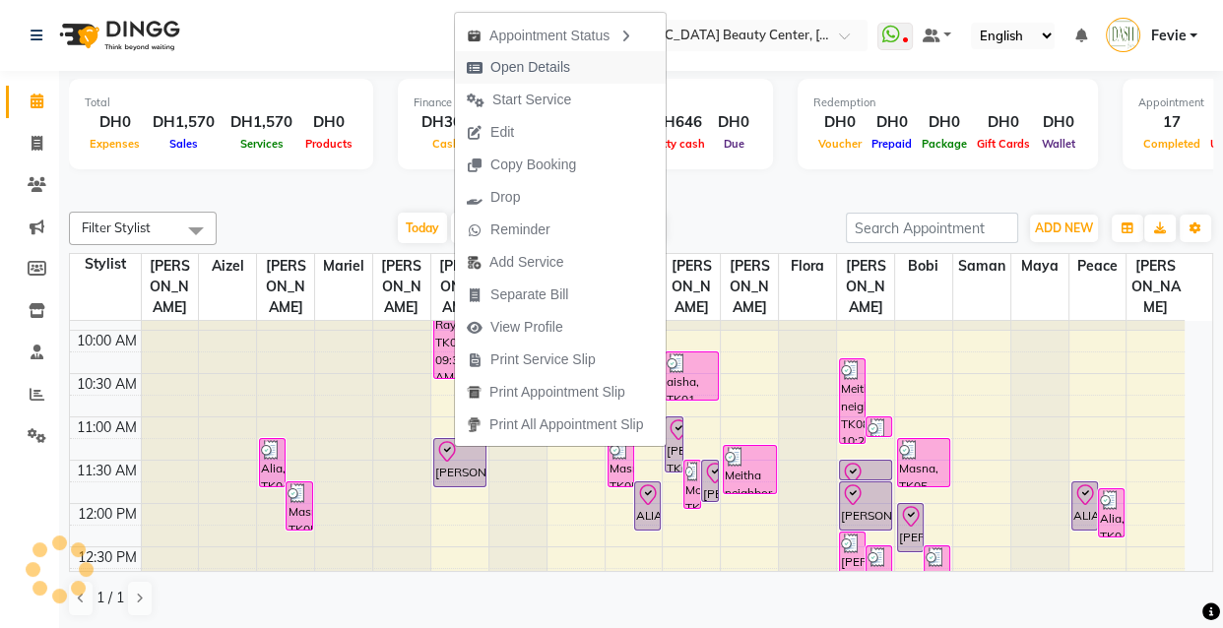
select select "8"
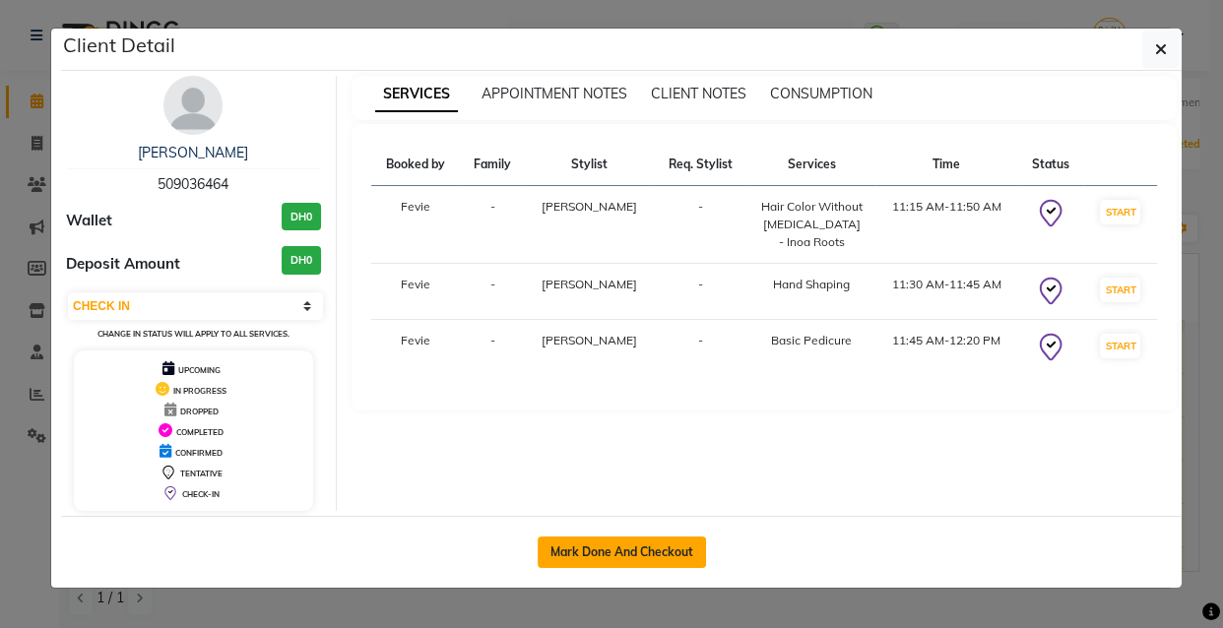
click at [645, 547] on button "Mark Done And Checkout" at bounding box center [621, 551] width 168 height 31
select select "service"
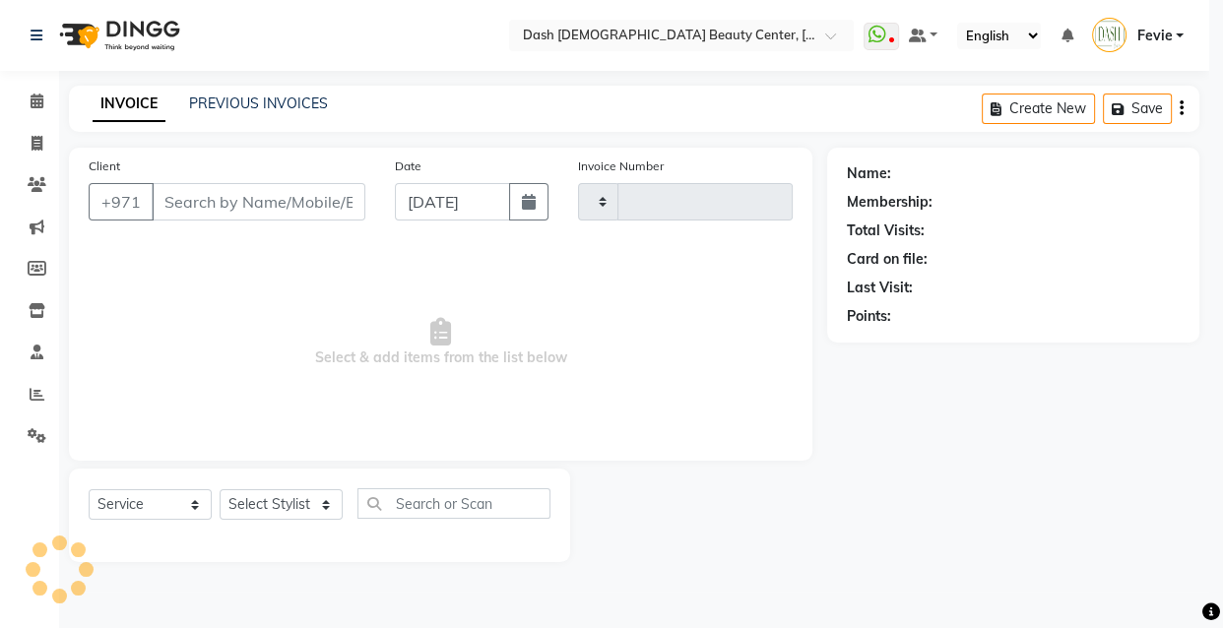
type input "3626"
select select "8372"
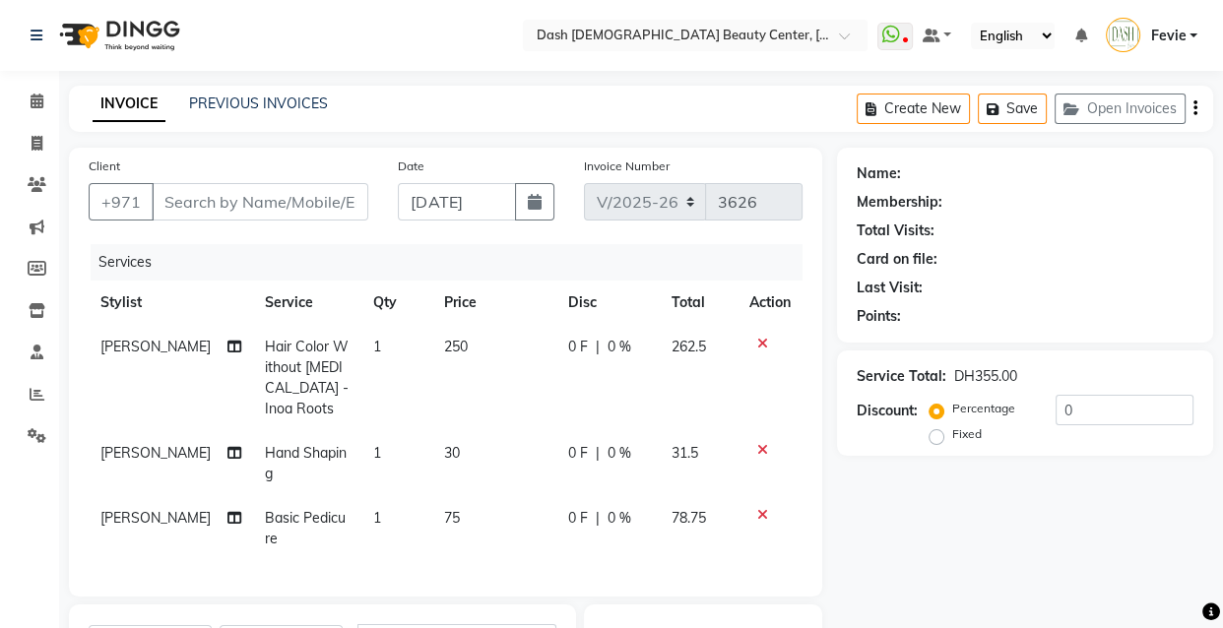
type input "509036464"
select select "82379"
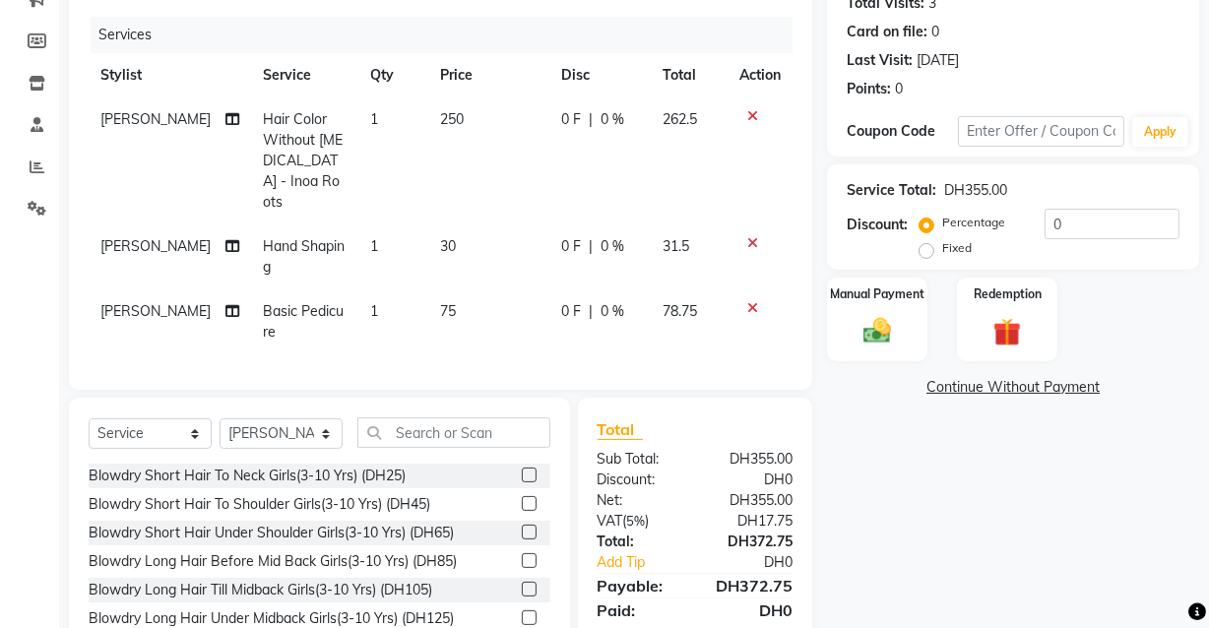
scroll to position [228, 0]
click at [905, 345] on div "Manual Payment" at bounding box center [877, 319] width 104 height 88
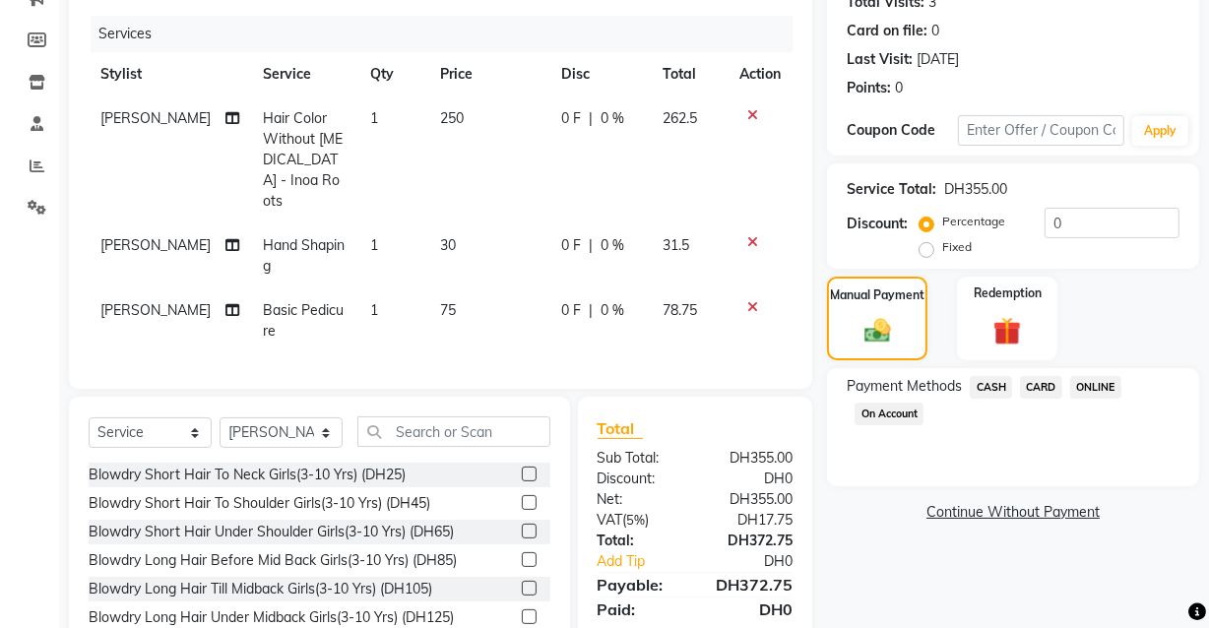
click at [1048, 390] on span "CARD" at bounding box center [1041, 387] width 42 height 23
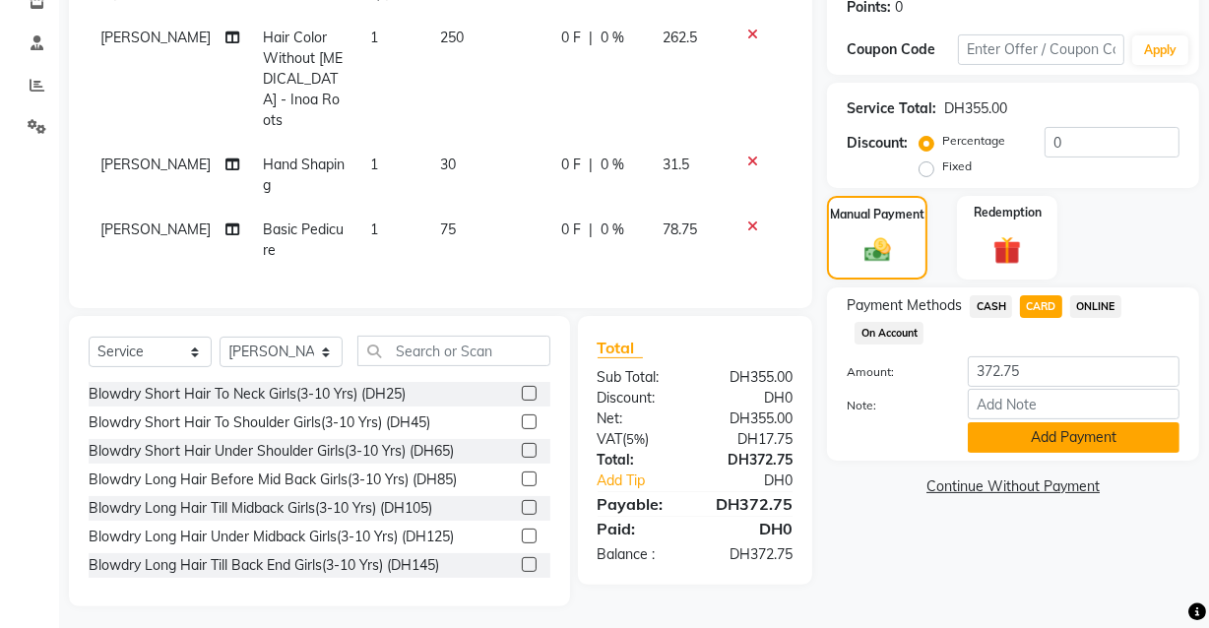
click at [1060, 438] on button "Add Payment" at bounding box center [1074, 437] width 212 height 31
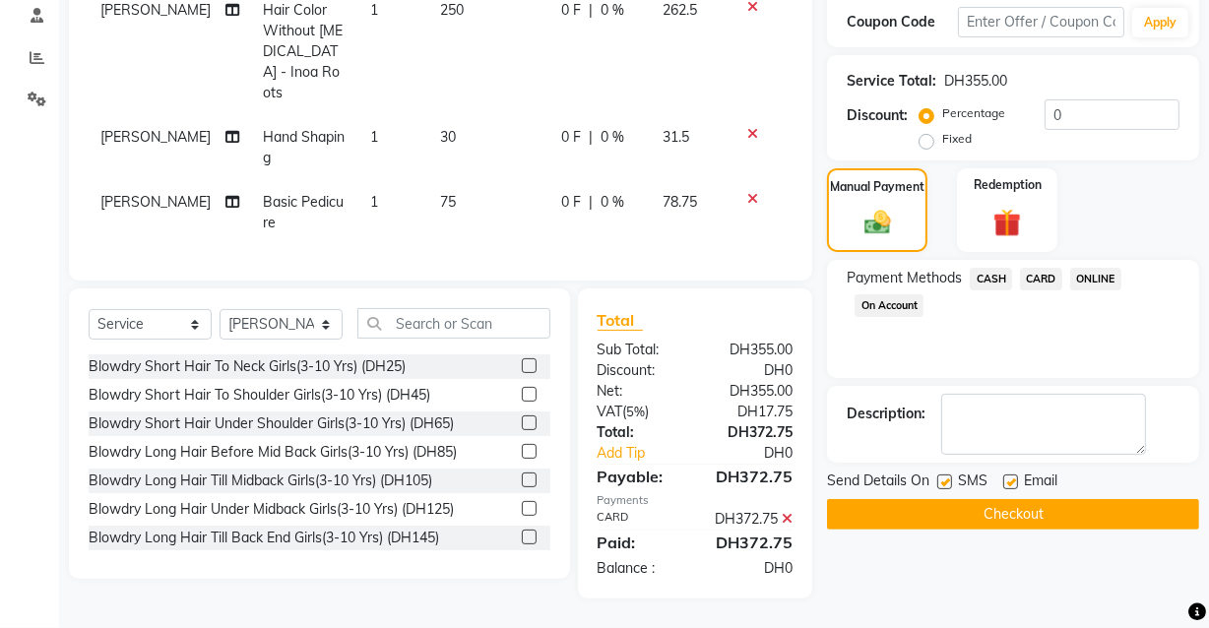
scroll to position [349, 0]
click at [1003, 499] on button "Checkout" at bounding box center [1013, 514] width 372 height 31
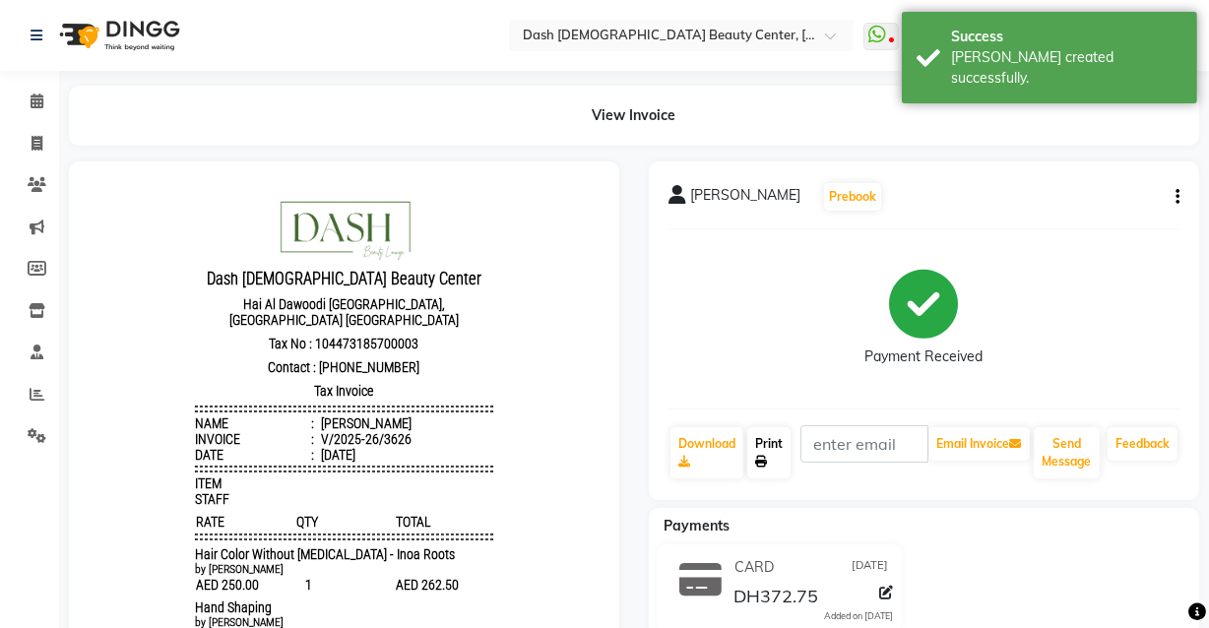
click at [761, 460] on icon at bounding box center [761, 462] width 12 height 12
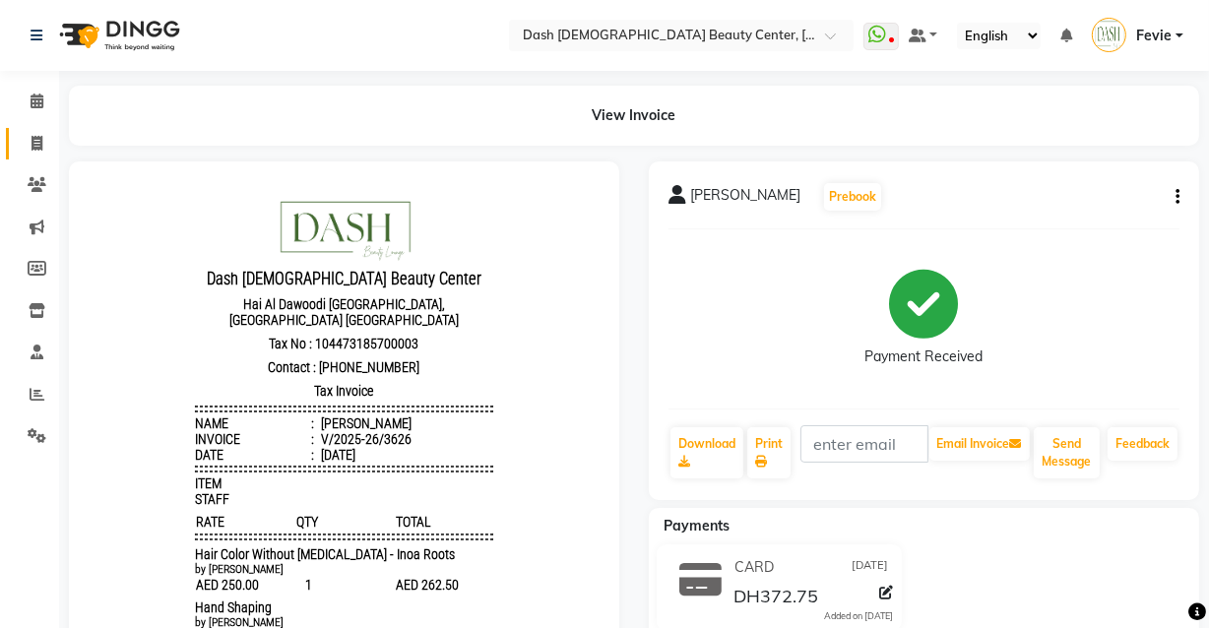
click at [39, 148] on icon at bounding box center [36, 143] width 11 height 15
select select "service"
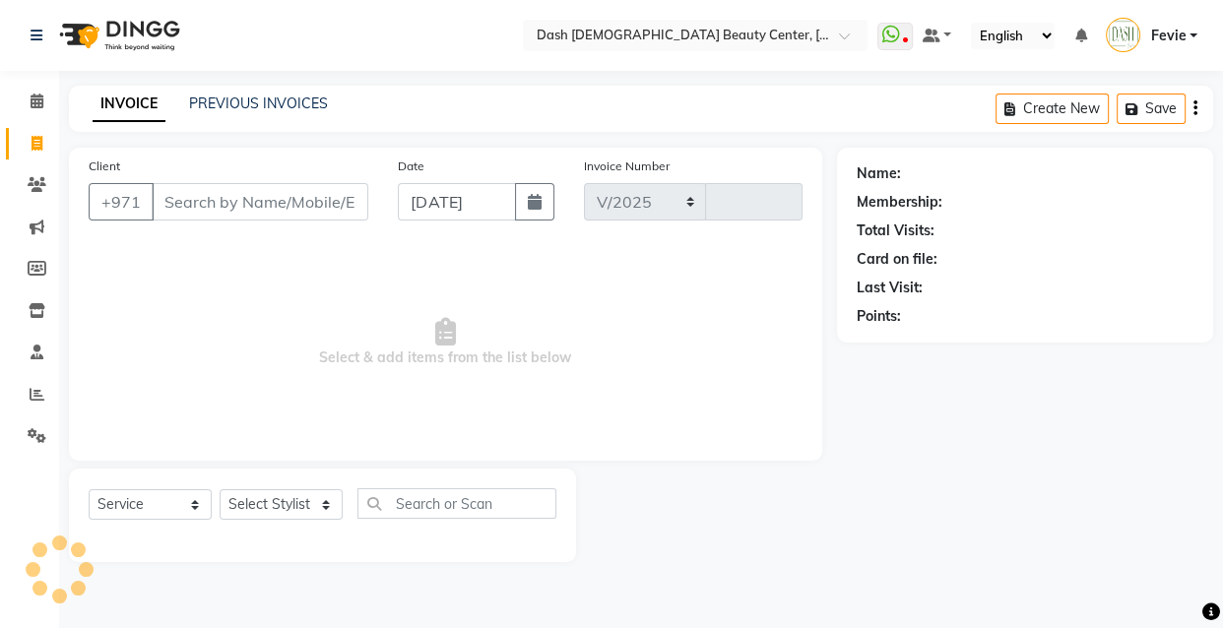
select select "8372"
type input "3627"
click at [232, 96] on link "PREVIOUS INVOICES" at bounding box center [258, 103] width 139 height 18
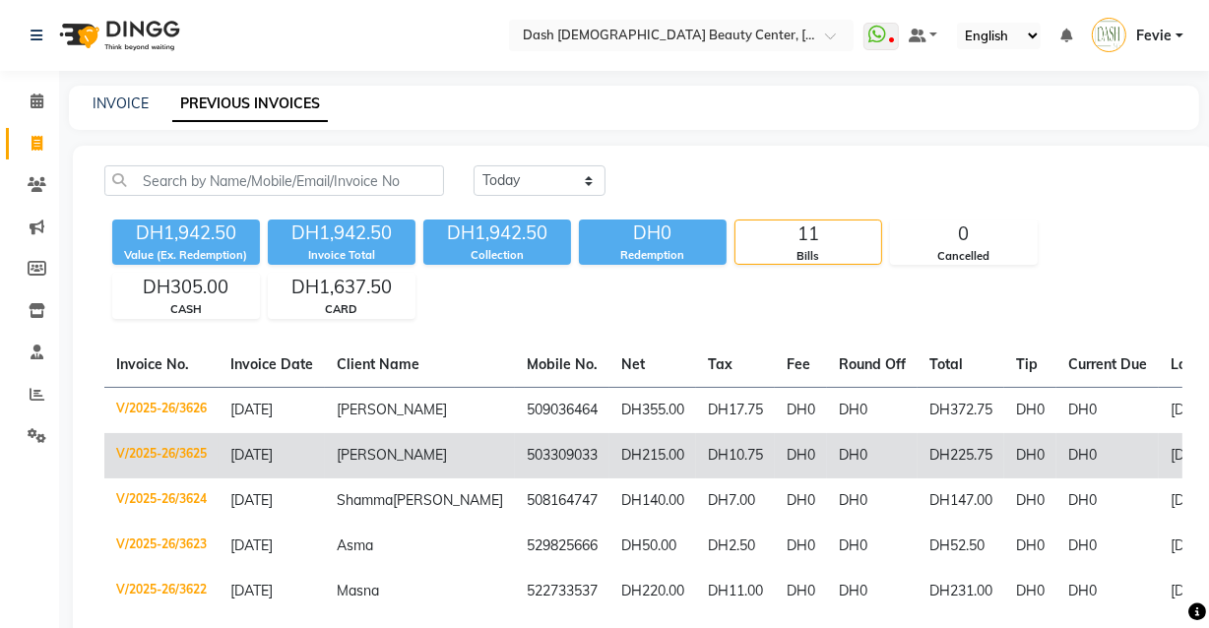
click at [775, 458] on td "DH0" at bounding box center [801, 455] width 52 height 45
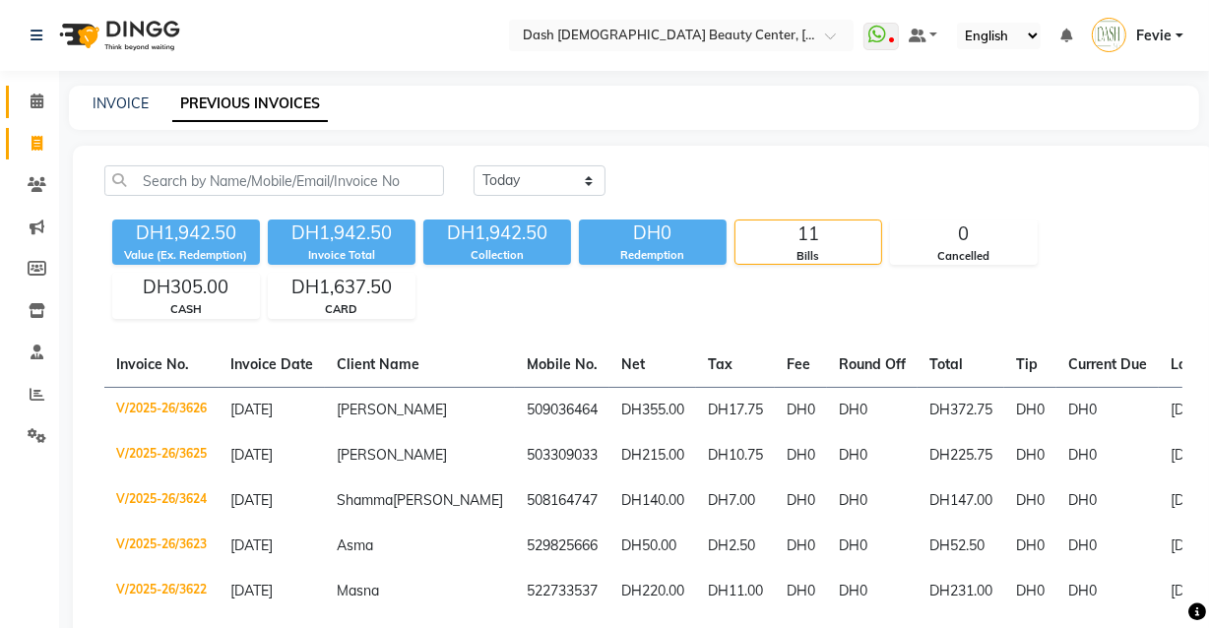
click at [39, 115] on link "Calendar" at bounding box center [29, 102] width 47 height 32
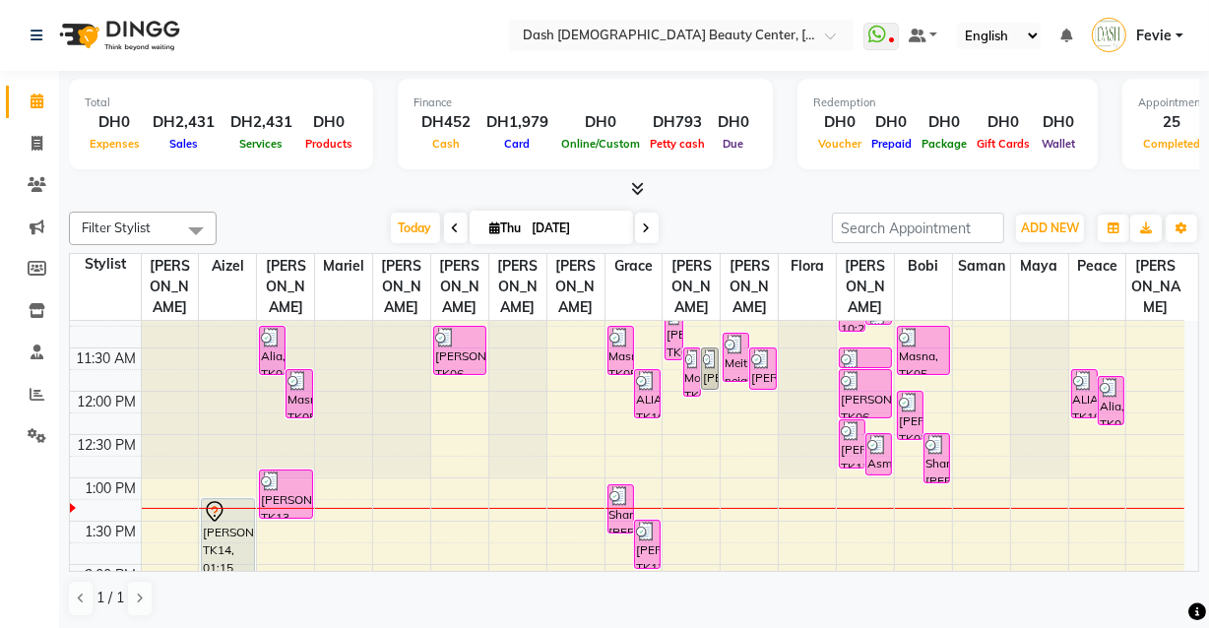
scroll to position [170, 0]
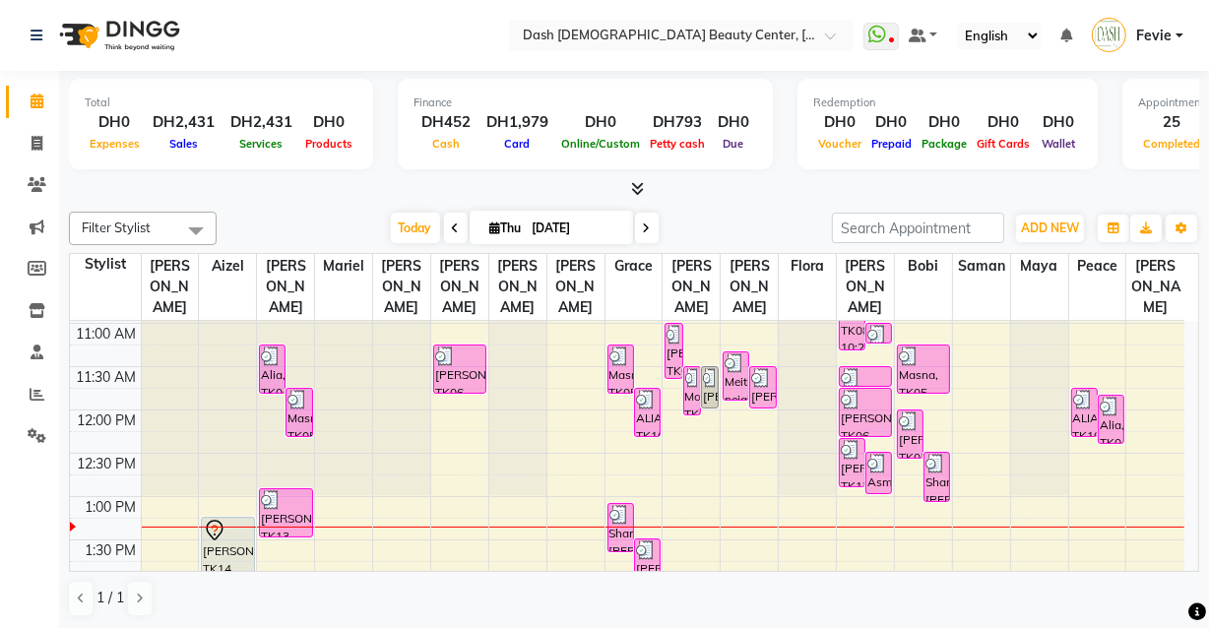
click at [1092, 390] on img at bounding box center [1083, 400] width 20 height 20
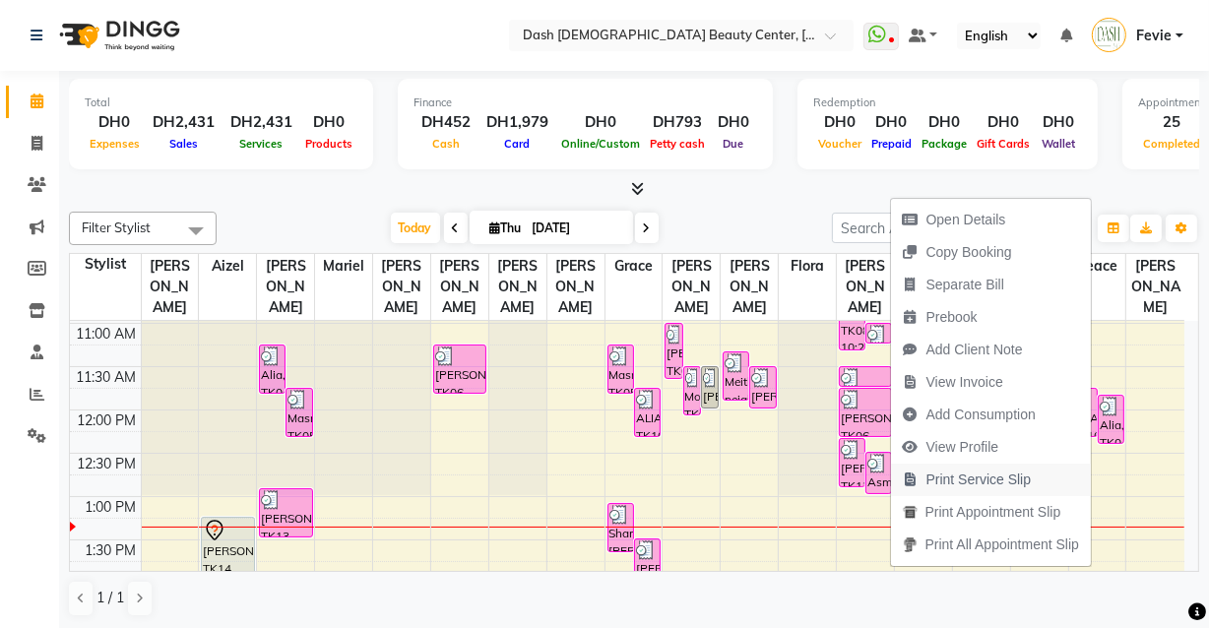
click at [1006, 480] on span "Print Service Slip" at bounding box center [978, 480] width 105 height 21
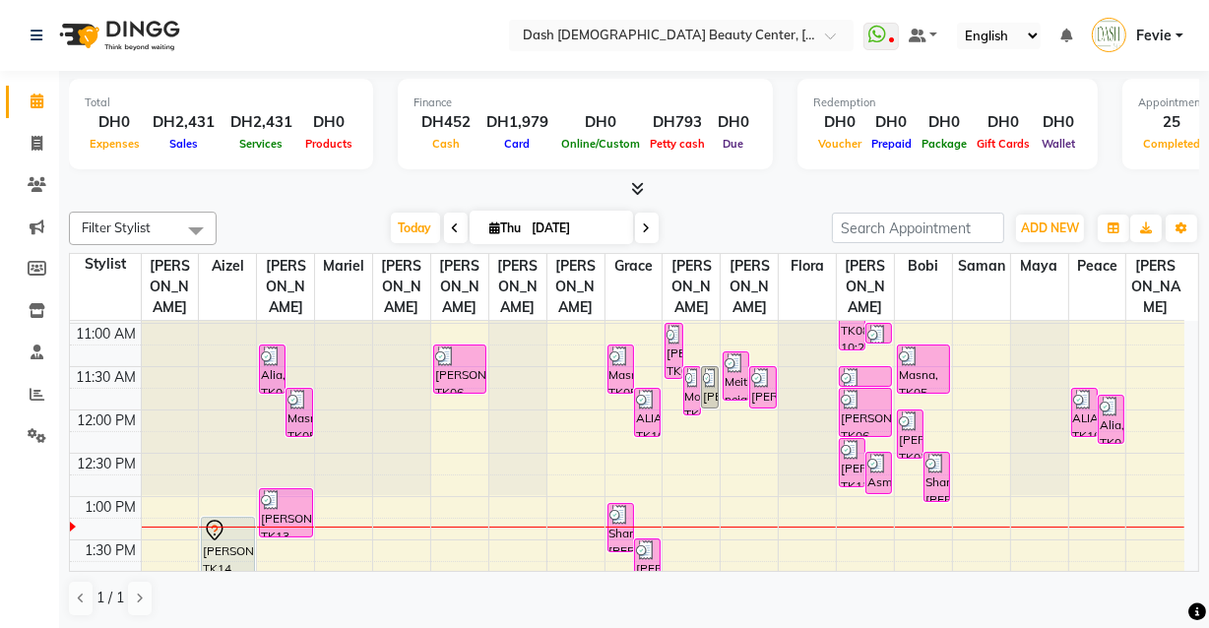
click at [1115, 405] on div "Alia, TK04, 11:50 AM-12:25 PM, Basic Pedicure (DH75)" at bounding box center [1111, 419] width 25 height 47
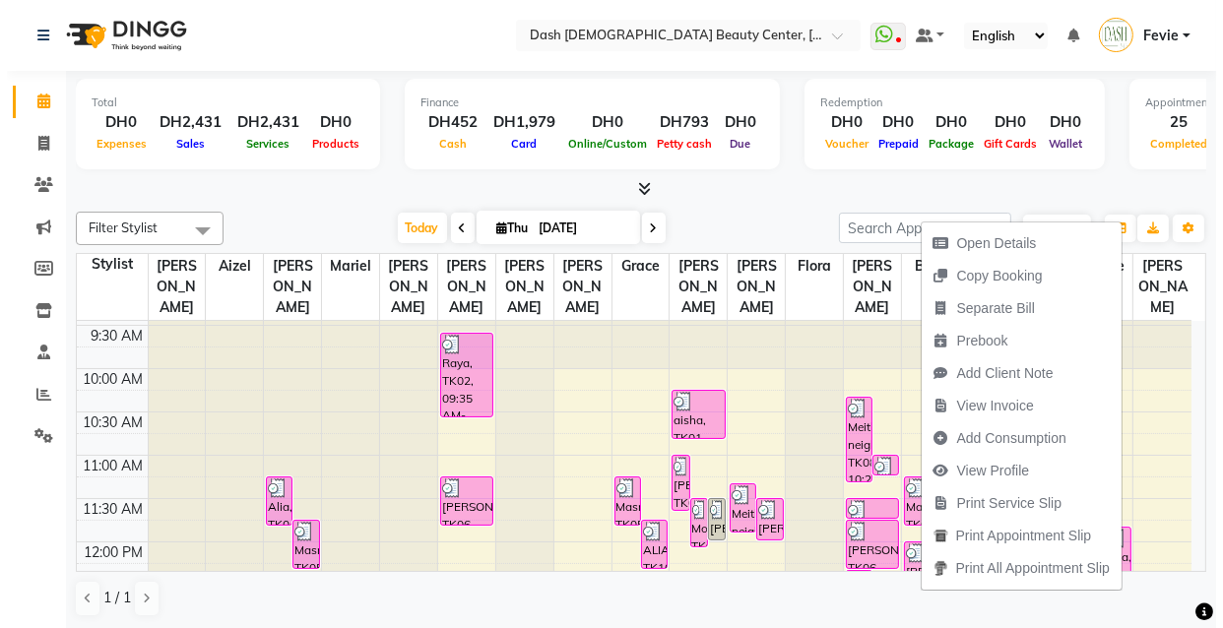
scroll to position [0, 0]
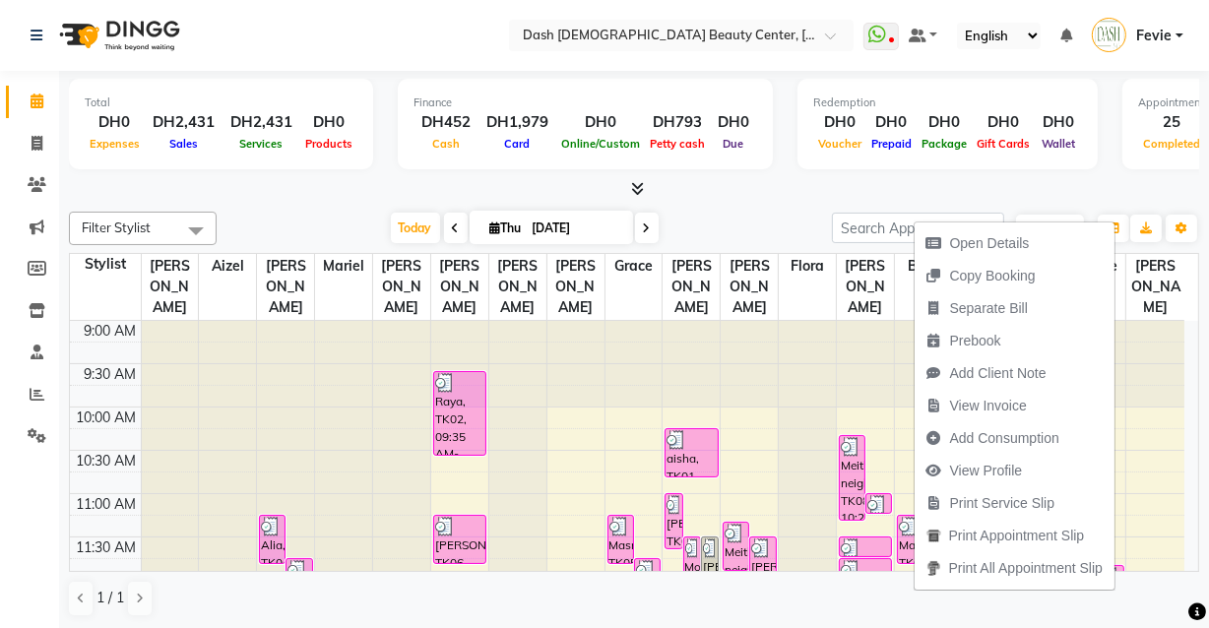
click at [73, 321] on div "9:00 AM" at bounding box center [105, 331] width 71 height 21
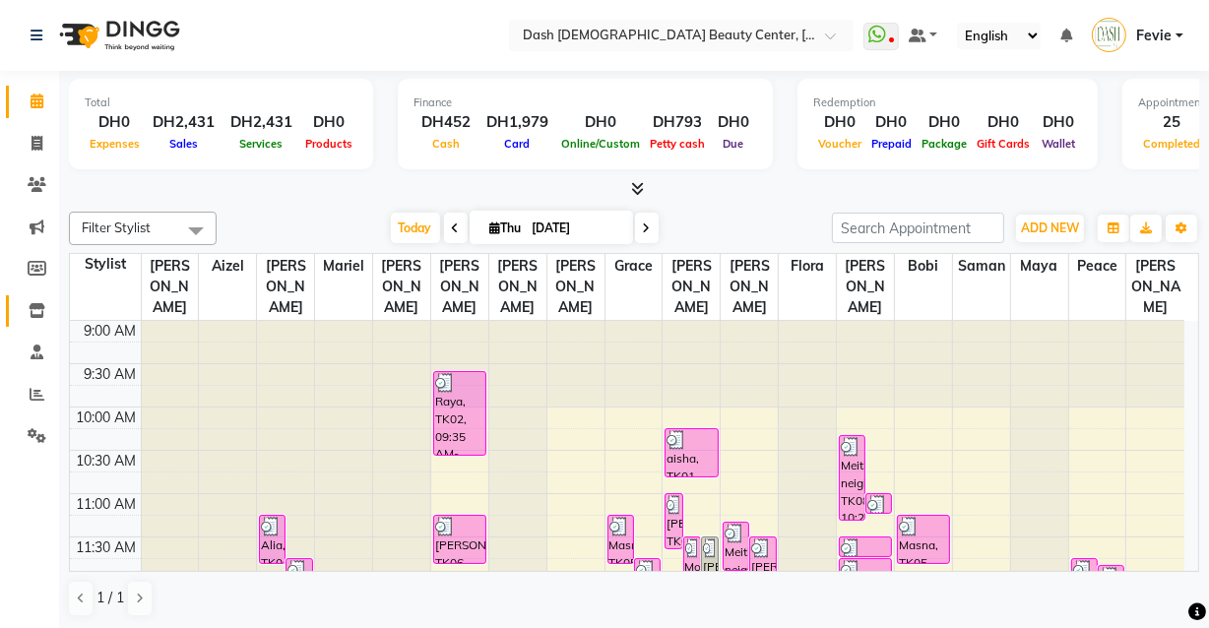
click at [46, 313] on span at bounding box center [37, 311] width 34 height 23
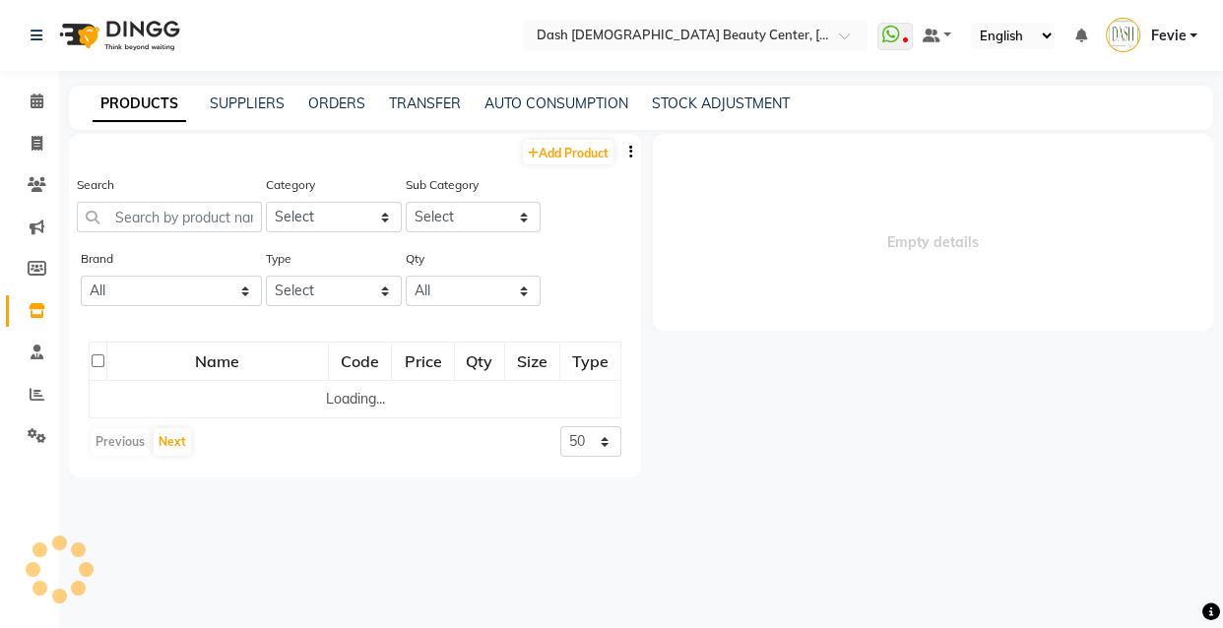
select select
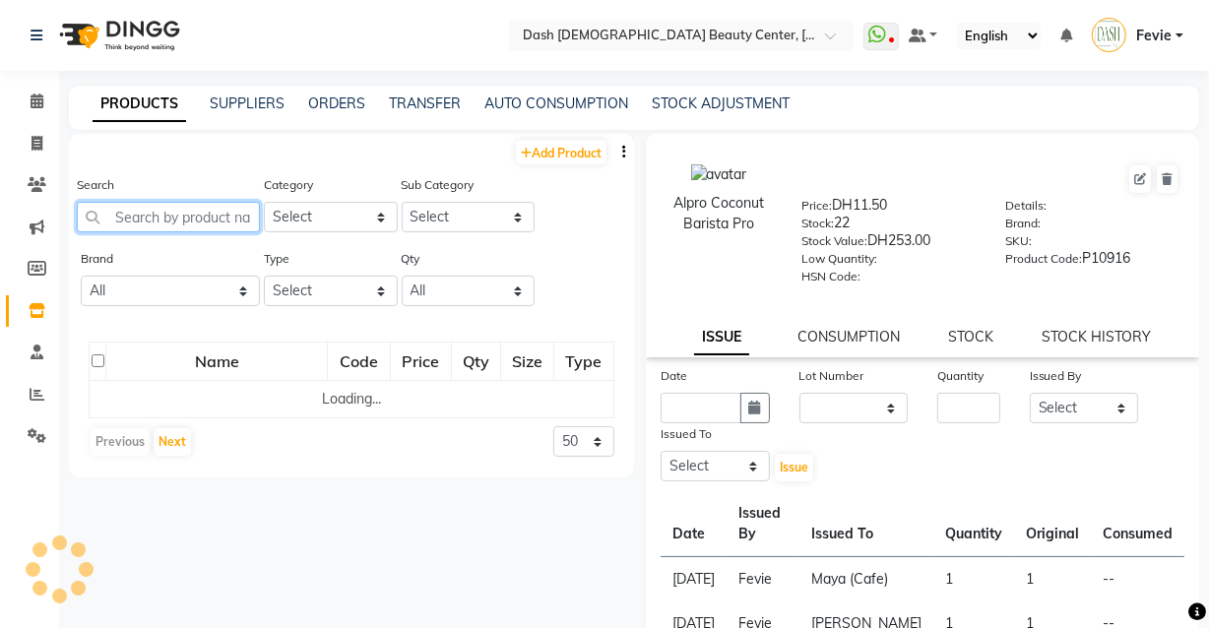
click at [117, 216] on input "text" at bounding box center [168, 217] width 183 height 31
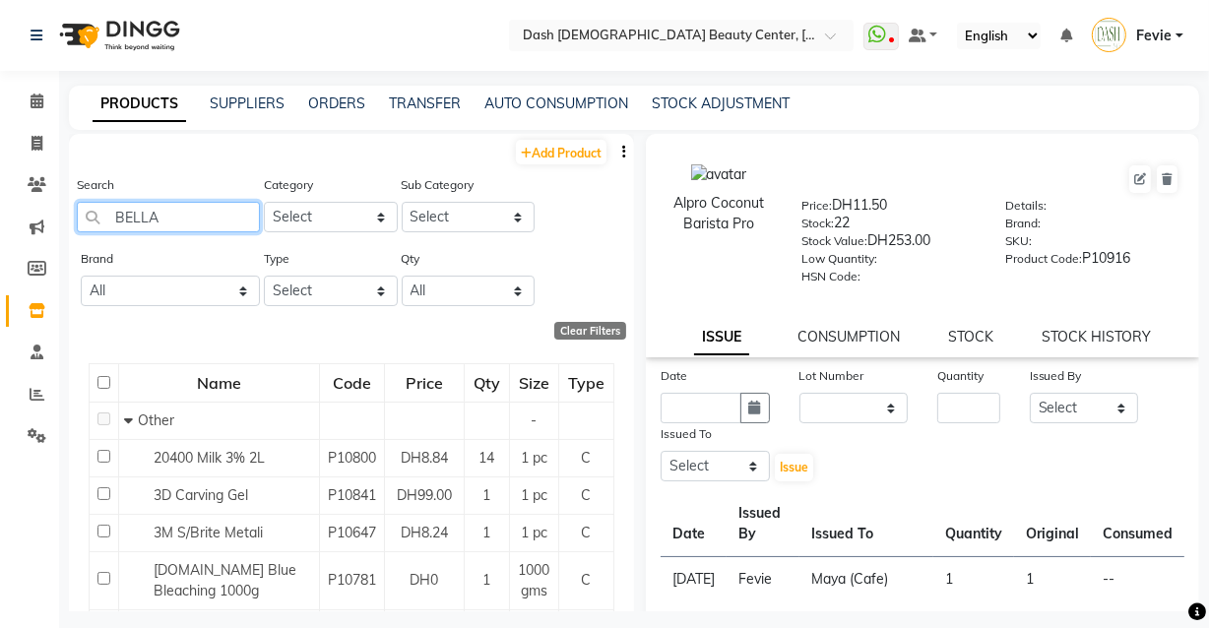
type input "BELLA"
click at [332, 100] on link "ORDERS" at bounding box center [336, 103] width 57 height 18
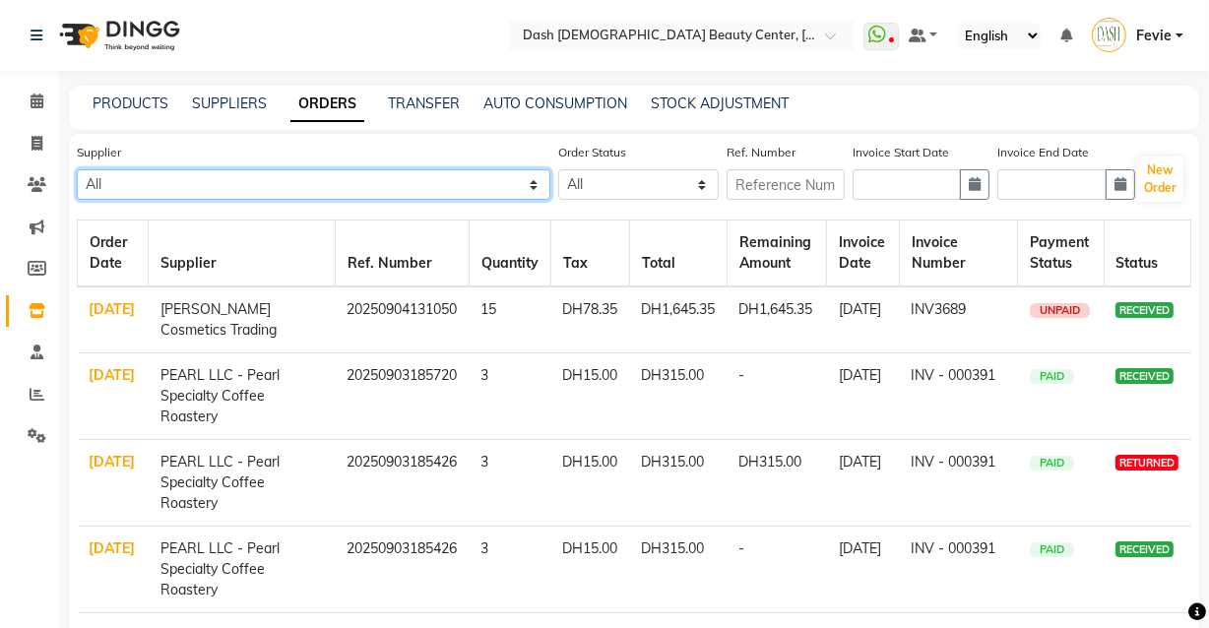
click at [284, 195] on select "All SPAR - SPAR ADNOC DISTRIBUTION - ADNOC McDonald's - McDonald's Millia Cosme…" at bounding box center [313, 184] width 473 height 31
click at [77, 169] on select "All SPAR - SPAR ADNOC DISTRIBUTION - ADNOC McDonald's - McDonald's Millia Cosme…" at bounding box center [313, 184] width 473 height 31
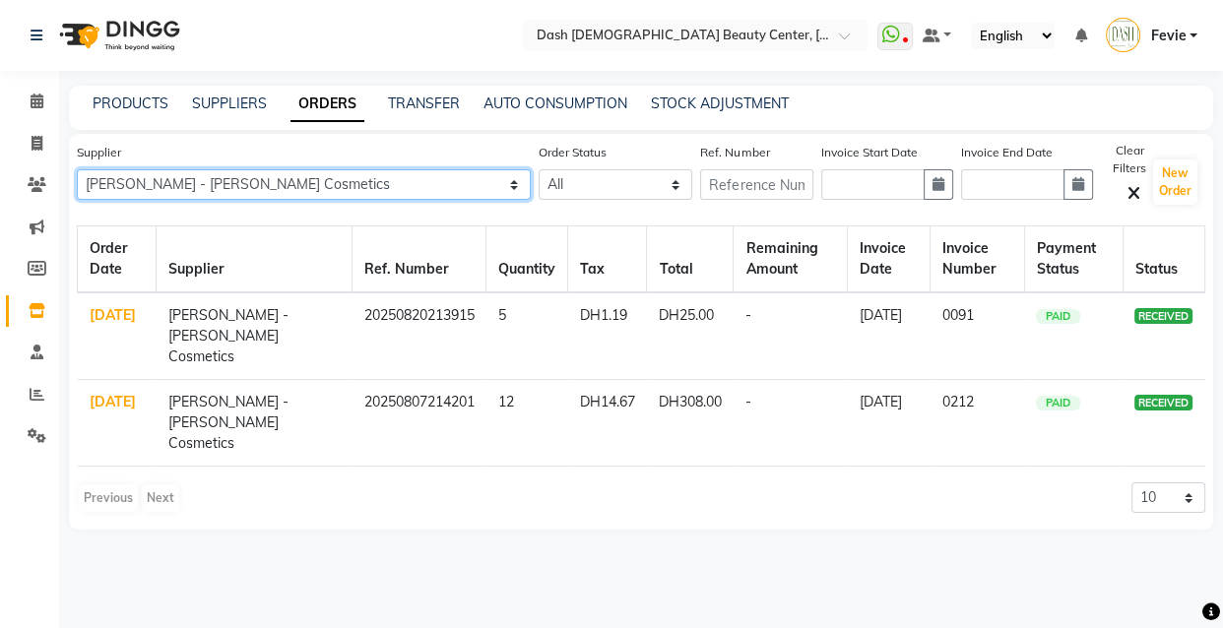
click at [350, 171] on select "All SPAR - SPAR ADNOC DISTRIBUTION - ADNOC McDonald's - McDonald's Millia Cosme…" at bounding box center [304, 184] width 454 height 31
select select "5264"
click at [77, 169] on select "All SPAR - SPAR ADNOC DISTRIBUTION - ADNOC McDonald's - McDonald's Millia Cosme…" at bounding box center [304, 184] width 454 height 31
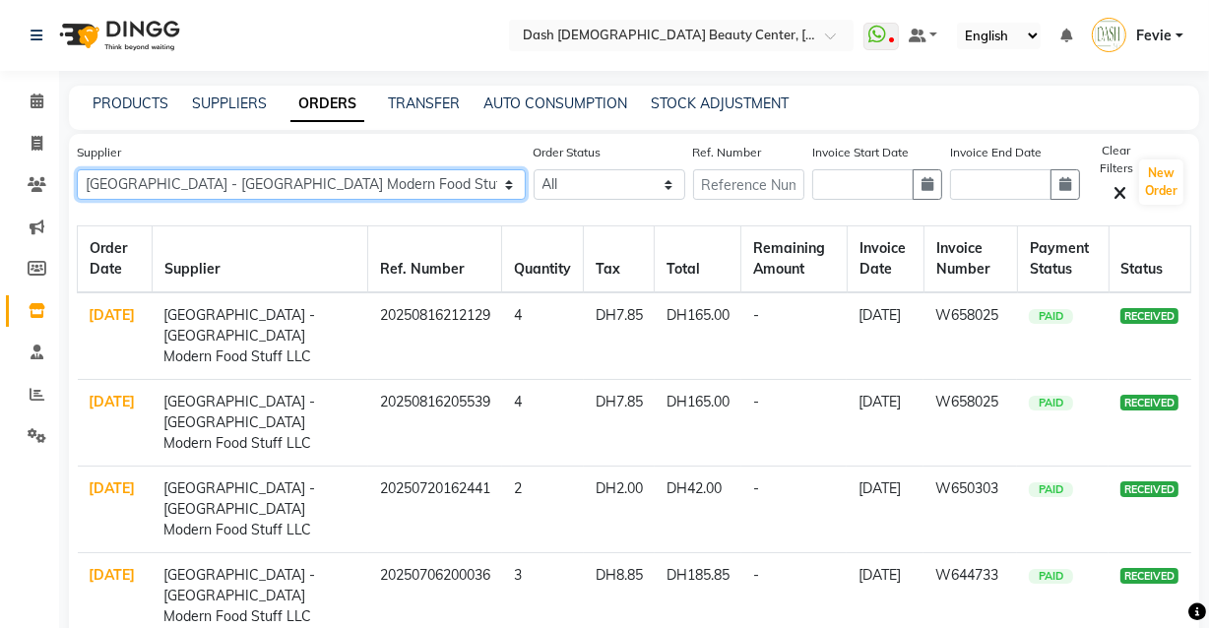
click at [281, 197] on select "All SPAR - SPAR ADNOC DISTRIBUTION - ADNOC McDonald's - McDonald's Millia Cosme…" at bounding box center [301, 184] width 449 height 31
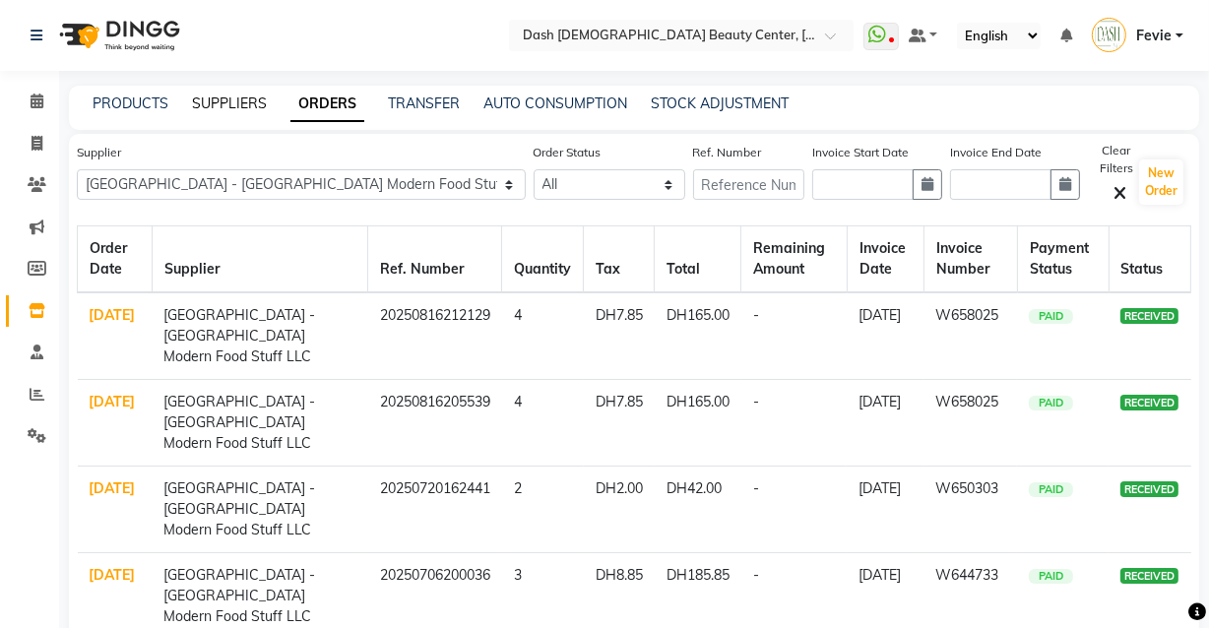
click at [218, 107] on link "SUPPLIERS" at bounding box center [229, 103] width 75 height 18
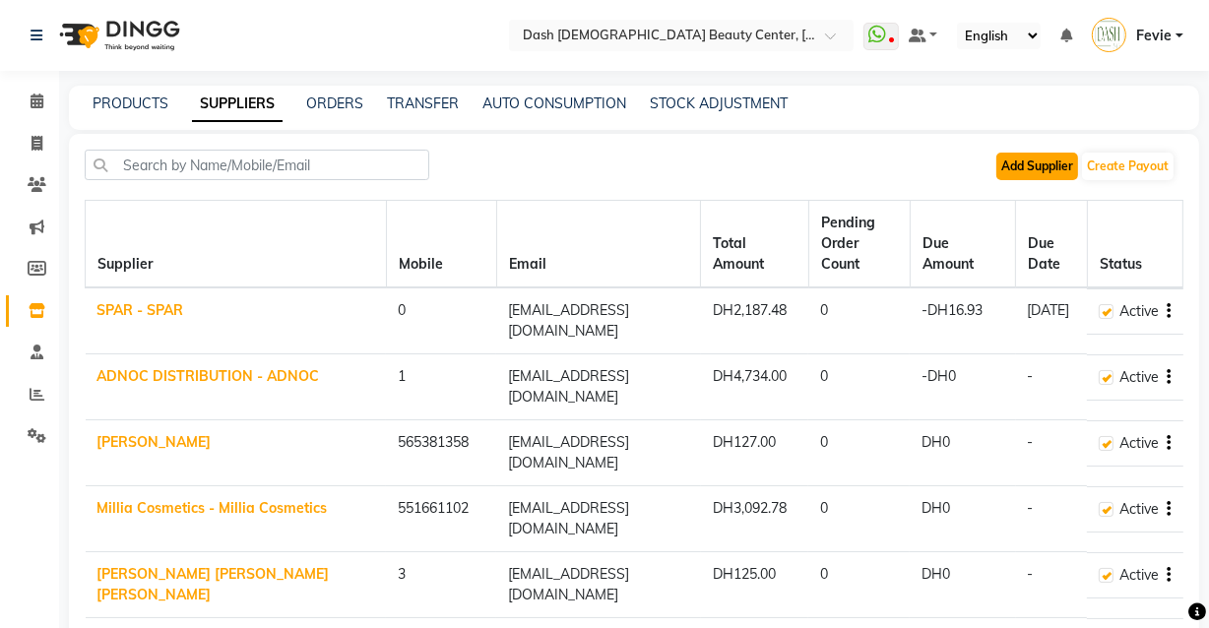
click at [1049, 165] on button "Add Supplier" at bounding box center [1037, 167] width 82 height 28
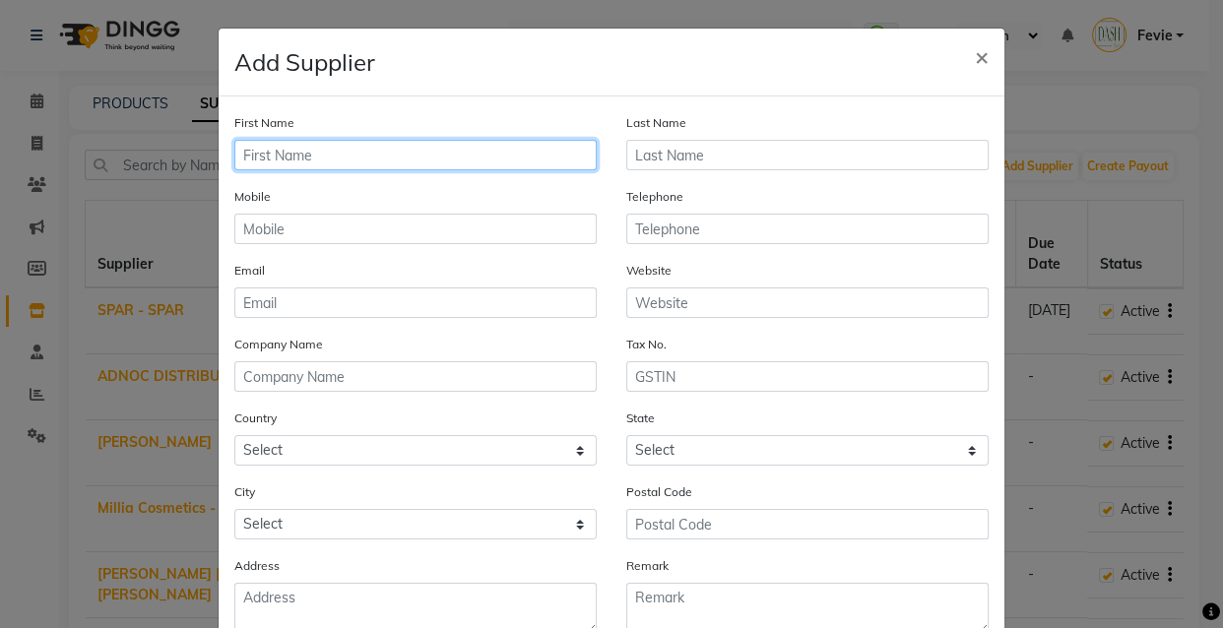
click at [373, 155] on input "text" at bounding box center [415, 155] width 362 height 31
type input "b"
type input "BELLA COFFEE LLC"
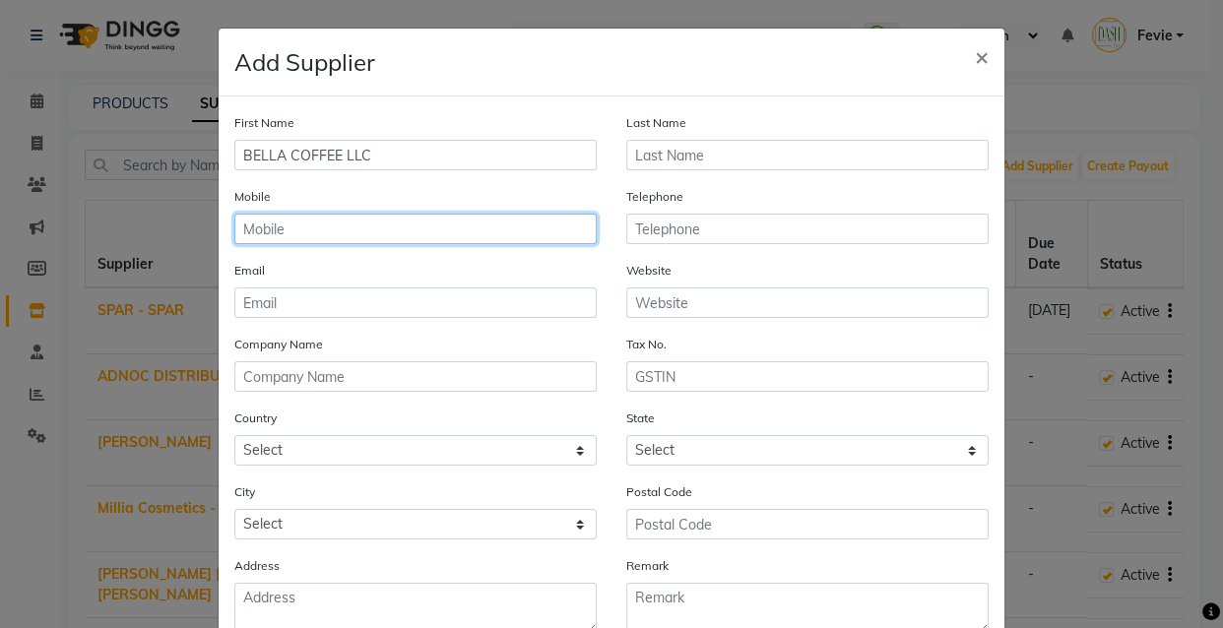
click at [462, 233] on input "text" at bounding box center [415, 229] width 362 height 31
type input "543029812"
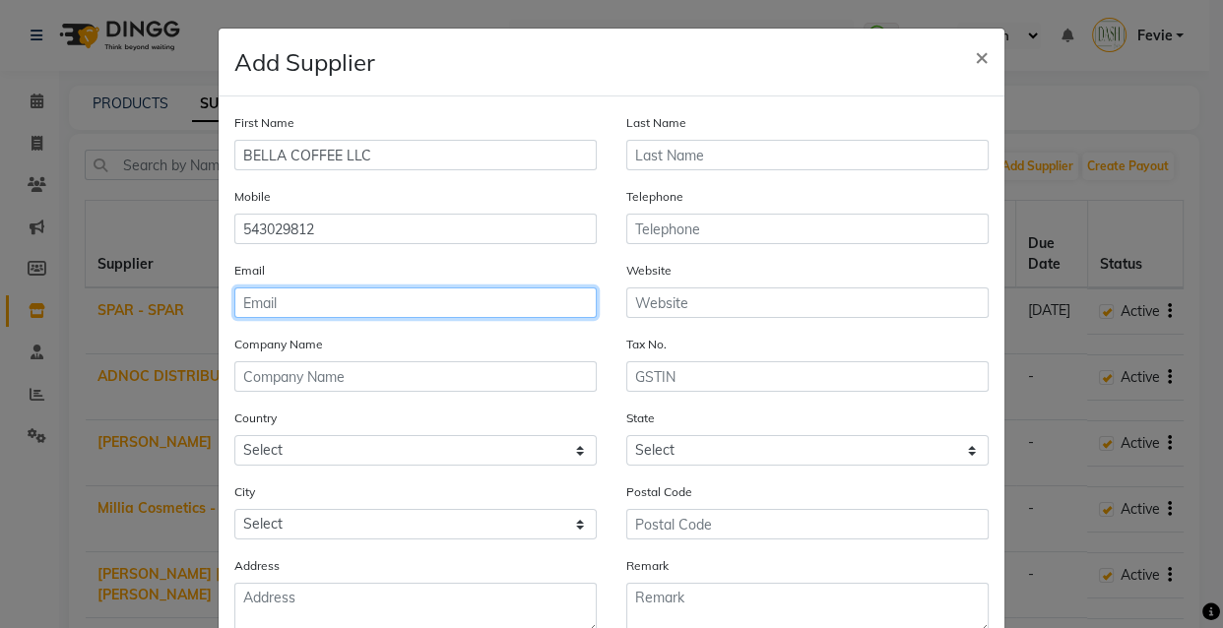
click at [437, 306] on input "email" at bounding box center [415, 302] width 362 height 31
type input "B"
type input "n"
type input "bellamatcha@email.com"
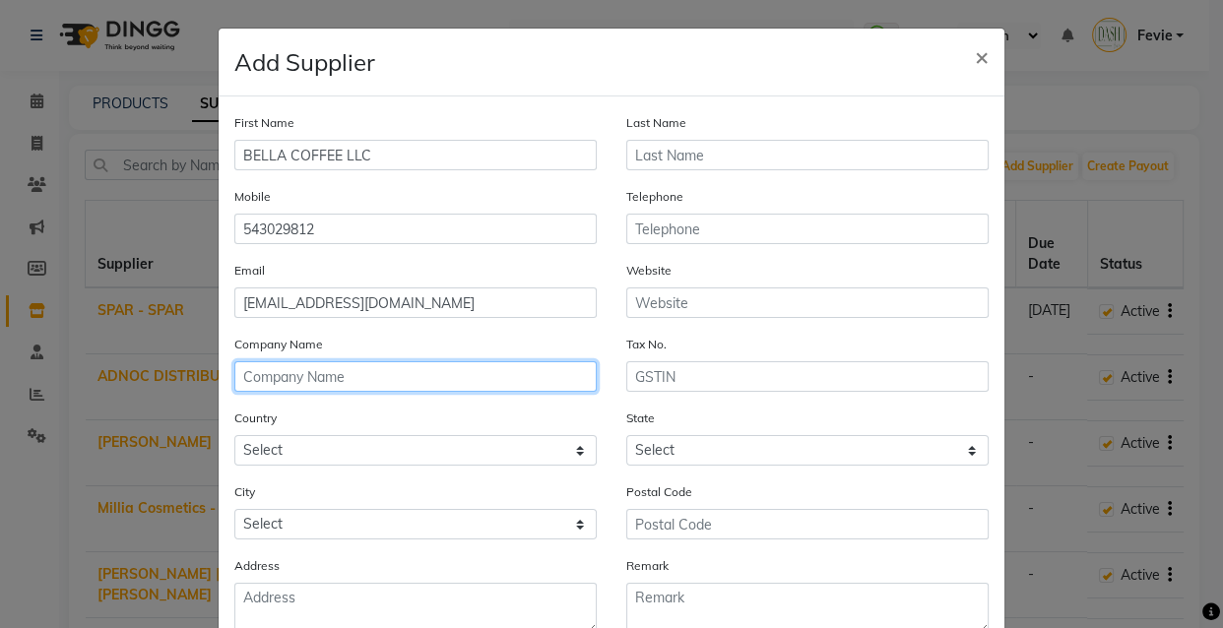
click at [500, 387] on input "text" at bounding box center [415, 376] width 362 height 31
type input "B"
type input "BELLA COFFEE LLC"
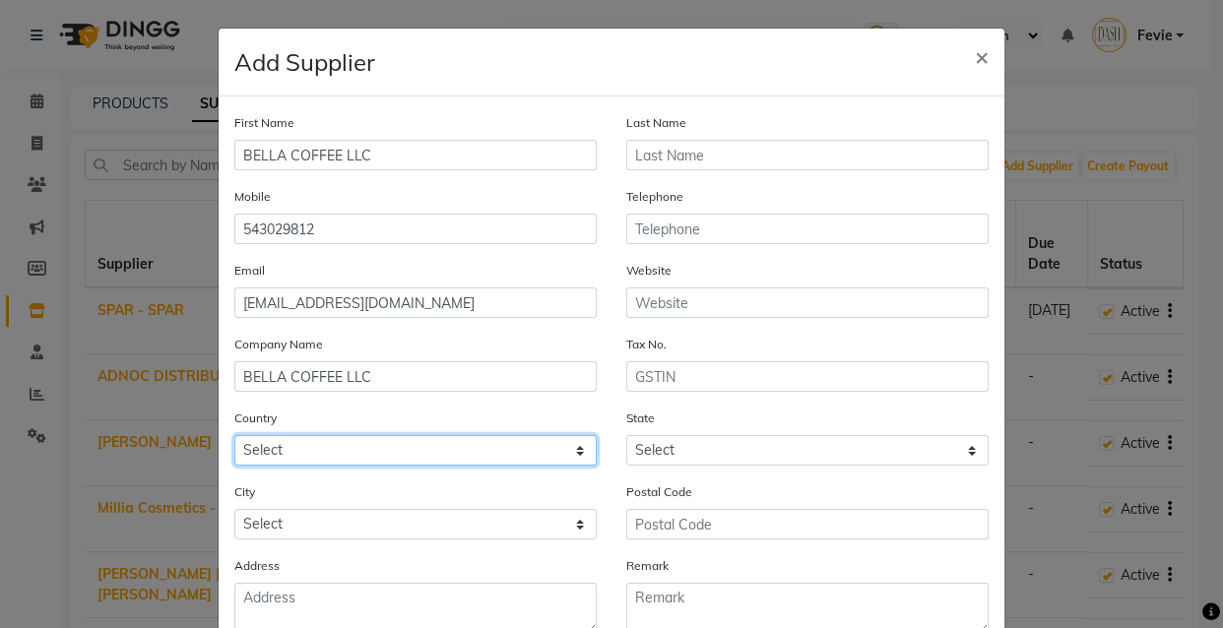
click at [464, 444] on select "Select Afghanistan Albania Algeria American Samoa Andorra Angola Anguilla Antar…" at bounding box center [415, 450] width 362 height 31
select select "224"
click at [234, 438] on select "Select Afghanistan Albania Algeria American Samoa Andorra Angola Anguilla Antar…" at bounding box center [415, 450] width 362 height 31
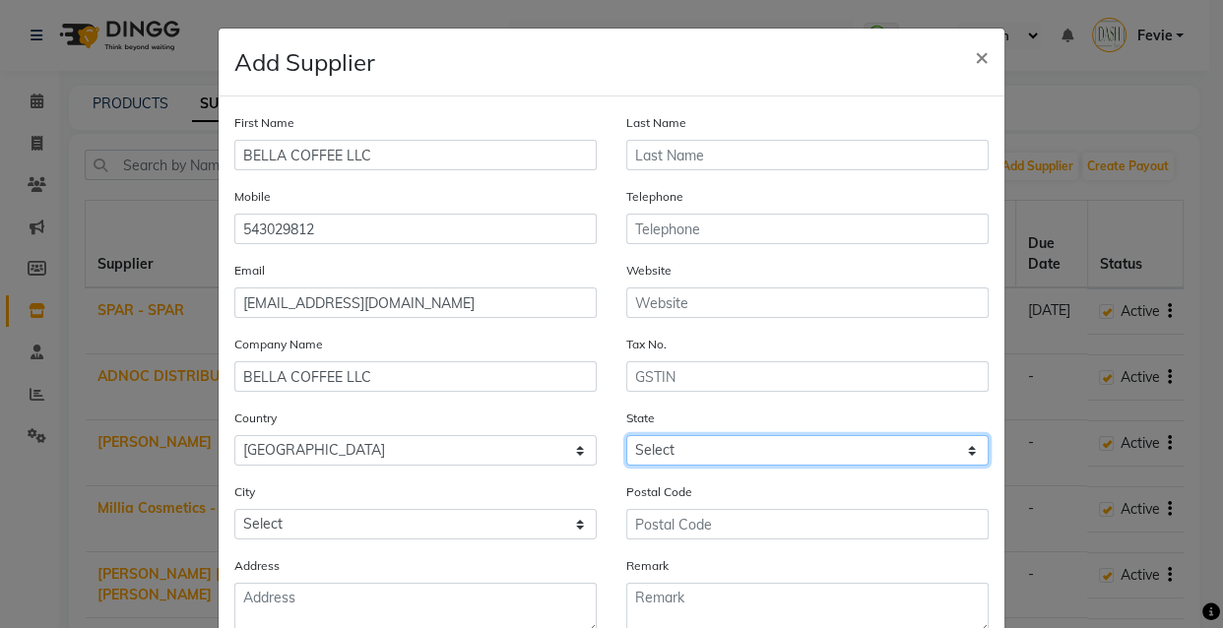
click at [795, 451] on select "Select Abu Zabi Ajman Dubai Ras al-Khaymah Sharjah Sharjha Umm al Qaywayn al-Fu…" at bounding box center [807, 450] width 362 height 31
select select "3797"
click at [626, 438] on select "Select Abu Zabi Ajman Dubai Ras al-Khaymah Sharjah Sharjha Umm al Qaywayn al-Fu…" at bounding box center [807, 450] width 362 height 31
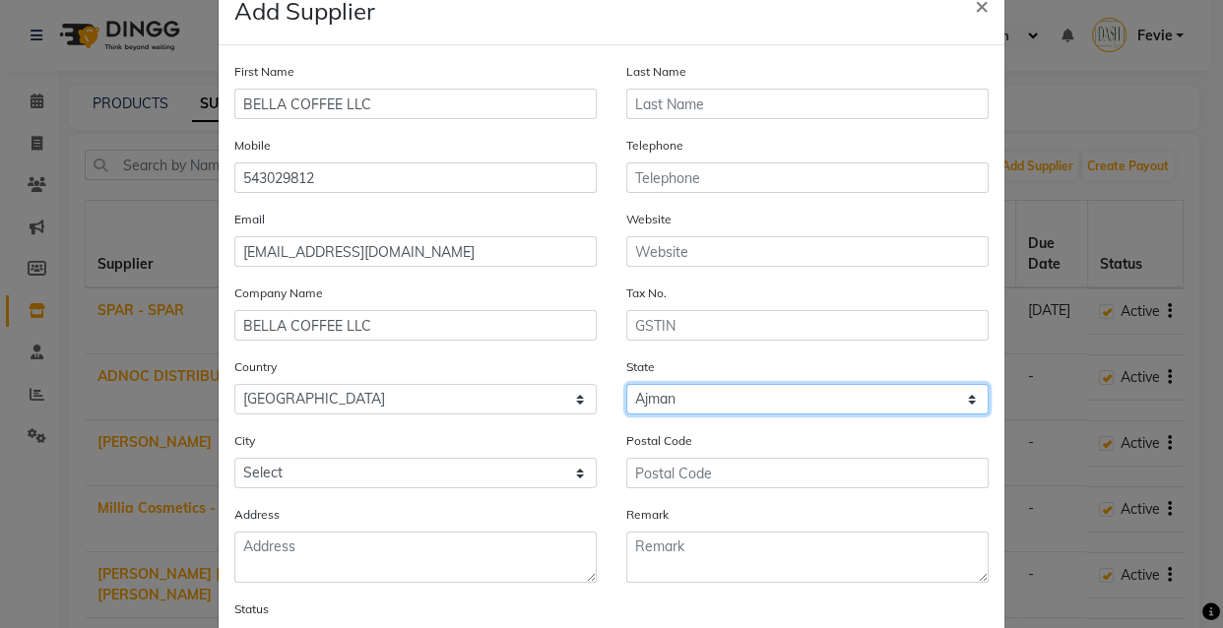
scroll to position [68, 0]
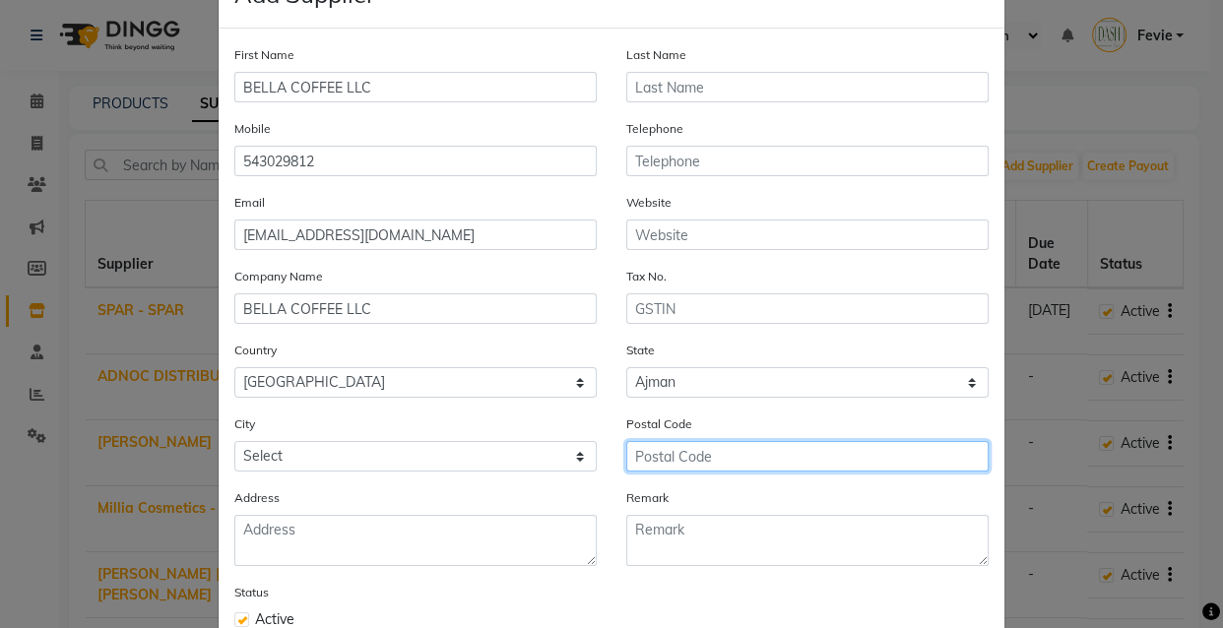
click at [790, 446] on input "text" at bounding box center [807, 456] width 362 height 31
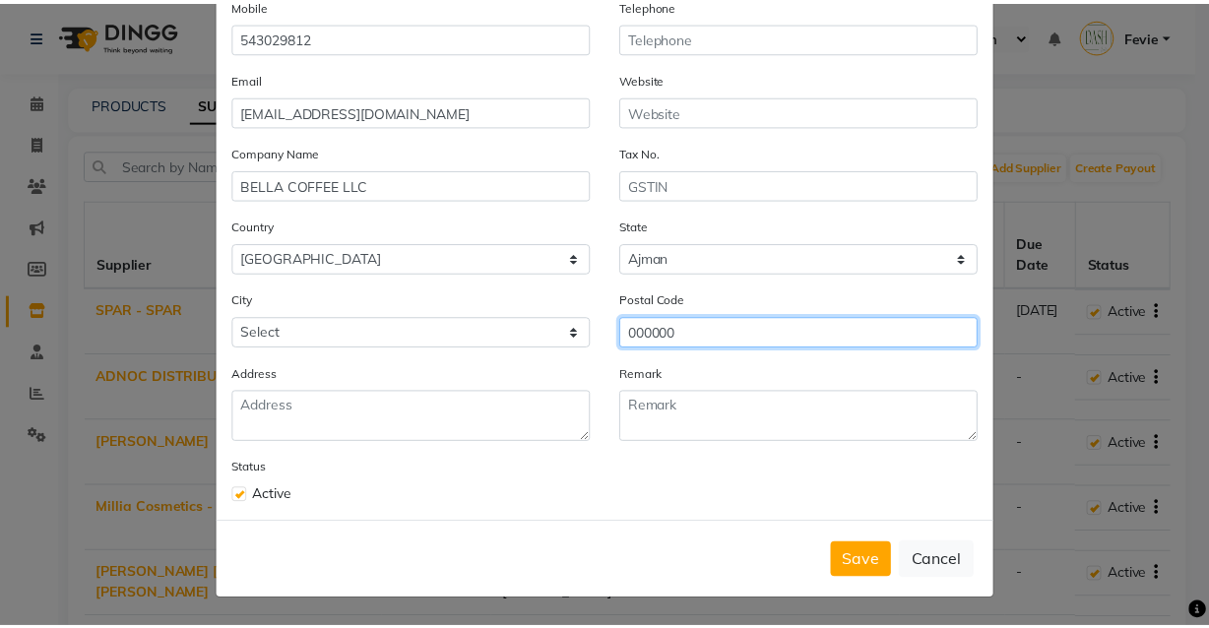
scroll to position [197, 0]
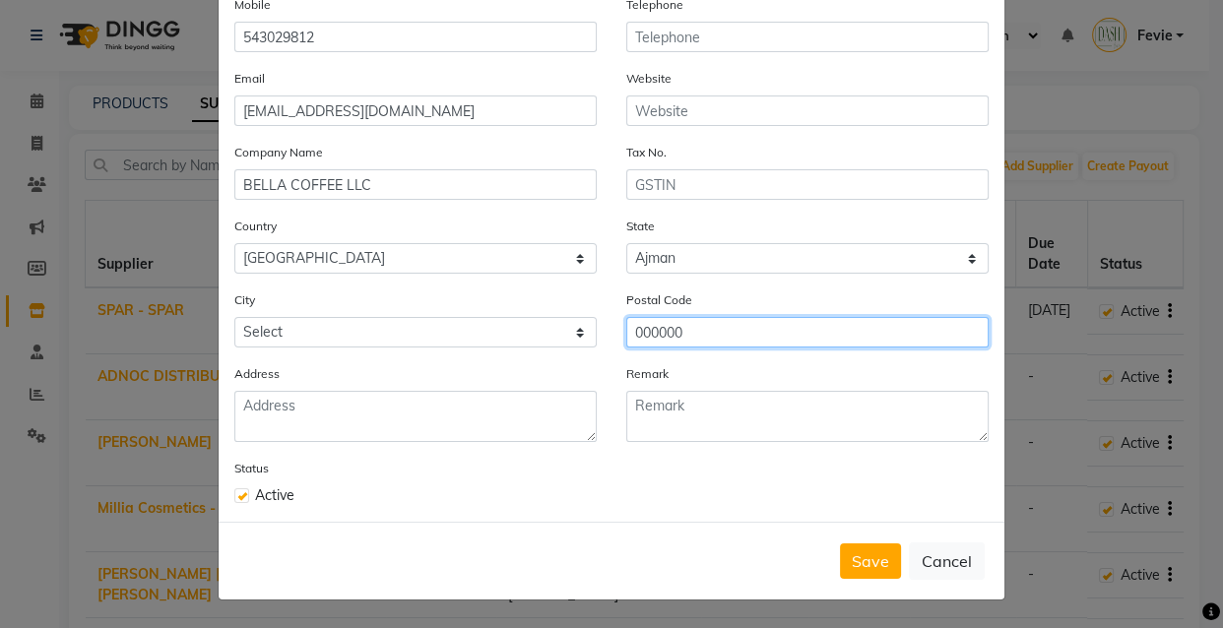
type input "000000"
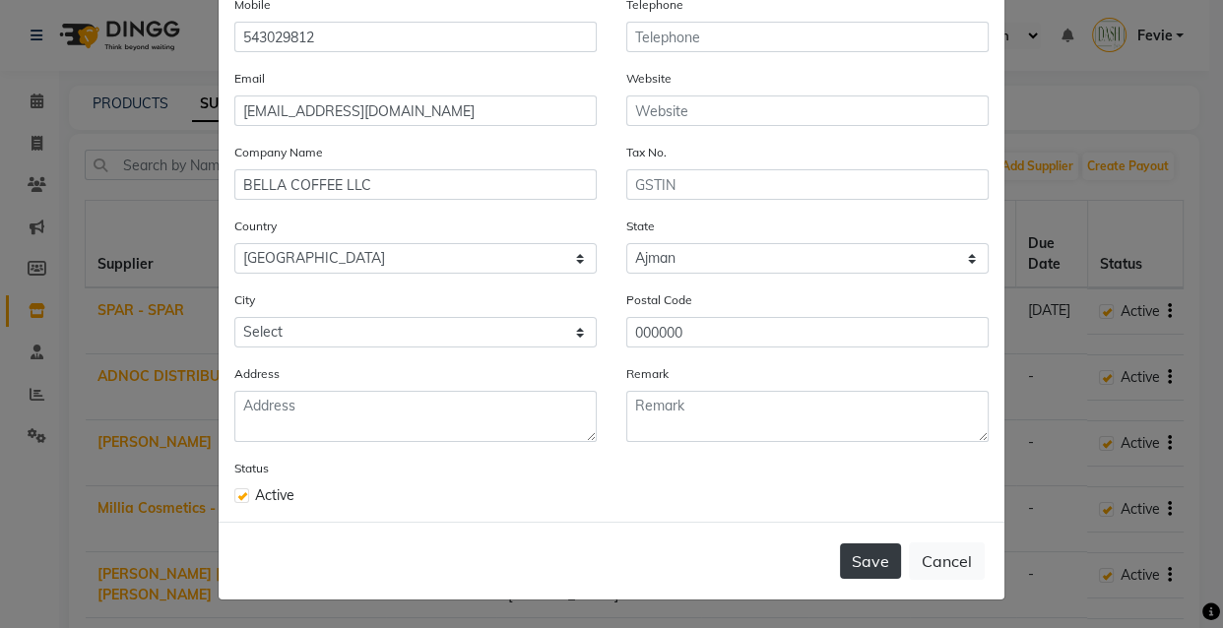
click at [855, 570] on button "Save" at bounding box center [870, 560] width 61 height 35
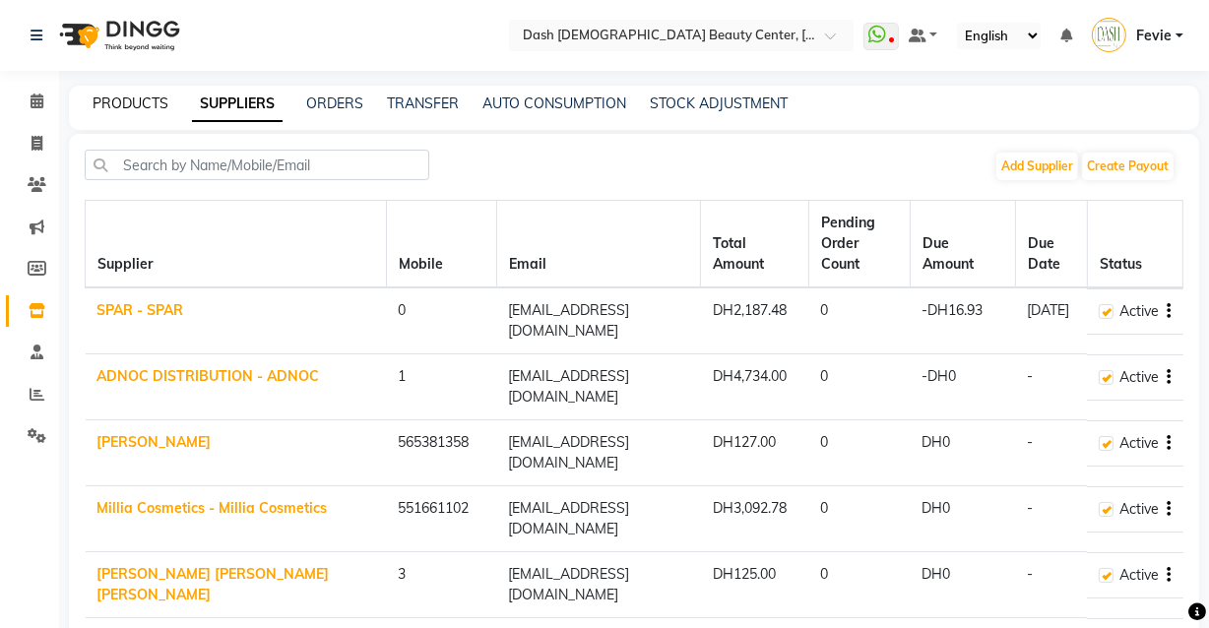
click at [131, 106] on link "PRODUCTS" at bounding box center [131, 103] width 76 height 18
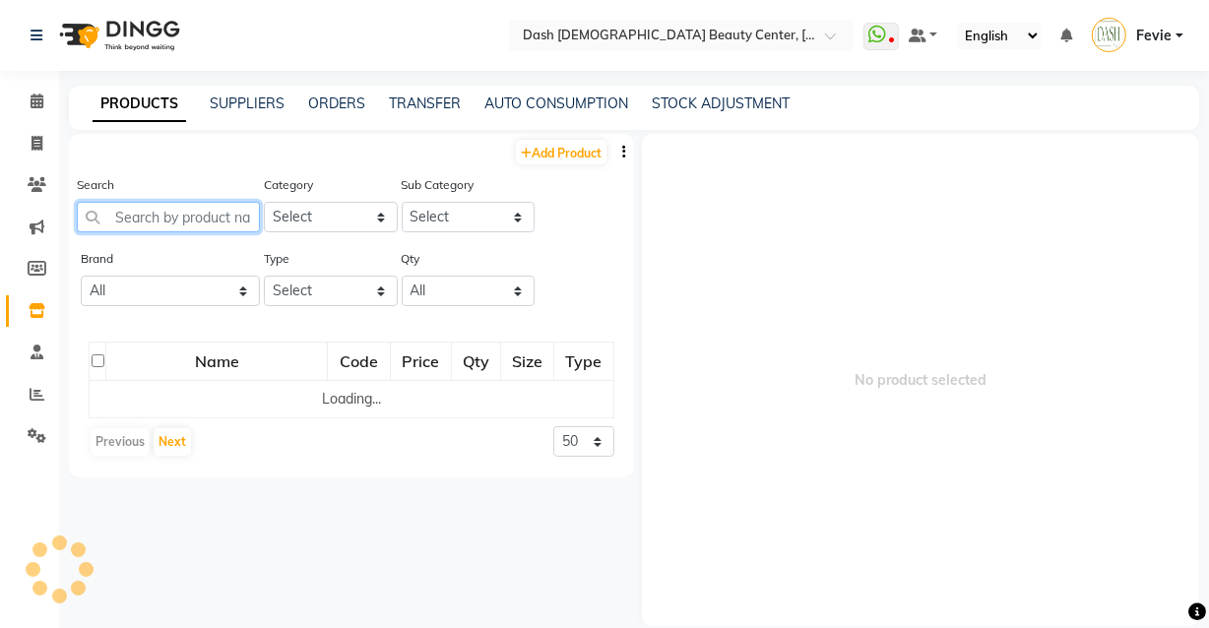
click at [236, 213] on input "text" at bounding box center [168, 217] width 183 height 31
type input "N"
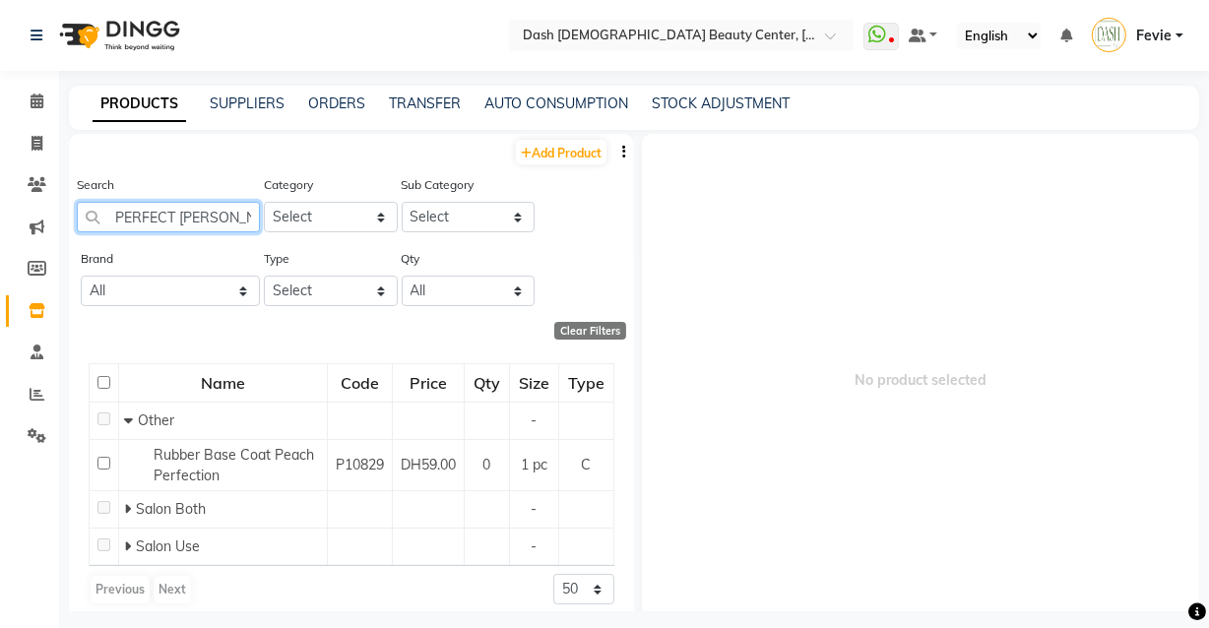
type input "PERFECT TED"
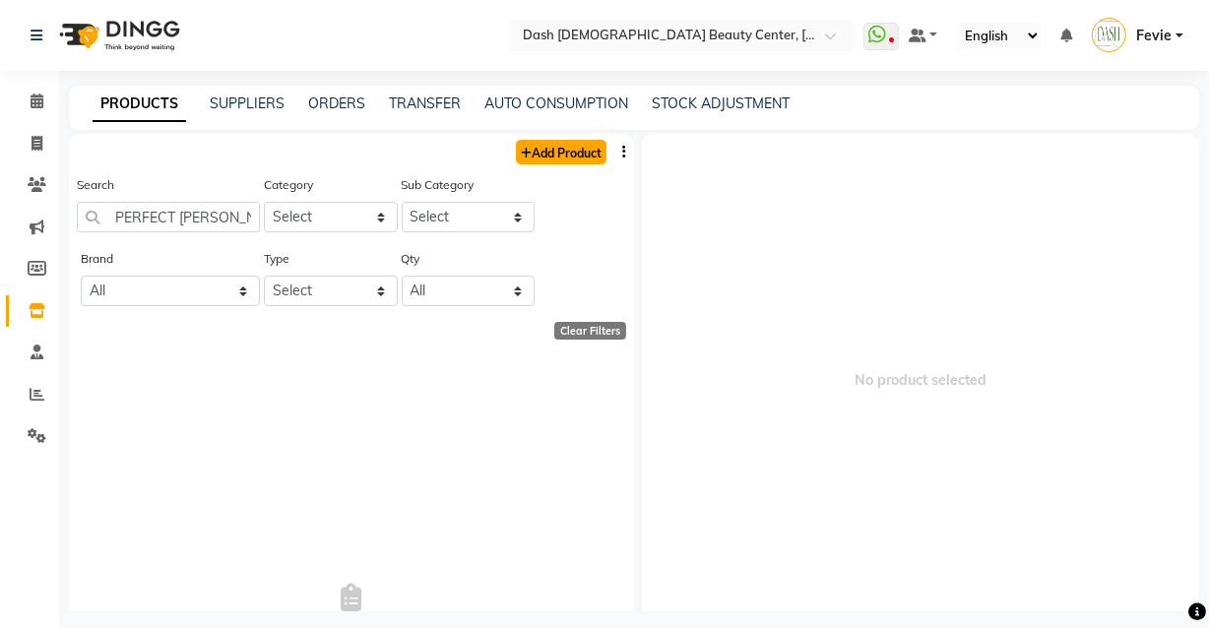
click at [552, 157] on link "Add Product" at bounding box center [561, 152] width 91 height 25
select select "true"
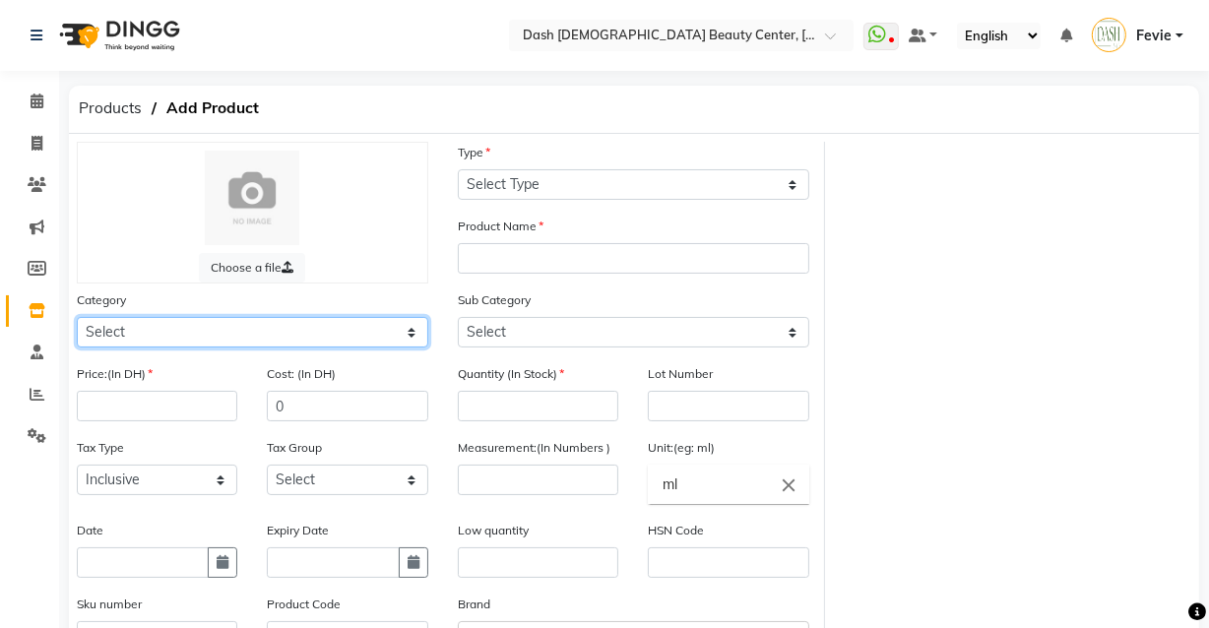
click at [301, 346] on select "Select Hair Skin Makeup Personal Care Appliances [PERSON_NAME] Waxing Disposabl…" at bounding box center [252, 332] width 351 height 31
select select "1619101000"
click at [77, 319] on select "Select Hair Skin Makeup Personal Care Appliances [PERSON_NAME] Waxing Disposabl…" at bounding box center [252, 332] width 351 height 31
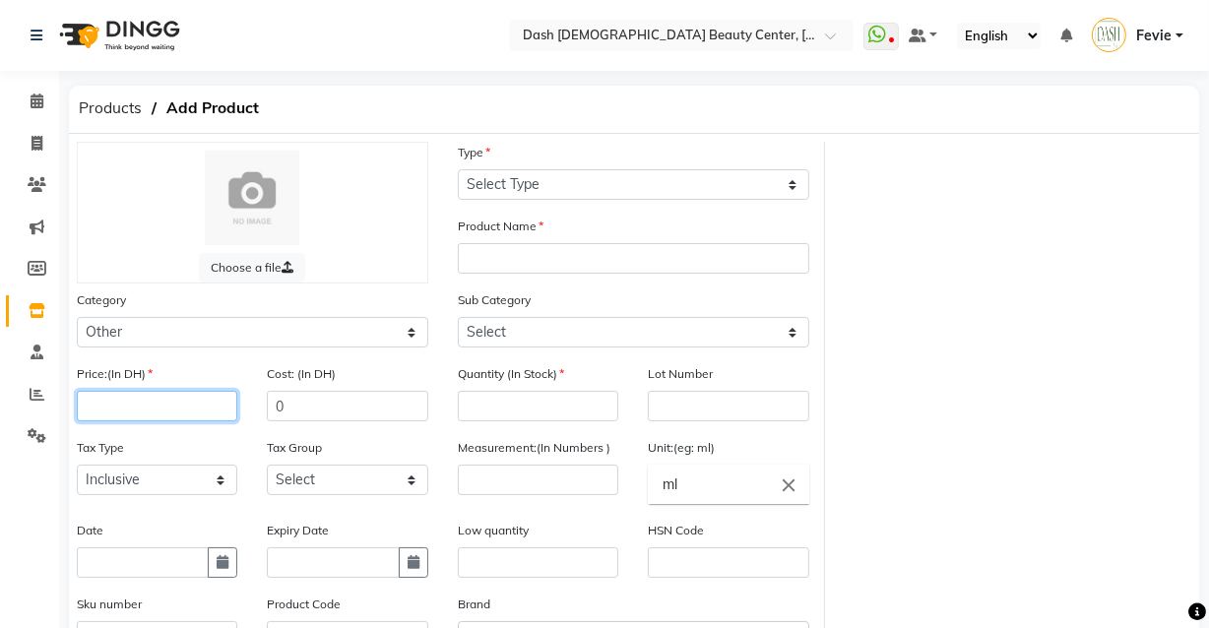
click at [192, 410] on input "number" at bounding box center [157, 406] width 160 height 31
type input "220"
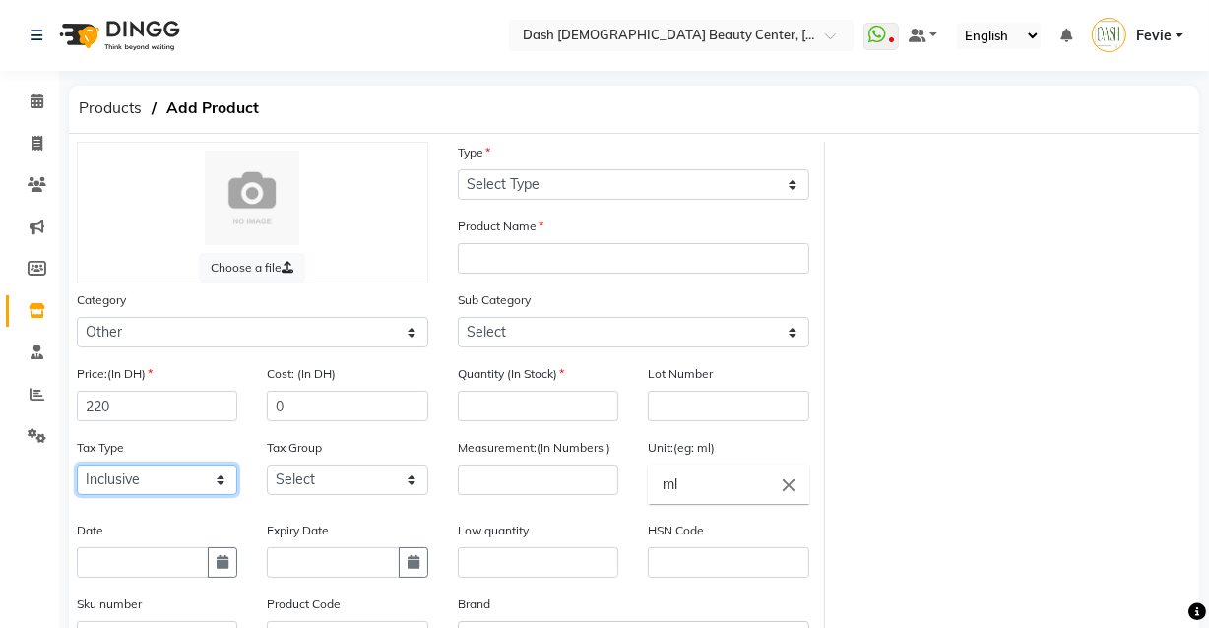
click at [171, 486] on select "Select Inclusive Exclusive" at bounding box center [157, 480] width 160 height 31
select select "false"
click at [77, 468] on select "Select Inclusive Exclusive" at bounding box center [157, 480] width 160 height 31
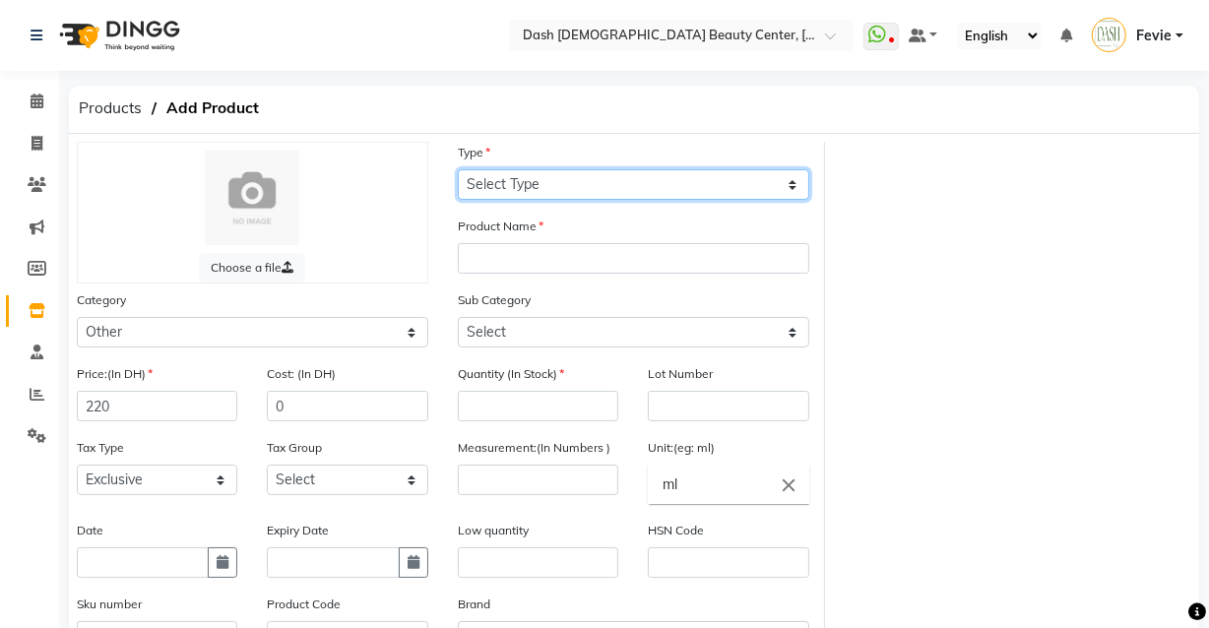
click at [623, 198] on select "Select Type Both Retail Consumable" at bounding box center [633, 184] width 351 height 31
select select "C"
click at [458, 169] on select "Select Type Both Retail Consumable" at bounding box center [633, 184] width 351 height 31
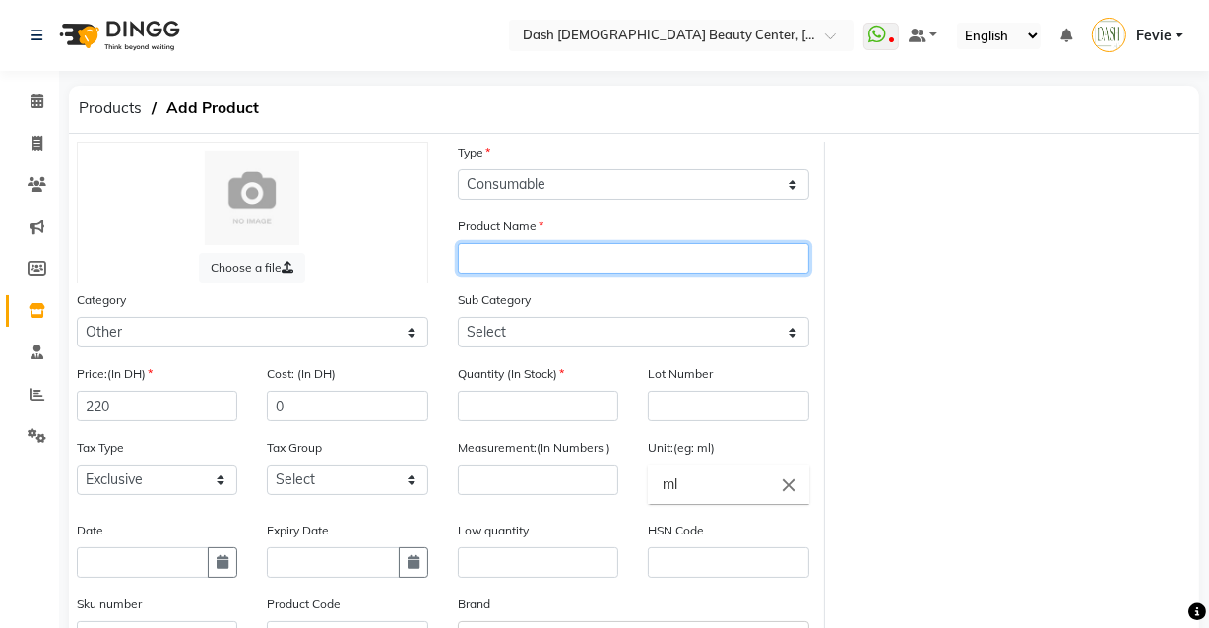
click at [597, 262] on input "text" at bounding box center [633, 258] width 351 height 31
type input "P"
type input "Perfect Ted Ceremonial Grade Matcha 250g"
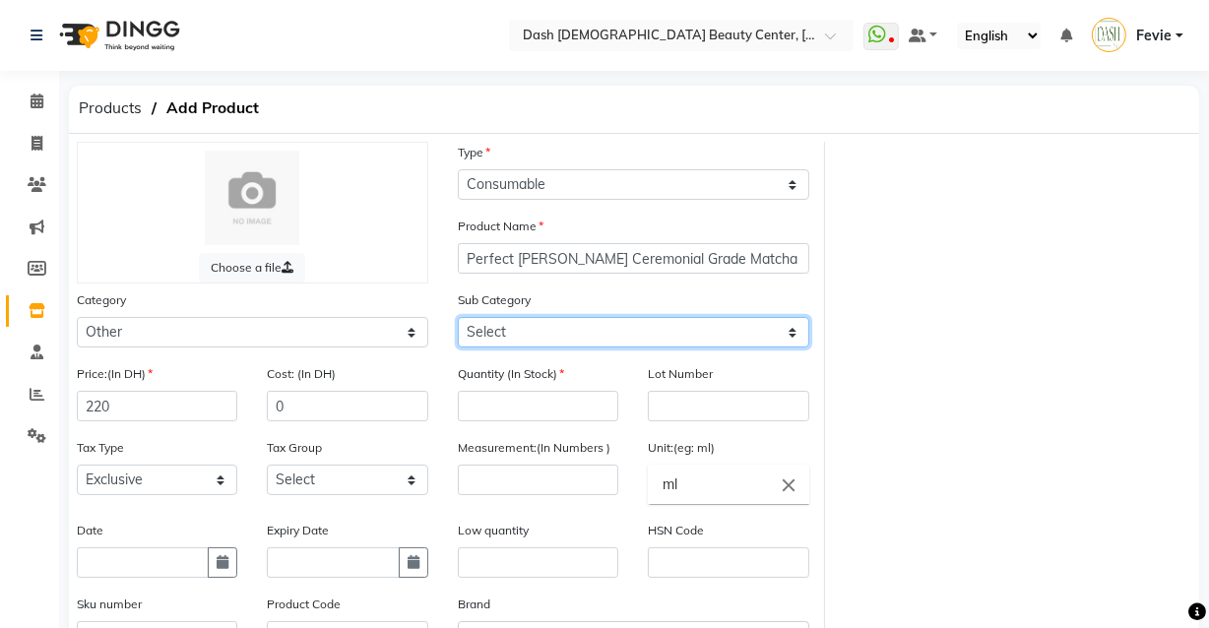
click at [577, 335] on select "Select Houskeeping Other" at bounding box center [633, 332] width 351 height 31
select select "1619101002"
click at [458, 319] on select "Select Houskeeping Other" at bounding box center [633, 332] width 351 height 31
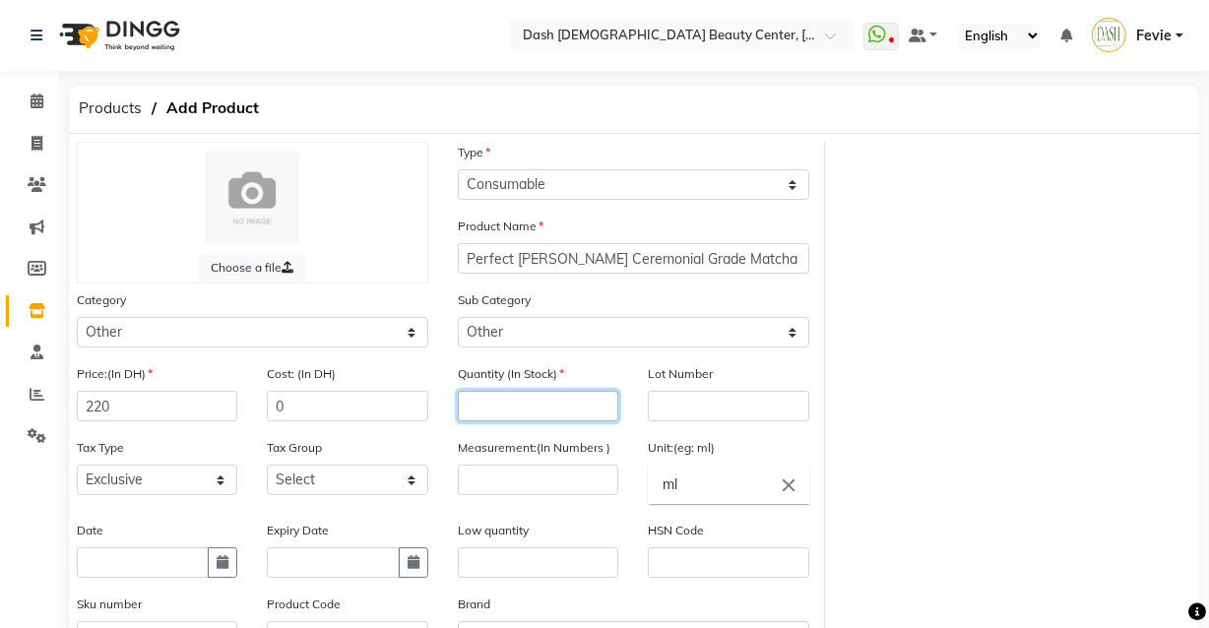
click at [571, 412] on input "number" at bounding box center [538, 406] width 160 height 31
type input "0"
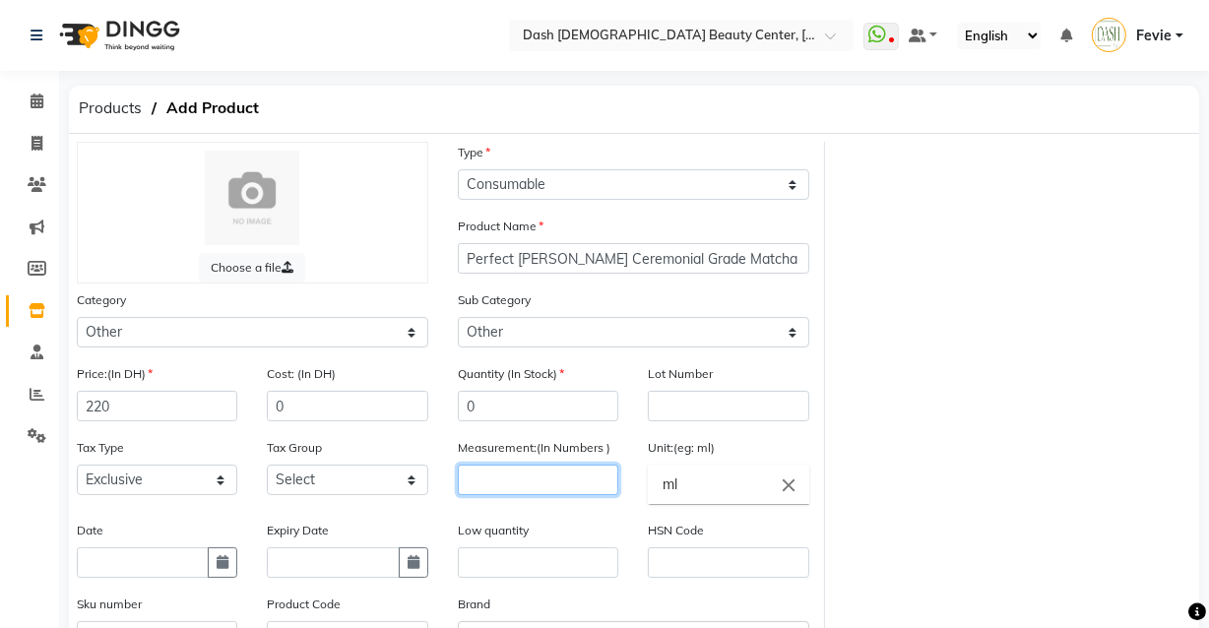
click at [500, 485] on input "number" at bounding box center [538, 480] width 160 height 31
type input "250"
click at [790, 491] on icon "close" at bounding box center [789, 484] width 22 height 22
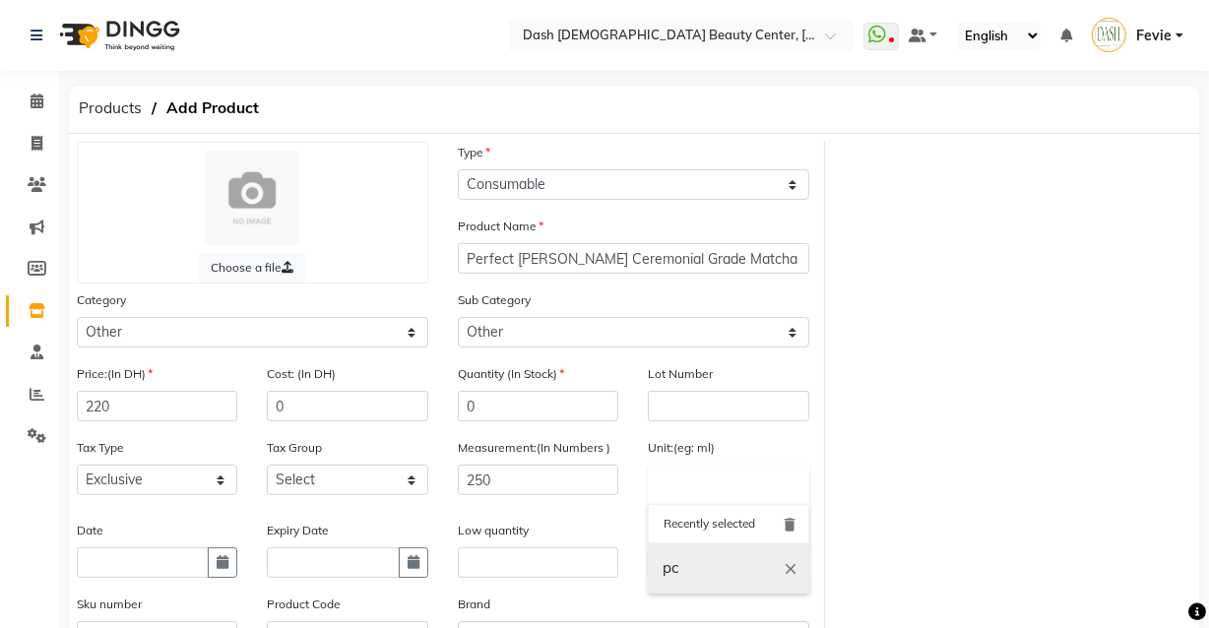
click at [695, 577] on link "pc" at bounding box center [728, 568] width 160 height 50
type input "pc"
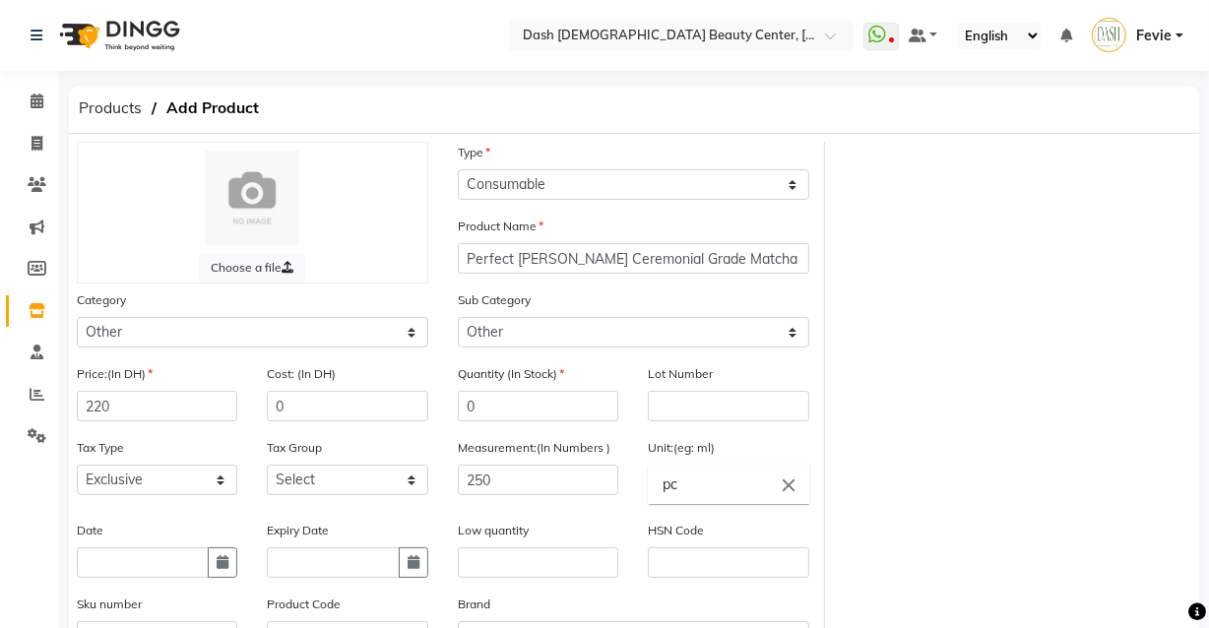
click at [787, 492] on icon "close" at bounding box center [789, 484] width 22 height 22
click at [674, 490] on input "text" at bounding box center [728, 484] width 160 height 39
click at [709, 581] on link "g ms" at bounding box center [728, 579] width 160 height 50
type input "gms"
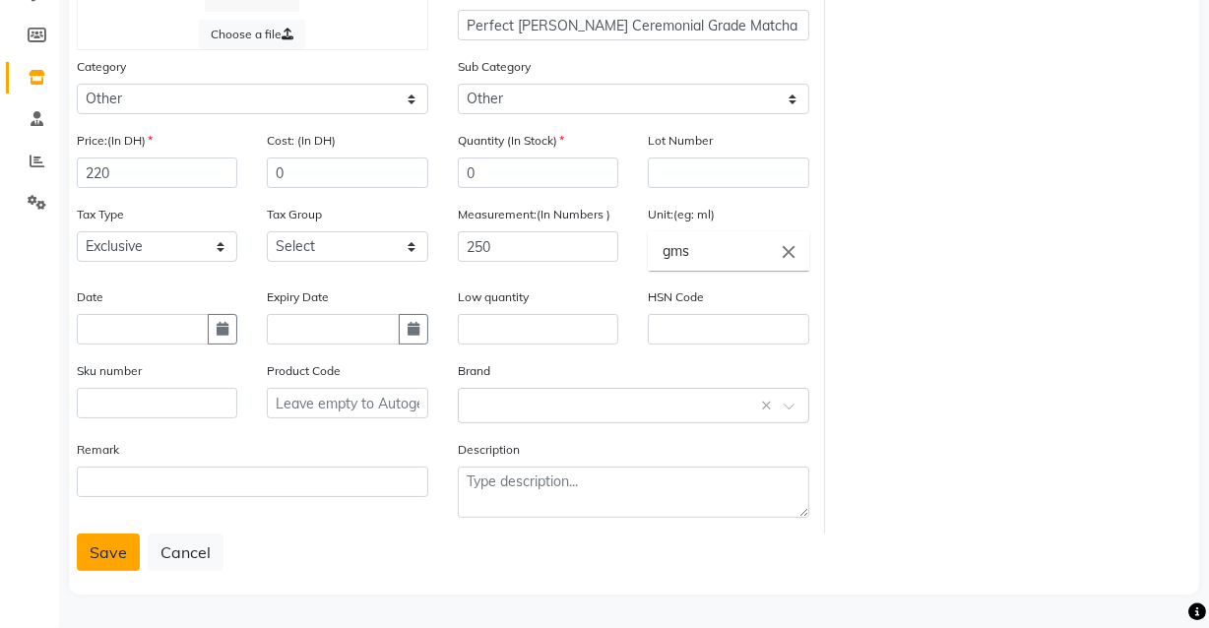
click at [107, 551] on button "Save" at bounding box center [108, 552] width 63 height 37
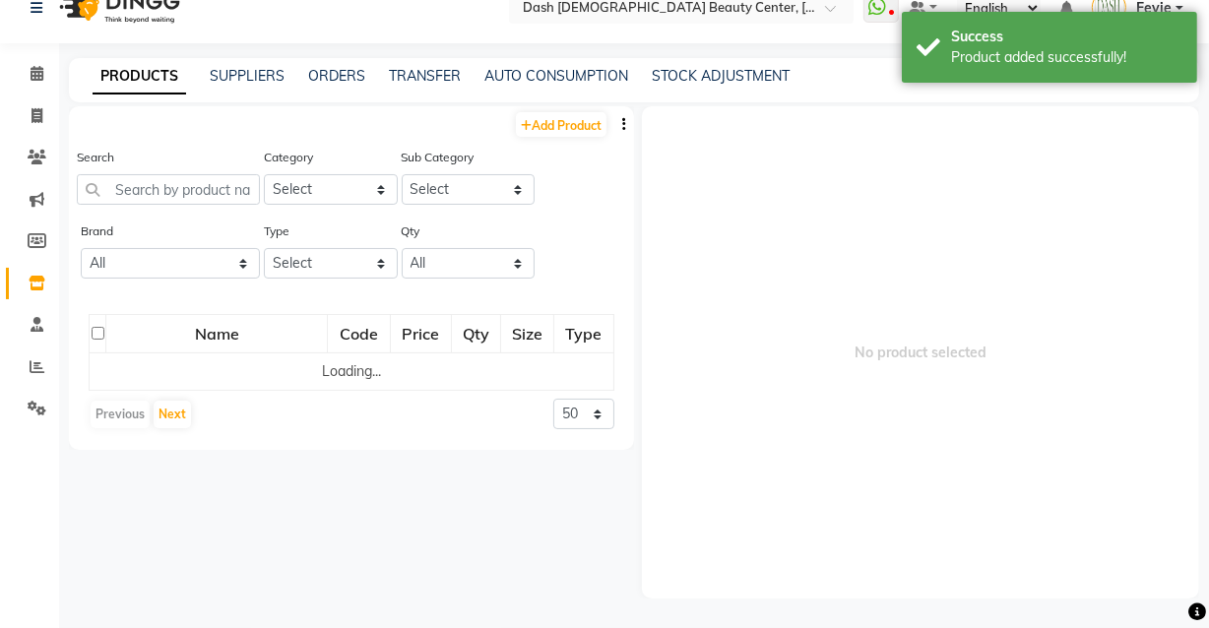
scroll to position [12, 0]
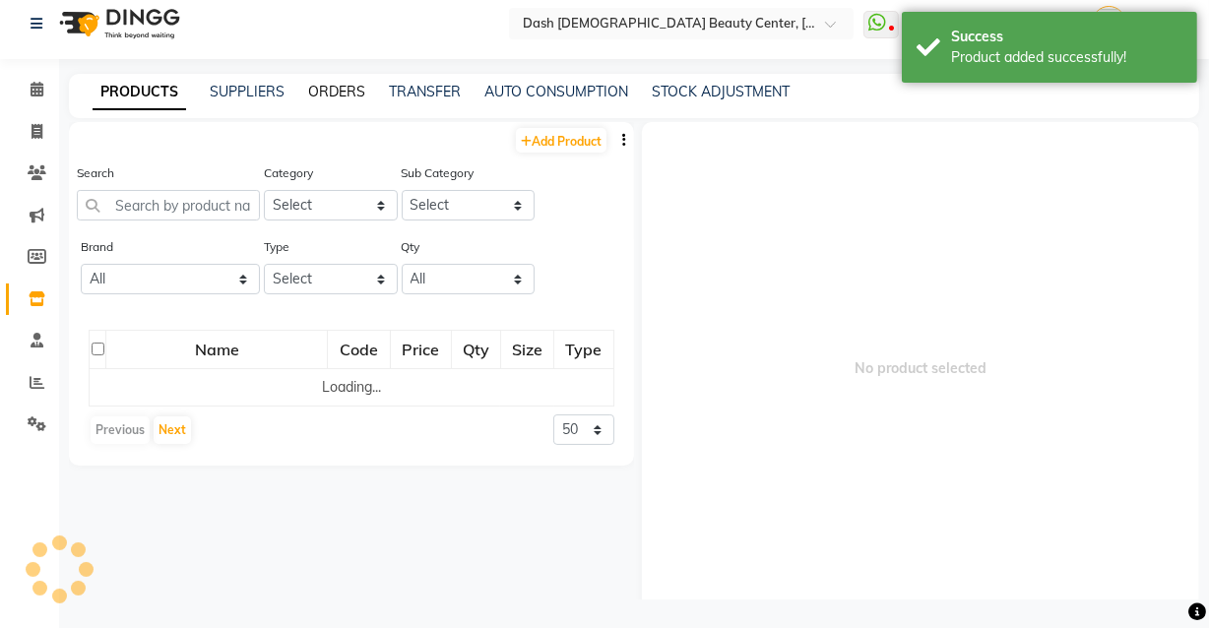
click at [338, 91] on link "ORDERS" at bounding box center [336, 92] width 57 height 18
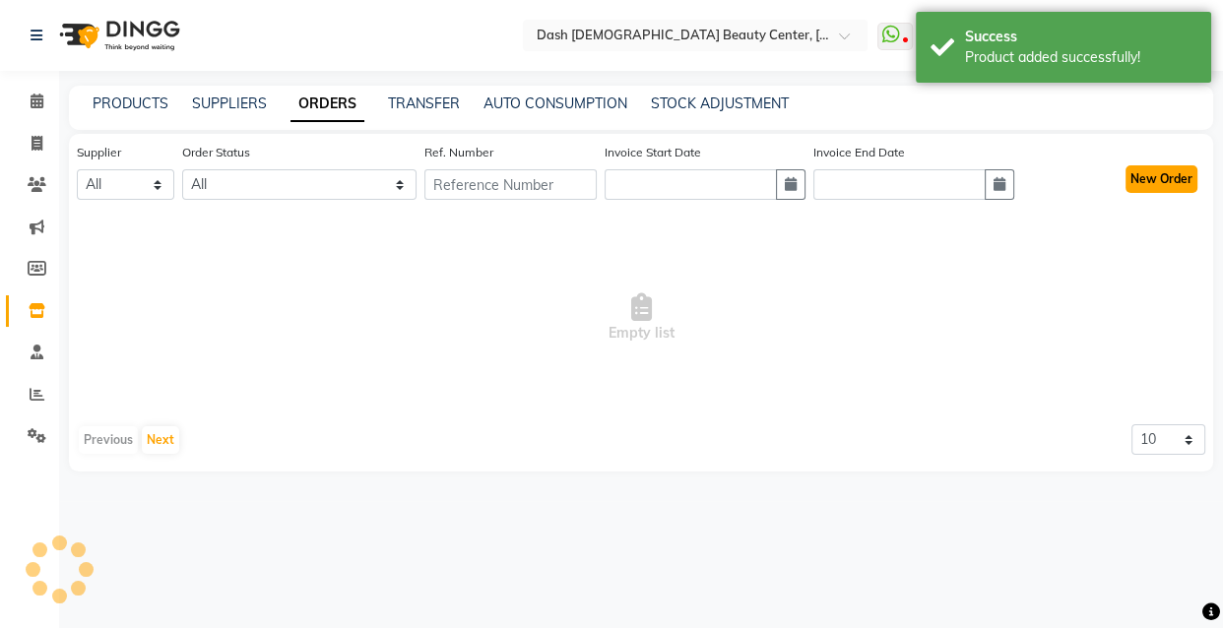
click at [1164, 173] on button "New Order" at bounding box center [1161, 179] width 72 height 28
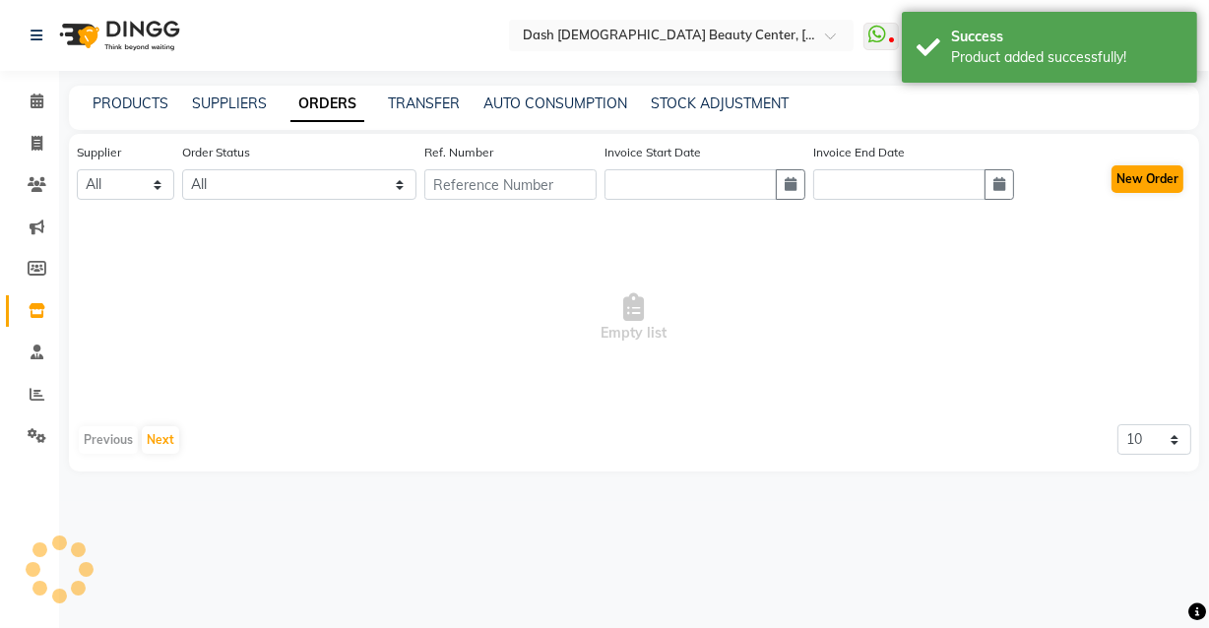
select select "true"
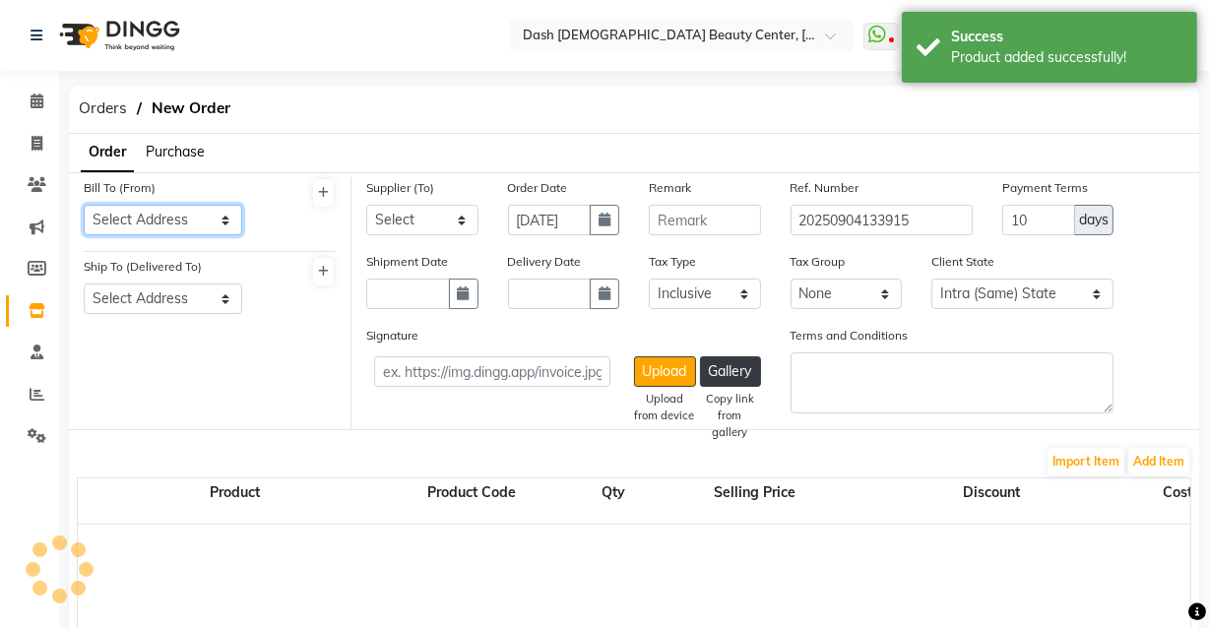
click at [189, 228] on select "Select Address" at bounding box center [163, 220] width 158 height 31
select select "1470"
click at [84, 205] on select "Select Address [GEOGRAPHIC_DATA]" at bounding box center [163, 220] width 158 height 31
click at [185, 306] on select "Select Address [GEOGRAPHIC_DATA]" at bounding box center [163, 298] width 158 height 31
select select "1471"
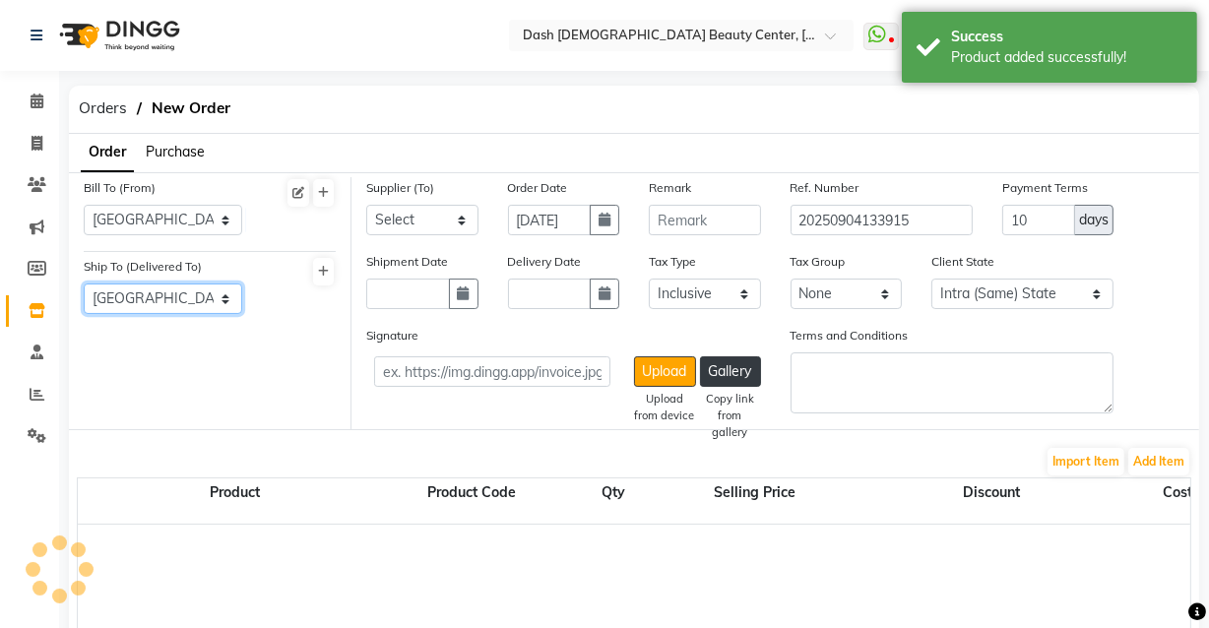
click at [84, 284] on select "Select Address [GEOGRAPHIC_DATA]" at bounding box center [163, 298] width 158 height 31
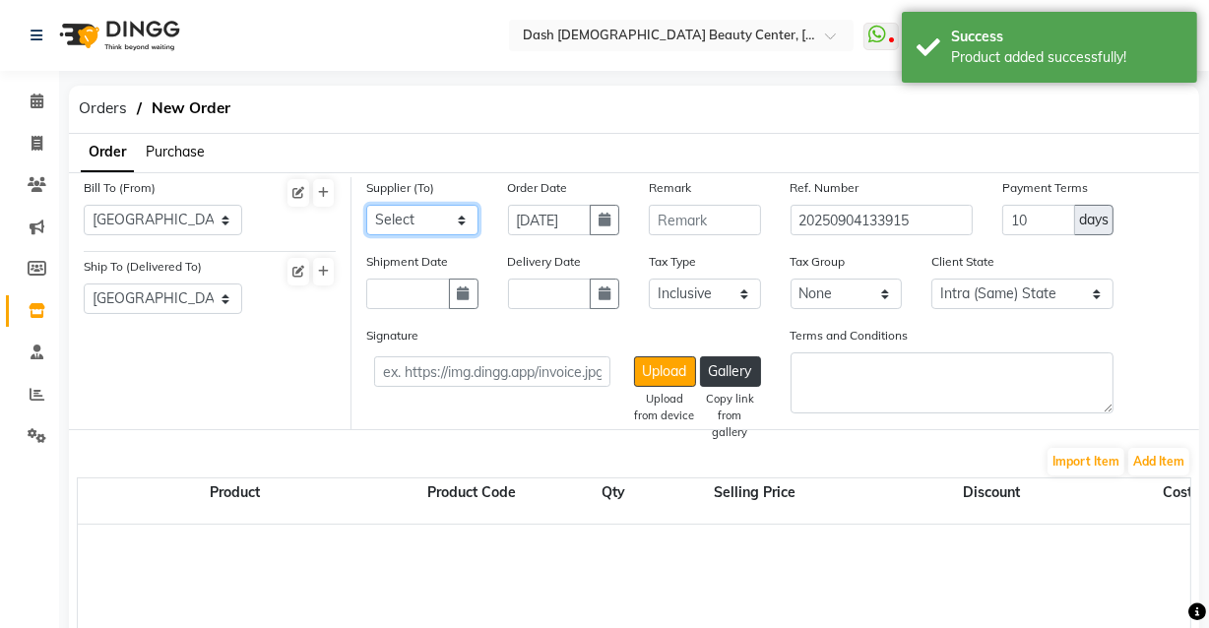
click at [429, 229] on select "Select SPAR - SPAR ADNOC DISTRIBUTION - ADNOC [PERSON_NAME] Millia Cosmetics - …" at bounding box center [422, 220] width 112 height 31
select select "3972"
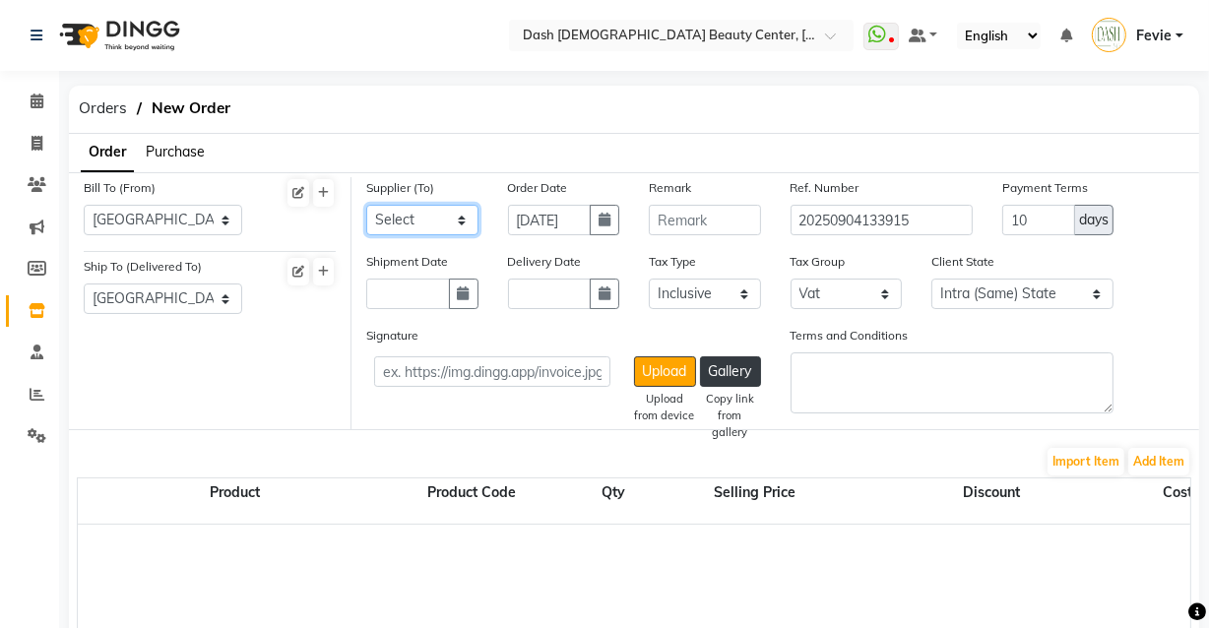
select select "5789"
click at [366, 205] on select "Select SPAR - SPAR ADNOC DISTRIBUTION - ADNOC [PERSON_NAME] Millia Cosmetics - …" at bounding box center [422, 220] width 112 height 31
click at [10, 95] on link "Calendar" at bounding box center [29, 102] width 47 height 32
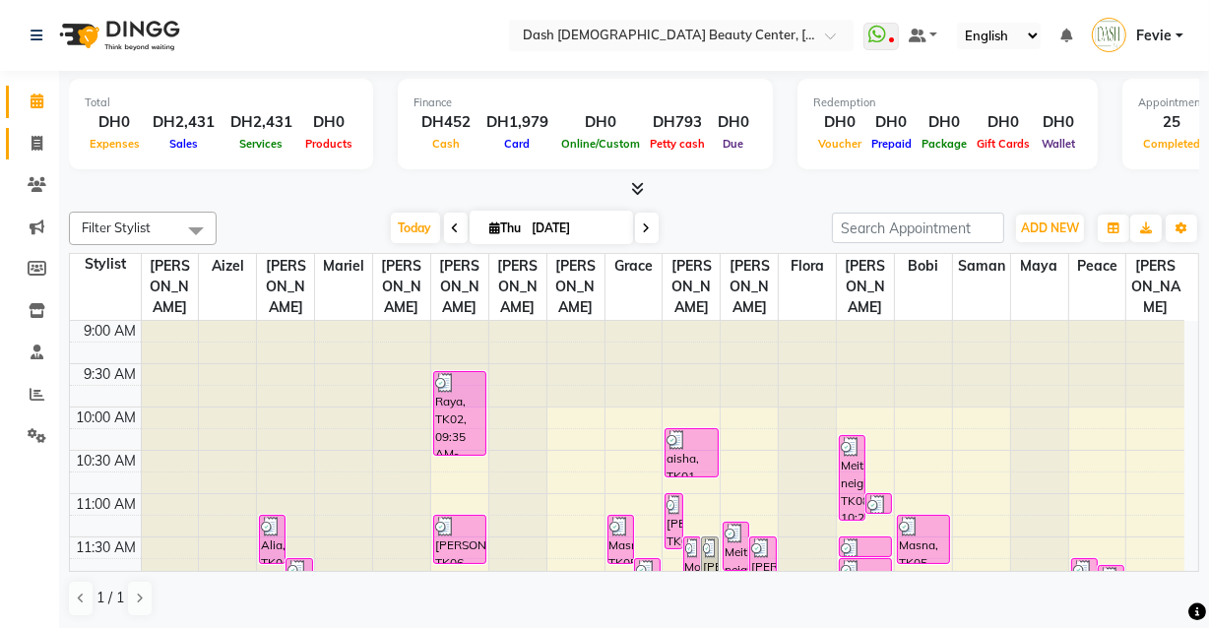
click at [16, 139] on link "Invoice" at bounding box center [29, 144] width 47 height 32
select select "service"
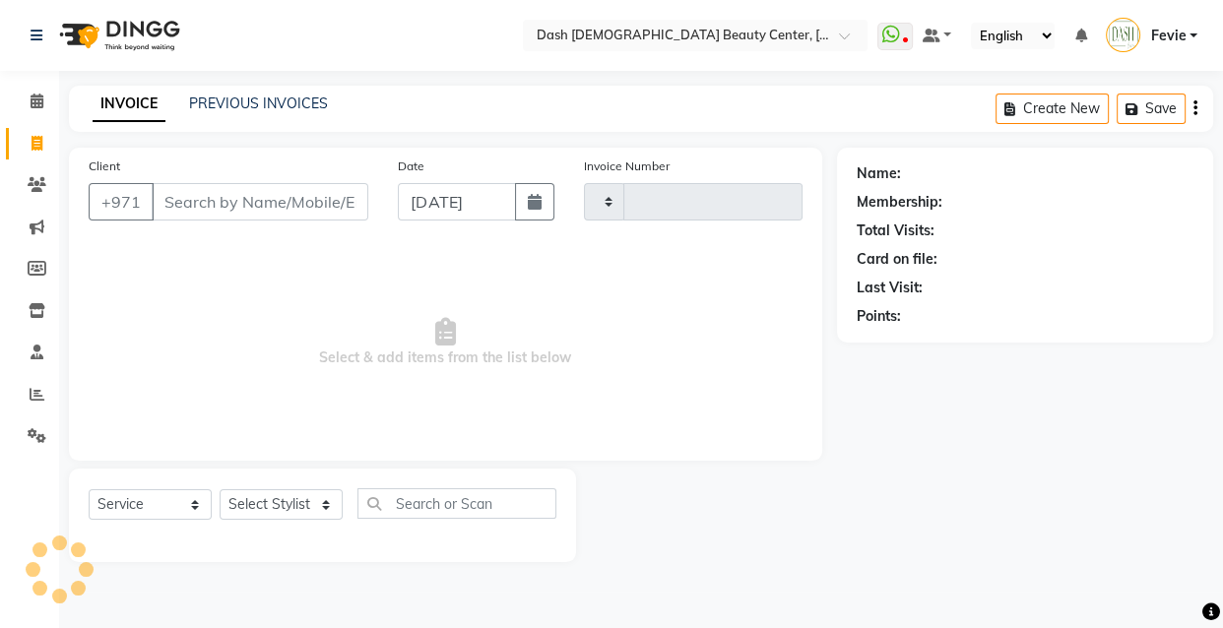
type input "3629"
select select "8372"
click at [249, 206] on input "Client" at bounding box center [260, 201] width 217 height 37
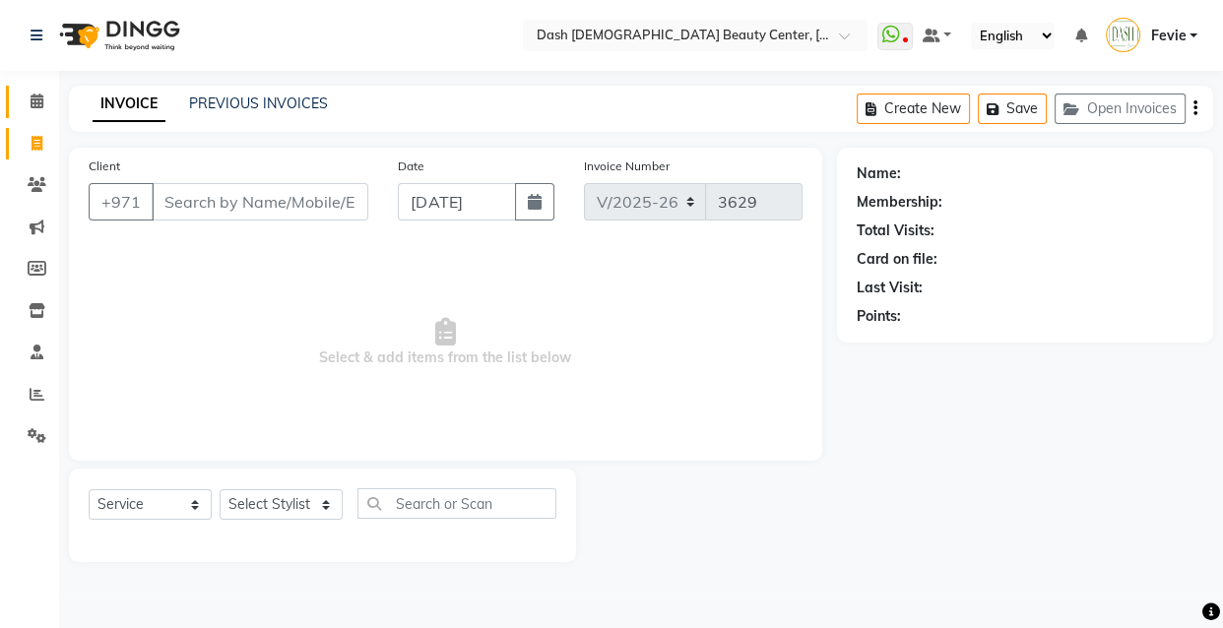
click at [39, 105] on icon at bounding box center [37, 101] width 13 height 15
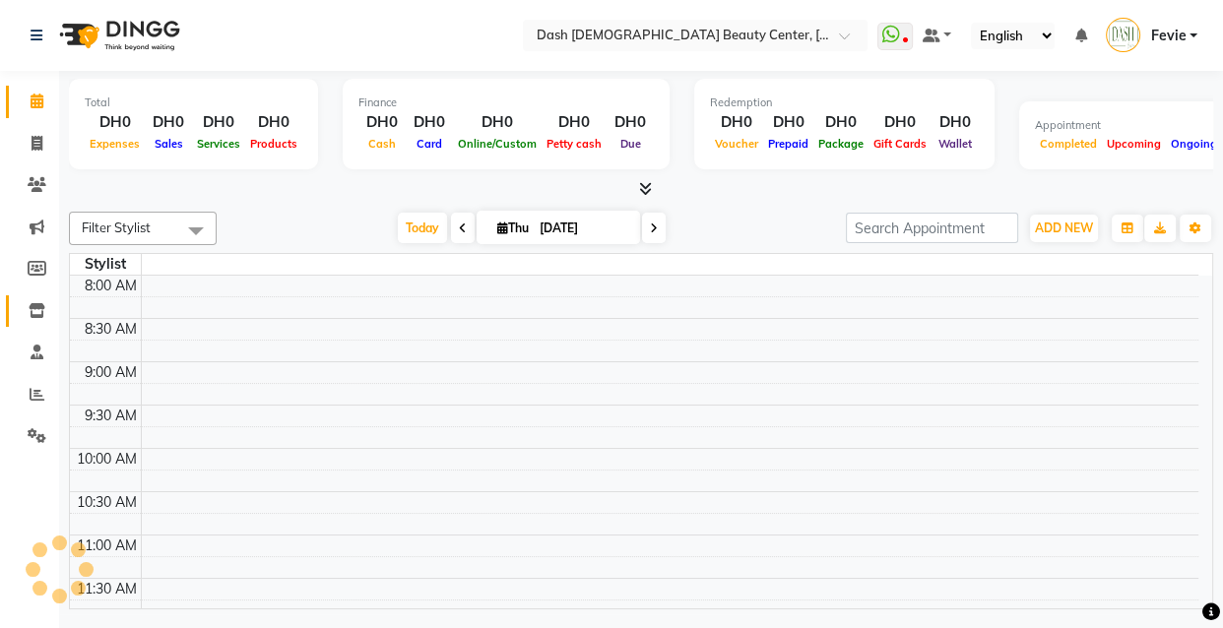
click at [52, 326] on link "Inventory" at bounding box center [29, 311] width 47 height 32
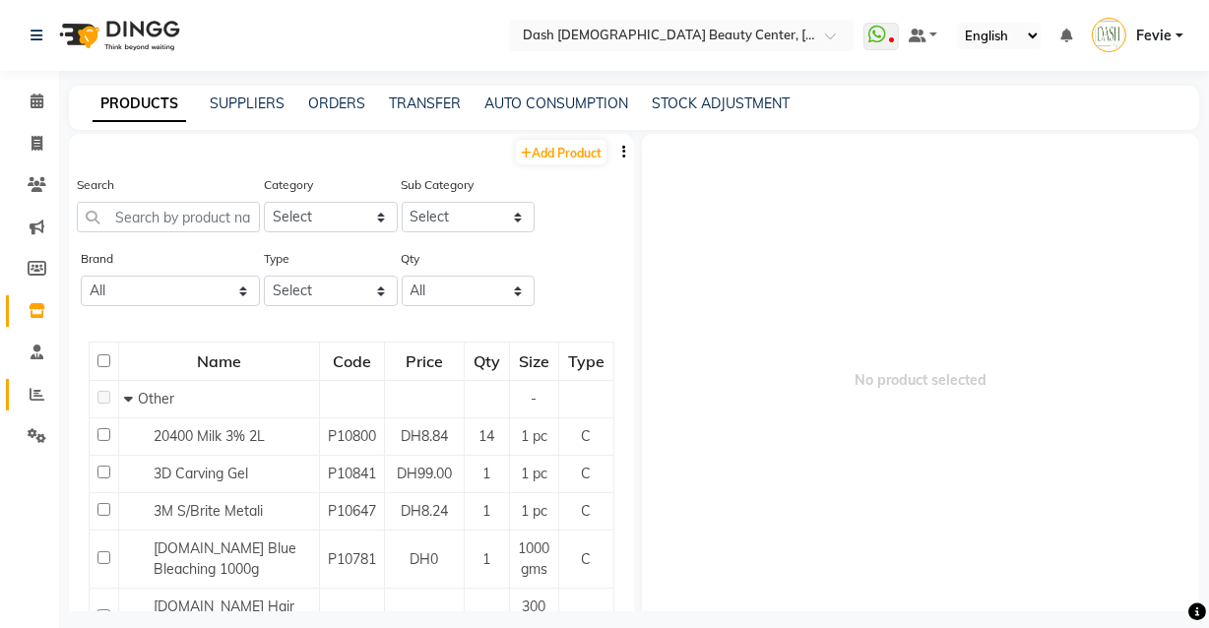
click at [36, 394] on icon at bounding box center [37, 394] width 15 height 15
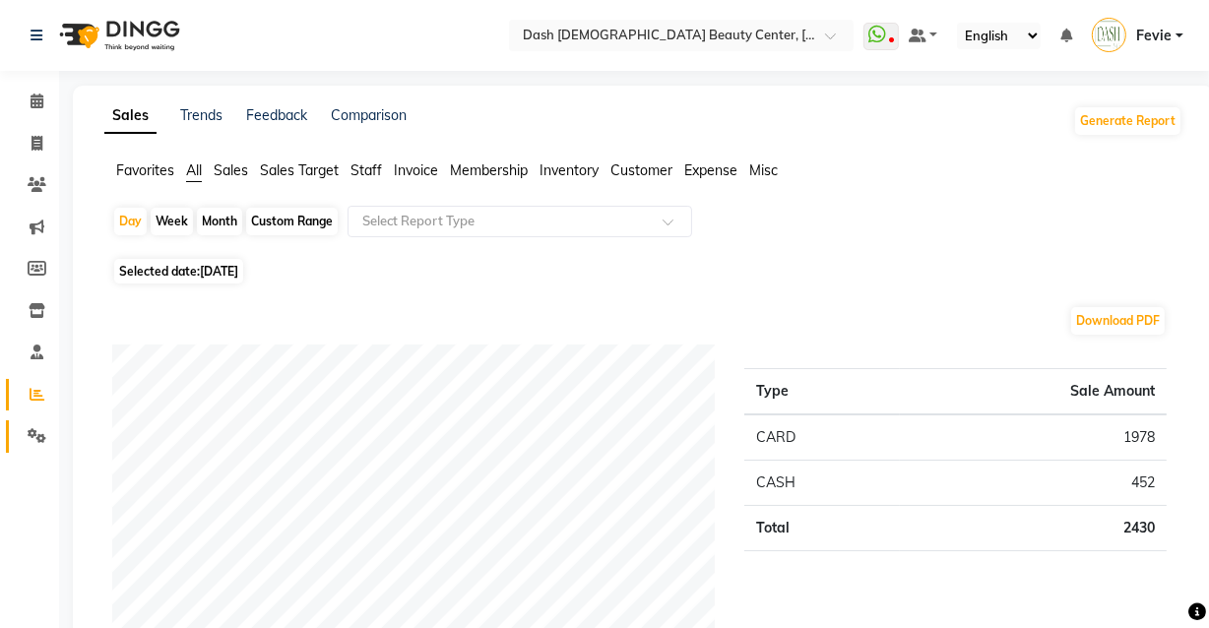
click at [39, 423] on link "Settings" at bounding box center [29, 436] width 47 height 32
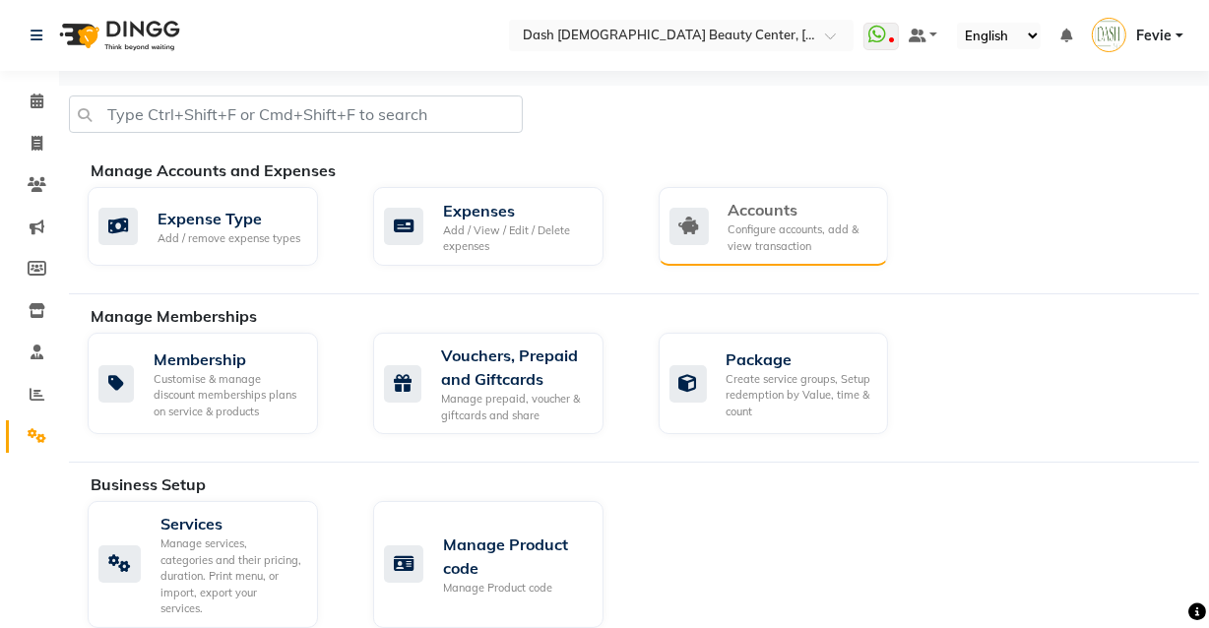
click at [794, 240] on div "Configure accounts, add & view transaction" at bounding box center [800, 237] width 145 height 32
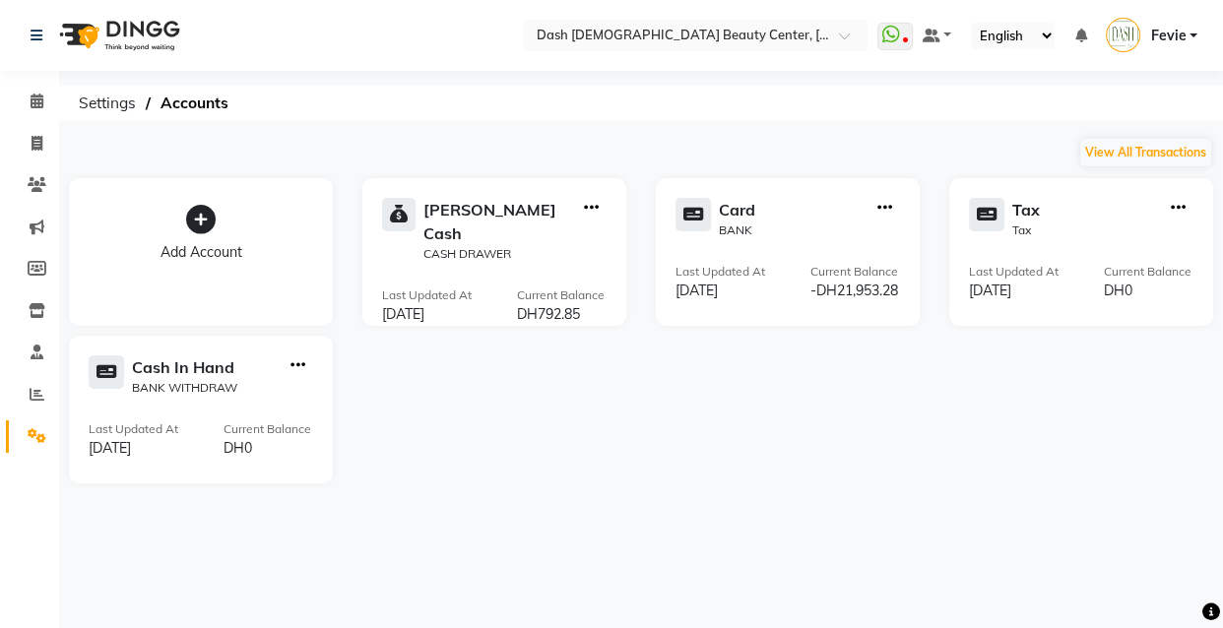
click at [593, 208] on icon "button" at bounding box center [591, 208] width 15 height 1
click at [604, 148] on div "Create Transfer" at bounding box center [591, 142] width 104 height 21
select select "internal transfer"
select select "7494"
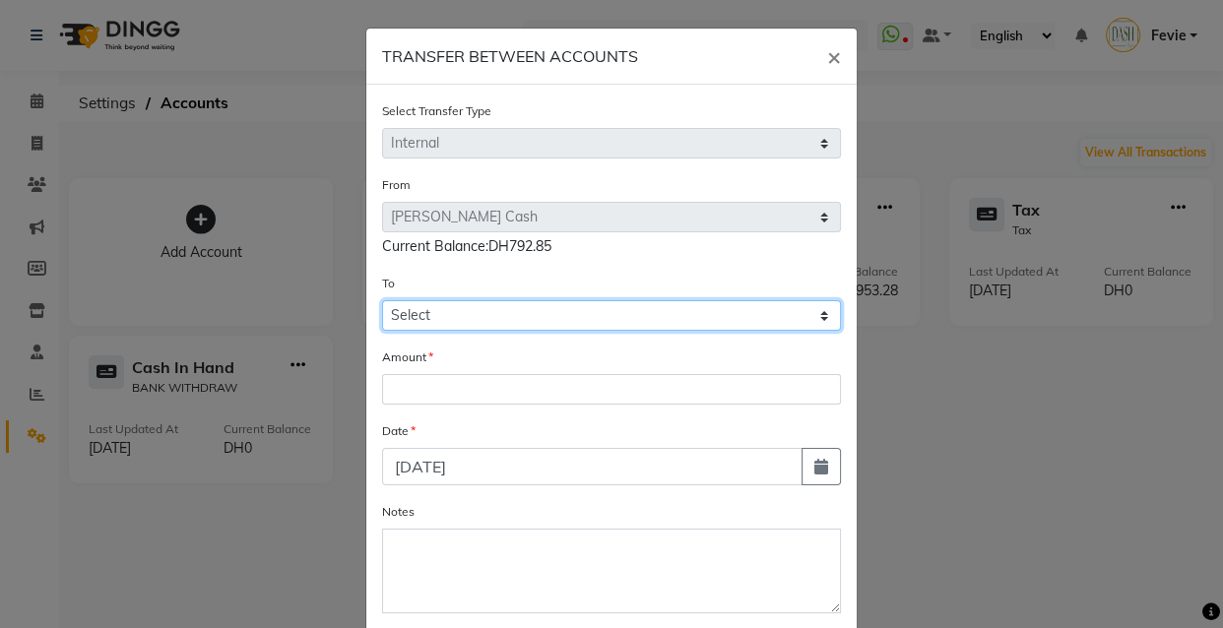
click at [575, 317] on select "Select Petty Cash Card Tax Cash In Hand" at bounding box center [611, 315] width 459 height 31
select select "7561"
click at [382, 301] on select "Select Petty Cash Card Tax Cash In Hand" at bounding box center [611, 315] width 459 height 31
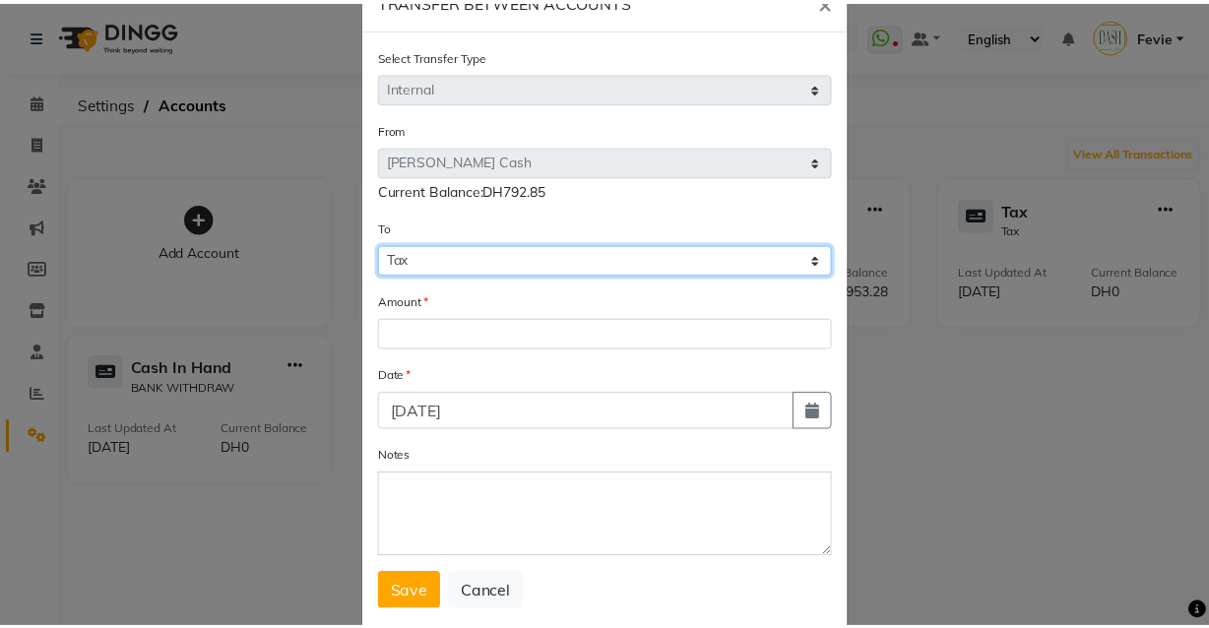
scroll to position [55, 0]
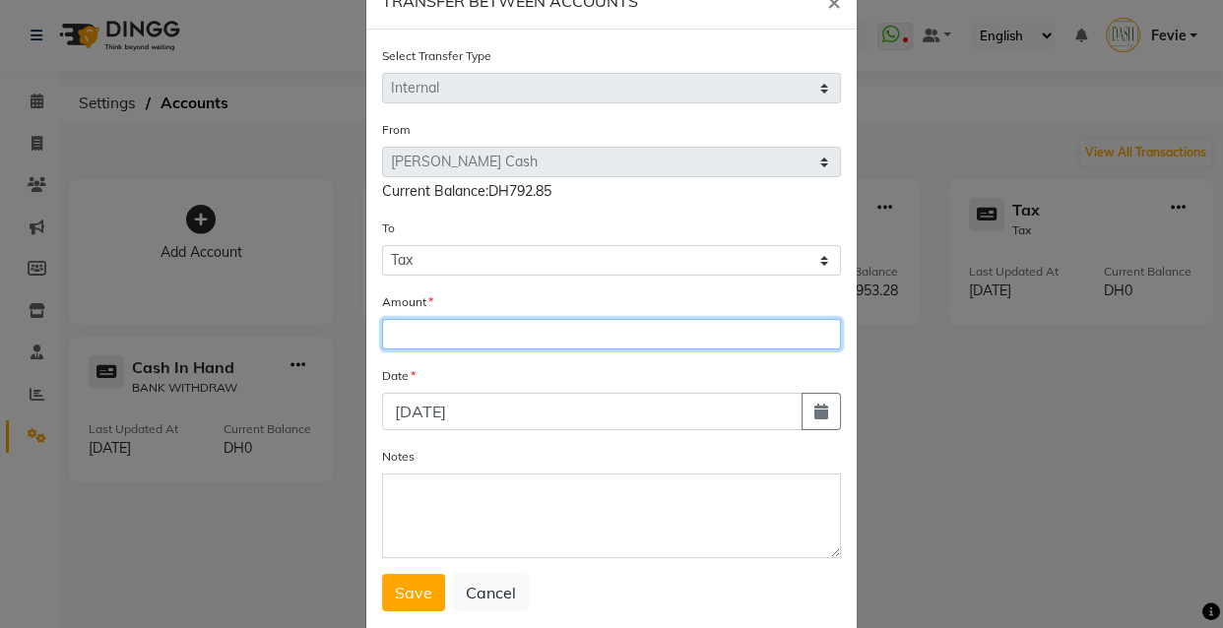
click at [610, 334] on input "number" at bounding box center [611, 334] width 459 height 31
type input "98.80"
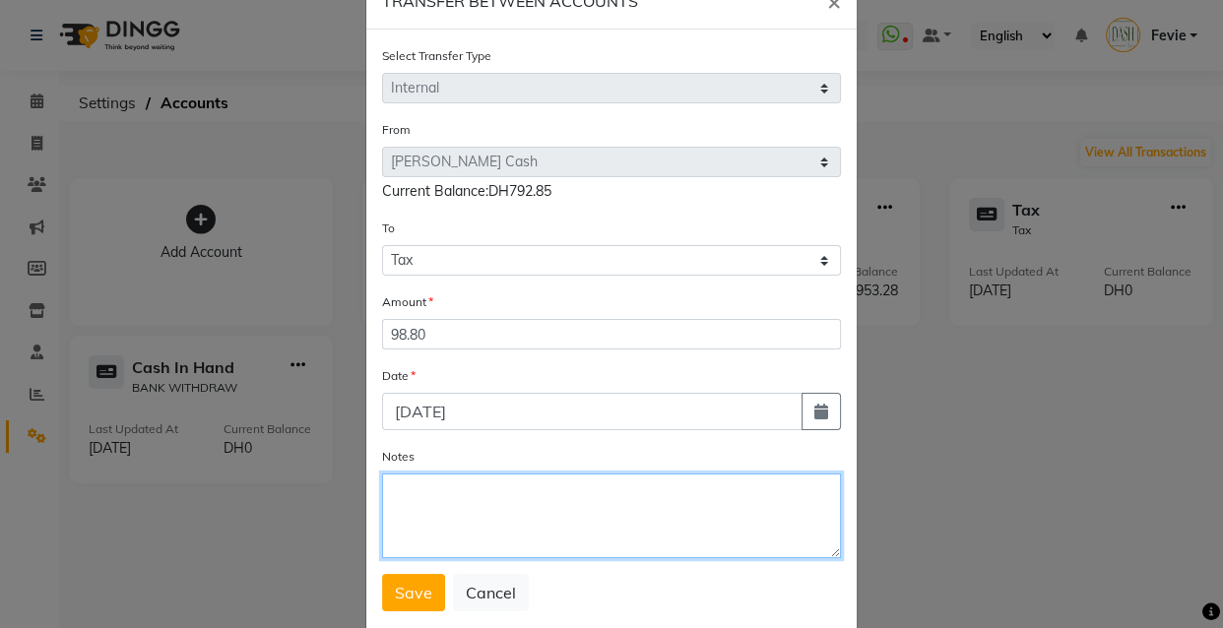
click at [646, 526] on textarea "Notes" at bounding box center [611, 515] width 459 height 85
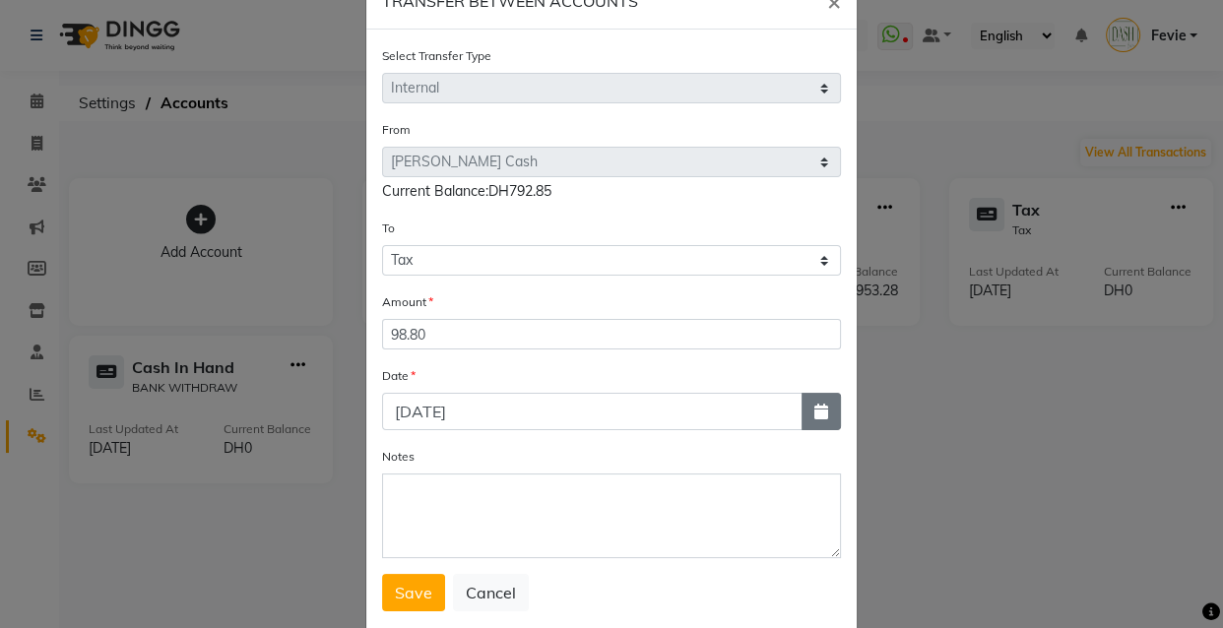
click at [819, 416] on icon "button" at bounding box center [821, 412] width 14 height 16
select select "9"
select select "2025"
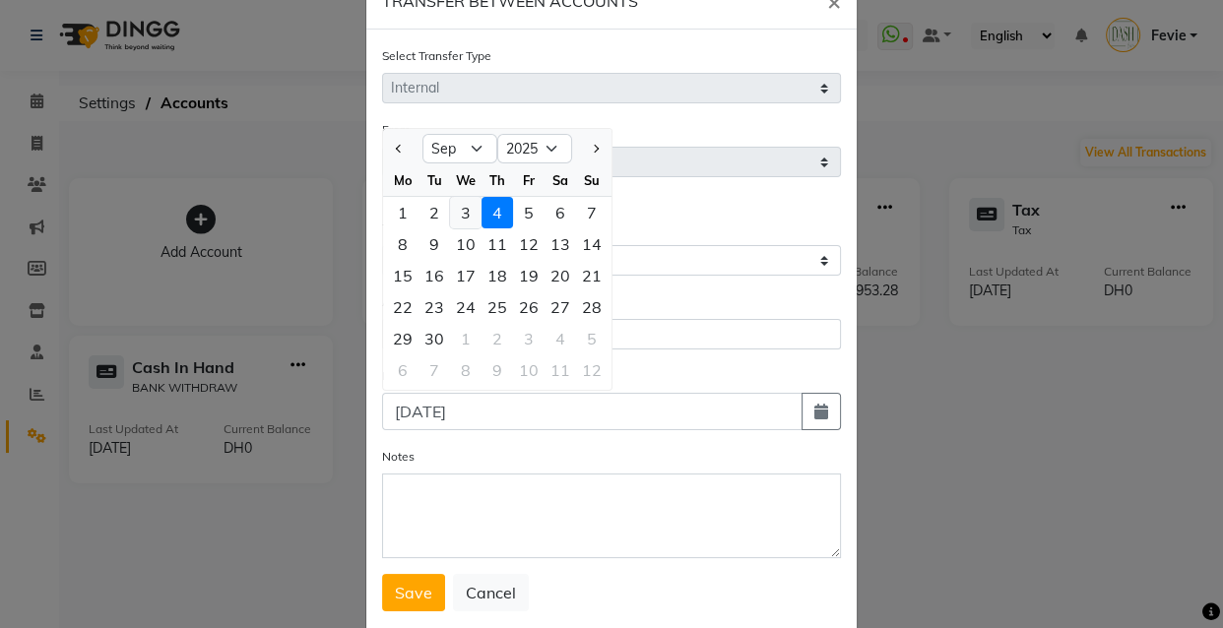
click at [457, 207] on div "3" at bounding box center [465, 212] width 31 height 31
type input "[DATE]"
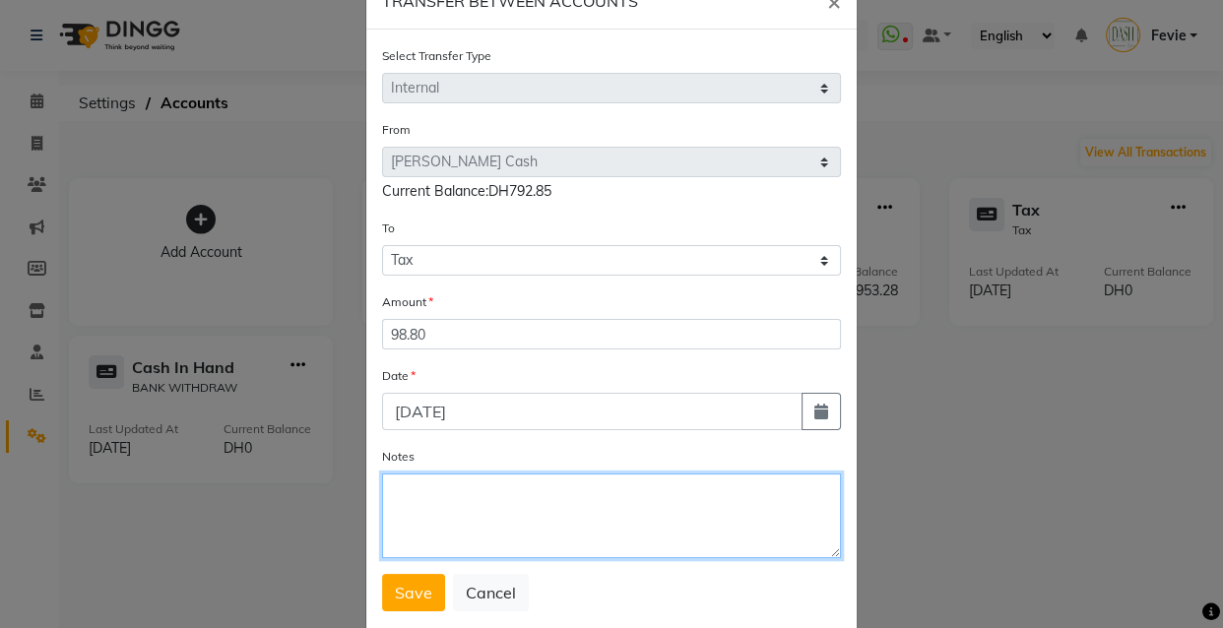
click at [522, 501] on textarea "Notes" at bounding box center [611, 515] width 459 height 85
type textarea "September 3 tax amount"
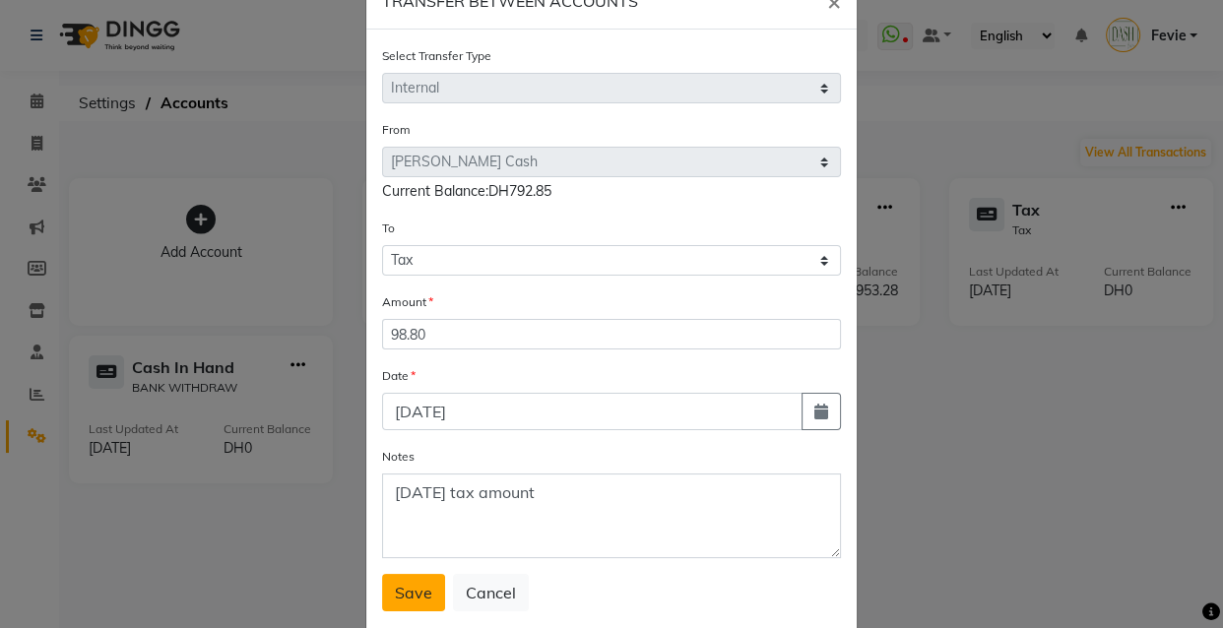
click at [403, 595] on span "Save" at bounding box center [413, 593] width 37 height 20
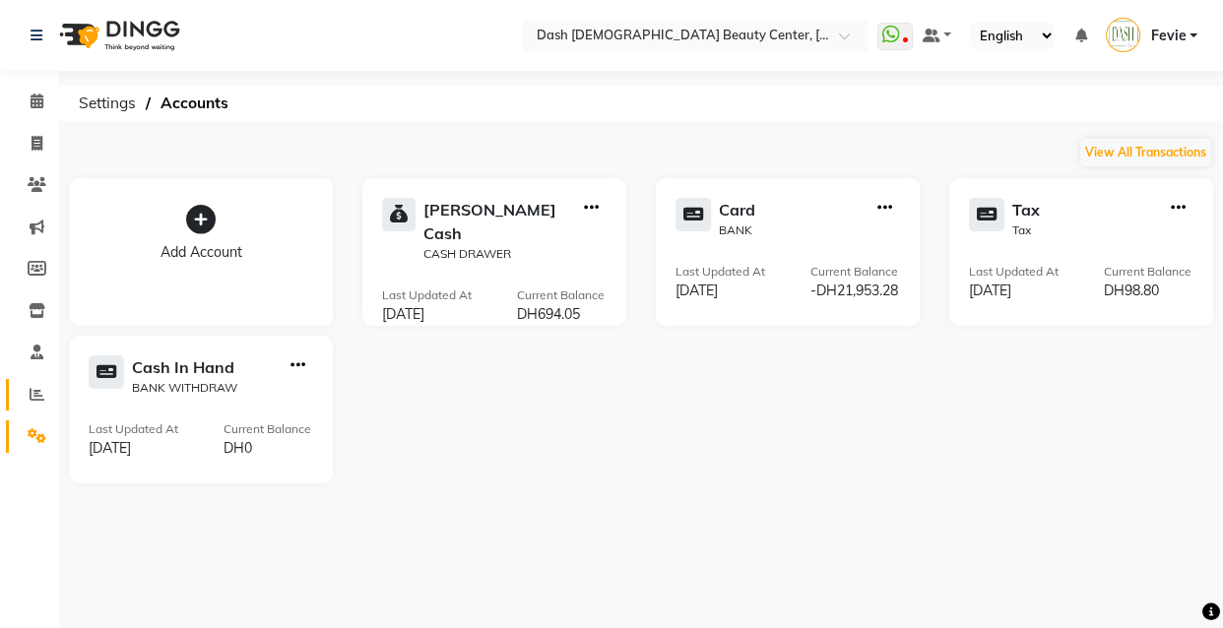
click at [39, 408] on link "Reports" at bounding box center [29, 395] width 47 height 32
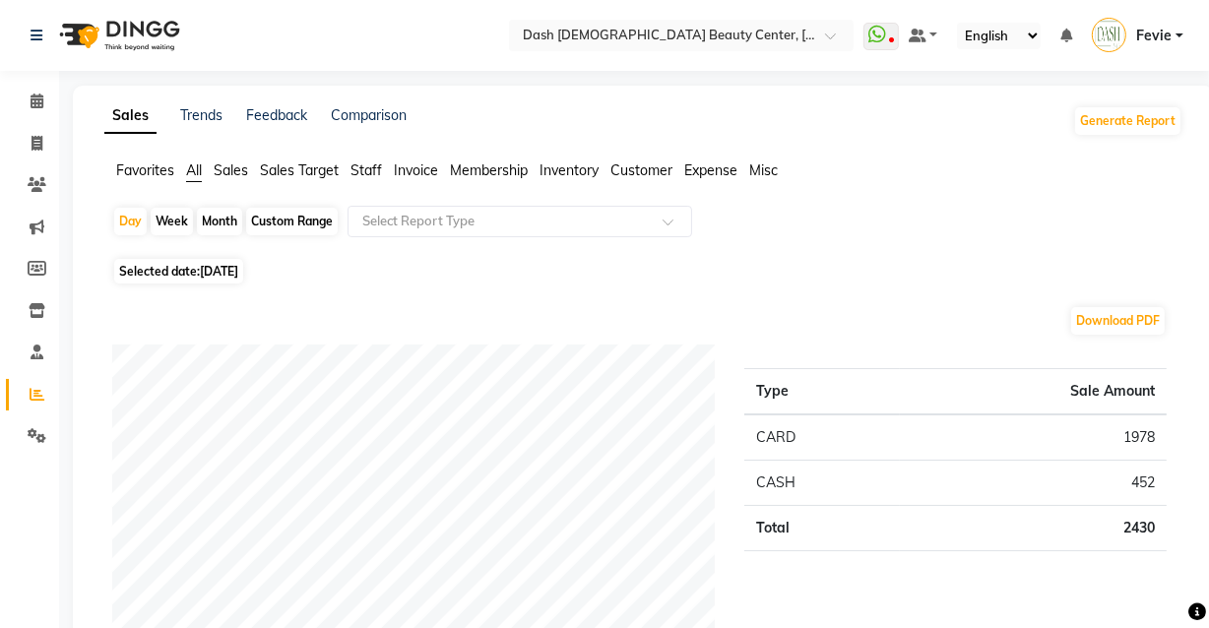
click at [48, 400] on span at bounding box center [37, 395] width 34 height 23
click at [549, 212] on input "text" at bounding box center [499, 222] width 283 height 20
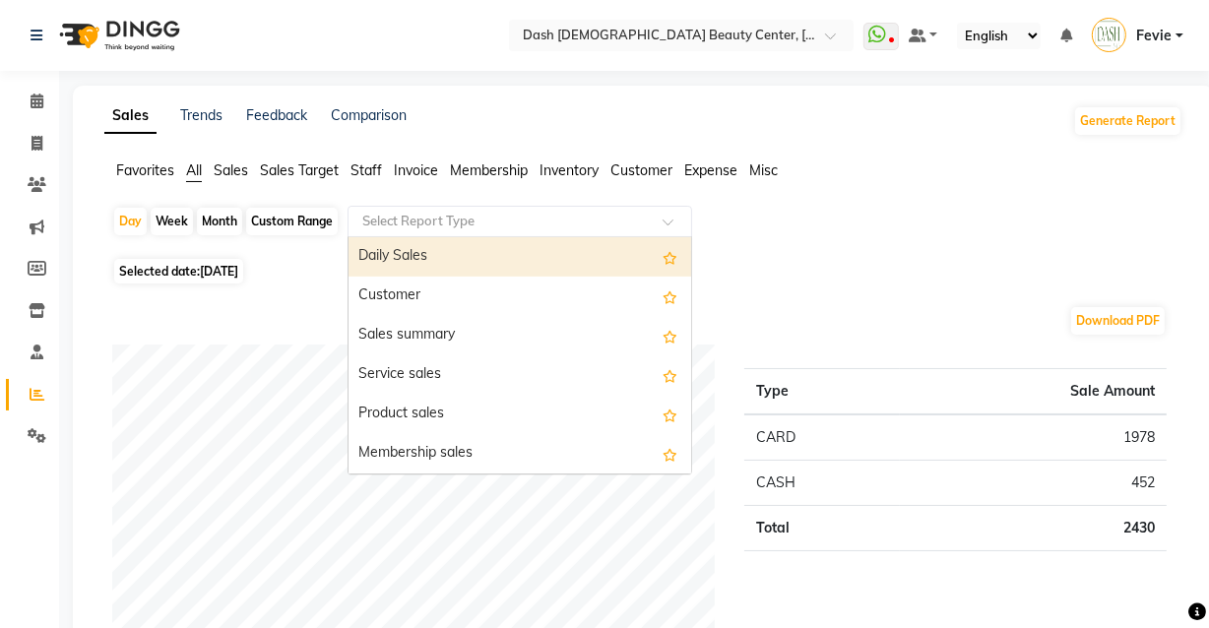
click at [483, 253] on div "Daily Sales" at bounding box center [519, 256] width 343 height 39
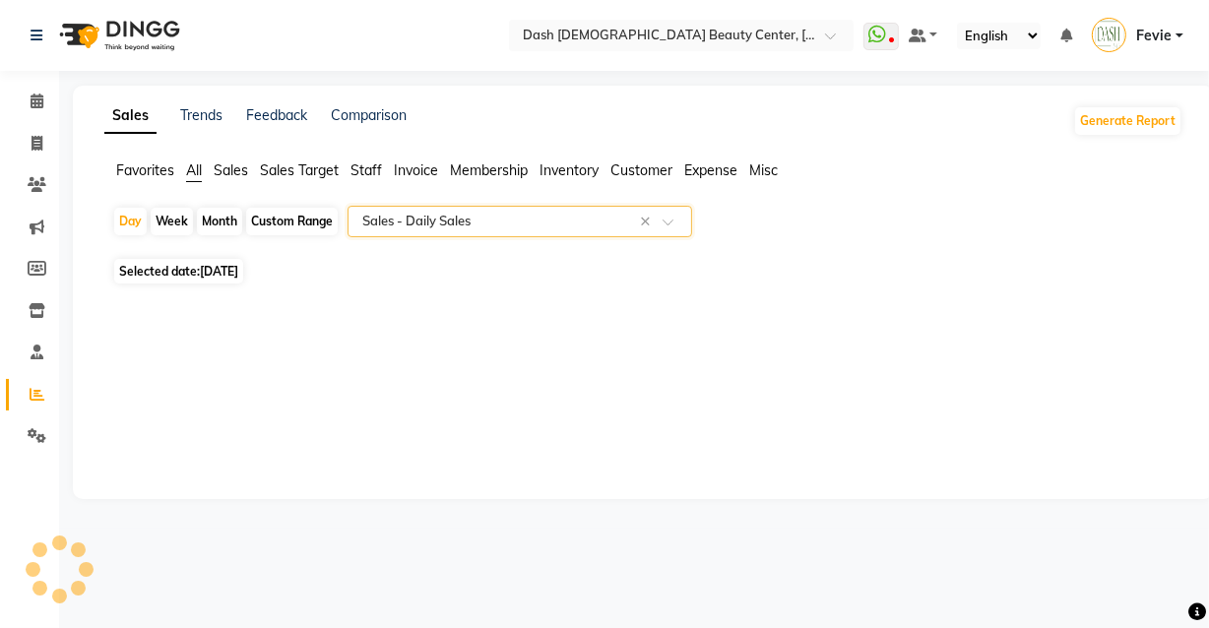
select select "full_report"
select select "pdf"
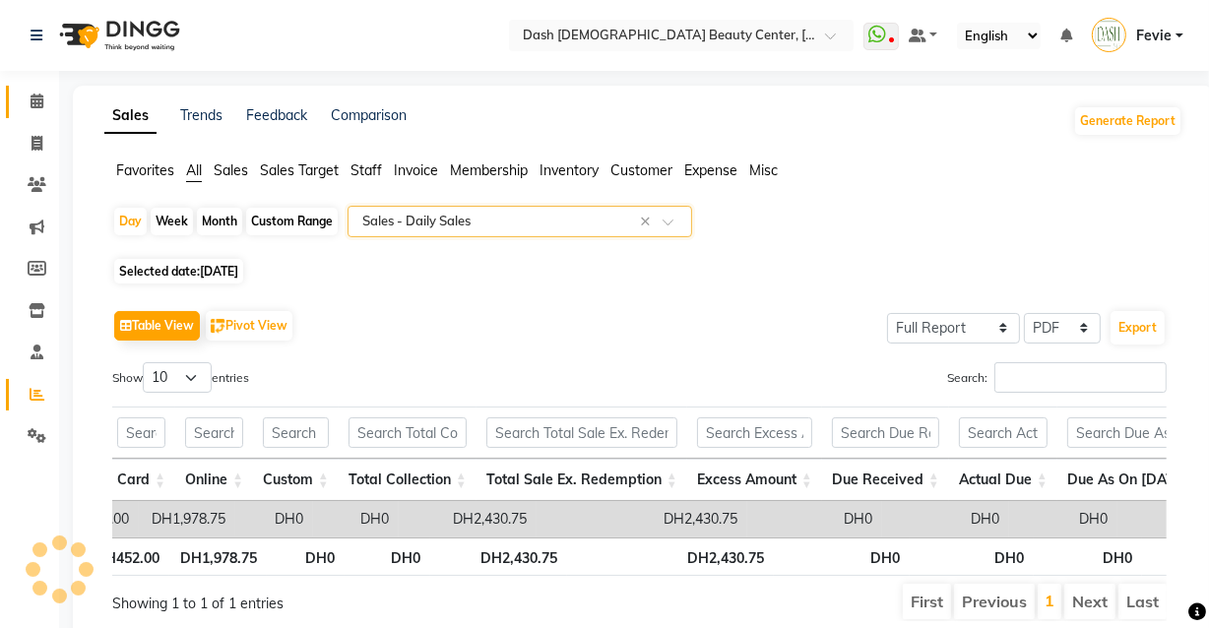
click at [28, 103] on span at bounding box center [37, 102] width 34 height 23
click at [32, 113] on link "Calendar" at bounding box center [29, 102] width 47 height 32
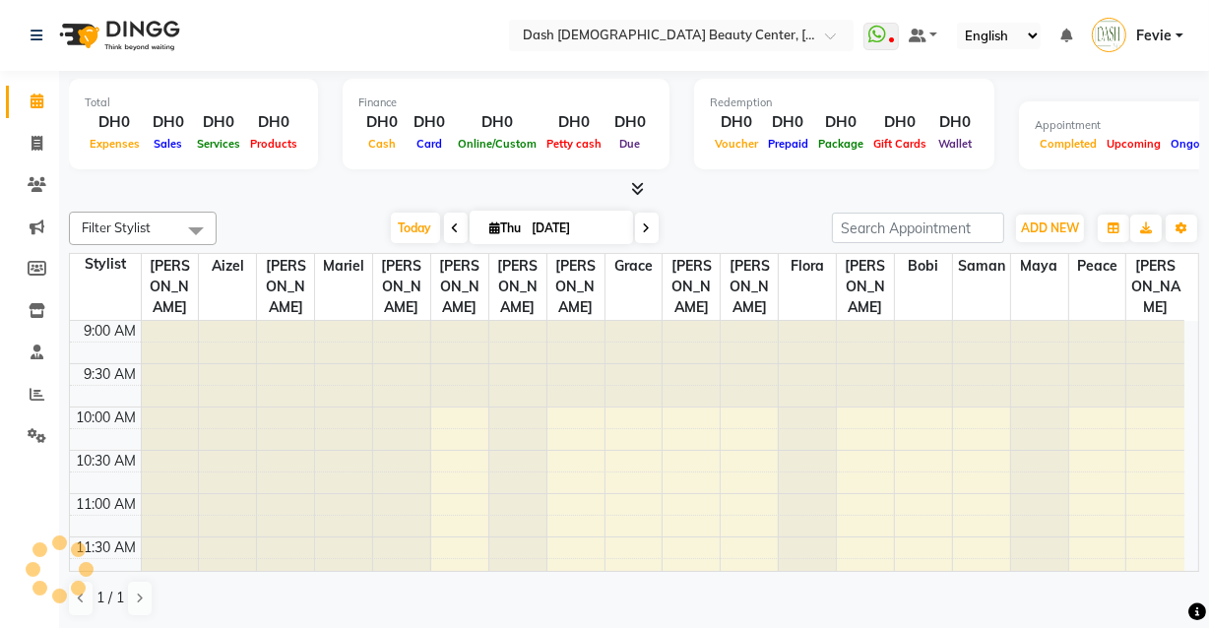
scroll to position [432, 0]
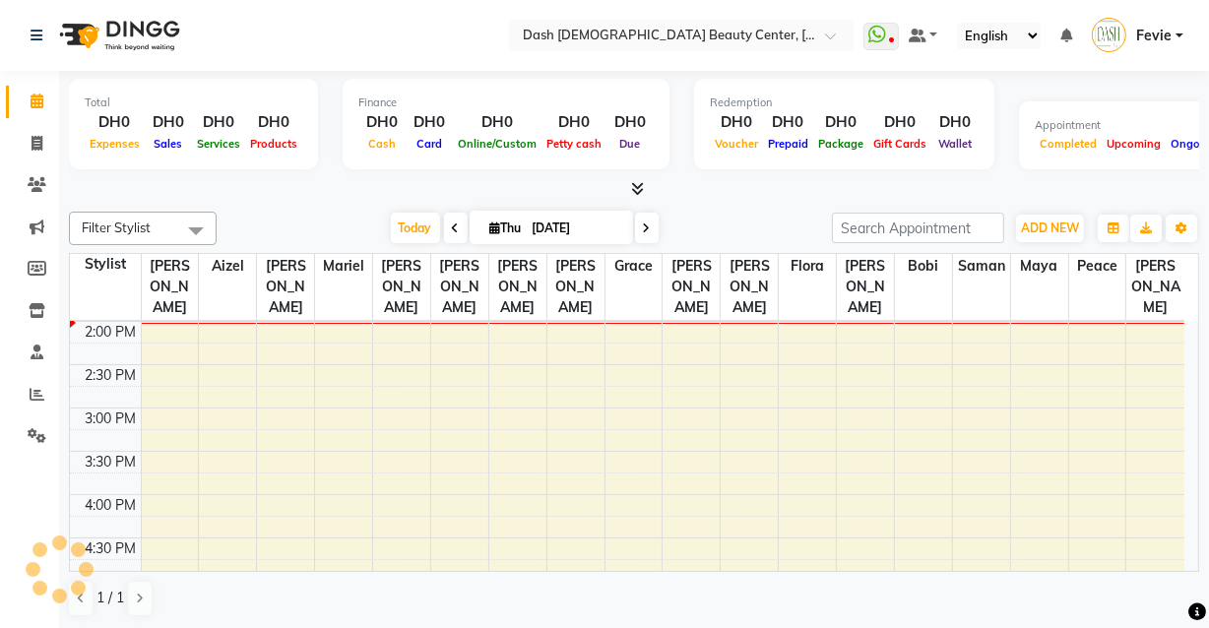
click at [1157, 29] on span "Fevie" at bounding box center [1153, 36] width 35 height 21
click at [37, 171] on link "Clients" at bounding box center [29, 185] width 47 height 32
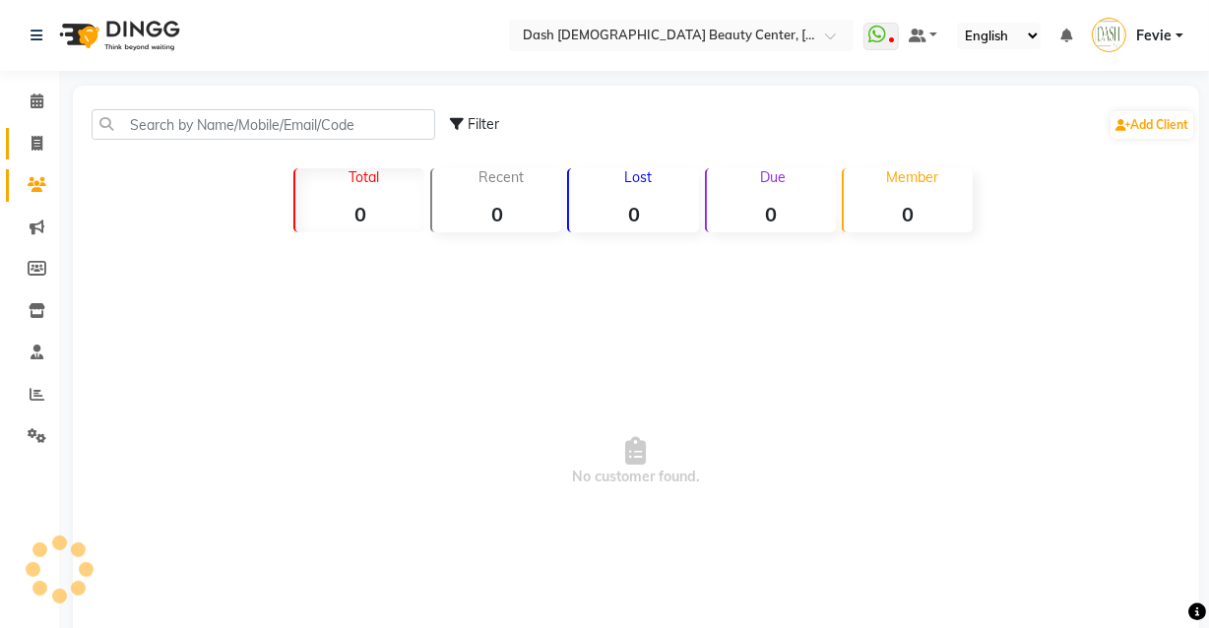
click at [39, 143] on icon at bounding box center [36, 143] width 11 height 15
select select "service"
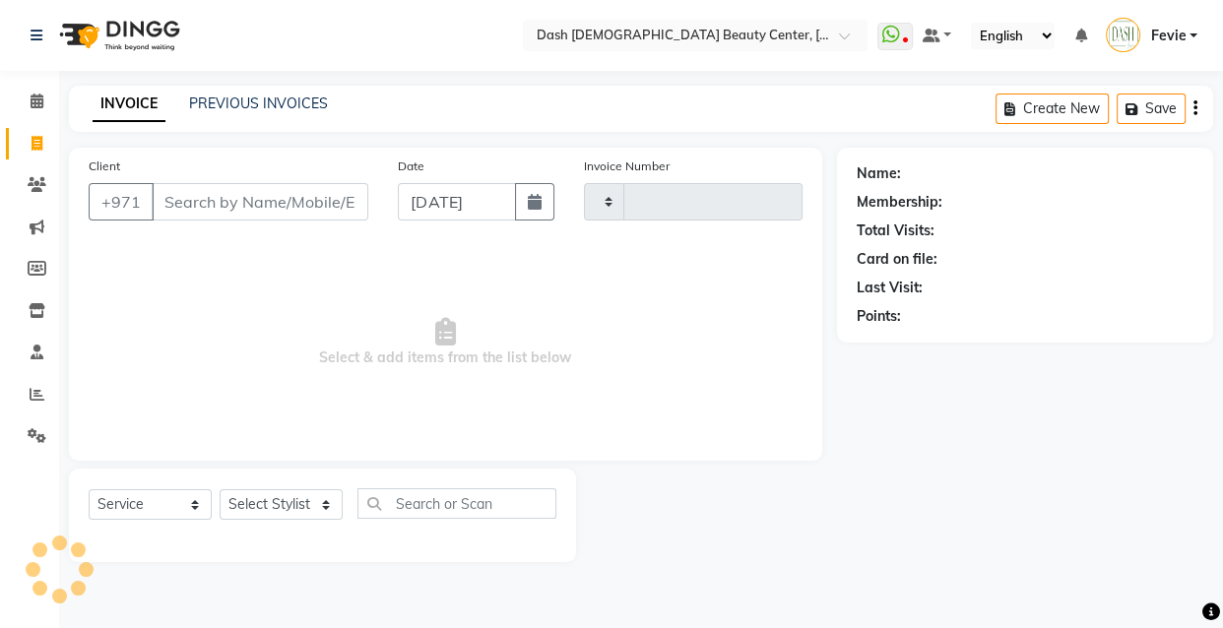
click at [321, 187] on input "Client" at bounding box center [260, 201] width 217 height 37
click at [430, 502] on input "text" at bounding box center [456, 503] width 199 height 31
click at [220, 202] on input "Client" at bounding box center [260, 201] width 217 height 37
click at [305, 507] on select "Select Stylist" at bounding box center [281, 504] width 123 height 31
click at [268, 512] on select "Select Stylist" at bounding box center [281, 504] width 123 height 31
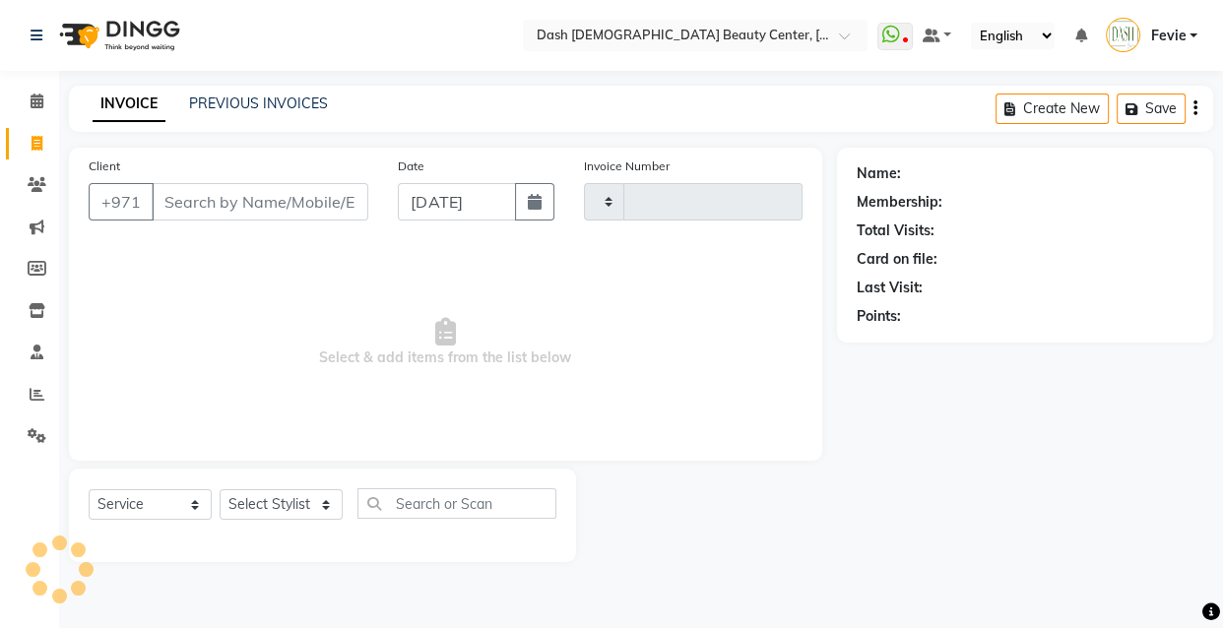
click at [280, 472] on div "Select Service Product Membership Package Voucher Prepaid Gift Card Select Styl…" at bounding box center [322, 516] width 507 height 94
click at [283, 501] on select "Select Stylist" at bounding box center [281, 504] width 123 height 31
click at [285, 499] on select "Select Stylist" at bounding box center [281, 504] width 123 height 31
click at [263, 513] on select "Select Stylist" at bounding box center [281, 504] width 123 height 31
click at [256, 501] on select "Select Stylist" at bounding box center [281, 504] width 123 height 31
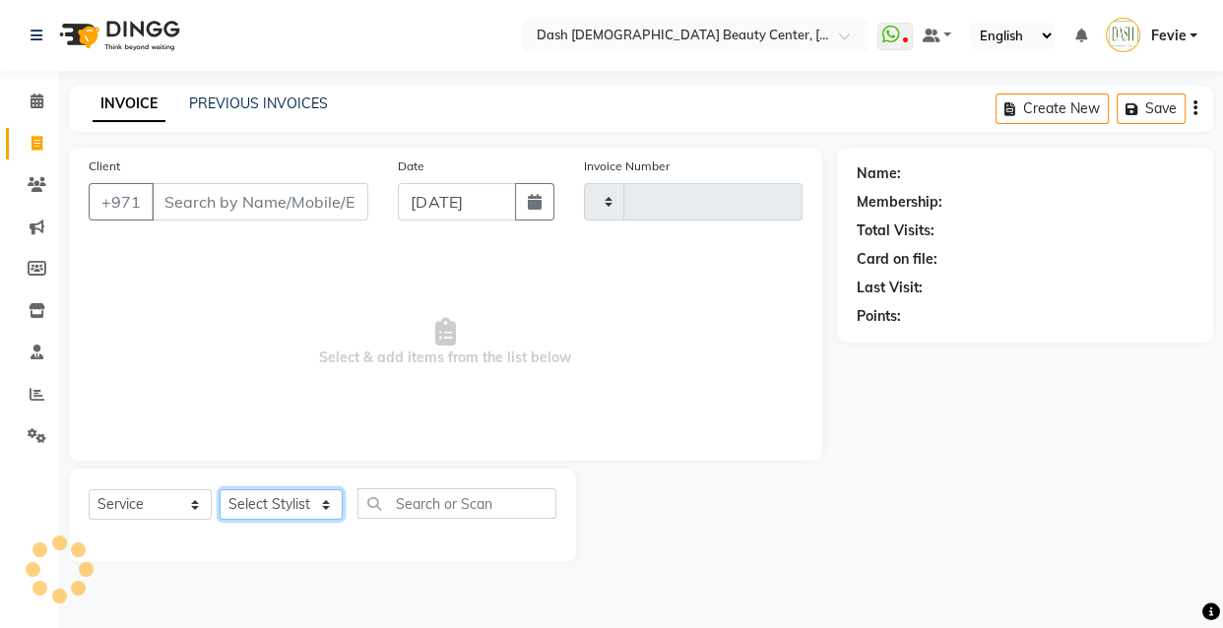
click at [308, 493] on select "Select Stylist" at bounding box center [281, 504] width 123 height 31
click at [337, 198] on input "Client" at bounding box center [260, 201] width 217 height 37
click at [298, 508] on select "Select Stylist" at bounding box center [281, 504] width 123 height 31
select select "8372"
type input "3629"
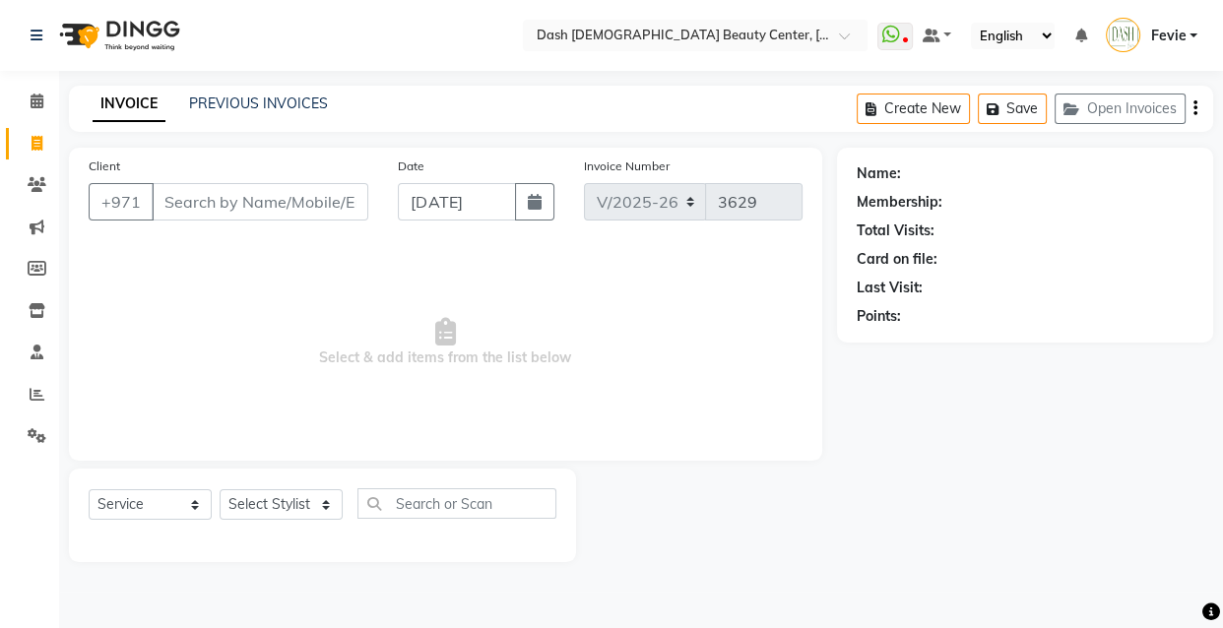
click at [612, 302] on span "Select & add items from the list below" at bounding box center [446, 342] width 714 height 197
click at [180, 199] on input "Client" at bounding box center [260, 201] width 217 height 37
click at [36, 101] on icon at bounding box center [37, 101] width 13 height 15
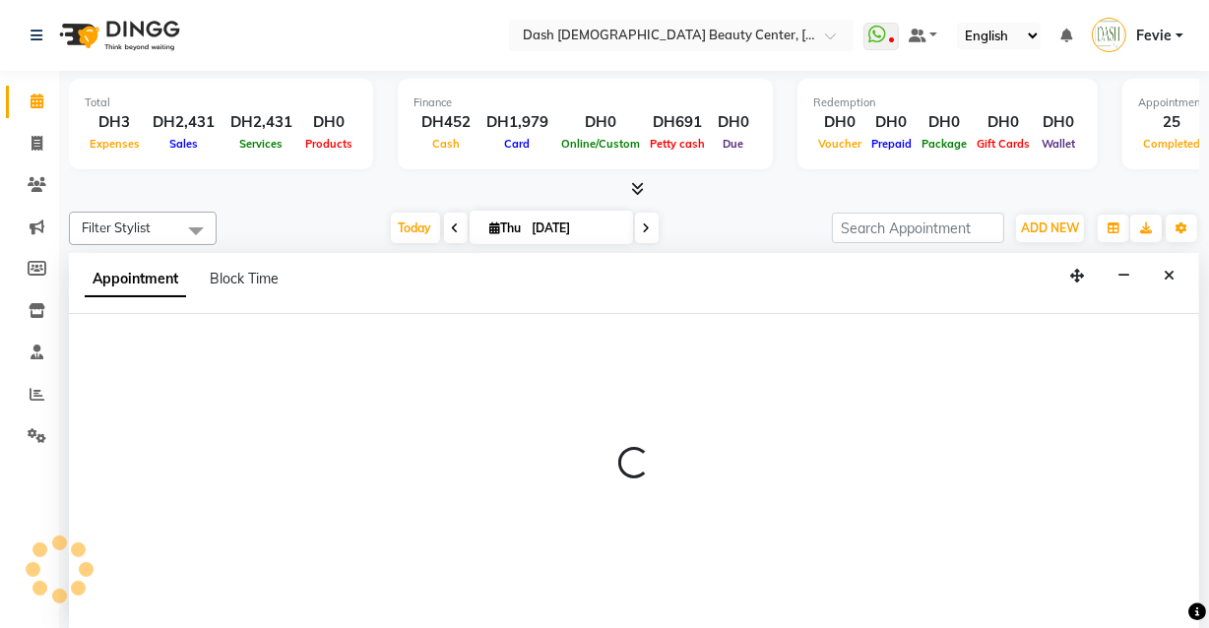
select select "81114"
select select "tentative"
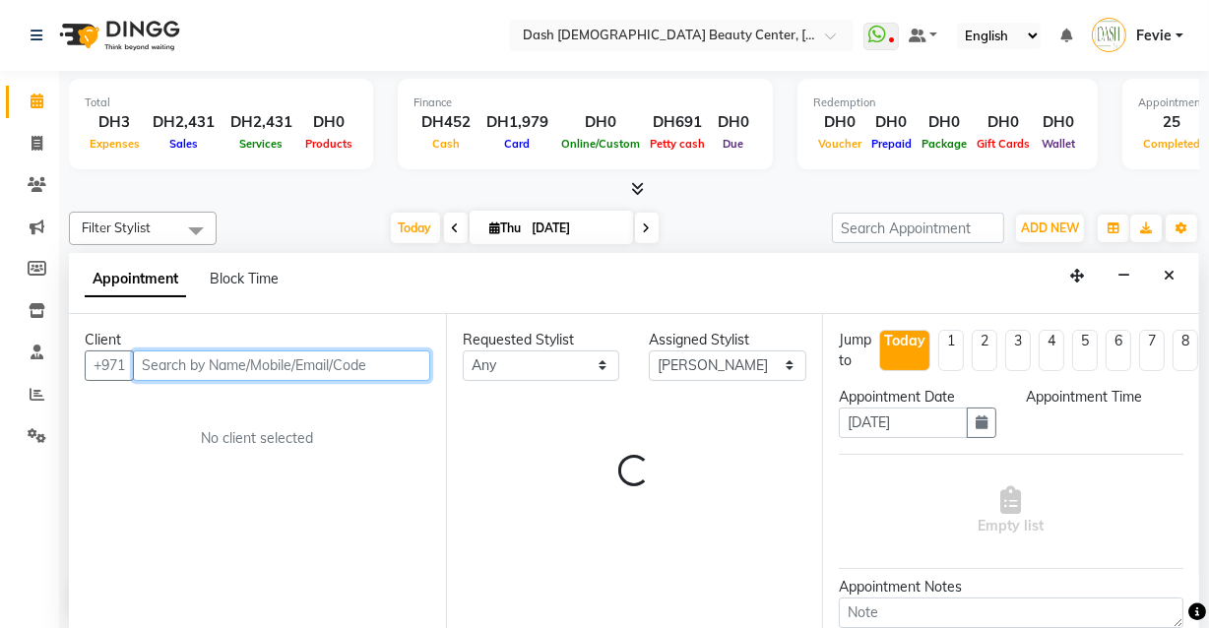
select select "840"
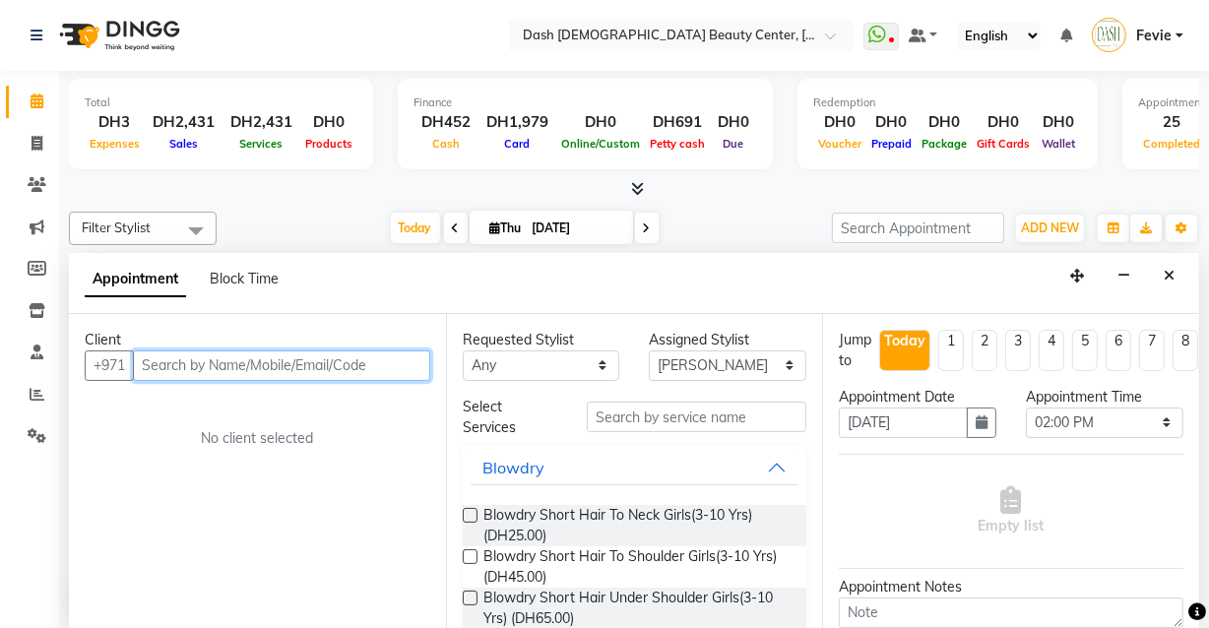
click at [250, 357] on input "text" at bounding box center [281, 365] width 297 height 31
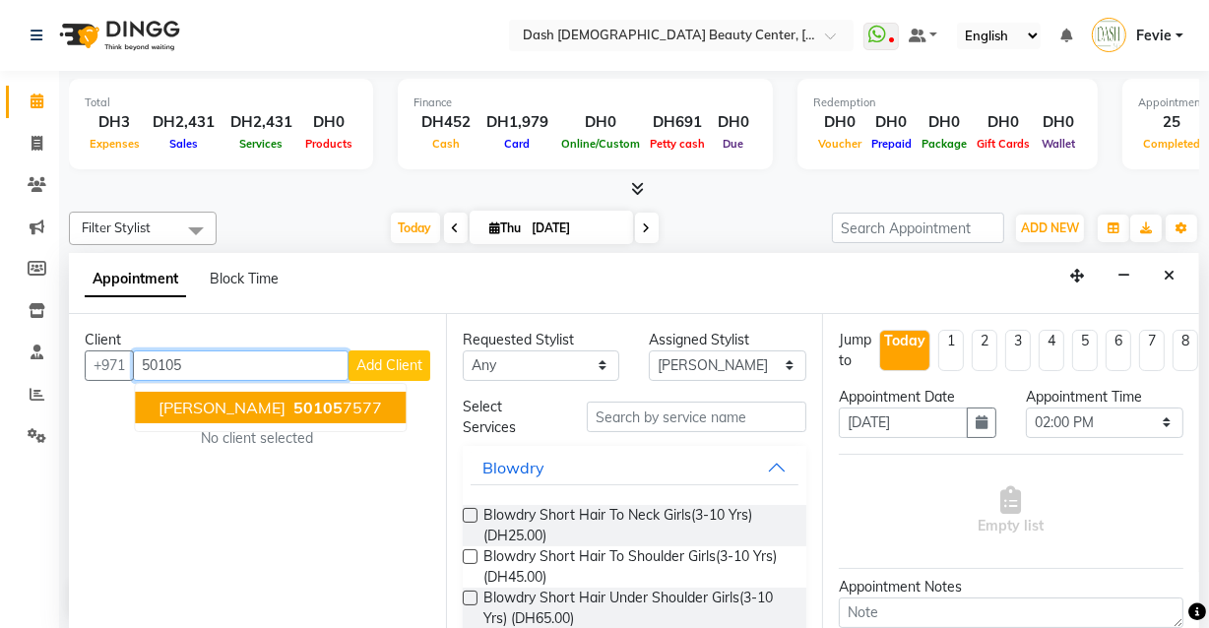
click at [289, 398] on ngb-highlight "50105 7577" at bounding box center [335, 408] width 93 height 20
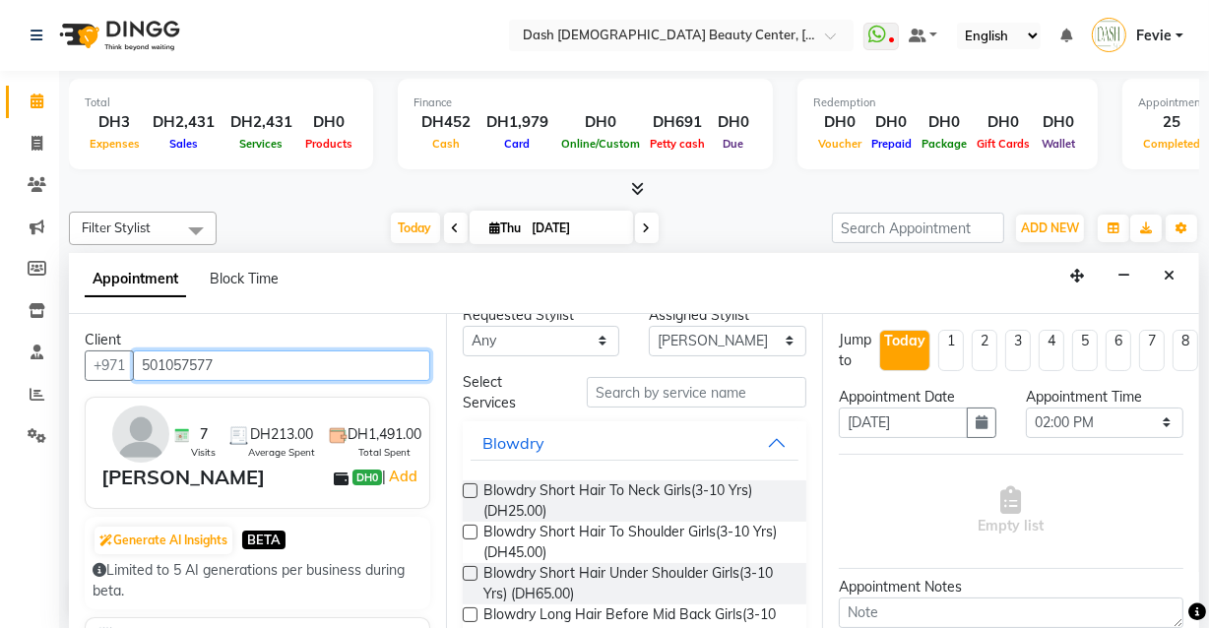
scroll to position [26, 0]
type input "501057577"
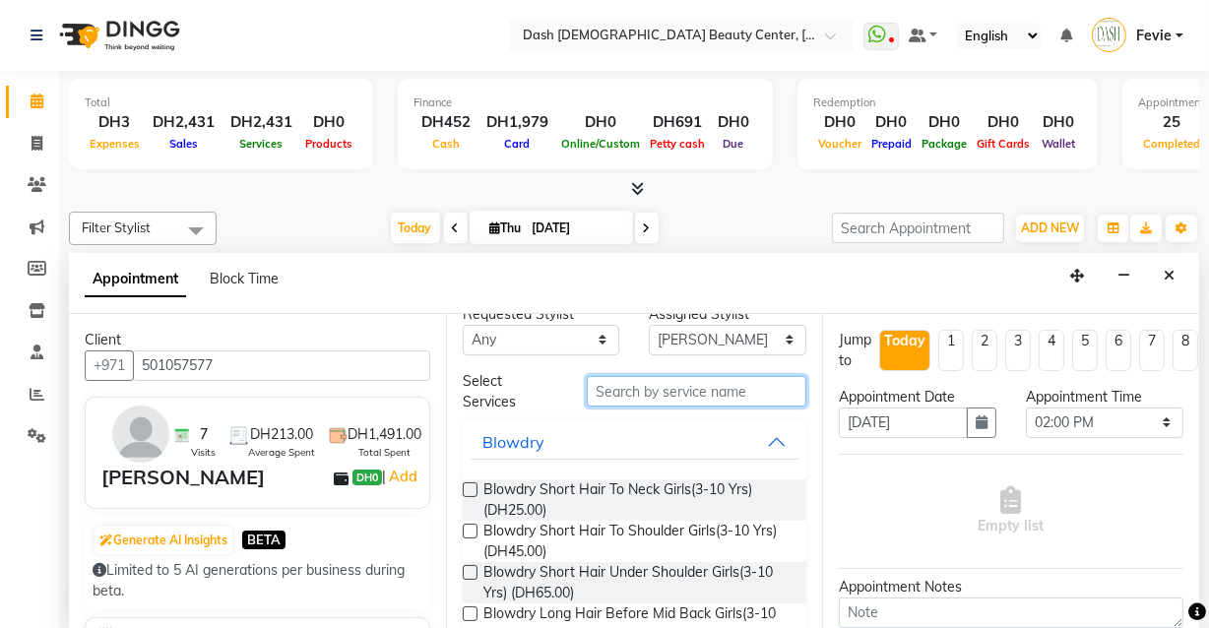
click at [736, 383] on input "text" at bounding box center [697, 391] width 220 height 31
type input "h"
type input "w"
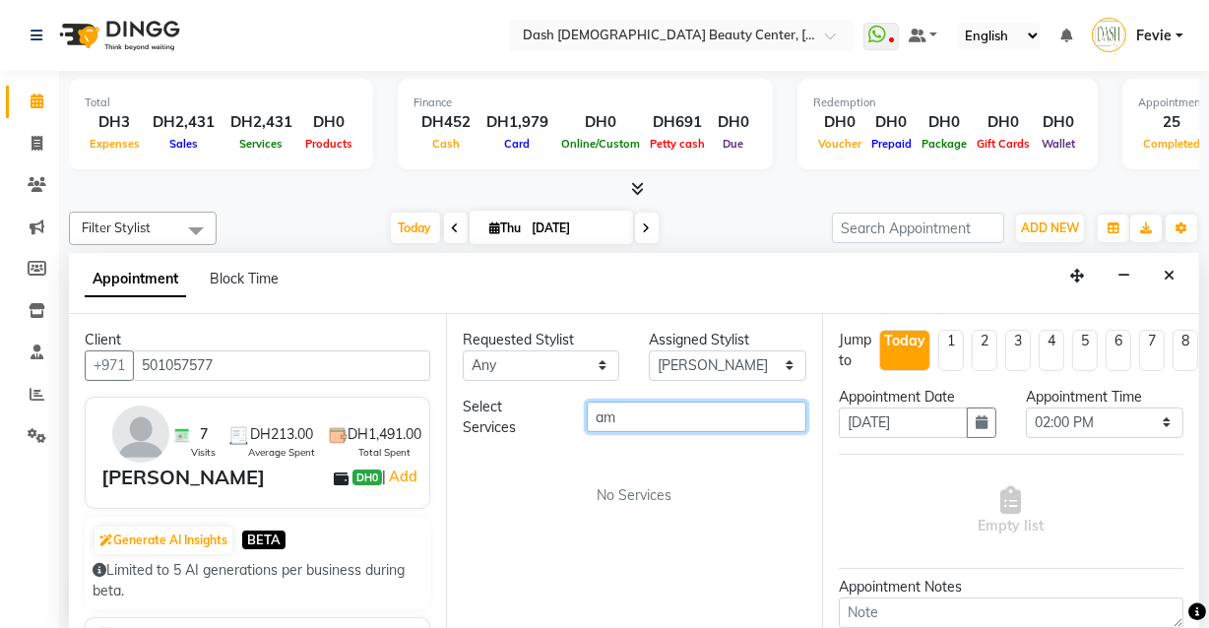
type input "a"
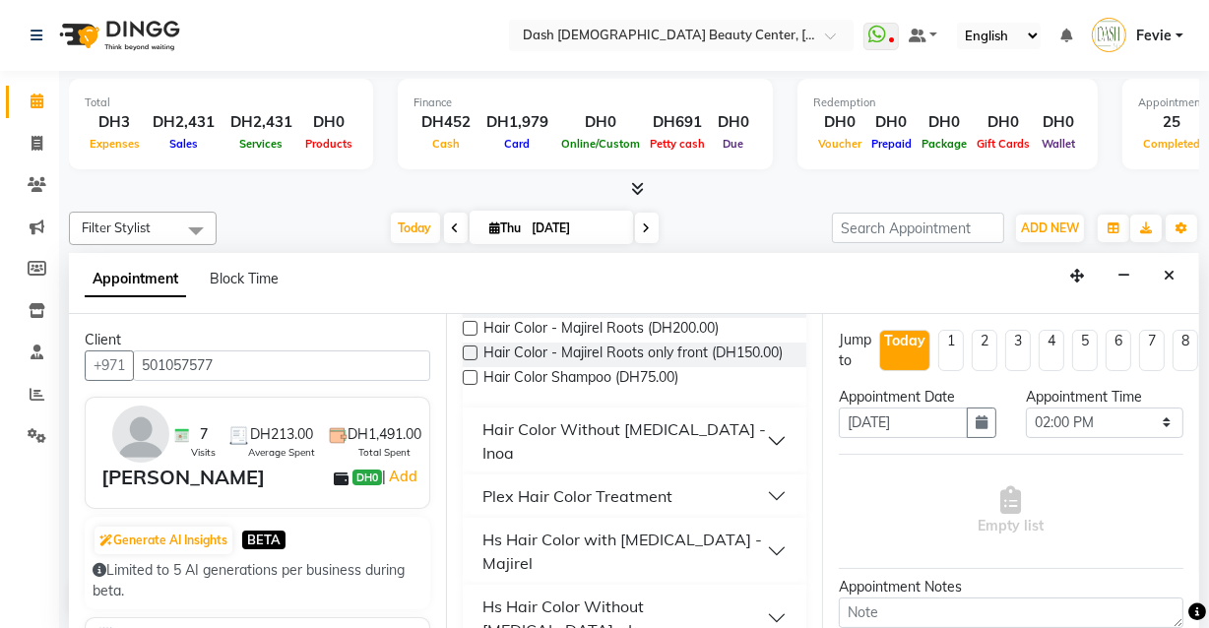
type input "hair color"
click at [762, 435] on button "Hair Color Without [MEDICAL_DATA] - Inoa" at bounding box center [635, 440] width 329 height 59
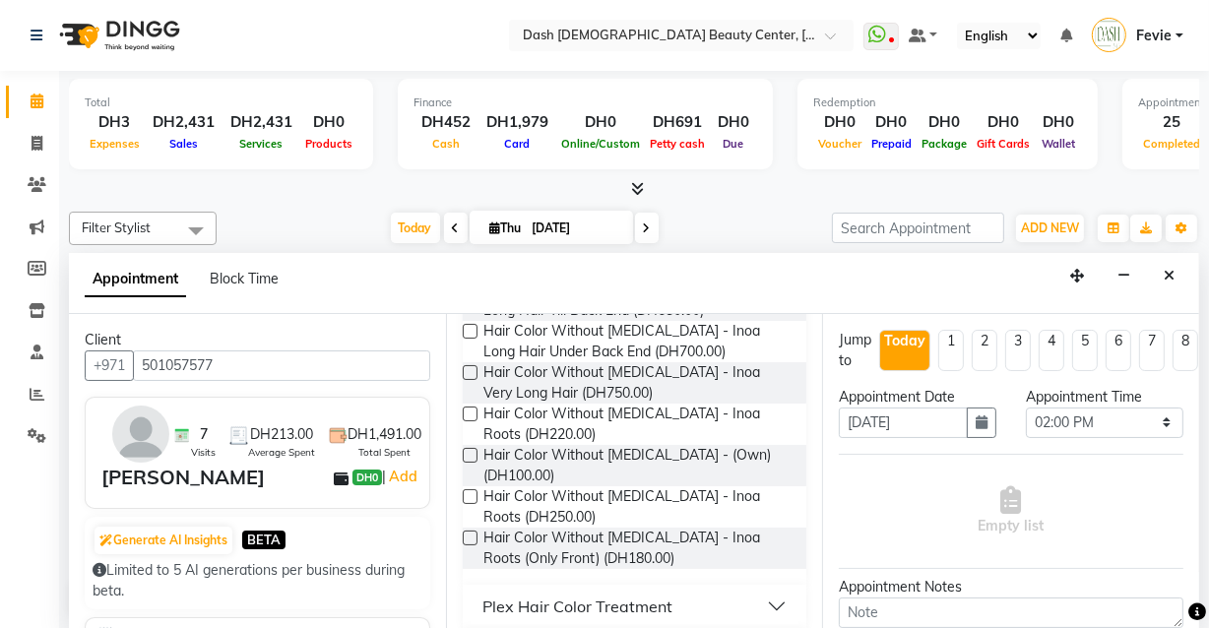
scroll to position [1051, 0]
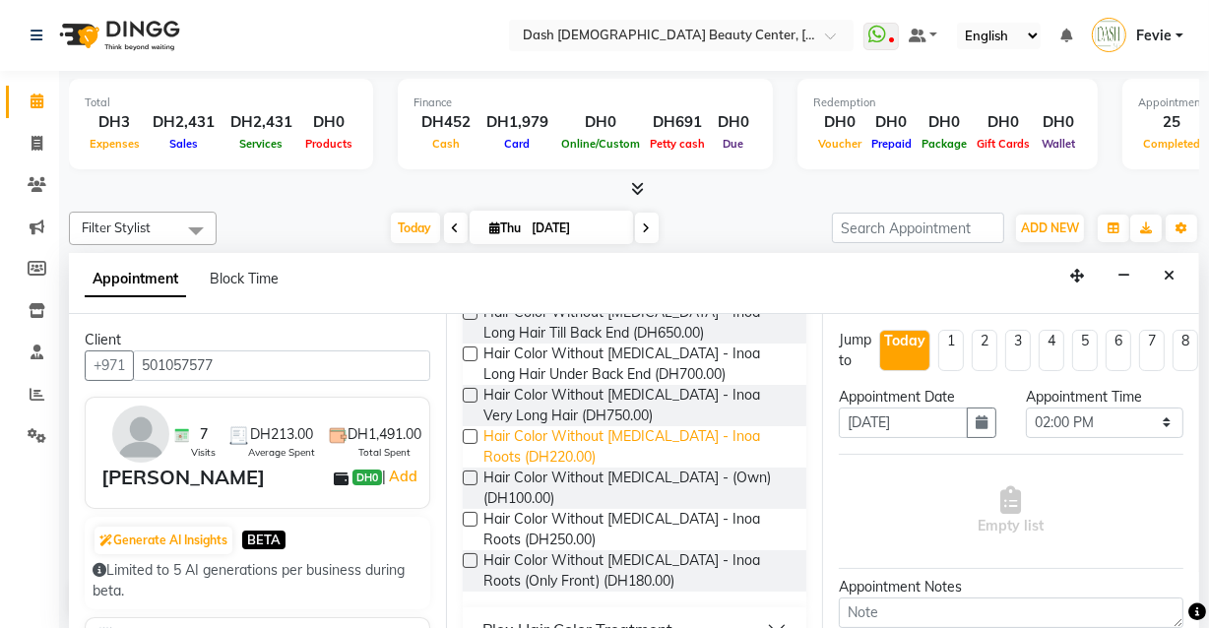
click at [484, 427] on span "Hair Color Without [MEDICAL_DATA] - Inoa Roots (DH220.00)" at bounding box center [637, 446] width 308 height 41
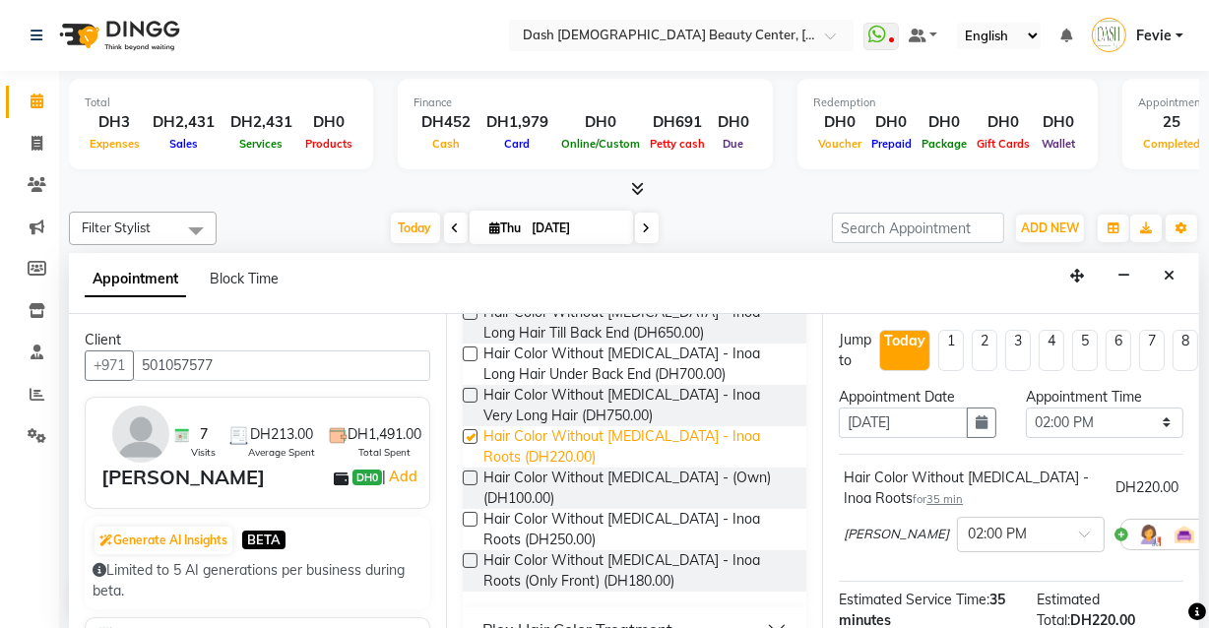
checkbox input "false"
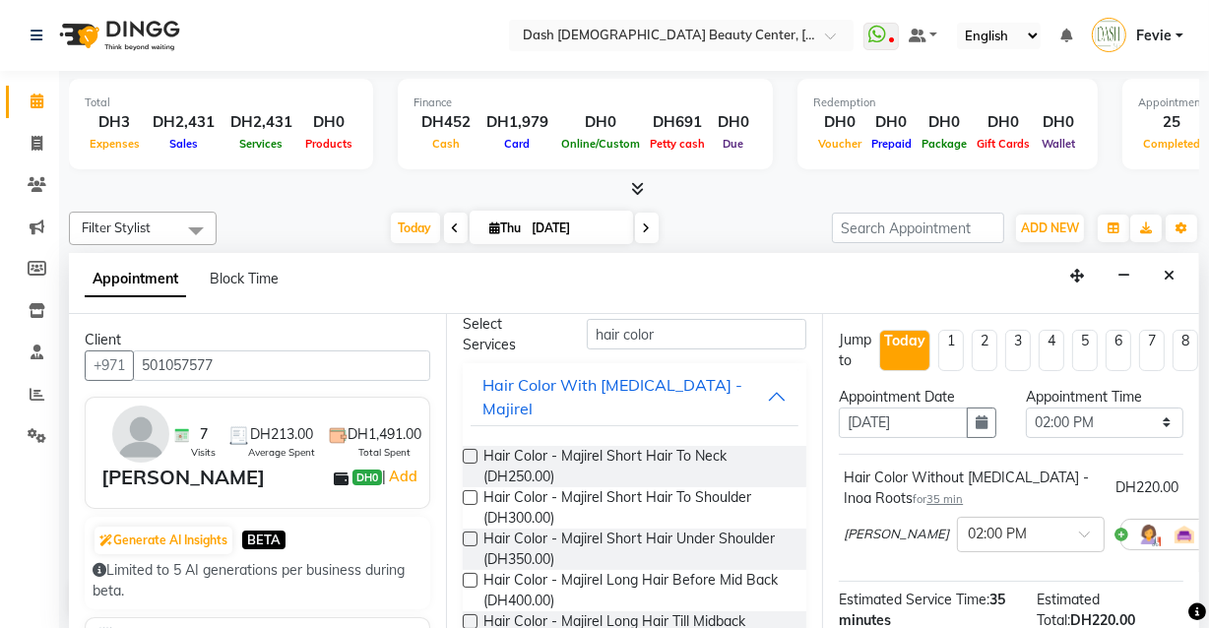
scroll to position [0, 0]
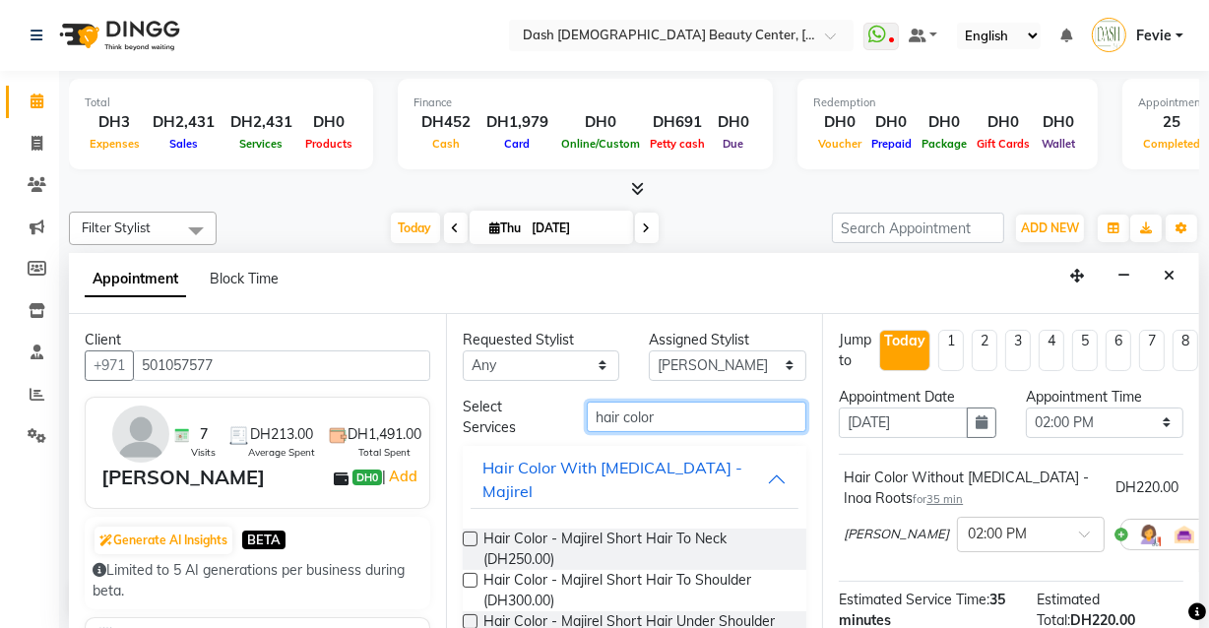
click at [731, 410] on input "hair color" at bounding box center [697, 417] width 220 height 31
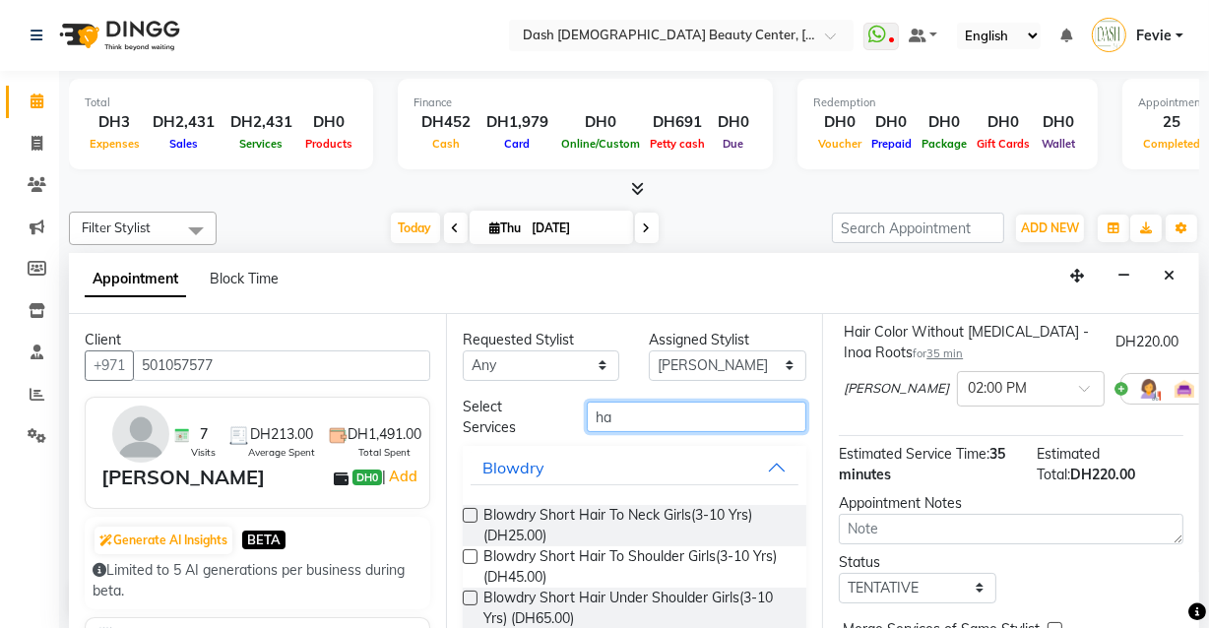
scroll to position [273, 0]
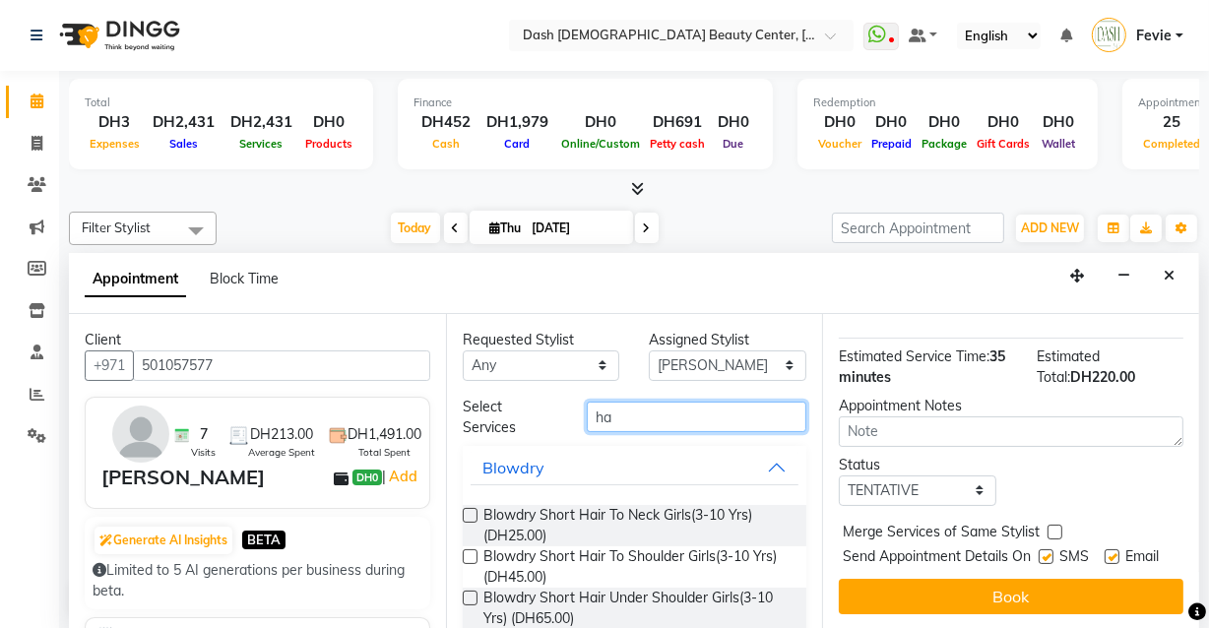
type input "ha"
click at [1054, 525] on label at bounding box center [1054, 532] width 15 height 15
click at [1054, 528] on input "checkbox" at bounding box center [1053, 534] width 13 height 13
checkbox input "true"
click at [1038, 549] on label at bounding box center [1045, 556] width 15 height 15
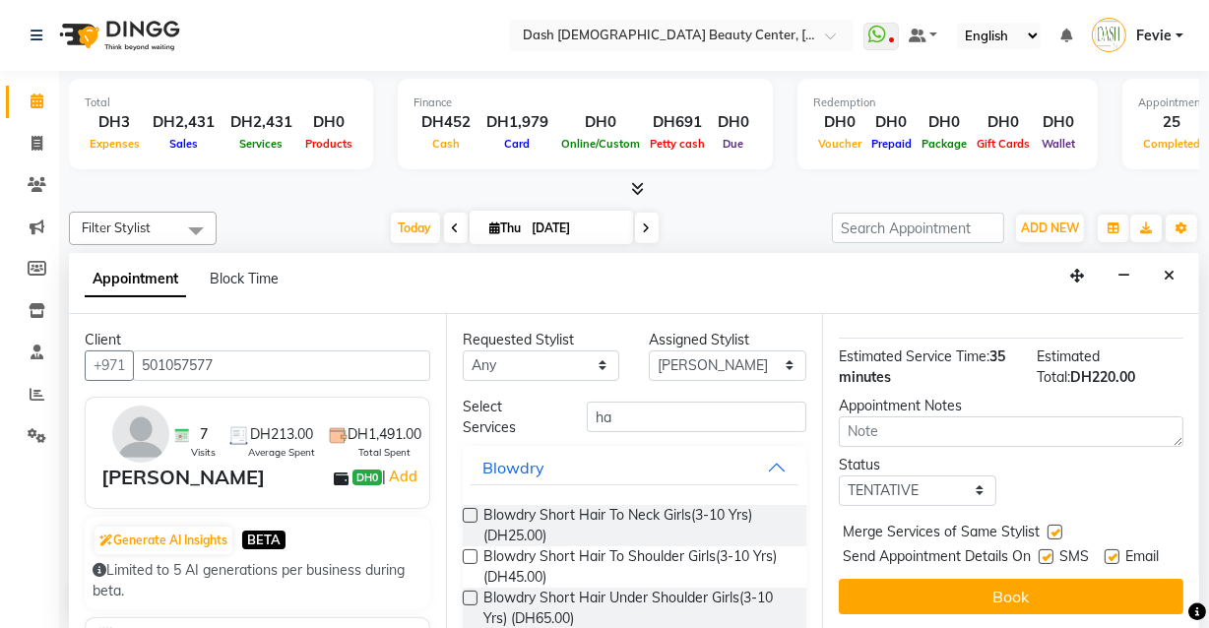
click at [1038, 552] on input "checkbox" at bounding box center [1044, 558] width 13 height 13
checkbox input "false"
click at [1104, 549] on label at bounding box center [1111, 556] width 15 height 15
click at [1104, 552] on input "checkbox" at bounding box center [1110, 558] width 13 height 13
checkbox input "false"
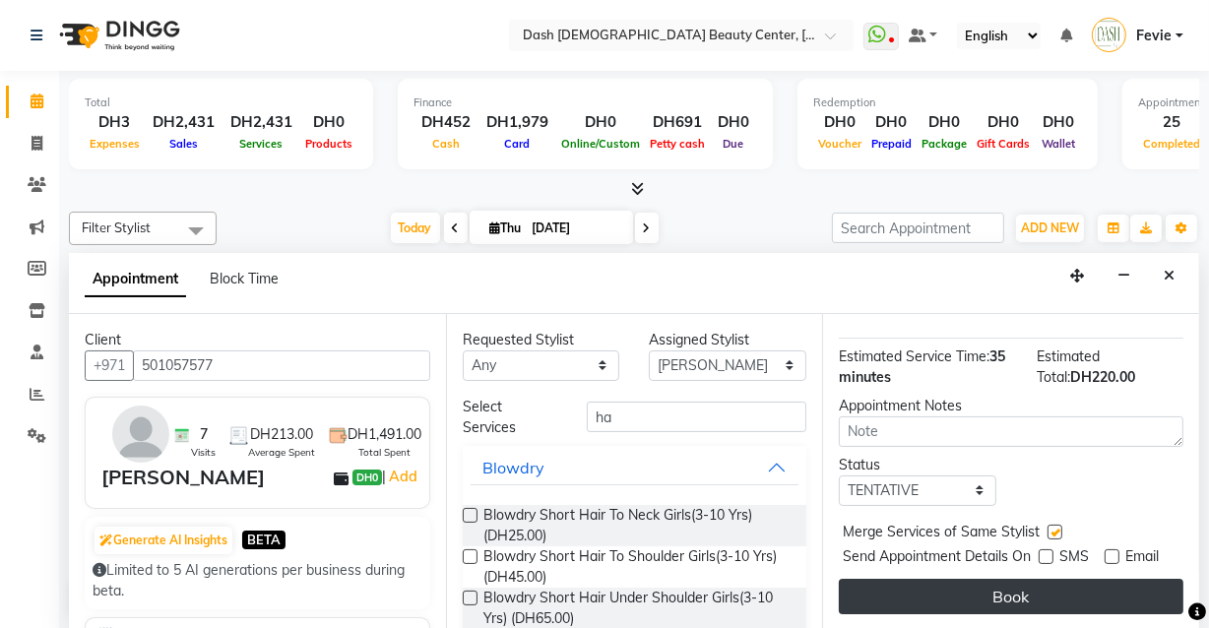
click at [1058, 587] on button "Book" at bounding box center [1011, 596] width 345 height 35
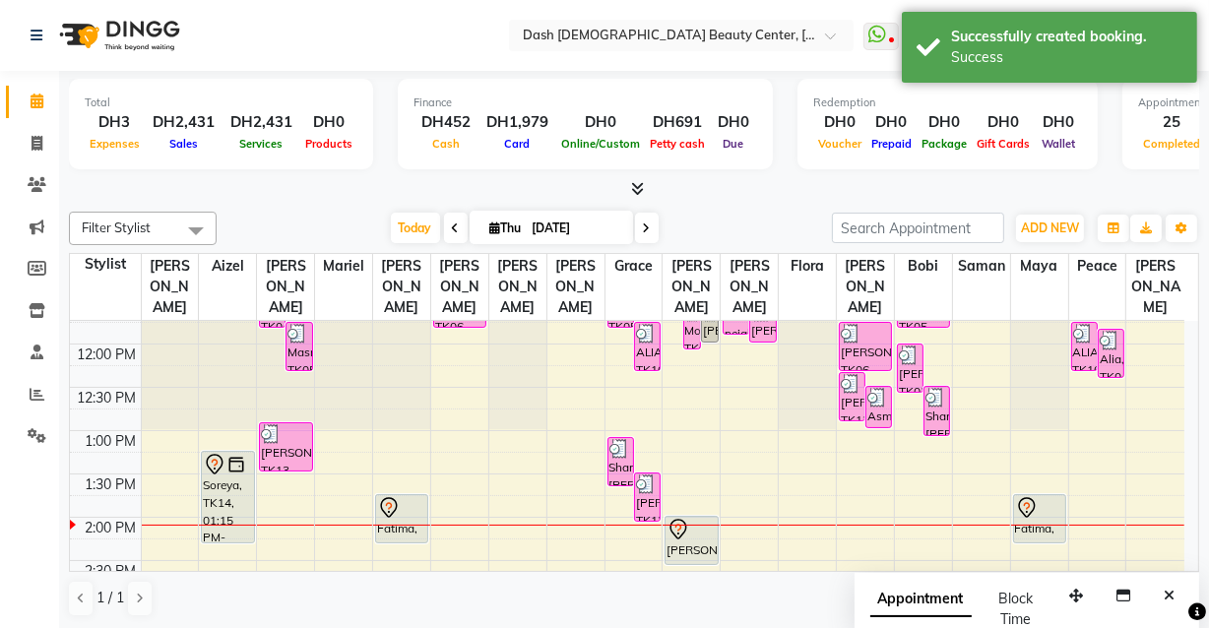
click at [701, 519] on div "Dana, TK16, 02:00 PM-02:35 PM, Hair Color Without Ammonia - Inoa Roots" at bounding box center [690, 540] width 51 height 47
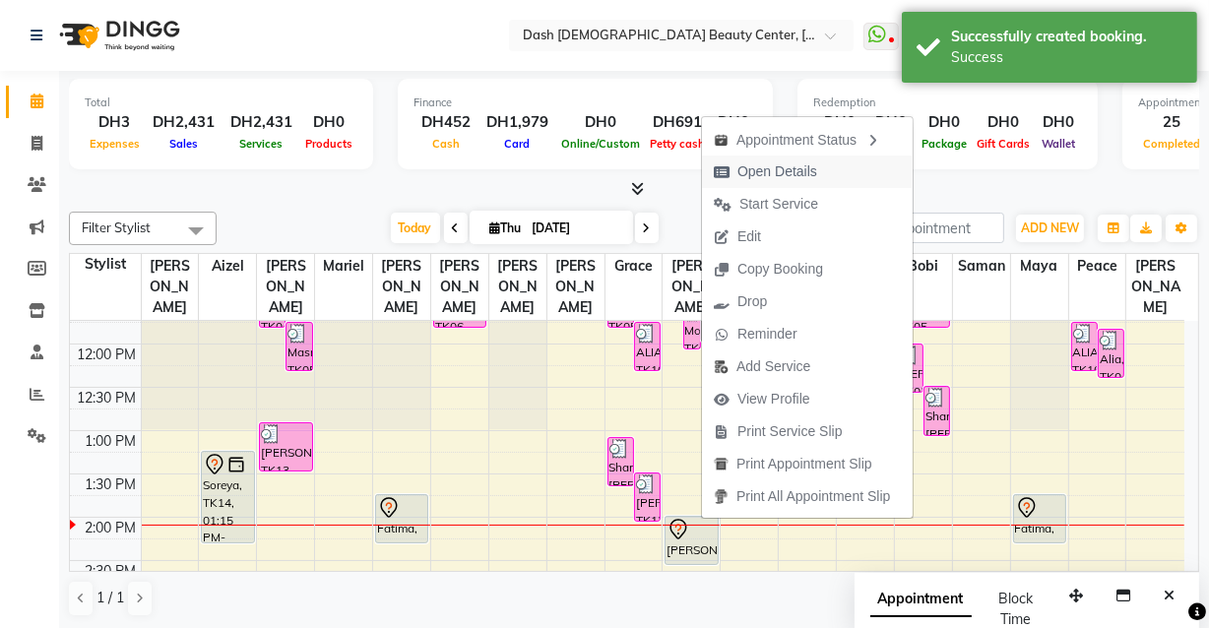
click at [833, 172] on button "Open Details" at bounding box center [807, 172] width 211 height 32
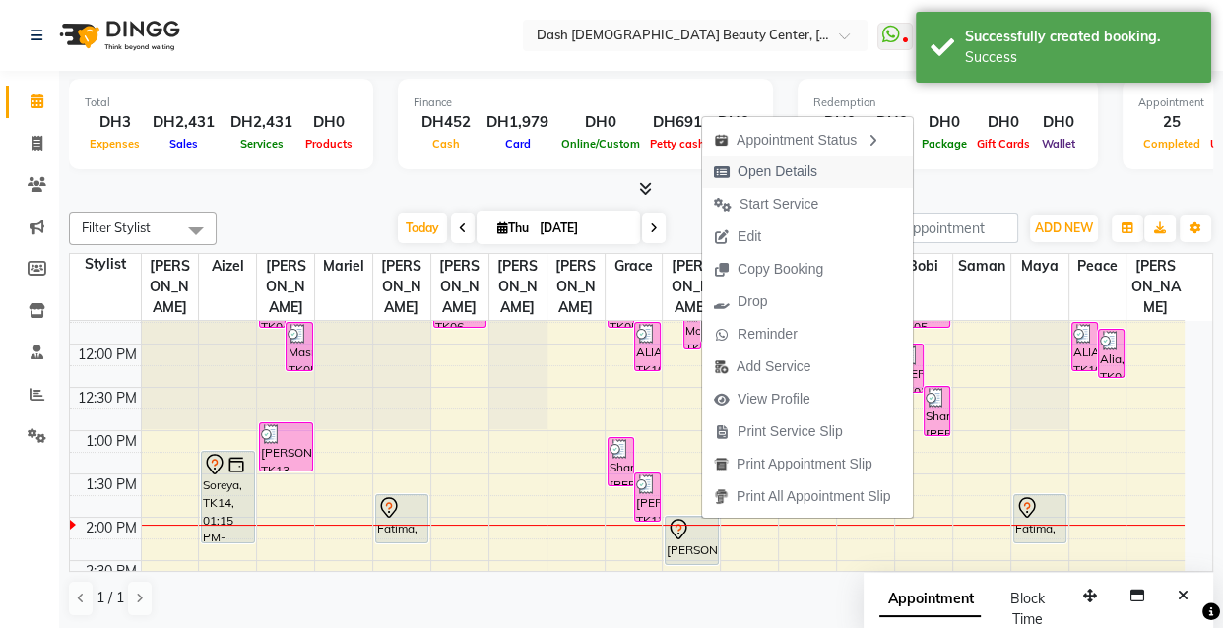
select select "7"
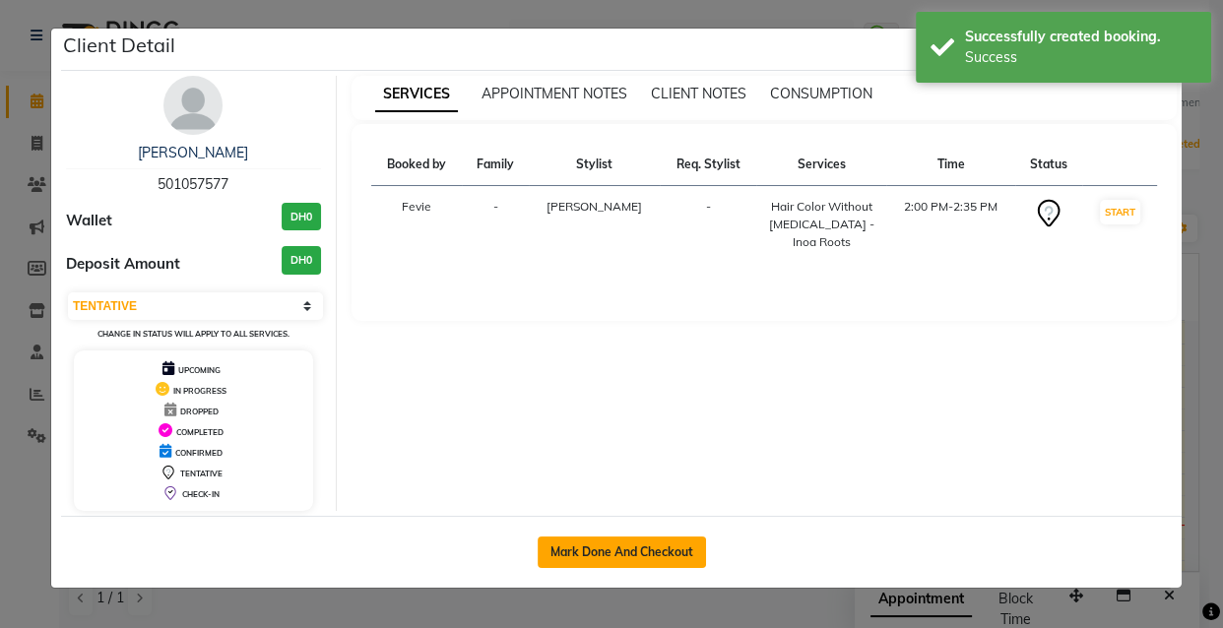
click at [659, 538] on button "Mark Done And Checkout" at bounding box center [621, 551] width 168 height 31
select select "service"
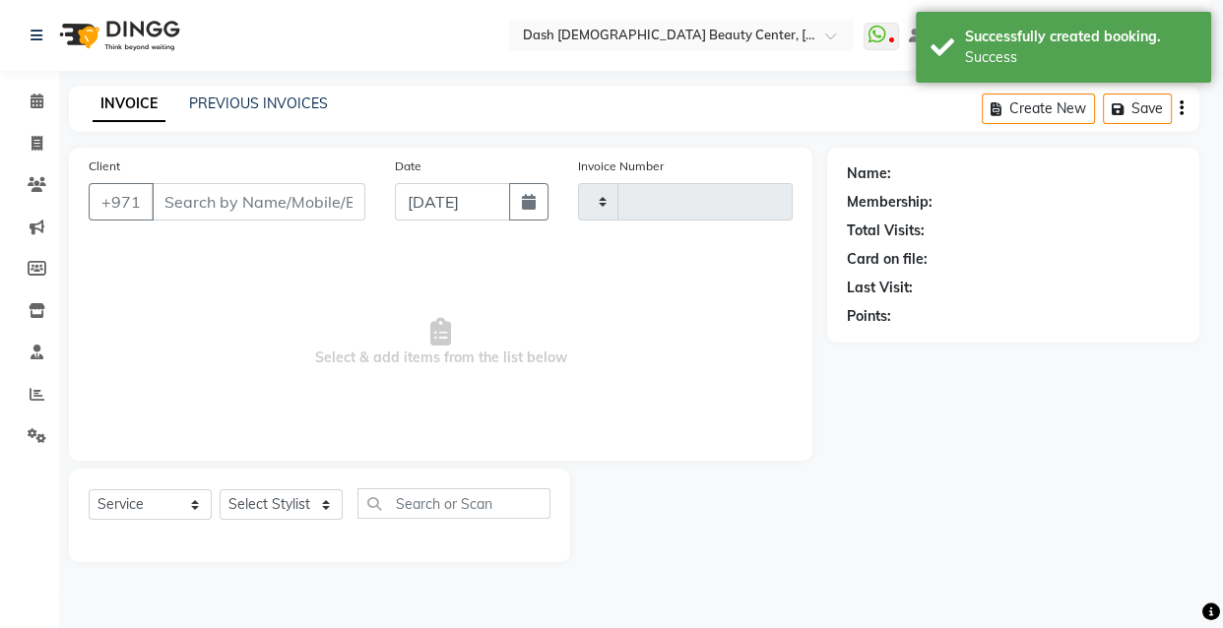
type input "3629"
select select "8372"
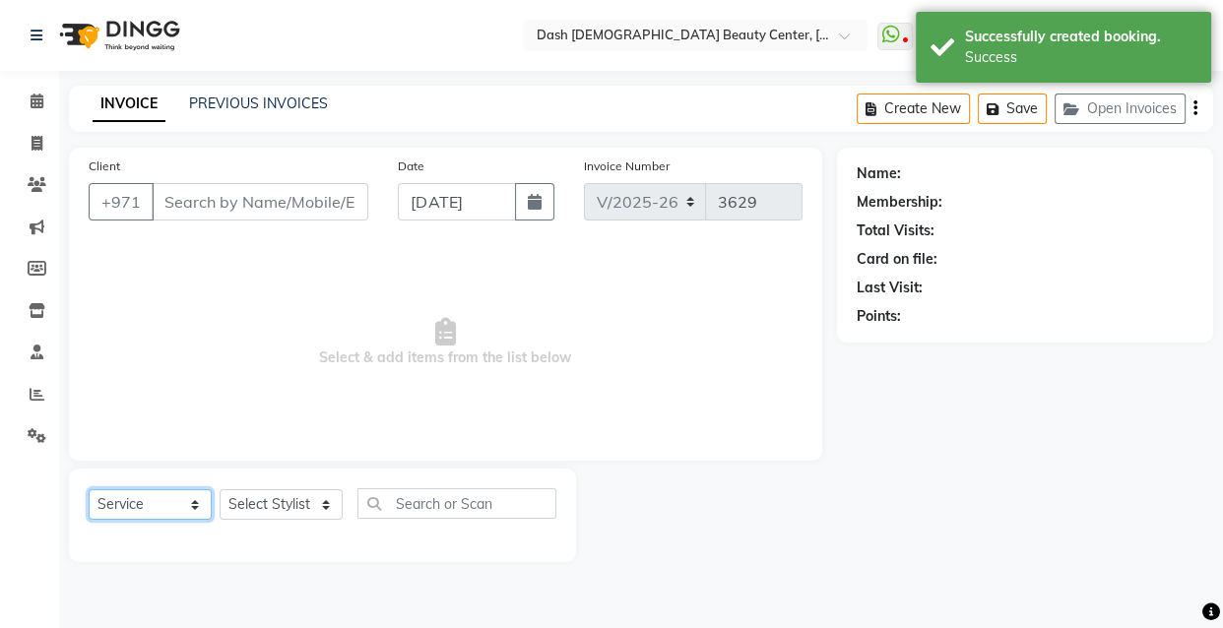
click at [186, 502] on select "Select Service Product Membership Package Voucher Prepaid Gift Card" at bounding box center [150, 504] width 123 height 31
type input "501057577"
select select "81114"
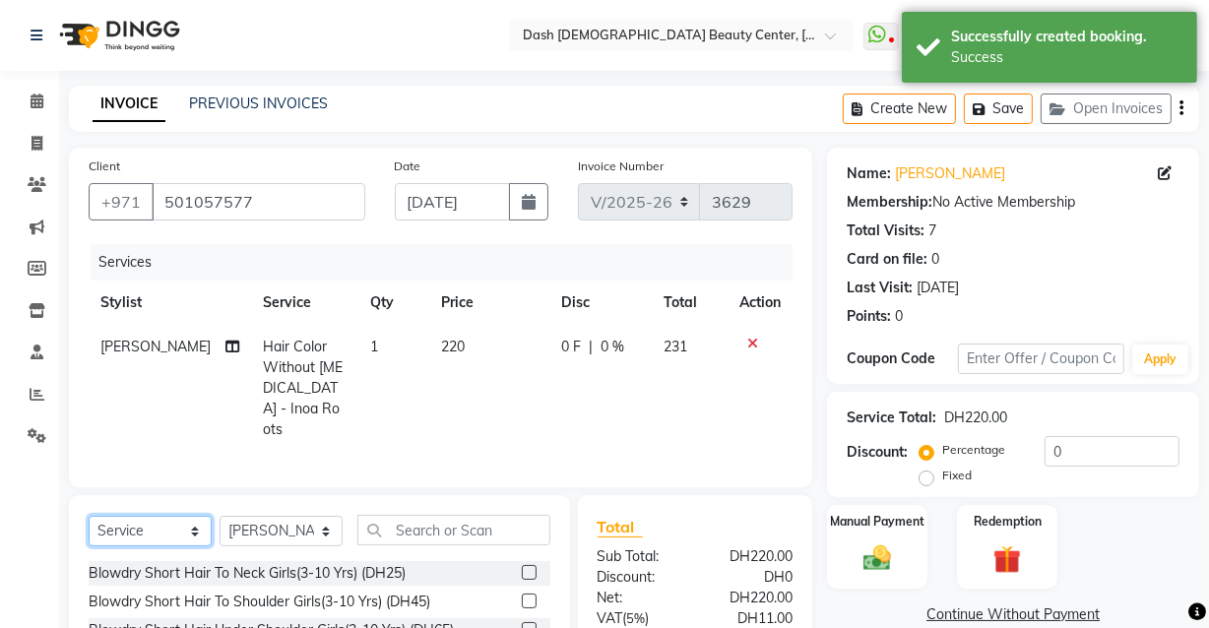
select select "product"
click at [89, 516] on select "Select Service Product Membership Package Voucher Prepaid Gift Card" at bounding box center [150, 531] width 123 height 31
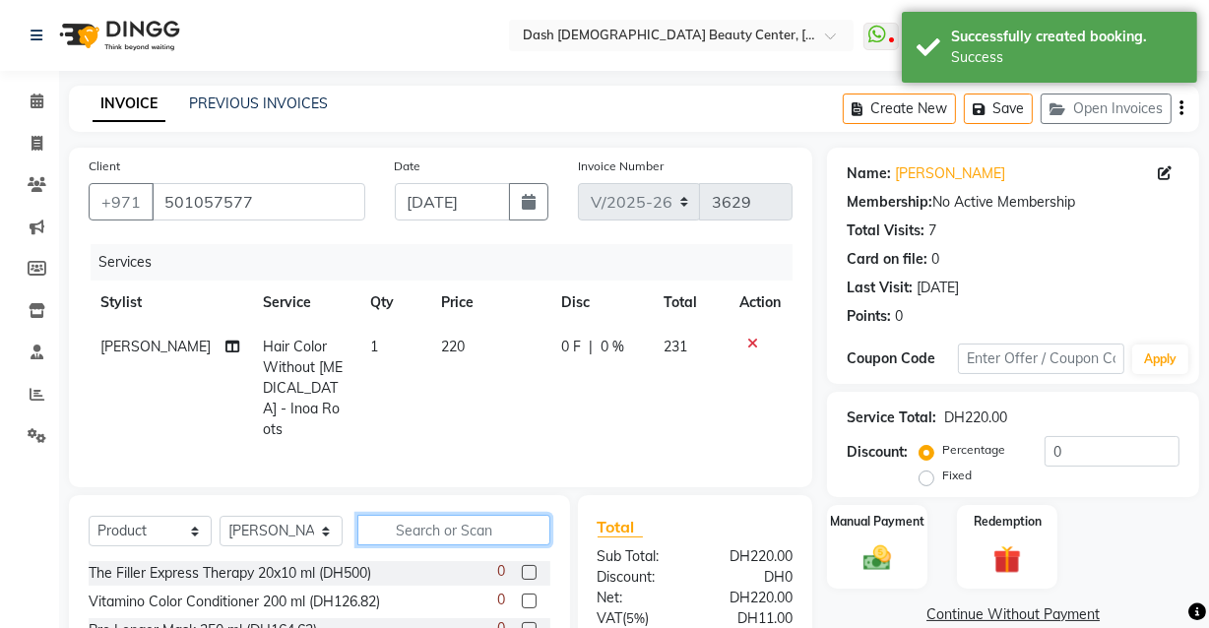
click at [422, 529] on input "text" at bounding box center [453, 530] width 193 height 31
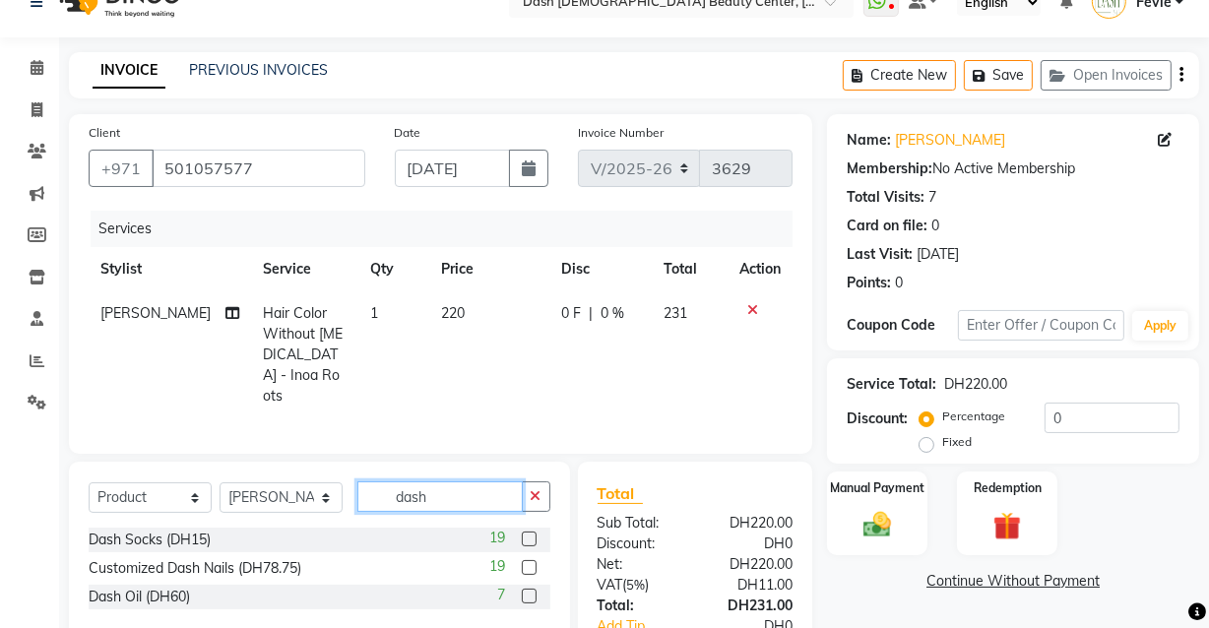
scroll to position [31, 0]
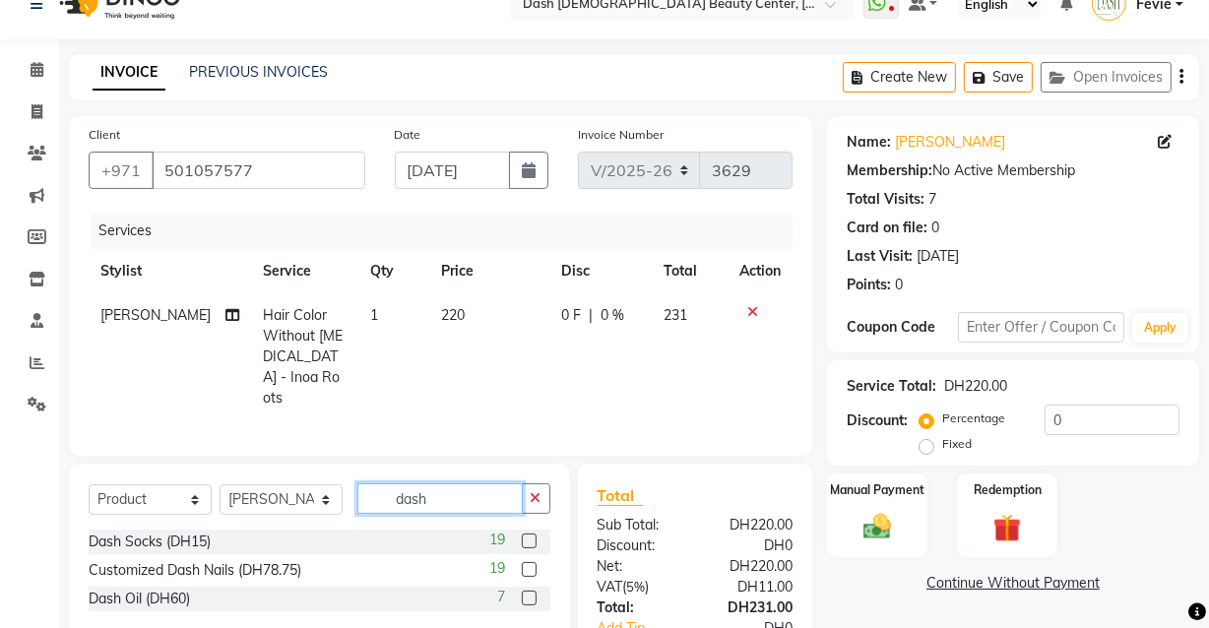
type input "dash"
click at [530, 591] on label at bounding box center [529, 598] width 15 height 15
click at [530, 593] on input "checkbox" at bounding box center [528, 599] width 13 height 13
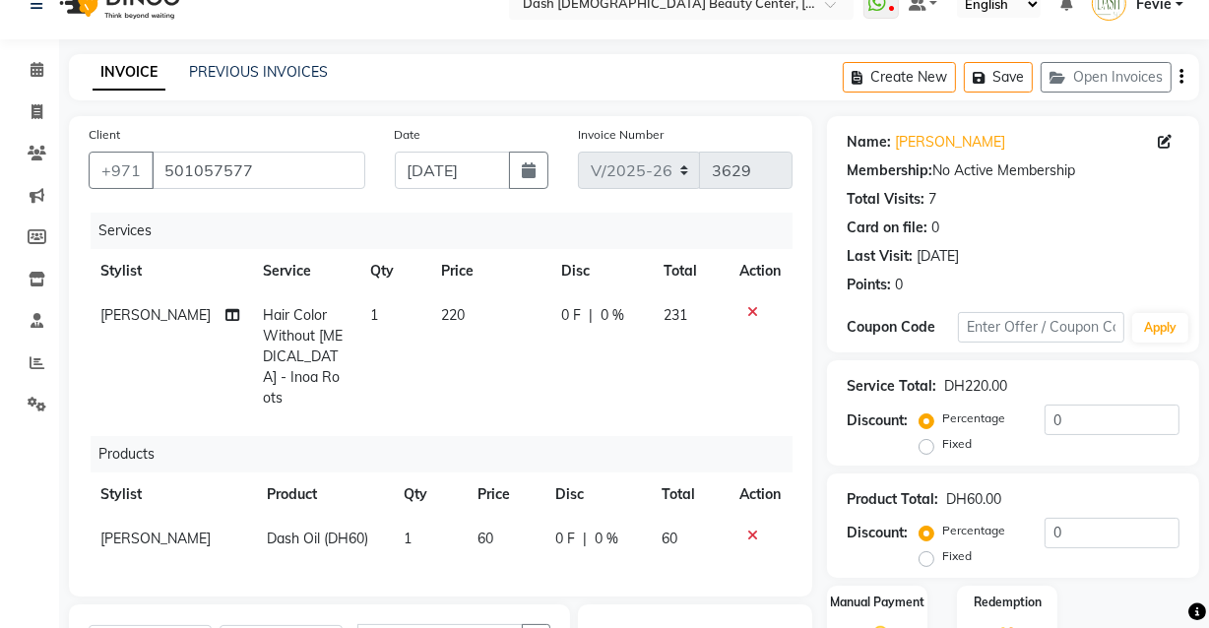
checkbox input "false"
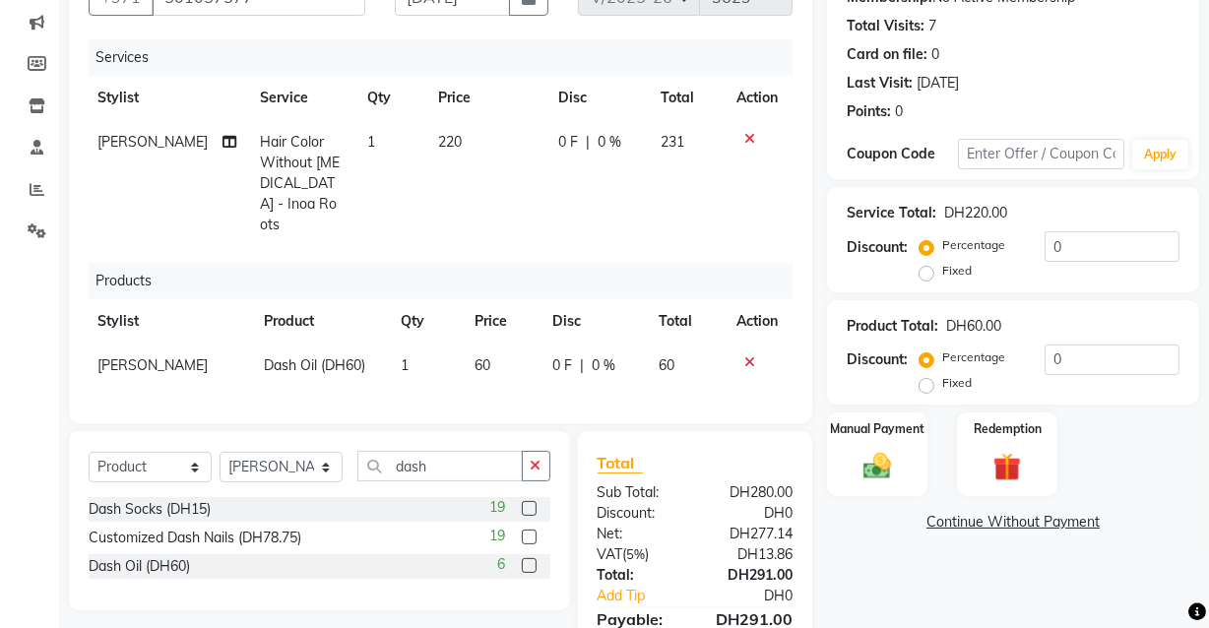
scroll to position [202, 0]
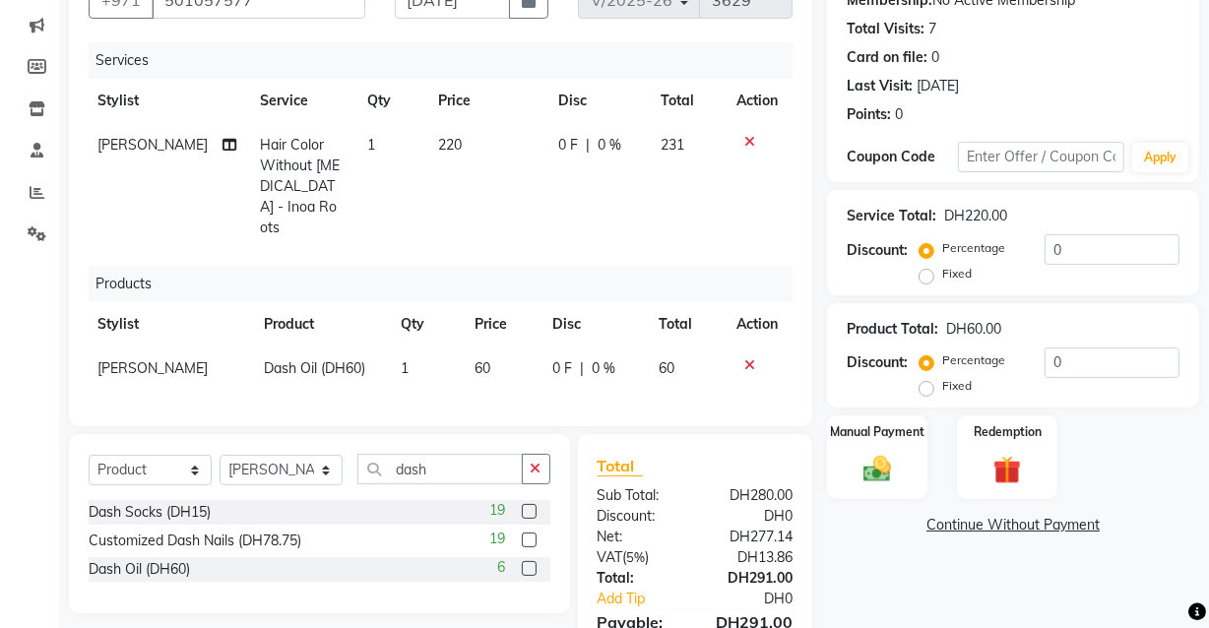
click at [438, 143] on span "220" at bounding box center [450, 145] width 24 height 18
select select "81114"
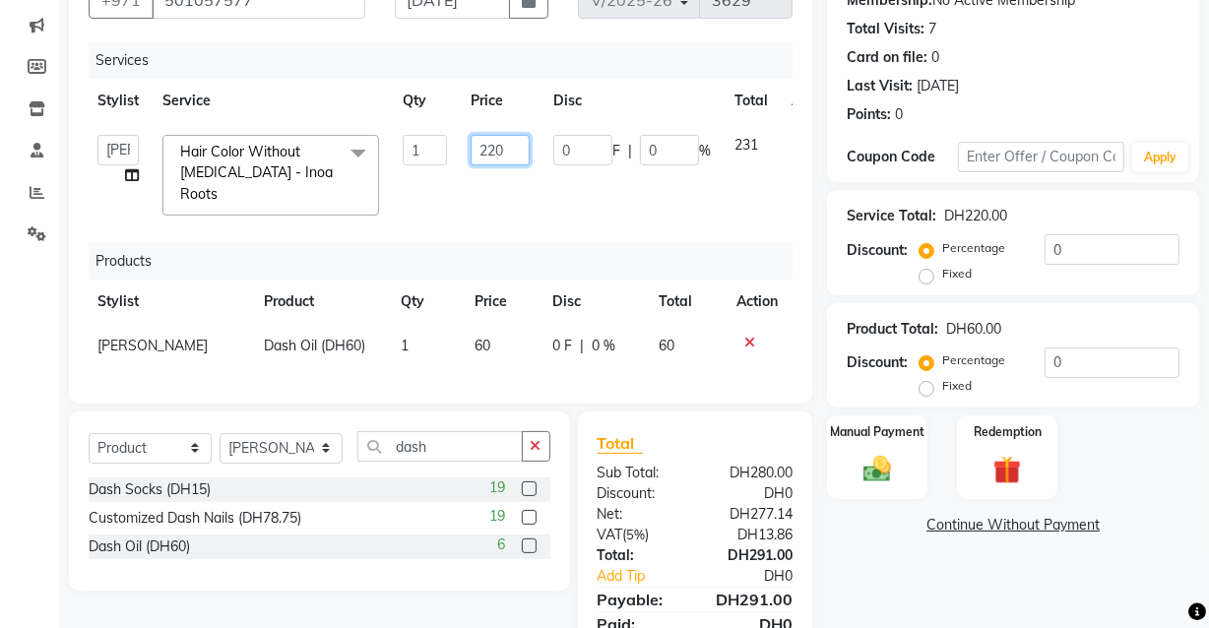
click at [515, 150] on input "220" at bounding box center [500, 150] width 59 height 31
type input "222"
click at [734, 178] on tr "Aizel Angelina Anna Bobi Edlyn Fevie Flora Grace Hamda Janine Jelyn Mariel Maya…" at bounding box center [465, 175] width 759 height 104
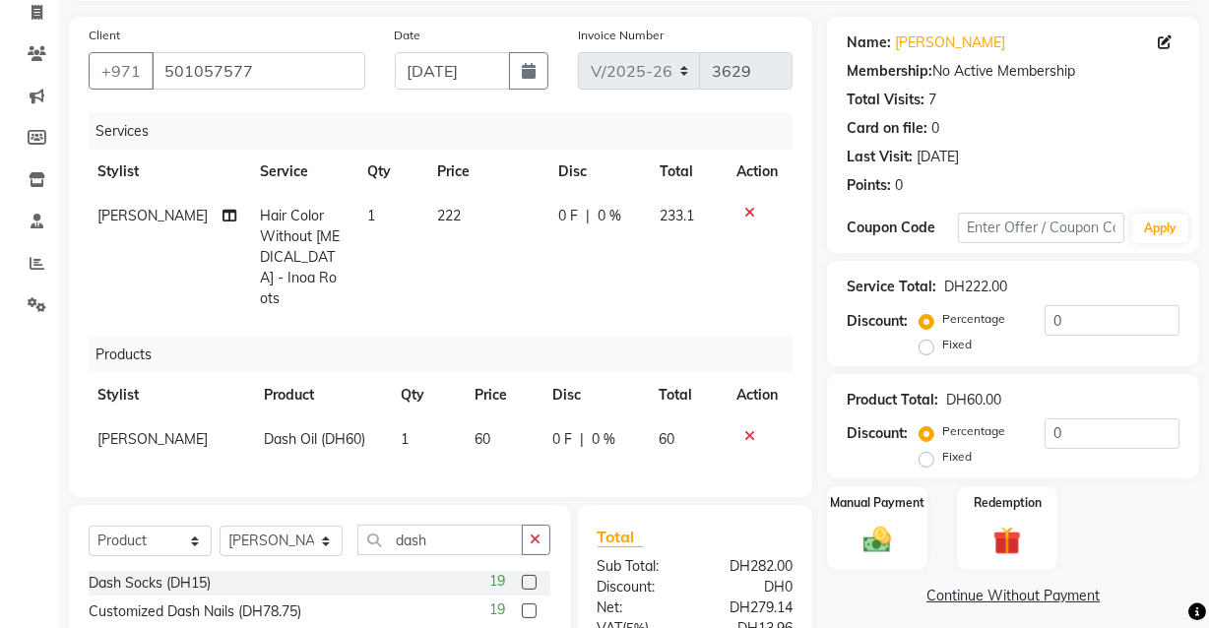
scroll to position [118, 0]
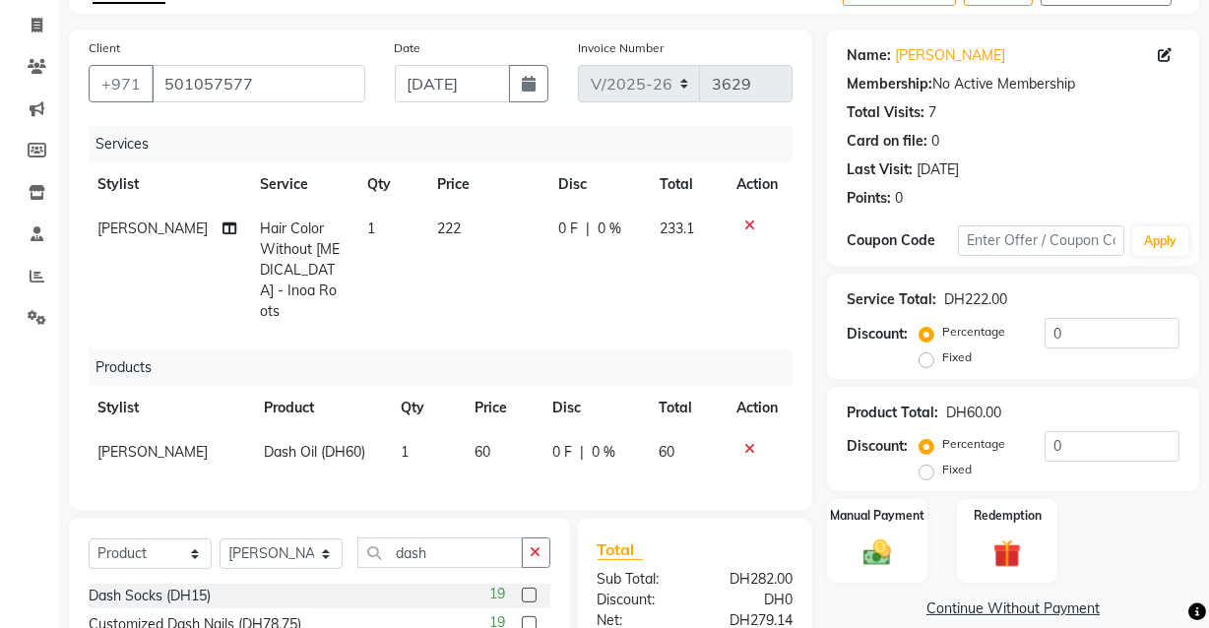
click at [446, 225] on td "222" at bounding box center [485, 270] width 121 height 127
select select "81114"
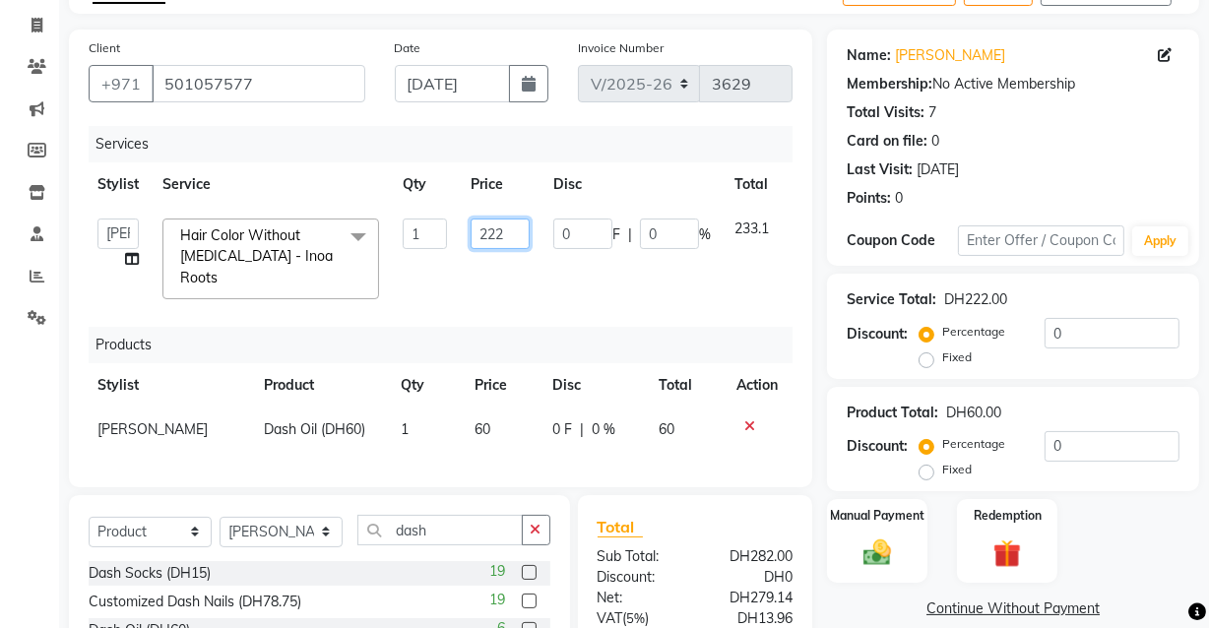
click at [508, 236] on input "222" at bounding box center [500, 234] width 59 height 31
type input "223"
click at [726, 269] on tr "Aizel Angelina Anna Bobi Edlyn Fevie Flora Grace Hamda Janine Jelyn Mariel Maya…" at bounding box center [466, 259] width 760 height 104
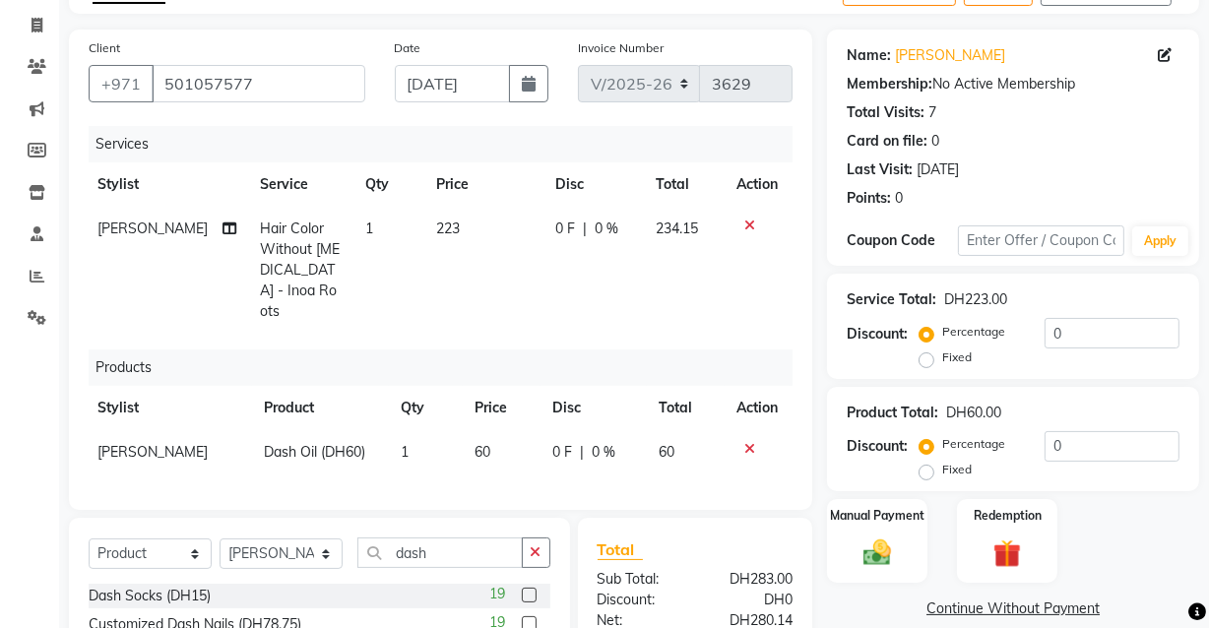
click at [444, 231] on td "223" at bounding box center [483, 270] width 119 height 127
select select "81114"
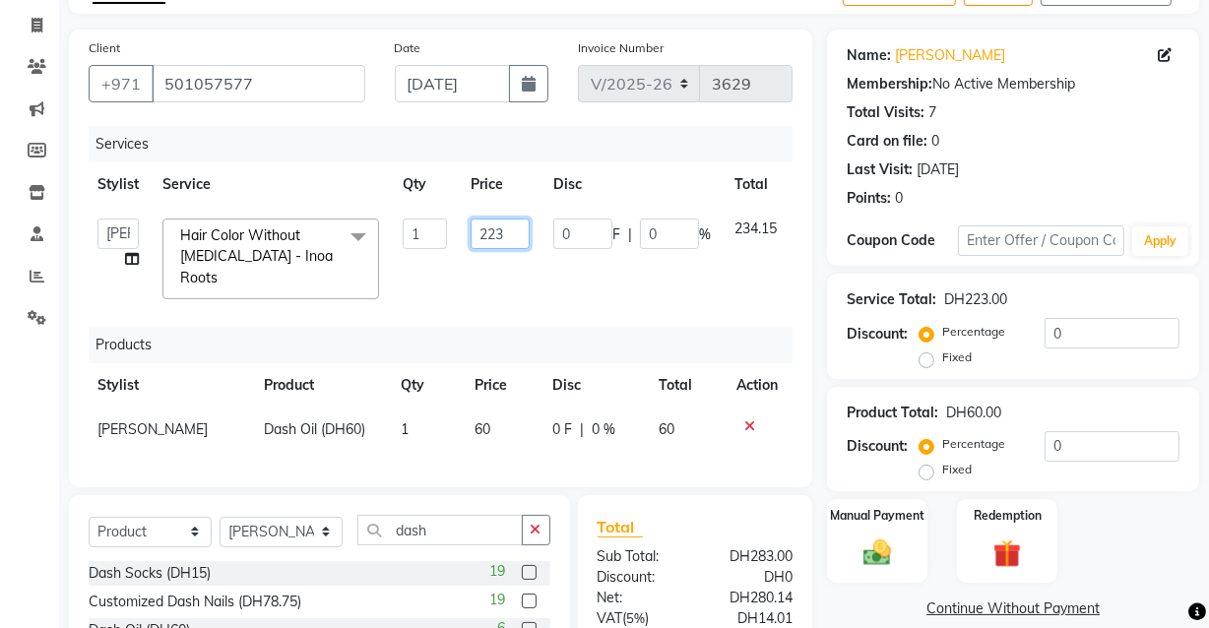
click at [512, 233] on input "223" at bounding box center [500, 234] width 59 height 31
type input "220"
click at [723, 273] on td "234.15" at bounding box center [756, 259] width 66 height 104
select select "81114"
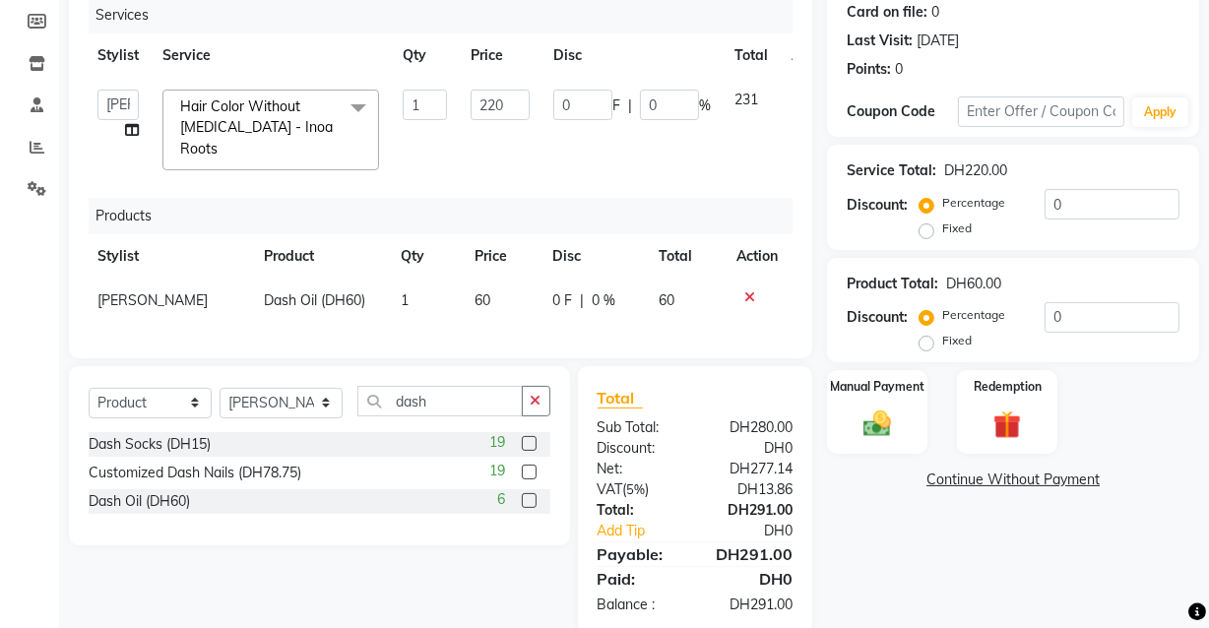
scroll to position [256, 0]
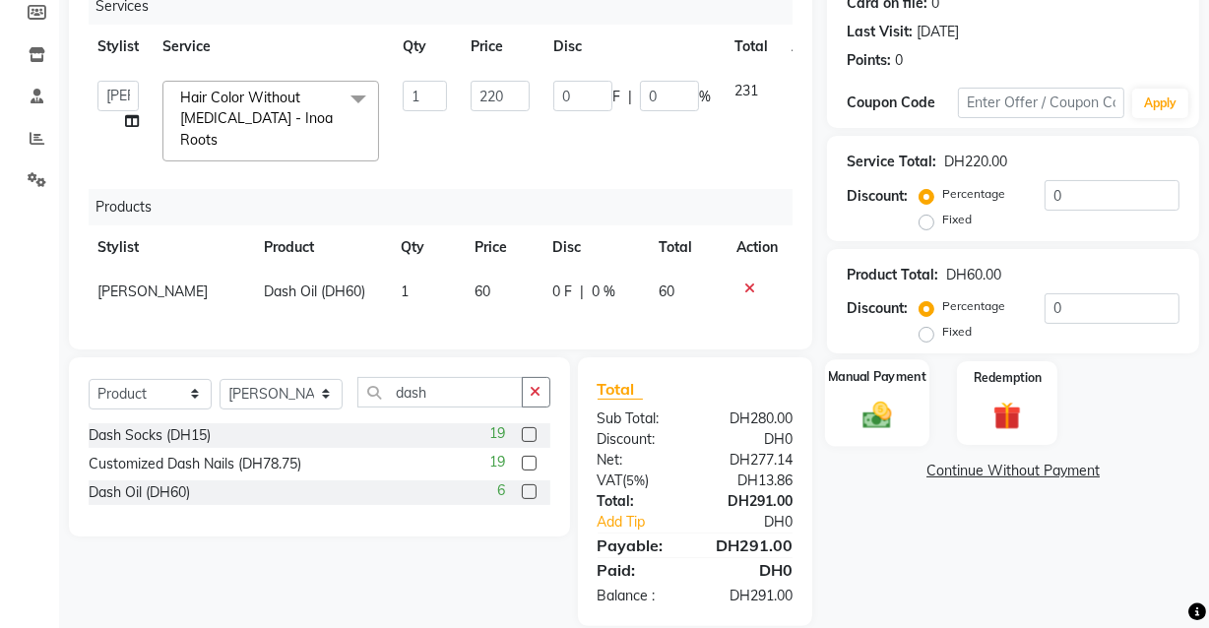
click at [896, 430] on div "Manual Payment" at bounding box center [877, 403] width 104 height 88
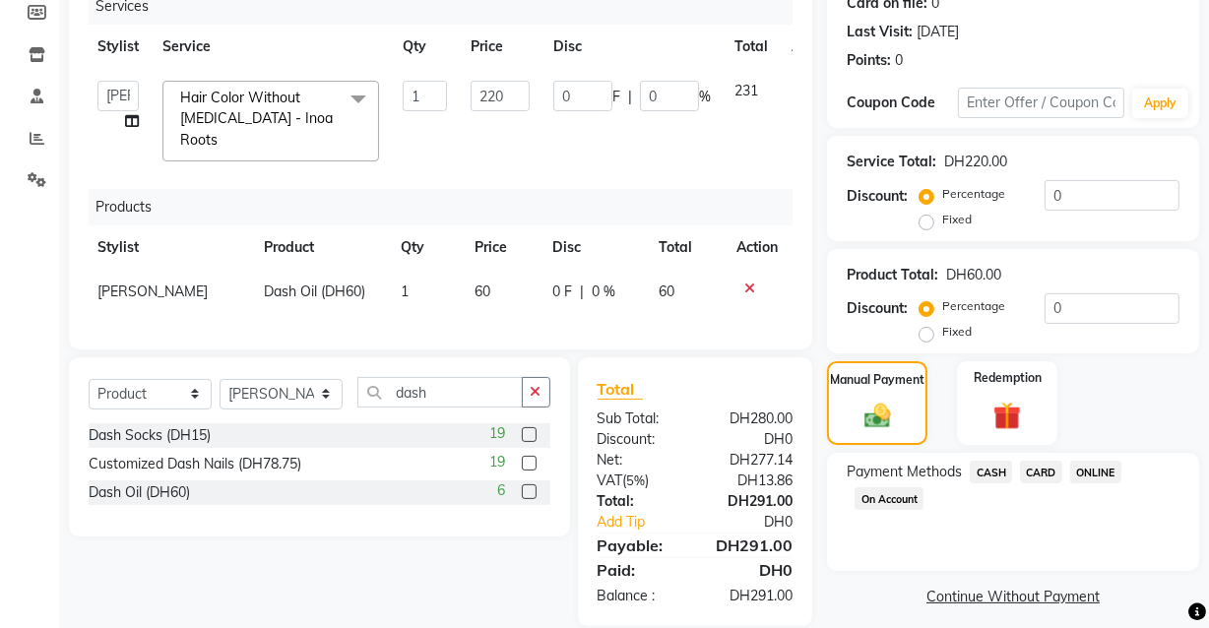
click at [1058, 480] on span "CARD" at bounding box center [1041, 472] width 42 height 23
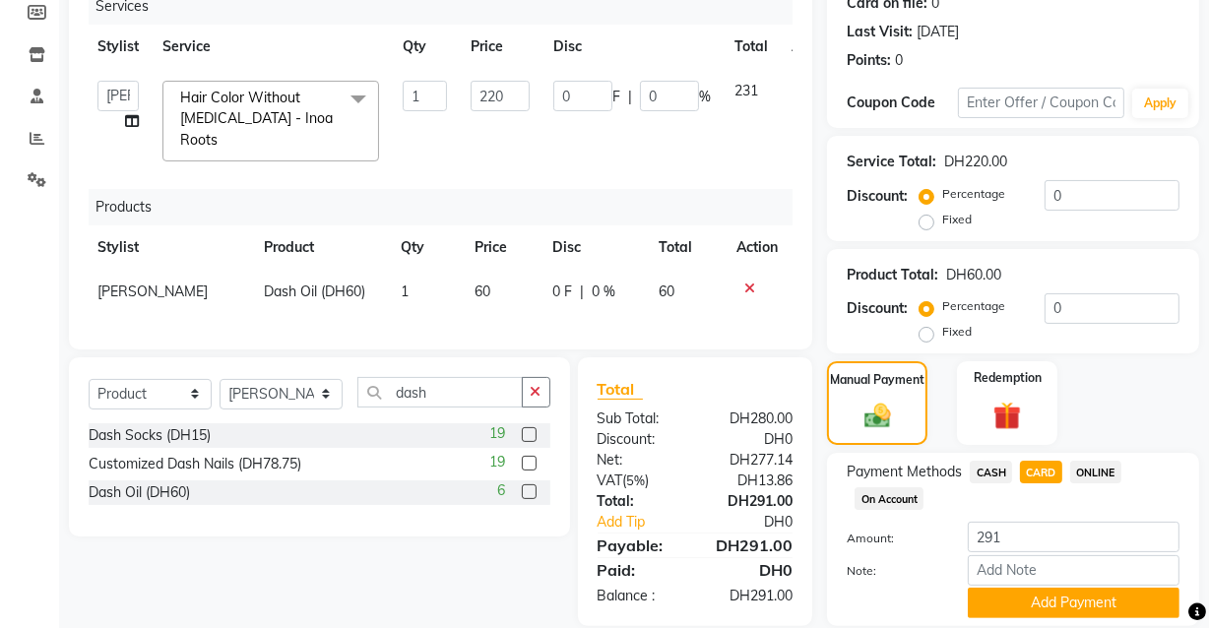
scroll to position [324, 0]
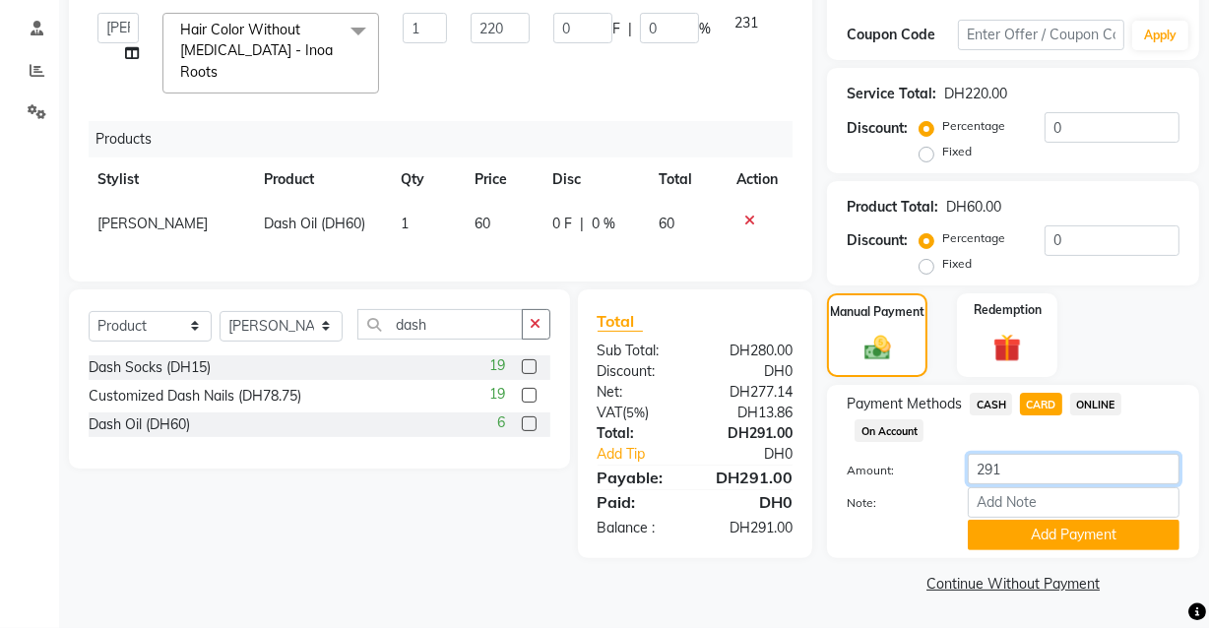
click at [1091, 476] on input "291" at bounding box center [1074, 469] width 212 height 31
click at [1058, 527] on button "Add Payment" at bounding box center [1074, 535] width 212 height 31
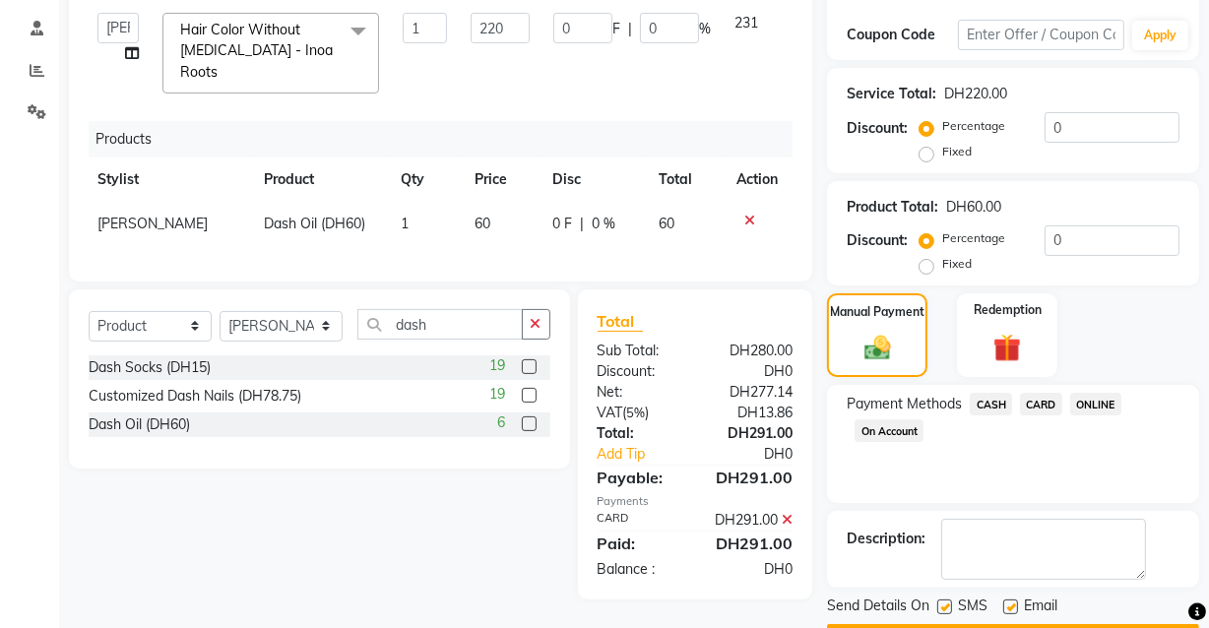
scroll to position [379, 0]
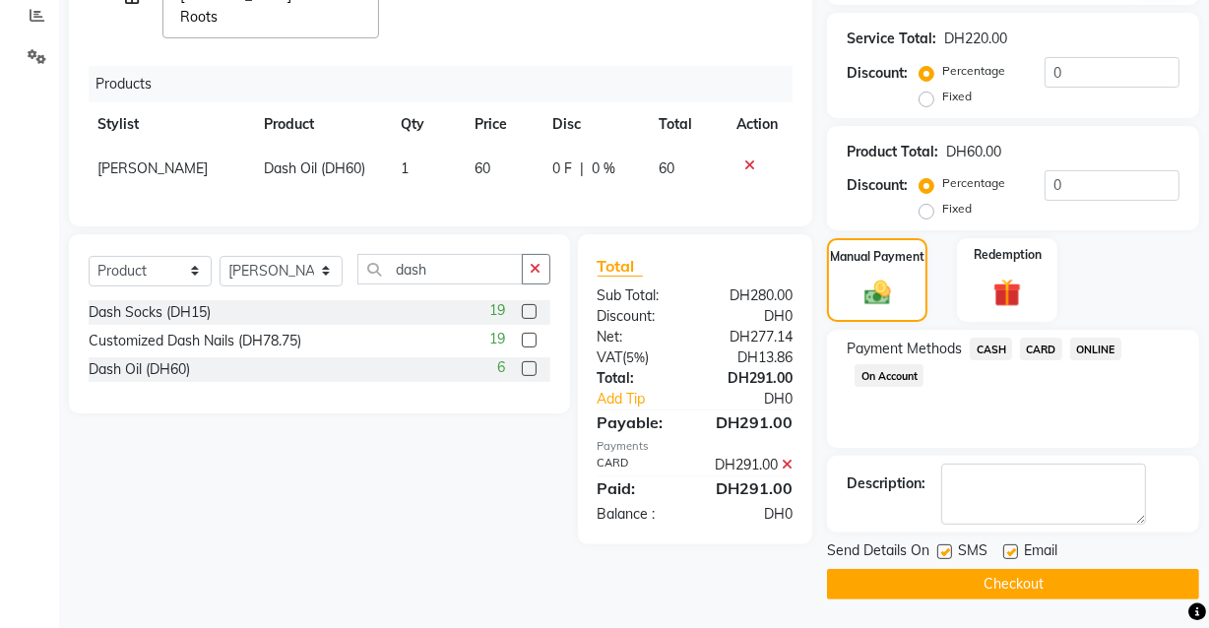
click at [1012, 551] on label at bounding box center [1010, 551] width 15 height 15
click at [1012, 551] on input "checkbox" at bounding box center [1009, 552] width 13 height 13
checkbox input "false"
click at [1029, 586] on button "Checkout" at bounding box center [1013, 584] width 372 height 31
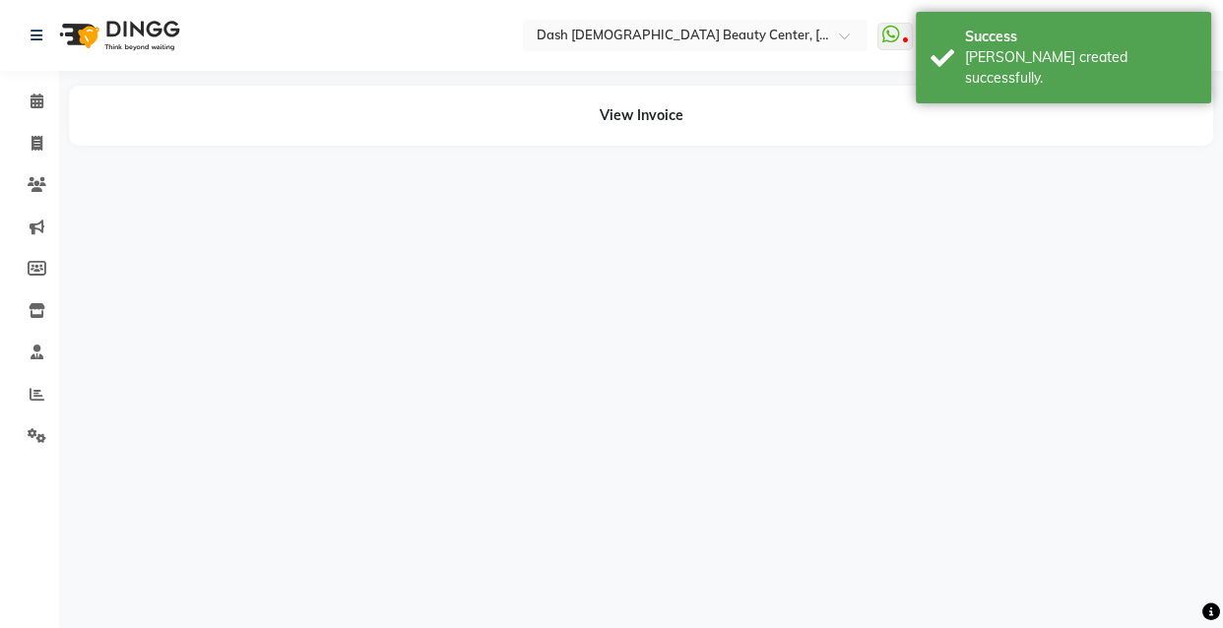
click at [954, 551] on div "Select Location × Dash Ladies Beauty Center, Al Shabhat Plaza WhatsApp Status ✕…" at bounding box center [611, 314] width 1223 height 628
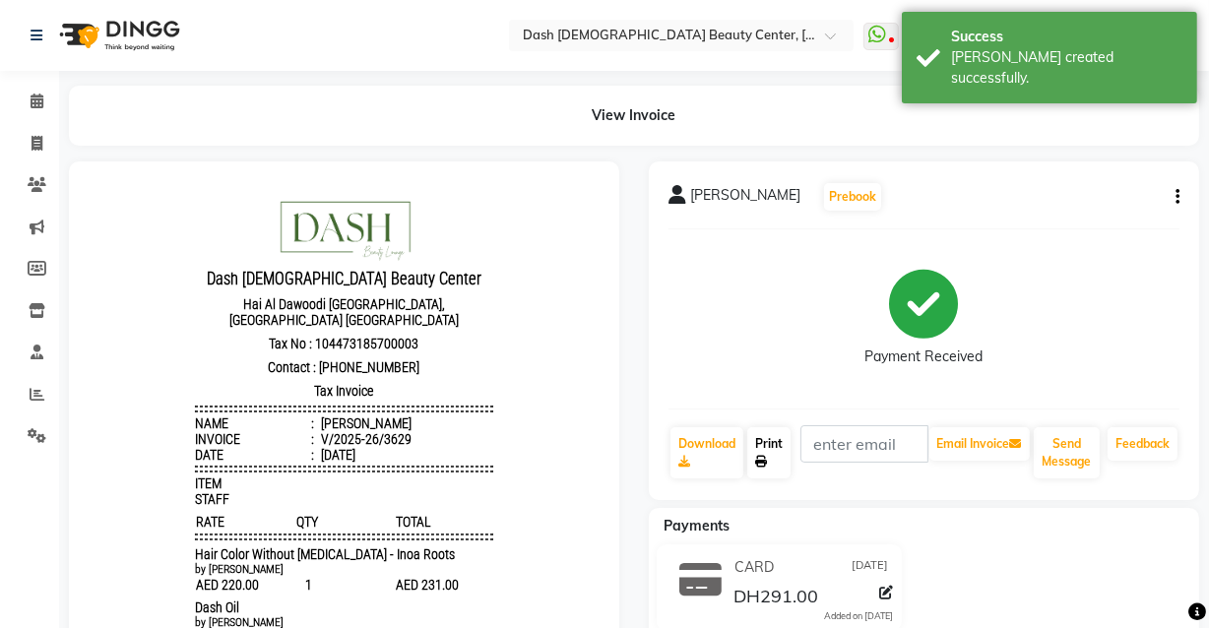
click at [761, 443] on link "Print" at bounding box center [768, 452] width 43 height 51
click at [38, 104] on icon at bounding box center [37, 101] width 13 height 15
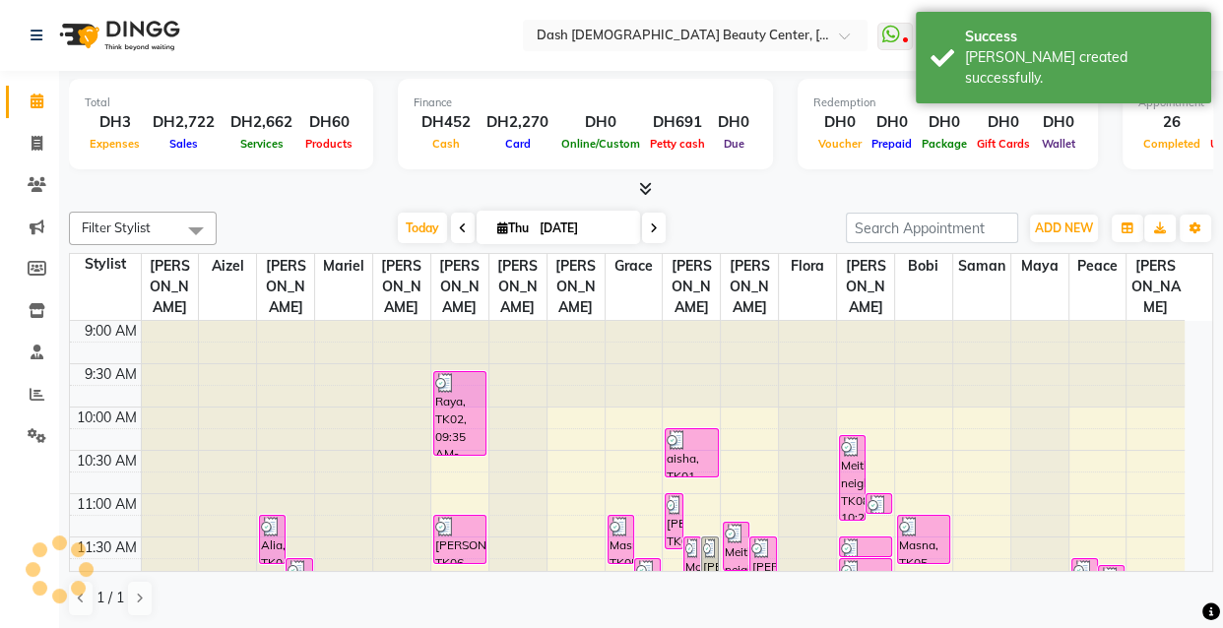
scroll to position [432, 0]
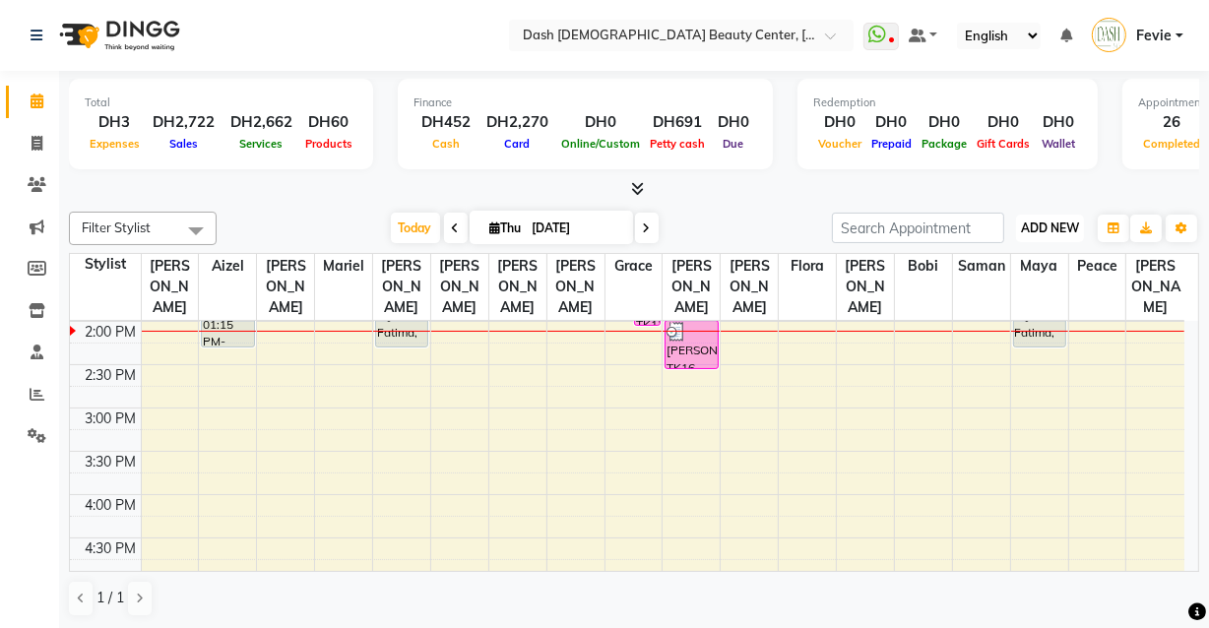
click at [1055, 225] on span "ADD NEW" at bounding box center [1050, 227] width 58 height 15
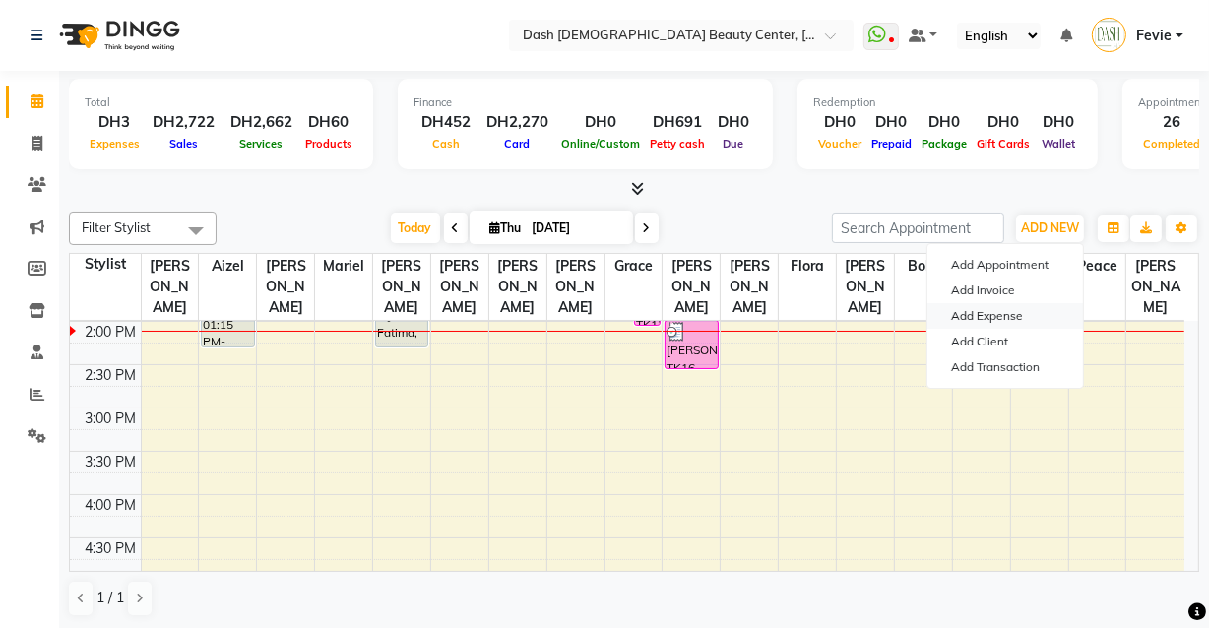
click at [989, 317] on link "Add Expense" at bounding box center [1005, 316] width 156 height 26
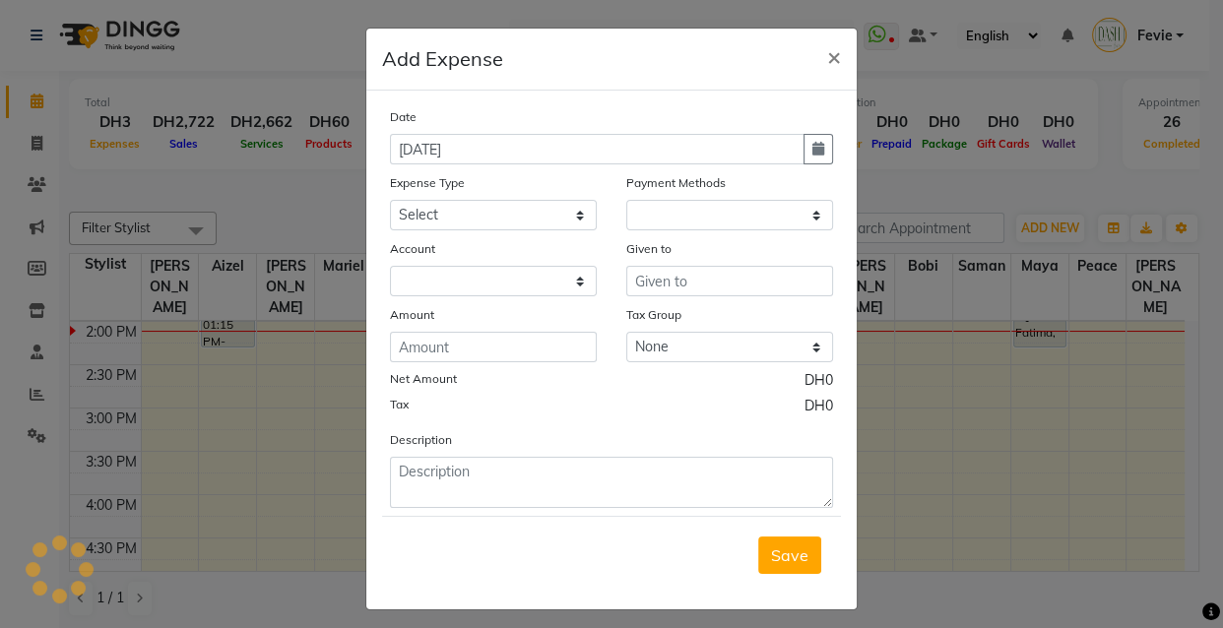
select select "1"
select select "7494"
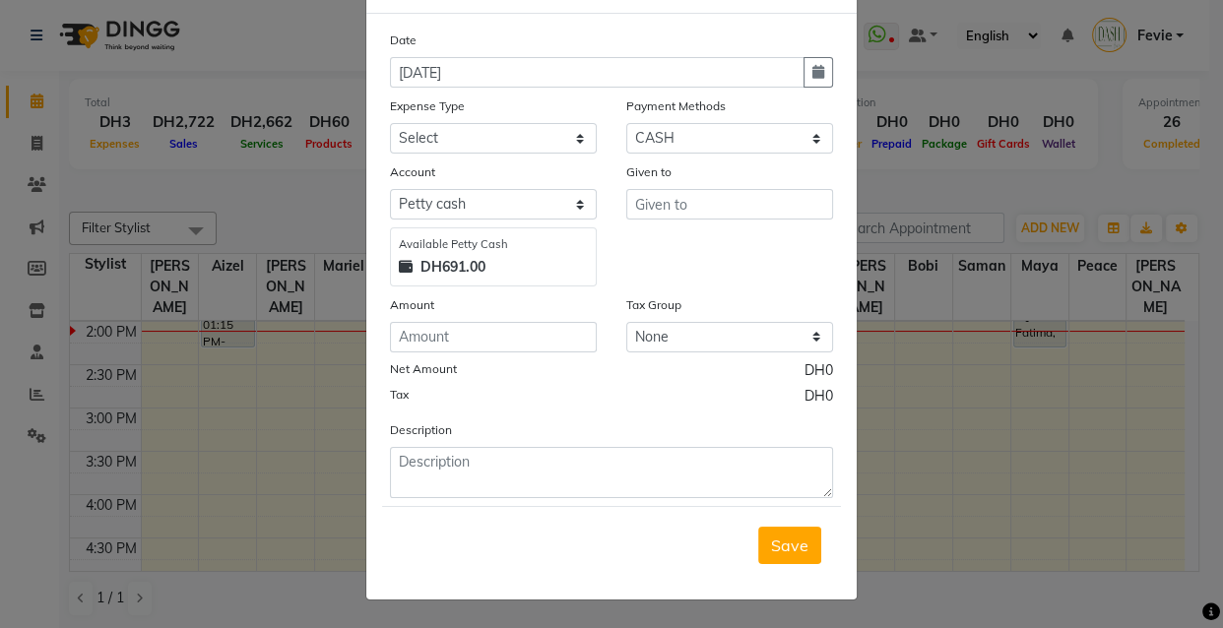
scroll to position [79, 0]
click at [490, 344] on input "number" at bounding box center [493, 337] width 207 height 31
type input "3"
click at [669, 204] on input "text" at bounding box center [729, 204] width 207 height 31
click at [462, 146] on select "Select Advance Salary Bank charges Car maintenance Cash transfer to bank Cash t…" at bounding box center [493, 138] width 207 height 31
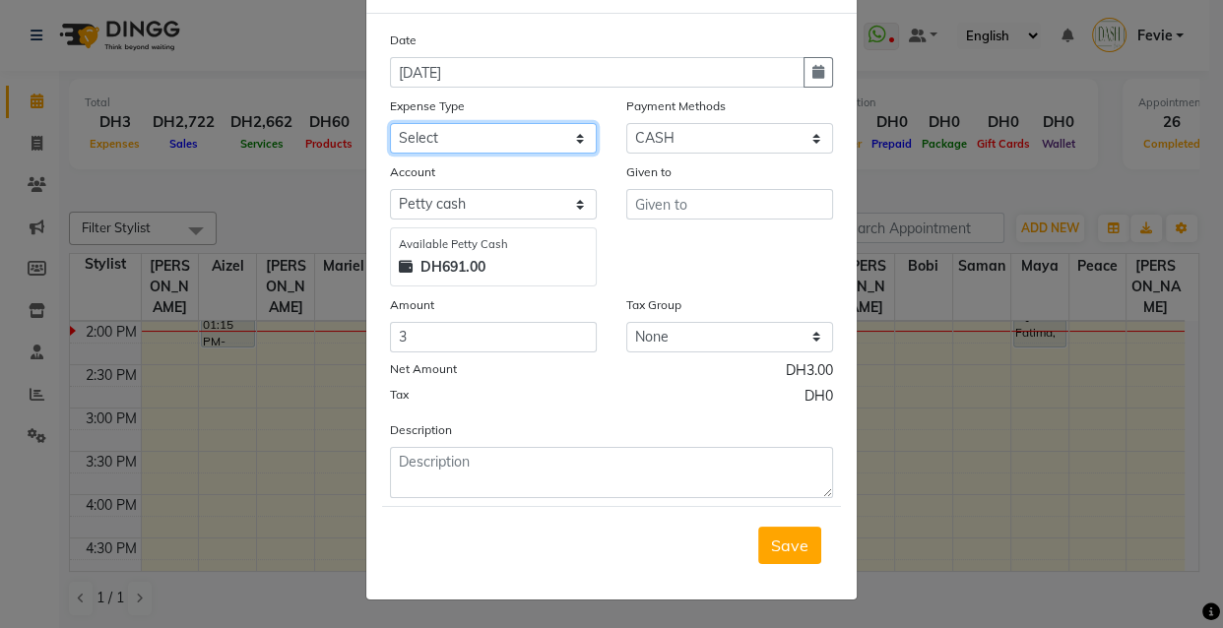
select select "10"
click at [390, 123] on select "Select Advance Salary Bank charges Car maintenance Cash transfer to bank Cash t…" at bounding box center [493, 138] width 207 height 31
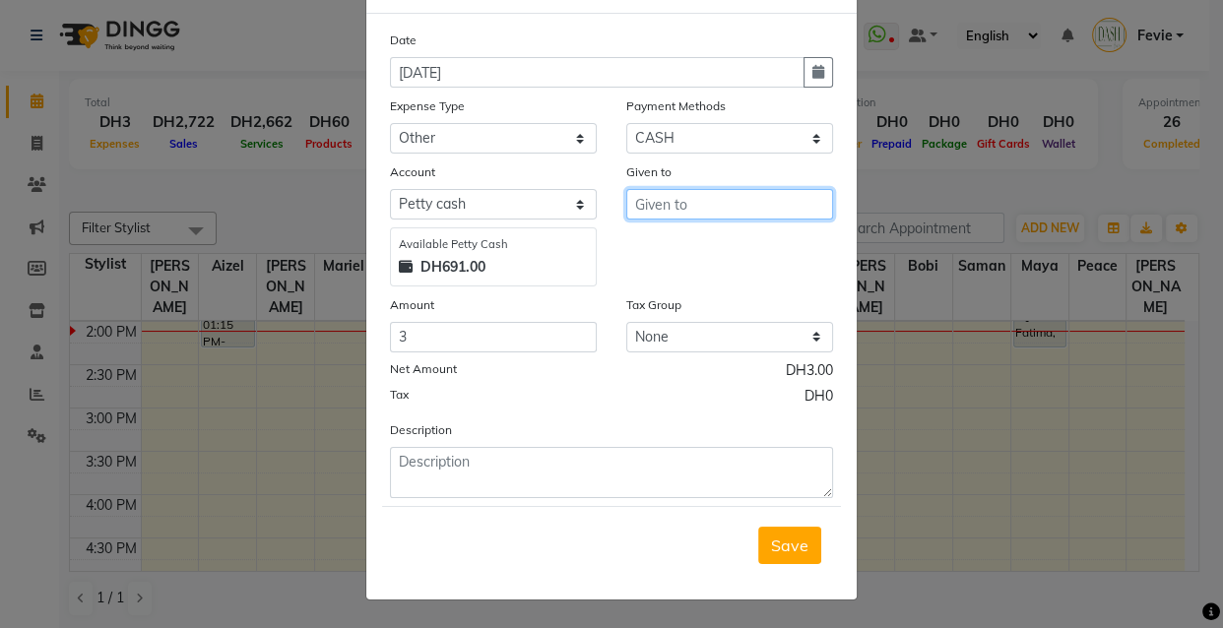
click at [699, 205] on input "text" at bounding box center [729, 204] width 207 height 31
type input "Customer"
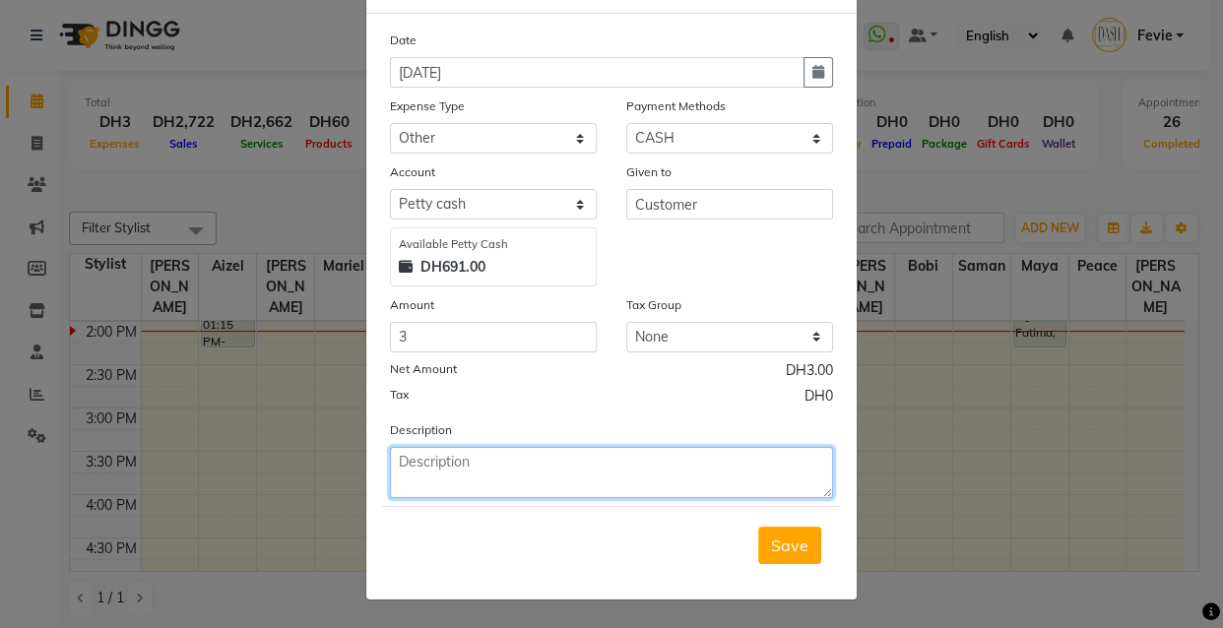
click at [499, 471] on textarea at bounding box center [611, 472] width 443 height 51
type textarea "Cancelled Bill"
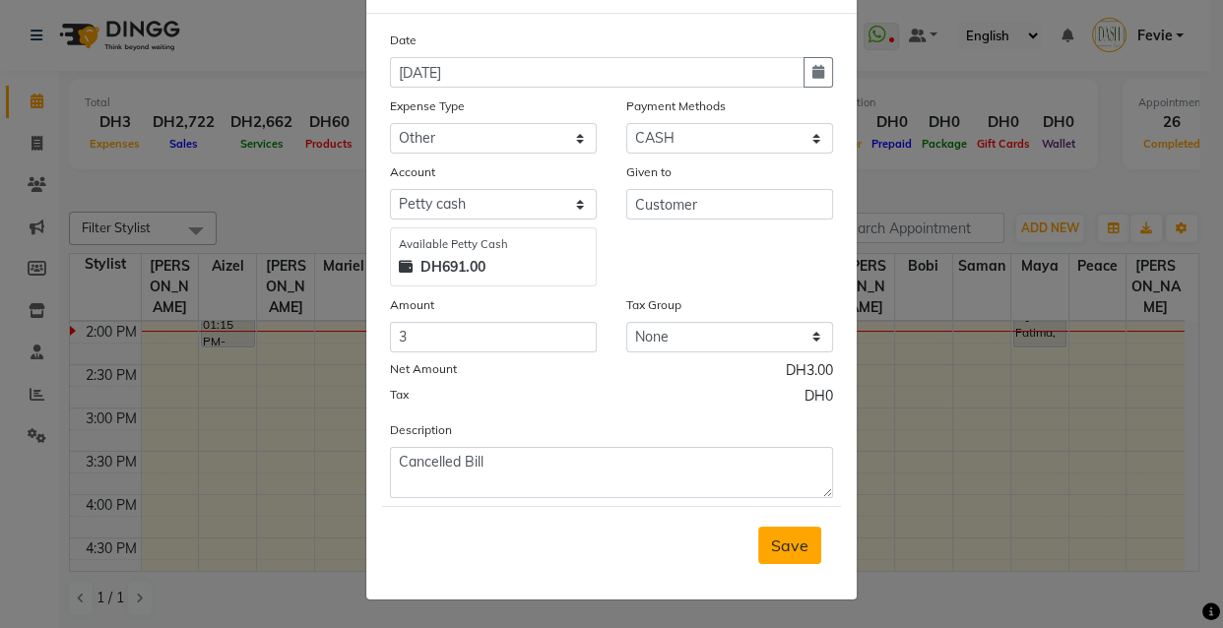
click at [783, 554] on span "Save" at bounding box center [789, 545] width 37 height 20
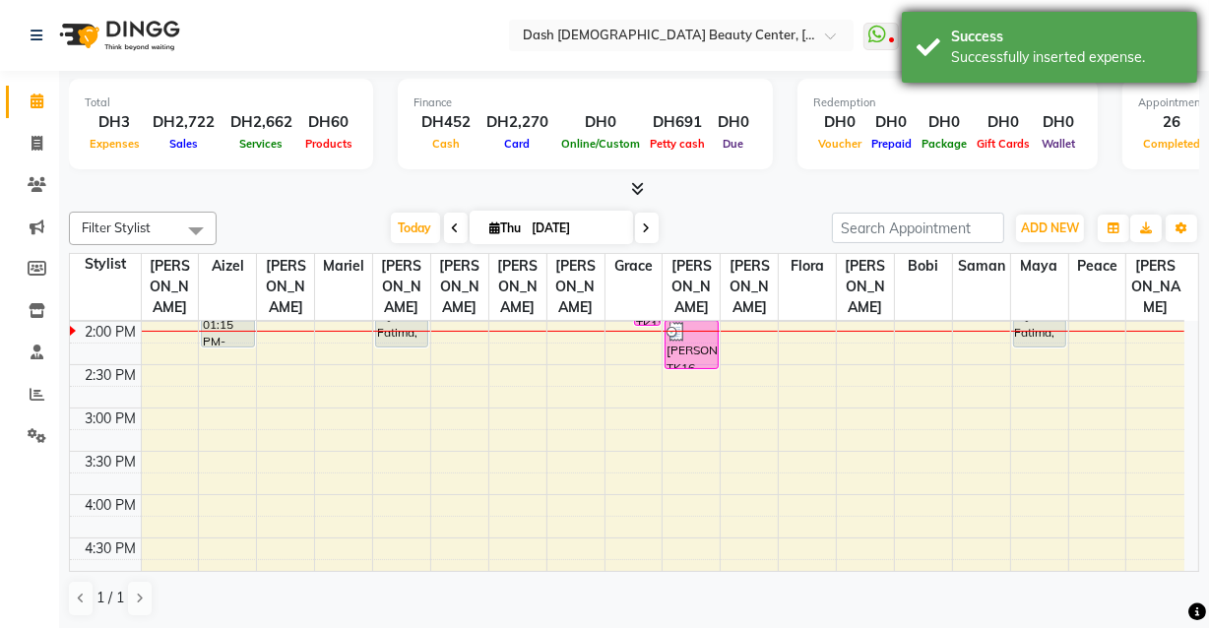
click at [1087, 56] on div "Successfully inserted expense." at bounding box center [1066, 57] width 231 height 21
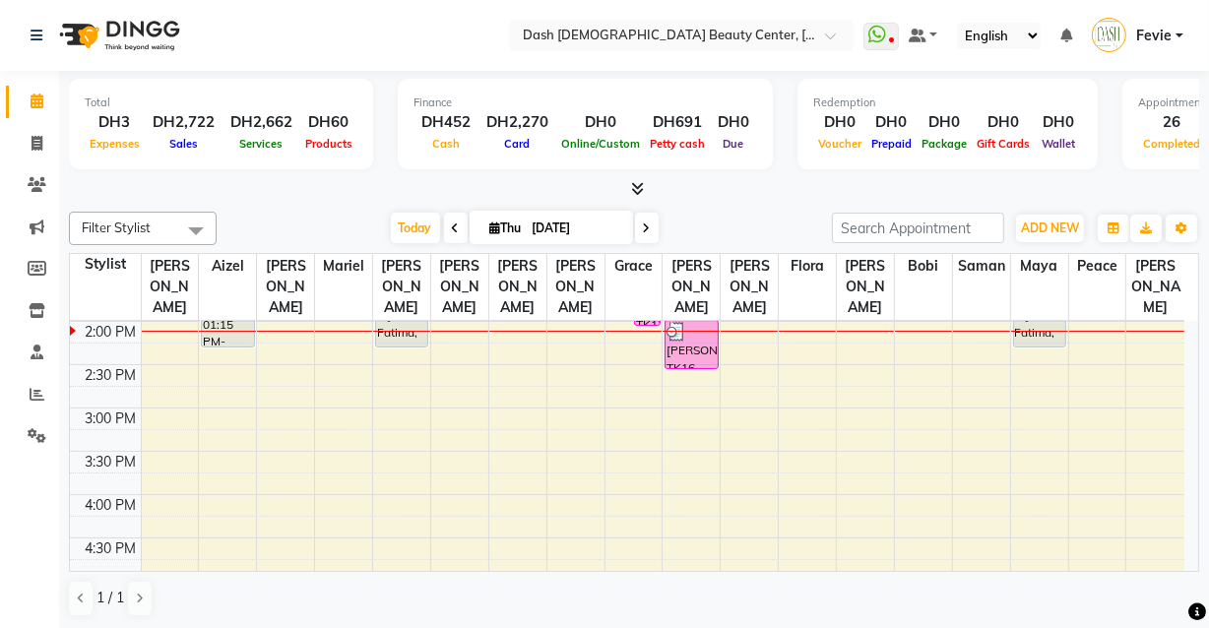
click at [1152, 38] on span "Fevie" at bounding box center [1153, 36] width 35 height 21
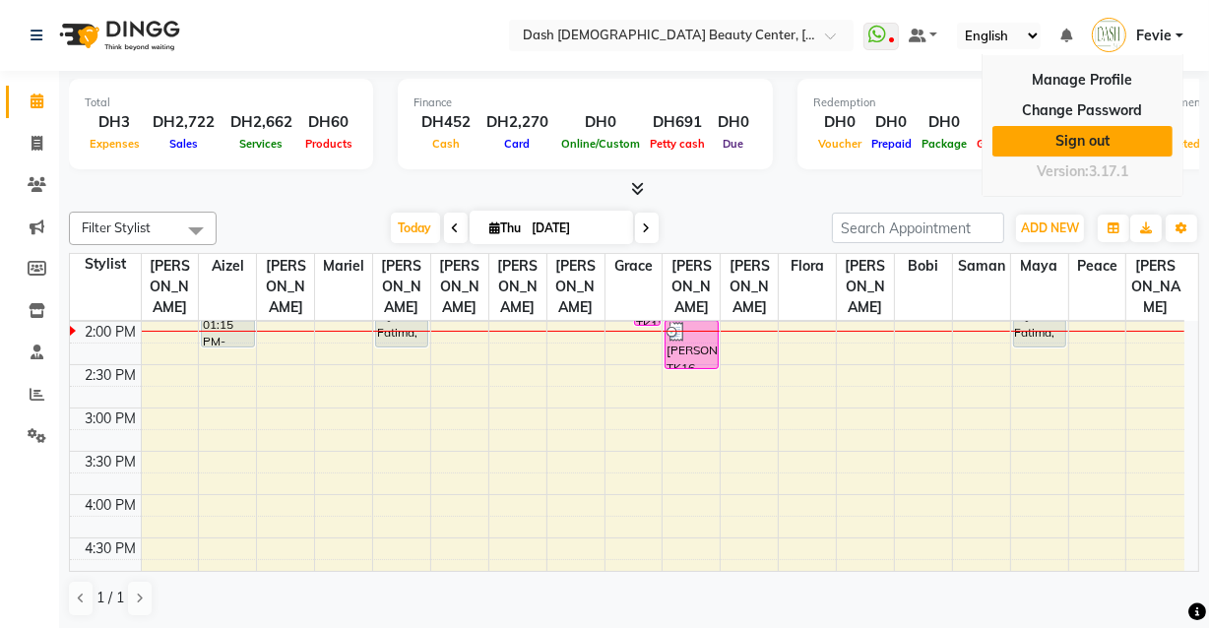
click at [1090, 146] on link "Sign out" at bounding box center [1082, 141] width 180 height 31
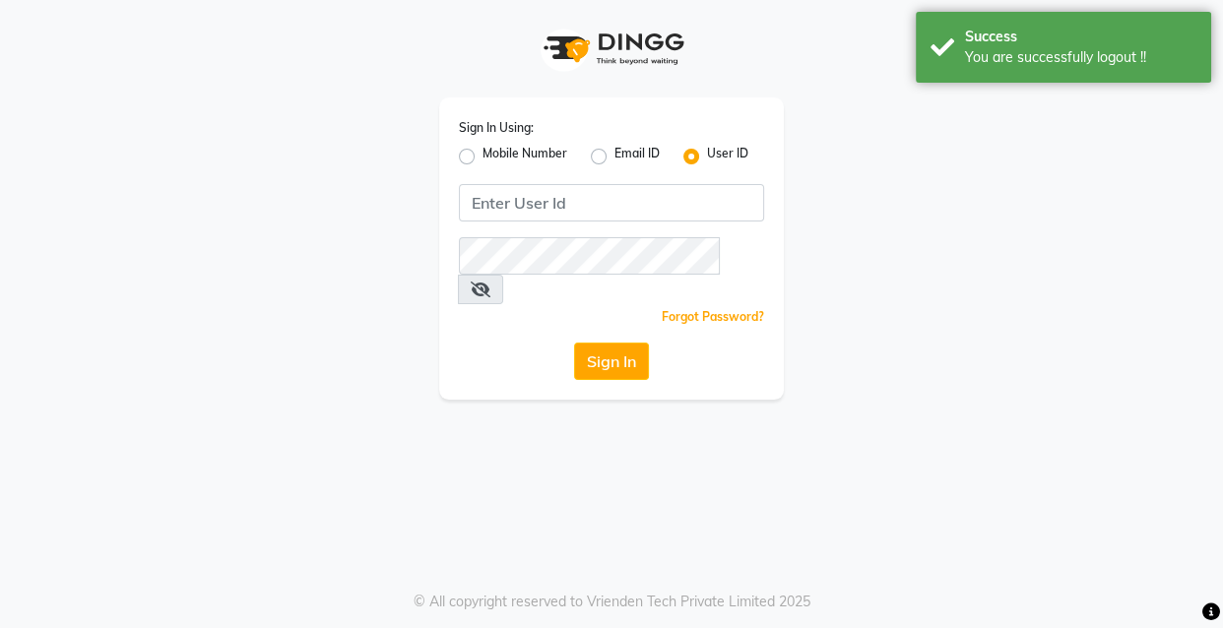
click at [488, 161] on label "Mobile Number" at bounding box center [524, 157] width 85 height 24
click at [488, 157] on input "Mobile Number" at bounding box center [488, 151] width 13 height 13
radio input "true"
radio input "false"
click at [510, 205] on span at bounding box center [512, 209] width 25 height 21
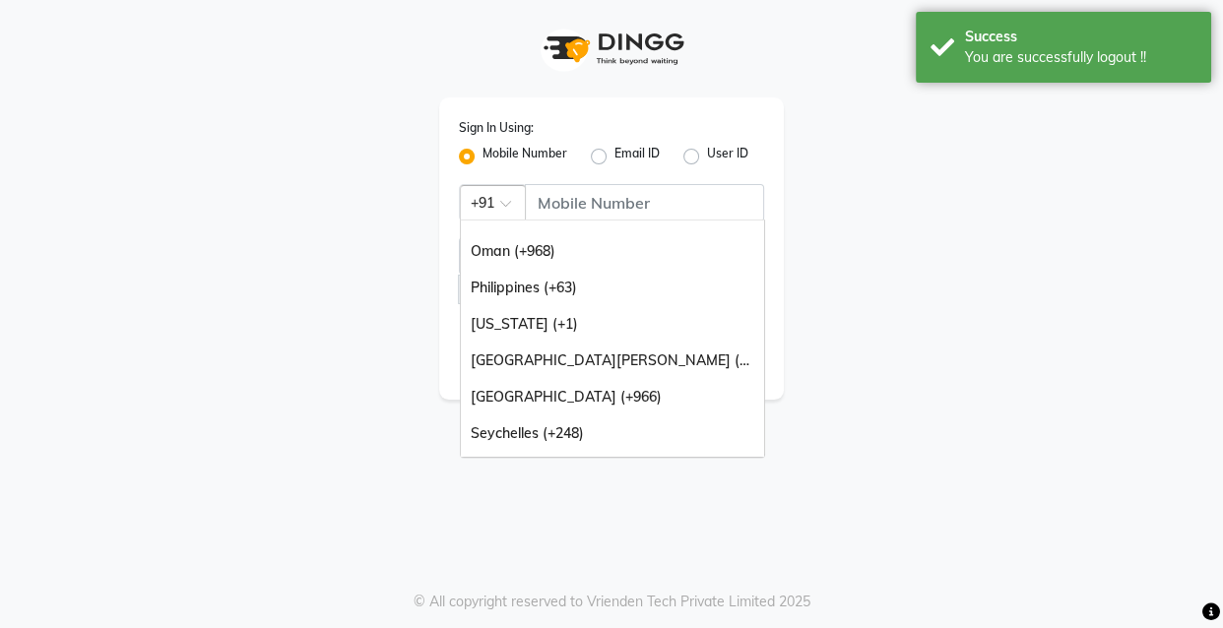
scroll to position [492, 0]
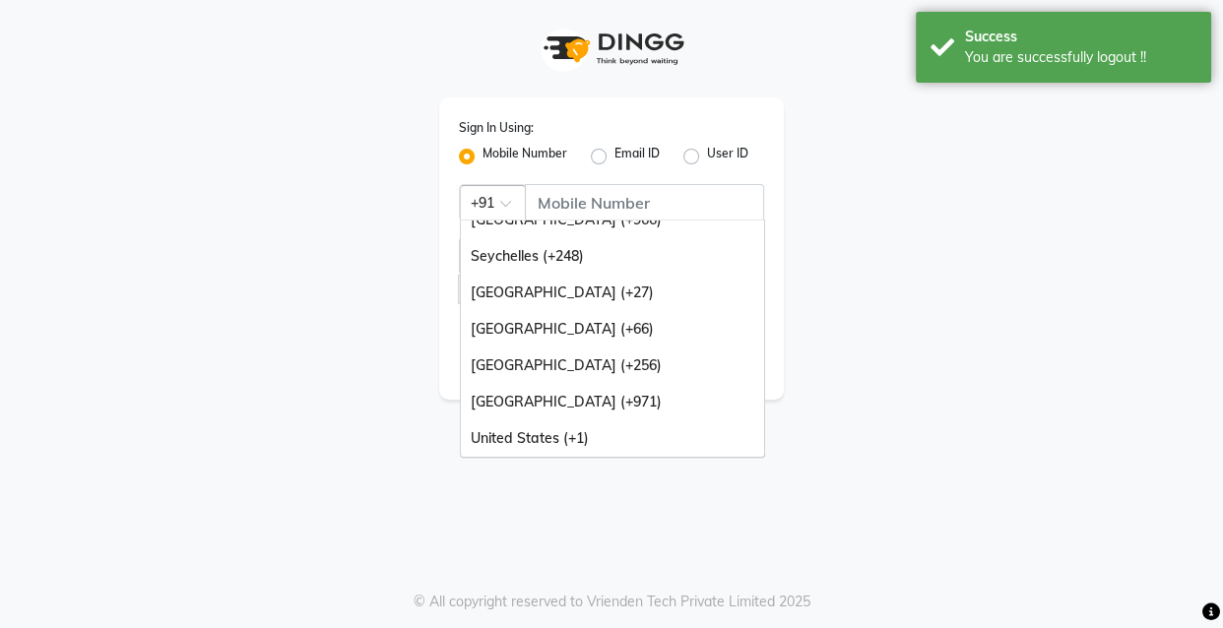
click at [551, 408] on div "United Arab Emirates (+971)" at bounding box center [612, 402] width 303 height 36
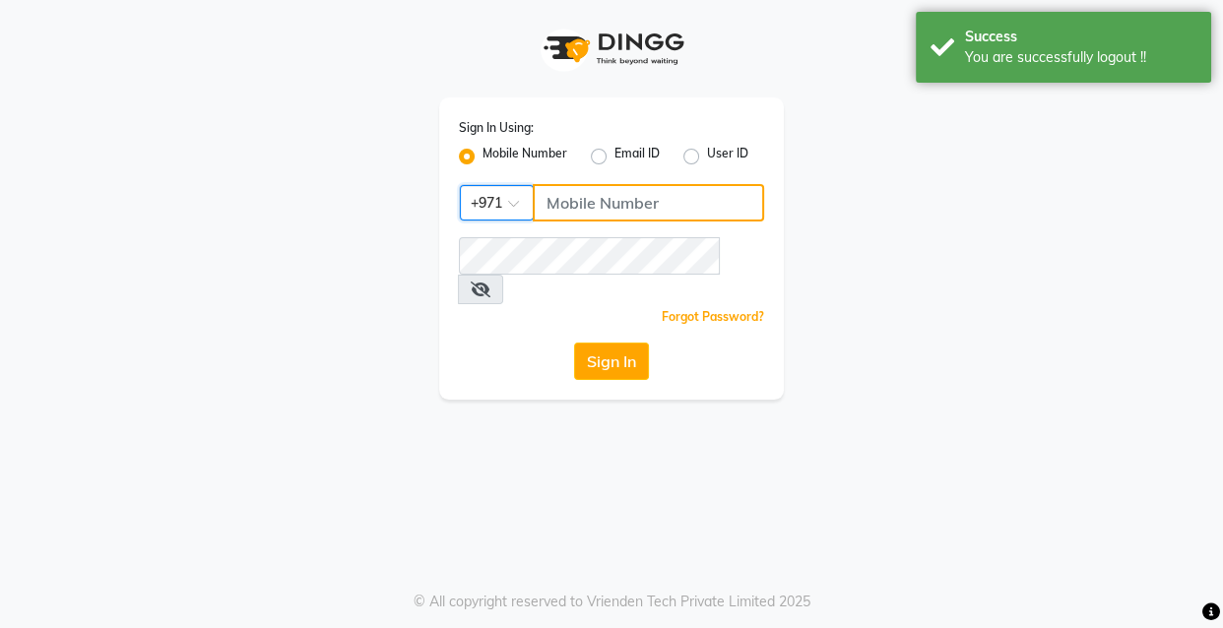
click at [639, 199] on input "Username" at bounding box center [648, 202] width 231 height 37
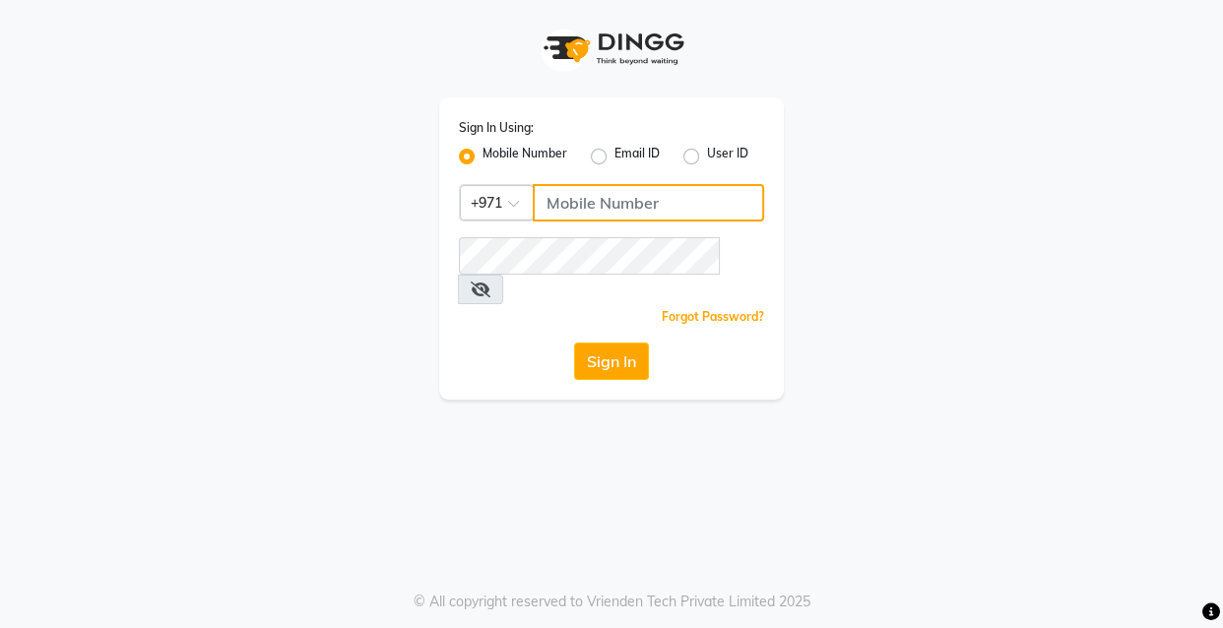
click at [653, 199] on input "Username" at bounding box center [648, 202] width 231 height 37
type input "562536289"
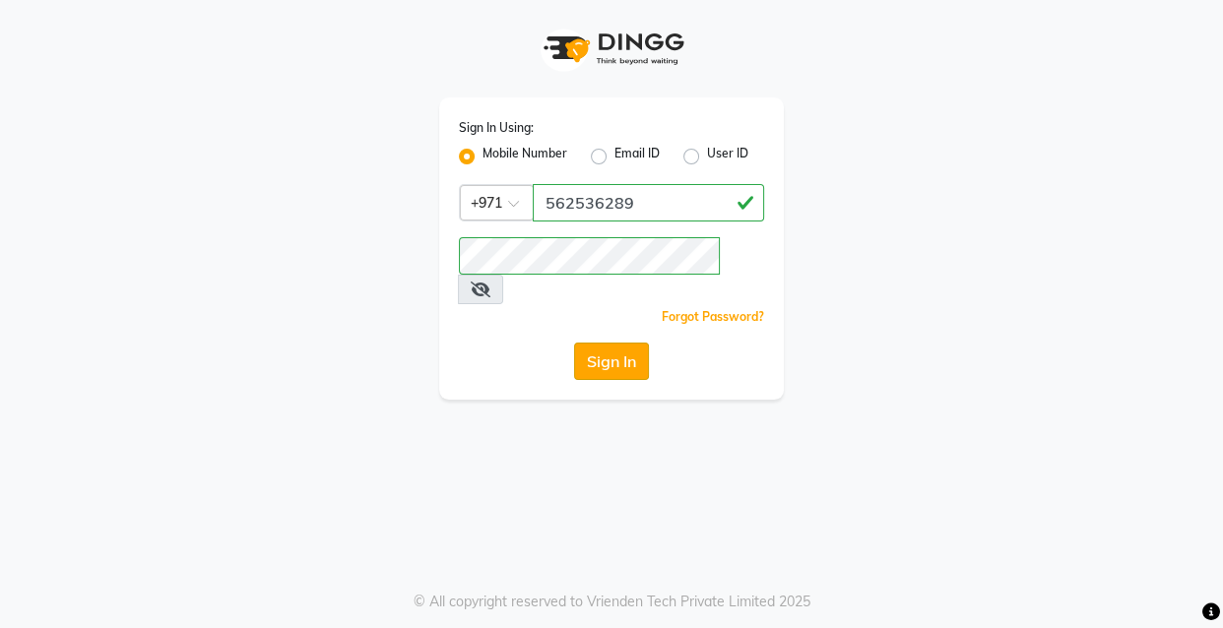
click at [607, 343] on button "Sign In" at bounding box center [611, 361] width 75 height 37
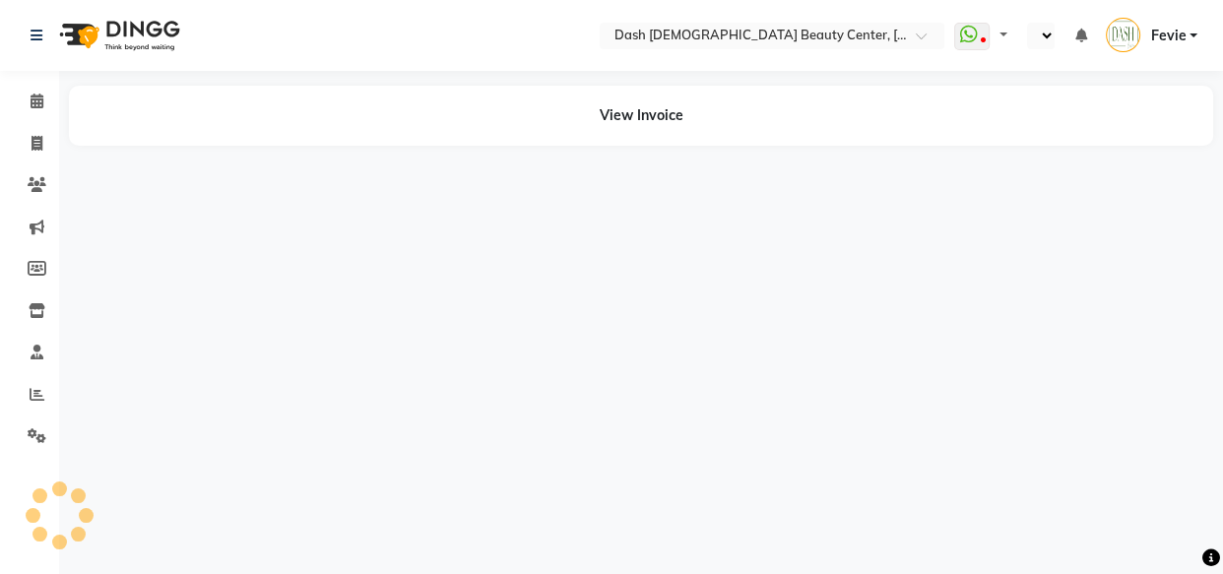
select select "en"
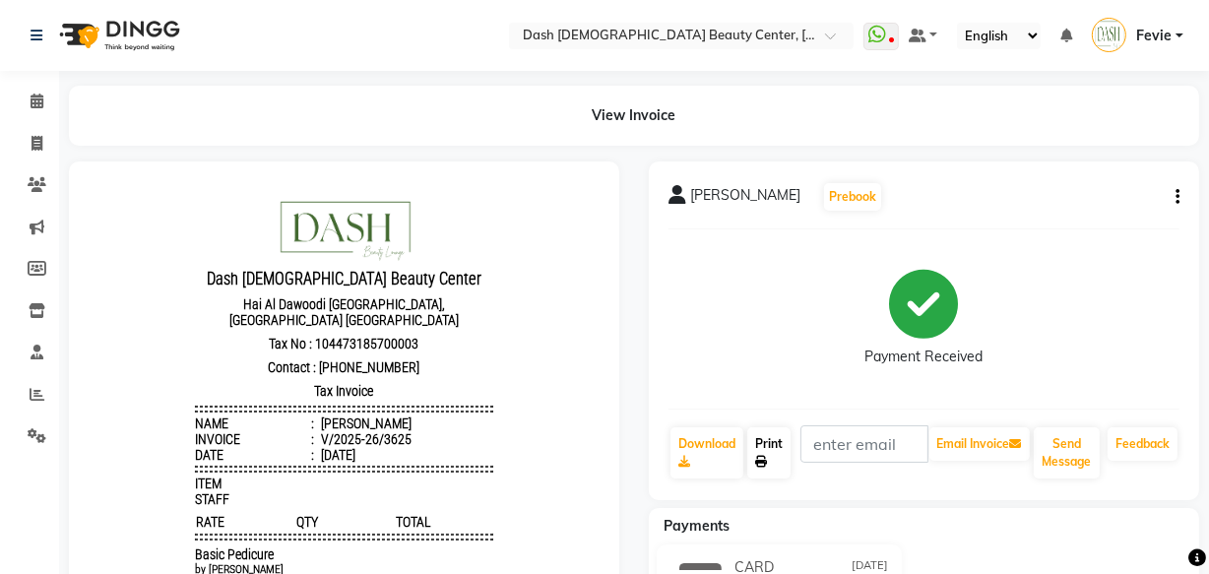
click at [767, 456] on icon at bounding box center [761, 462] width 12 height 12
click at [36, 98] on icon at bounding box center [37, 101] width 13 height 15
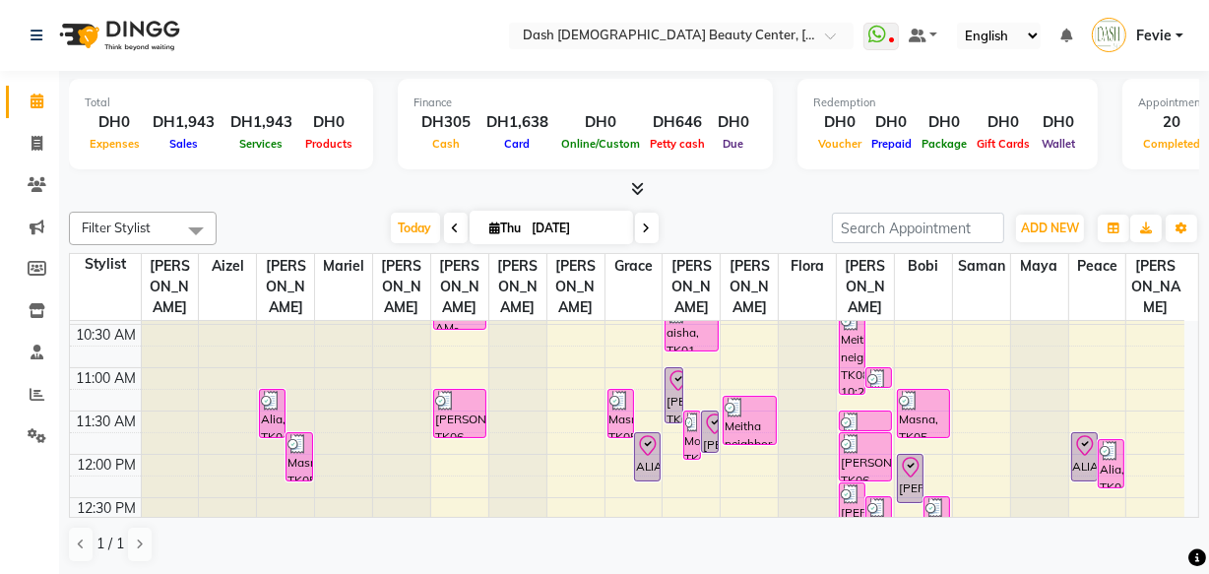
scroll to position [148, 0]
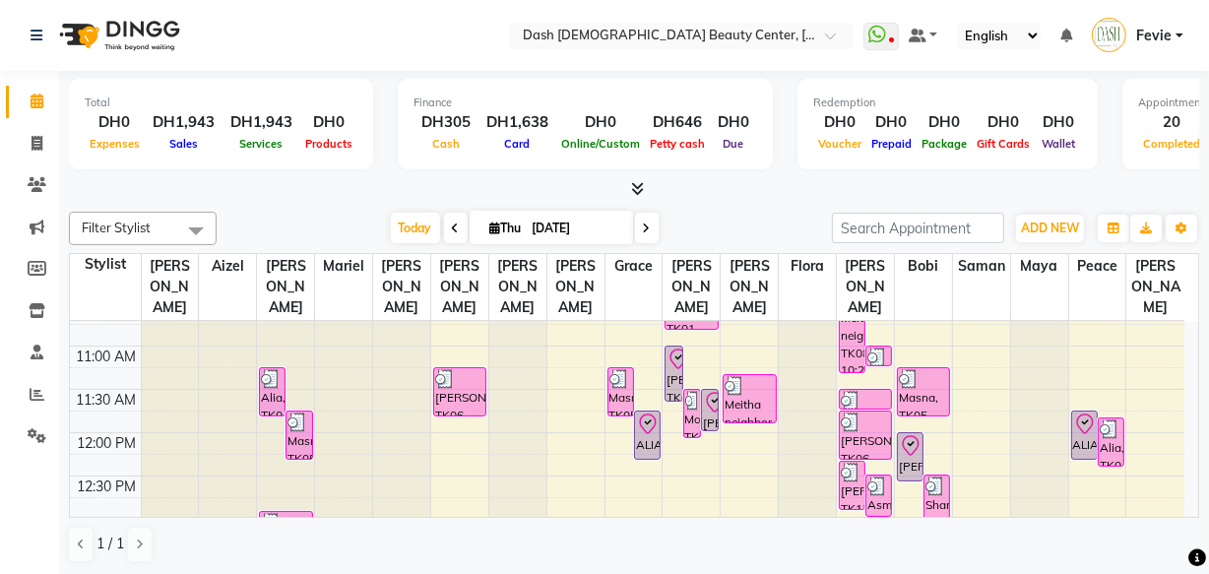
click at [644, 420] on div "ALIAZA, TK10, 11:45 AM-12:20 PM, Basic Manicure" at bounding box center [647, 434] width 25 height 47
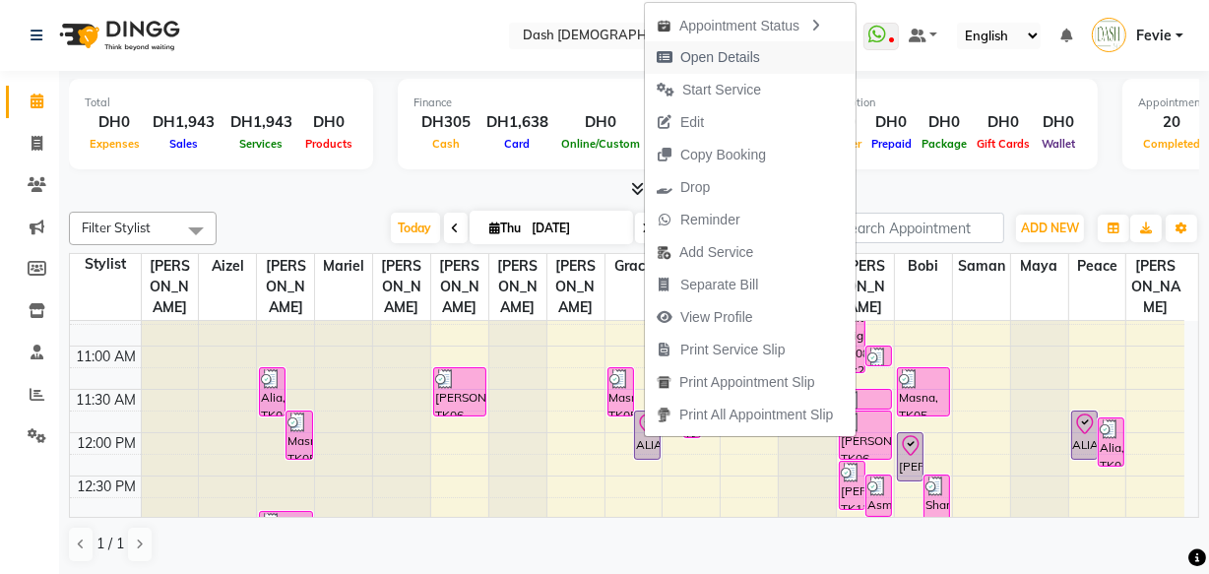
click at [736, 49] on span "Open Details" at bounding box center [720, 57] width 80 height 21
select select "8"
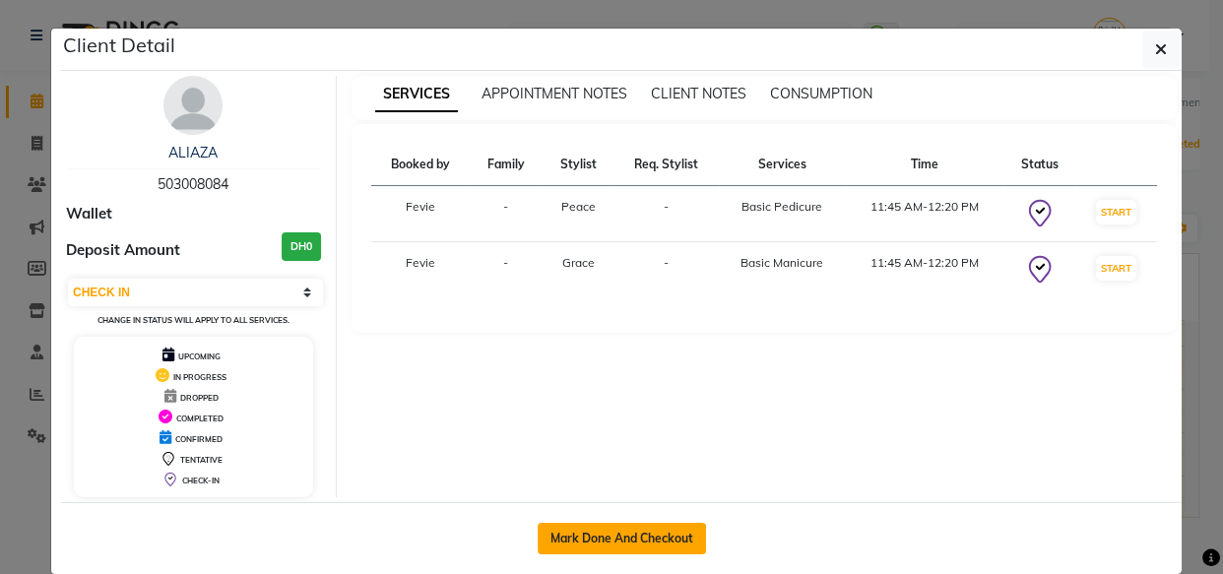
click at [640, 537] on button "Mark Done And Checkout" at bounding box center [621, 538] width 168 height 31
select select "service"
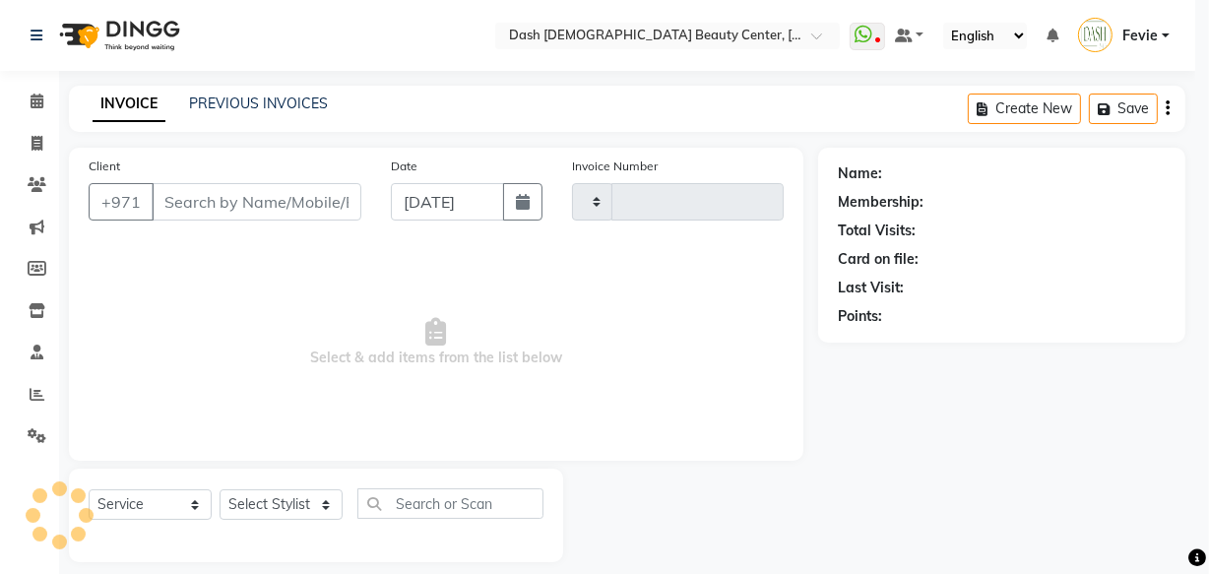
type input "3627"
select select "8372"
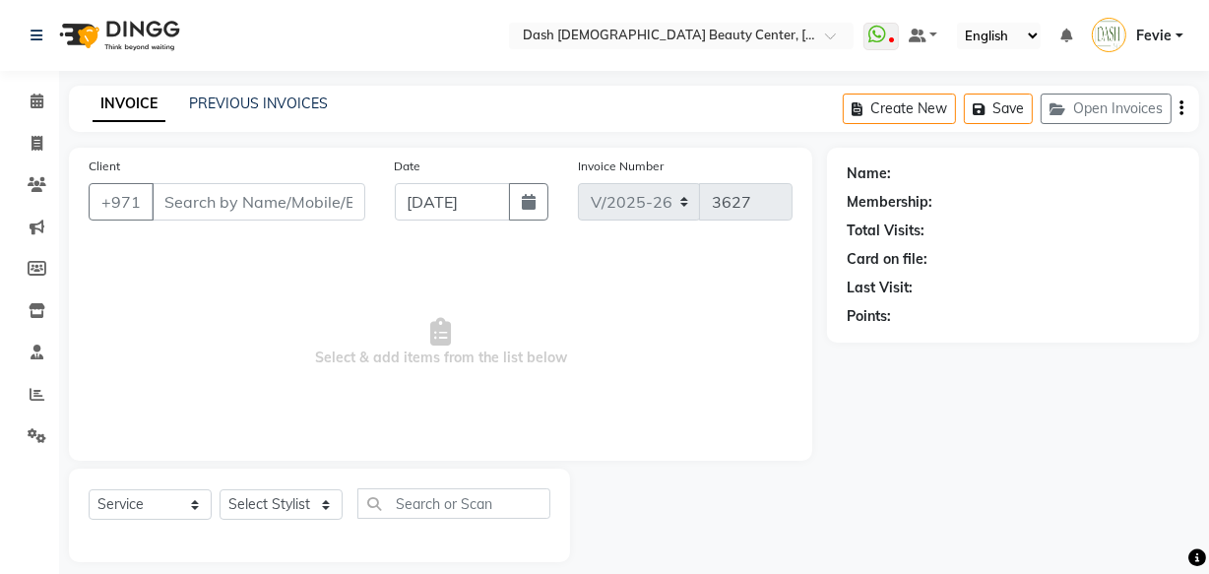
type input "503008084"
select select "85614"
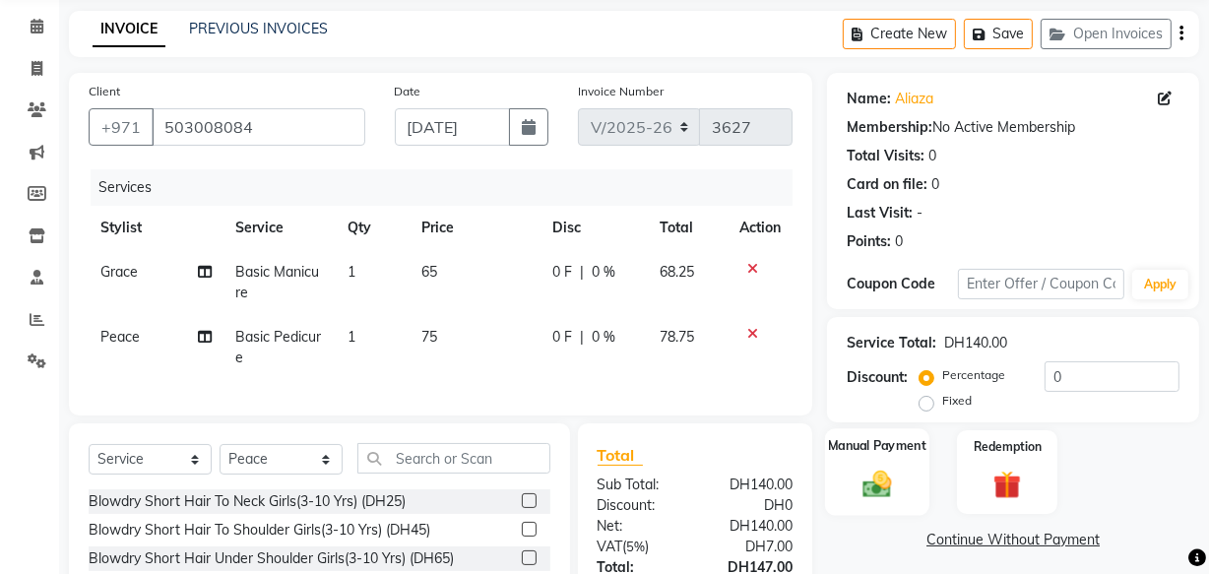
click at [880, 471] on img at bounding box center [876, 483] width 47 height 33
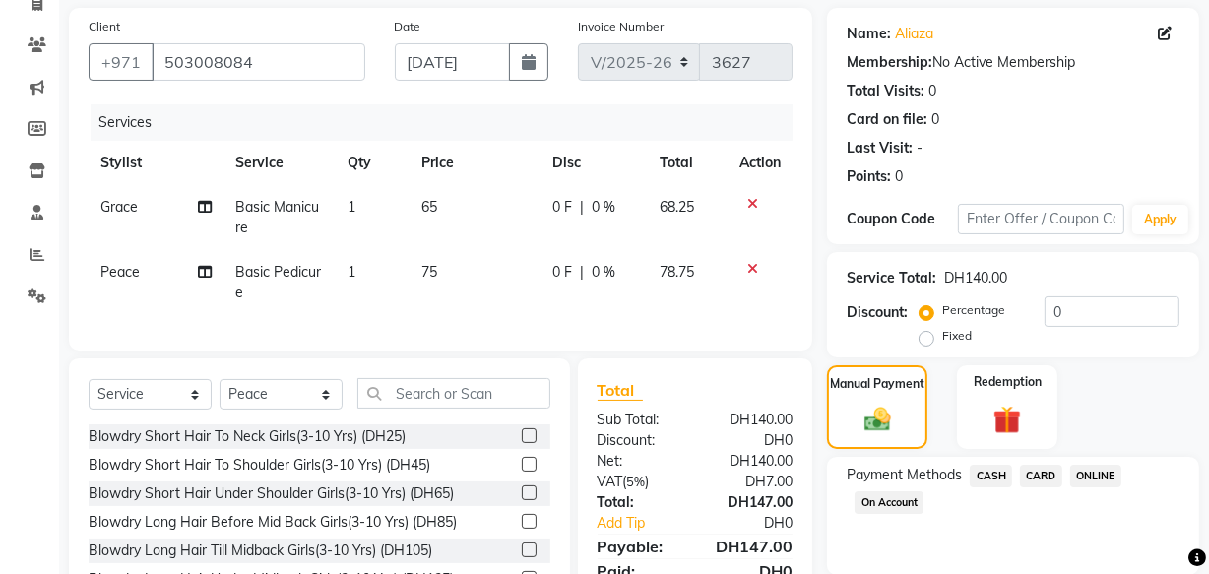
click at [996, 479] on span "CASH" at bounding box center [991, 476] width 42 height 23
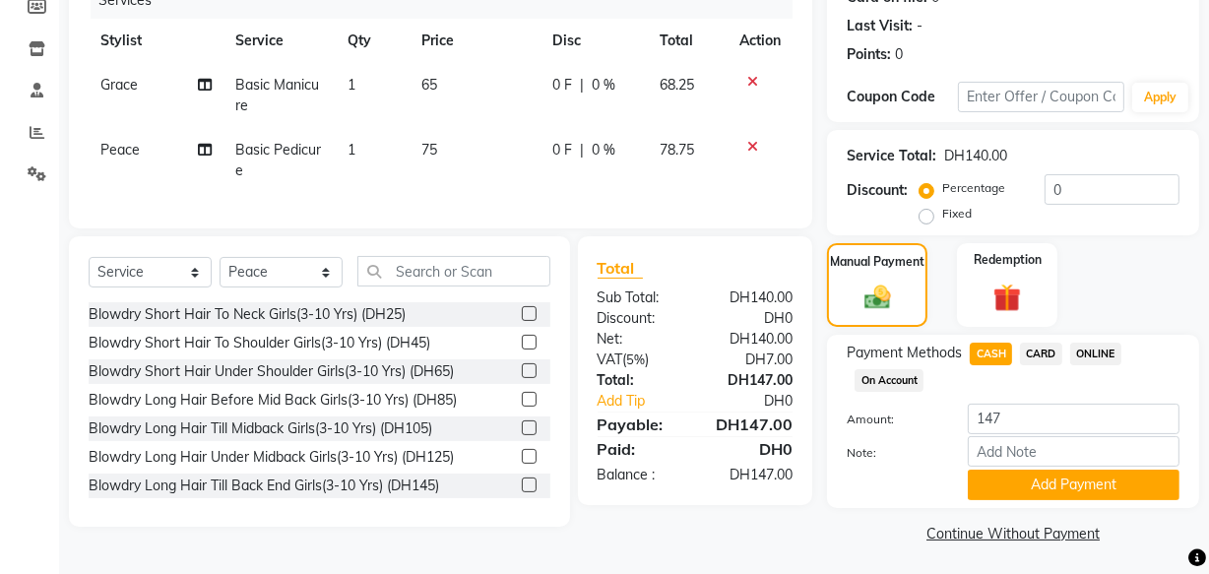
scroll to position [266, 0]
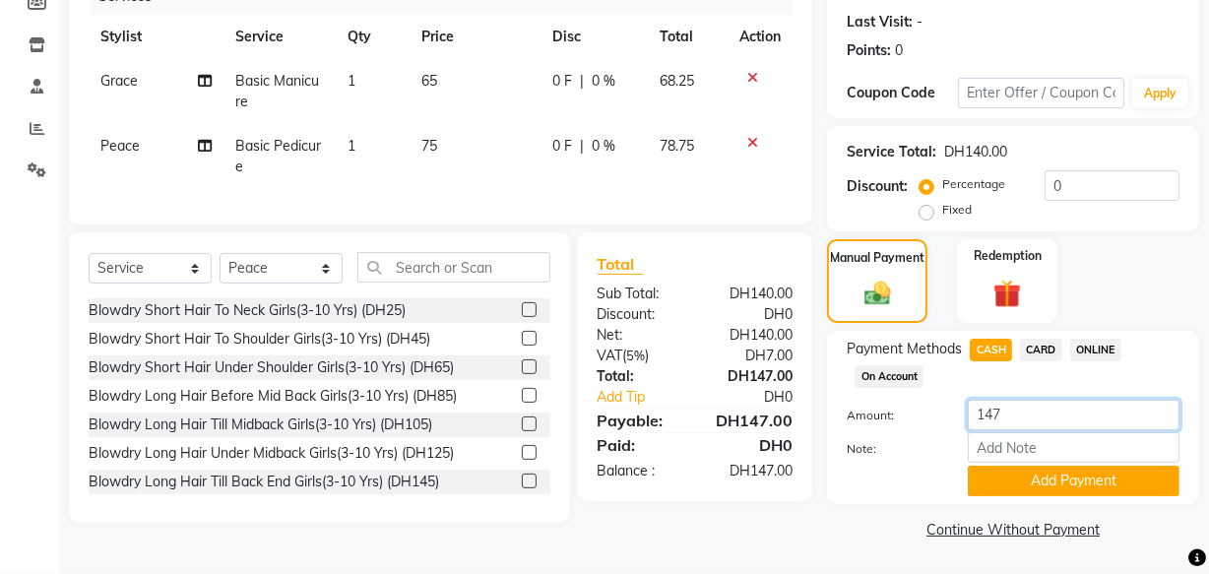
click at [1053, 407] on input "147" at bounding box center [1074, 415] width 212 height 31
type input "1"
type input "200"
click at [1049, 480] on button "Add Payment" at bounding box center [1074, 481] width 212 height 31
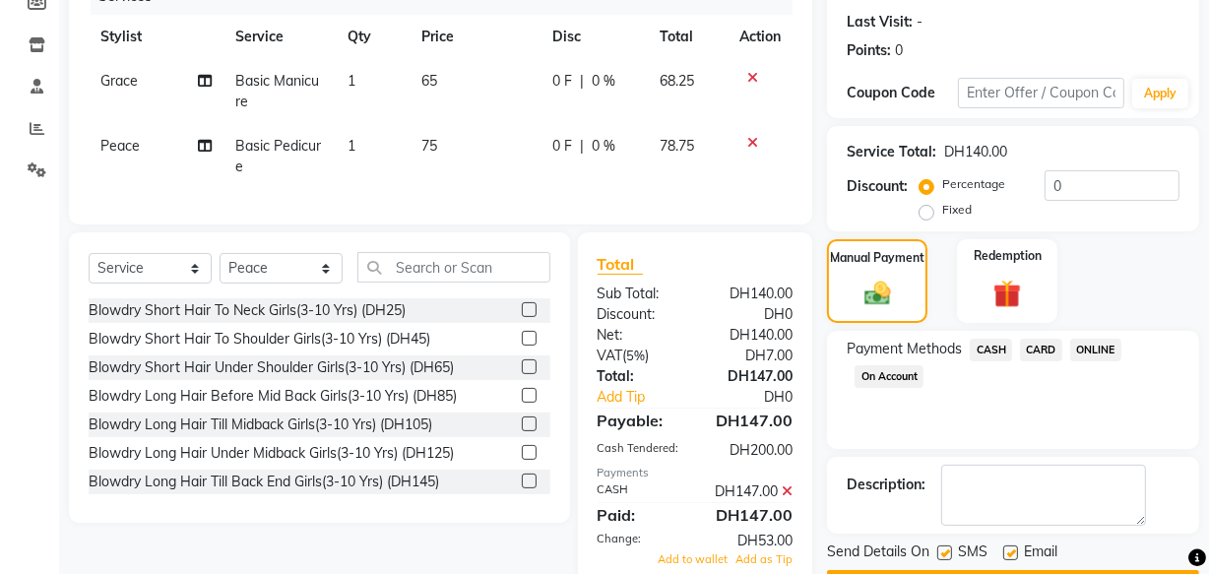
scroll to position [368, 0]
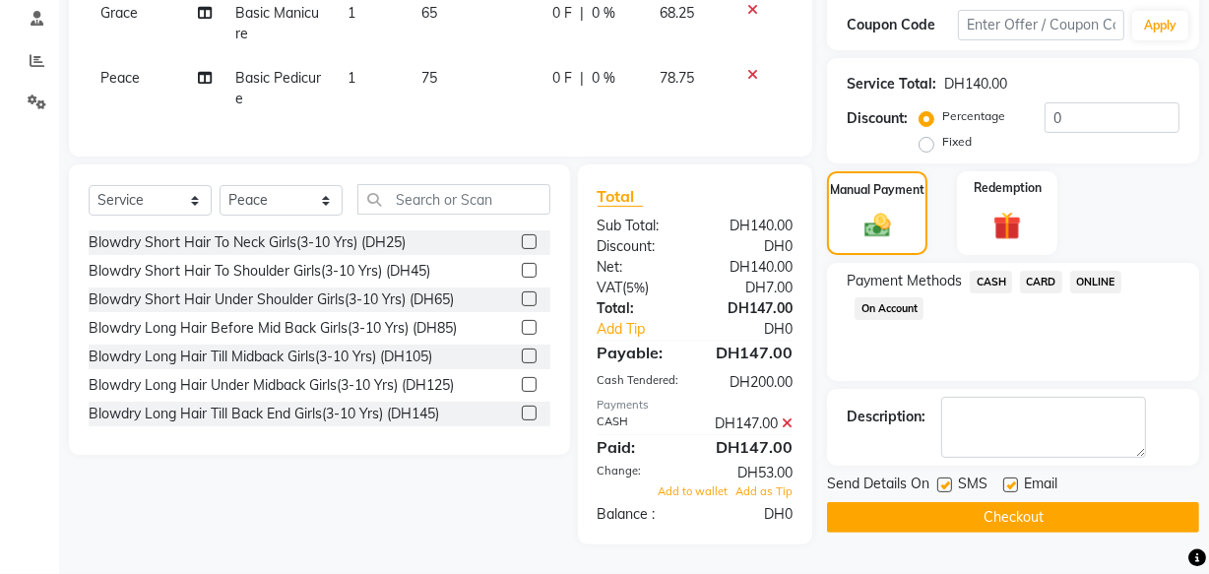
click at [1010, 502] on button "Checkout" at bounding box center [1013, 517] width 372 height 31
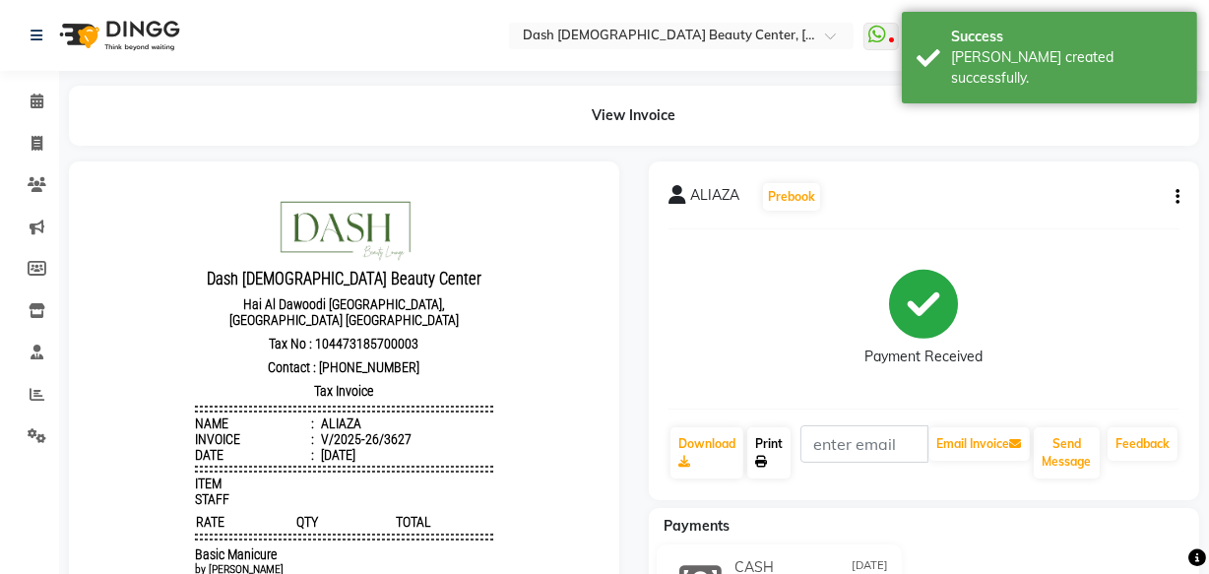
click at [785, 452] on link "Print" at bounding box center [768, 452] width 43 height 51
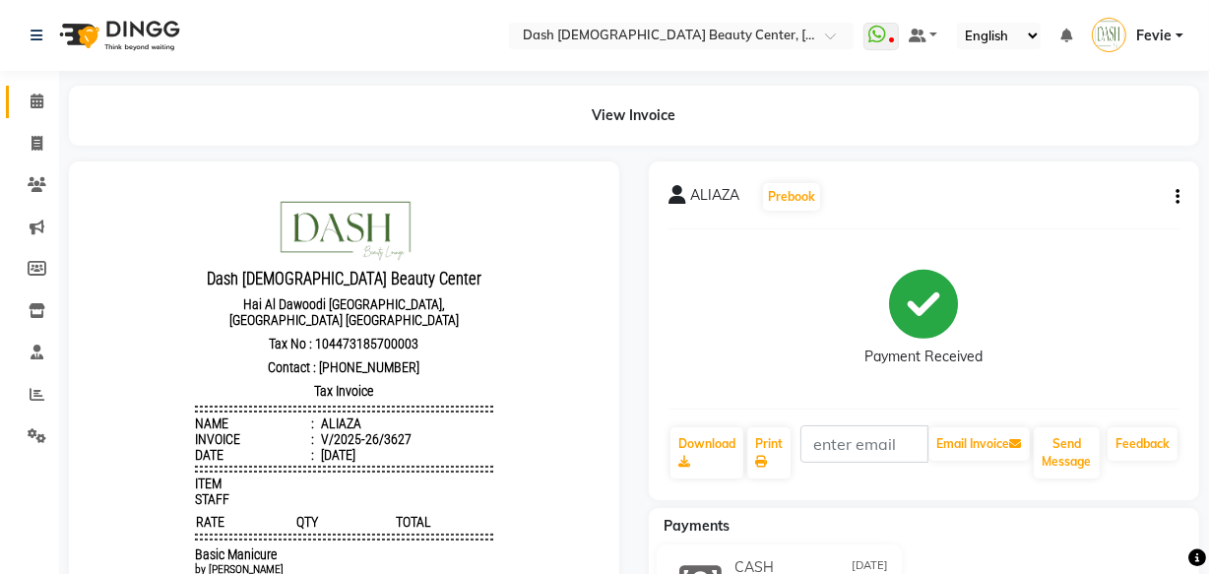
click at [35, 106] on icon at bounding box center [37, 101] width 13 height 15
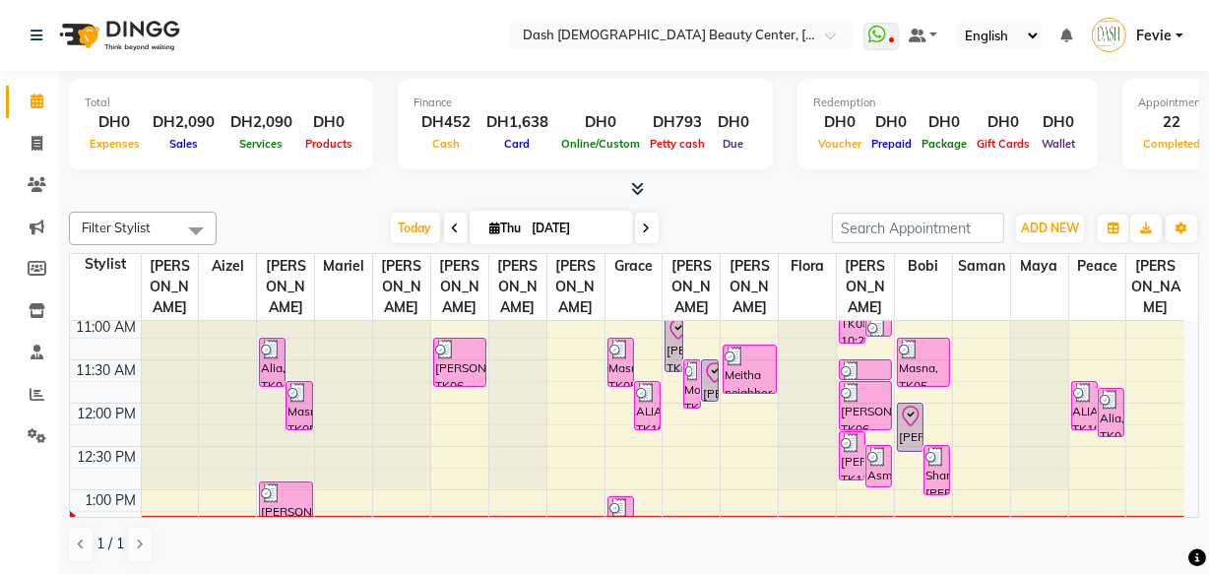
scroll to position [177, 0]
click at [678, 332] on div "[PERSON_NAME], TK03, 11:00 AM-11:40 AM, Coffee Scrub" at bounding box center [673, 344] width 16 height 54
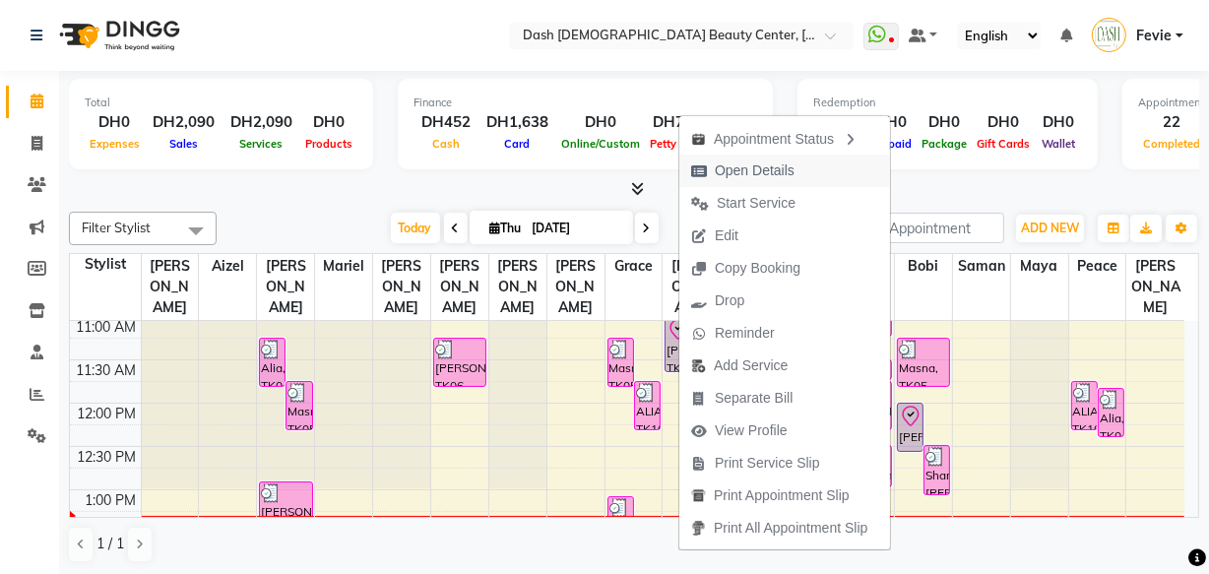
click at [773, 172] on span "Open Details" at bounding box center [755, 170] width 80 height 21
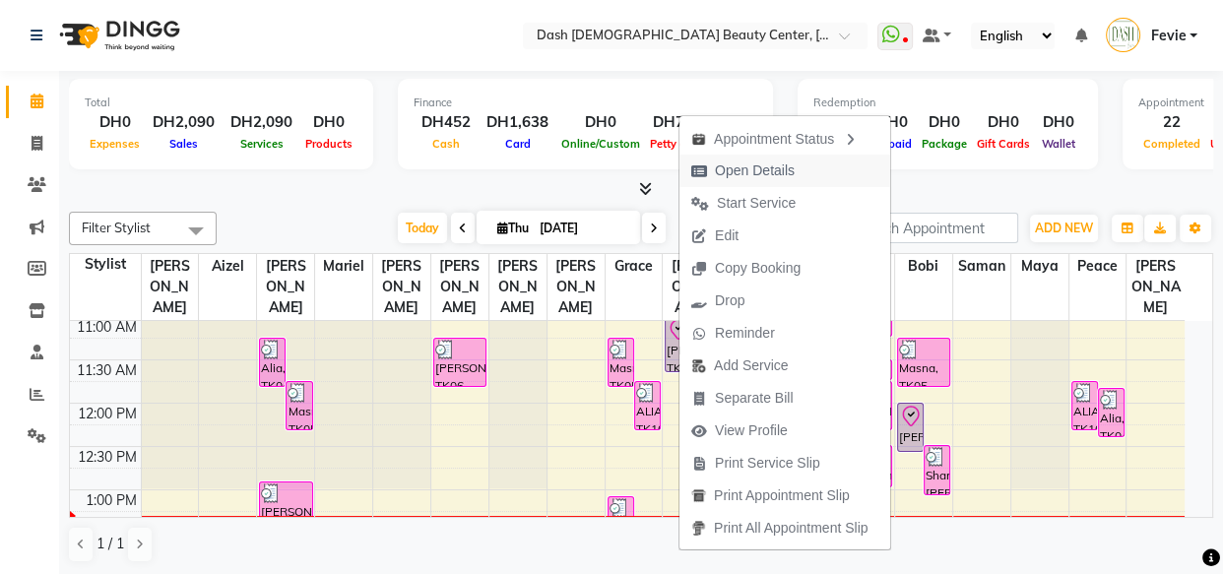
select select "8"
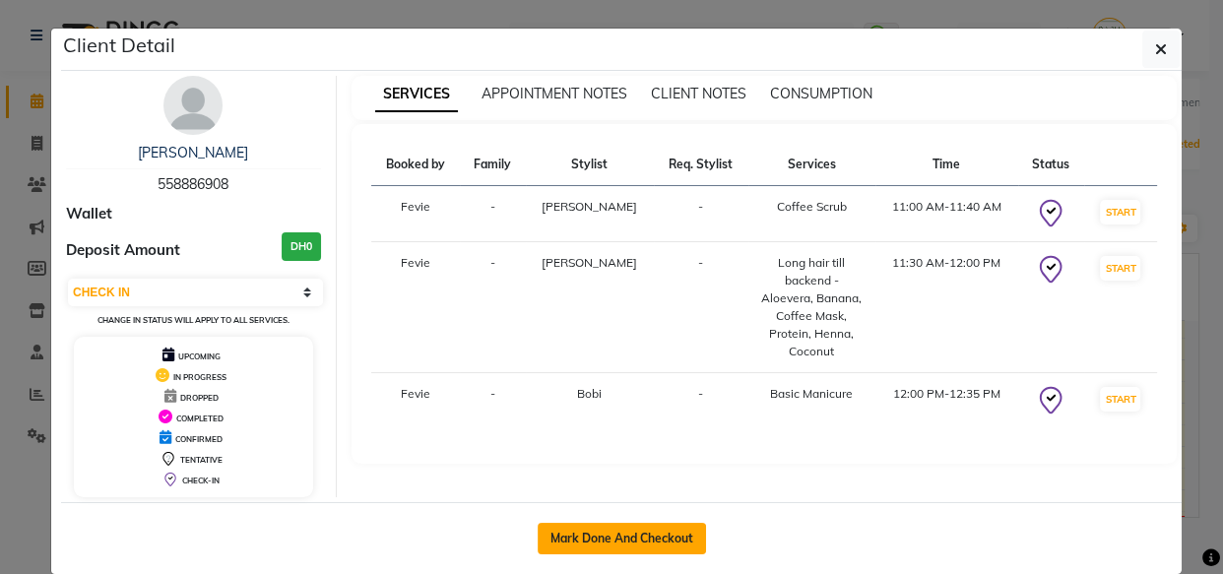
click at [585, 537] on button "Mark Done And Checkout" at bounding box center [621, 538] width 168 height 31
select select "service"
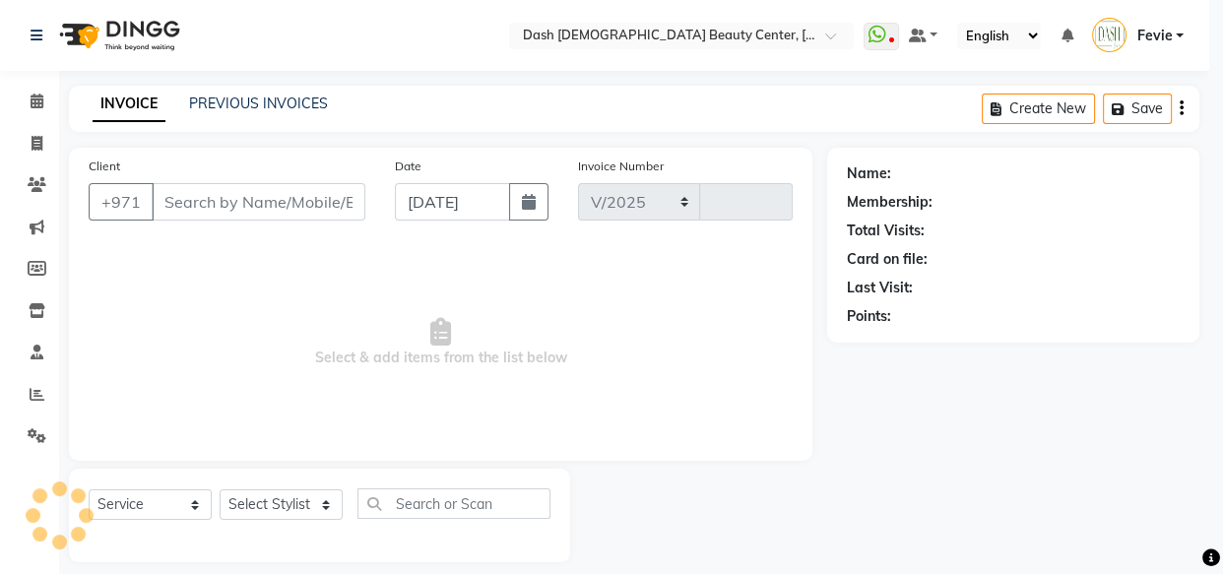
select select "8372"
type input "3628"
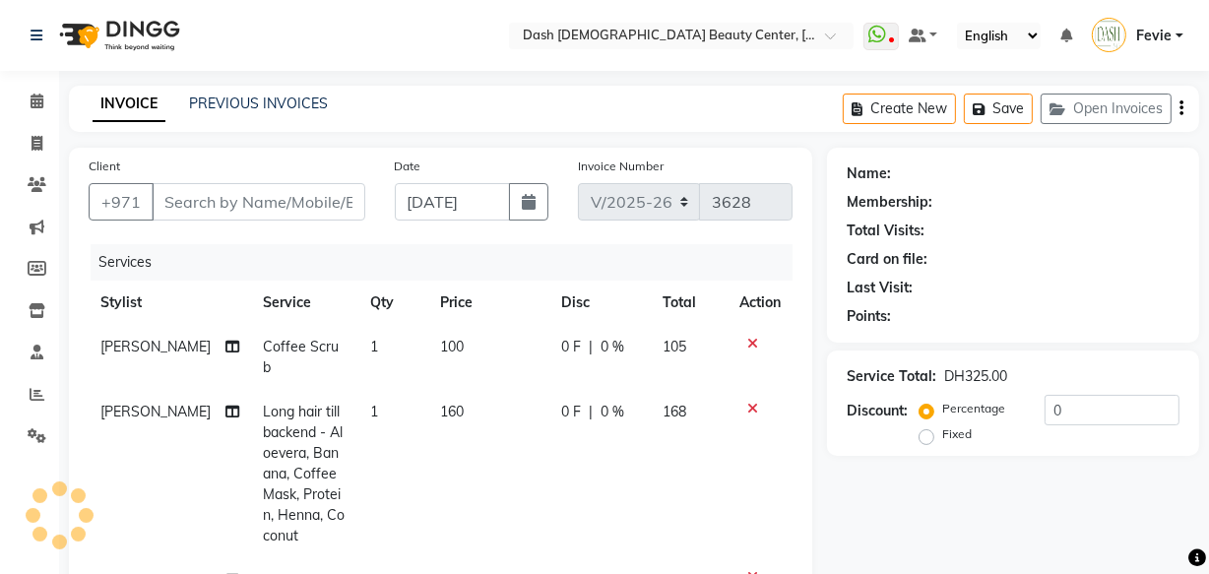
type input "558886908"
select select "82782"
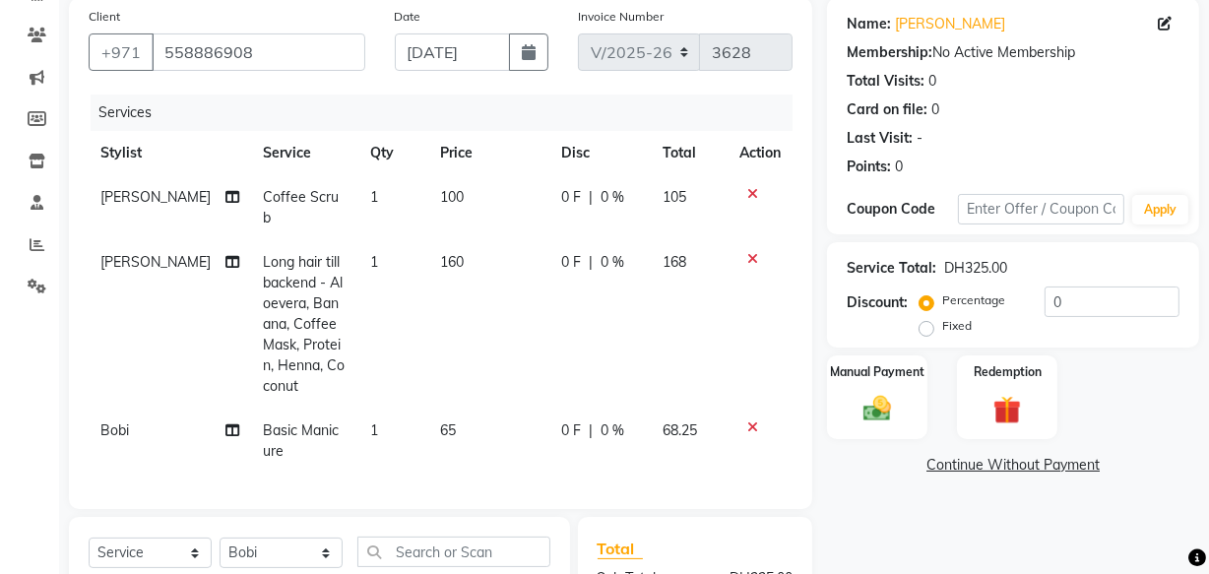
scroll to position [156, 0]
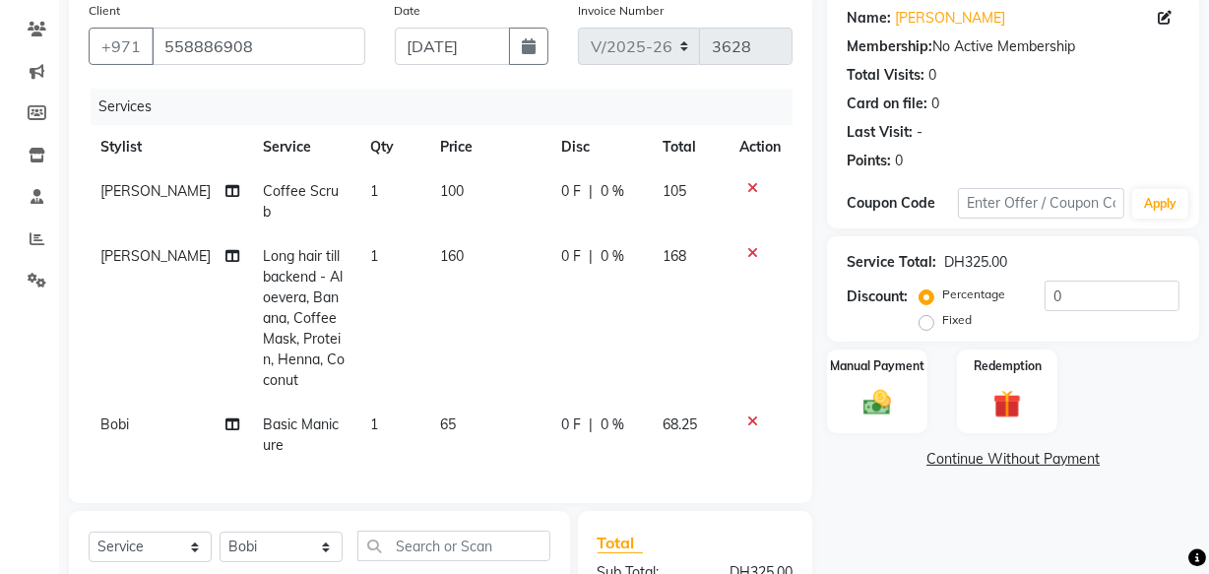
click at [107, 247] on span "[PERSON_NAME]" at bounding box center [155, 256] width 110 height 18
select select "81114"
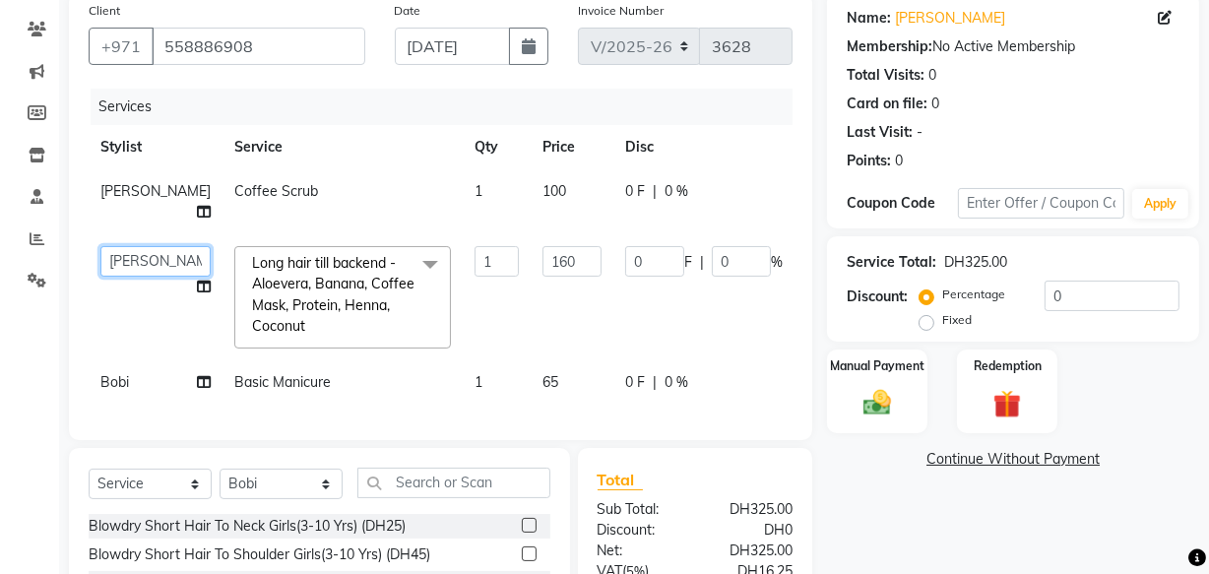
click at [128, 262] on select "Aizel Angelina Anna Bobi Edlyn Fevie Flora Grace Hamda Janine Jelyn Mariel Maya…" at bounding box center [155, 261] width 110 height 31
select select "81115"
click at [879, 403] on img at bounding box center [876, 402] width 47 height 33
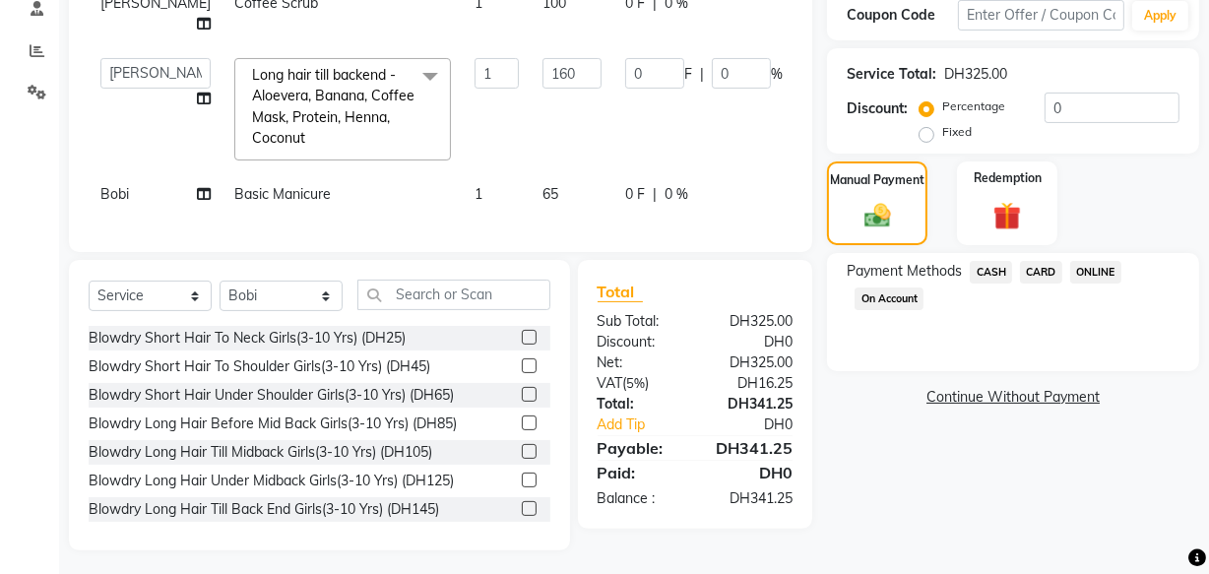
click at [1031, 271] on span "CARD" at bounding box center [1041, 272] width 42 height 23
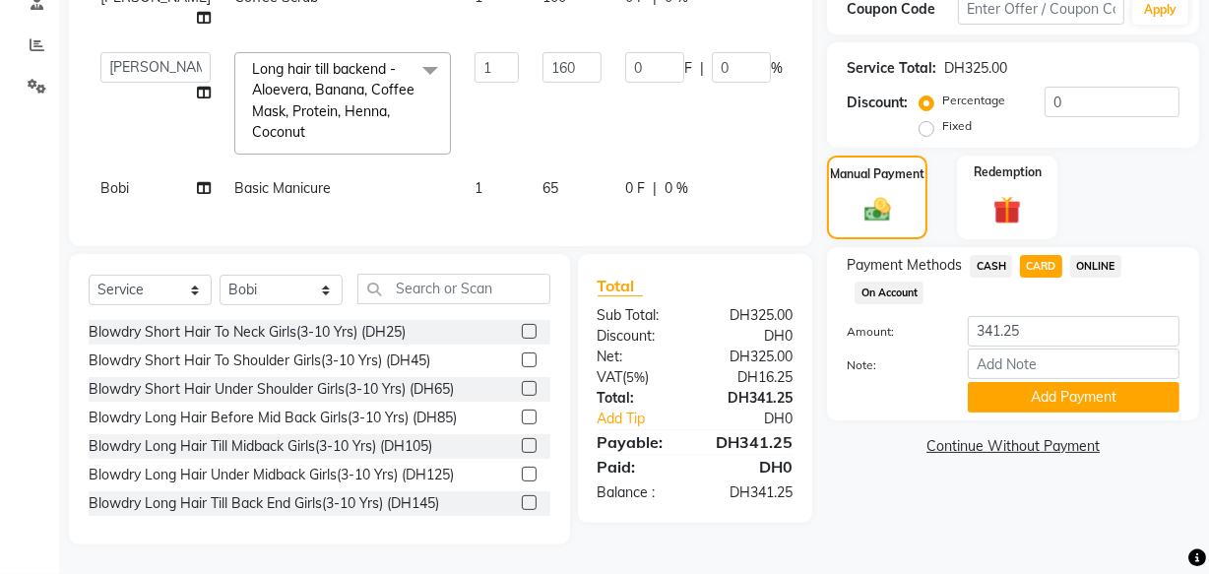
scroll to position [384, 0]
click at [1068, 382] on button "Add Payment" at bounding box center [1074, 397] width 212 height 31
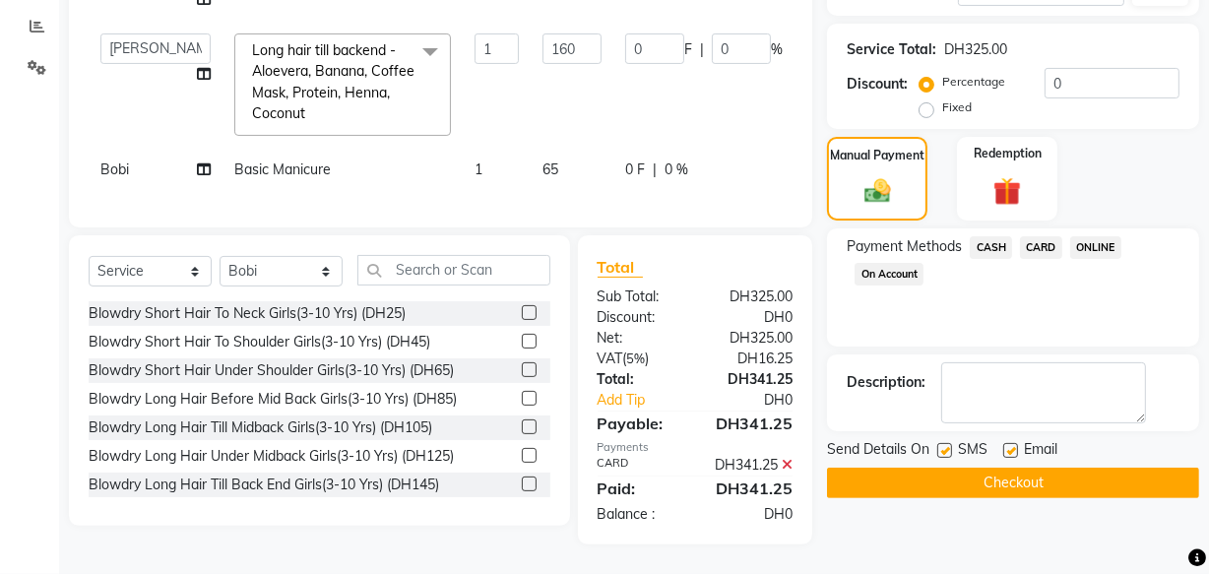
scroll to position [423, 0]
click at [943, 468] on button "Checkout" at bounding box center [1013, 483] width 372 height 31
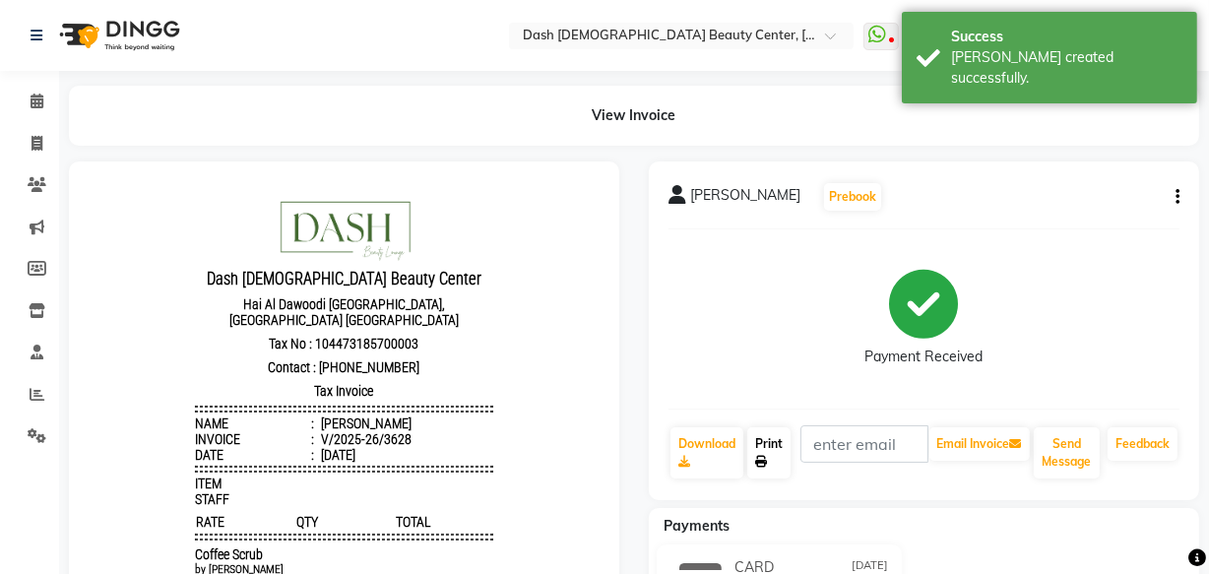
click at [766, 444] on link "Print" at bounding box center [768, 452] width 43 height 51
click at [31, 96] on icon at bounding box center [37, 101] width 13 height 15
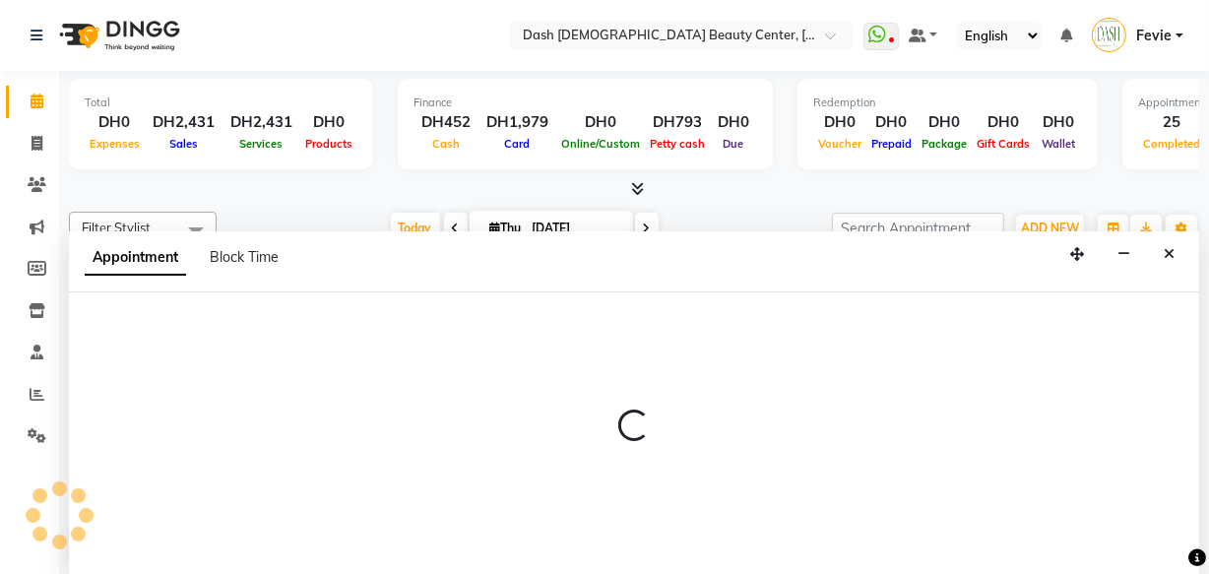
select select "81114"
select select "tentative"
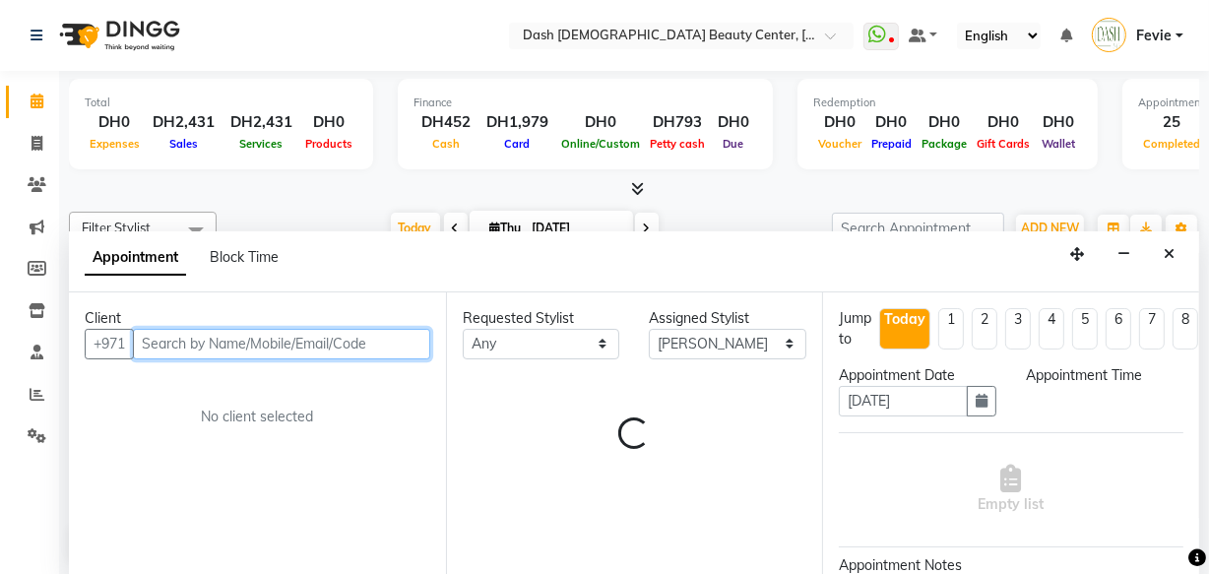
select select "825"
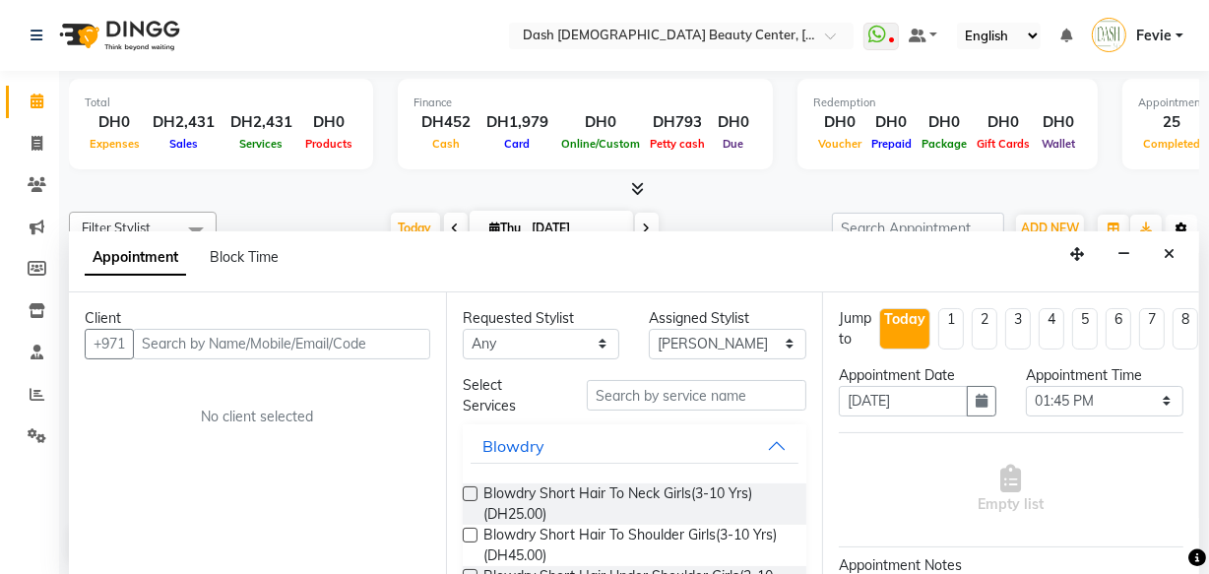
click at [1181, 225] on icon "button" at bounding box center [1181, 228] width 12 height 12
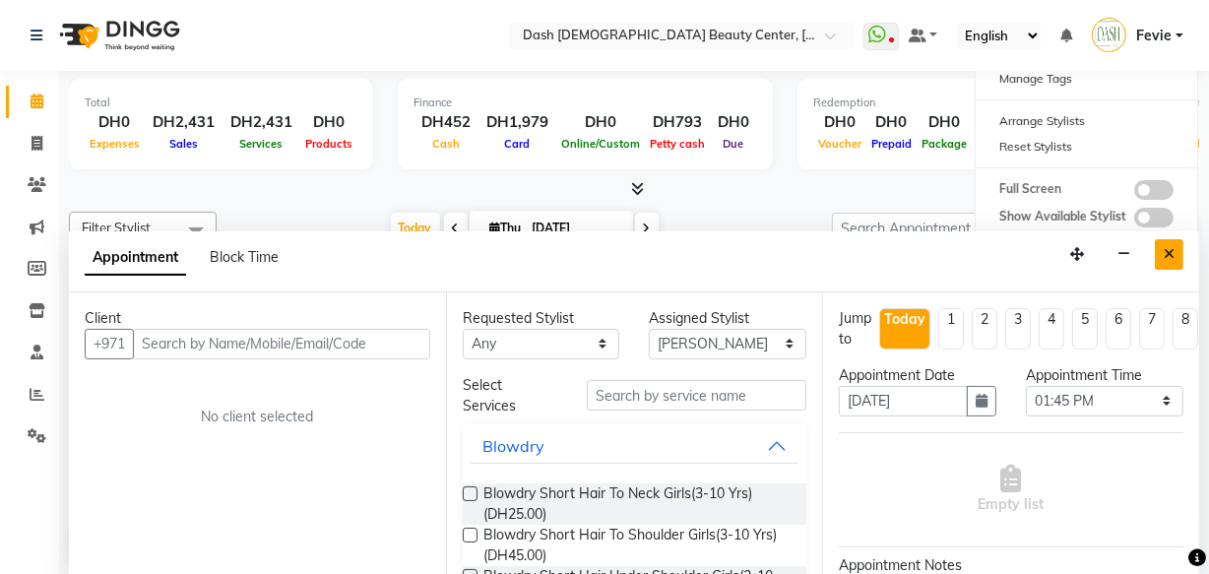
click at [1169, 254] on icon "Close" at bounding box center [1168, 254] width 11 height 14
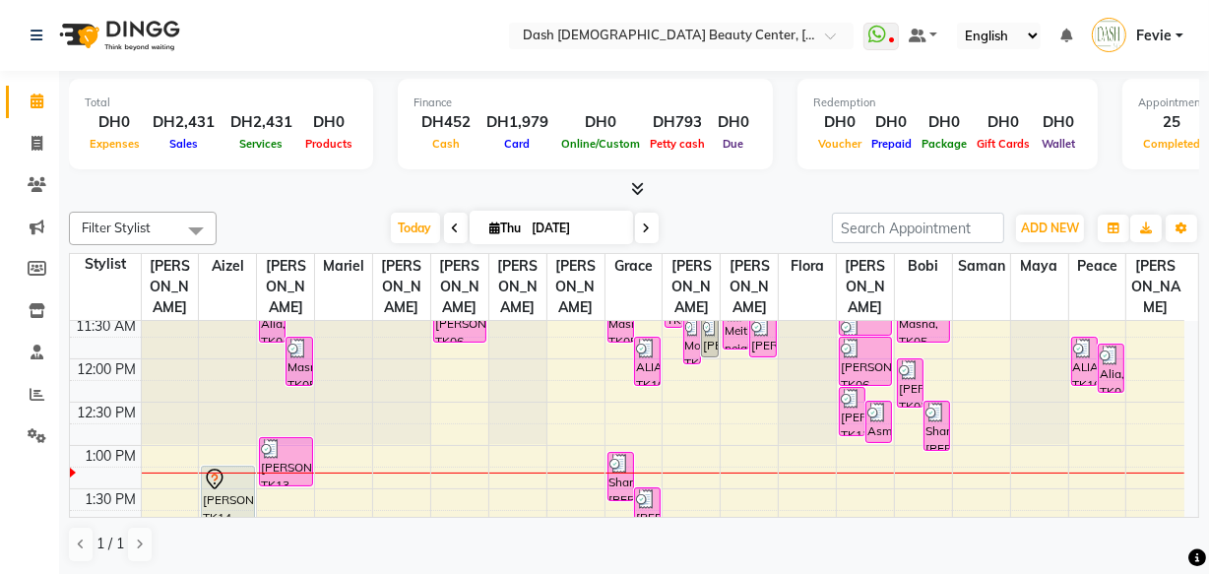
click at [657, 500] on div "Sarah, TK13, 01:30 PM-02:05 PM, Basic Manicure (DH65)" at bounding box center [647, 511] width 25 height 47
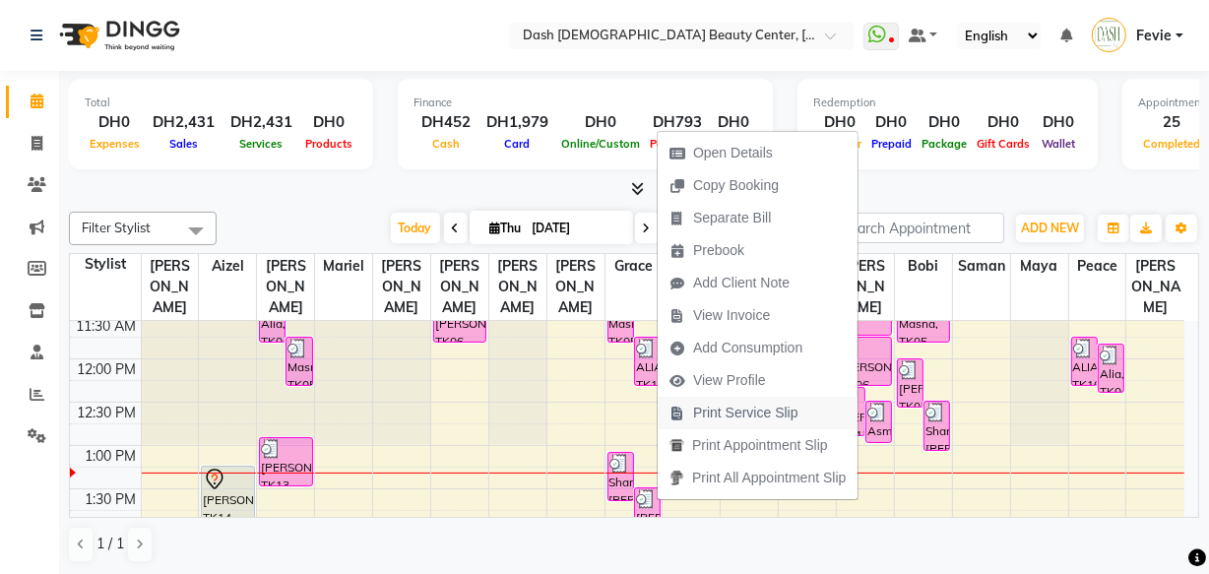
click at [790, 406] on span "Print Service Slip" at bounding box center [745, 413] width 105 height 21
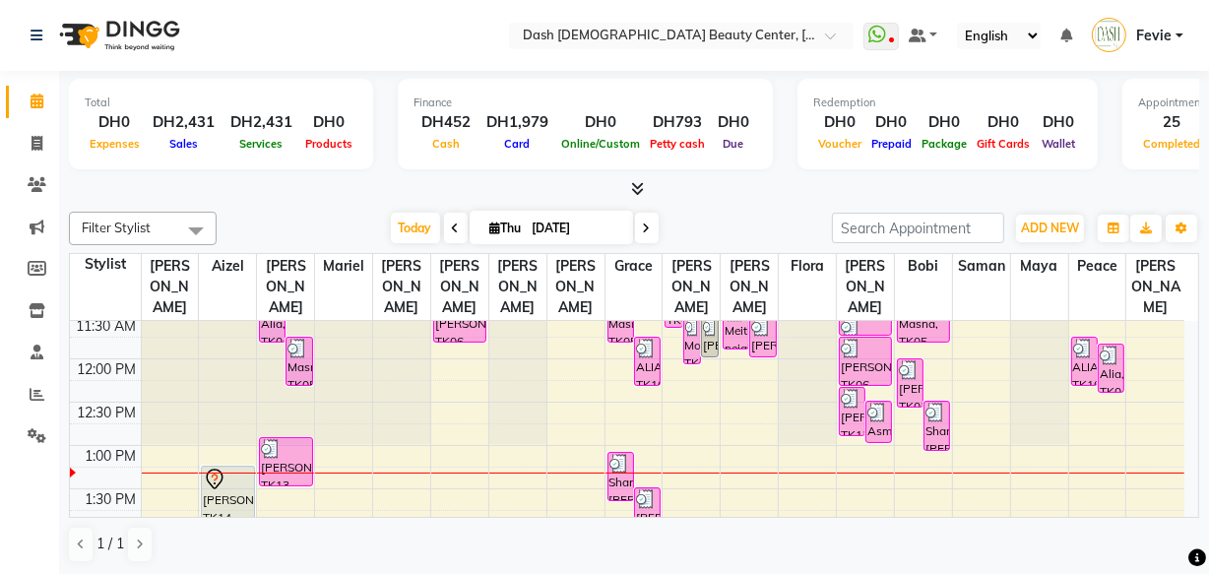
click at [609, 455] on div "Shamma [PERSON_NAME], TK12, 01:05 PM-01:40 PM, Basic Manicure (DH65)" at bounding box center [620, 476] width 25 height 47
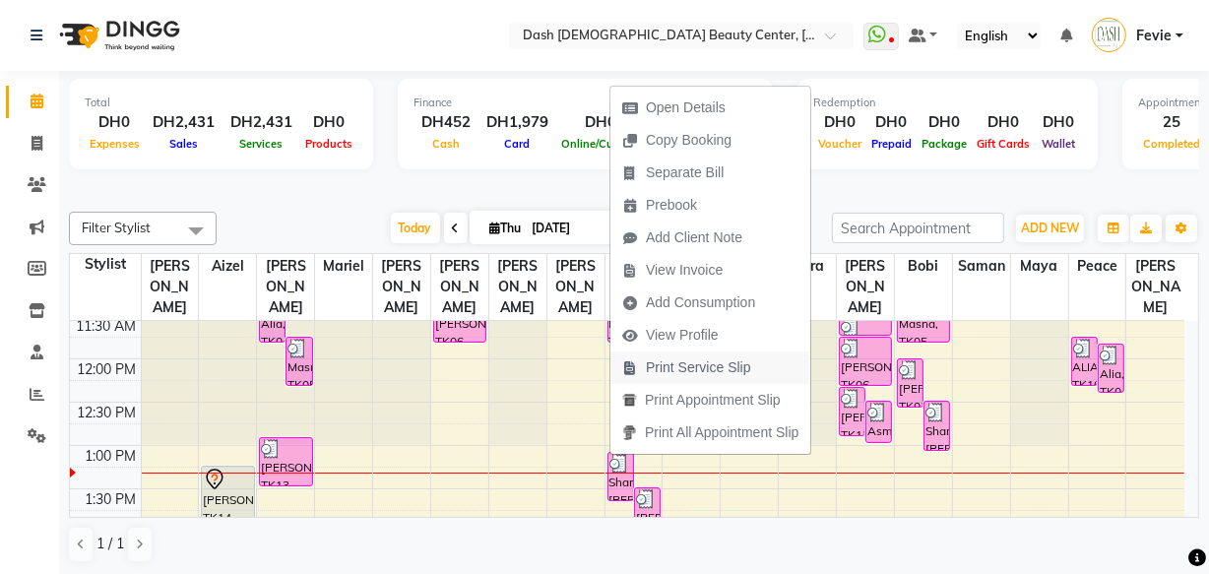
click at [729, 361] on span "Print Service Slip" at bounding box center [698, 367] width 105 height 21
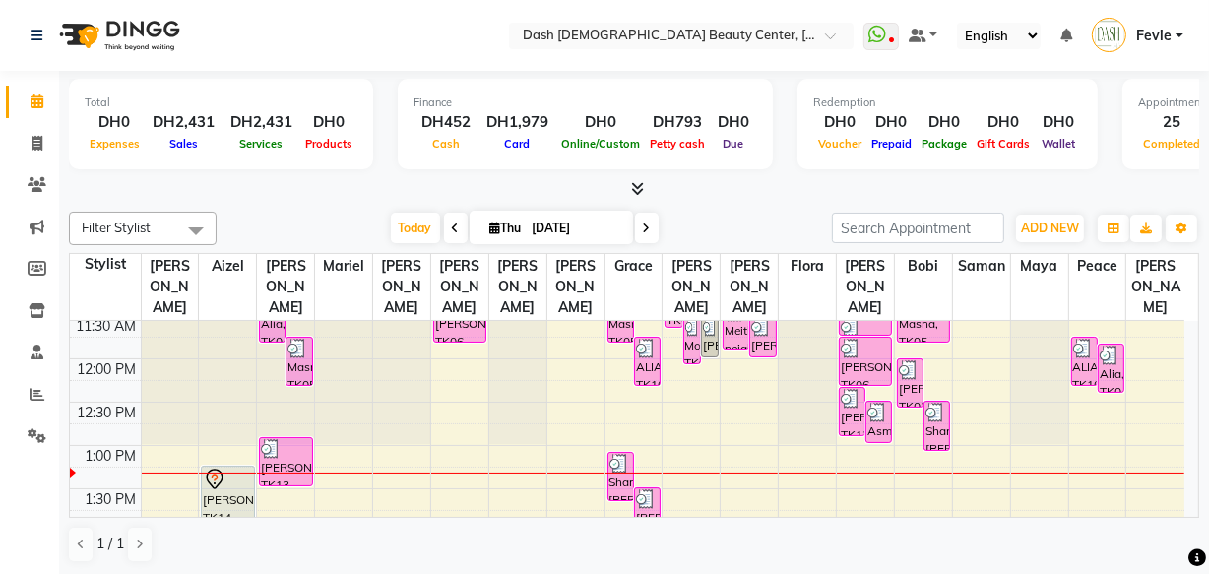
click at [642, 354] on div "ALIAZA, TK10, 11:45 AM-12:20 PM, Basic Manicure" at bounding box center [647, 361] width 25 height 47
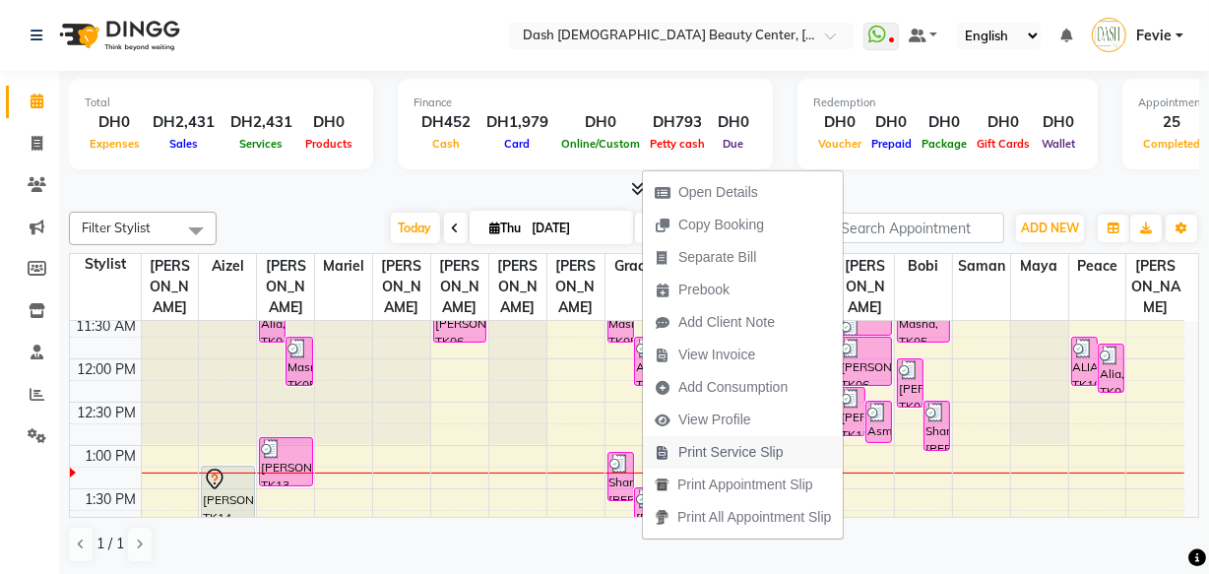
click at [761, 453] on span "Print Service Slip" at bounding box center [730, 452] width 105 height 21
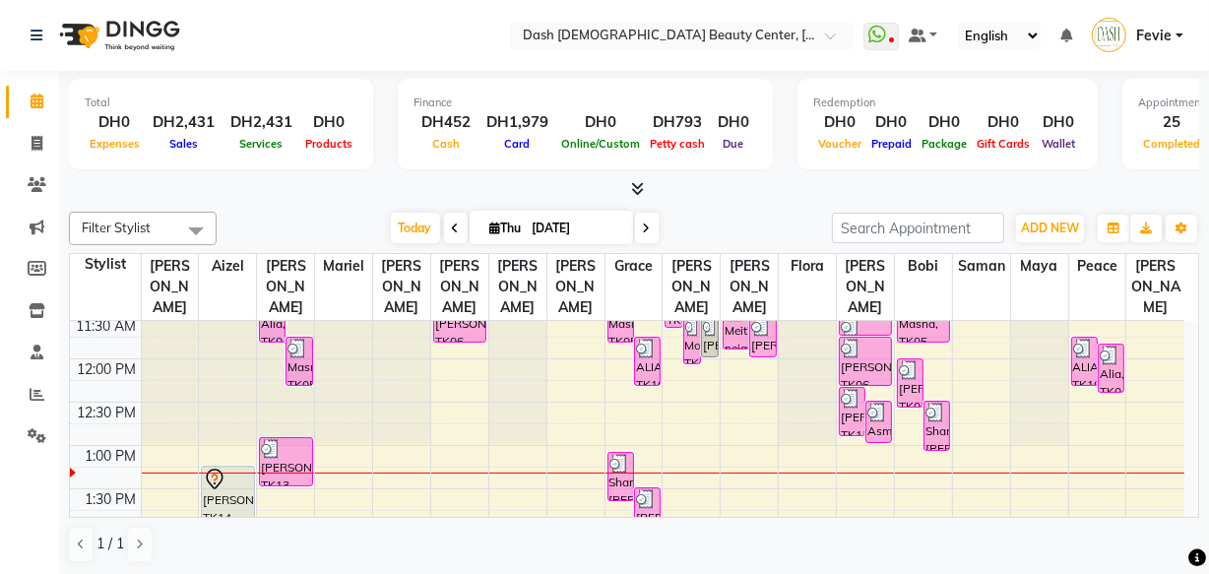
click at [279, 439] on img at bounding box center [271, 449] width 20 height 20
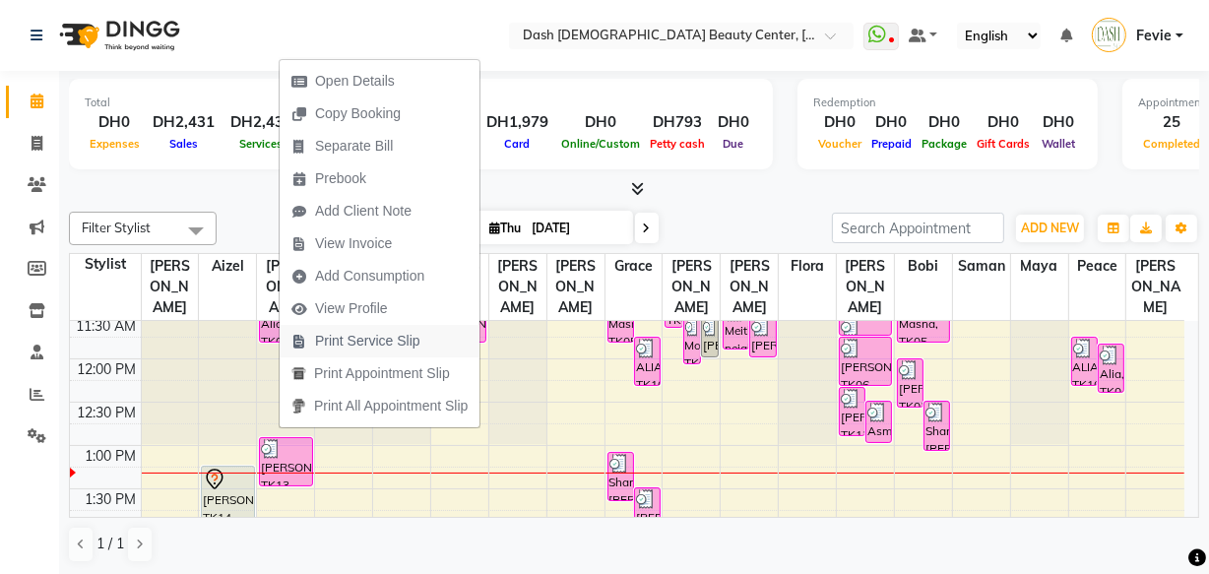
click at [408, 338] on span "Print Service Slip" at bounding box center [367, 341] width 105 height 21
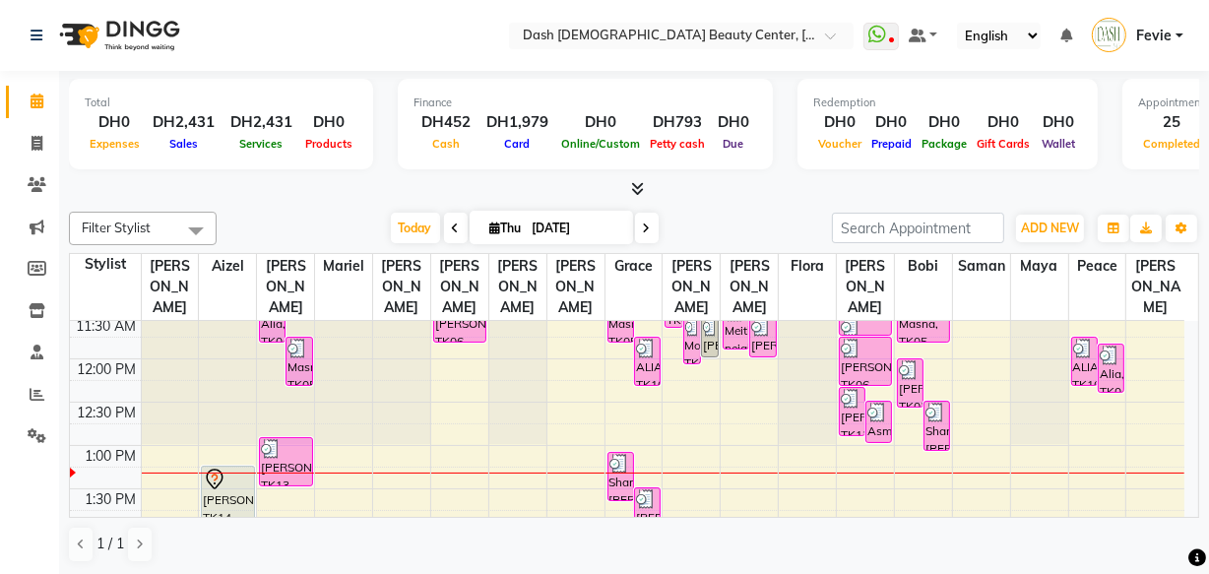
click at [290, 439] on div at bounding box center [285, 449] width 49 height 20
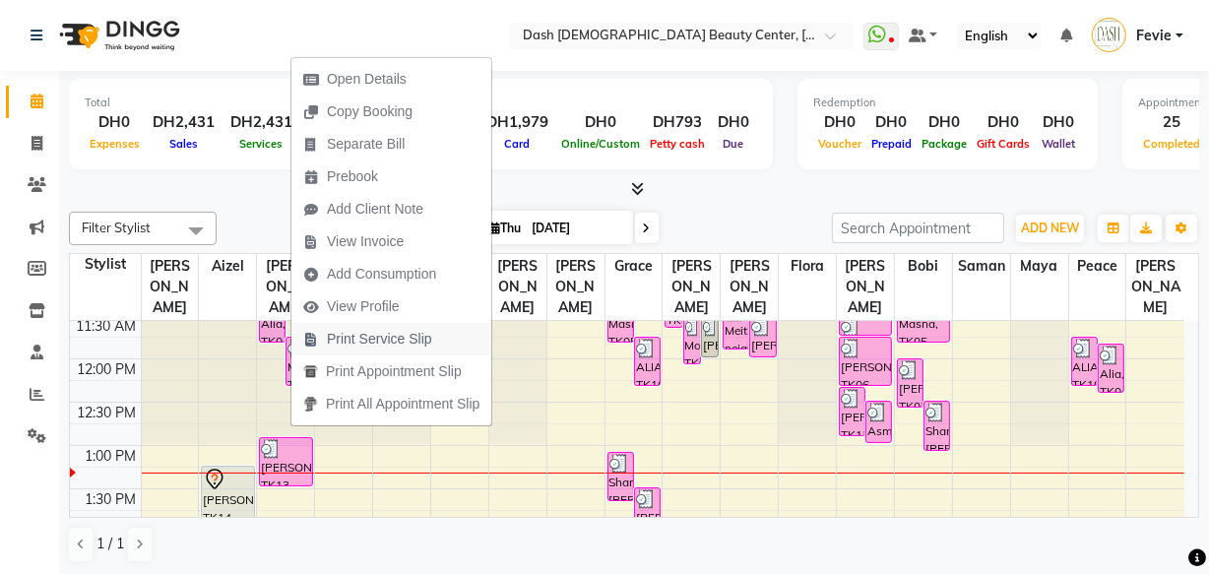
click at [427, 345] on span "Print Service Slip" at bounding box center [379, 339] width 105 height 21
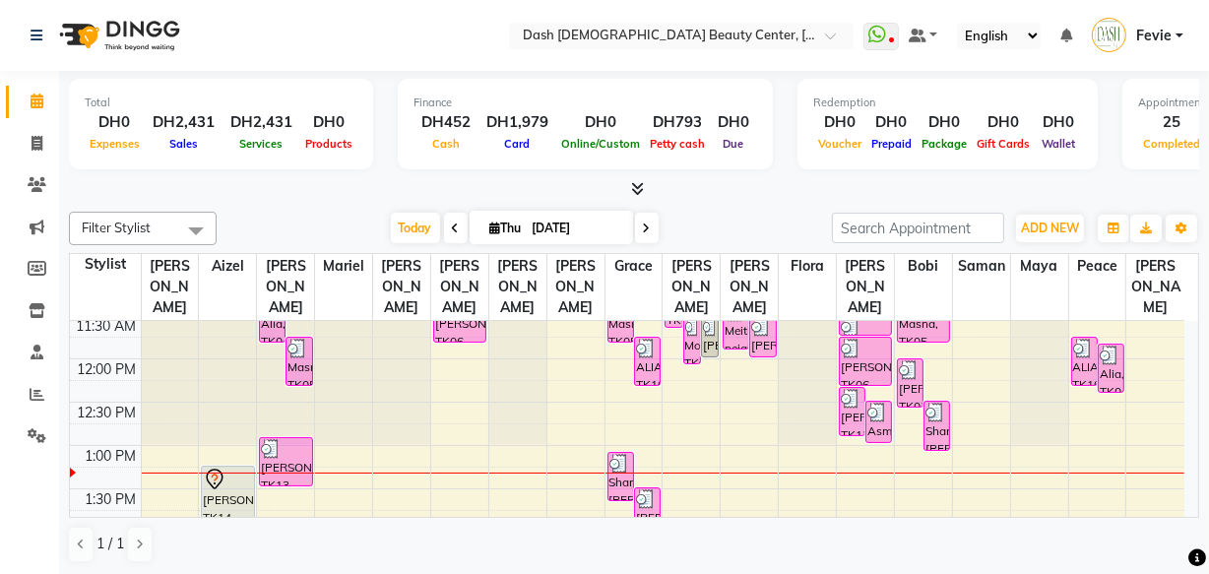
click at [287, 472] on div at bounding box center [285, 472] width 57 height 1
click at [279, 448] on div "Sarah, TK13, 12:55 PM-01:30 PM, Basic Pedicure (DH75)" at bounding box center [285, 461] width 51 height 47
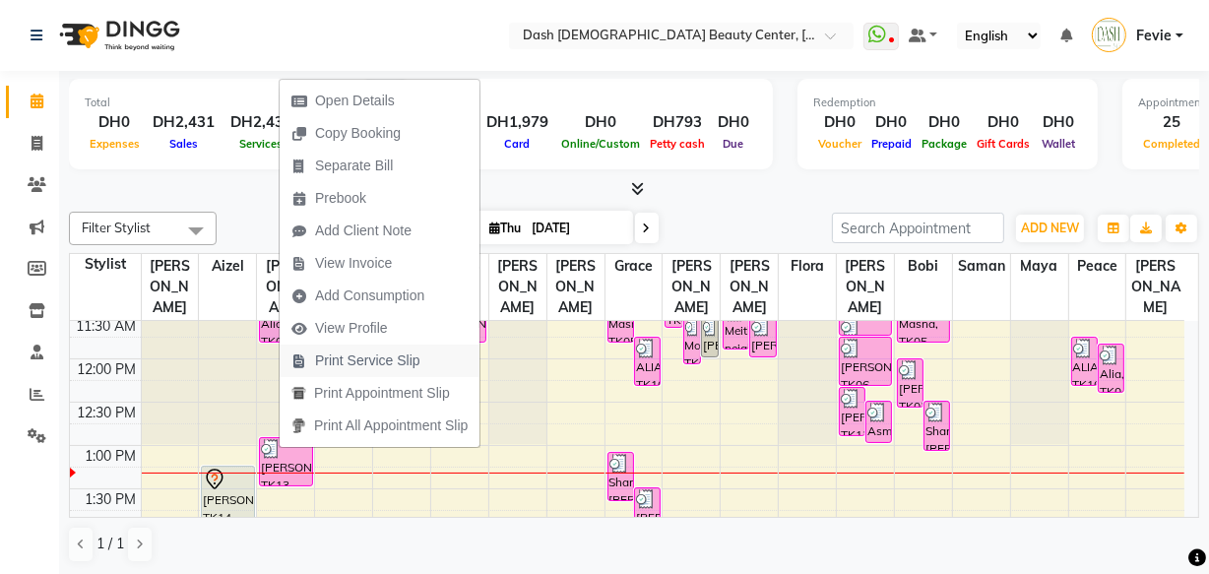
click at [377, 361] on span "Print Service Slip" at bounding box center [367, 360] width 105 height 21
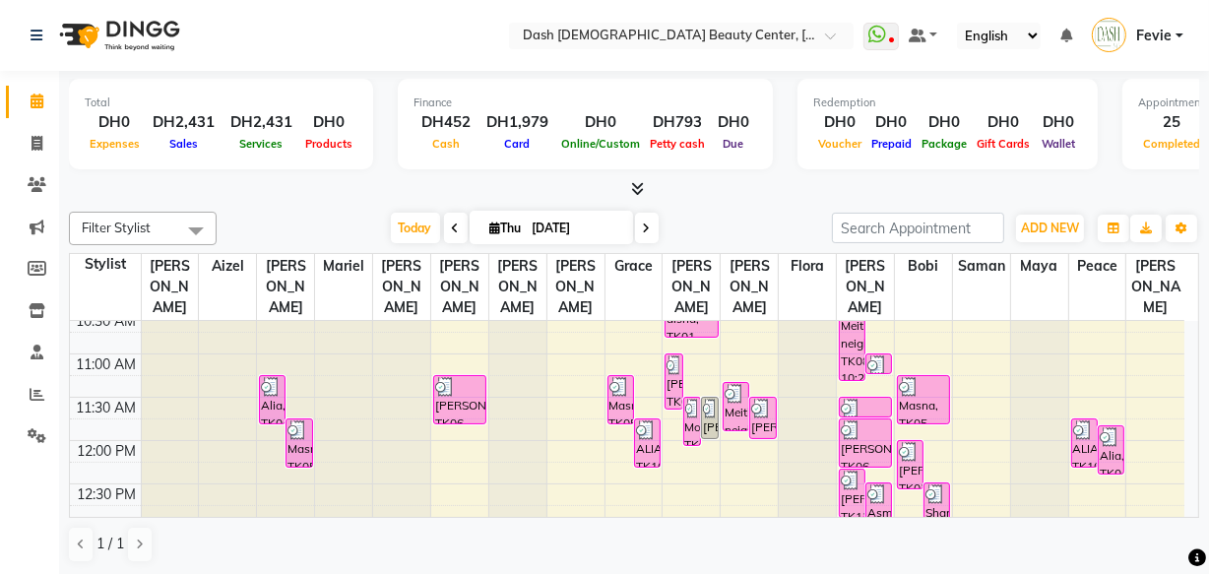
scroll to position [134, 0]
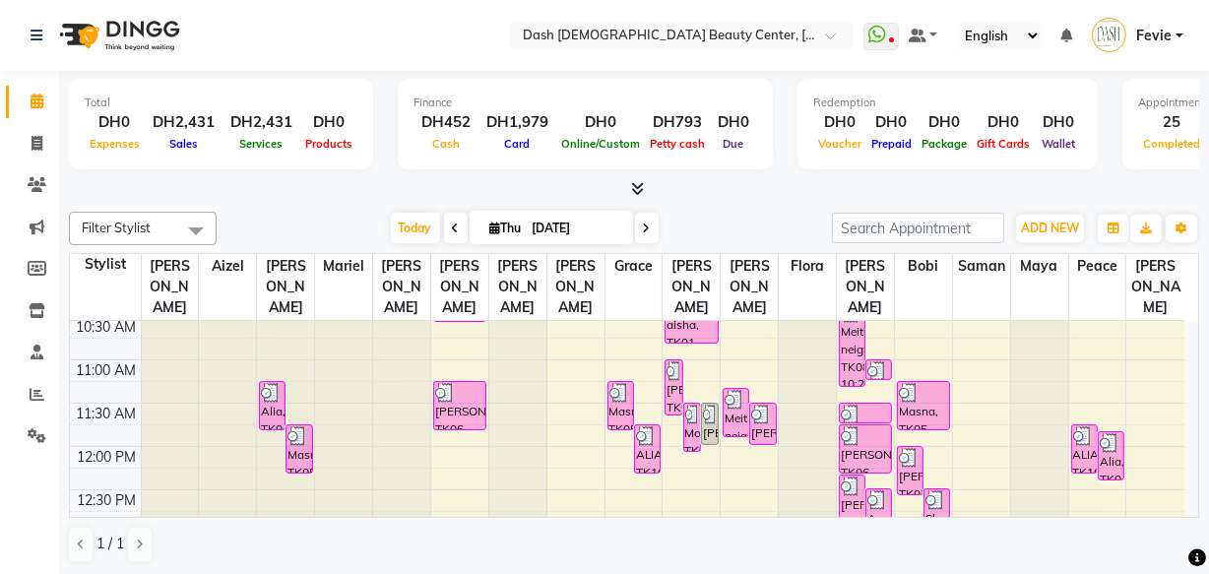
click at [701, 412] on link "[PERSON_NAME], TK03, 11:30 AM-12:00 PM, Long hair till backend - Aloevera, Bana…" at bounding box center [710, 424] width 18 height 42
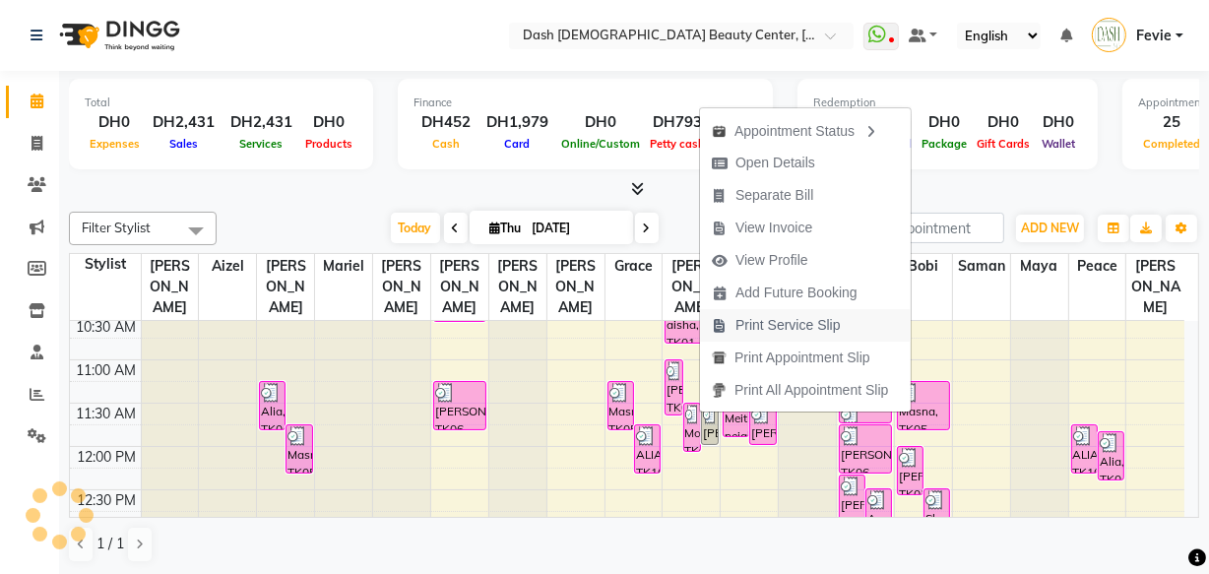
click at [845, 329] on span "Print Service Slip" at bounding box center [776, 325] width 153 height 32
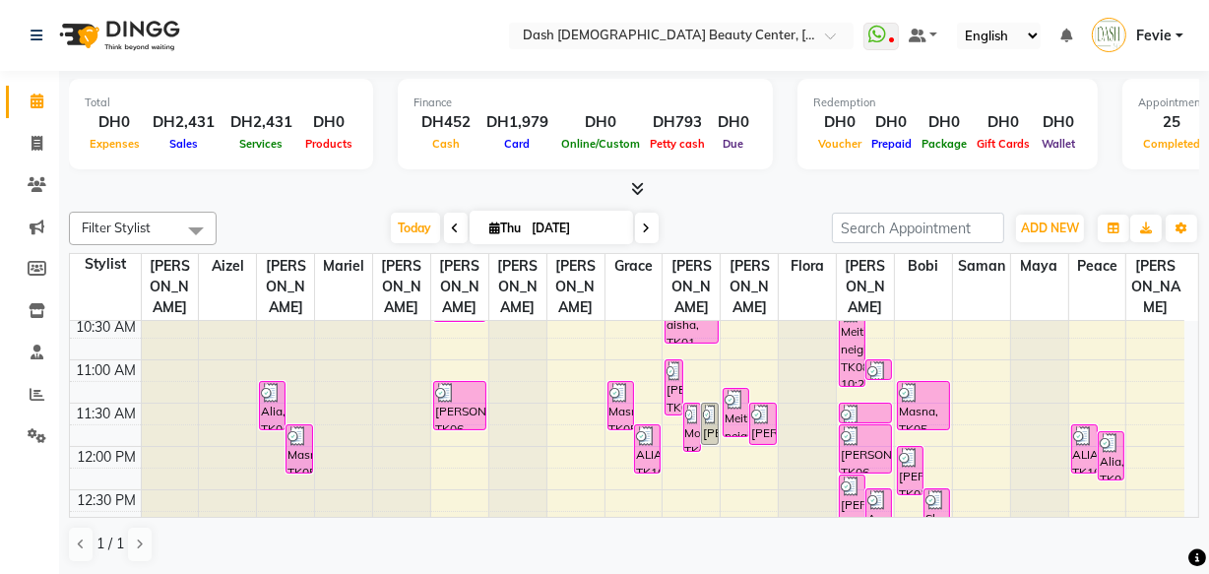
click at [689, 424] on div "Mousa, TK09, 11:30 AM-12:05 PM, Hair Color Without [MEDICAL_DATA] - Inoa Roots …" at bounding box center [692, 427] width 16 height 47
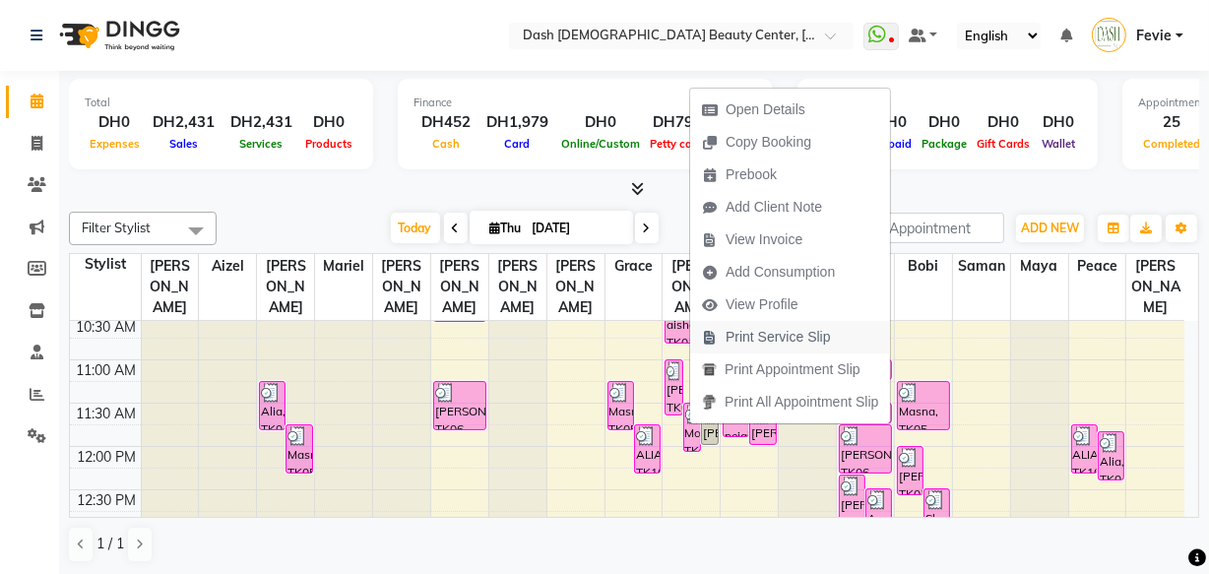
click at [816, 338] on span "Print Service Slip" at bounding box center [777, 337] width 105 height 21
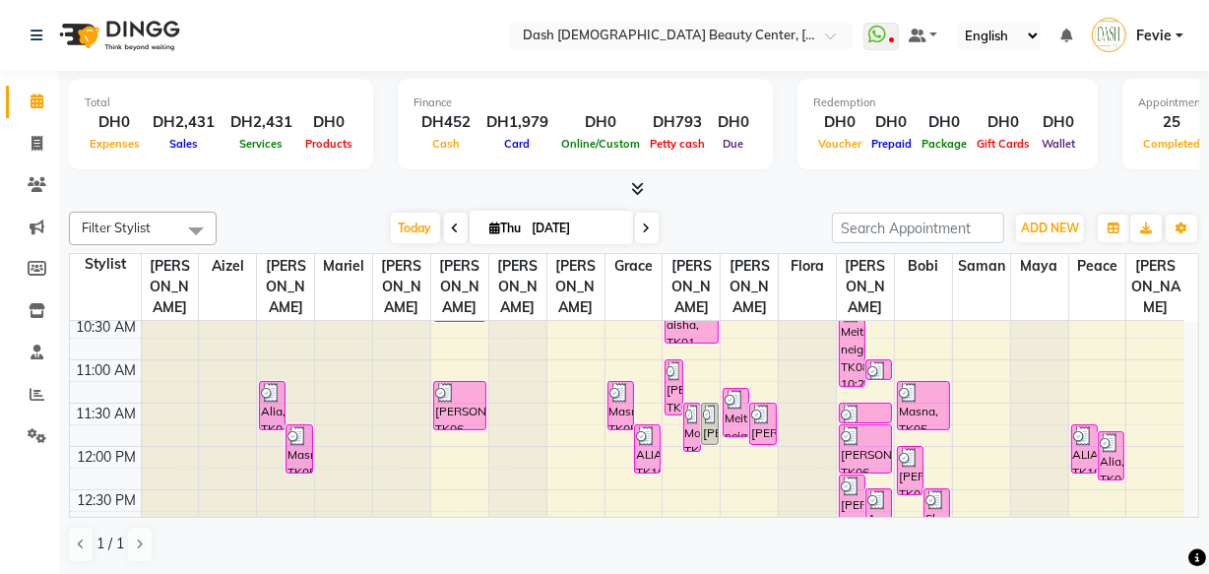
click at [683, 403] on link "Mousa, TK09, 11:30 AM-12:05 PM, Hair Color Without [MEDICAL_DATA] - Inoa Roots …" at bounding box center [692, 427] width 18 height 49
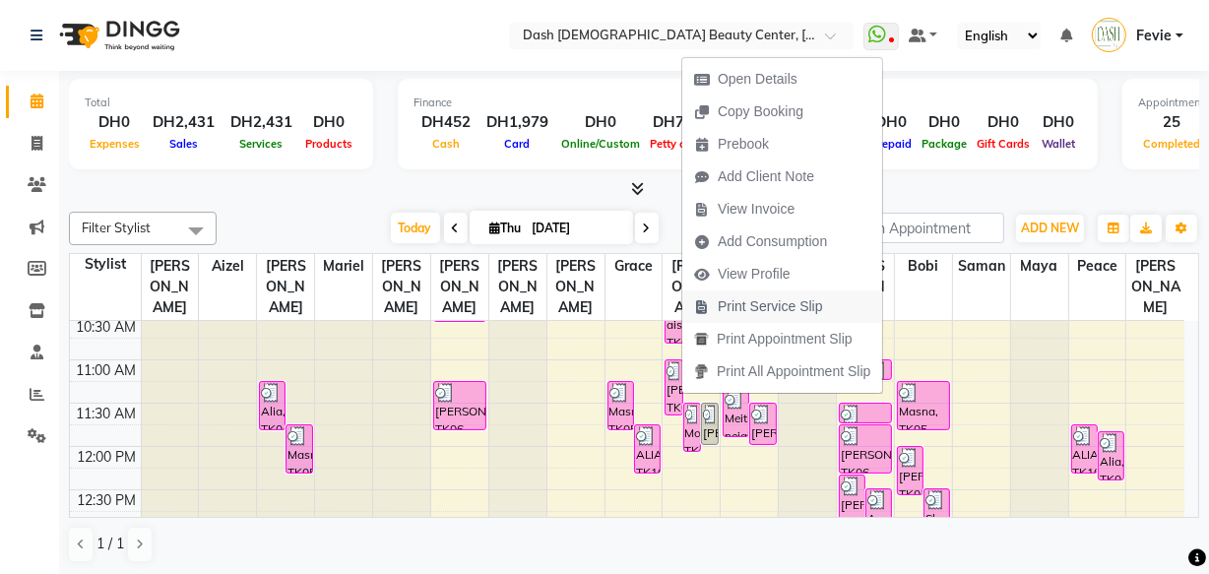
click at [787, 305] on span "Print Service Slip" at bounding box center [770, 306] width 105 height 21
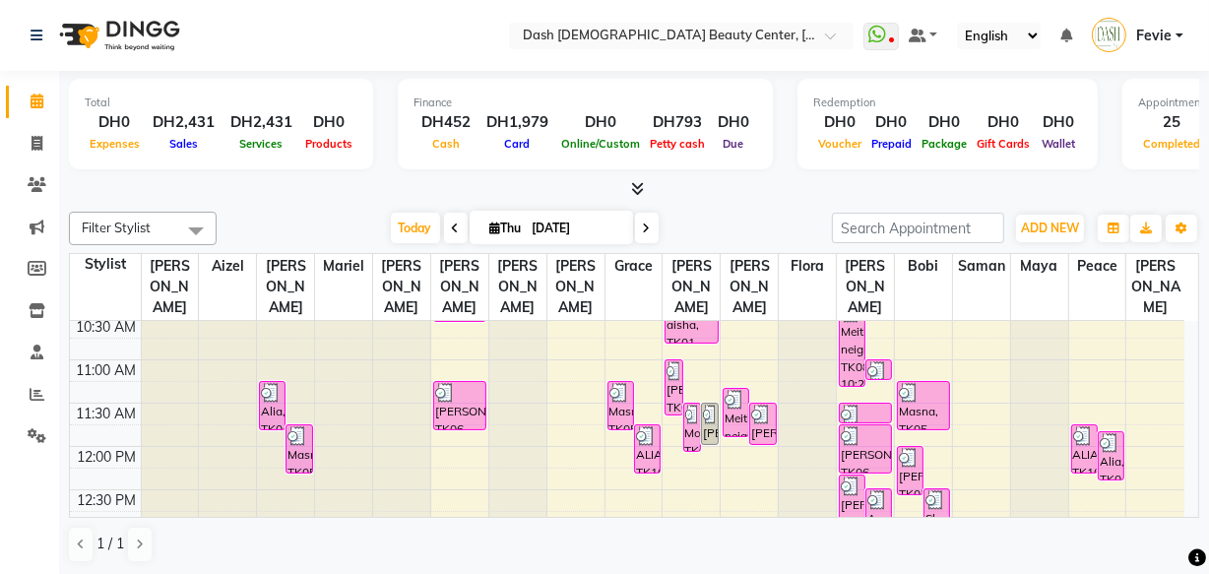
click at [733, 395] on div "Meitha neighbor, TK08, 11:20 AM-11:55 AM, Normal Hair Wash (DH40)" at bounding box center [735, 412] width 25 height 47
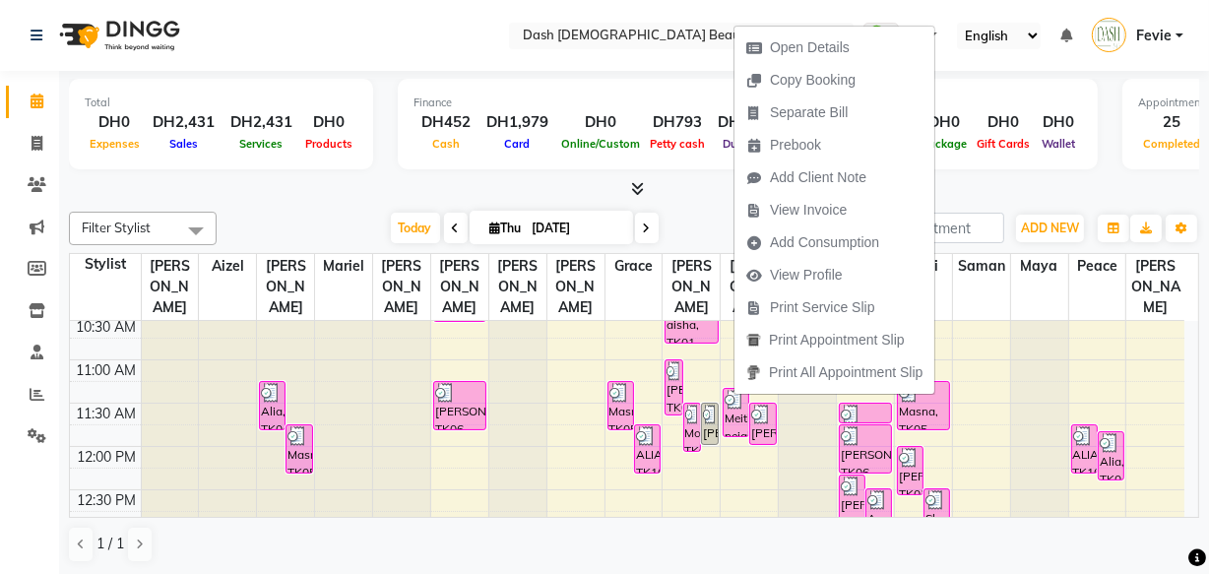
click at [764, 409] on div "[PERSON_NAME], TK03, 11:30 AM-12:00 PM, Long hair till backend - Aloevera, Bana…" at bounding box center [762, 424] width 25 height 40
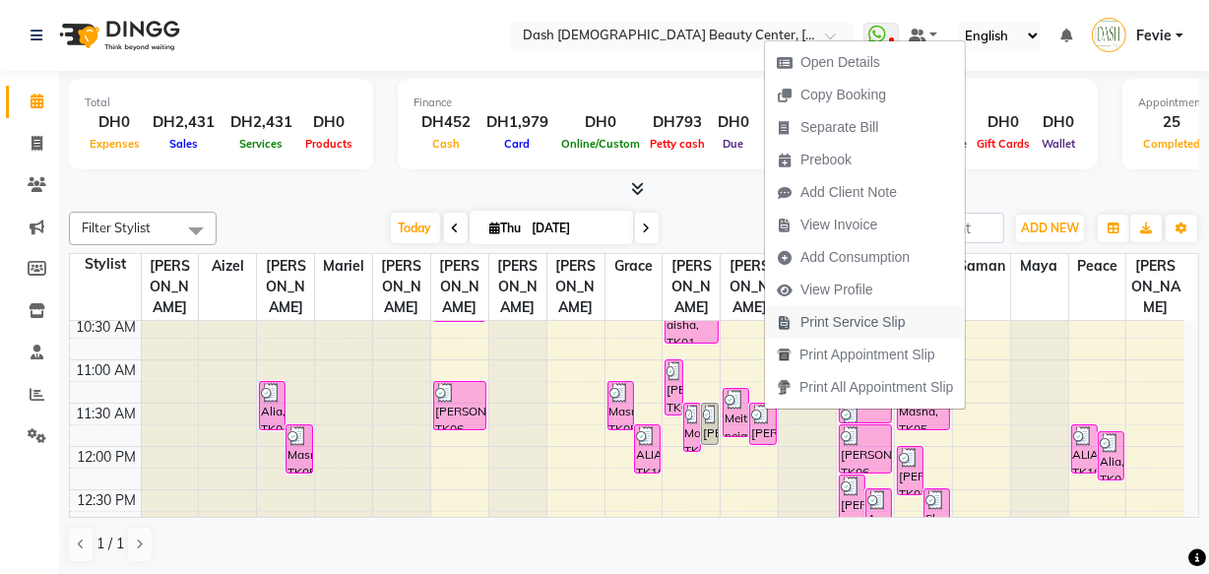
click at [883, 327] on span "Print Service Slip" at bounding box center [852, 322] width 105 height 21
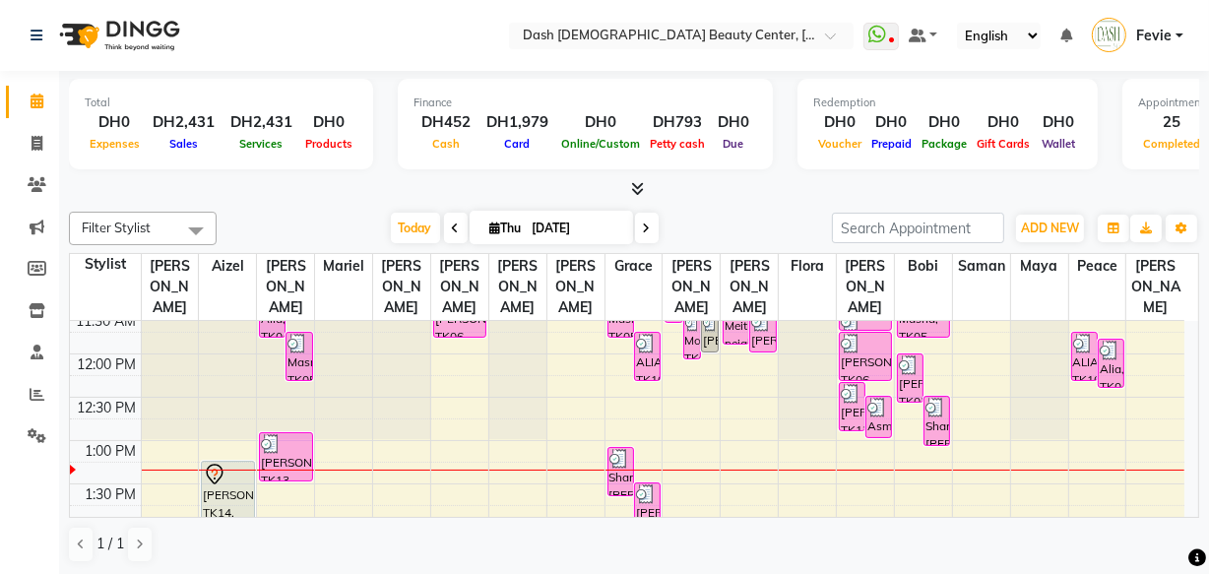
scroll to position [260, 0]
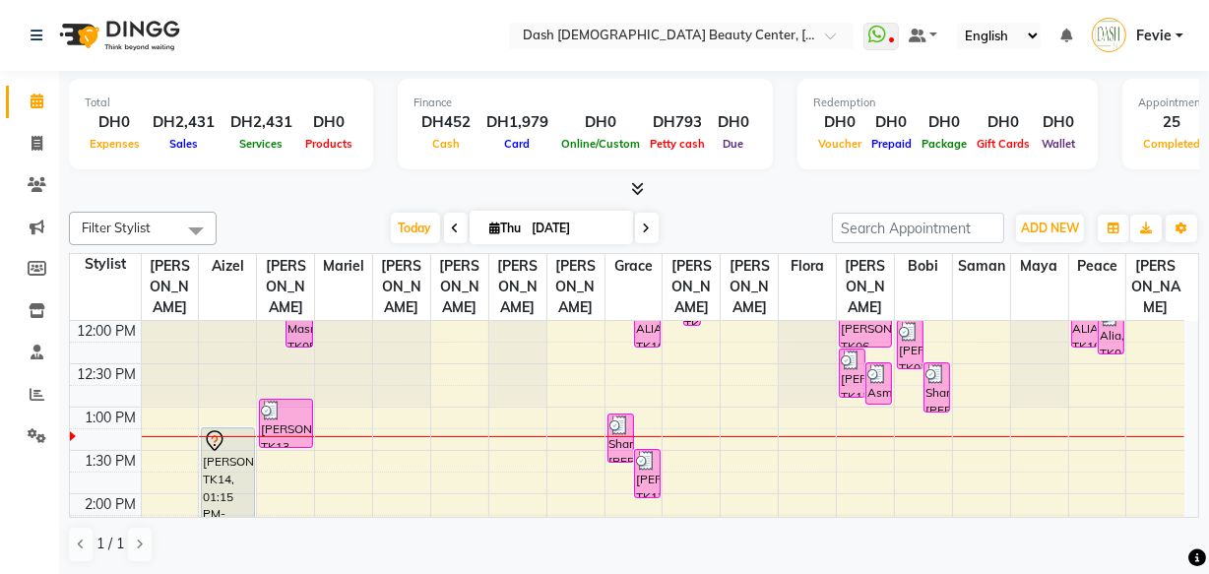
click at [876, 368] on div "Asma, TK11, 12:30 PM-01:00 PM, Upper Lip Threading,Eyebrow color (DH30)" at bounding box center [878, 383] width 25 height 40
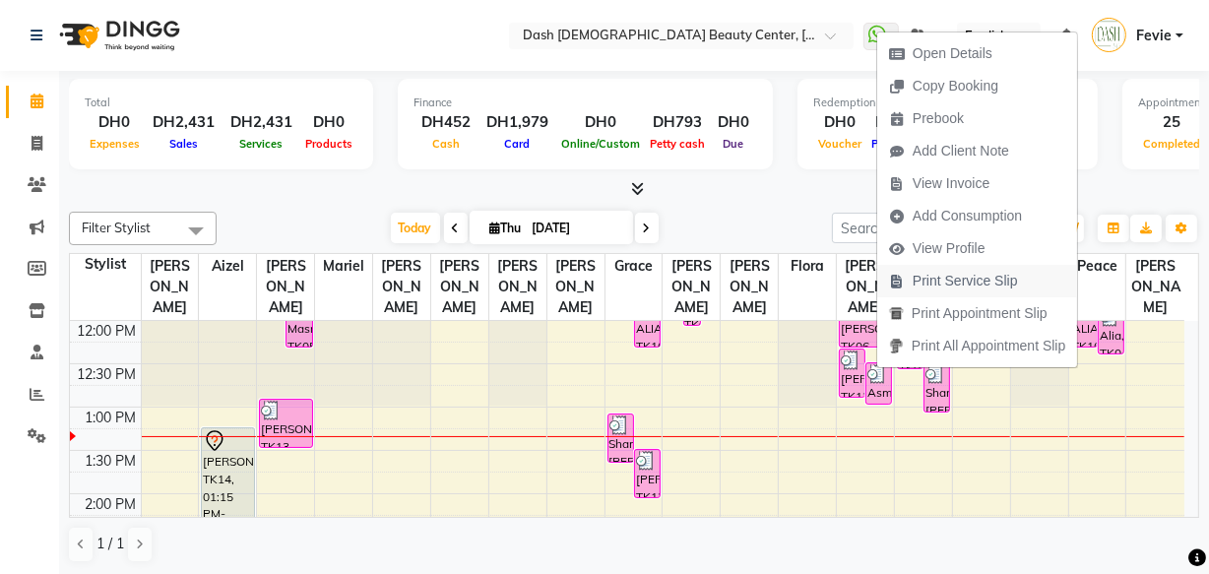
click at [996, 274] on span "Print Service Slip" at bounding box center [964, 281] width 105 height 21
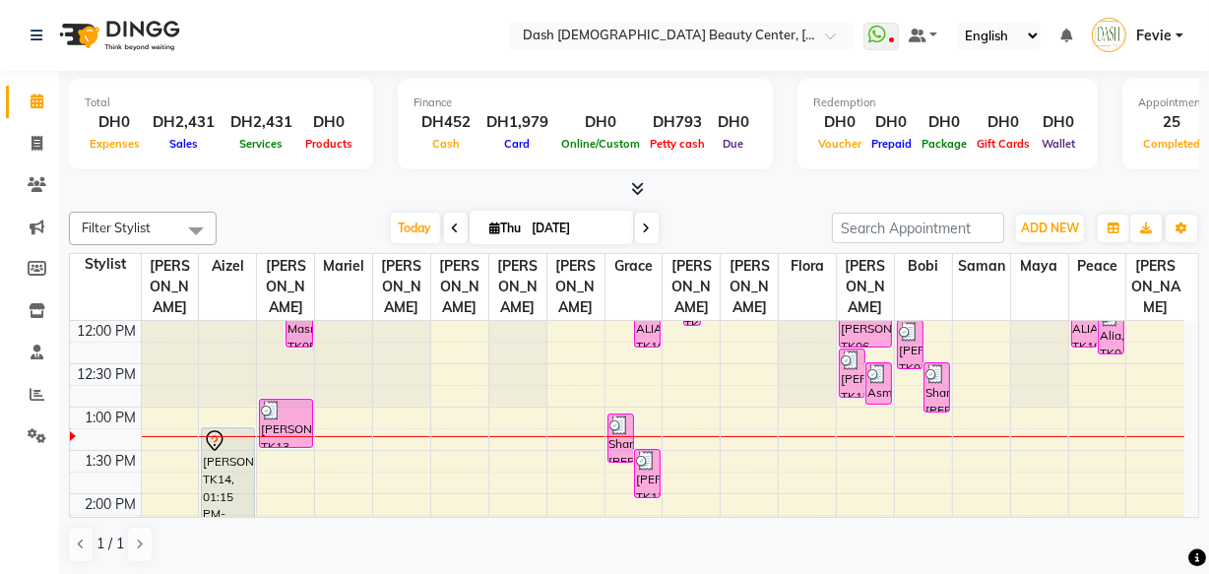
click at [845, 356] on div "Sarah, TK13, 12:20 PM-12:55 PM, Basic Pedicure (DH75)" at bounding box center [852, 372] width 25 height 47
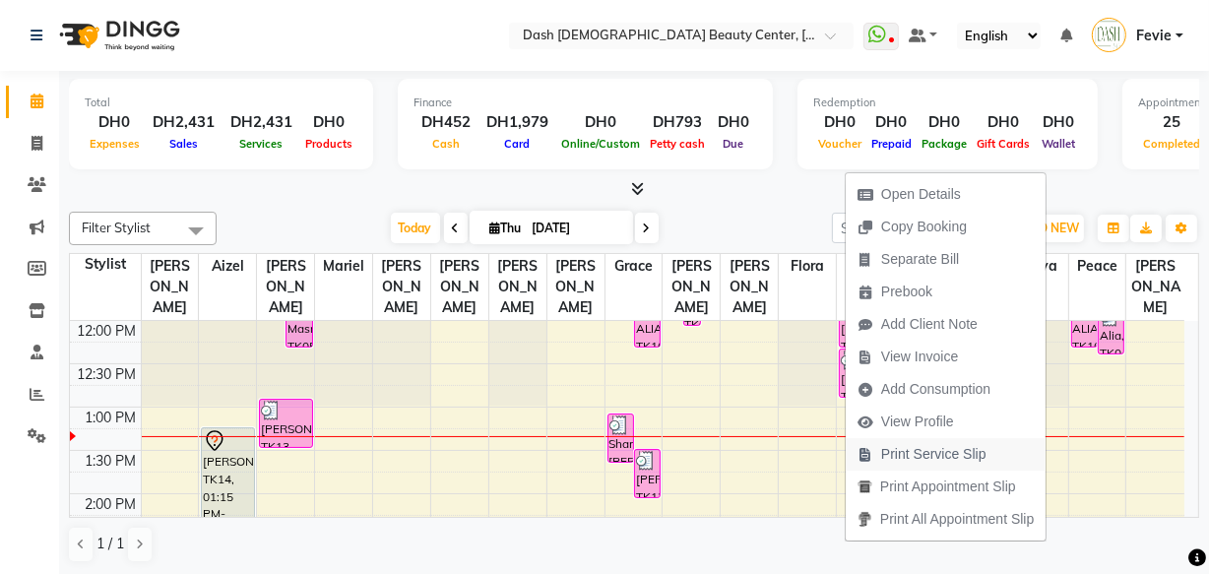
click at [965, 459] on span "Print Service Slip" at bounding box center [933, 454] width 105 height 21
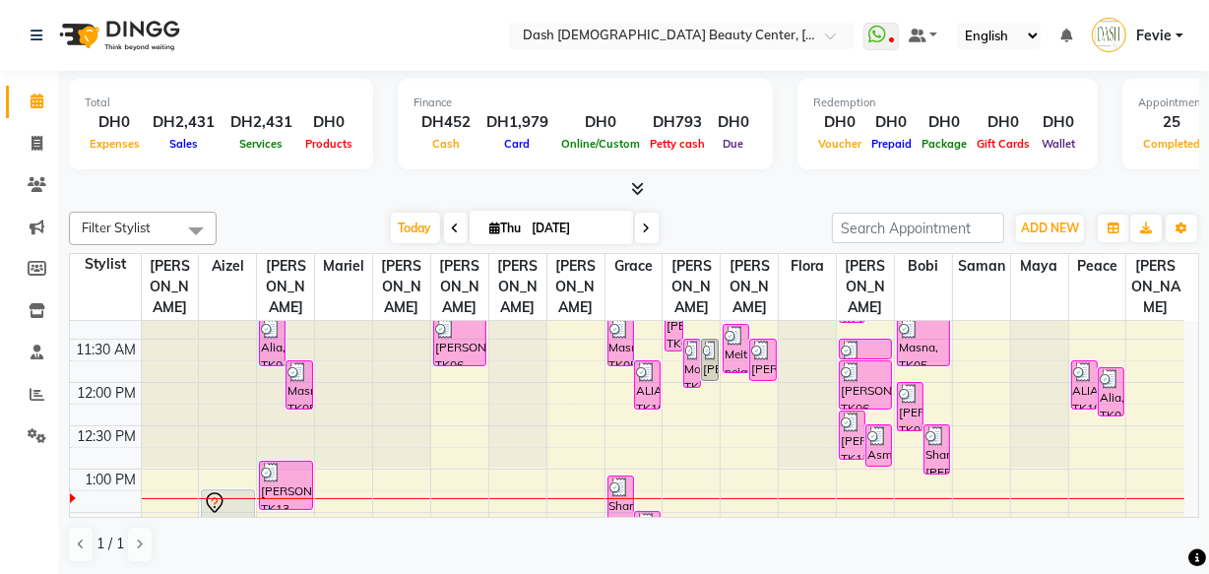
scroll to position [199, 0]
click at [874, 364] on div "[PERSON_NAME], TK06, 11:45 AM-12:20 PM, Basic Pedicure" at bounding box center [865, 383] width 51 height 47
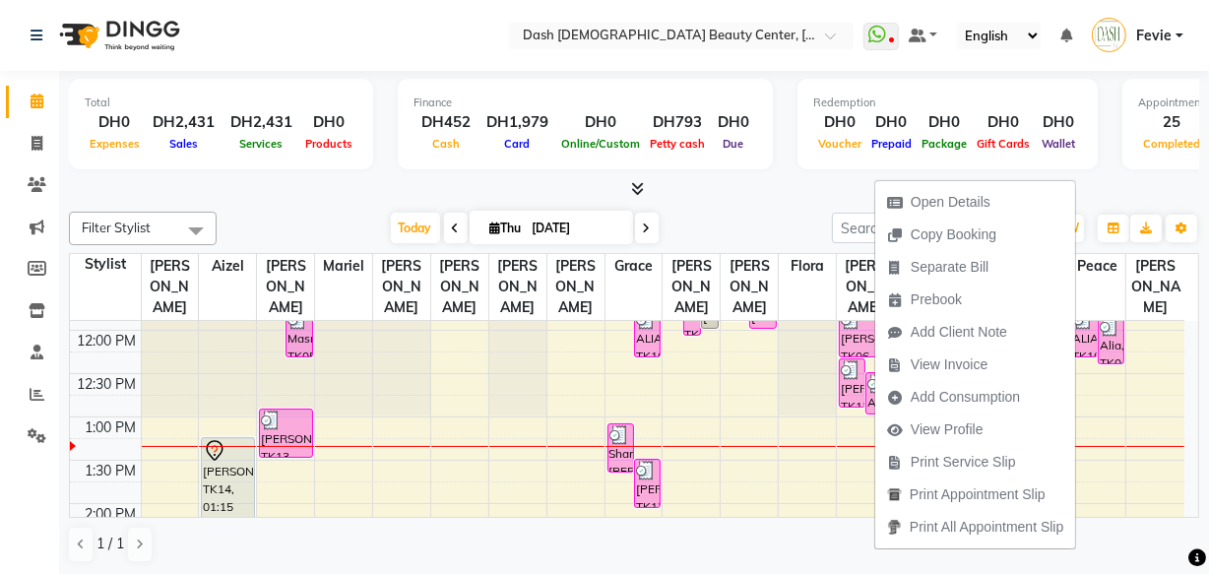
scroll to position [298, 0]
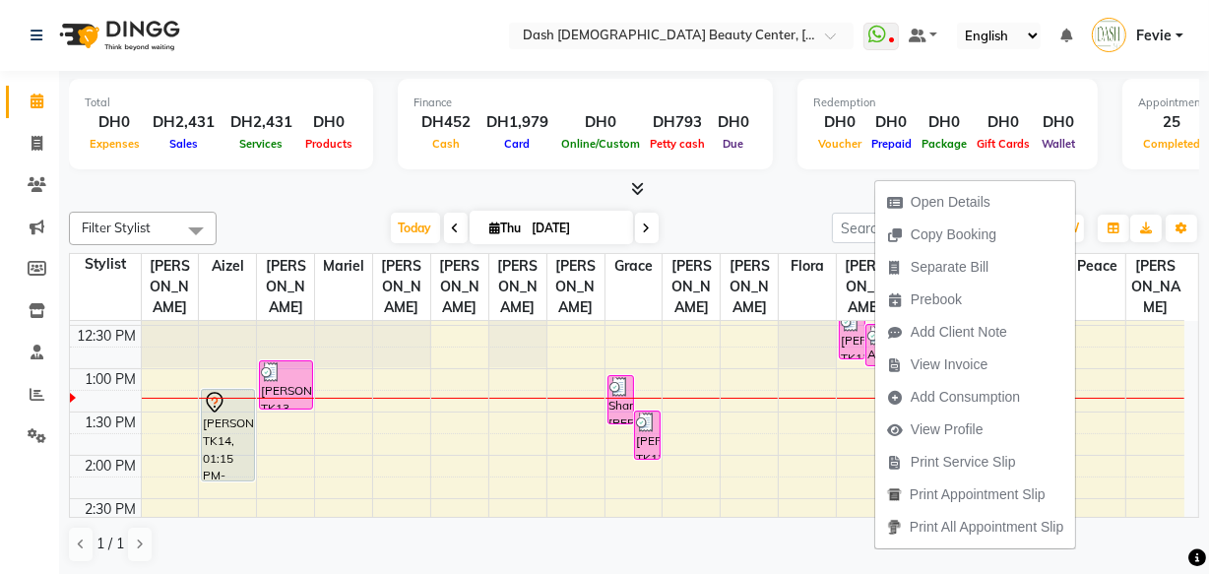
click at [759, 182] on div at bounding box center [634, 189] width 1130 height 21
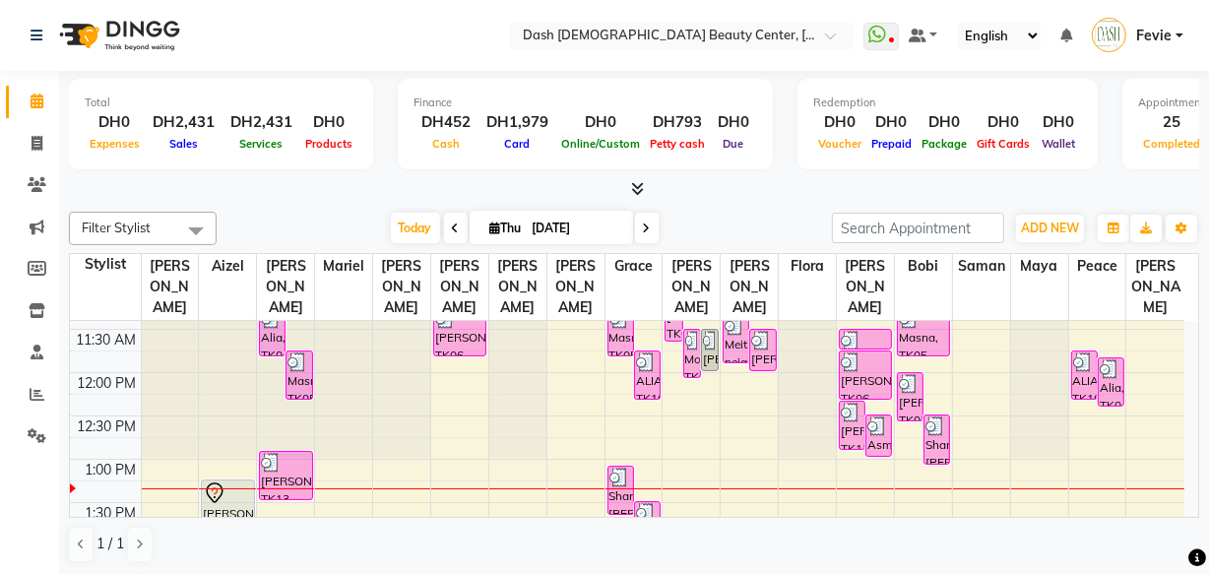
scroll to position [200, 0]
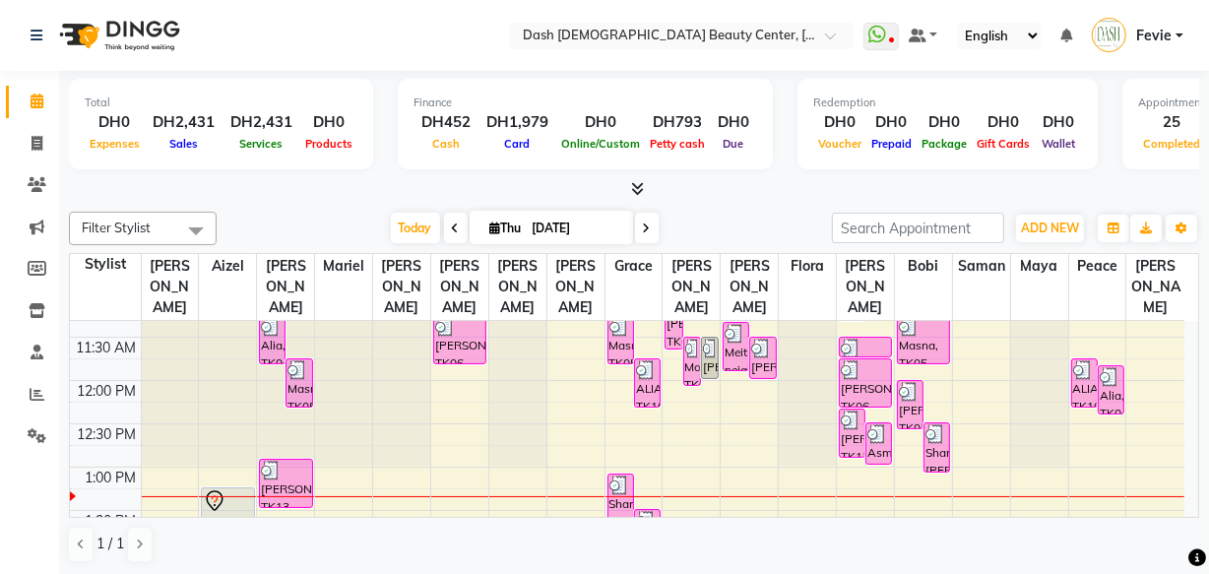
click at [938, 426] on div "Shamma [PERSON_NAME], TK12, 12:30 PM-01:05 PM, Basic Pedicure (DH75)" at bounding box center [936, 447] width 25 height 48
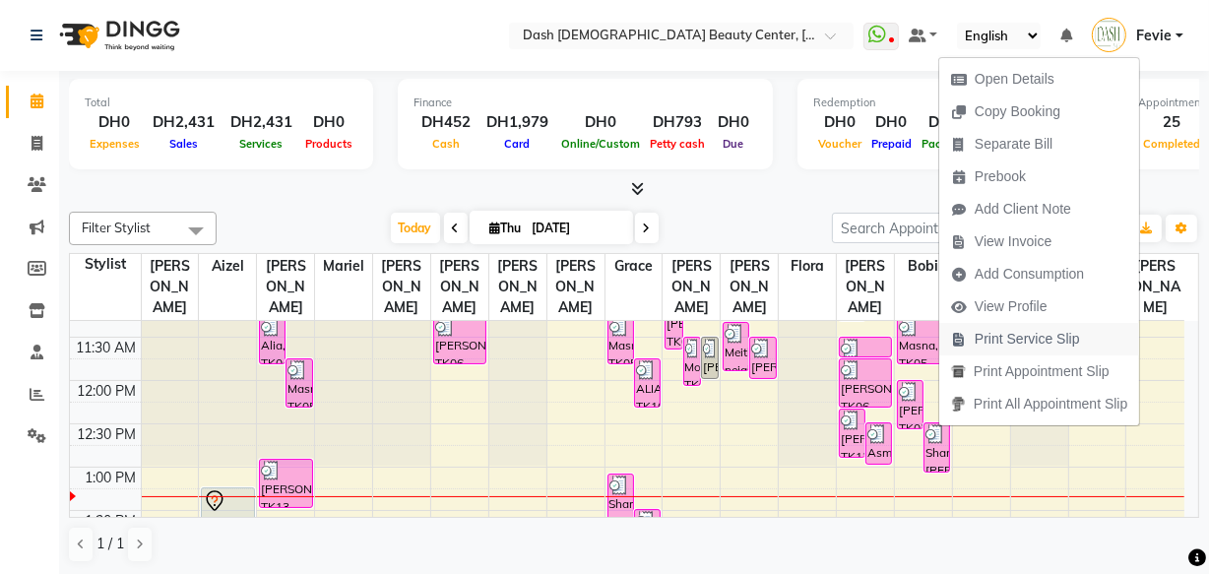
click at [1051, 343] on span "Print Service Slip" at bounding box center [1026, 339] width 105 height 21
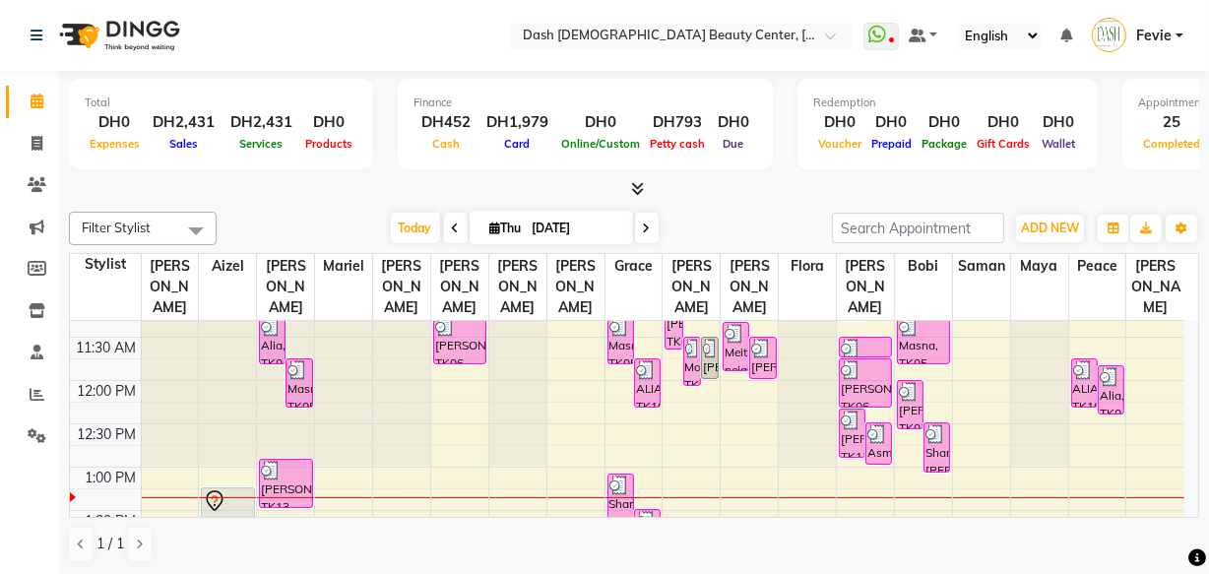
click at [913, 397] on div "[PERSON_NAME], TK03, 12:00 PM-12:35 PM, Basic Manicure" at bounding box center [910, 404] width 25 height 47
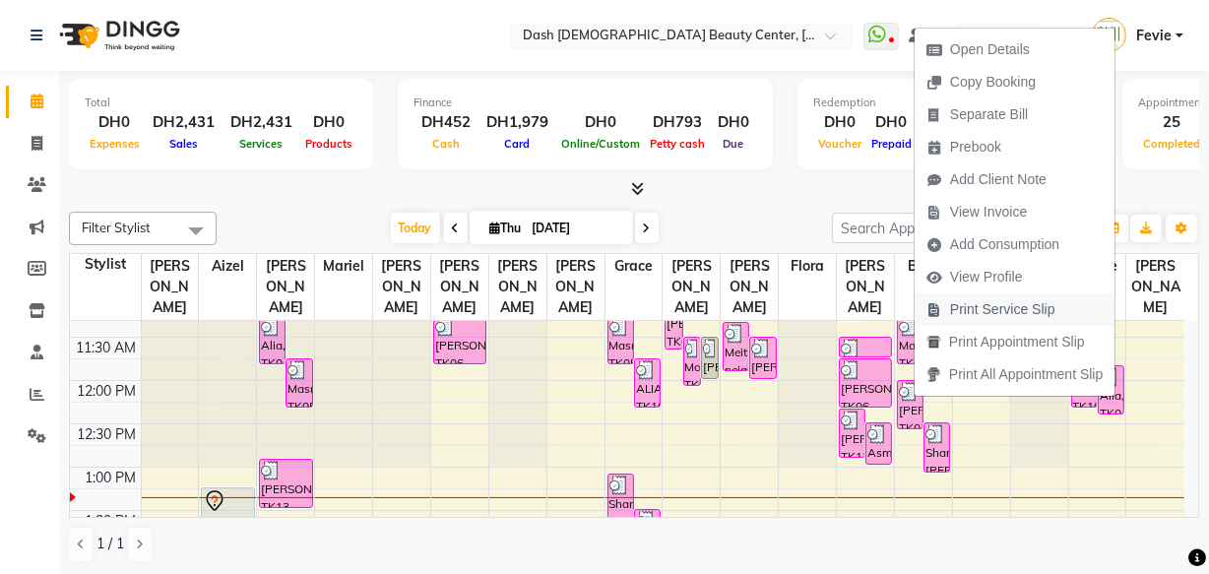
click at [1019, 308] on span "Print Service Slip" at bounding box center [1002, 309] width 105 height 21
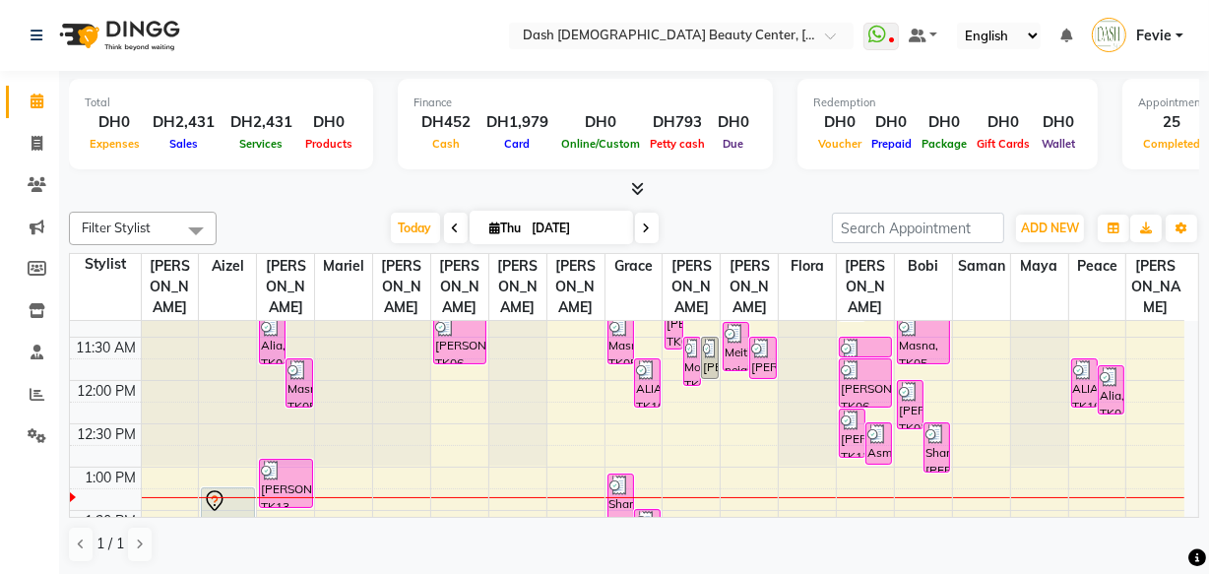
scroll to position [212, 0]
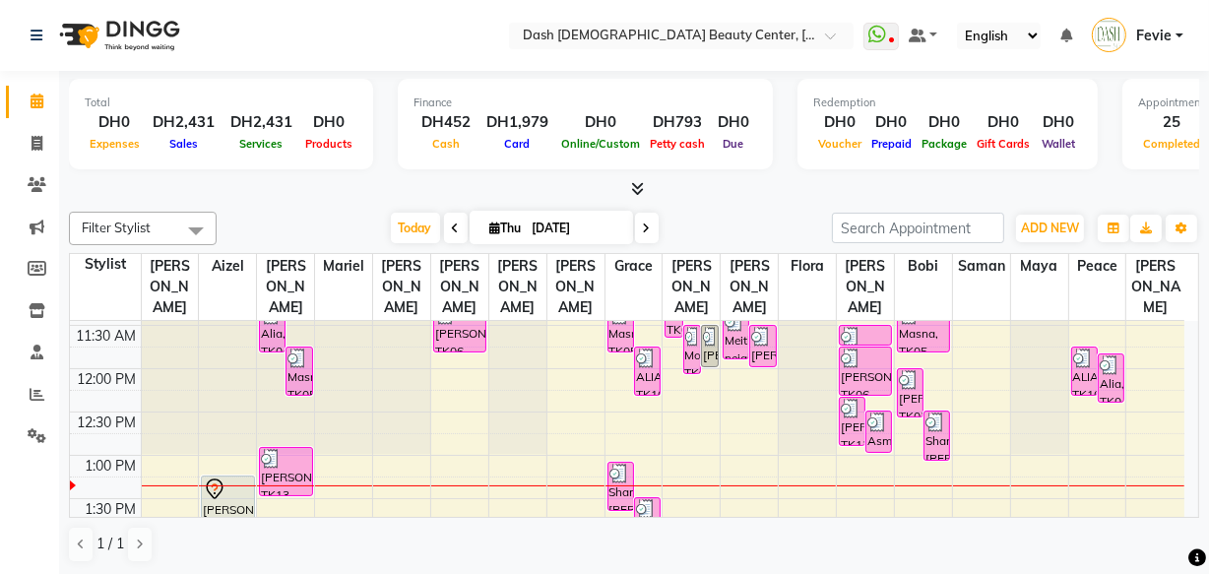
click at [1082, 349] on div "ALIAZA, TK10, 11:45 AM-12:20 PM, Basic Pedicure" at bounding box center [1084, 370] width 25 height 47
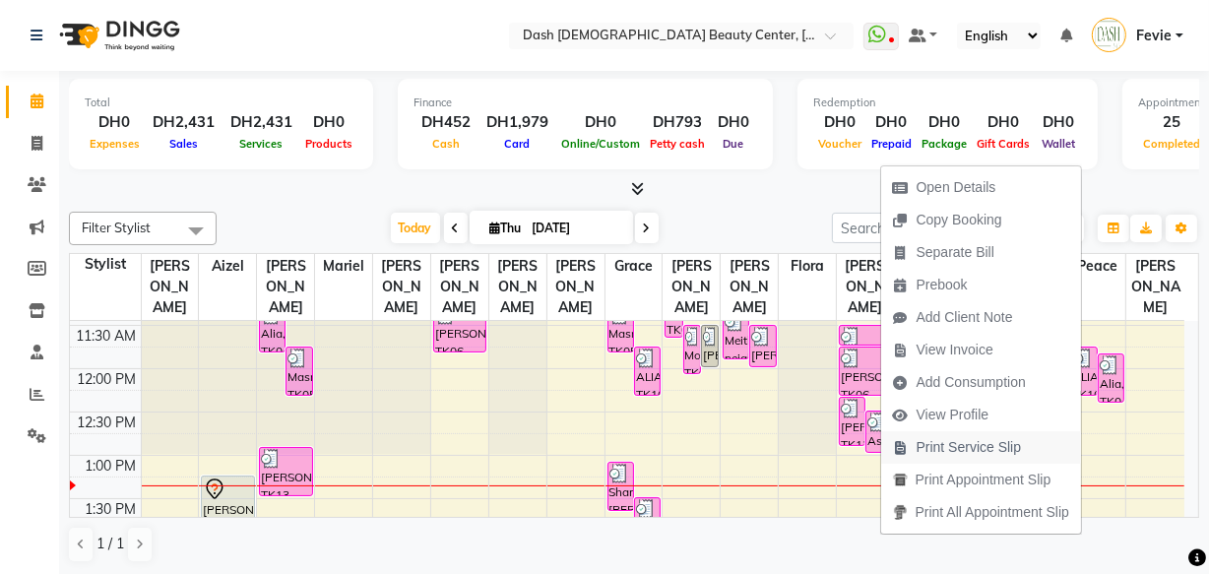
click at [1000, 452] on span "Print Service Slip" at bounding box center [968, 447] width 105 height 21
